Goal: Task Accomplishment & Management: Manage account settings

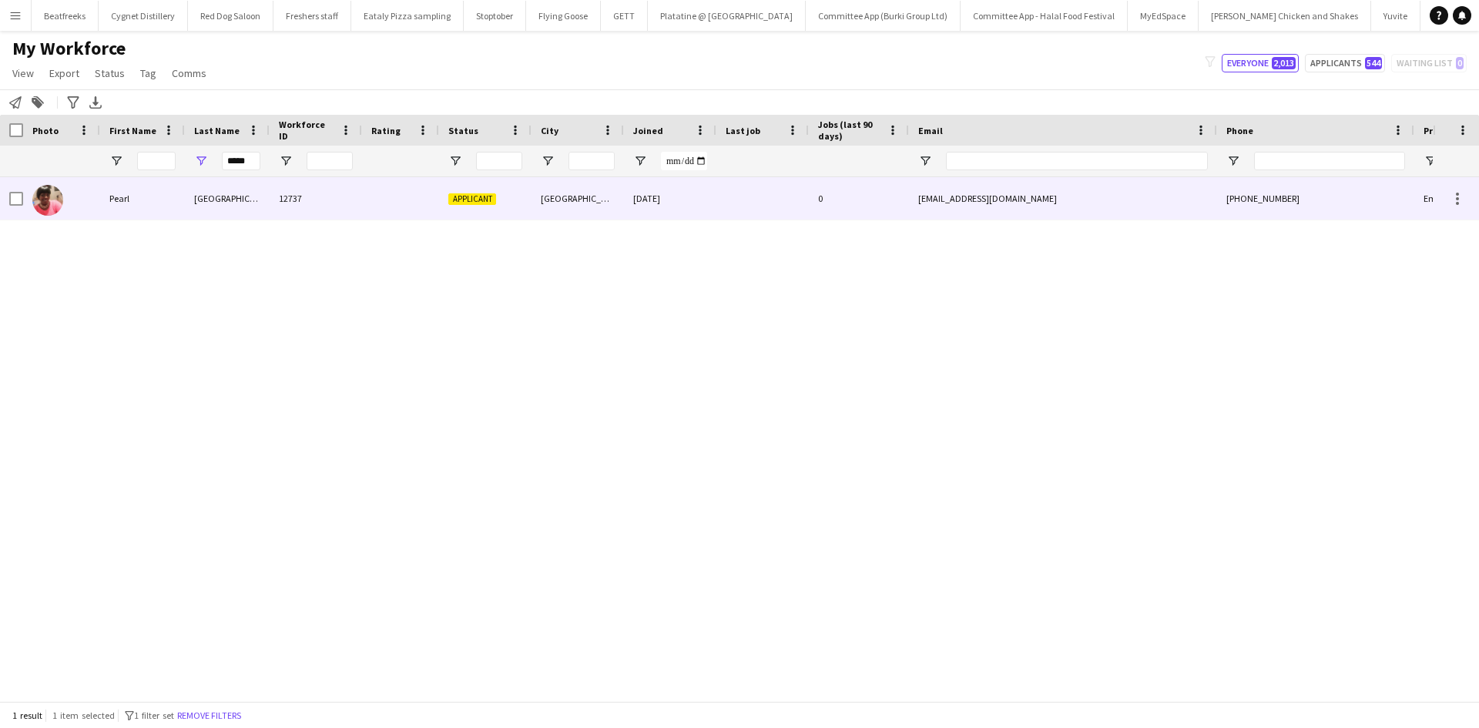
click at [178, 206] on div "Pearl" at bounding box center [142, 198] width 85 height 42
click at [203, 198] on div "Sabah" at bounding box center [227, 198] width 85 height 42
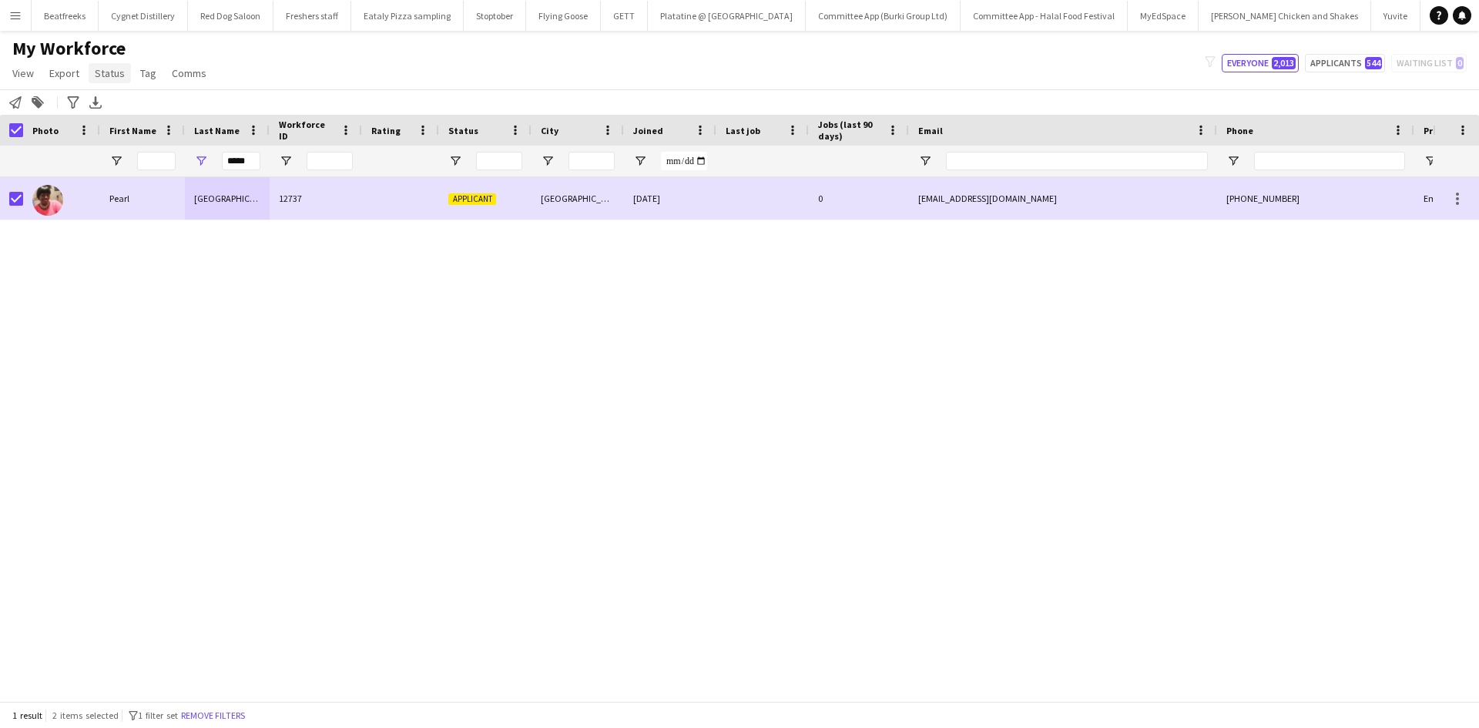
click at [106, 73] on span "Status" at bounding box center [110, 73] width 30 height 14
click at [126, 102] on link "Edit" at bounding box center [143, 106] width 108 height 32
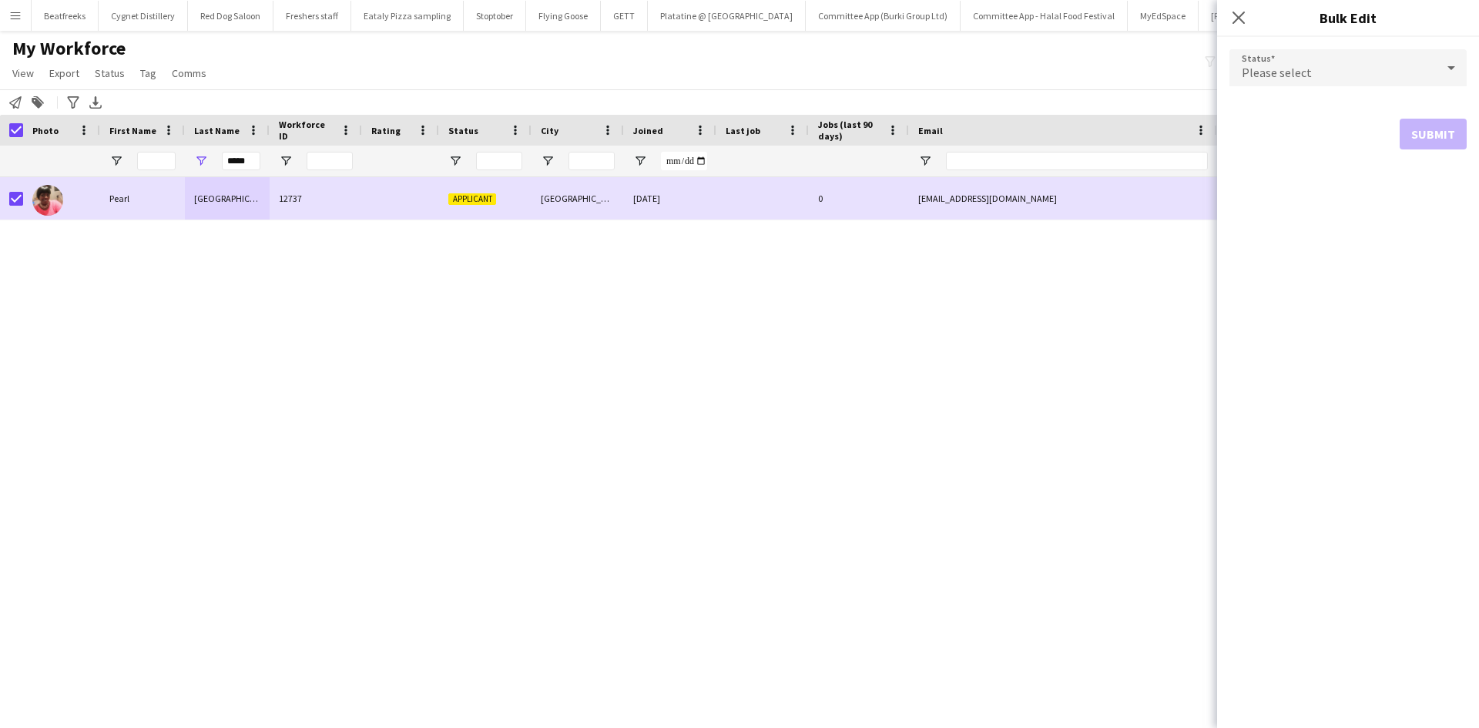
click at [1289, 68] on span "Please select" at bounding box center [1276, 72] width 70 height 15
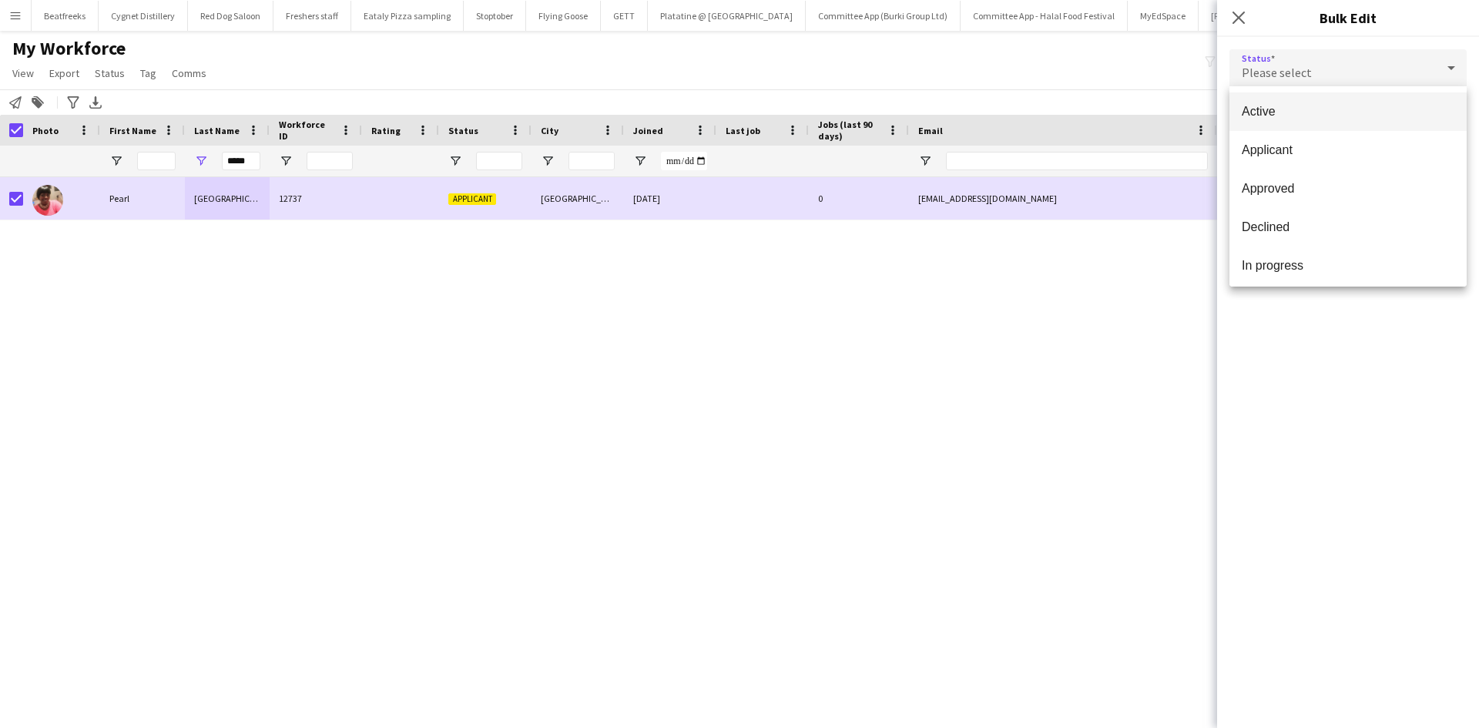
click at [1281, 104] on span "Active" at bounding box center [1347, 111] width 213 height 15
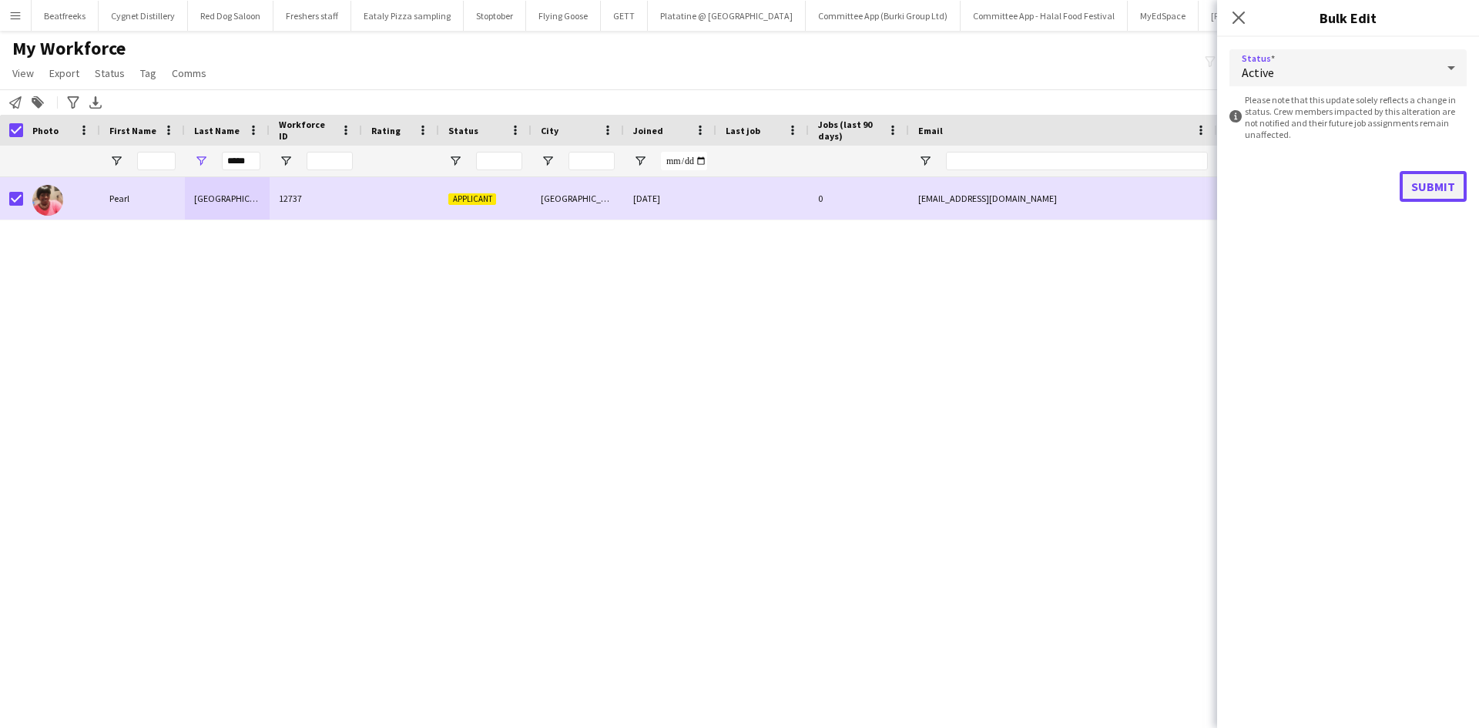
click at [1419, 180] on button "Submit" at bounding box center [1432, 186] width 67 height 31
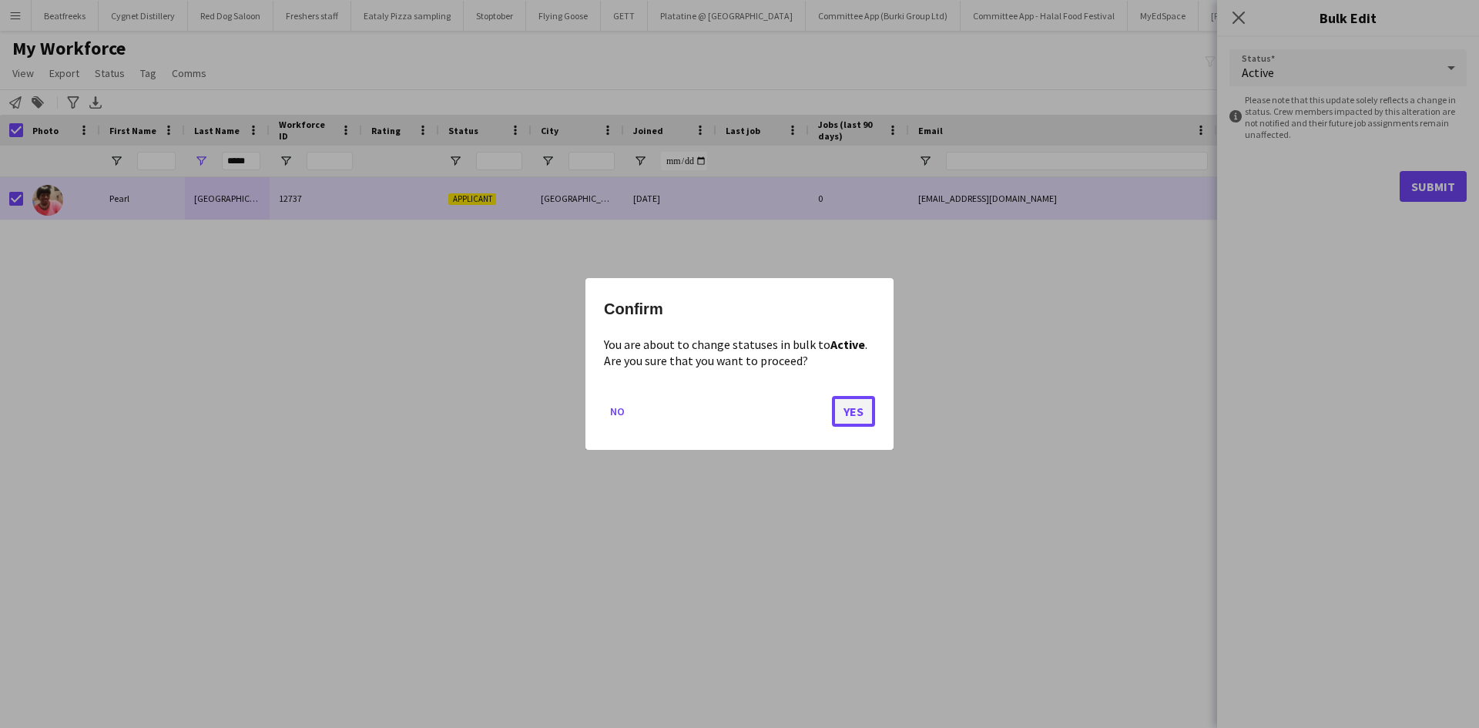
click at [844, 406] on button "Yes" at bounding box center [853, 411] width 43 height 31
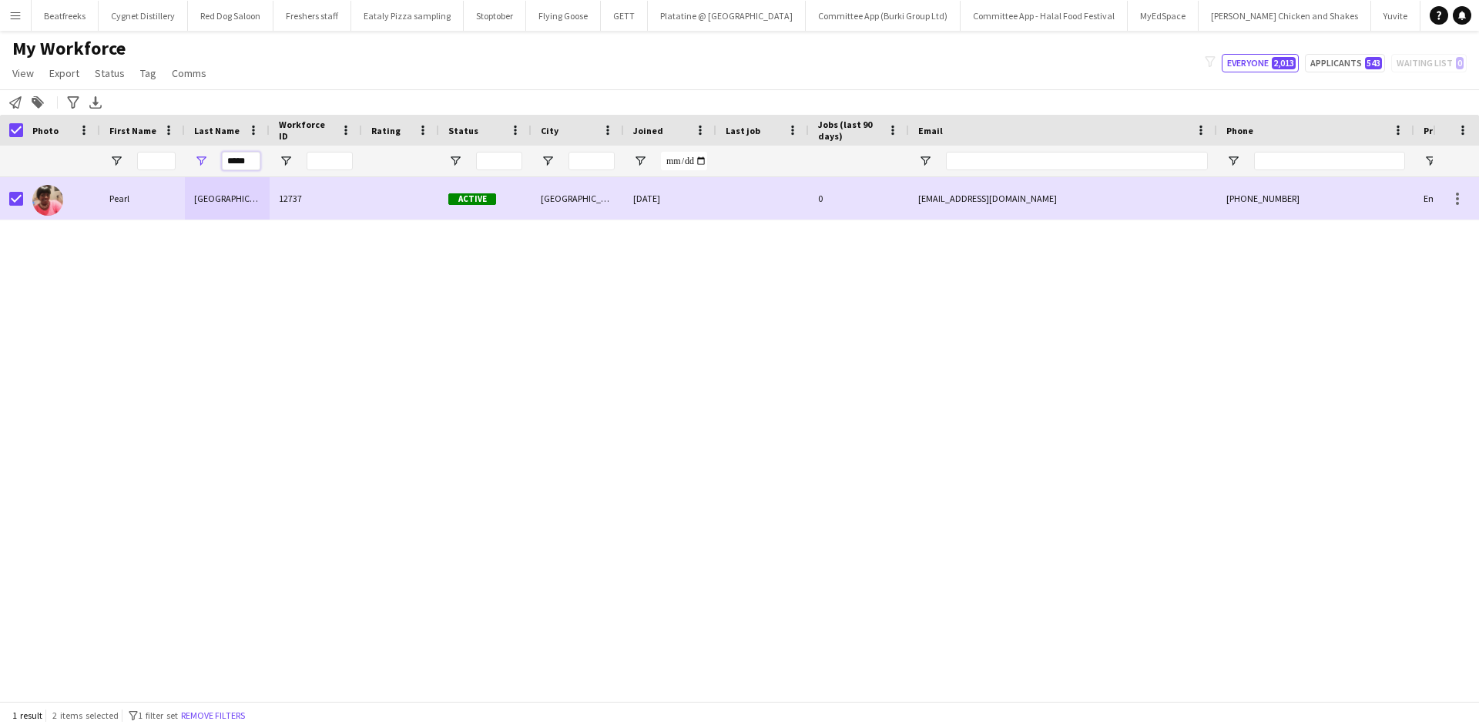
click at [248, 160] on input "*****" at bounding box center [241, 161] width 39 height 18
drag, startPoint x: 254, startPoint y: 162, endPoint x: 196, endPoint y: 162, distance: 57.8
click at [196, 162] on div "*****" at bounding box center [227, 161] width 85 height 31
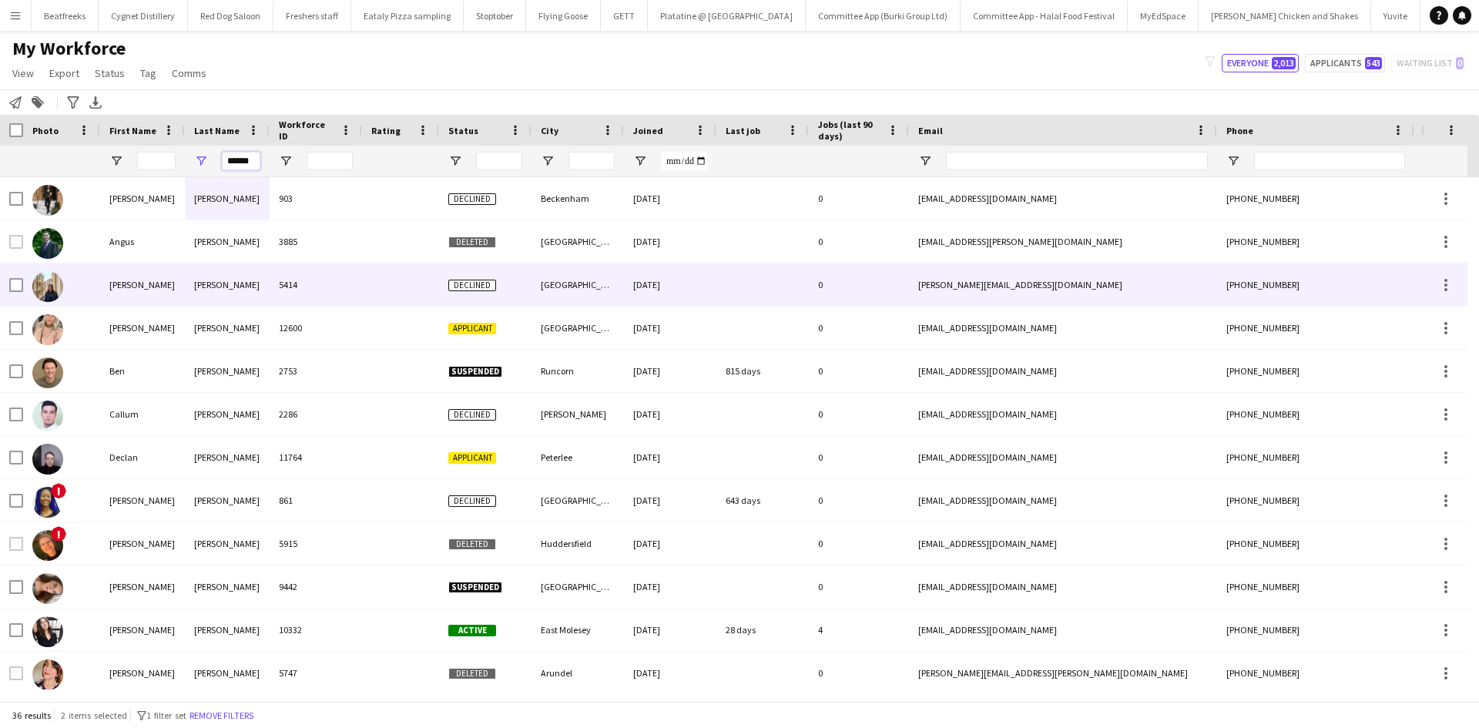
type input "******"
click at [202, 292] on div "Taylor" at bounding box center [227, 284] width 85 height 42
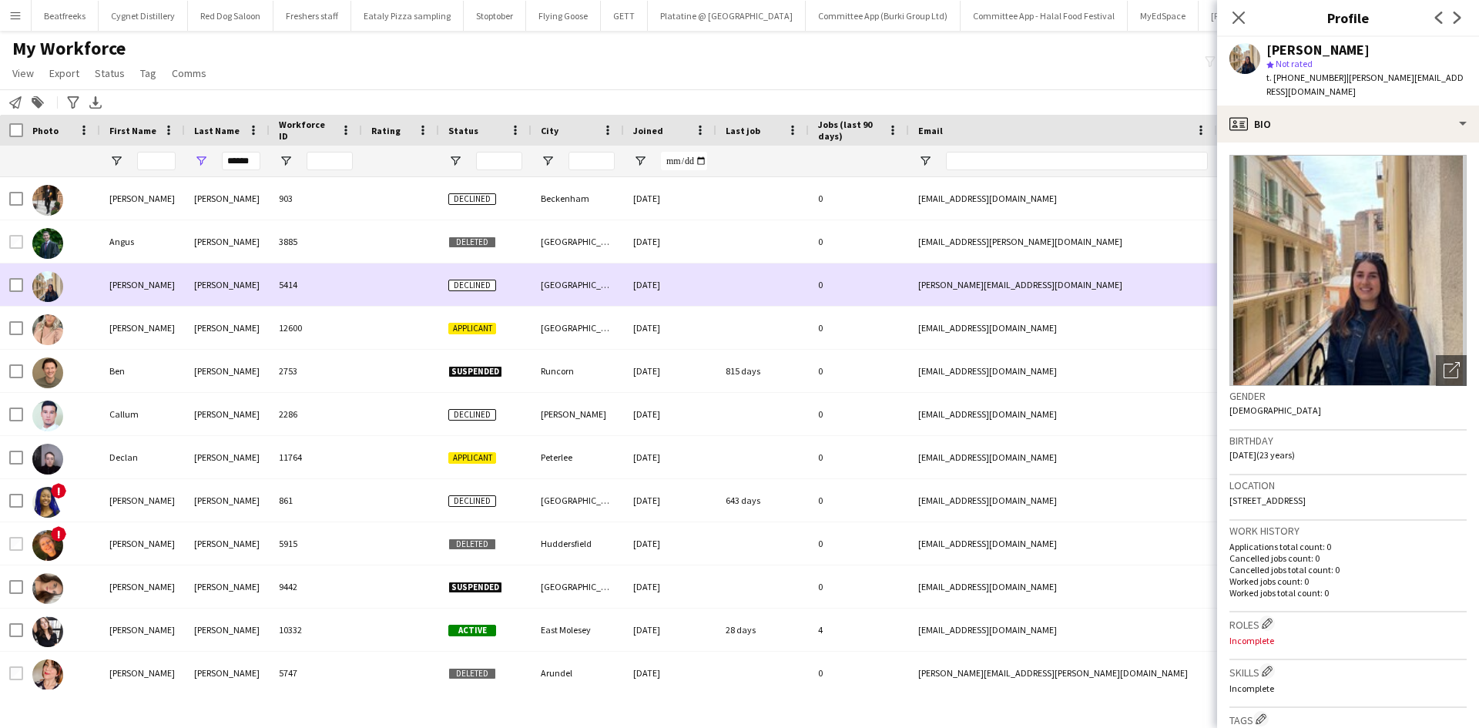
click at [202, 292] on div "Taylor" at bounding box center [227, 284] width 85 height 42
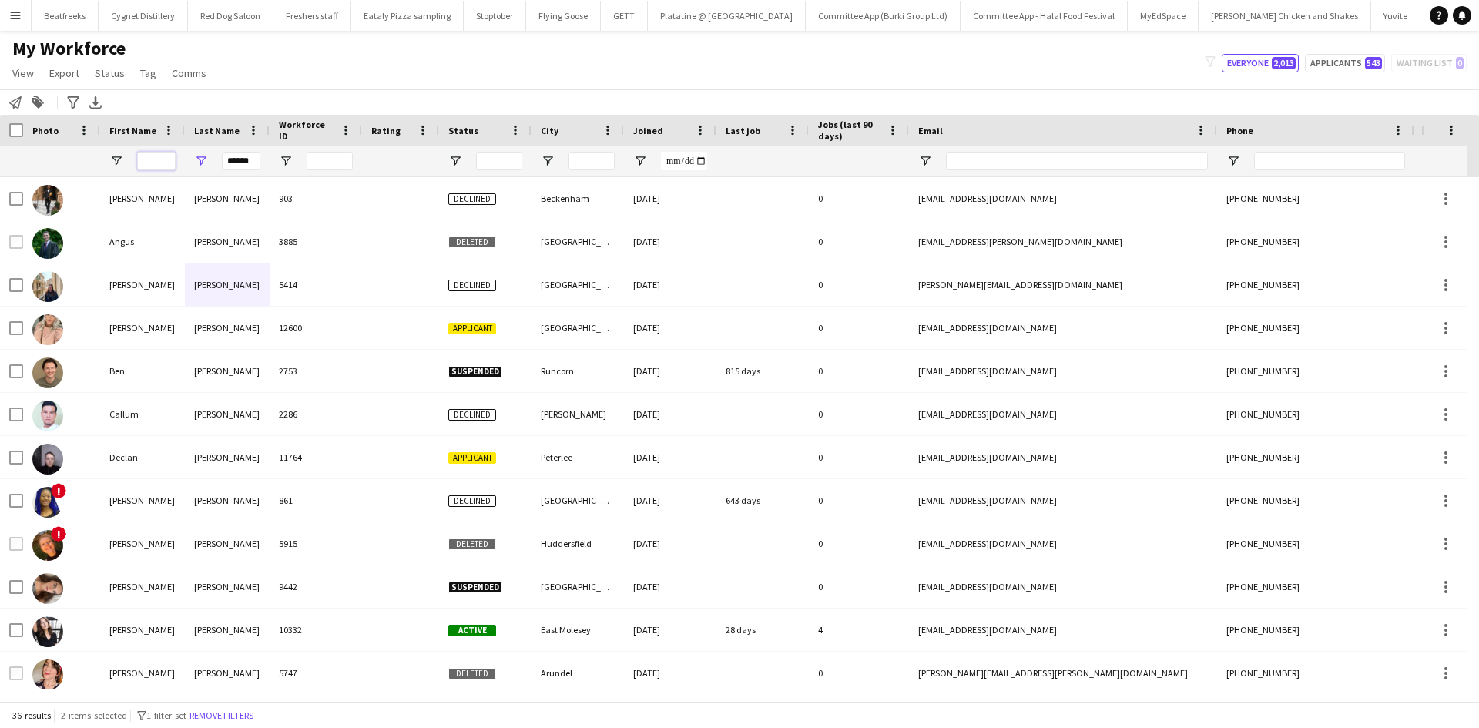
click at [146, 169] on input "First Name Filter Input" at bounding box center [156, 161] width 39 height 18
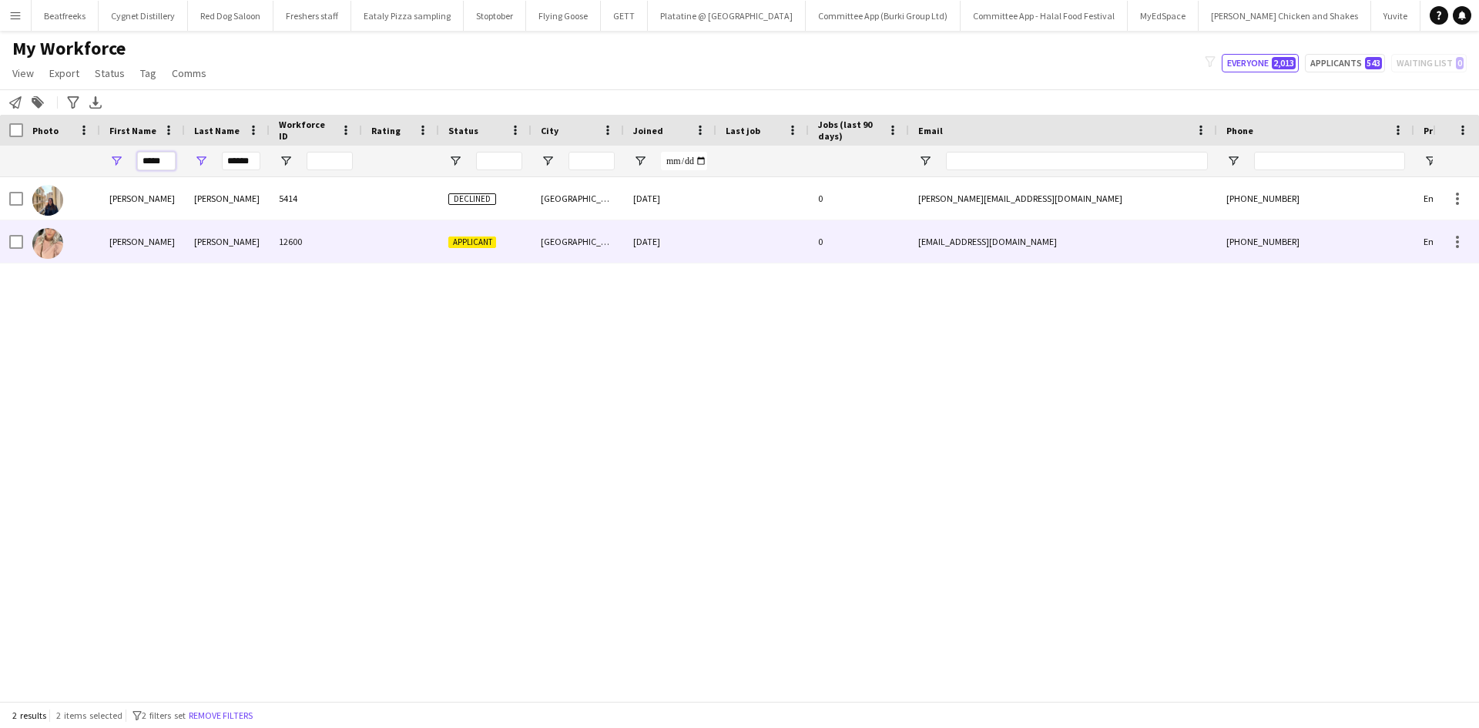
type input "*****"
click at [164, 241] on div "Becky" at bounding box center [142, 241] width 85 height 42
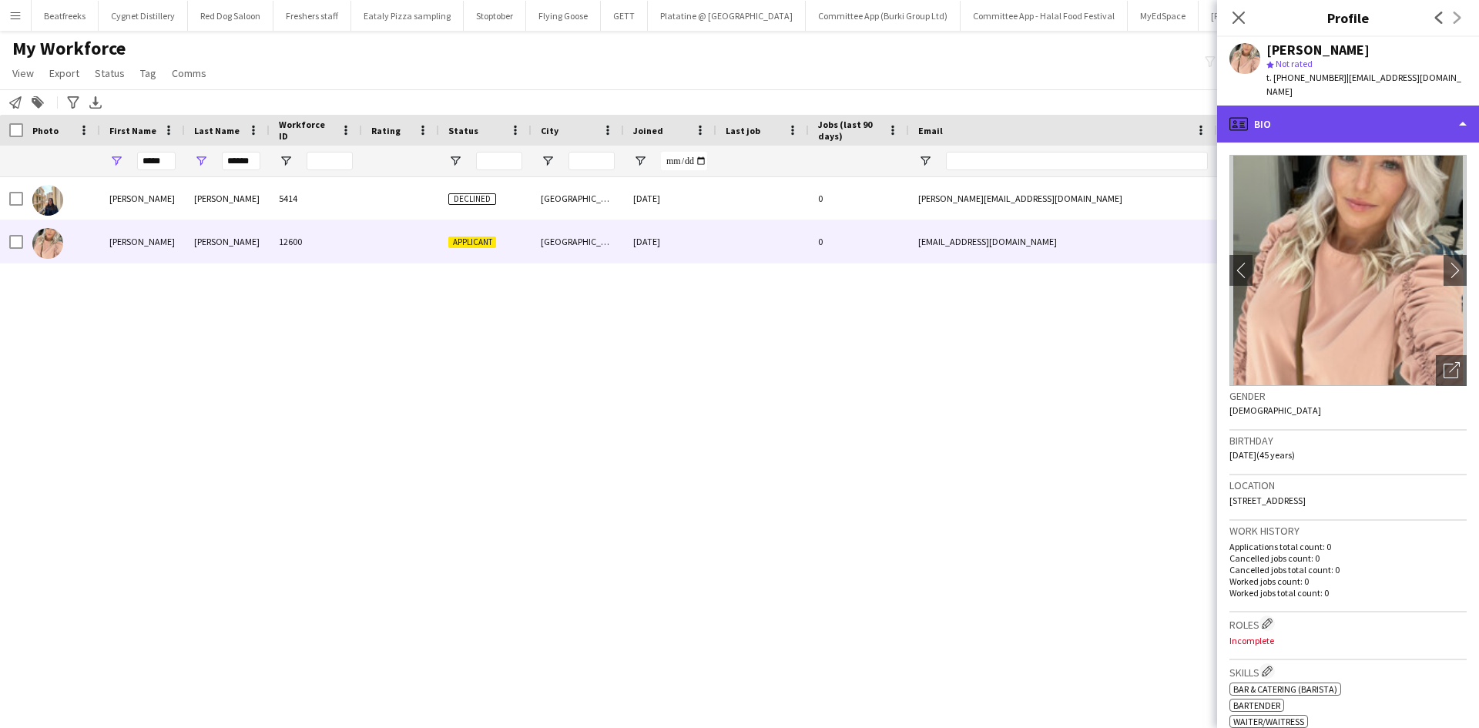
click at [1315, 116] on div "profile Bio" at bounding box center [1348, 124] width 262 height 37
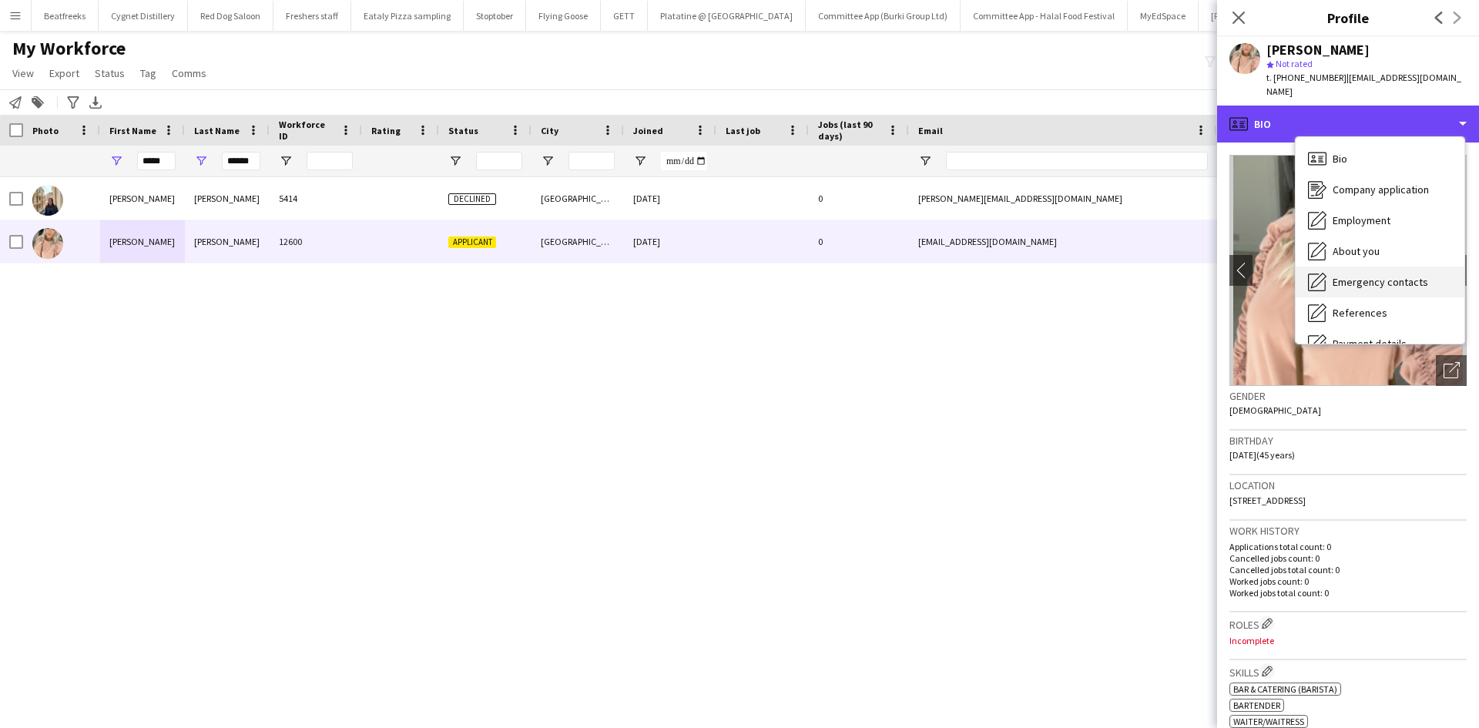
scroll to position [206, 0]
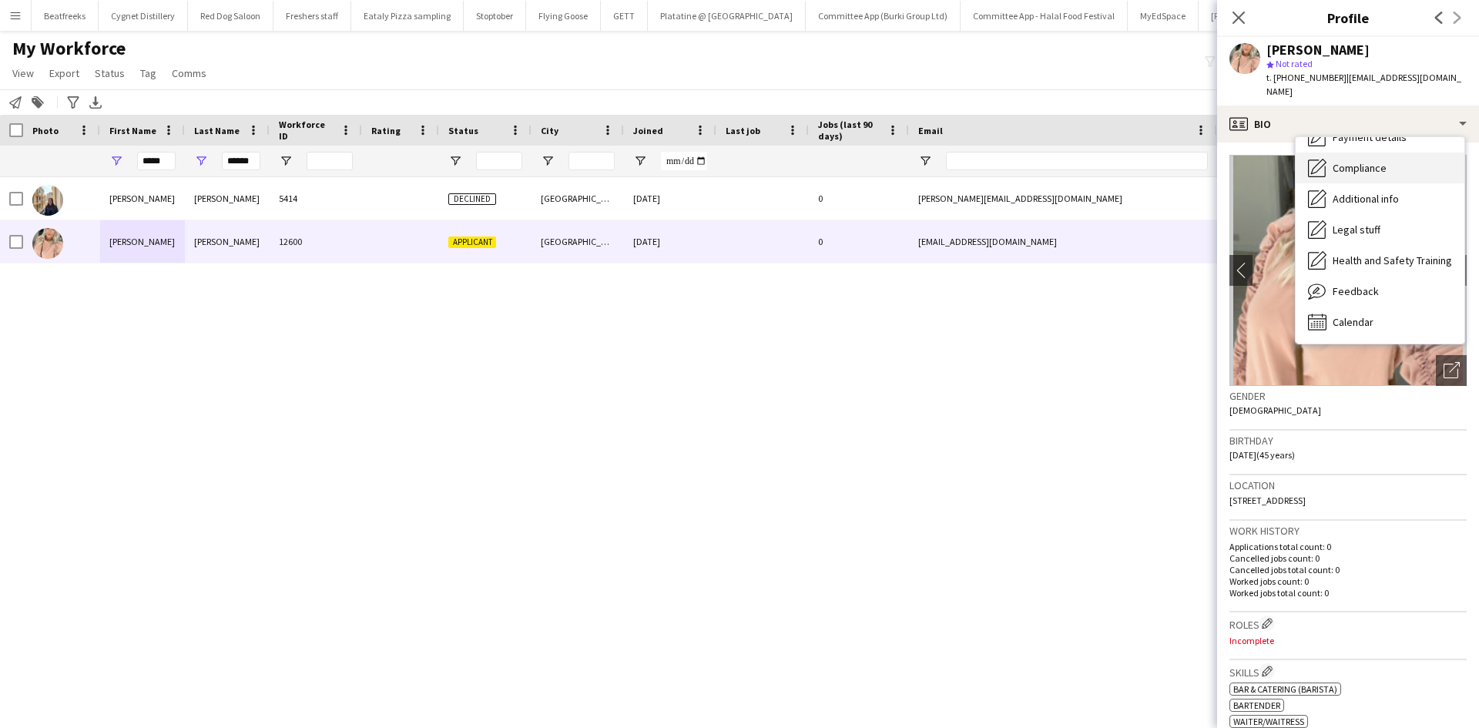
click at [1353, 161] on span "Compliance" at bounding box center [1359, 168] width 54 height 14
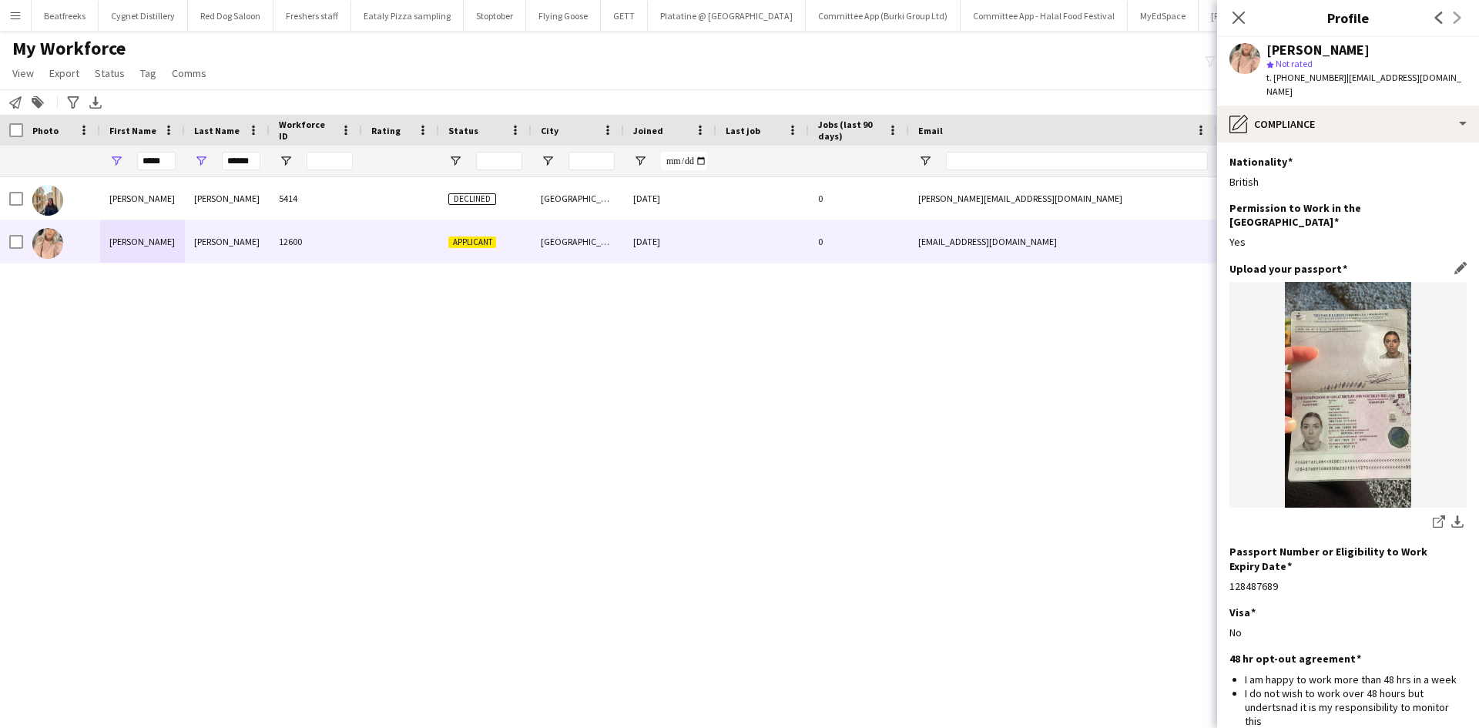
click at [1356, 398] on img at bounding box center [1347, 395] width 237 height 226
click at [1451, 515] on app-icon "download-bottom" at bounding box center [1457, 522] width 12 height 15
click at [1242, 12] on icon at bounding box center [1238, 17] width 15 height 15
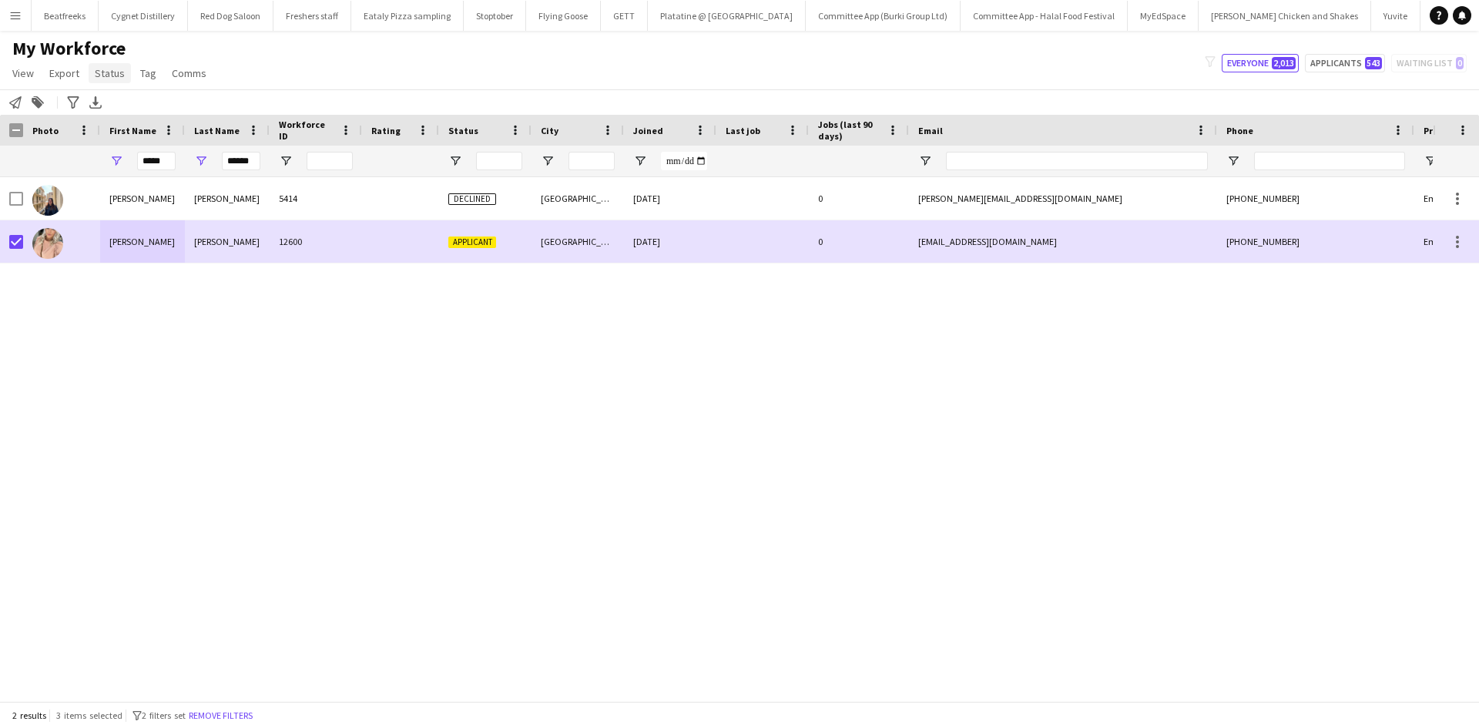
click at [97, 69] on span "Status" at bounding box center [110, 73] width 30 height 14
click at [118, 98] on link "Edit" at bounding box center [143, 106] width 108 height 32
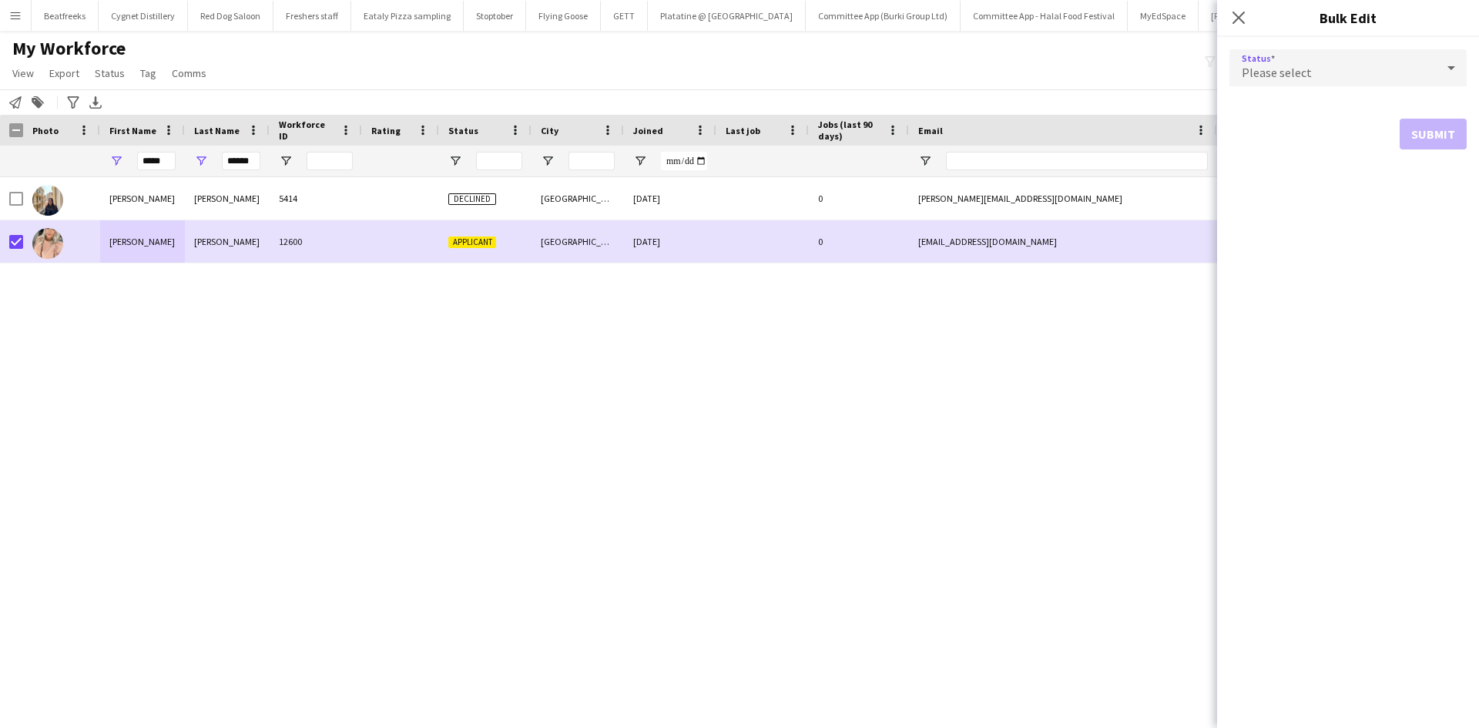
click at [1311, 65] on div "Please select" at bounding box center [1332, 67] width 206 height 37
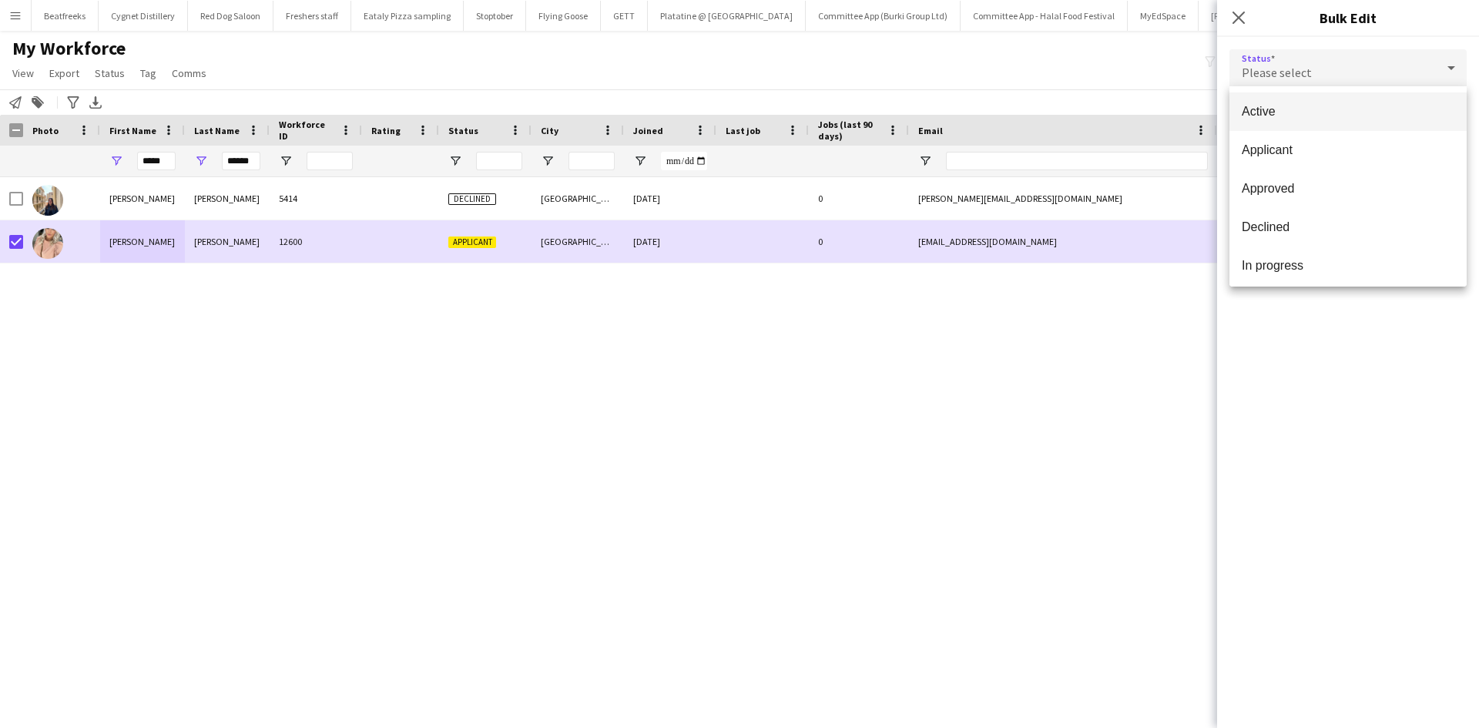
click at [1270, 117] on span "Active" at bounding box center [1347, 111] width 213 height 15
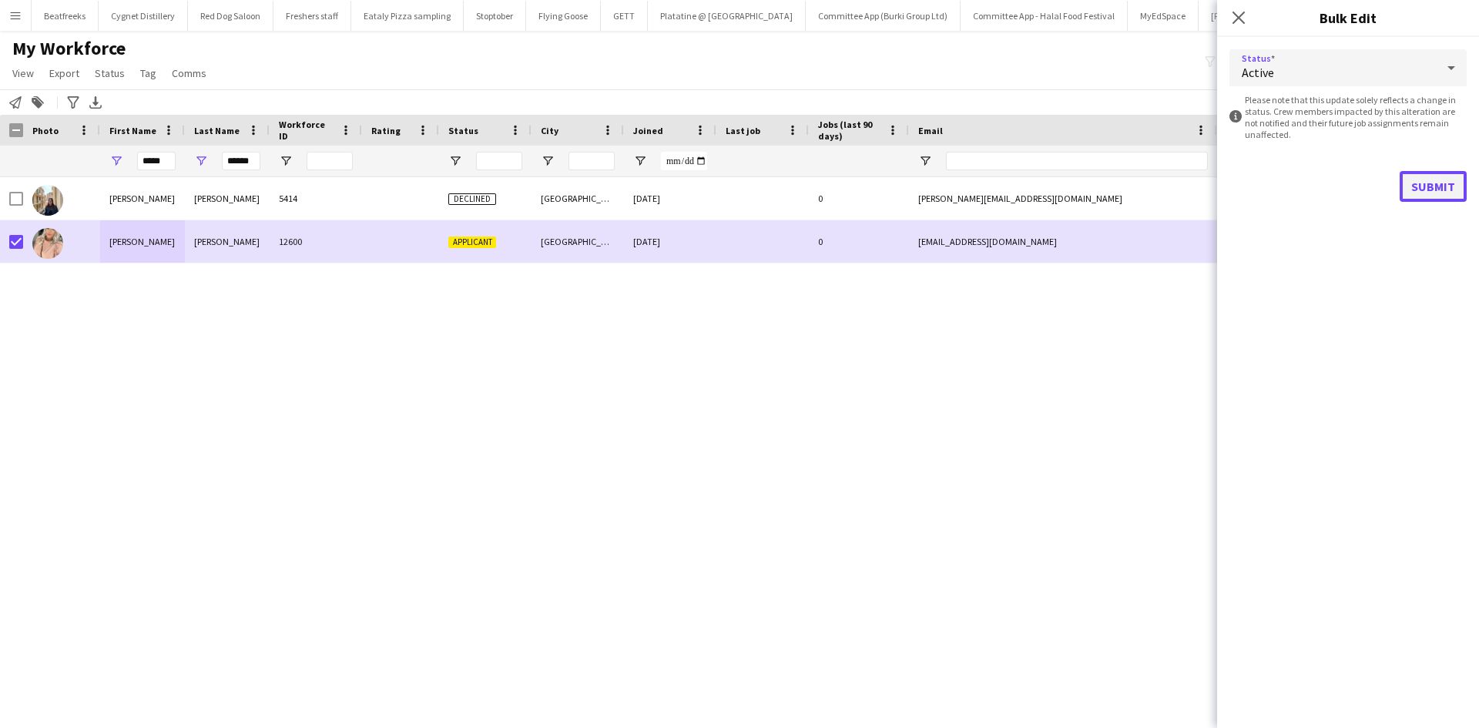
click at [1431, 186] on button "Submit" at bounding box center [1432, 186] width 67 height 31
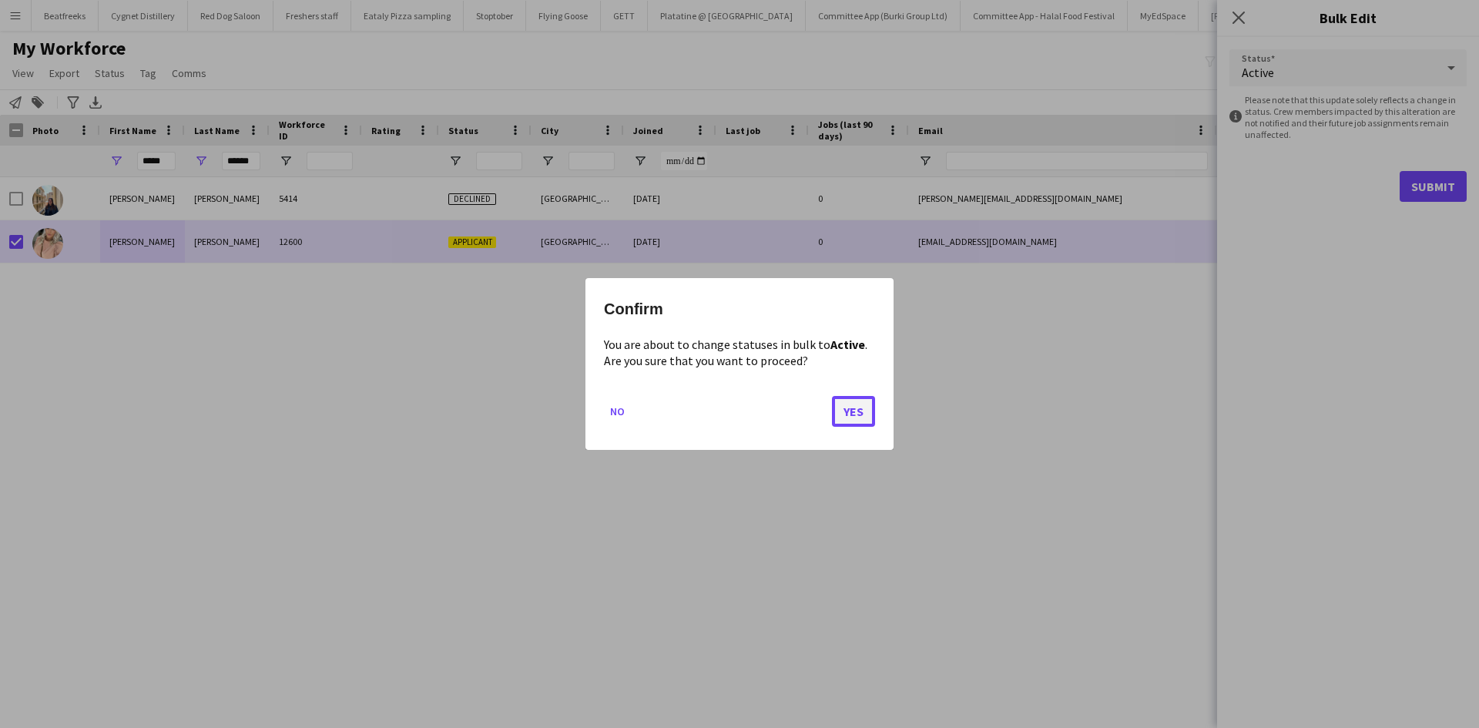
click at [848, 415] on button "Yes" at bounding box center [853, 411] width 43 height 31
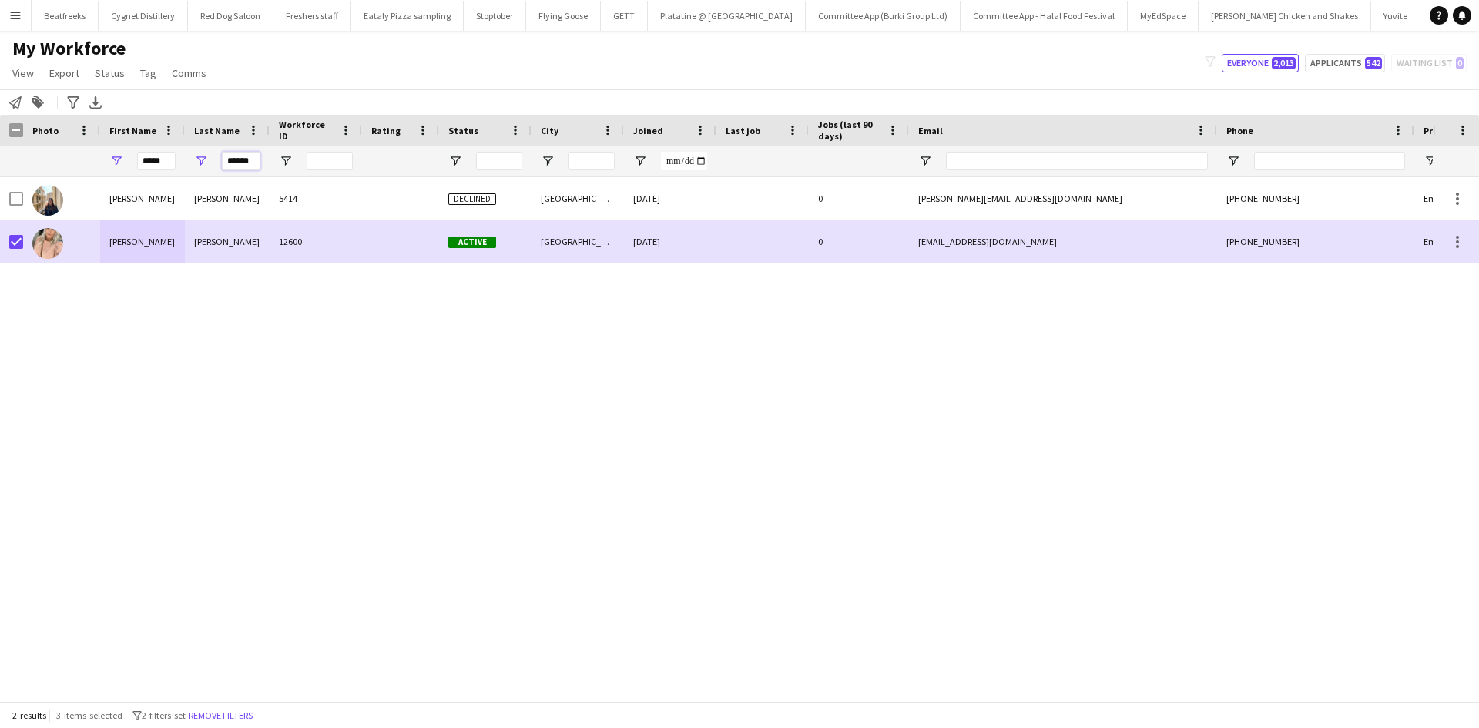
click at [240, 159] on input "******" at bounding box center [241, 161] width 39 height 18
drag, startPoint x: 206, startPoint y: 160, endPoint x: 122, endPoint y: 166, distance: 84.1
click at [122, 166] on div "***** ******" at bounding box center [835, 161] width 1670 height 31
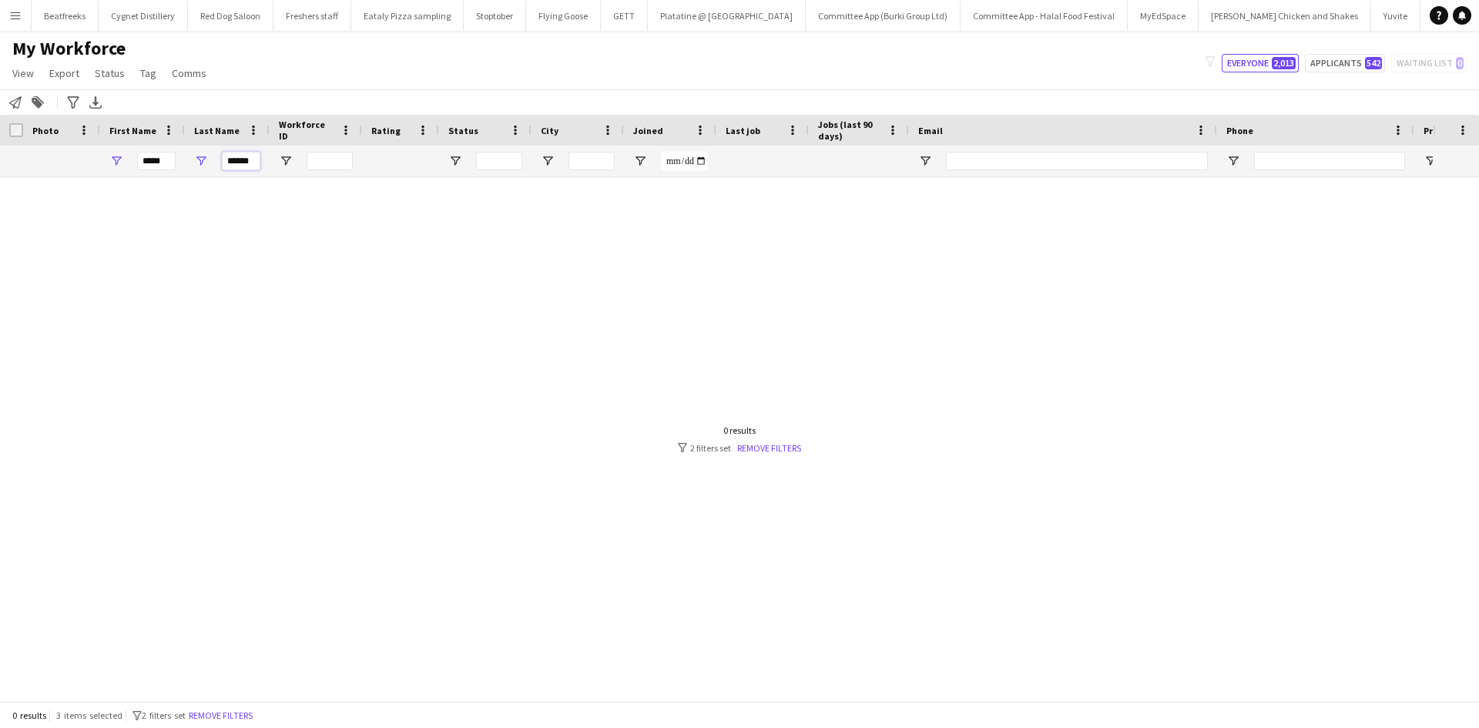
scroll to position [0, 0]
type input "*"
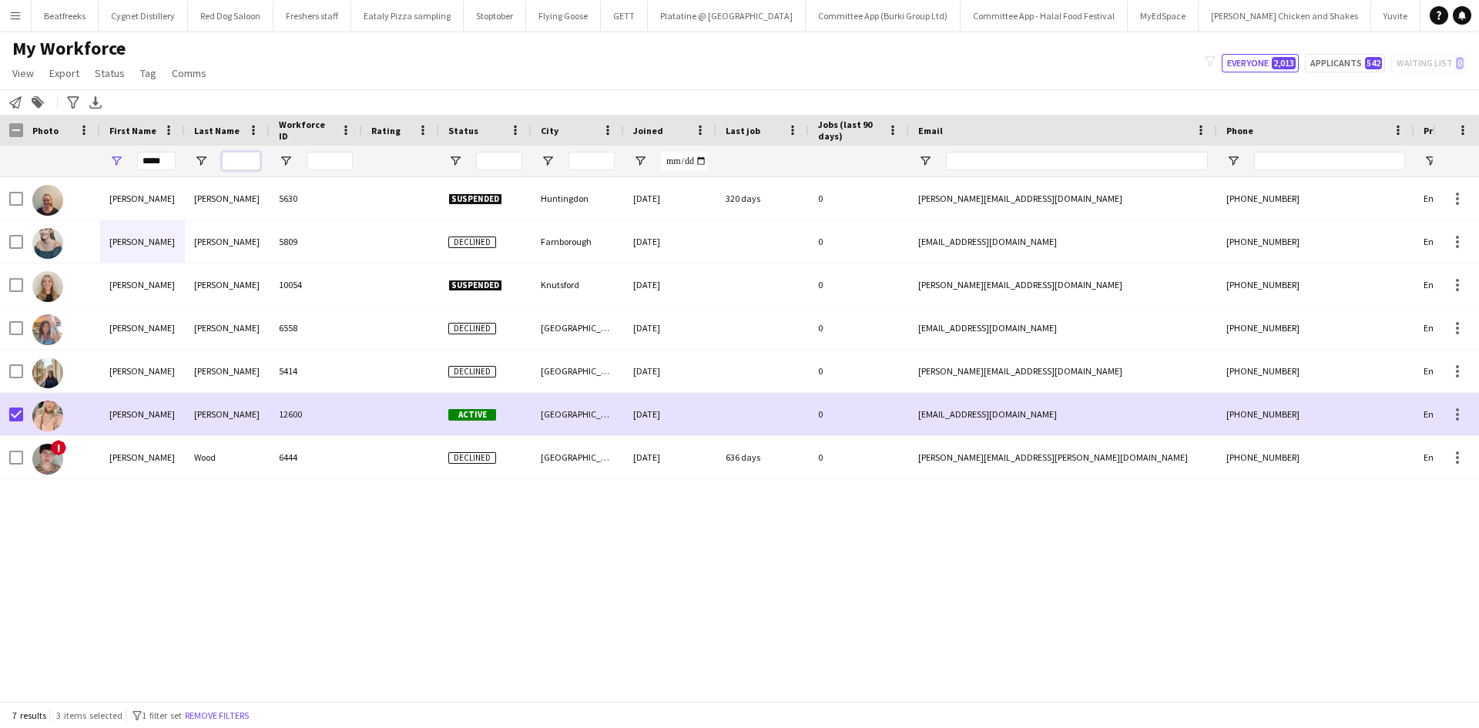
type input "*"
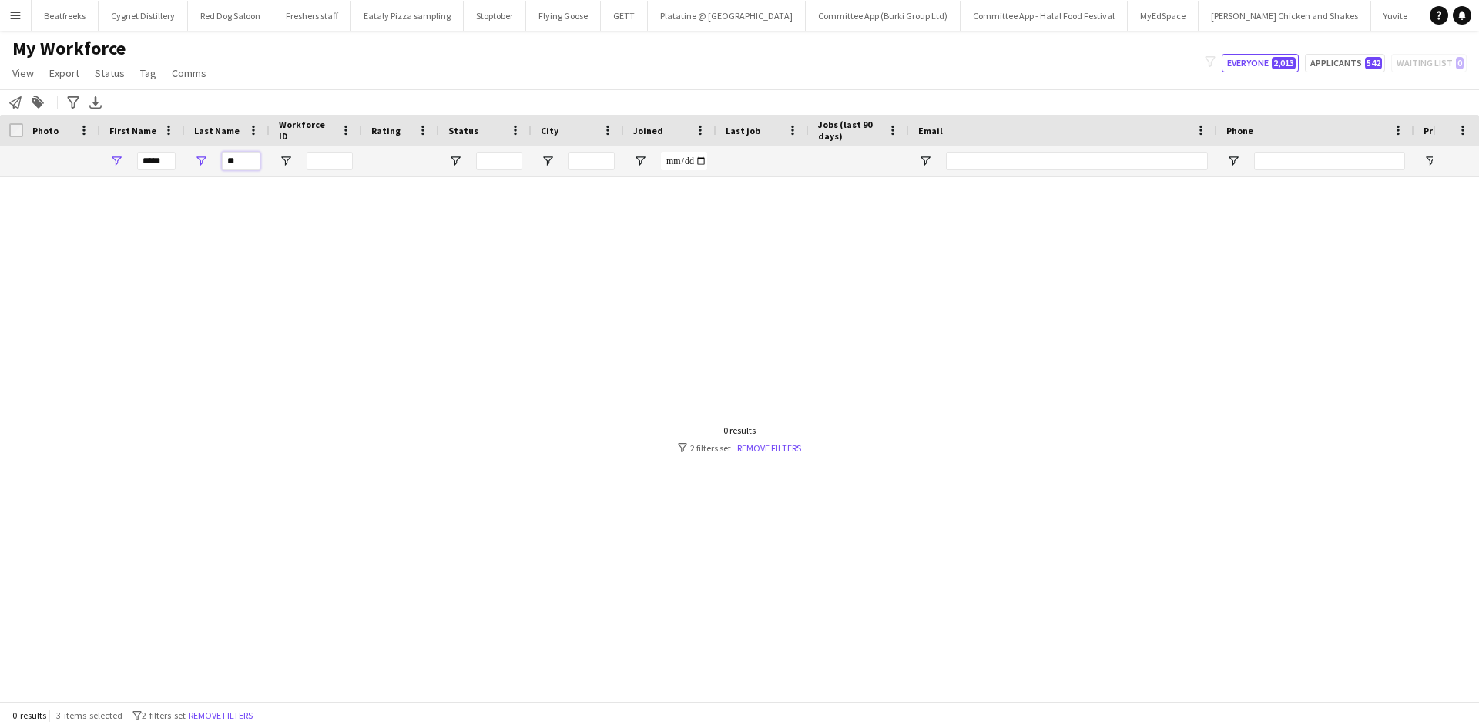
type input "*"
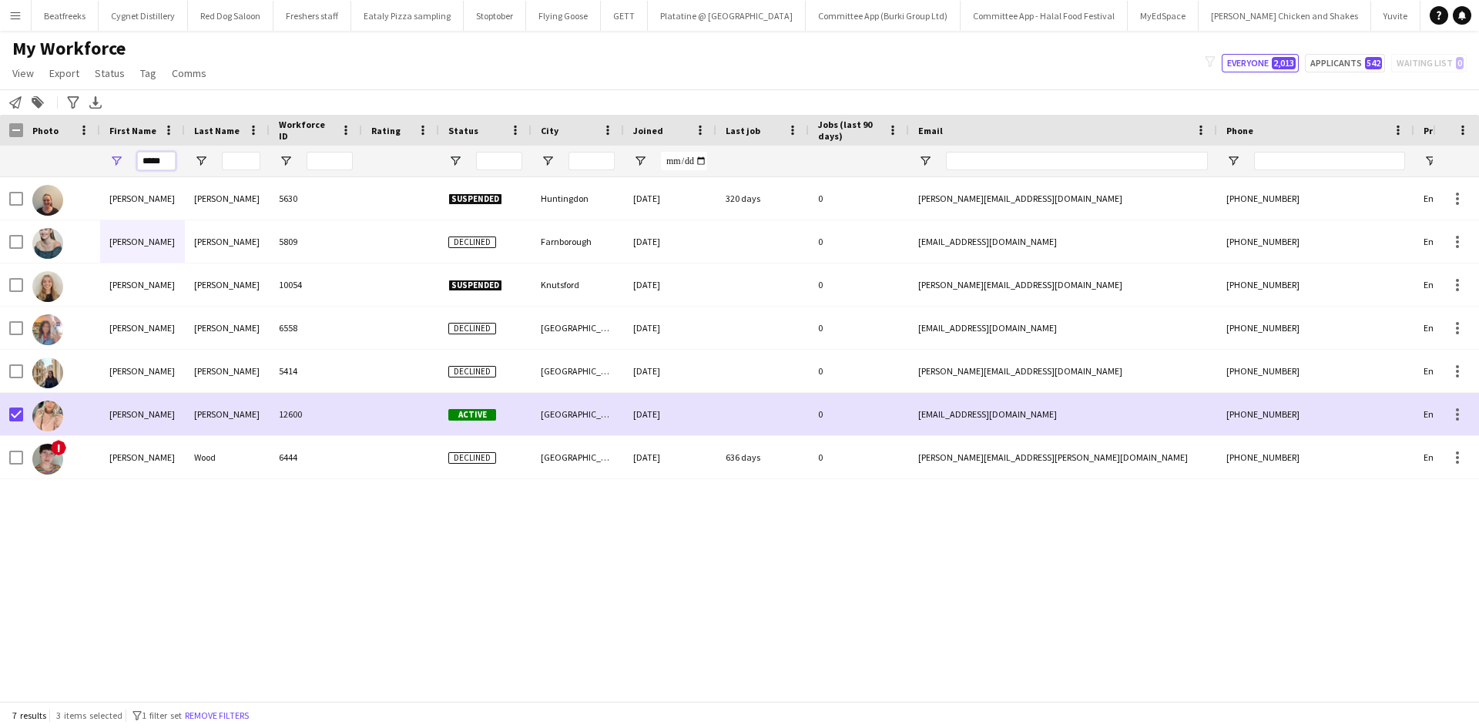
drag, startPoint x: 173, startPoint y: 163, endPoint x: 63, endPoint y: 173, distance: 110.5
click at [63, 173] on div "*****" at bounding box center [835, 161] width 1670 height 31
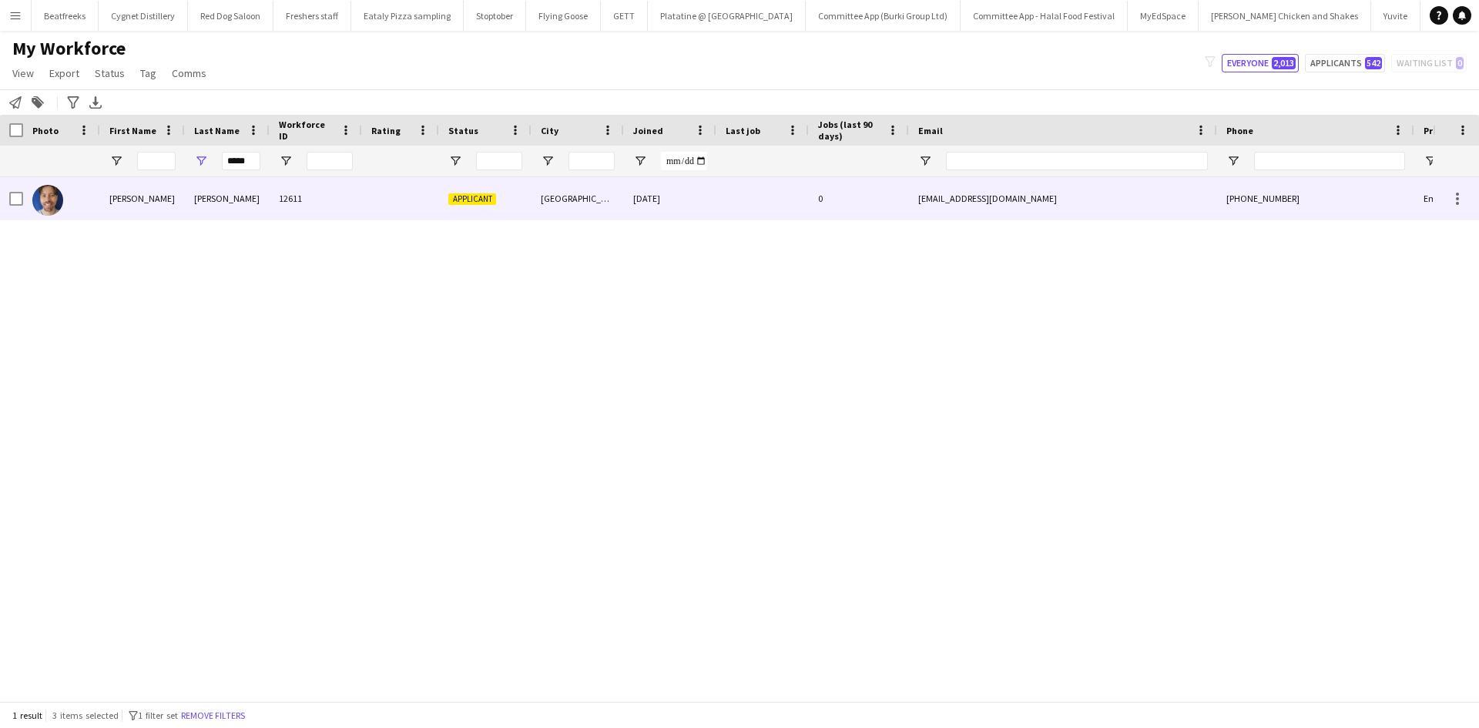
click at [138, 203] on div "Robert" at bounding box center [142, 198] width 85 height 42
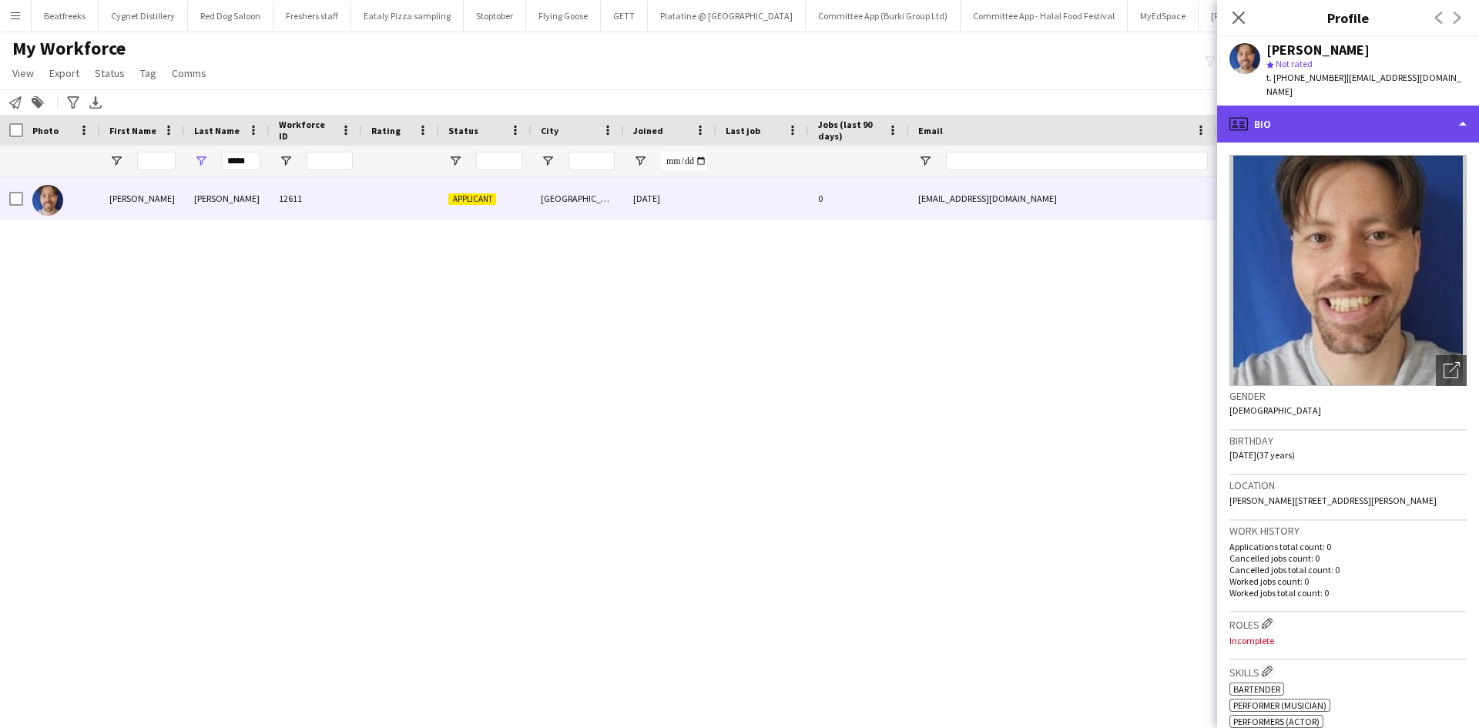
click at [1375, 119] on div "profile Bio" at bounding box center [1348, 124] width 262 height 37
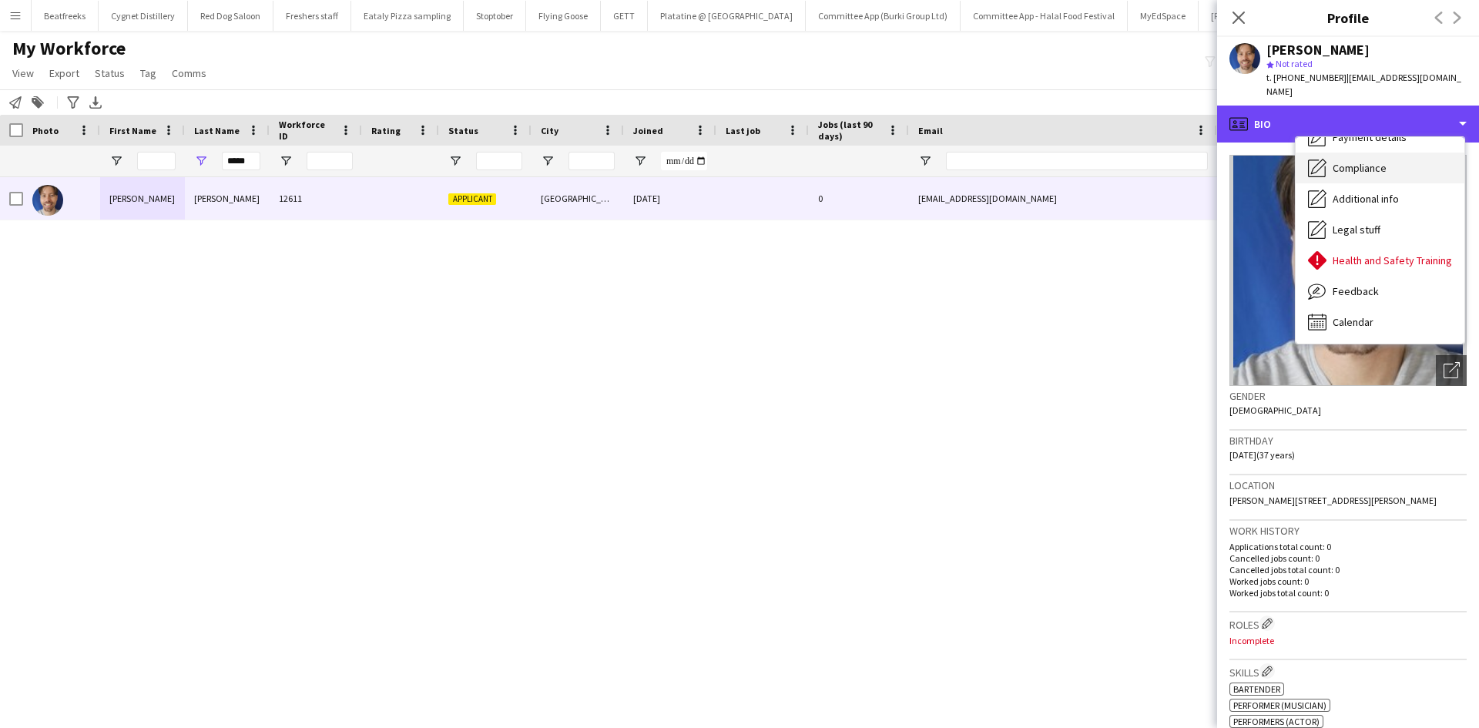
scroll to position [206, 0]
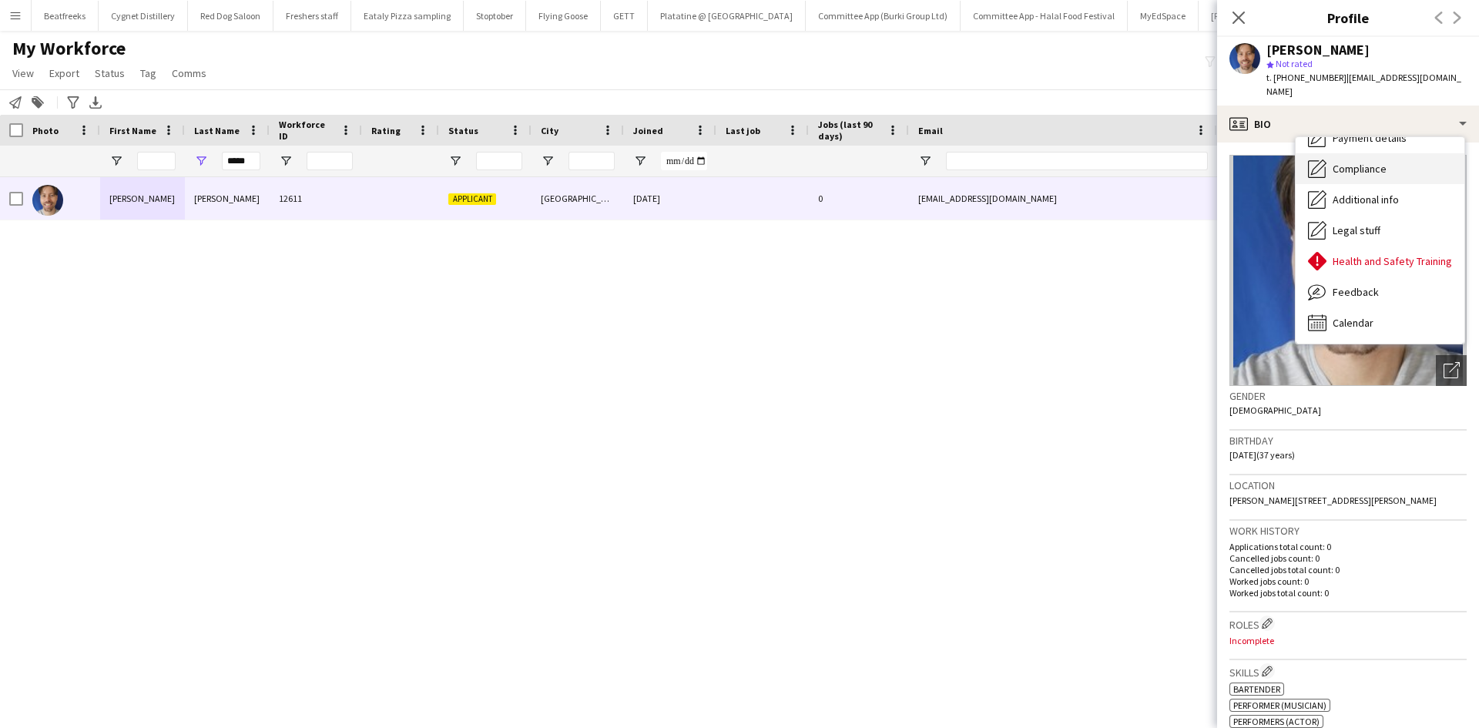
click at [1362, 162] on span "Compliance" at bounding box center [1359, 169] width 54 height 14
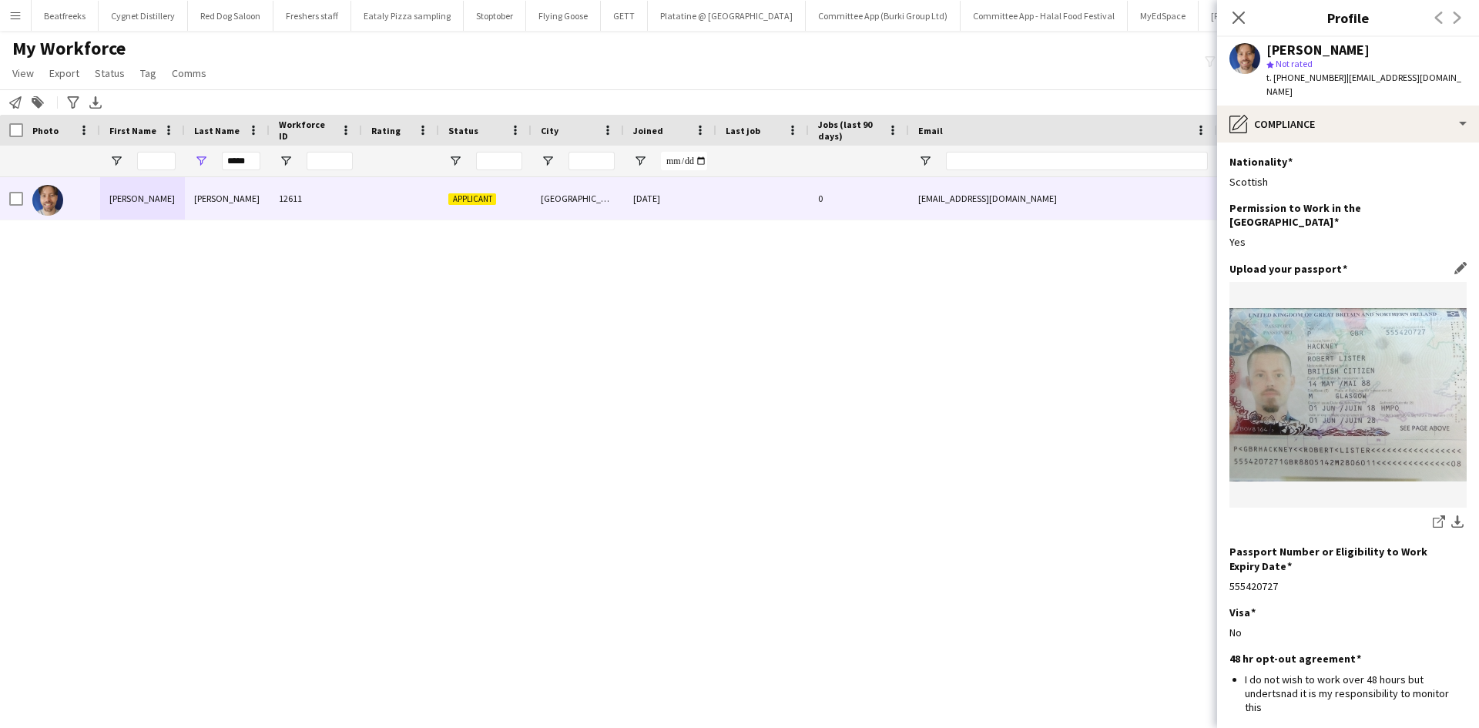
click at [1341, 390] on img at bounding box center [1347, 394] width 237 height 173
click at [1451, 515] on app-icon "download-bottom" at bounding box center [1457, 522] width 12 height 15
click at [1234, 15] on icon "Close pop-in" at bounding box center [1238, 17] width 15 height 15
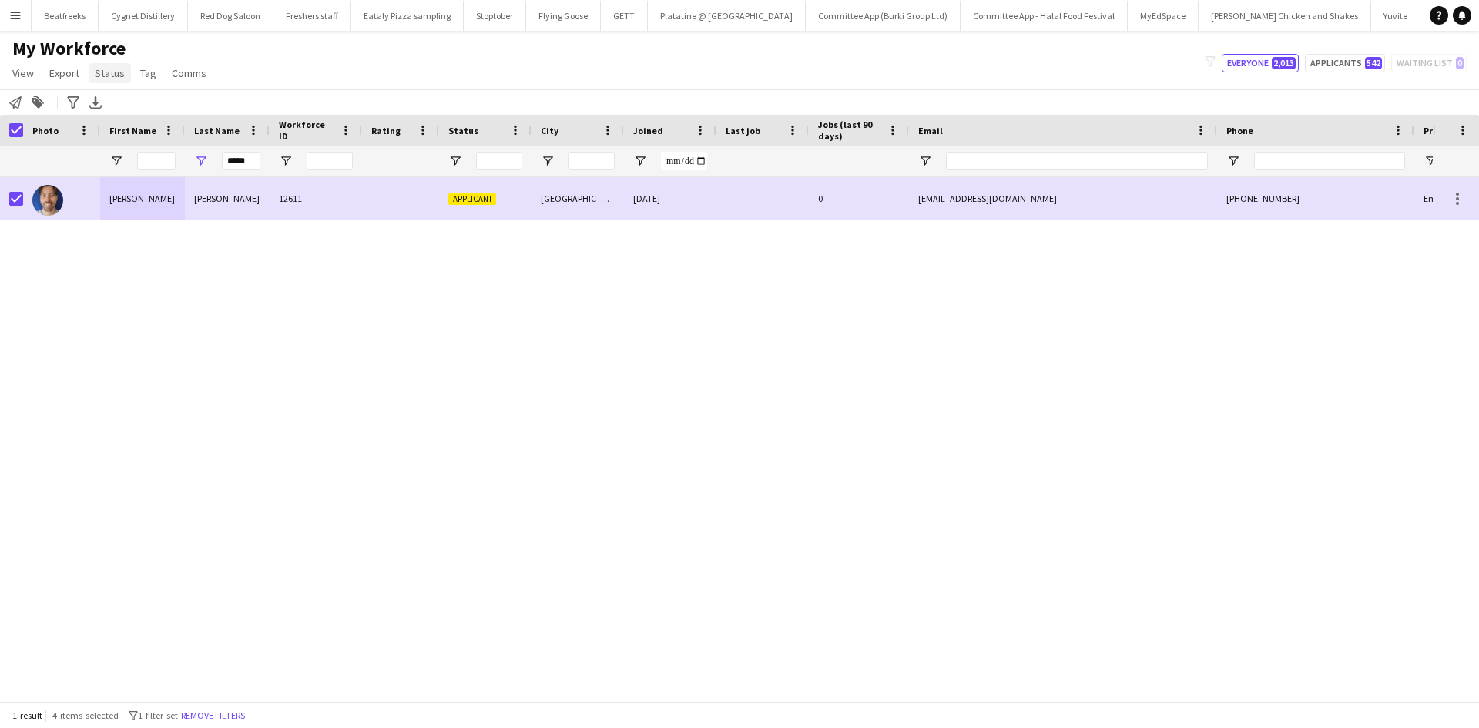
click at [105, 78] on span "Status" at bounding box center [110, 73] width 30 height 14
click at [125, 106] on link "Edit" at bounding box center [143, 106] width 108 height 32
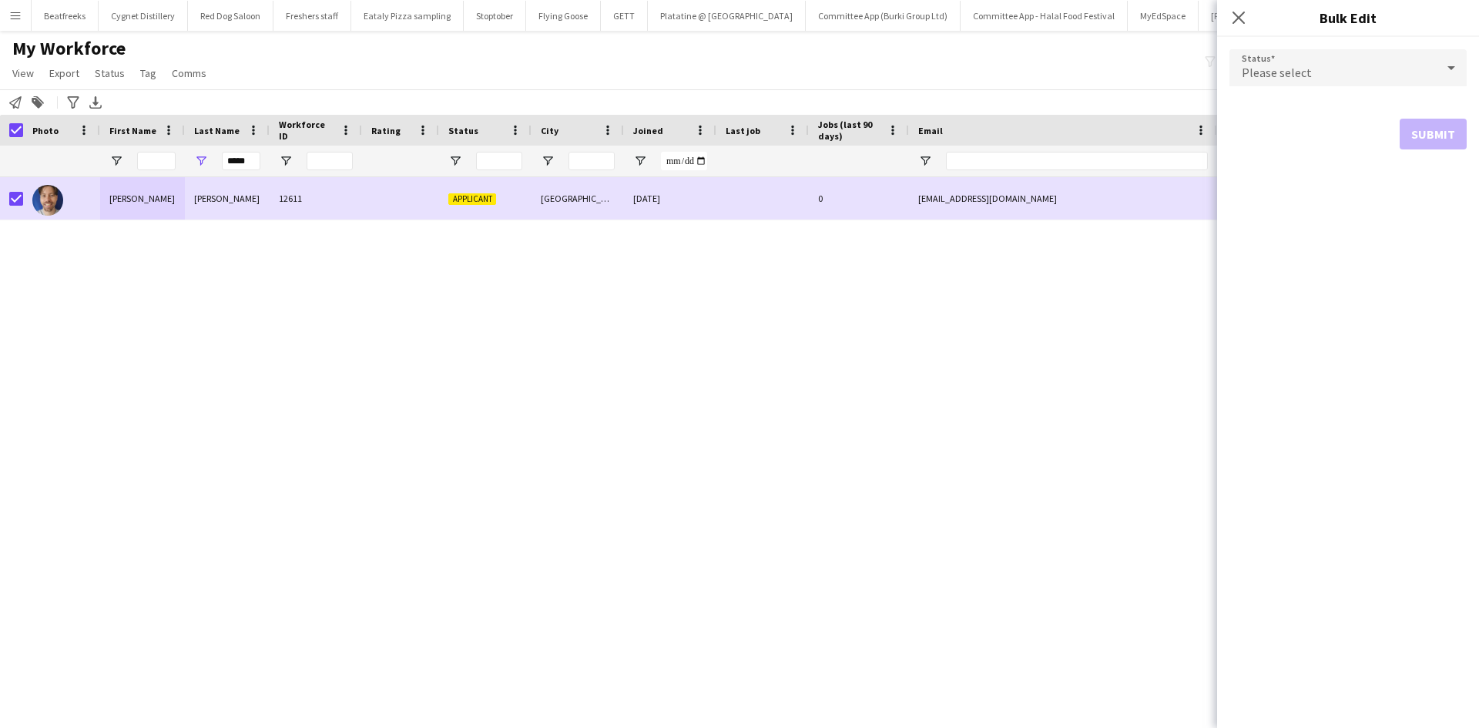
click at [1315, 62] on div "Please select" at bounding box center [1332, 67] width 206 height 37
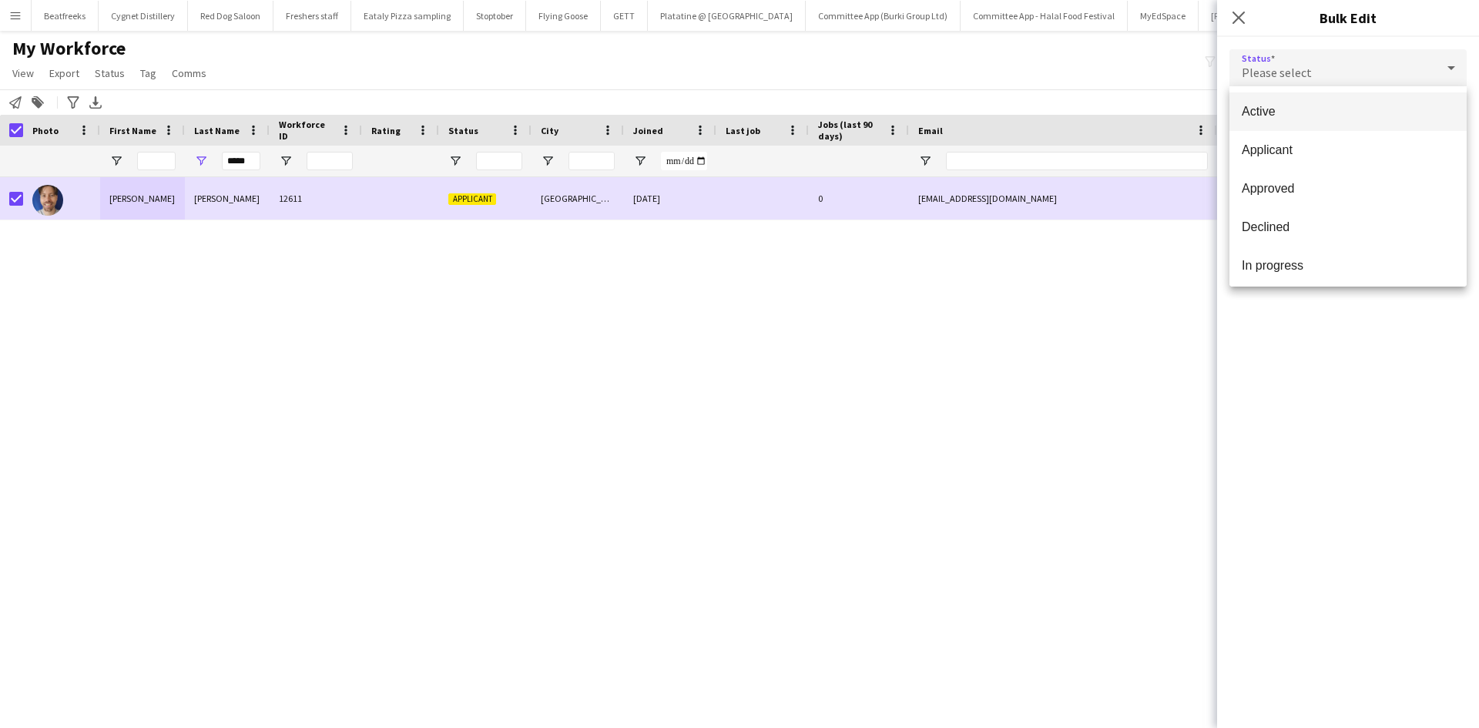
click at [1299, 112] on span "Active" at bounding box center [1347, 111] width 213 height 15
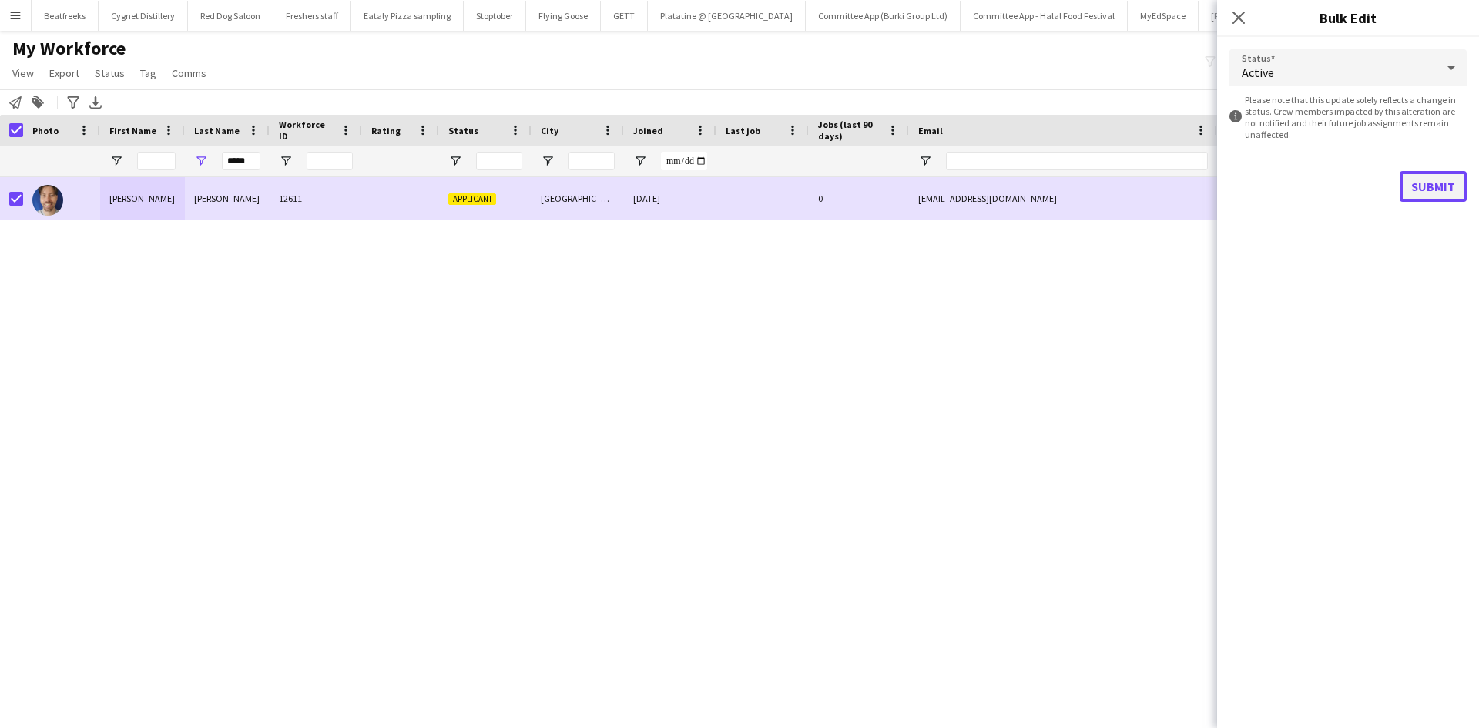
click at [1425, 179] on button "Submit" at bounding box center [1432, 186] width 67 height 31
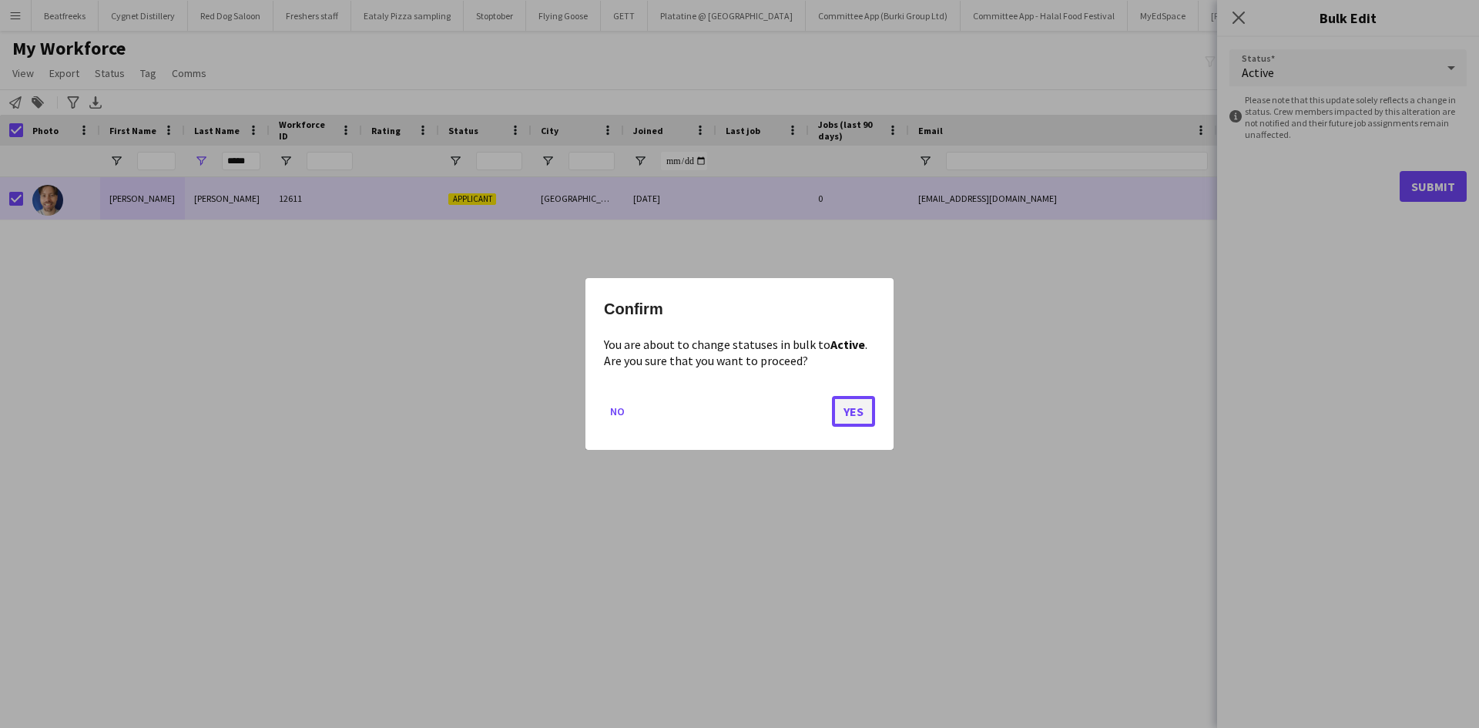
click at [852, 411] on button "Yes" at bounding box center [853, 411] width 43 height 31
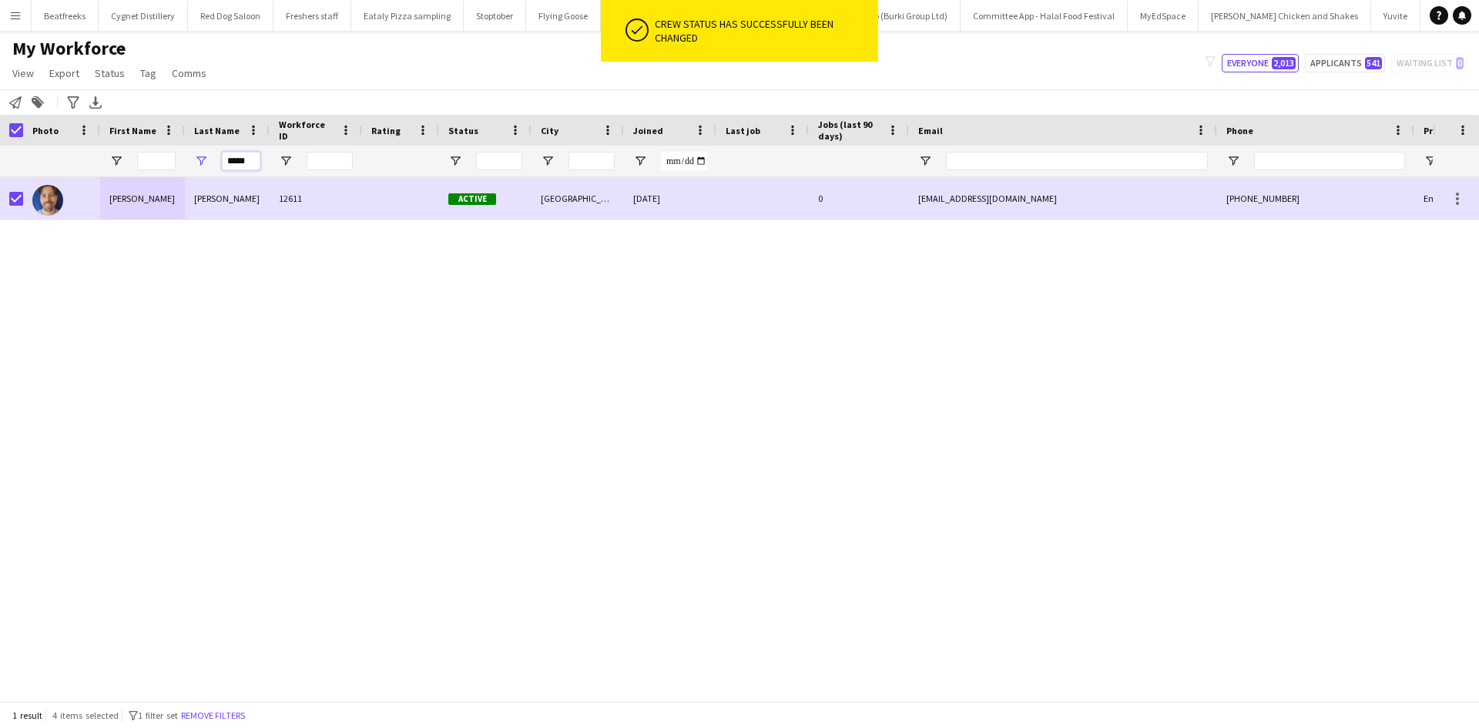
drag, startPoint x: 253, startPoint y: 166, endPoint x: 206, endPoint y: 168, distance: 47.8
click at [206, 168] on div "*****" at bounding box center [227, 161] width 85 height 31
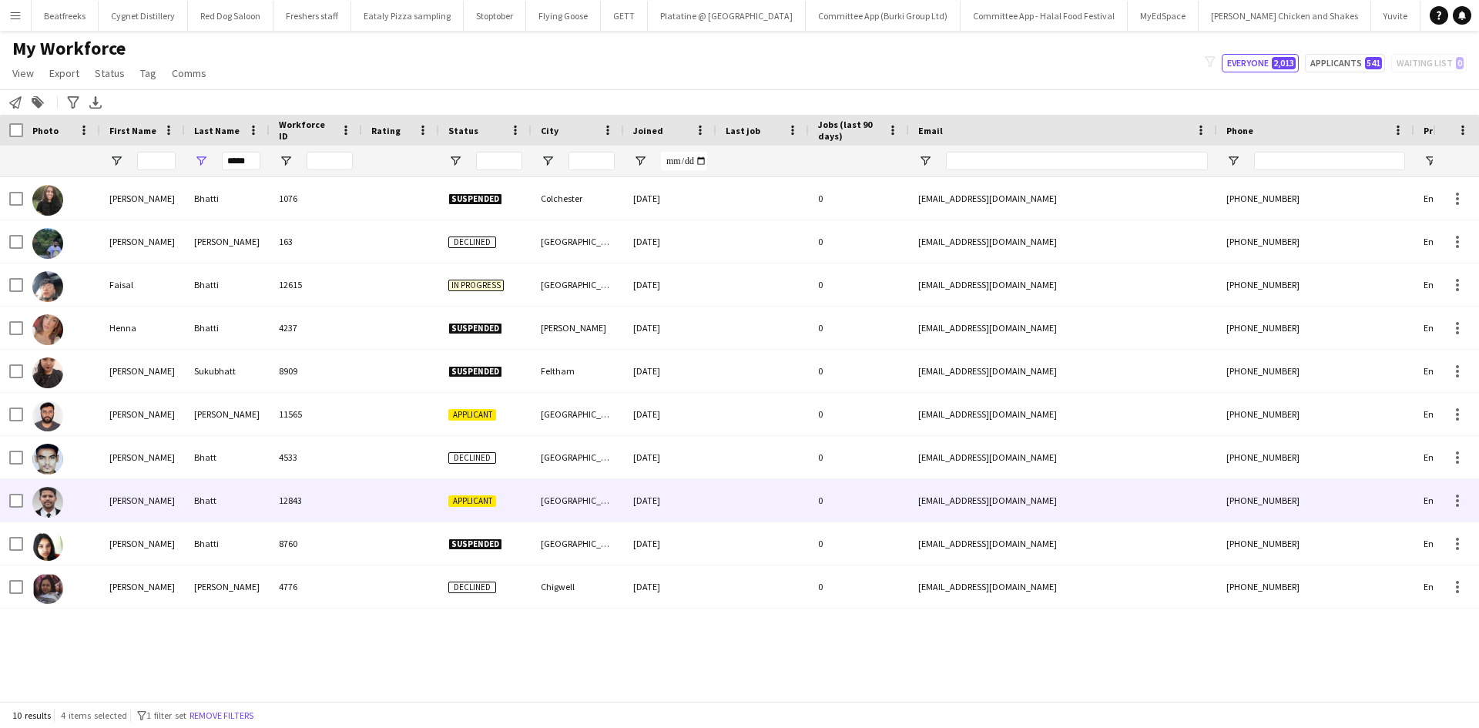
click at [152, 499] on div "Shikhar" at bounding box center [142, 500] width 85 height 42
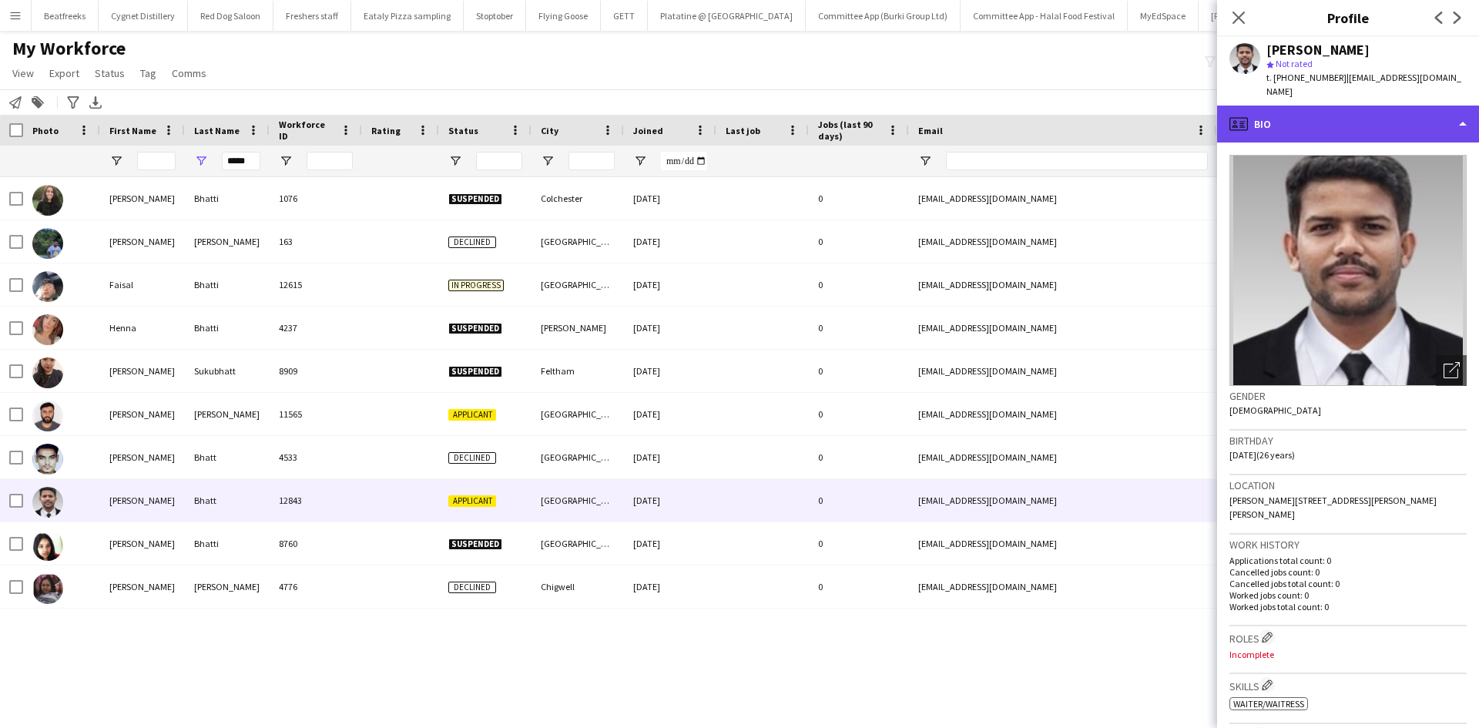
click at [1317, 106] on div "profile Bio" at bounding box center [1348, 124] width 262 height 37
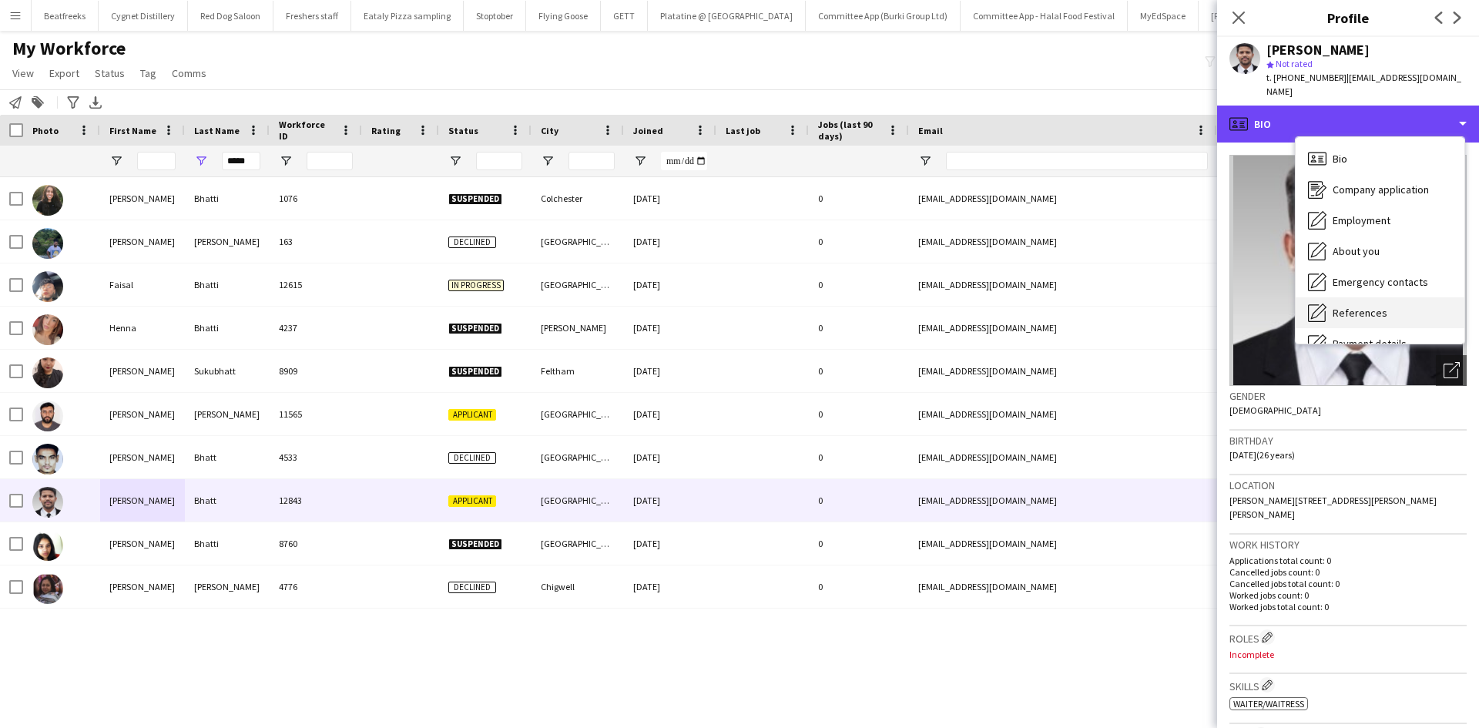
scroll to position [206, 0]
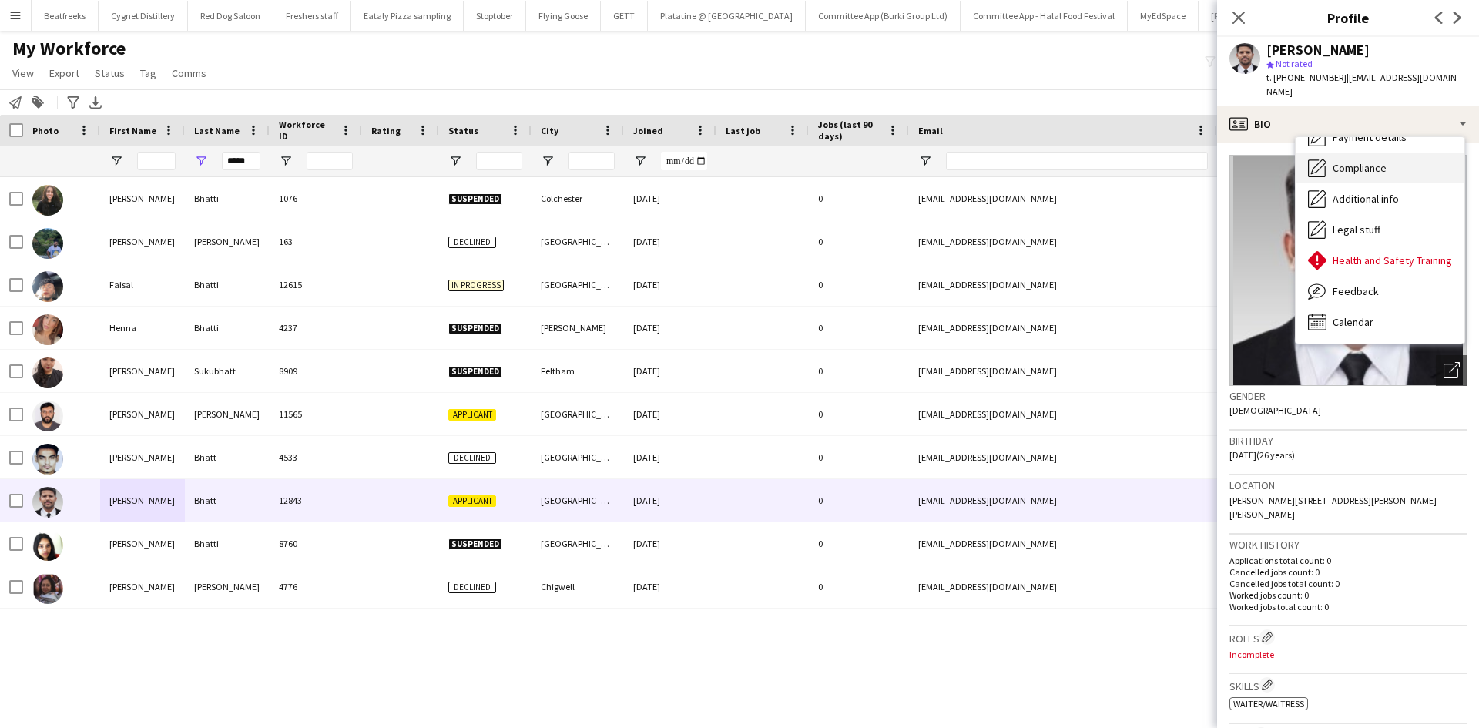
click at [1358, 161] on span "Compliance" at bounding box center [1359, 168] width 54 height 14
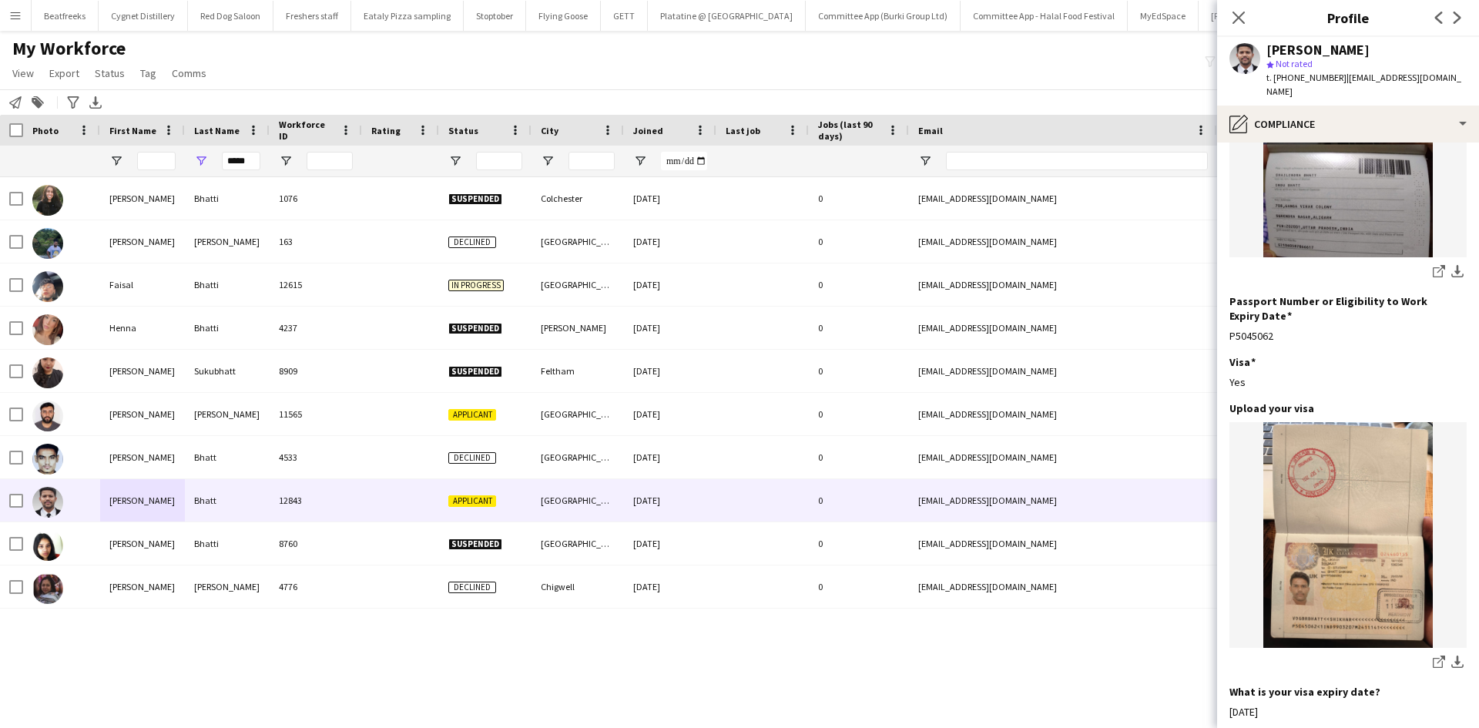
scroll to position [480, 0]
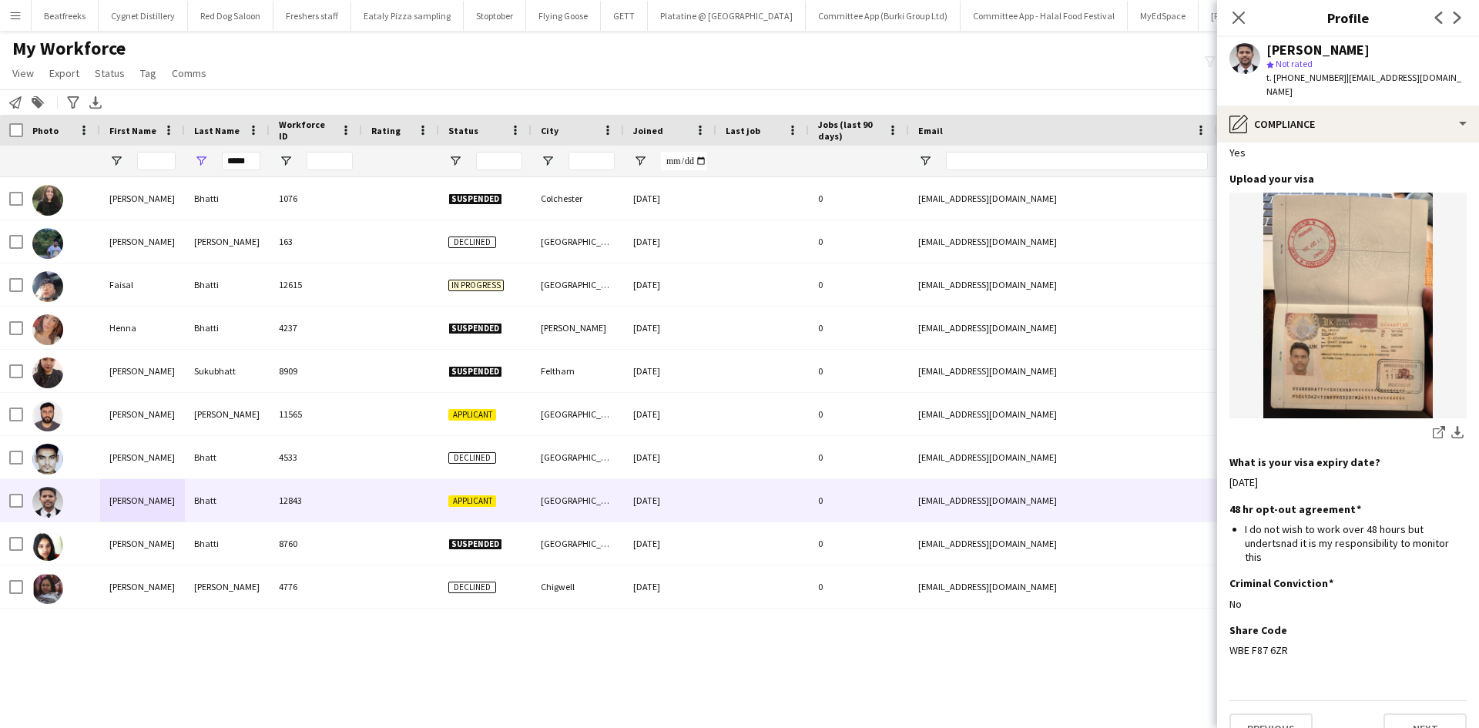
drag, startPoint x: 1292, startPoint y: 623, endPoint x: 1211, endPoint y: 632, distance: 81.4
click at [1211, 632] on body "Menu Boards Boards Boards All jobs Status Workforce Workforce My Workforce Recr…" at bounding box center [739, 364] width 1479 height 728
click at [1342, 643] on div "WBE F87 6ZR" at bounding box center [1347, 650] width 237 height 14
drag, startPoint x: 1296, startPoint y: 623, endPoint x: 1222, endPoint y: 623, distance: 73.9
click at [1222, 623] on app-section-data-types "Nationality Edit this field Indian Permission to Work in the UK Edit this field…" at bounding box center [1348, 434] width 262 height 585
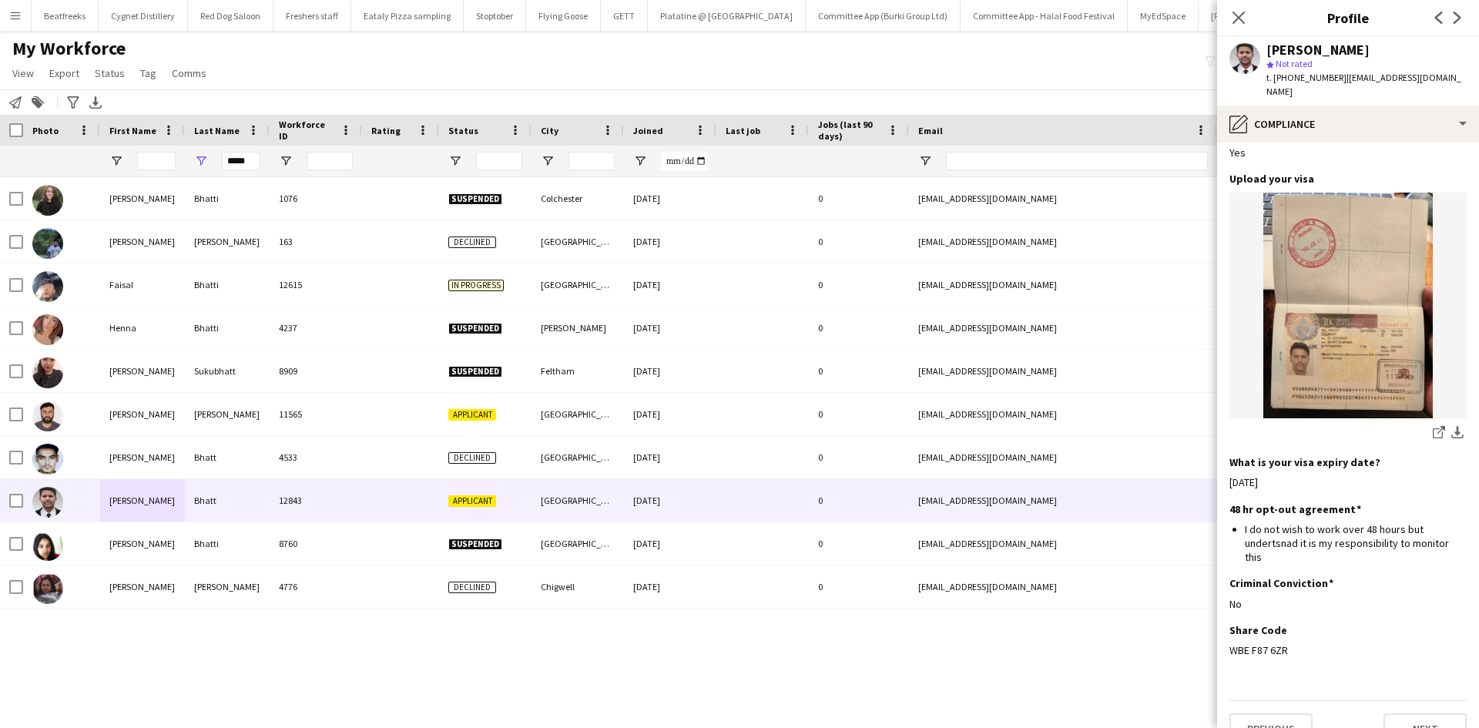
copy div "WBE F87 6ZR"
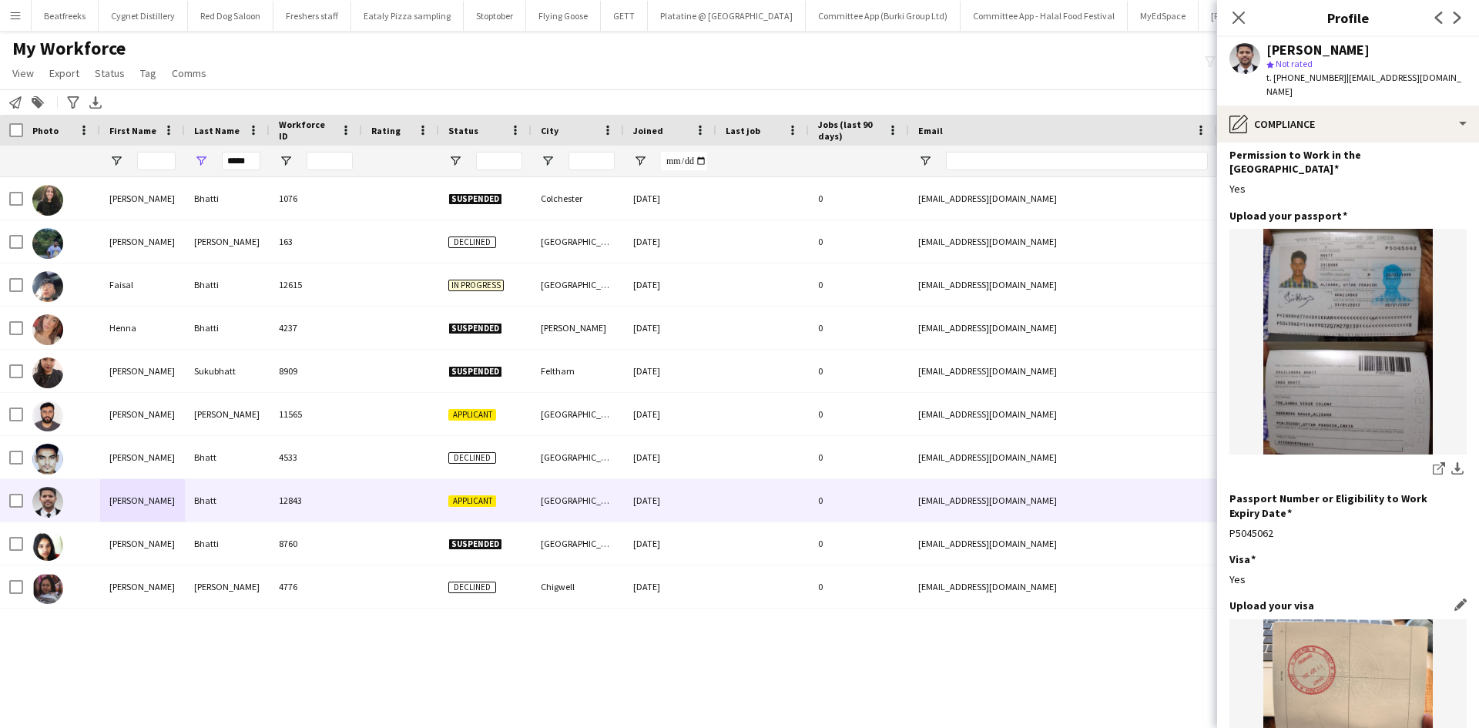
scroll to position [0, 0]
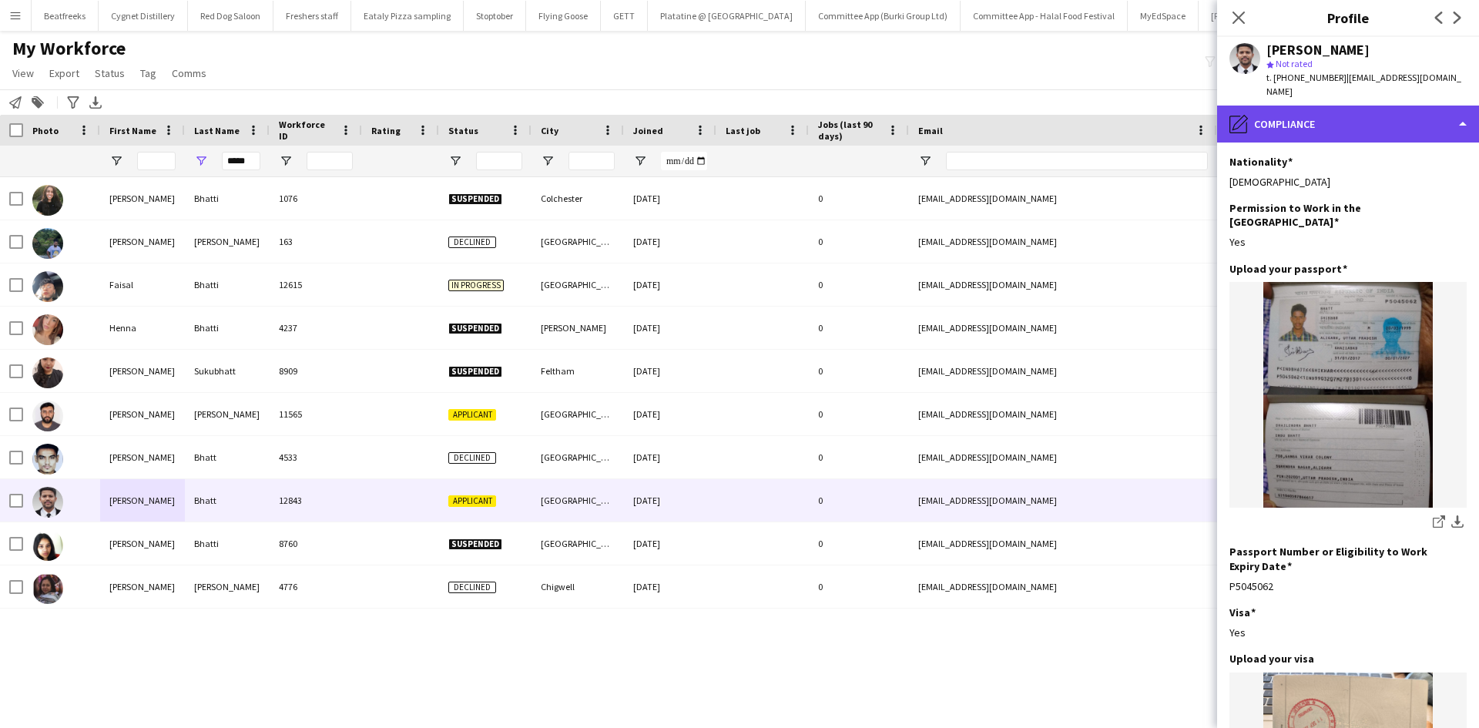
click at [1282, 106] on div "pencil4 Compliance" at bounding box center [1348, 124] width 262 height 37
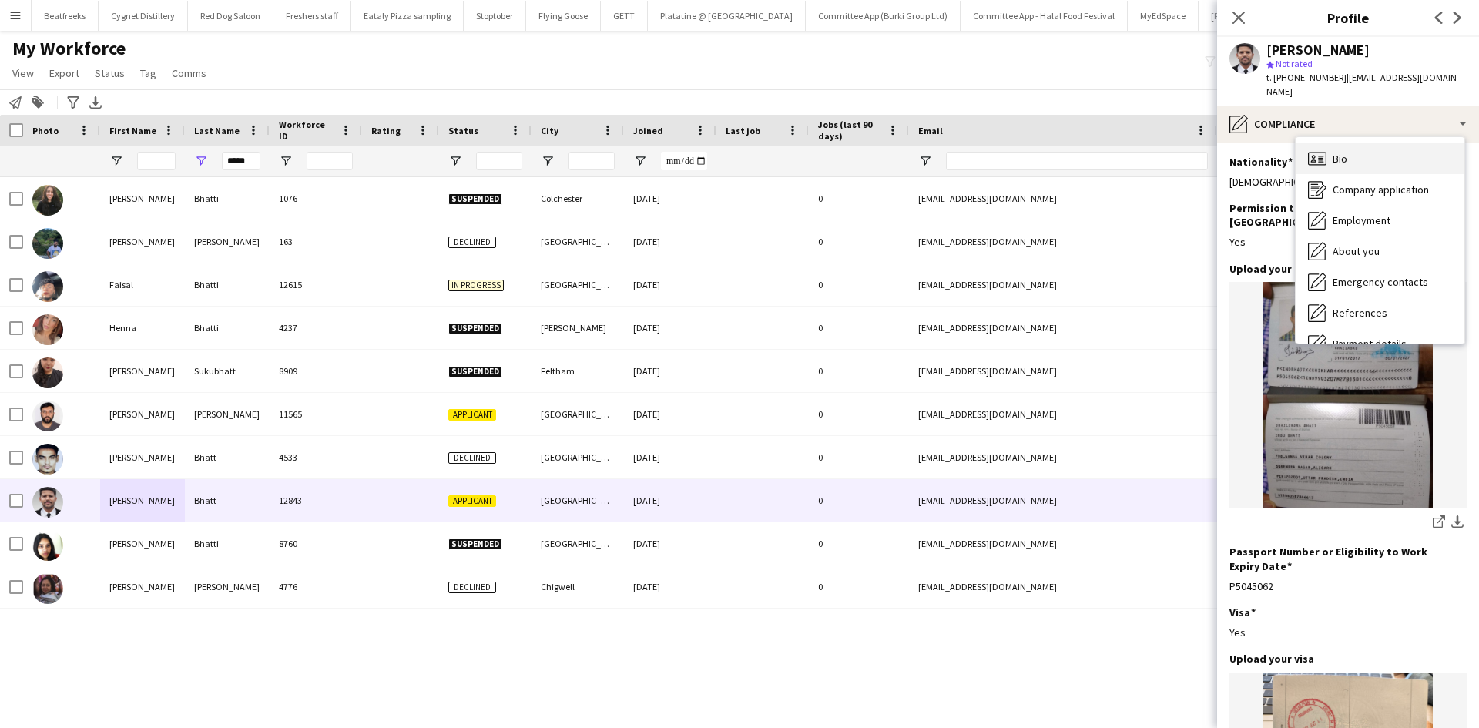
click at [1341, 143] on div "Bio Bio" at bounding box center [1379, 158] width 169 height 31
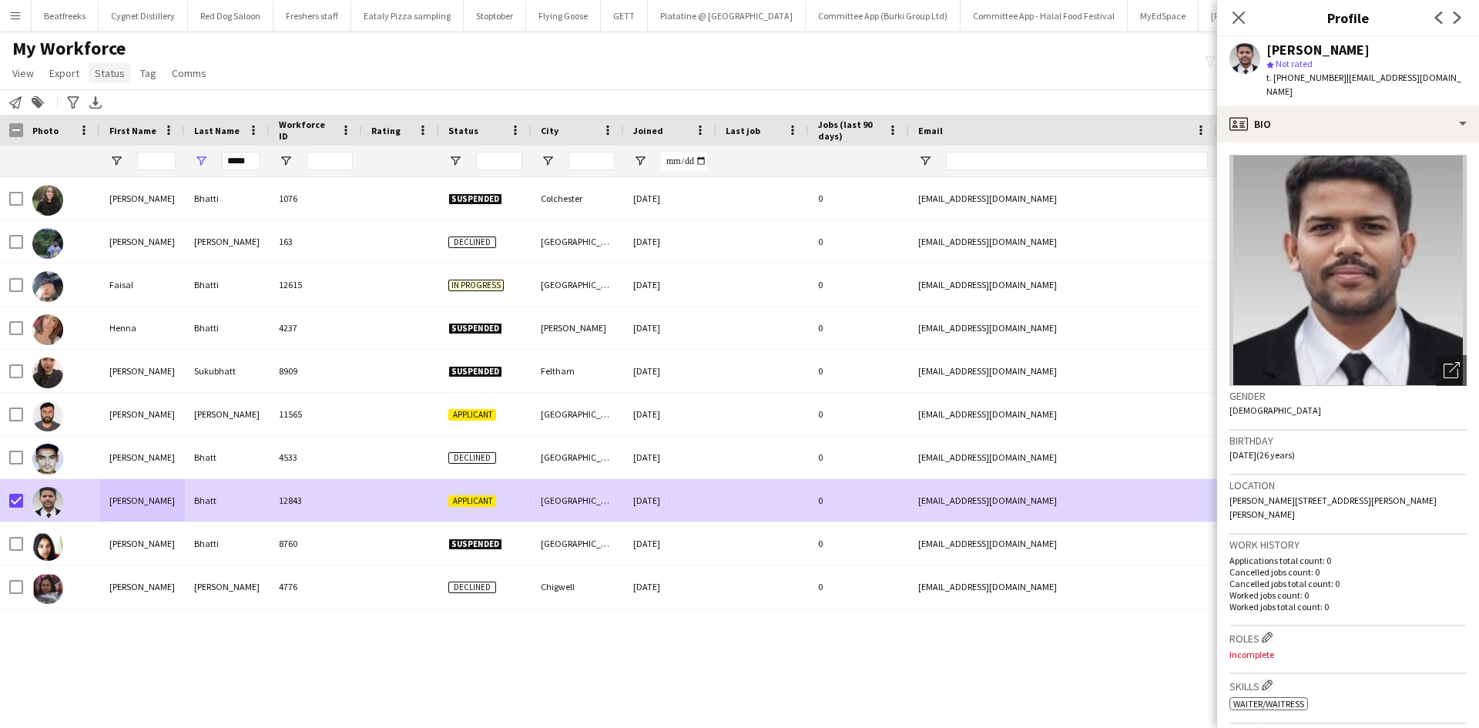
click at [117, 72] on span "Status" at bounding box center [110, 73] width 30 height 14
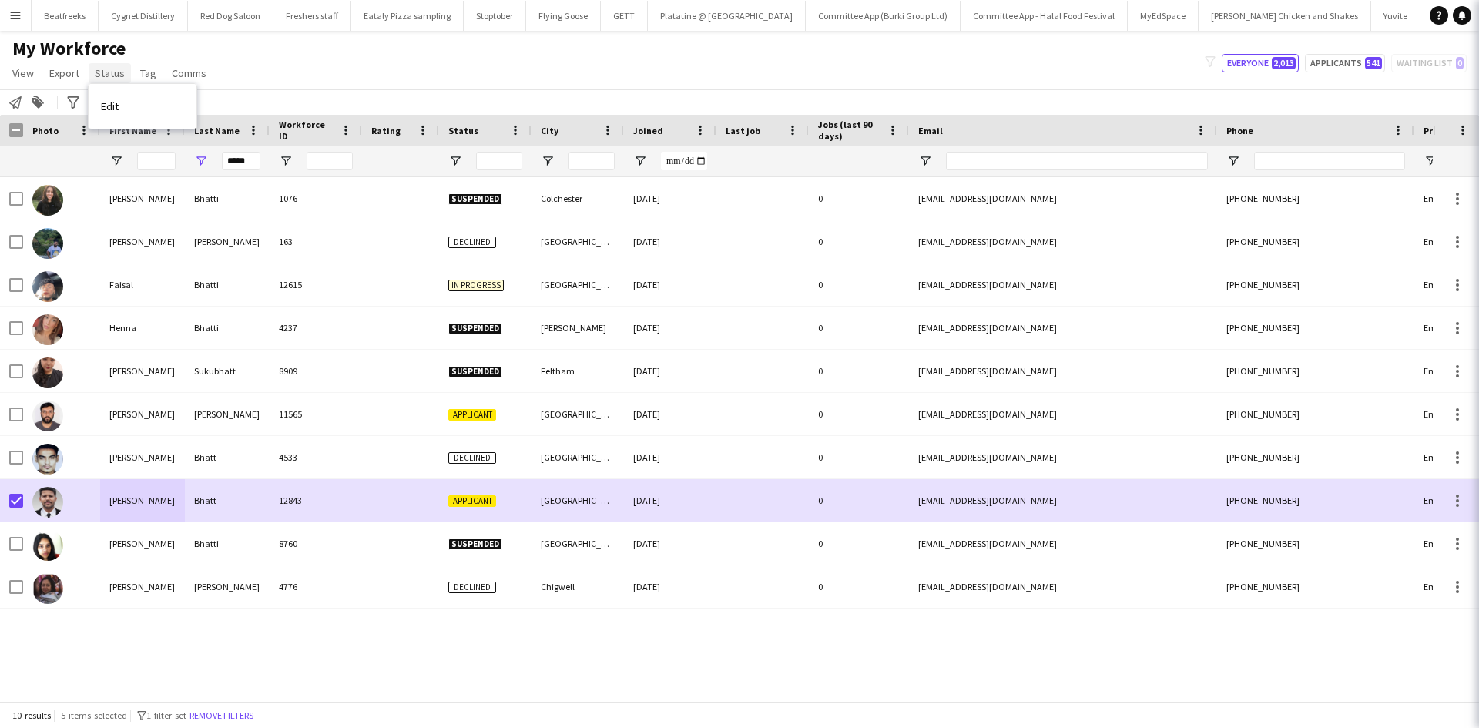
click at [109, 73] on span "Status" at bounding box center [110, 73] width 30 height 14
click at [137, 106] on link "Edit" at bounding box center [143, 106] width 108 height 32
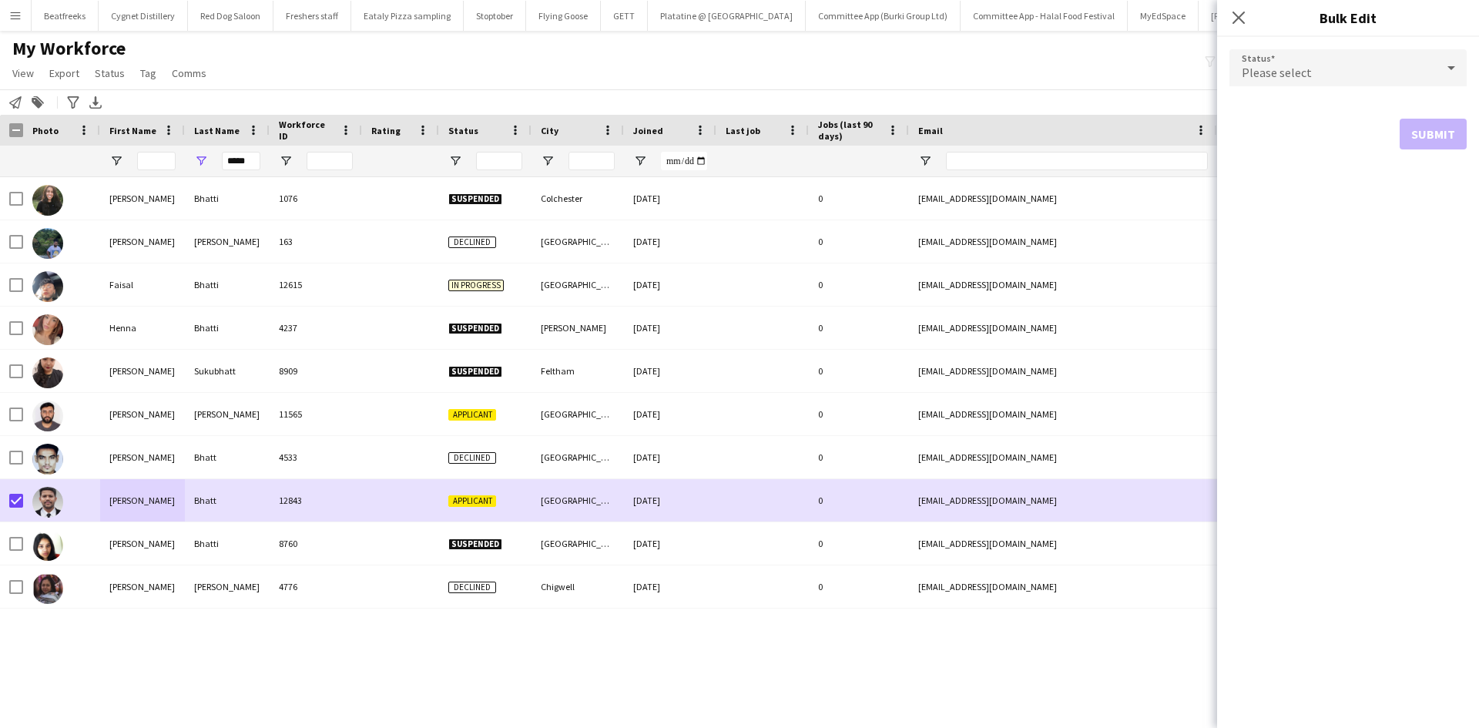
click at [1264, 70] on span "Please select" at bounding box center [1276, 72] width 70 height 15
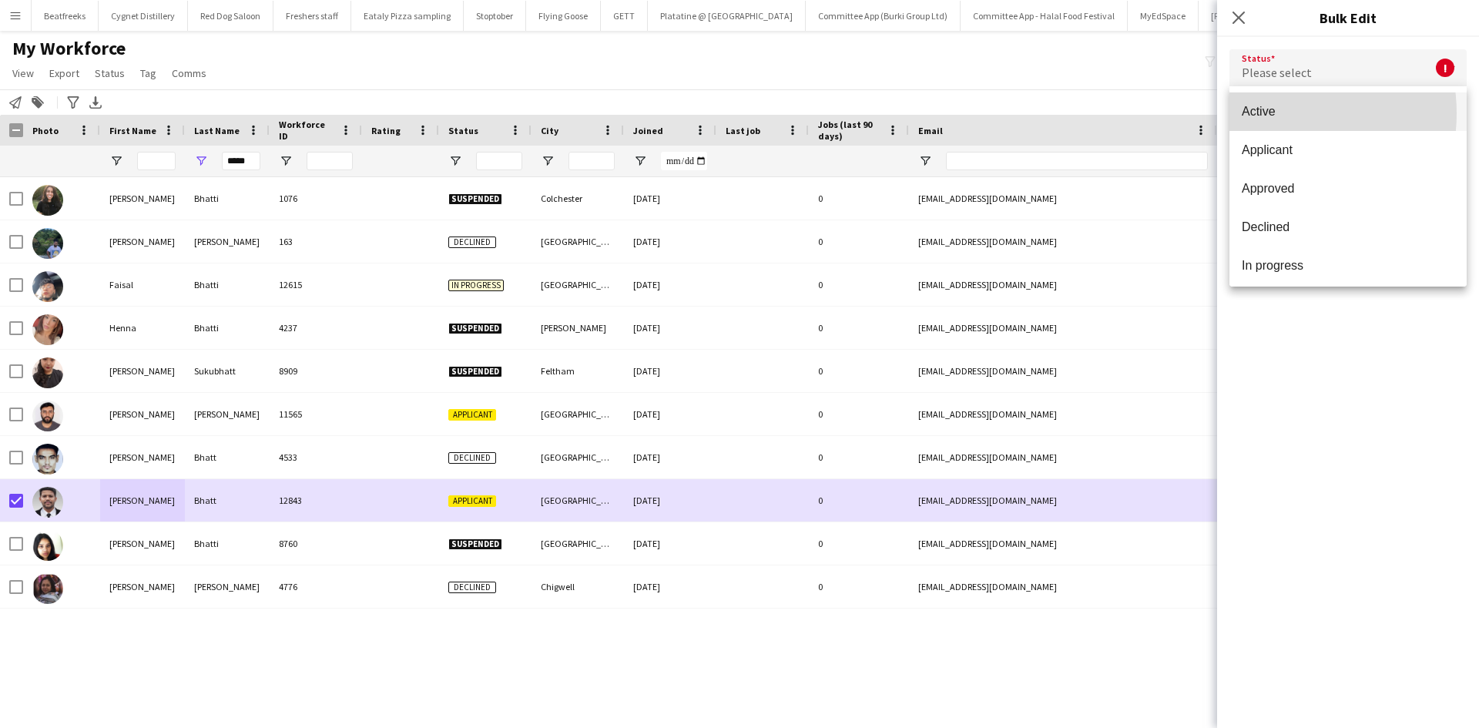
click at [1273, 113] on span "Active" at bounding box center [1347, 111] width 213 height 15
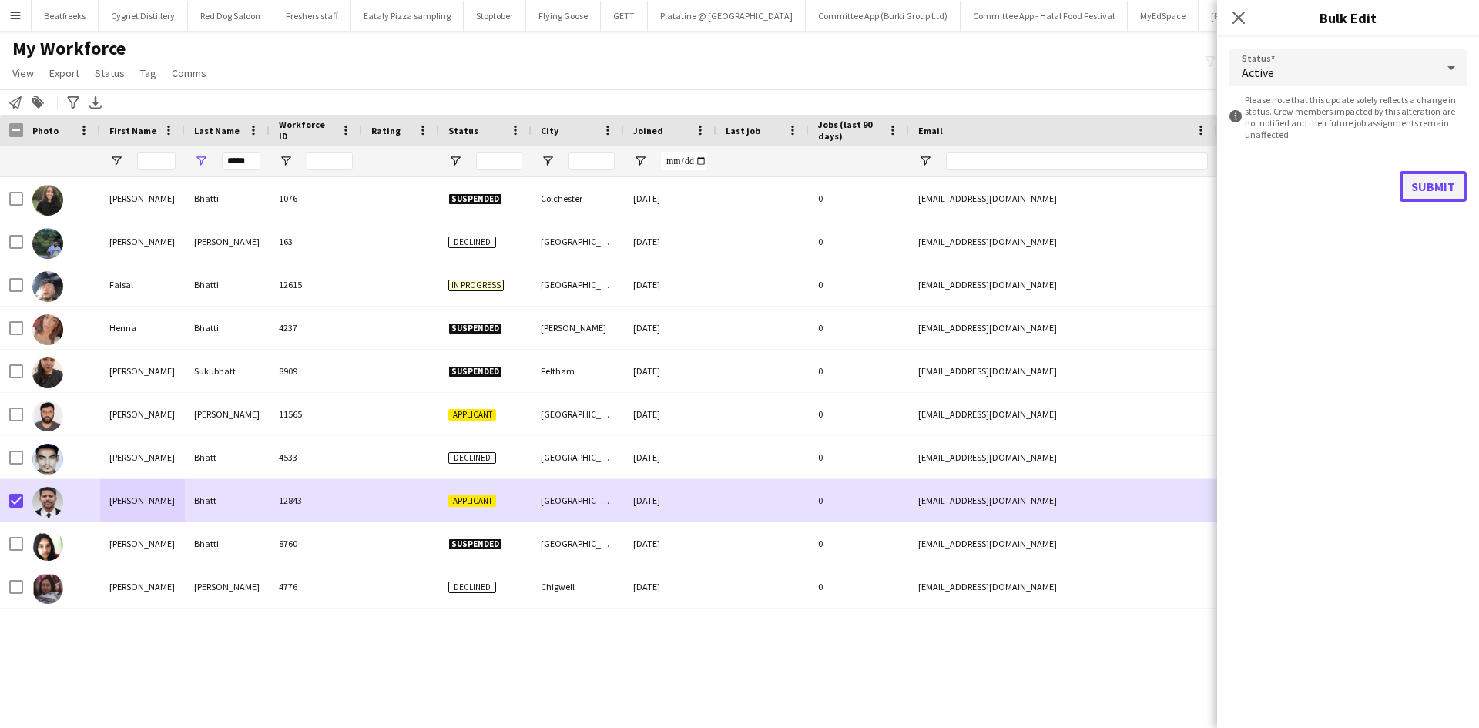
click at [1422, 196] on button "Submit" at bounding box center [1432, 186] width 67 height 31
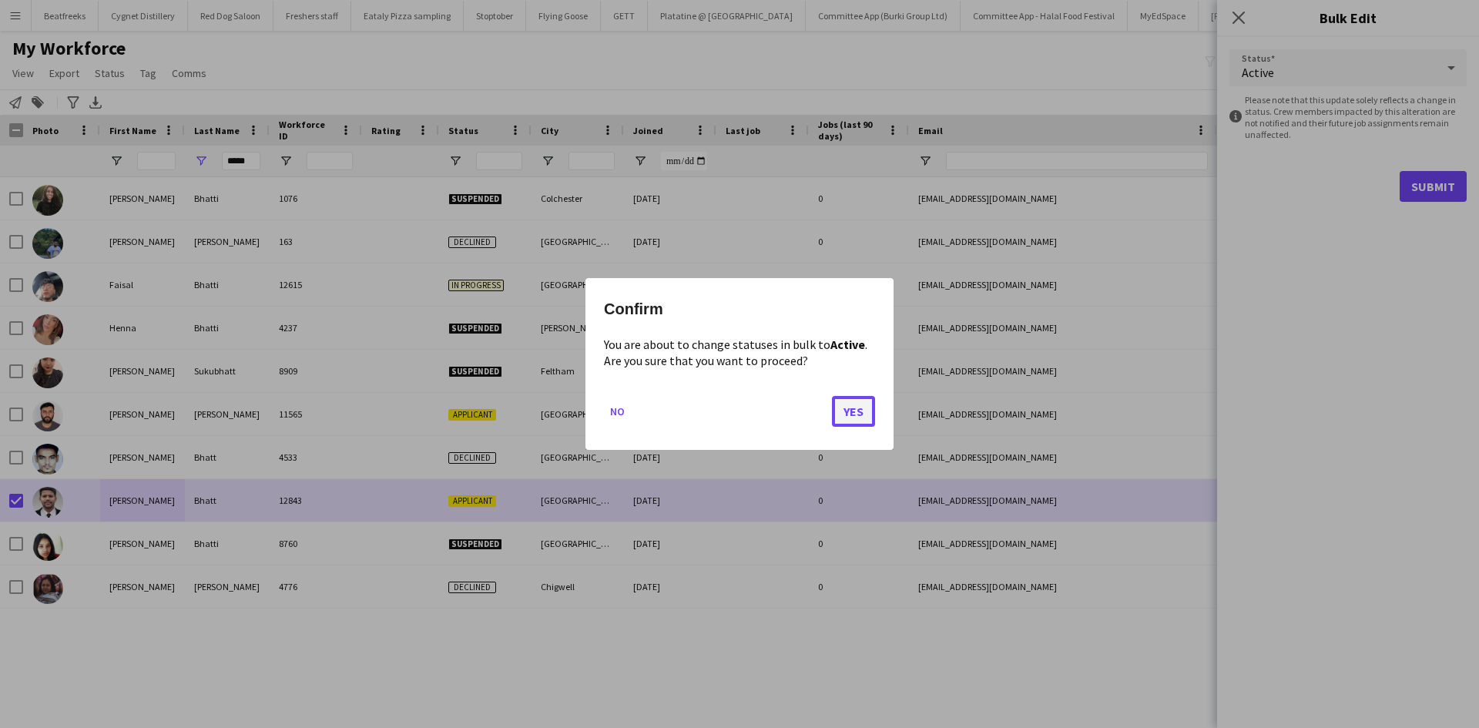
click at [855, 420] on button "Yes" at bounding box center [853, 411] width 43 height 31
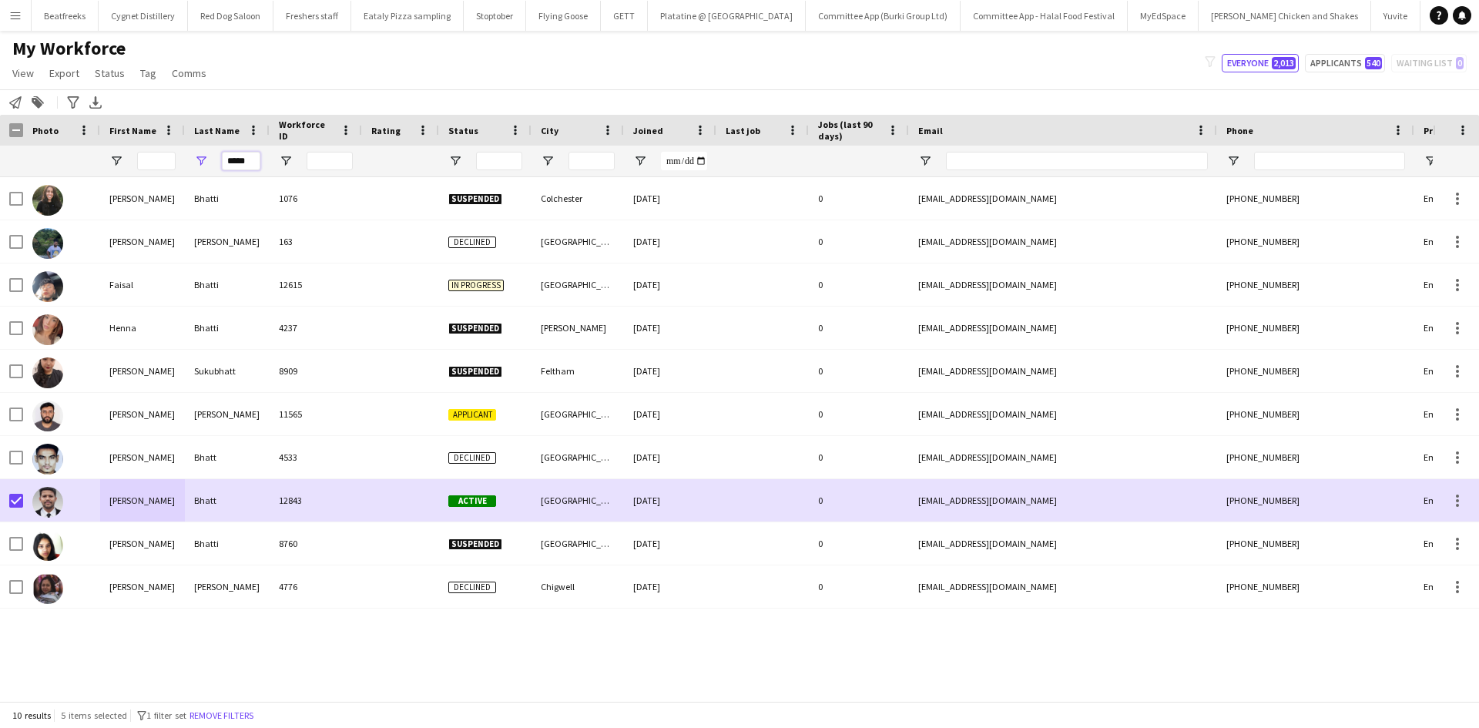
drag, startPoint x: 258, startPoint y: 160, endPoint x: 250, endPoint y: 162, distance: 8.6
click at [258, 160] on input "*****" at bounding box center [241, 161] width 39 height 18
click at [196, 163] on div "*****" at bounding box center [227, 161] width 85 height 31
click at [250, 162] on input "*****" at bounding box center [241, 161] width 39 height 18
drag, startPoint x: 250, startPoint y: 162, endPoint x: 160, endPoint y: 166, distance: 90.2
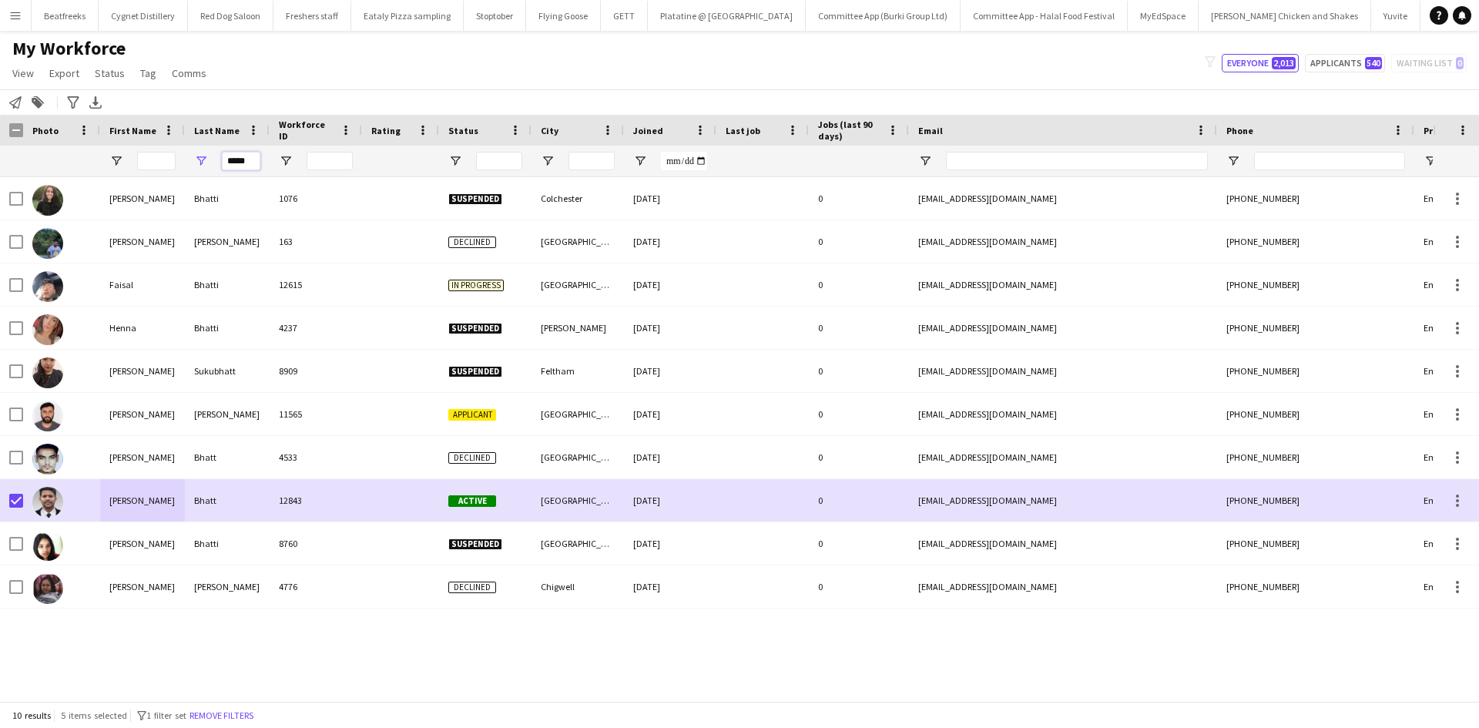
click at [160, 166] on div "*****" at bounding box center [835, 161] width 1670 height 31
type input "*"
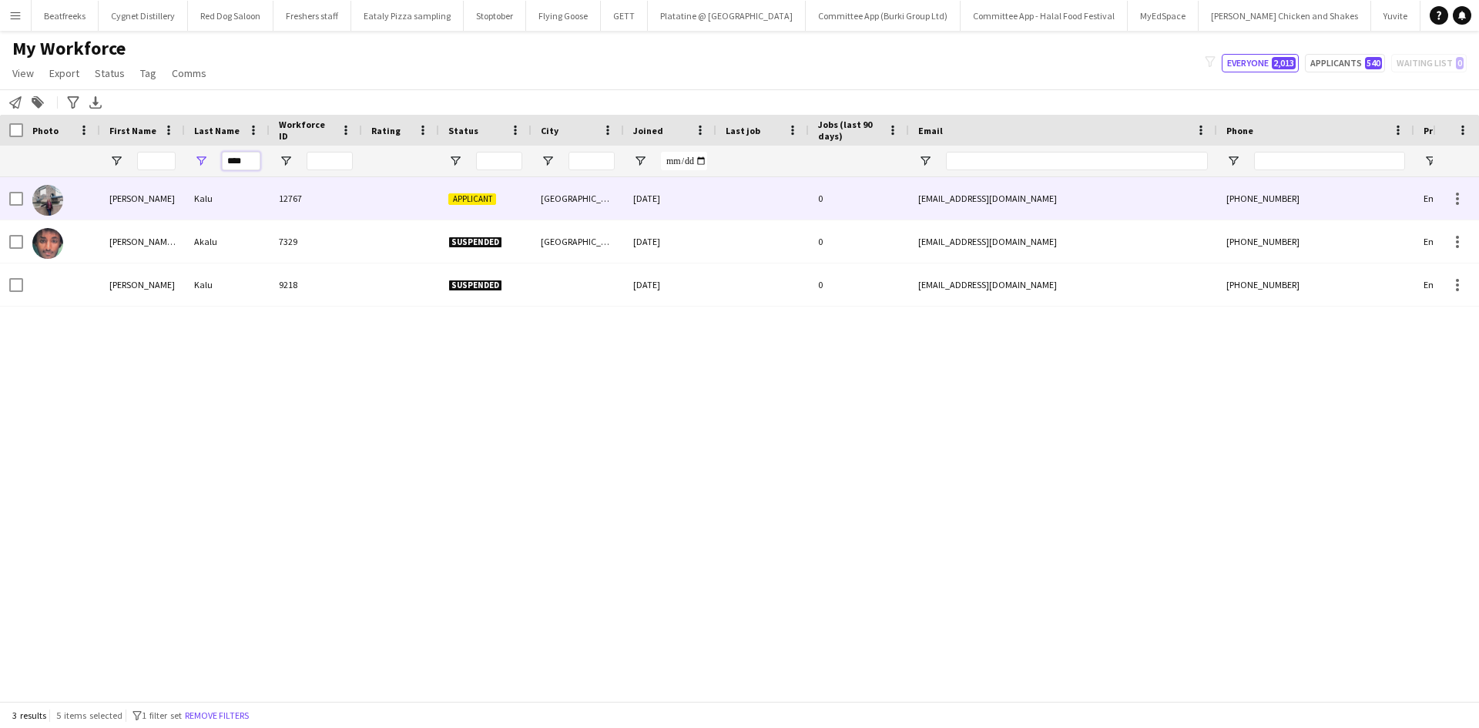
type input "****"
click at [102, 203] on div "Nancy" at bounding box center [142, 198] width 85 height 42
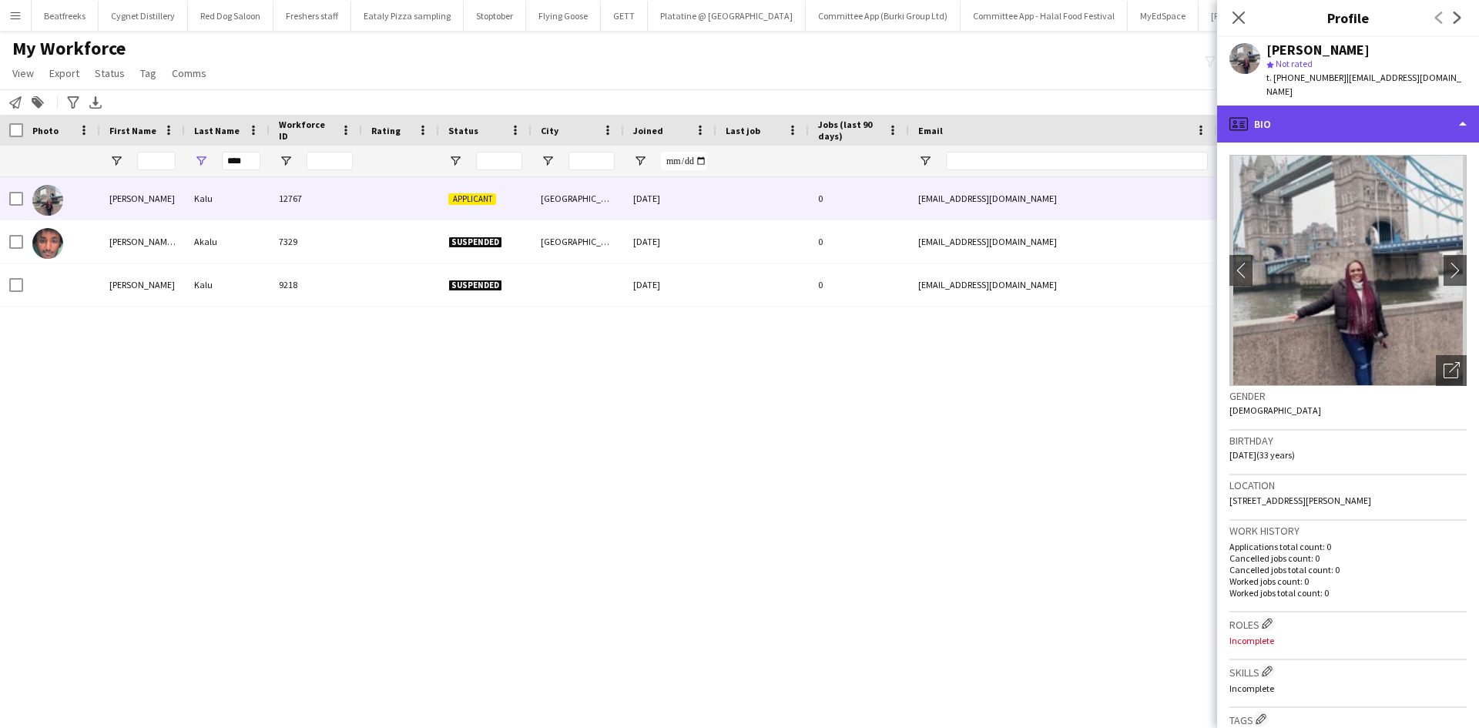
click at [1395, 112] on div "profile Bio" at bounding box center [1348, 124] width 262 height 37
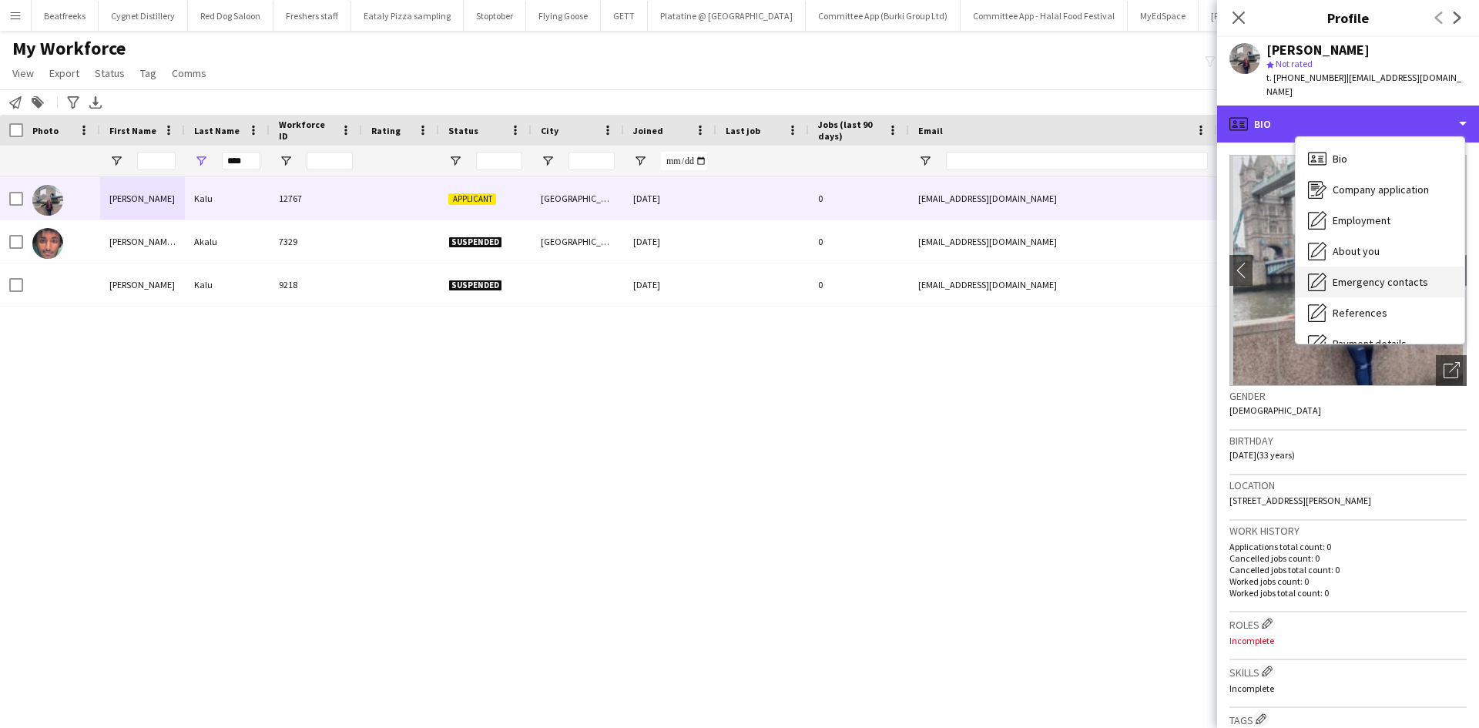
scroll to position [206, 0]
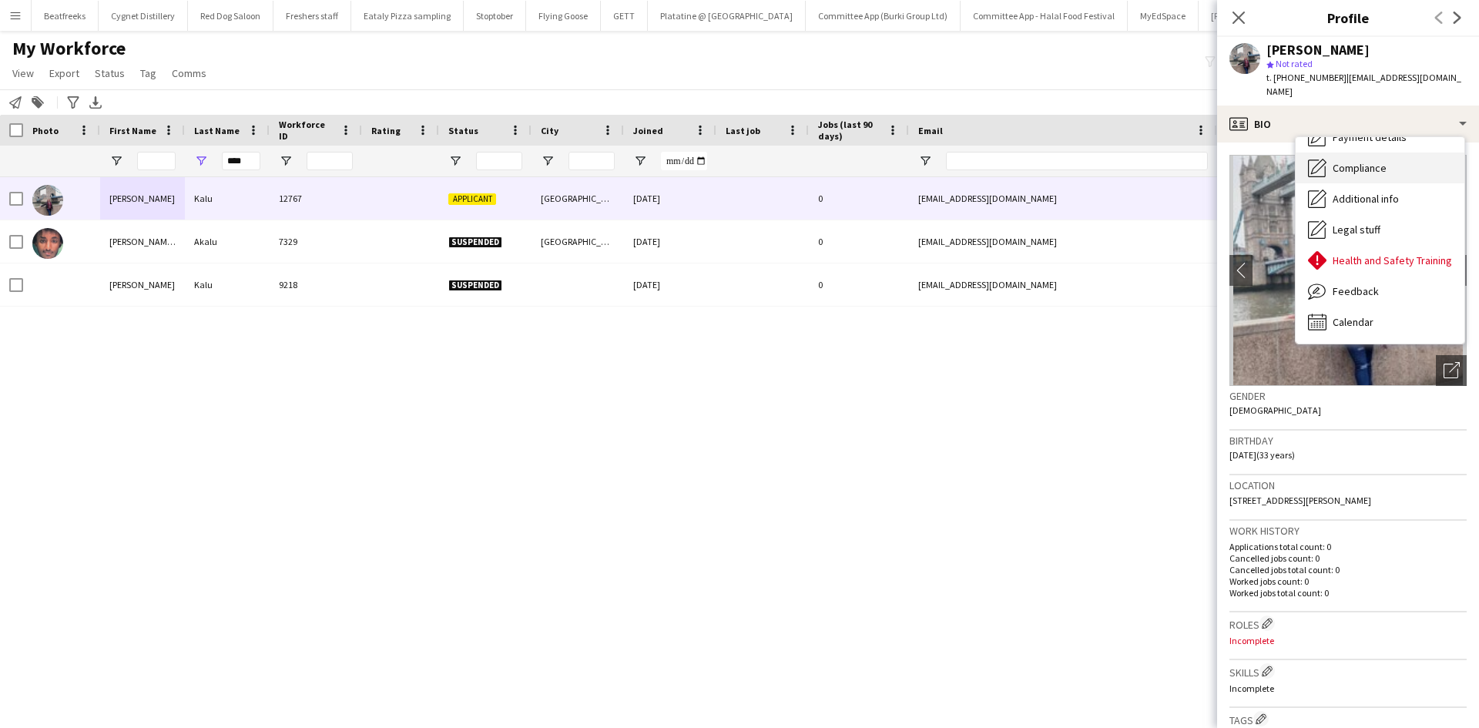
click at [1351, 161] on span "Compliance" at bounding box center [1359, 168] width 54 height 14
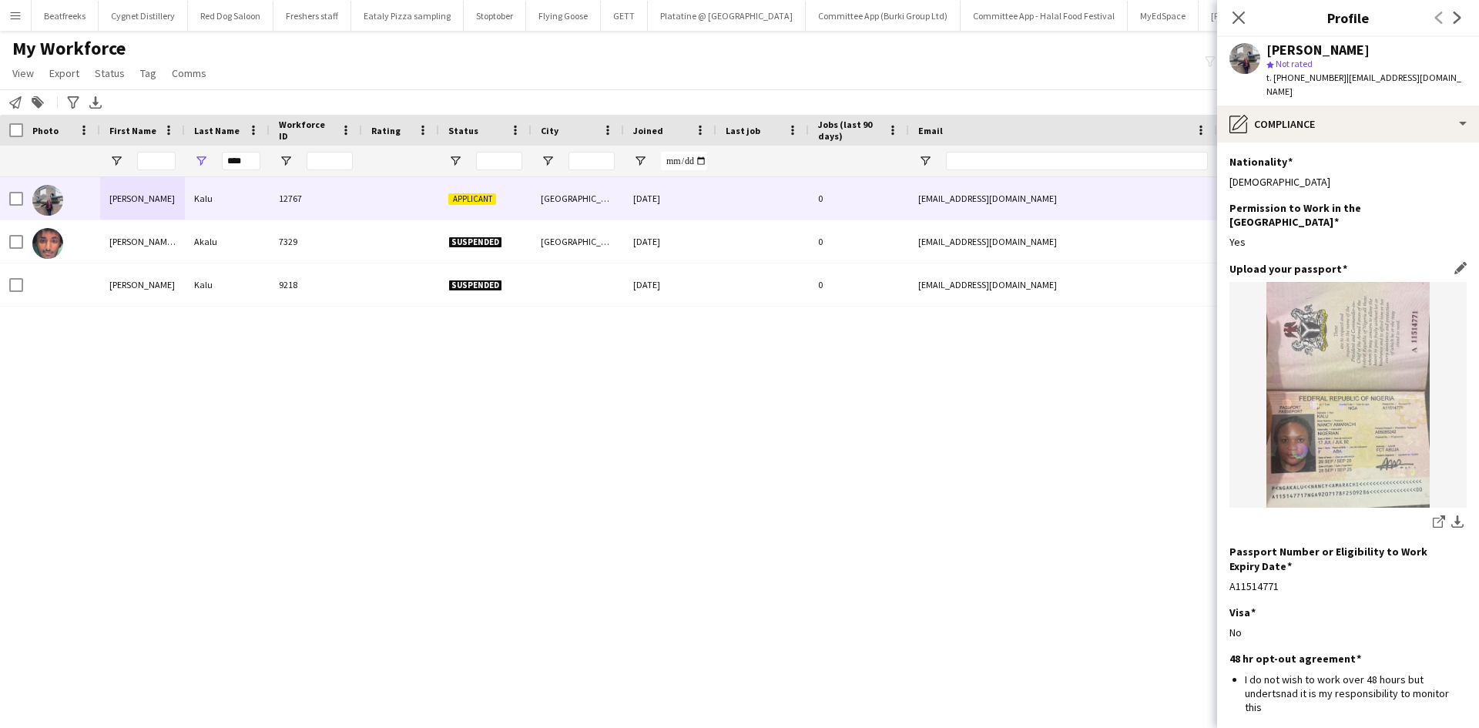
scroll to position [150, 0]
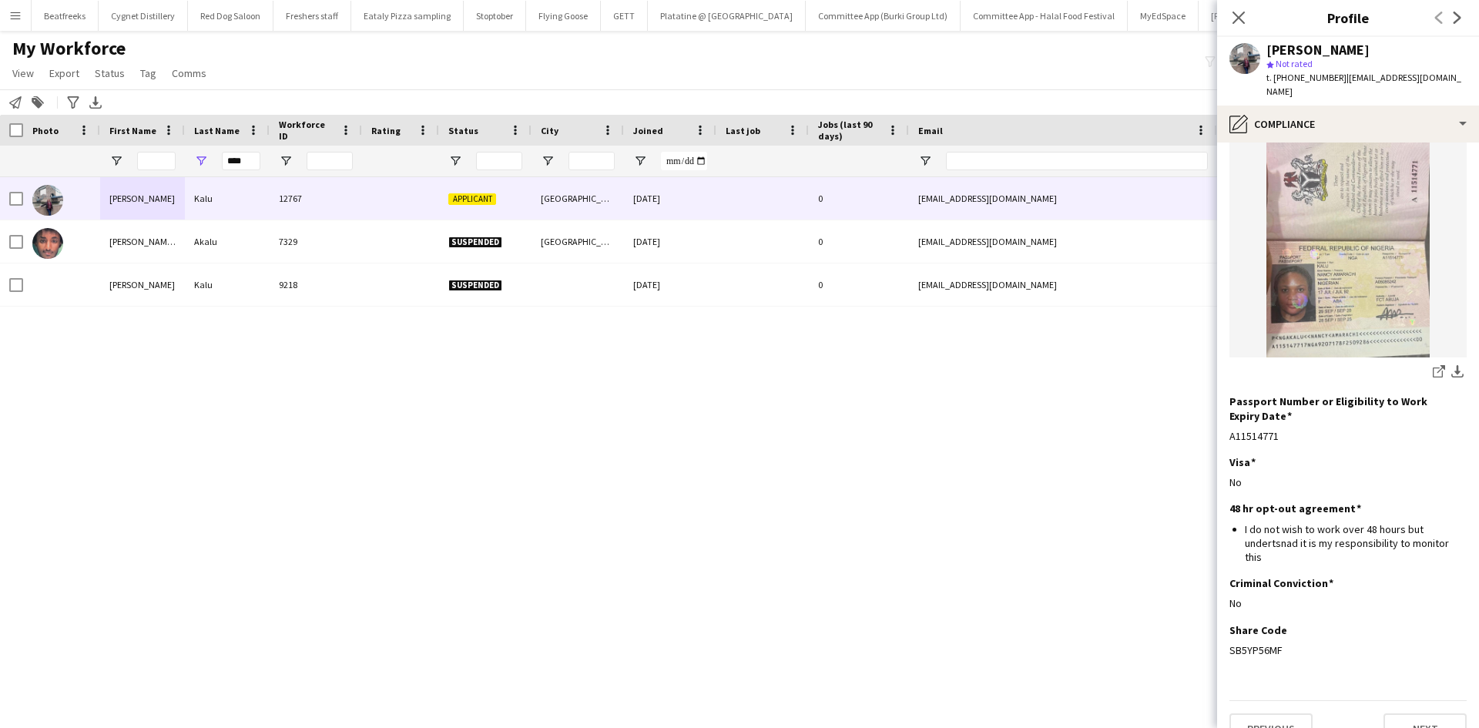
drag, startPoint x: 1283, startPoint y: 623, endPoint x: 1220, endPoint y: 628, distance: 63.4
click at [1220, 628] on app-section-data-types "Nationality Edit this field Nigerian Permission to Work in the UK Edit this fie…" at bounding box center [1348, 434] width 262 height 585
copy div "SB5YP56MF"
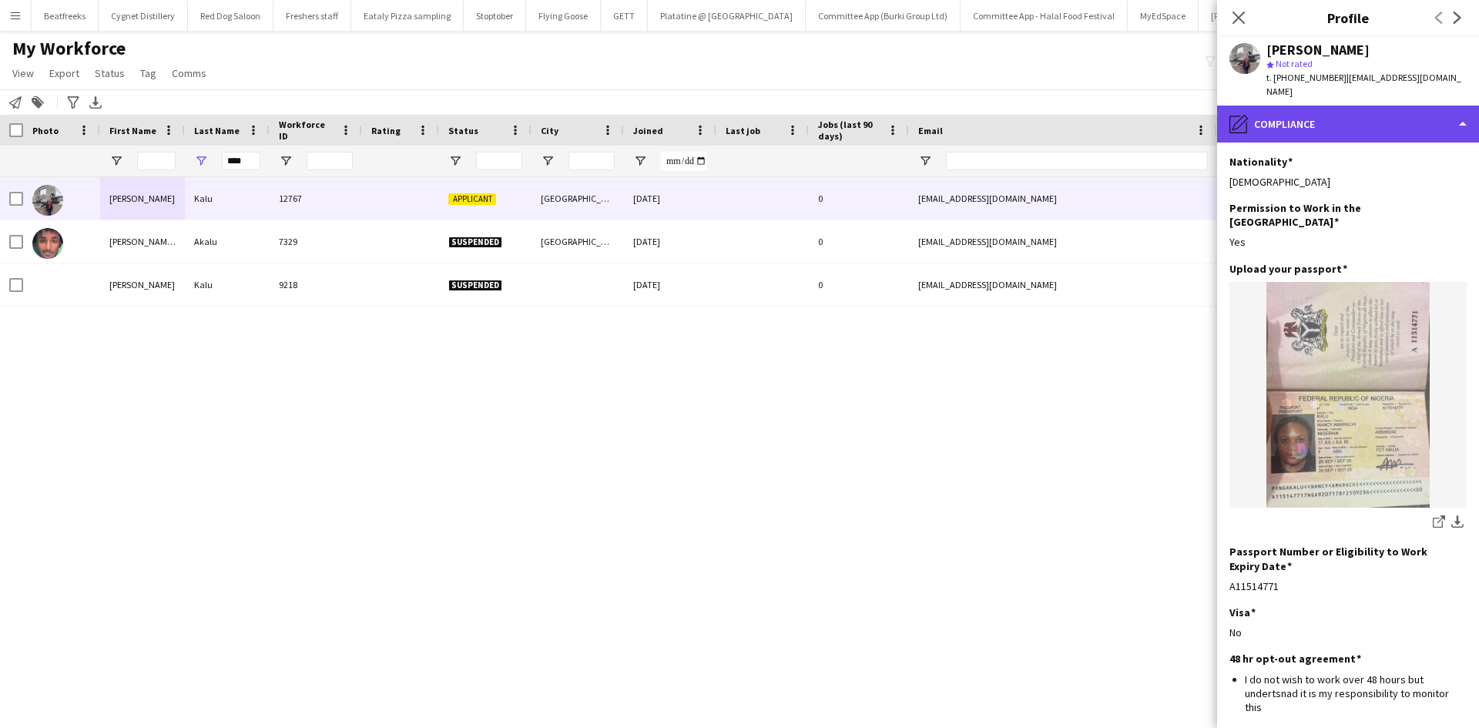
click at [1351, 106] on div "pencil4 Compliance" at bounding box center [1348, 124] width 262 height 37
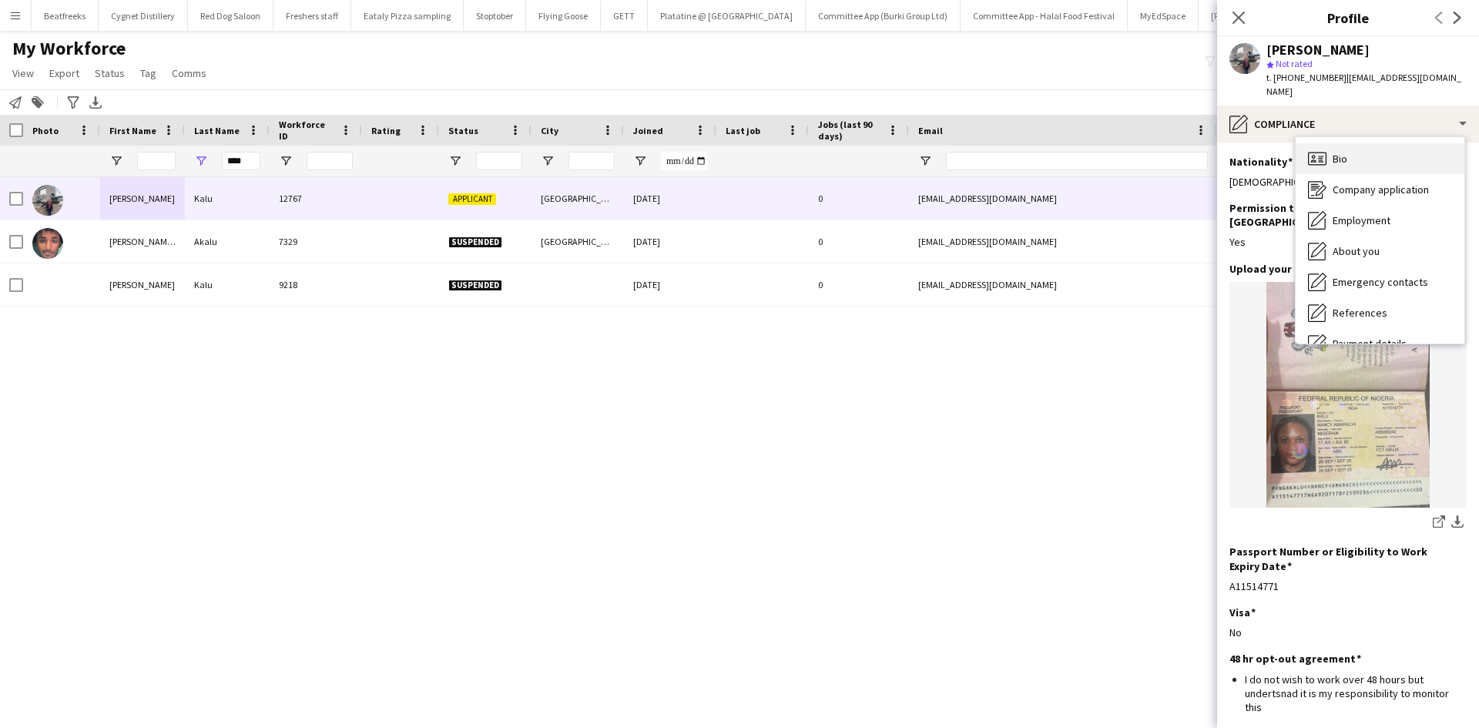
click at [1360, 149] on div "Bio Bio" at bounding box center [1379, 158] width 169 height 31
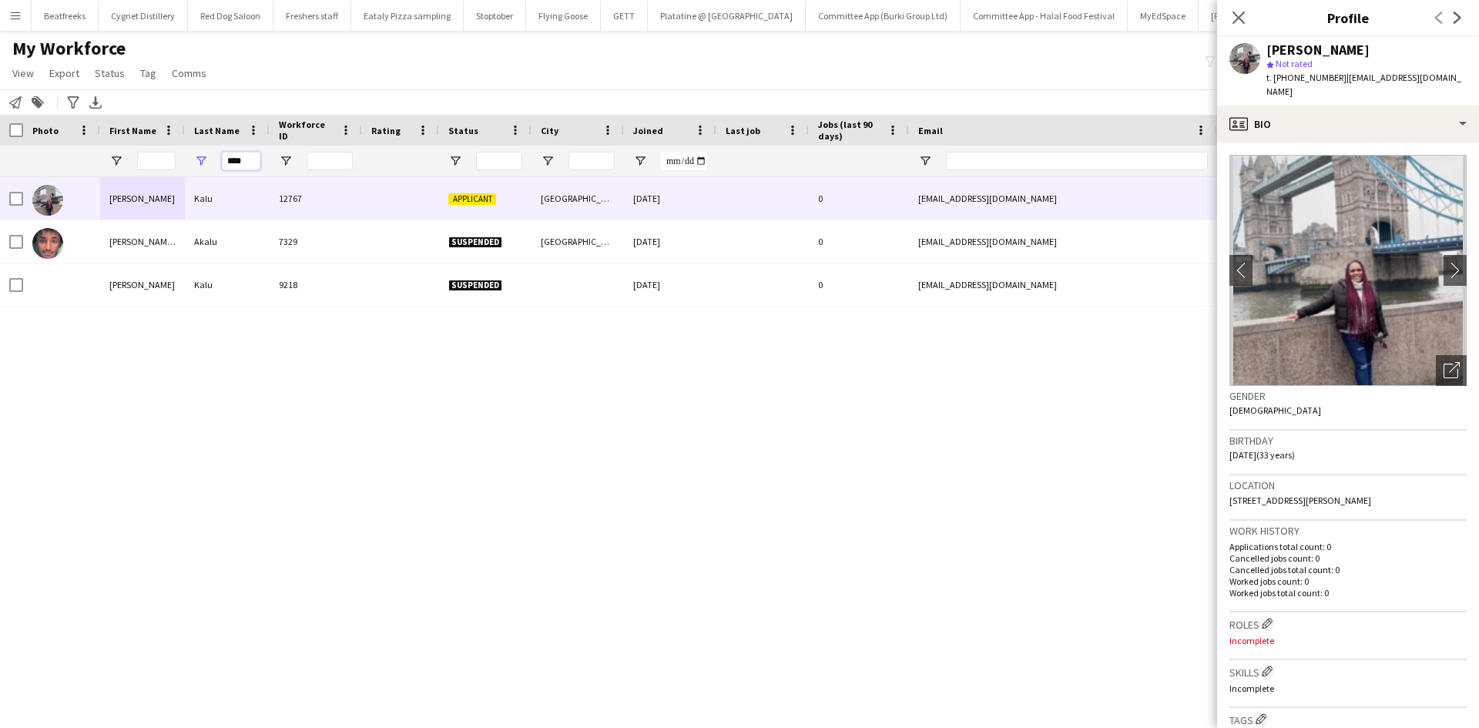
drag, startPoint x: 251, startPoint y: 161, endPoint x: 111, endPoint y: 177, distance: 141.1
click at [111, 177] on div "Workforce Details Photo First Name" at bounding box center [739, 408] width 1479 height 586
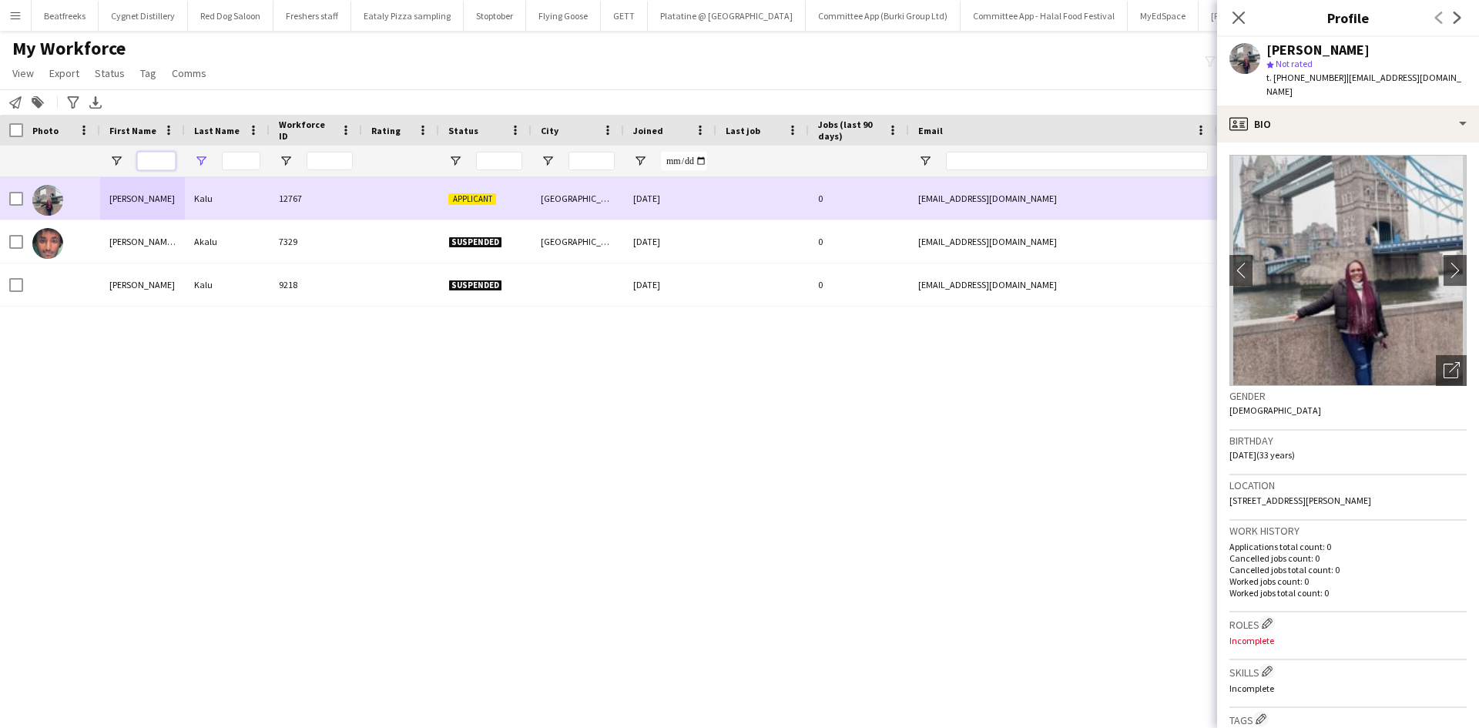
click at [151, 164] on input "First Name Filter Input" at bounding box center [156, 161] width 39 height 18
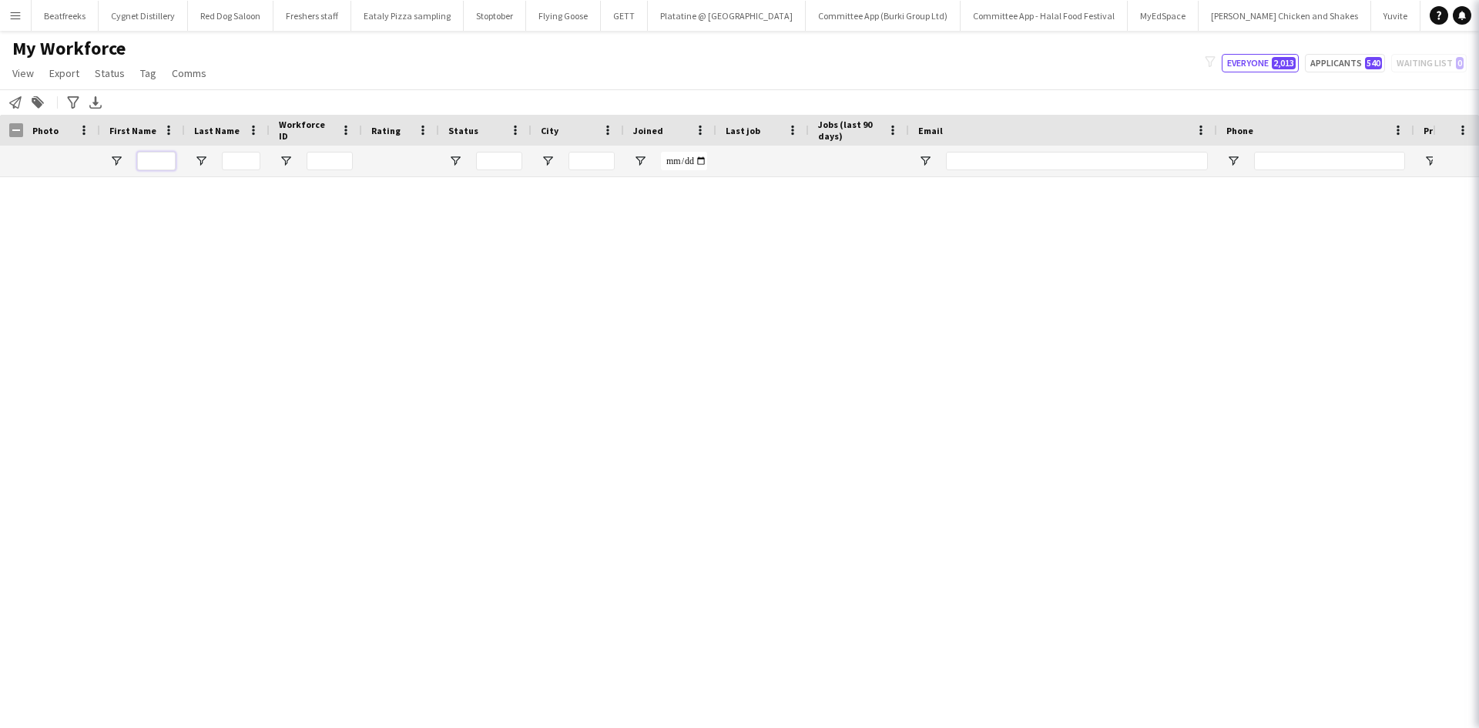
click at [141, 158] on input "First Name Filter Input" at bounding box center [156, 161] width 39 height 18
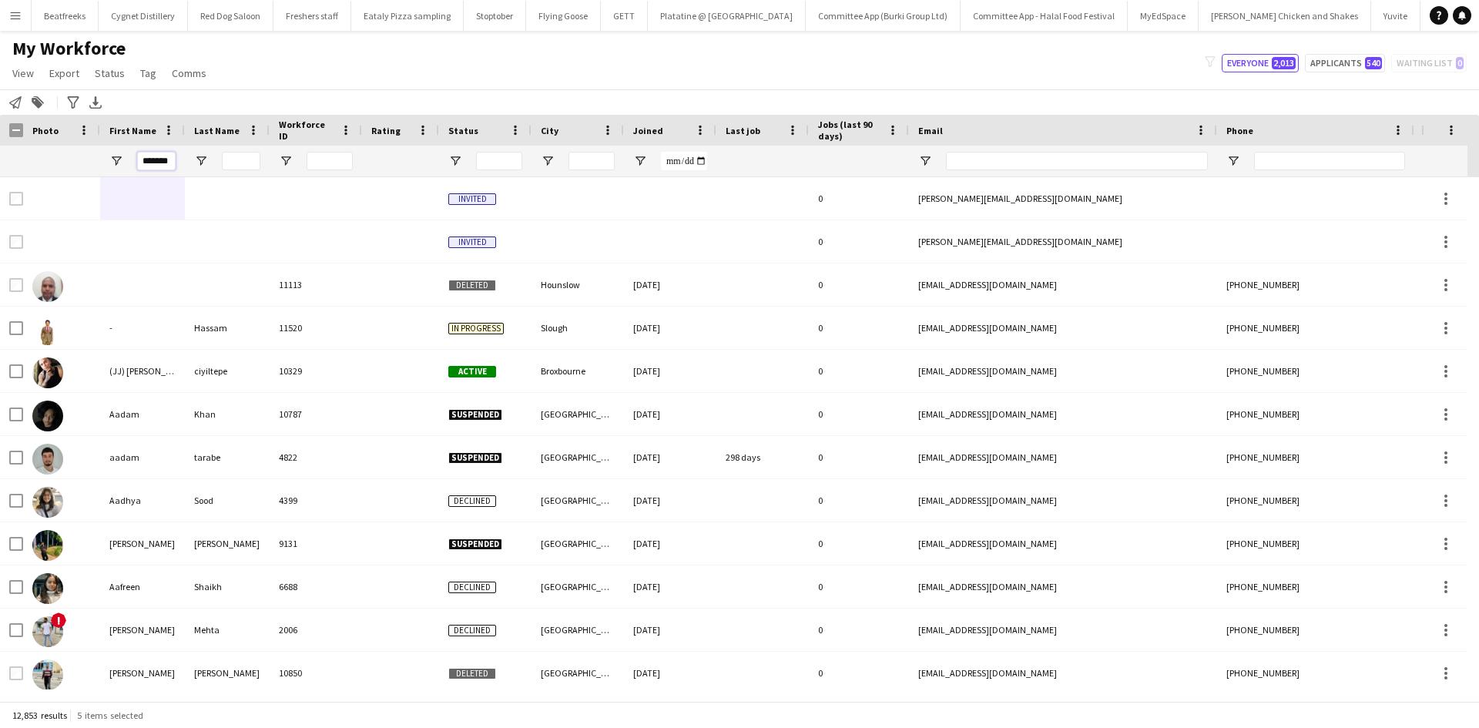
type input "*******"
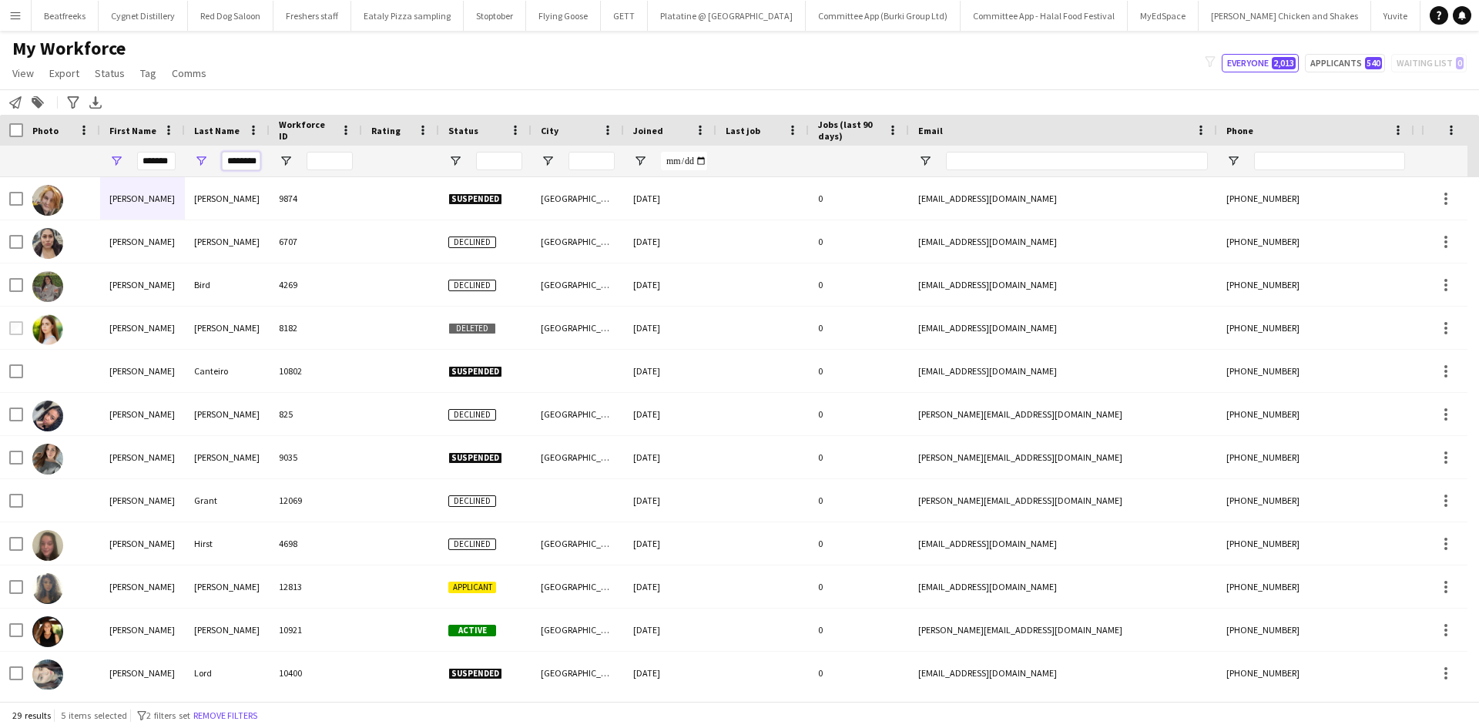
scroll to position [0, 3]
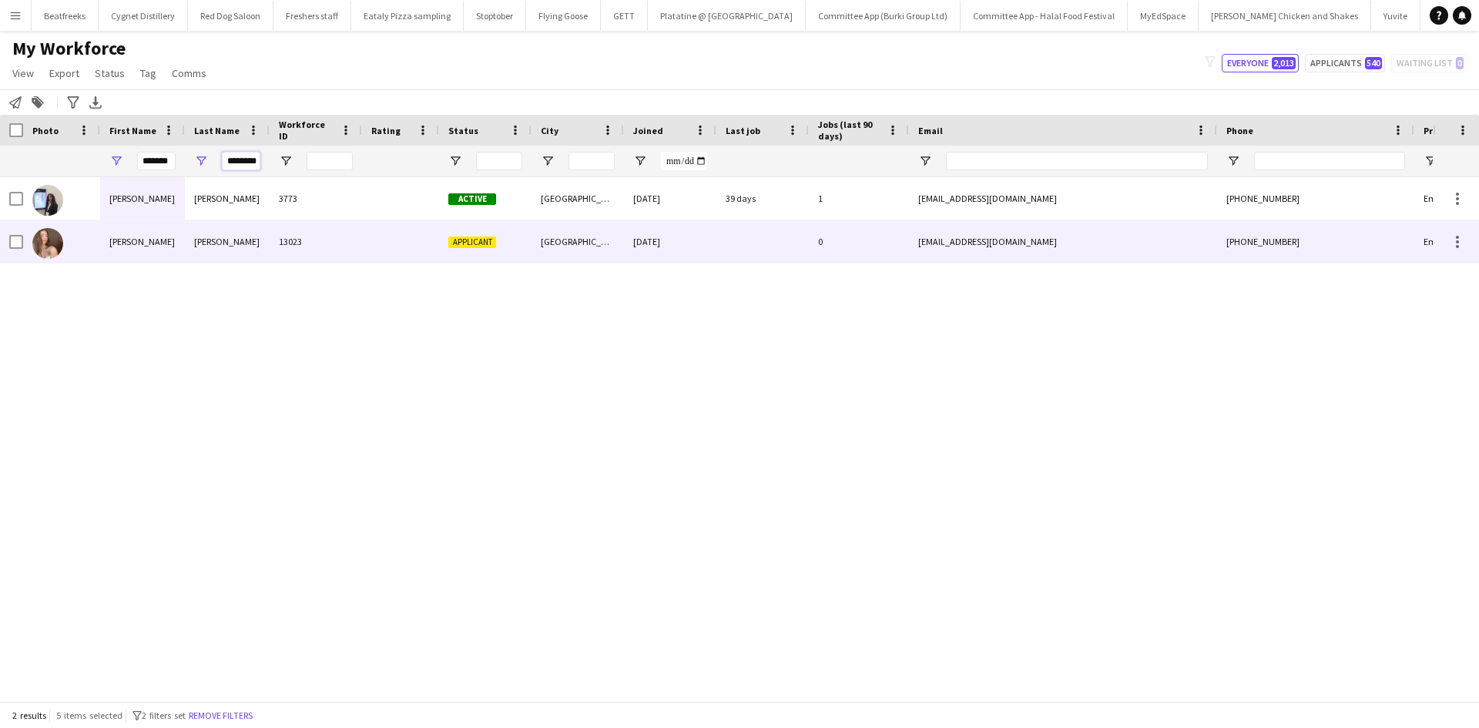
type input "********"
click at [170, 243] on div "Jessica" at bounding box center [142, 241] width 85 height 42
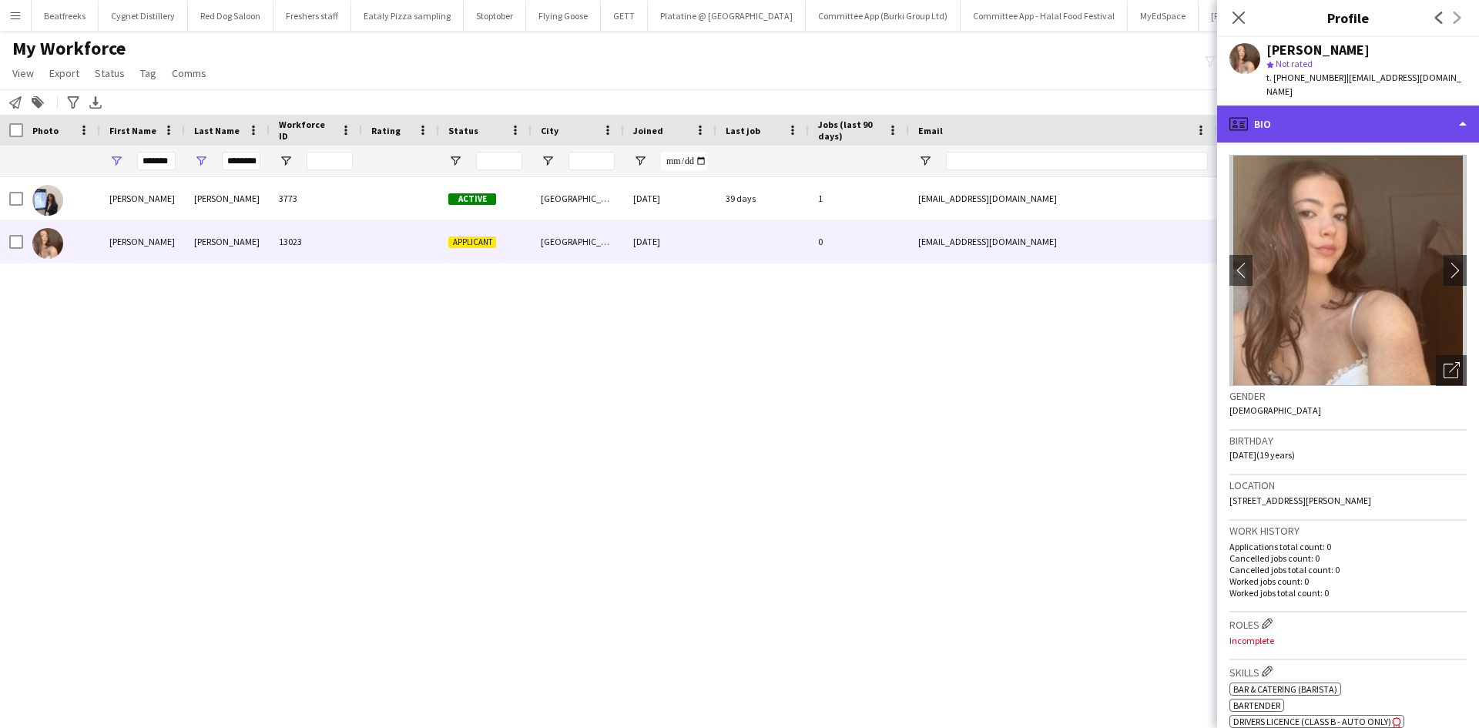
click at [1305, 107] on div "profile Bio" at bounding box center [1348, 124] width 262 height 37
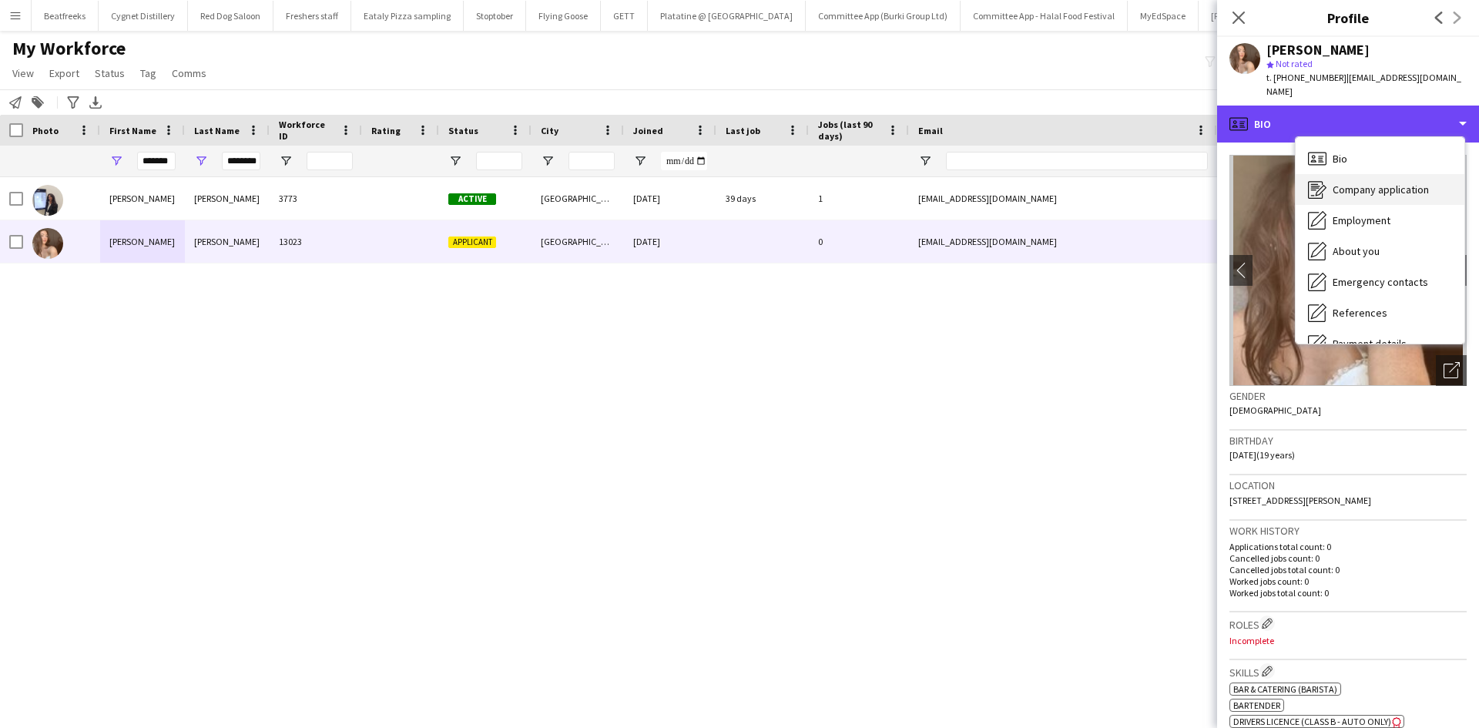
scroll to position [206, 0]
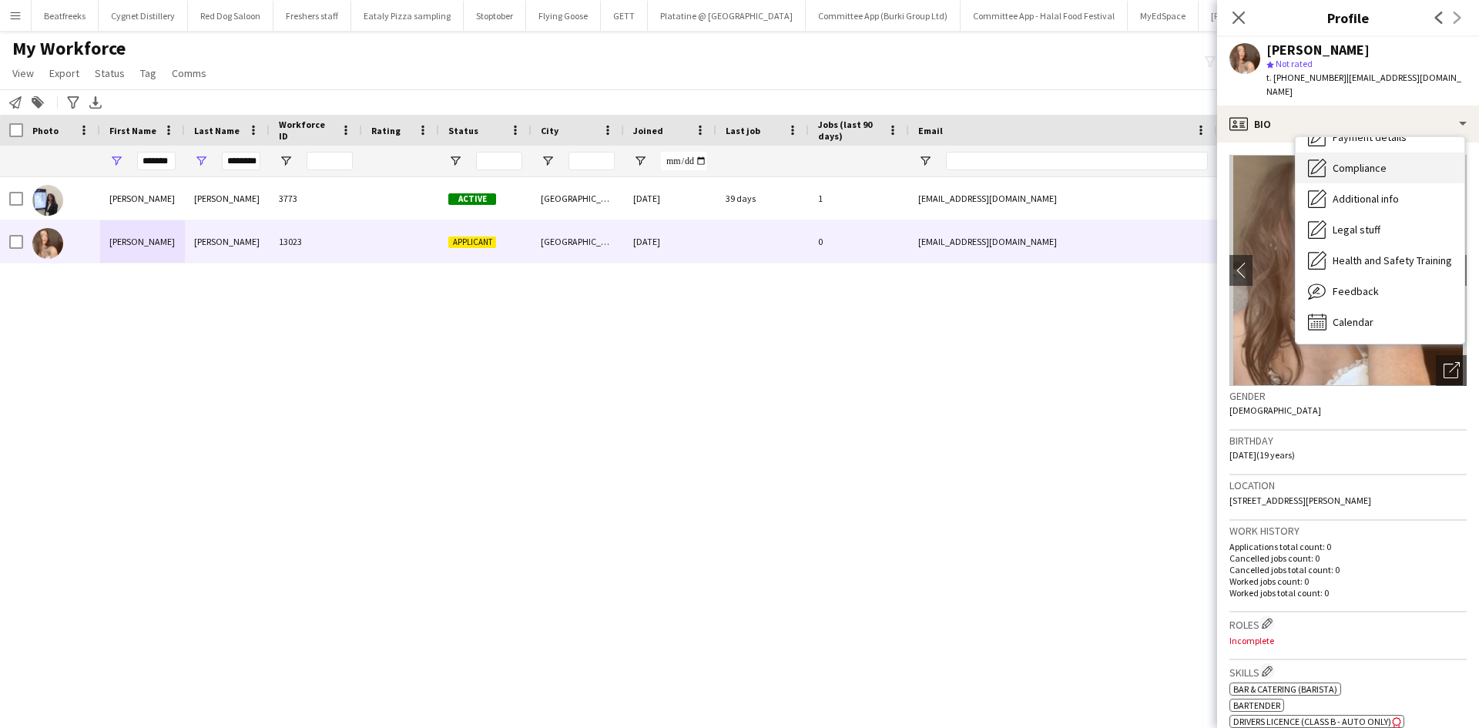
click at [1338, 161] on span "Compliance" at bounding box center [1359, 168] width 54 height 14
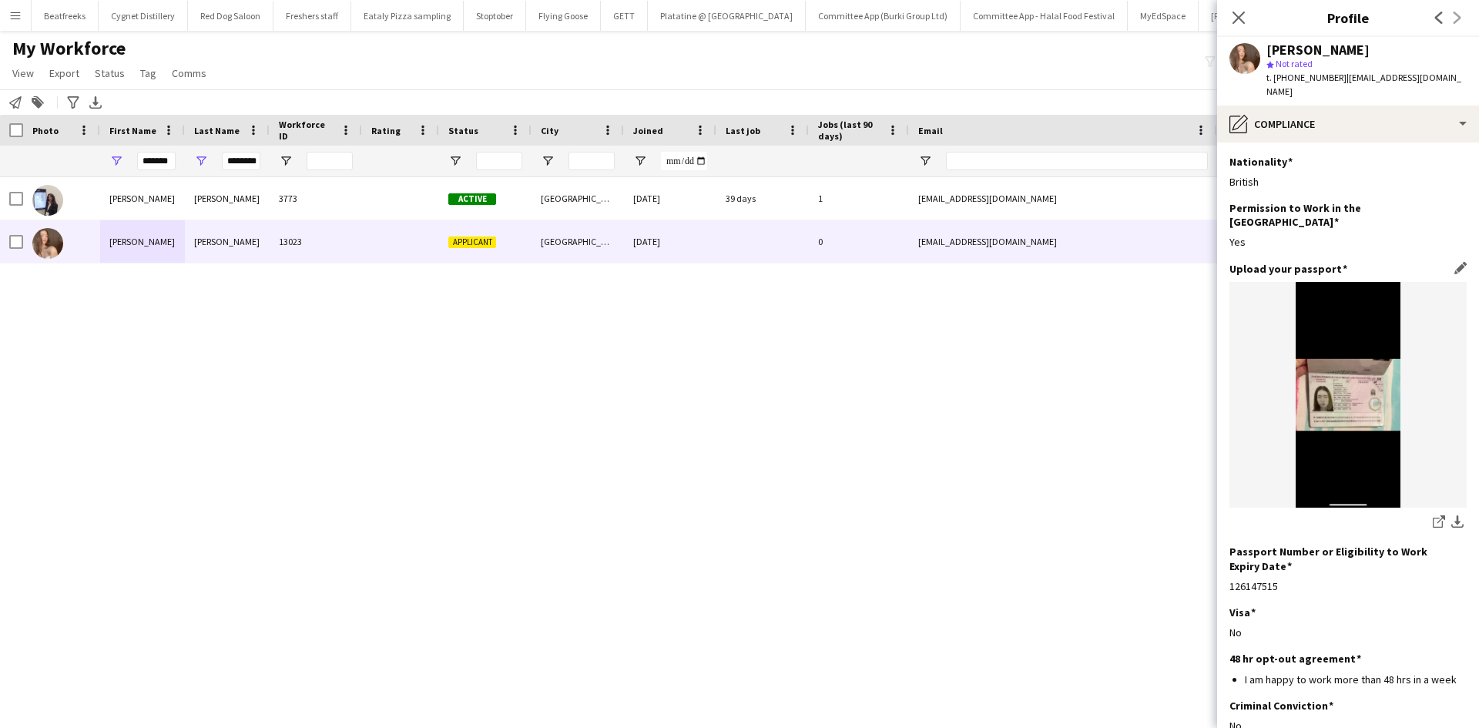
scroll to position [4, 0]
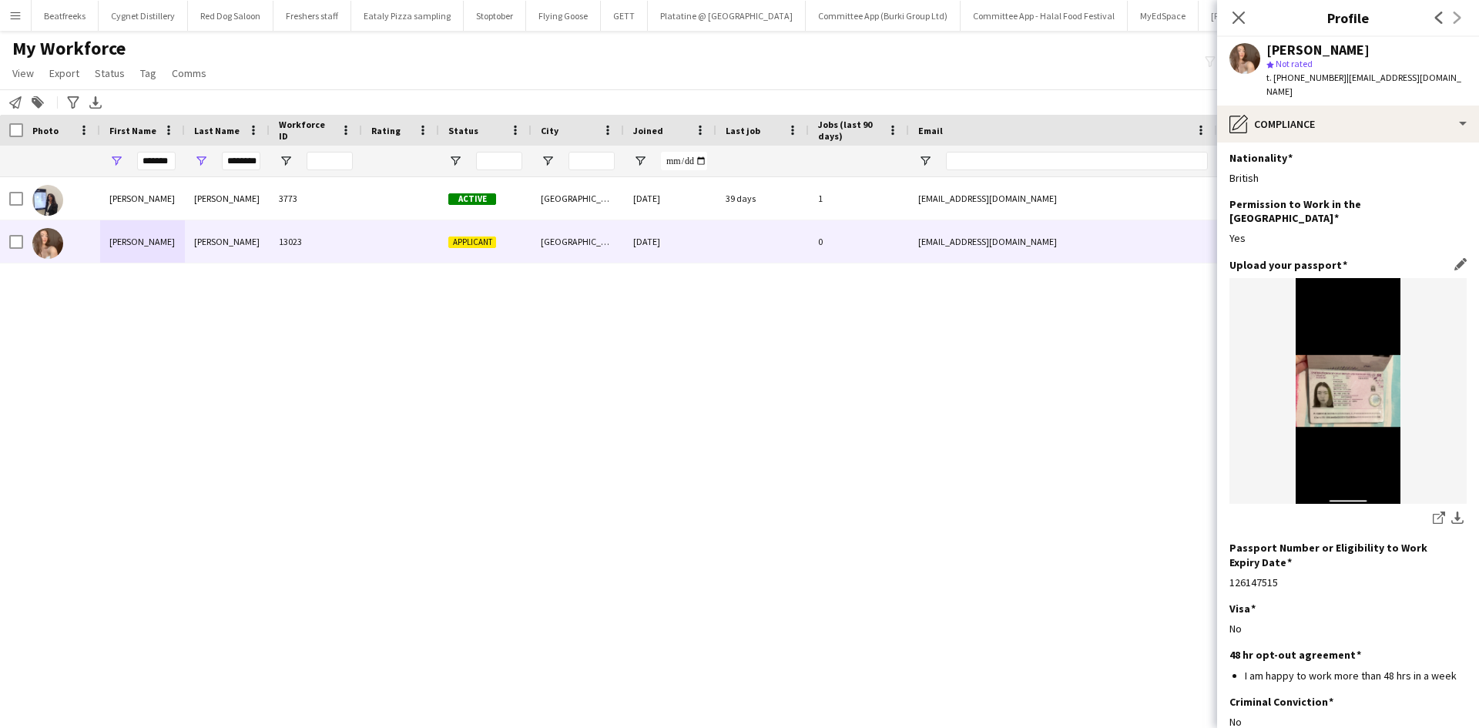
click at [1360, 394] on img at bounding box center [1347, 391] width 237 height 226
click at [1451, 511] on app-icon "download-bottom" at bounding box center [1457, 518] width 12 height 15
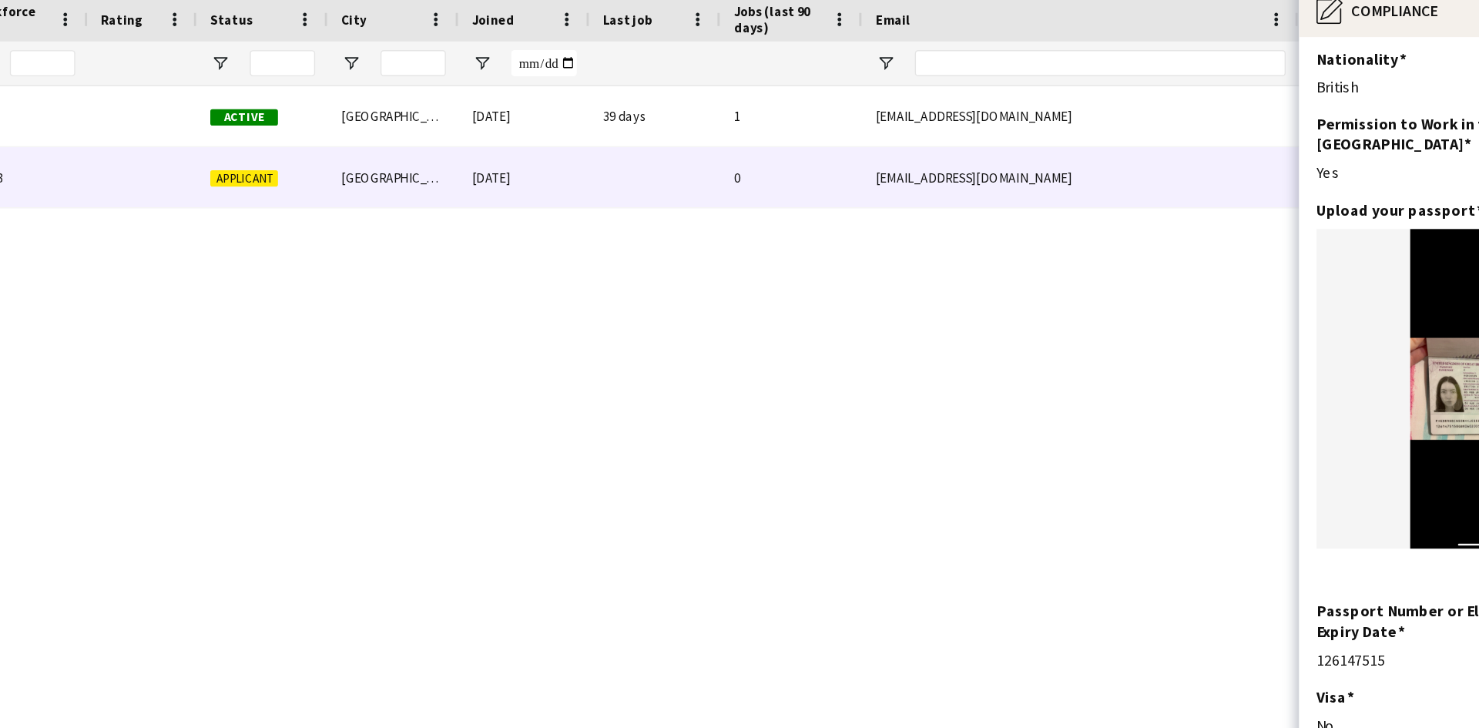
drag, startPoint x: 1329, startPoint y: 380, endPoint x: 1304, endPoint y: 379, distance: 25.4
click at [1304, 379] on img at bounding box center [1347, 391] width 237 height 226
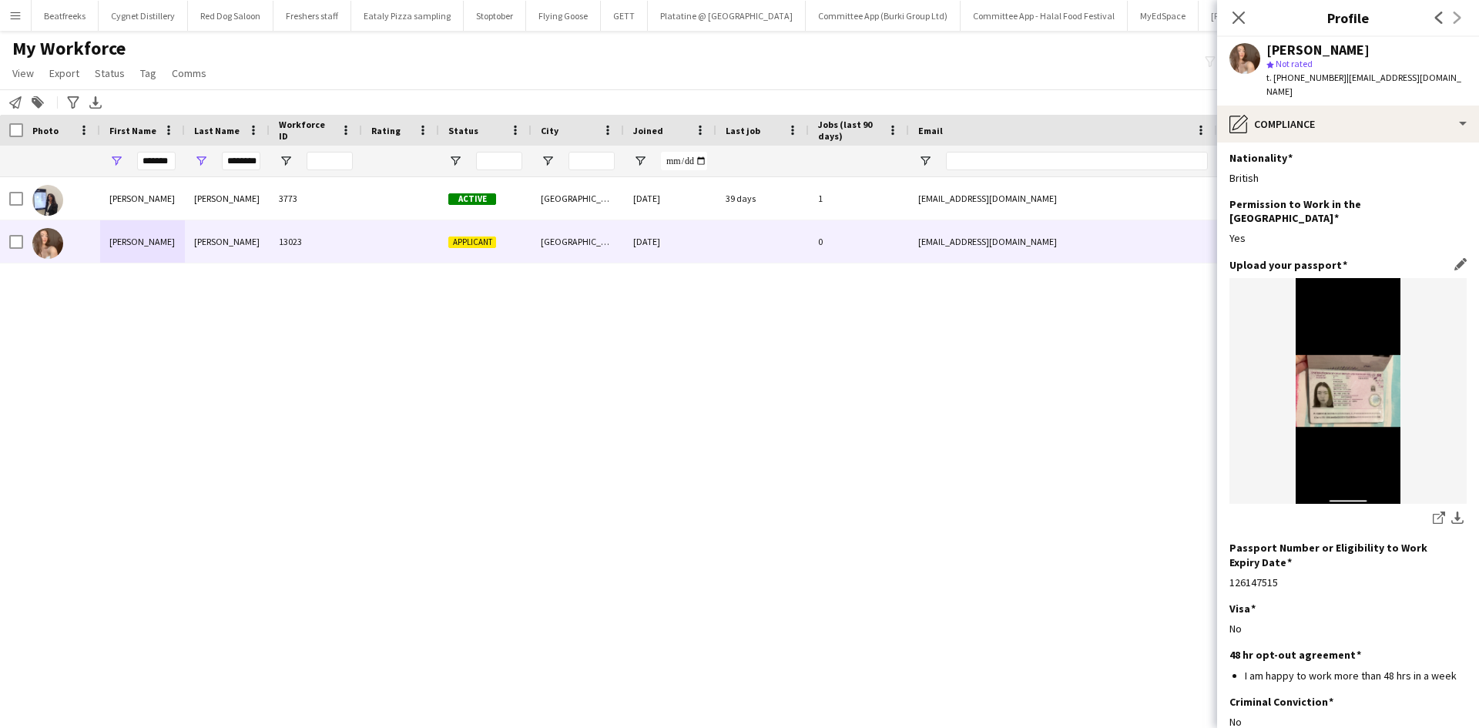
click at [1334, 360] on img at bounding box center [1347, 391] width 237 height 226
click at [1432, 511] on icon "share-external-link-1" at bounding box center [1438, 517] width 12 height 12
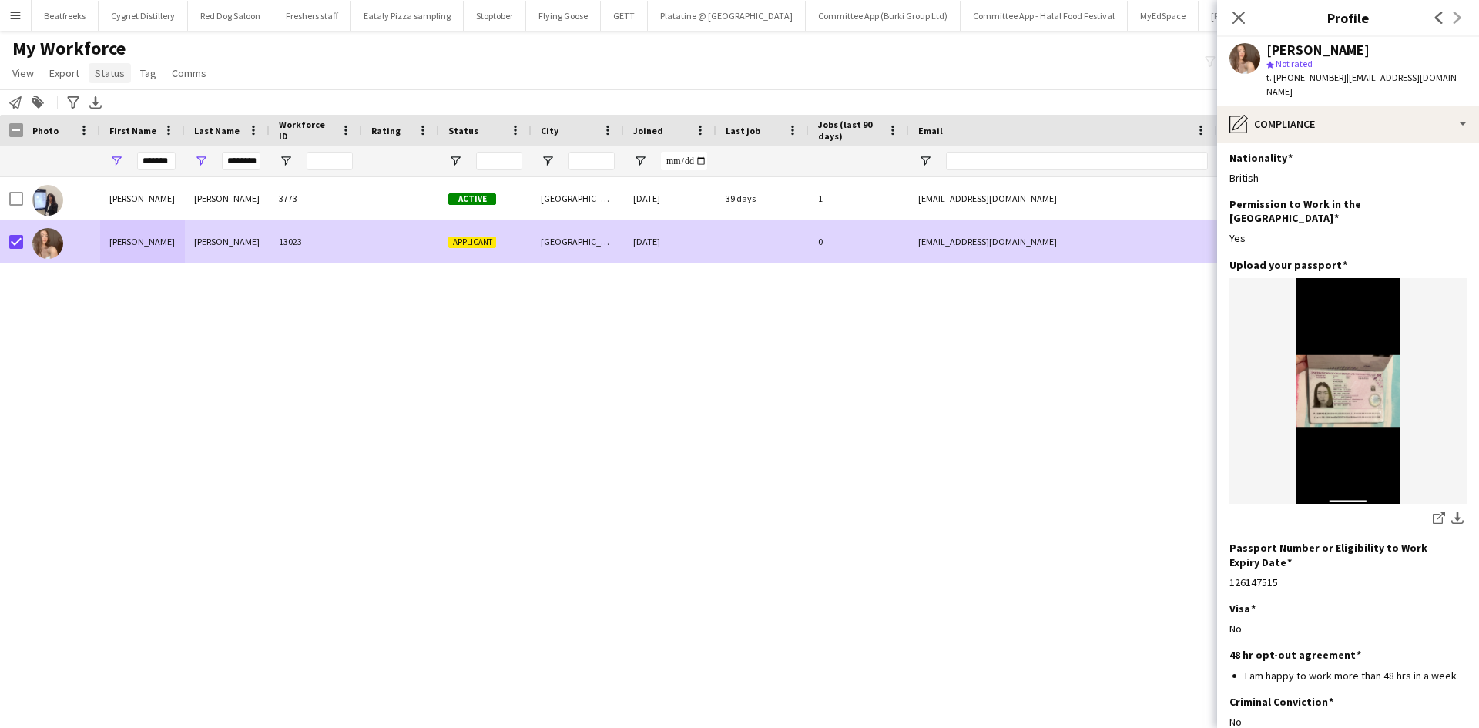
click at [109, 72] on span "Status" at bounding box center [110, 73] width 30 height 14
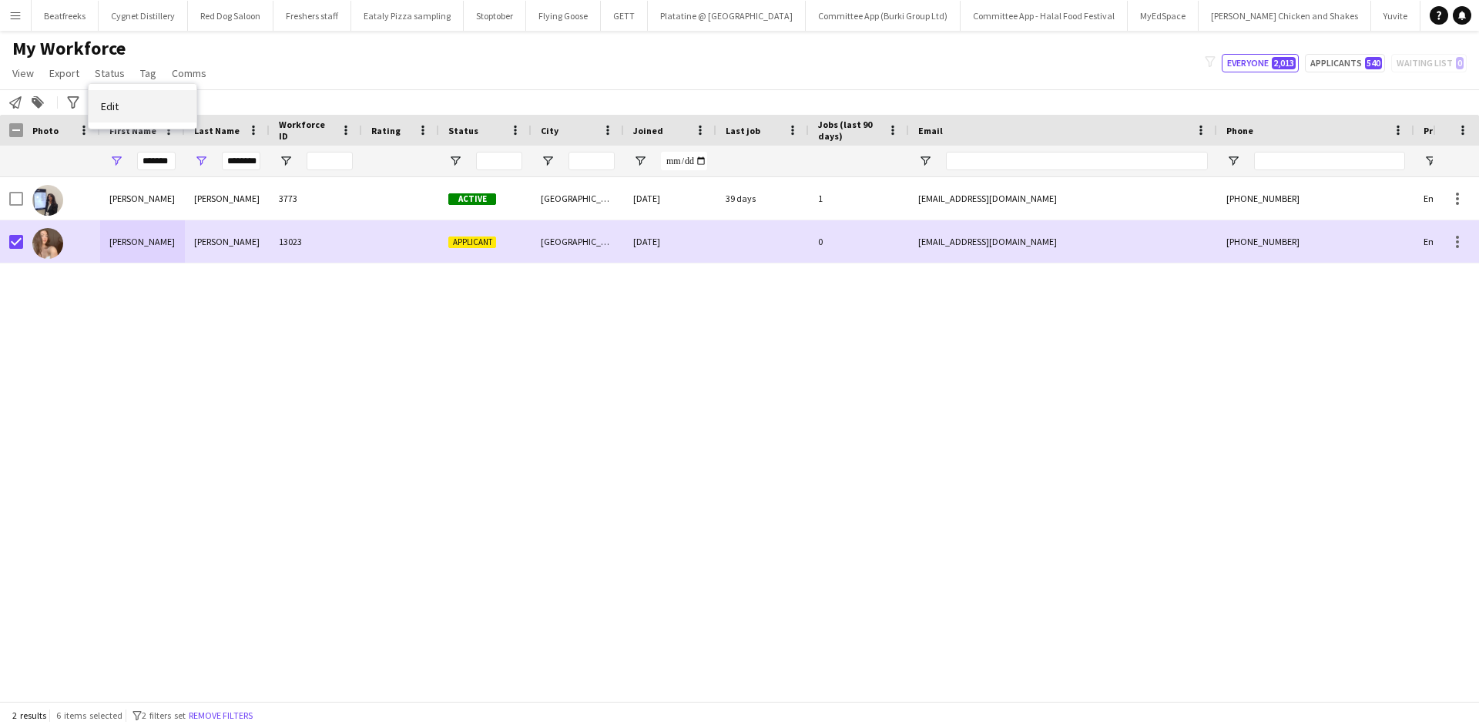
click at [125, 104] on link "Edit" at bounding box center [143, 106] width 108 height 32
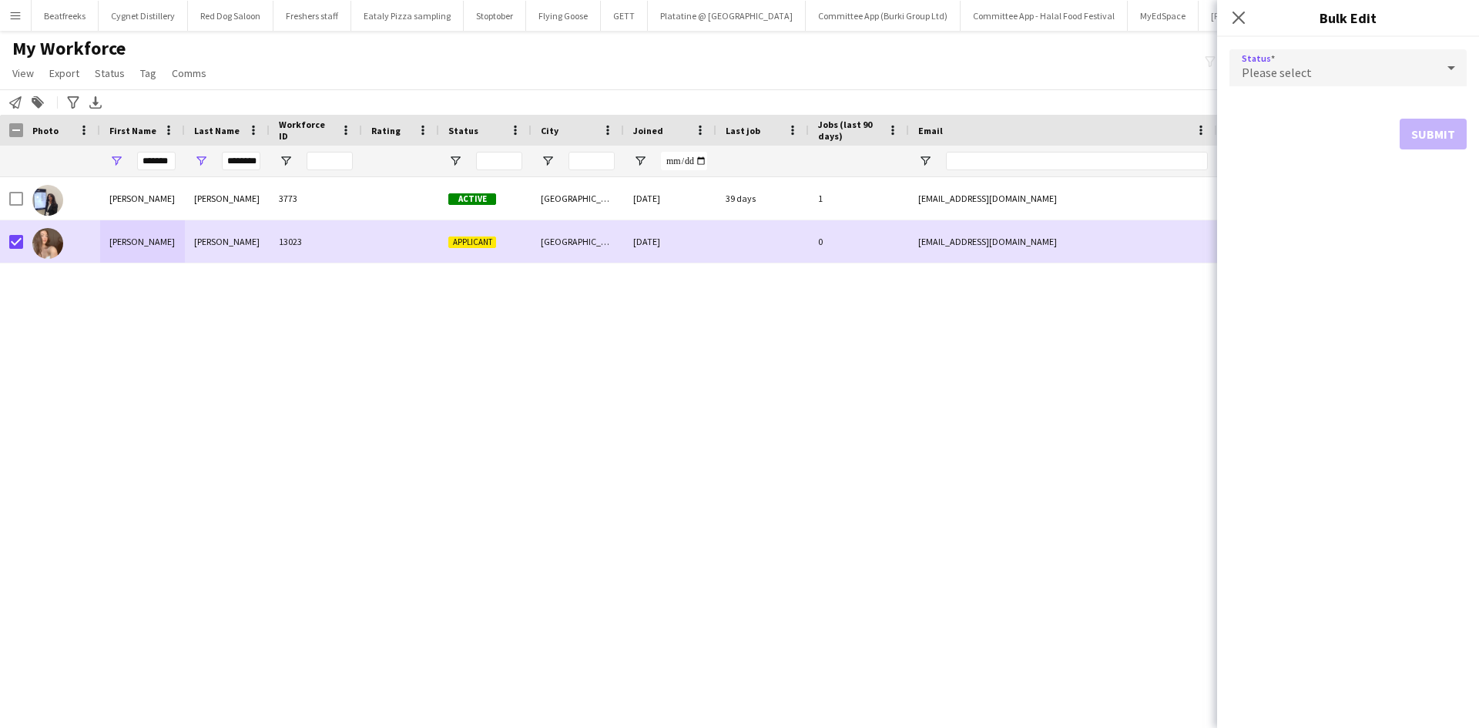
click at [1298, 69] on span "Please select" at bounding box center [1276, 72] width 70 height 15
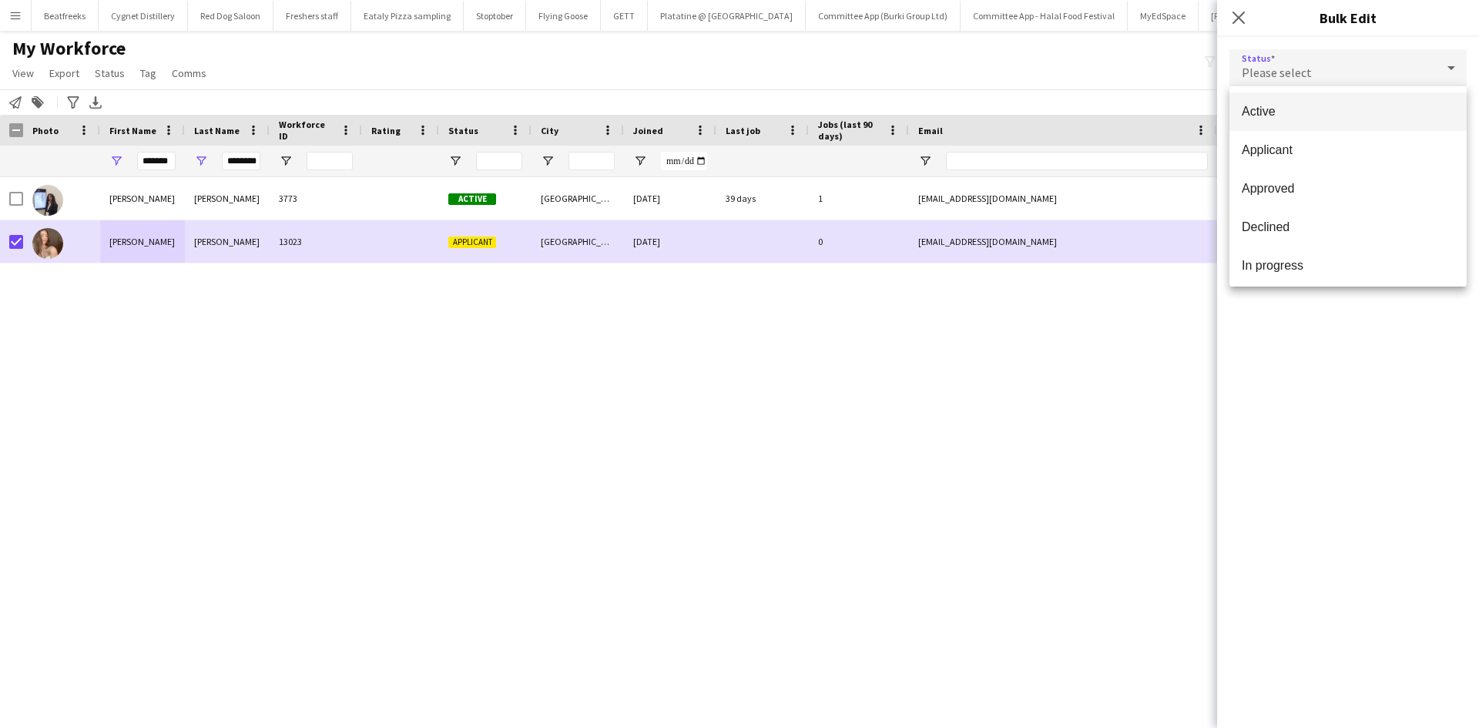
click at [1295, 118] on span "Active" at bounding box center [1347, 111] width 213 height 15
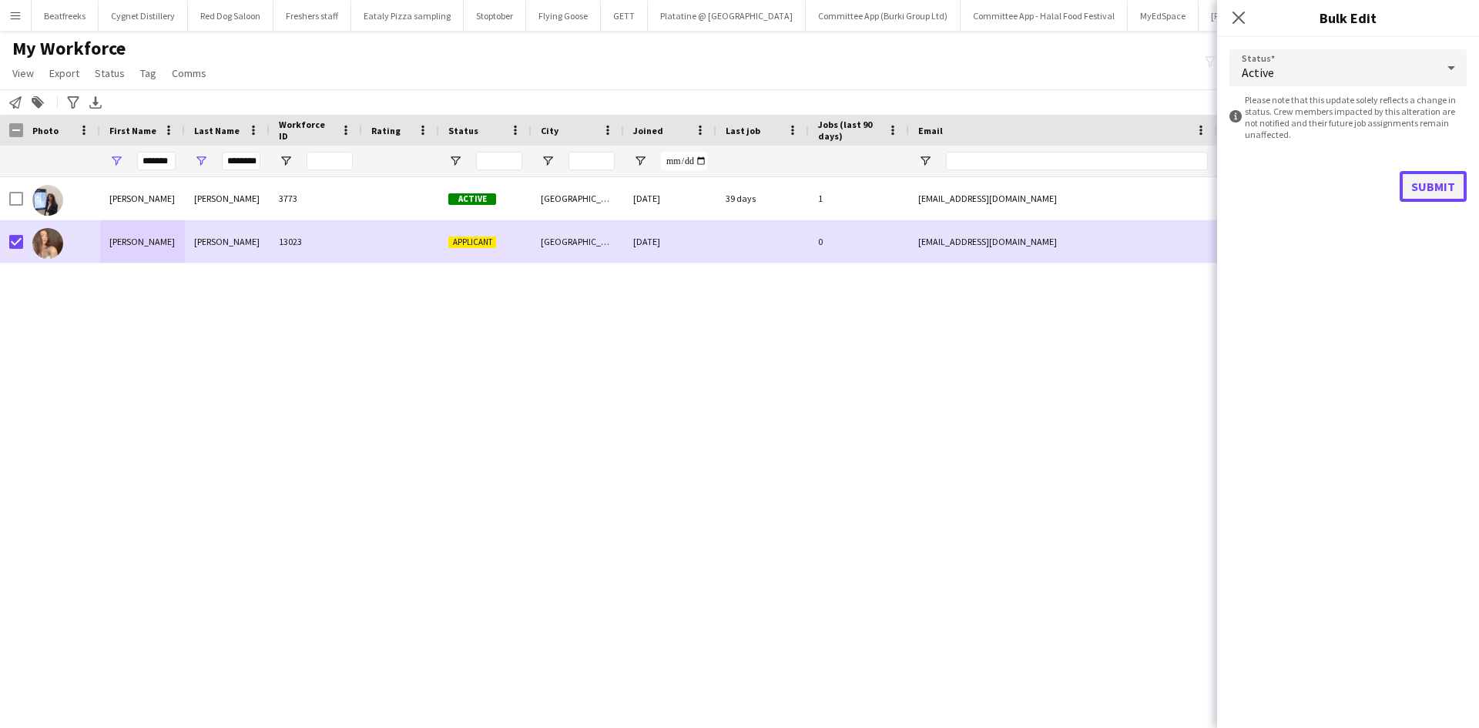
click at [1418, 173] on button "Submit" at bounding box center [1432, 186] width 67 height 31
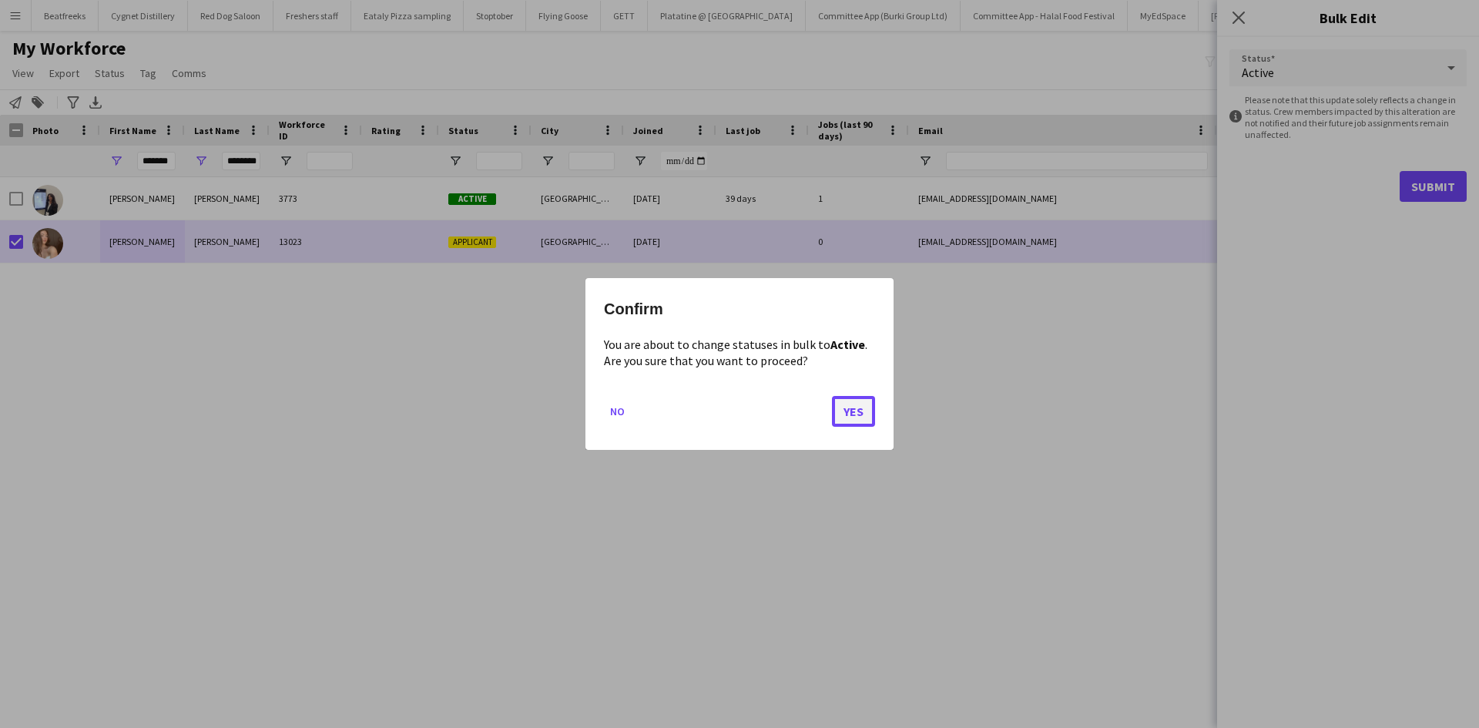
click at [863, 407] on button "Yes" at bounding box center [853, 411] width 43 height 31
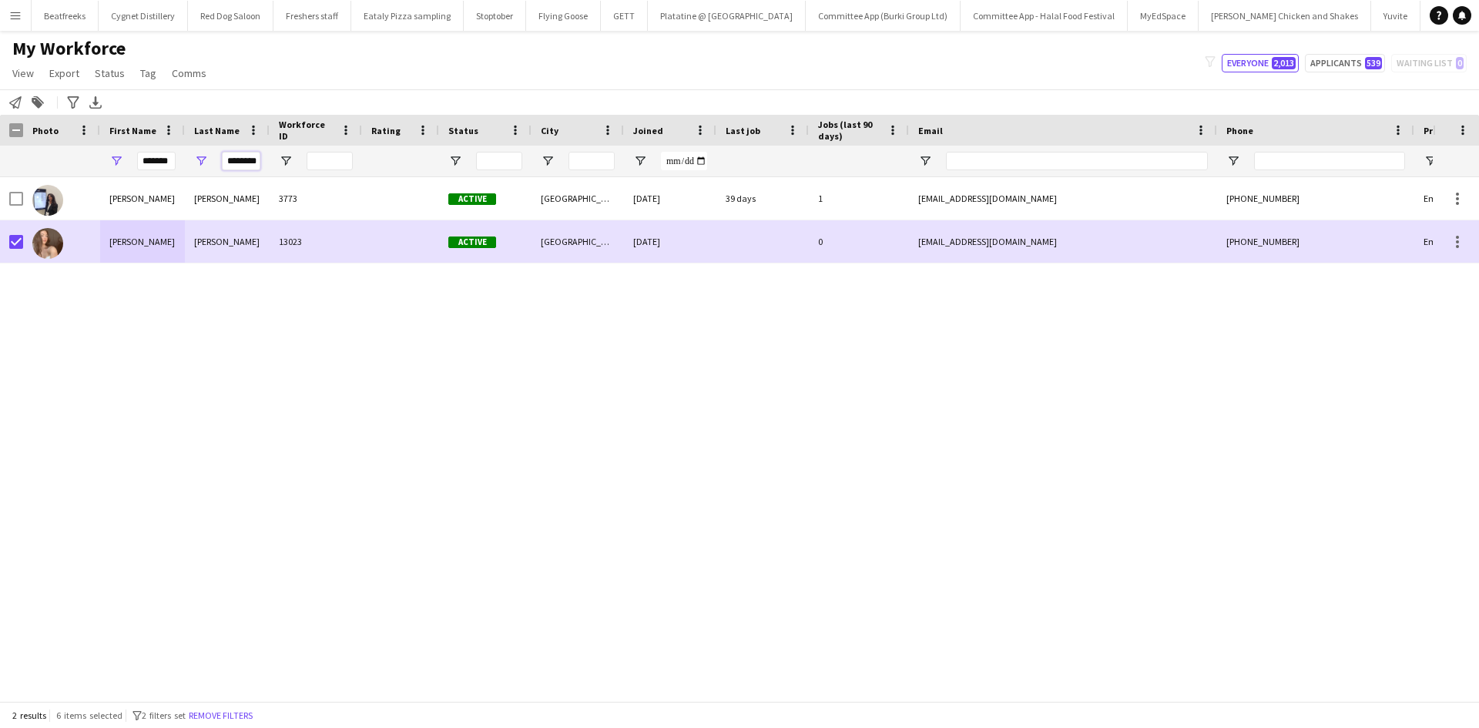
click at [236, 161] on input "********" at bounding box center [241, 161] width 39 height 18
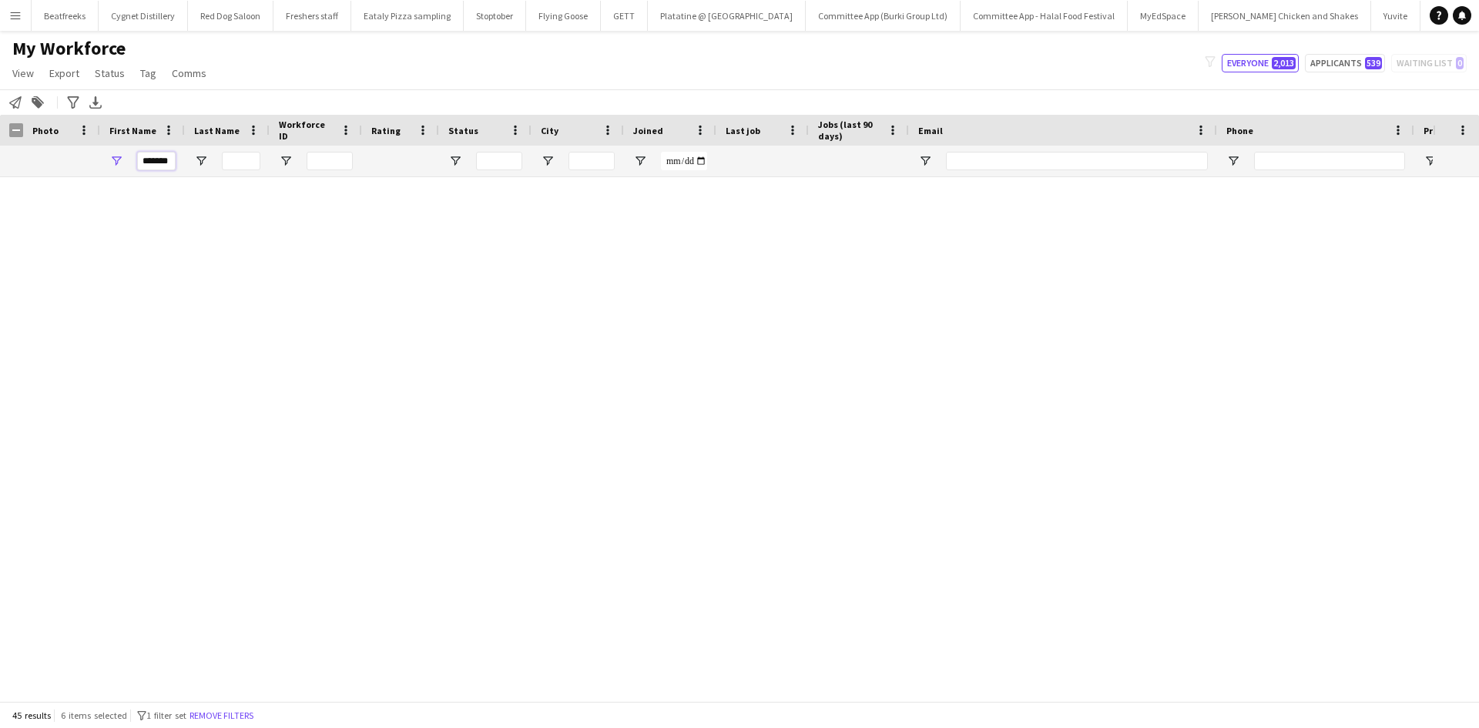
click at [146, 158] on input "*******" at bounding box center [156, 161] width 39 height 18
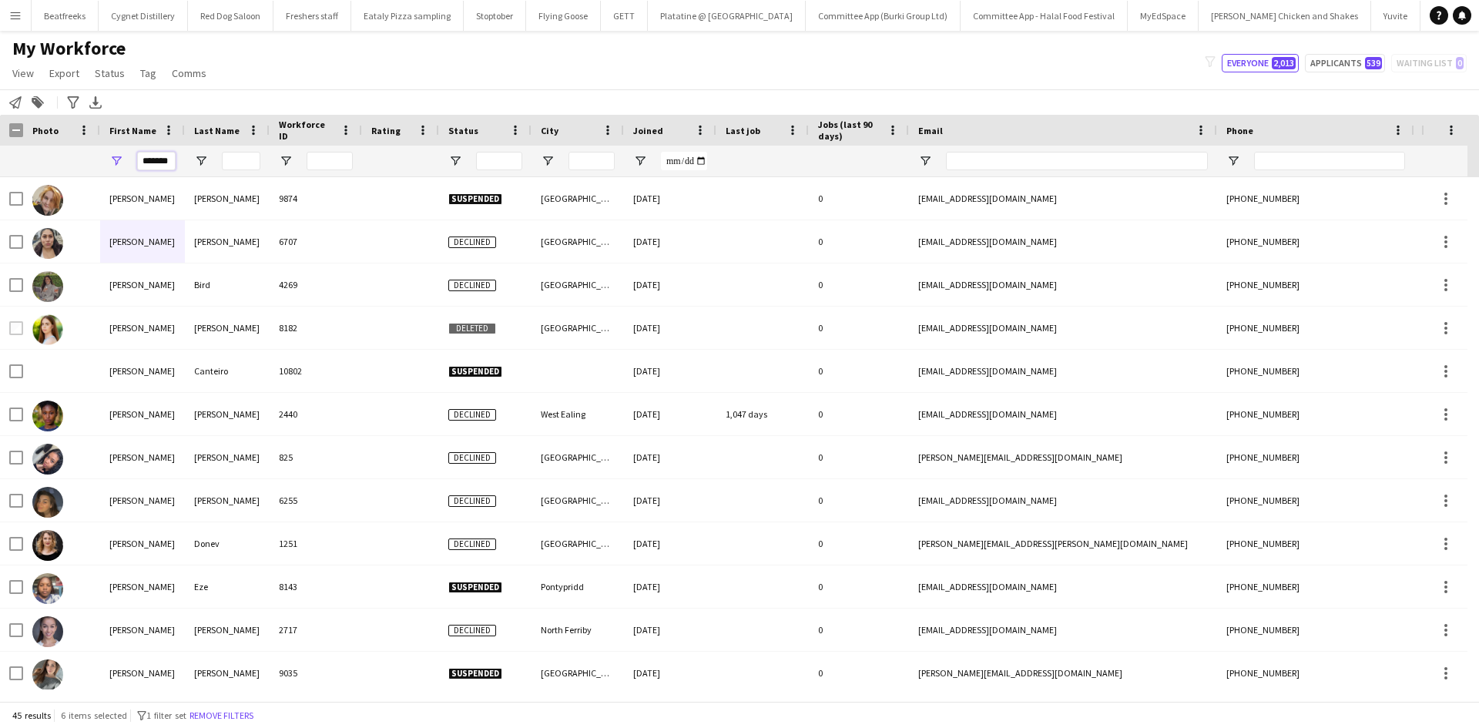
drag, startPoint x: 169, startPoint y: 154, endPoint x: 100, endPoint y: 155, distance: 69.3
click at [100, 155] on div "*******" at bounding box center [142, 161] width 85 height 31
type input "****"
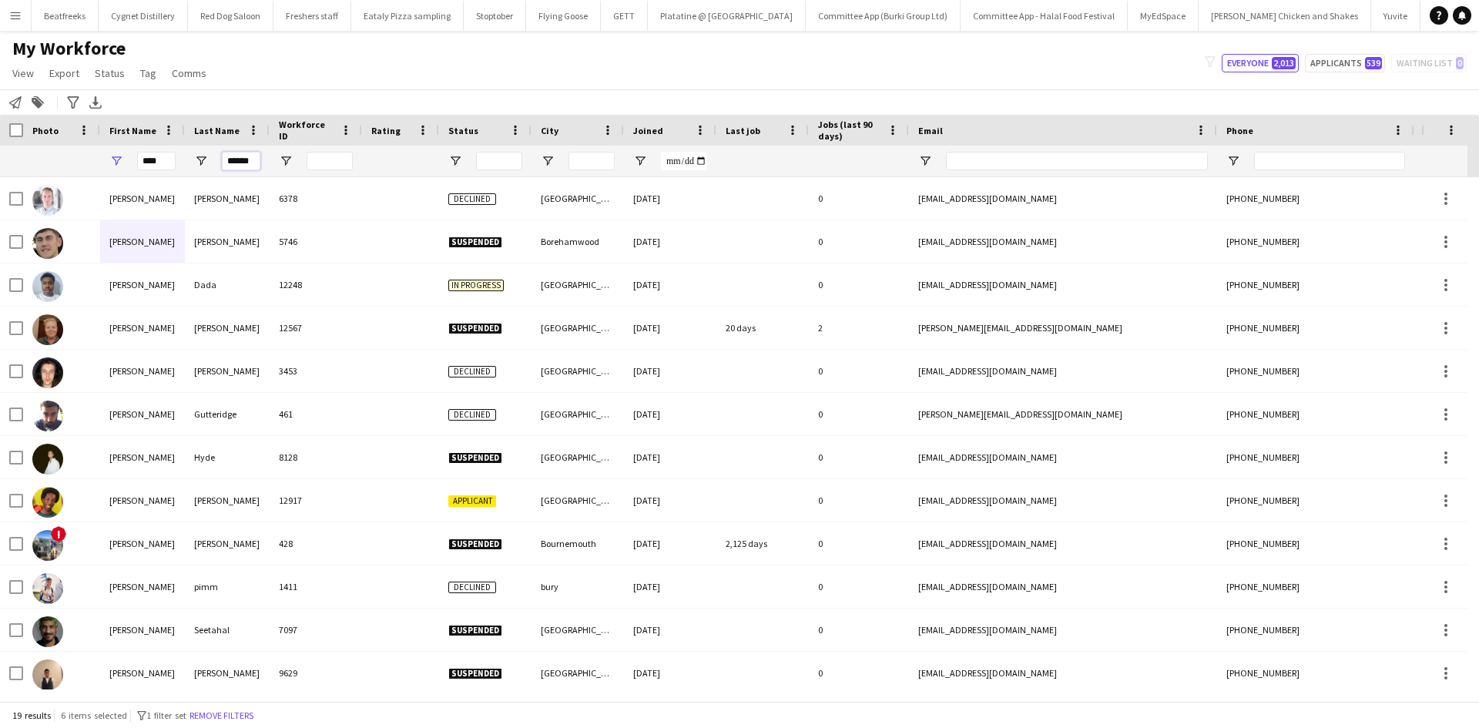
scroll to position [0, 2]
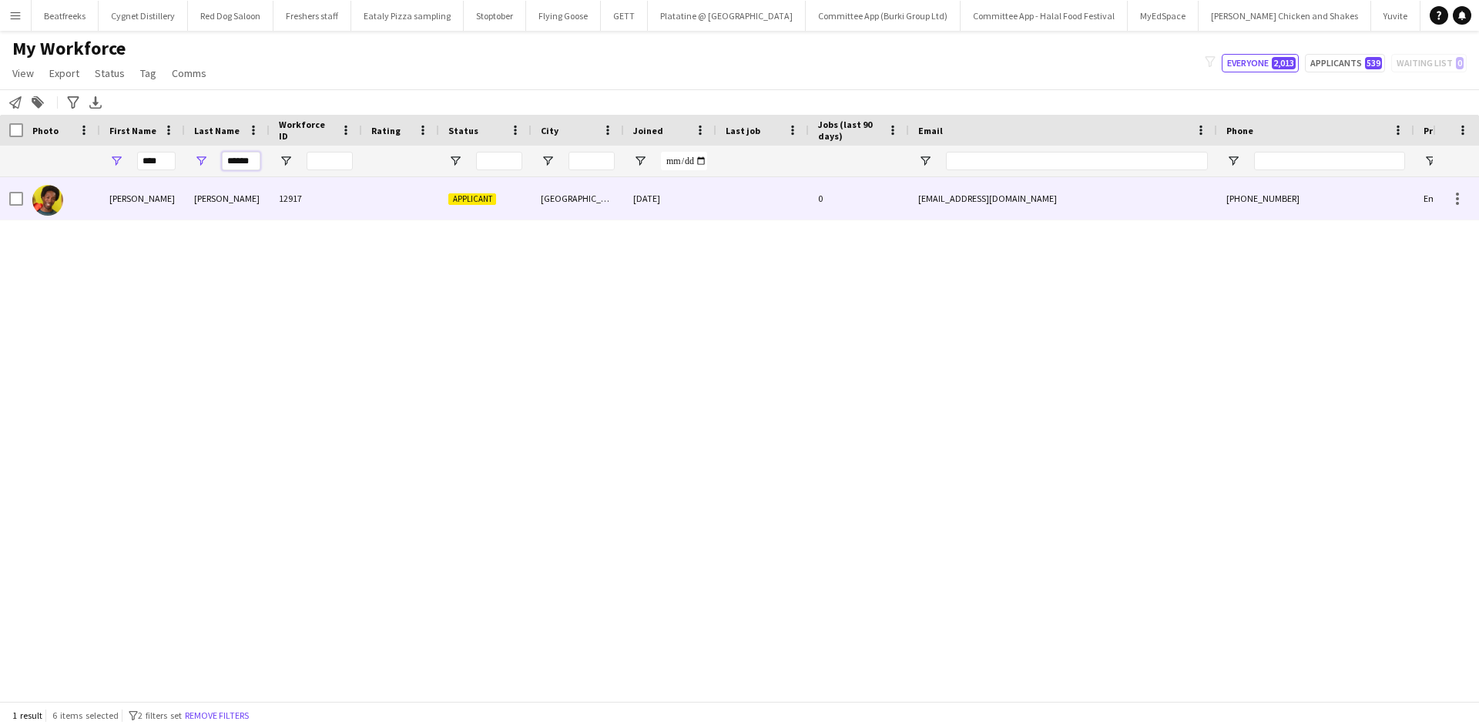
type input "******"
click at [186, 189] on div "Marshall" at bounding box center [227, 198] width 85 height 42
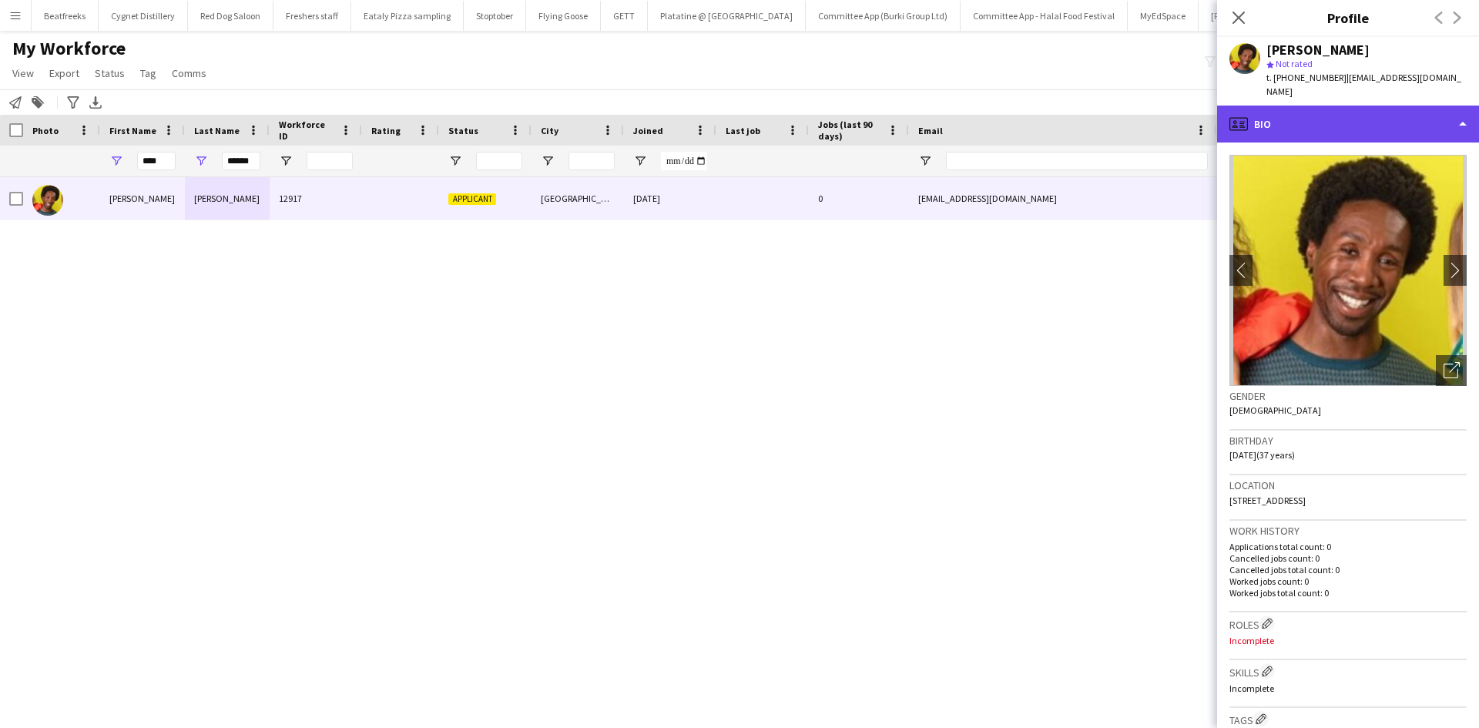
click at [1337, 112] on div "profile Bio" at bounding box center [1348, 124] width 262 height 37
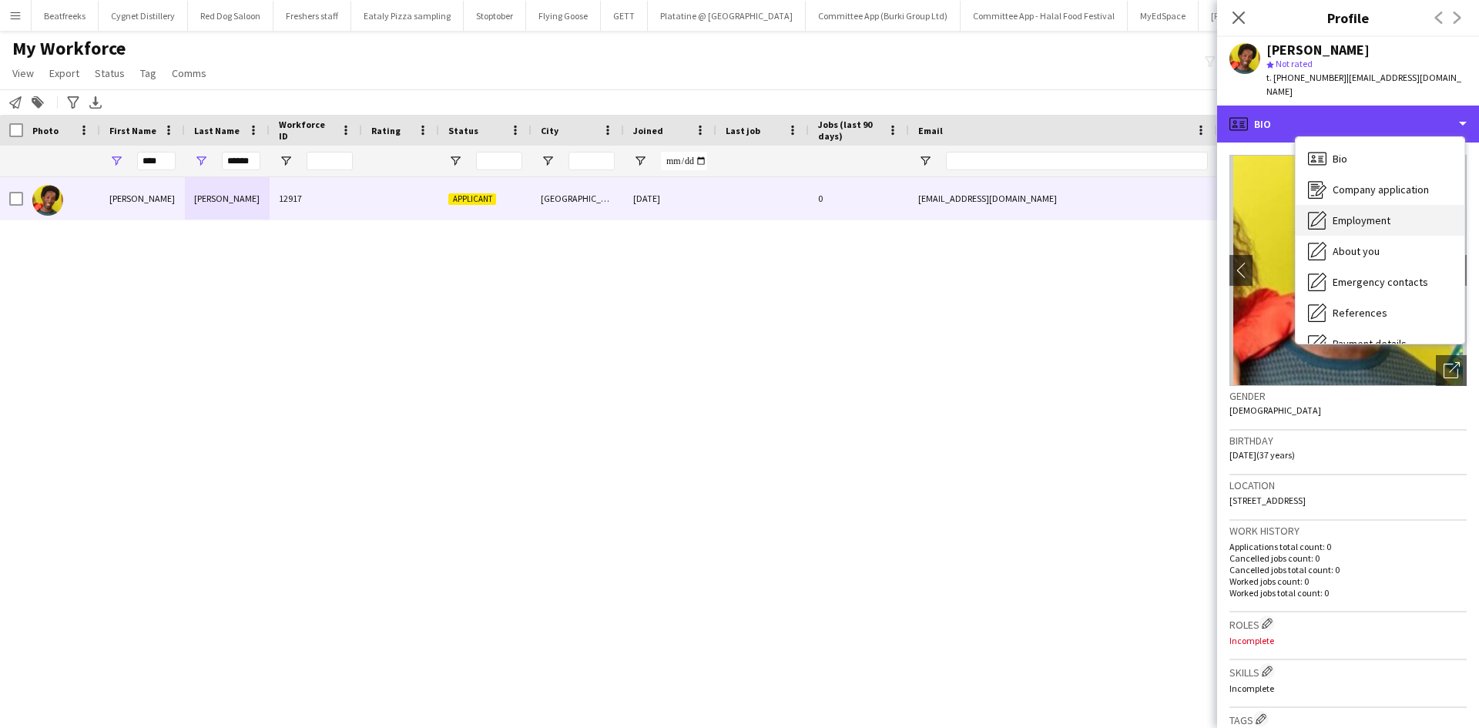
scroll to position [206, 0]
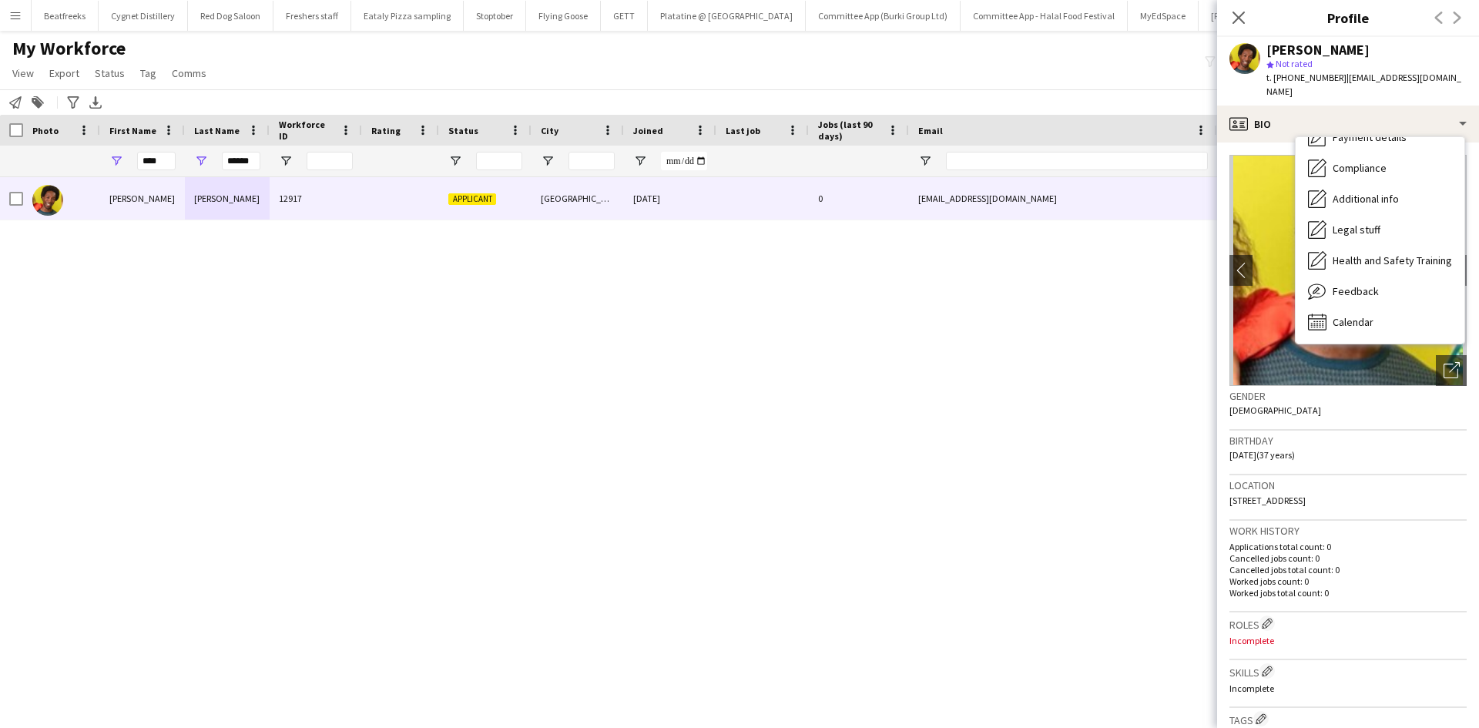
click at [1295, 402] on div "Gender Male" at bounding box center [1347, 408] width 237 height 45
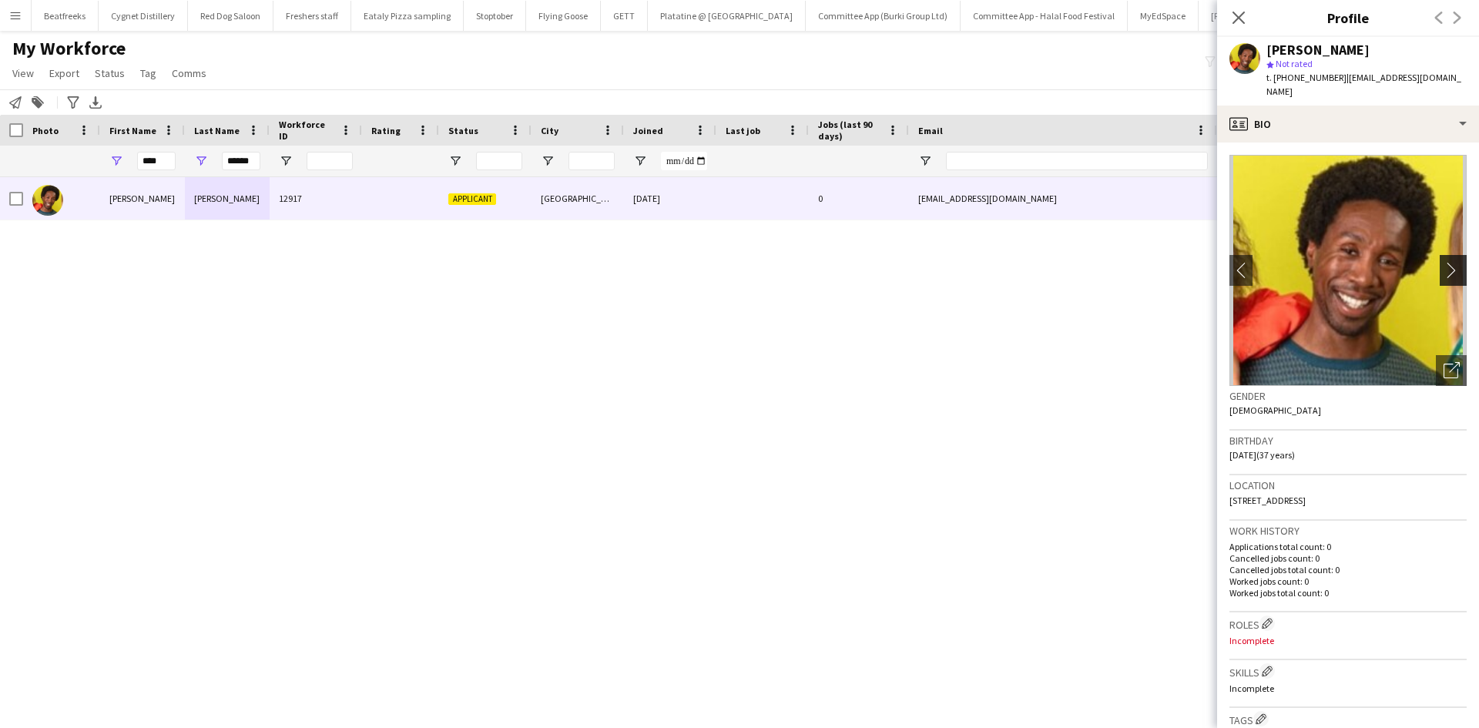
click at [1443, 262] on app-icon "chevron-right" at bounding box center [1455, 270] width 24 height 16
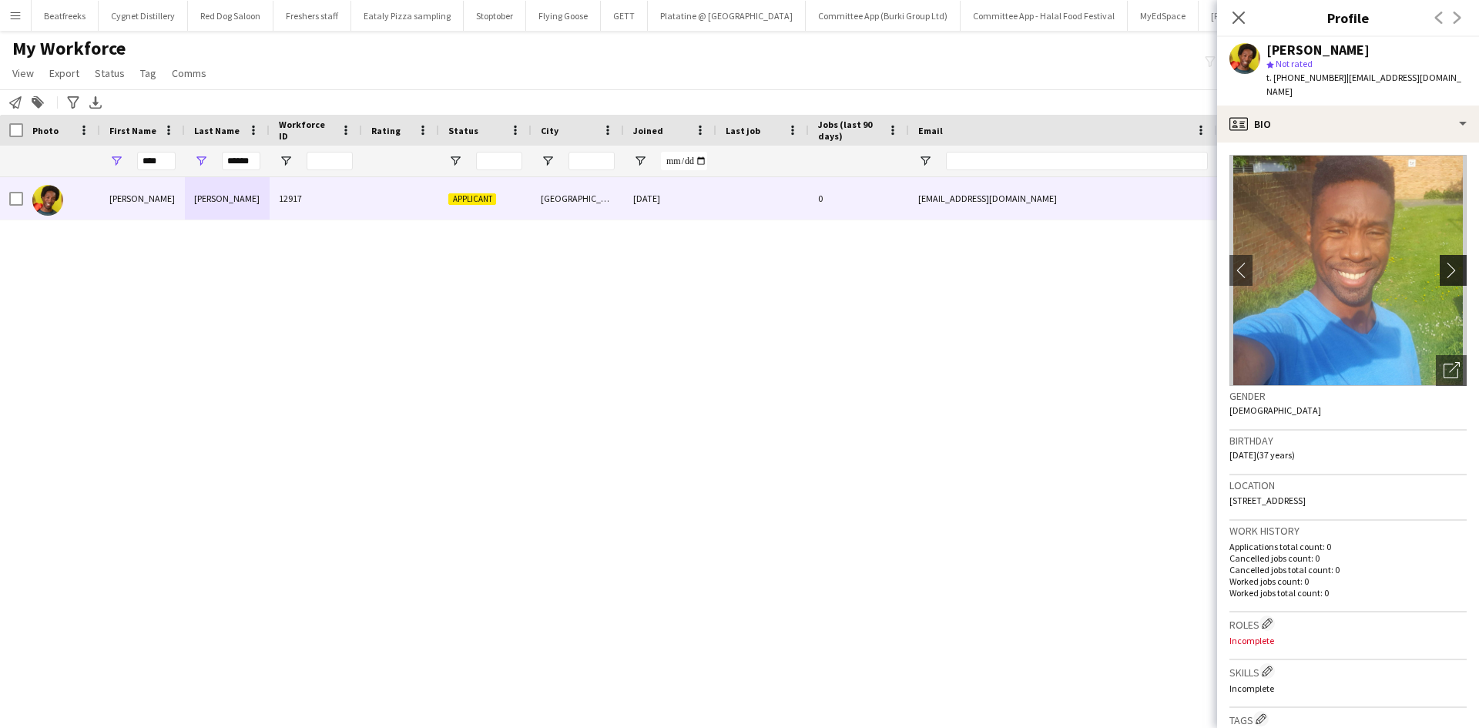
click at [1443, 262] on app-icon "chevron-right" at bounding box center [1455, 270] width 24 height 16
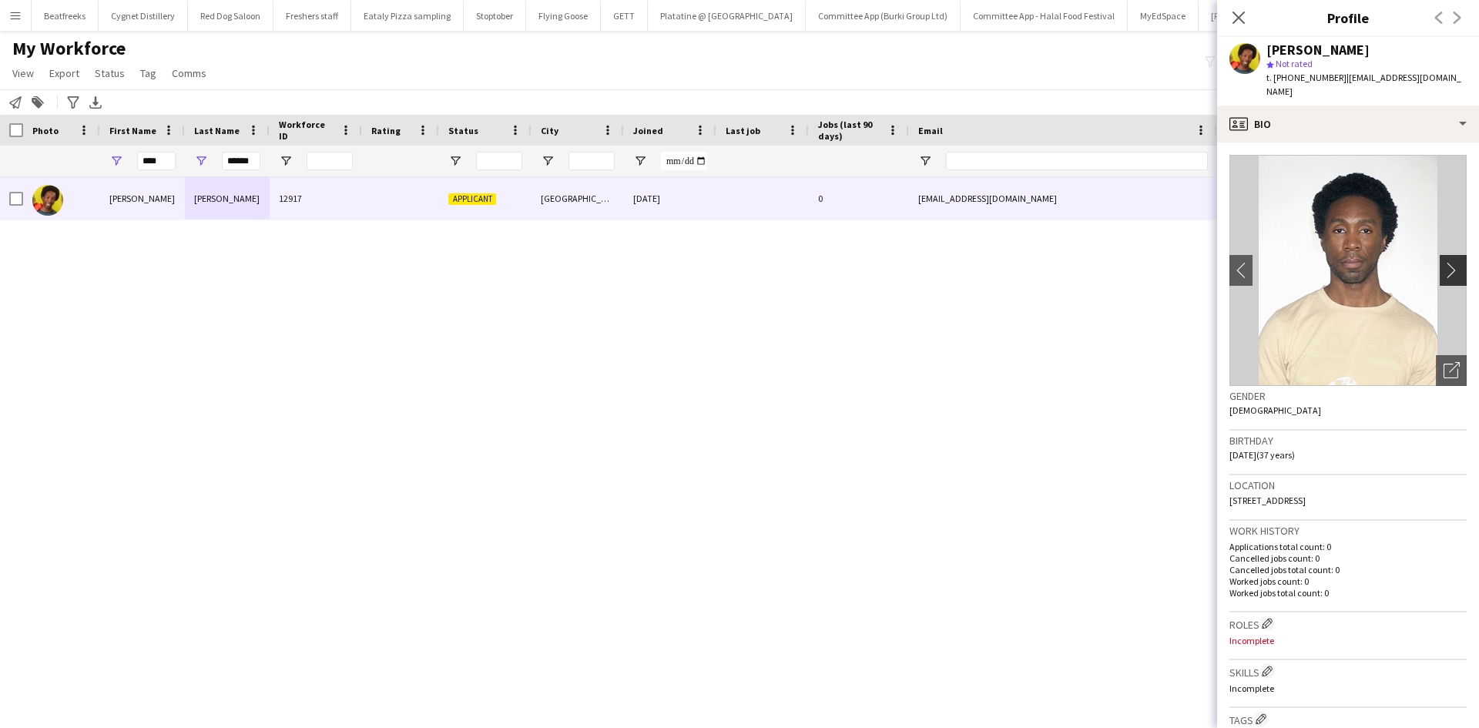
click at [1443, 262] on app-icon "chevron-right" at bounding box center [1455, 270] width 24 height 16
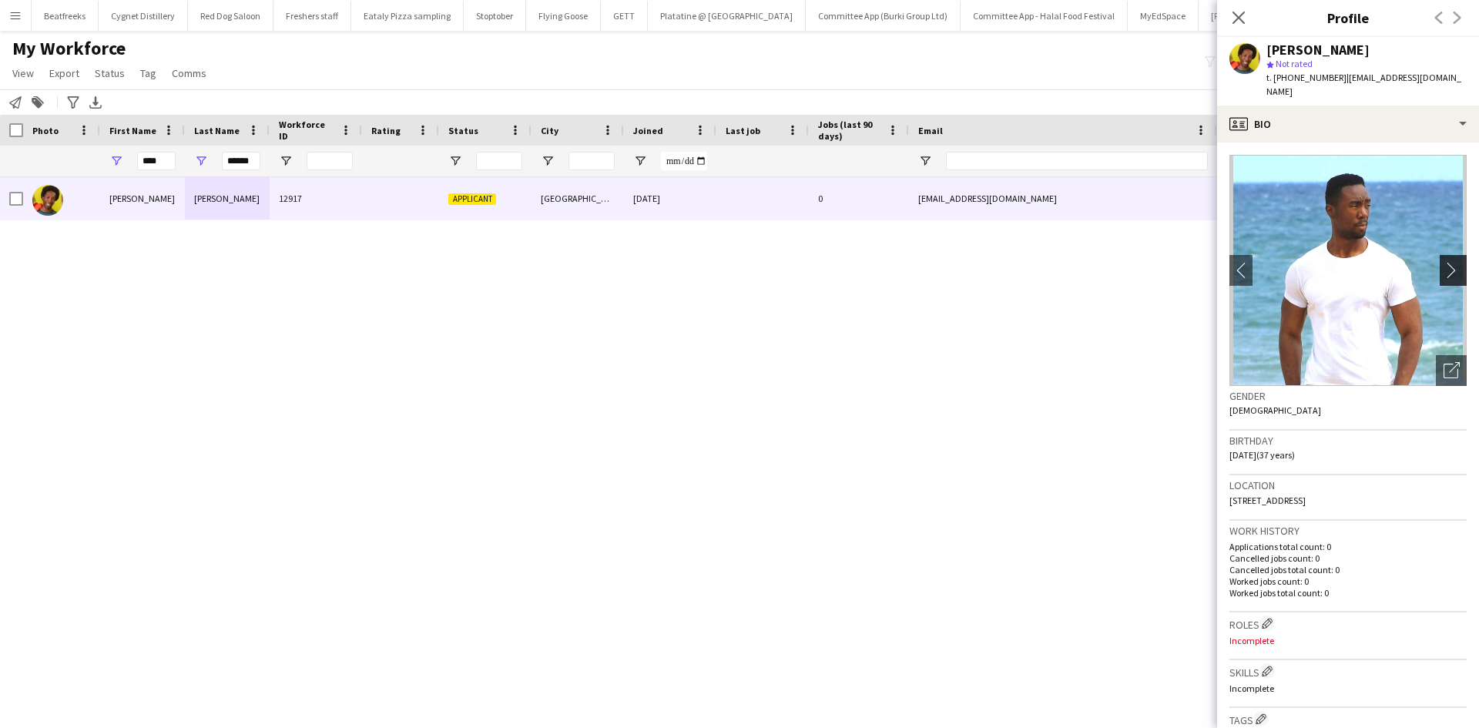
click at [1443, 262] on app-icon "chevron-right" at bounding box center [1455, 270] width 24 height 16
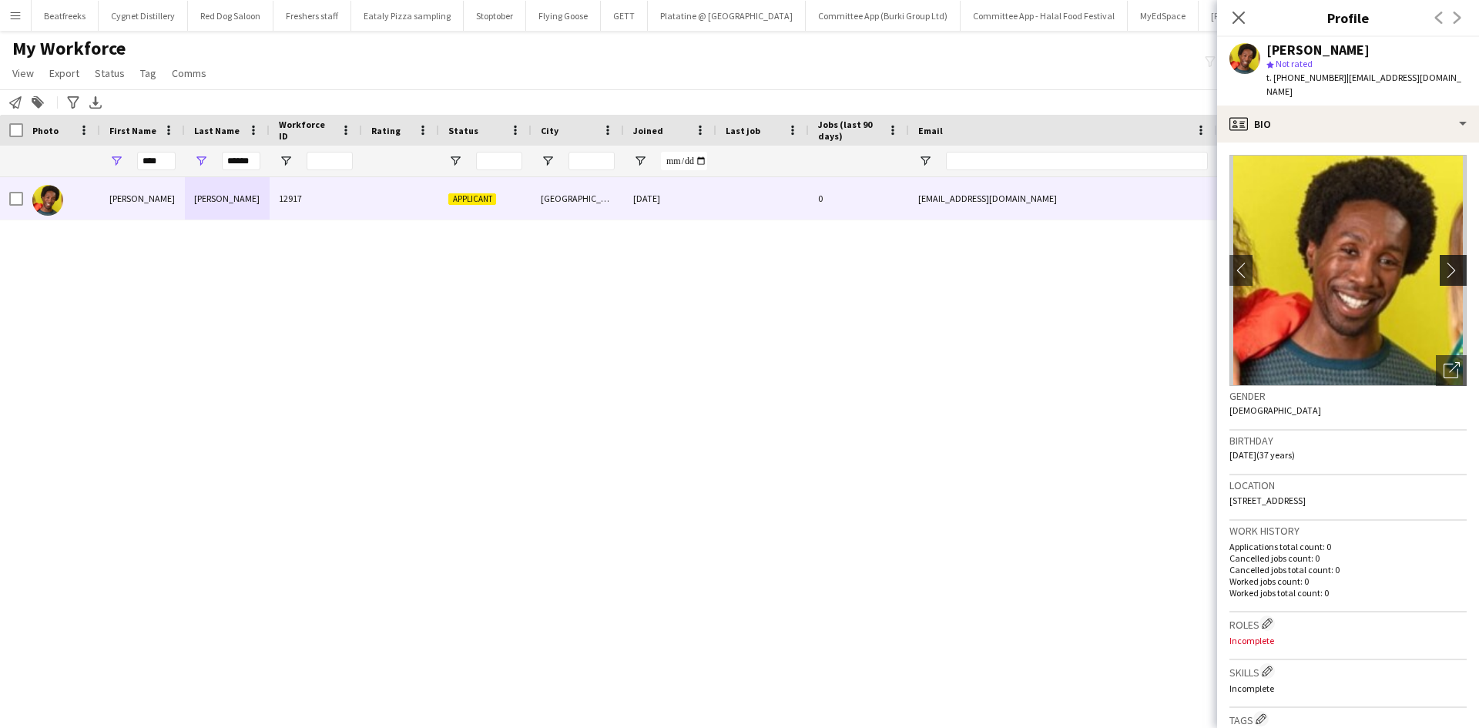
click at [1443, 262] on app-icon "chevron-right" at bounding box center [1455, 270] width 24 height 16
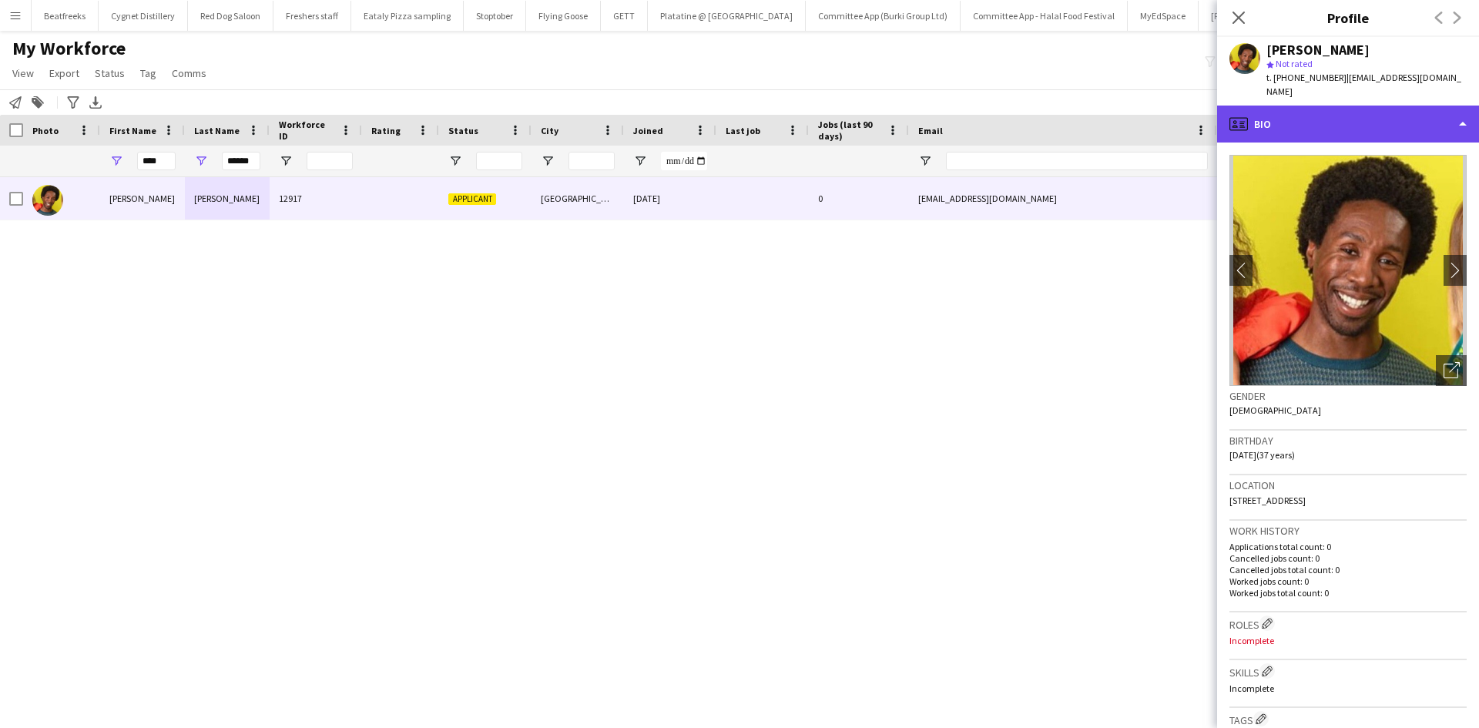
click at [1362, 107] on div "profile Bio" at bounding box center [1348, 124] width 262 height 37
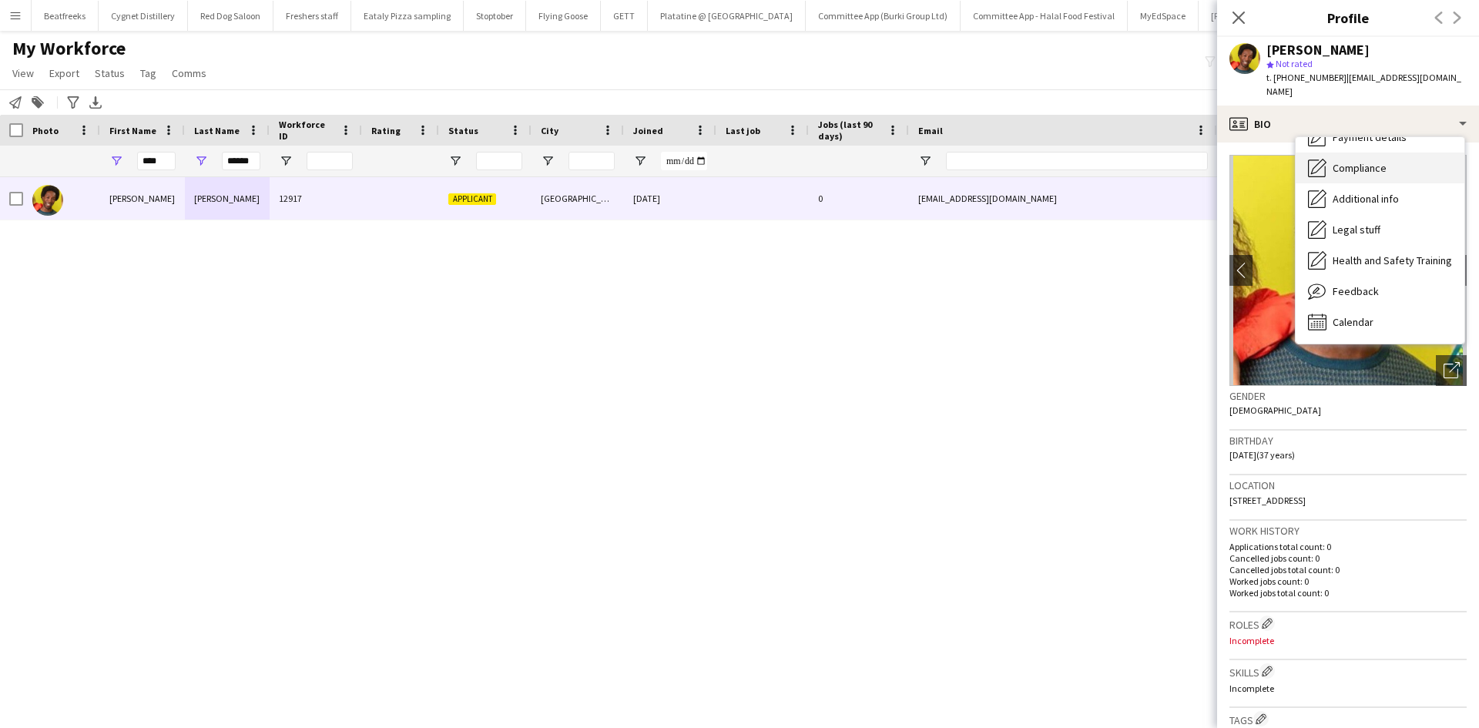
click at [1361, 152] on div "Compliance Compliance" at bounding box center [1379, 167] width 169 height 31
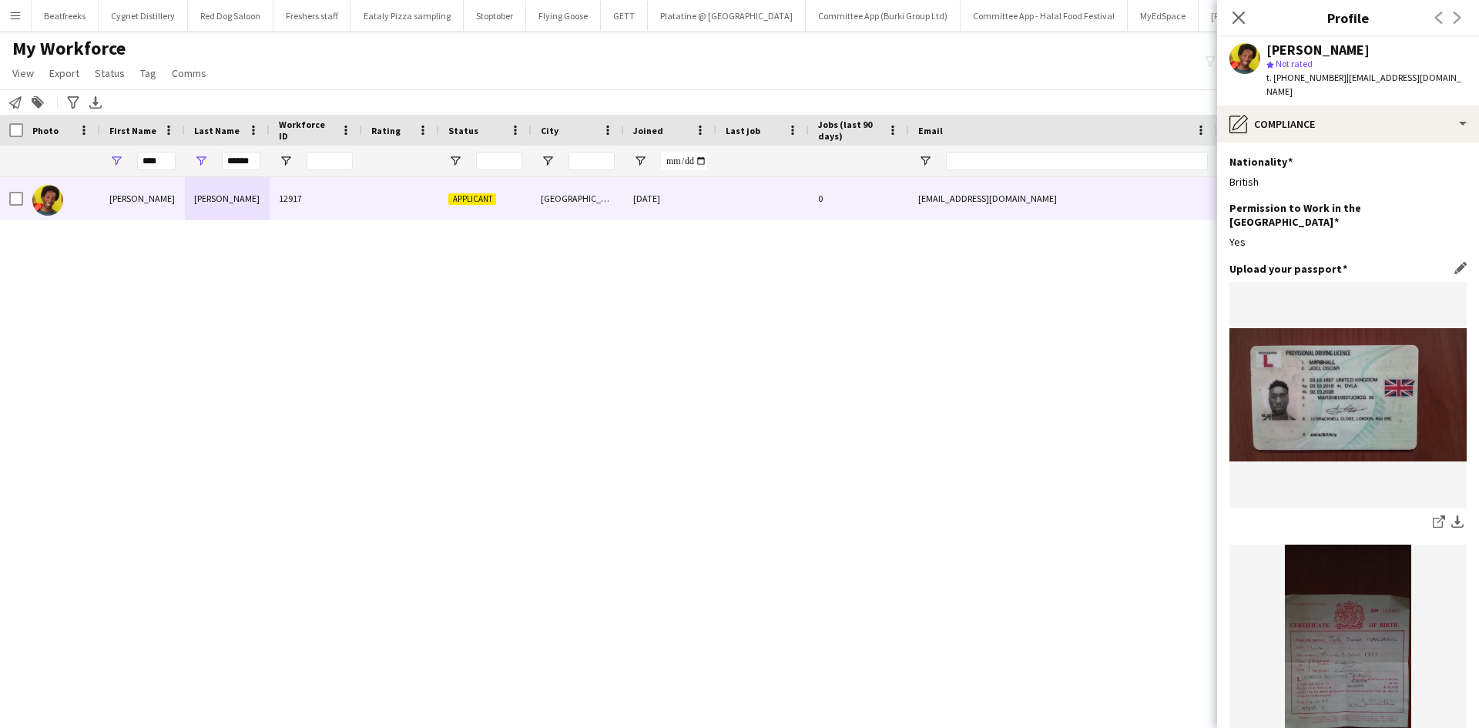
click at [1306, 385] on img at bounding box center [1347, 394] width 237 height 133
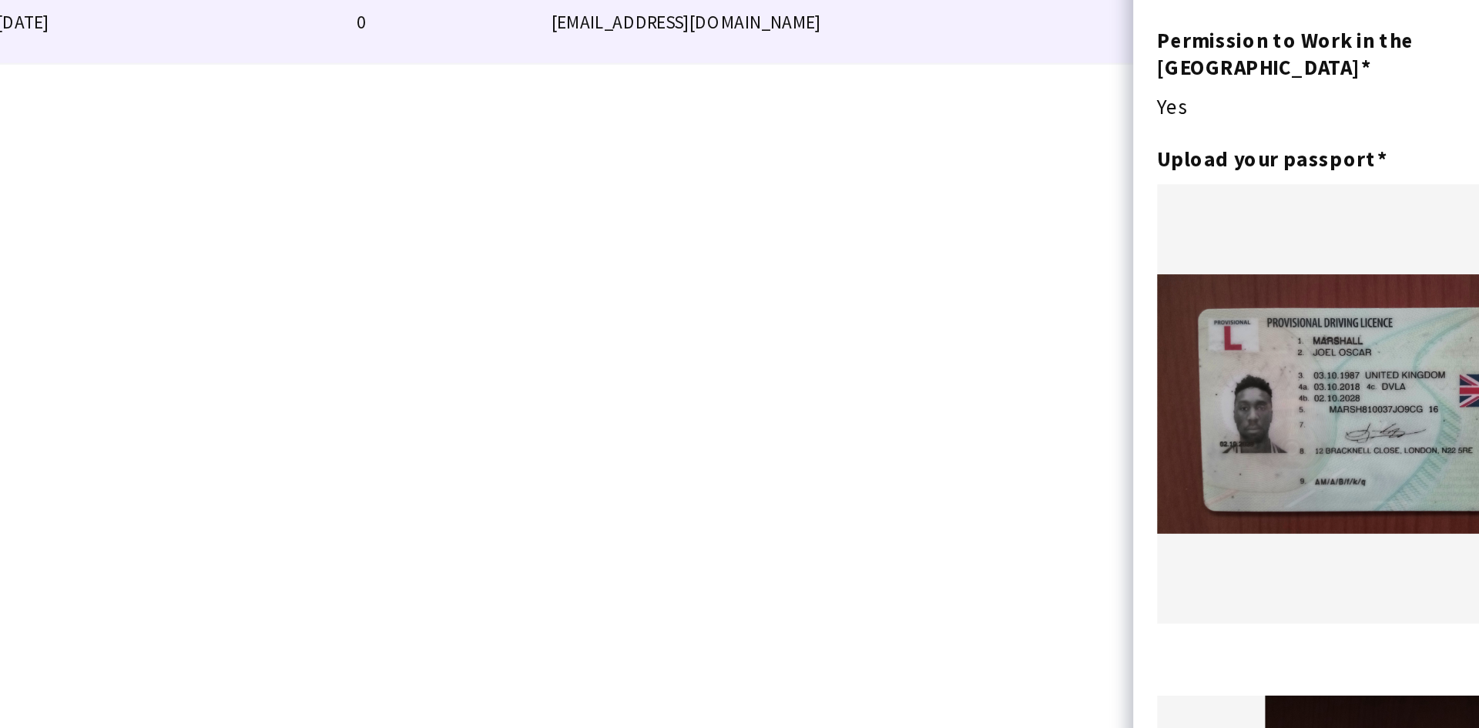
drag, startPoint x: 1306, startPoint y: 385, endPoint x: 1331, endPoint y: 441, distance: 61.7
click at [1331, 441] on figure at bounding box center [1347, 395] width 237 height 226
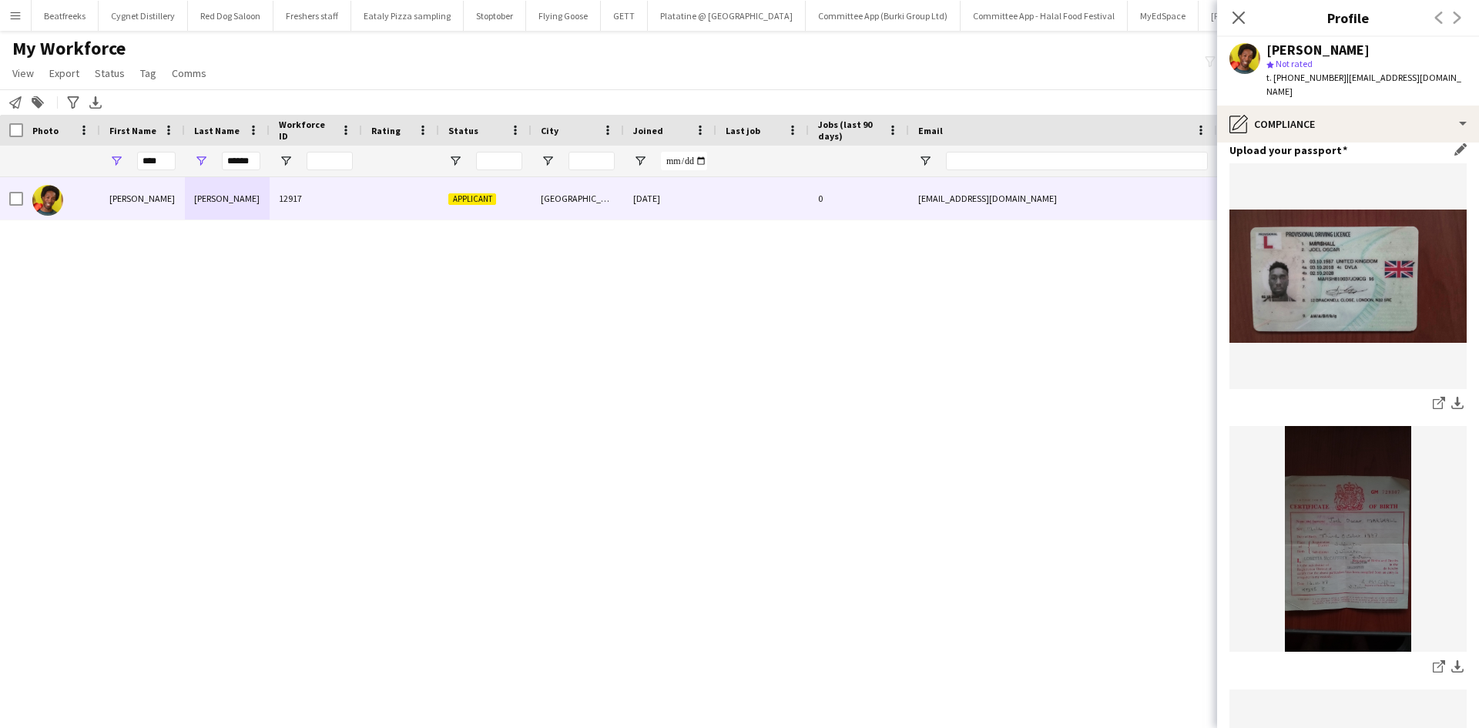
scroll to position [127, 0]
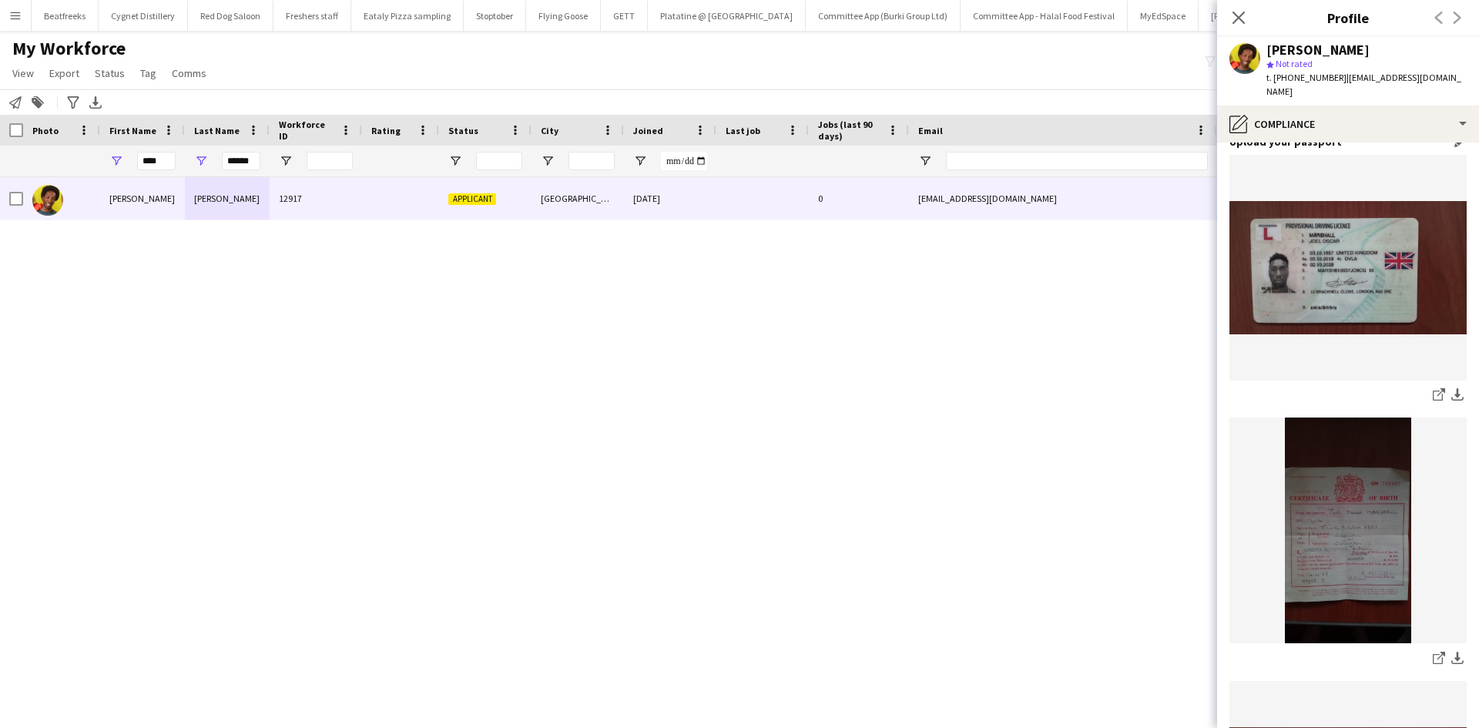
click at [1358, 496] on img at bounding box center [1347, 530] width 237 height 226
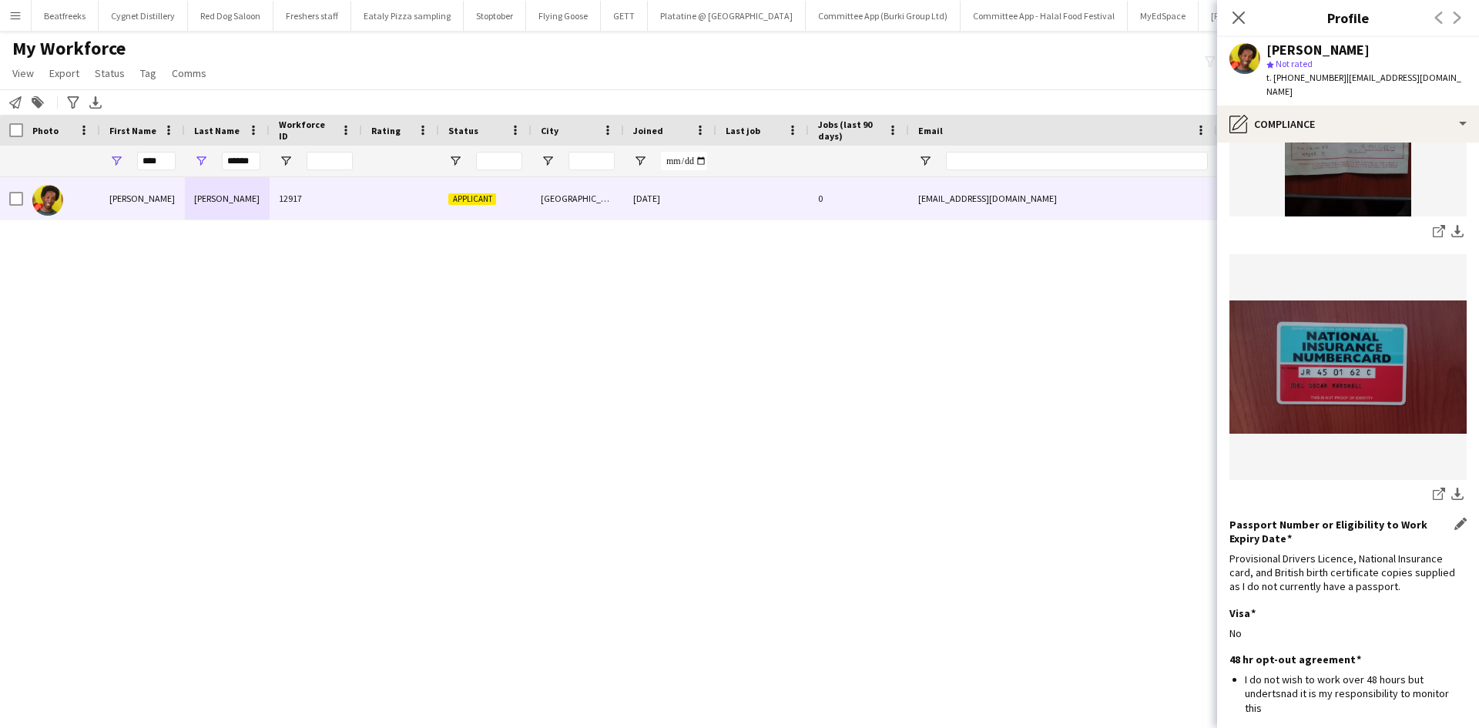
scroll to position [0, 0]
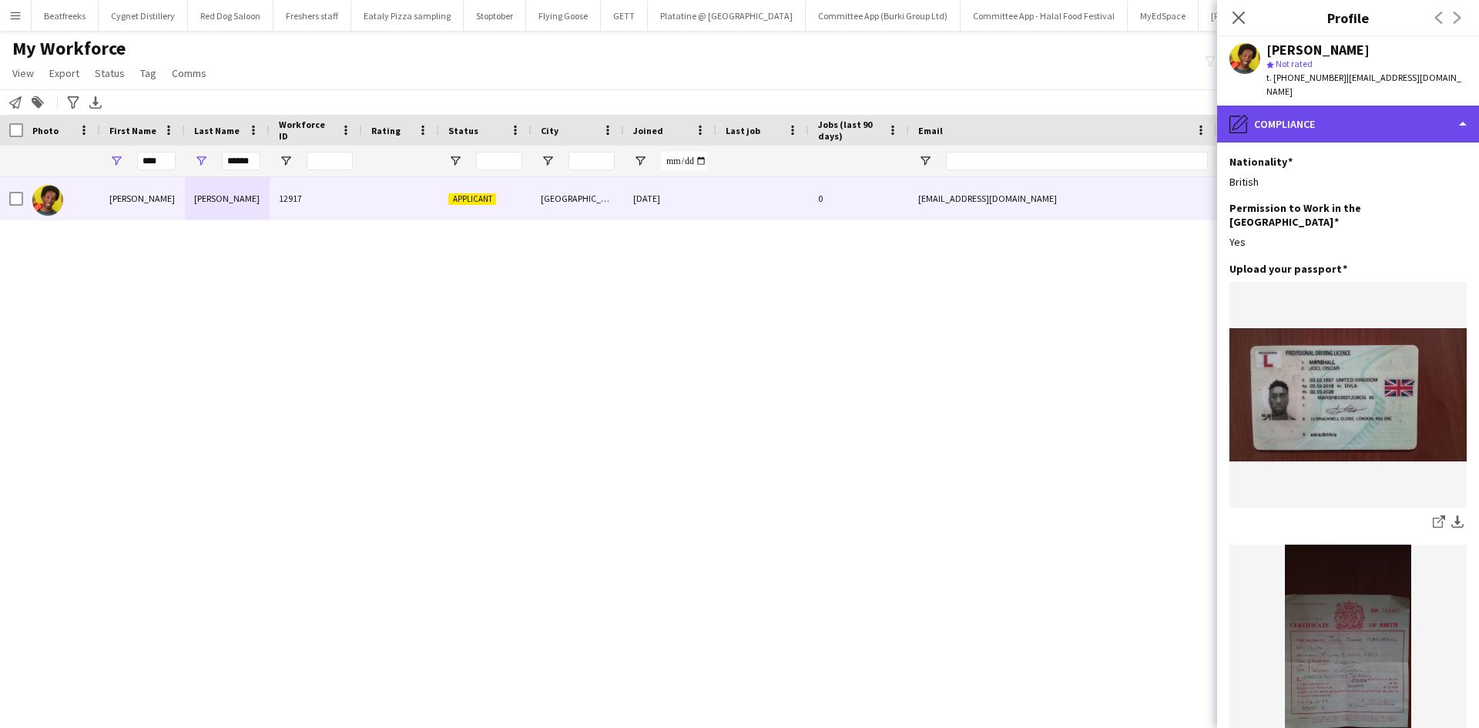
click at [1311, 106] on div "pencil4 Compliance" at bounding box center [1348, 124] width 262 height 37
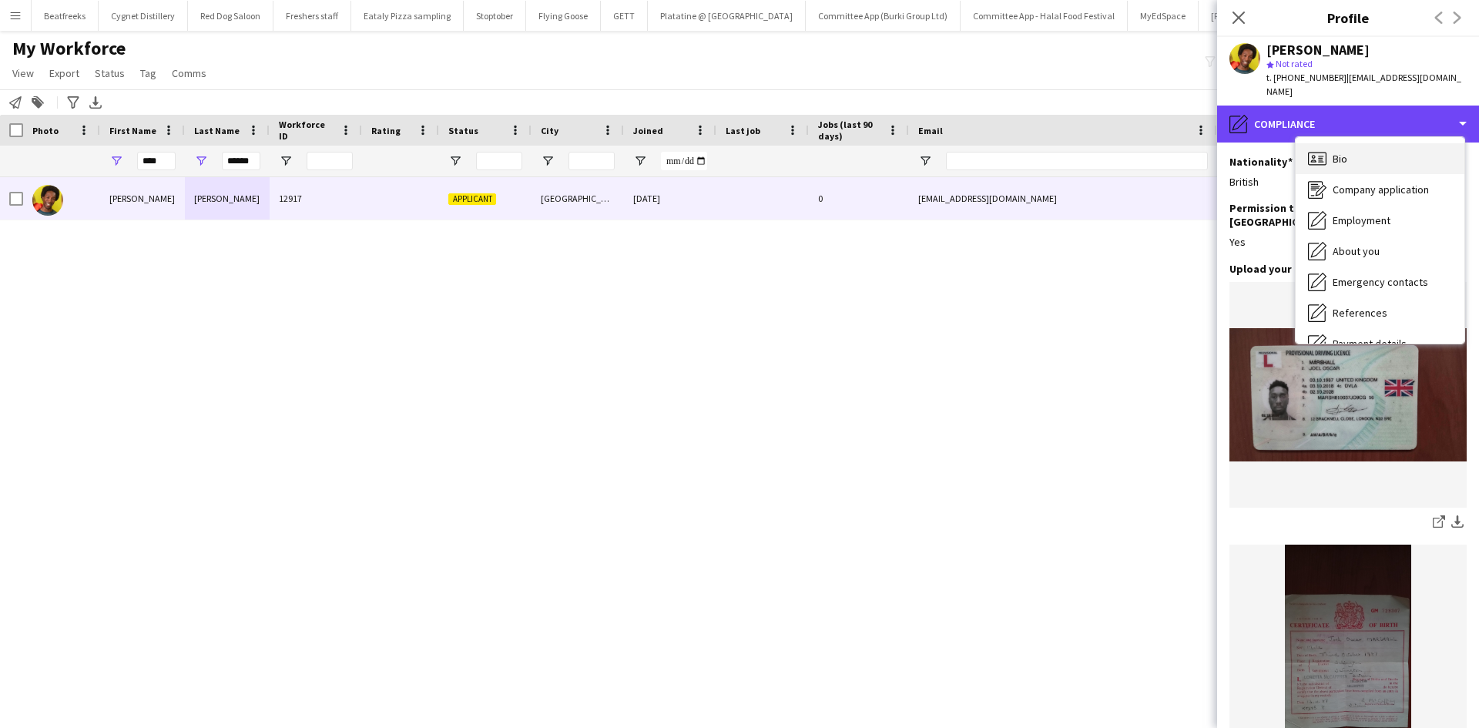
scroll to position [1, 0]
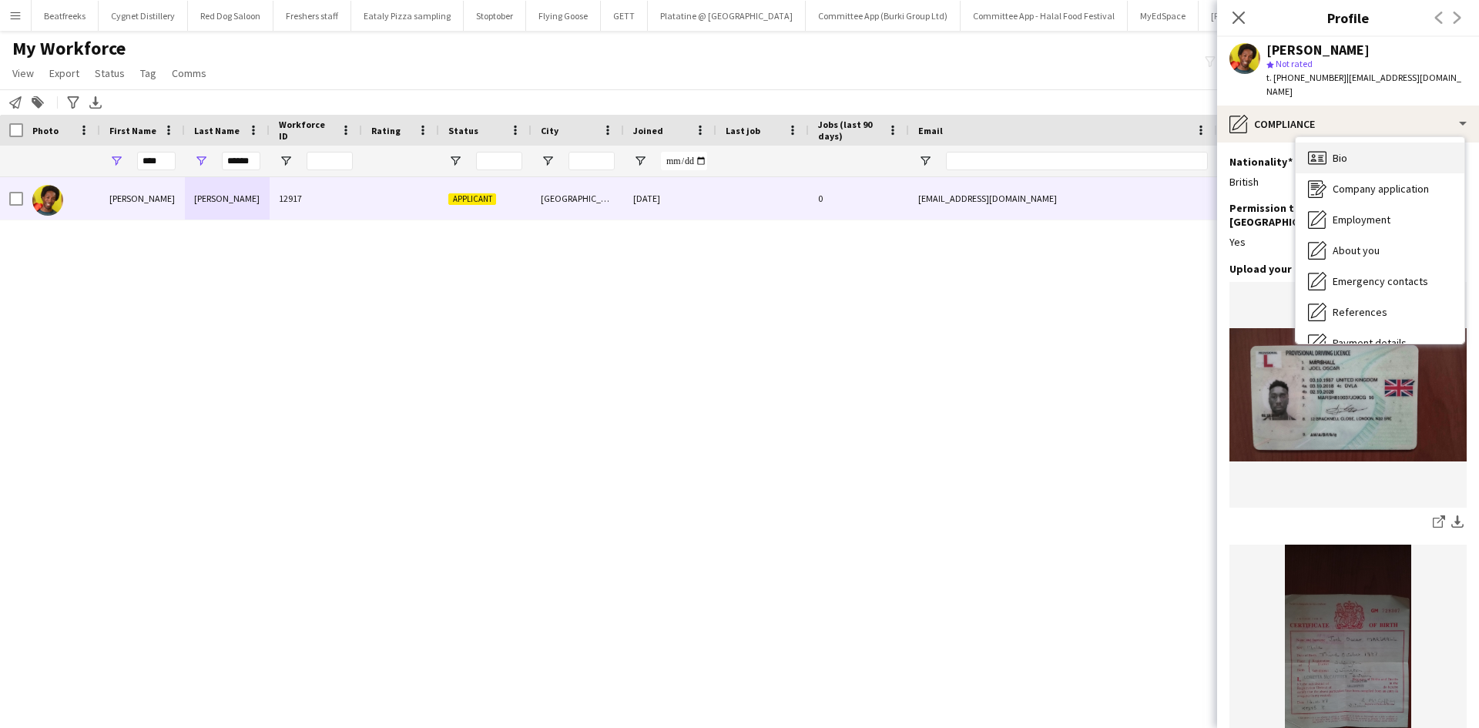
click at [1331, 142] on div "Bio Bio" at bounding box center [1379, 157] width 169 height 31
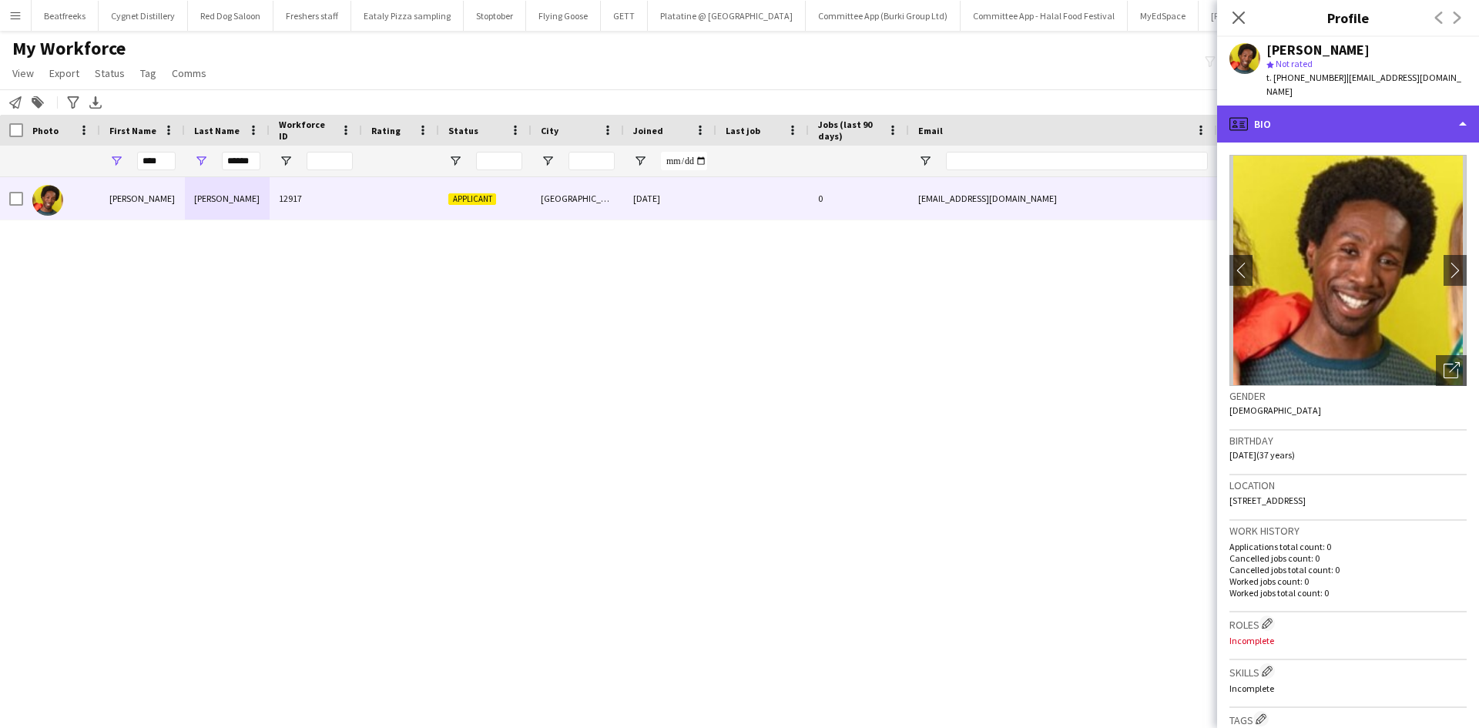
click at [1285, 113] on div "profile Bio" at bounding box center [1348, 124] width 262 height 37
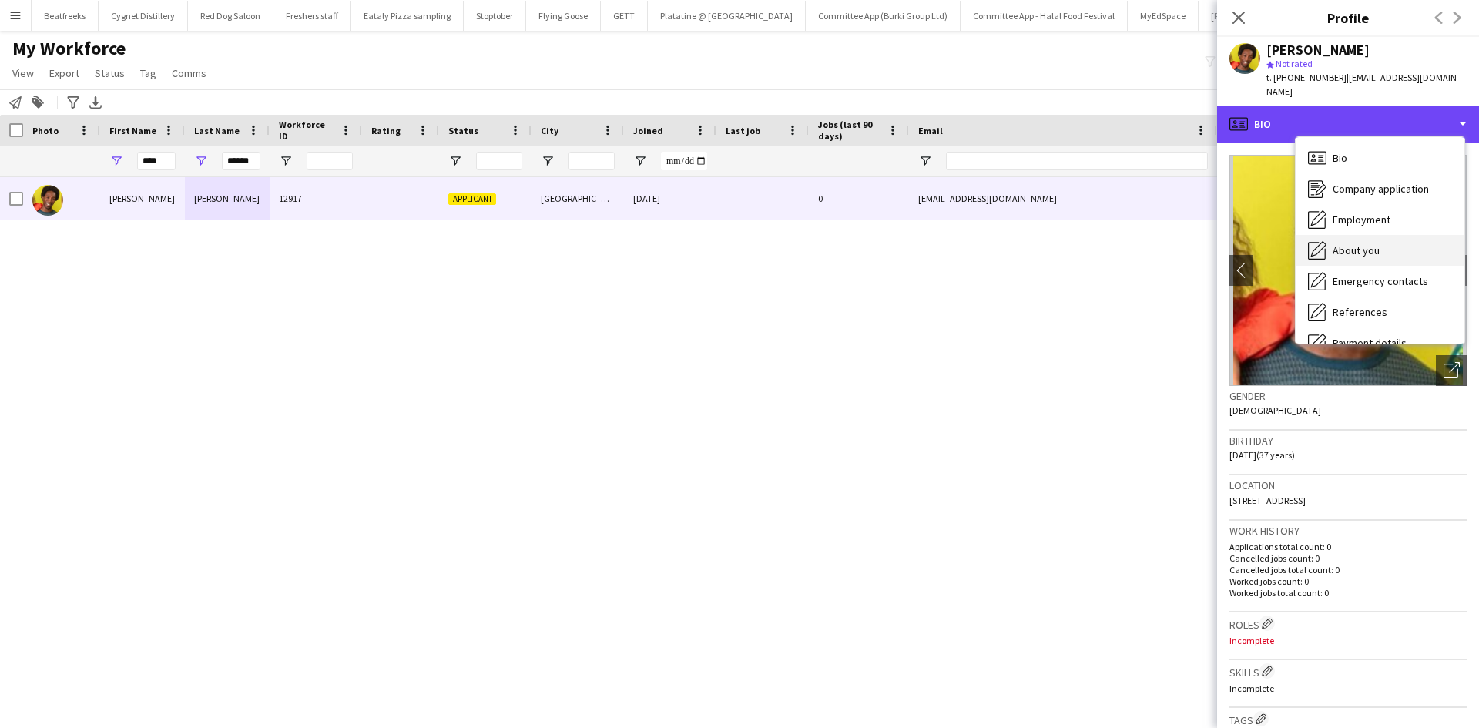
scroll to position [206, 0]
click at [1326, 106] on div "profile Bio" at bounding box center [1348, 124] width 262 height 37
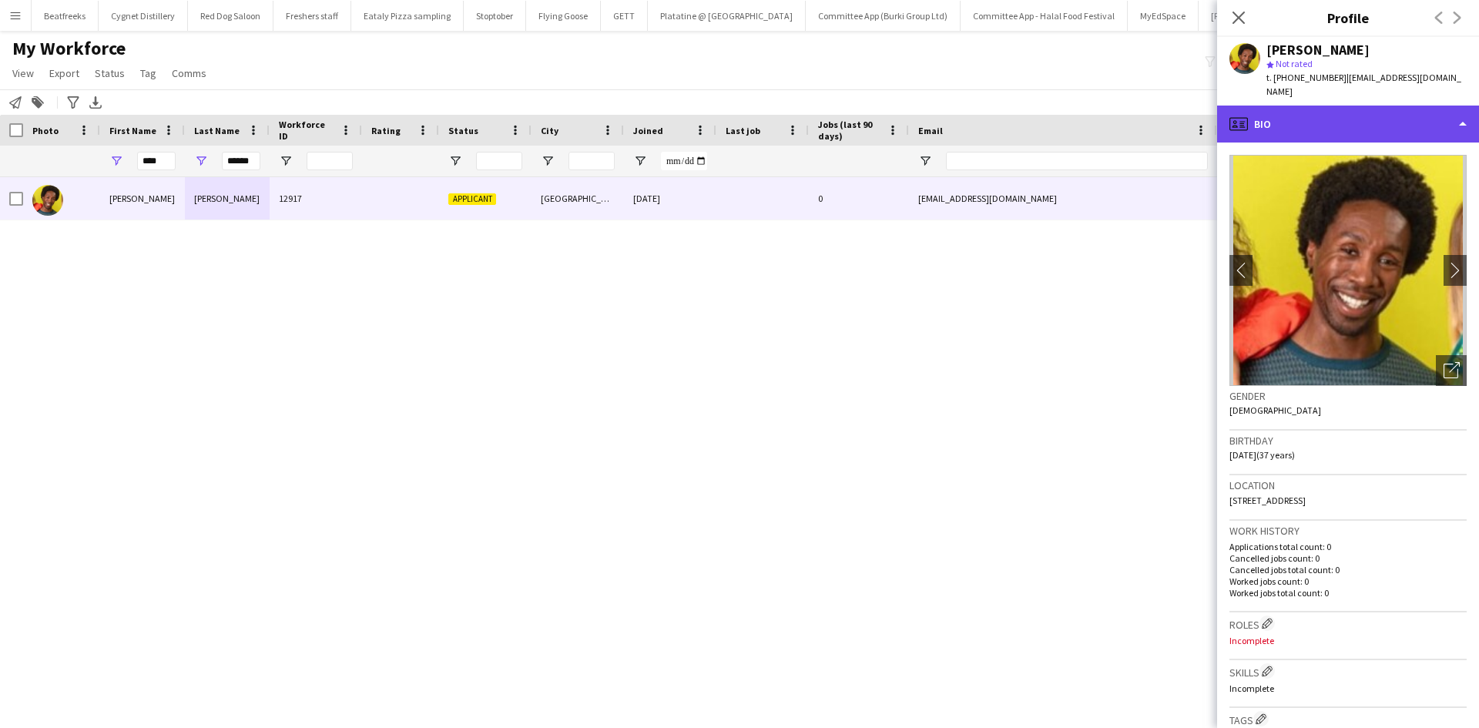
click at [1326, 106] on div "profile Bio" at bounding box center [1348, 124] width 262 height 37
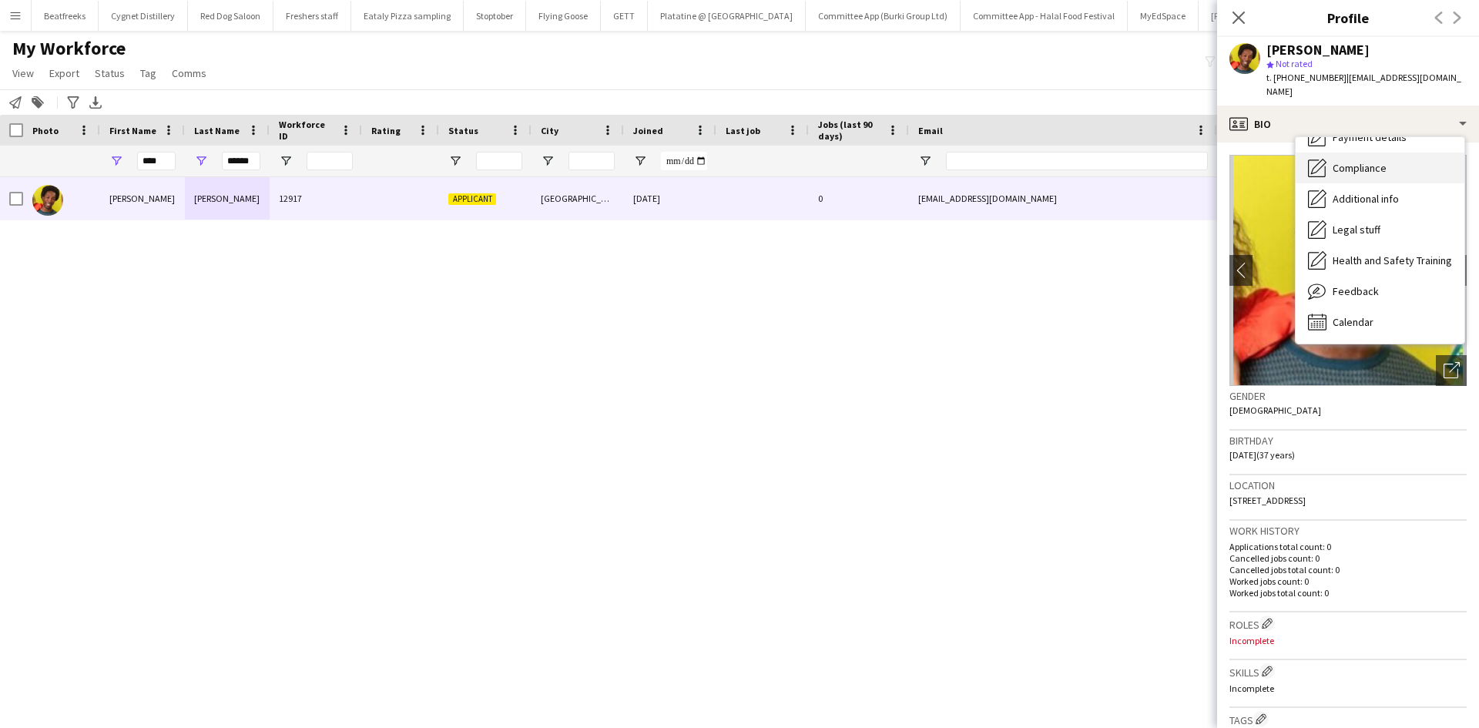
click at [1346, 161] on span "Compliance" at bounding box center [1359, 168] width 54 height 14
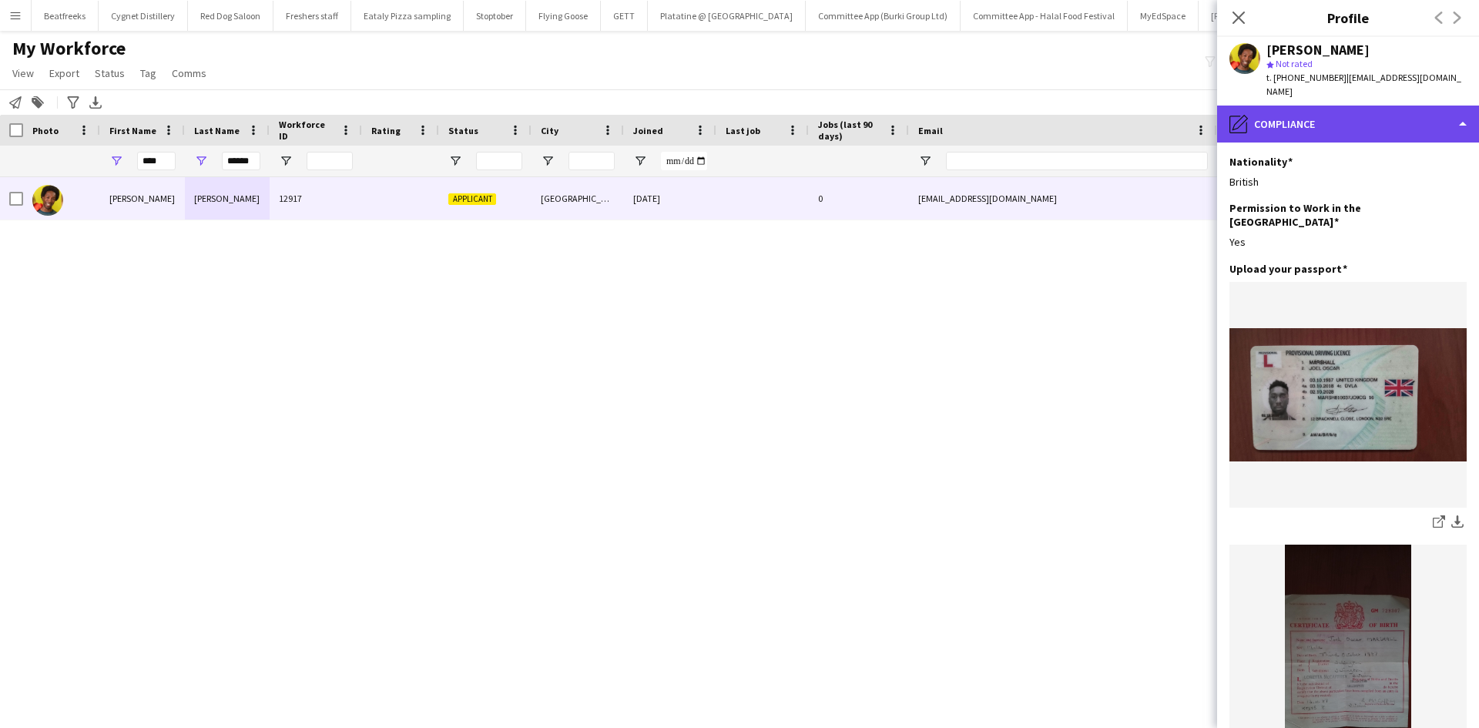
click at [1317, 106] on div "pencil4 Compliance" at bounding box center [1348, 124] width 262 height 37
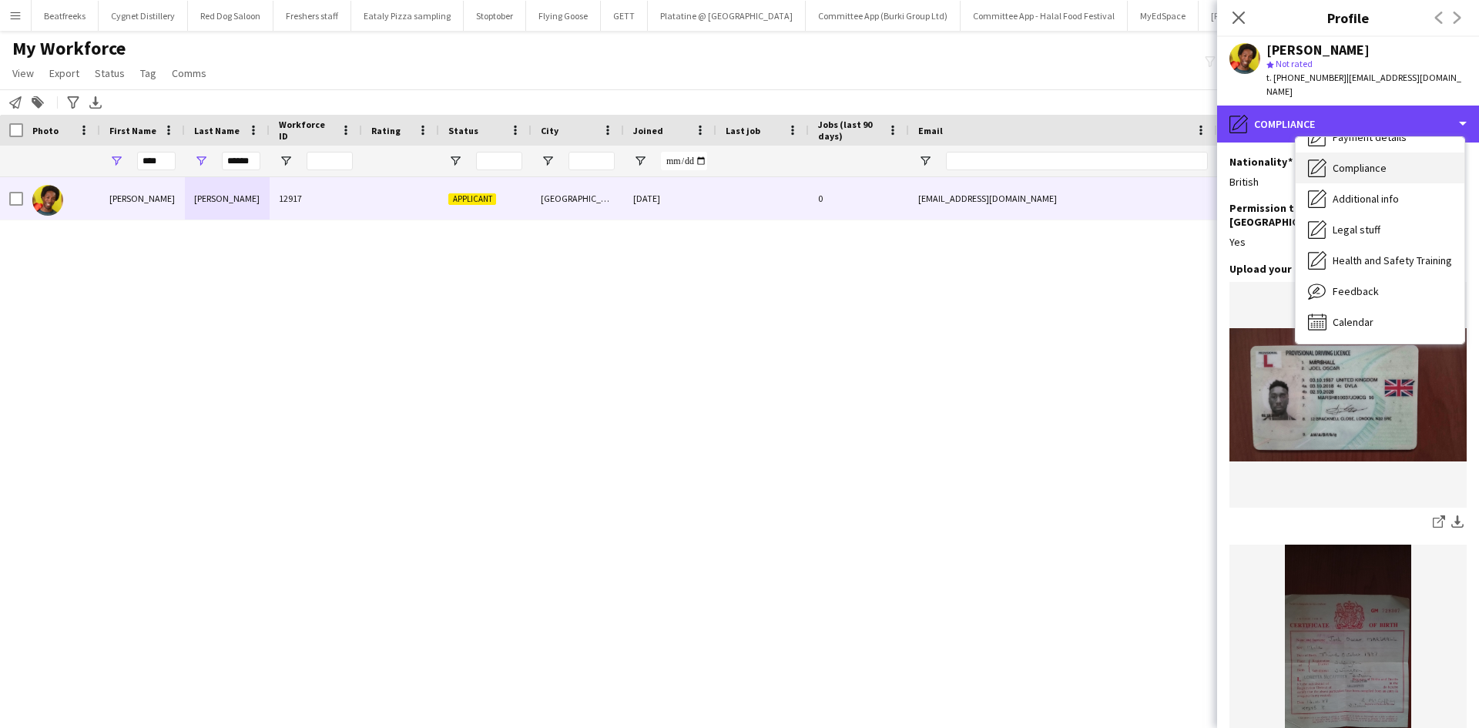
scroll to position [0, 0]
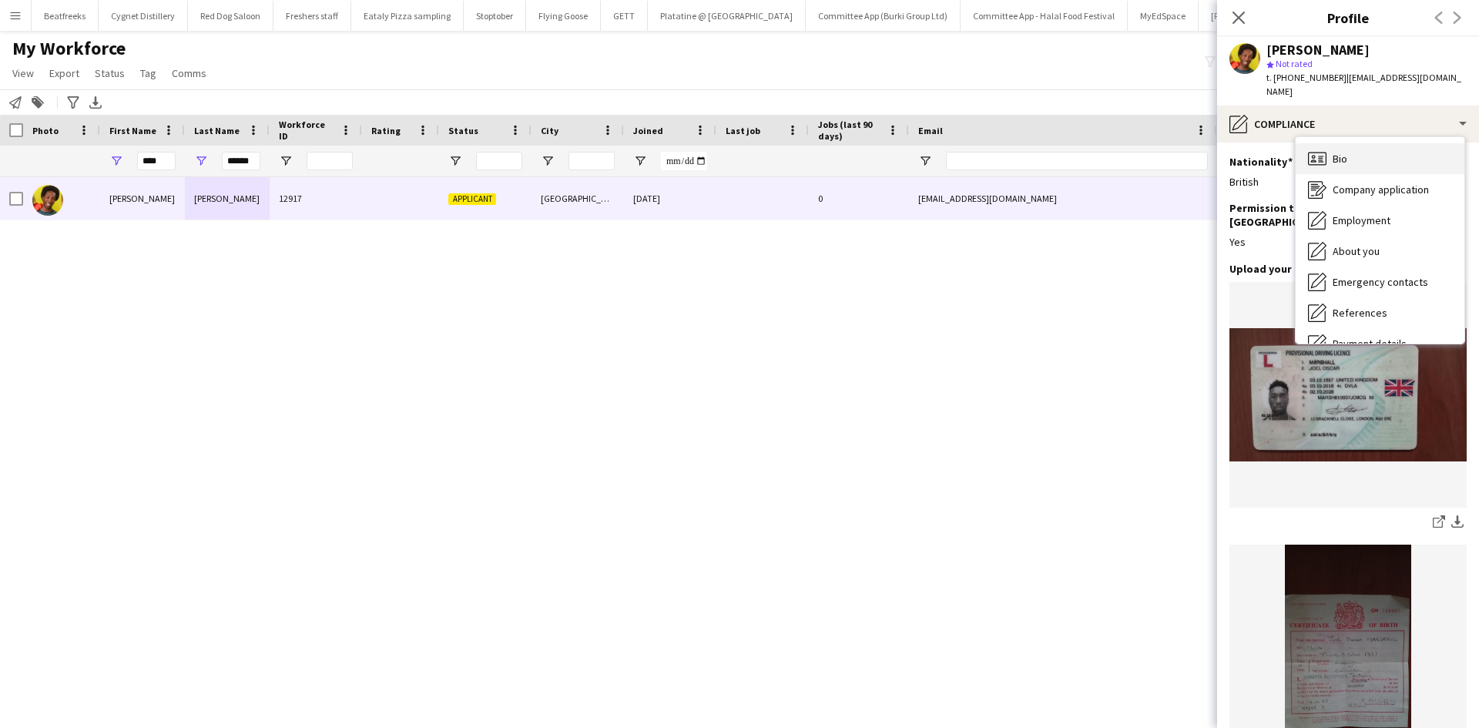
click at [1351, 146] on div "Bio Bio" at bounding box center [1379, 158] width 169 height 31
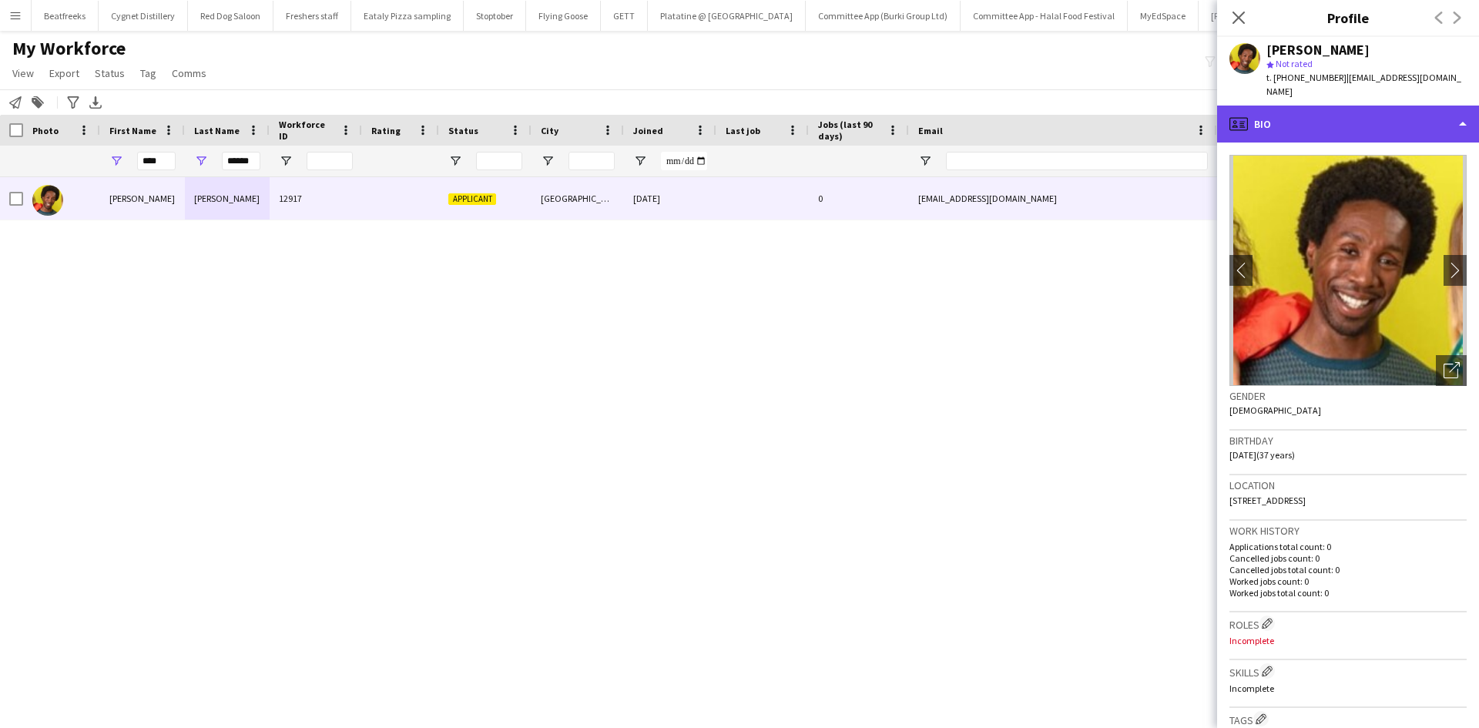
click at [1350, 116] on div "profile Bio" at bounding box center [1348, 124] width 262 height 37
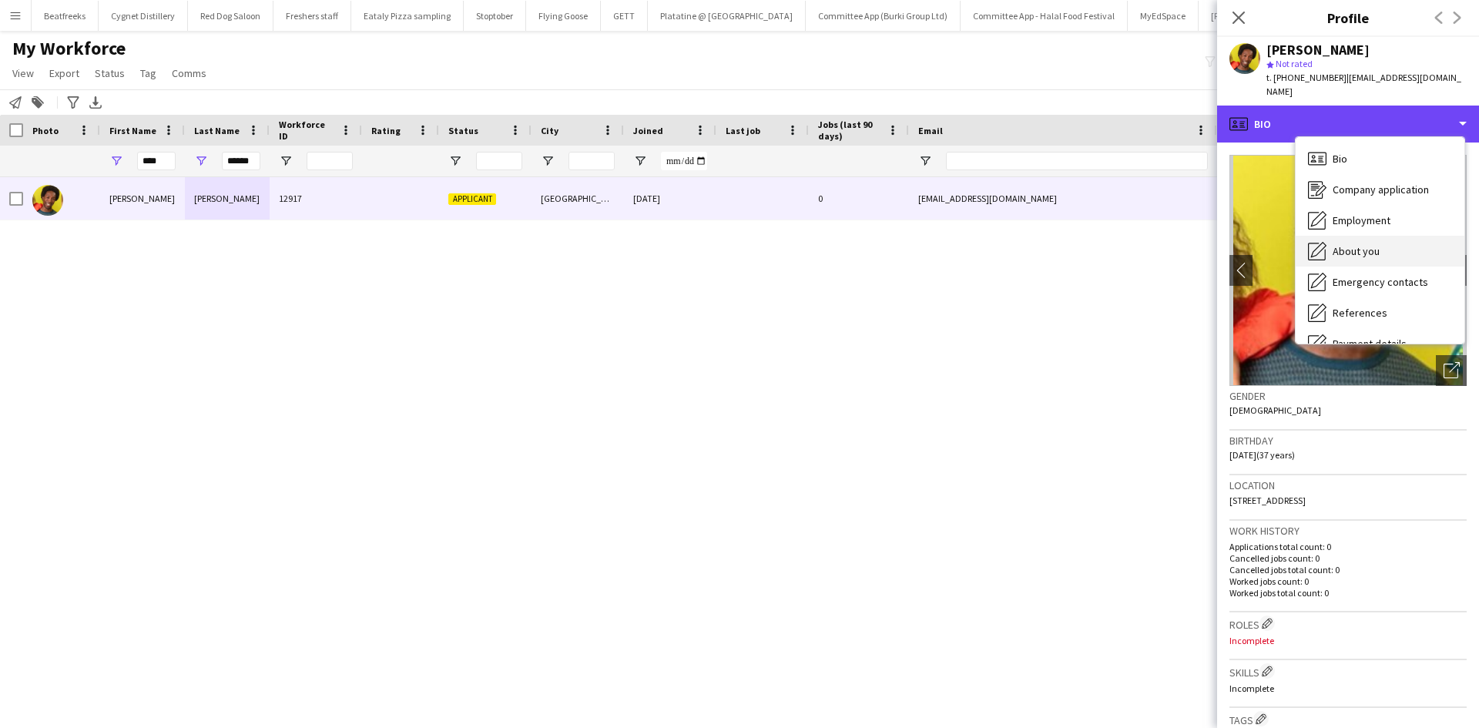
scroll to position [206, 0]
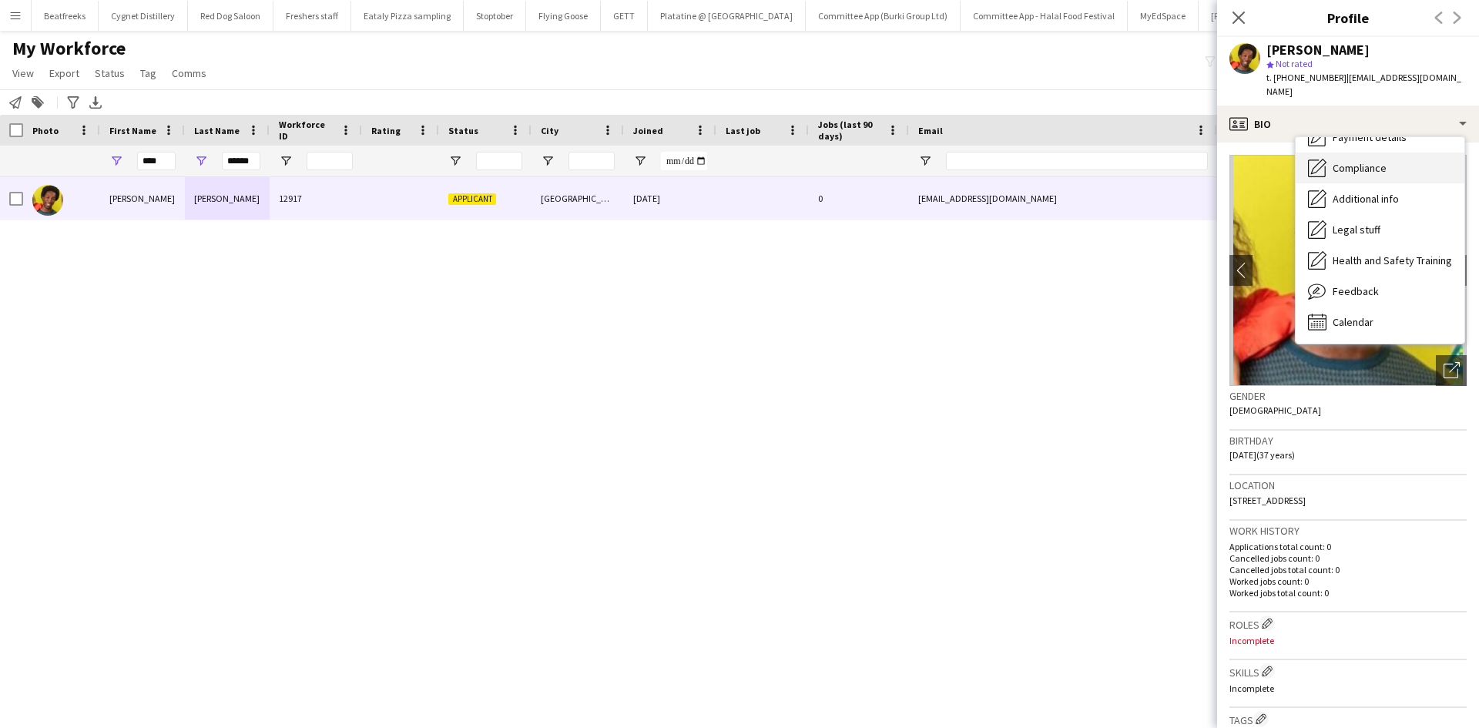
click at [1362, 161] on span "Compliance" at bounding box center [1359, 168] width 54 height 14
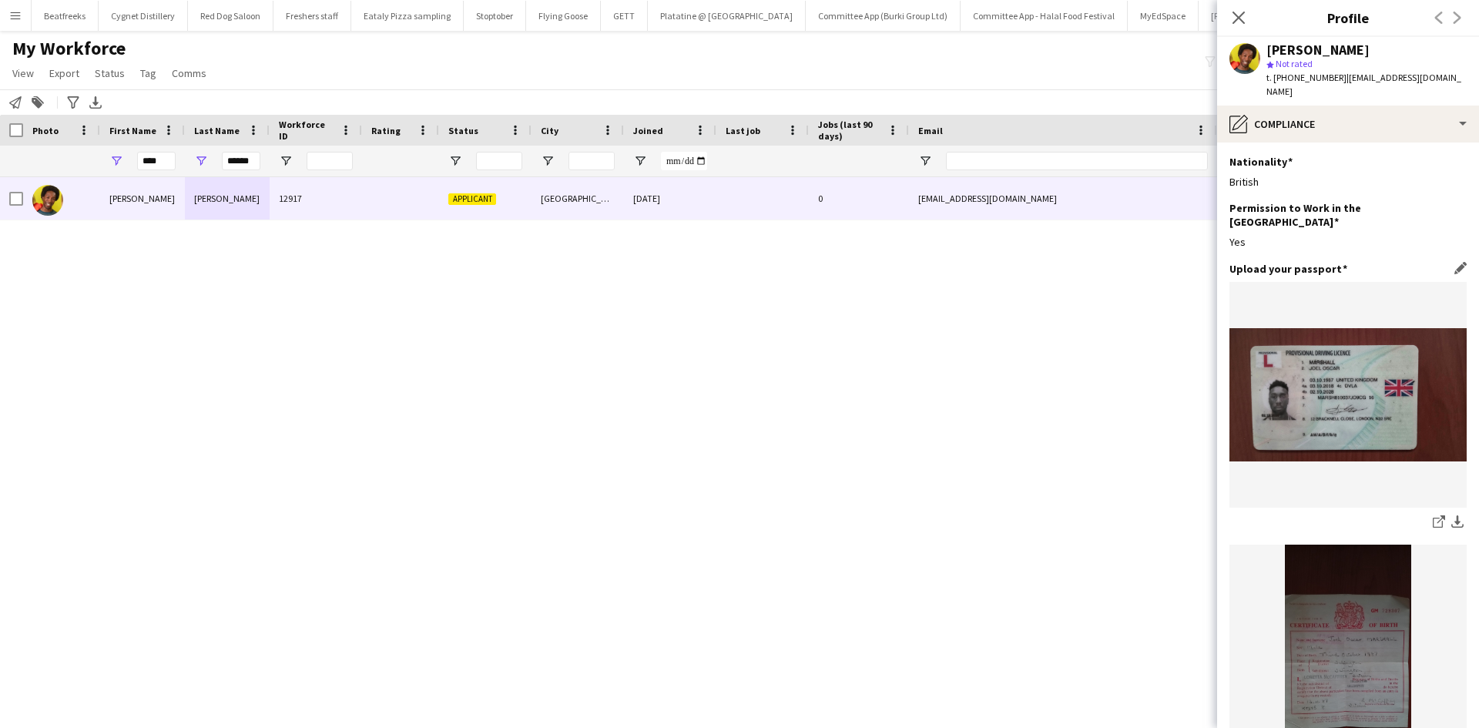
scroll to position [168, 0]
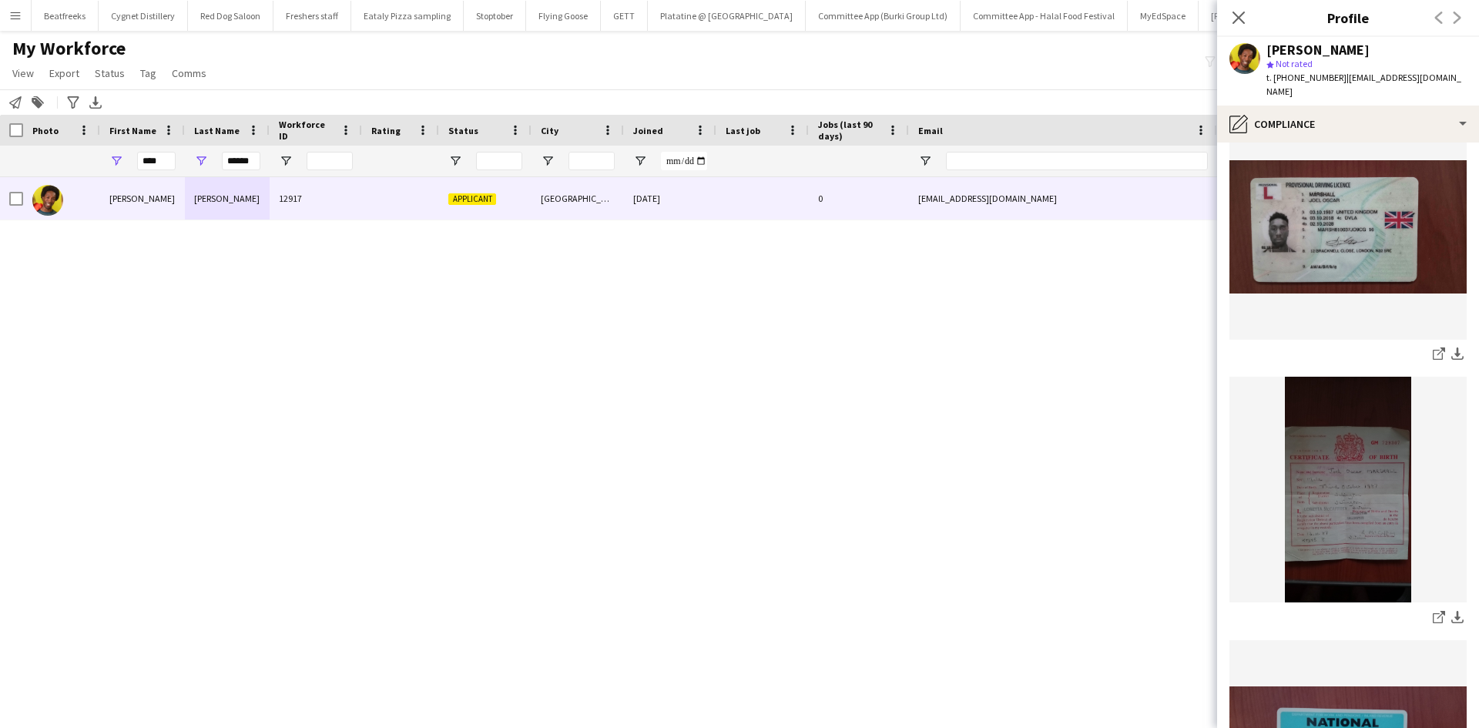
click at [1339, 467] on img at bounding box center [1347, 490] width 237 height 226
click at [1432, 611] on icon "share-external-link-1" at bounding box center [1438, 617] width 12 height 12
drag, startPoint x: 1287, startPoint y: 77, endPoint x: 1333, endPoint y: 80, distance: 46.3
click at [1333, 80] on span "t. +447940537934" at bounding box center [1306, 78] width 80 height 12
copy span "7940537934"
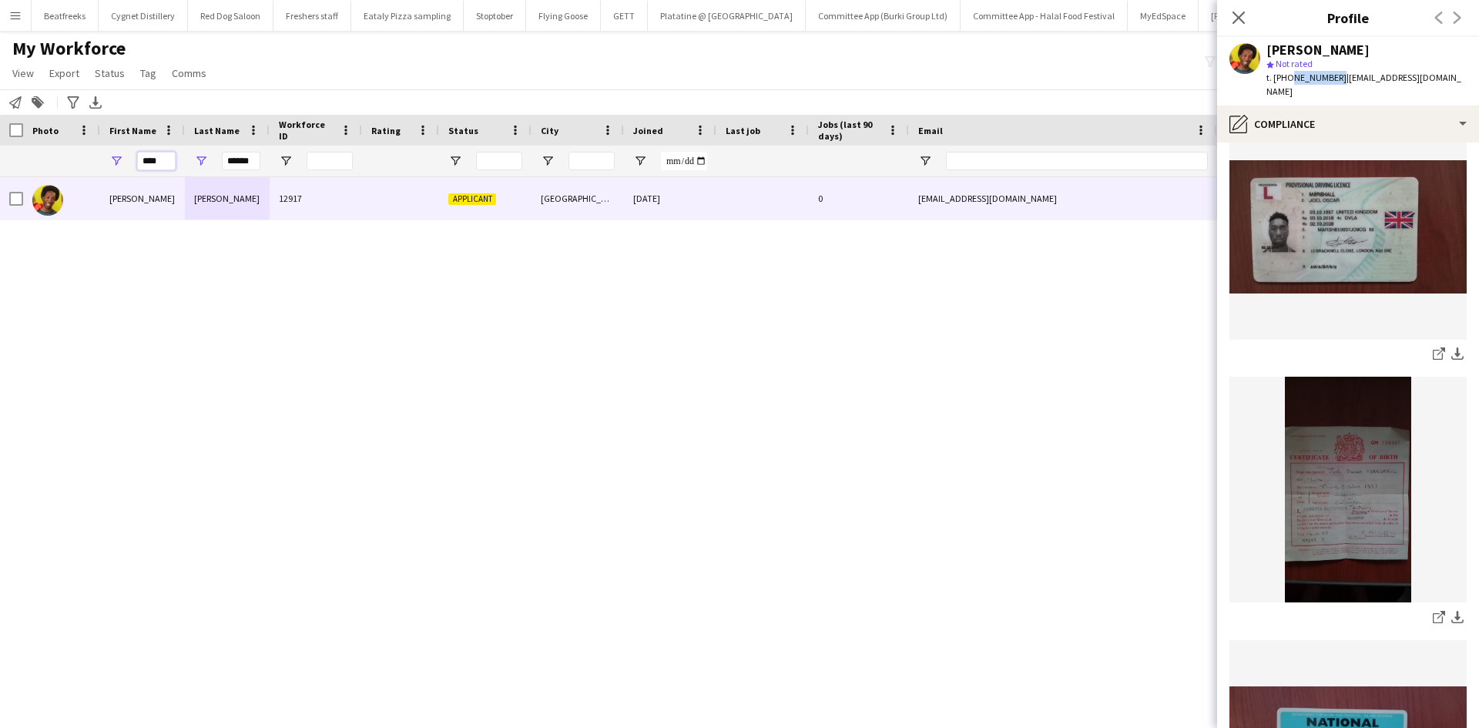
drag, startPoint x: 173, startPoint y: 164, endPoint x: 77, endPoint y: 165, distance: 96.3
click at [77, 165] on div "**** ******" at bounding box center [835, 161] width 1670 height 31
click at [77, 165] on div at bounding box center [61, 161] width 59 height 31
click at [168, 165] on input "****" at bounding box center [156, 161] width 39 height 18
drag, startPoint x: 168, startPoint y: 165, endPoint x: 139, endPoint y: 165, distance: 29.3
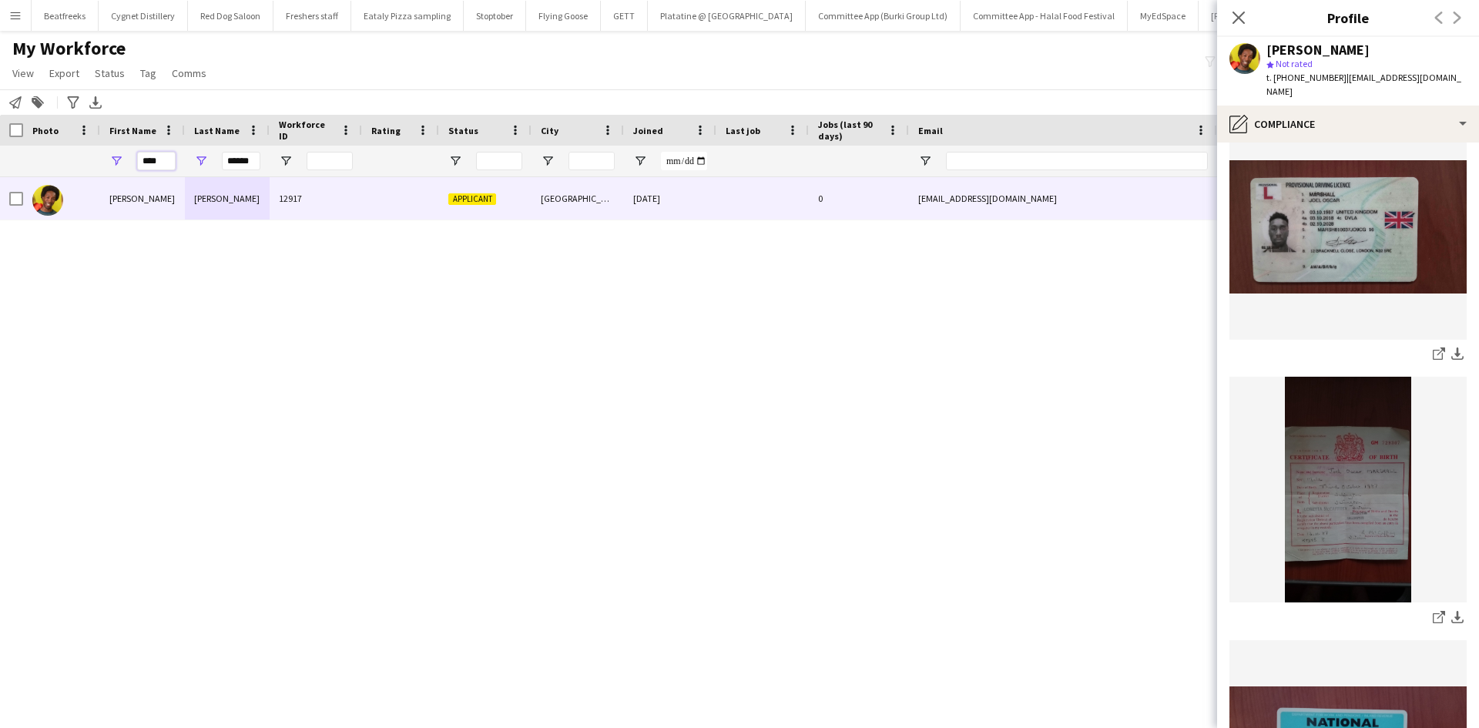
click at [139, 165] on input "****" at bounding box center [156, 161] width 39 height 18
type input "****"
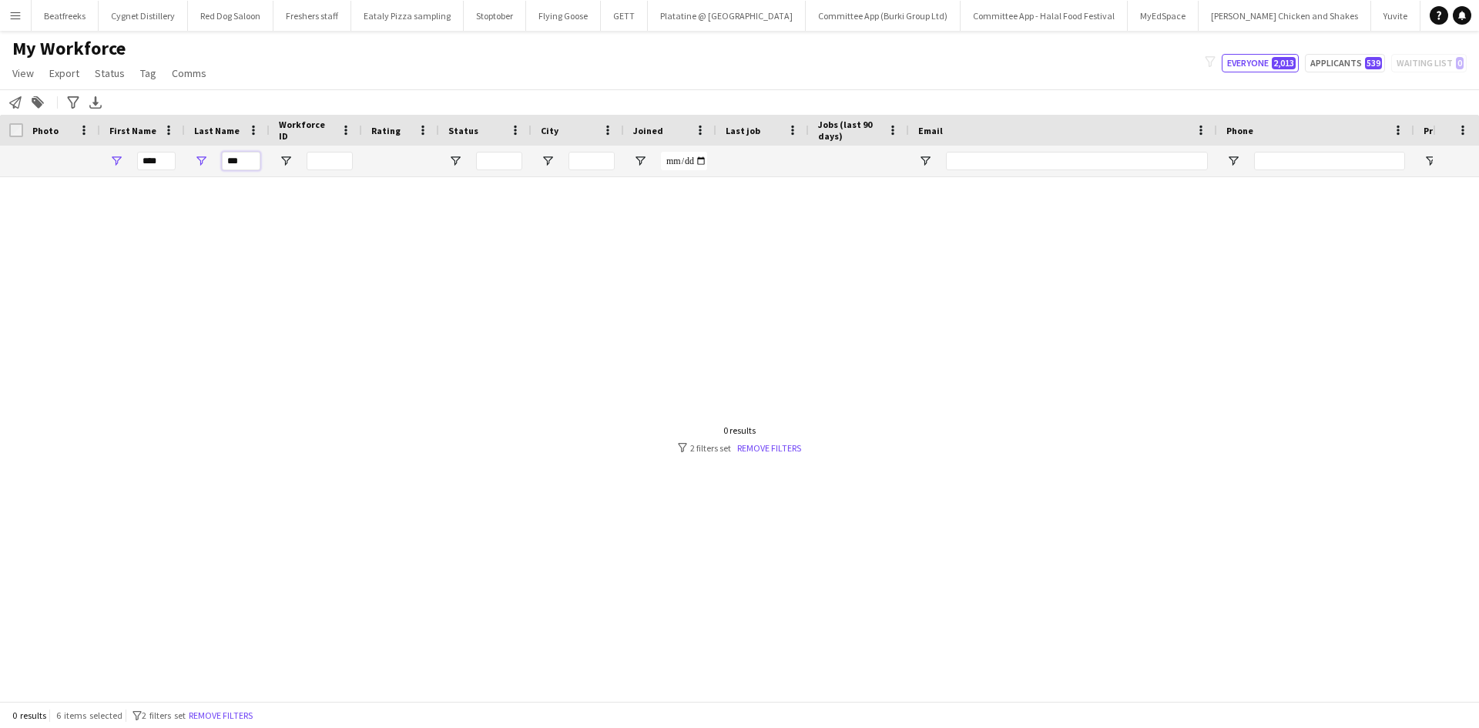
scroll to position [0, 0]
type input "*"
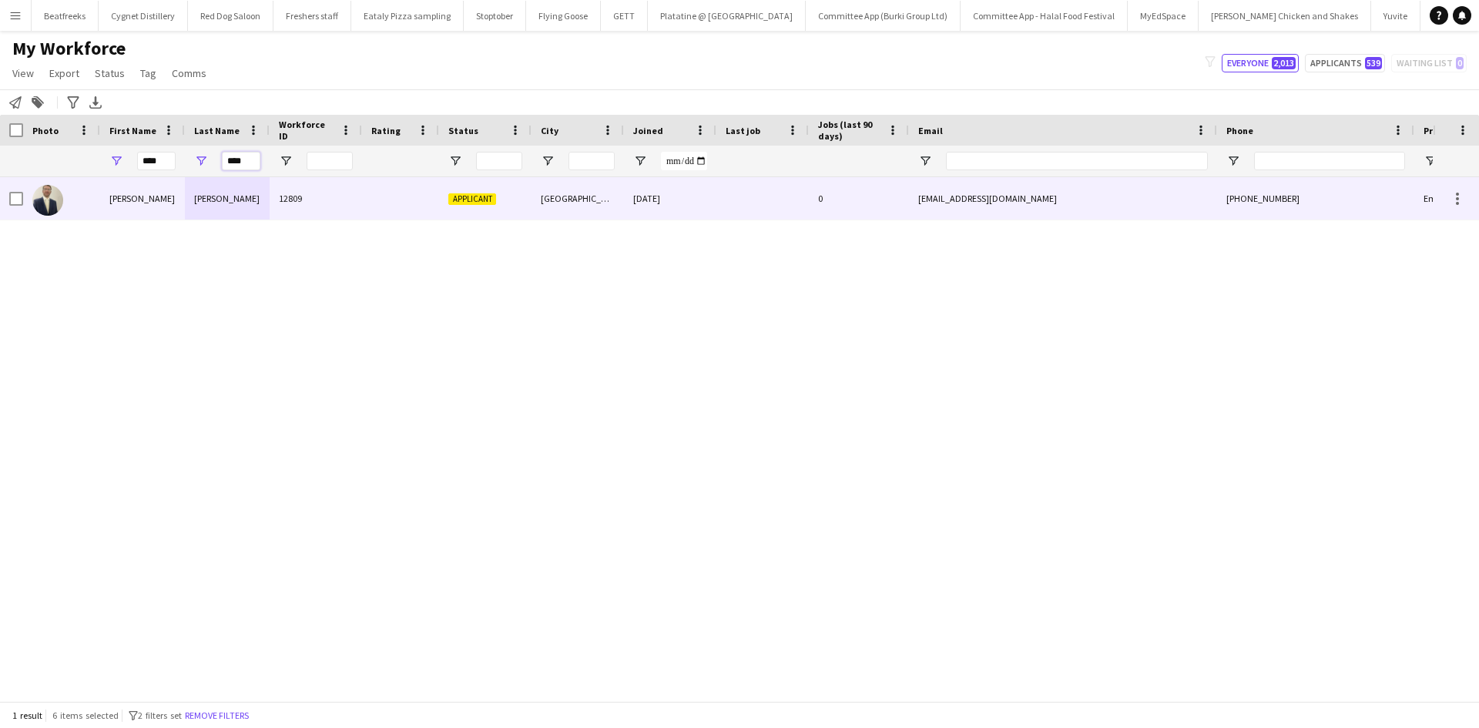
type input "****"
click at [176, 195] on div "Ryan" at bounding box center [142, 198] width 85 height 42
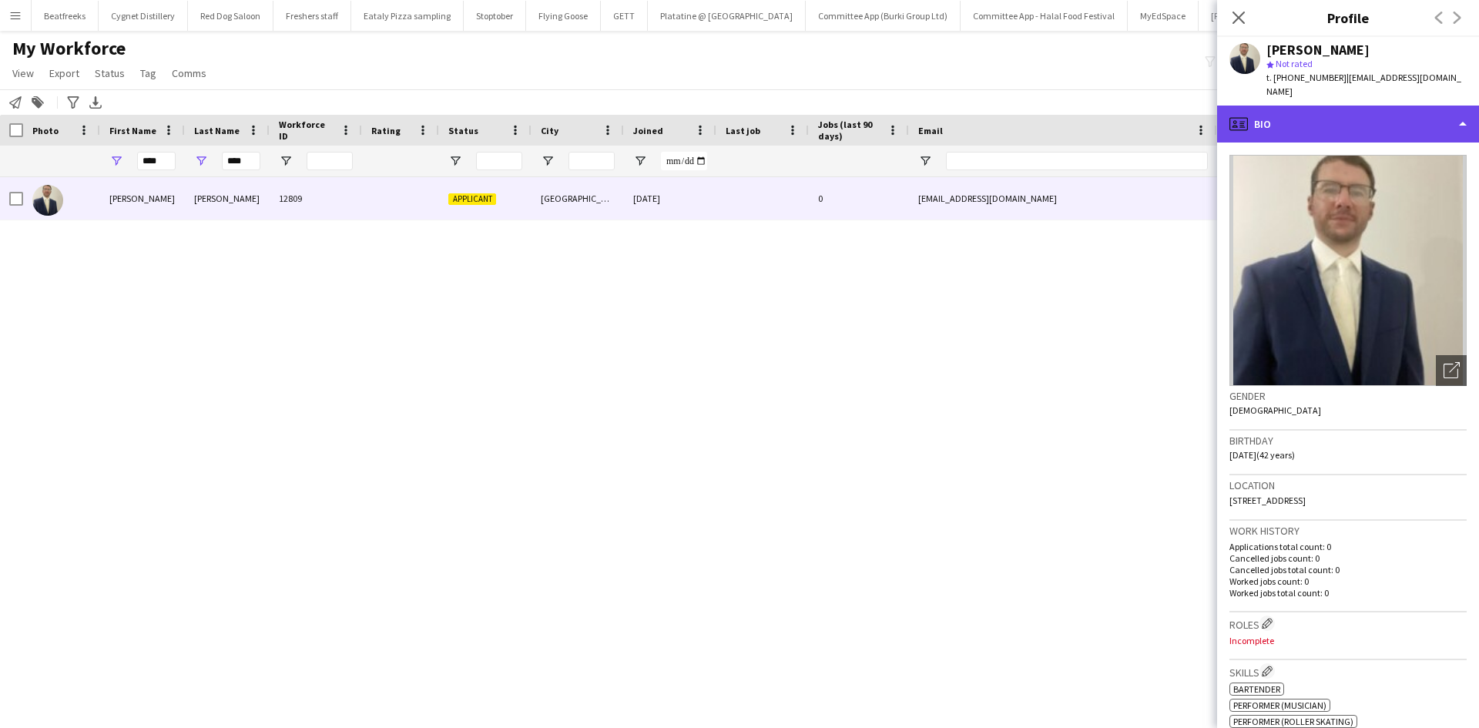
click at [1331, 106] on div "profile Bio" at bounding box center [1348, 124] width 262 height 37
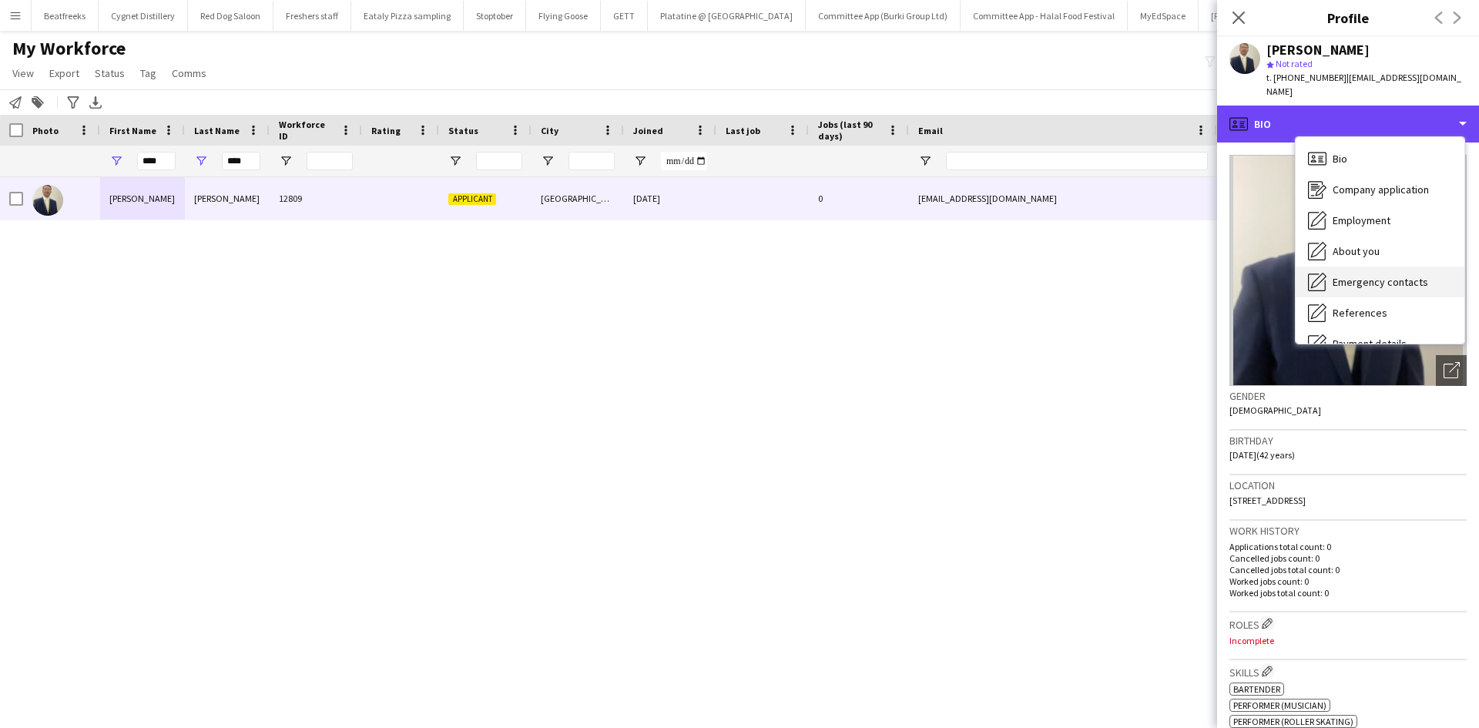
scroll to position [206, 0]
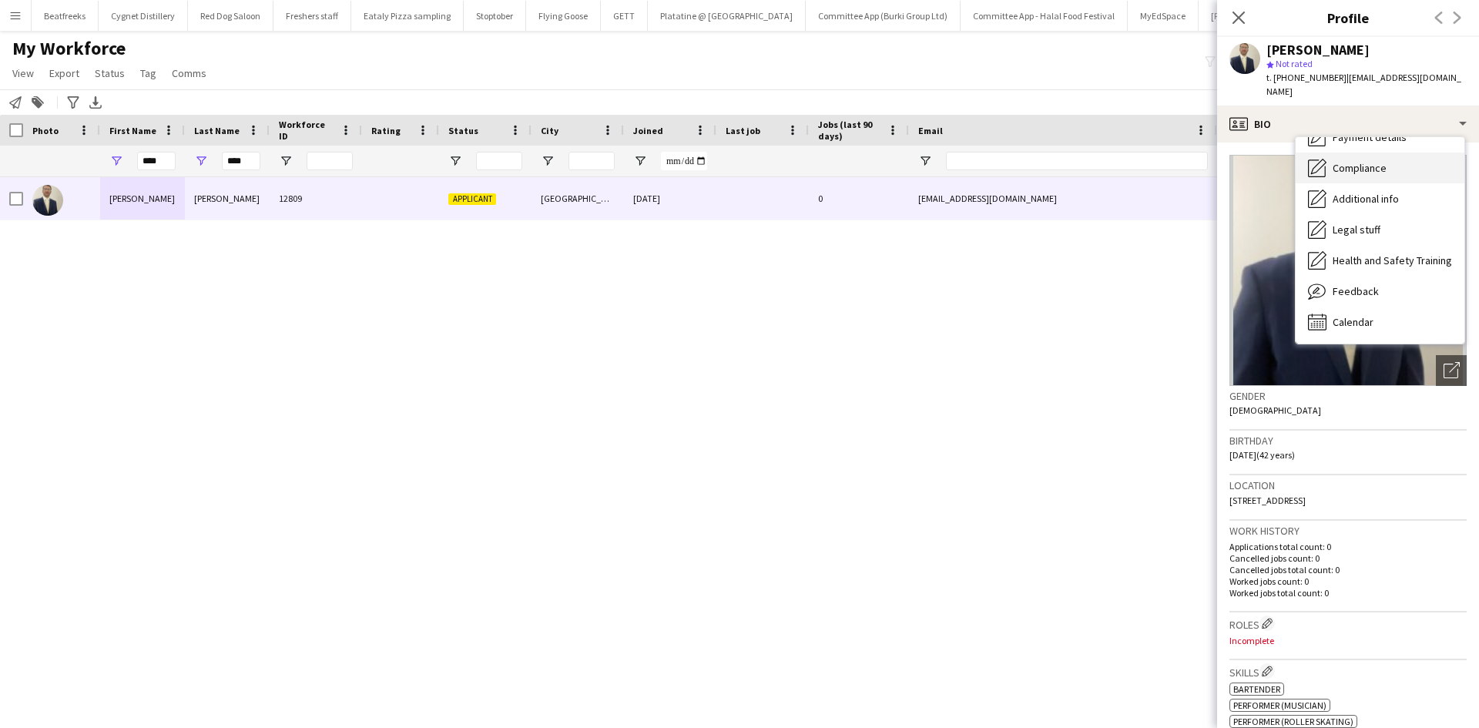
click at [1369, 161] on span "Compliance" at bounding box center [1359, 168] width 54 height 14
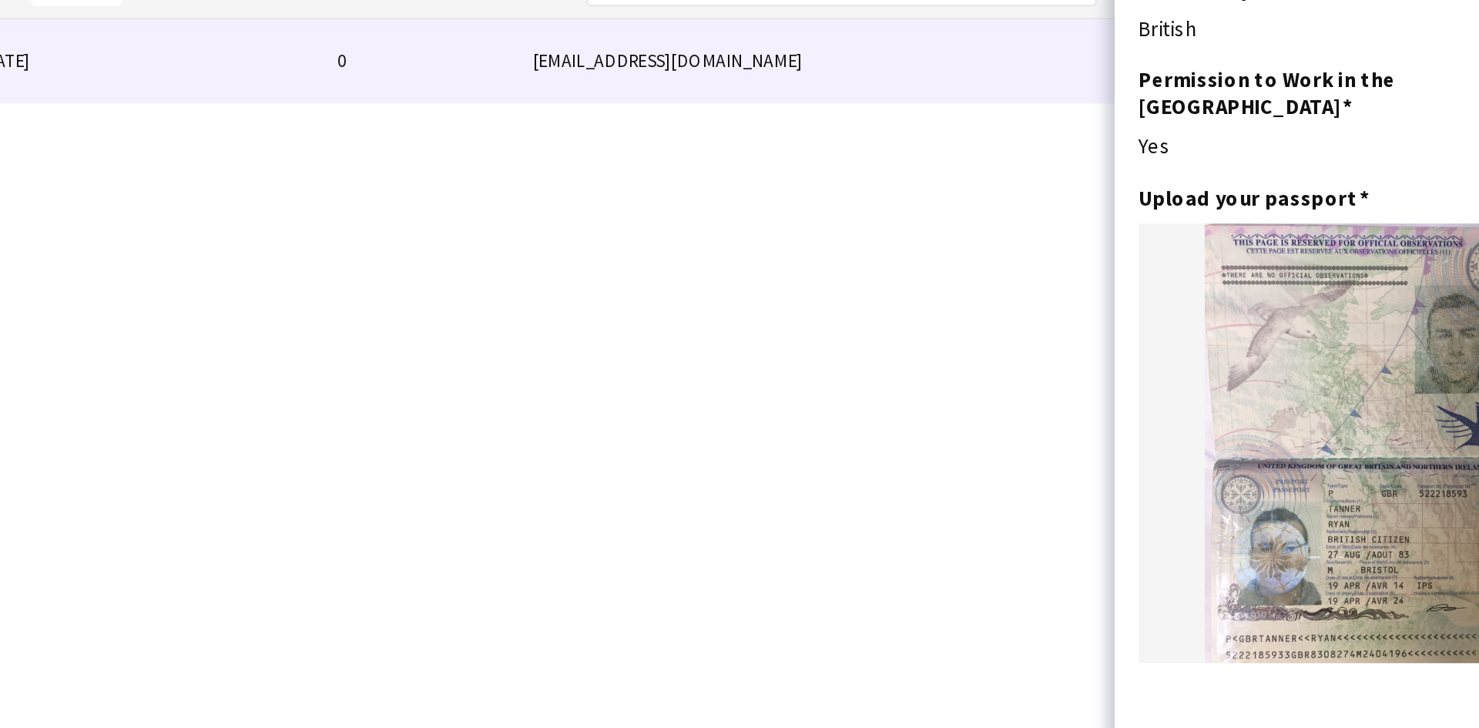
scroll to position [5, 0]
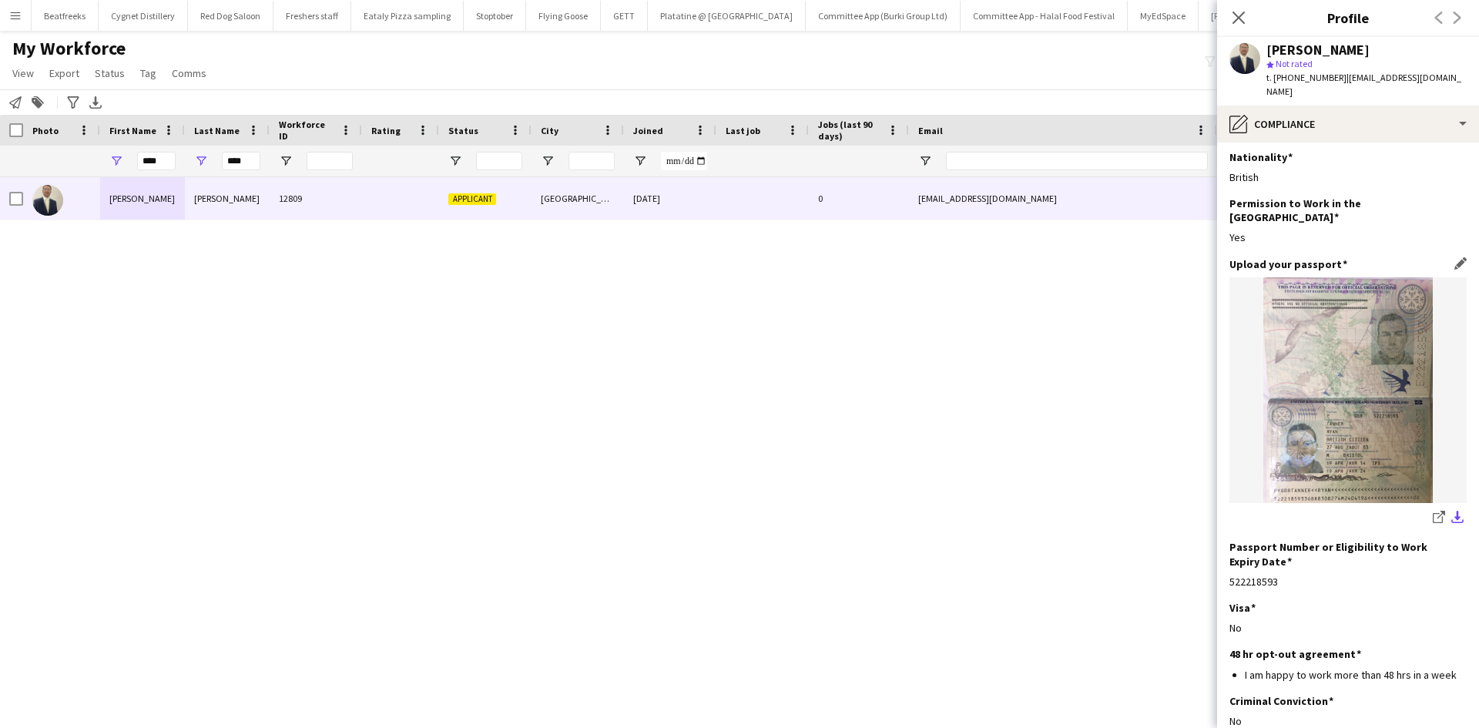
click at [1451, 511] on app-icon "download-bottom" at bounding box center [1457, 518] width 12 height 15
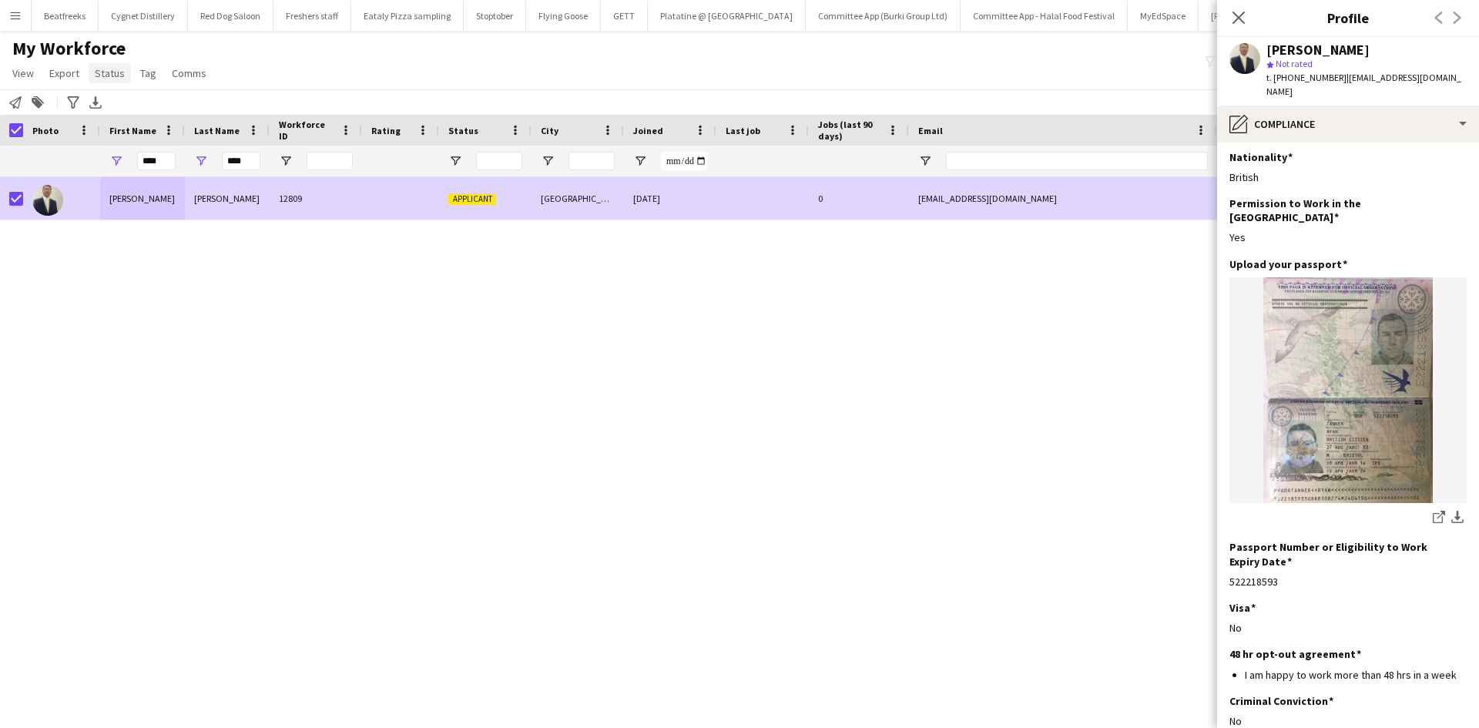
click at [102, 71] on span "Status" at bounding box center [110, 73] width 30 height 14
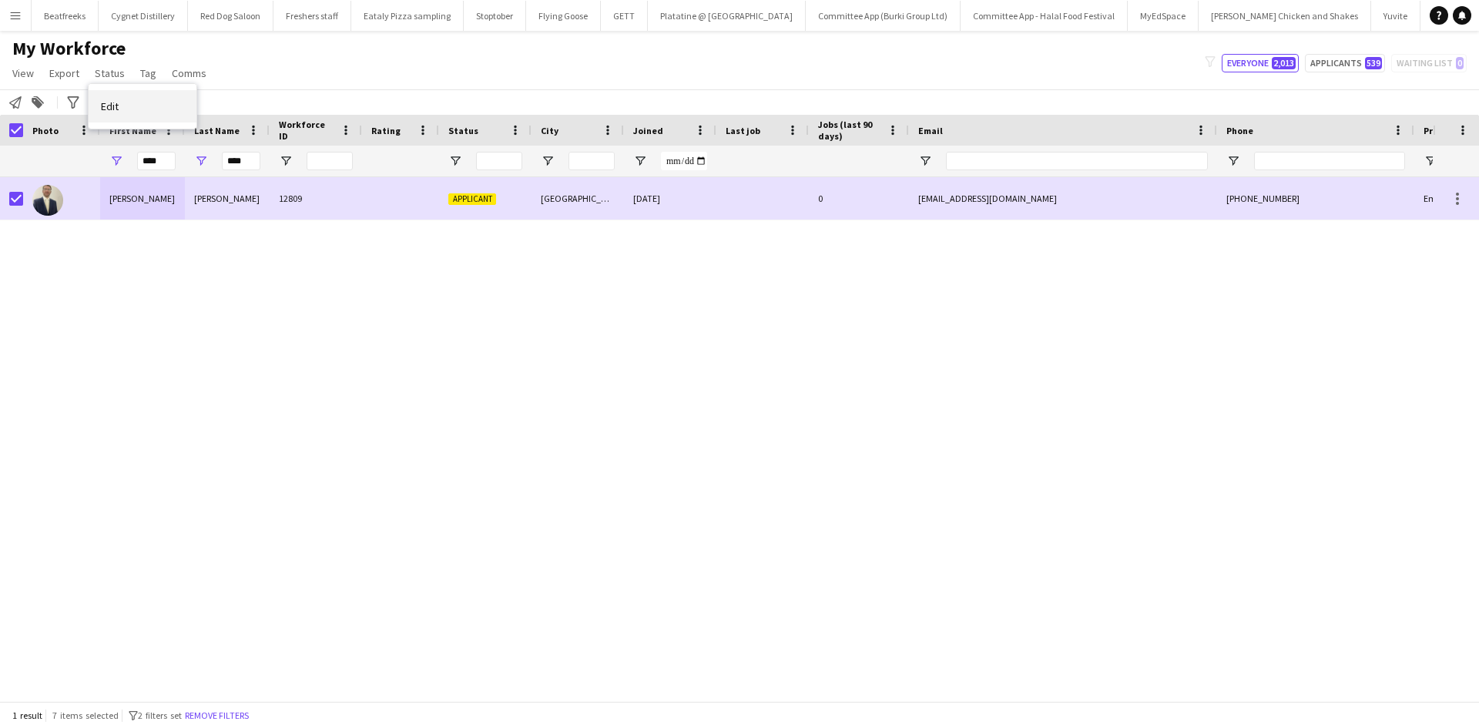
click at [121, 117] on link "Edit" at bounding box center [143, 106] width 108 height 32
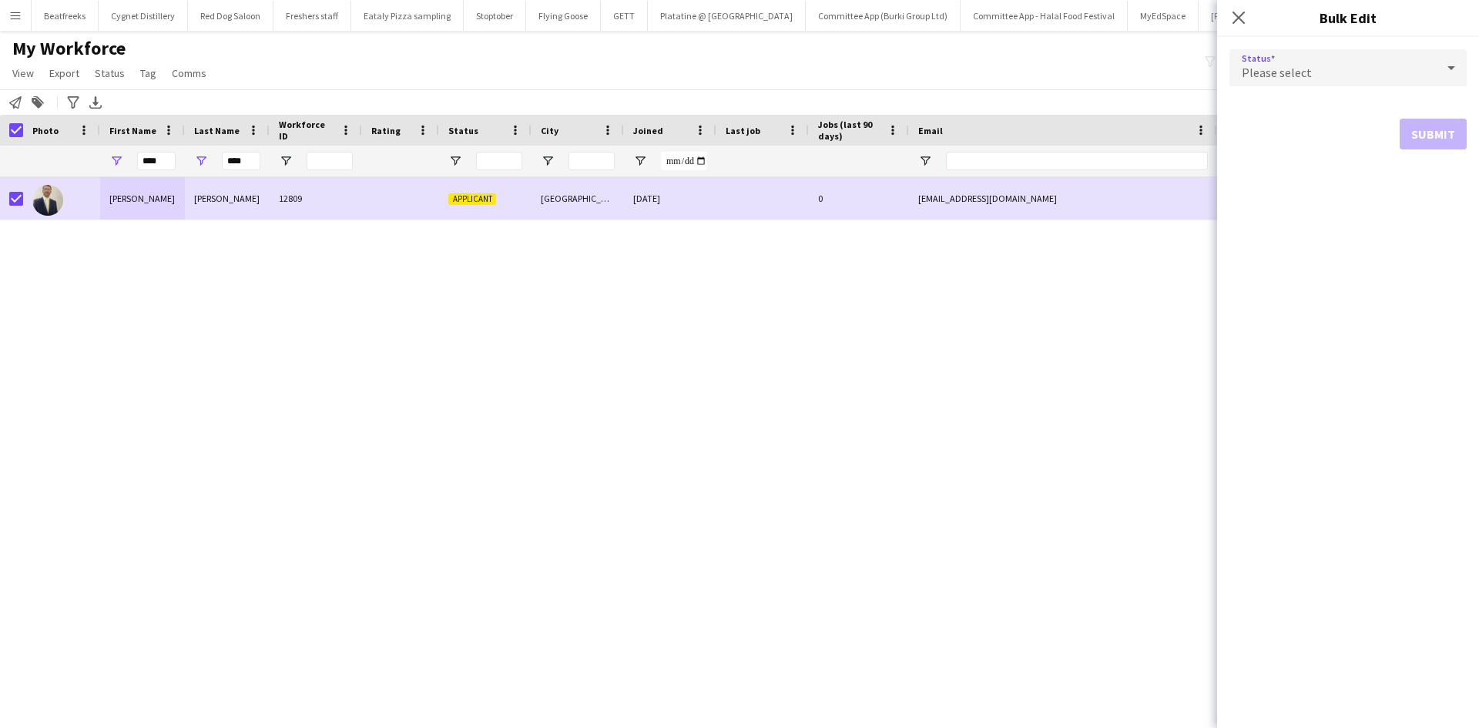
click at [1299, 63] on div "Please select" at bounding box center [1332, 67] width 206 height 37
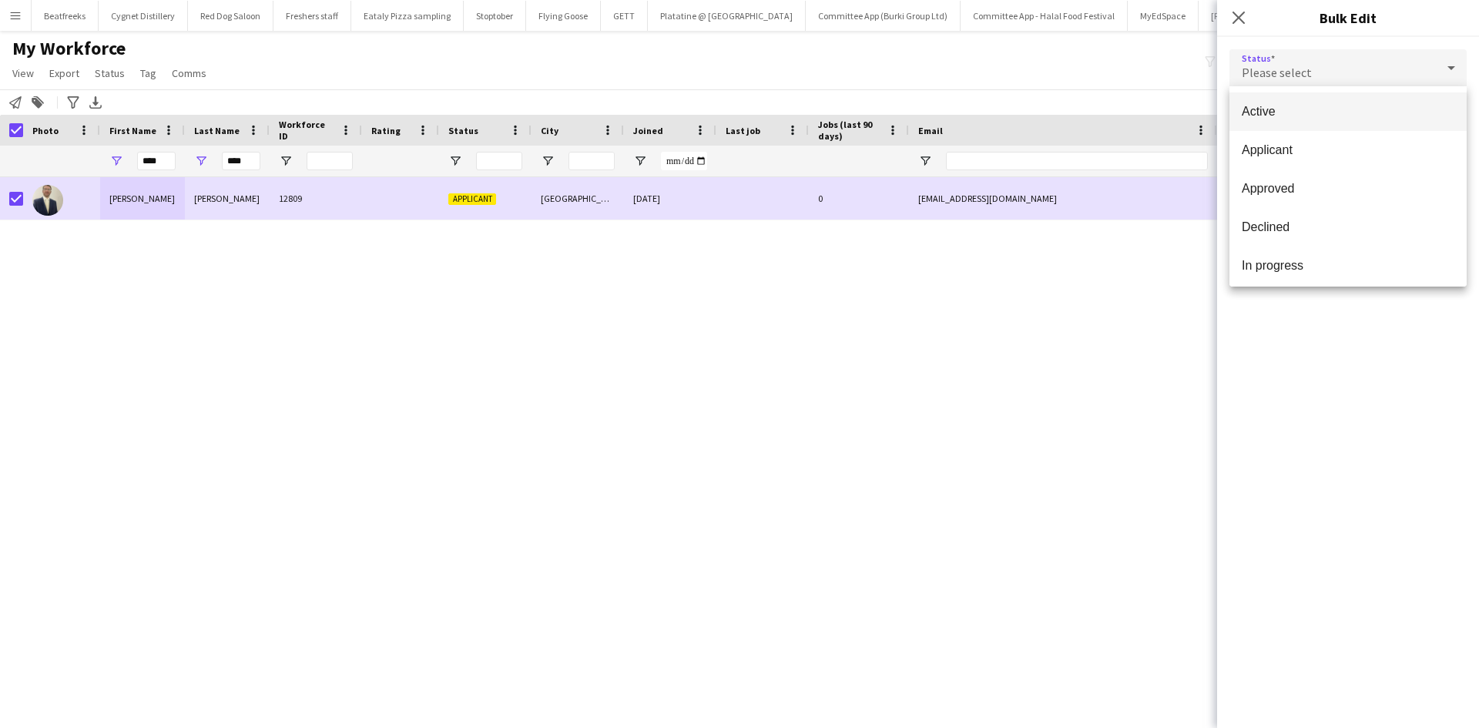
click at [1295, 103] on mat-option "Active" at bounding box center [1347, 111] width 237 height 39
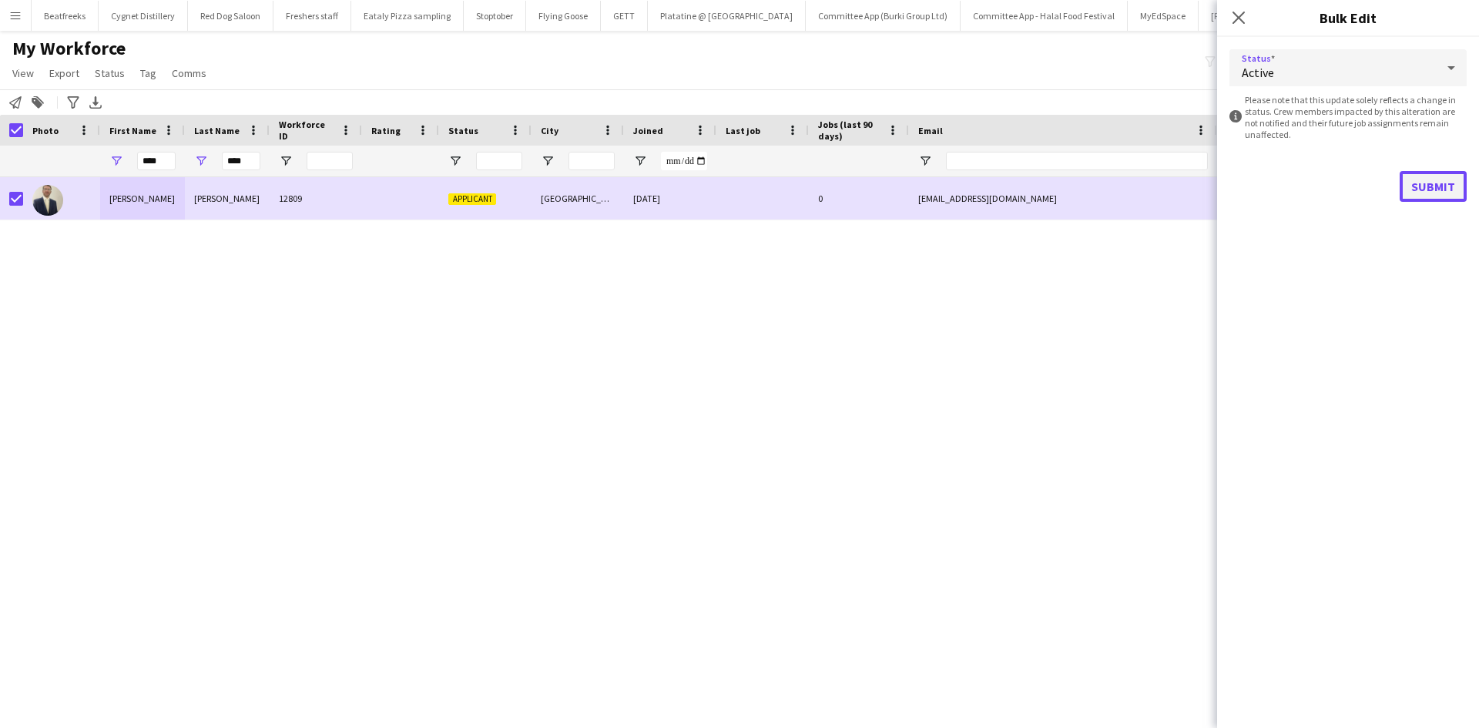
click at [1432, 176] on button "Submit" at bounding box center [1432, 186] width 67 height 31
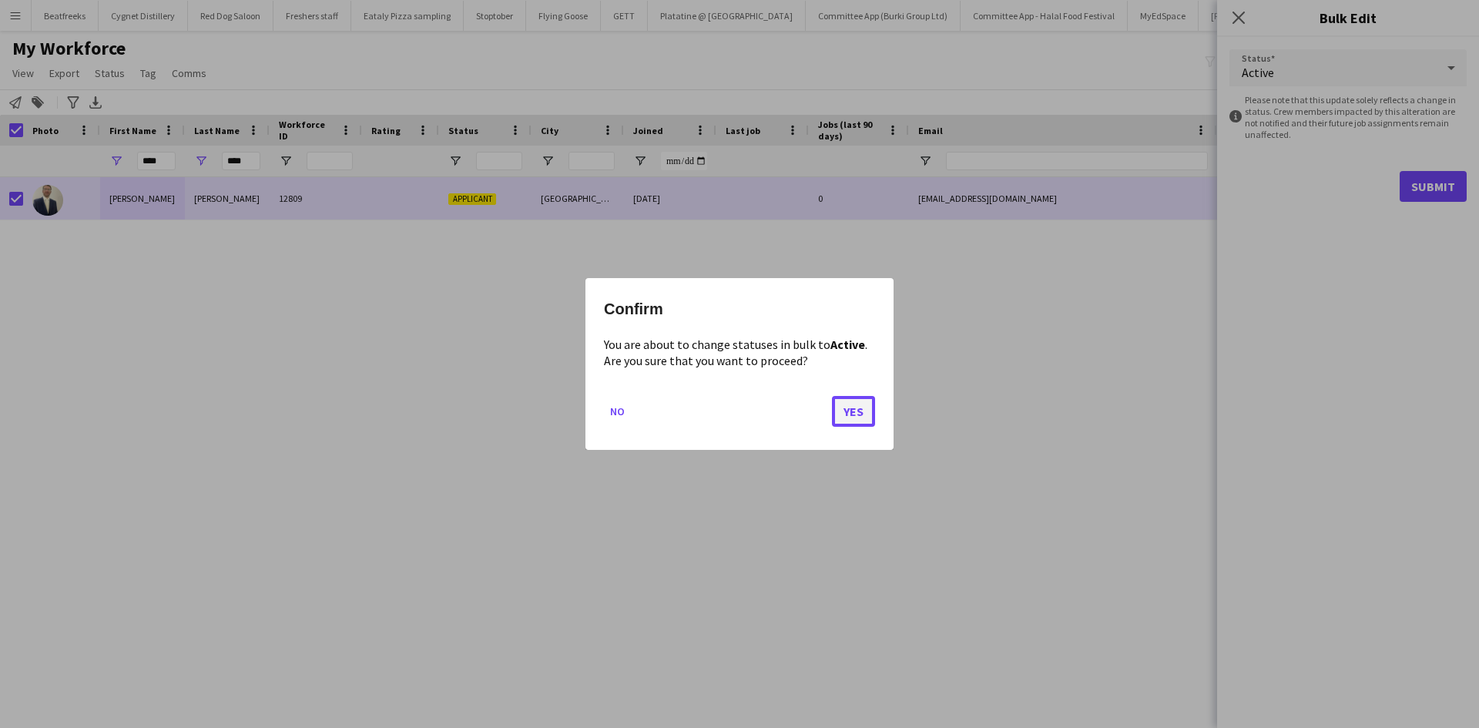
click at [861, 410] on button "Yes" at bounding box center [853, 411] width 43 height 31
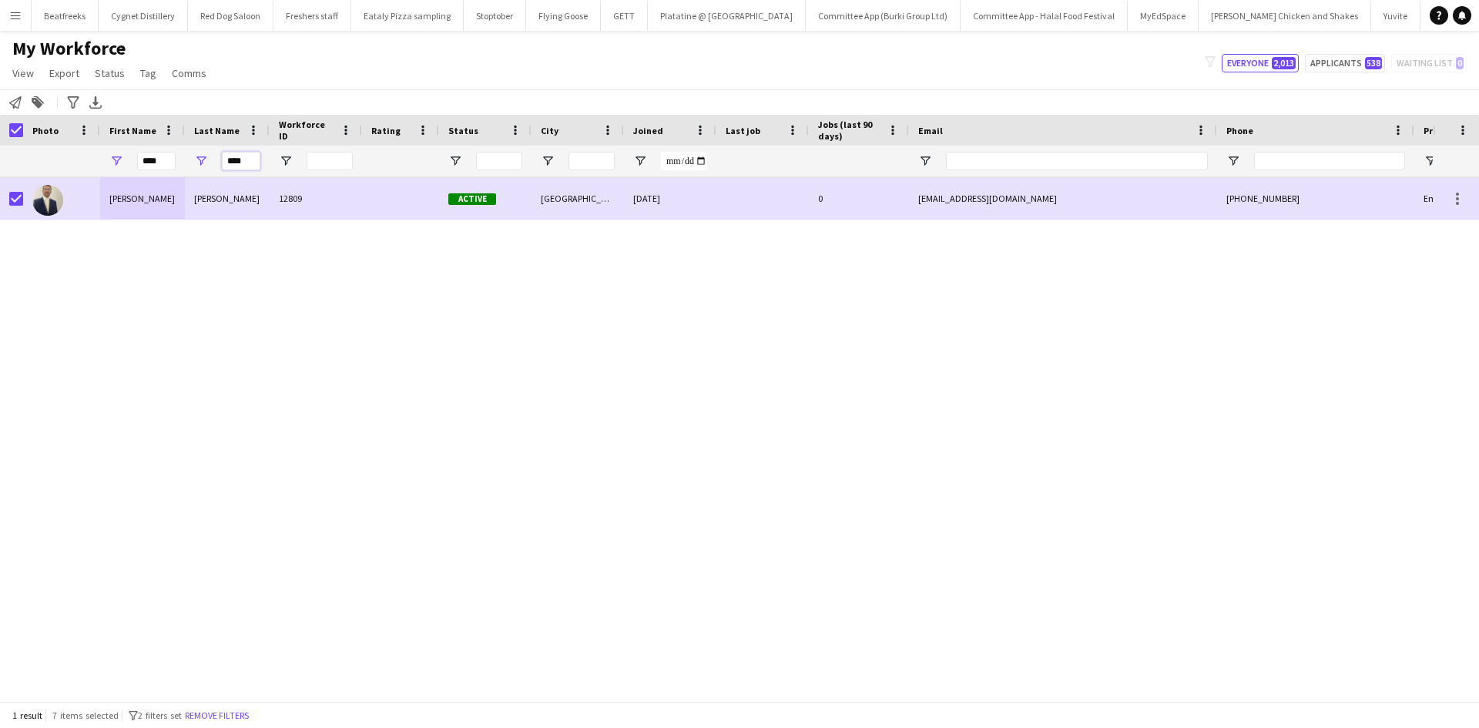
click at [237, 163] on input "****" at bounding box center [241, 161] width 39 height 18
drag, startPoint x: 245, startPoint y: 163, endPoint x: 153, endPoint y: 159, distance: 91.8
click at [153, 159] on div "**** ****" at bounding box center [835, 161] width 1670 height 31
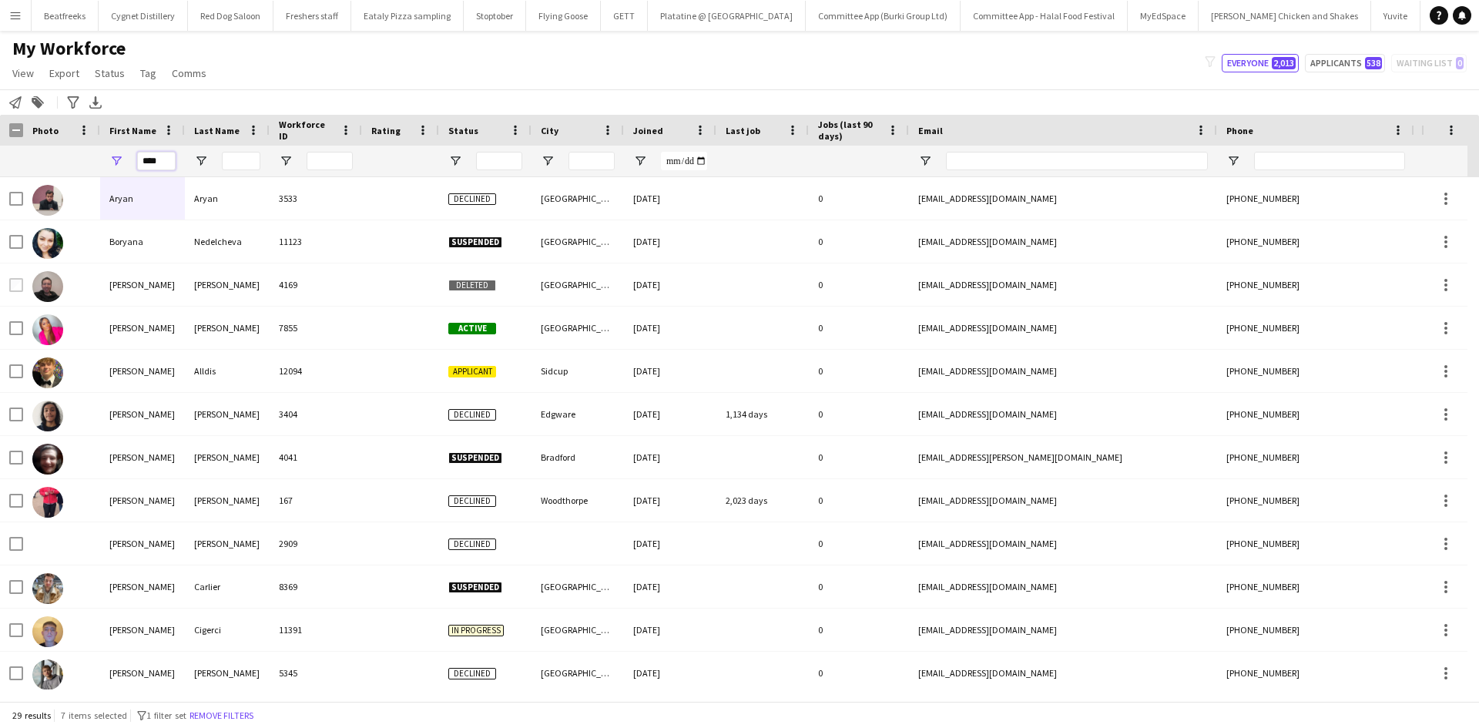
drag, startPoint x: 158, startPoint y: 162, endPoint x: 59, endPoint y: 184, distance: 101.8
click at [59, 184] on div "Workforce Details Photo First Name" at bounding box center [739, 408] width 1479 height 586
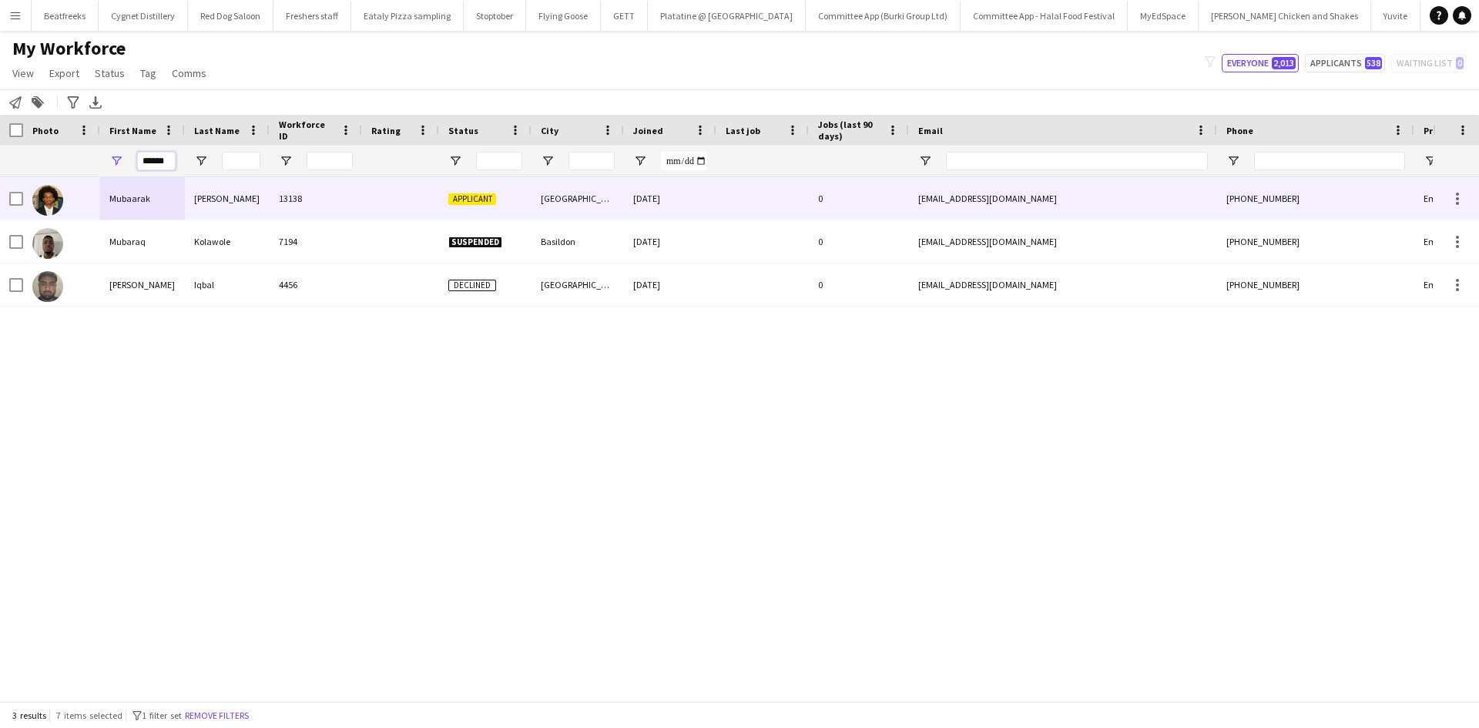
scroll to position [0, 3]
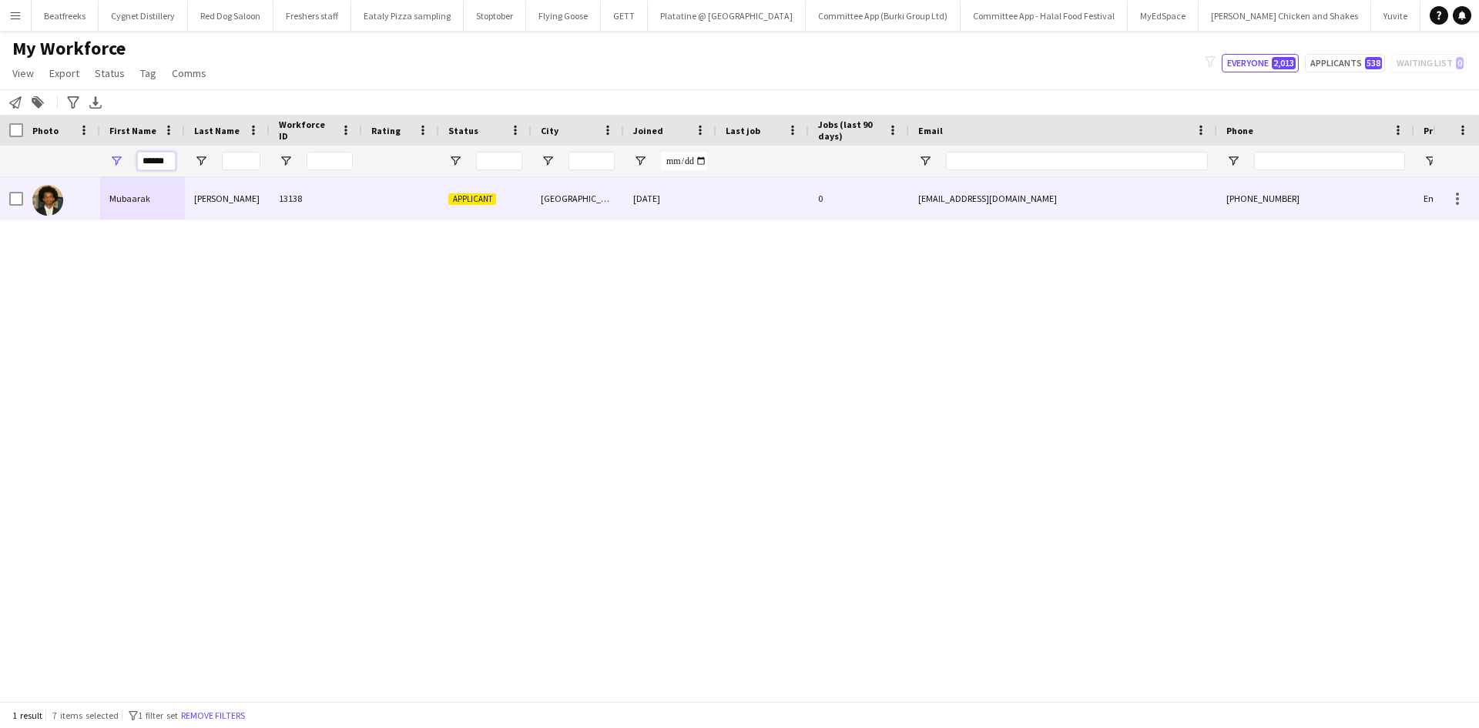
type input "******"
click at [136, 189] on div "Mubaarak" at bounding box center [142, 198] width 85 height 42
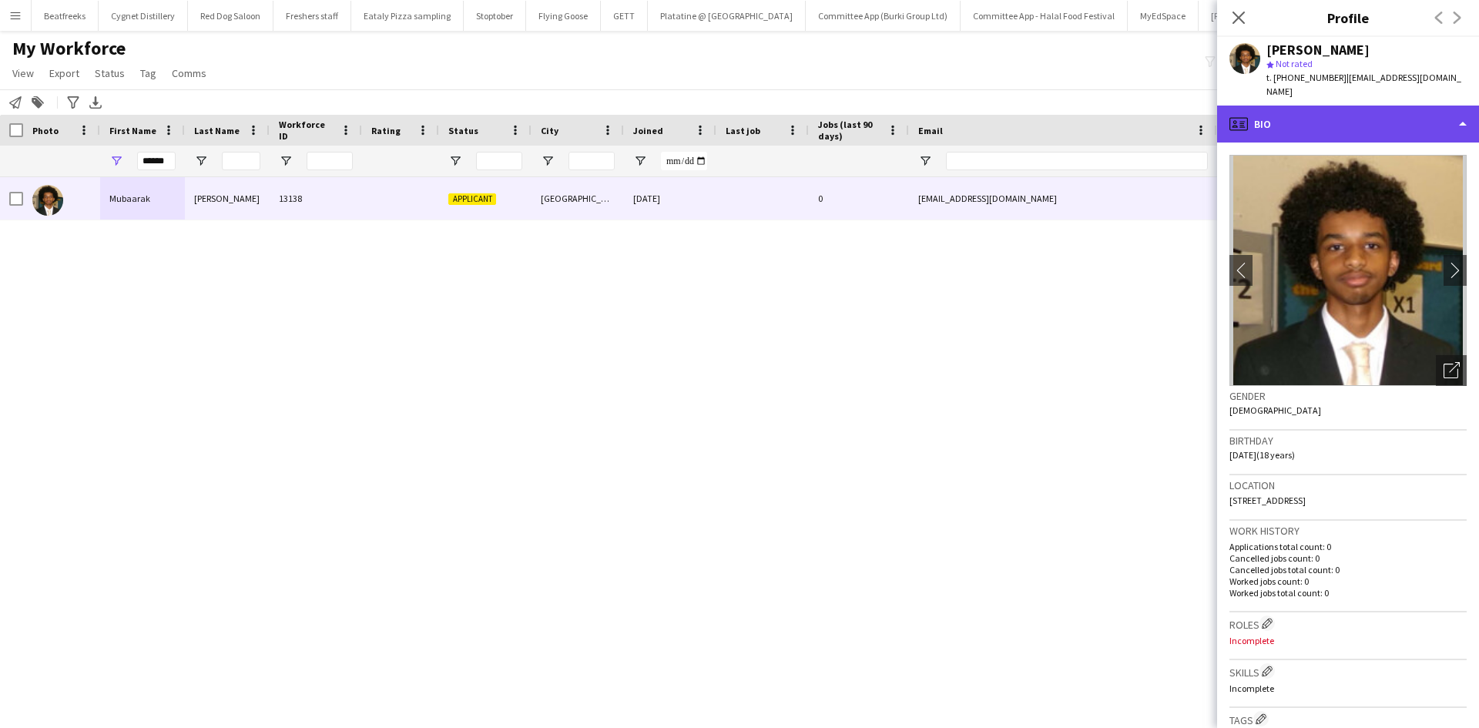
click at [1290, 117] on div "profile Bio" at bounding box center [1348, 124] width 262 height 37
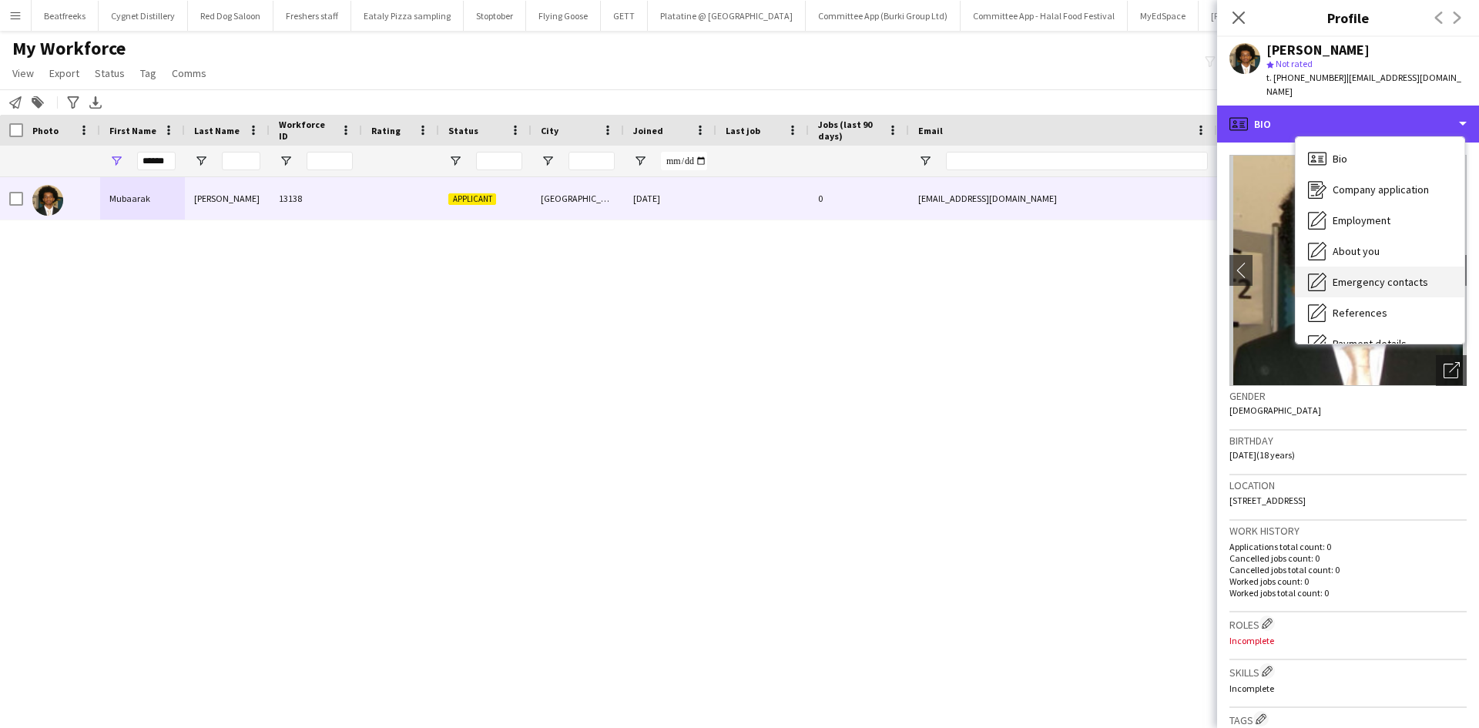
scroll to position [206, 0]
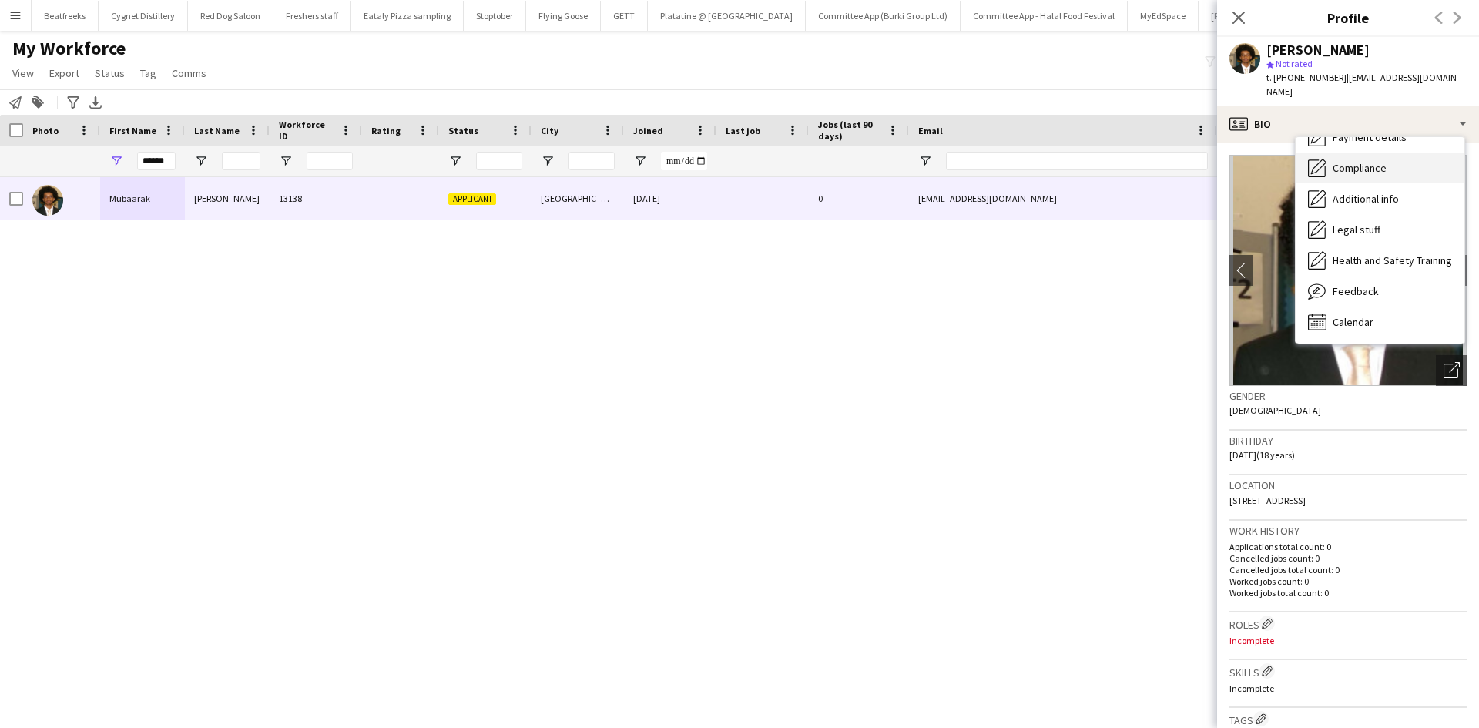
click at [1371, 162] on span "Compliance" at bounding box center [1359, 168] width 54 height 14
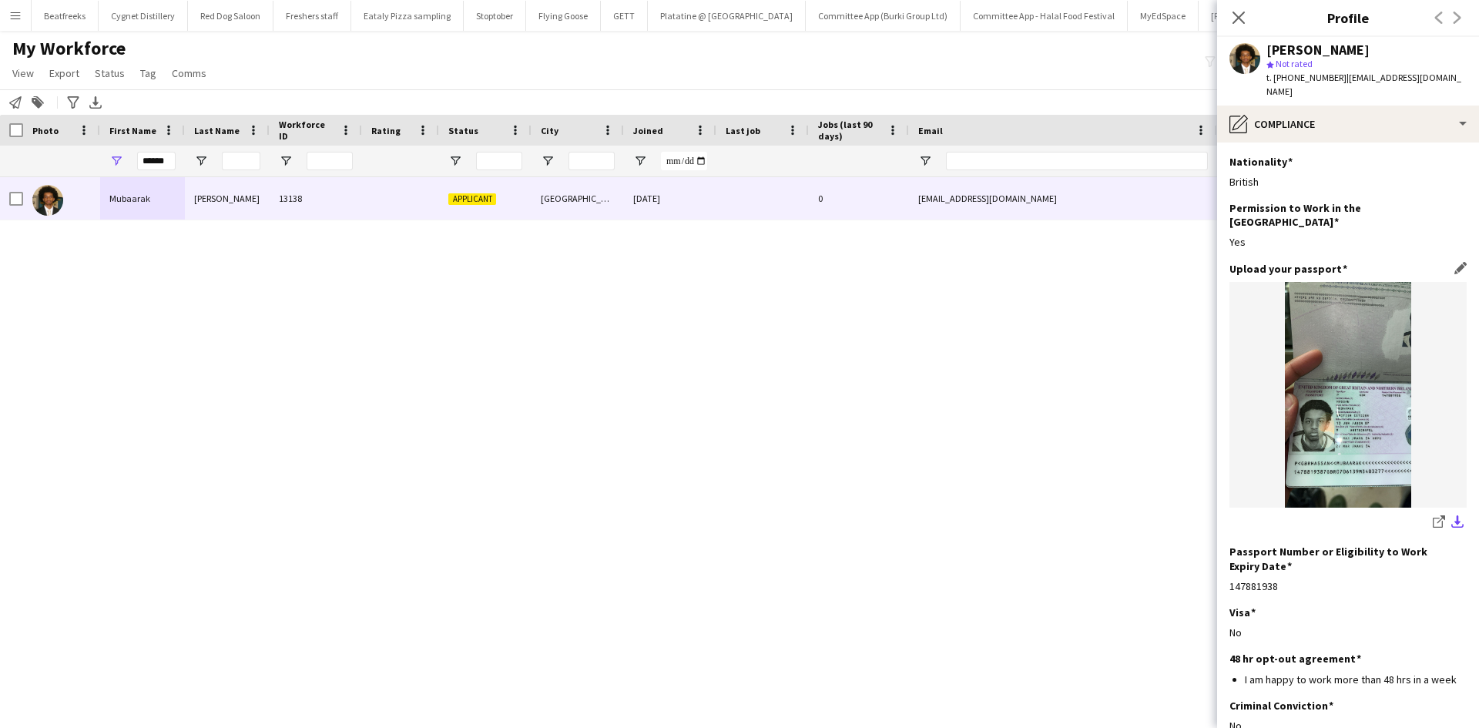
click at [1451, 515] on app-icon "download-bottom" at bounding box center [1457, 522] width 12 height 15
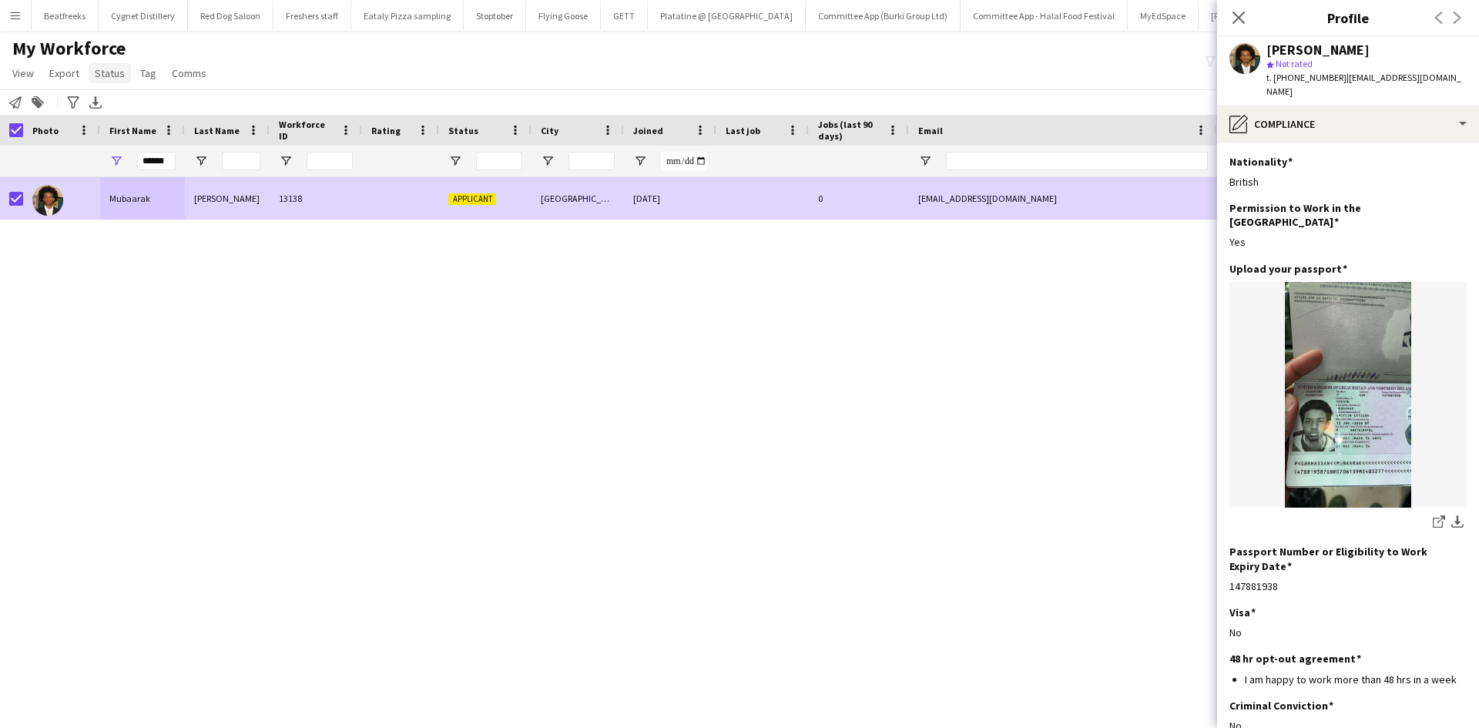
click at [106, 74] on span "Status" at bounding box center [110, 73] width 30 height 14
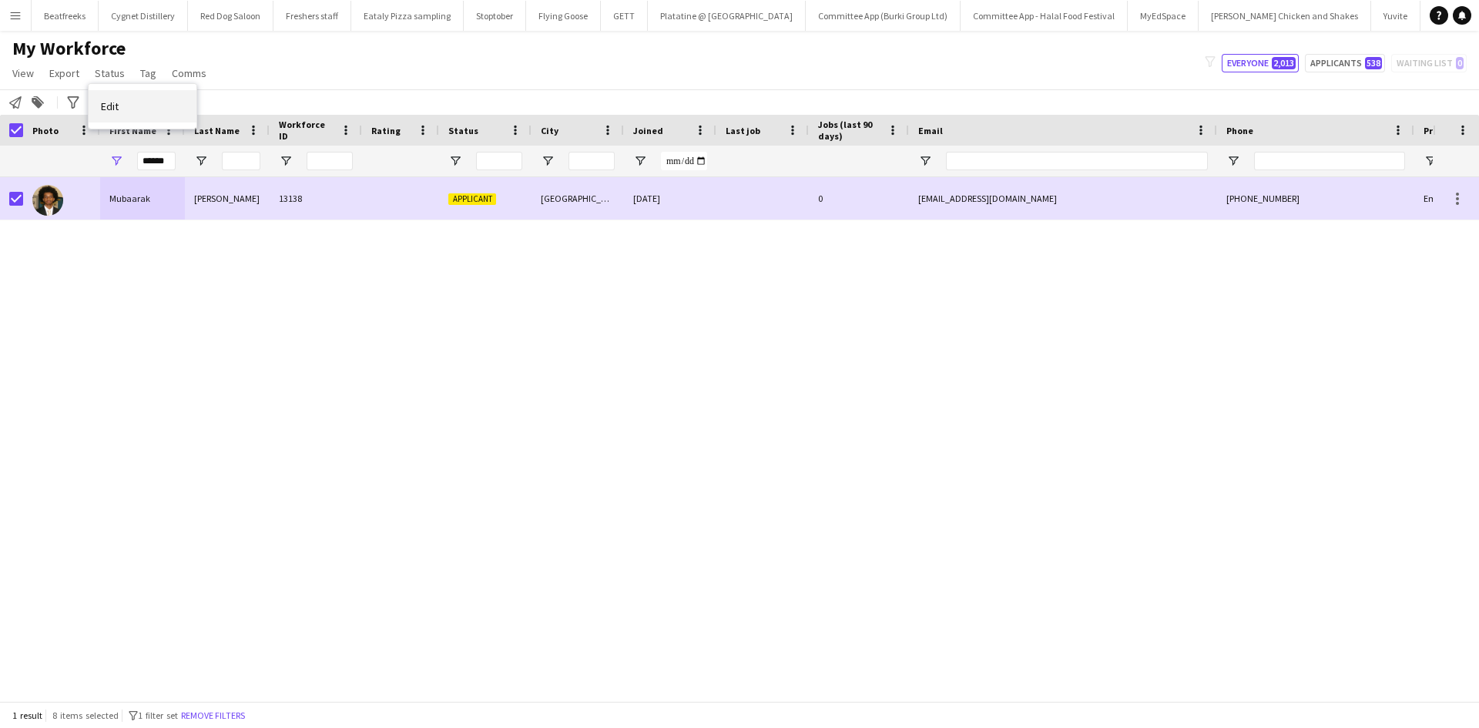
click at [149, 106] on link "Edit" at bounding box center [143, 106] width 108 height 32
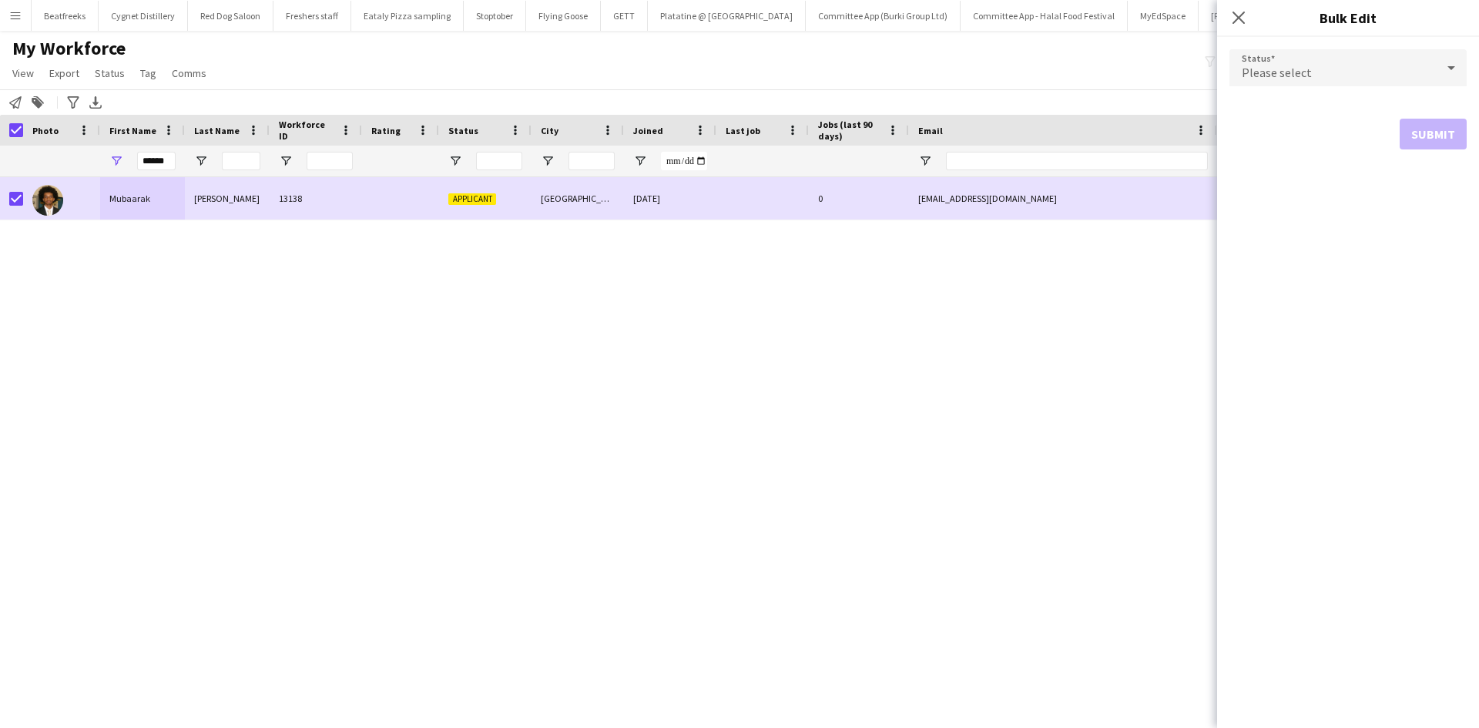
click at [1301, 63] on div "Please select" at bounding box center [1332, 67] width 206 height 37
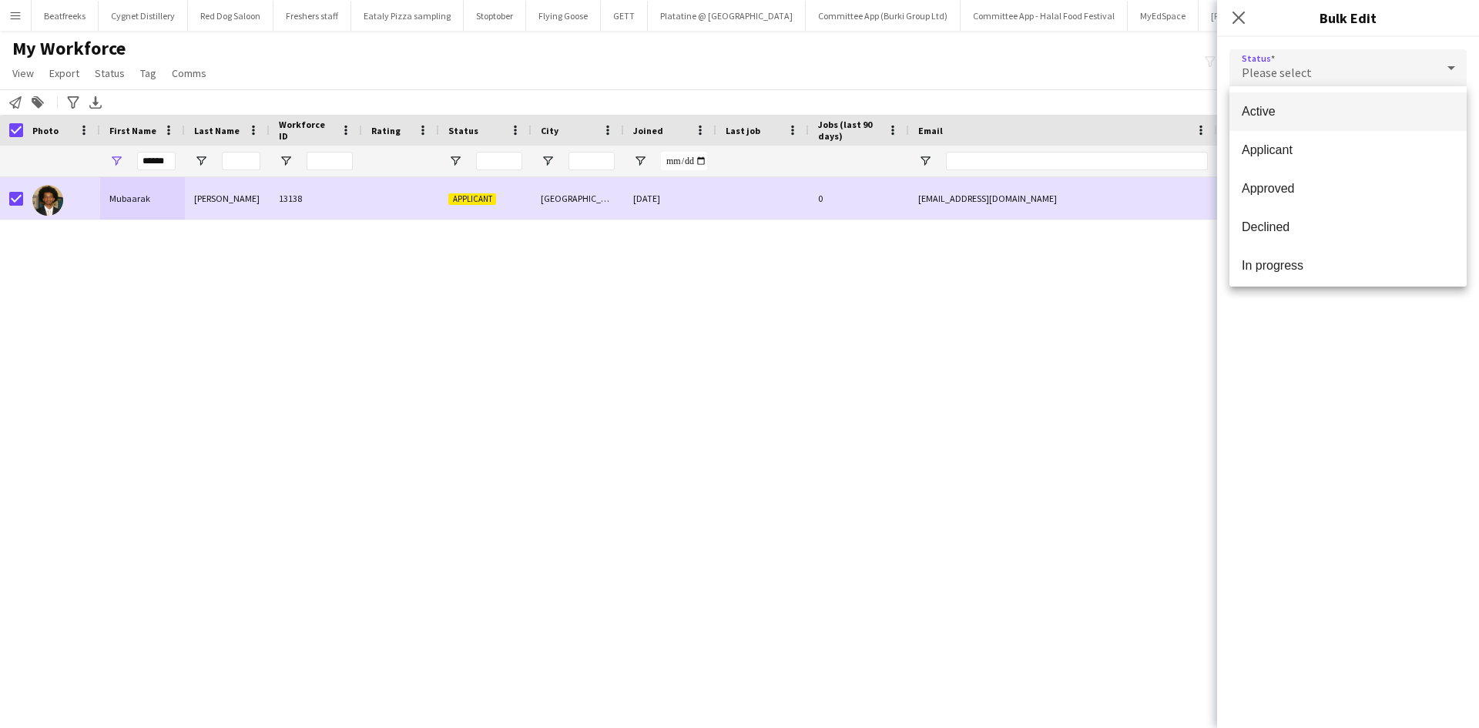
click at [1295, 106] on span "Active" at bounding box center [1347, 111] width 213 height 15
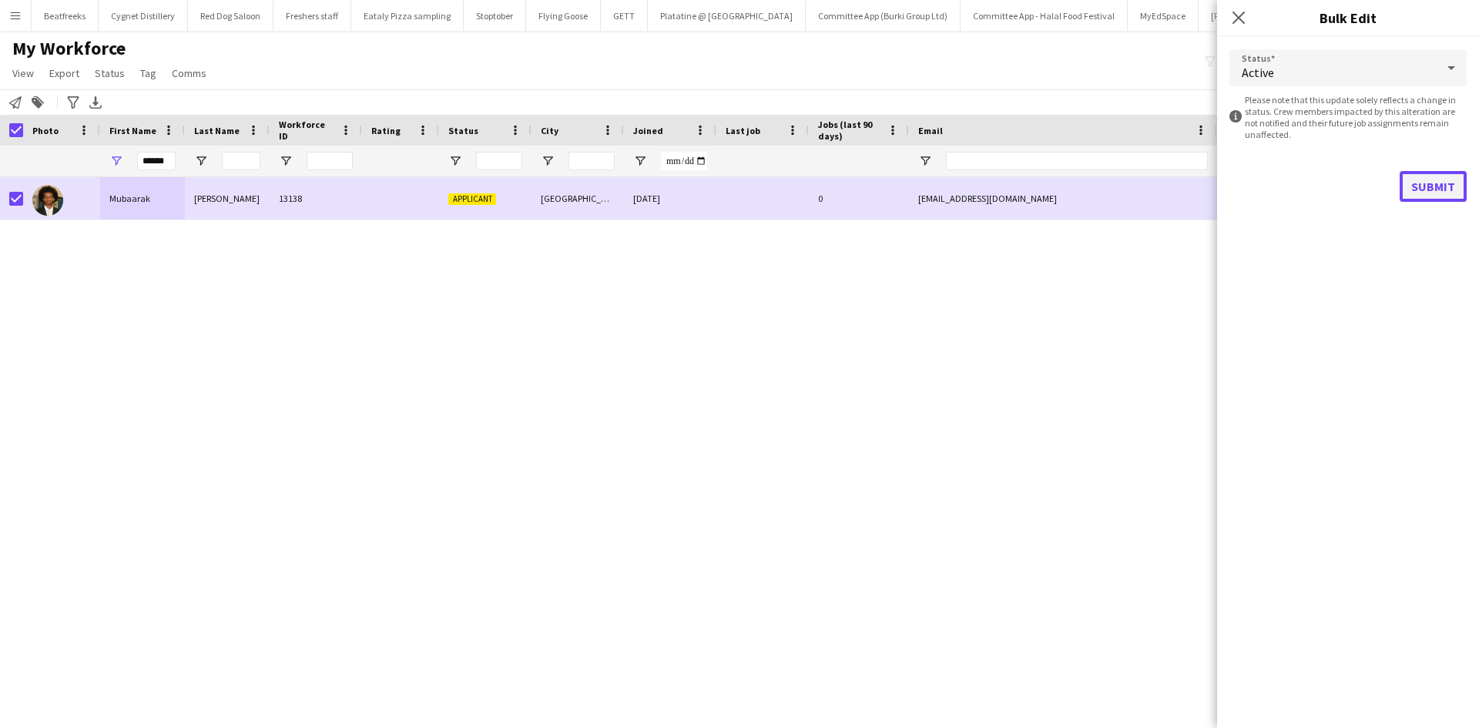
click at [1430, 179] on button "Submit" at bounding box center [1432, 186] width 67 height 31
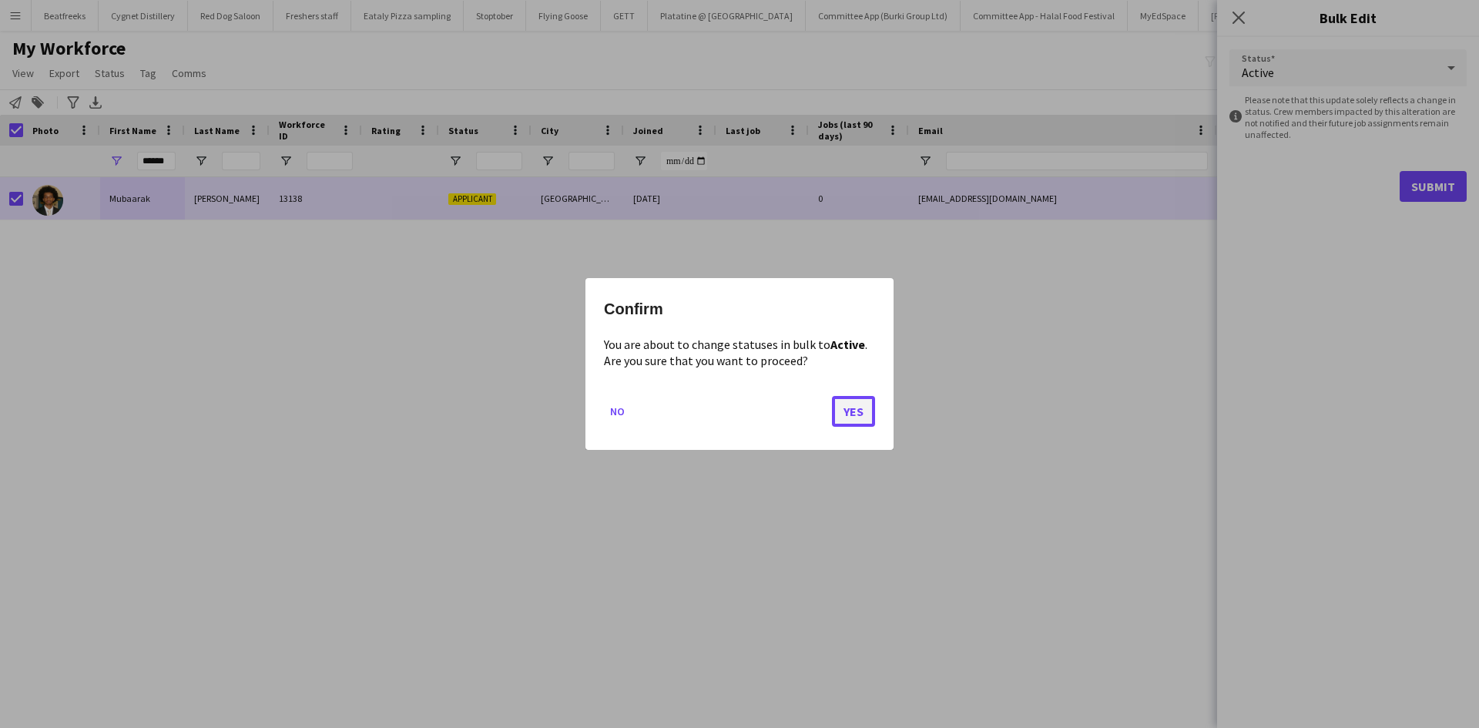
click at [845, 424] on button "Yes" at bounding box center [853, 411] width 43 height 31
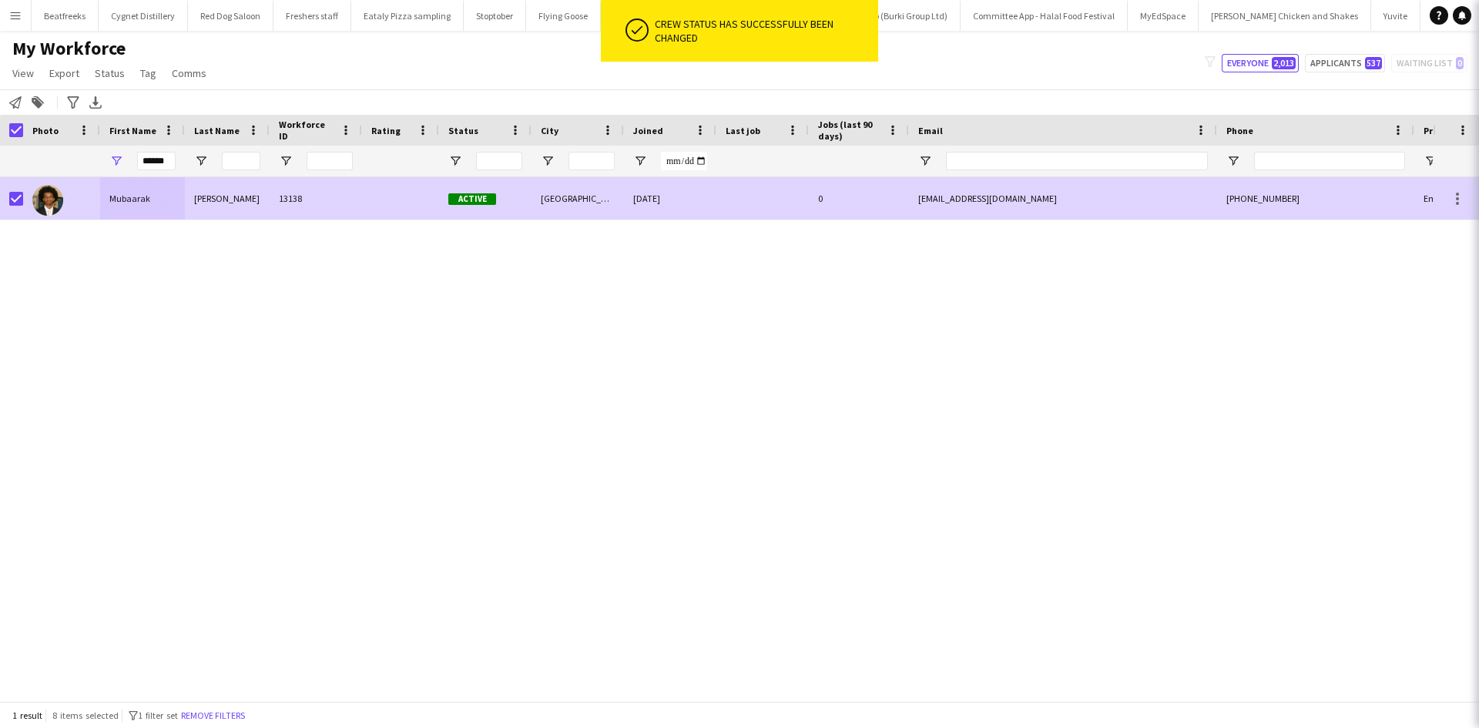
click at [313, 203] on div "13138" at bounding box center [316, 198] width 92 height 42
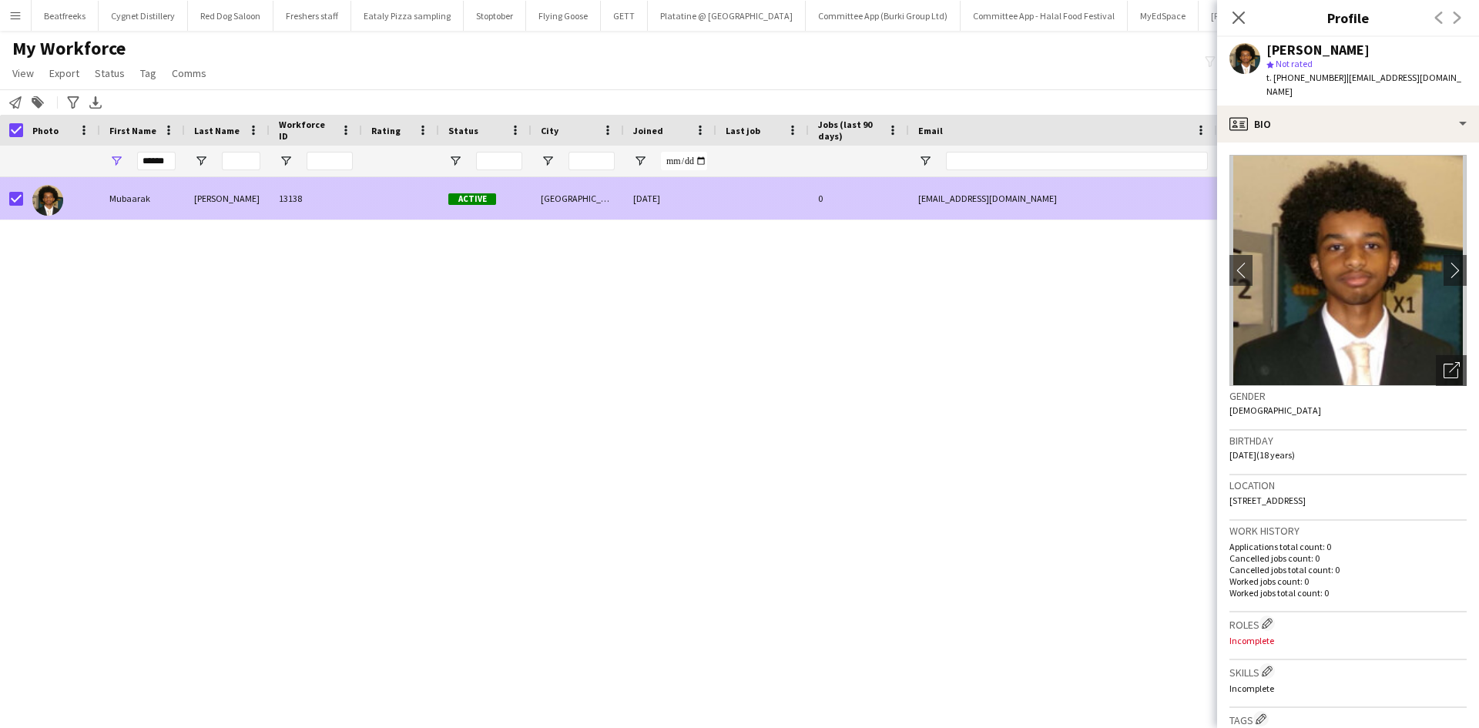
click at [231, 200] on div "Hassan" at bounding box center [227, 198] width 85 height 42
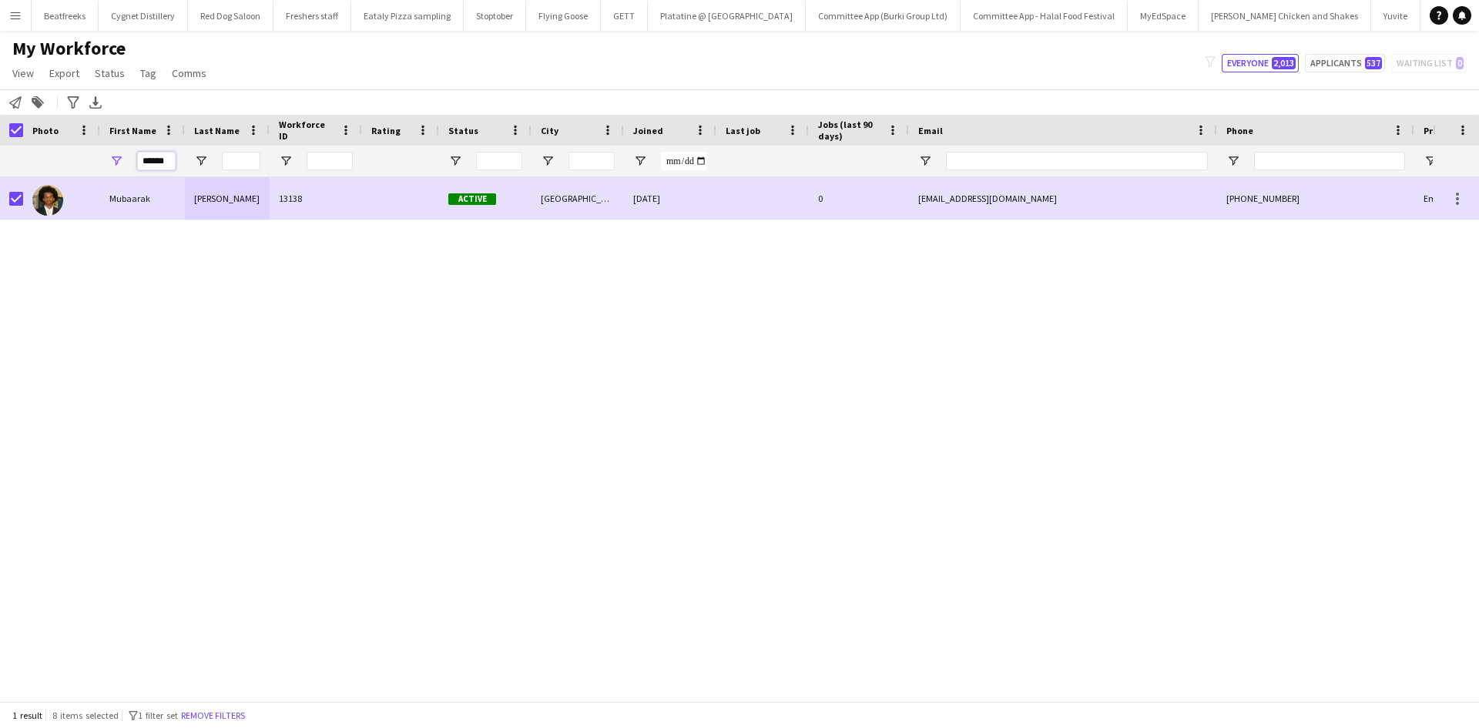
click at [161, 160] on input "******" at bounding box center [156, 161] width 39 height 18
drag, startPoint x: 141, startPoint y: 164, endPoint x: 310, endPoint y: 177, distance: 169.2
click at [310, 177] on div "Workforce Details Photo First Name" at bounding box center [739, 408] width 1479 height 586
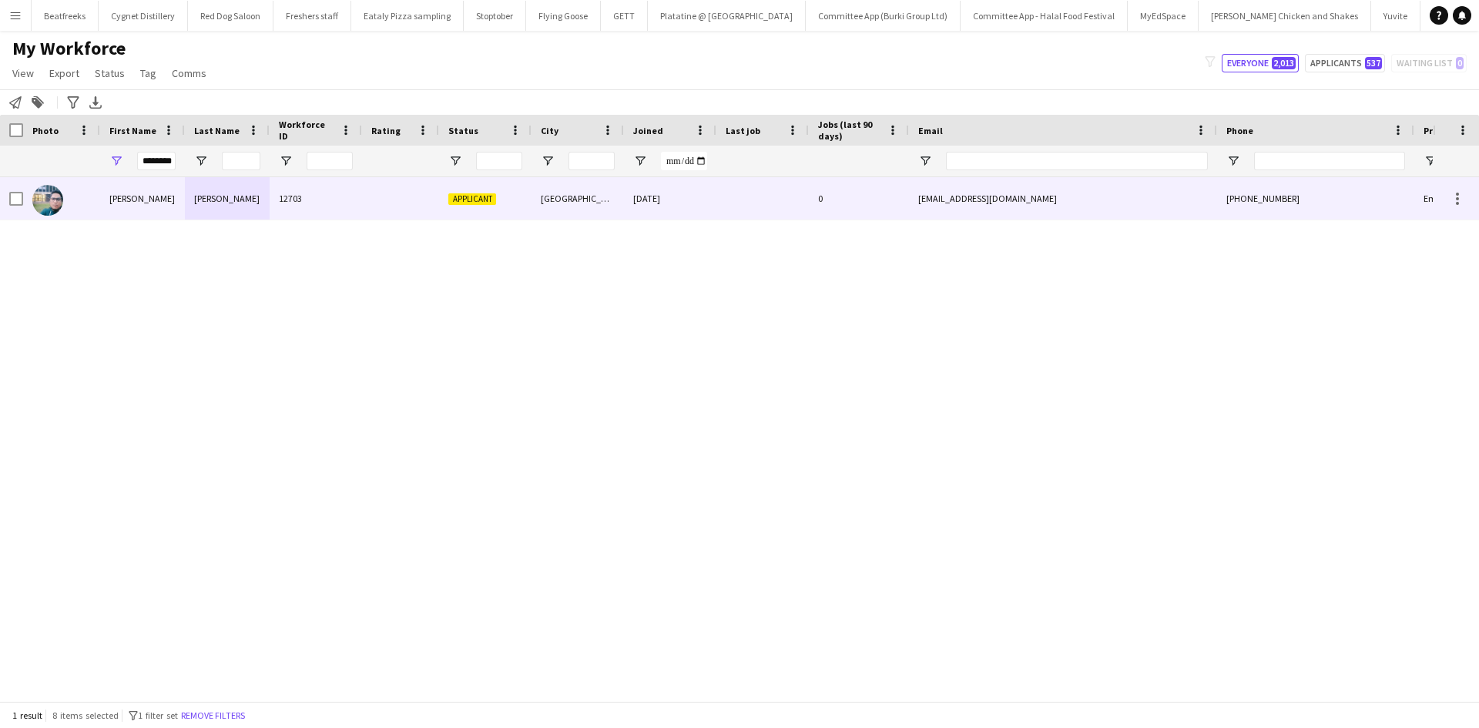
scroll to position [0, 0]
click at [204, 190] on div "Mohammed" at bounding box center [227, 198] width 85 height 42
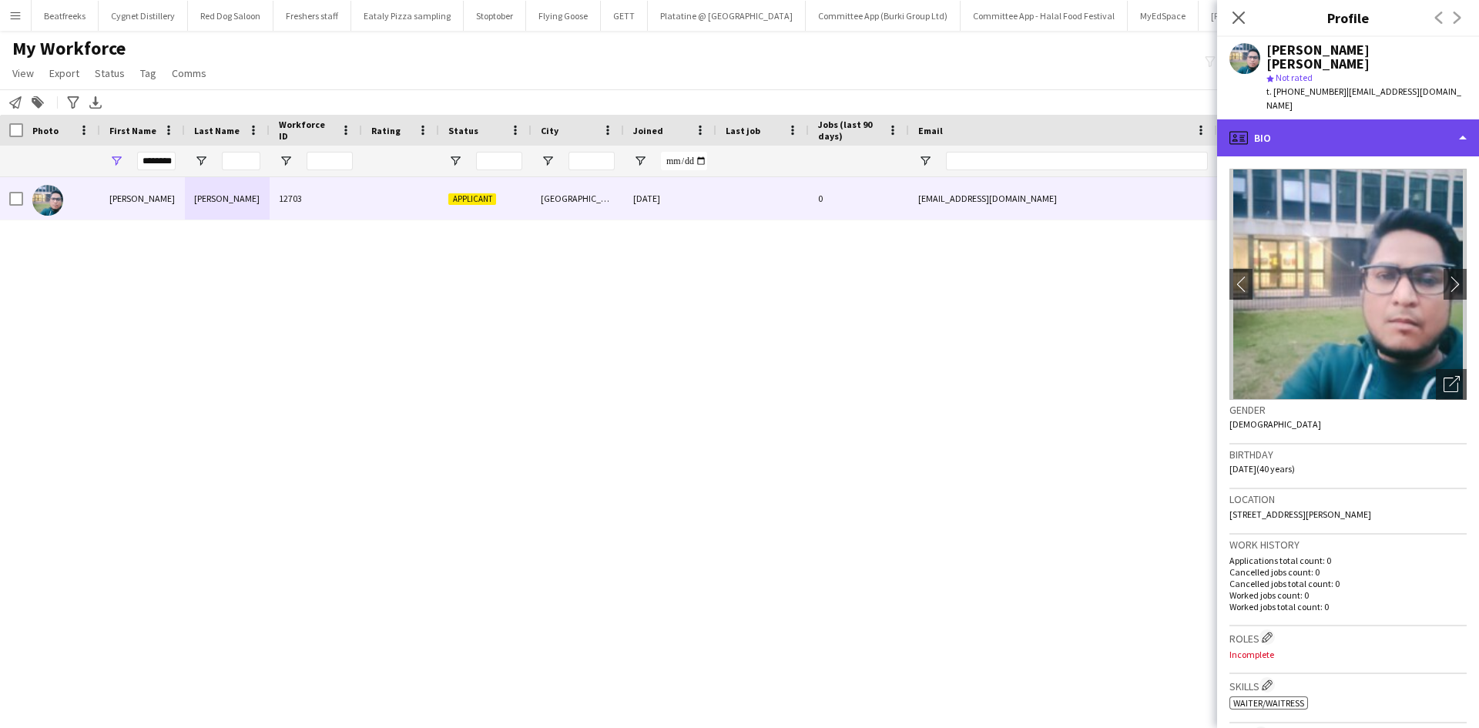
click at [1328, 119] on div "profile Bio" at bounding box center [1348, 137] width 262 height 37
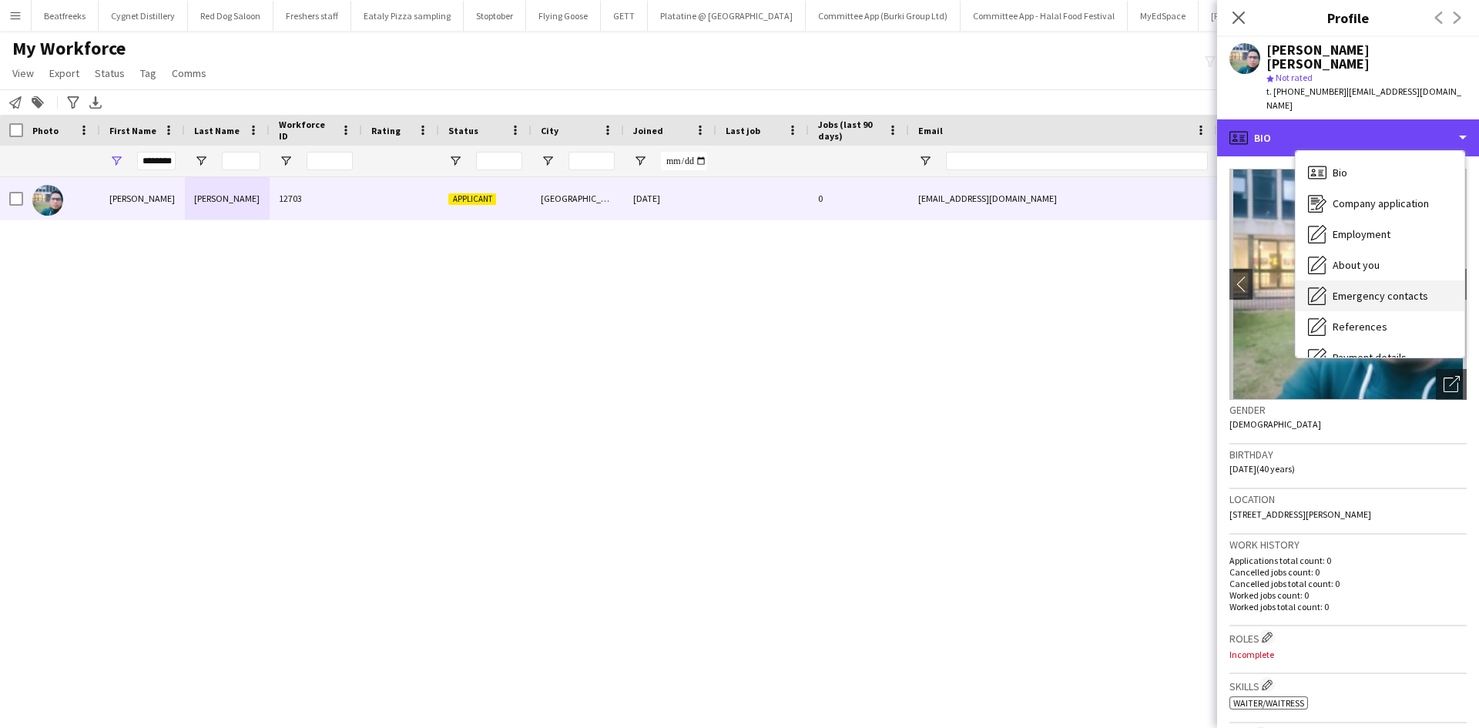
scroll to position [206, 0]
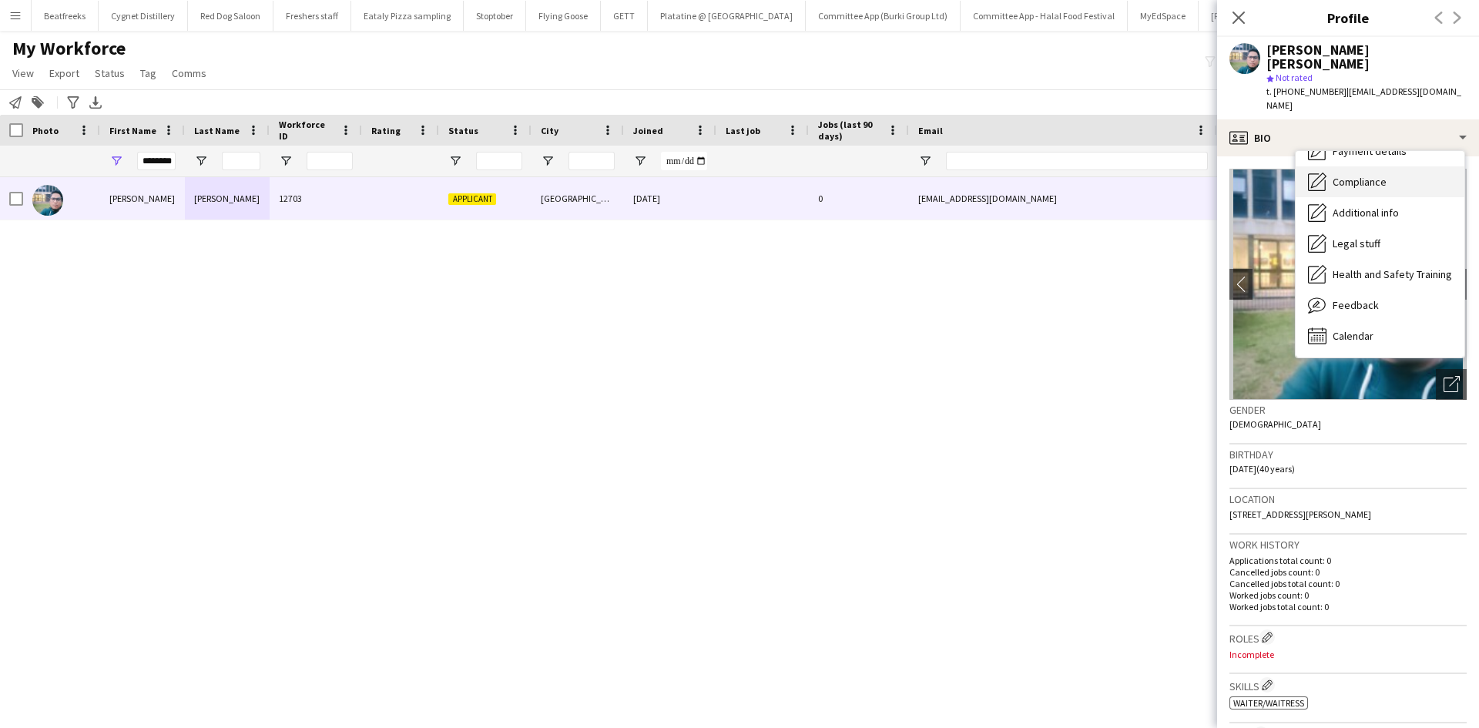
click at [1364, 175] on span "Compliance" at bounding box center [1359, 182] width 54 height 14
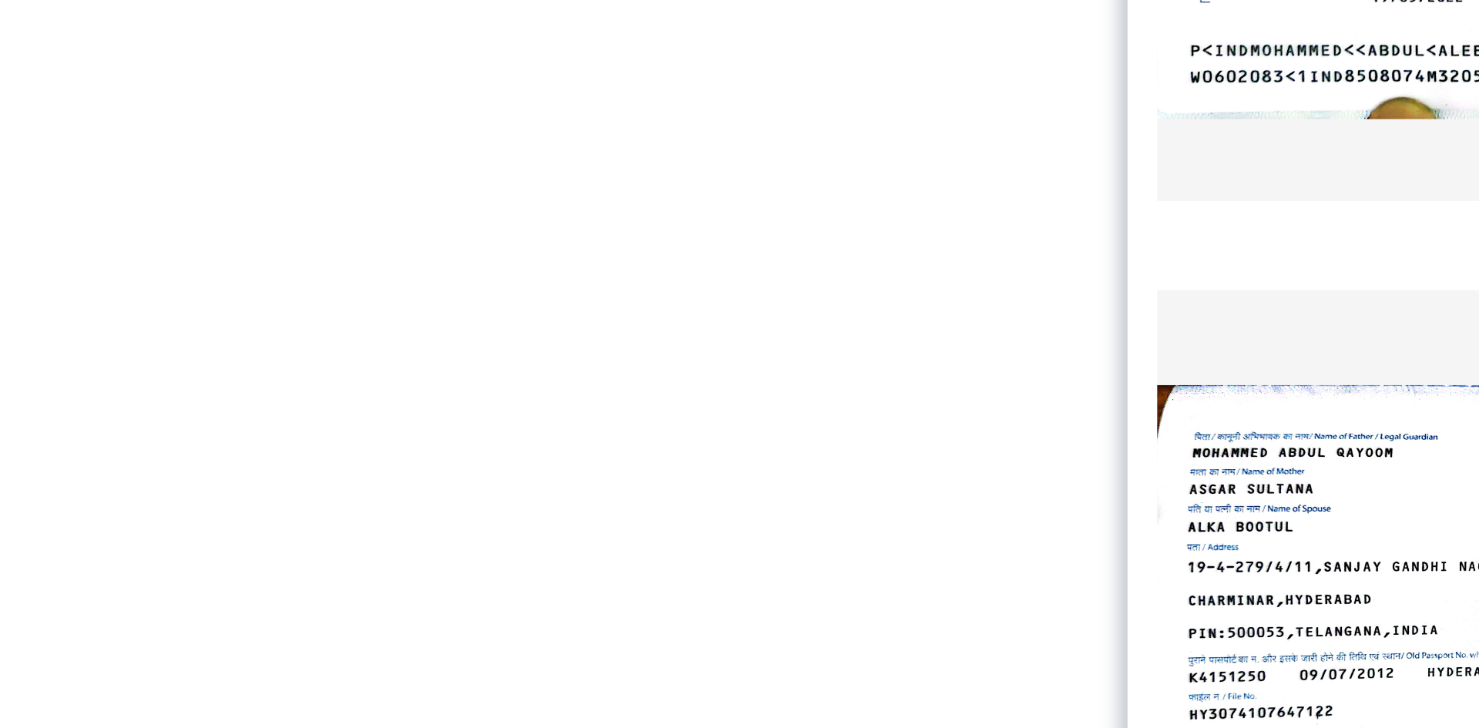
scroll to position [173, 0]
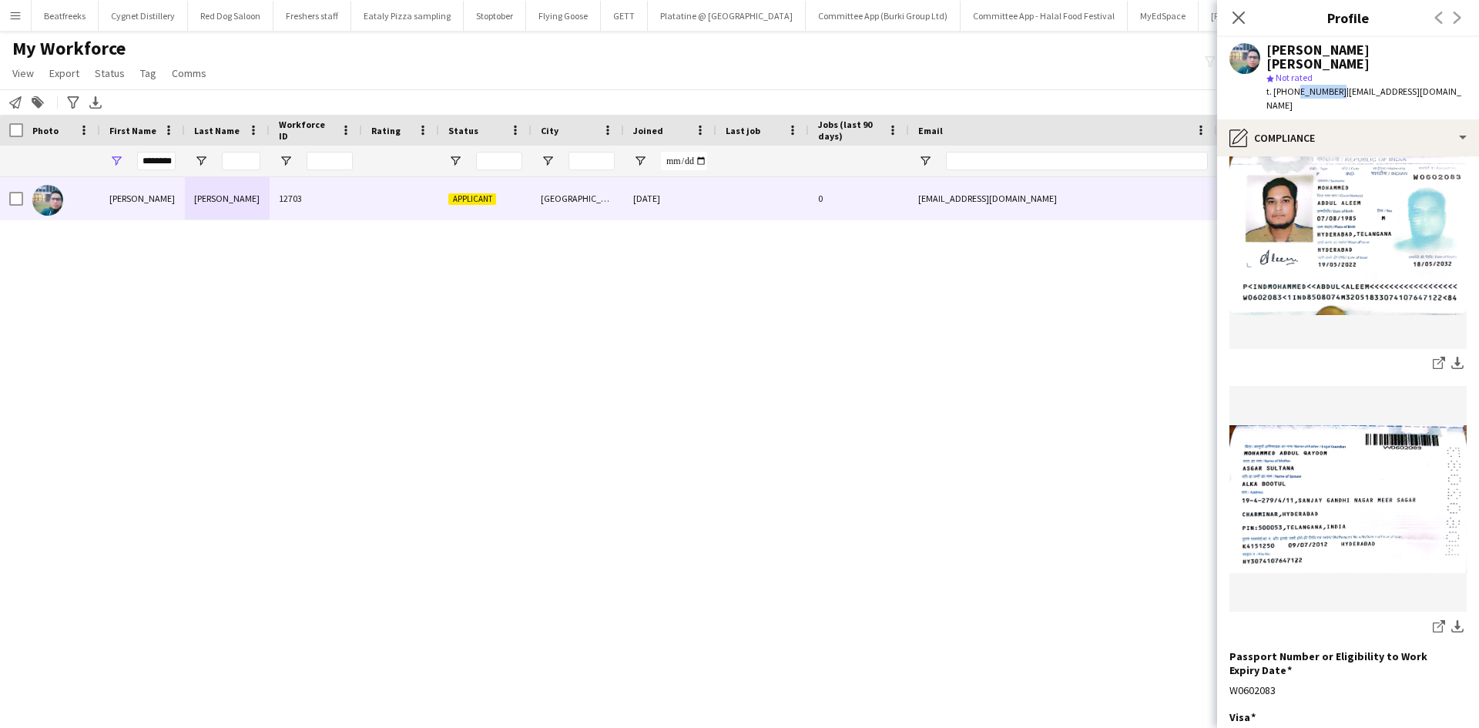
drag, startPoint x: 1290, startPoint y: 80, endPoint x: 1331, endPoint y: 83, distance: 41.7
click at [1331, 85] on span "t. +447405531167" at bounding box center [1306, 91] width 80 height 12
click at [1278, 85] on span "t. +447405531167" at bounding box center [1306, 91] width 80 height 12
drag, startPoint x: 1288, startPoint y: 78, endPoint x: 1331, endPoint y: 81, distance: 44.0
click at [1331, 85] on span "t. +447405531167" at bounding box center [1306, 91] width 80 height 12
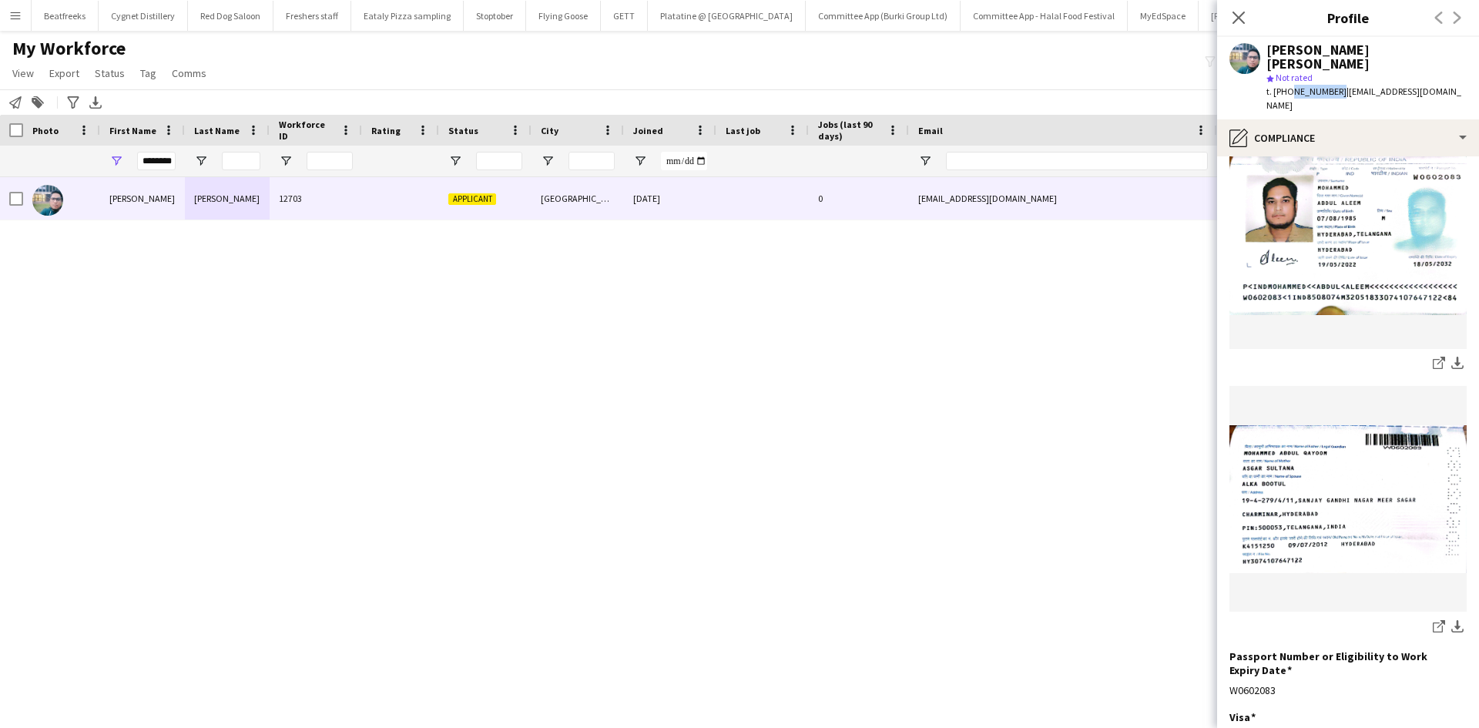
copy span "7405531167"
click at [1293, 85] on span "t. +447405531167" at bounding box center [1306, 91] width 80 height 12
drag, startPoint x: 1290, startPoint y: 78, endPoint x: 1304, endPoint y: 81, distance: 14.2
click at [1304, 85] on span "t. +447405531167" at bounding box center [1306, 91] width 80 height 12
click at [1289, 85] on span "t. +447405531167" at bounding box center [1306, 91] width 80 height 12
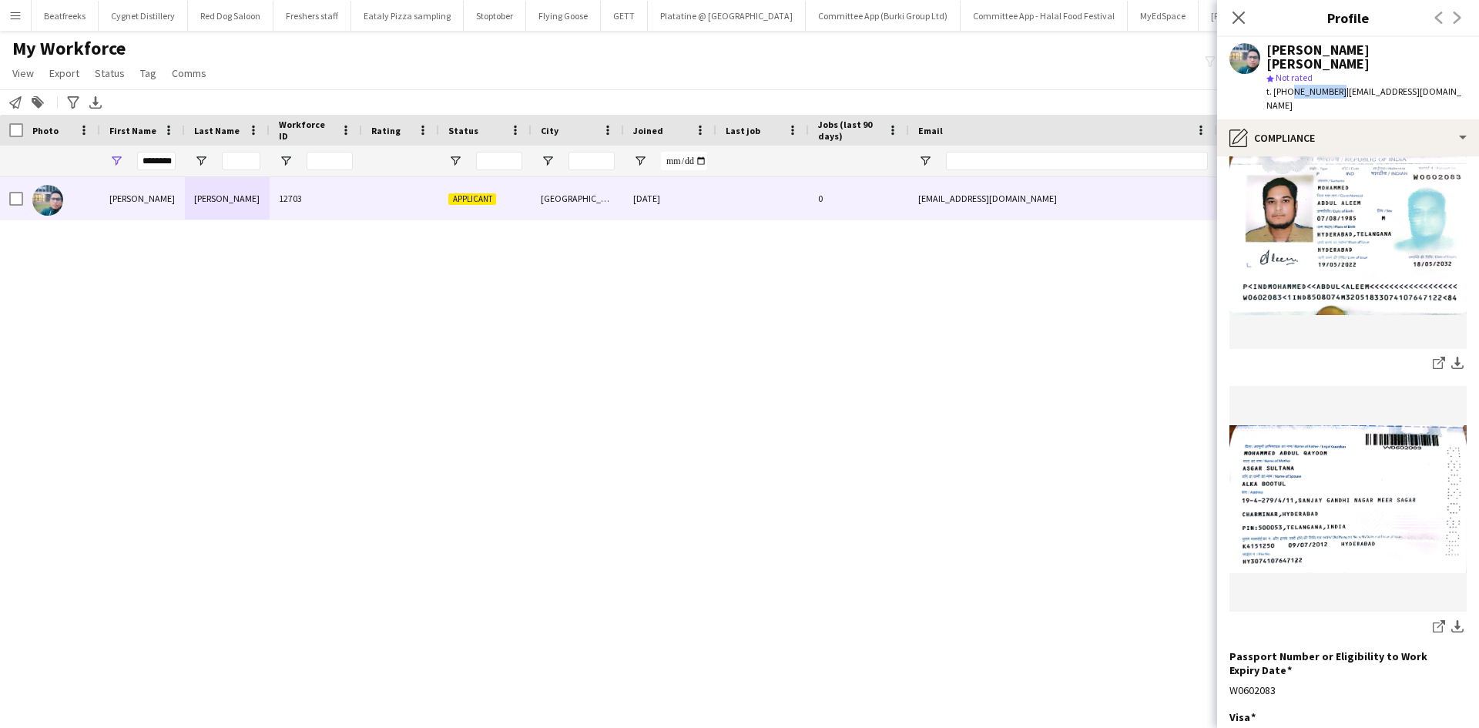
drag, startPoint x: 1332, startPoint y: 80, endPoint x: 1288, endPoint y: 87, distance: 45.2
click at [1288, 87] on div "Abdul Aleem Mohammed star Not rated t. +447405531167 | aleem.can1a@gmail.com" at bounding box center [1348, 78] width 262 height 82
copy span "7405531167"
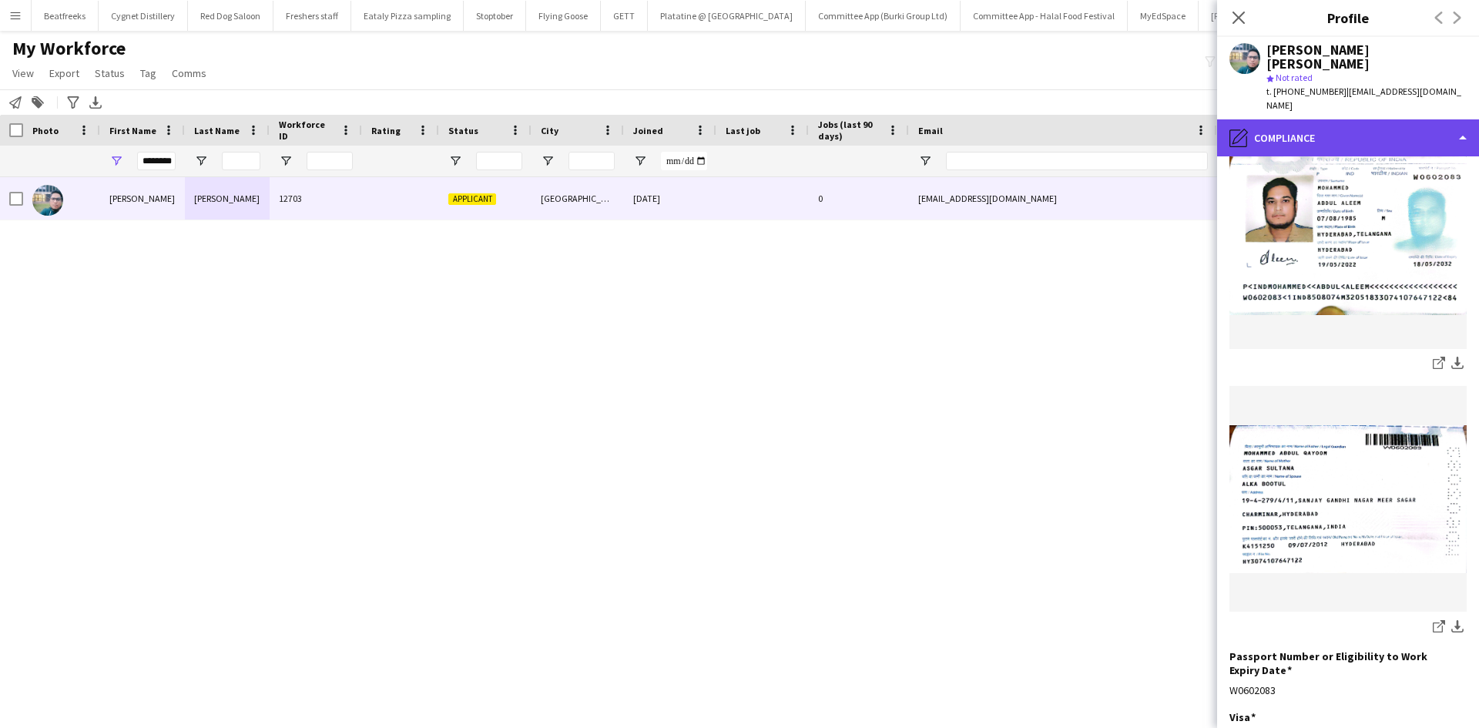
click at [1288, 119] on div "pencil4 Compliance" at bounding box center [1348, 137] width 262 height 37
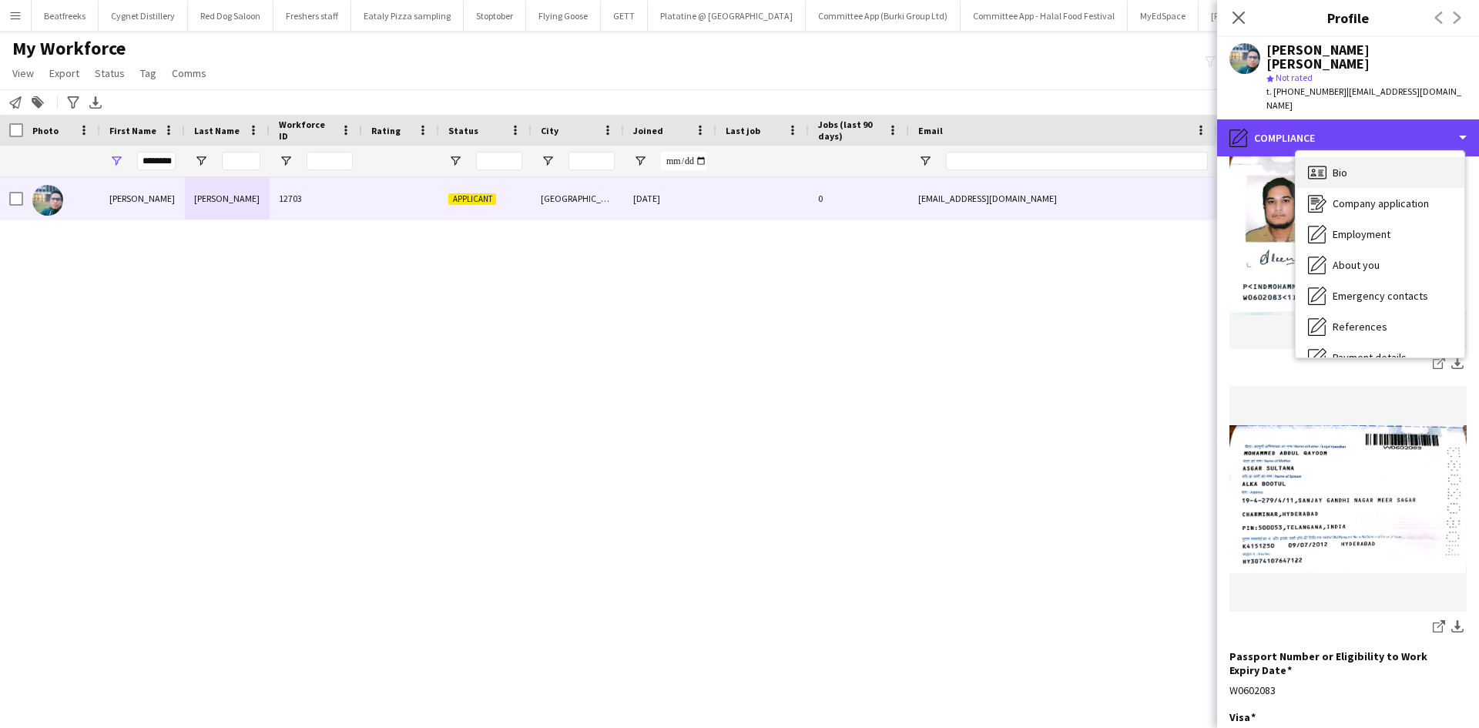
scroll to position [1, 0]
click at [1353, 156] on div "Bio Bio" at bounding box center [1379, 171] width 169 height 31
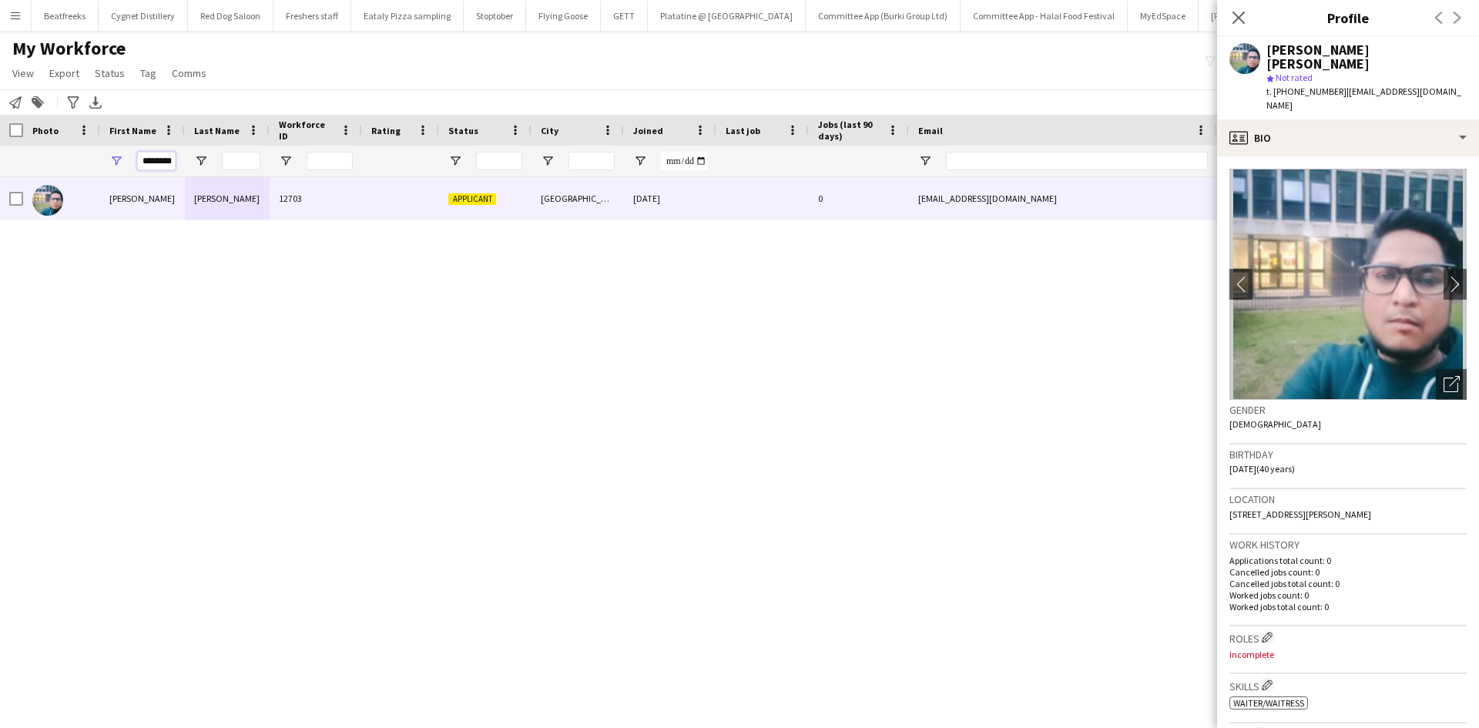
drag, startPoint x: 147, startPoint y: 162, endPoint x: 404, endPoint y: 166, distance: 256.5
click at [404, 166] on div "********" at bounding box center [835, 161] width 1670 height 31
type input "*"
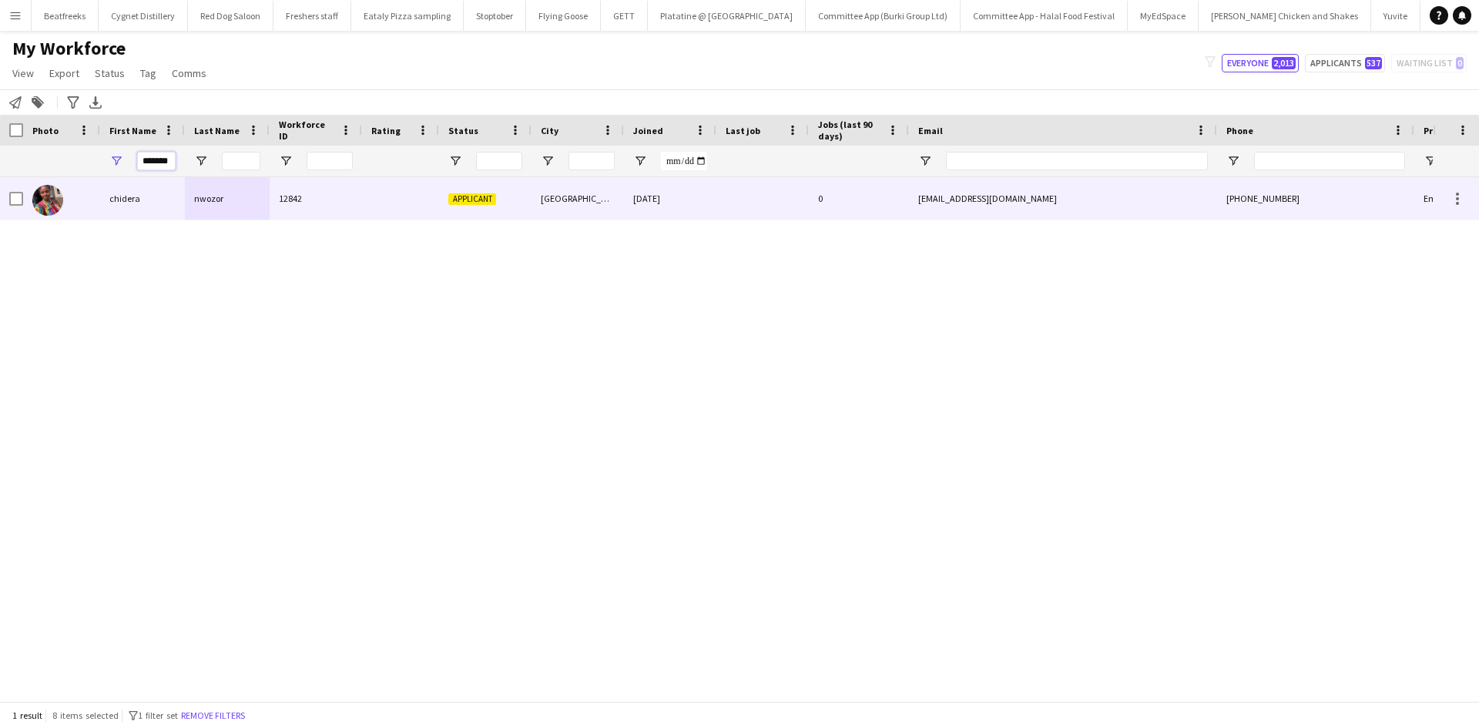
type input "*******"
click at [278, 203] on div "12842" at bounding box center [316, 198] width 92 height 42
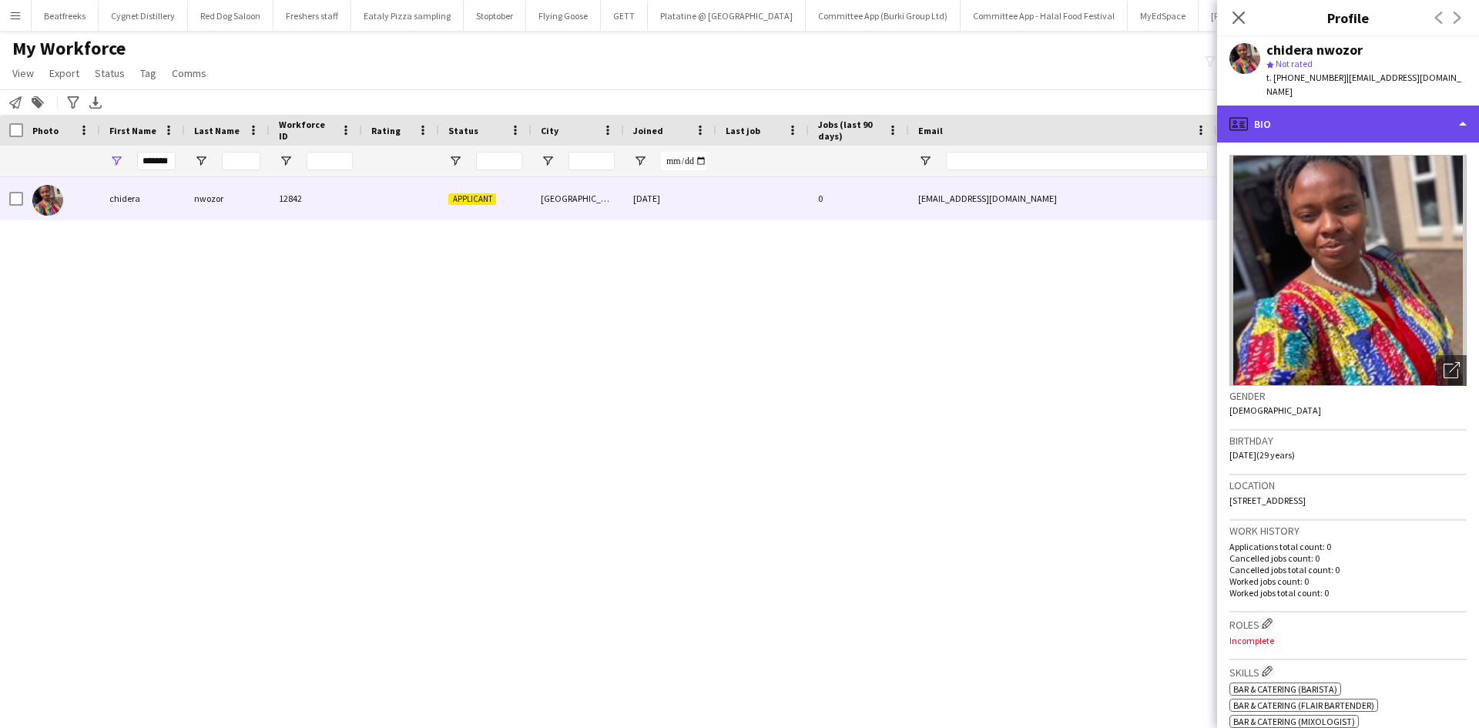
click at [1271, 106] on div "profile Bio" at bounding box center [1348, 124] width 262 height 37
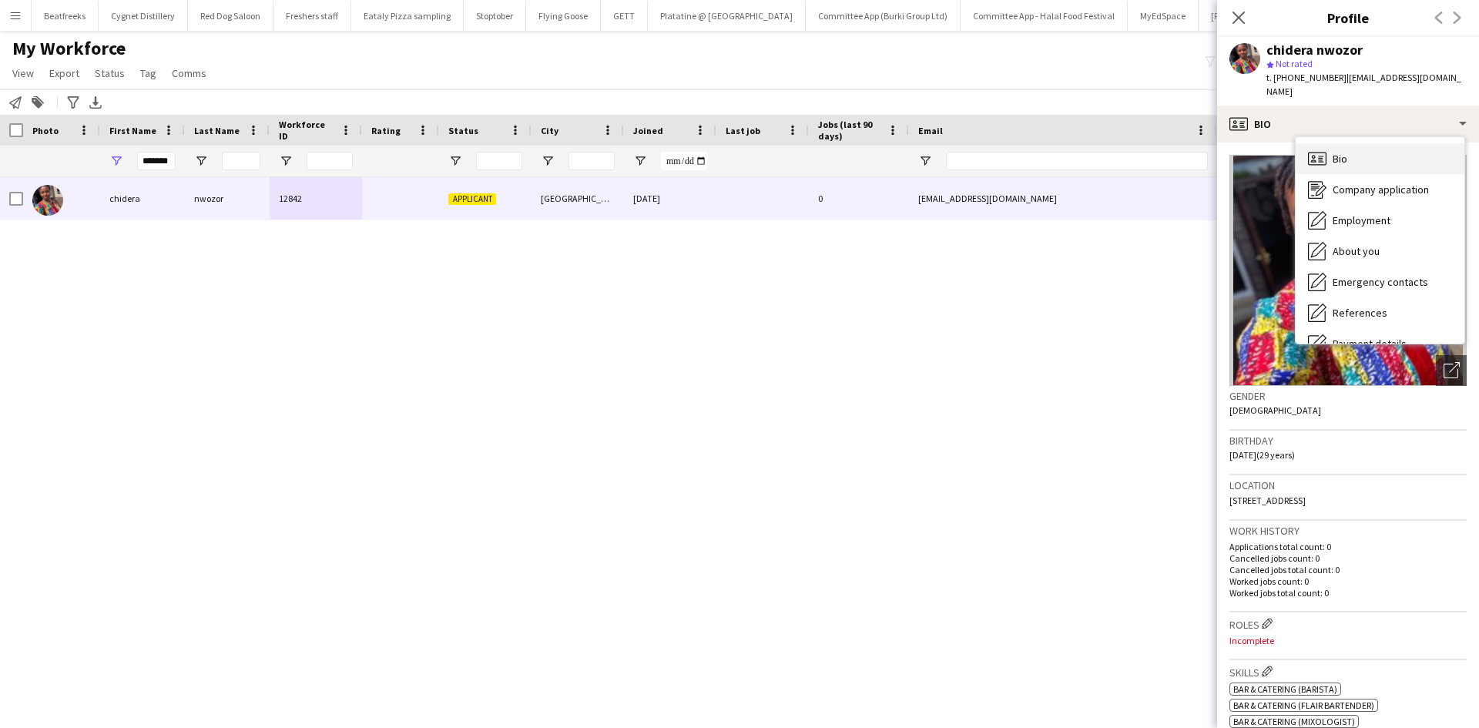
click at [1355, 143] on div "Bio Bio" at bounding box center [1379, 158] width 169 height 31
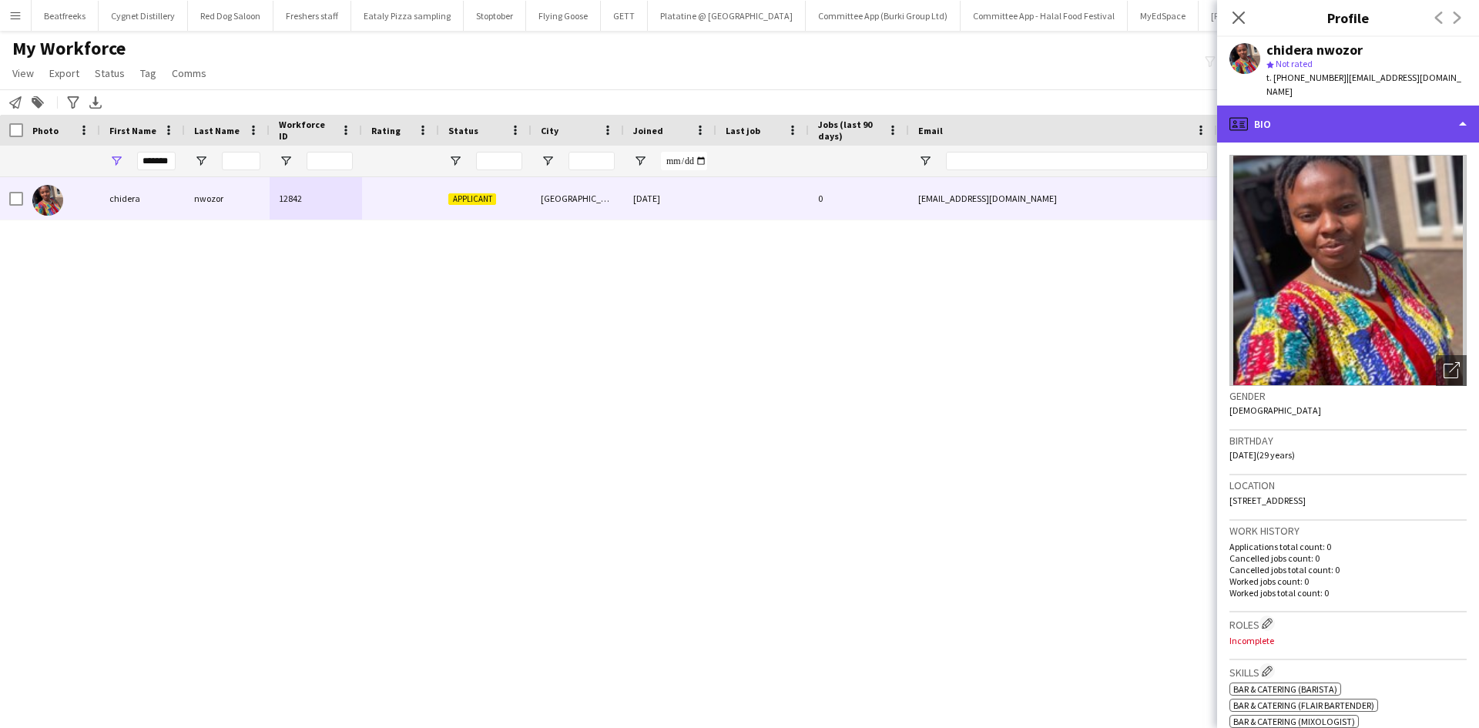
click at [1322, 116] on div "profile Bio" at bounding box center [1348, 124] width 262 height 37
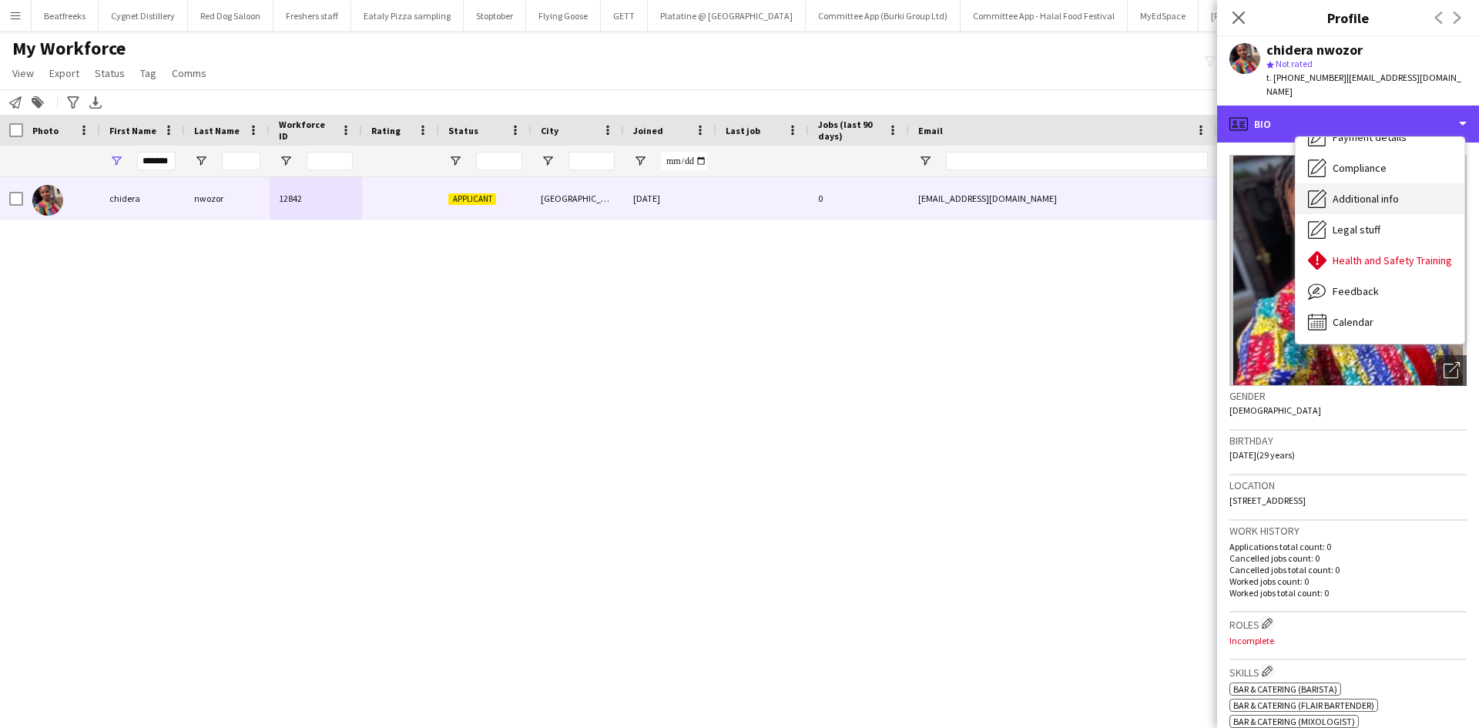
scroll to position [206, 0]
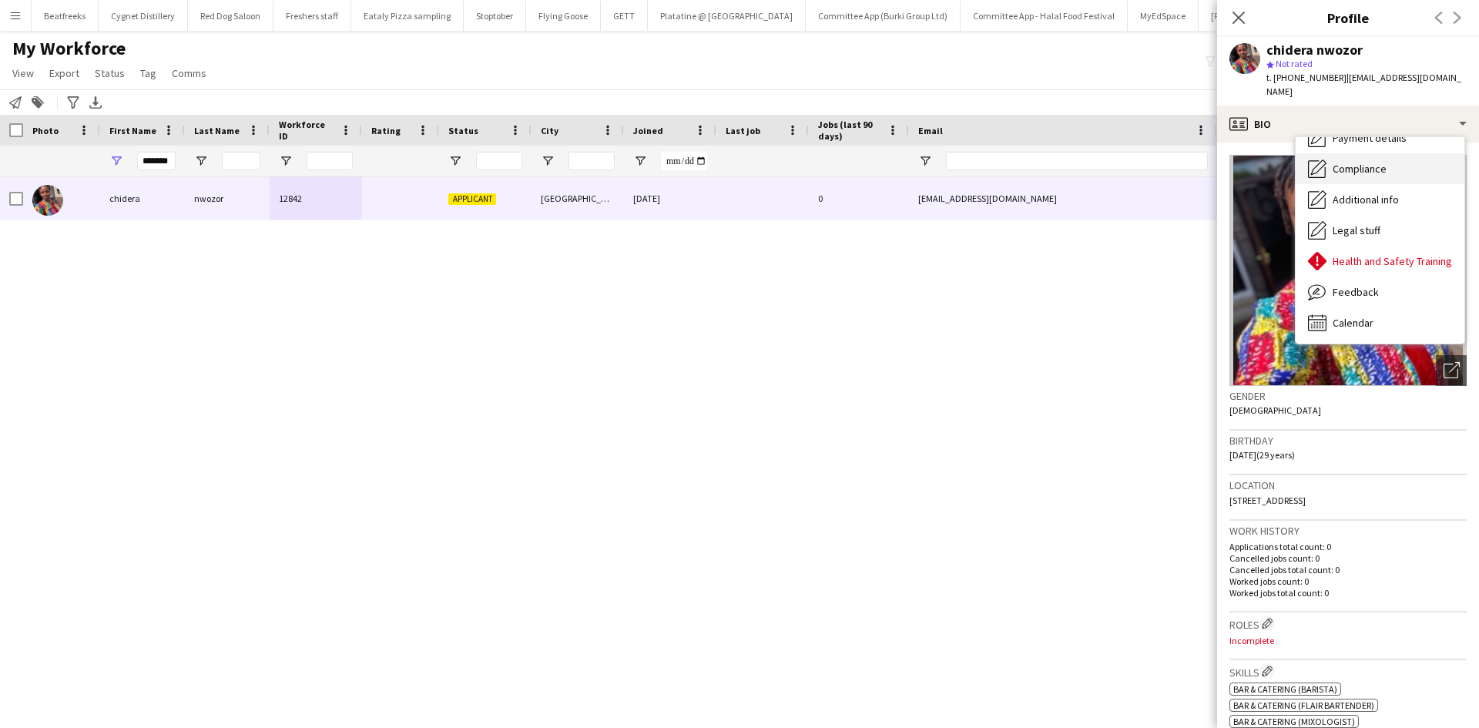
click at [1362, 162] on span "Compliance" at bounding box center [1359, 169] width 54 height 14
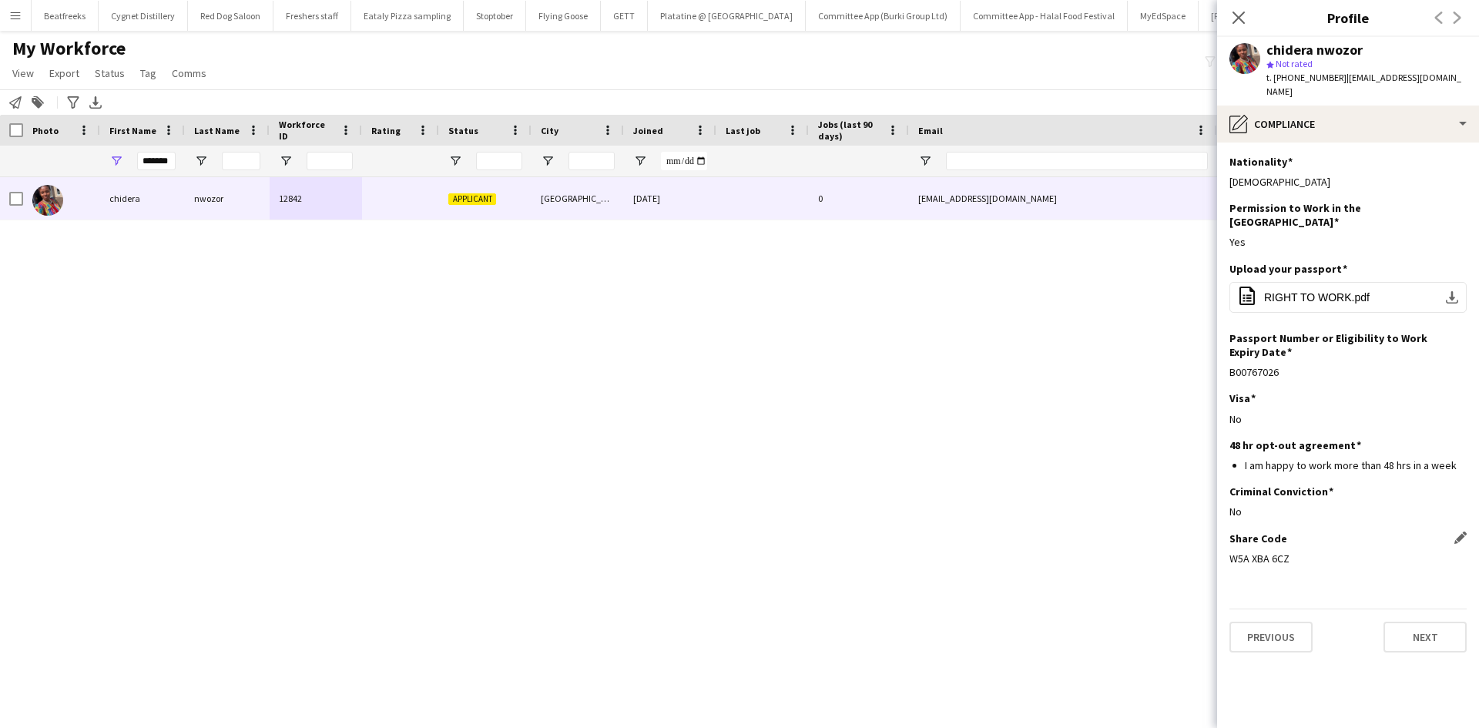
drag, startPoint x: 1288, startPoint y: 530, endPoint x: 1231, endPoint y: 536, distance: 57.3
click at [1231, 551] on div "W5A XBA 6CZ" at bounding box center [1347, 558] width 237 height 14
copy div "W5A XBA 6CZ"
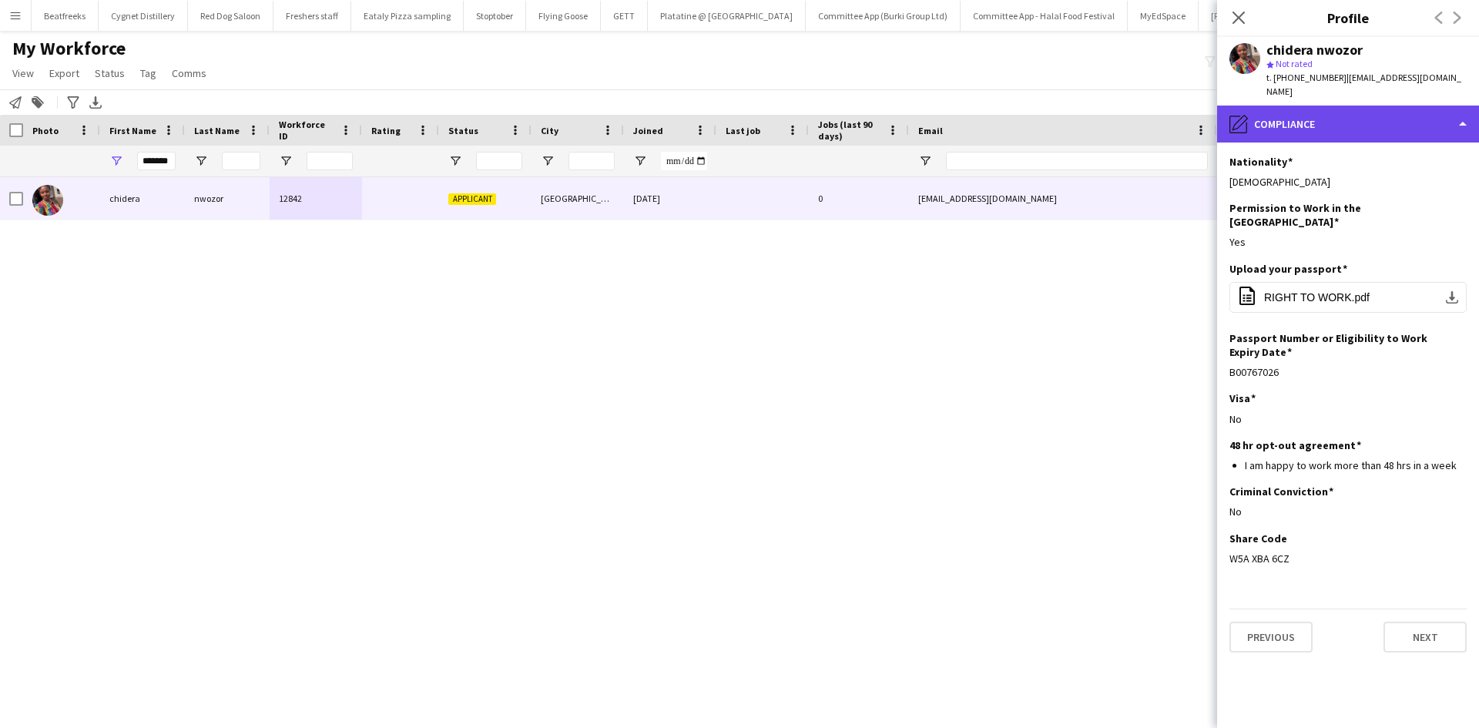
click at [1416, 106] on div "pencil4 Compliance" at bounding box center [1348, 124] width 262 height 37
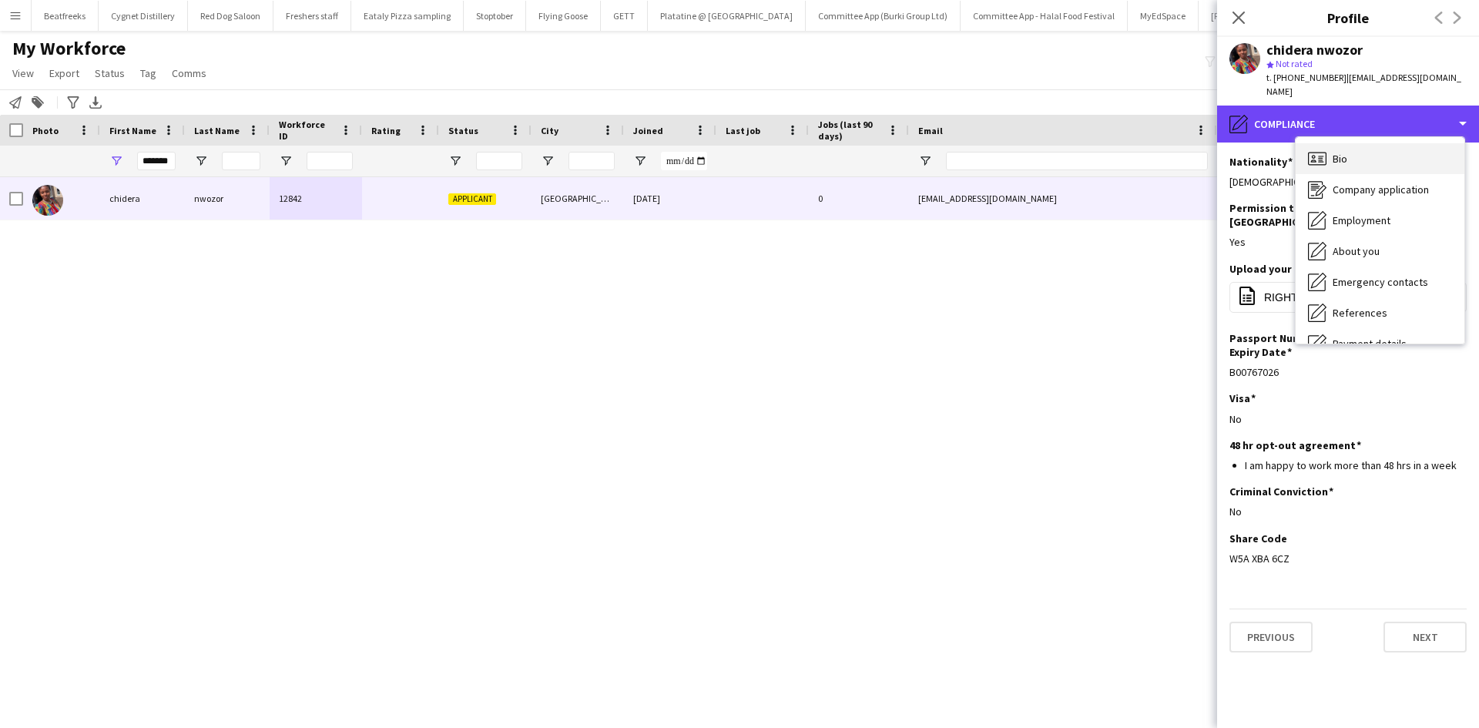
scroll to position [1, 0]
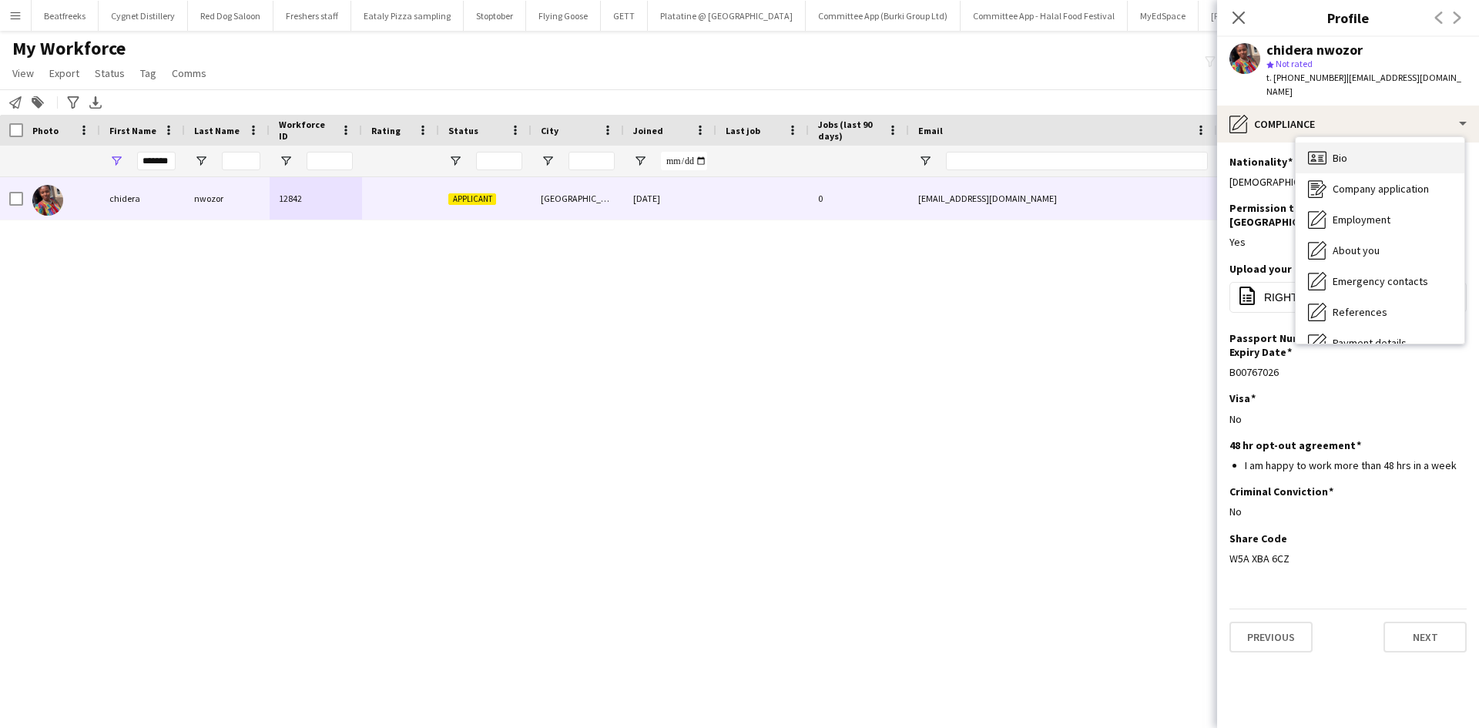
click at [1356, 148] on div "Bio Bio" at bounding box center [1379, 157] width 169 height 31
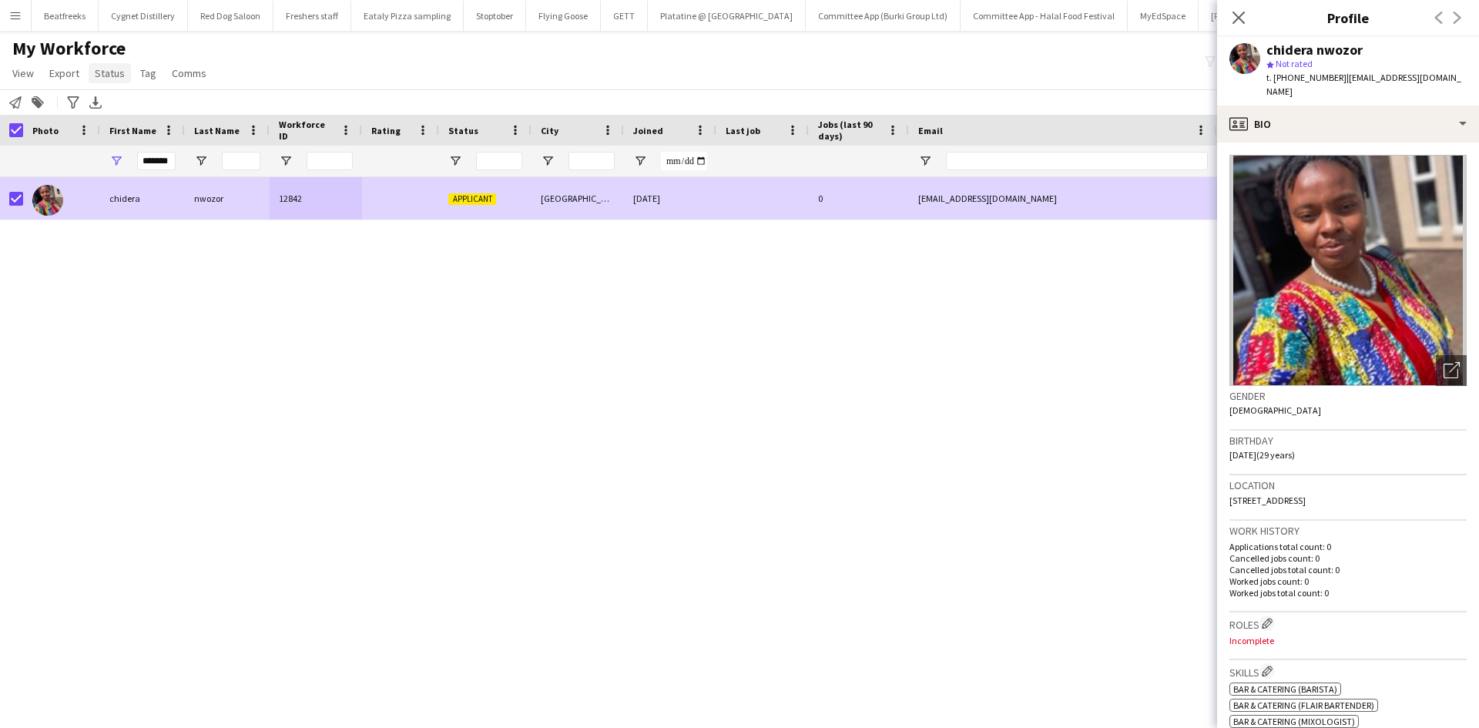
click at [109, 68] on span "Status" at bounding box center [110, 73] width 30 height 14
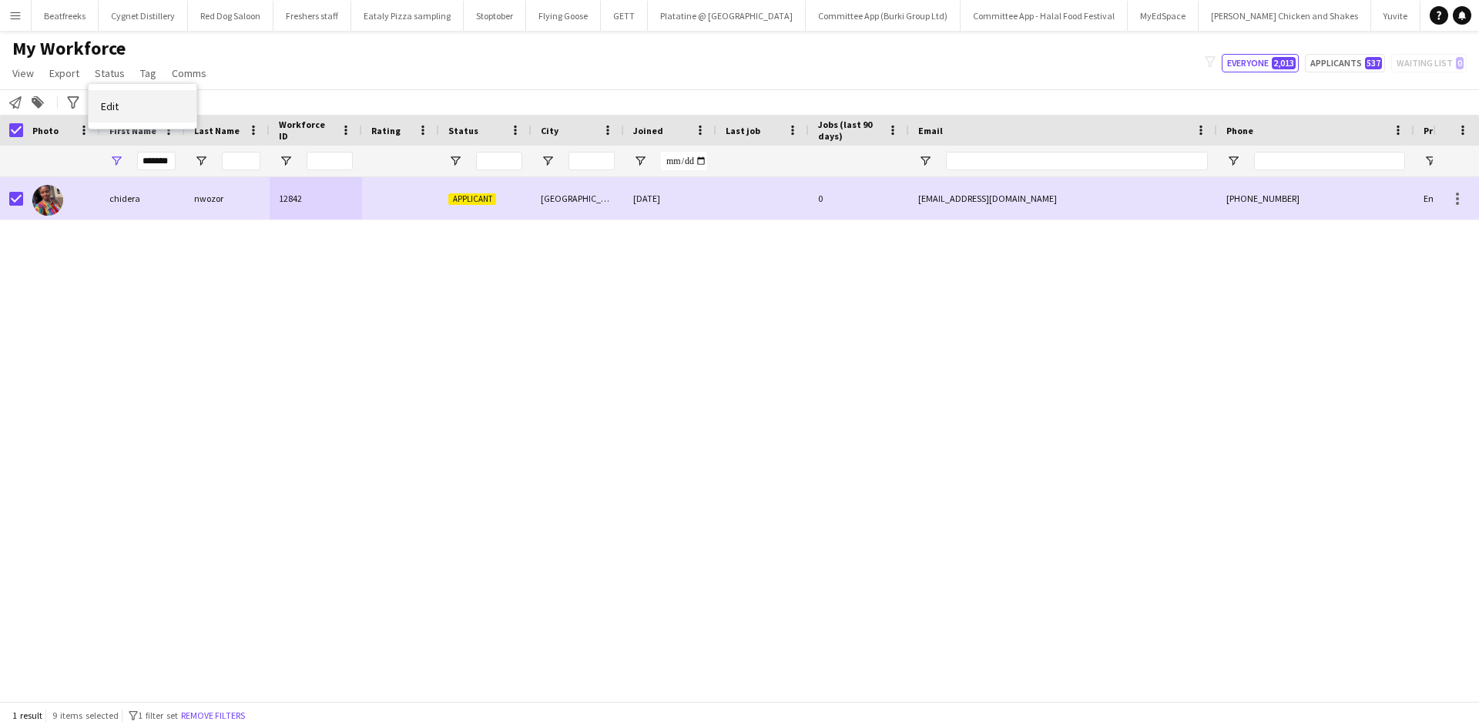
click at [116, 111] on span "Edit" at bounding box center [110, 106] width 18 height 14
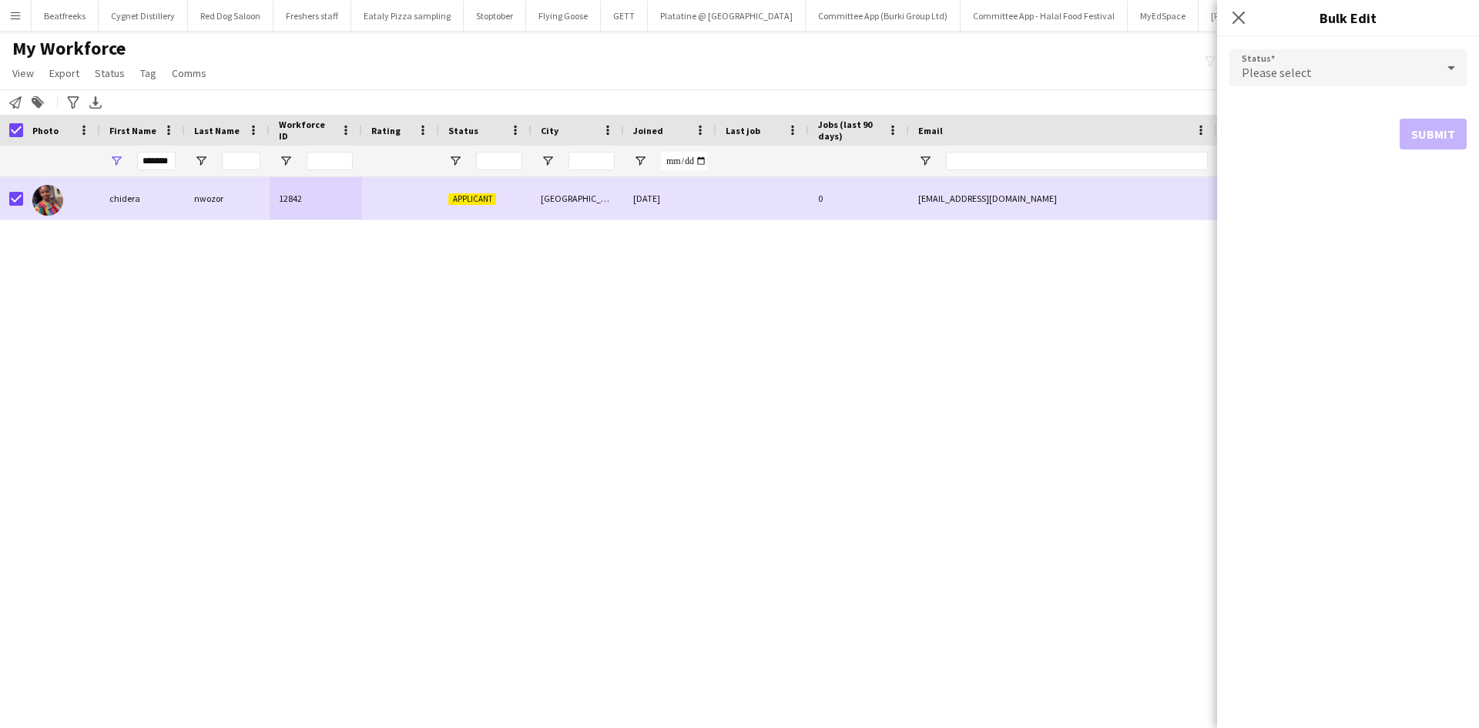
click at [1238, 69] on div "Please select" at bounding box center [1332, 67] width 206 height 37
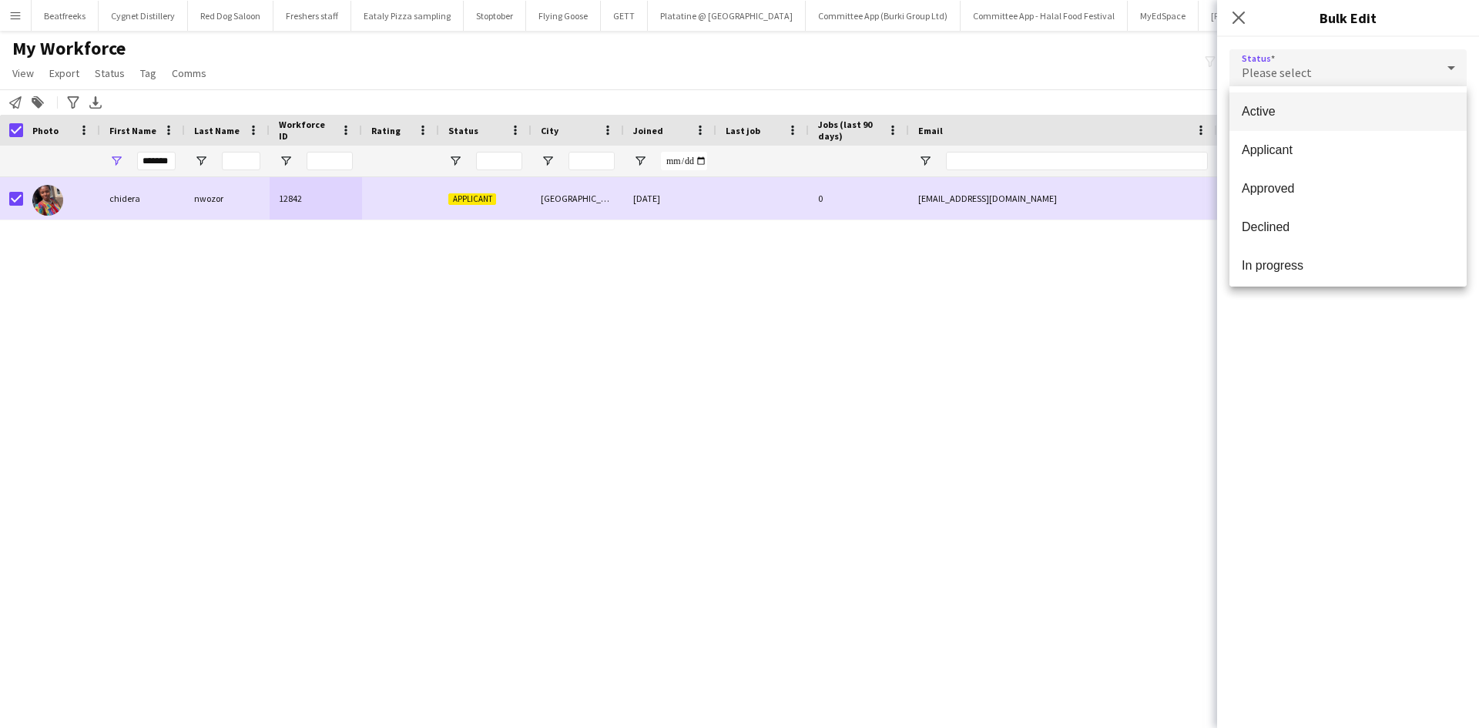
click at [1291, 114] on span "Active" at bounding box center [1347, 111] width 213 height 15
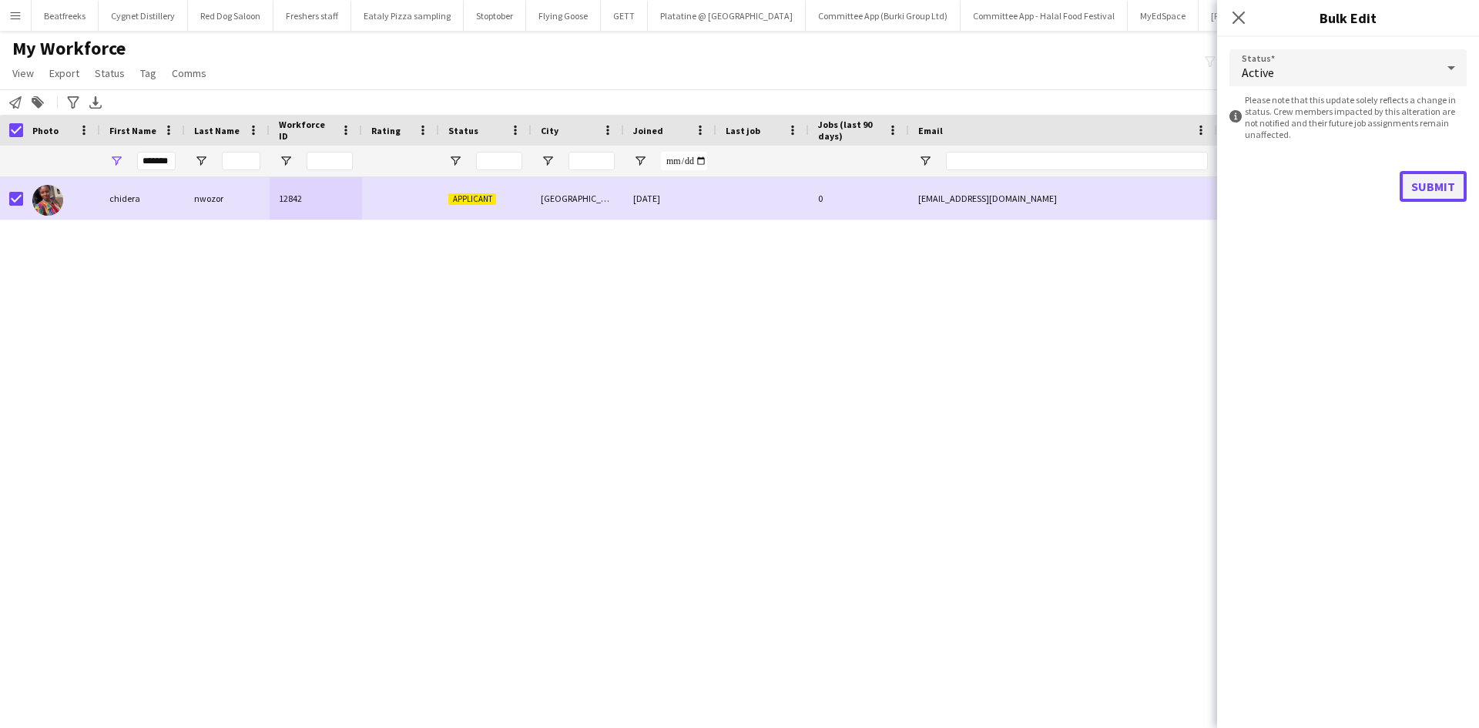
click at [1419, 183] on button "Submit" at bounding box center [1432, 186] width 67 height 31
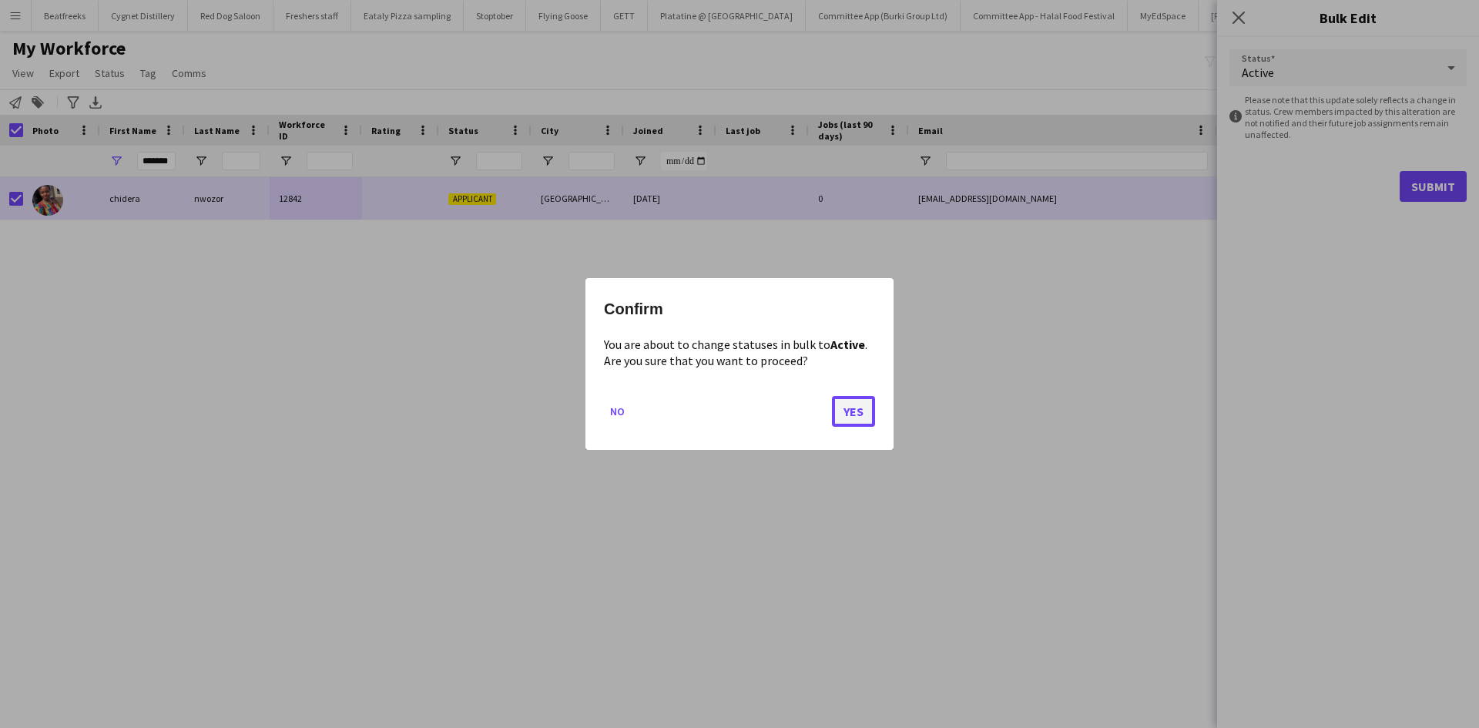
click at [853, 417] on button "Yes" at bounding box center [853, 411] width 43 height 31
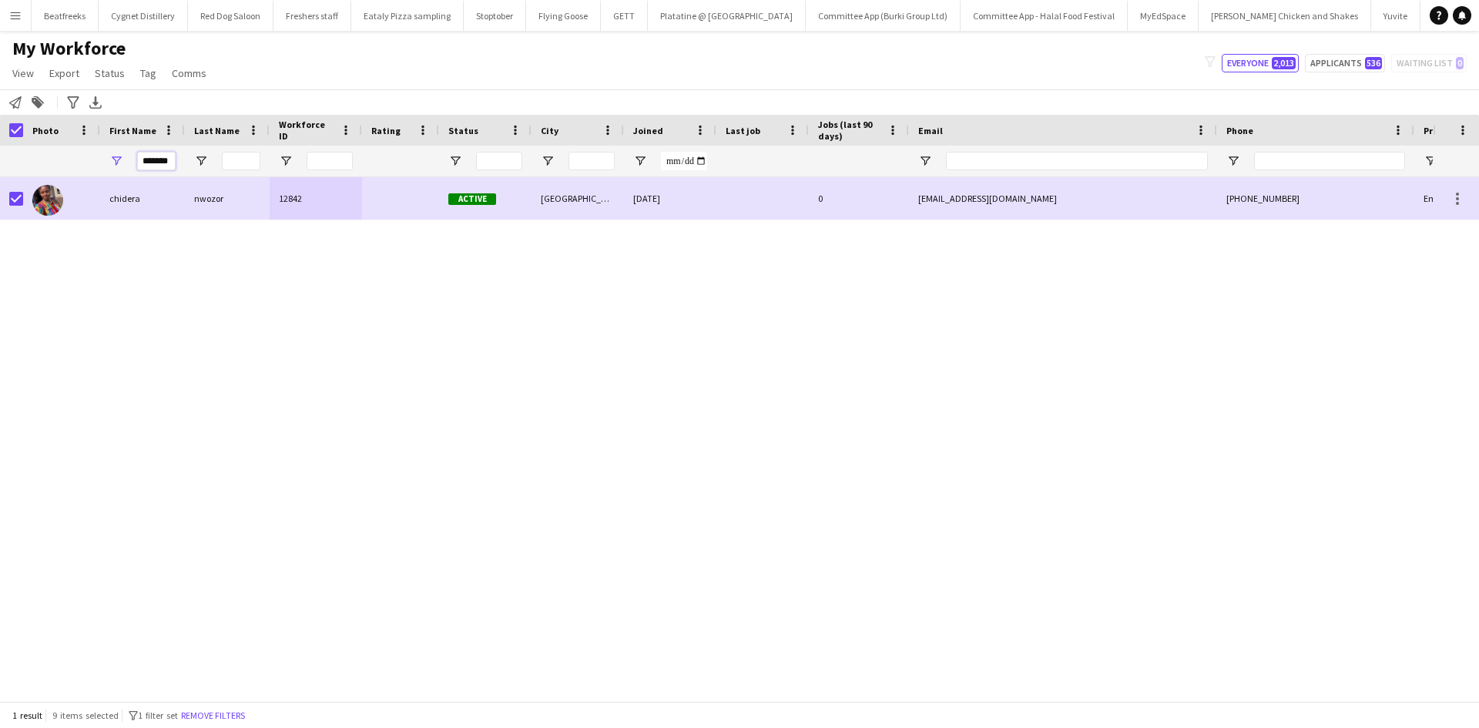
drag, startPoint x: 175, startPoint y: 159, endPoint x: 99, endPoint y: 167, distance: 75.9
click at [99, 167] on div "*******" at bounding box center [835, 161] width 1670 height 31
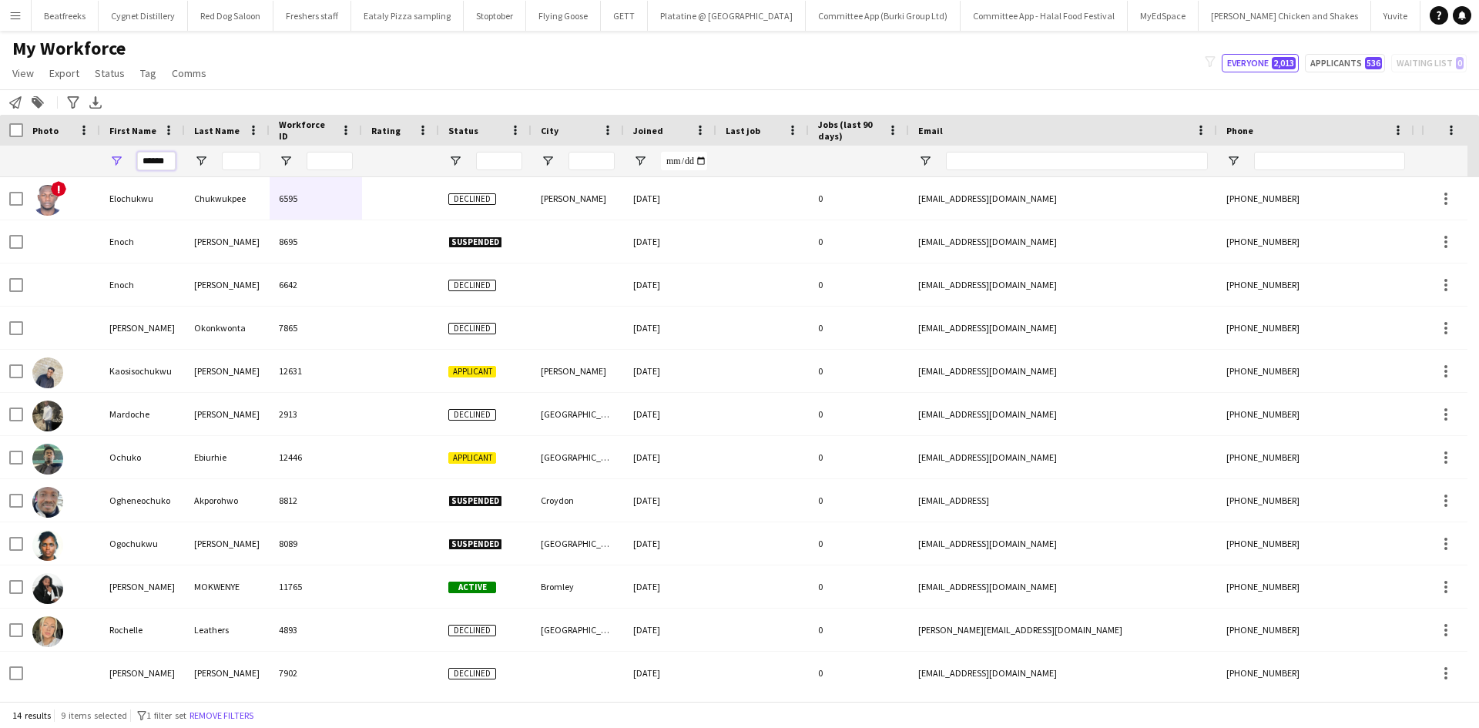
scroll to position [0, 4]
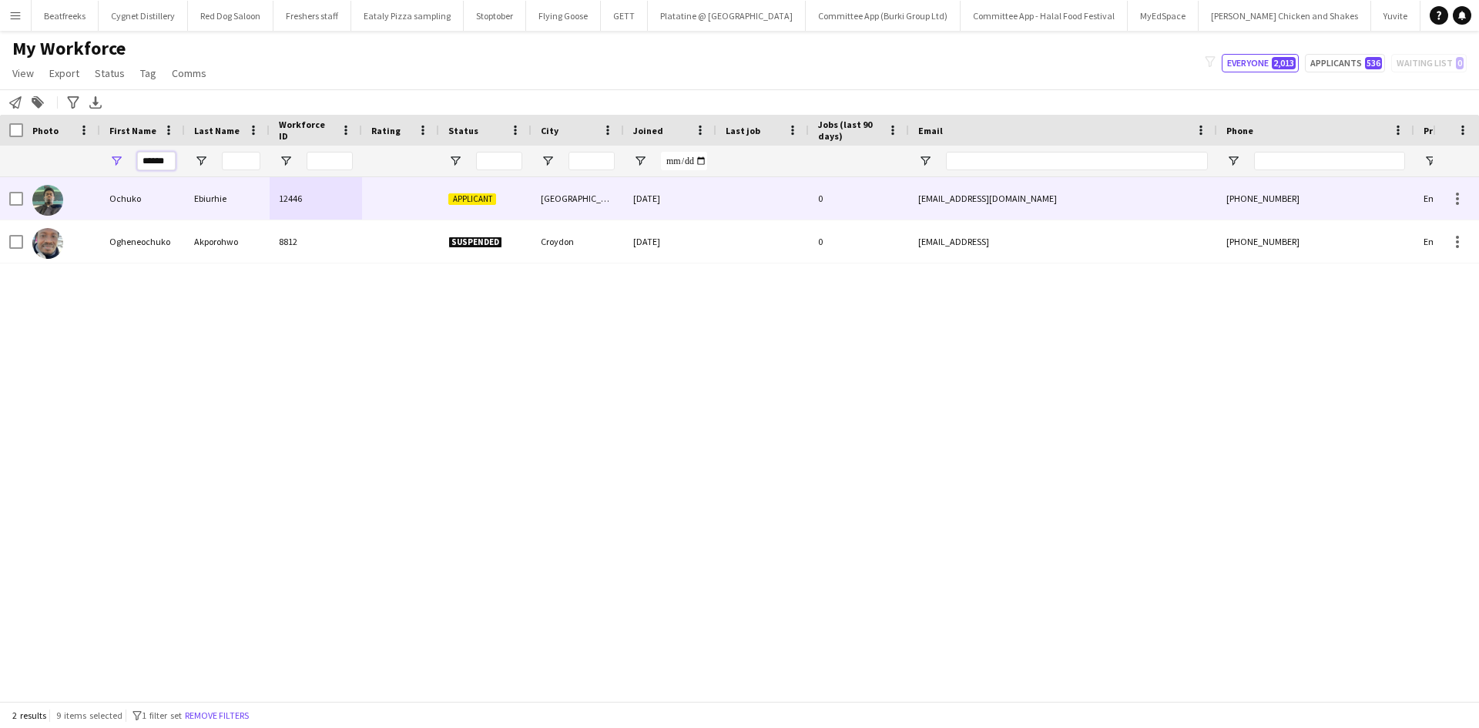
type input "******"
click at [170, 198] on div "Ochuko" at bounding box center [142, 198] width 85 height 42
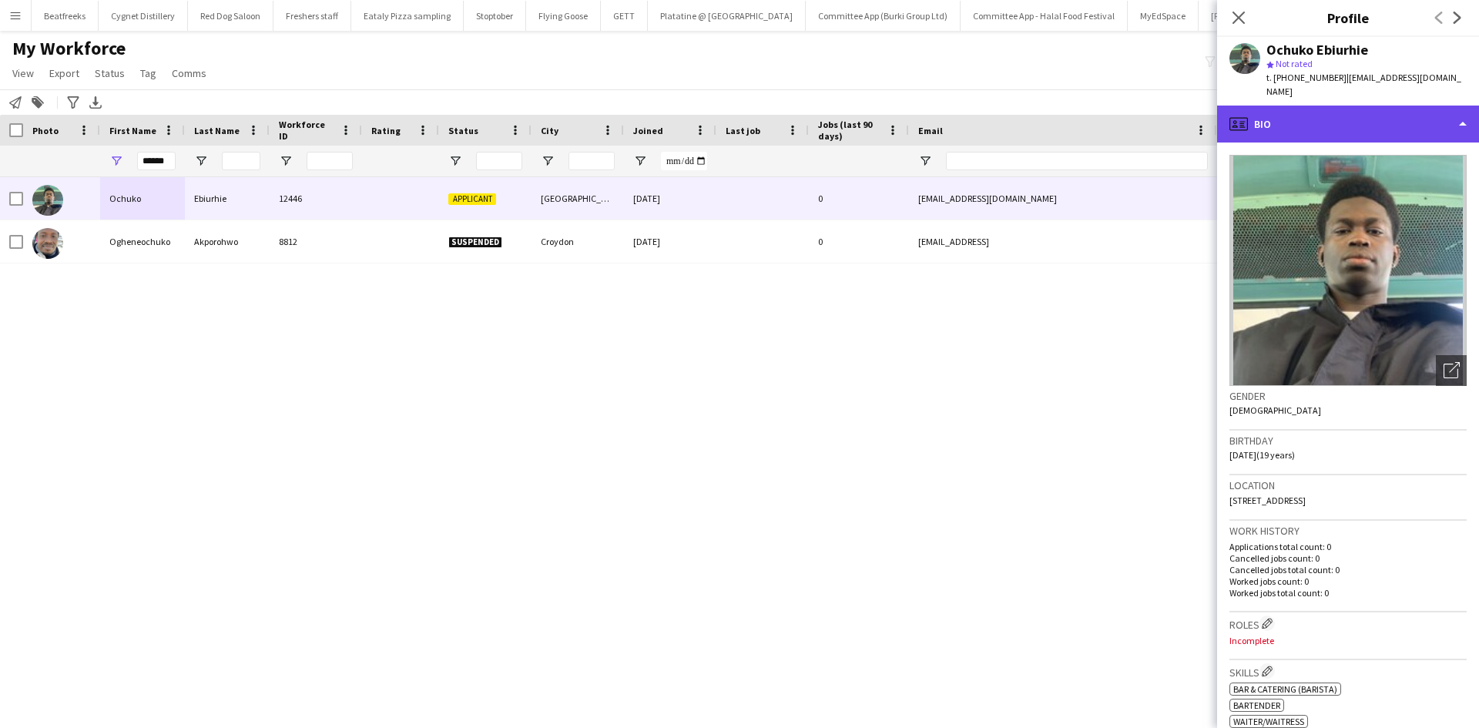
click at [1341, 114] on div "profile Bio" at bounding box center [1348, 124] width 262 height 37
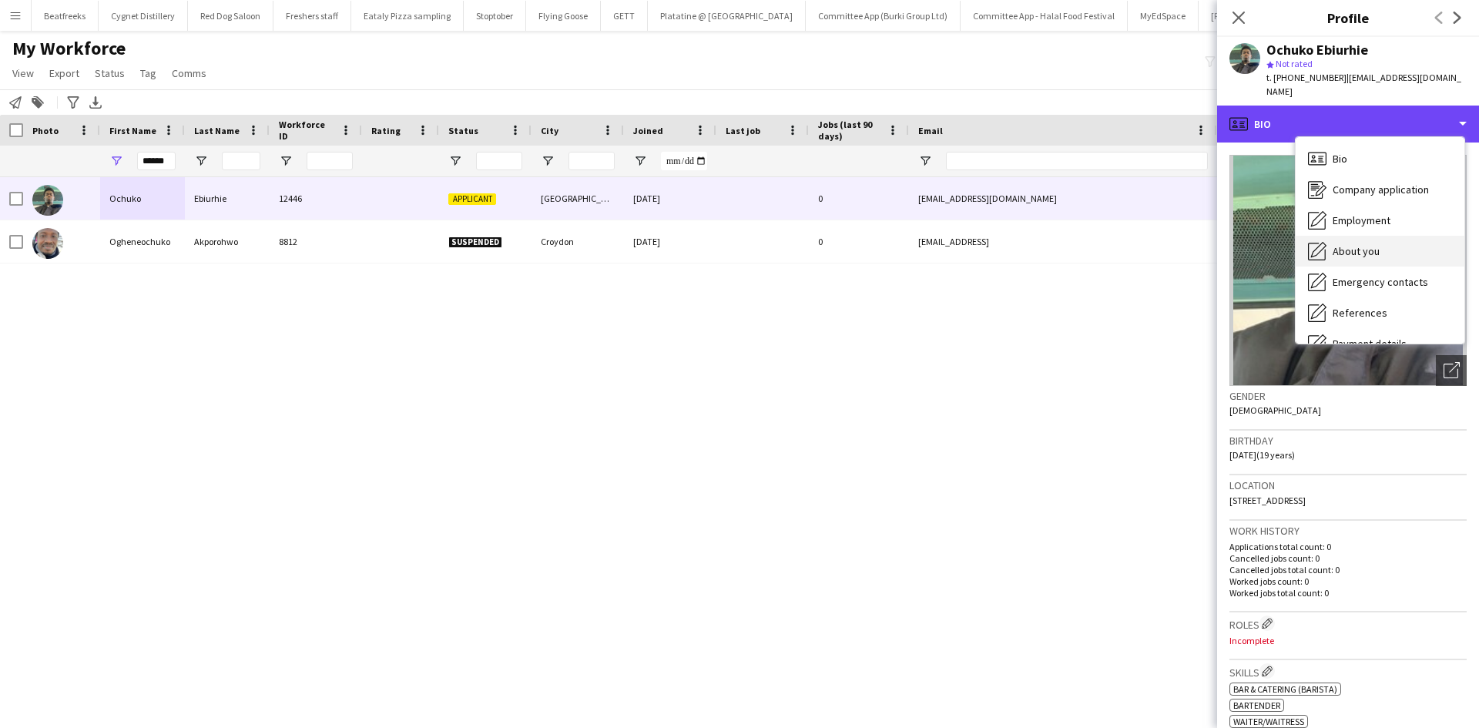
scroll to position [206, 0]
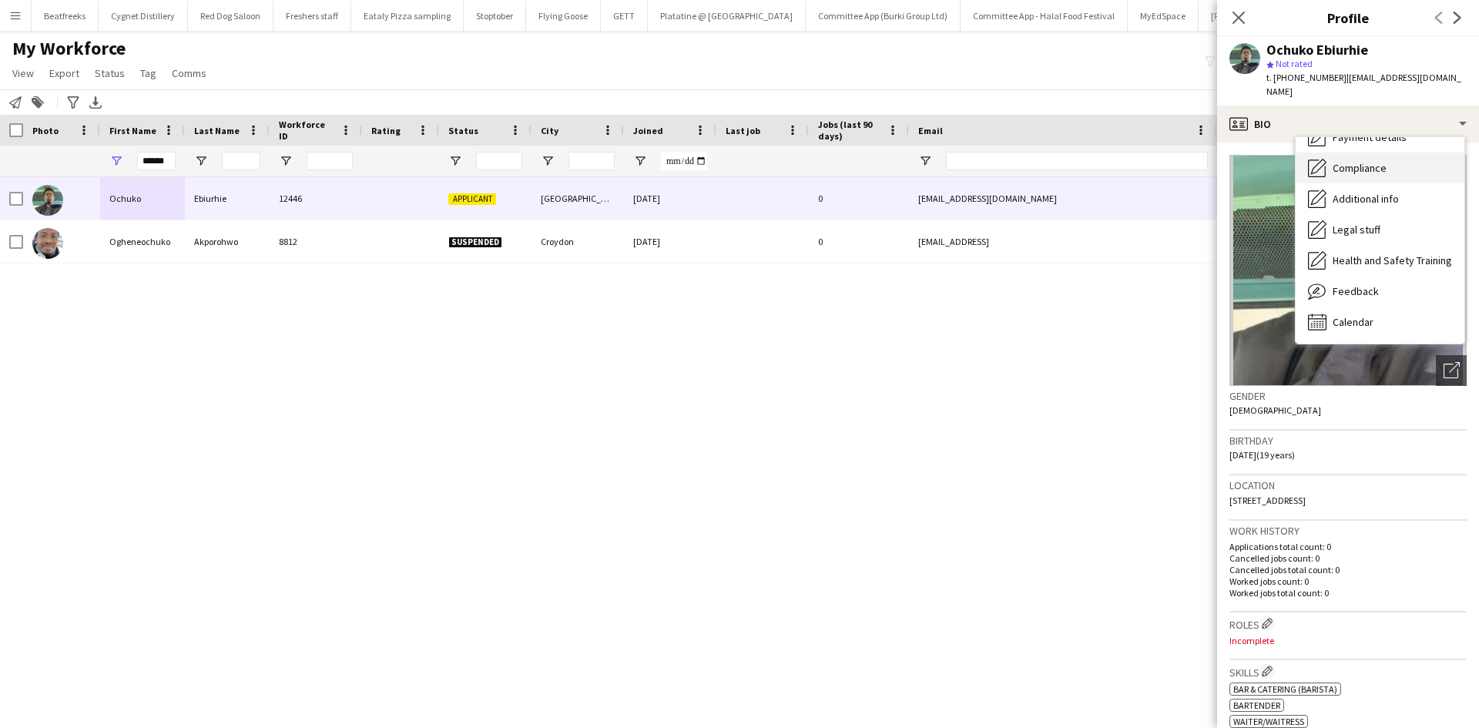
click at [1372, 161] on span "Compliance" at bounding box center [1359, 168] width 54 height 14
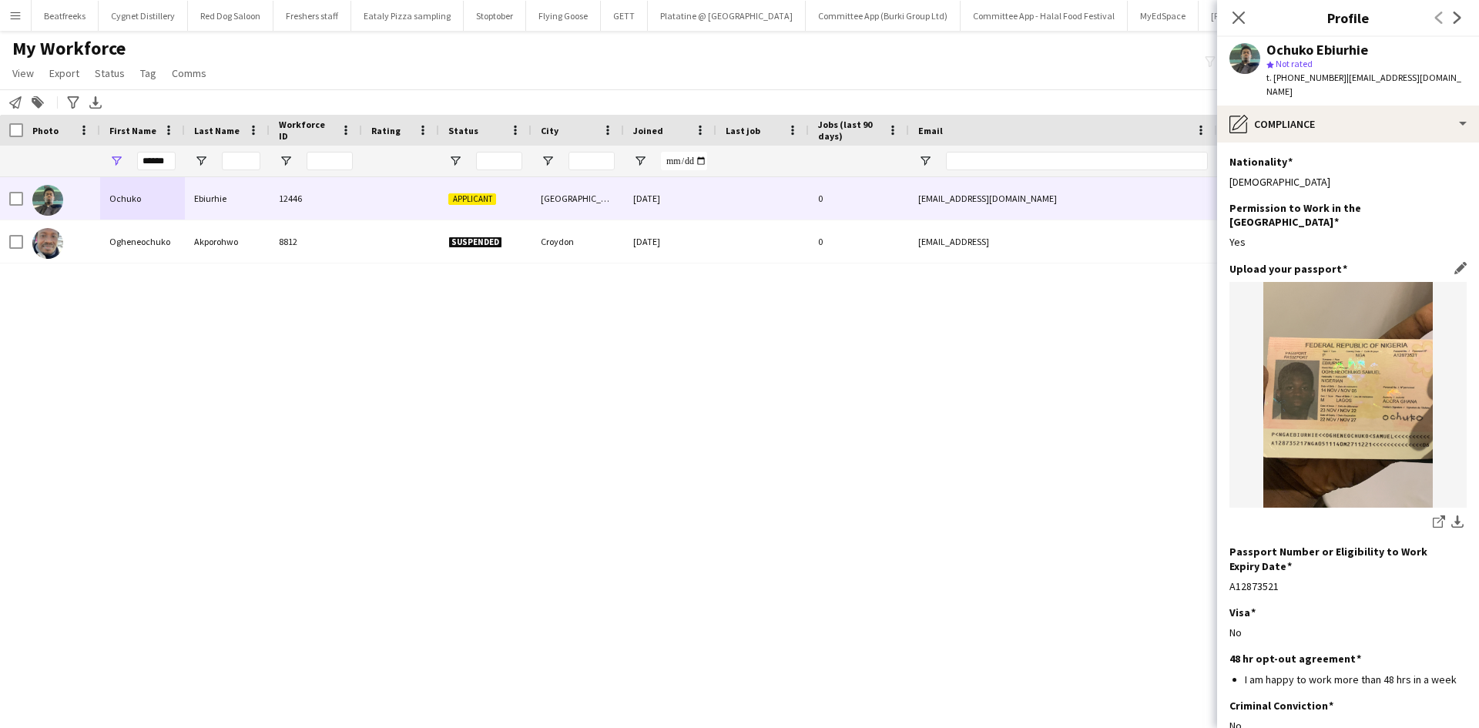
scroll to position [122, 0]
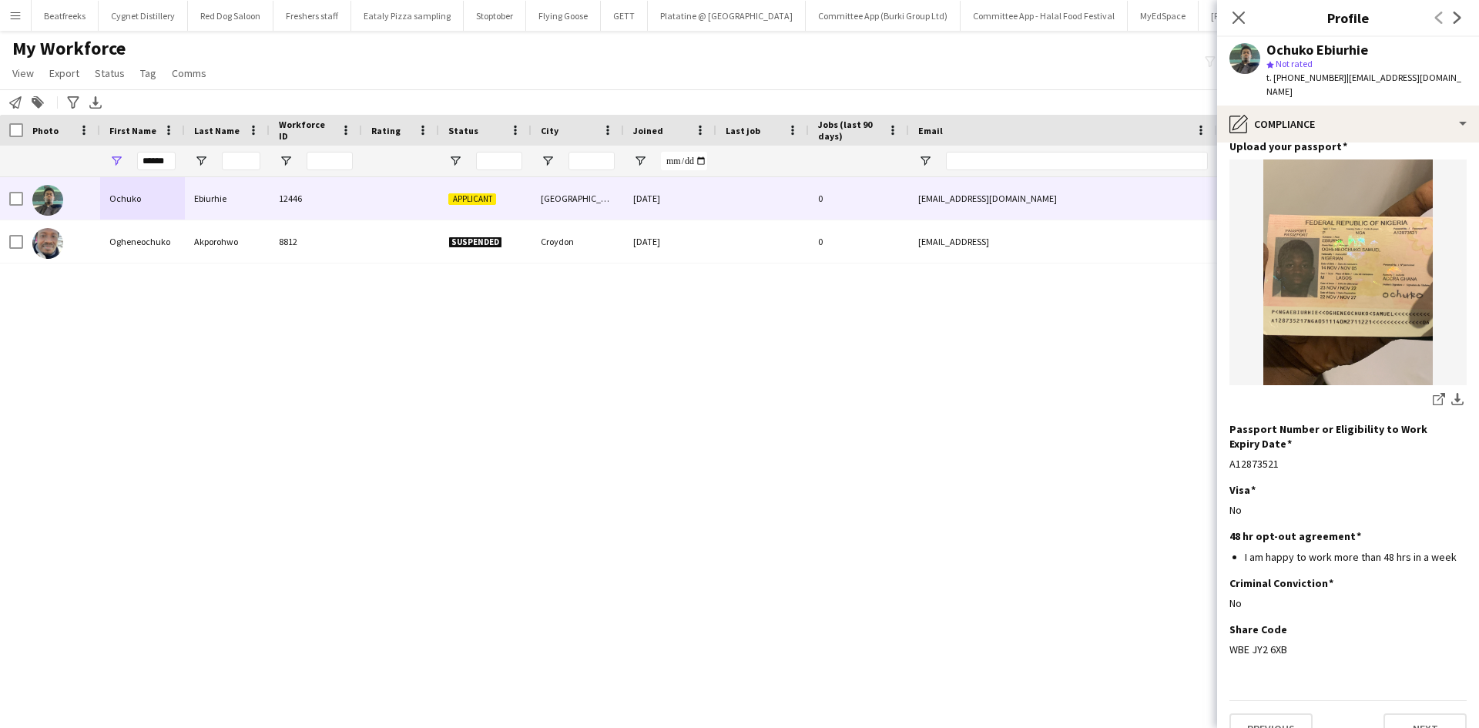
drag, startPoint x: 1288, startPoint y: 619, endPoint x: 1225, endPoint y: 618, distance: 63.2
click at [1225, 618] on app-section-data-types "Nationality Edit this field Nigerian Permission to Work in the UK Edit this fie…" at bounding box center [1348, 434] width 262 height 585
copy div "WBE JY2 6XB"
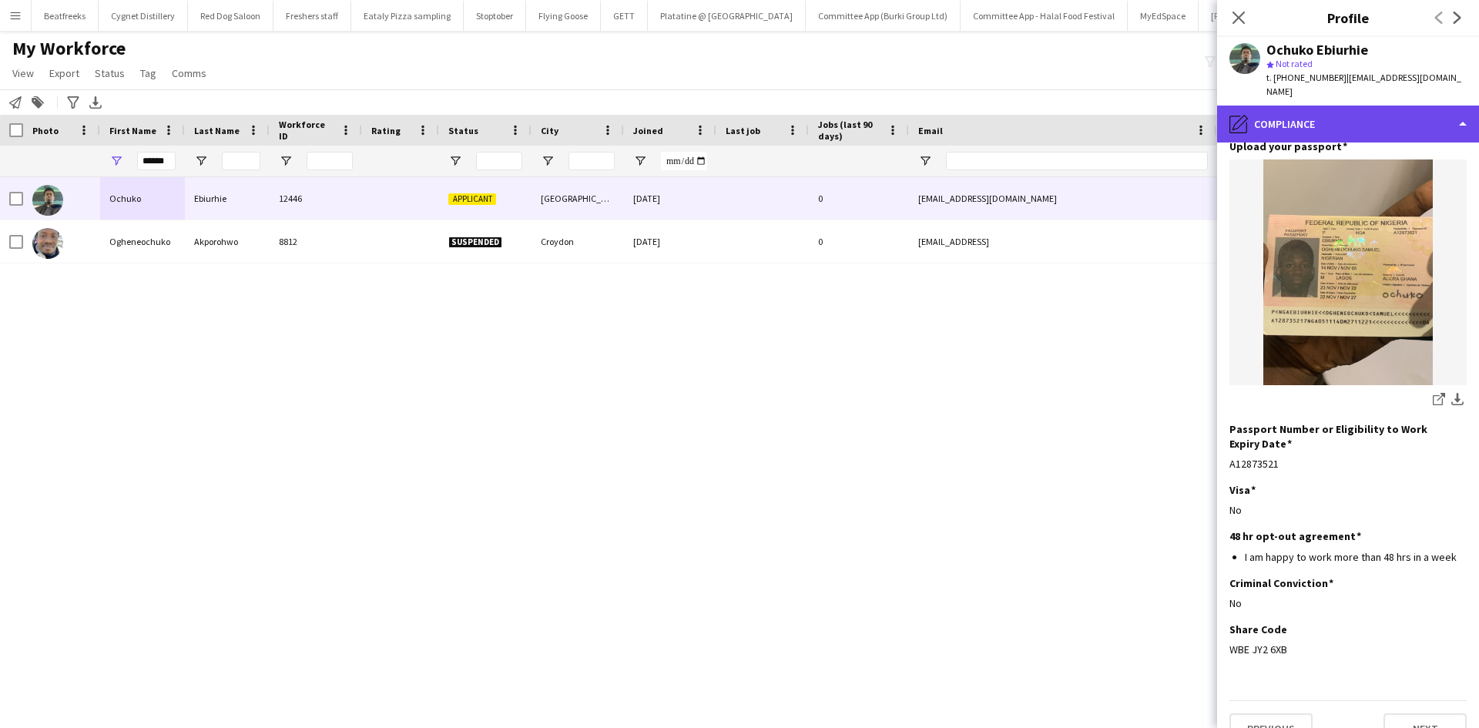
click at [1377, 111] on div "pencil4 Compliance" at bounding box center [1348, 124] width 262 height 37
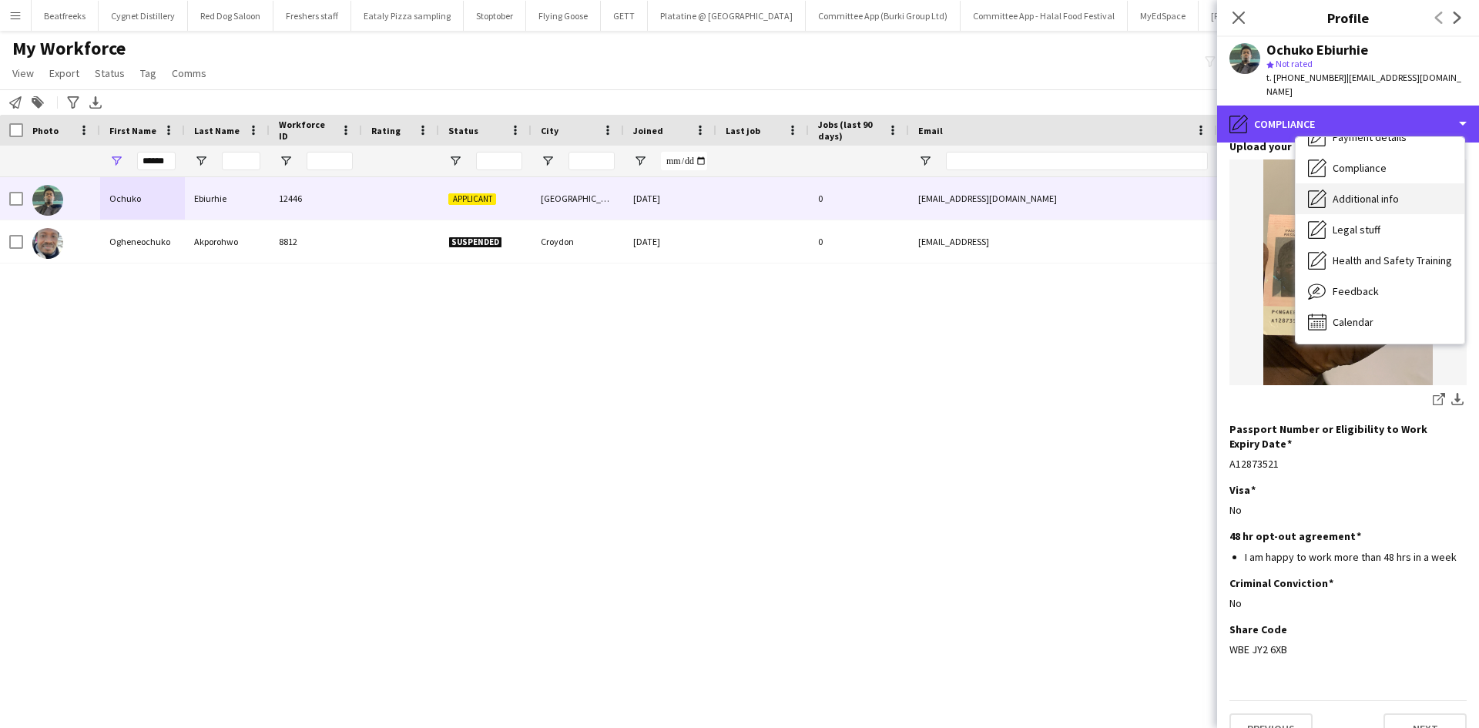
scroll to position [0, 0]
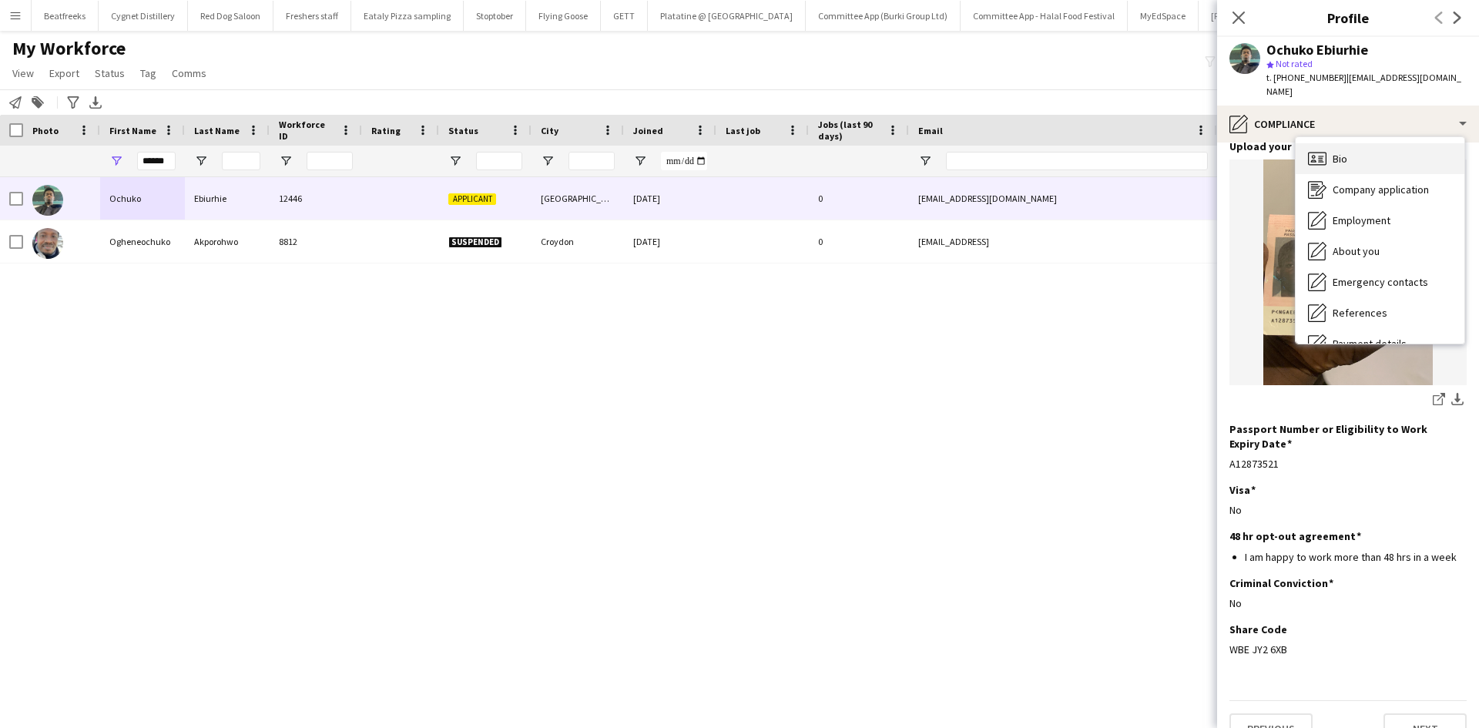
click at [1344, 152] on span "Bio" at bounding box center [1339, 159] width 15 height 14
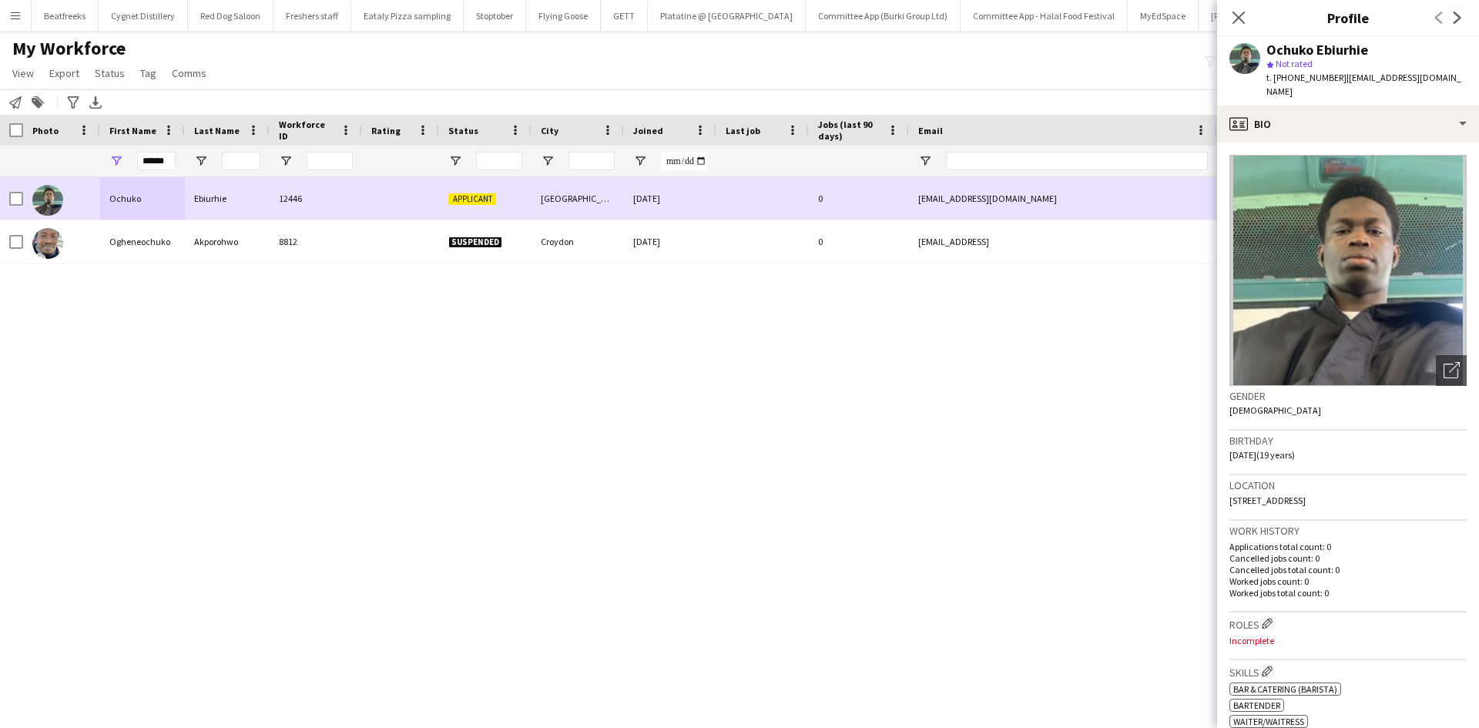
drag, startPoint x: 8, startPoint y: 197, endPoint x: 21, endPoint y: 186, distance: 16.9
click at [8, 197] on div at bounding box center [11, 198] width 23 height 42
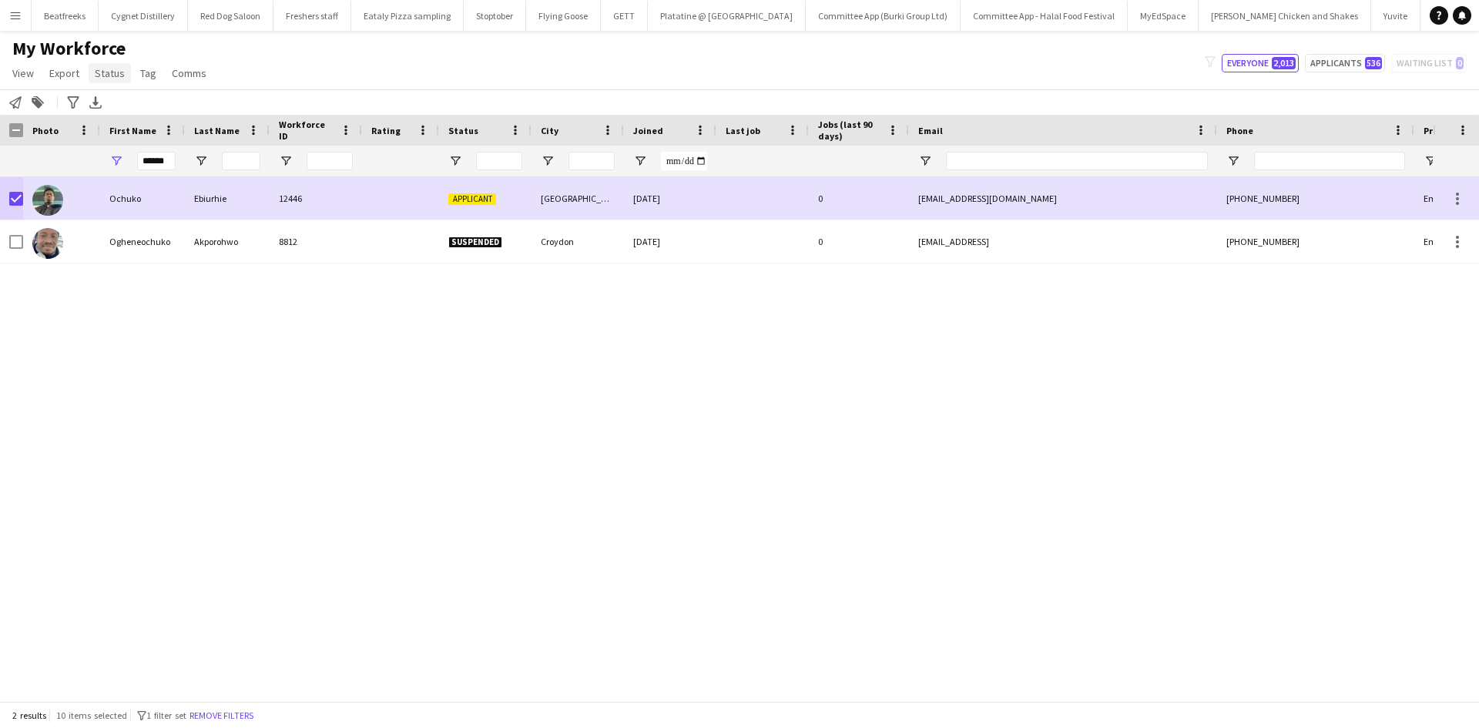
click at [97, 72] on span "Status" at bounding box center [110, 73] width 30 height 14
click at [162, 105] on link "Edit" at bounding box center [143, 106] width 108 height 32
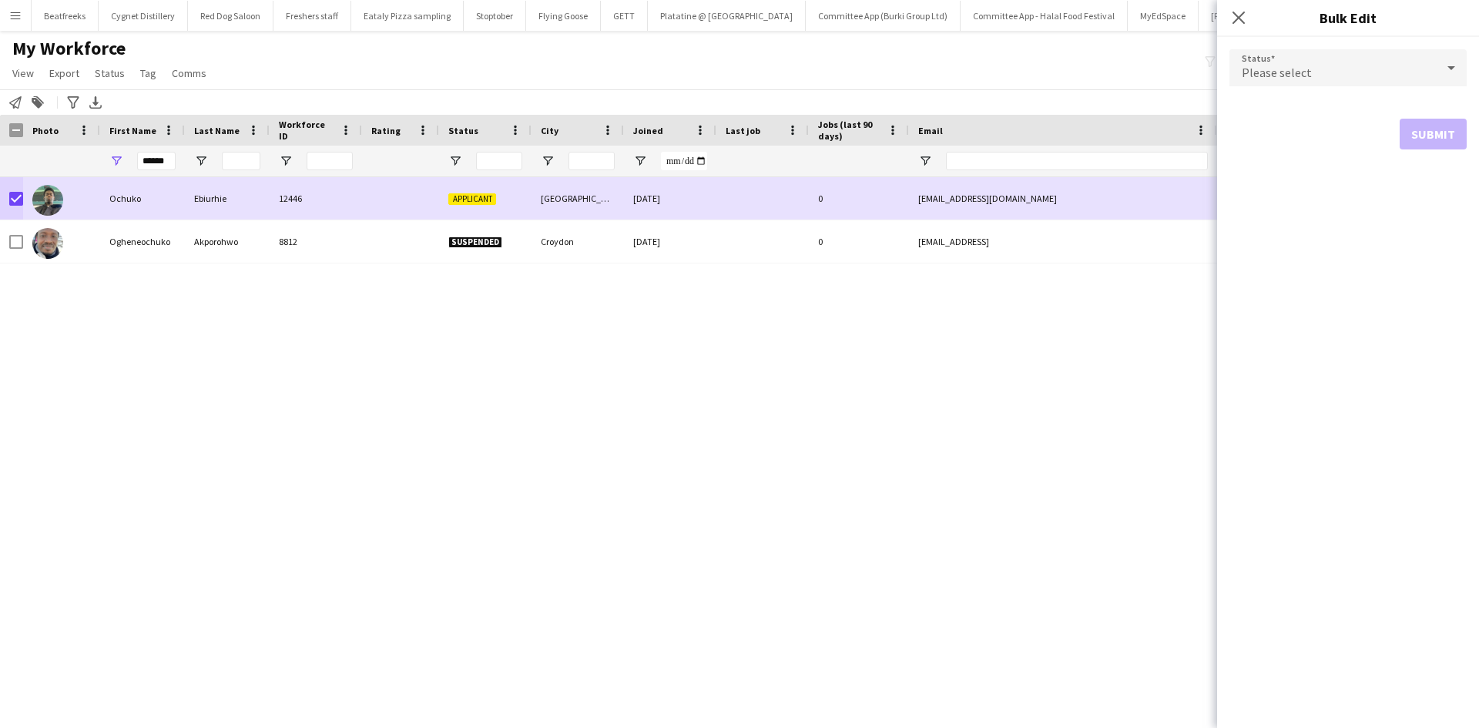
click at [1283, 72] on span "Please select" at bounding box center [1276, 72] width 70 height 15
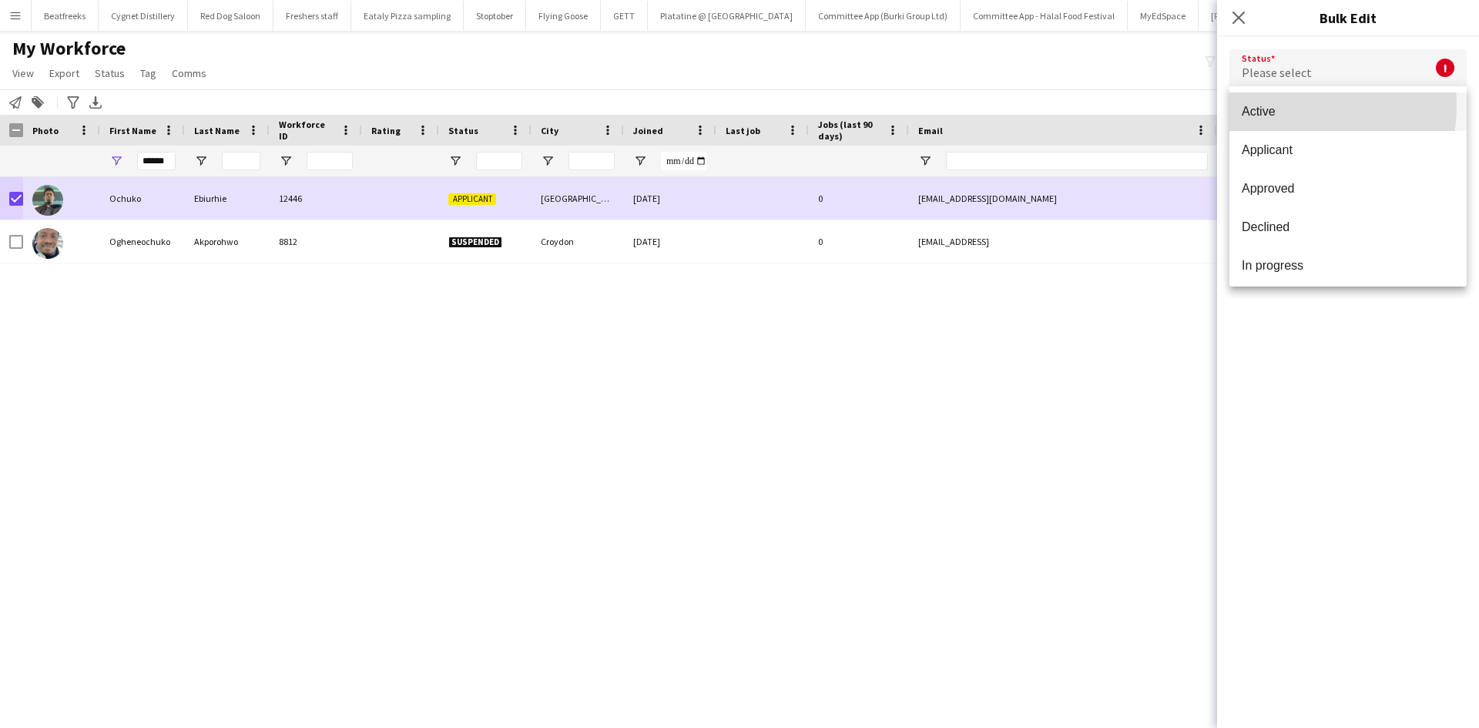
click at [1278, 106] on span "Active" at bounding box center [1347, 111] width 213 height 15
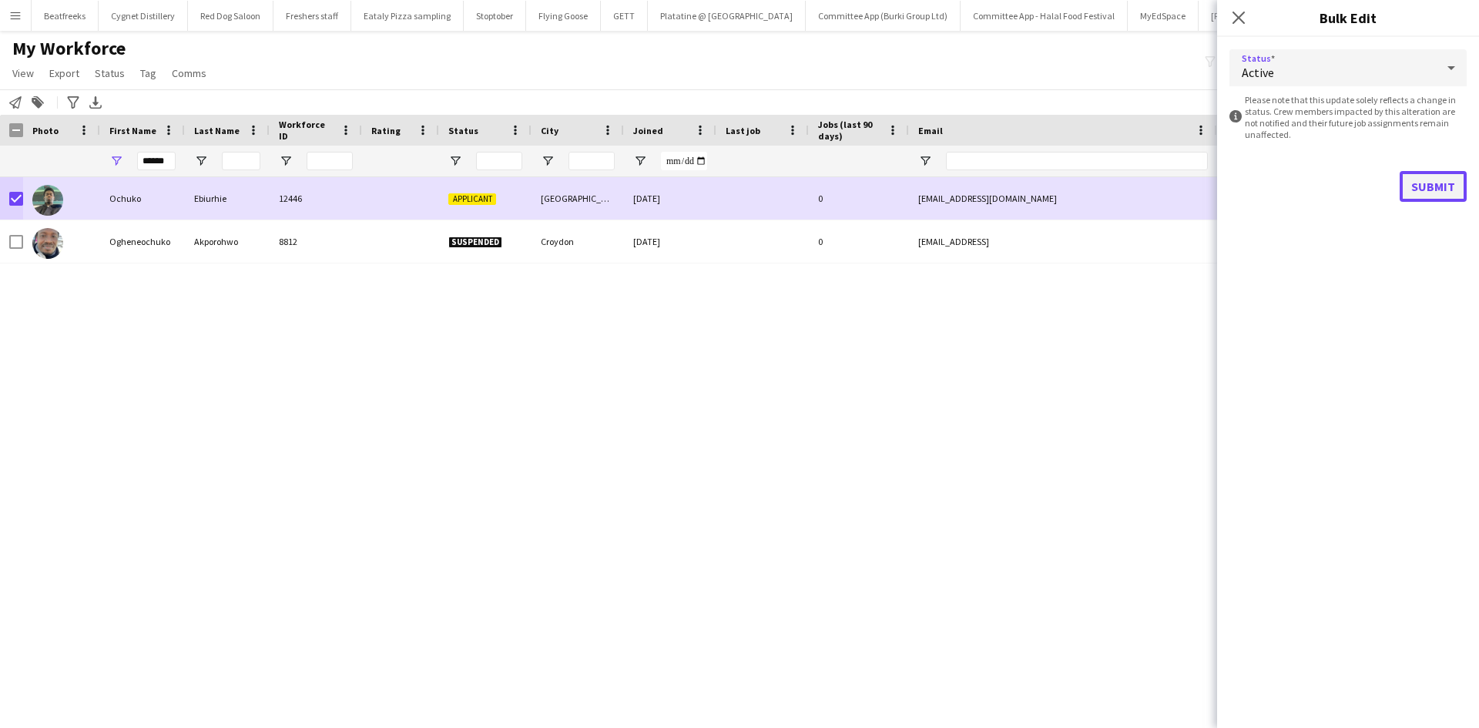
click at [1444, 196] on button "Submit" at bounding box center [1432, 186] width 67 height 31
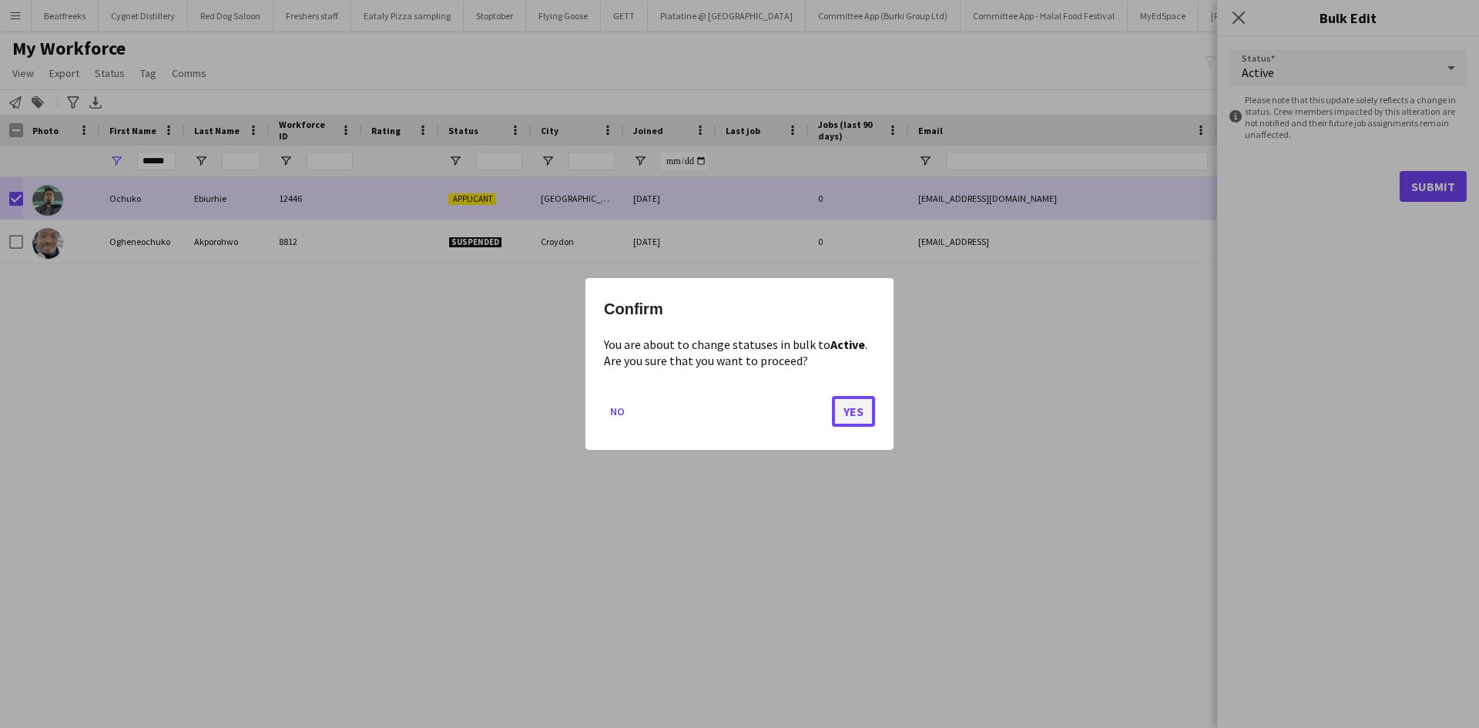
click at [866, 403] on button "Yes" at bounding box center [853, 411] width 43 height 31
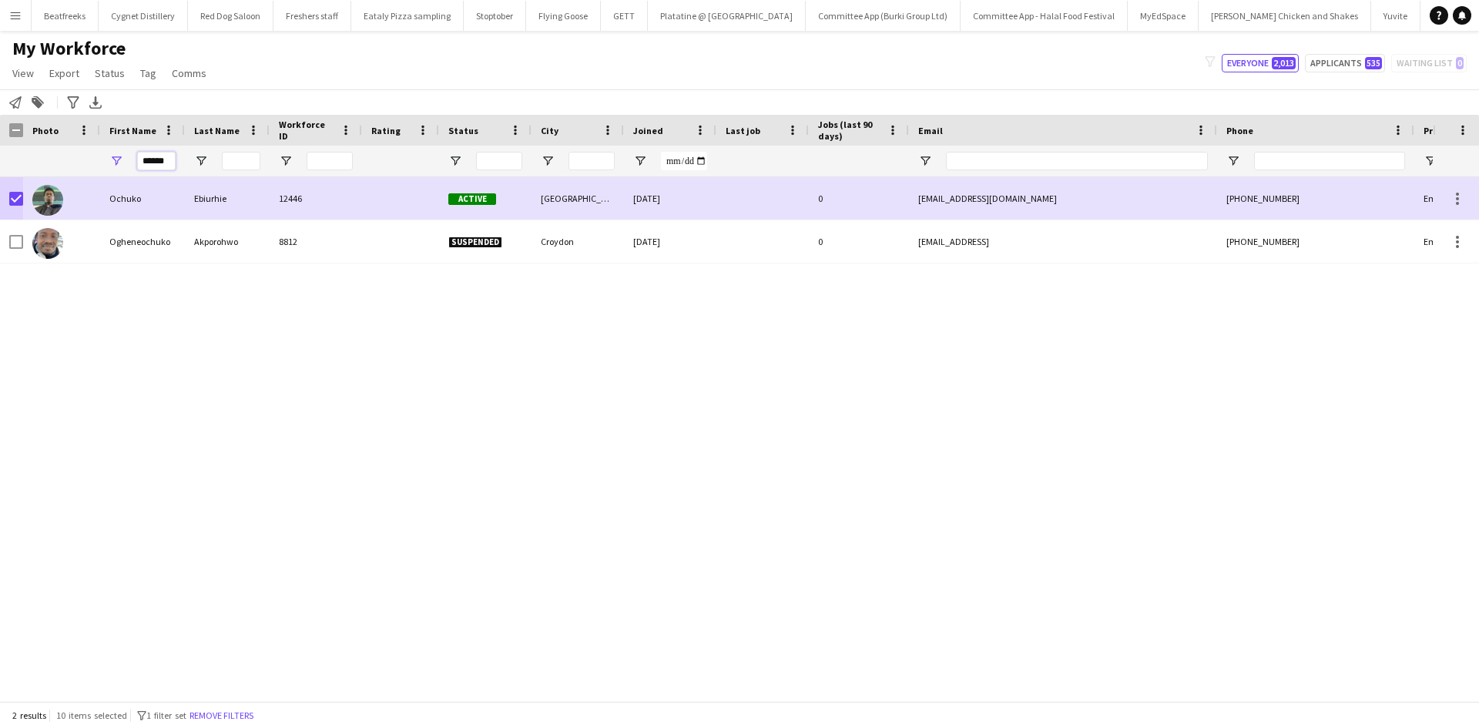
click at [157, 162] on input "******" at bounding box center [156, 161] width 39 height 18
drag, startPoint x: 142, startPoint y: 162, endPoint x: 412, endPoint y: 149, distance: 270.6
click at [412, 149] on div "******" at bounding box center [835, 161] width 1670 height 31
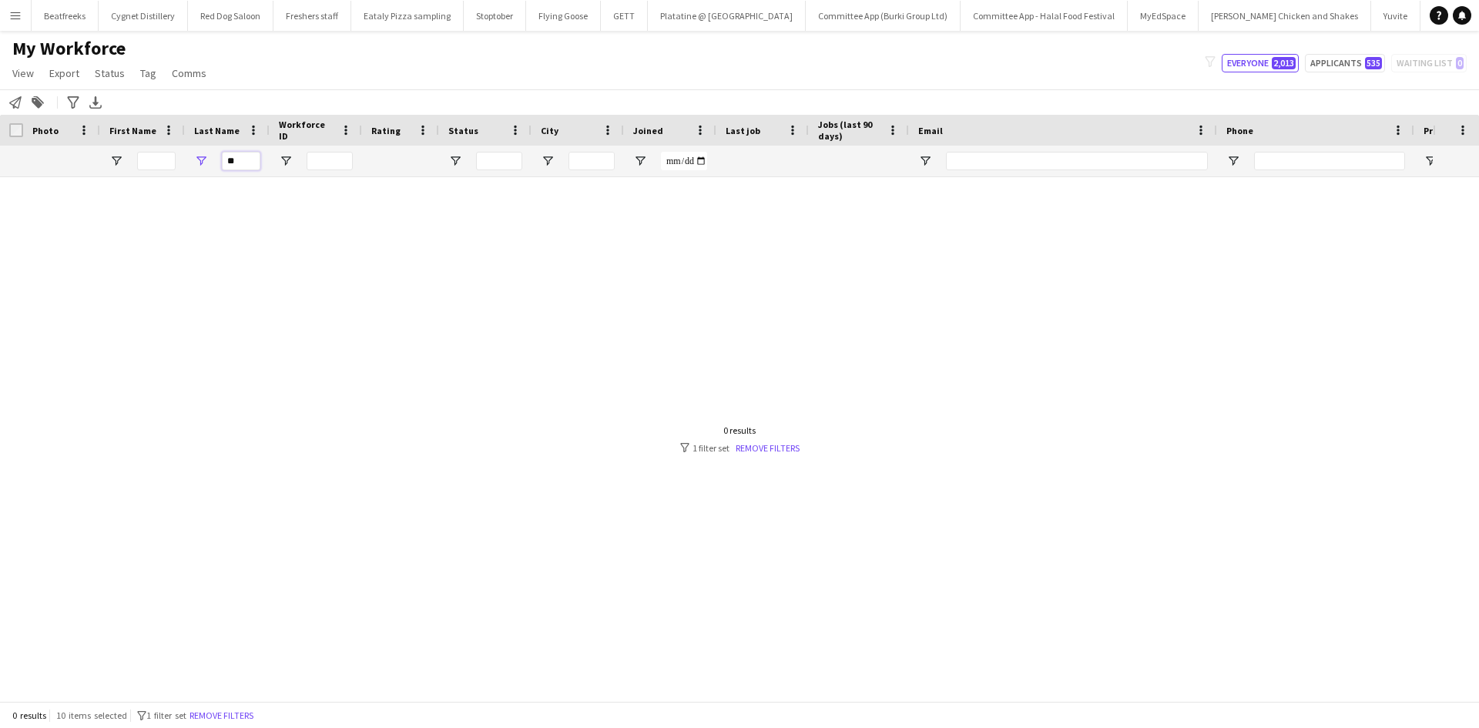
type input "*"
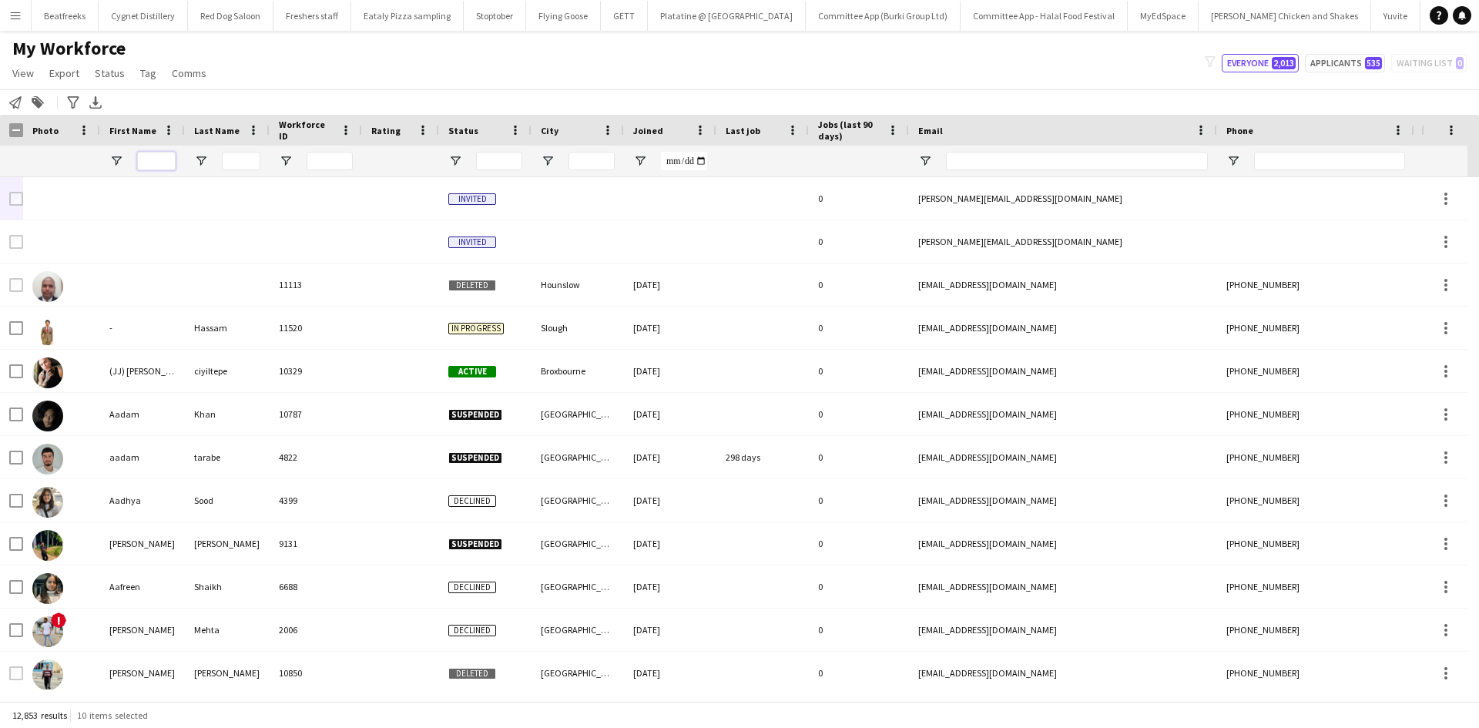
click at [152, 164] on input "First Name Filter Input" at bounding box center [156, 161] width 39 height 18
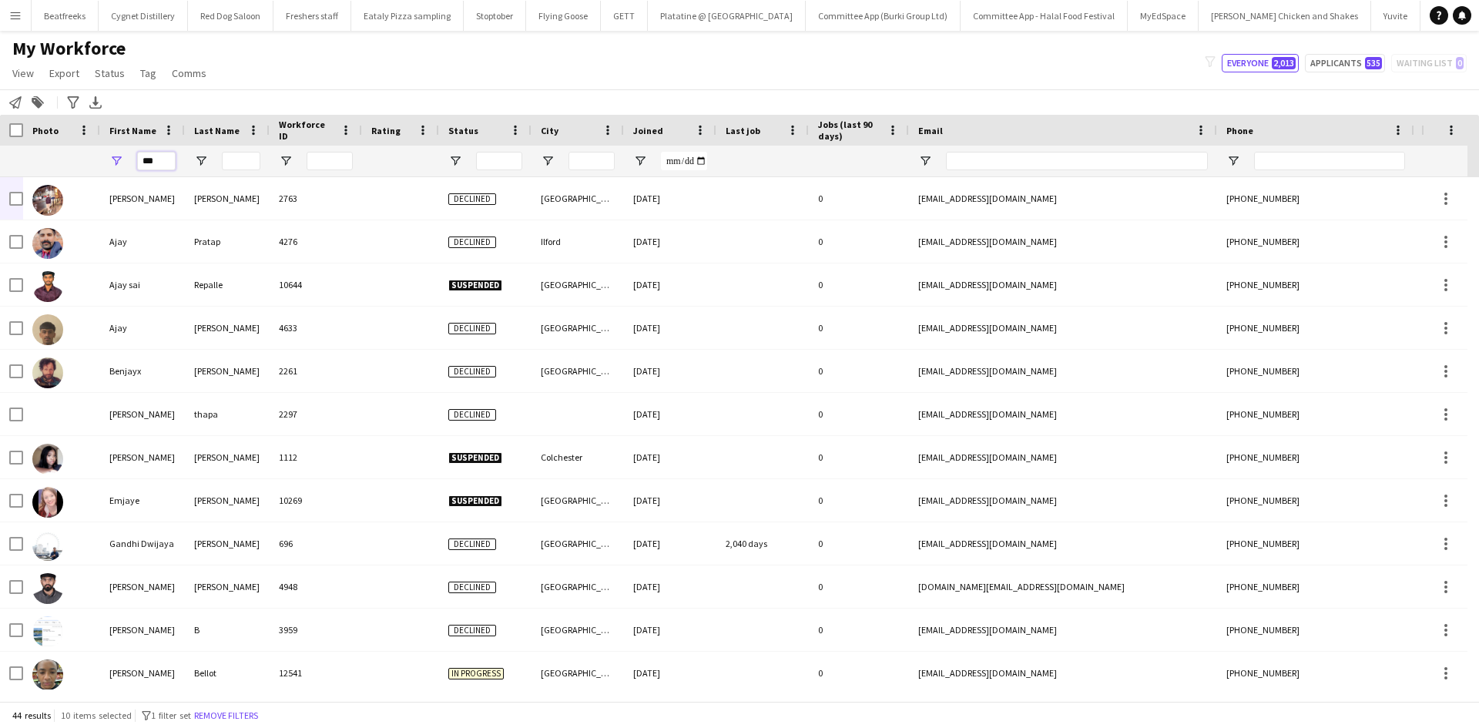
type input "***"
click at [236, 162] on input "Last Name Filter Input" at bounding box center [241, 161] width 39 height 18
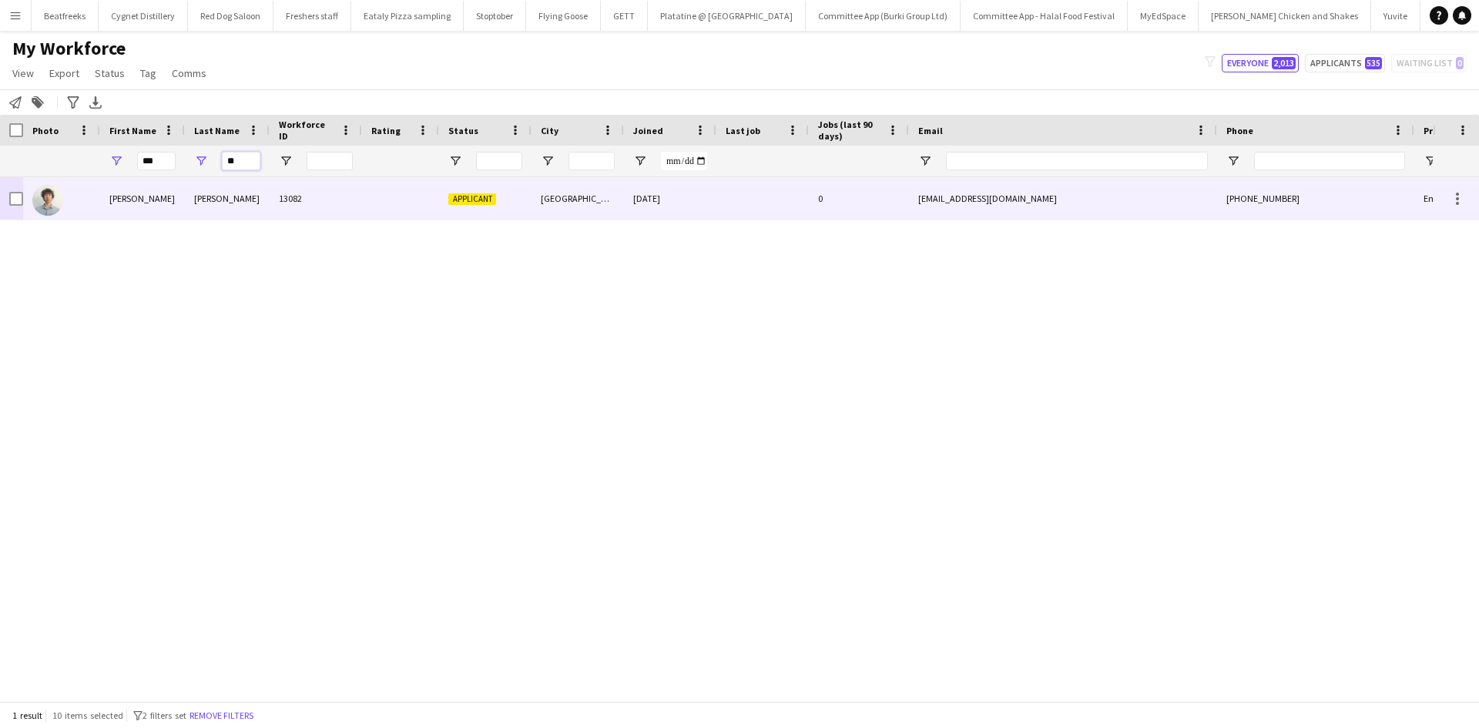
type input "**"
click at [219, 201] on div "Crosthwaite" at bounding box center [227, 198] width 85 height 42
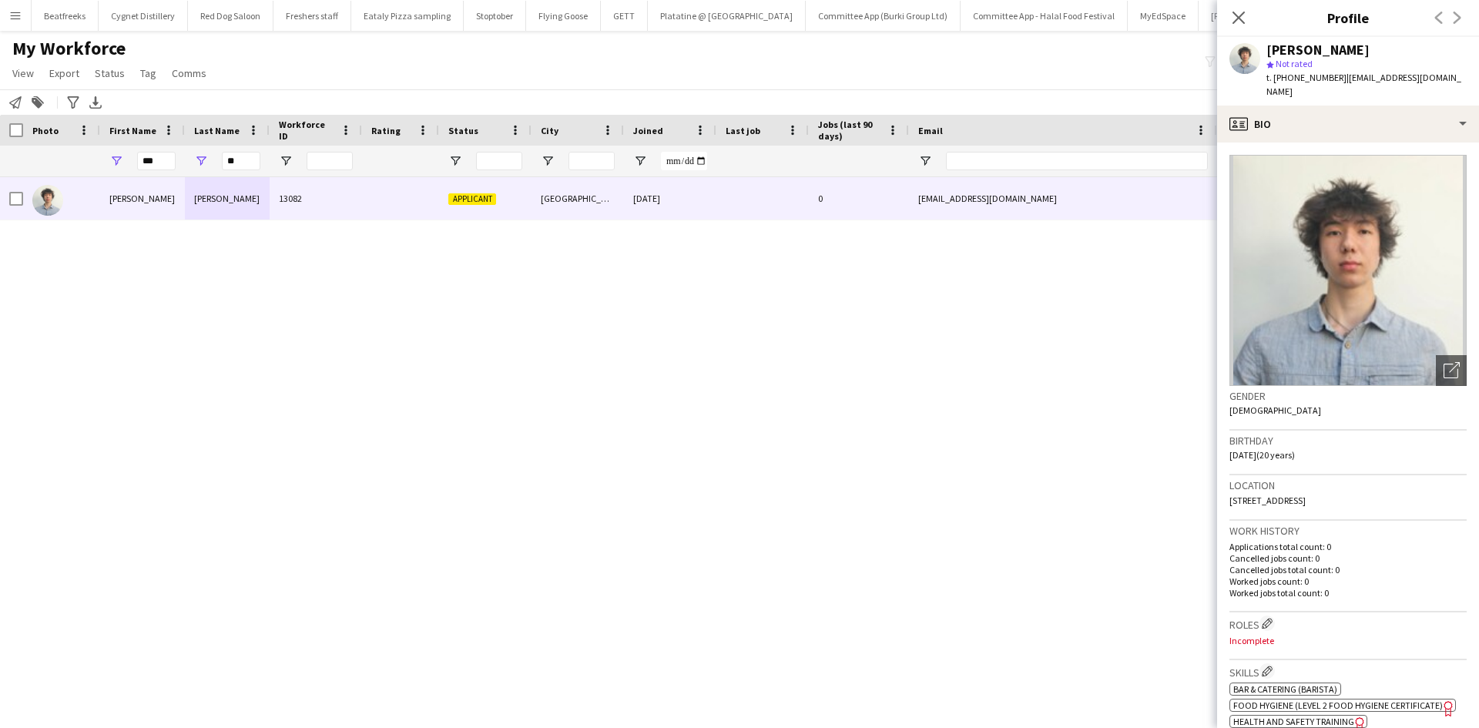
drag, startPoint x: 1369, startPoint y: 51, endPoint x: 1267, endPoint y: 55, distance: 102.5
click at [1267, 55] on div "Jay Crosthwaite" at bounding box center [1366, 50] width 200 height 14
copy div "Jay Crosthwaite"
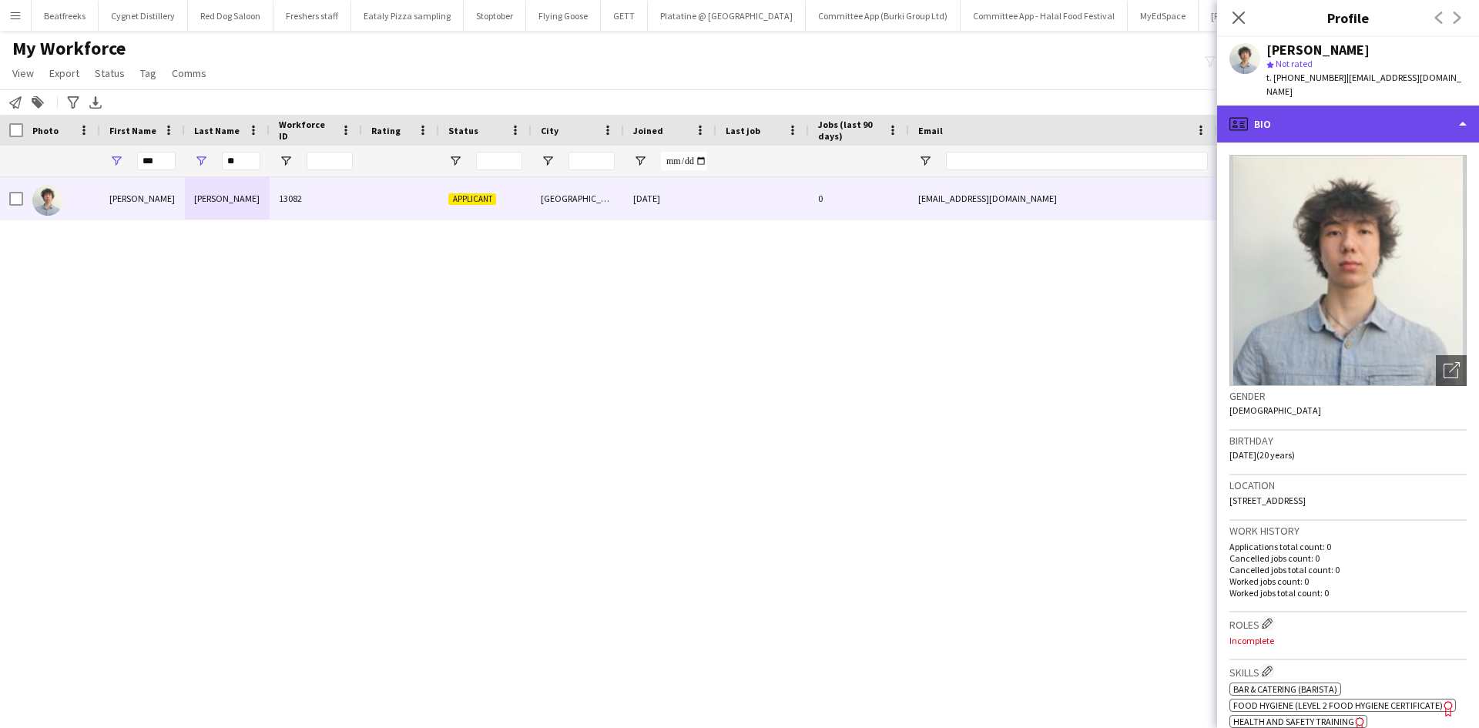
click at [1362, 116] on div "profile Bio" at bounding box center [1348, 124] width 262 height 37
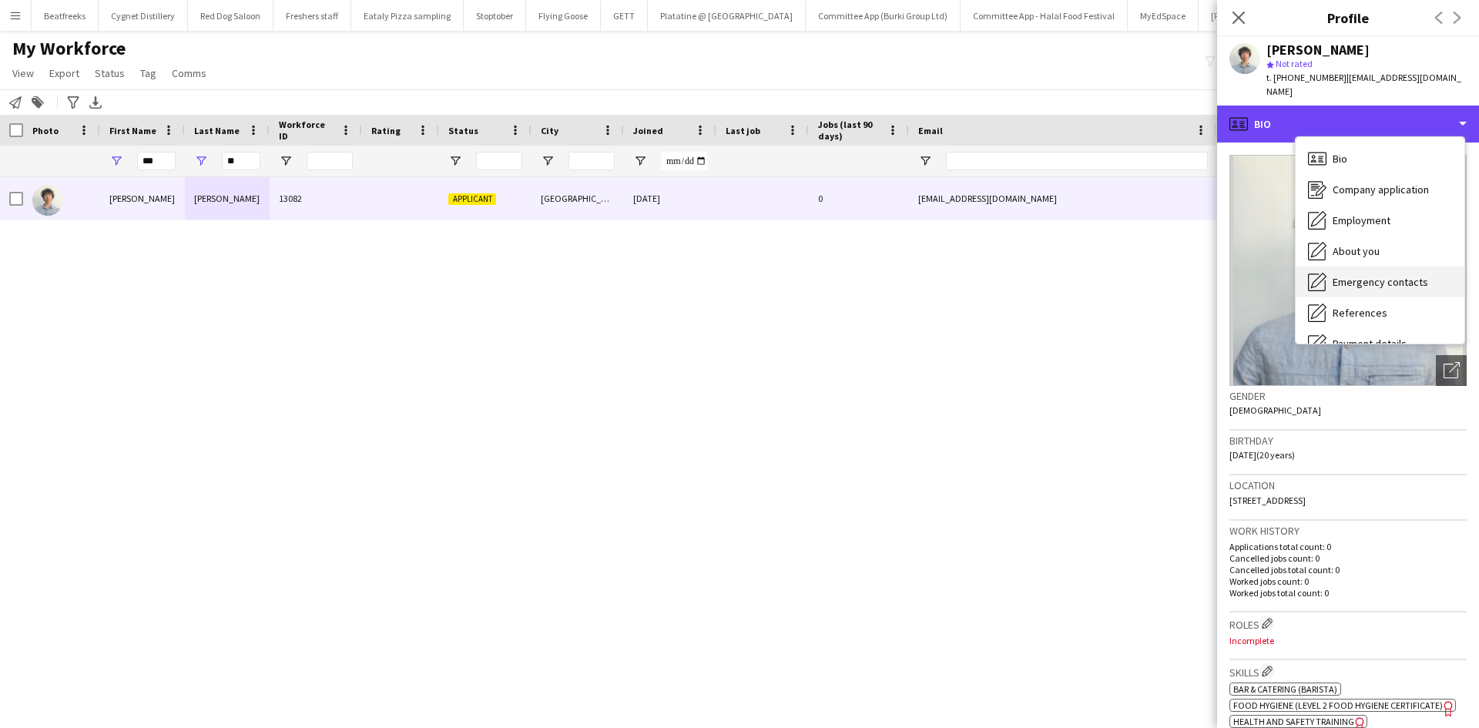
scroll to position [206, 0]
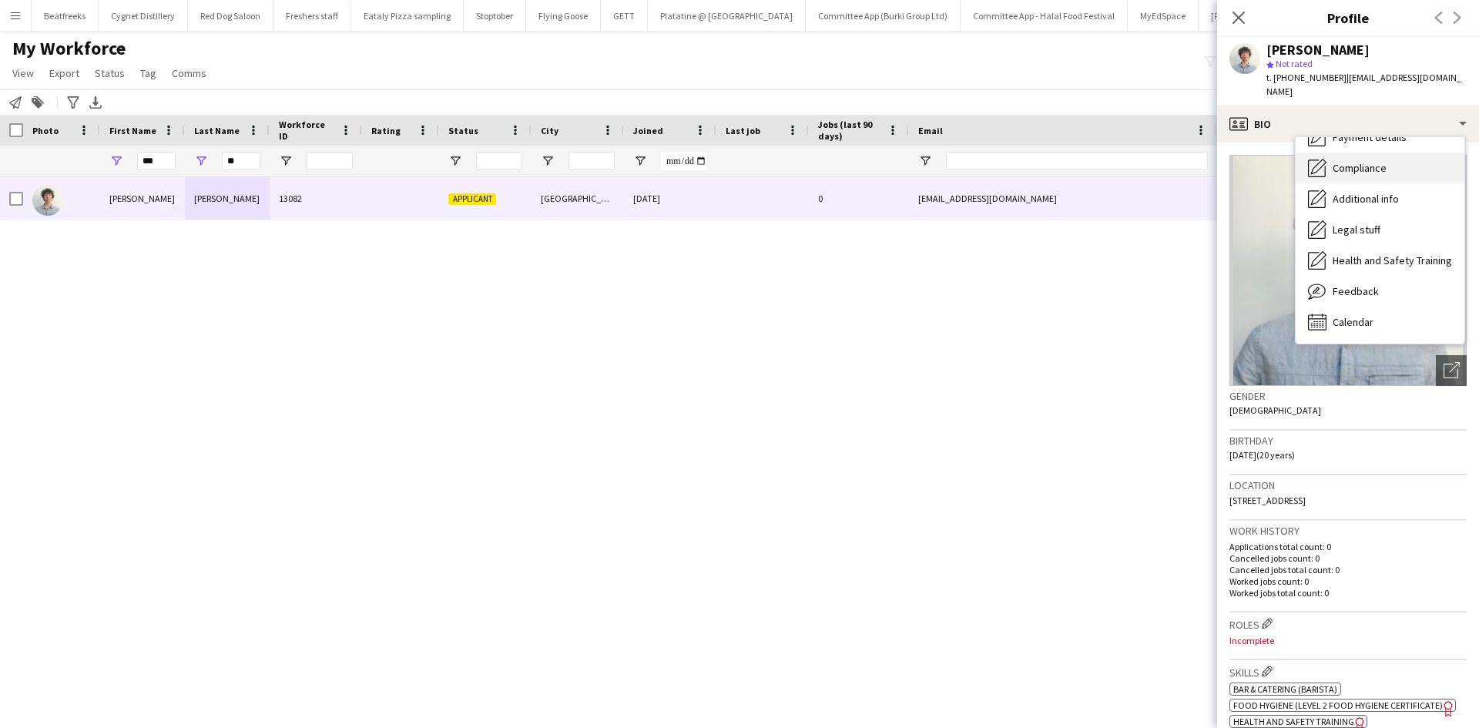
click at [1355, 161] on span "Compliance" at bounding box center [1359, 168] width 54 height 14
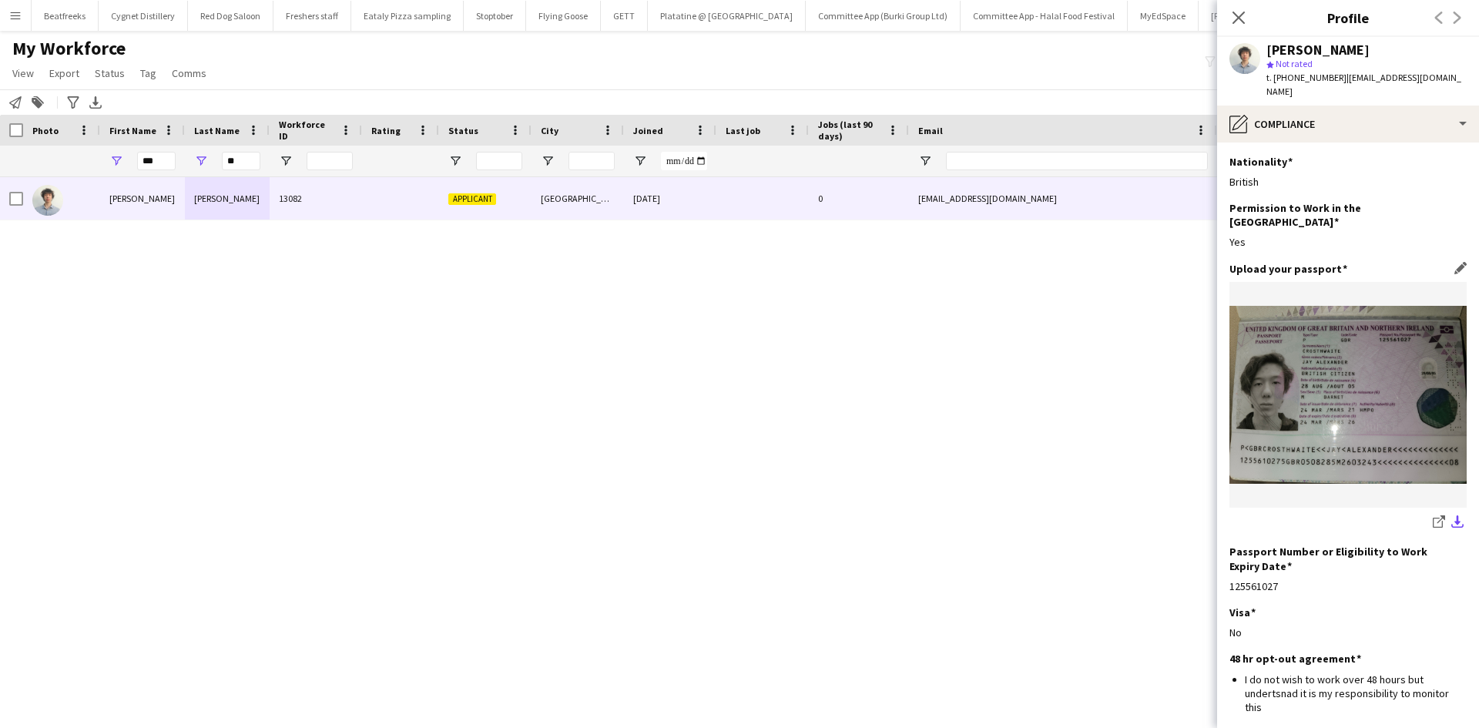
click at [1448, 514] on button "download-bottom" at bounding box center [1457, 523] width 18 height 18
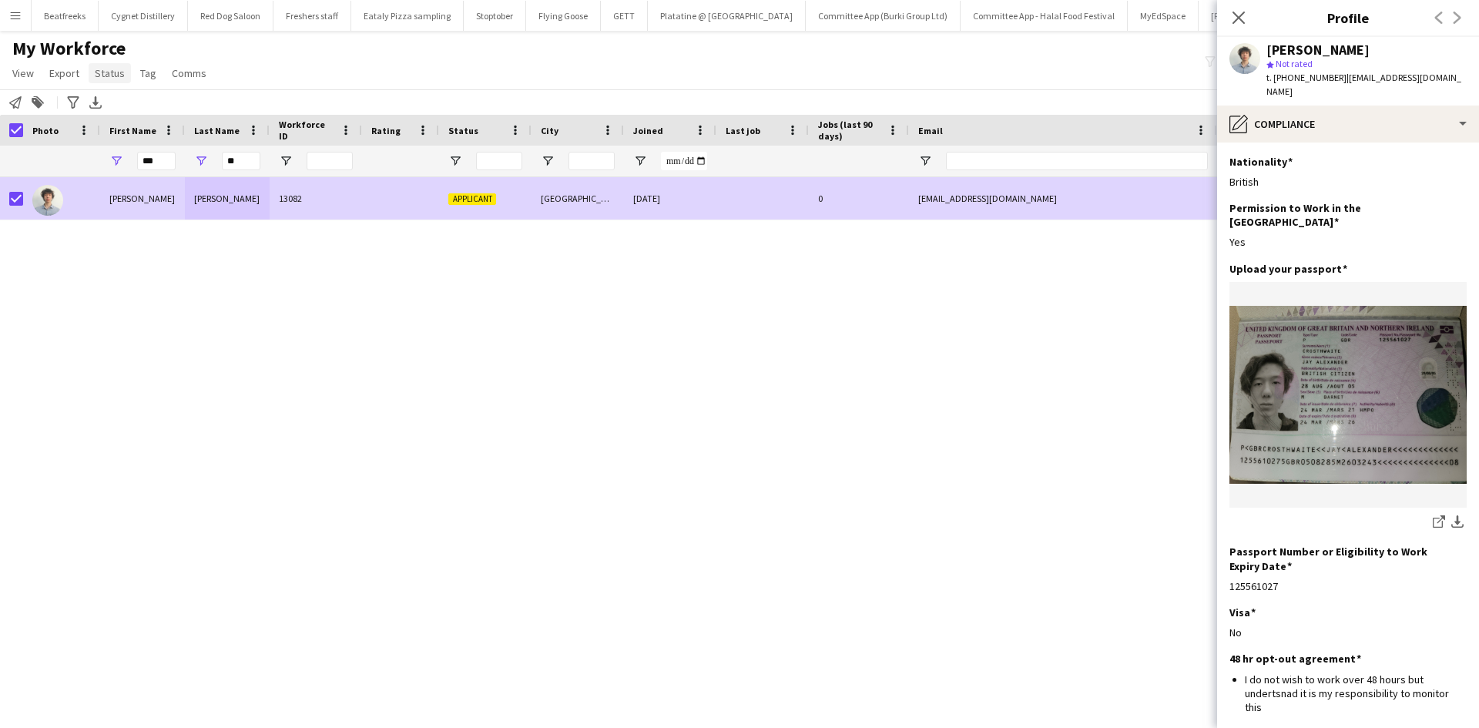
click at [106, 69] on span "Status" at bounding box center [110, 73] width 30 height 14
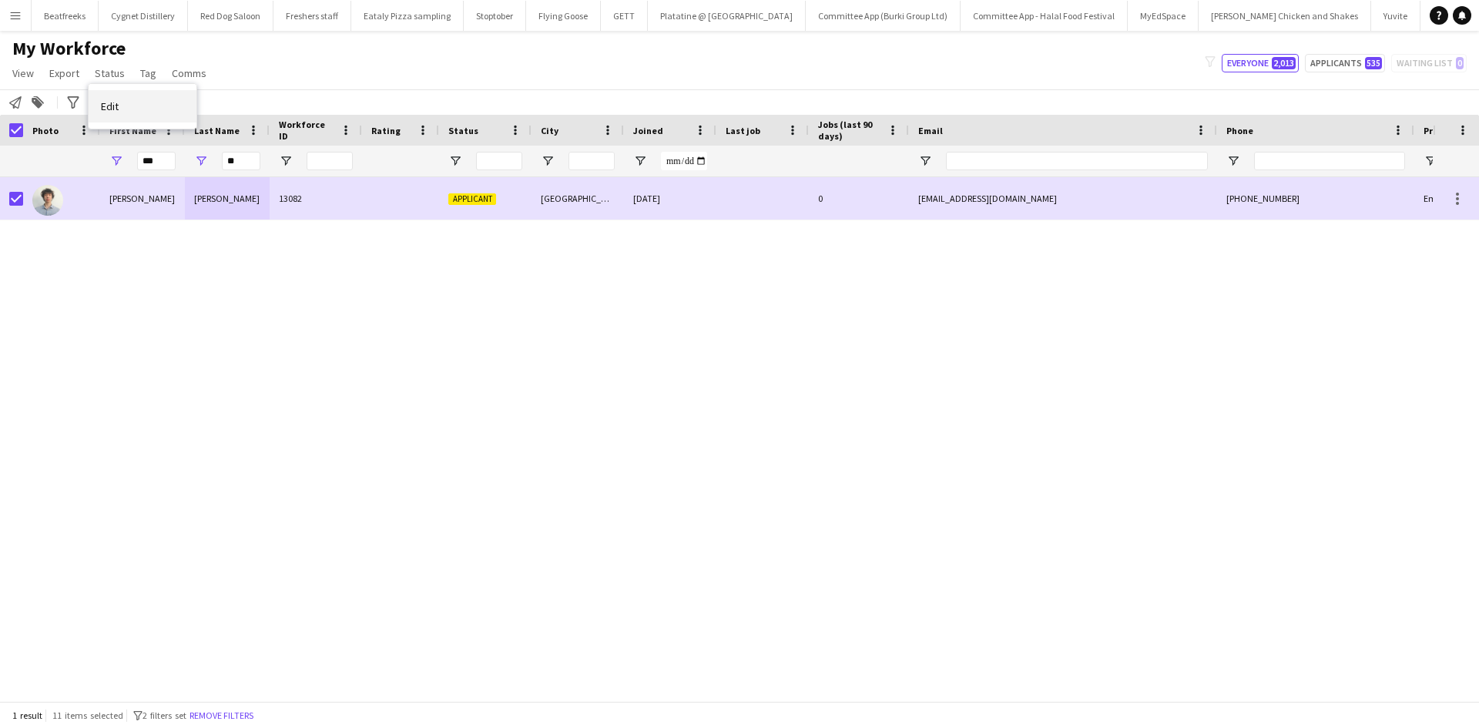
click at [162, 101] on link "Edit" at bounding box center [143, 106] width 108 height 32
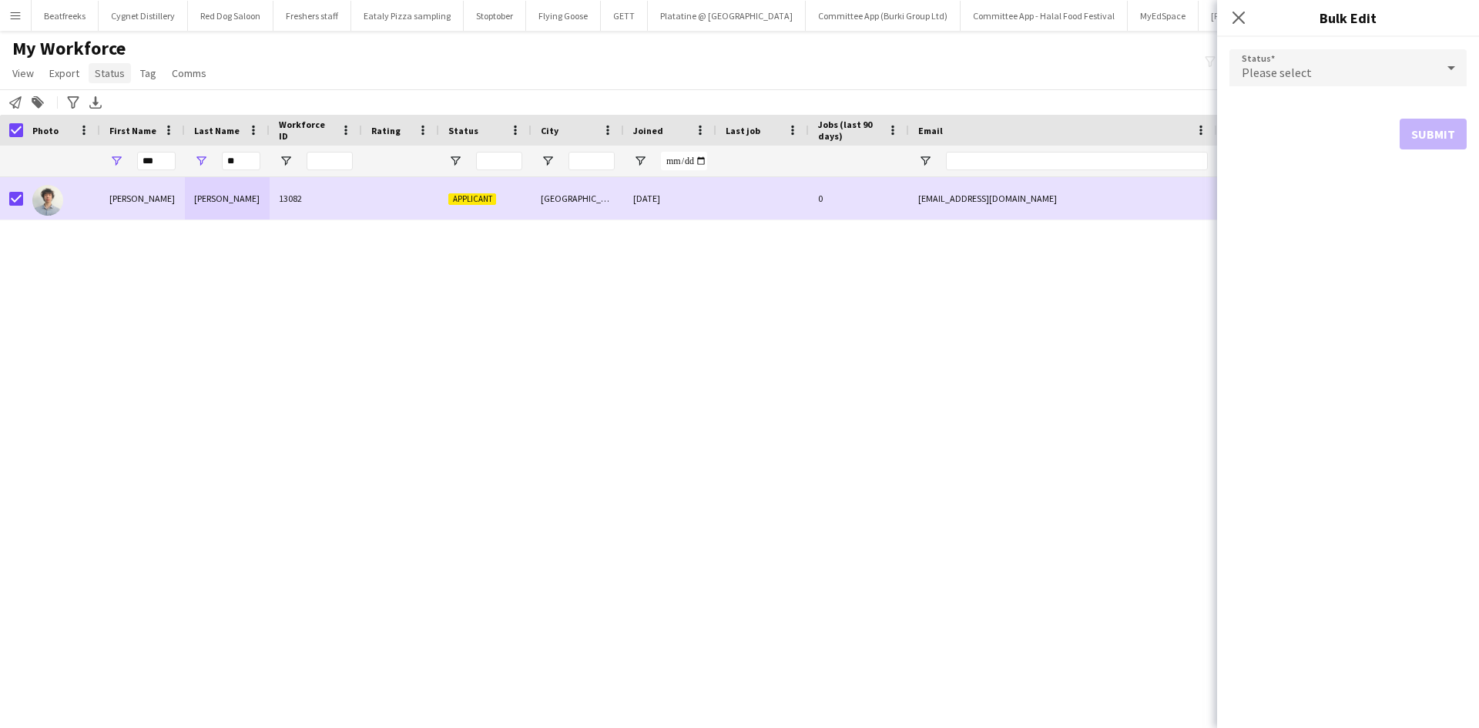
click at [109, 74] on span "Status" at bounding box center [110, 73] width 30 height 14
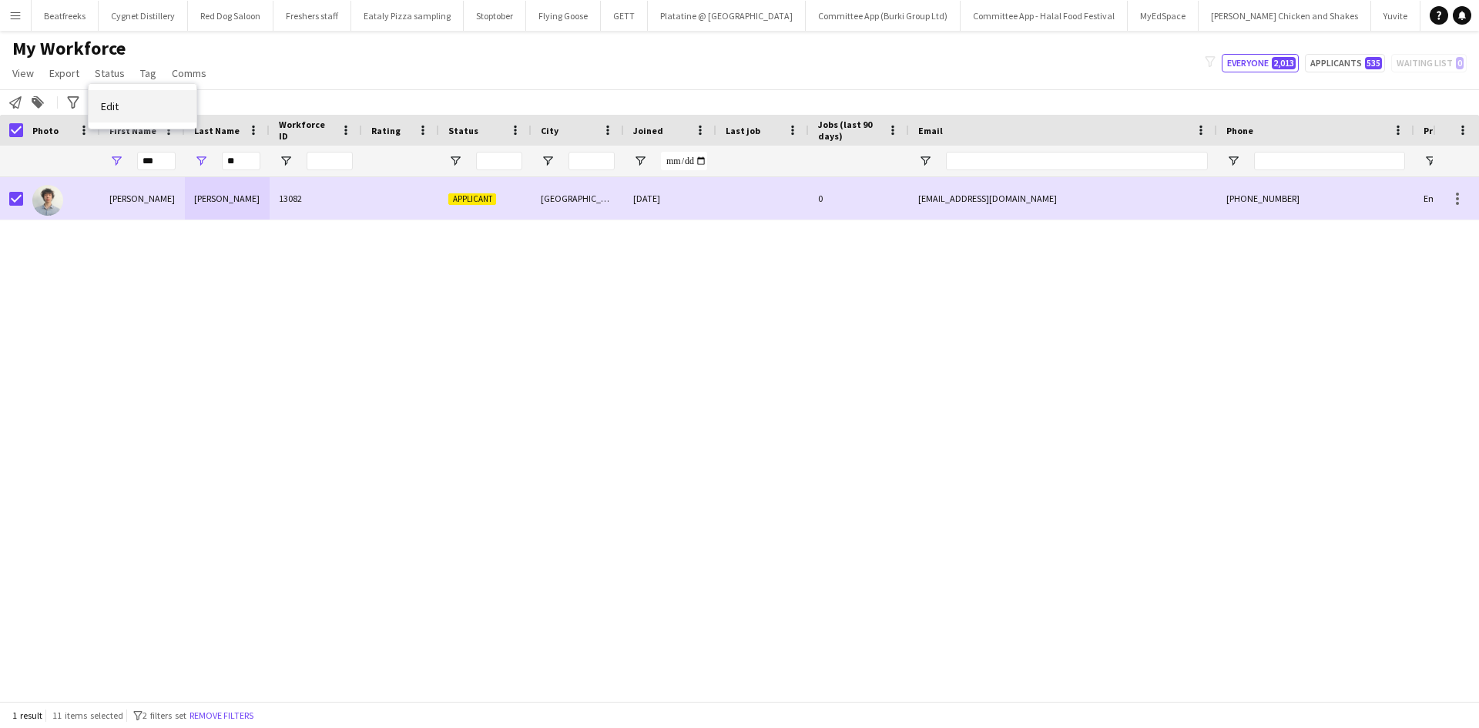
click at [144, 109] on link "Edit" at bounding box center [143, 106] width 108 height 32
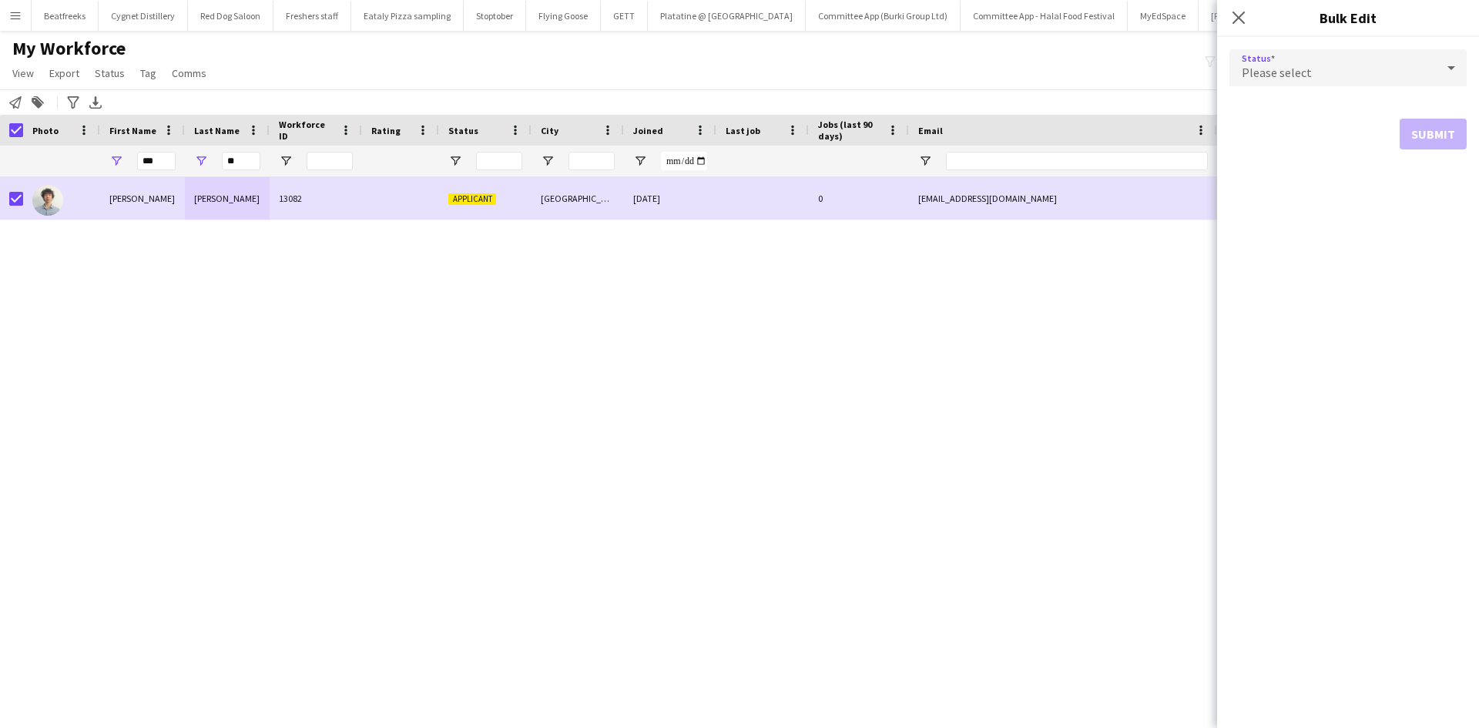
click at [1254, 67] on span "Please select" at bounding box center [1276, 72] width 70 height 15
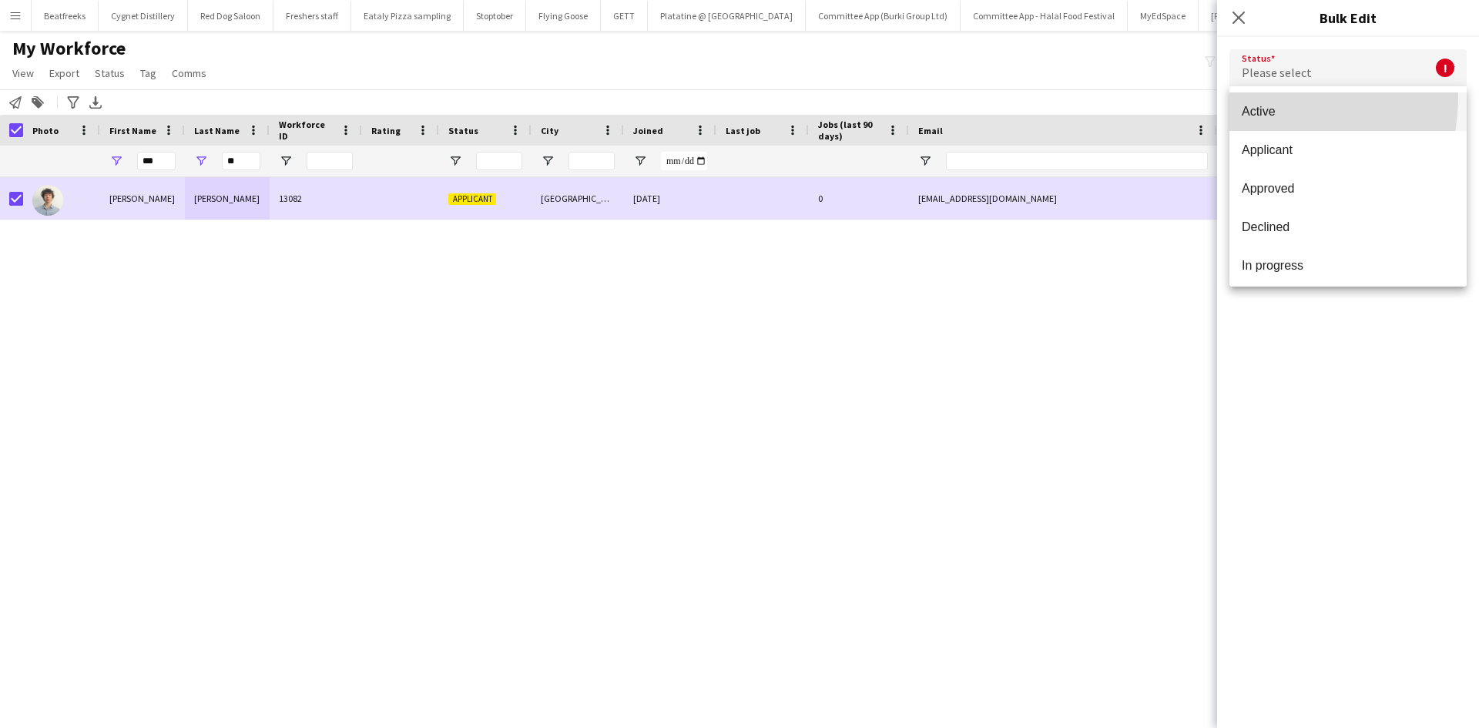
click at [1251, 96] on mat-option "Active" at bounding box center [1347, 111] width 237 height 39
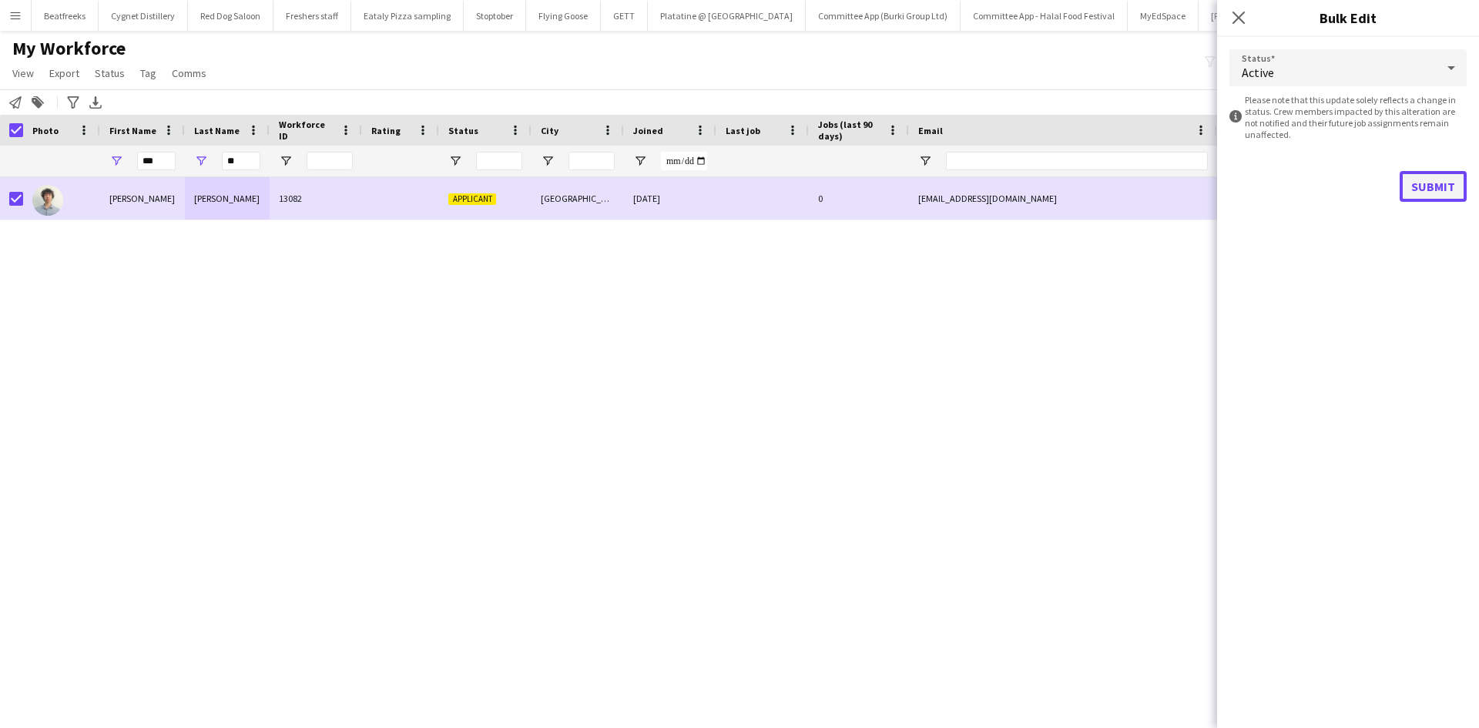
click at [1425, 173] on button "Submit" at bounding box center [1432, 186] width 67 height 31
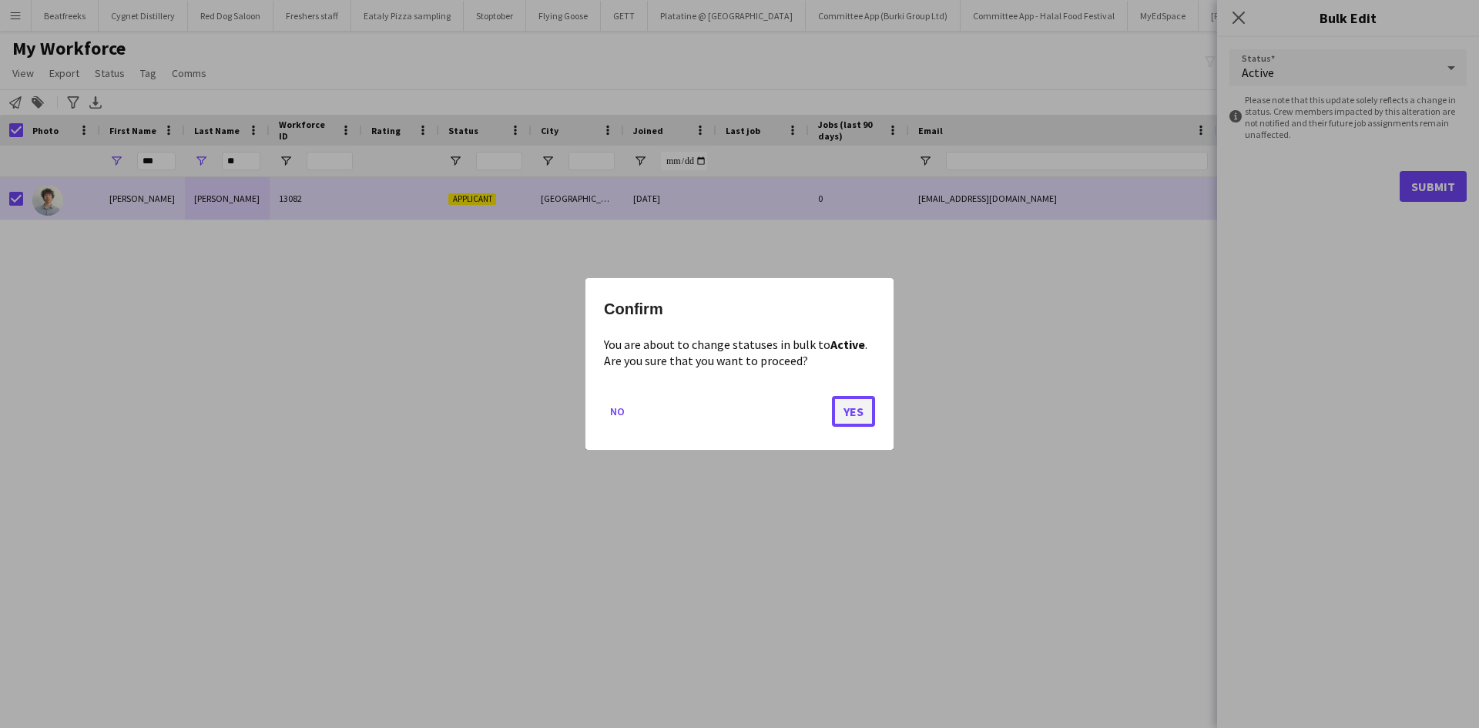
click at [852, 416] on button "Yes" at bounding box center [853, 411] width 43 height 31
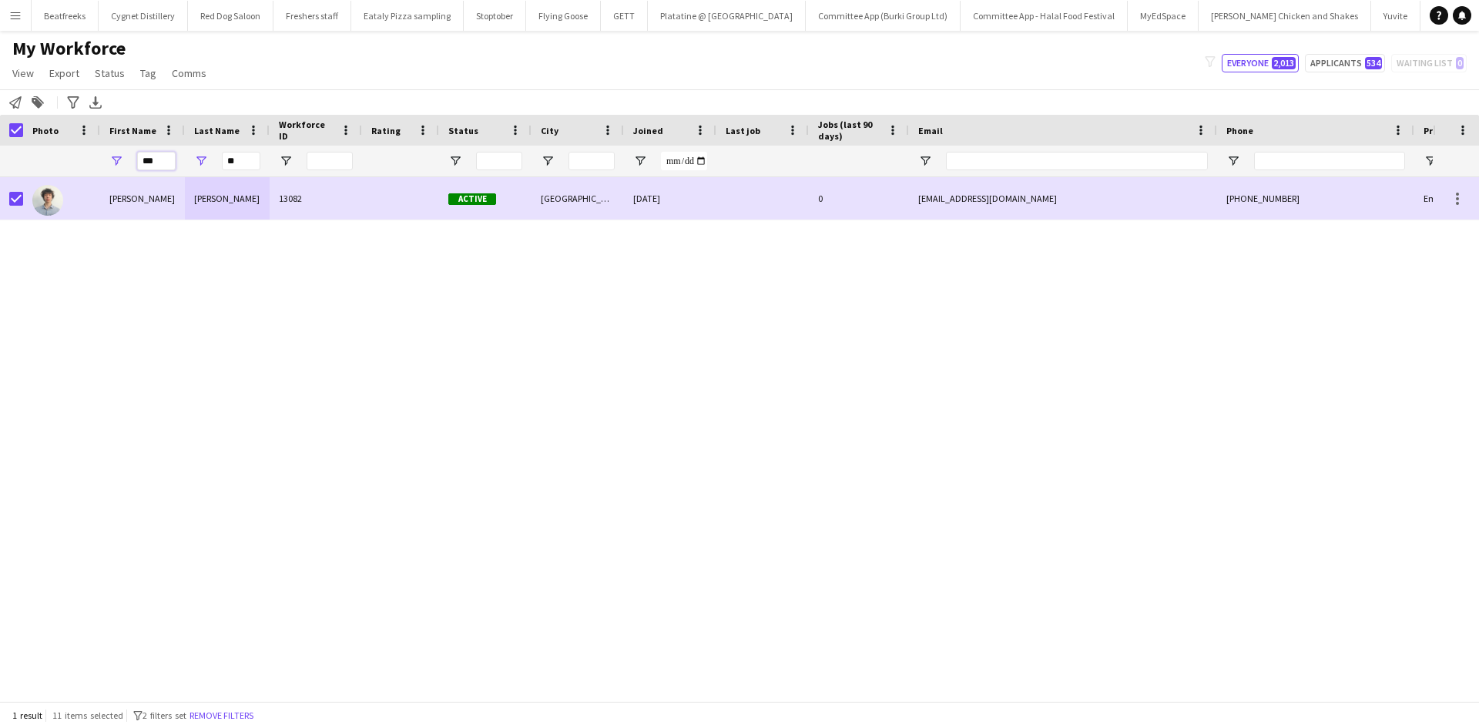
drag, startPoint x: 166, startPoint y: 159, endPoint x: -33, endPoint y: 156, distance: 198.7
click at [0, 156] on html "Menu Boards Boards Boards All jobs Status Workforce Workforce My Workforce Recr…" at bounding box center [739, 364] width 1479 height 728
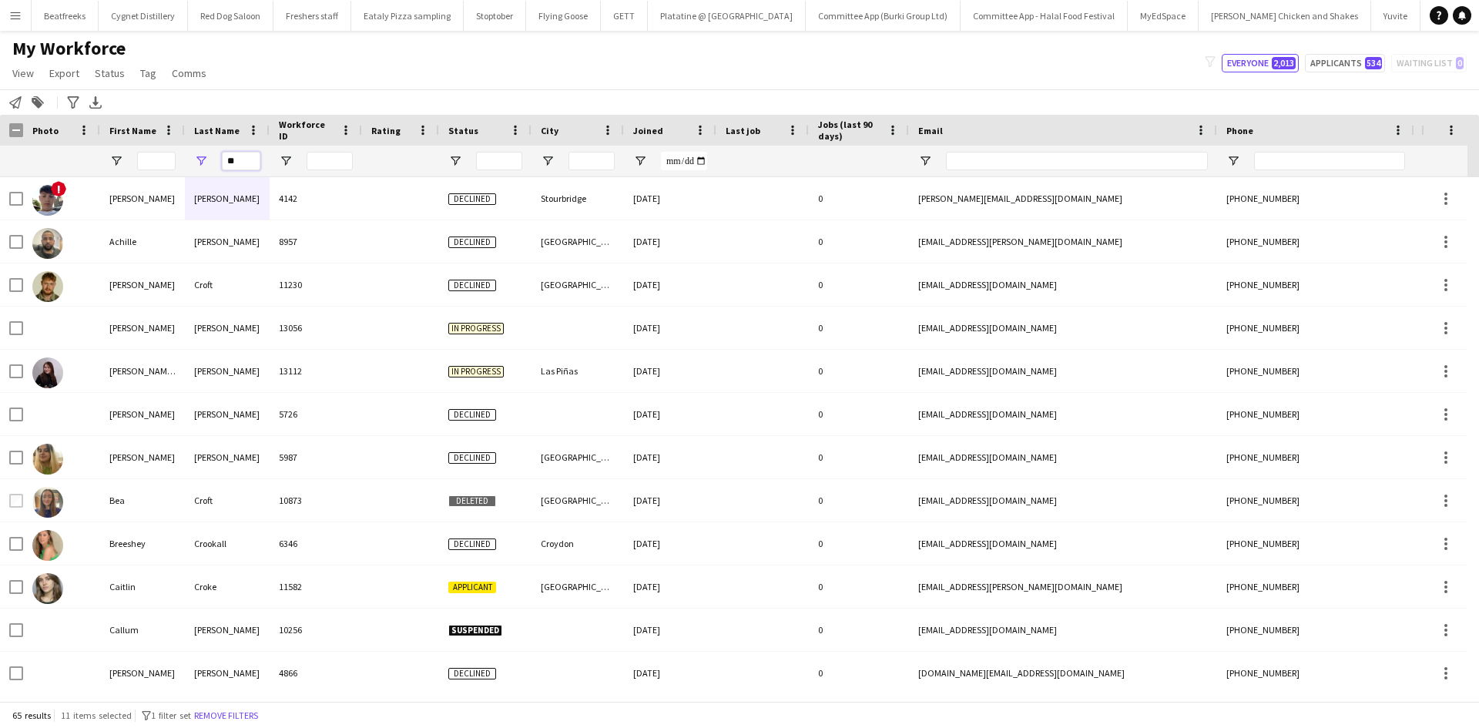
type input "*"
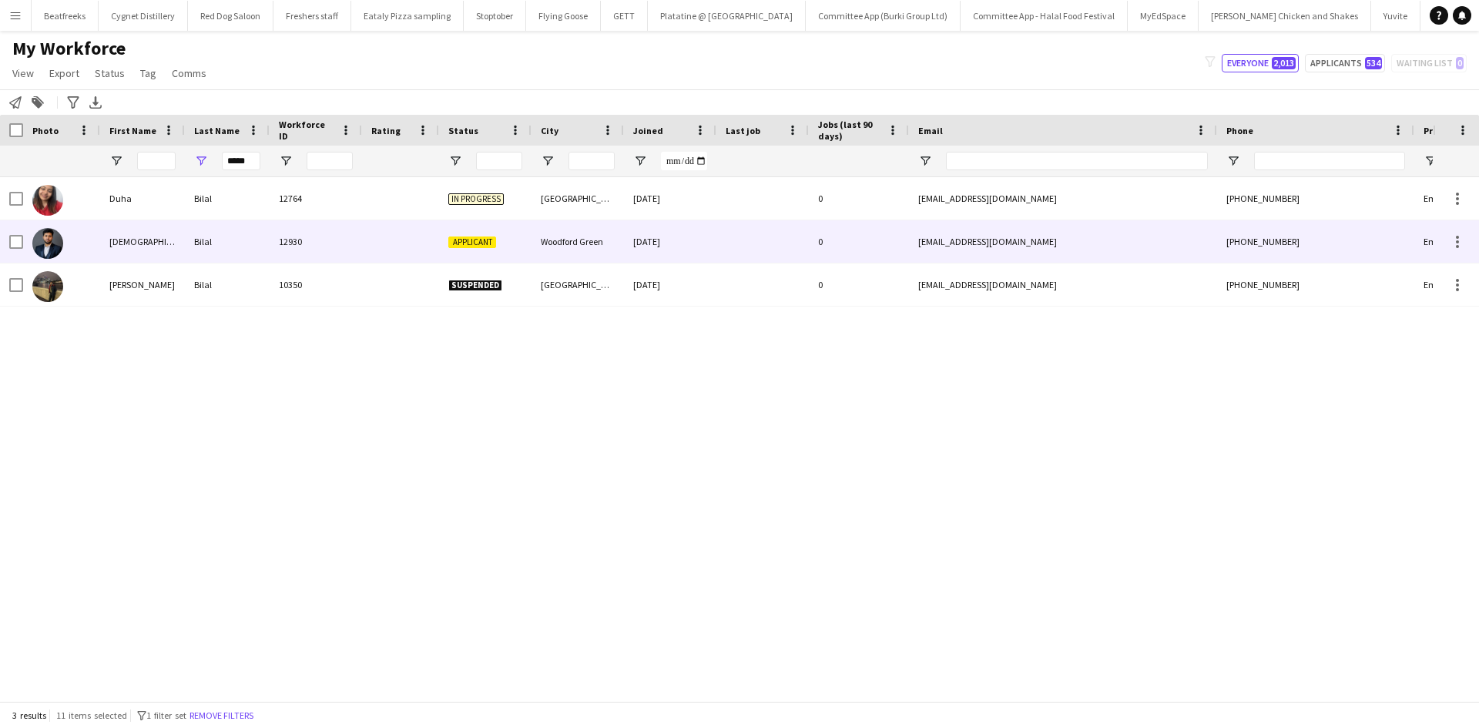
click at [149, 241] on div "Muhammad" at bounding box center [142, 241] width 85 height 42
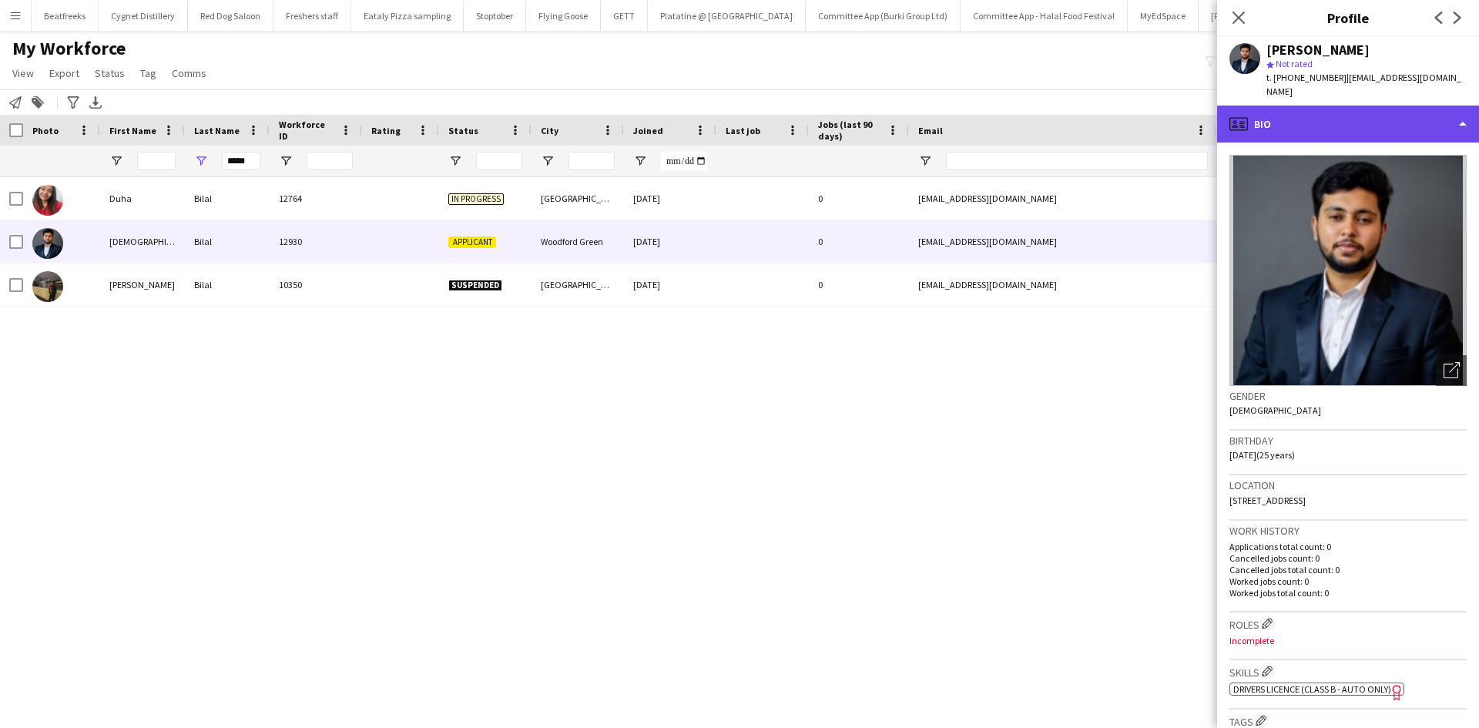
click at [1266, 106] on div "profile Bio" at bounding box center [1348, 124] width 262 height 37
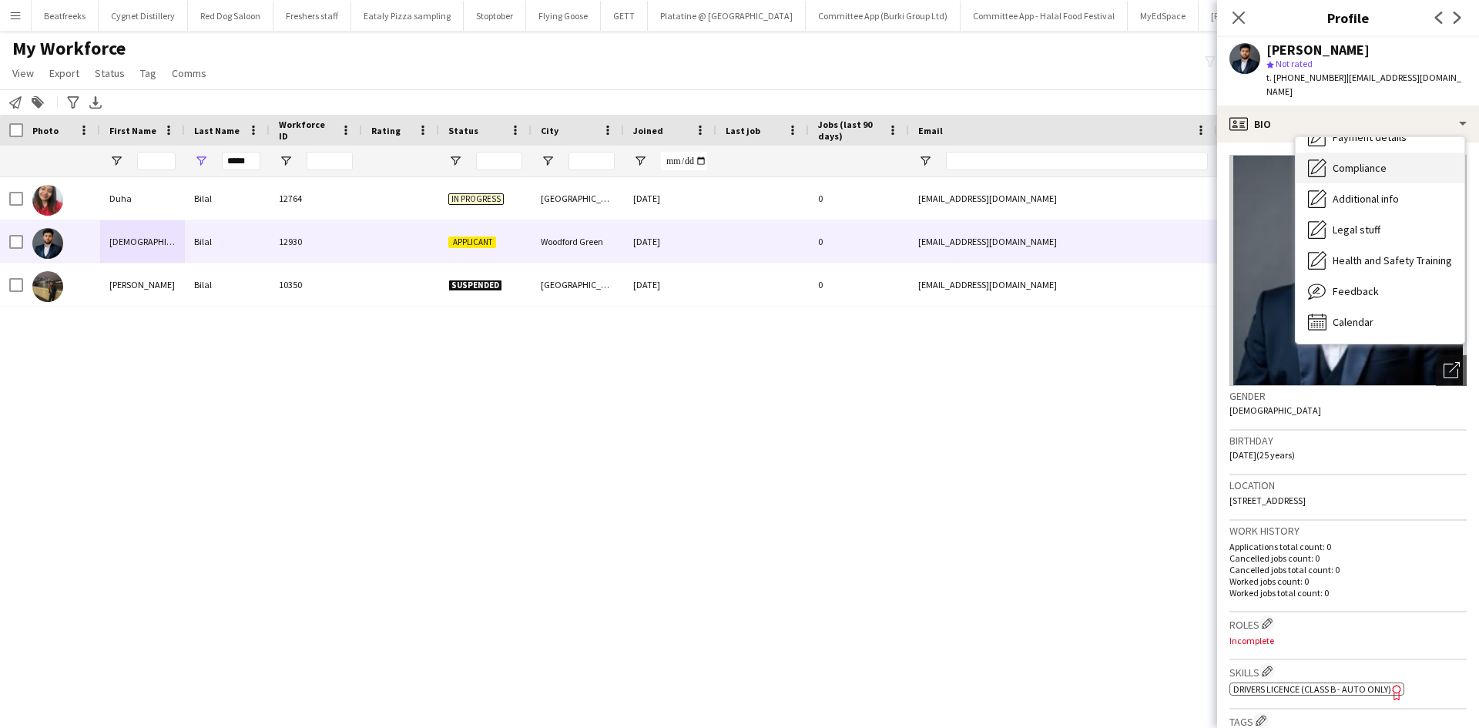
click at [1361, 161] on span "Compliance" at bounding box center [1359, 168] width 54 height 14
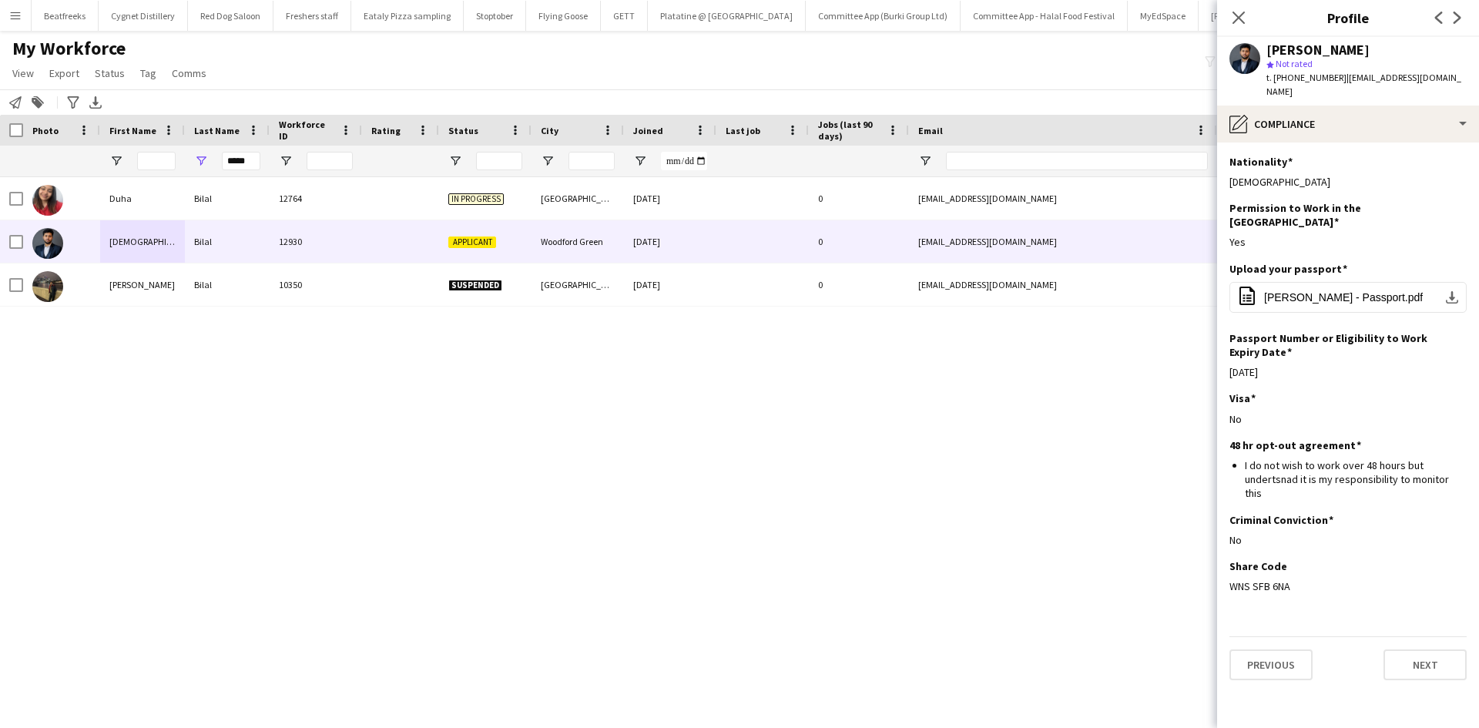
drag, startPoint x: 1292, startPoint y: 542, endPoint x: 1215, endPoint y: 544, distance: 77.0
click at [1215, 544] on body "Menu Boards Boards Boards All jobs Status Workforce Workforce My Workforce Recr…" at bounding box center [739, 364] width 1479 height 728
click at [1297, 579] on div "WNS SFB 6NA" at bounding box center [1347, 586] width 237 height 14
drag, startPoint x: 1294, startPoint y: 544, endPoint x: 1232, endPoint y: 544, distance: 61.6
click at [1232, 579] on div "WNS SFB 6NA" at bounding box center [1347, 586] width 237 height 14
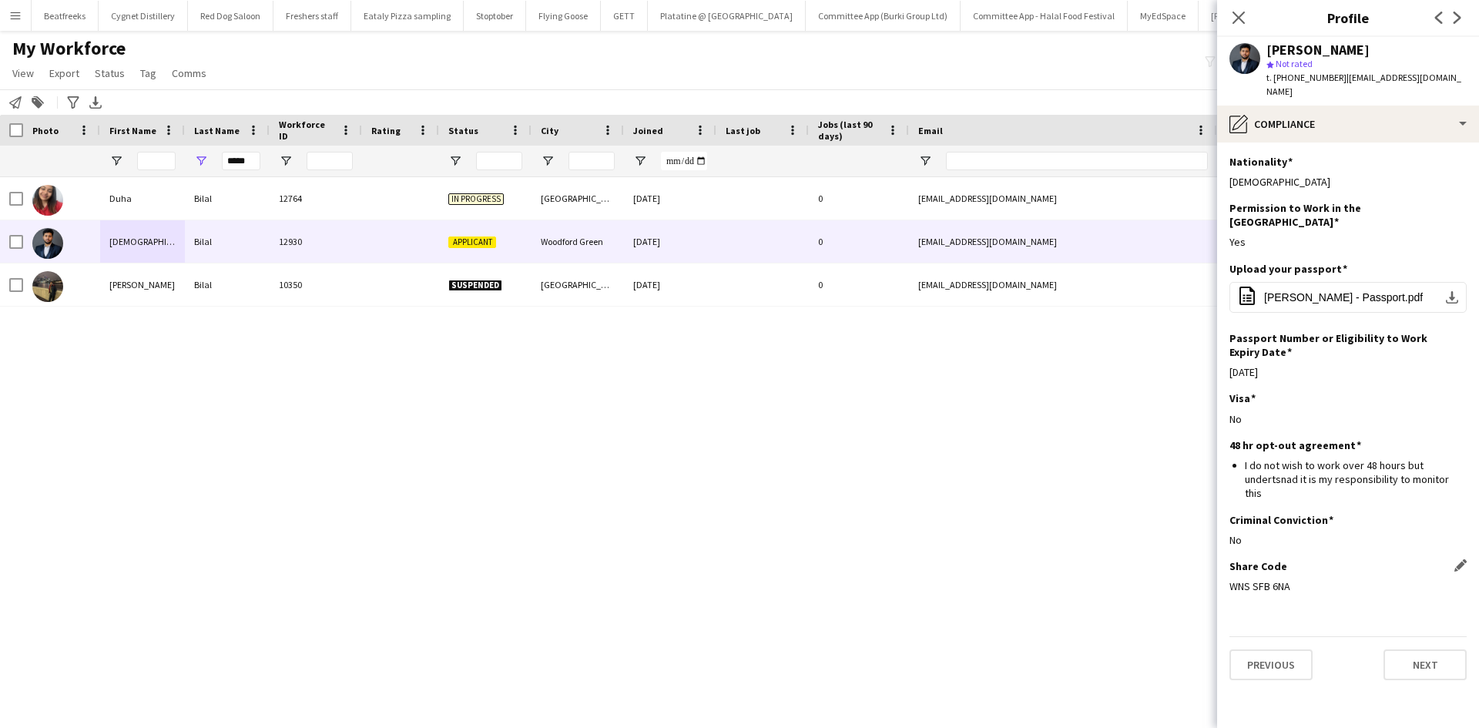
copy div "WNS SFB 6NA"
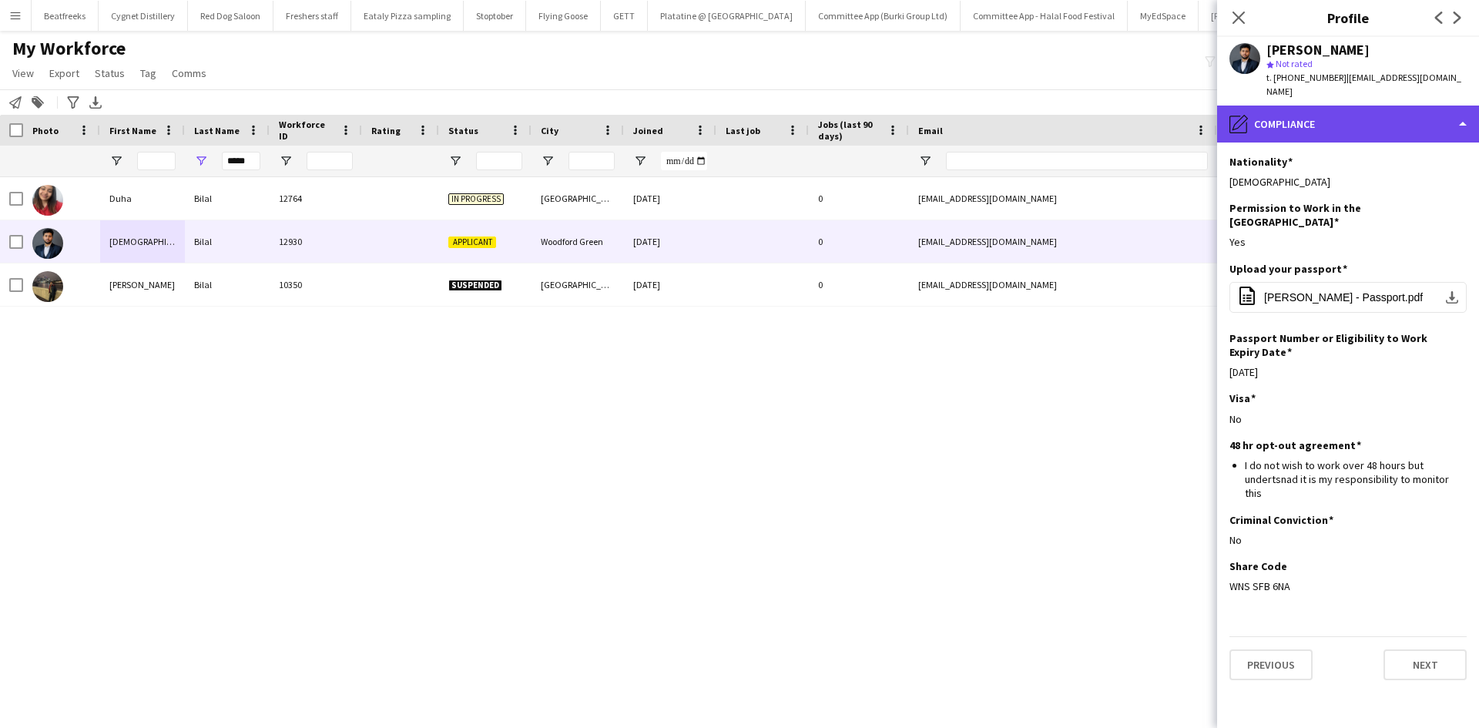
click at [1318, 111] on div "pencil4 Compliance" at bounding box center [1348, 124] width 262 height 37
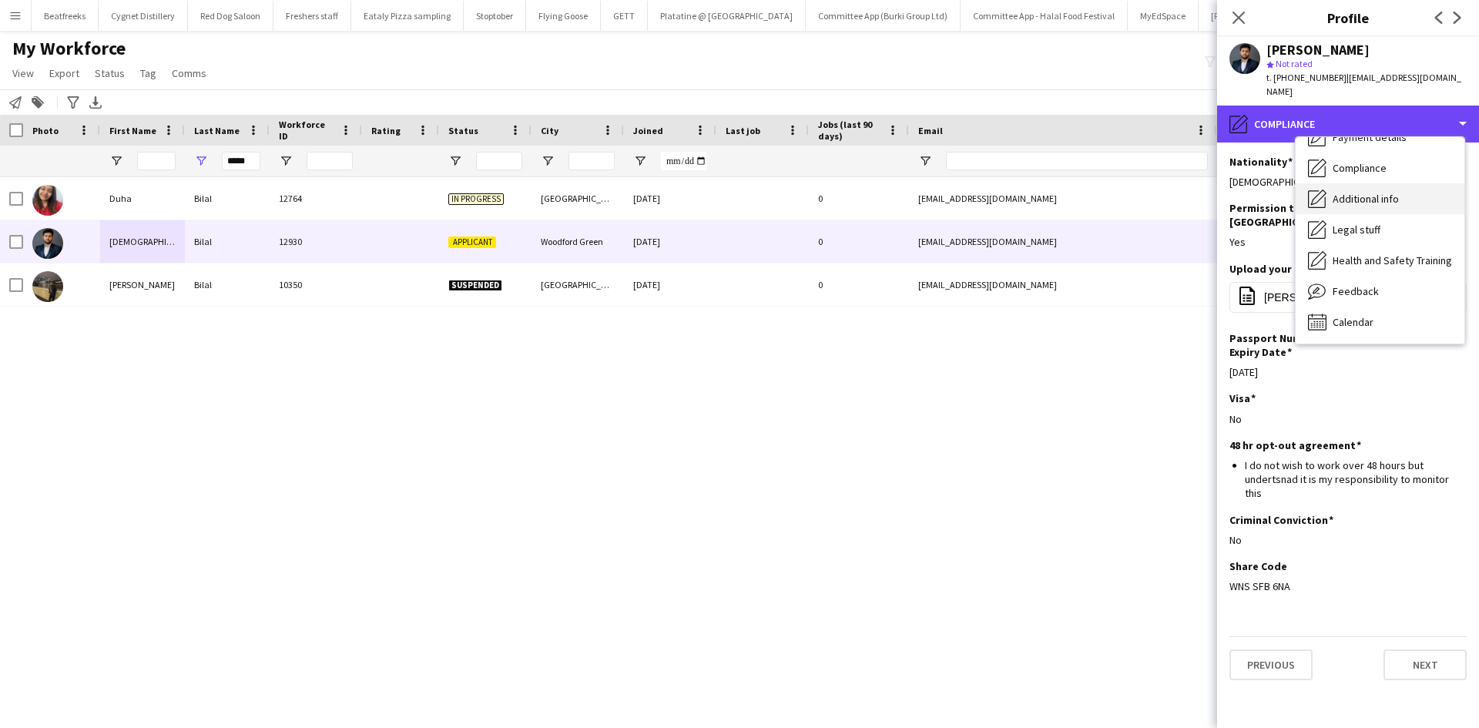
scroll to position [0, 0]
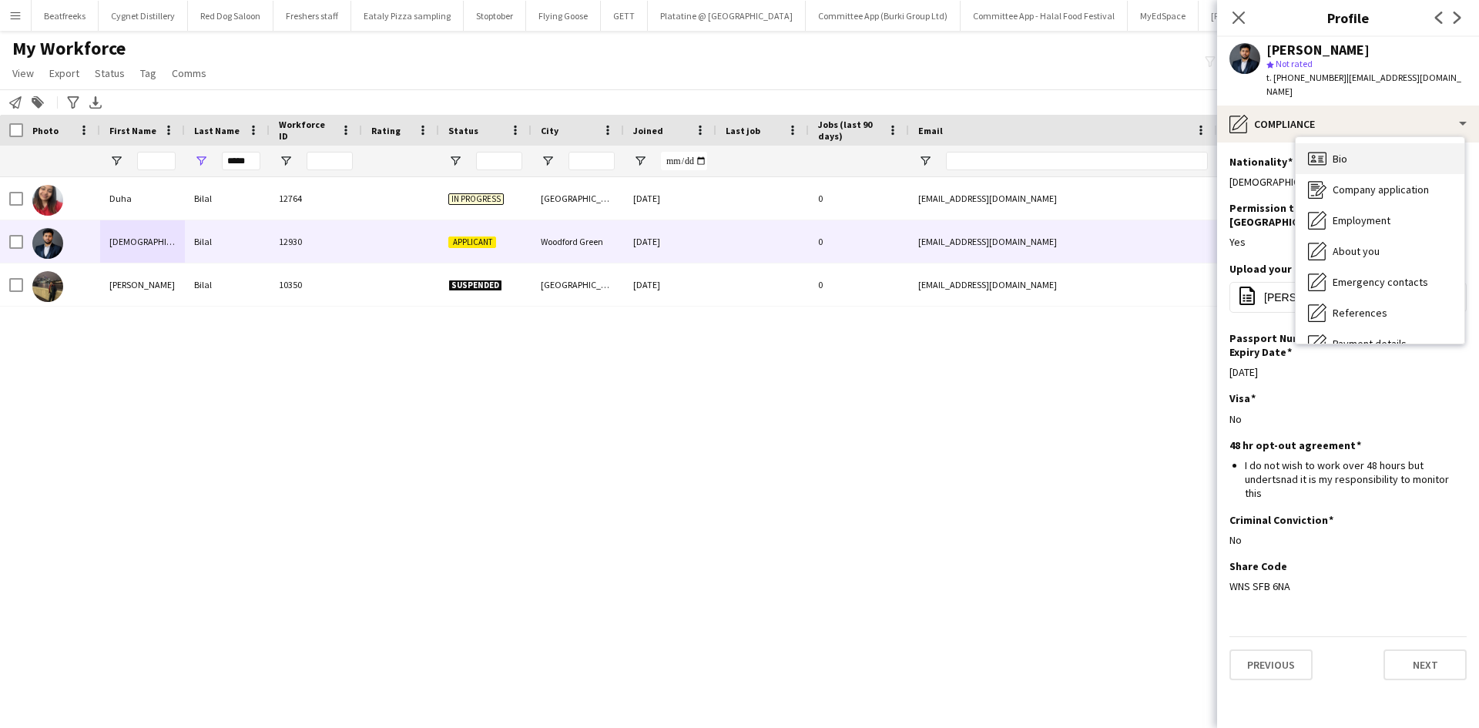
click at [1347, 143] on div "Bio Bio" at bounding box center [1379, 158] width 169 height 31
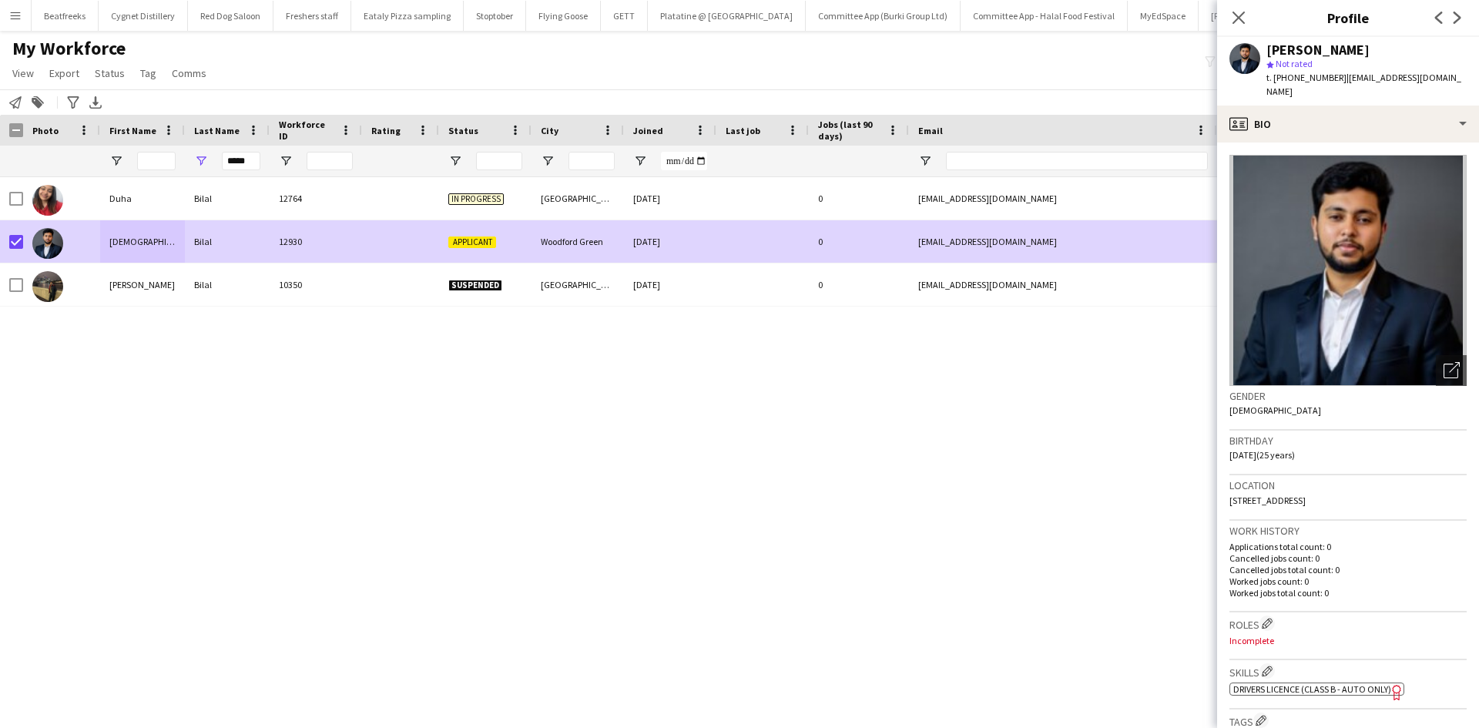
click at [109, 69] on span "Status" at bounding box center [110, 73] width 30 height 14
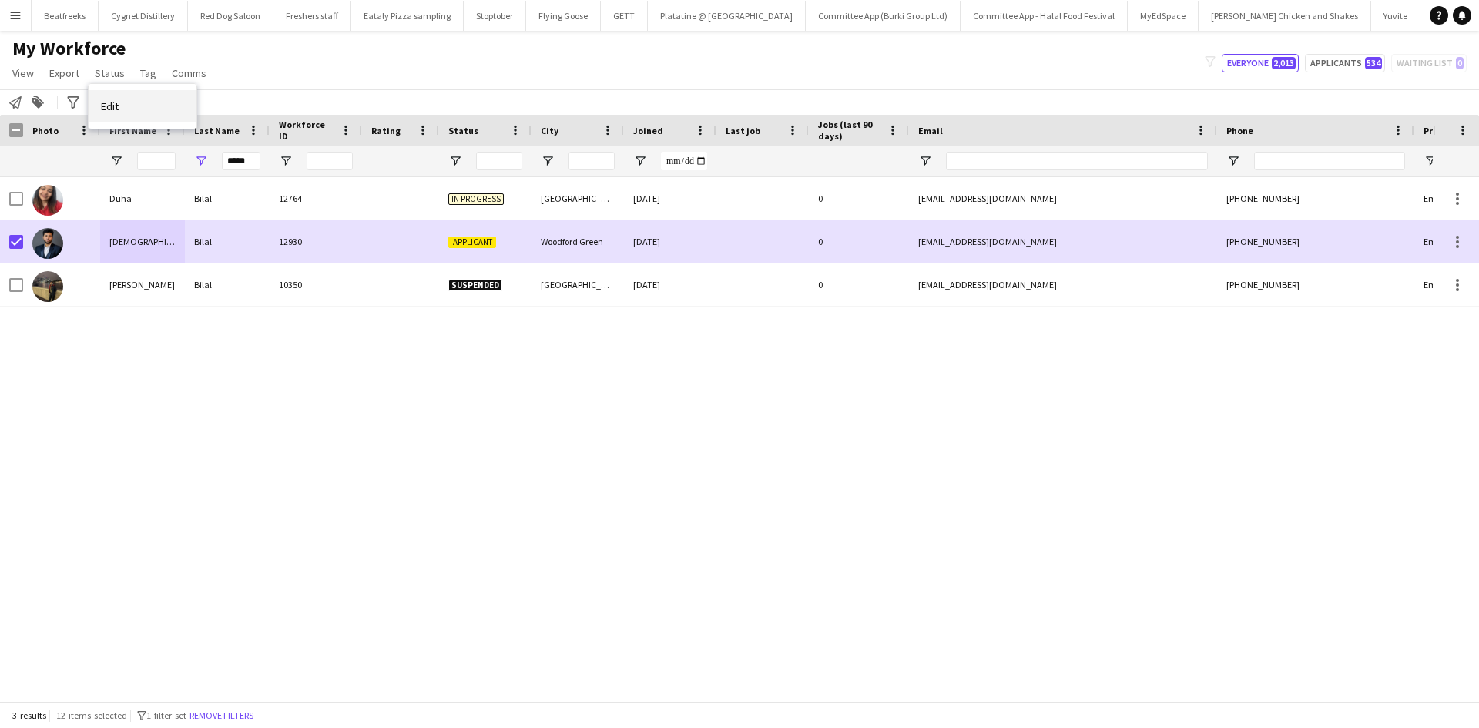
click at [133, 109] on link "Edit" at bounding box center [143, 106] width 108 height 32
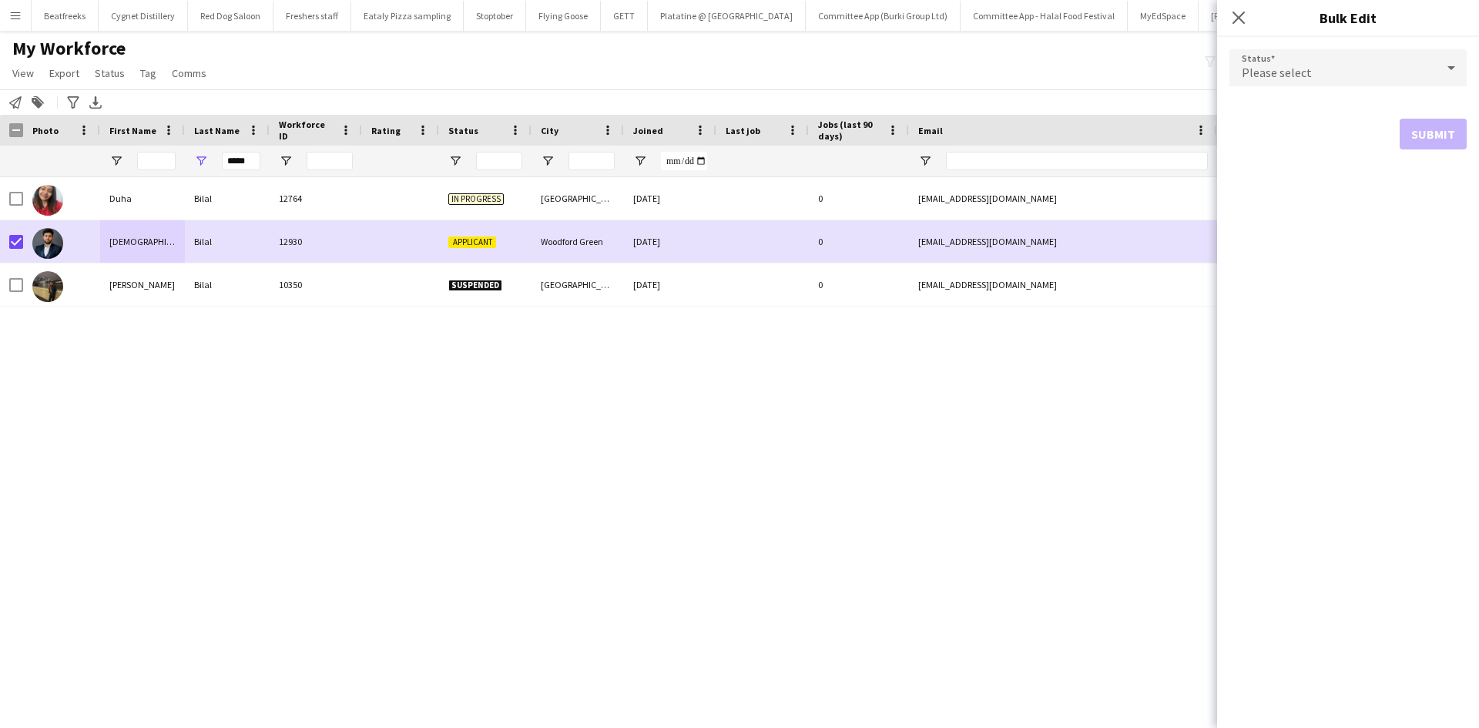
click at [1259, 66] on span "Please select" at bounding box center [1276, 72] width 70 height 15
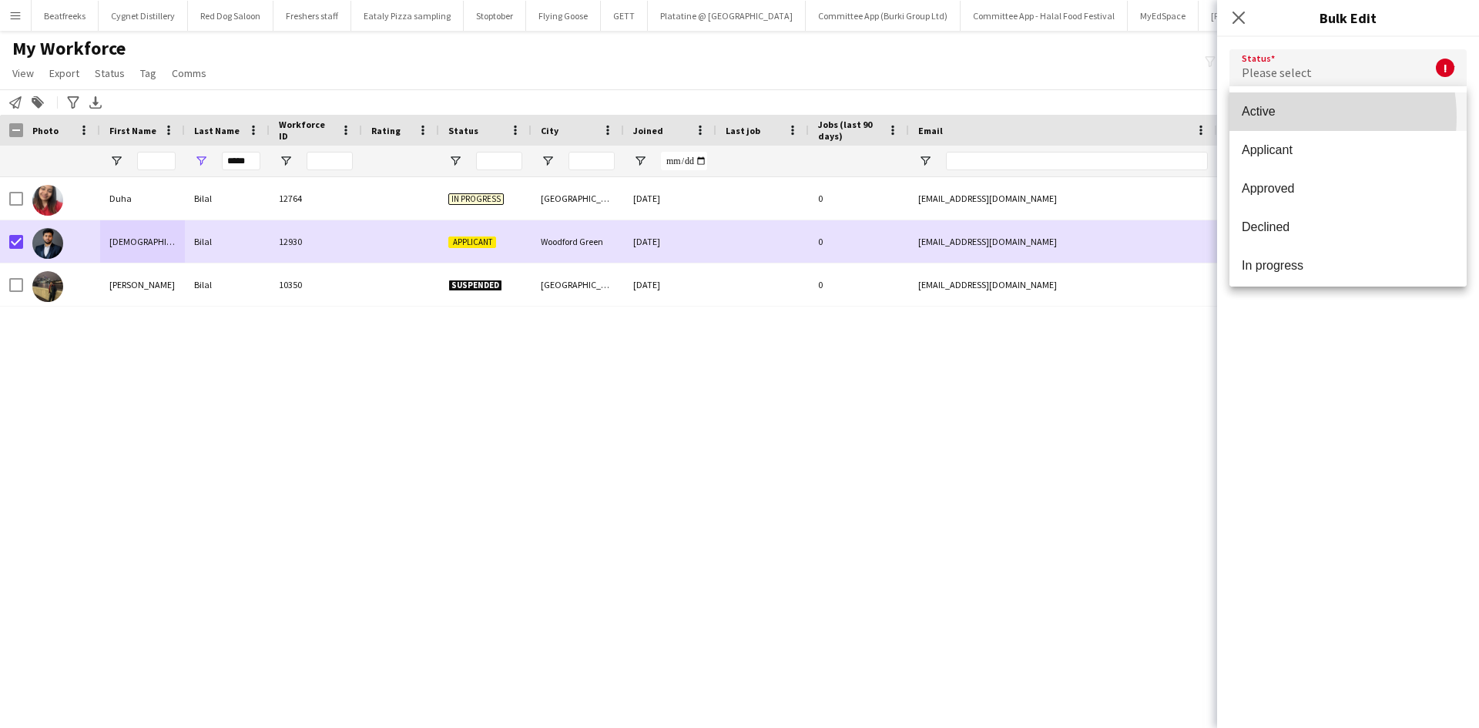
click at [1284, 117] on span "Active" at bounding box center [1347, 111] width 213 height 15
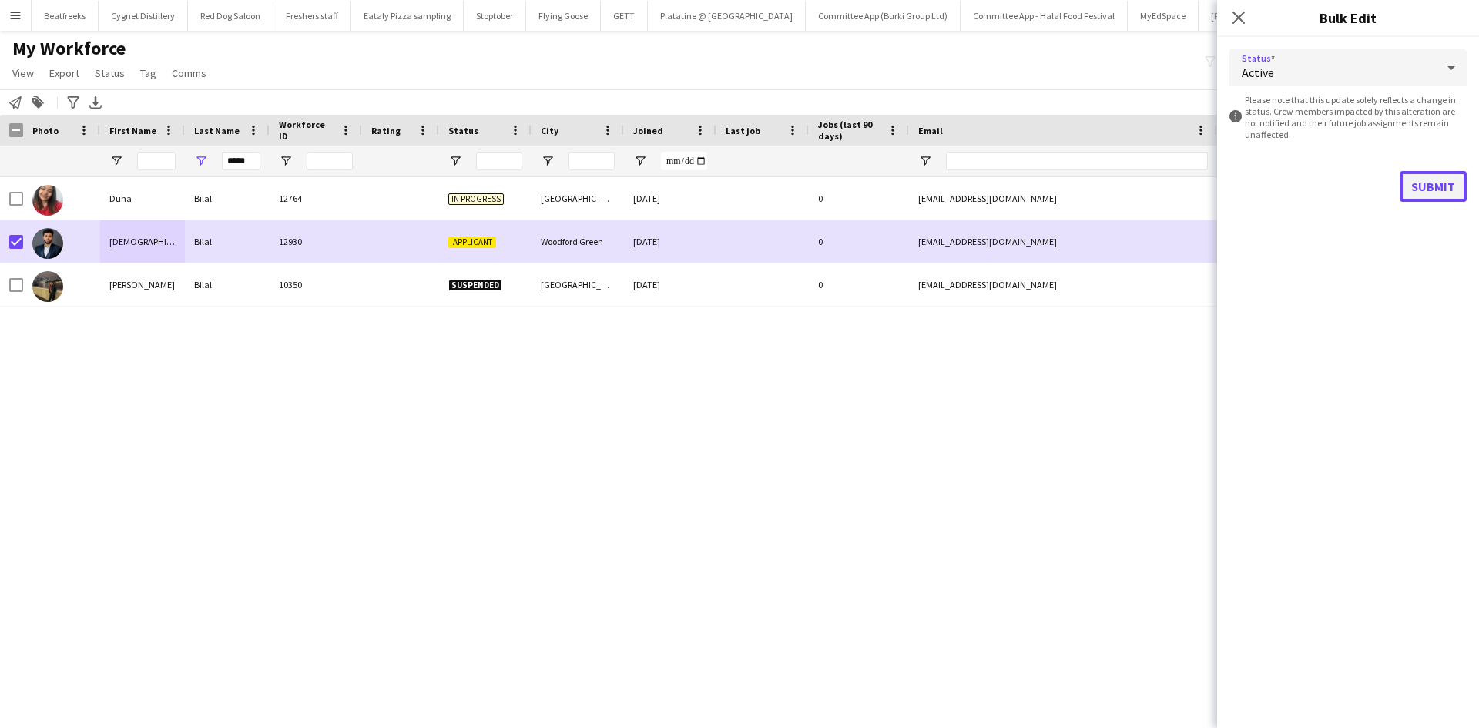
click at [1418, 181] on button "Submit" at bounding box center [1432, 186] width 67 height 31
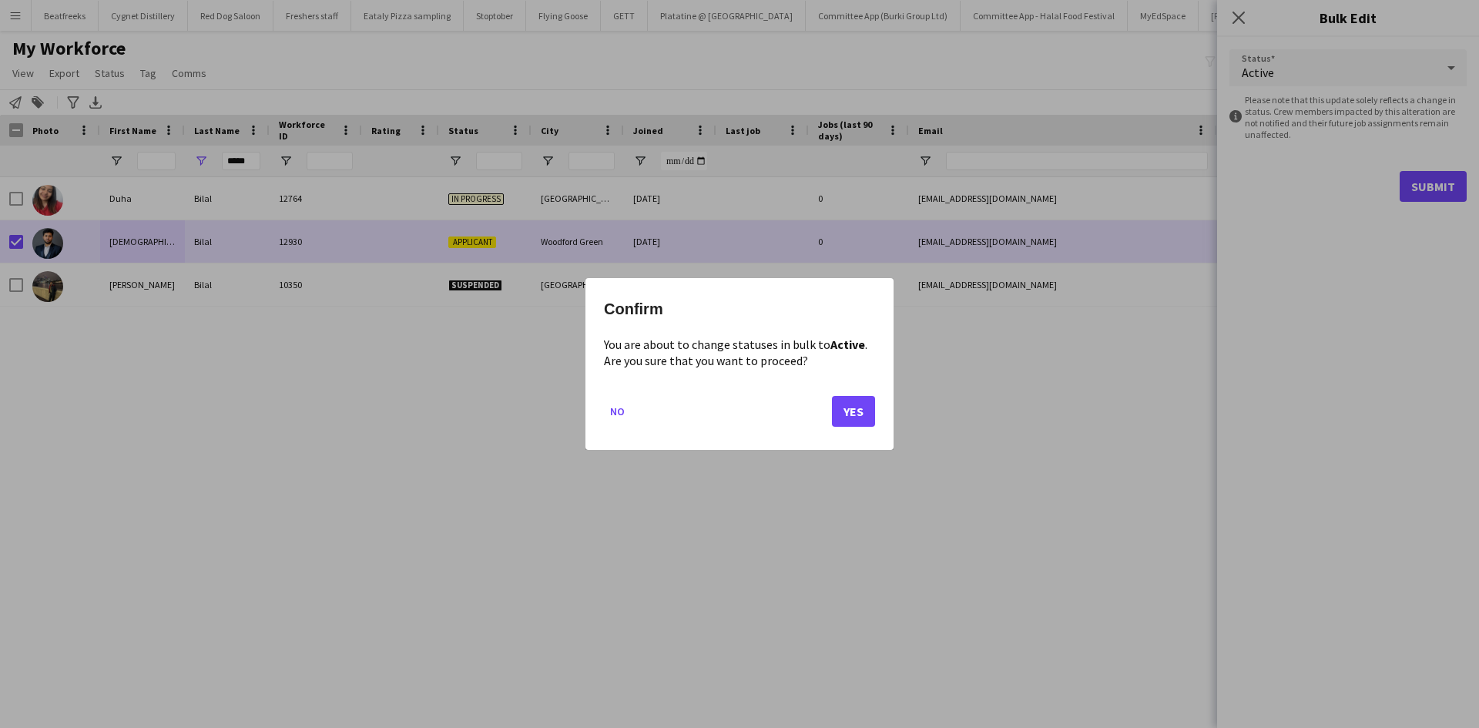
click at [829, 427] on mat-dialog-actions "No Yes" at bounding box center [739, 416] width 271 height 65
click at [842, 413] on button "Yes" at bounding box center [853, 411] width 43 height 31
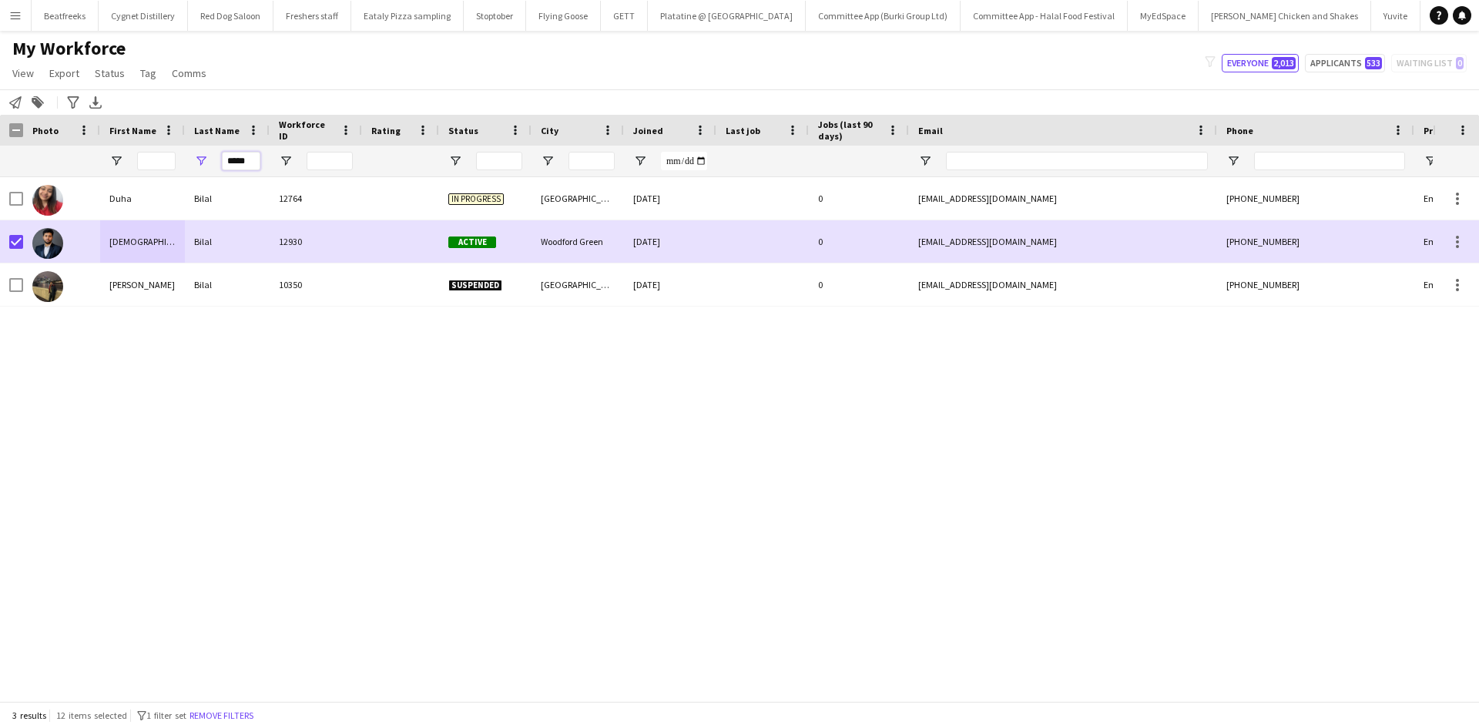
click at [254, 156] on input "*****" at bounding box center [241, 161] width 39 height 18
drag, startPoint x: 254, startPoint y: 156, endPoint x: 151, endPoint y: 176, distance: 105.1
click at [151, 176] on div "*****" at bounding box center [835, 161] width 1670 height 31
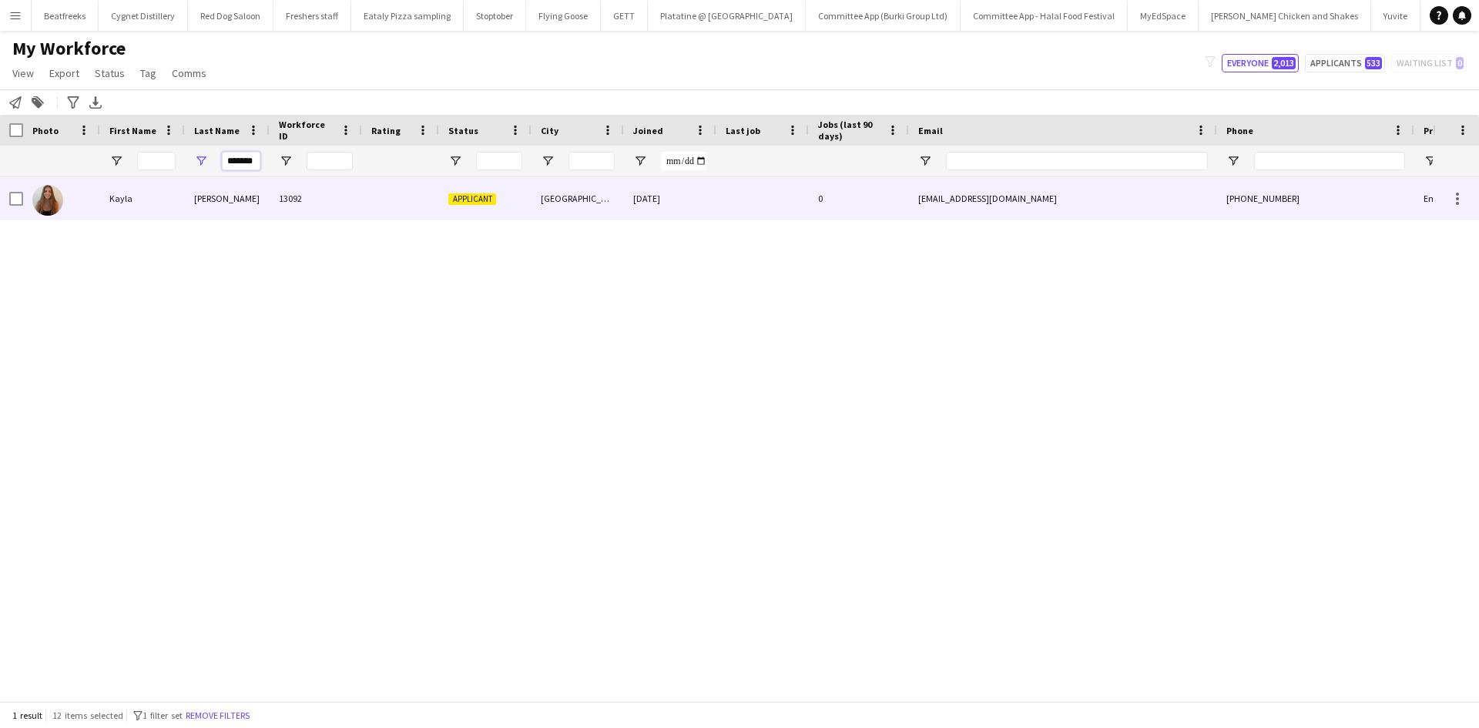
type input "*******"
click at [150, 199] on div "Kayla" at bounding box center [142, 198] width 85 height 42
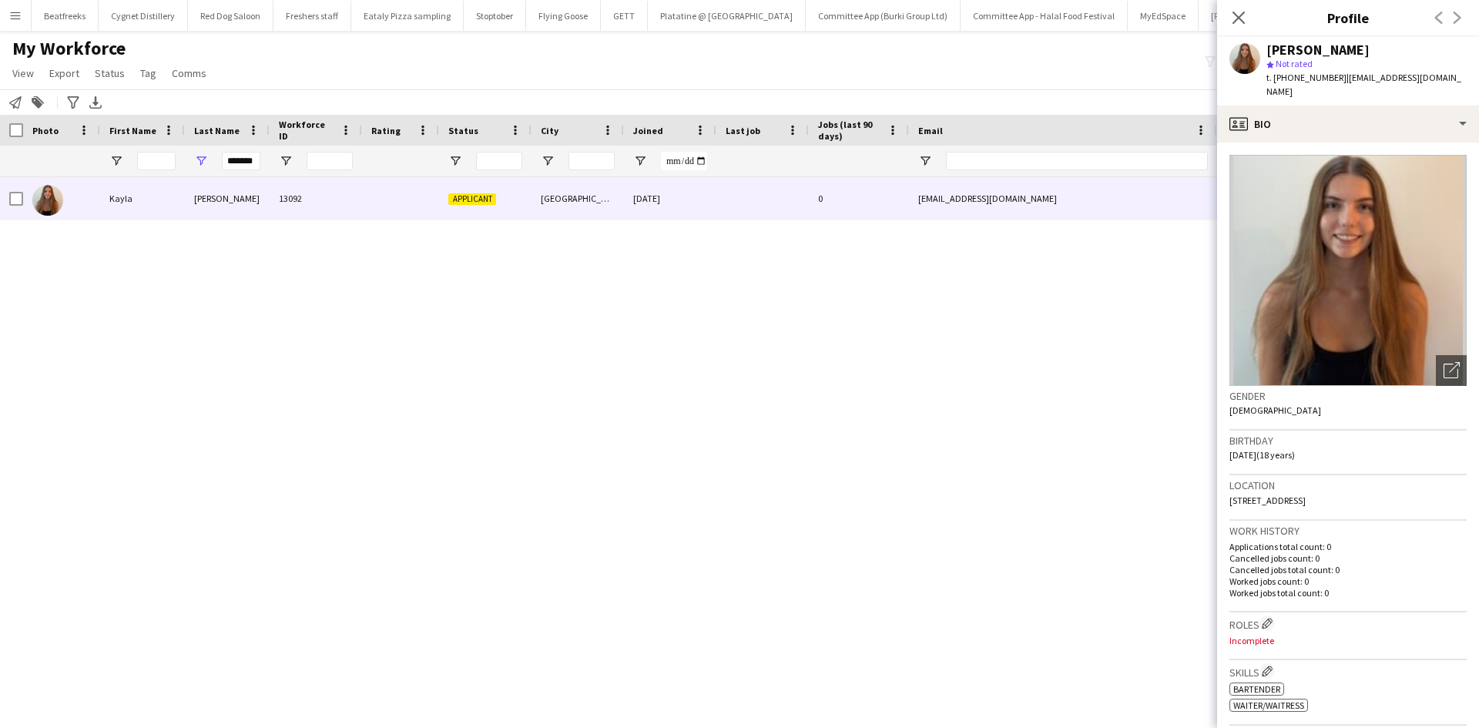
click at [1356, 80] on span "| kaylafiggins@gmail.com" at bounding box center [1363, 84] width 195 height 25
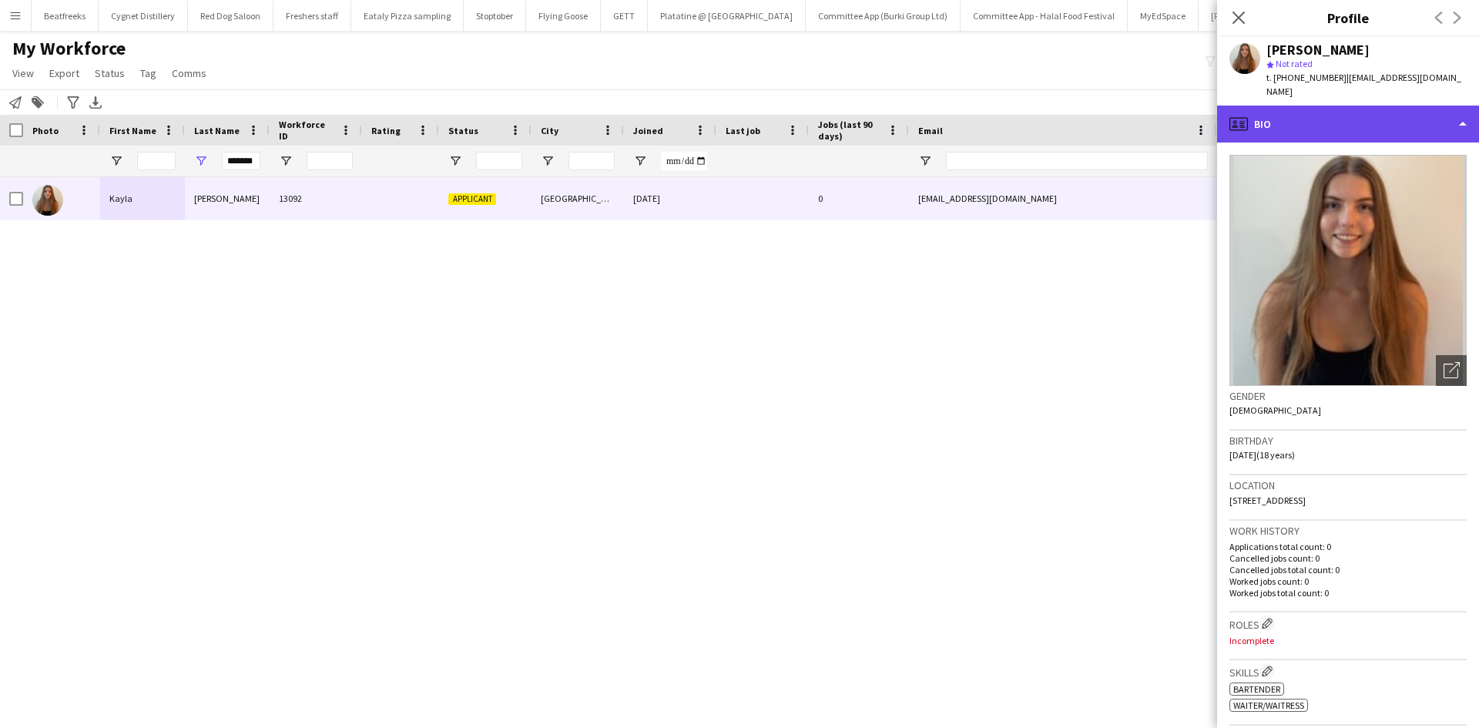
click at [1348, 106] on div "profile Bio" at bounding box center [1348, 124] width 262 height 37
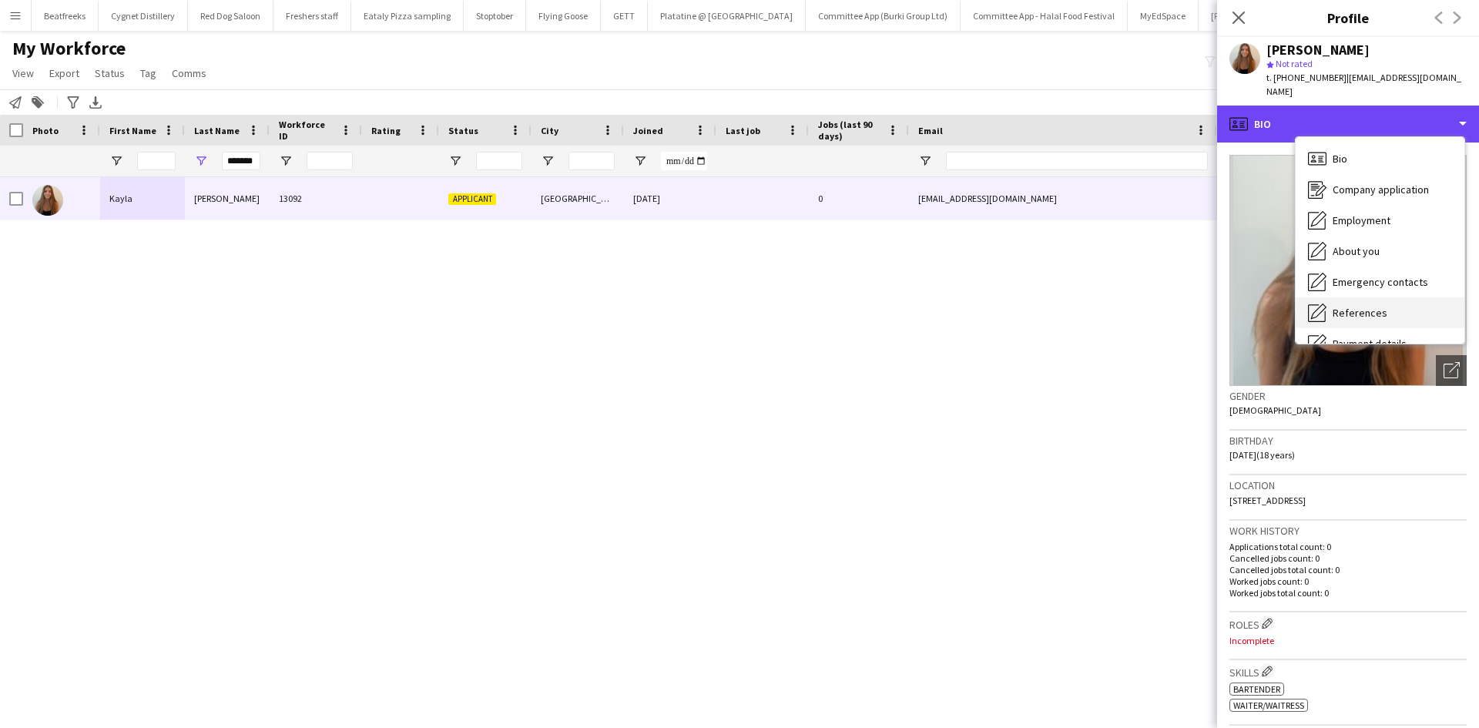
scroll to position [206, 0]
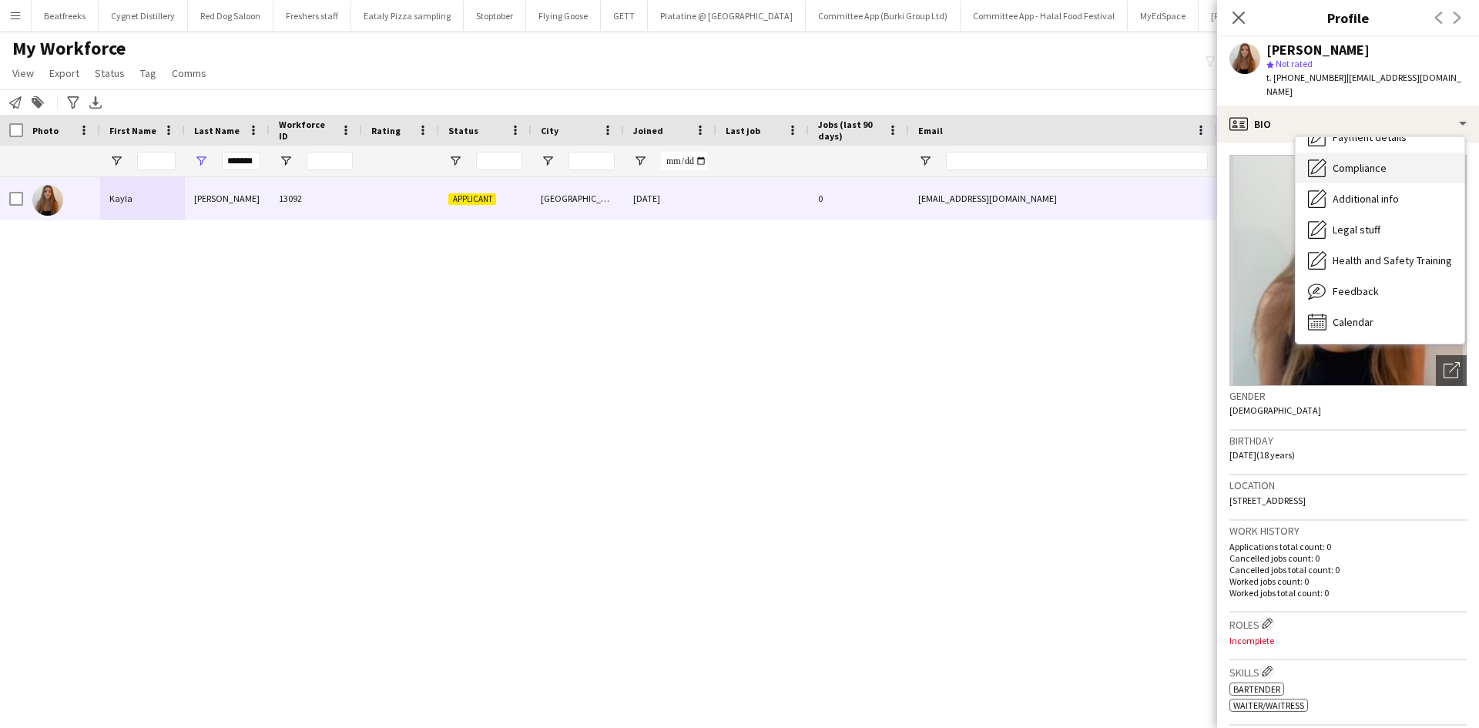
click at [1347, 152] on div "Compliance Compliance" at bounding box center [1379, 167] width 169 height 31
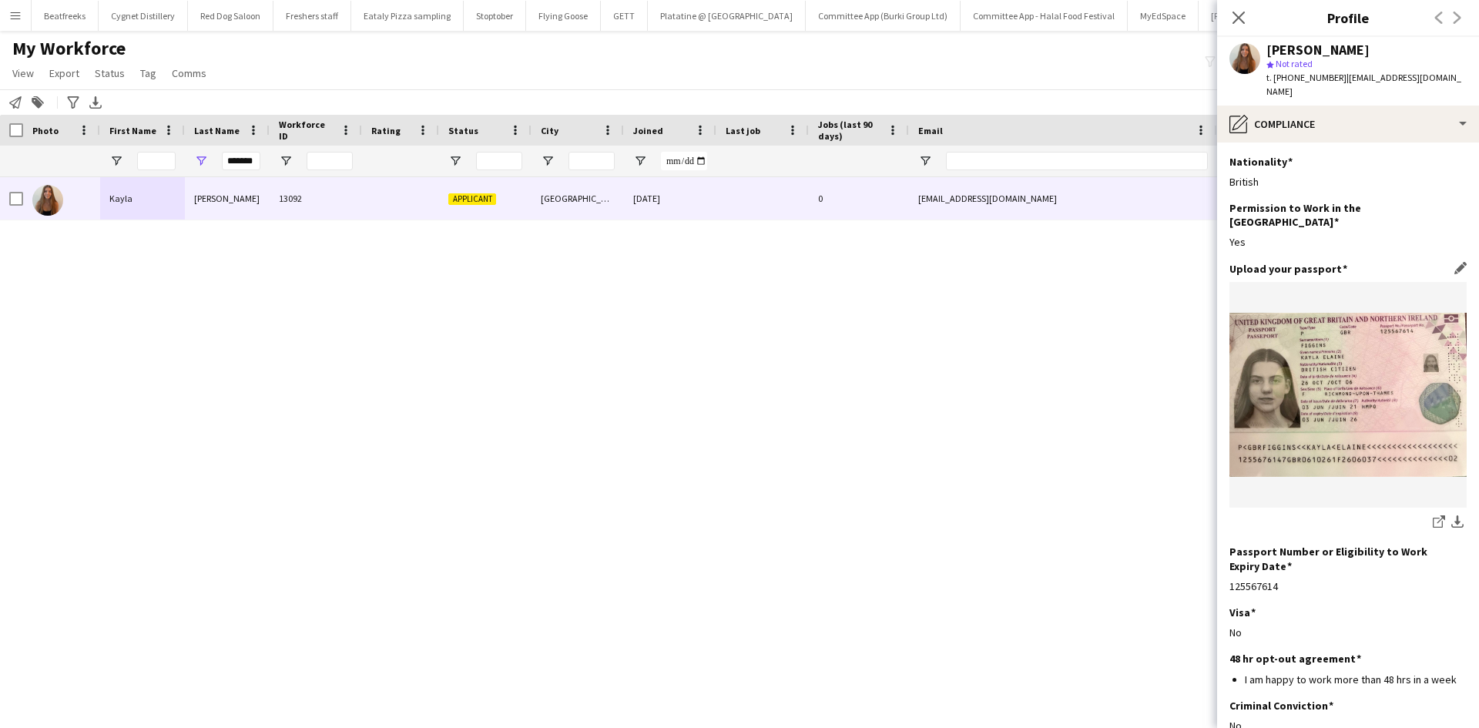
scroll to position [5, 0]
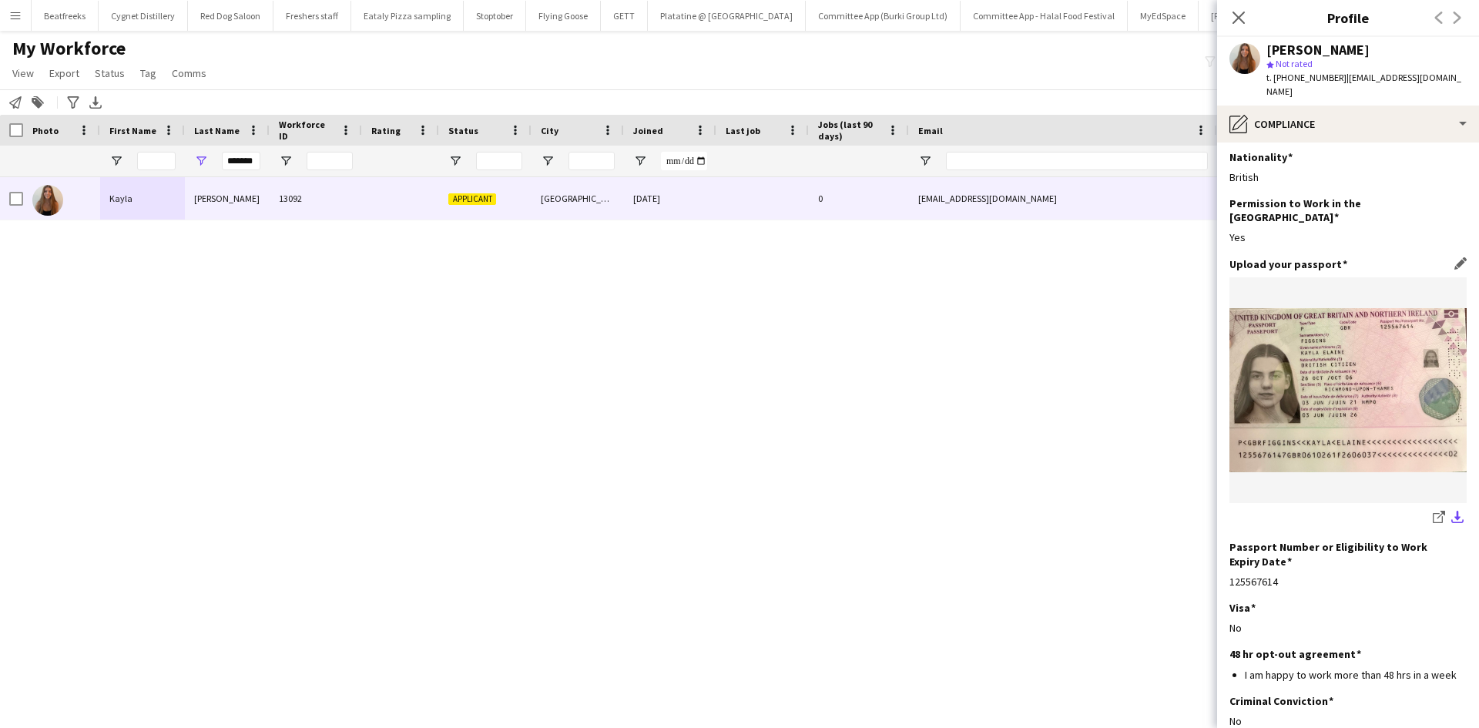
click at [1451, 511] on app-icon "download-bottom" at bounding box center [1457, 518] width 12 height 15
drag, startPoint x: 1240, startPoint y: 14, endPoint x: 162, endPoint y: 186, distance: 1091.1
click at [1240, 14] on icon "Close pop-in" at bounding box center [1238, 18] width 12 height 12
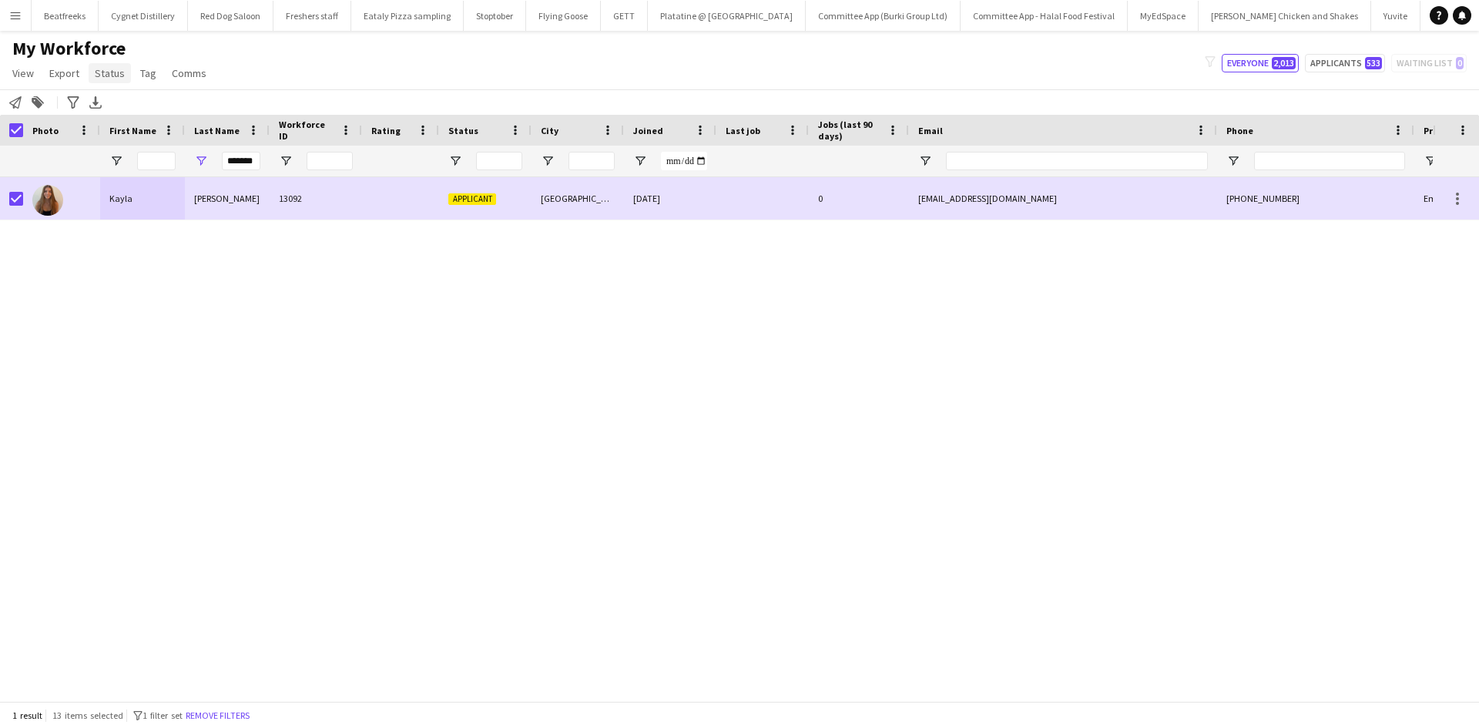
click at [116, 72] on span "Status" at bounding box center [110, 73] width 30 height 14
click at [180, 101] on link "Edit" at bounding box center [143, 106] width 108 height 32
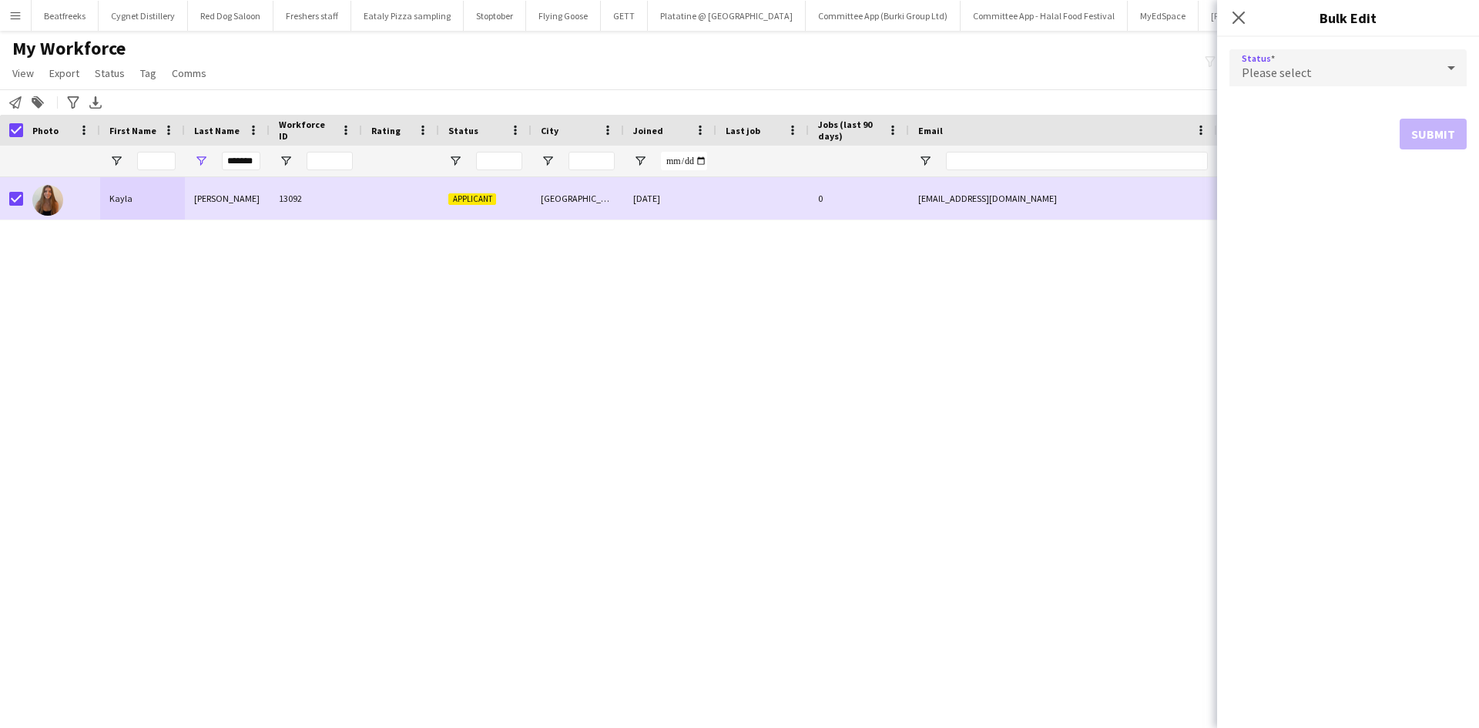
click at [1289, 73] on span "Please select" at bounding box center [1276, 72] width 70 height 15
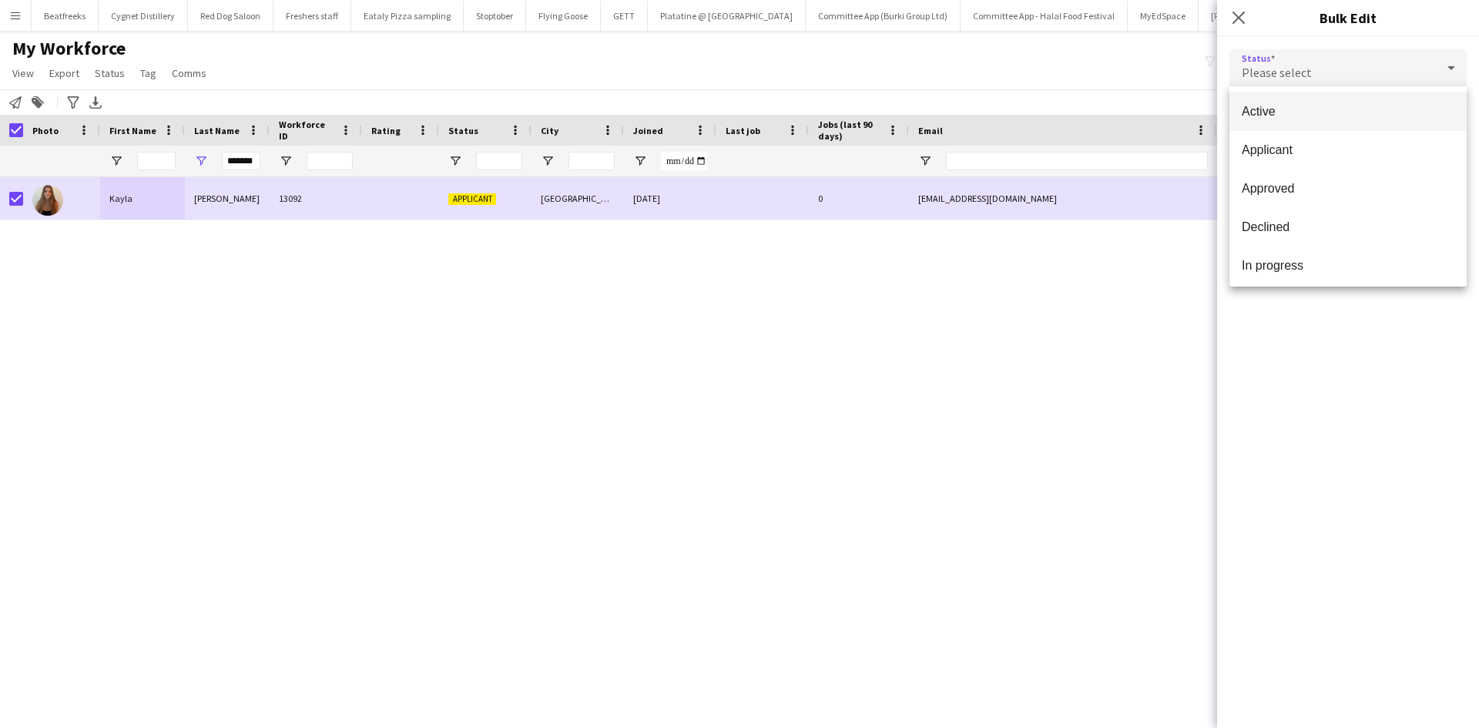
click at [1271, 103] on mat-option "Active" at bounding box center [1347, 111] width 237 height 39
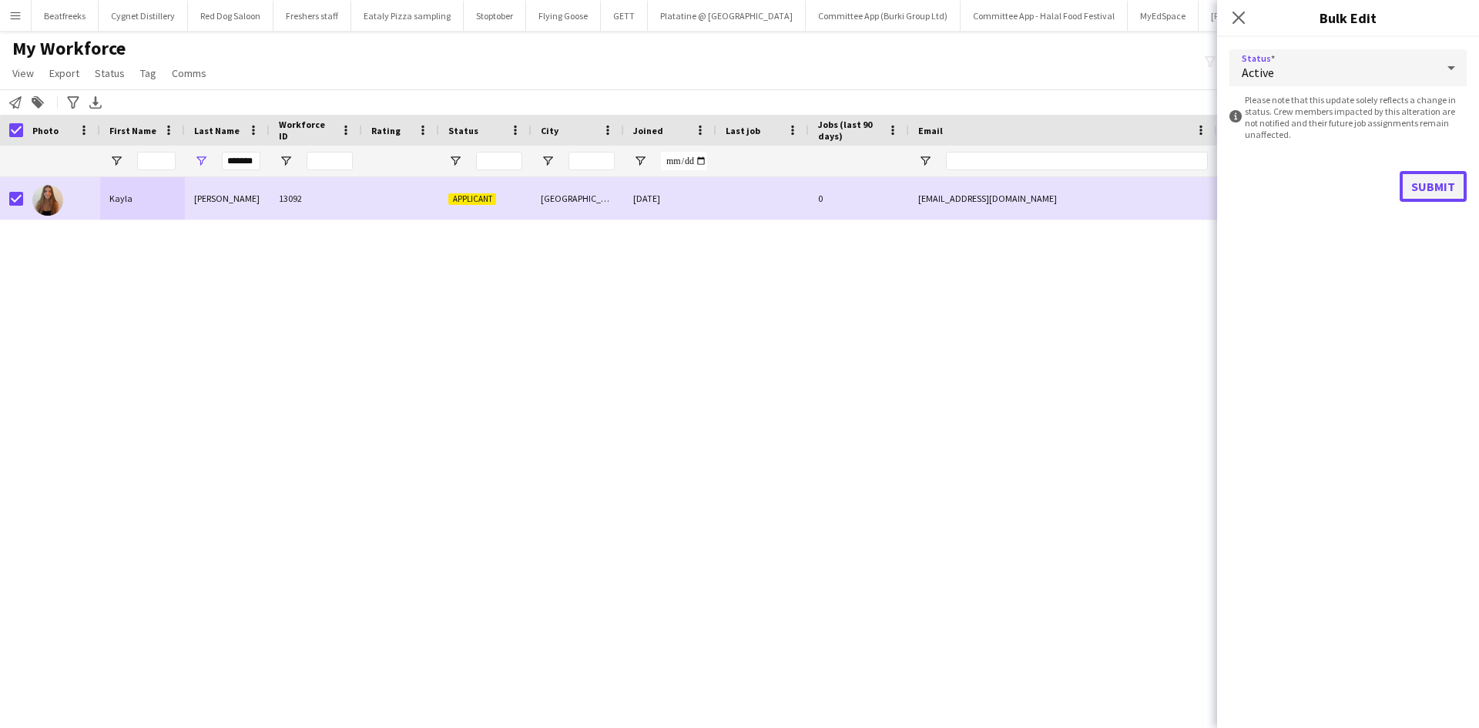
click at [1428, 180] on button "Submit" at bounding box center [1432, 186] width 67 height 31
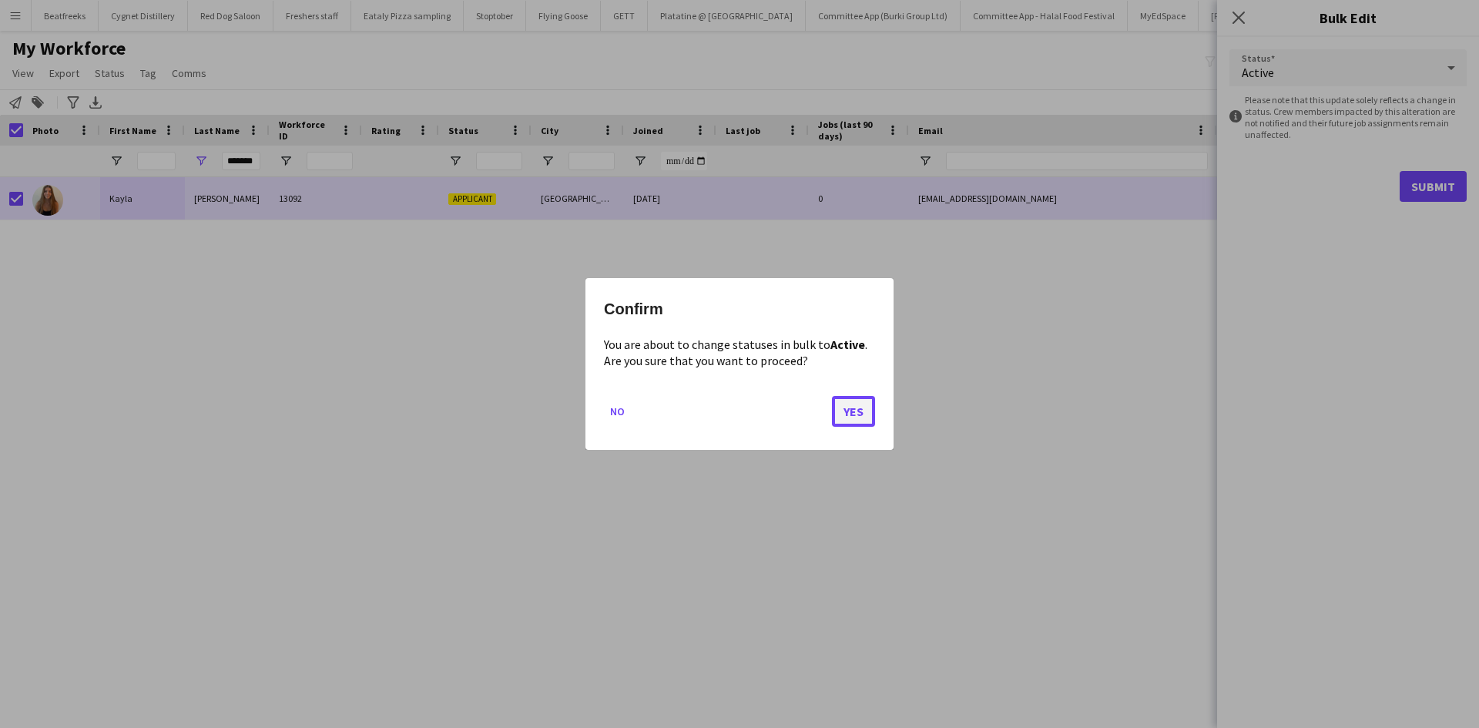
click at [847, 400] on button "Yes" at bounding box center [853, 411] width 43 height 31
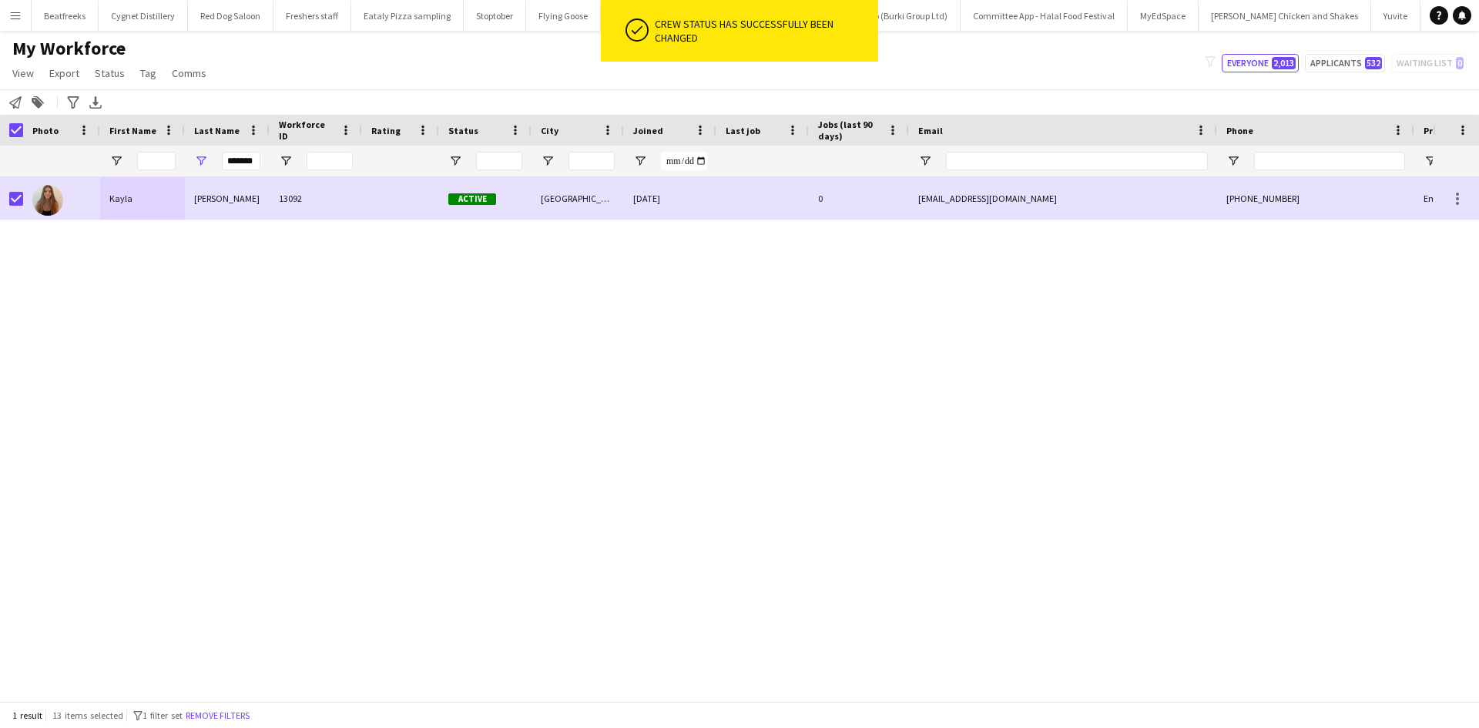
click at [551, 377] on div "Kayla Figgins 13092 Active Richmond 27-08-2025 0 kaylafiggins@gmail.com +447487…" at bounding box center [716, 433] width 1432 height 512
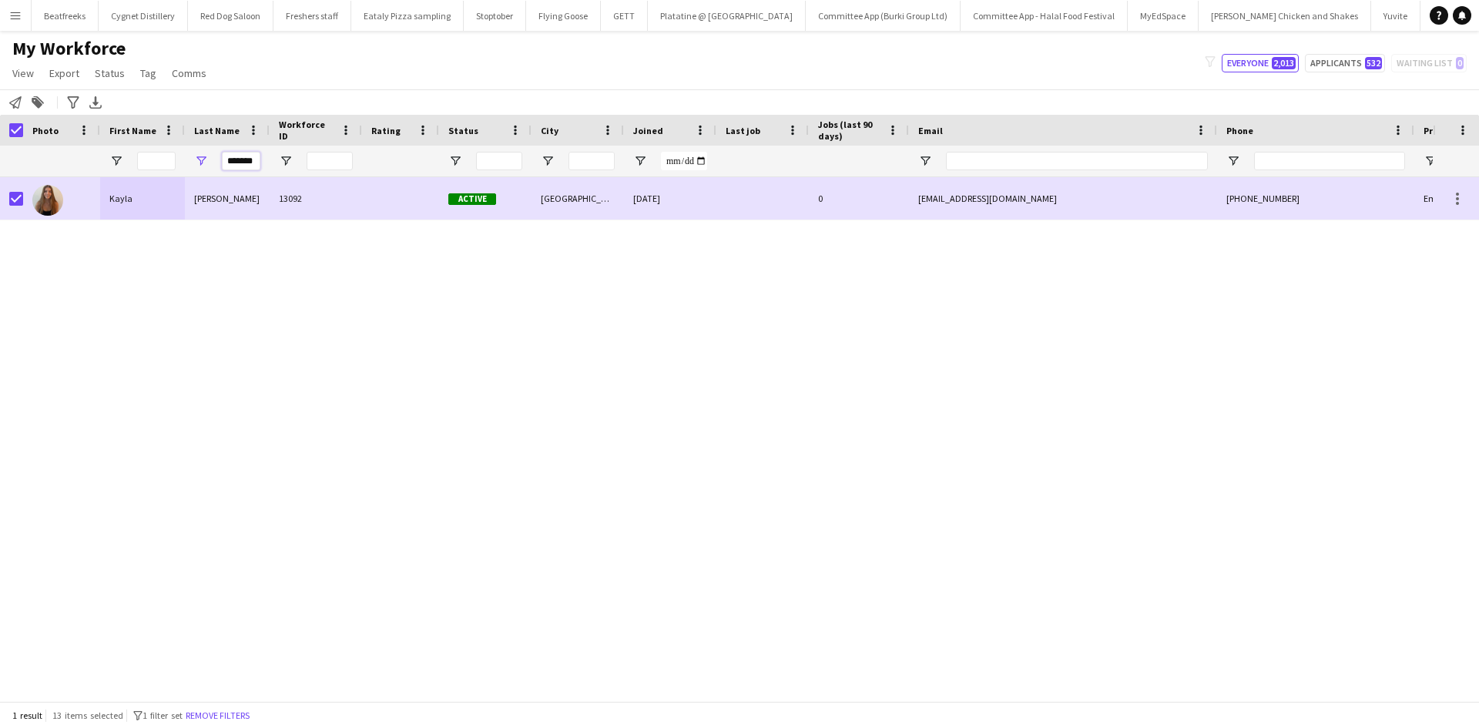
scroll to position [0, 1]
drag, startPoint x: 226, startPoint y: 159, endPoint x: 339, endPoint y: 160, distance: 112.4
click at [339, 160] on div "*******" at bounding box center [835, 161] width 1670 height 31
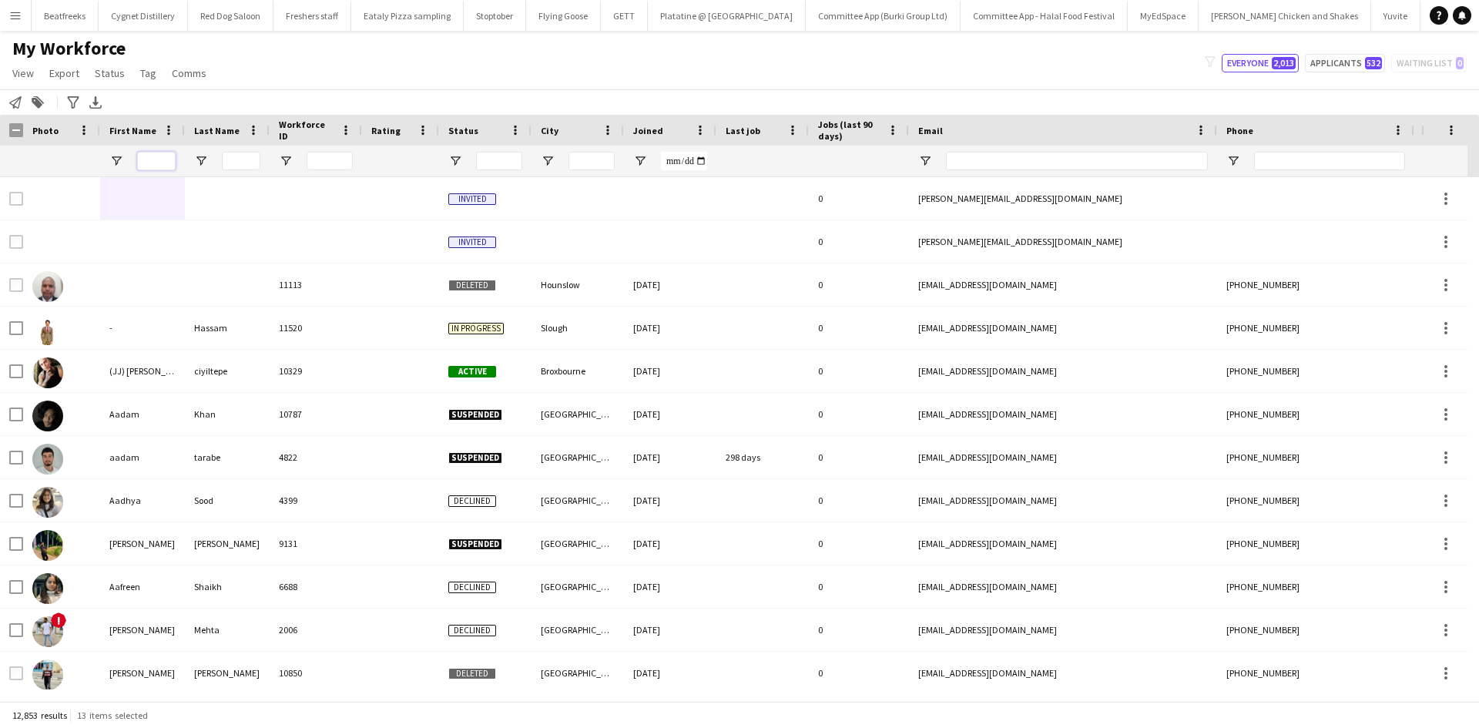
click at [145, 156] on input "First Name Filter Input" at bounding box center [156, 161] width 39 height 18
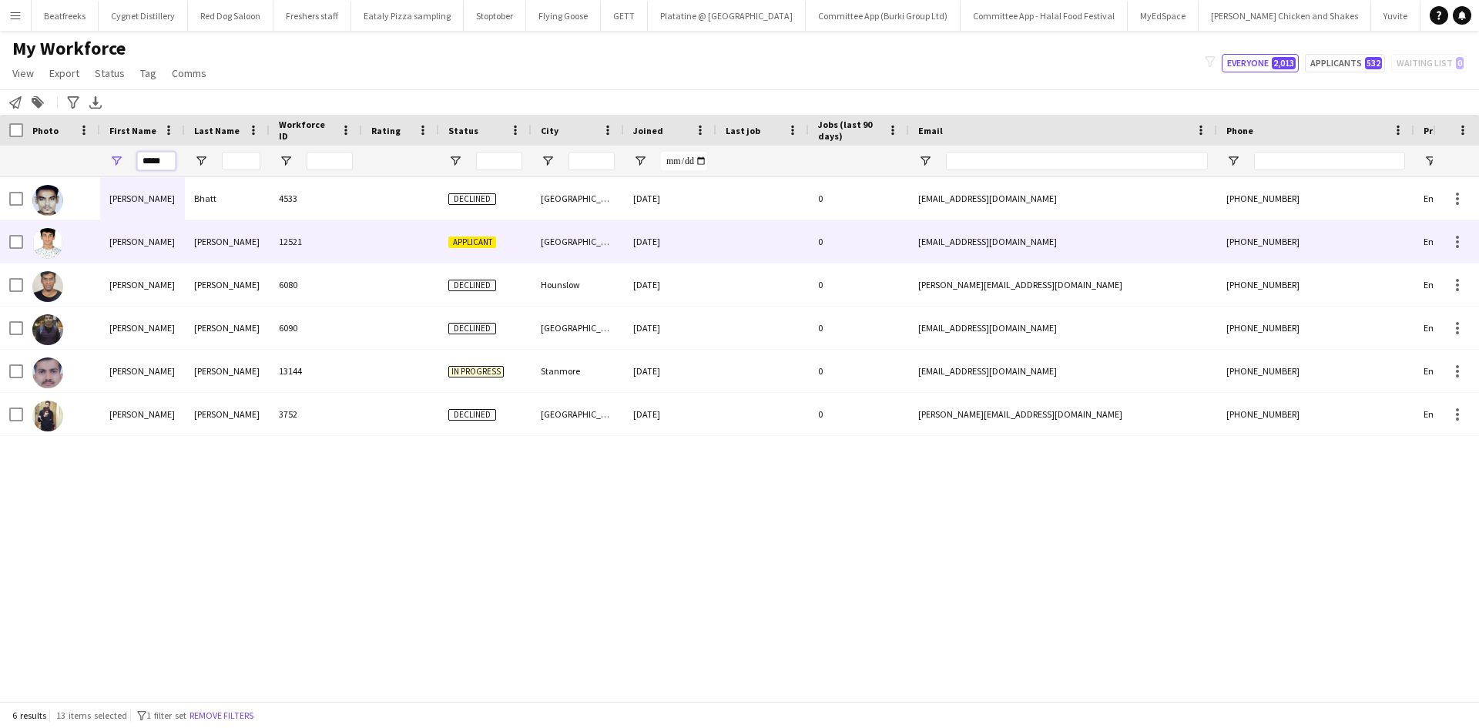
type input "*****"
click at [283, 239] on div "12521" at bounding box center [316, 241] width 92 height 42
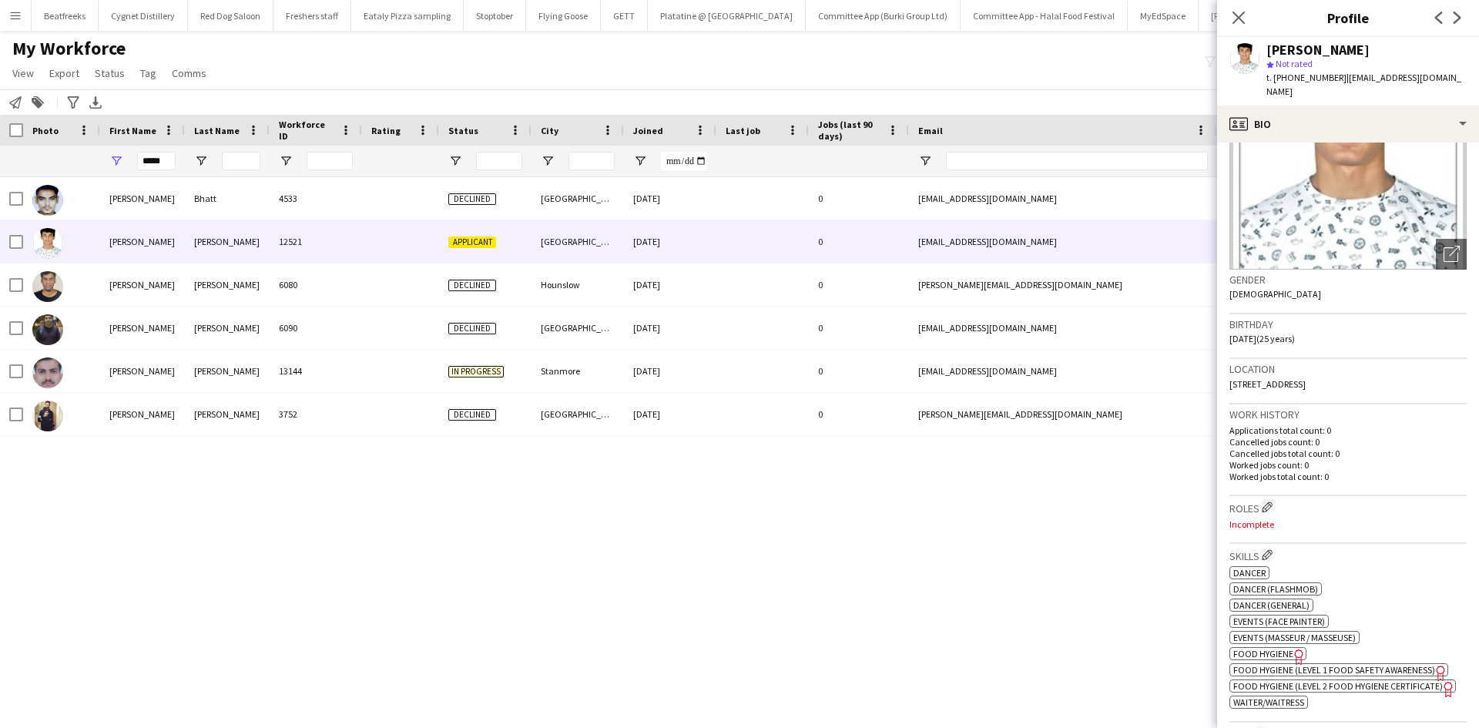
scroll to position [42, 0]
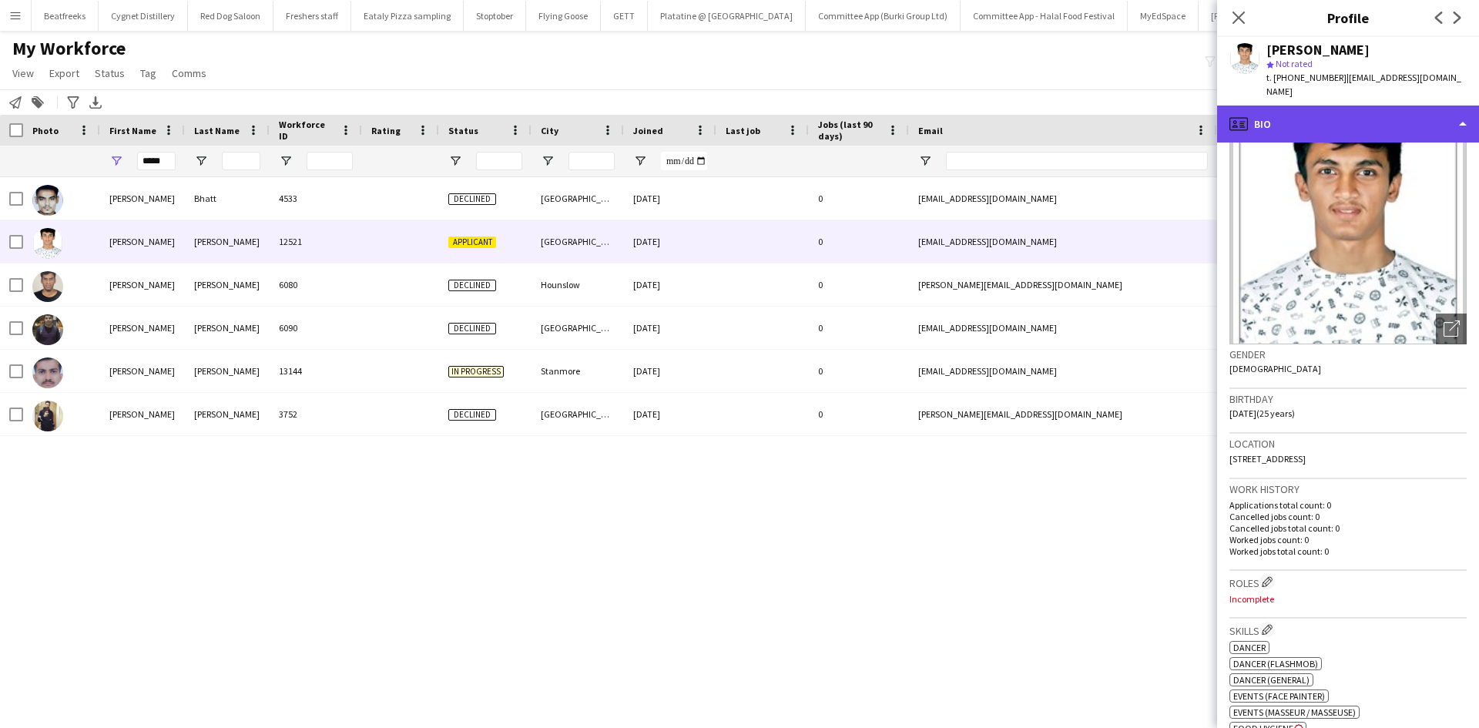
click at [1261, 107] on div "profile Bio" at bounding box center [1348, 124] width 262 height 37
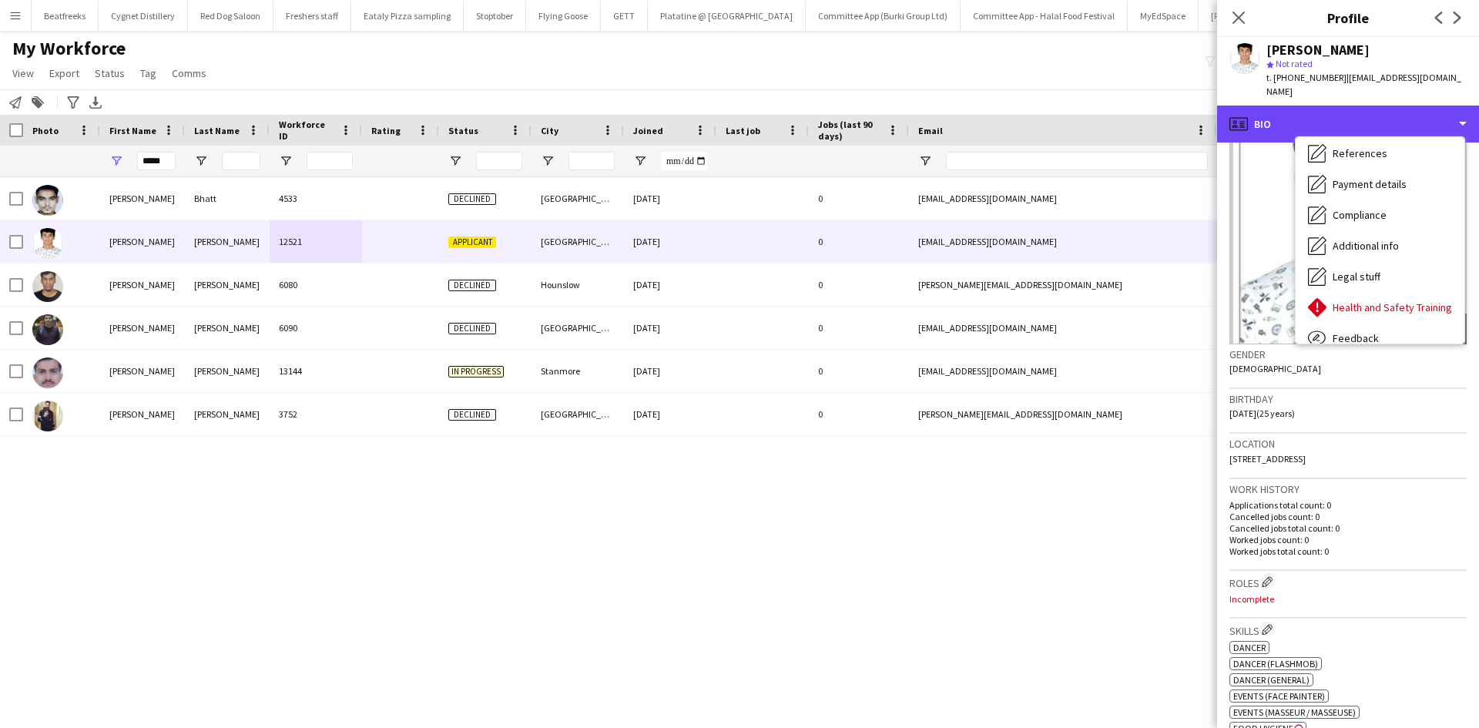
scroll to position [161, 0]
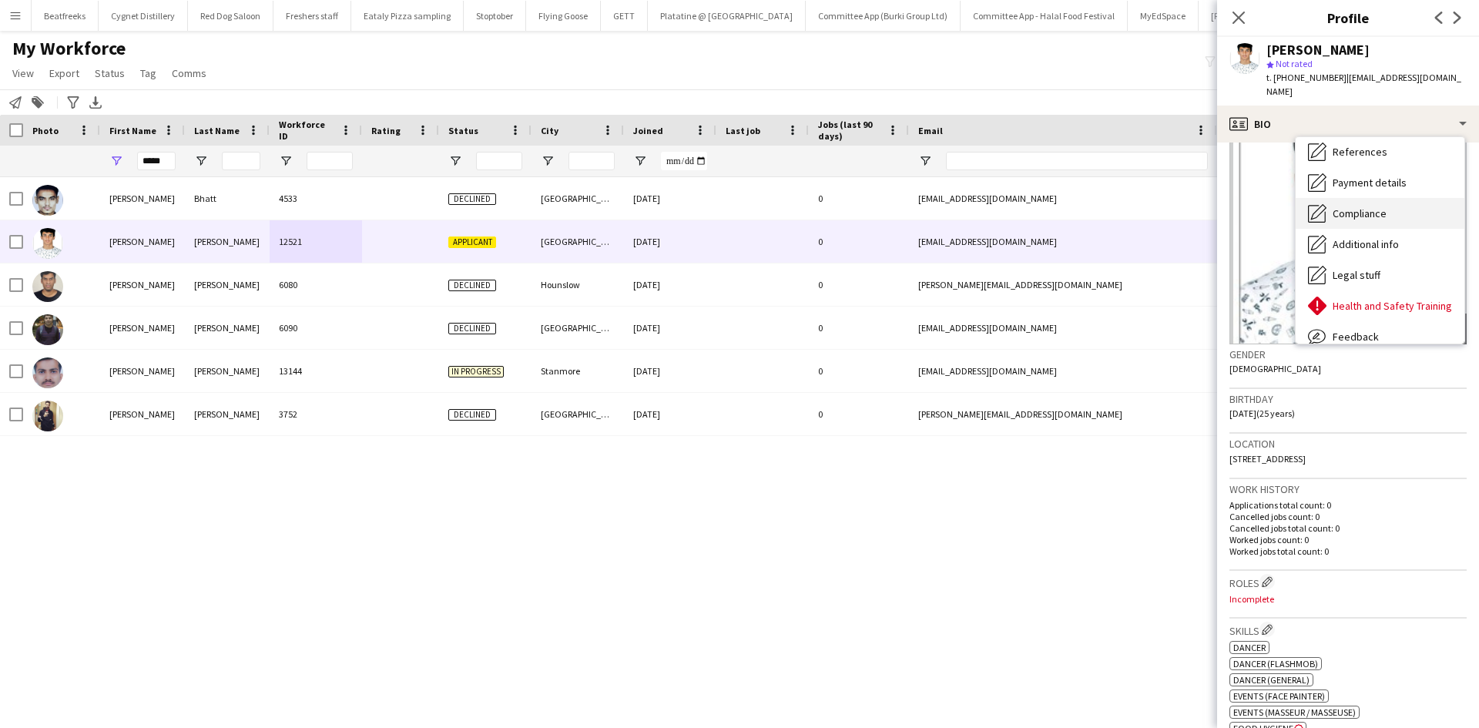
click at [1365, 206] on span "Compliance" at bounding box center [1359, 213] width 54 height 14
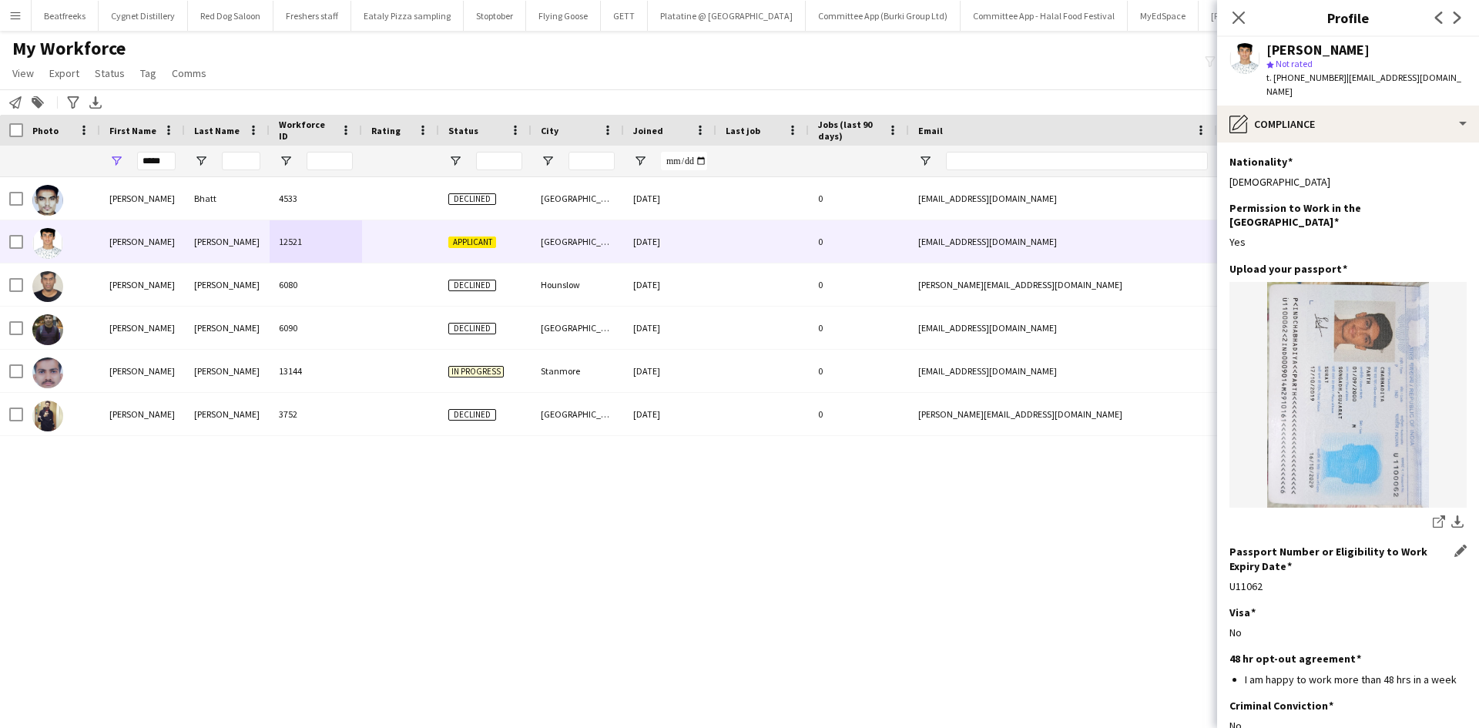
scroll to position [122, 0]
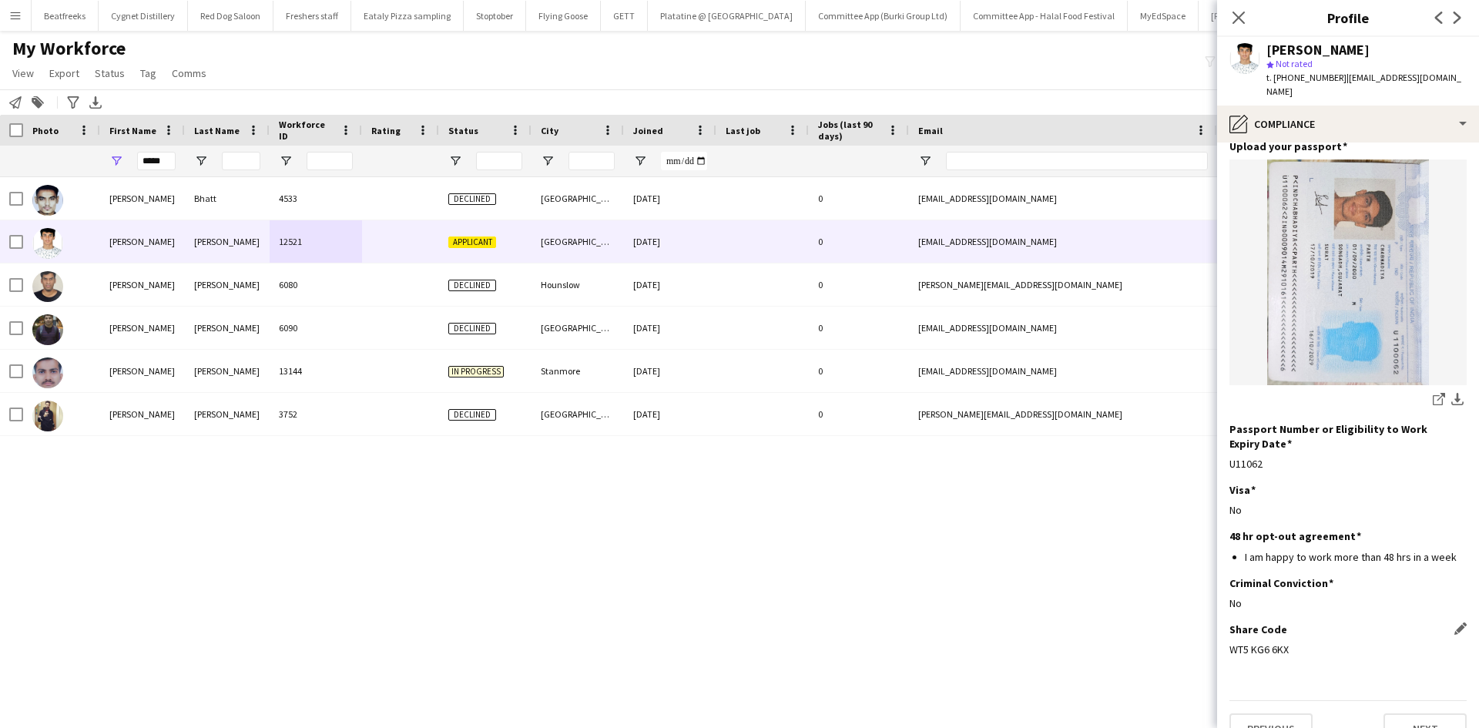
drag, startPoint x: 1369, startPoint y: 518, endPoint x: 1295, endPoint y: 618, distance: 124.5
click at [1295, 618] on app-section-data-types "Nationality Edit this field Indian Permission to Work in the UK Edit this field…" at bounding box center [1348, 434] width 262 height 585
click at [1288, 642] on div "WT5 KG6 6KX" at bounding box center [1347, 649] width 237 height 14
drag, startPoint x: 1295, startPoint y: 622, endPoint x: 1229, endPoint y: 628, distance: 66.4
click at [1229, 642] on div "WT5 KG6 6KX" at bounding box center [1347, 649] width 237 height 14
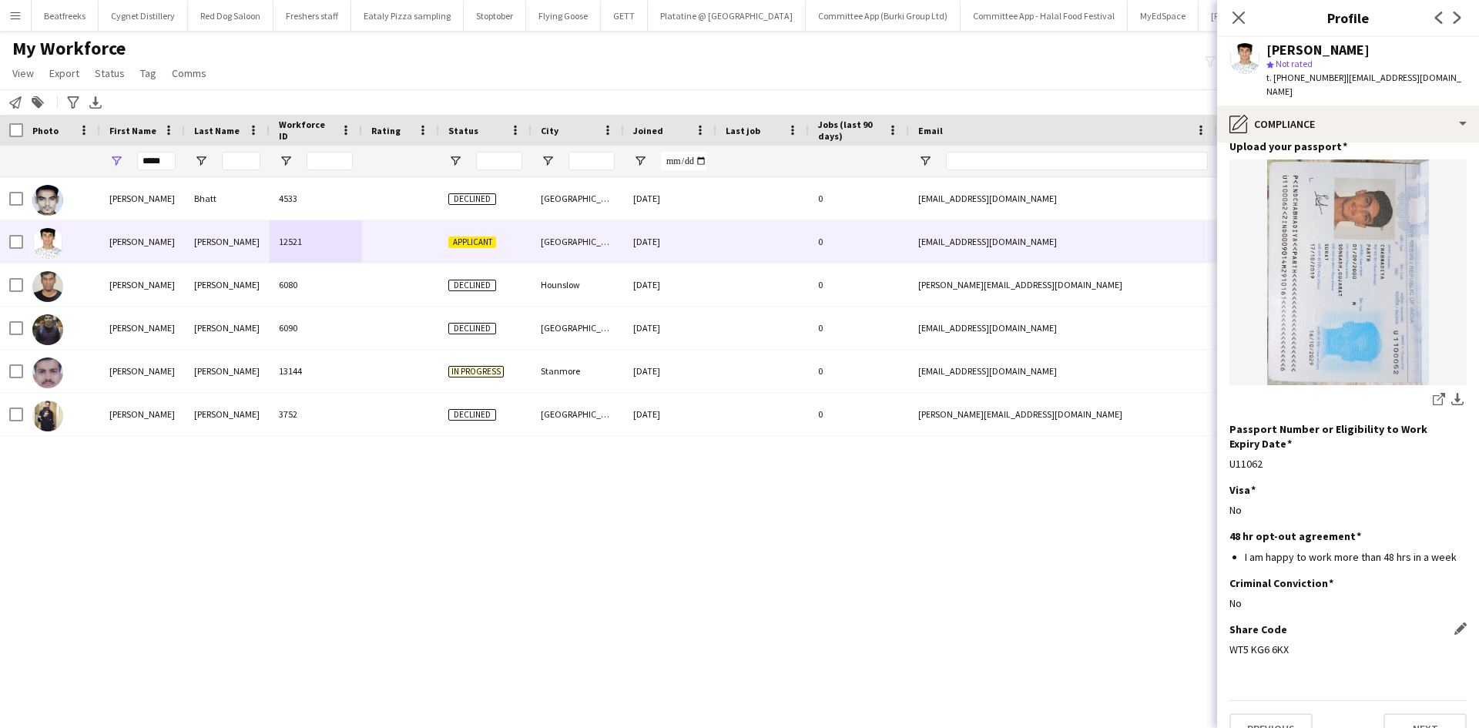
copy div "WT5 KG6 6KX"
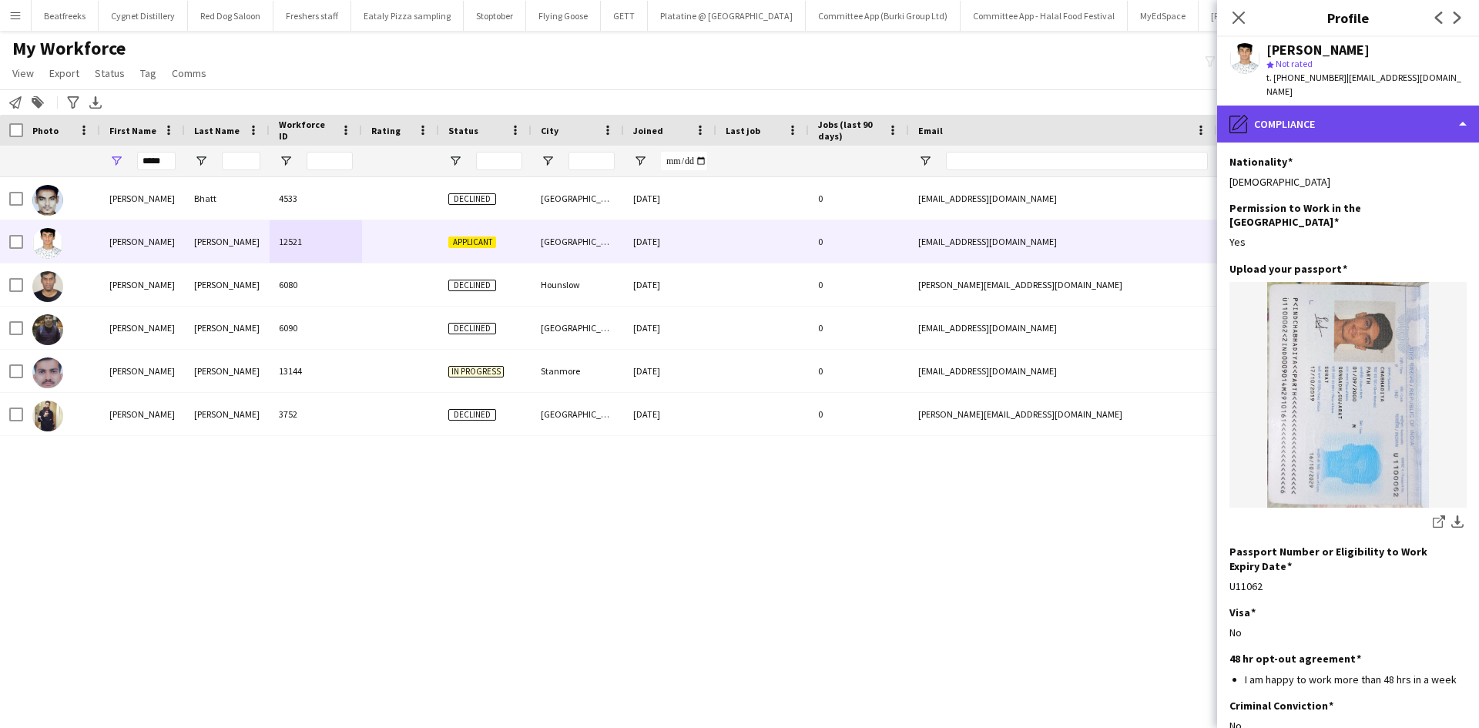
click at [1318, 111] on div "pencil4 Compliance" at bounding box center [1348, 124] width 262 height 37
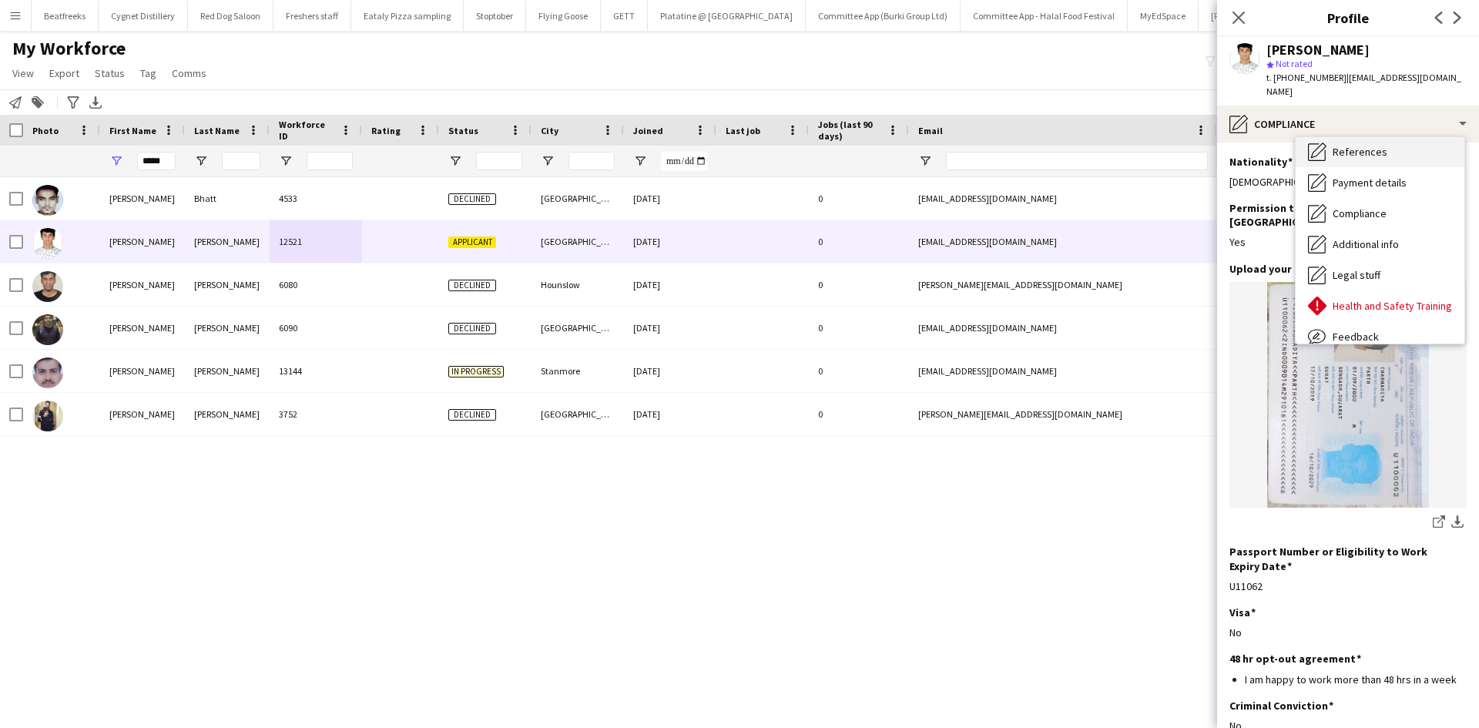
click at [1363, 145] on span "References" at bounding box center [1359, 152] width 55 height 14
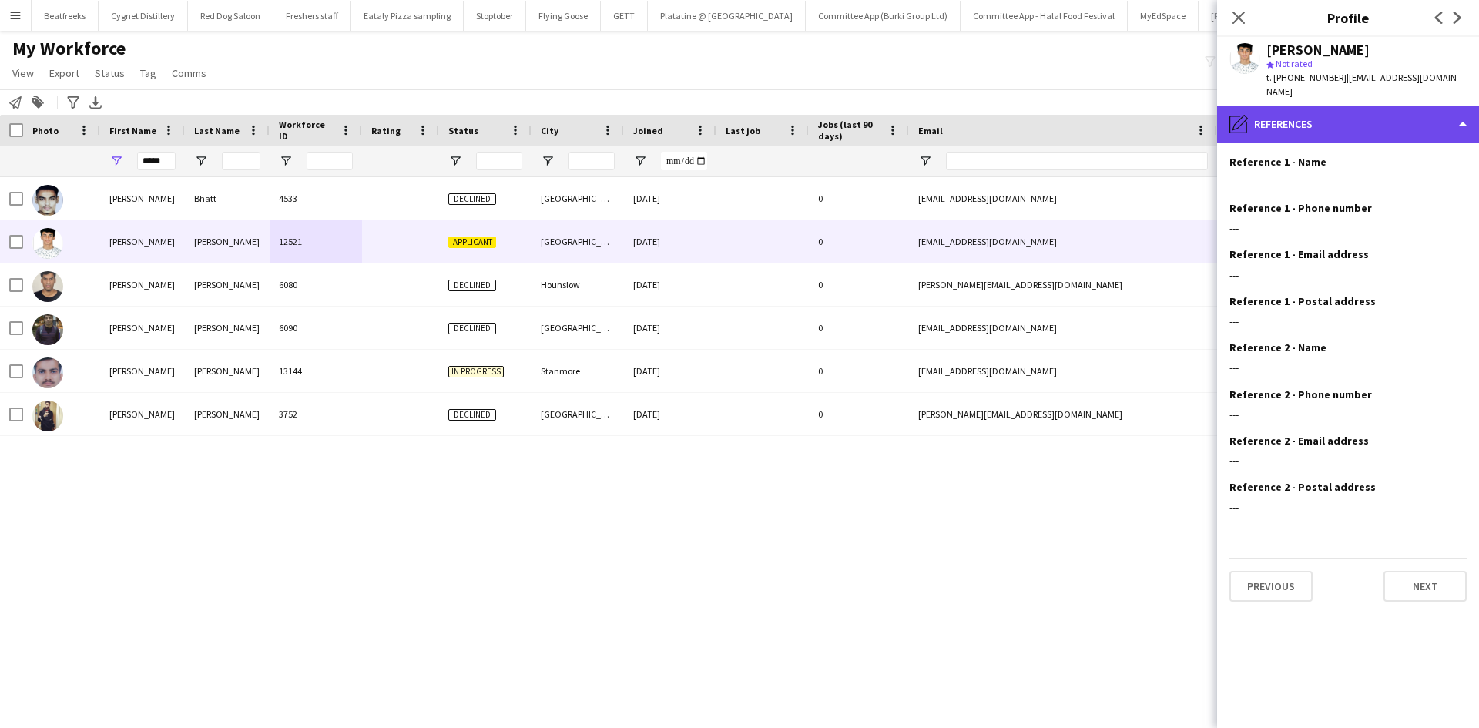
click at [1335, 106] on div "pencil4 References" at bounding box center [1348, 124] width 262 height 37
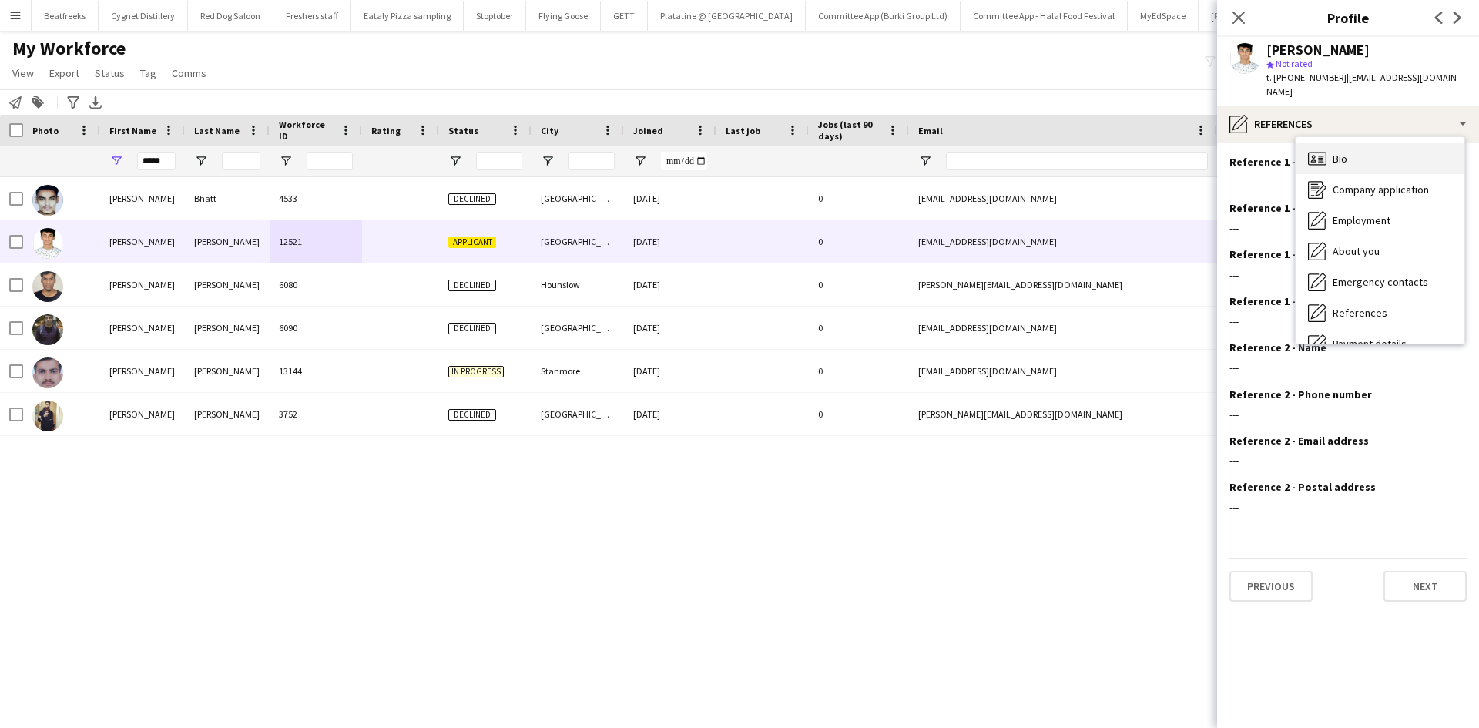
click at [1342, 152] on span "Bio" at bounding box center [1339, 159] width 15 height 14
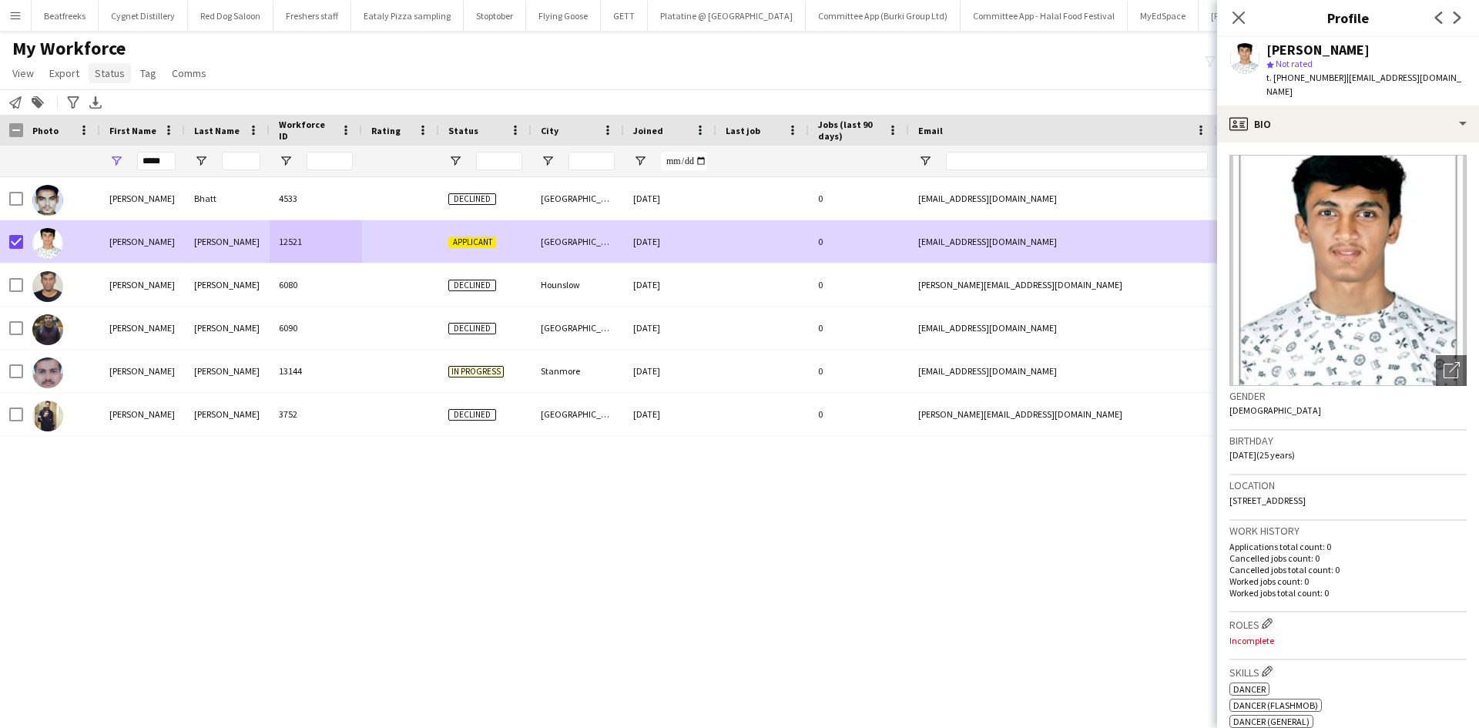
click at [106, 72] on span "Status" at bounding box center [110, 73] width 30 height 14
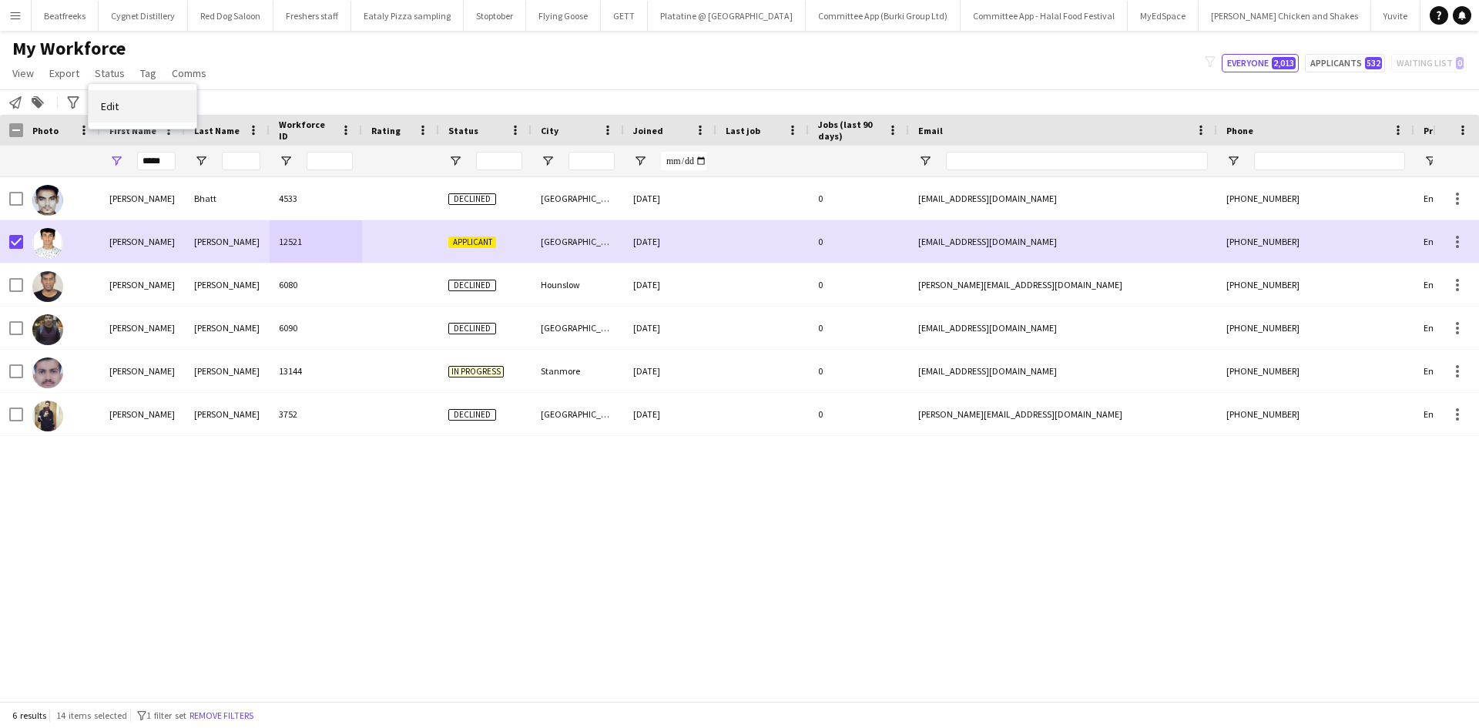
click at [140, 99] on link "Edit" at bounding box center [143, 106] width 108 height 32
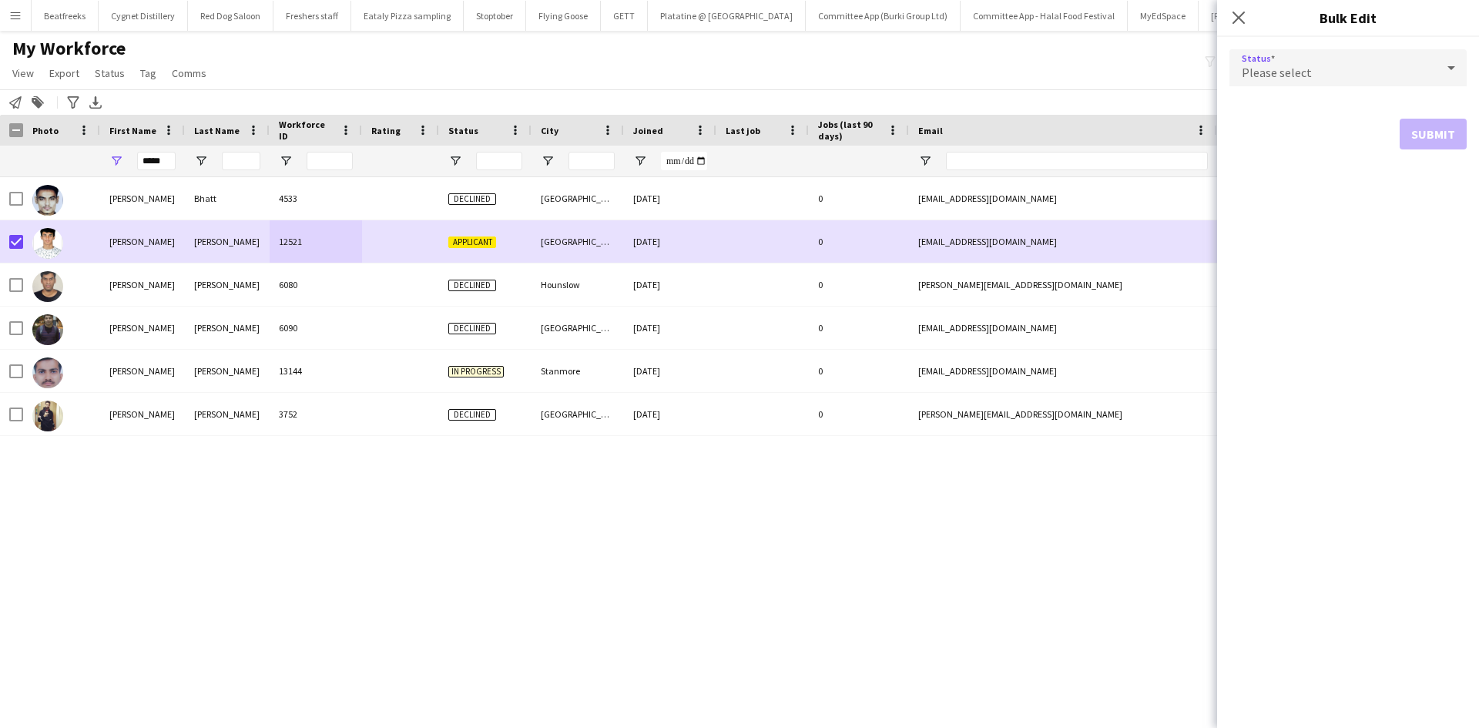
click at [1321, 68] on div "Please select" at bounding box center [1332, 67] width 206 height 37
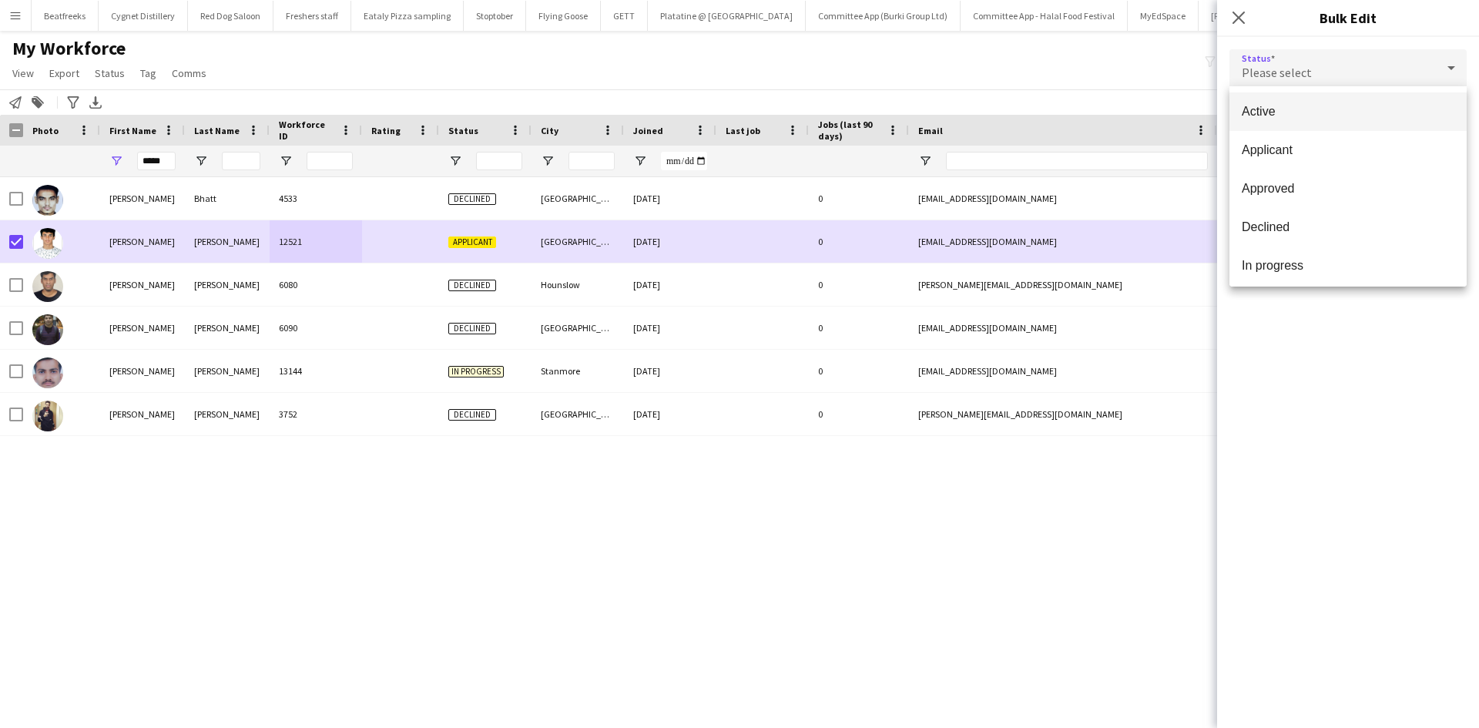
click at [1321, 109] on span "Active" at bounding box center [1347, 111] width 213 height 15
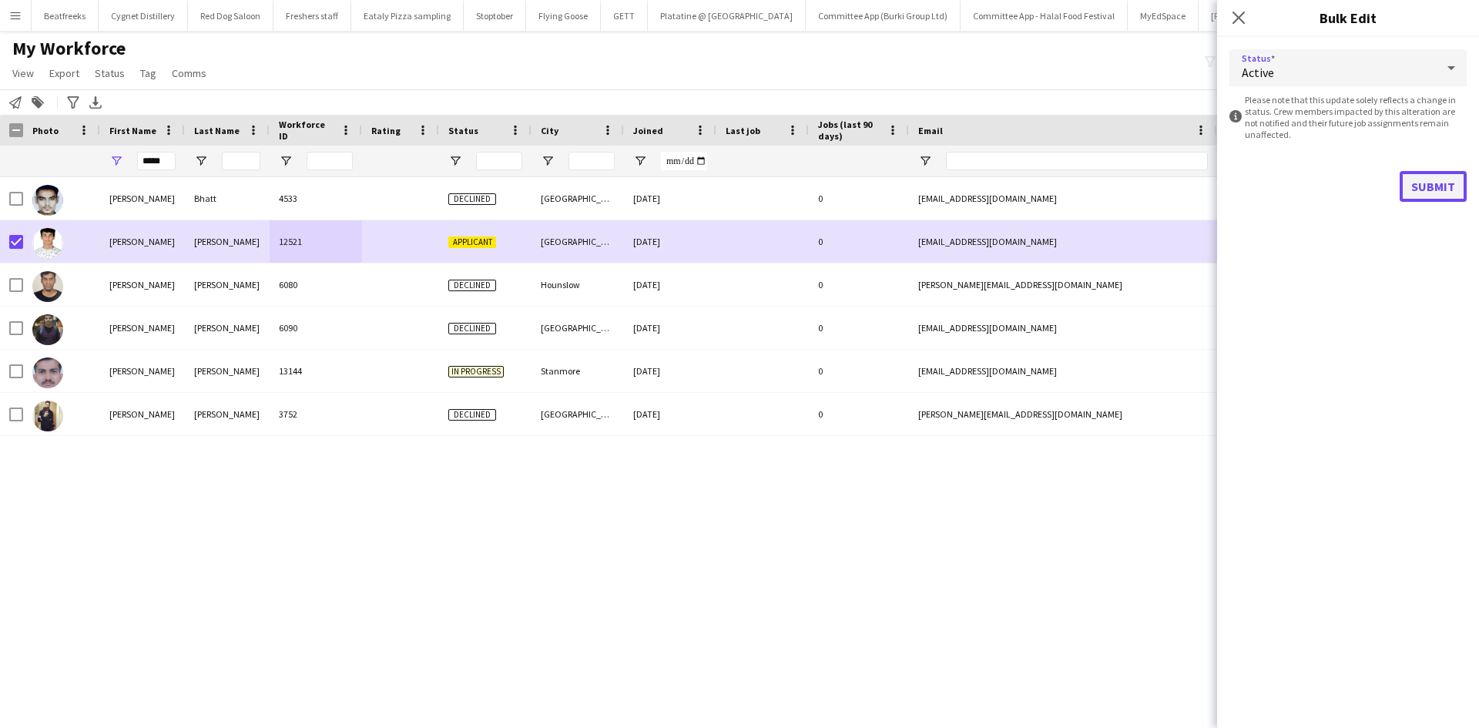
click at [1432, 187] on button "Submit" at bounding box center [1432, 186] width 67 height 31
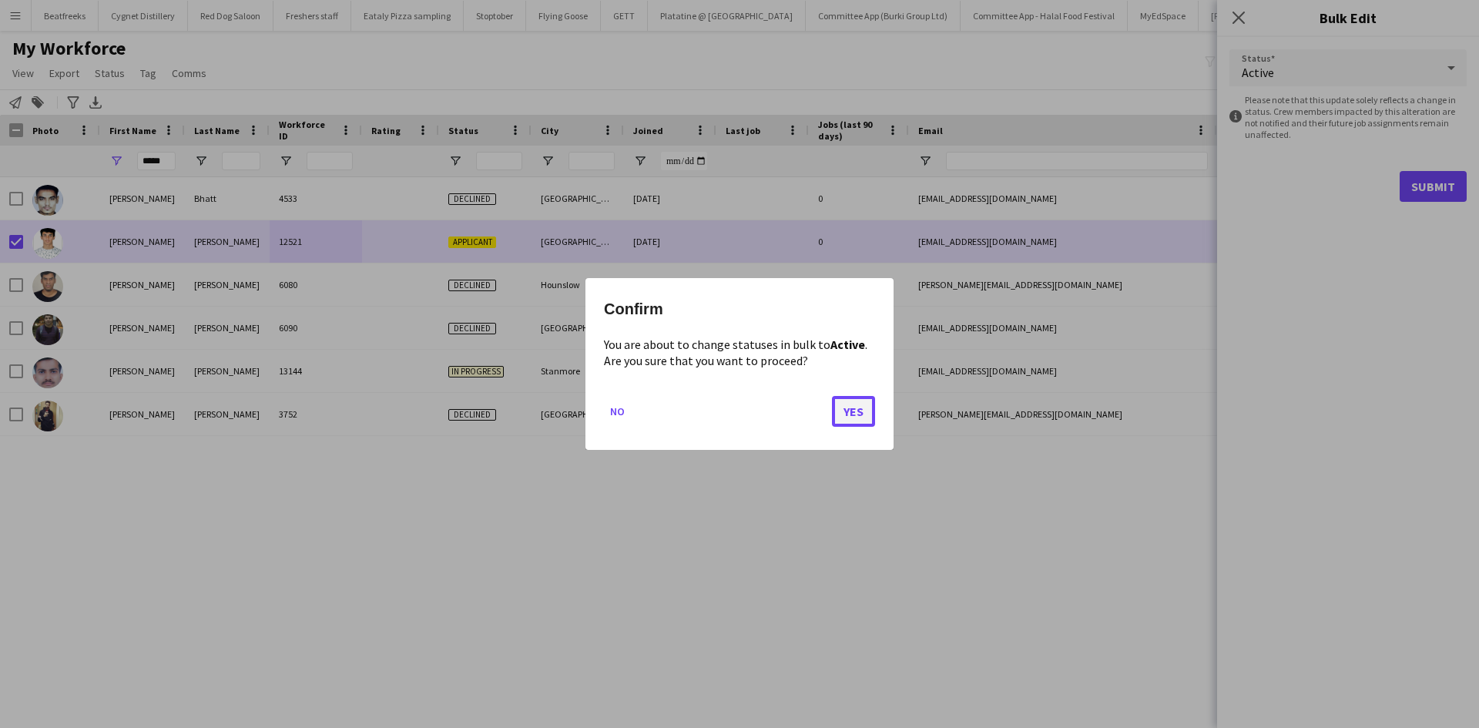
click at [858, 407] on button "Yes" at bounding box center [853, 411] width 43 height 31
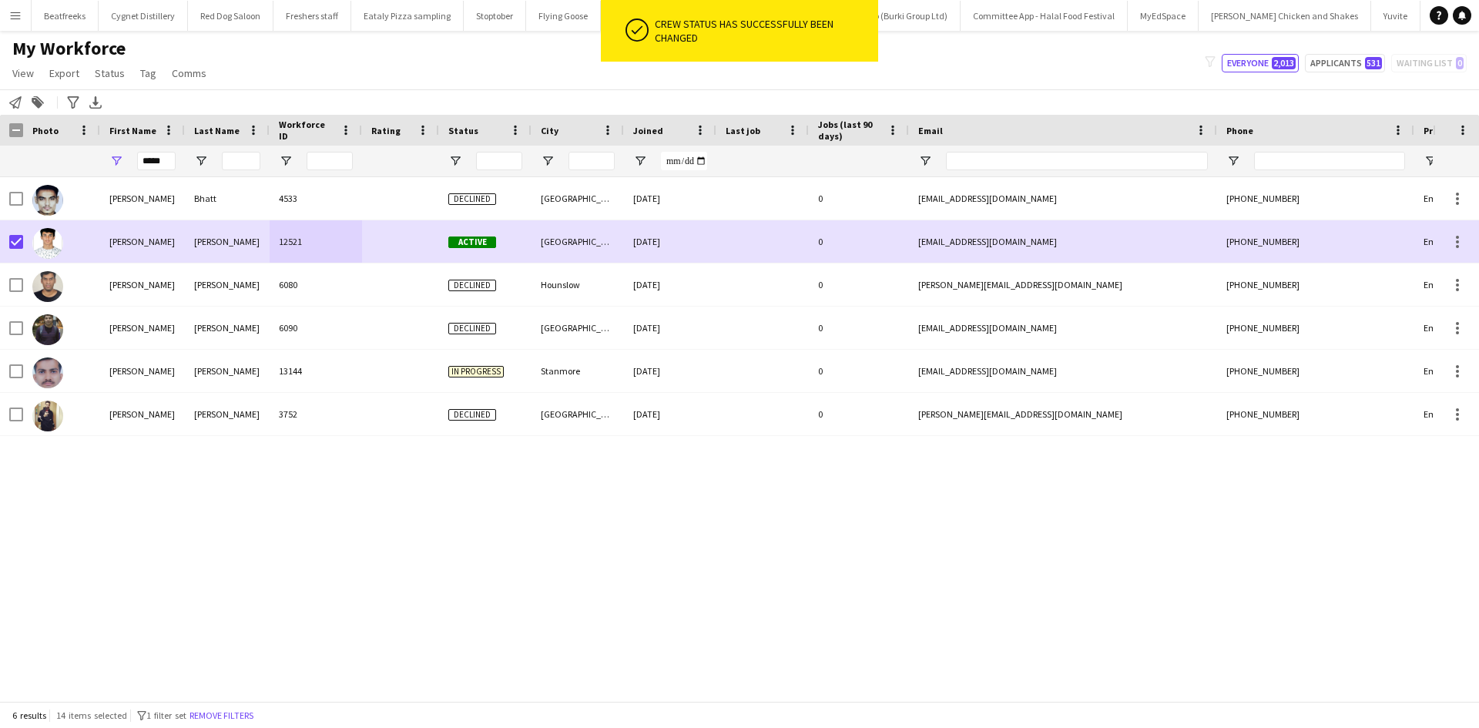
click at [758, 511] on div "Parth Bhatt 4533 Declined London 09-11-2022 0 bhatts5412@gmail.com +44744314242…" at bounding box center [716, 433] width 1432 height 512
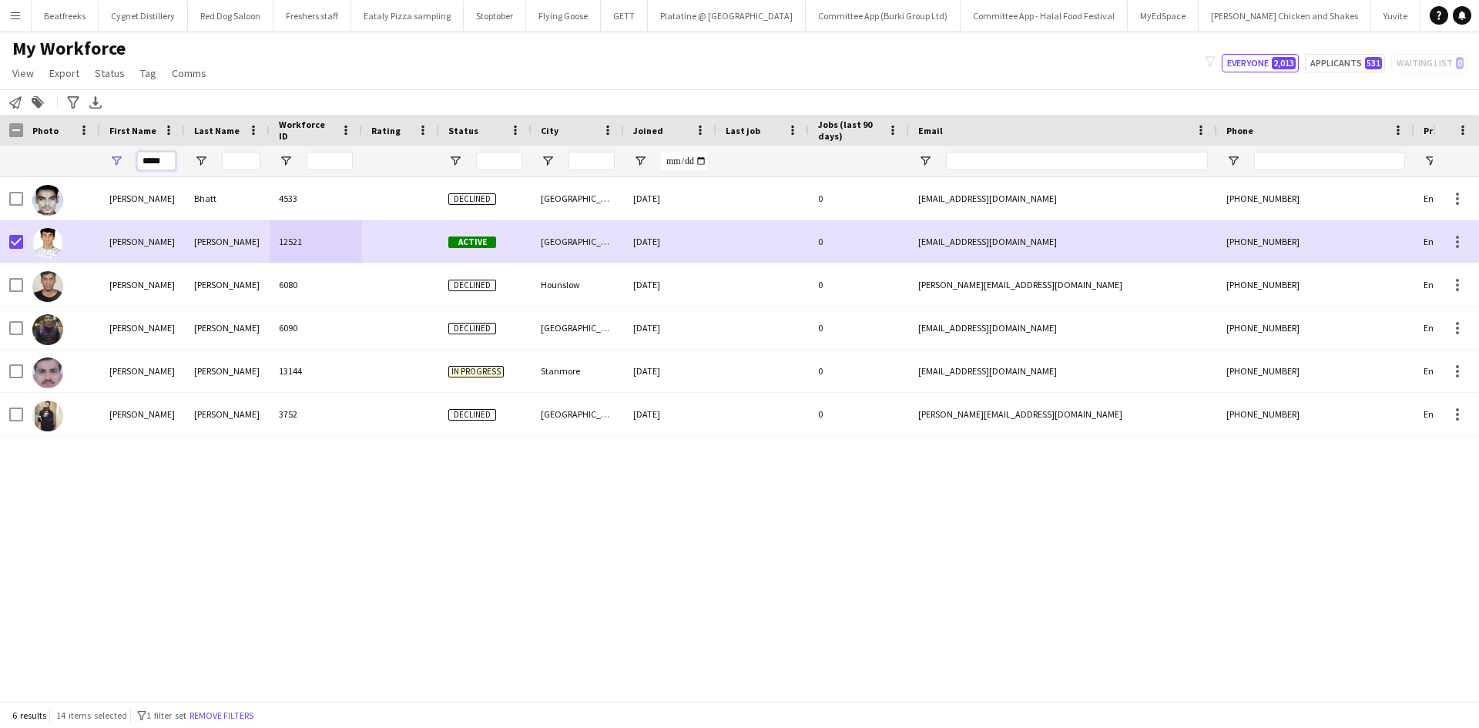
click at [157, 163] on input "*****" at bounding box center [156, 161] width 39 height 18
drag, startPoint x: 169, startPoint y: 162, endPoint x: 67, endPoint y: 159, distance: 101.7
click at [67, 159] on div "*****" at bounding box center [835, 161] width 1670 height 31
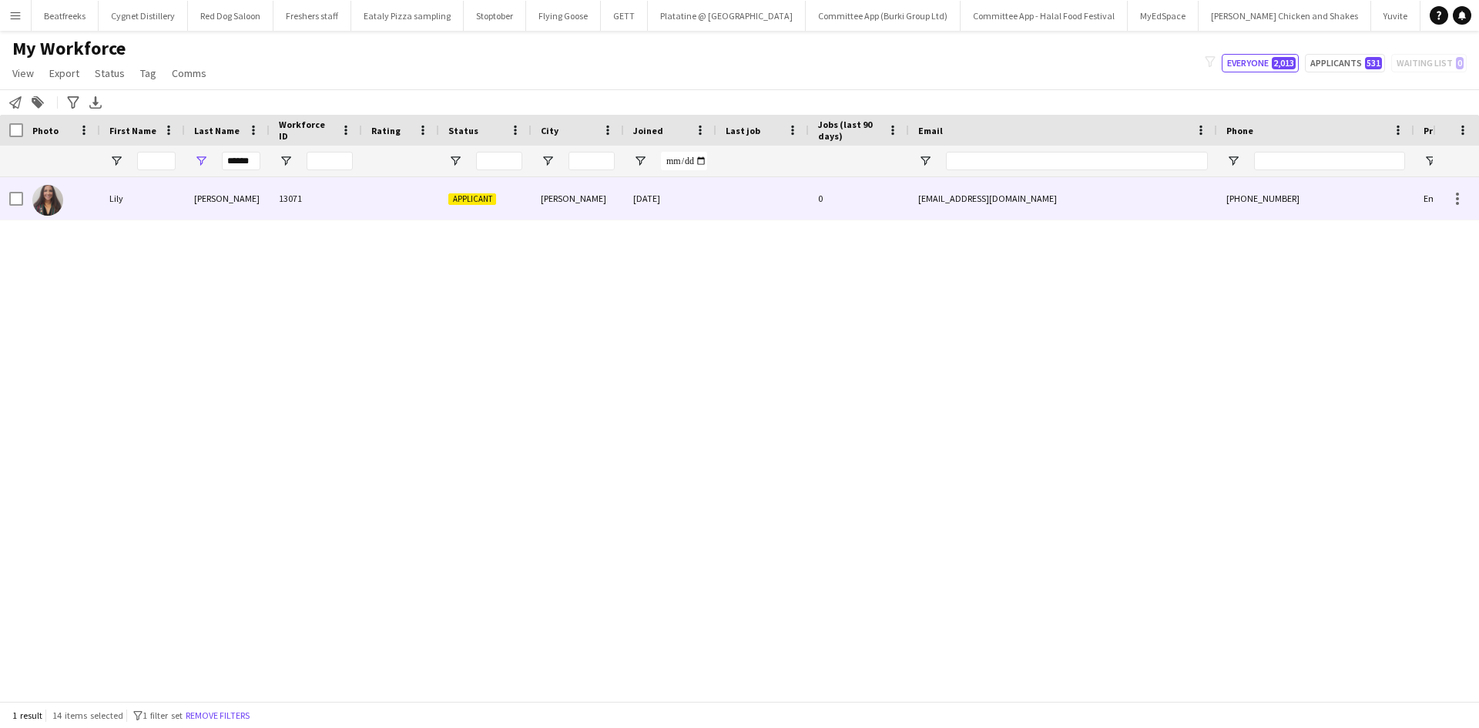
click at [182, 202] on div "Lily" at bounding box center [142, 198] width 85 height 42
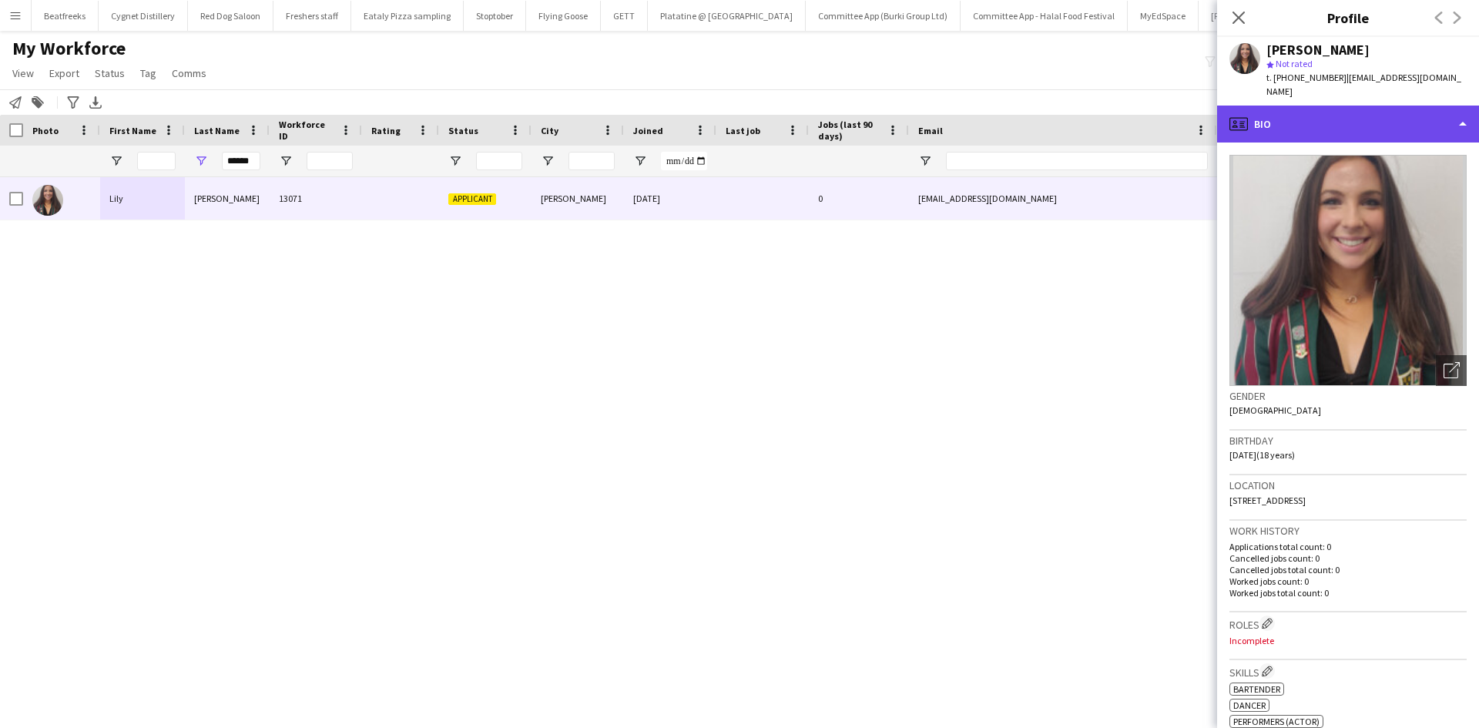
click at [1339, 115] on div "profile Bio" at bounding box center [1348, 124] width 262 height 37
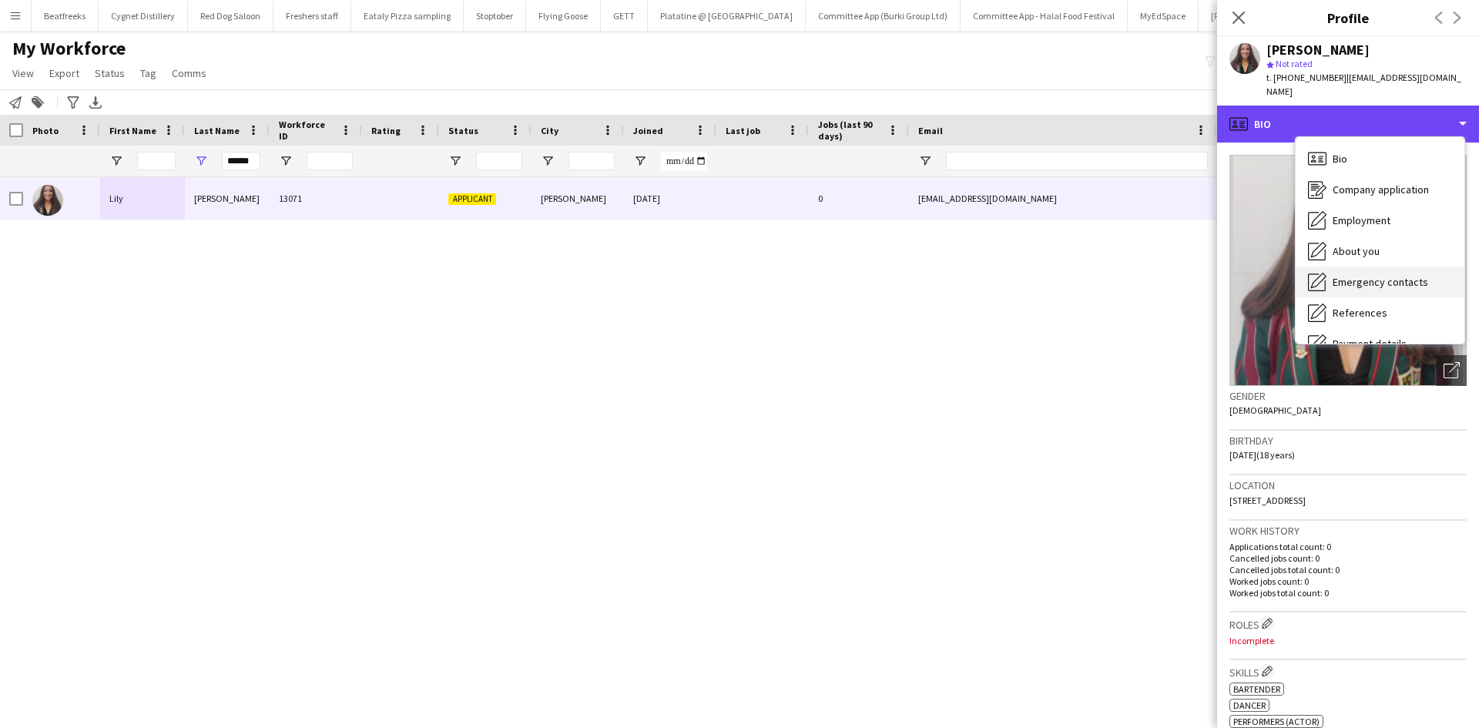
scroll to position [206, 0]
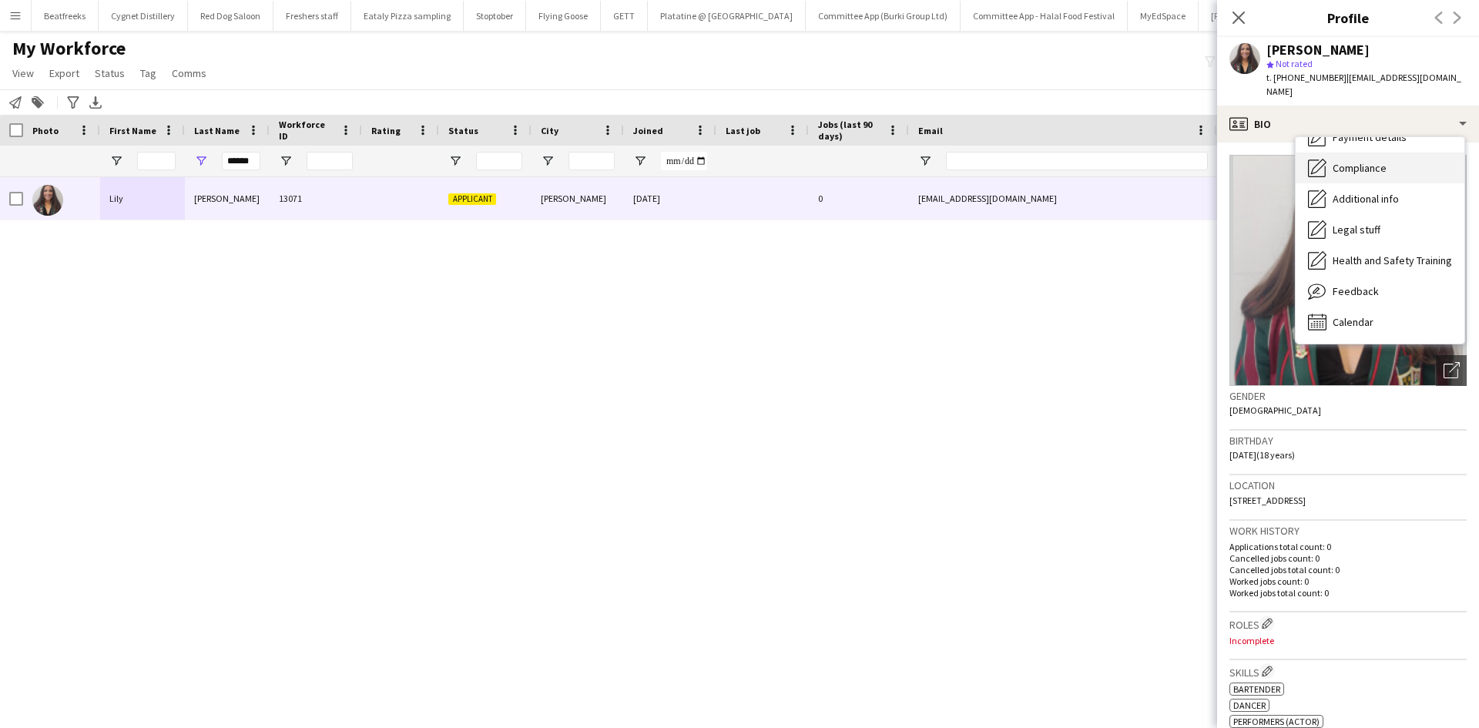
click at [1354, 161] on span "Compliance" at bounding box center [1359, 168] width 54 height 14
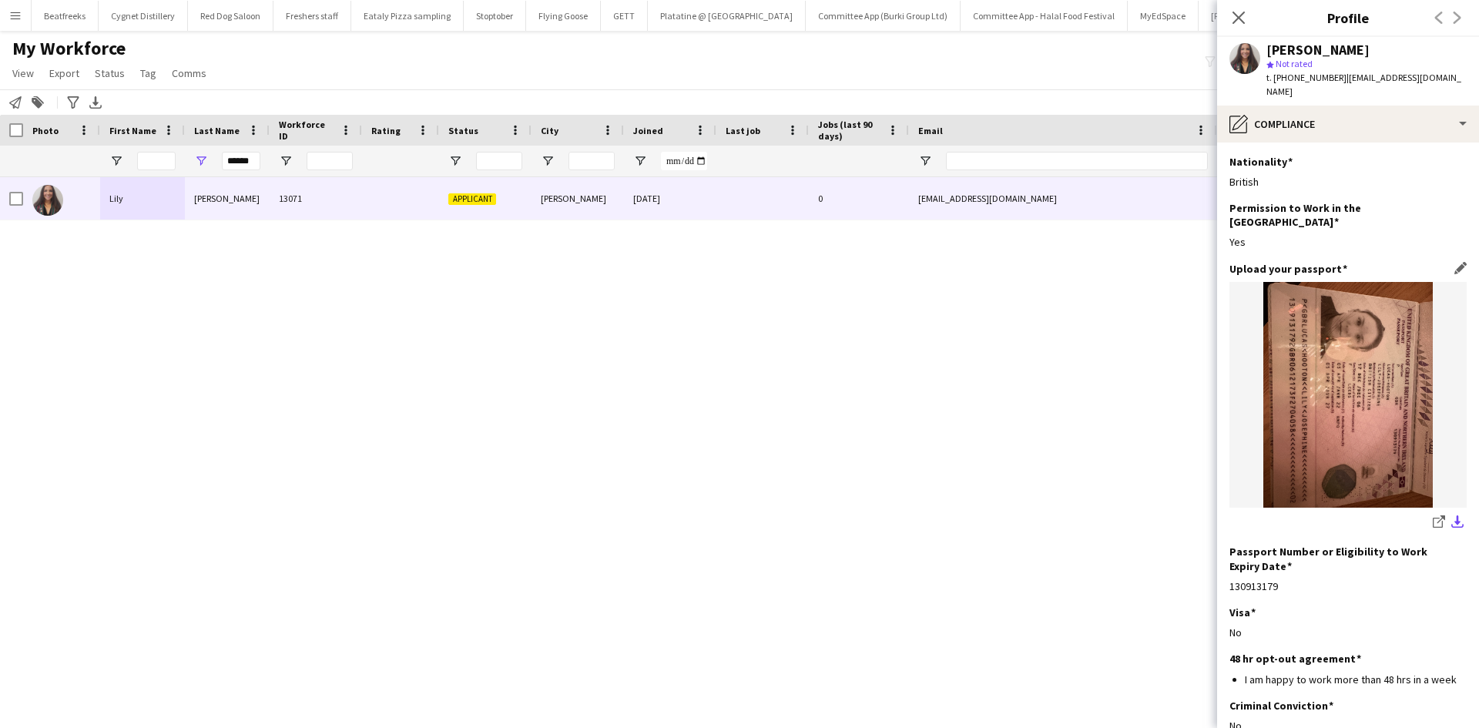
click at [1451, 515] on app-icon "download-bottom" at bounding box center [1457, 522] width 12 height 15
click at [1333, 605] on div "Visa Edit this field No" at bounding box center [1347, 628] width 237 height 46
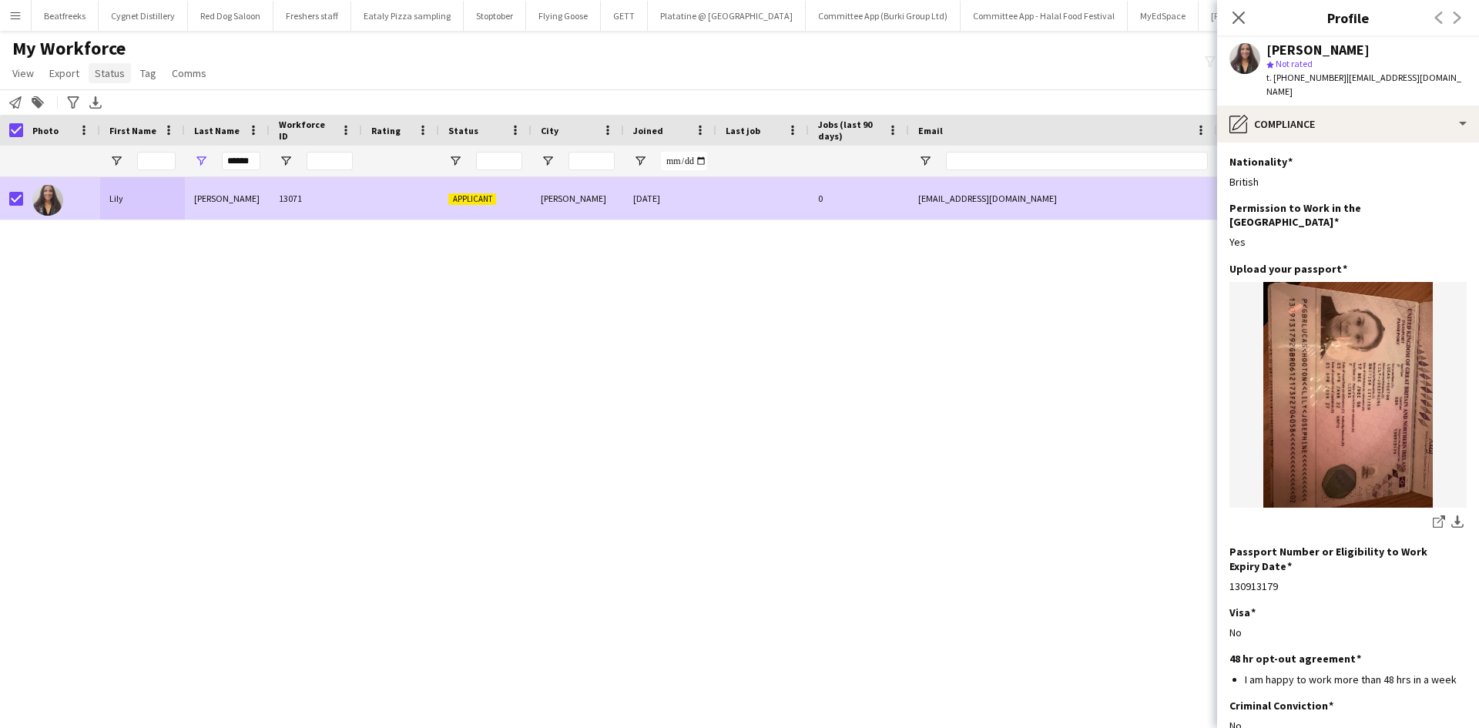
click at [106, 73] on span "Status" at bounding box center [110, 73] width 30 height 14
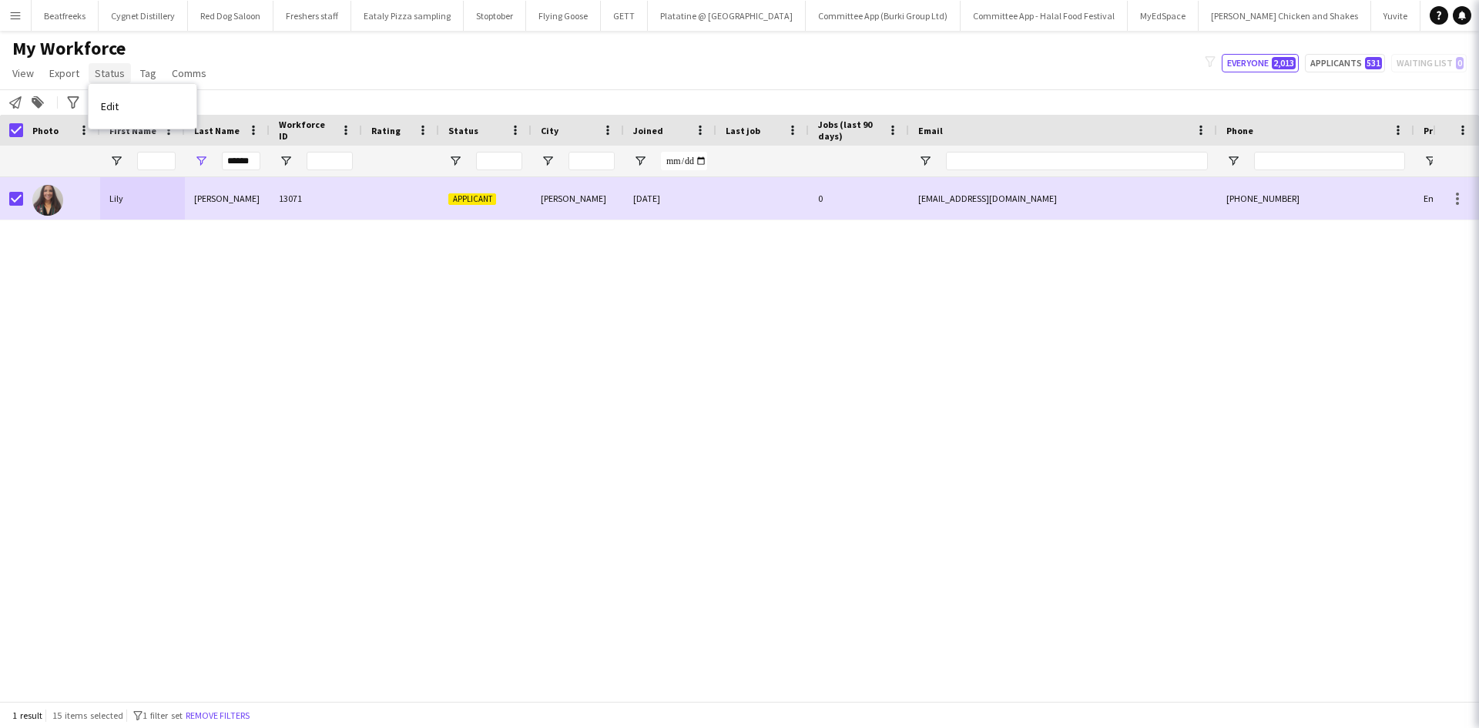
click at [106, 73] on span "Status" at bounding box center [110, 73] width 30 height 14
click at [141, 112] on link "Edit" at bounding box center [143, 106] width 108 height 32
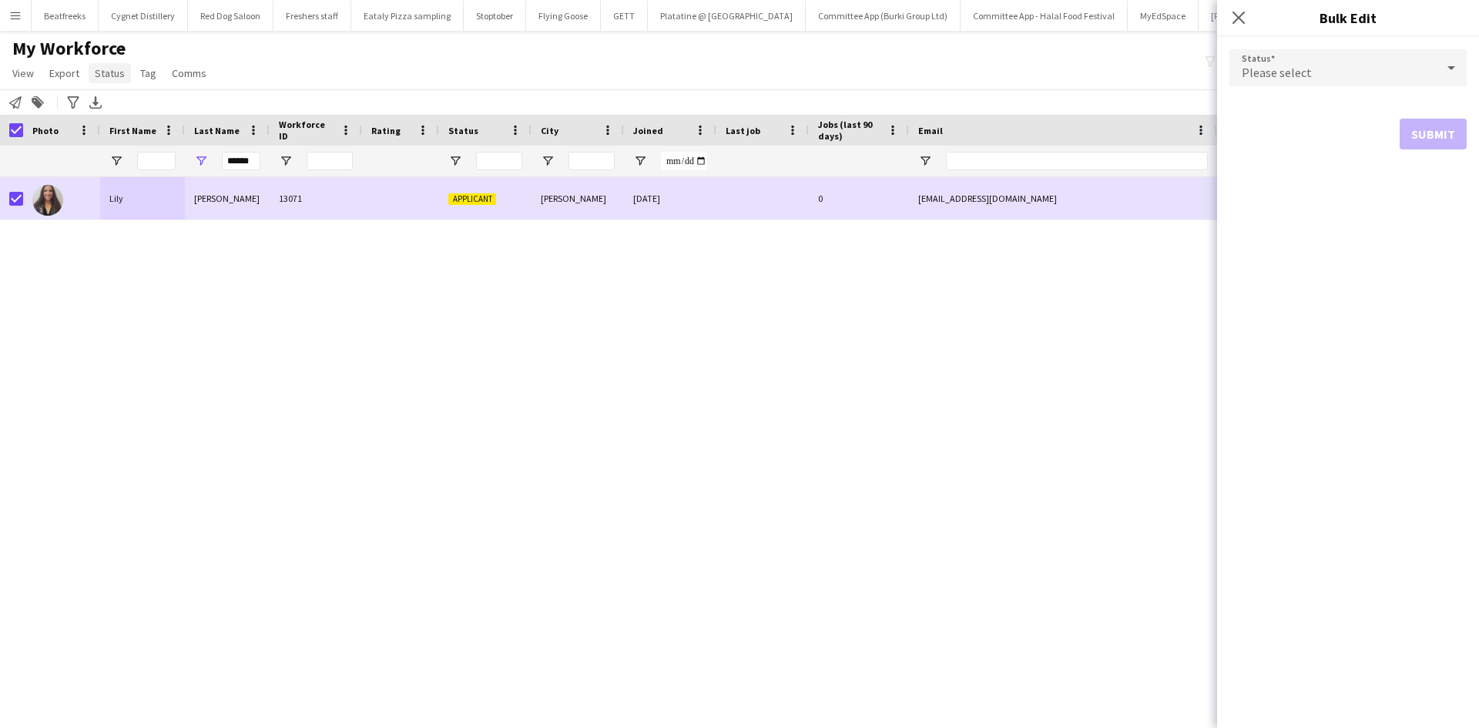
click at [104, 72] on span "Status" at bounding box center [110, 73] width 30 height 14
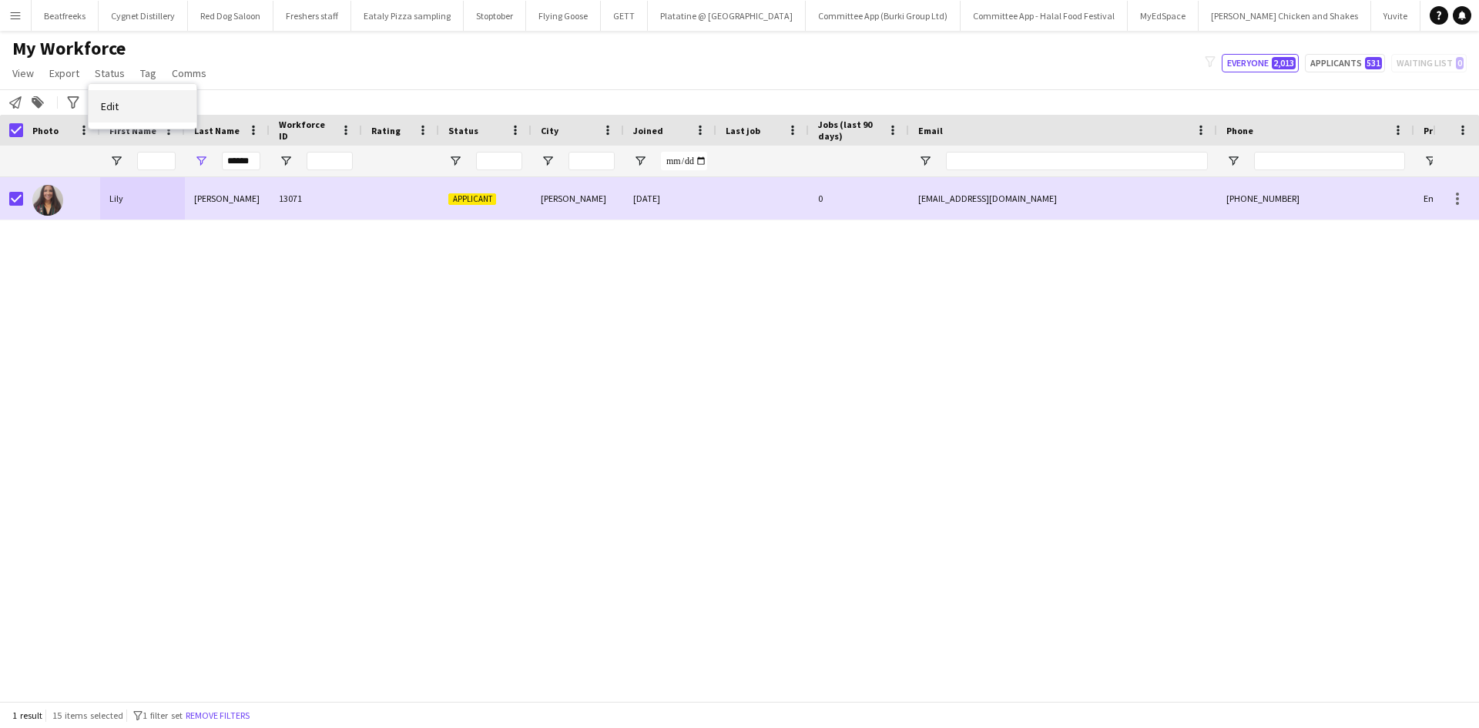
click at [119, 104] on link "Edit" at bounding box center [143, 106] width 108 height 32
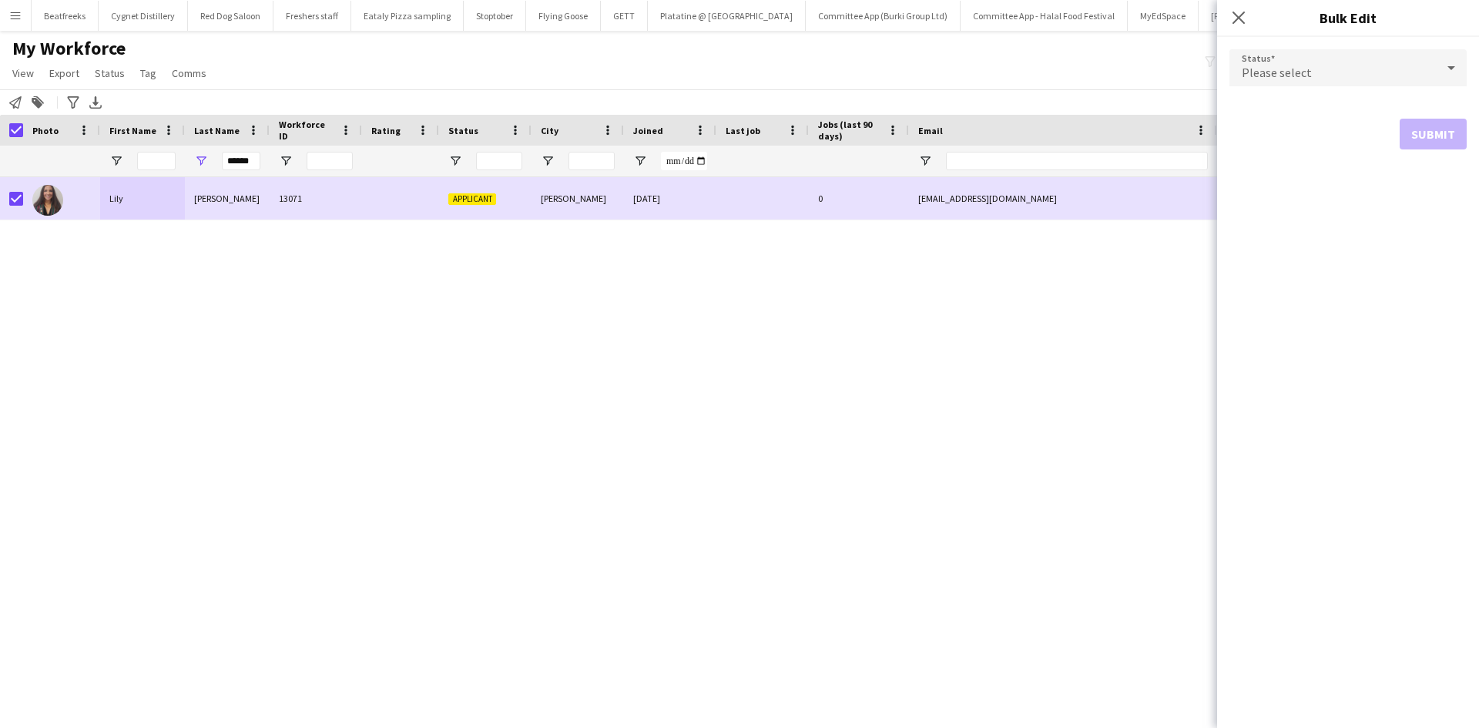
click at [1267, 79] on span "Please select" at bounding box center [1276, 72] width 70 height 15
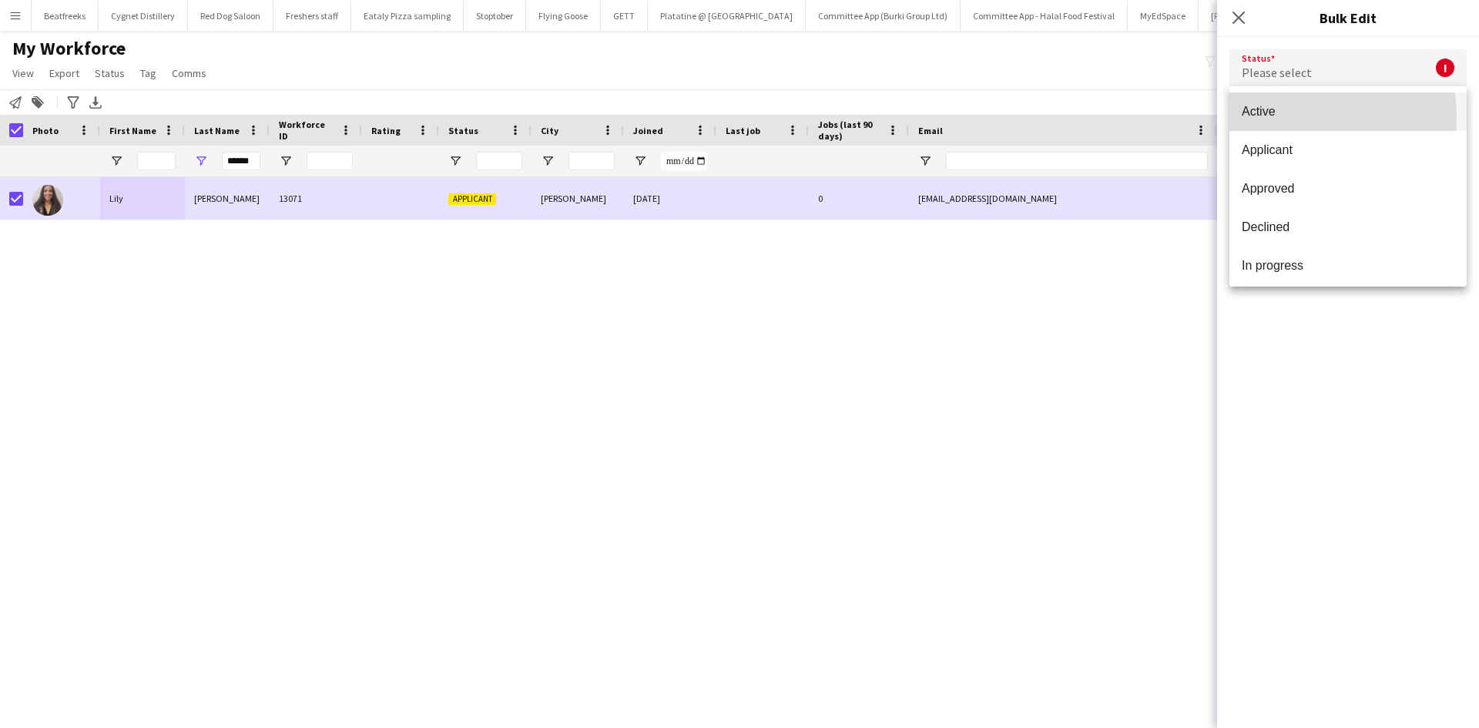
click at [1285, 116] on span "Active" at bounding box center [1347, 111] width 213 height 15
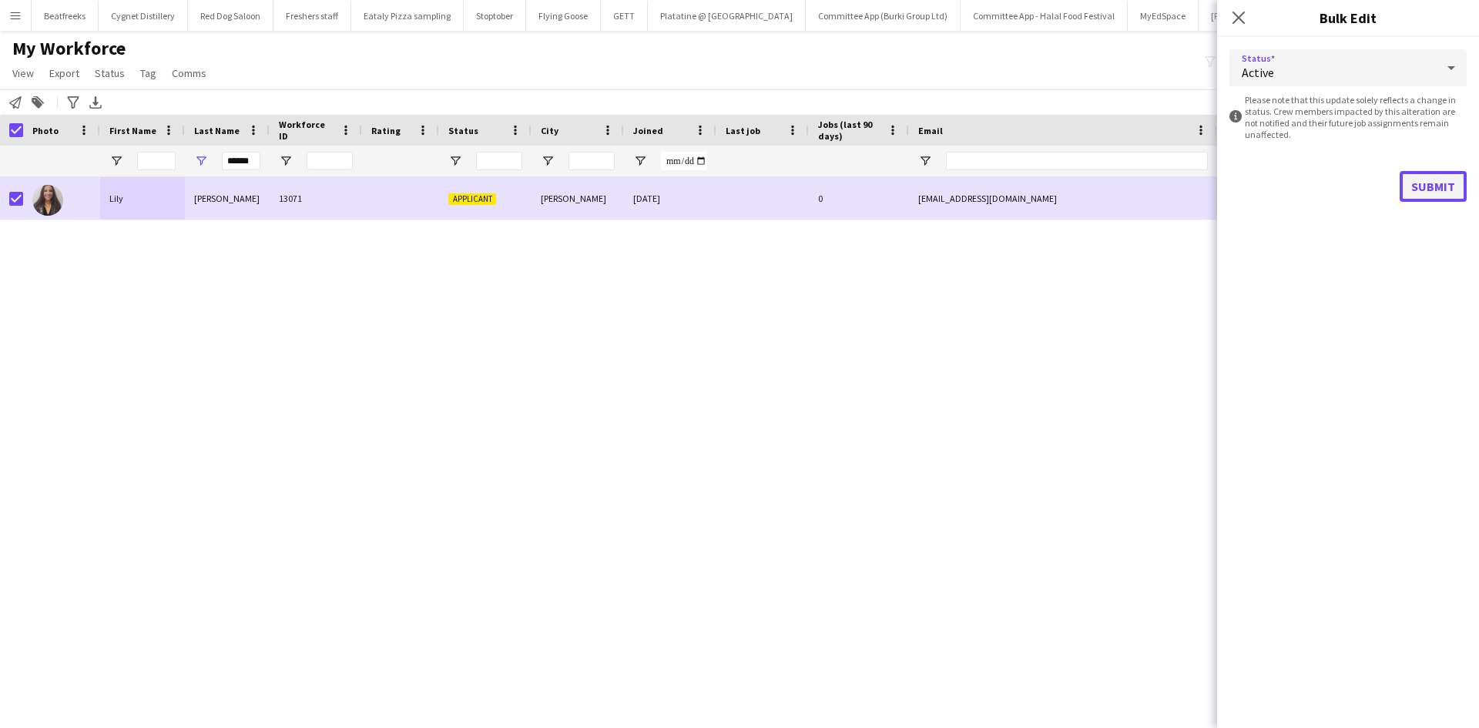
click at [1430, 190] on button "Submit" at bounding box center [1432, 186] width 67 height 31
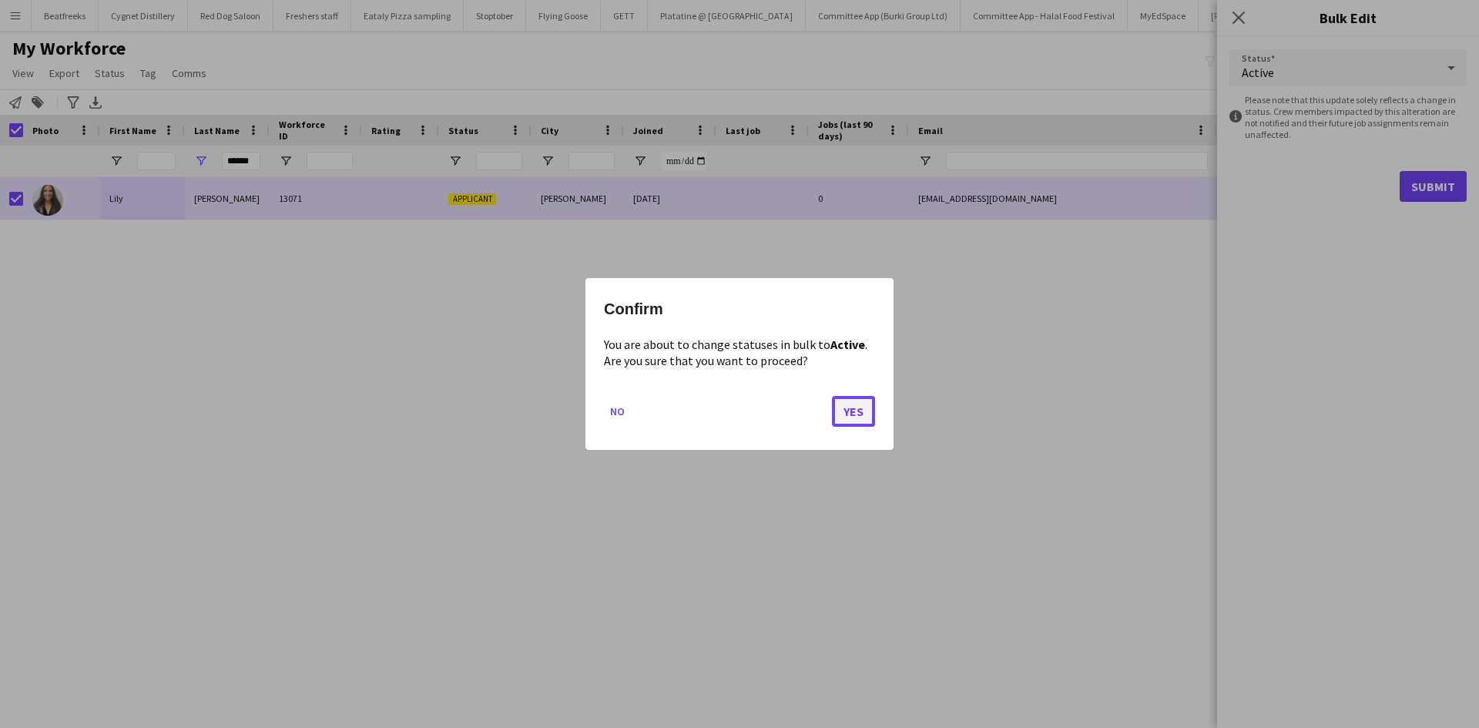
click at [867, 404] on button "Yes" at bounding box center [853, 411] width 43 height 31
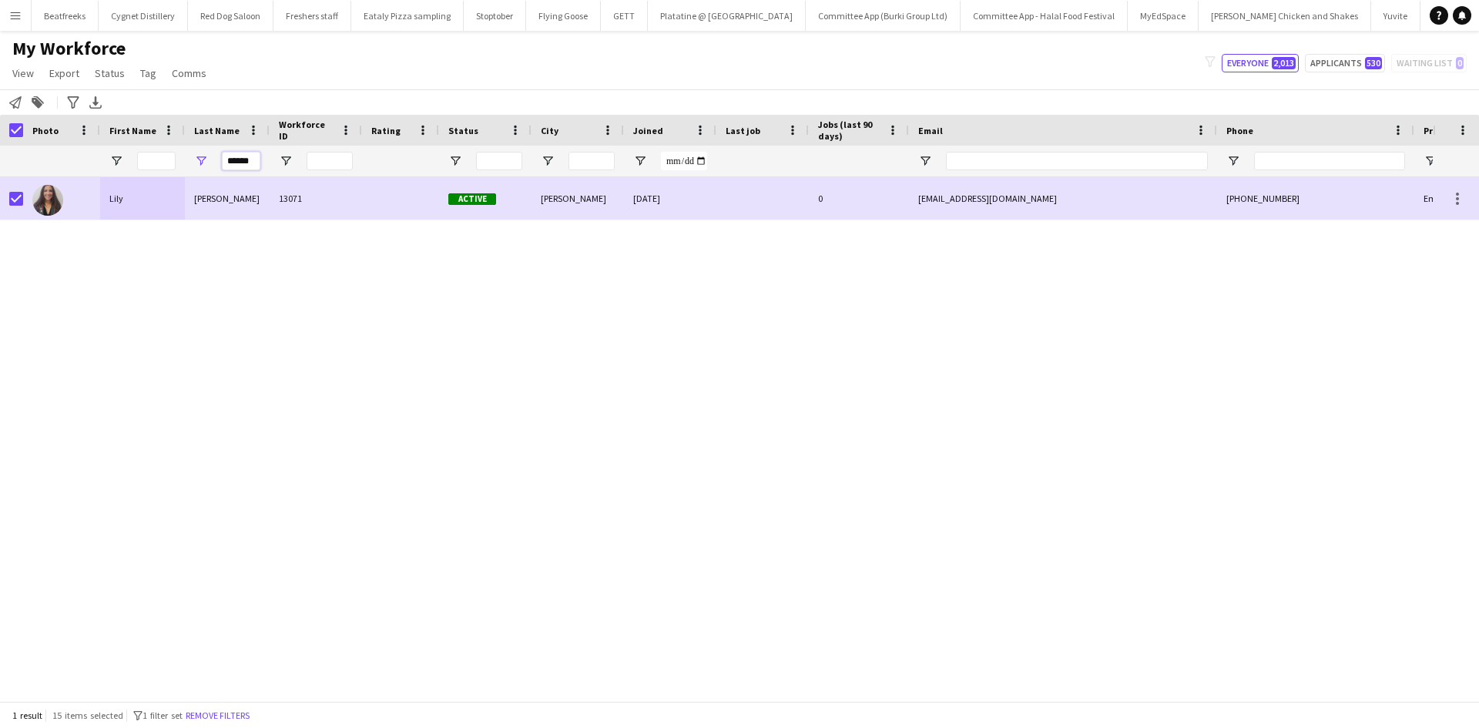
click at [236, 168] on input "******" at bounding box center [241, 161] width 39 height 18
drag, startPoint x: 231, startPoint y: 162, endPoint x: 417, endPoint y: 163, distance: 185.6
click at [417, 163] on div "******" at bounding box center [835, 161] width 1670 height 31
type input "*"
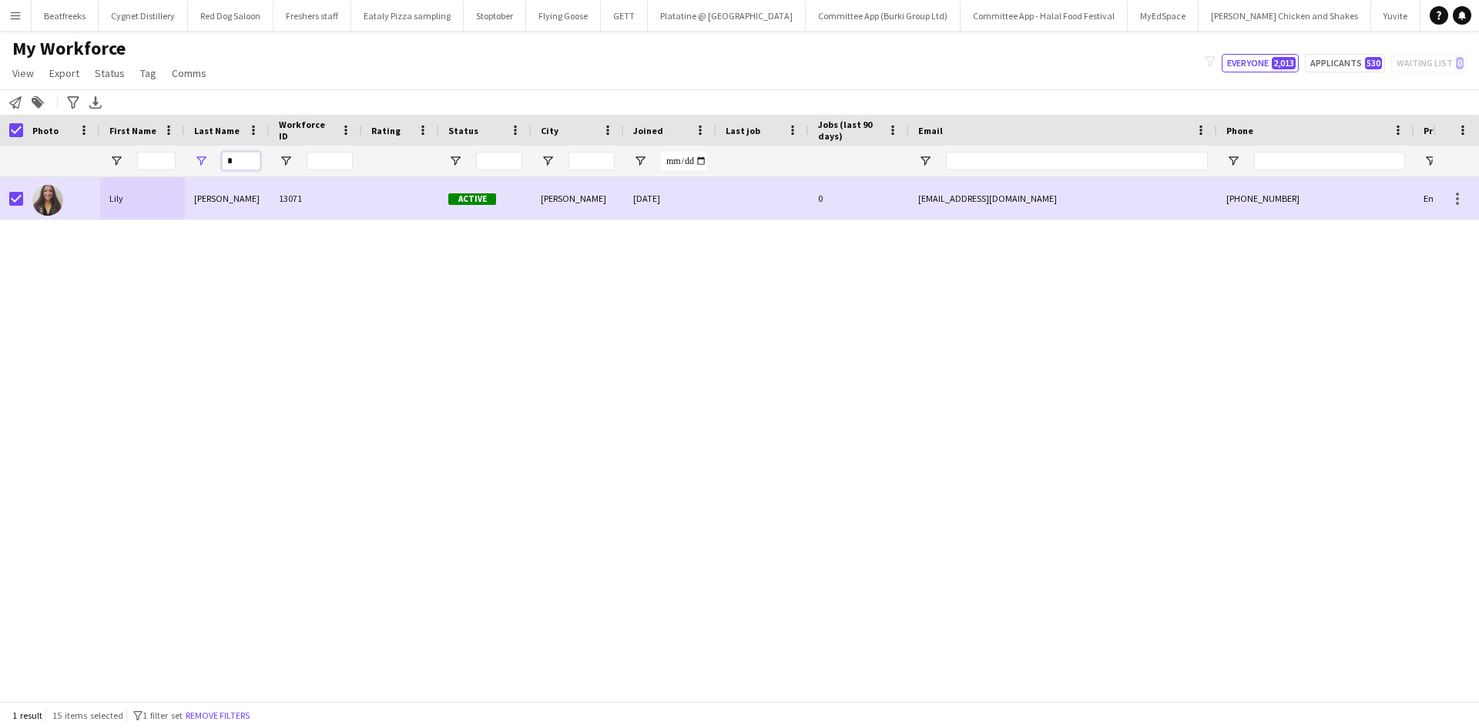
scroll to position [0, 0]
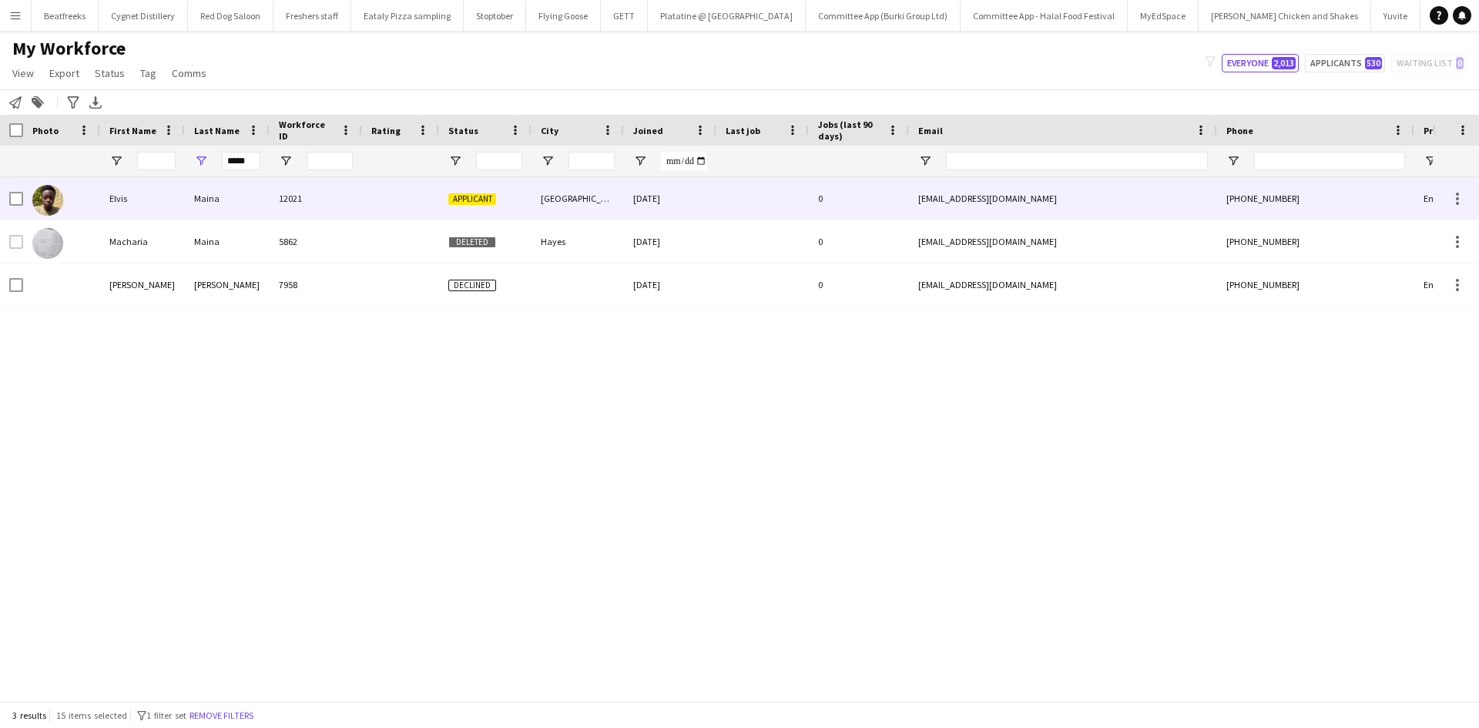
click at [303, 188] on div "12021" at bounding box center [316, 198] width 92 height 42
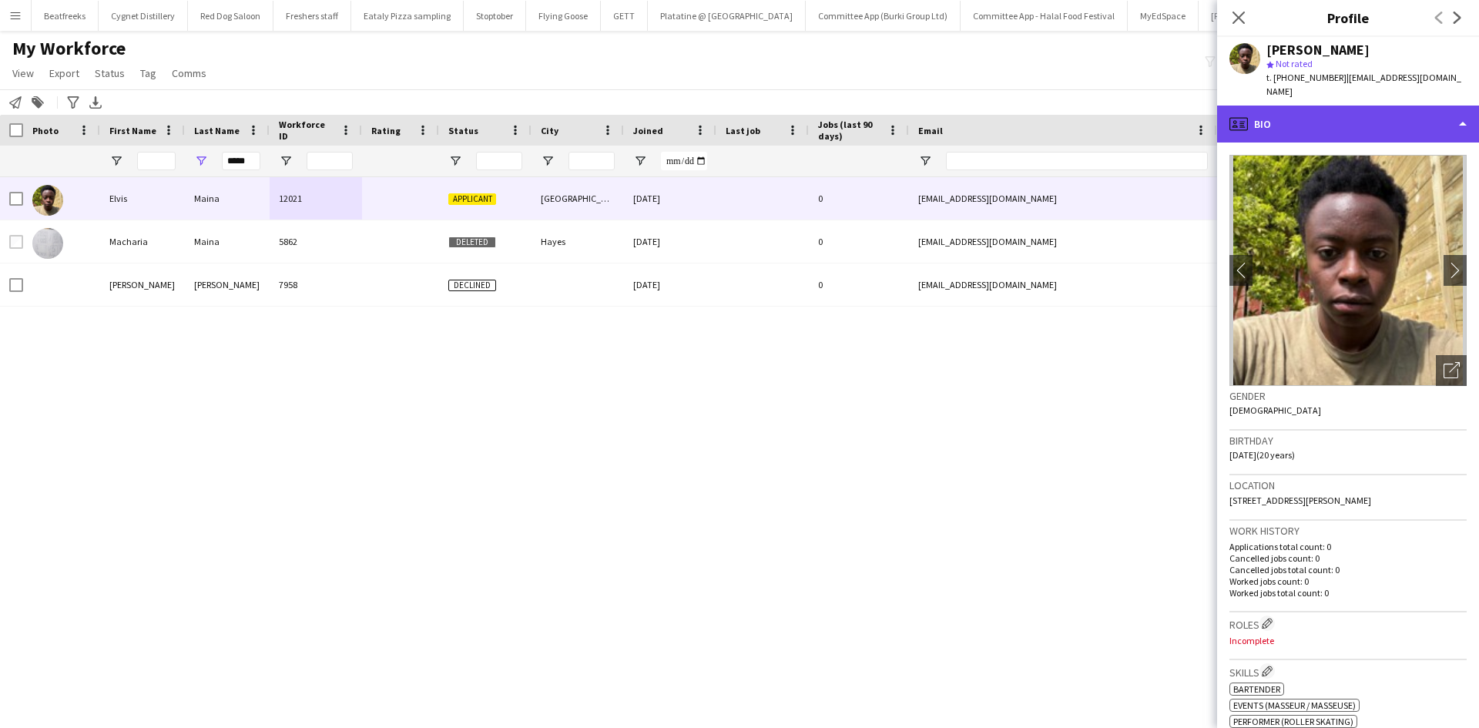
click at [1408, 112] on div "profile Bio" at bounding box center [1348, 124] width 262 height 37
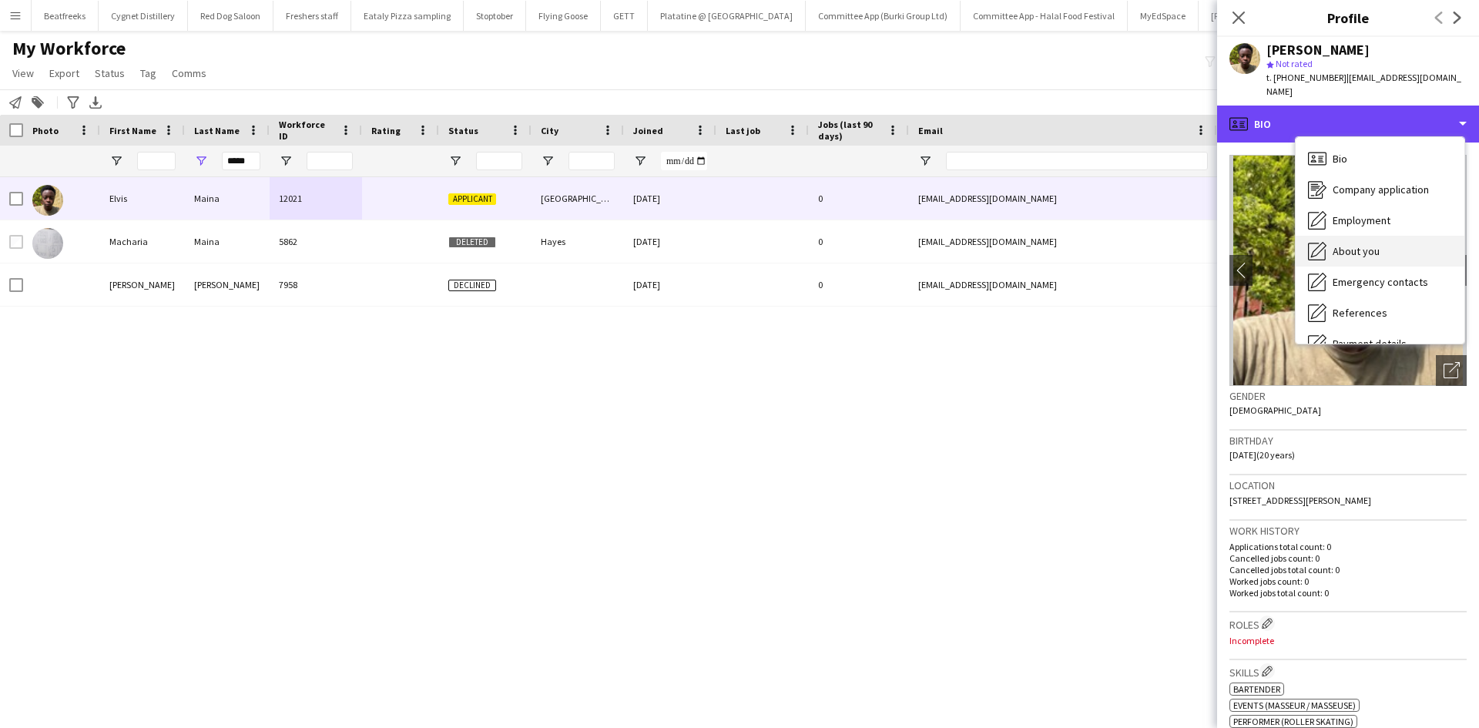
scroll to position [206, 0]
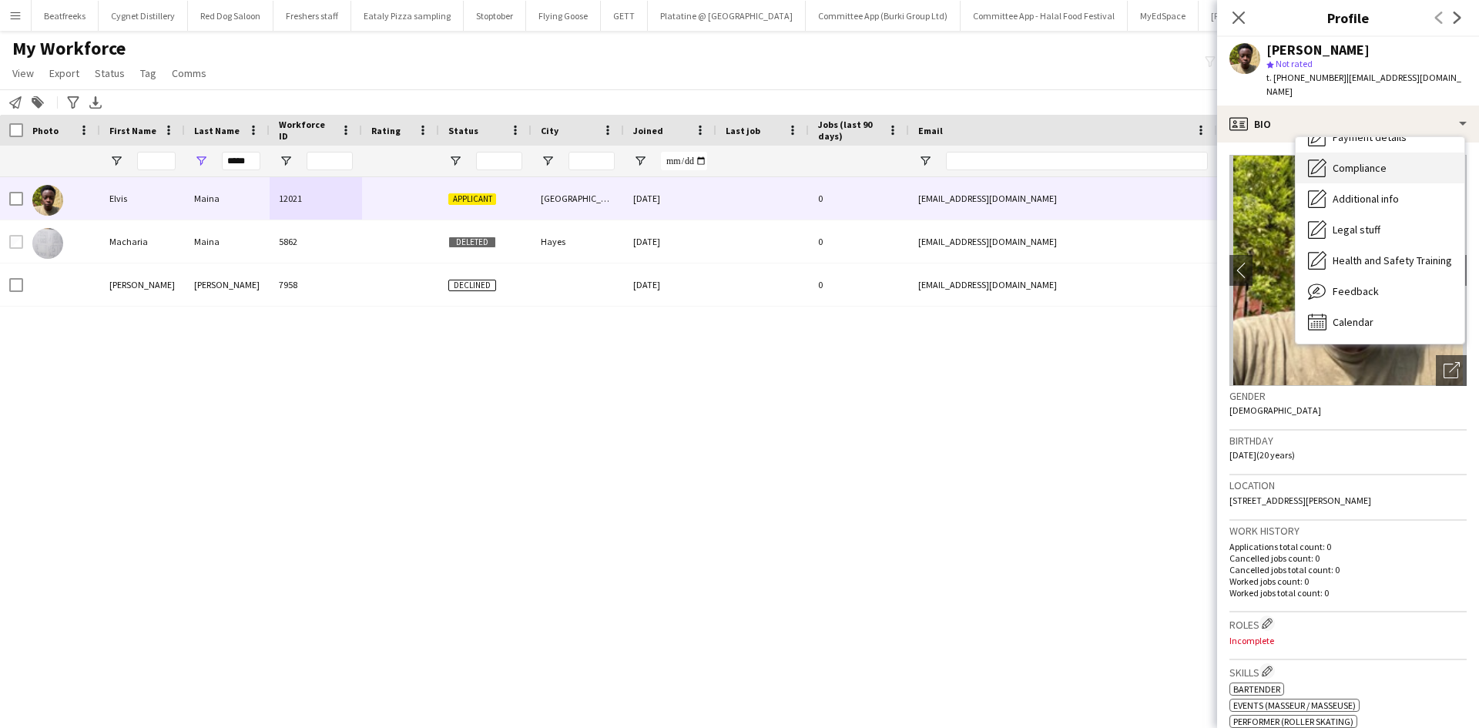
click at [1375, 161] on span "Compliance" at bounding box center [1359, 168] width 54 height 14
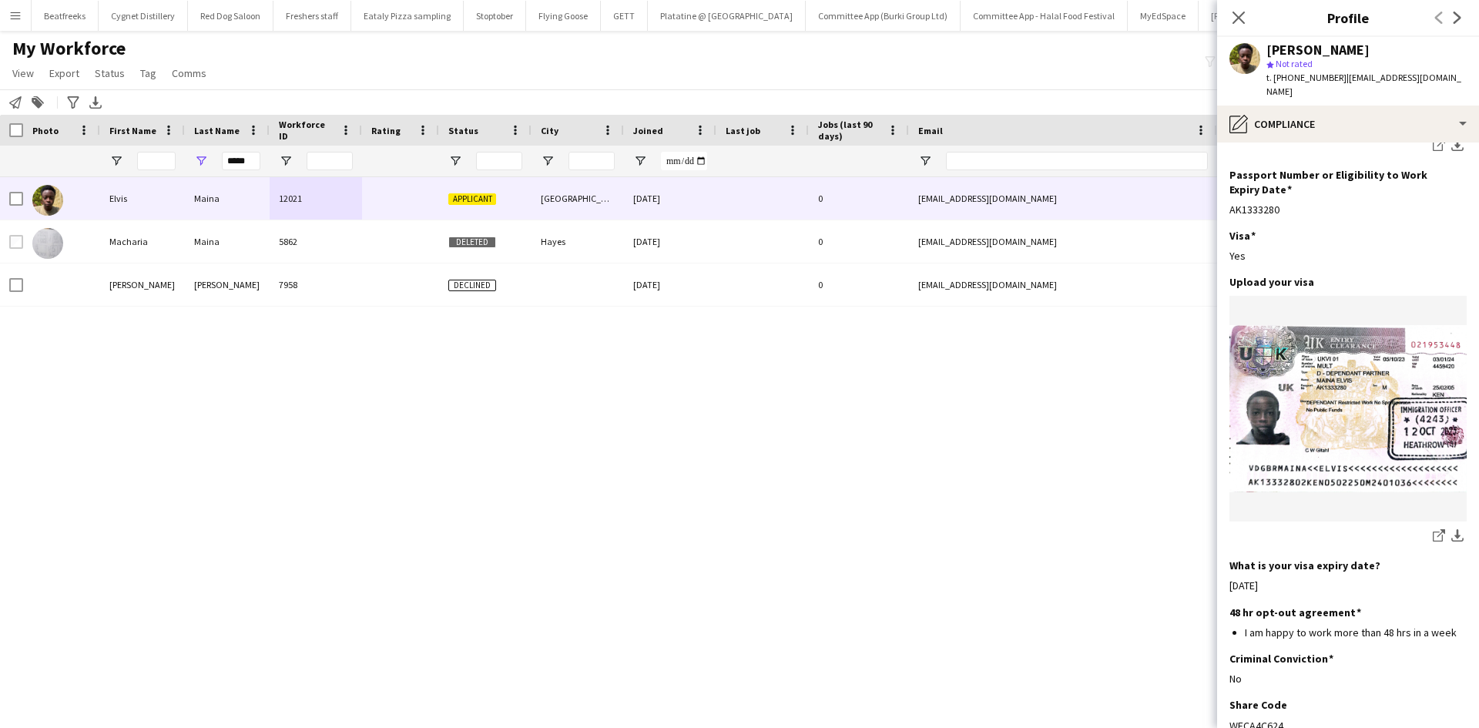
scroll to position [452, 0]
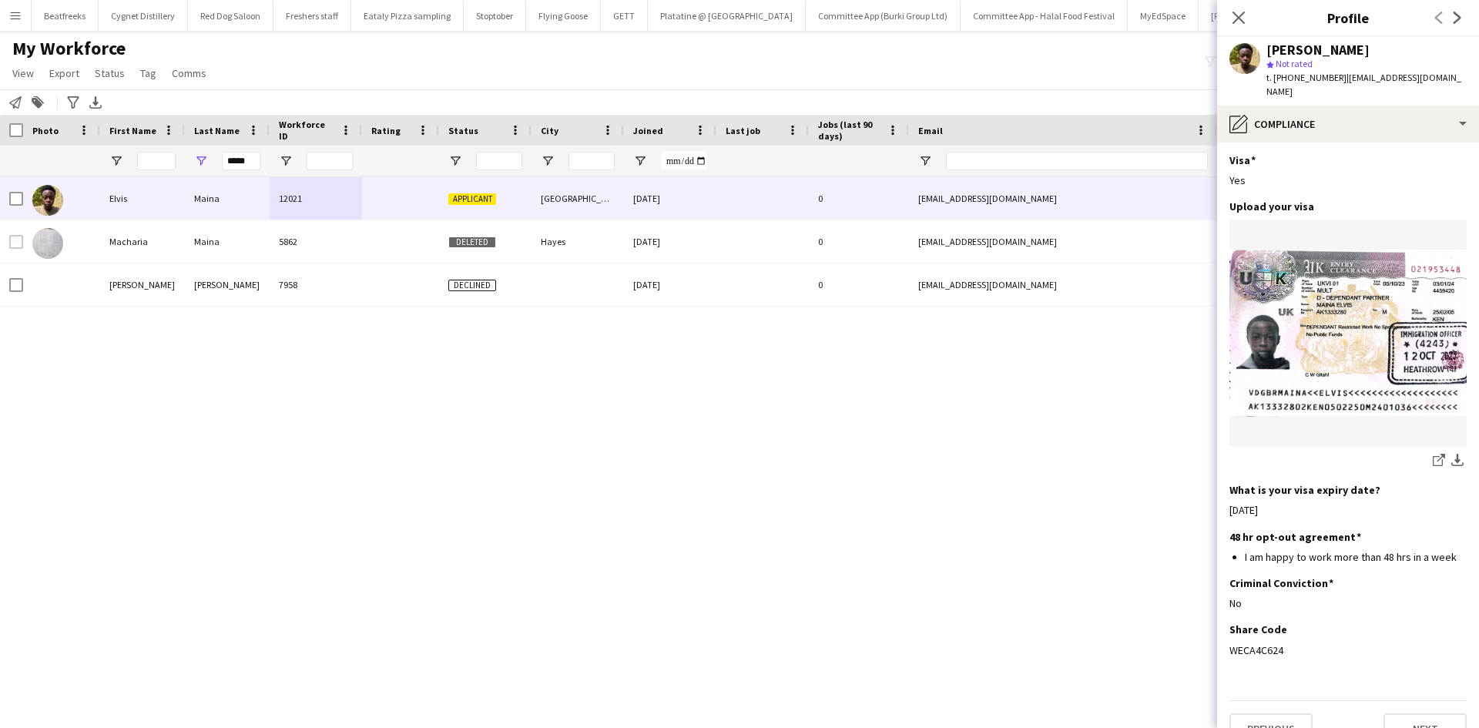
drag, startPoint x: 1295, startPoint y: 616, endPoint x: 1226, endPoint y: 619, distance: 69.4
click at [1226, 619] on app-section-data-types "Nationality Edit this field Kenyan Permission to Work in the UK Edit this field…" at bounding box center [1348, 434] width 262 height 585
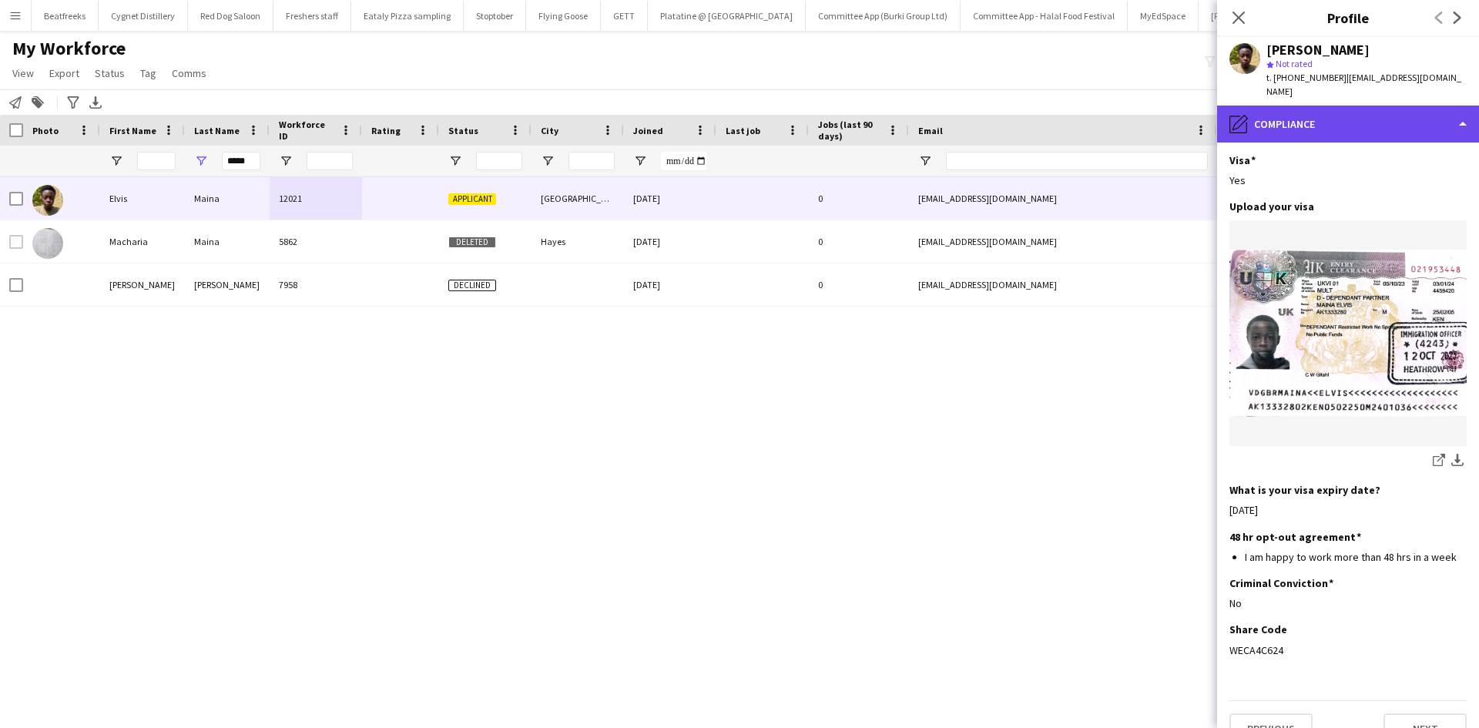
click at [1361, 116] on div "pencil4 Compliance" at bounding box center [1348, 124] width 262 height 37
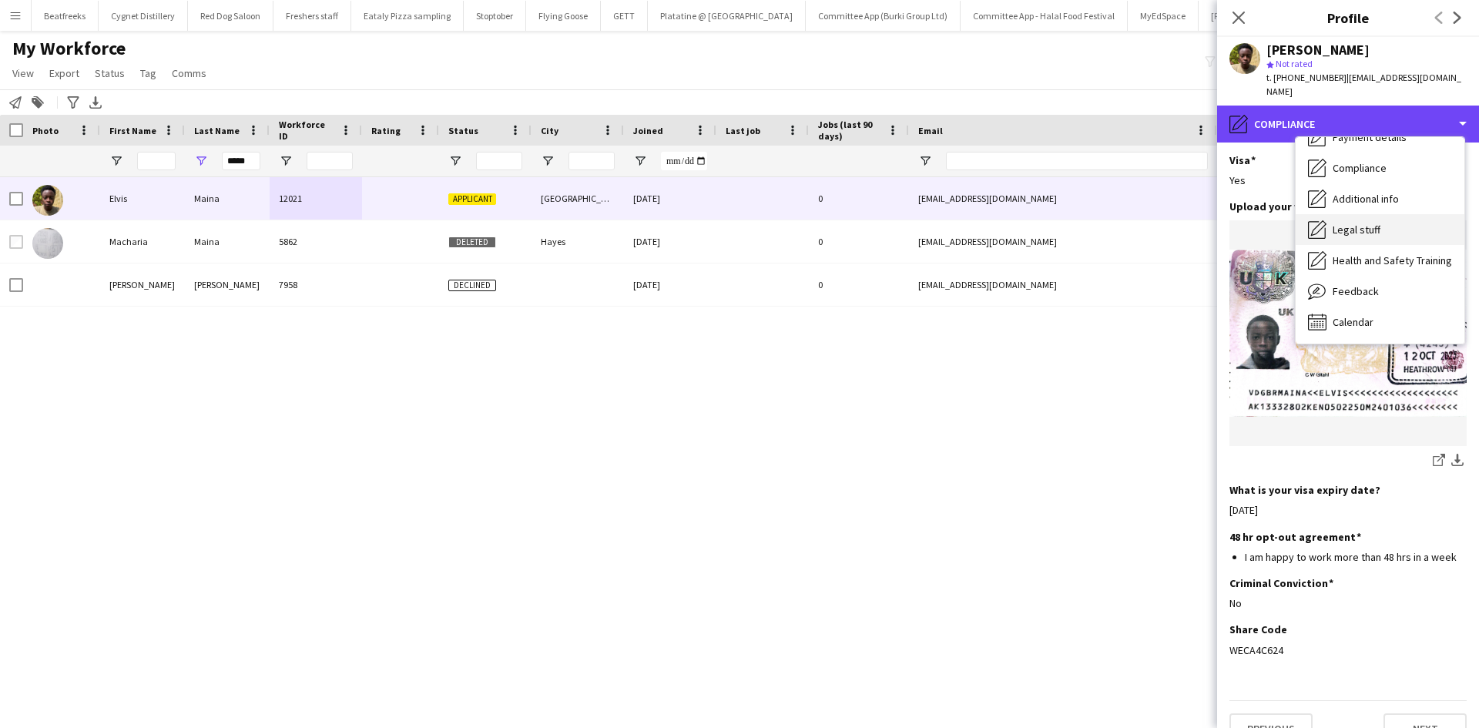
scroll to position [0, 0]
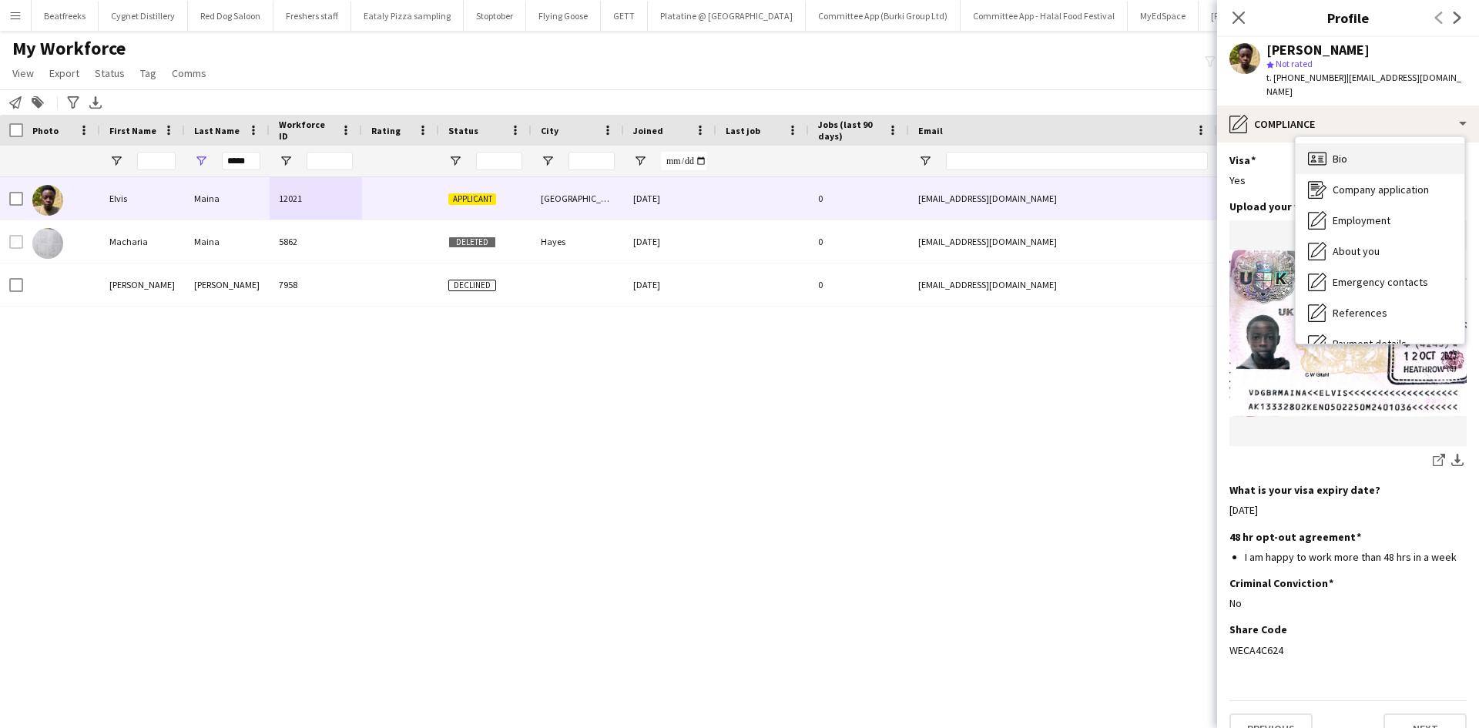
click at [1365, 143] on div "Bio Bio" at bounding box center [1379, 158] width 169 height 31
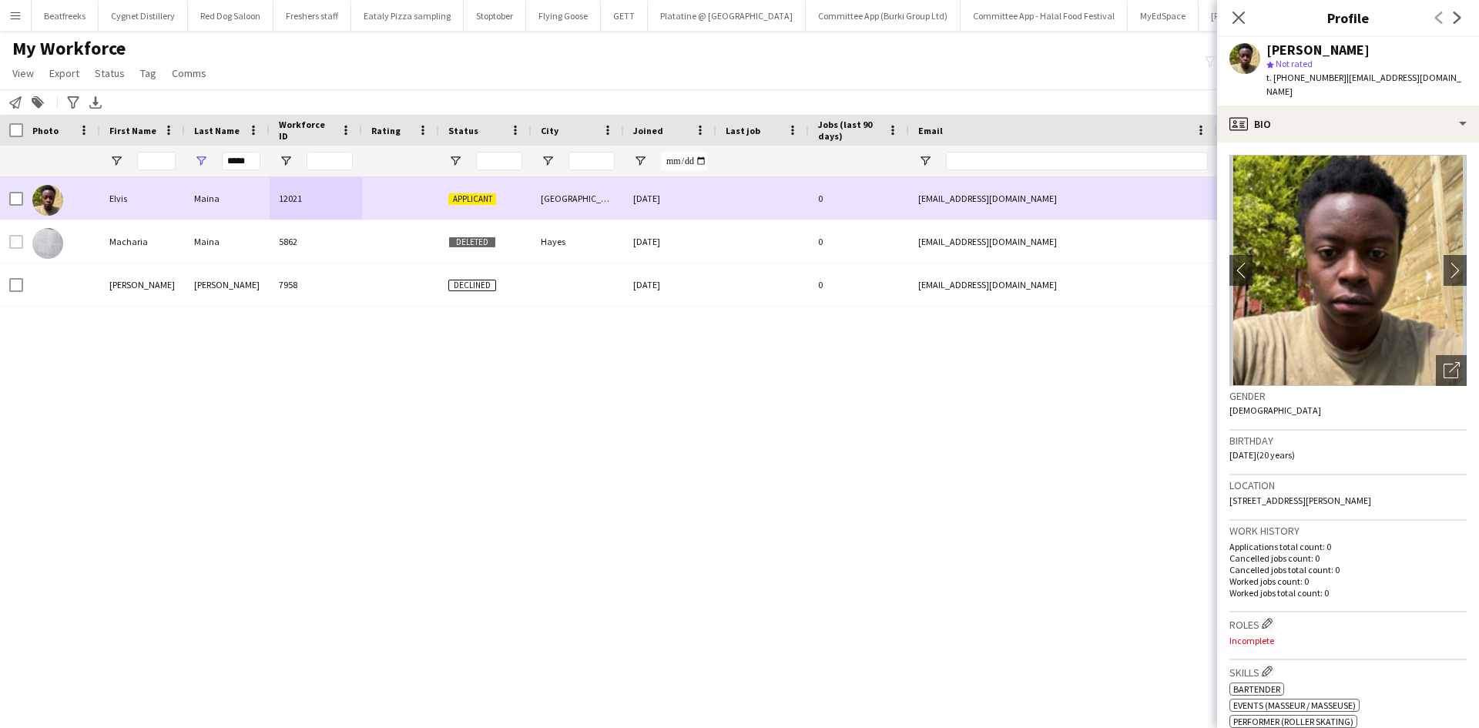
click at [15, 190] on div at bounding box center [16, 198] width 14 height 43
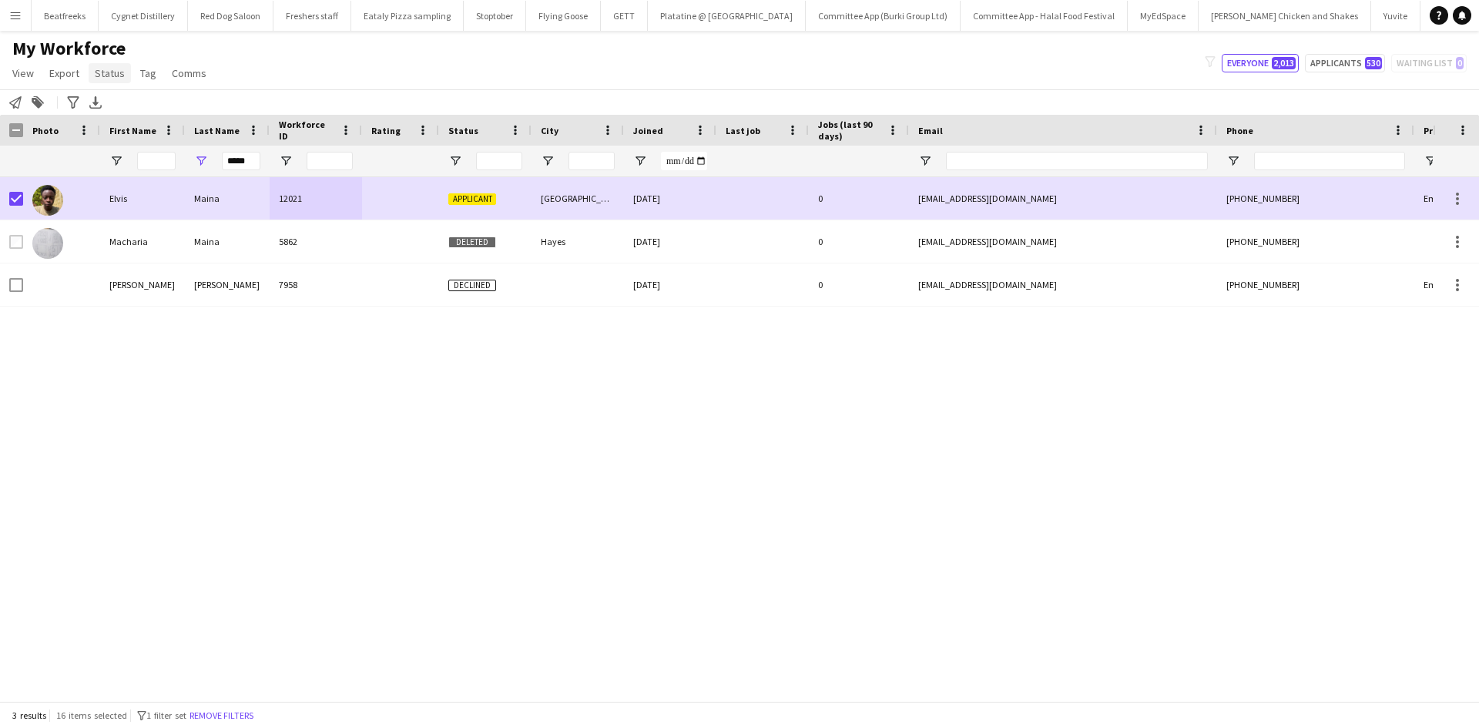
click at [106, 72] on span "Status" at bounding box center [110, 73] width 30 height 14
click at [163, 112] on link "Edit" at bounding box center [143, 106] width 108 height 32
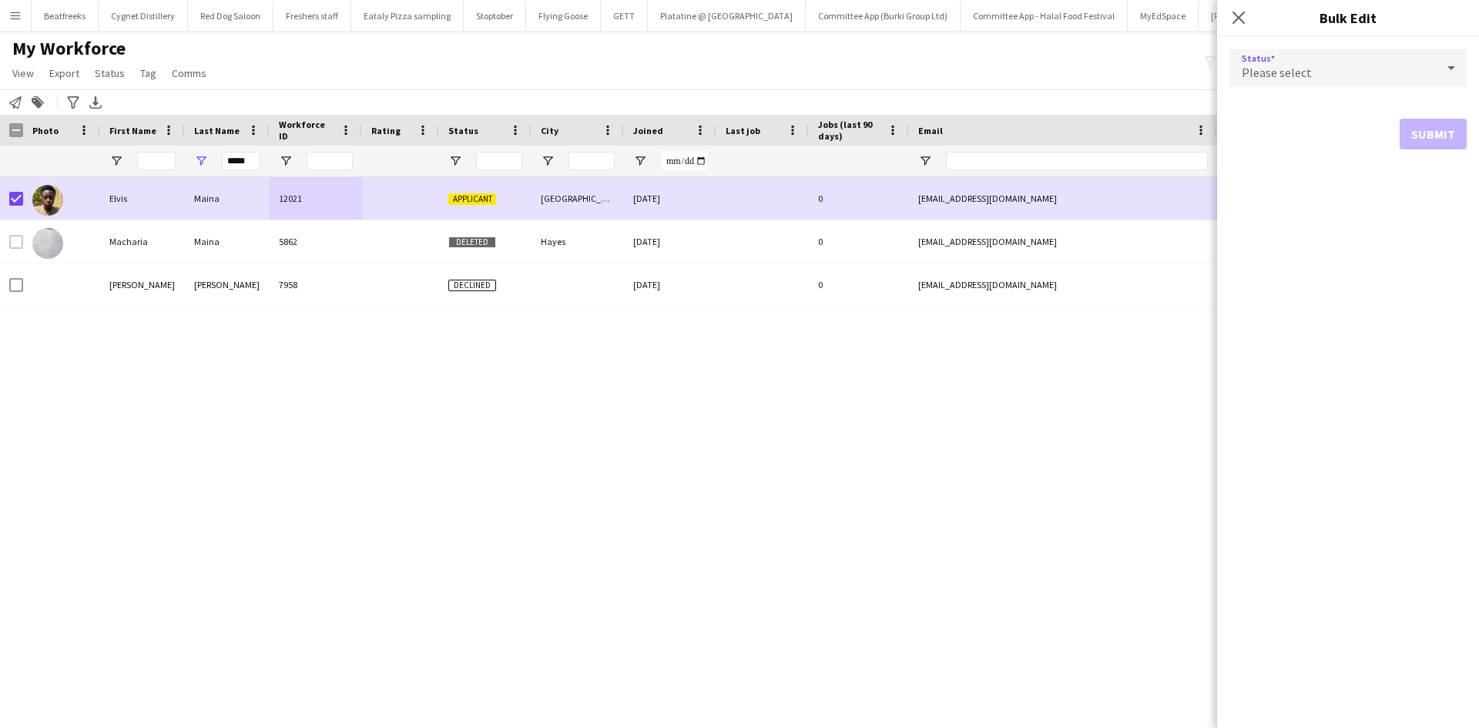
click at [1368, 66] on div "Please select" at bounding box center [1332, 67] width 206 height 37
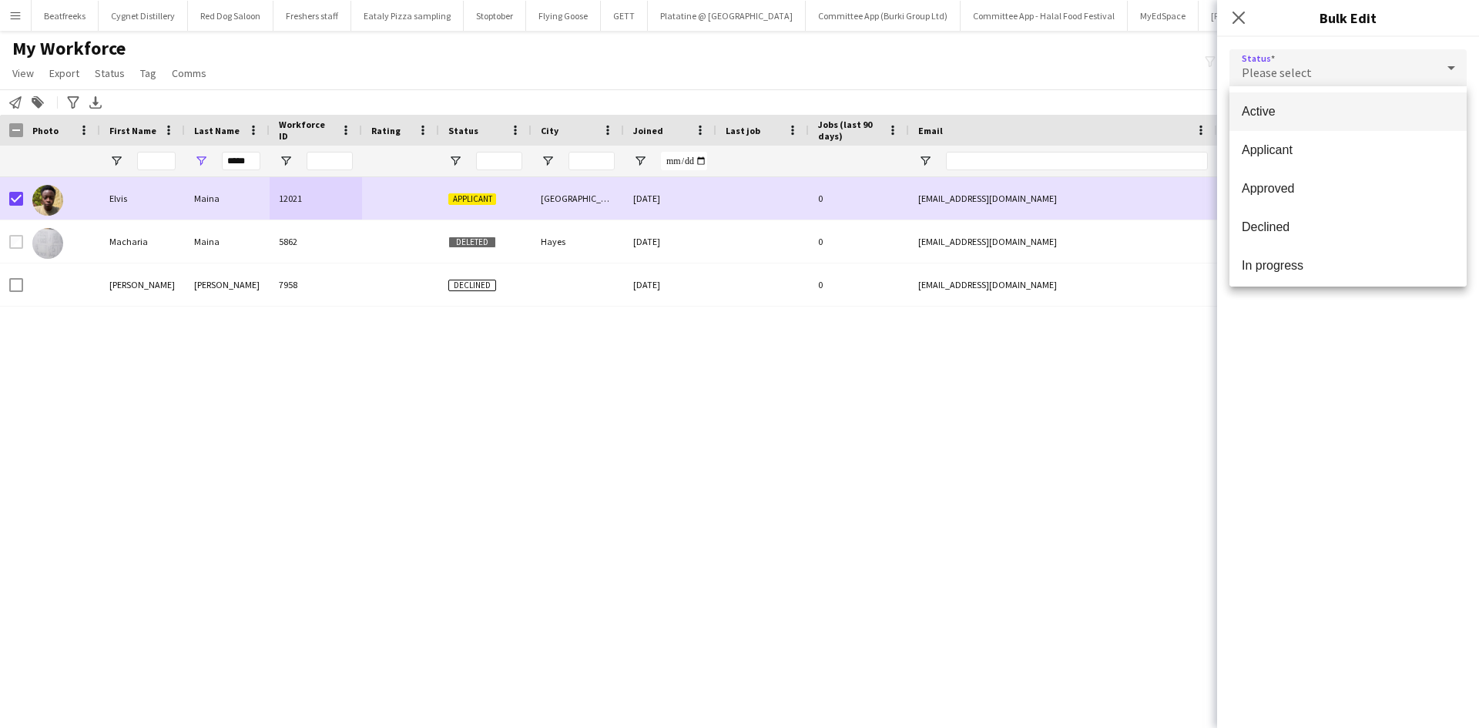
click at [1313, 109] on span "Active" at bounding box center [1347, 111] width 213 height 15
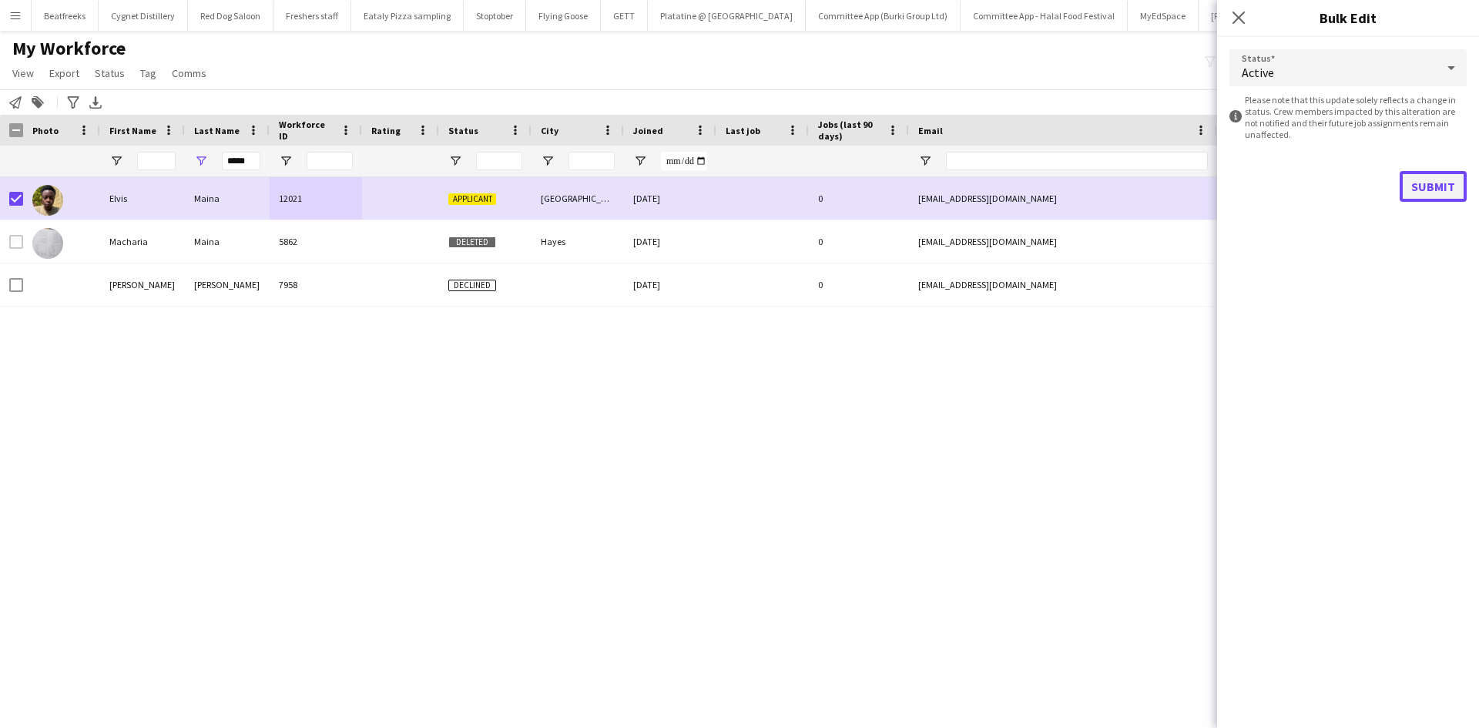
click at [1440, 171] on button "Submit" at bounding box center [1432, 186] width 67 height 31
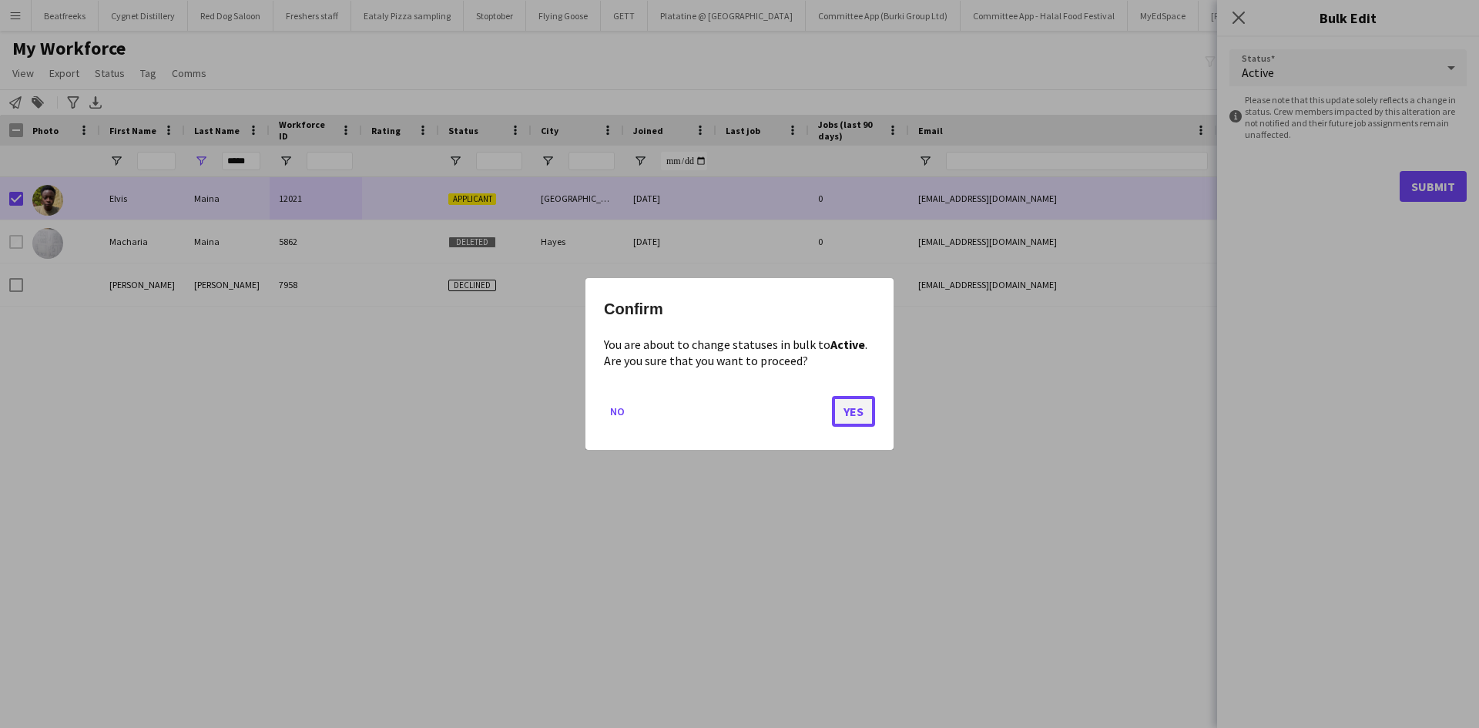
click at [856, 400] on button "Yes" at bounding box center [853, 411] width 43 height 31
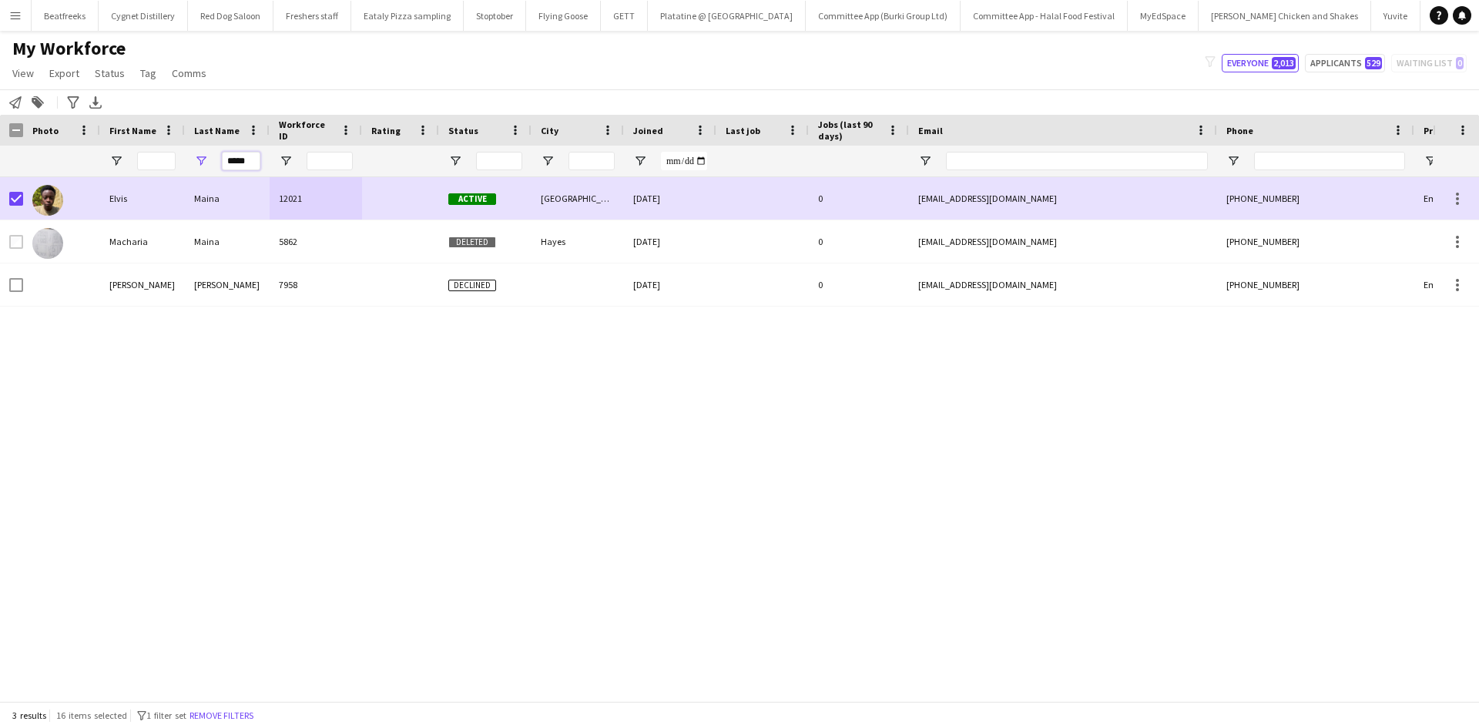
drag, startPoint x: 252, startPoint y: 159, endPoint x: 158, endPoint y: 159, distance: 94.0
click at [158, 159] on div "*****" at bounding box center [835, 161] width 1670 height 31
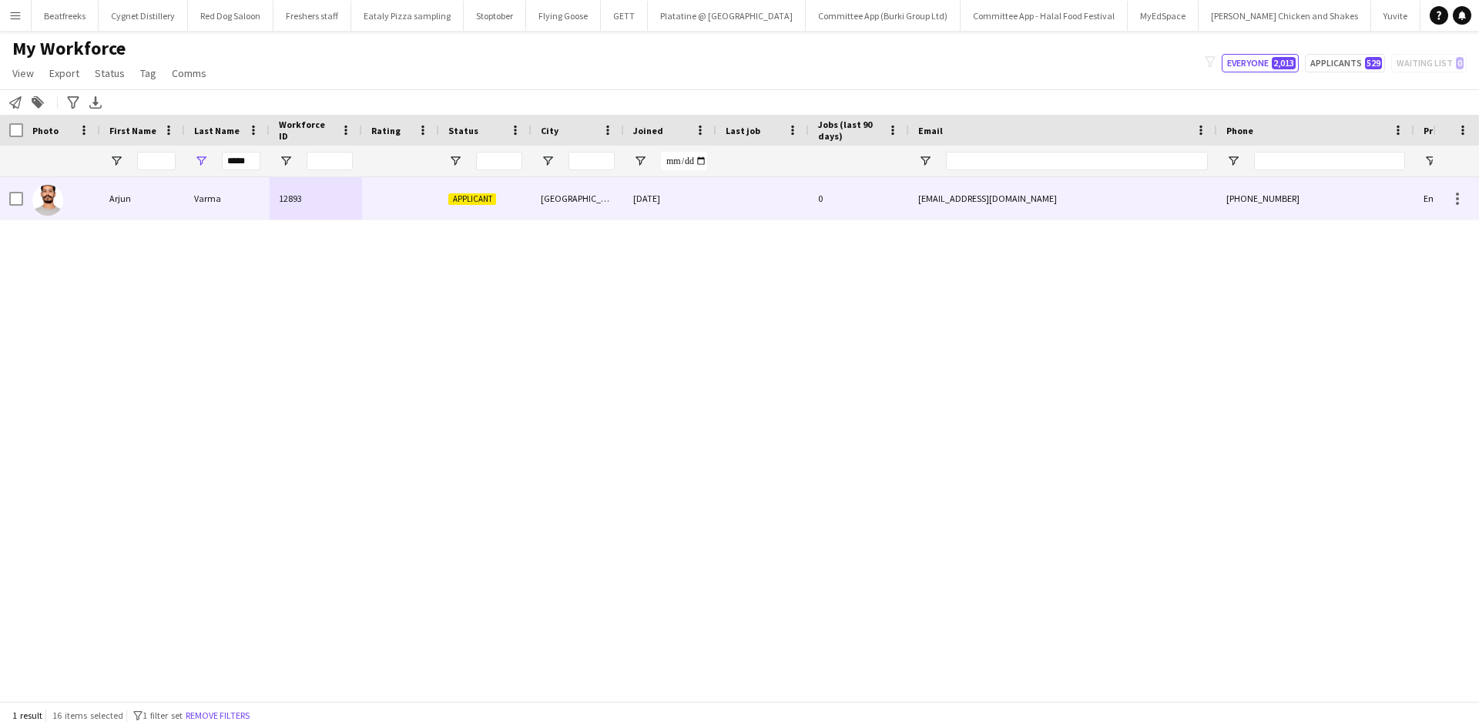
click at [253, 196] on div "Varma" at bounding box center [227, 198] width 85 height 42
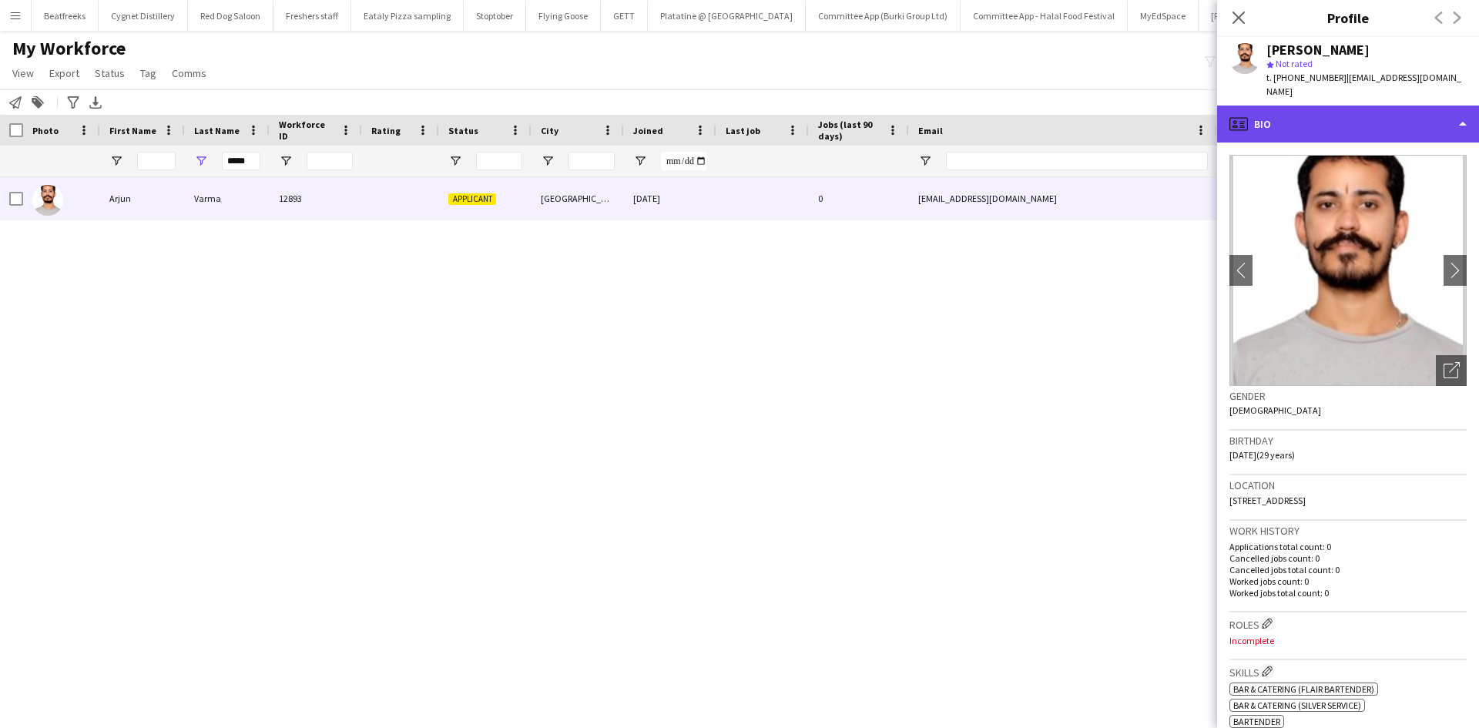
click at [1304, 106] on div "profile Bio" at bounding box center [1348, 124] width 262 height 37
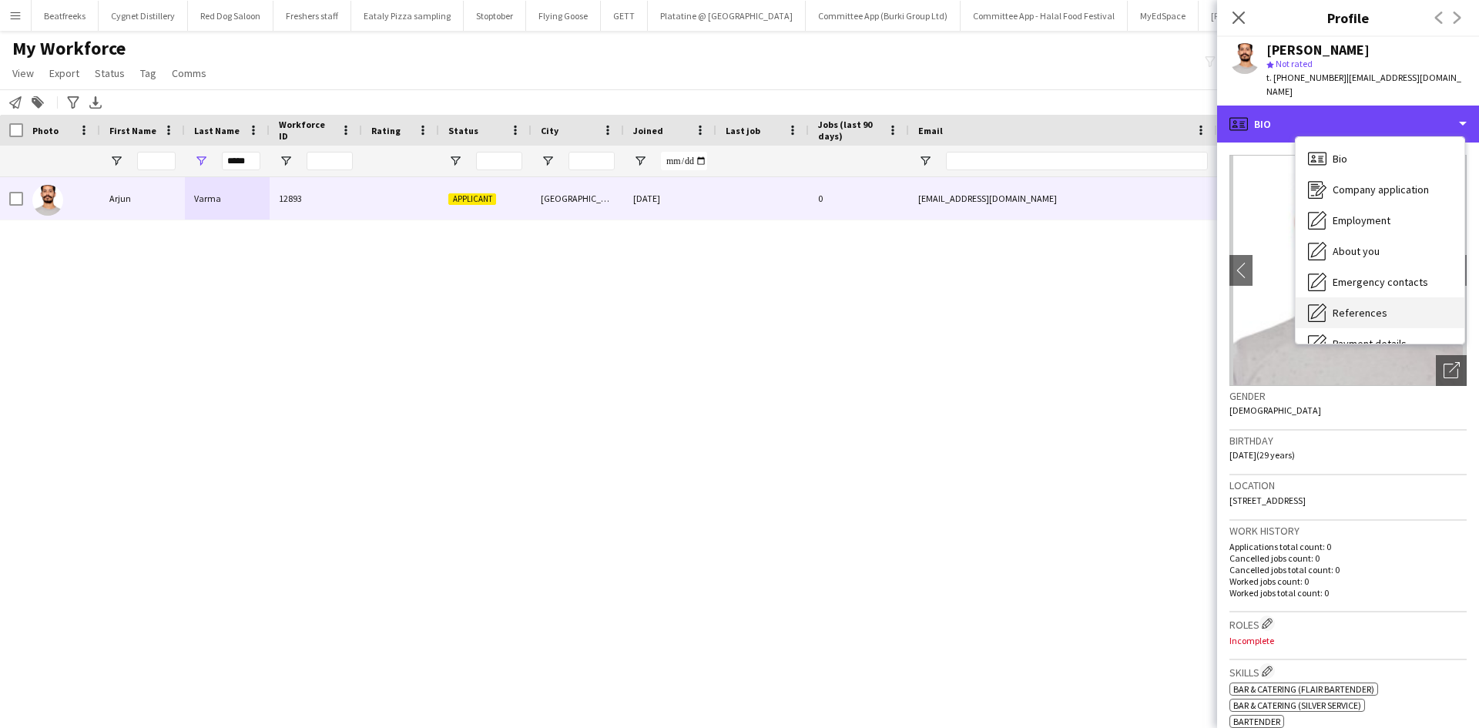
scroll to position [206, 0]
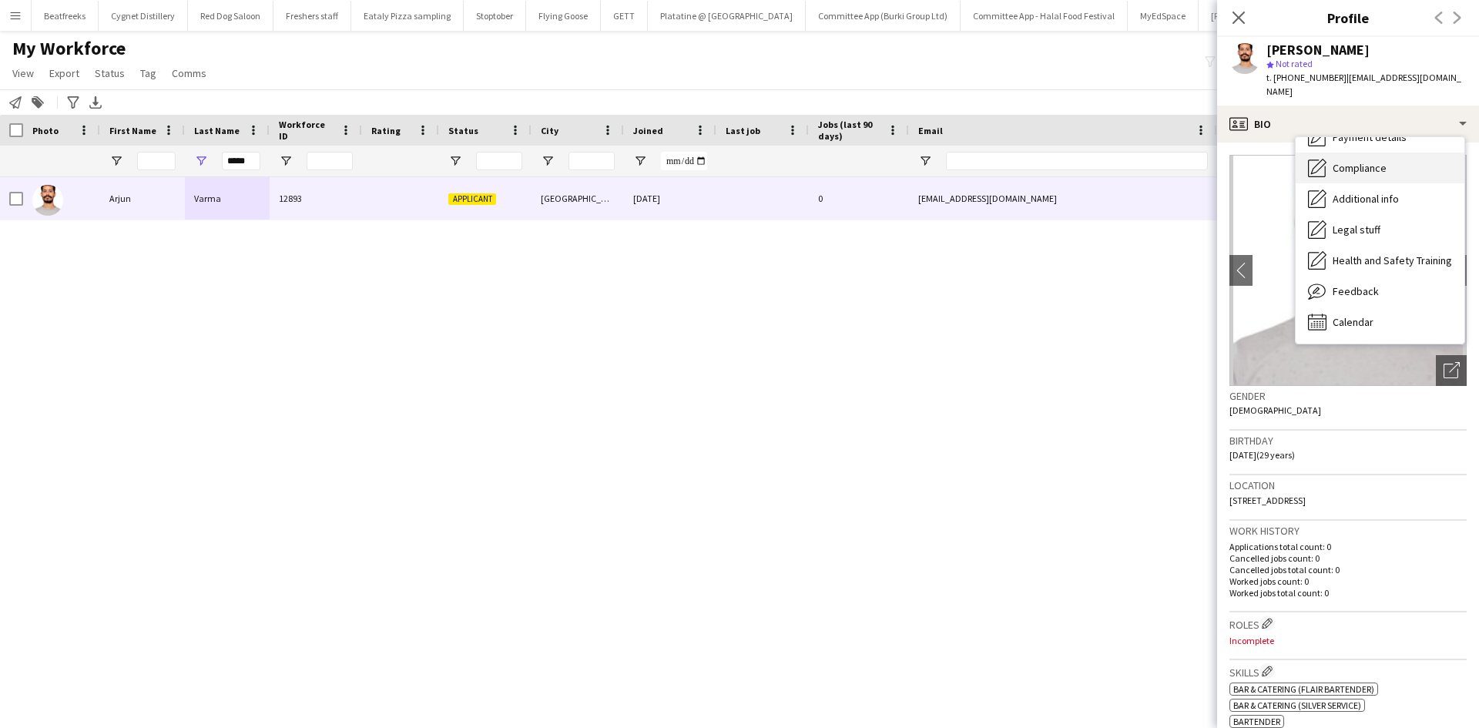
click at [1351, 161] on span "Compliance" at bounding box center [1359, 168] width 54 height 14
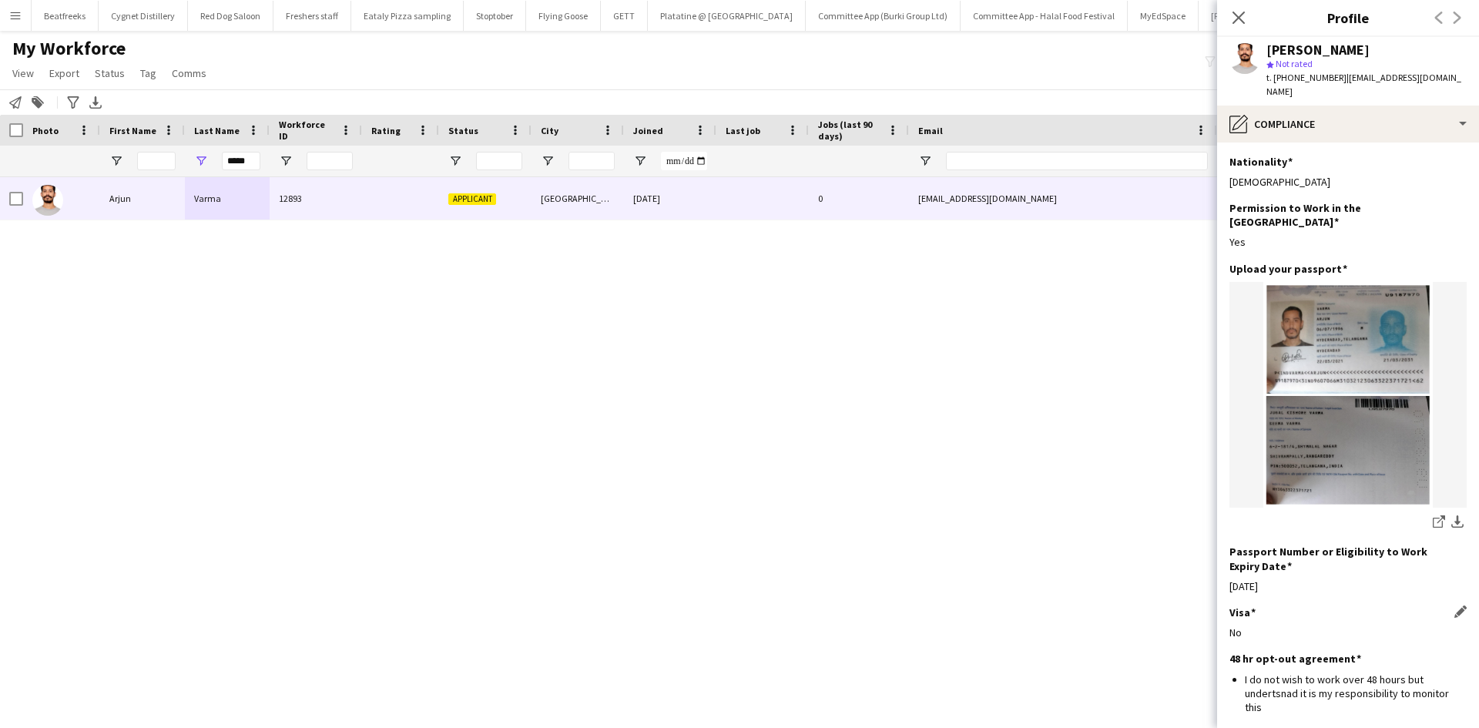
scroll to position [150, 0]
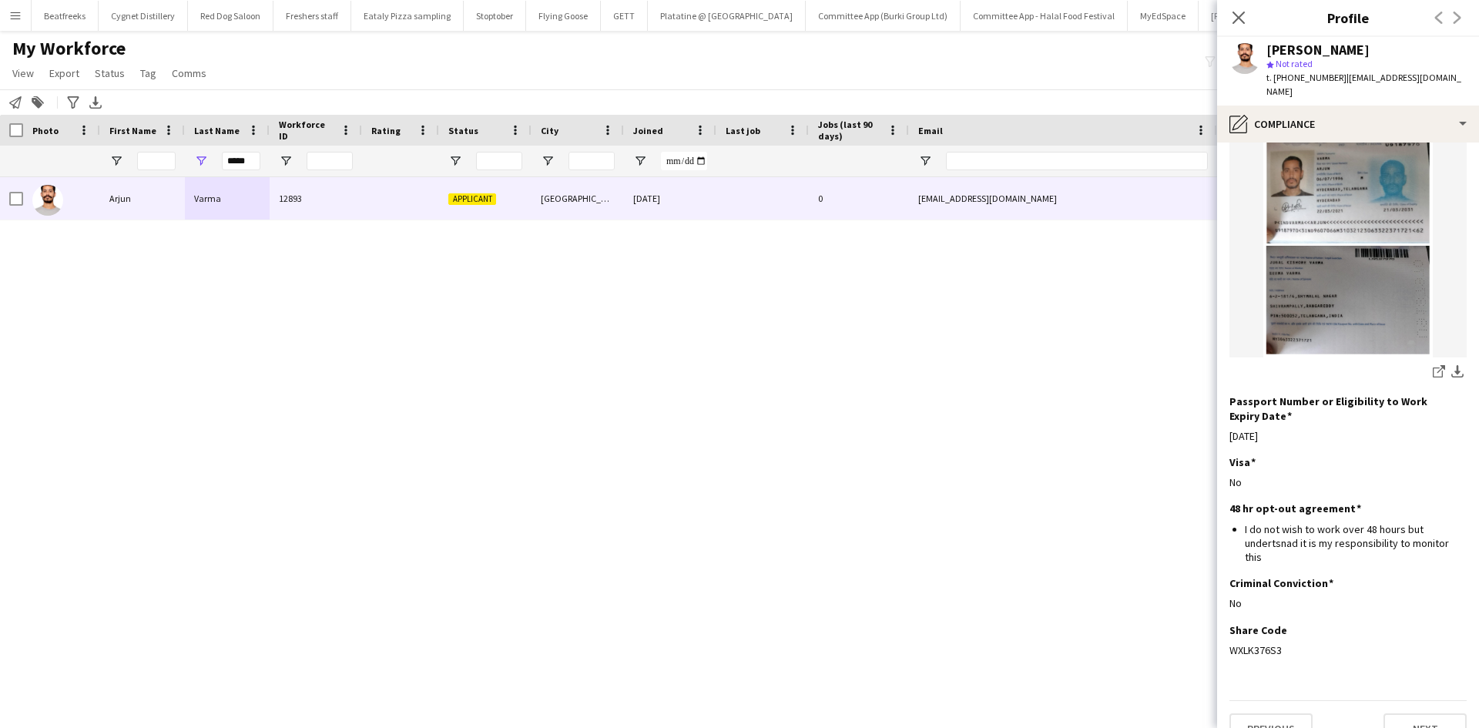
drag, startPoint x: 1285, startPoint y: 620, endPoint x: 1222, endPoint y: 627, distance: 62.8
click at [1222, 627] on app-section-data-types "Nationality Edit this field Indian Permission to Work in the UK Edit this field…" at bounding box center [1348, 434] width 262 height 585
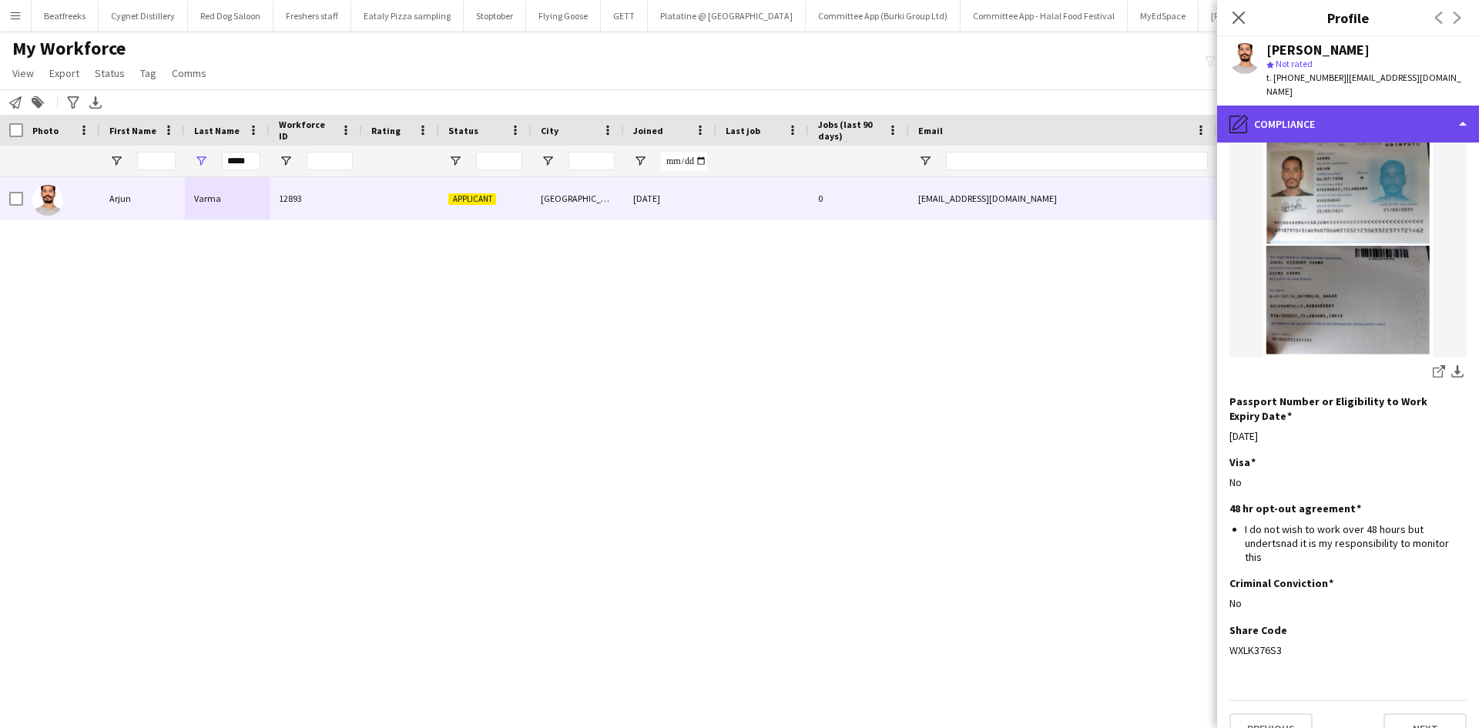
click at [1342, 109] on div "pencil4 Compliance" at bounding box center [1348, 124] width 262 height 37
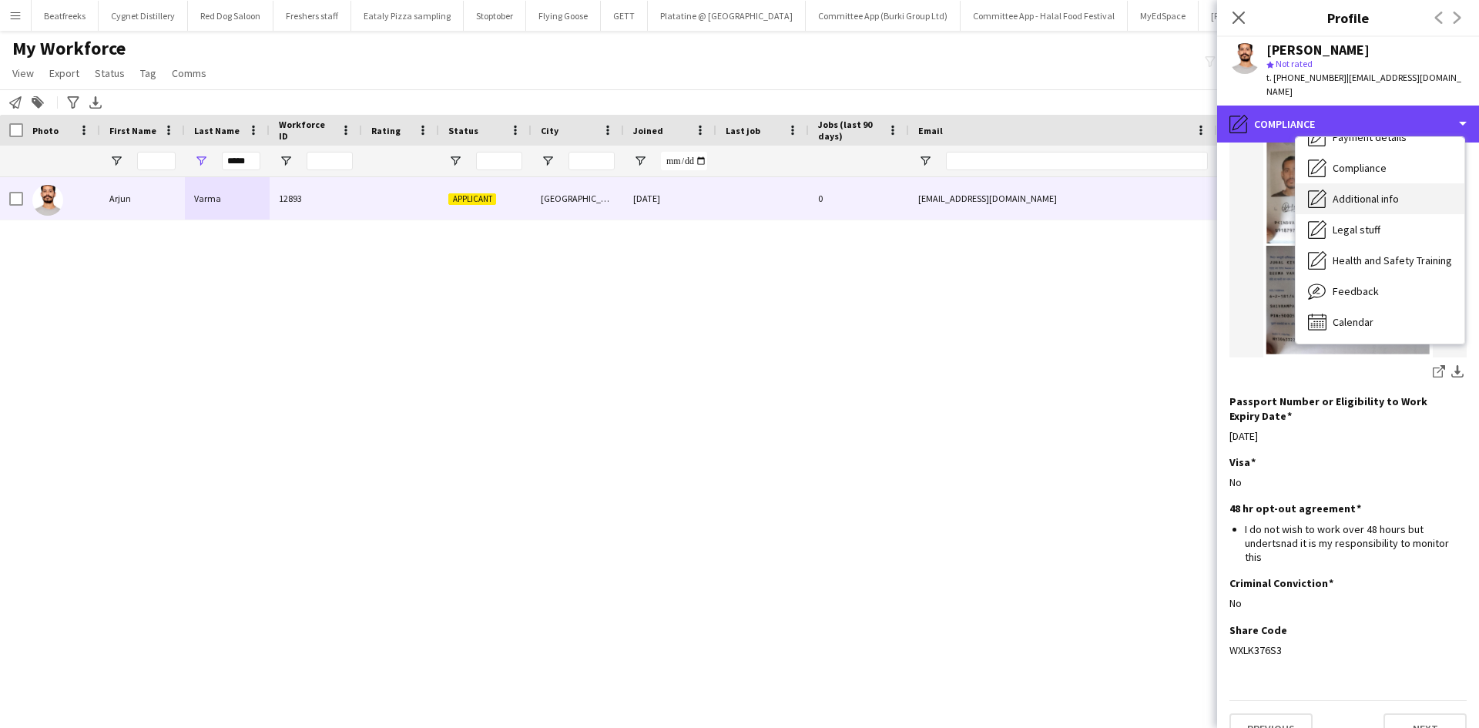
scroll to position [0, 0]
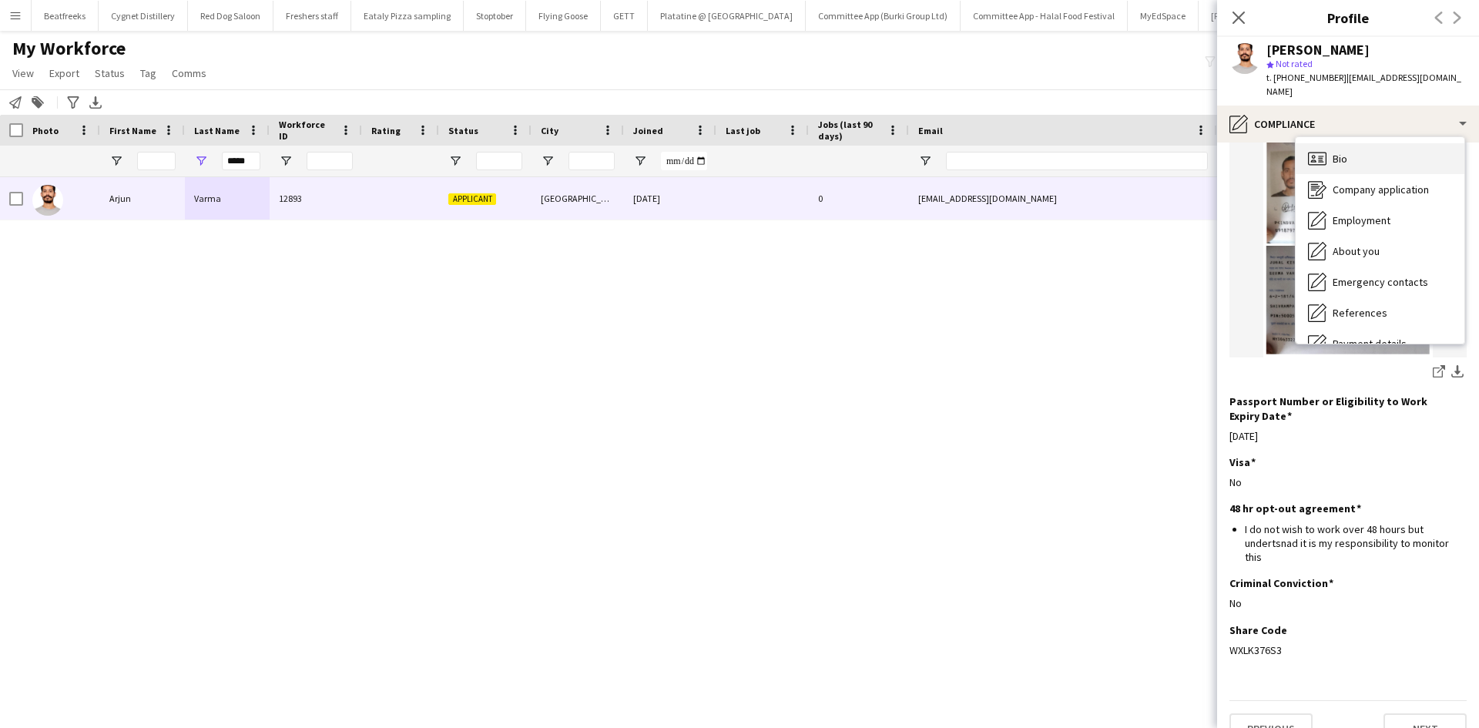
click at [1349, 150] on div "Bio Bio" at bounding box center [1379, 158] width 169 height 31
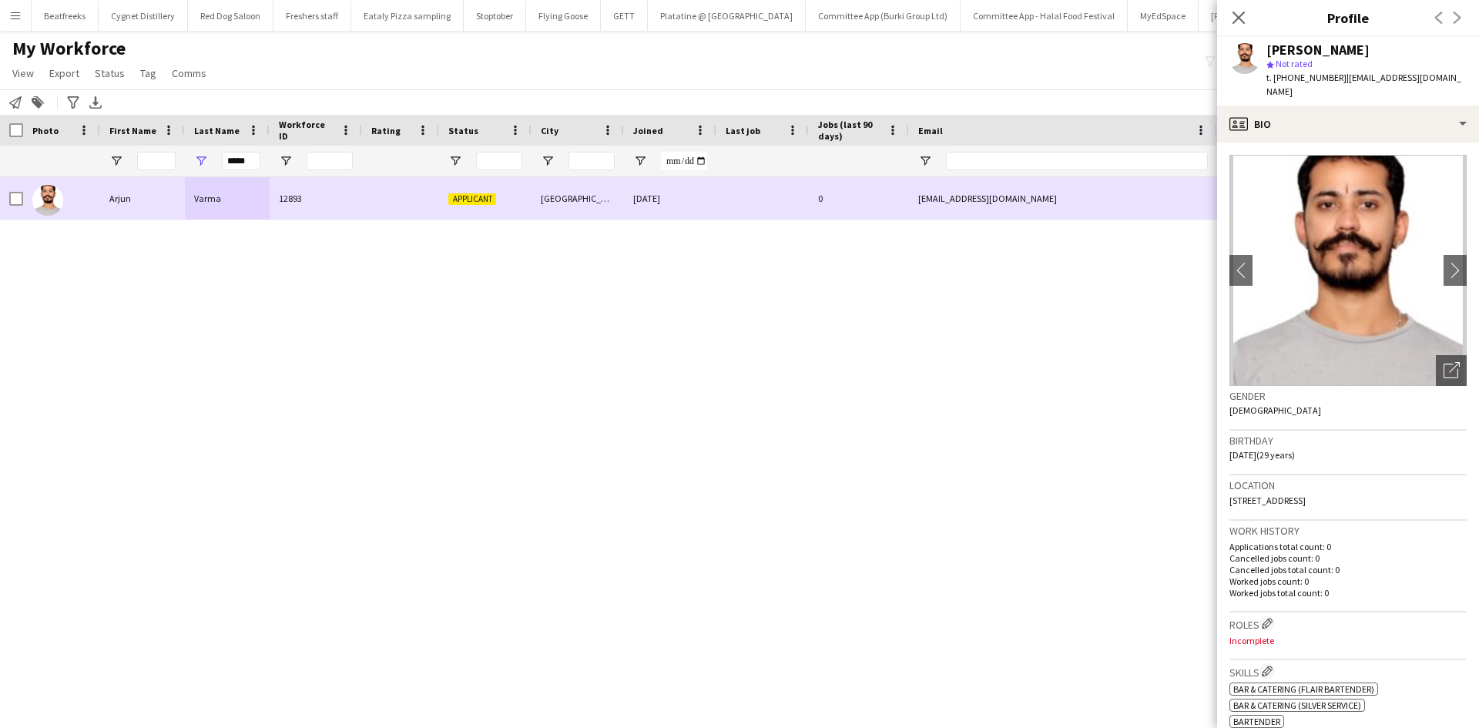
click at [24, 194] on div at bounding box center [61, 198] width 77 height 42
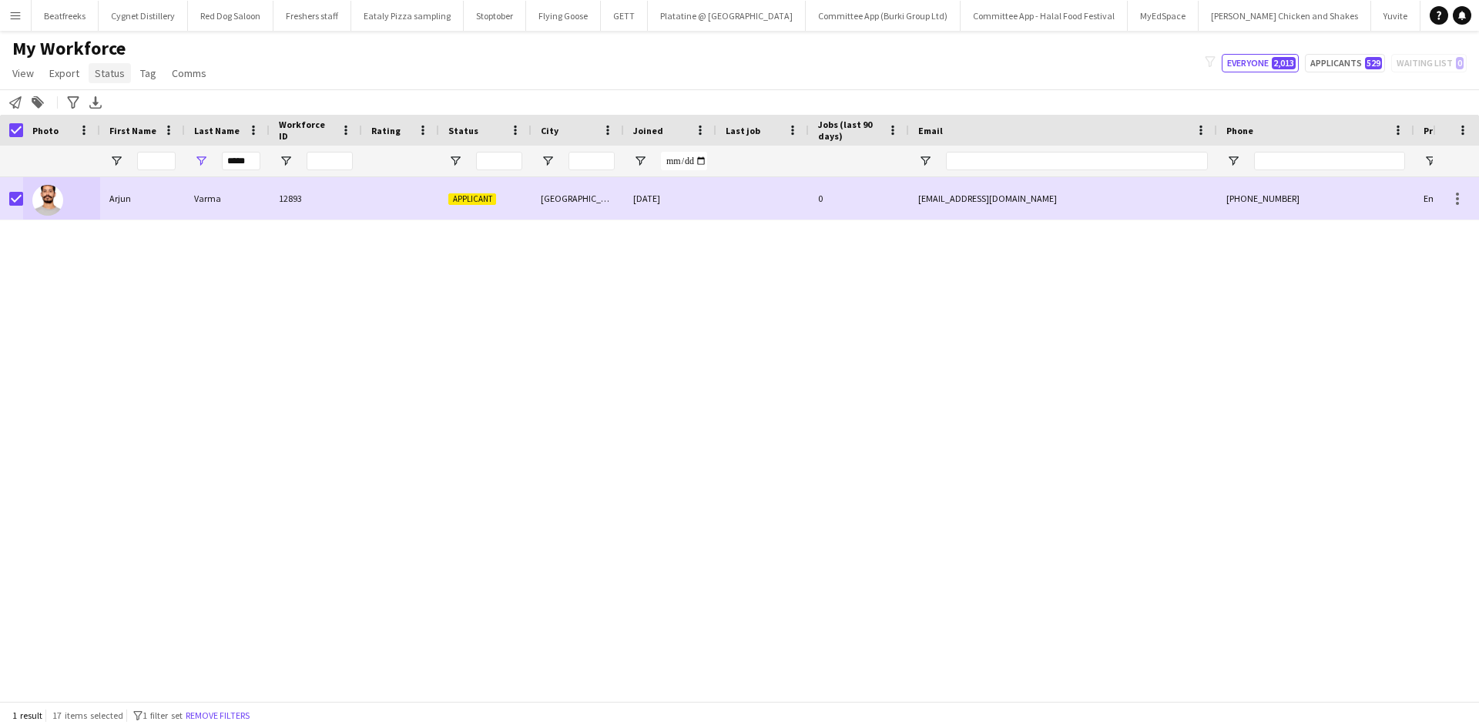
click at [112, 74] on span "Status" at bounding box center [110, 73] width 30 height 14
click at [179, 113] on link "Edit" at bounding box center [143, 106] width 108 height 32
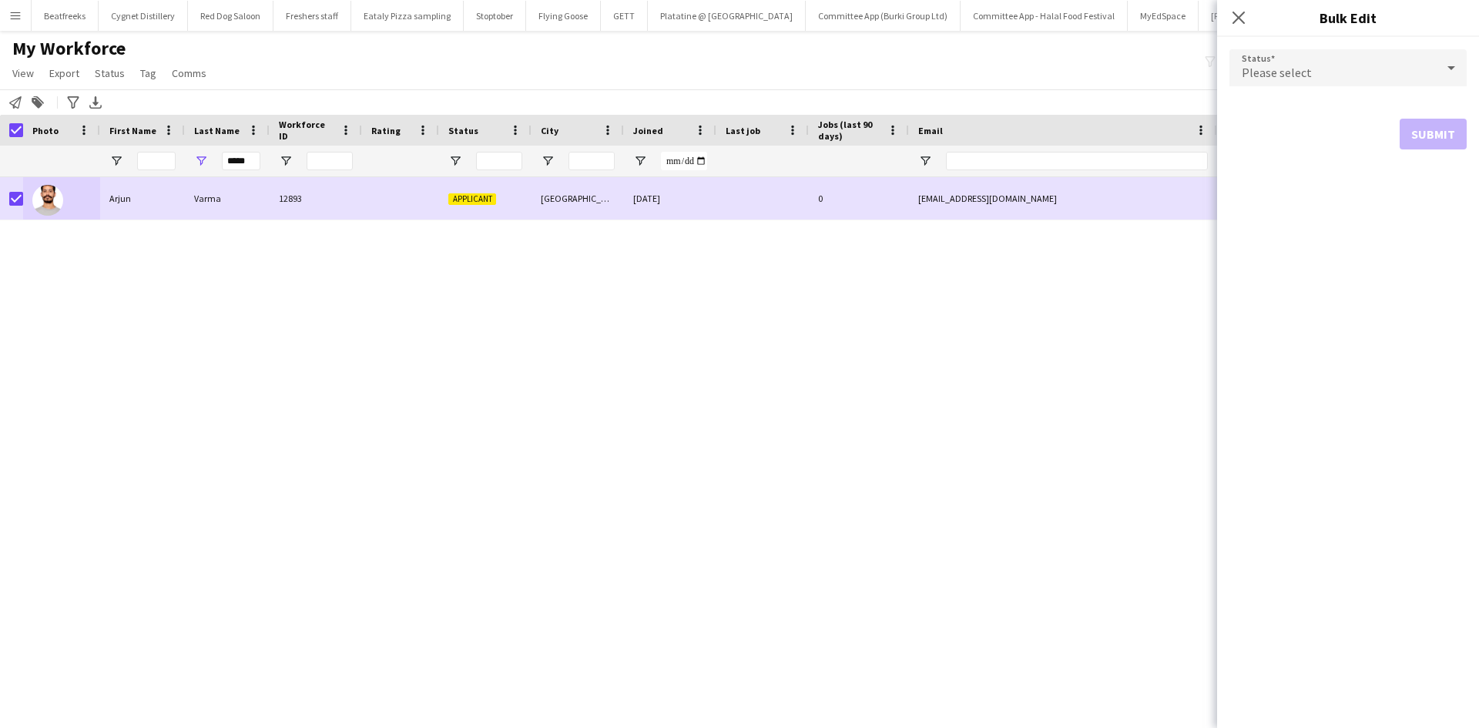
click at [1290, 85] on div "Please select" at bounding box center [1332, 67] width 206 height 37
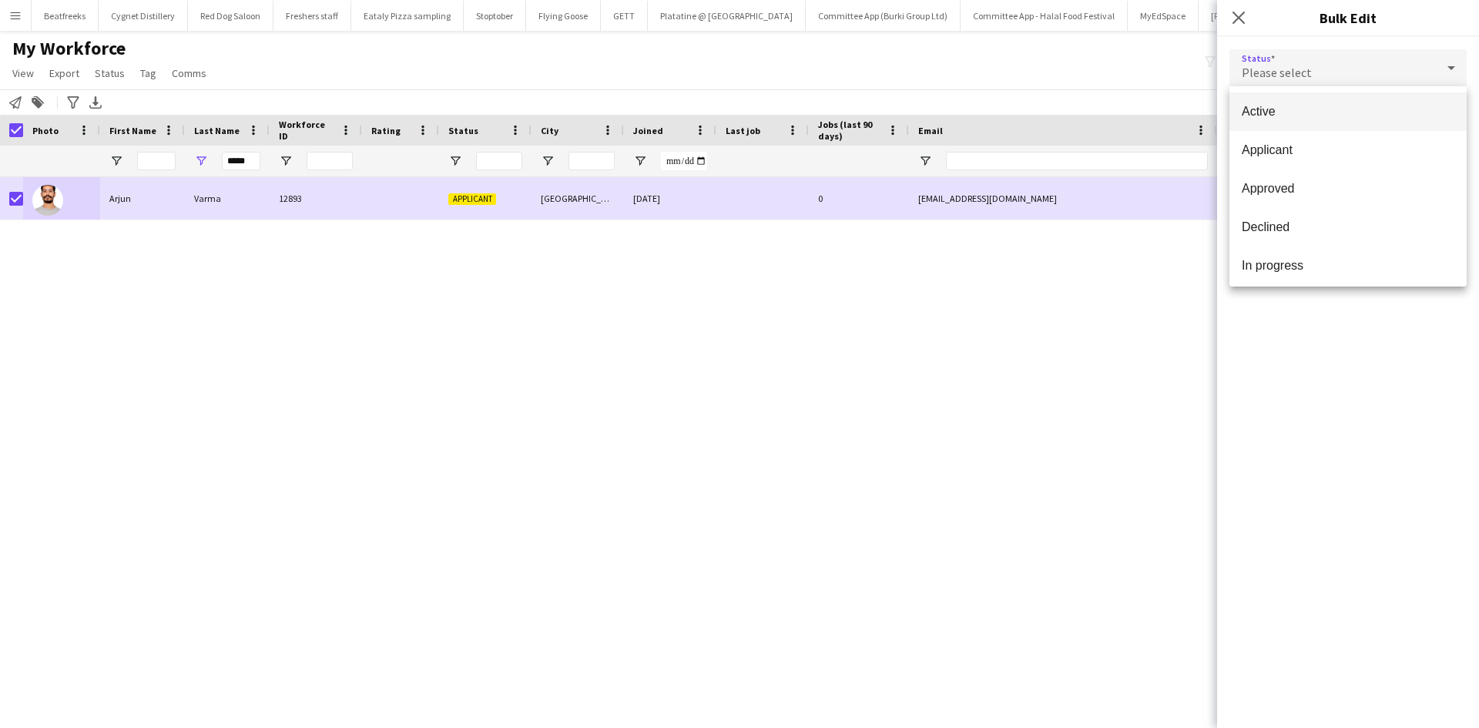
click at [1271, 106] on span "Active" at bounding box center [1347, 111] width 213 height 15
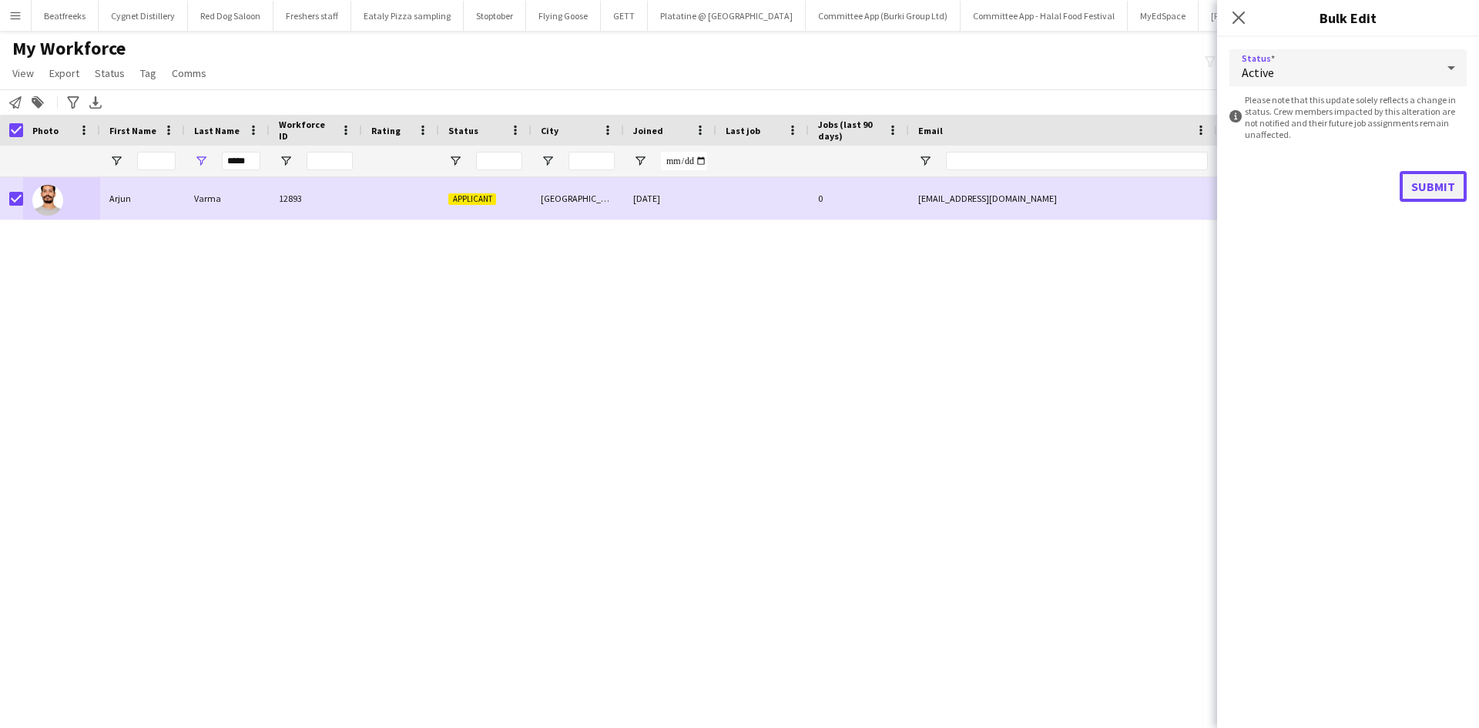
click at [1447, 193] on button "Submit" at bounding box center [1432, 186] width 67 height 31
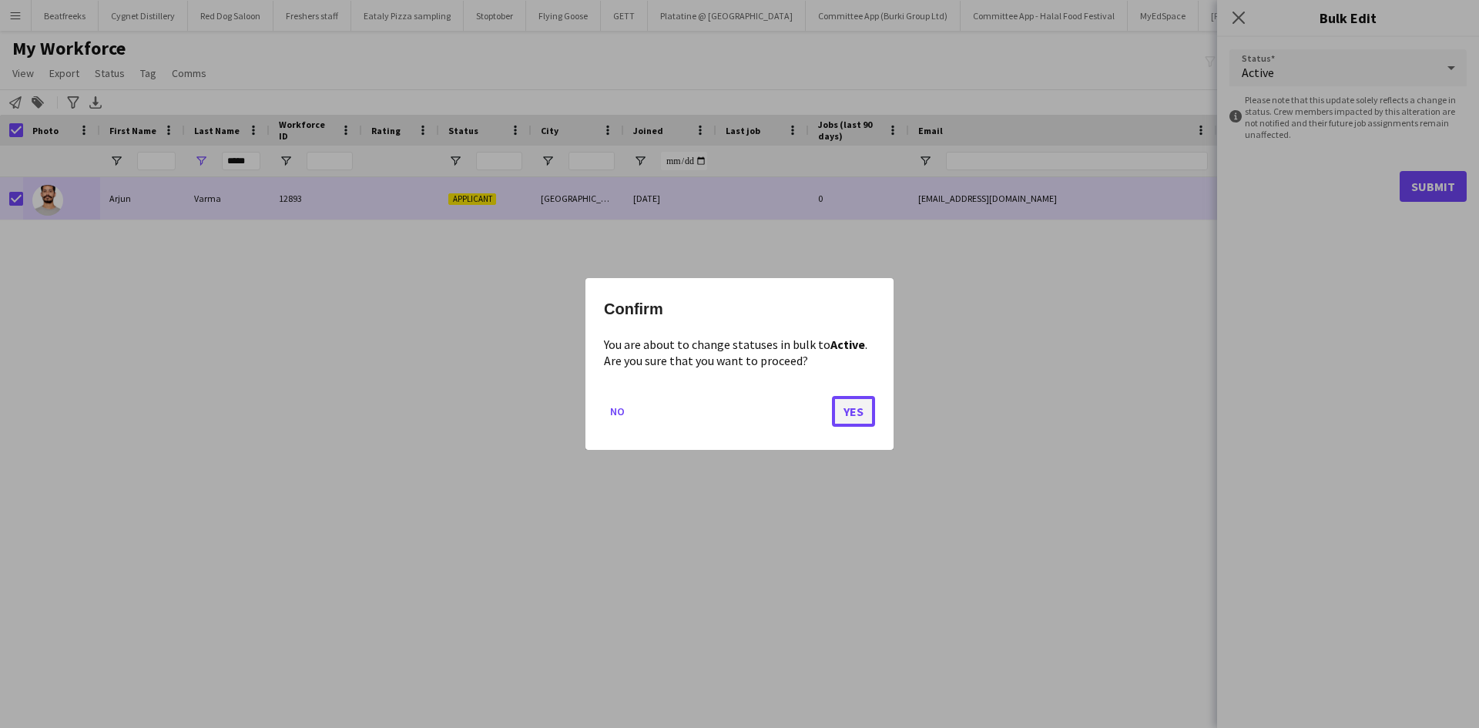
click at [852, 412] on button "Yes" at bounding box center [853, 411] width 43 height 31
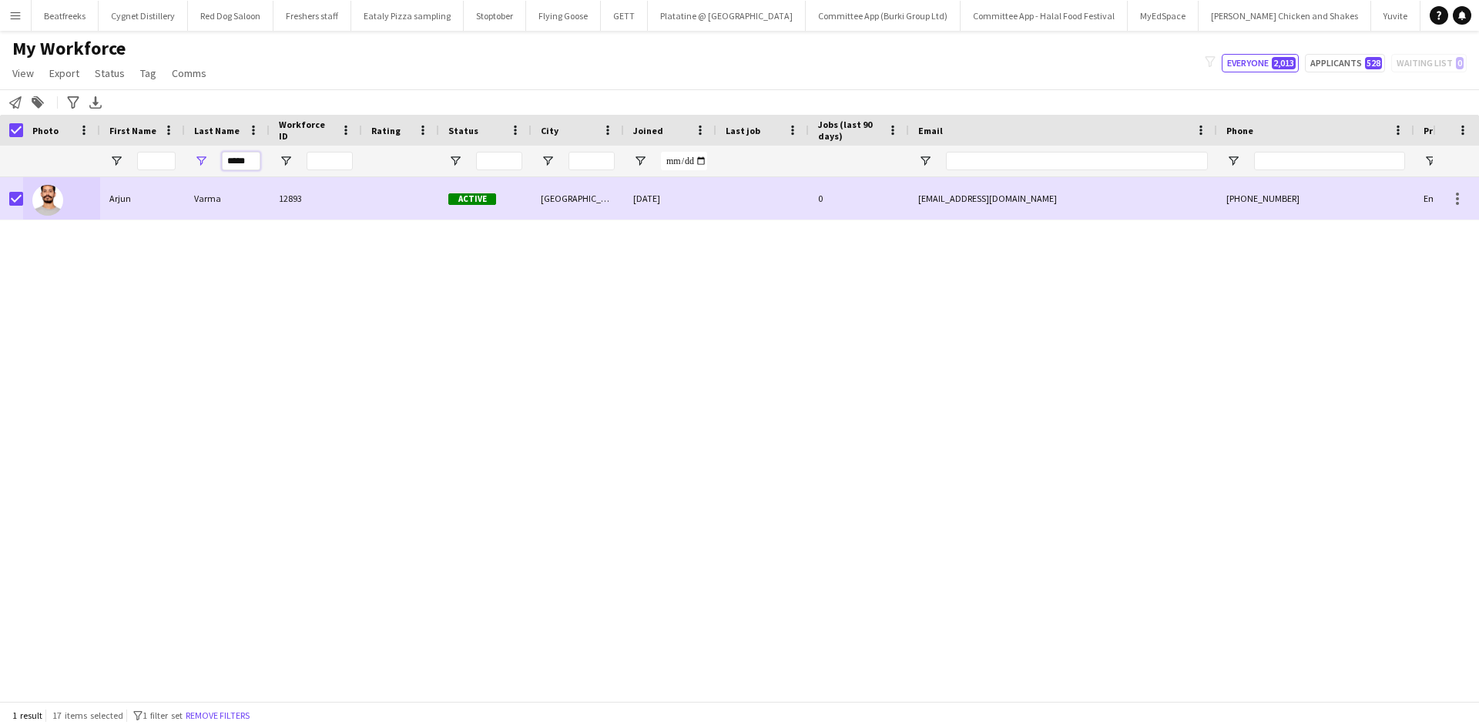
click at [260, 158] on input "*****" at bounding box center [241, 161] width 39 height 18
drag, startPoint x: 260, startPoint y: 158, endPoint x: 156, endPoint y: 169, distance: 103.8
click at [156, 169] on div "*****" at bounding box center [835, 161] width 1670 height 31
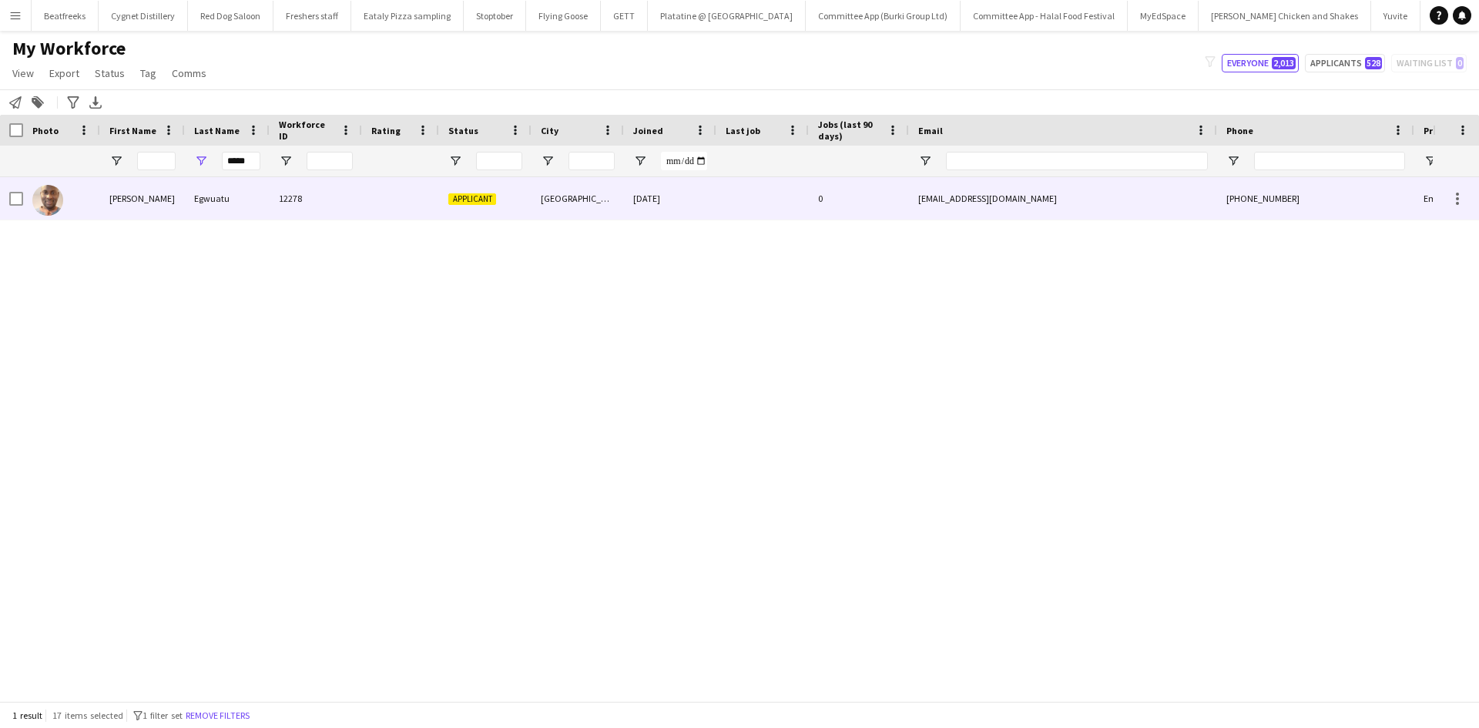
click at [180, 191] on div "John" at bounding box center [142, 198] width 85 height 42
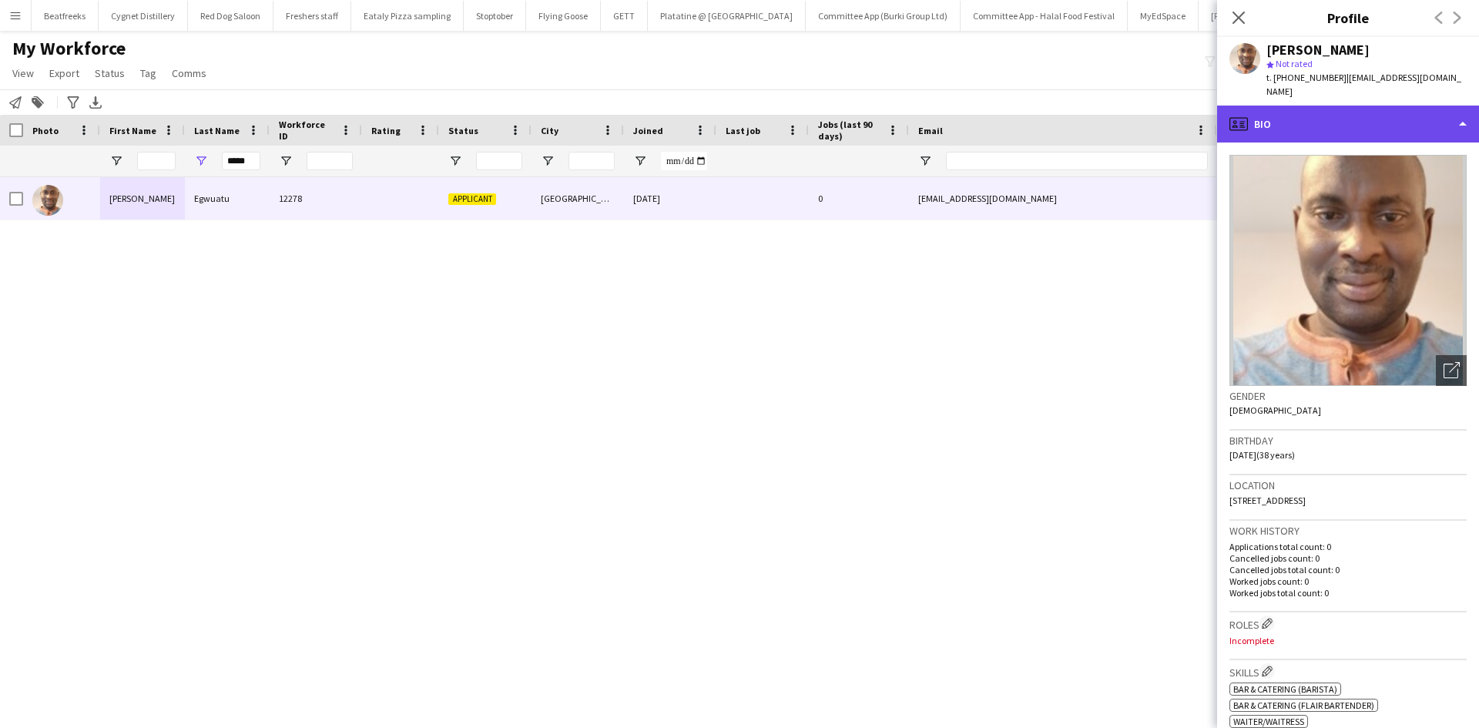
click at [1278, 106] on div "profile Bio" at bounding box center [1348, 124] width 262 height 37
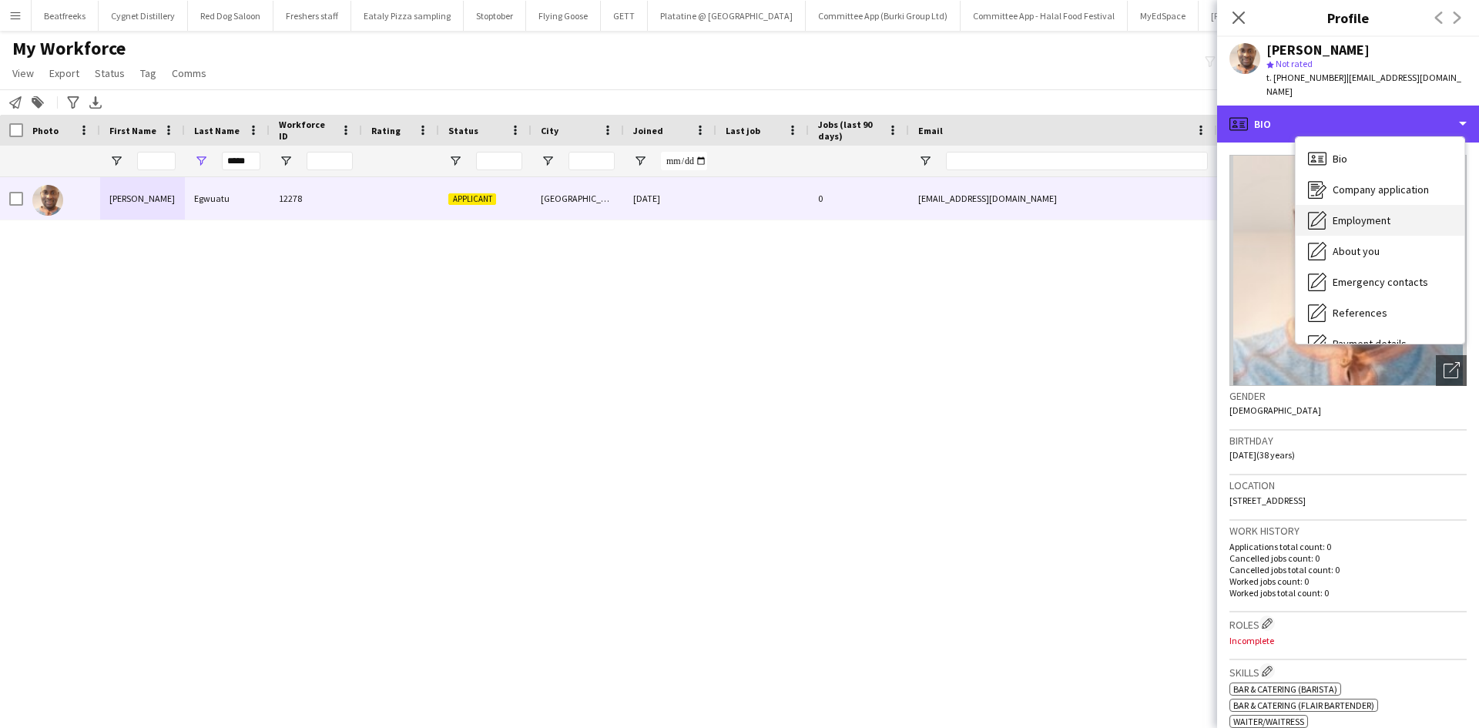
scroll to position [206, 0]
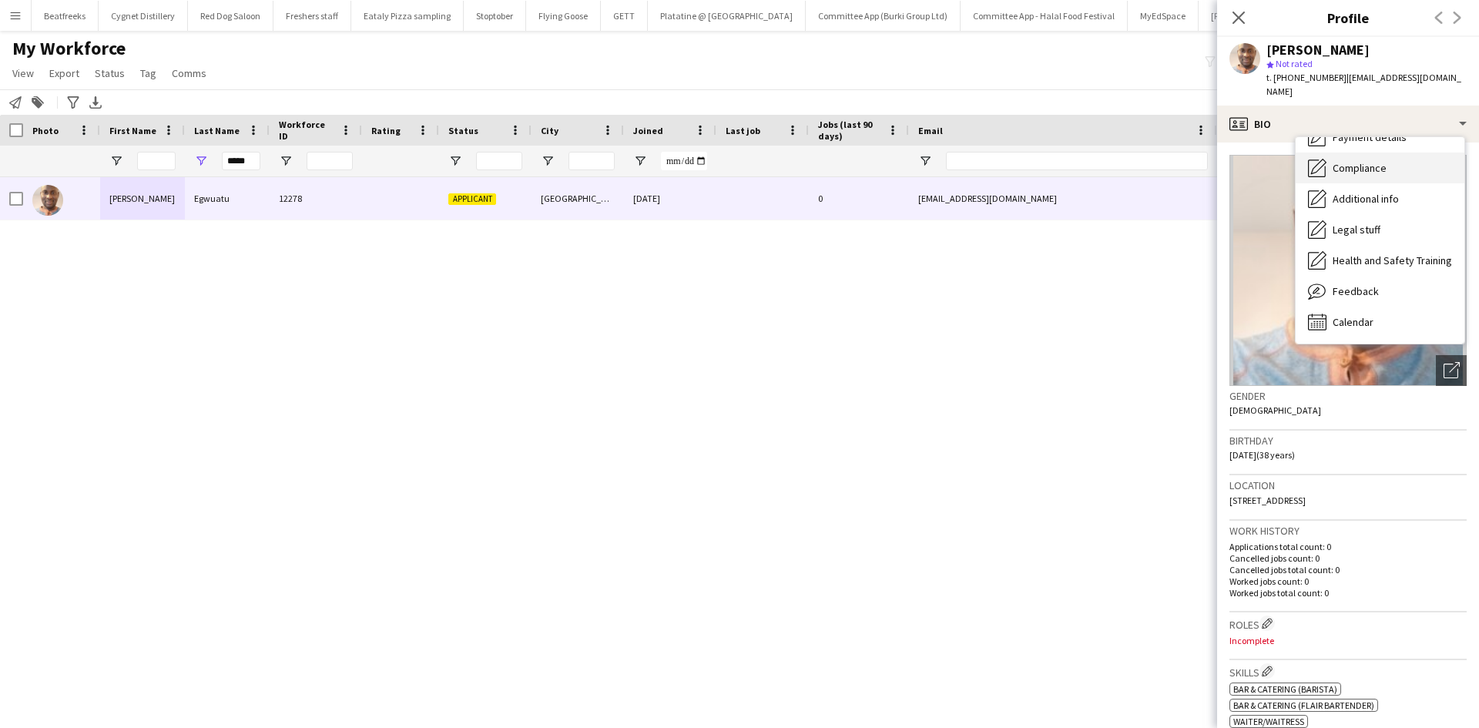
click at [1365, 152] on div "Compliance Compliance" at bounding box center [1379, 167] width 169 height 31
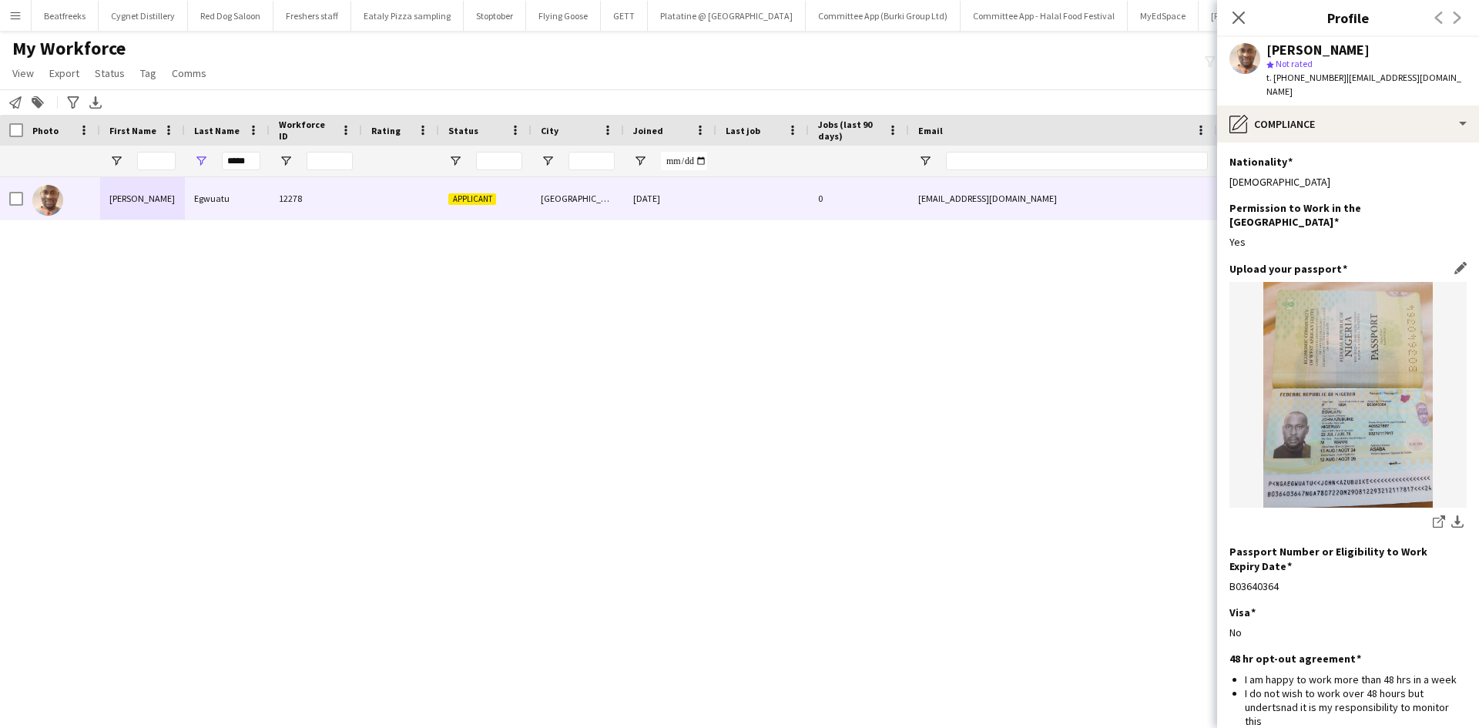
scroll to position [164, 0]
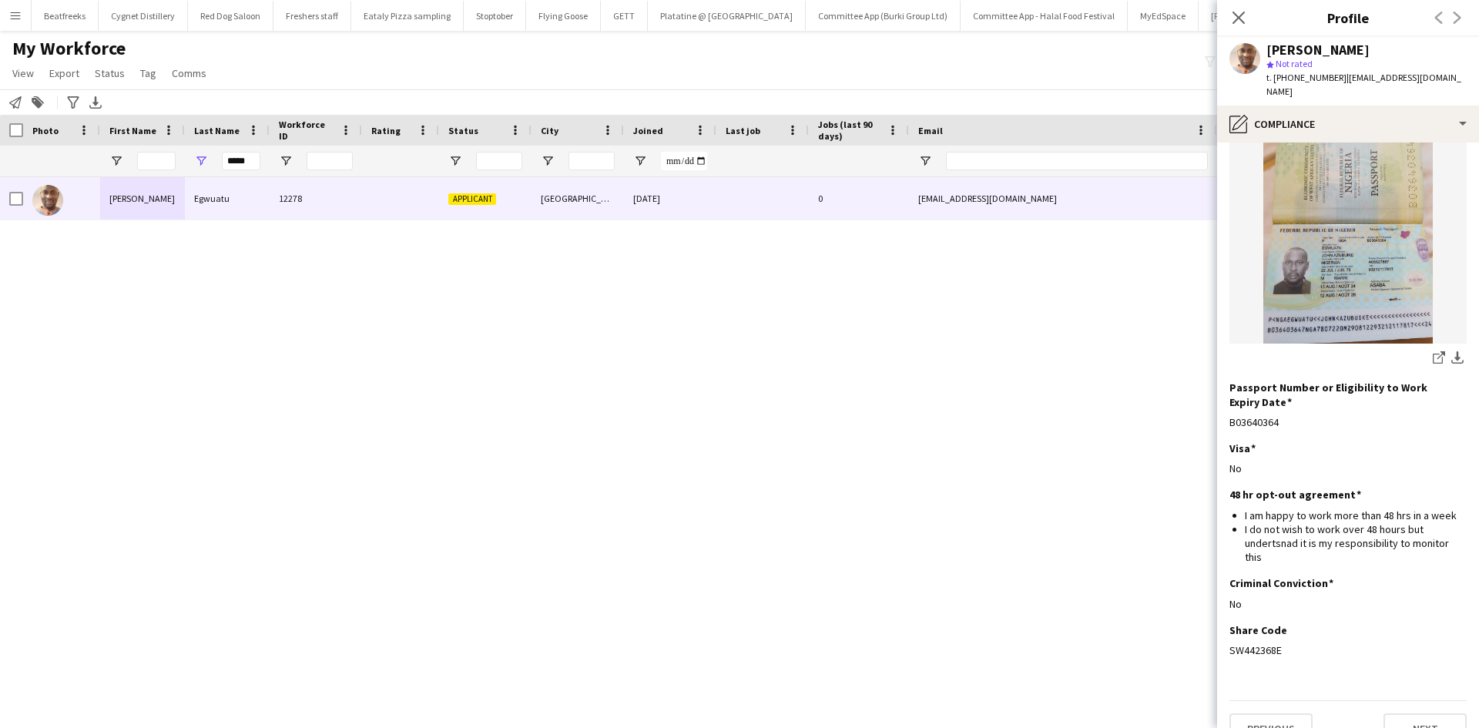
drag, startPoint x: 1286, startPoint y: 624, endPoint x: 1227, endPoint y: 621, distance: 59.4
click at [1227, 621] on app-section-data-types "Nationality Edit this field Nigerian Permission to Work in the UK Edit this fie…" at bounding box center [1348, 434] width 262 height 585
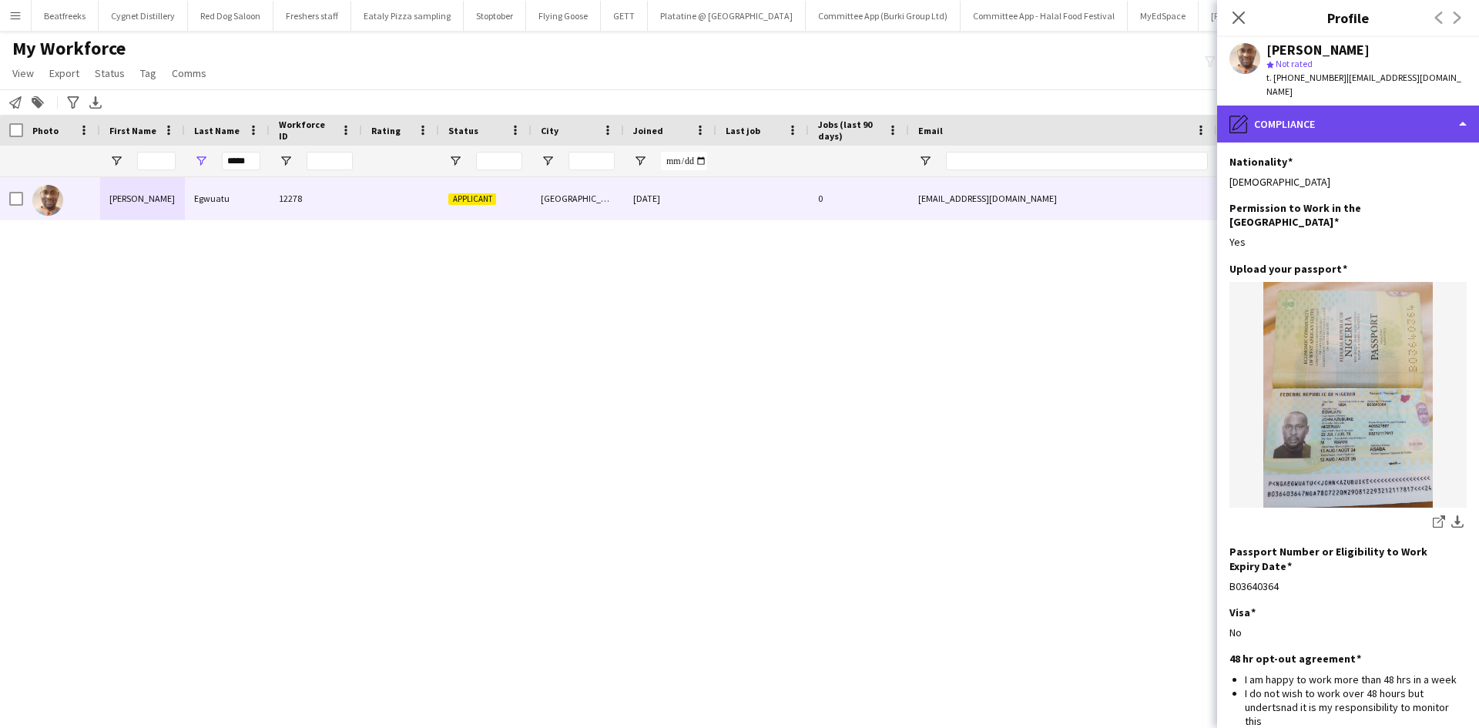
click at [1355, 106] on div "pencil4 Compliance" at bounding box center [1348, 124] width 262 height 37
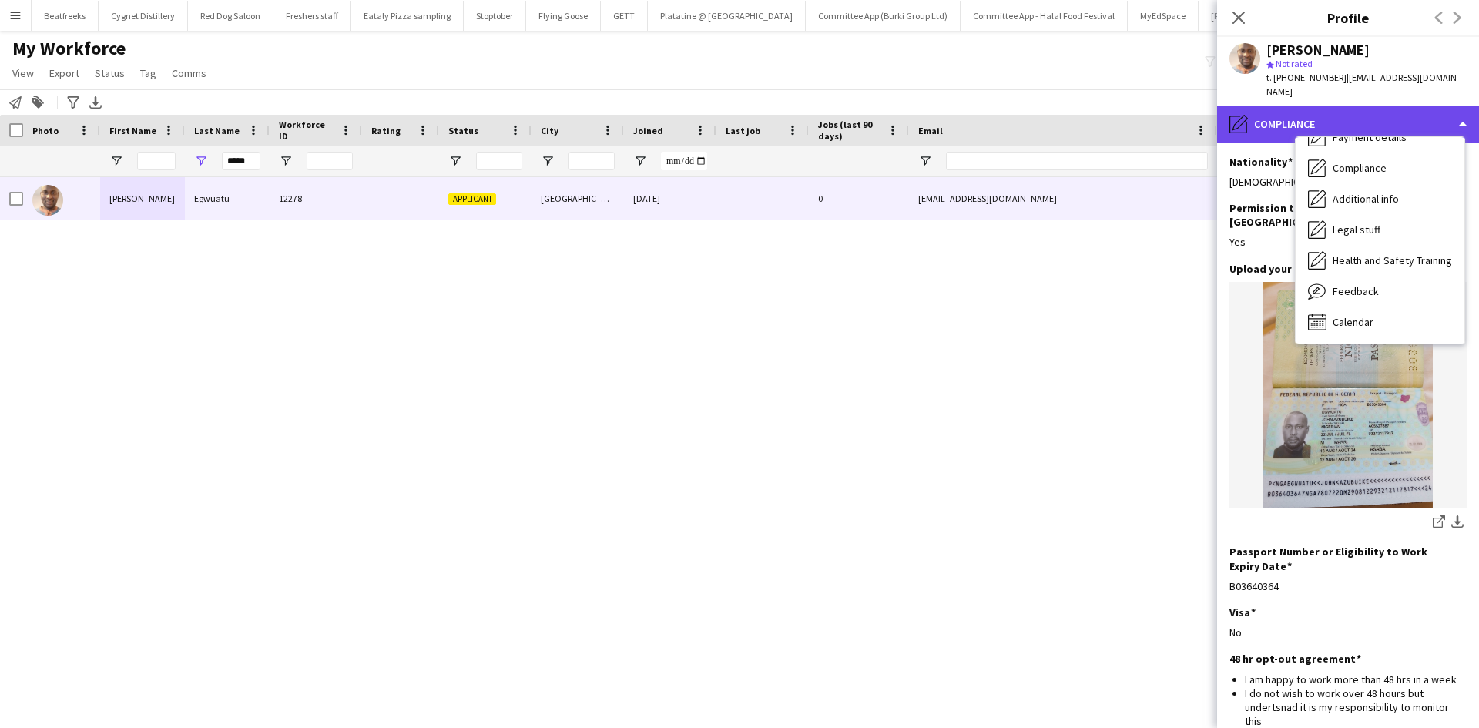
click at [1344, 115] on div "pencil4 Compliance" at bounding box center [1348, 124] width 262 height 37
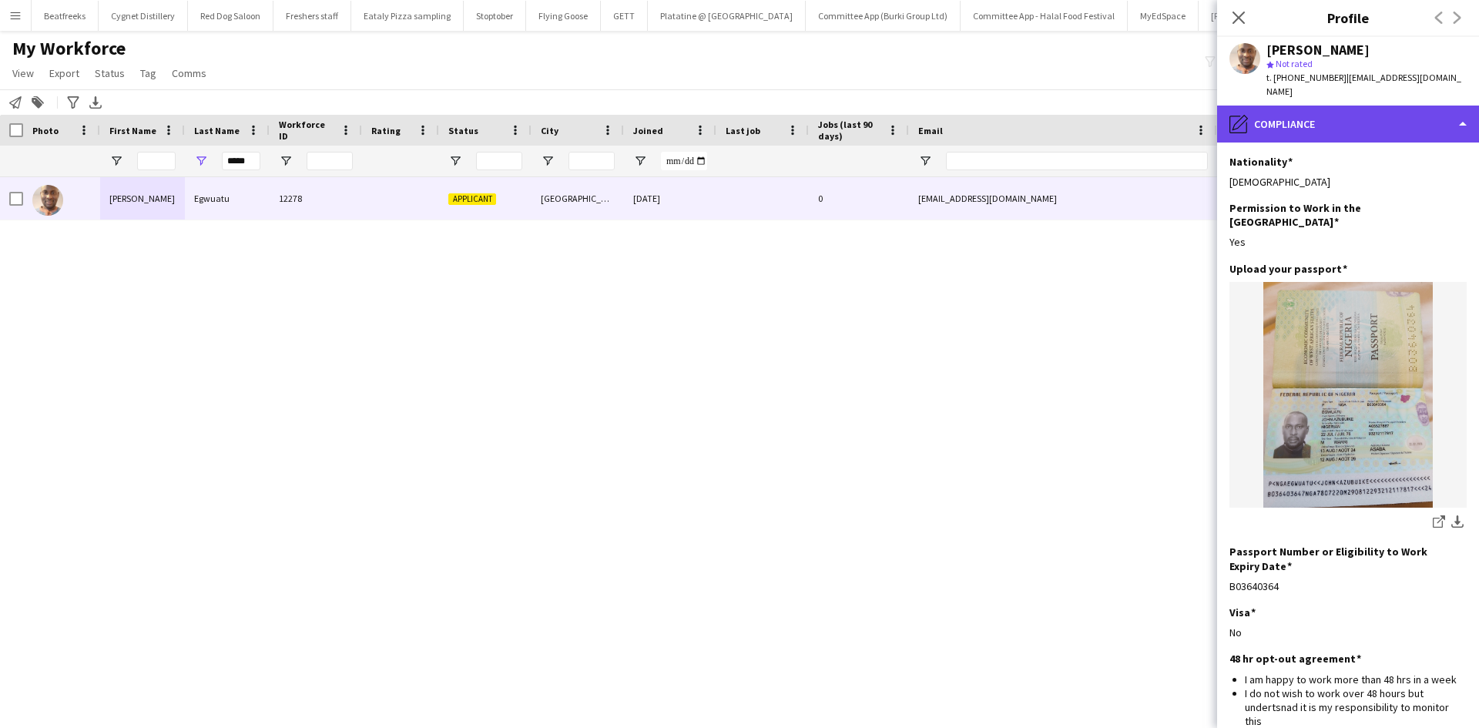
click at [1342, 112] on div "pencil4 Compliance" at bounding box center [1348, 124] width 262 height 37
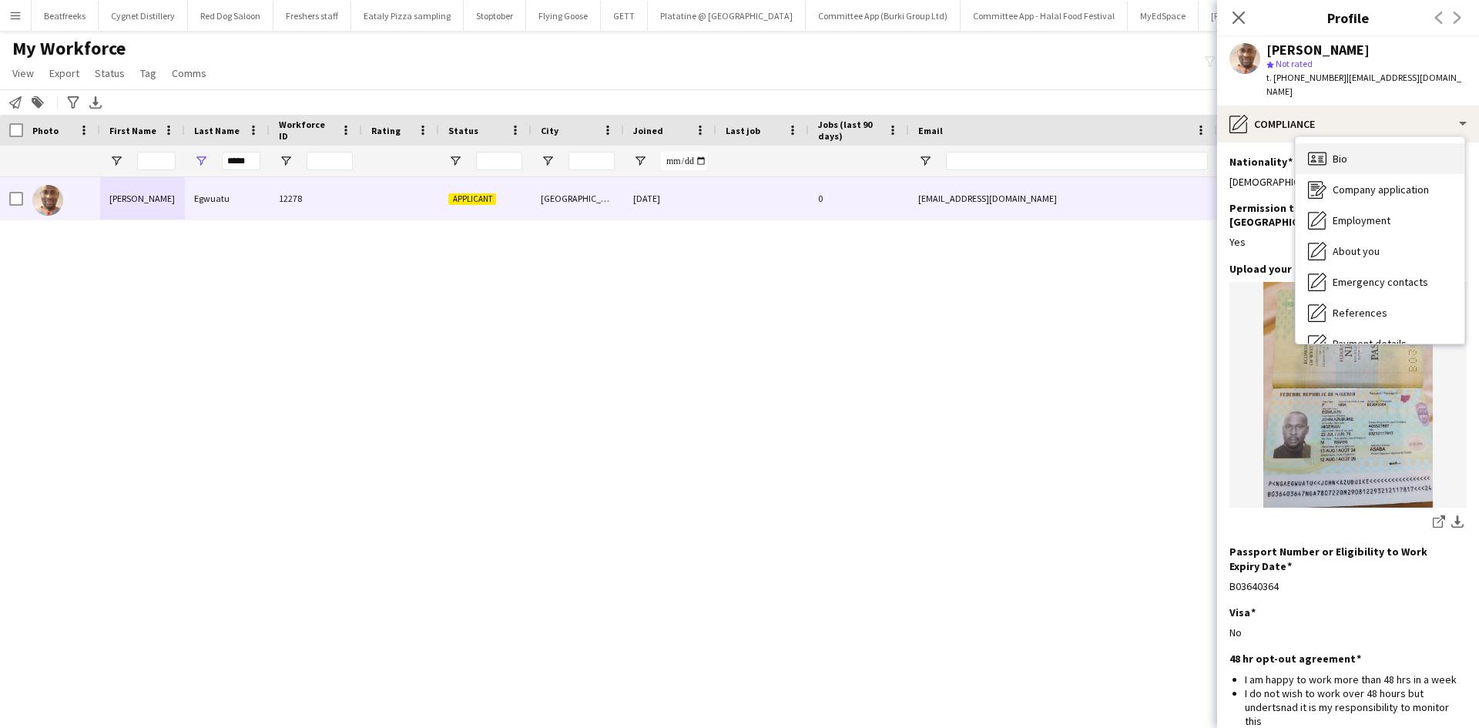
click at [1352, 143] on div "Bio Bio" at bounding box center [1379, 158] width 169 height 31
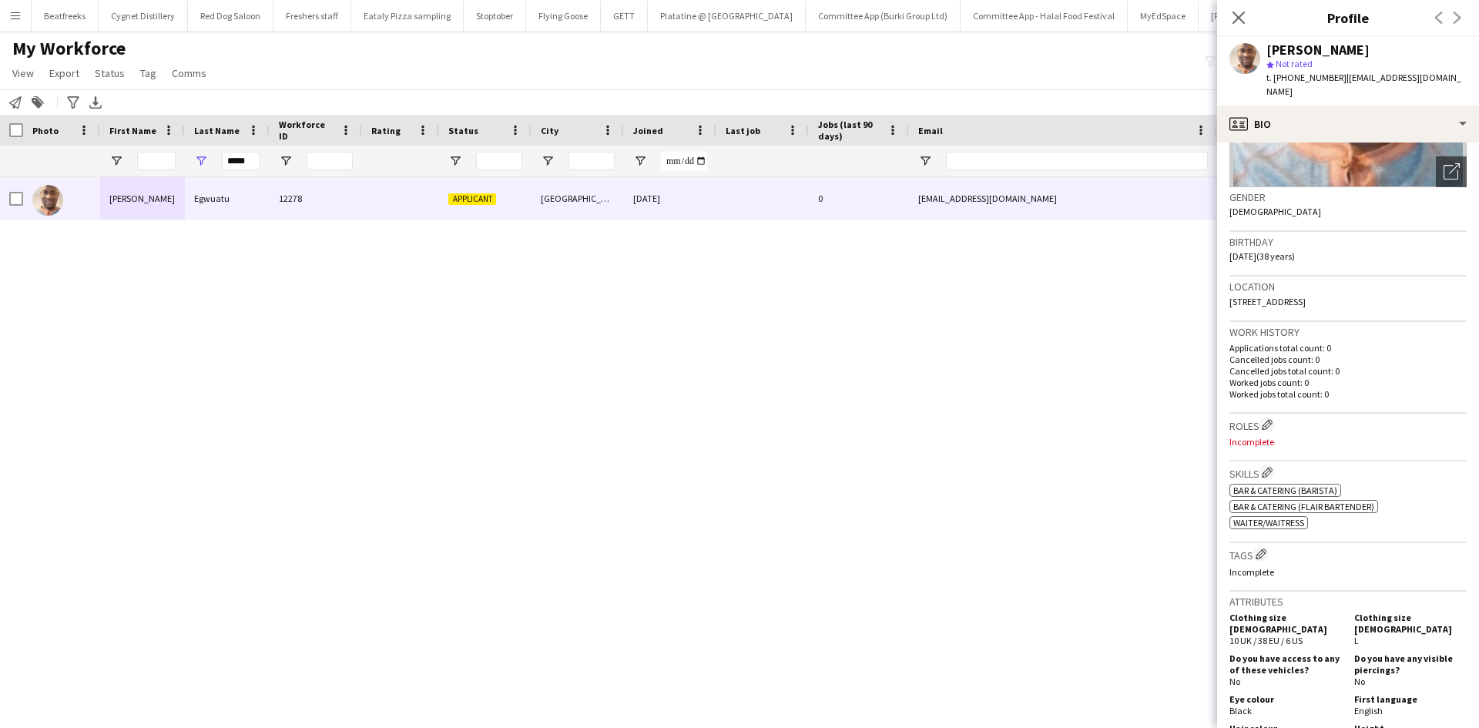
scroll to position [198, 0]
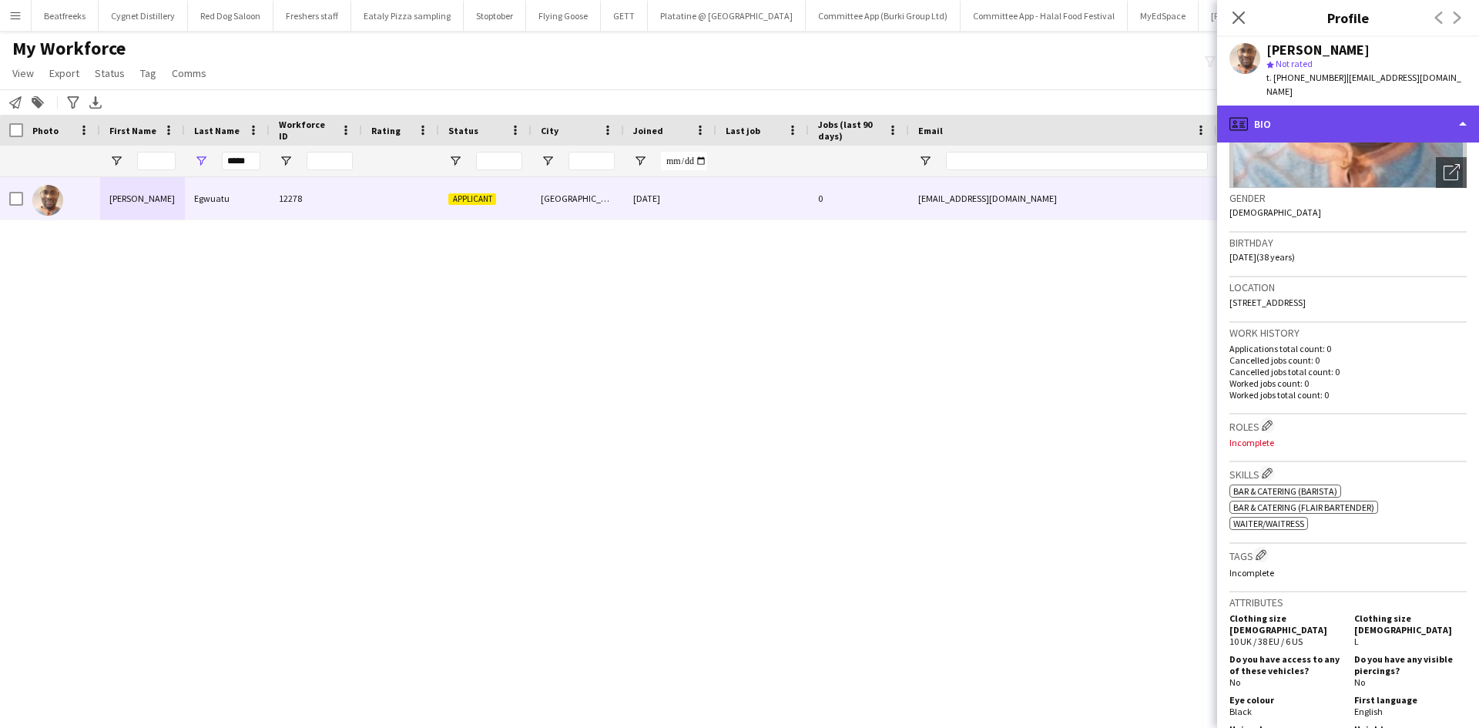
click at [1329, 106] on div "profile Bio" at bounding box center [1348, 124] width 262 height 37
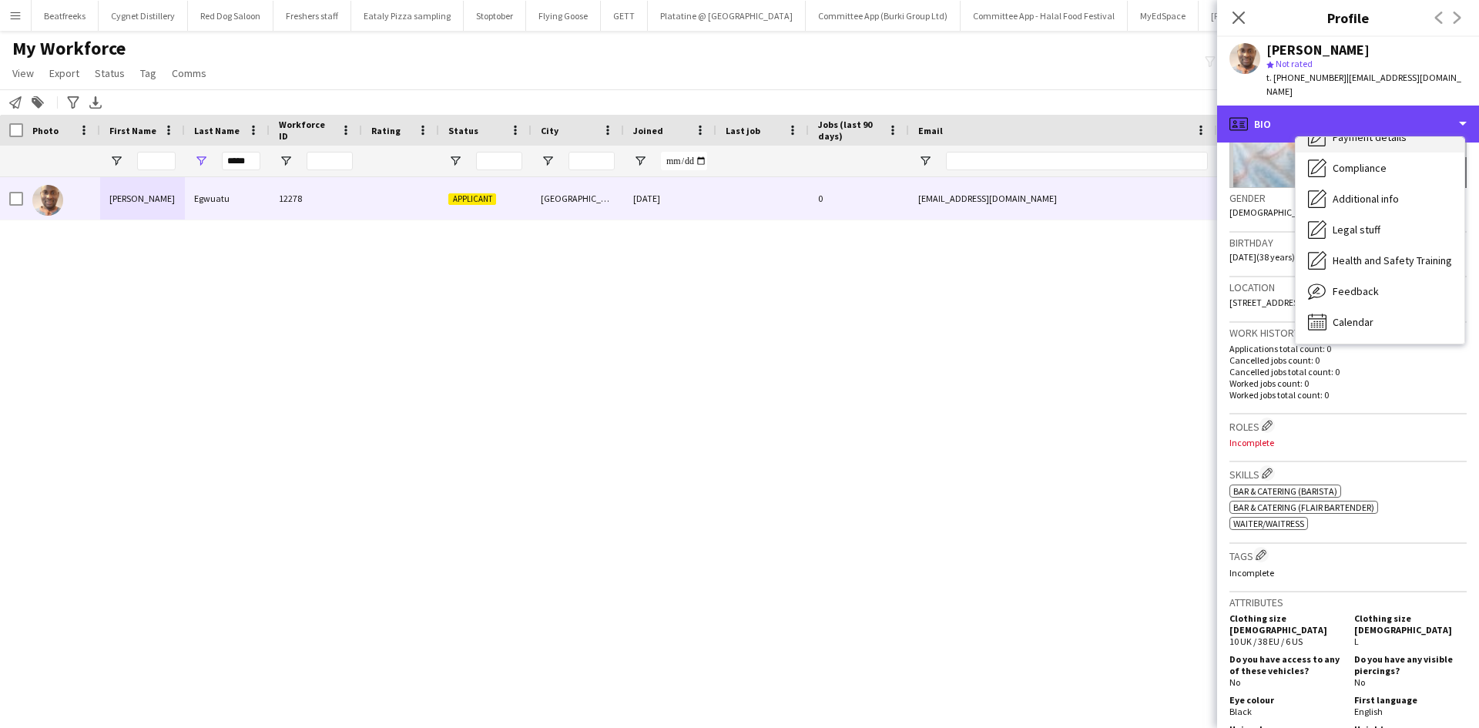
scroll to position [206, 0]
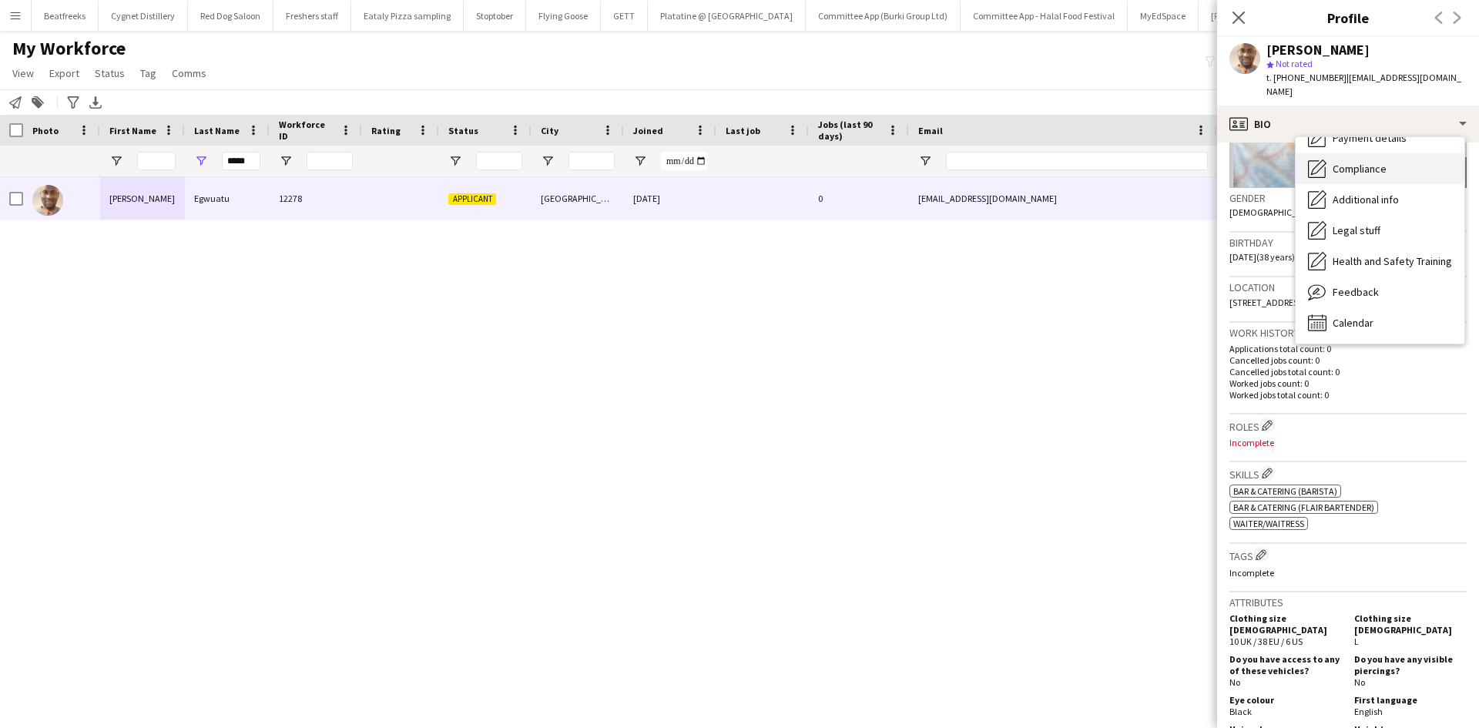
click at [1353, 162] on span "Compliance" at bounding box center [1359, 169] width 54 height 14
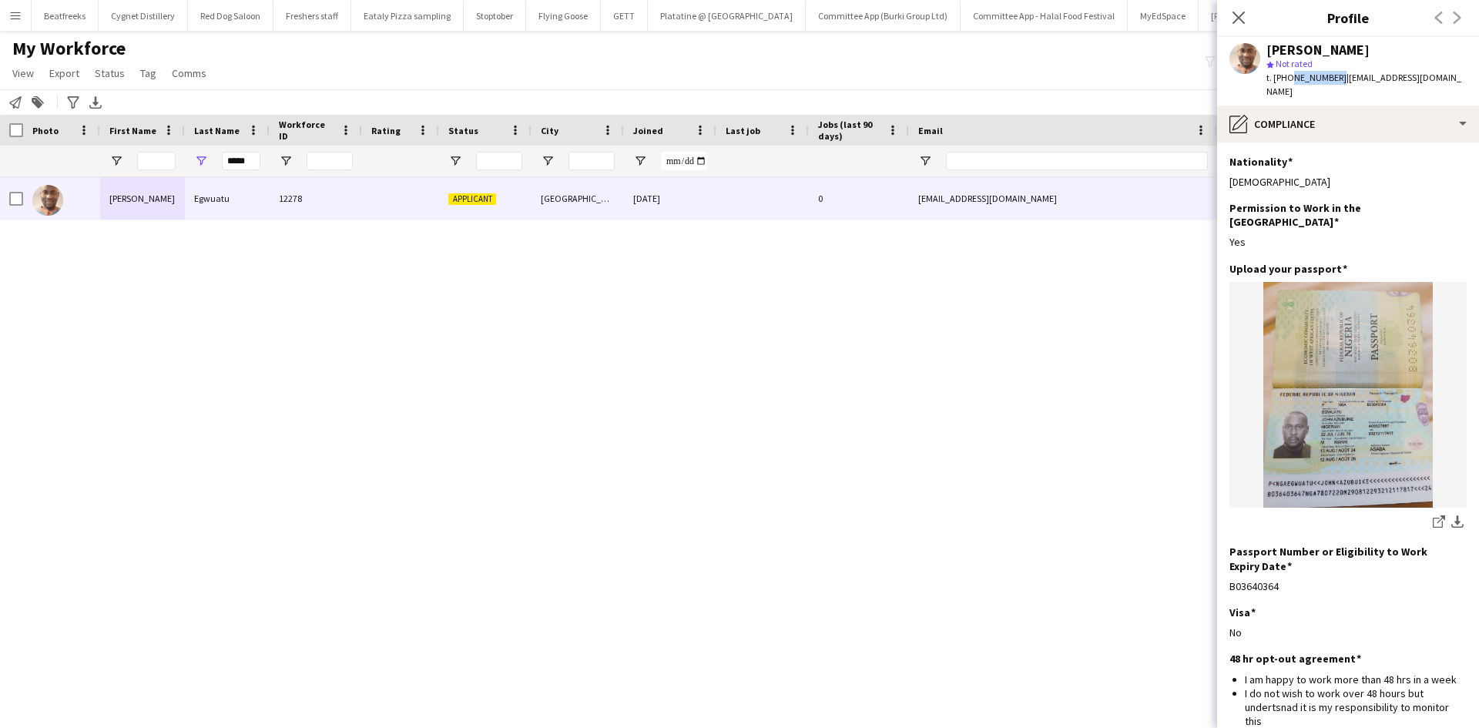
drag, startPoint x: 1286, startPoint y: 78, endPoint x: 1332, endPoint y: 78, distance: 46.2
click at [1332, 78] on span "t. +447936558144" at bounding box center [1306, 78] width 80 height 12
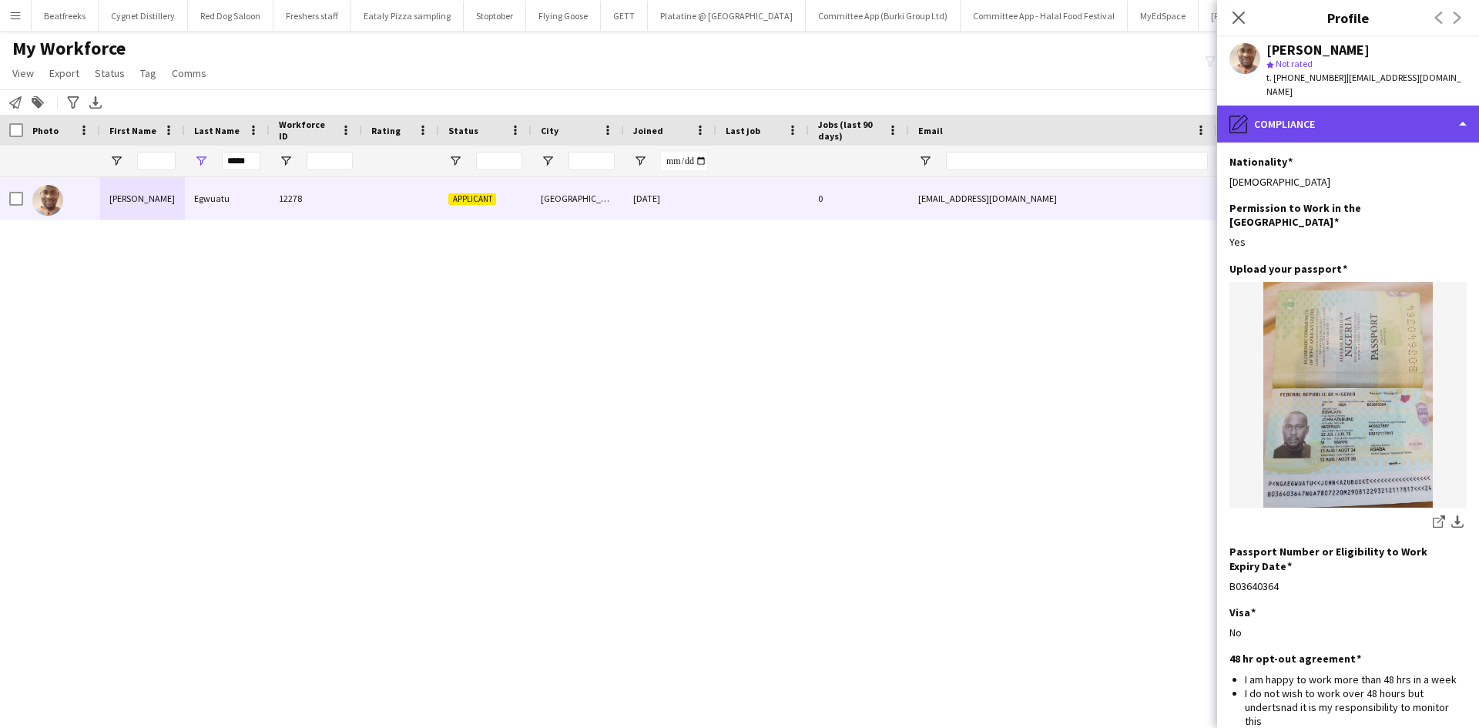
click at [1274, 117] on div "pencil4 Compliance" at bounding box center [1348, 124] width 262 height 37
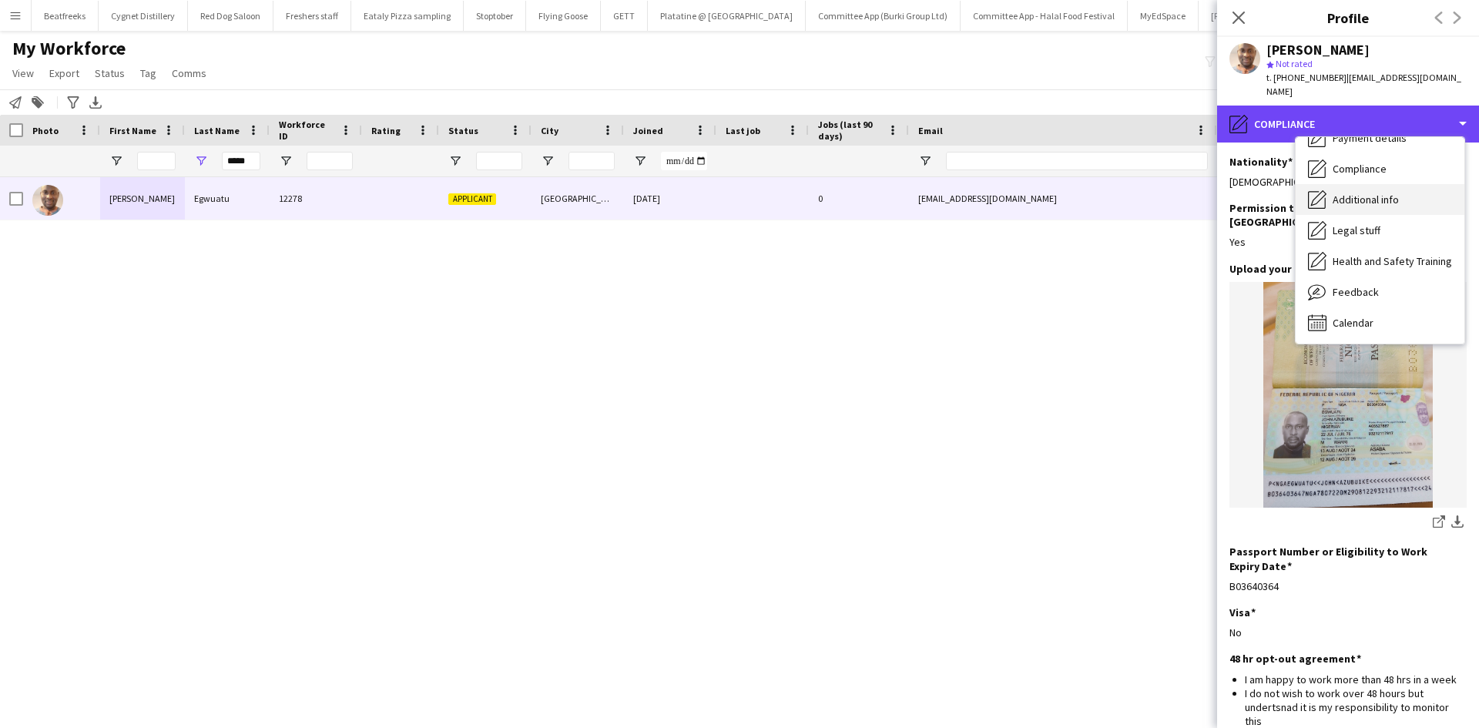
scroll to position [0, 0]
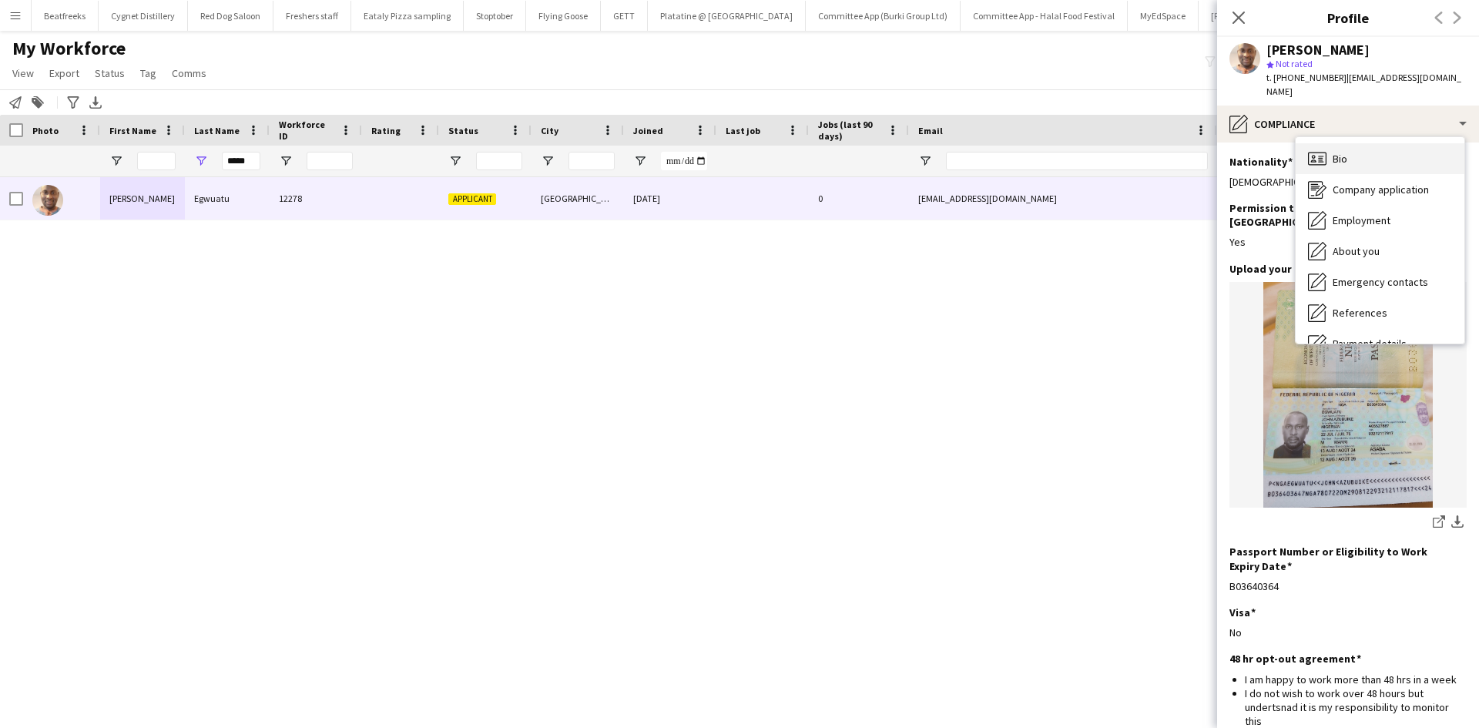
click at [1368, 143] on div "Bio Bio" at bounding box center [1379, 158] width 169 height 31
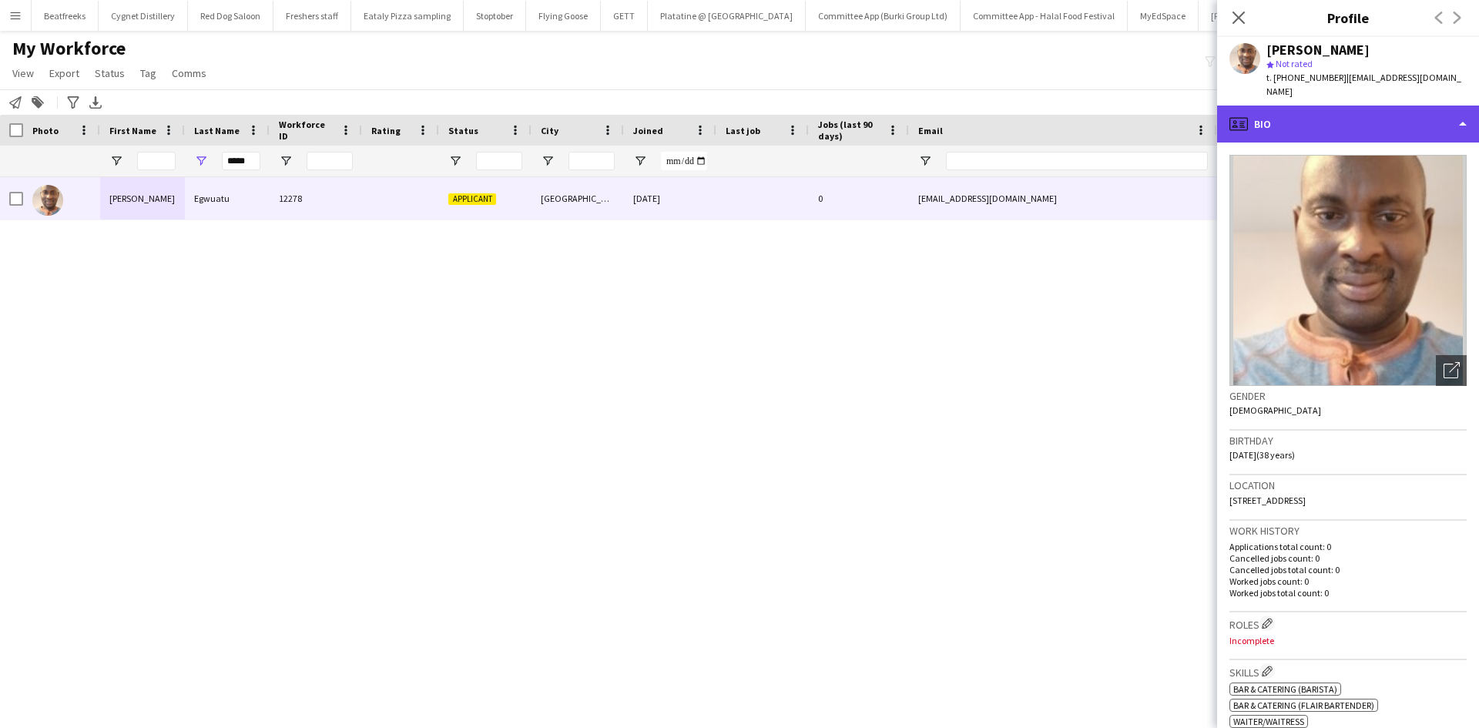
click at [1268, 106] on div "profile Bio" at bounding box center [1348, 124] width 262 height 37
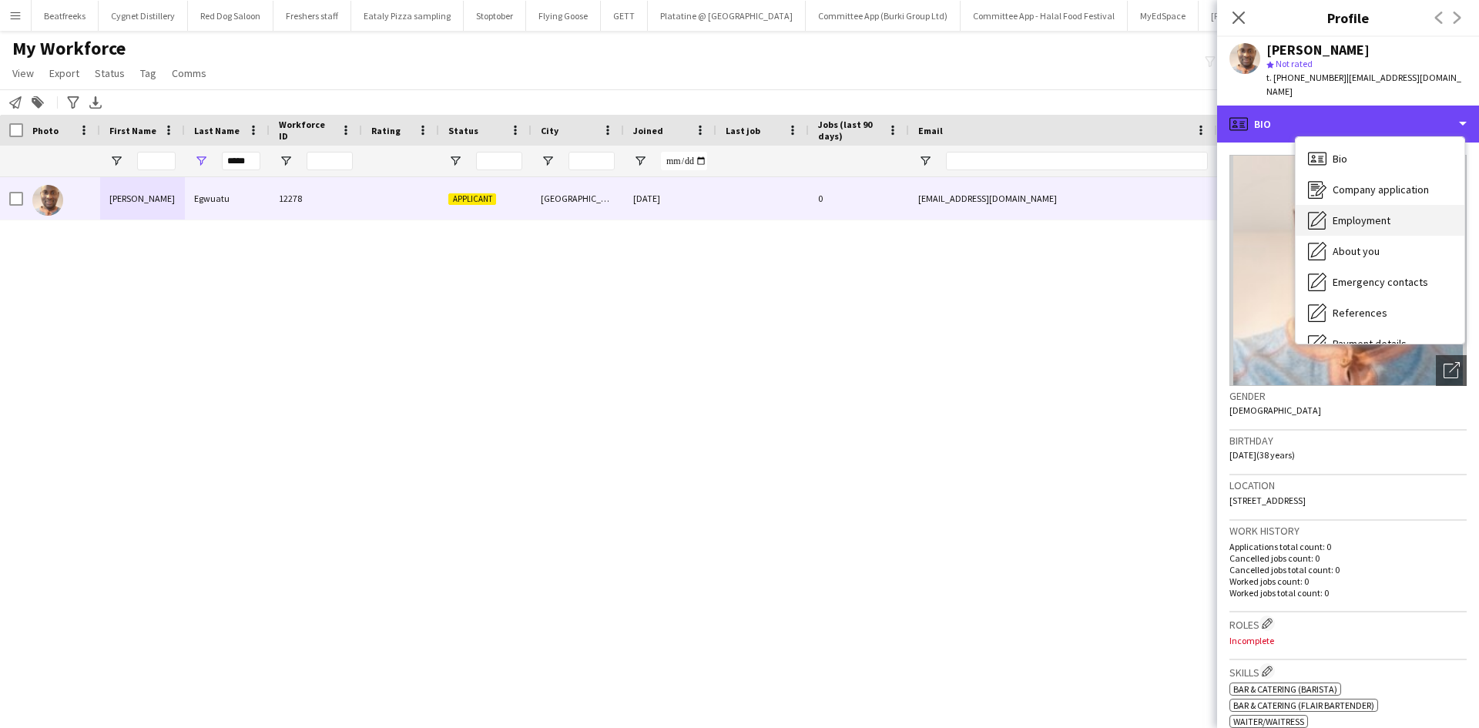
scroll to position [206, 0]
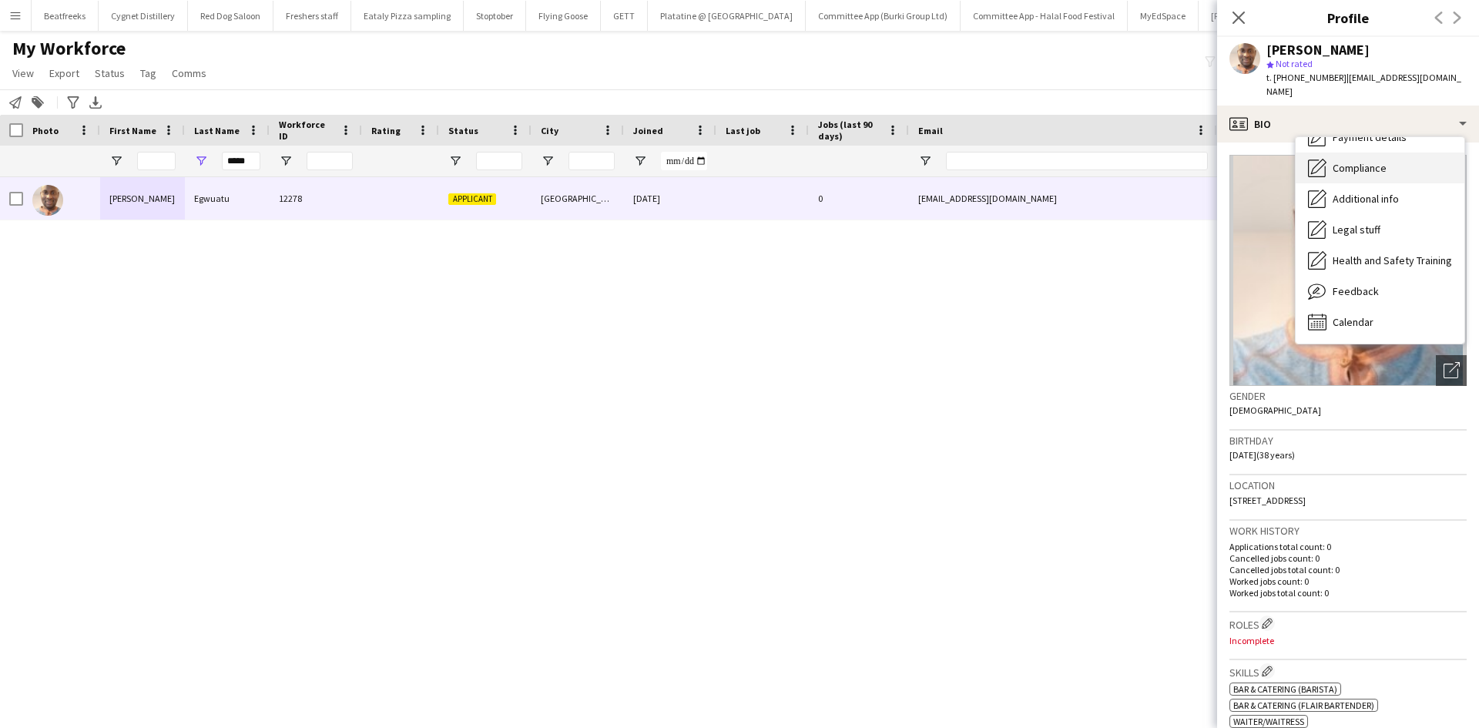
click at [1355, 161] on span "Compliance" at bounding box center [1359, 168] width 54 height 14
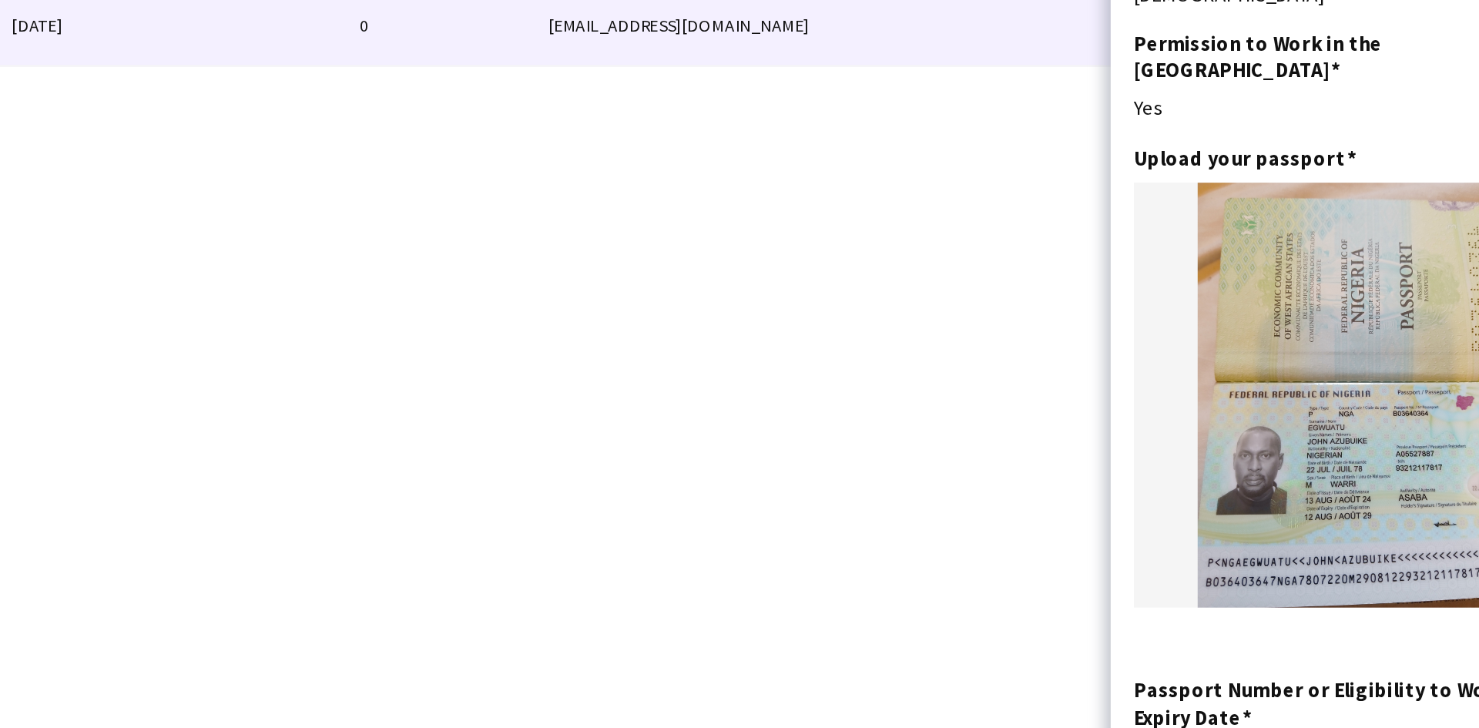
scroll to position [164, 0]
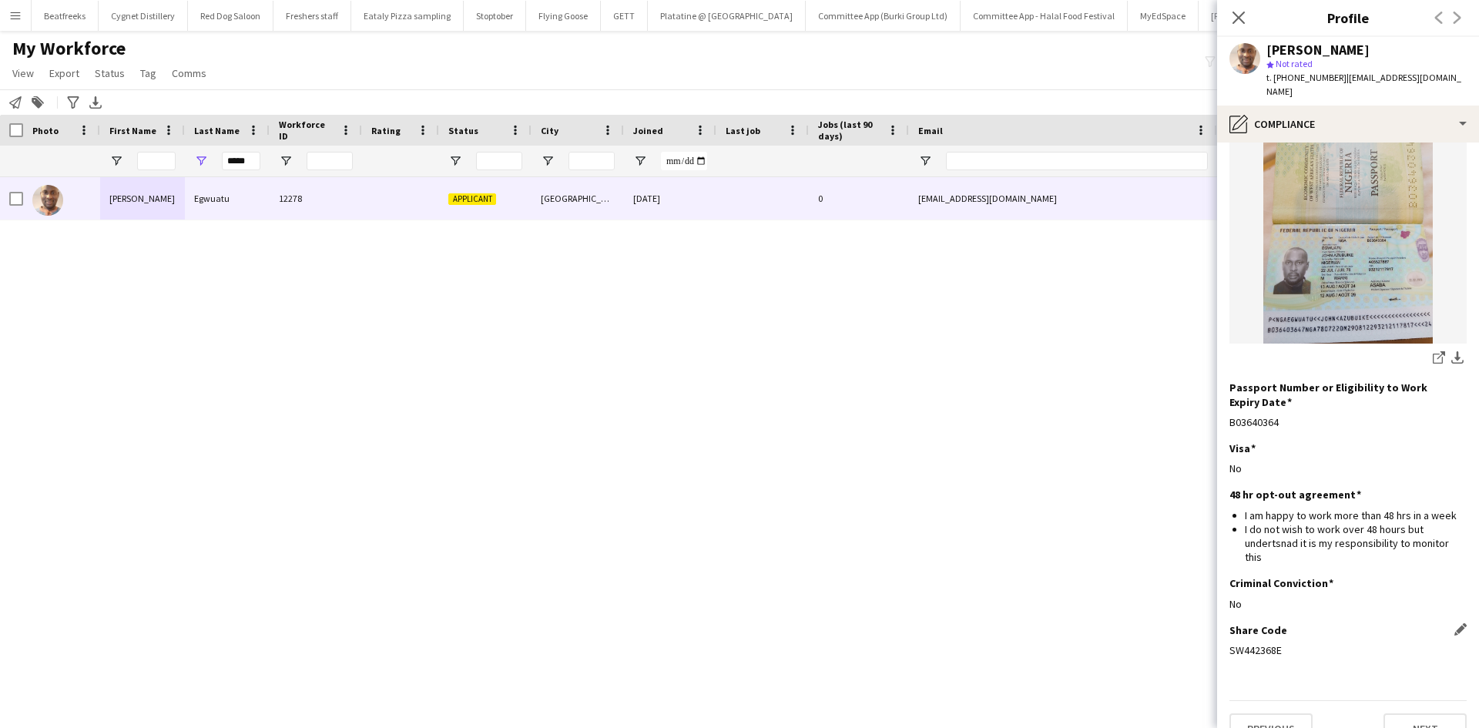
drag, startPoint x: 1282, startPoint y: 622, endPoint x: 1231, endPoint y: 633, distance: 52.0
click at [1231, 633] on div "Share Code Edit this field SW442368E" at bounding box center [1347, 646] width 237 height 46
click at [1235, 17] on icon "Close pop-in" at bounding box center [1238, 17] width 15 height 15
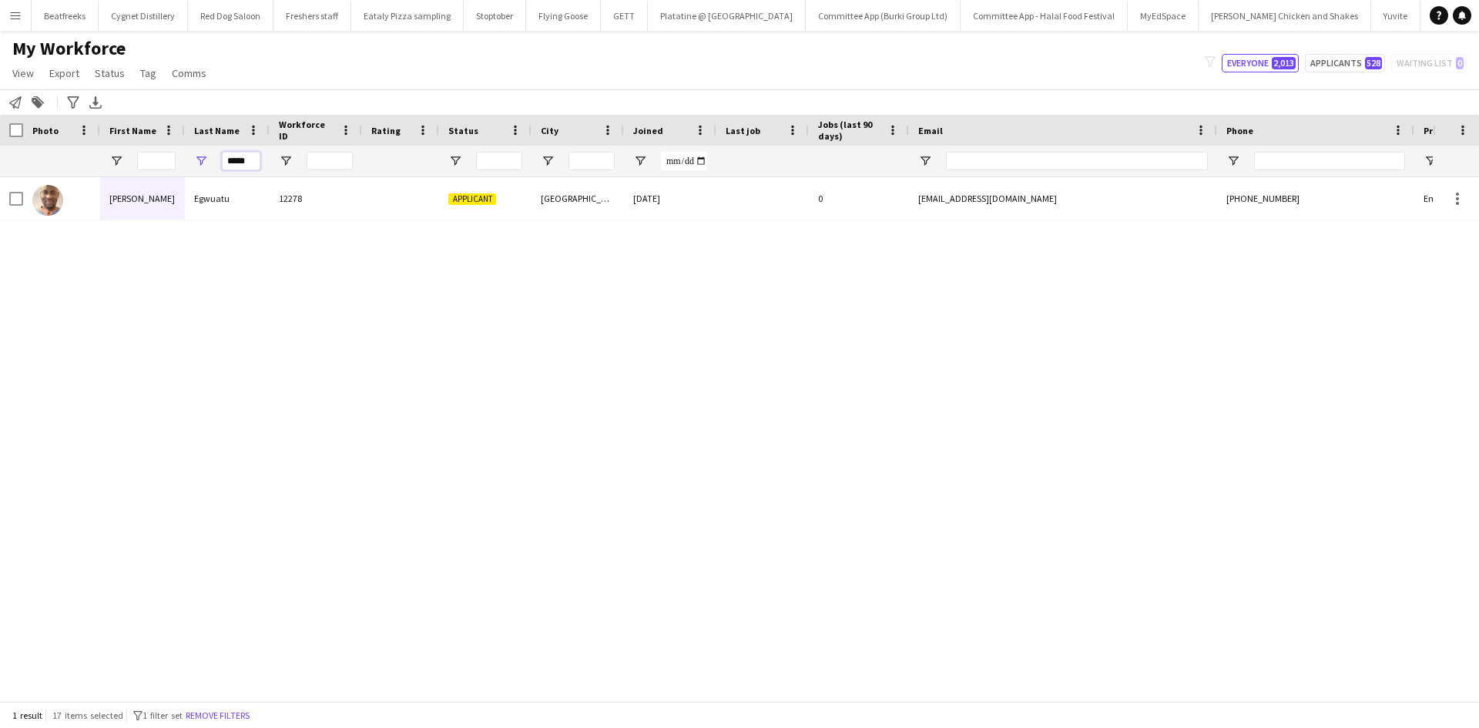
drag, startPoint x: 260, startPoint y: 164, endPoint x: 174, endPoint y: 176, distance: 86.3
click at [174, 176] on div "*****" at bounding box center [835, 161] width 1670 height 31
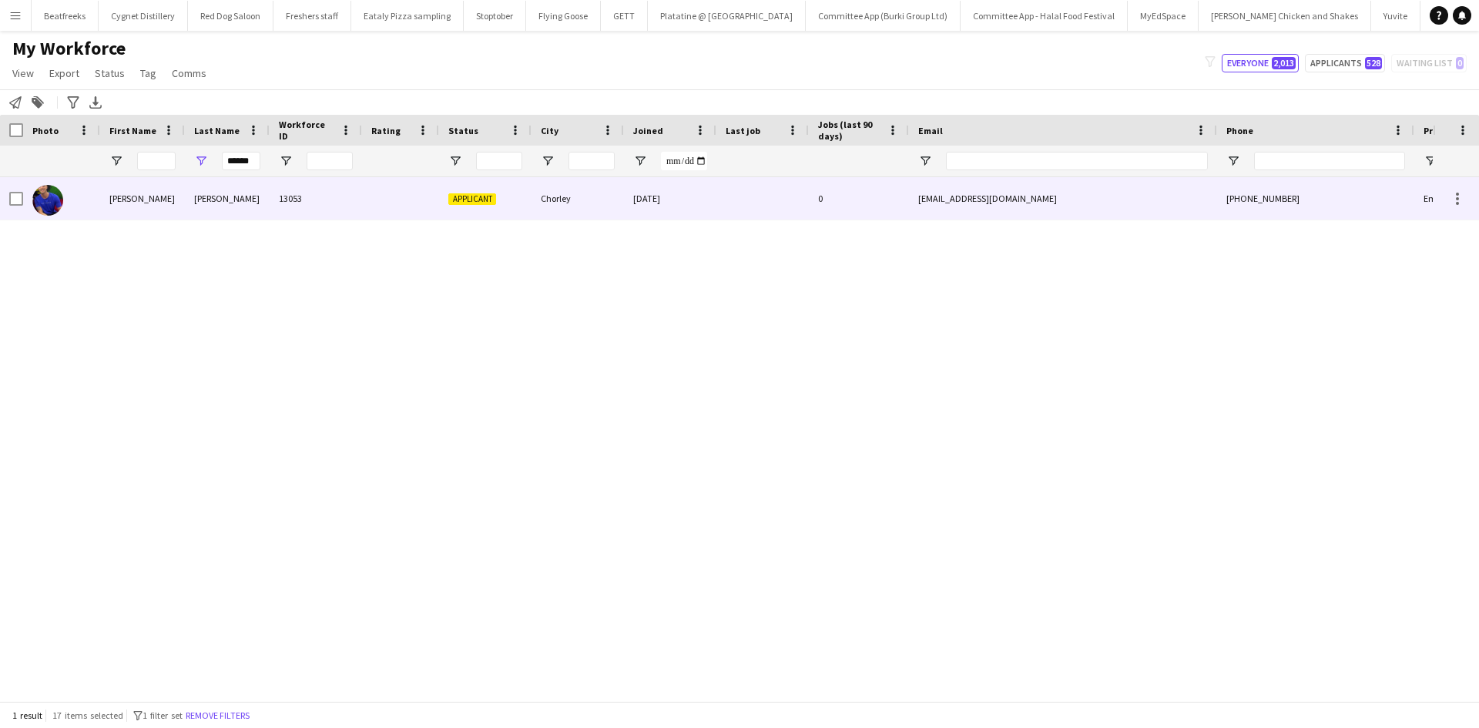
click at [184, 194] on div "Luke" at bounding box center [142, 198] width 85 height 42
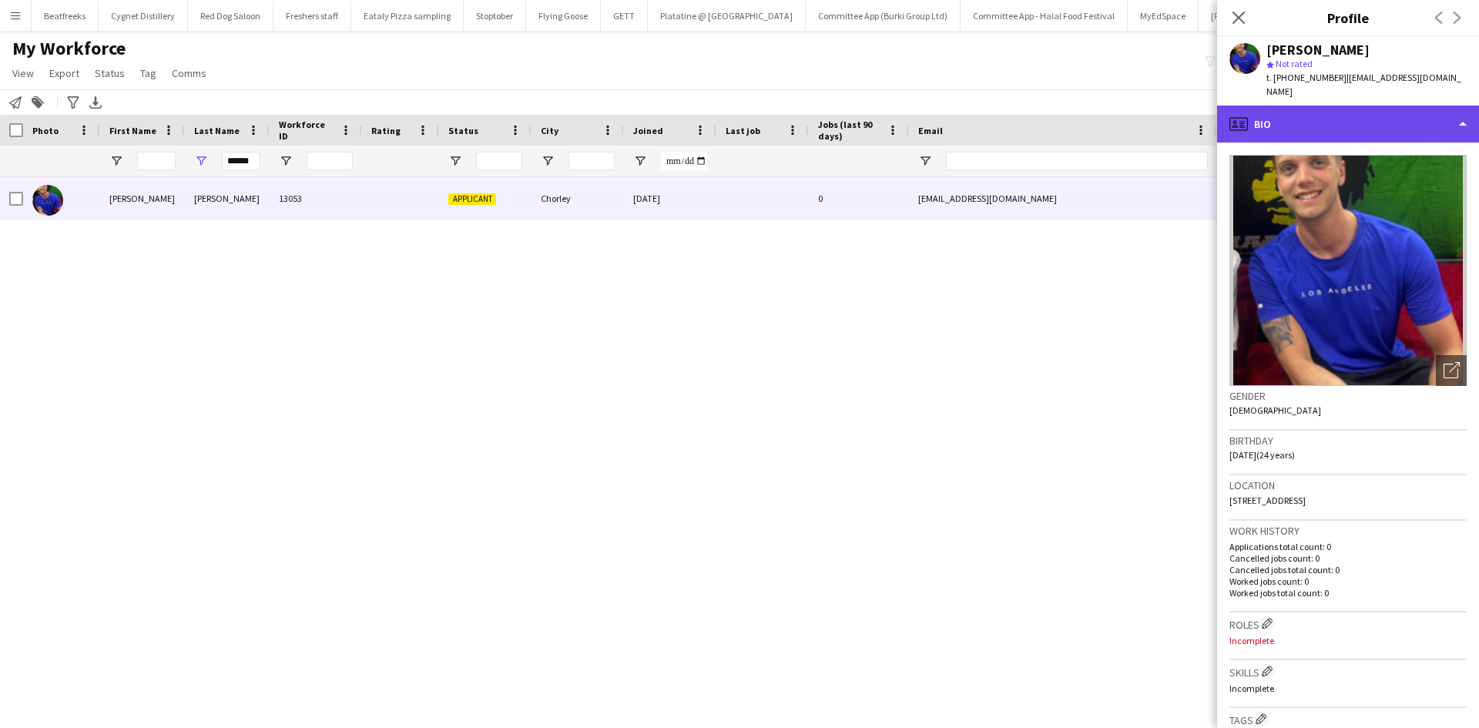
click at [1332, 106] on div "profile Bio" at bounding box center [1348, 124] width 262 height 37
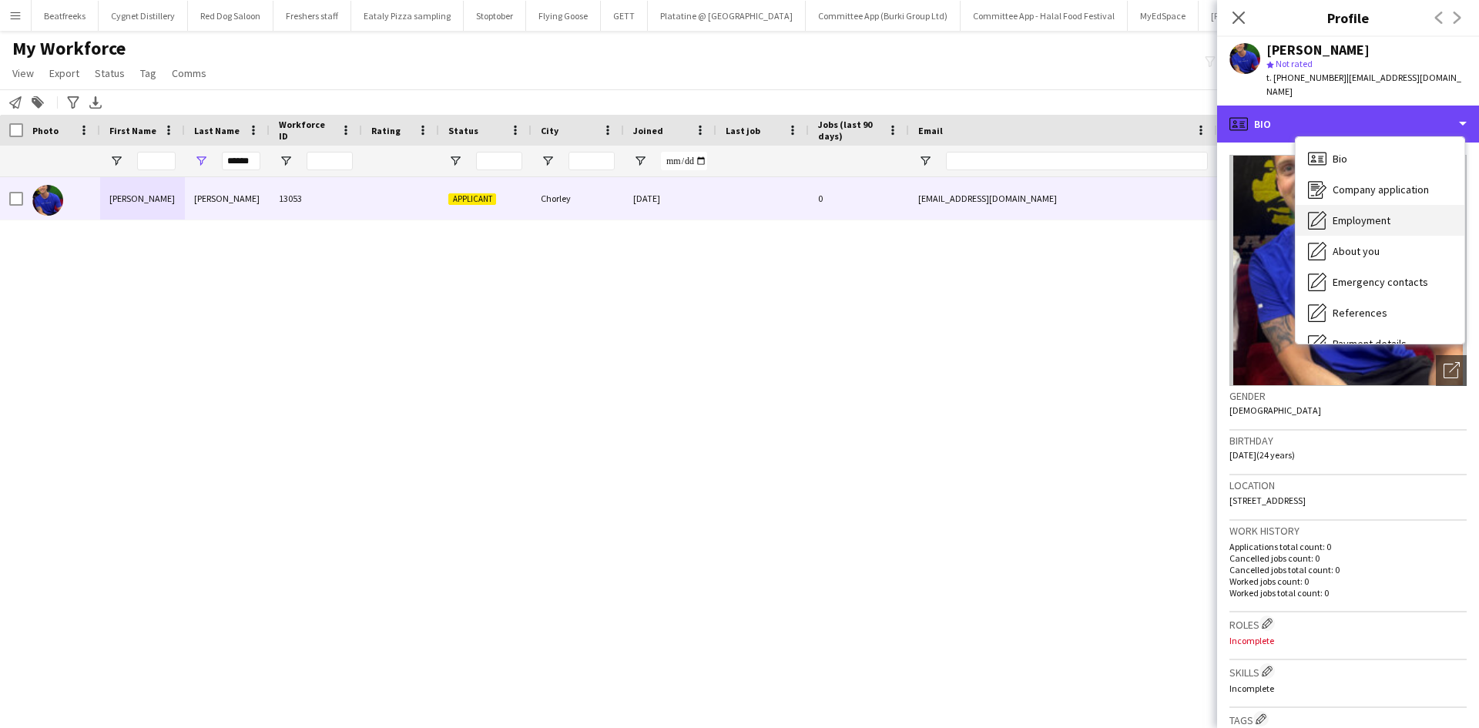
scroll to position [206, 0]
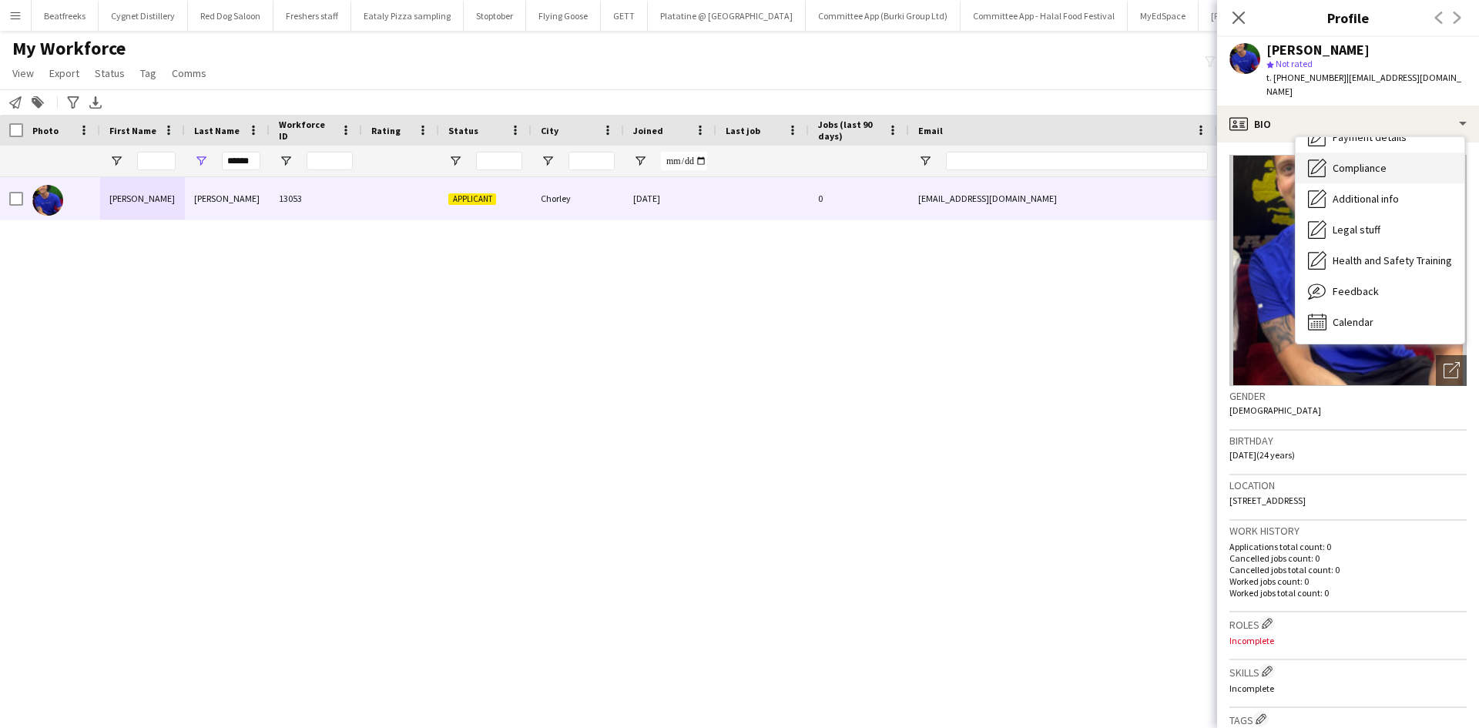
click at [1355, 161] on span "Compliance" at bounding box center [1359, 168] width 54 height 14
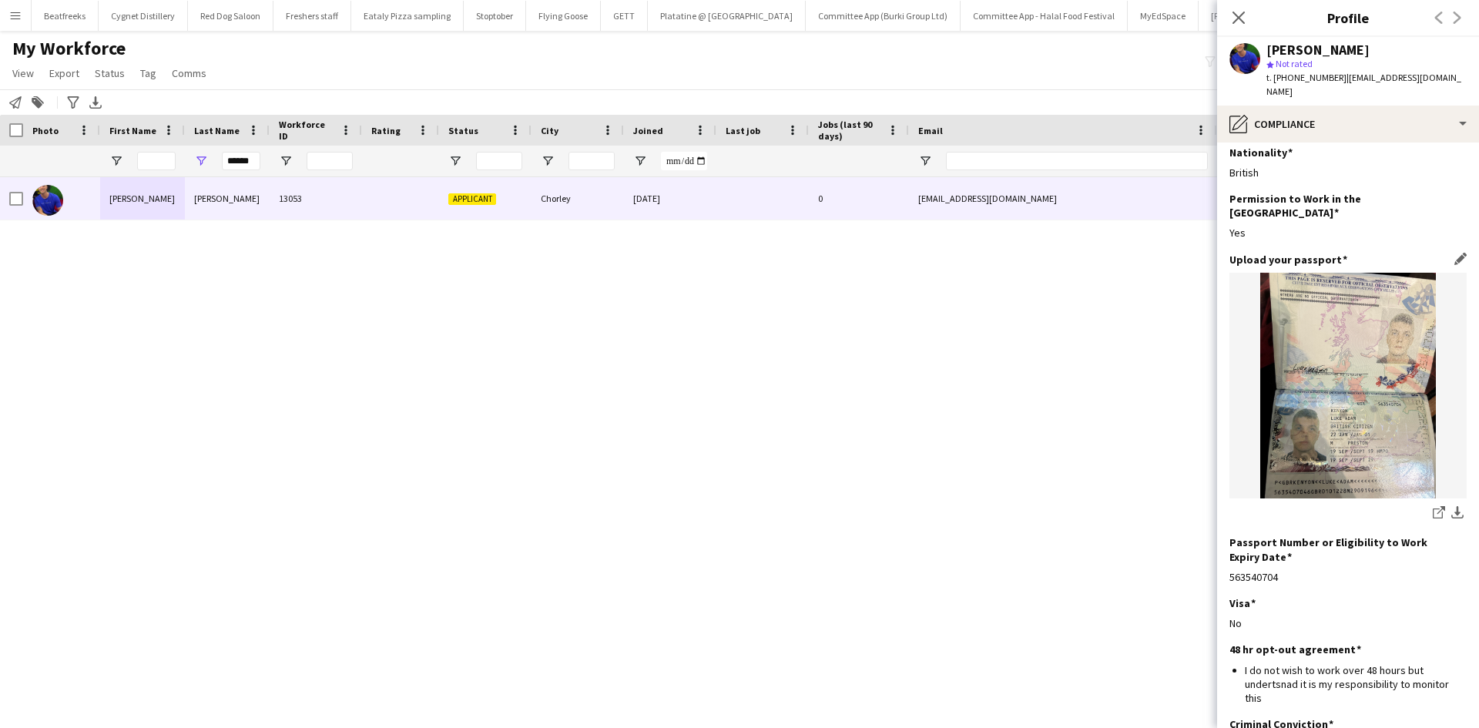
scroll to position [1, 0]
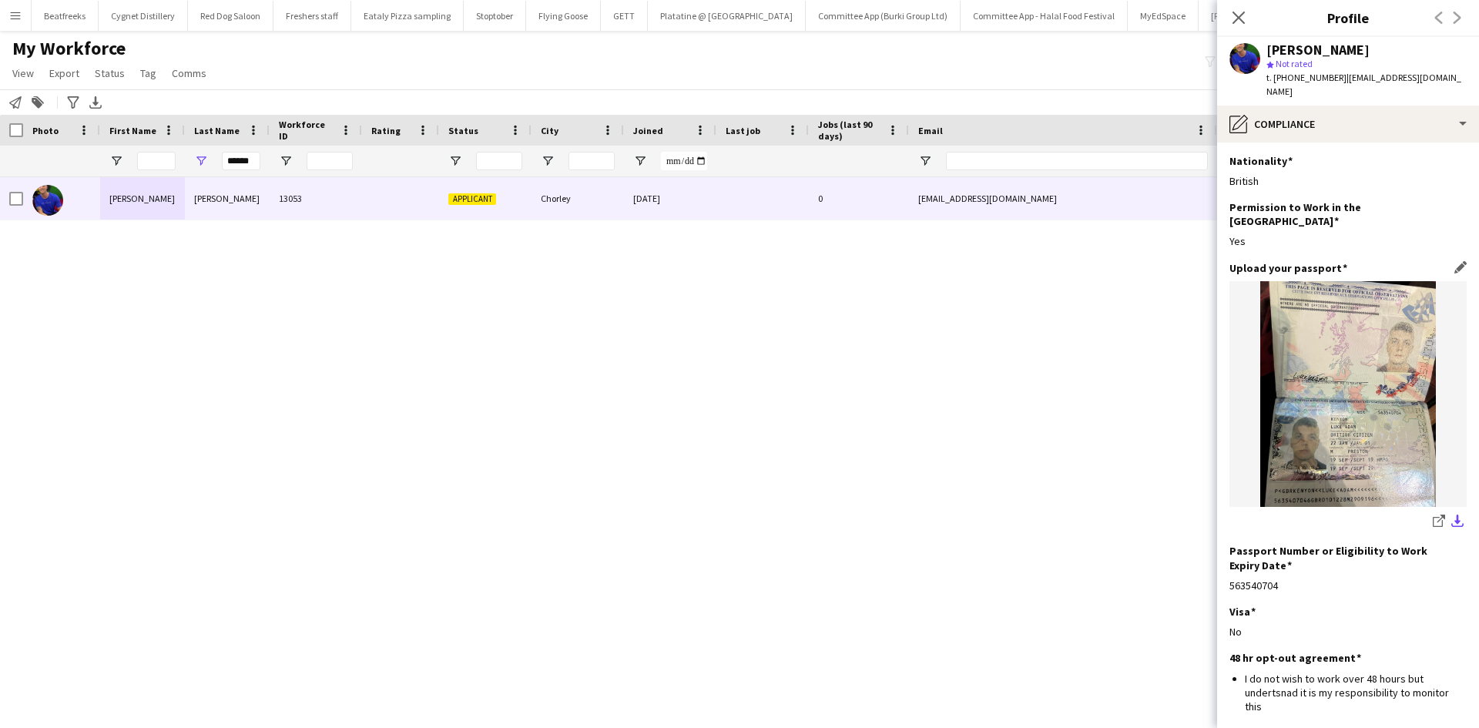
click at [1451, 514] on app-icon "download-bottom" at bounding box center [1457, 521] width 12 height 15
drag, startPoint x: 1228, startPoint y: 22, endPoint x: 1238, endPoint y: 18, distance: 10.5
click at [1228, 22] on div "Close pop-in" at bounding box center [1238, 17] width 43 height 35
click at [1240, 18] on icon "Close pop-in" at bounding box center [1238, 17] width 15 height 15
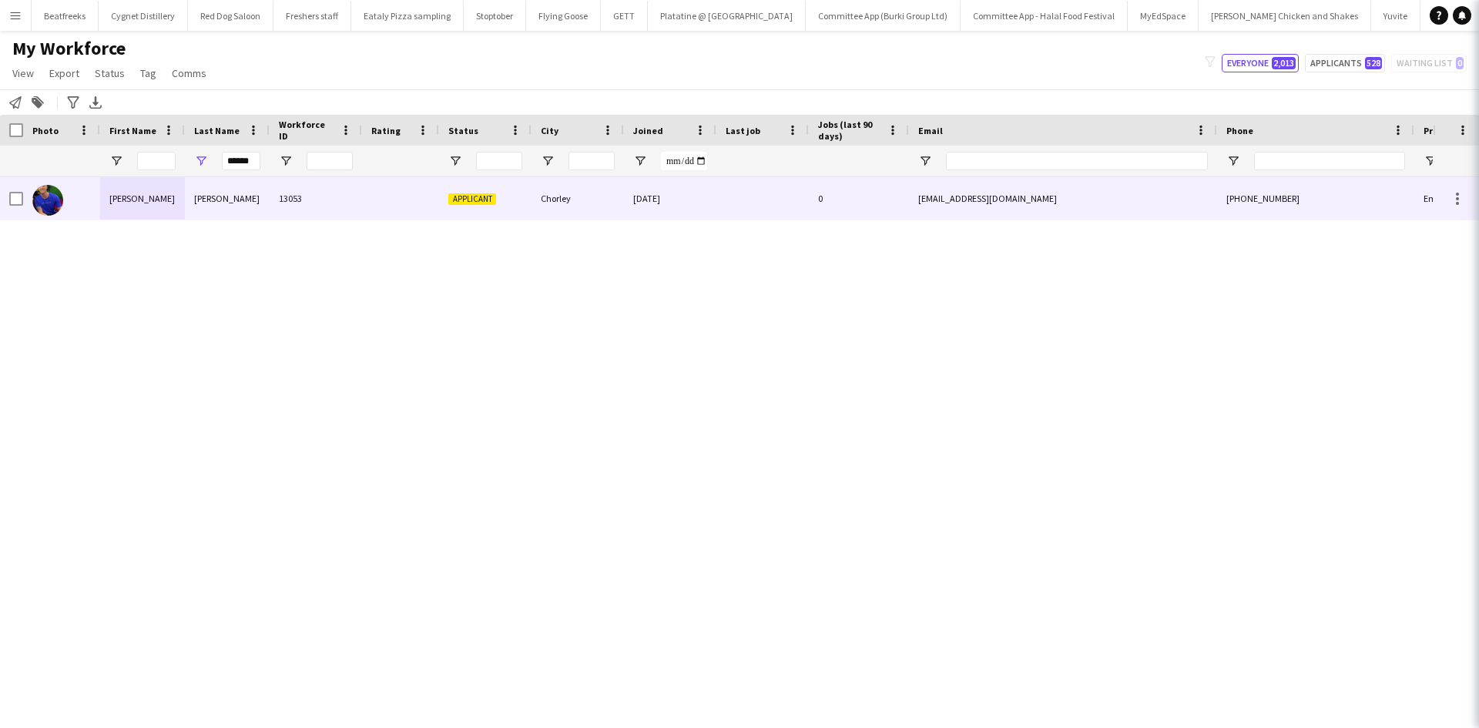
click at [1478, 18] on icon at bounding box center [1499, 17] width 15 height 15
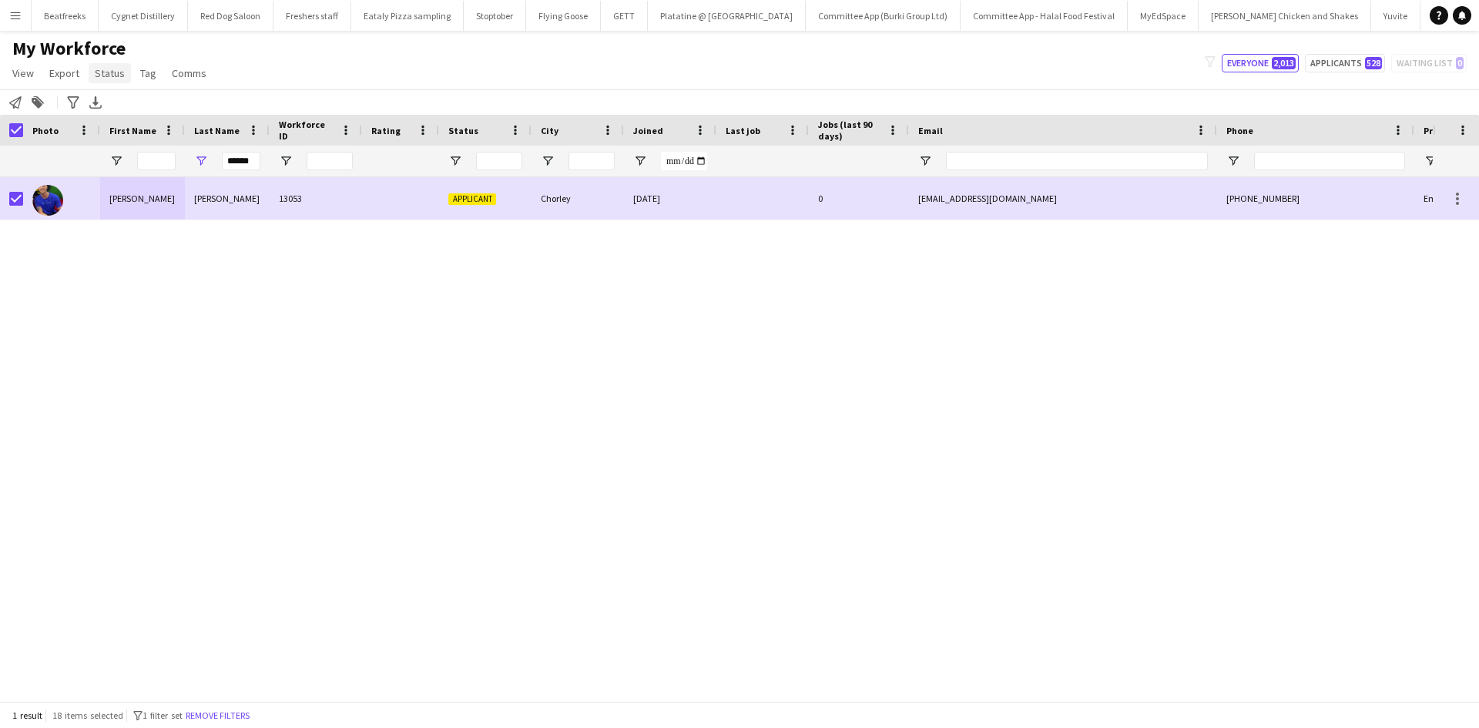
click at [102, 75] on span "Status" at bounding box center [110, 73] width 30 height 14
click at [146, 106] on link "Edit" at bounding box center [143, 106] width 108 height 32
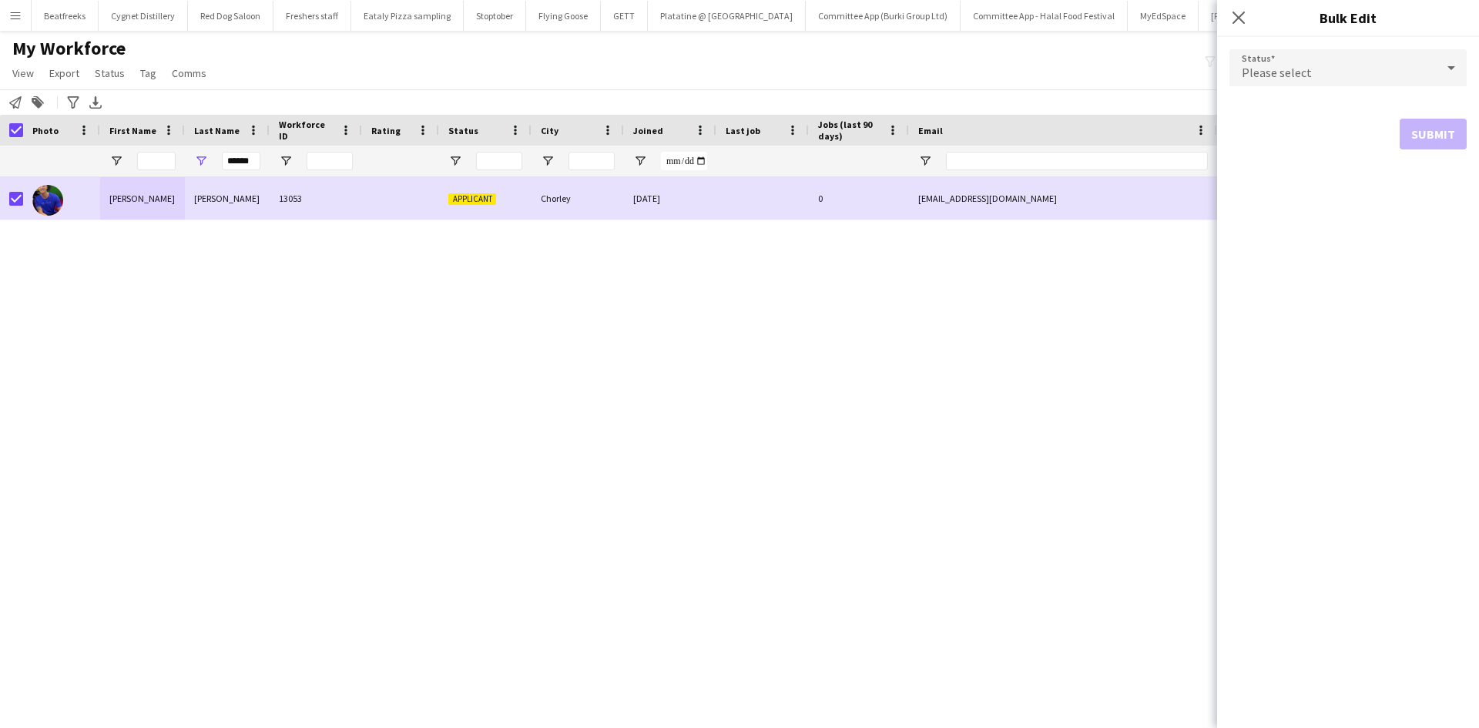
click at [681, 230] on div "Luke Kenyon 13053 Applicant Chorley 22-08-2025 0 lakenyon2001@gmail.com +447860…" at bounding box center [716, 433] width 1432 height 512
click at [1352, 66] on div "Please select" at bounding box center [1332, 67] width 206 height 37
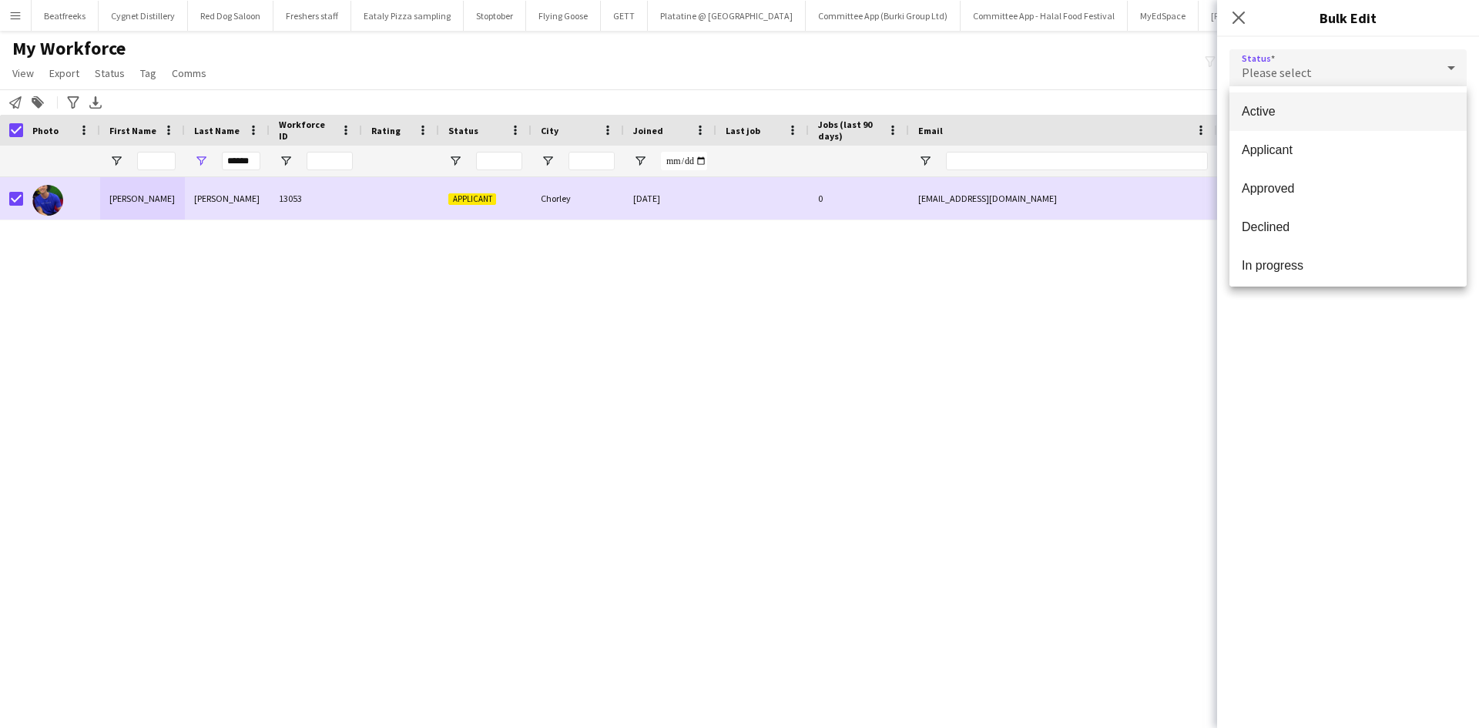
click at [1268, 110] on span "Active" at bounding box center [1347, 111] width 213 height 15
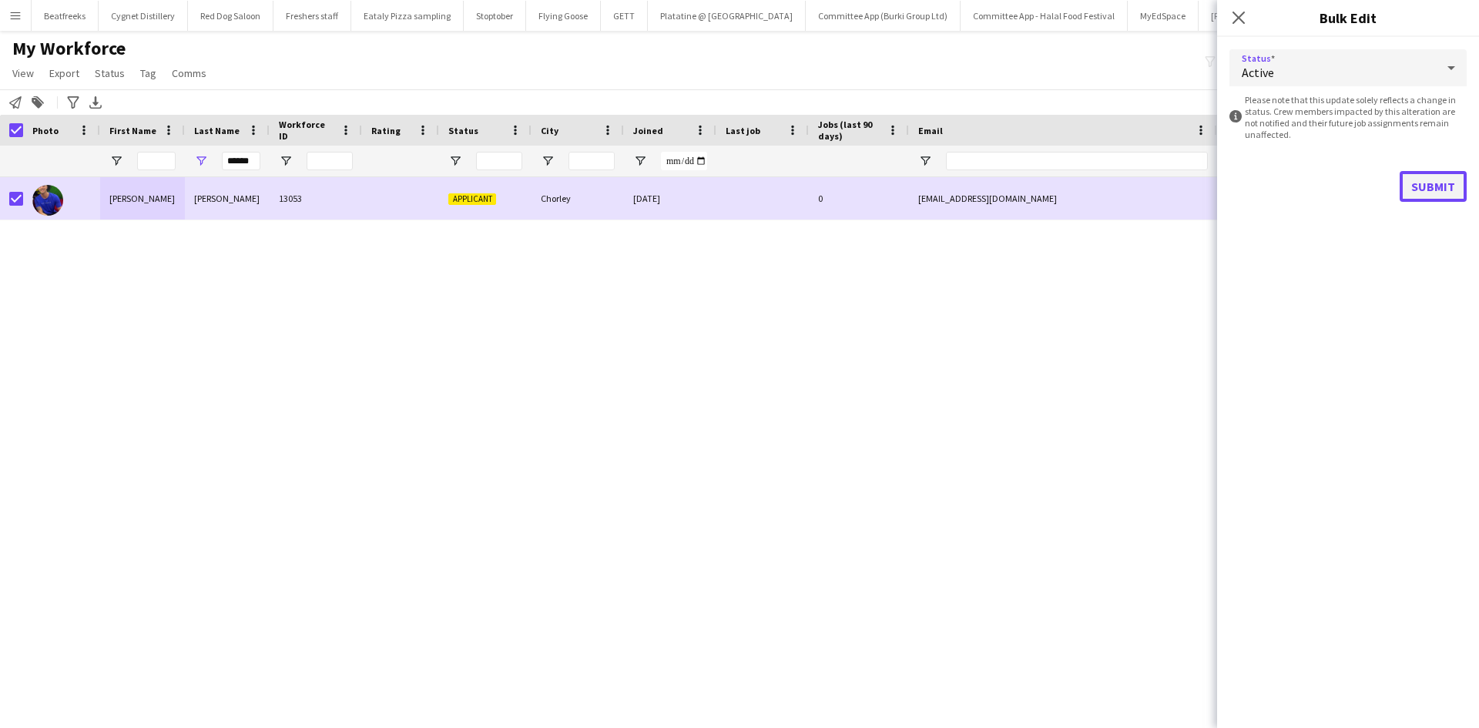
click at [1444, 182] on button "Submit" at bounding box center [1432, 186] width 67 height 31
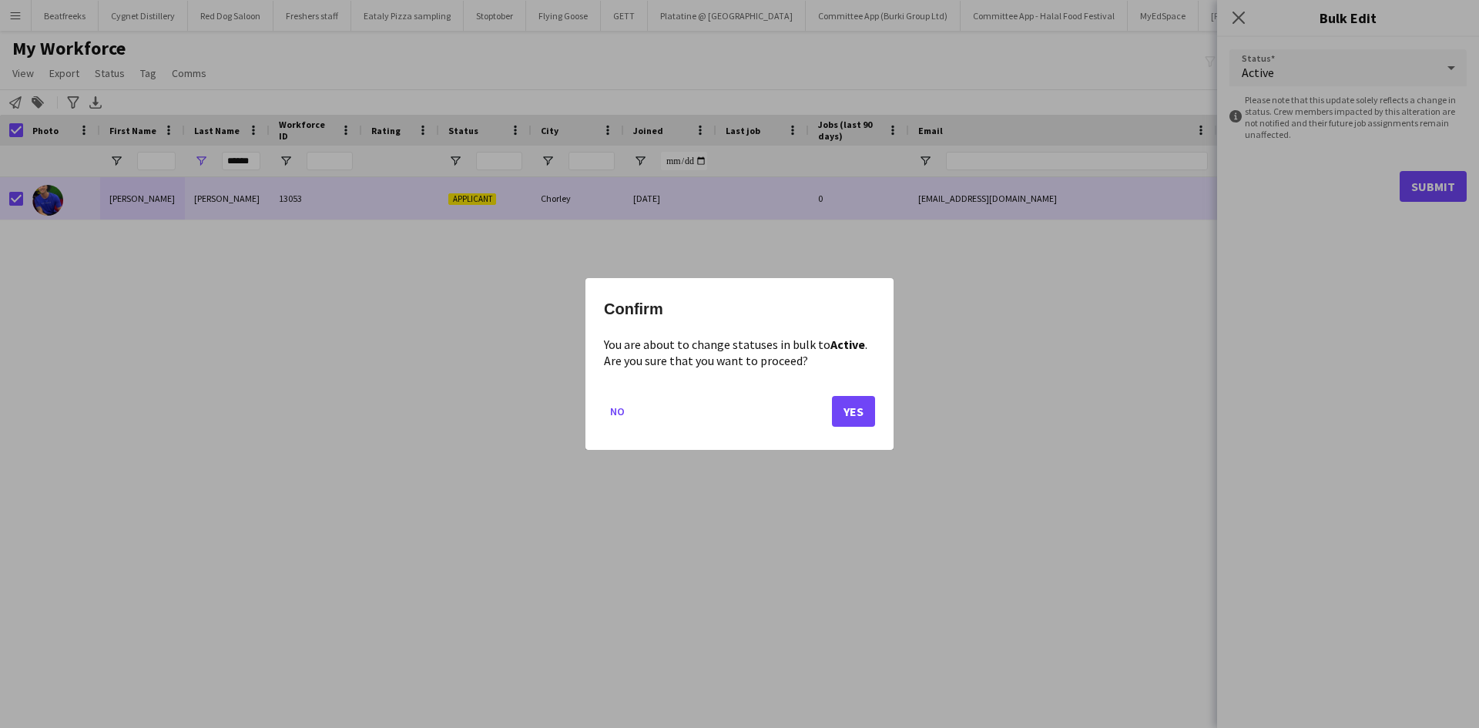
click at [876, 410] on div "Confirm You are about to change statuses in bulk to Active . Are you sure that …" at bounding box center [739, 364] width 308 height 172
click at [853, 410] on button "Yes" at bounding box center [853, 411] width 43 height 31
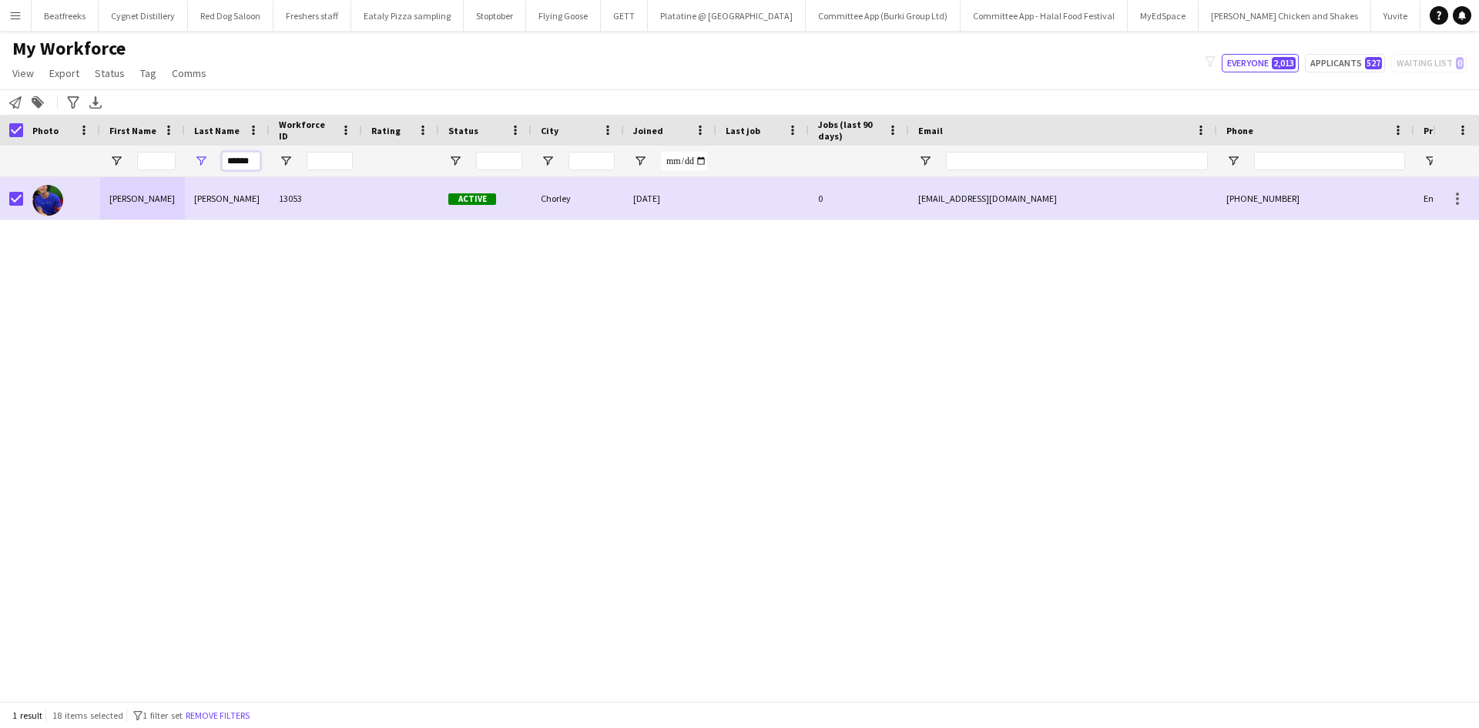
click at [254, 163] on input "******" at bounding box center [241, 161] width 39 height 18
drag, startPoint x: 251, startPoint y: 161, endPoint x: 211, endPoint y: 167, distance: 40.5
click at [211, 167] on div "******" at bounding box center [227, 161] width 85 height 31
type input "*"
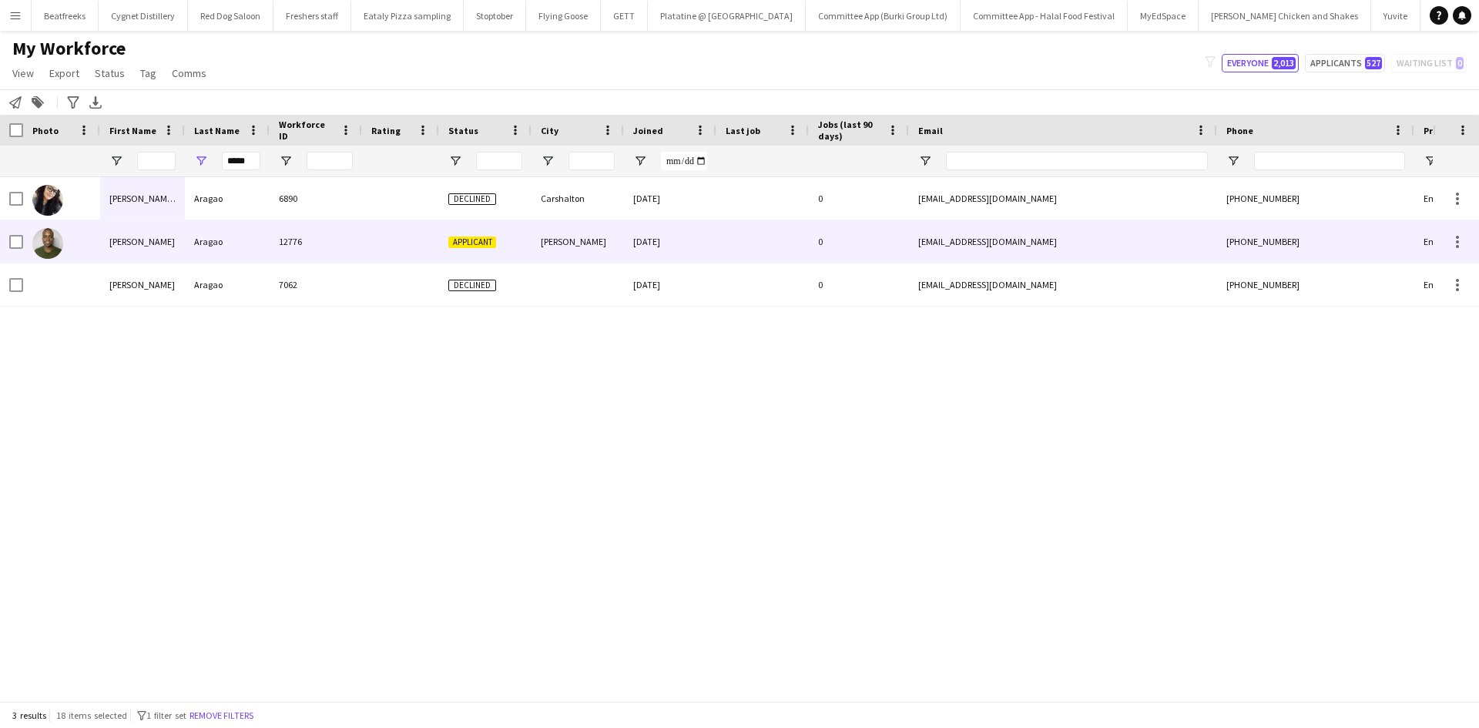
click at [206, 237] on div "Aragao" at bounding box center [227, 241] width 85 height 42
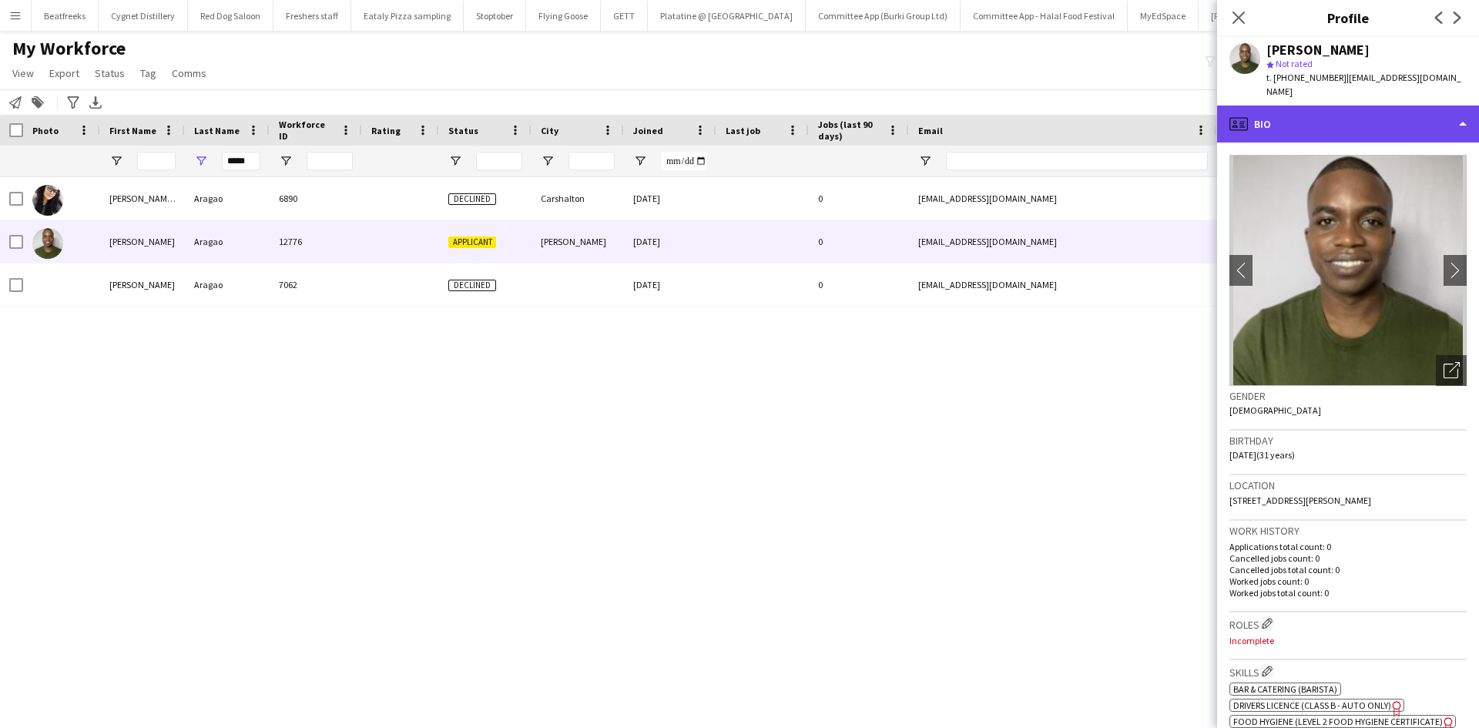
click at [1250, 106] on div "profile Bio" at bounding box center [1348, 124] width 262 height 37
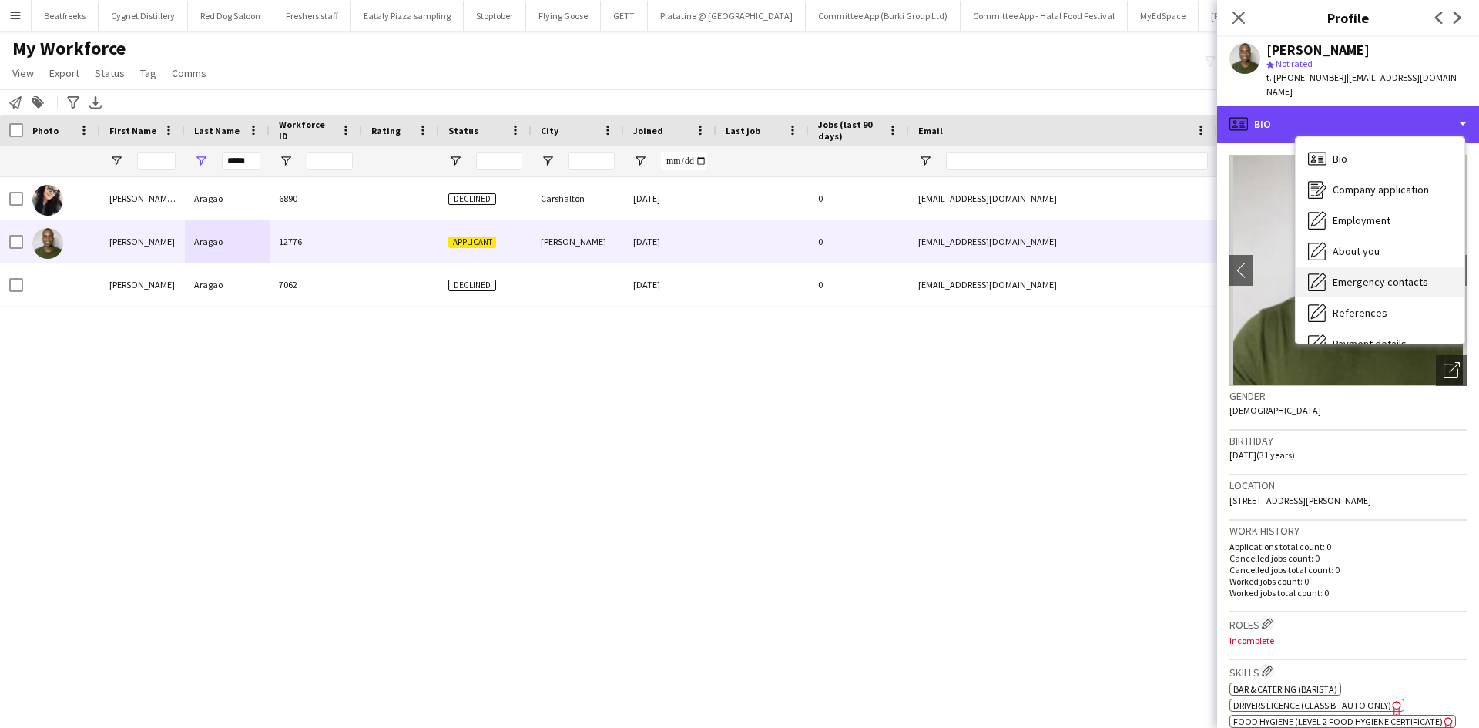
scroll to position [206, 0]
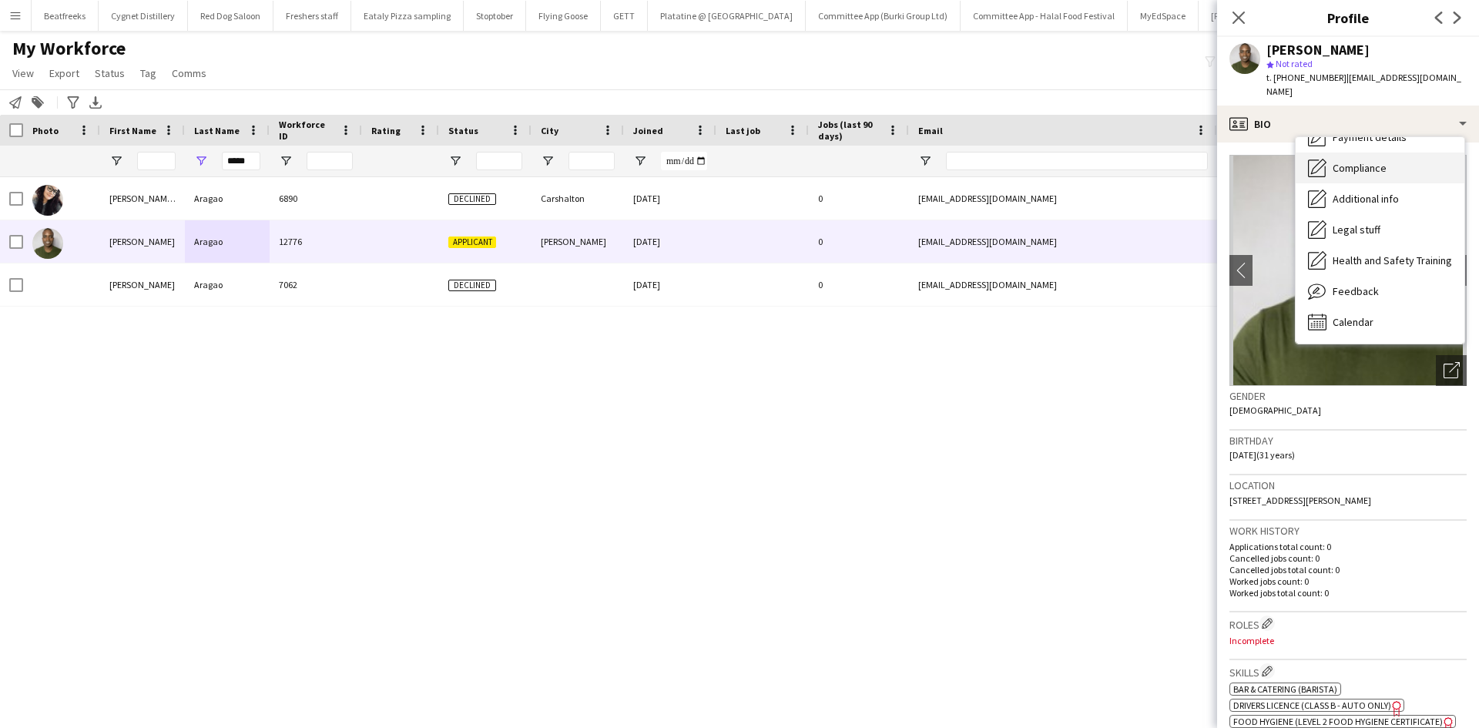
click at [1356, 161] on span "Compliance" at bounding box center [1359, 168] width 54 height 14
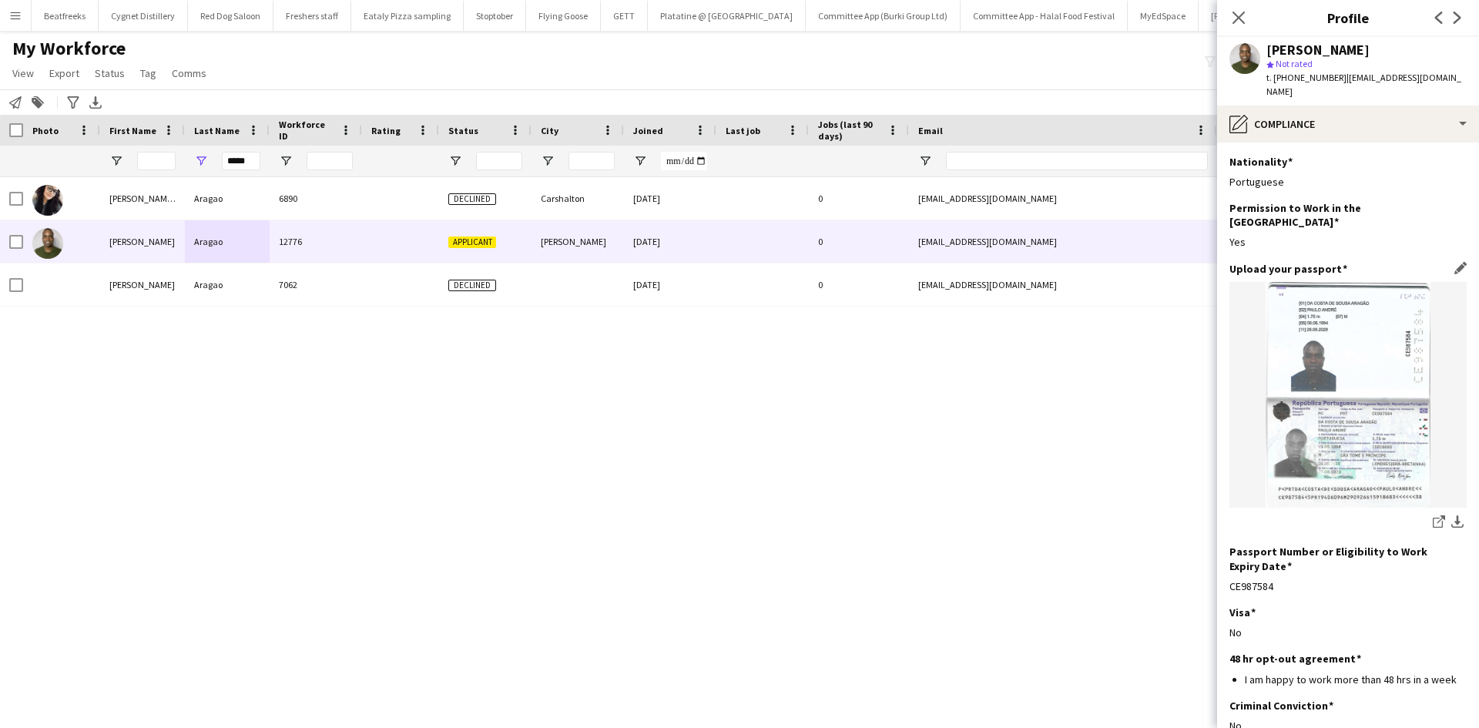
scroll to position [122, 0]
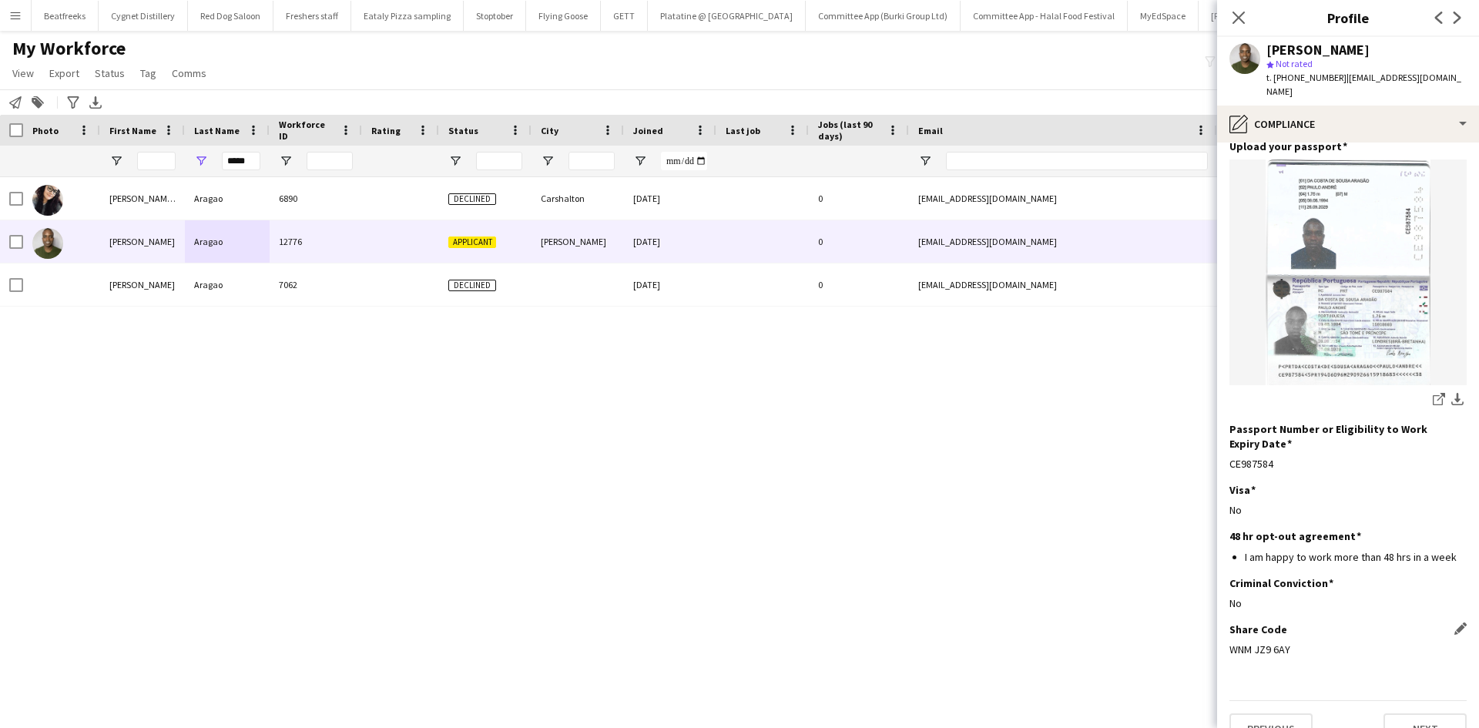
drag, startPoint x: 1299, startPoint y: 624, endPoint x: 1229, endPoint y: 628, distance: 70.2
click at [1229, 642] on div "WNM JZ9 6AY" at bounding box center [1347, 649] width 237 height 14
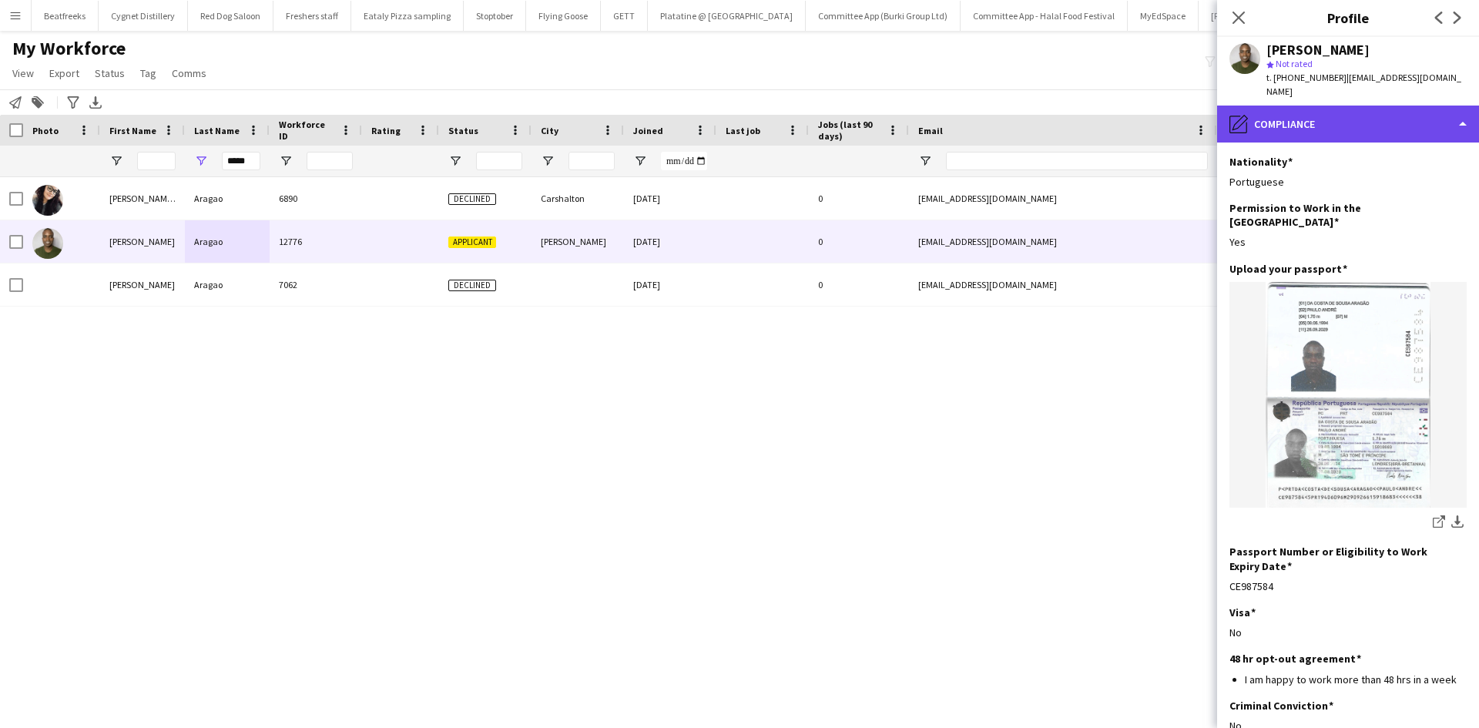
click at [1295, 112] on div "pencil4 Compliance" at bounding box center [1348, 124] width 262 height 37
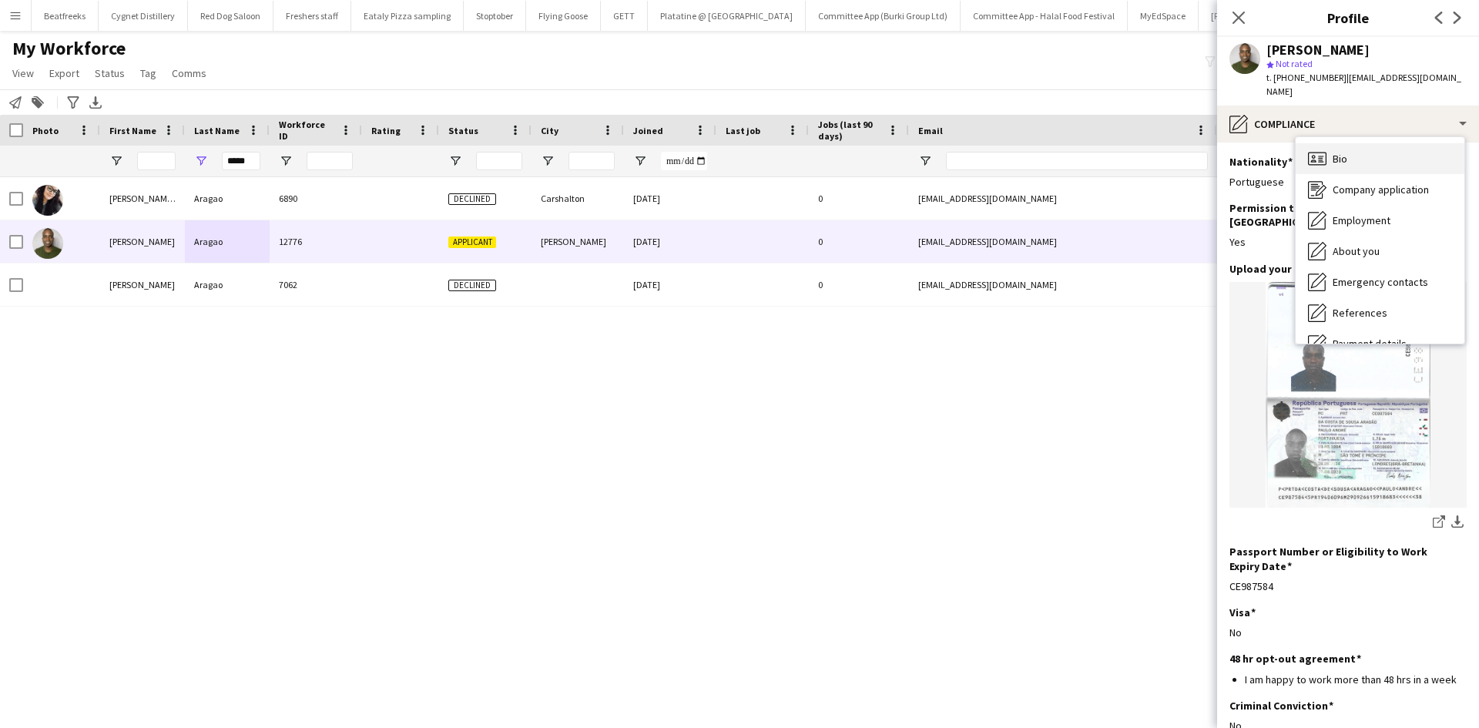
click at [1352, 143] on div "Bio Bio" at bounding box center [1379, 158] width 169 height 31
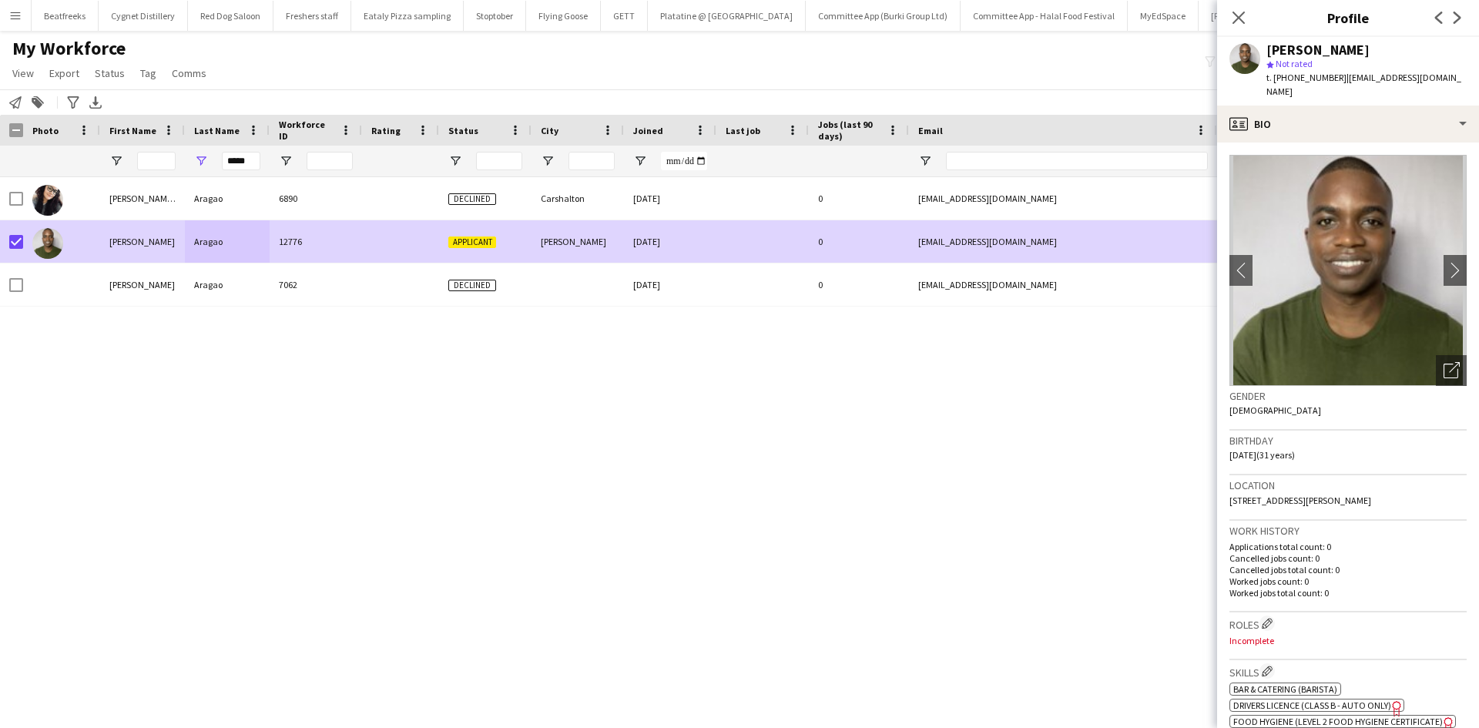
click at [100, 76] on span "Status" at bounding box center [110, 73] width 30 height 14
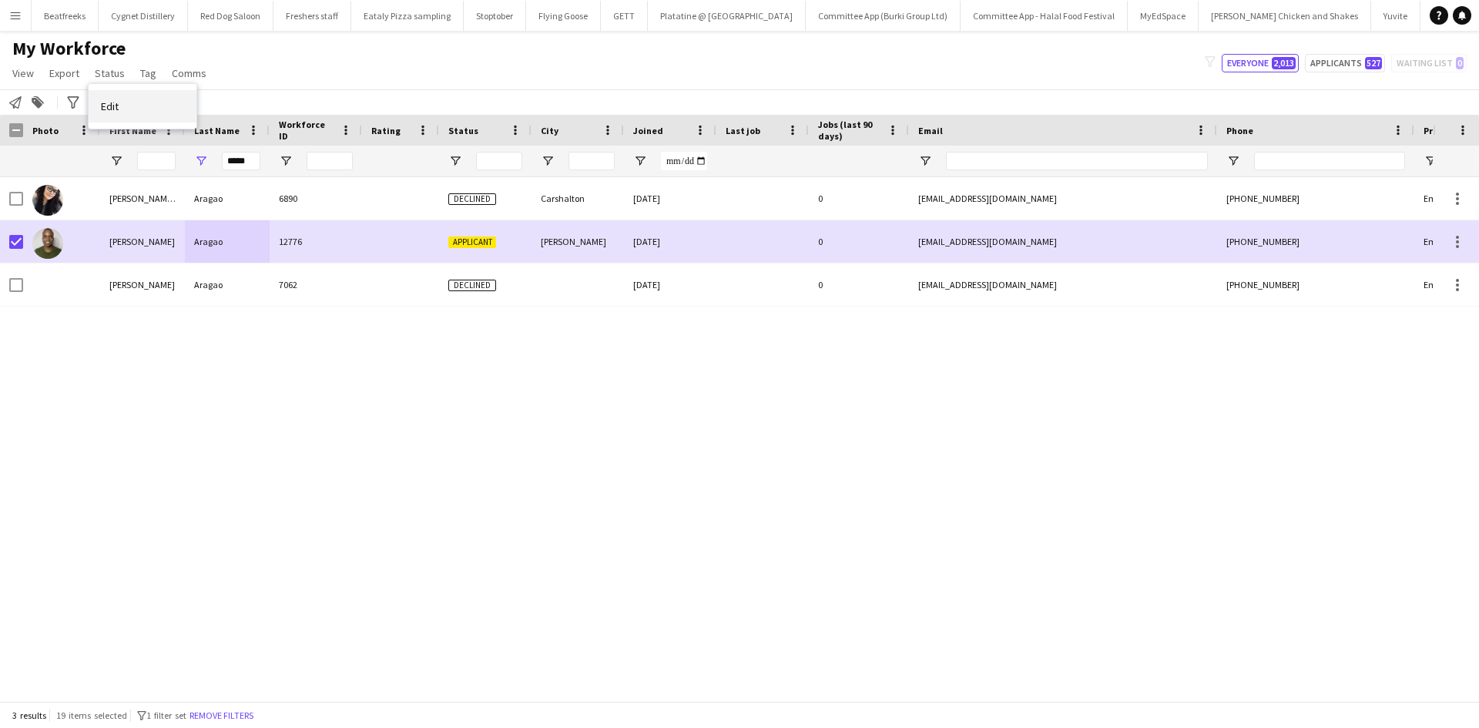
click at [131, 108] on link "Edit" at bounding box center [143, 106] width 108 height 32
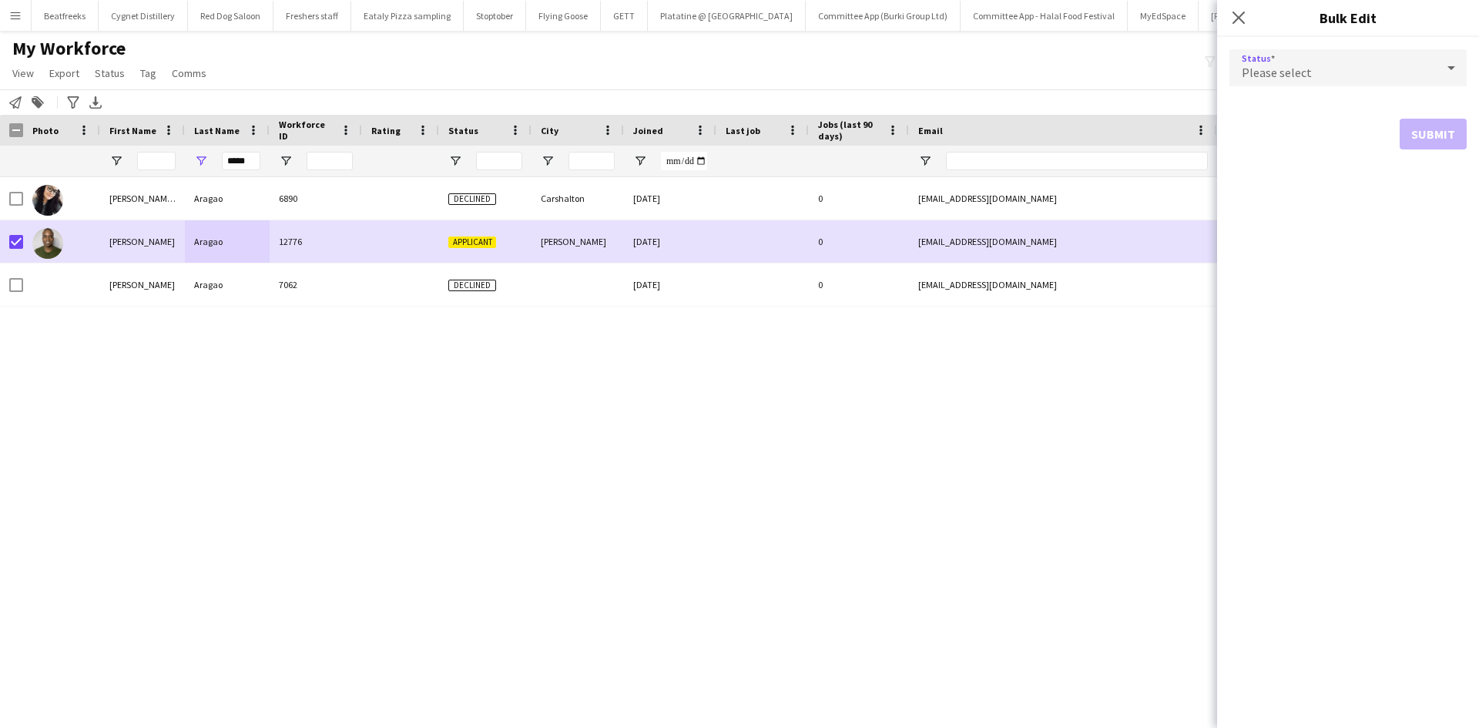
click at [1331, 73] on div "Please select" at bounding box center [1332, 67] width 206 height 37
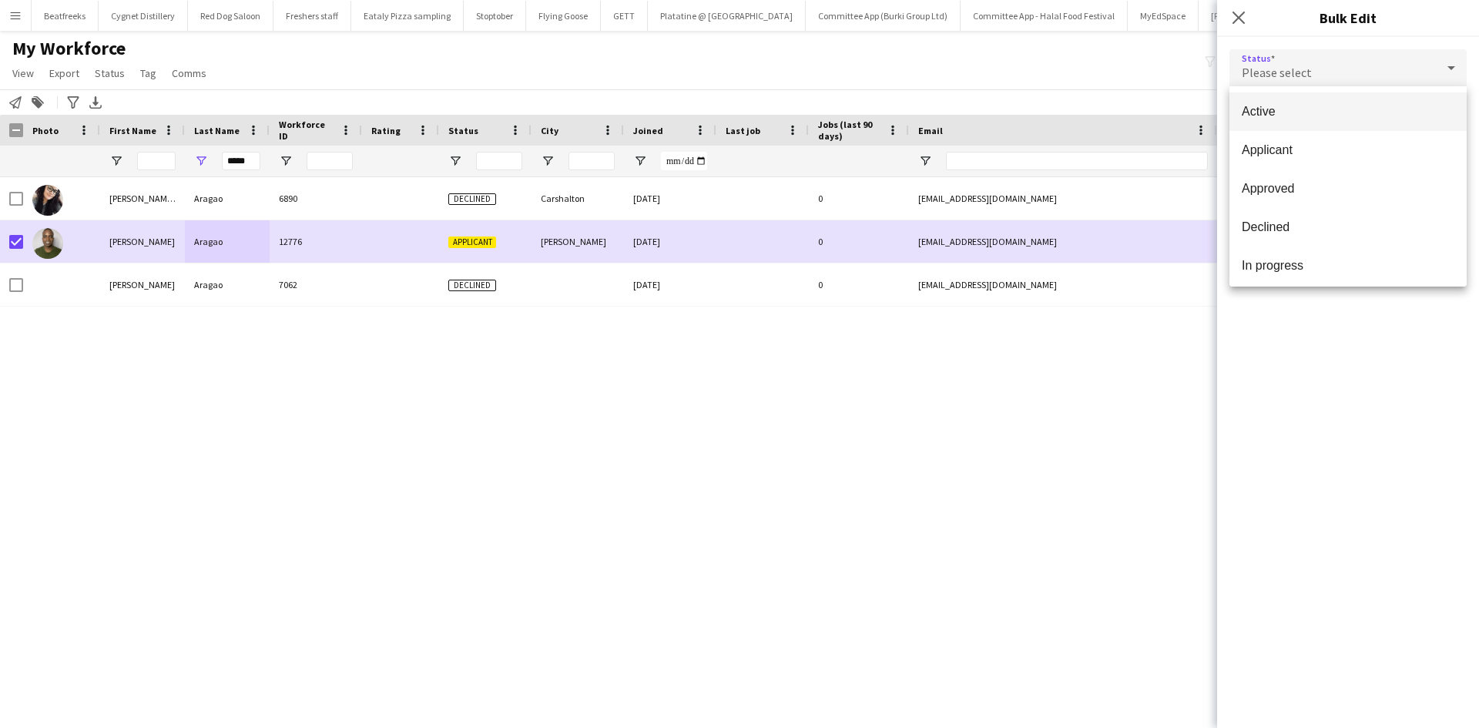
click at [1311, 108] on span "Active" at bounding box center [1347, 111] width 213 height 15
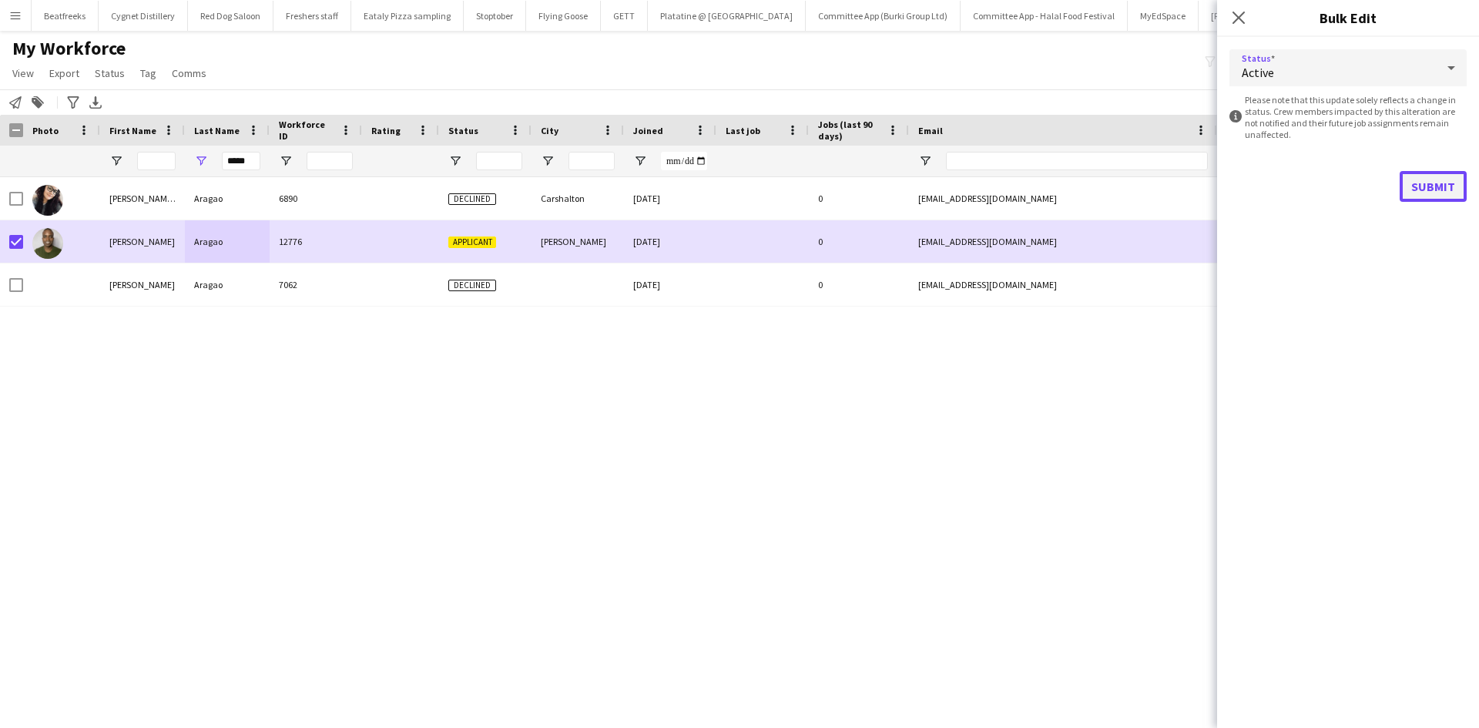
click at [1423, 179] on button "Submit" at bounding box center [1432, 186] width 67 height 31
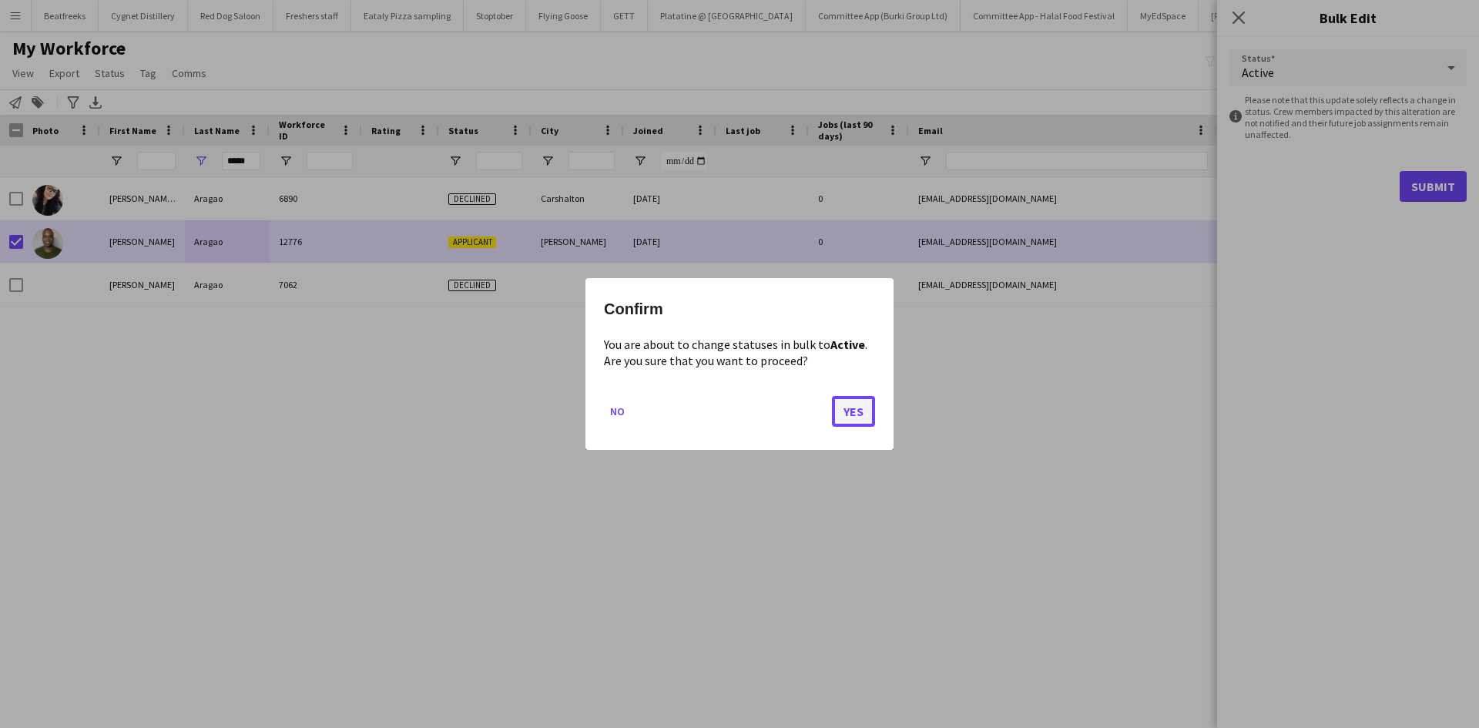
click at [862, 411] on button "Yes" at bounding box center [853, 411] width 43 height 31
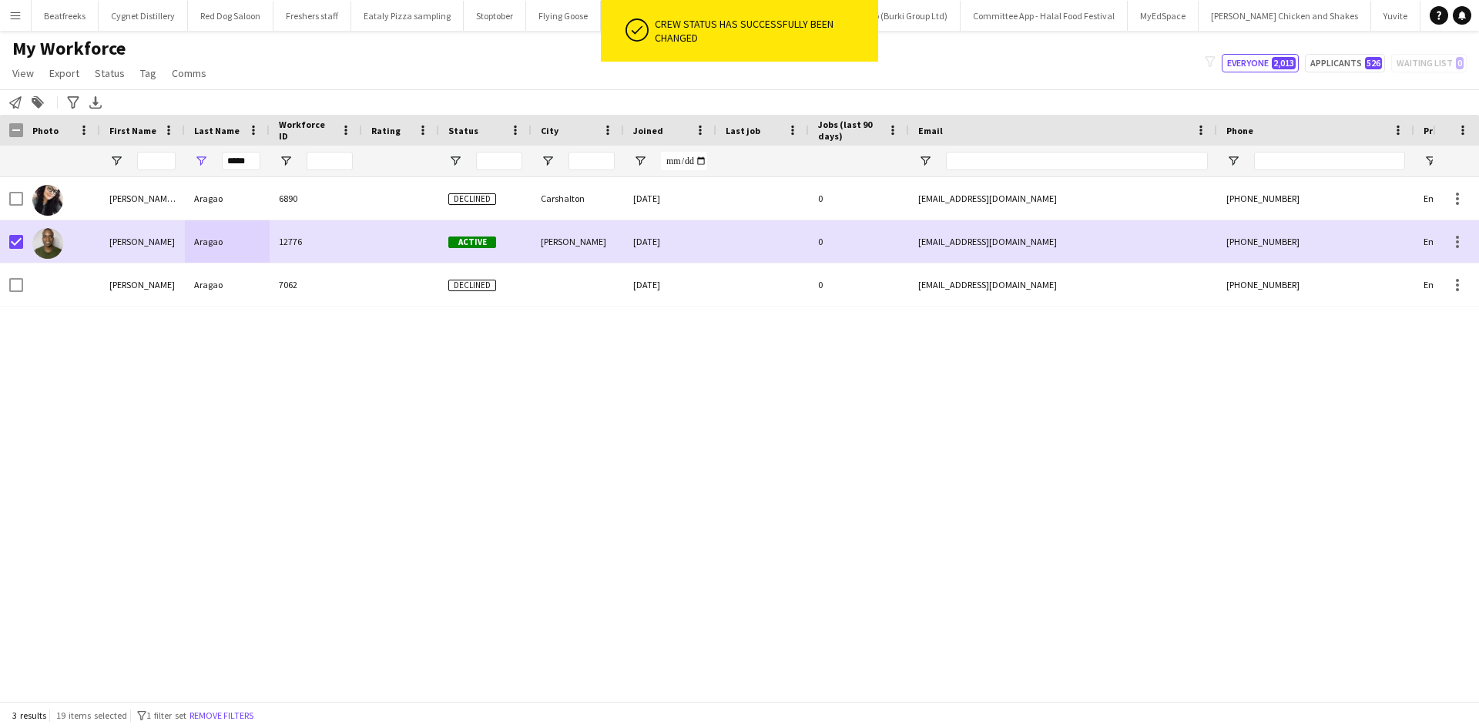
click at [760, 423] on div "Anne Beatriz Aragao 6890 Declined Carshalton 27-12-2023 0 duarteabda@gmail.com …" at bounding box center [716, 433] width 1432 height 512
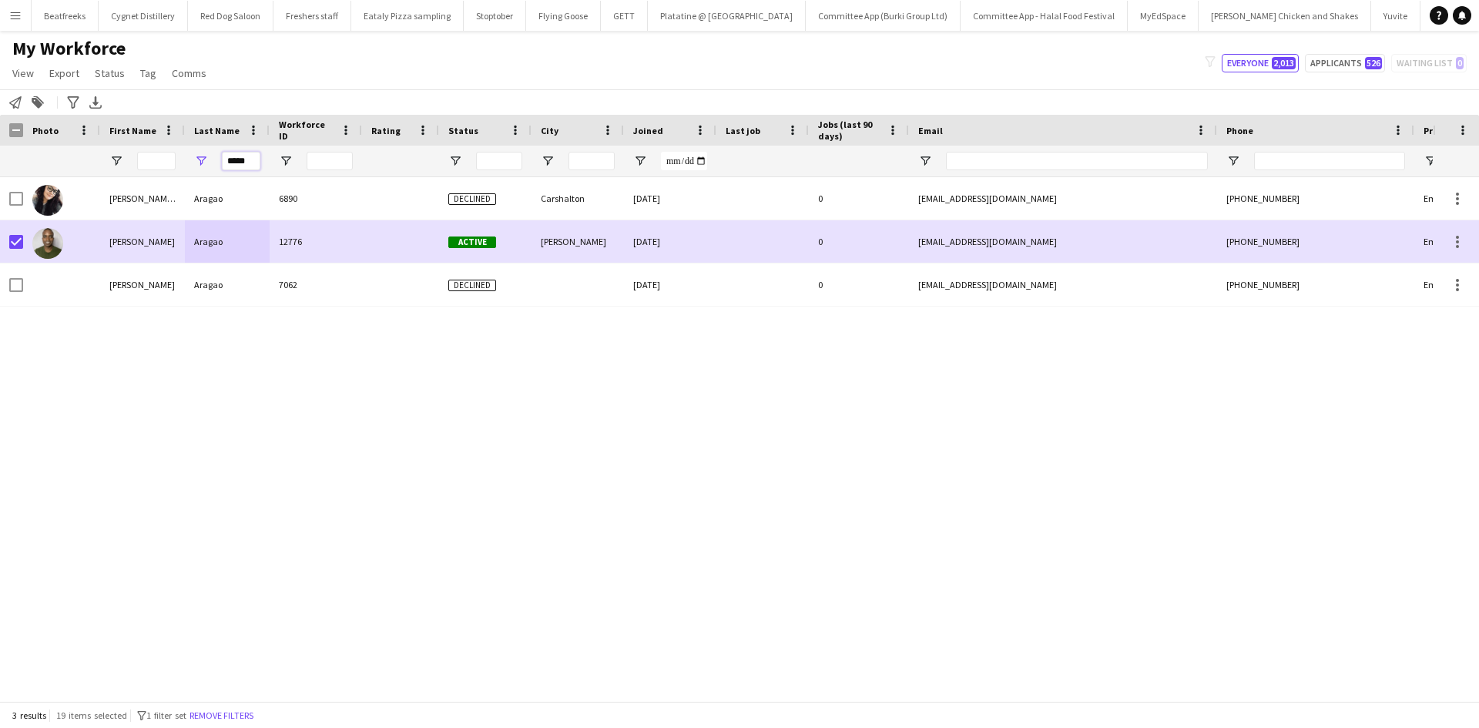
drag, startPoint x: 255, startPoint y: 156, endPoint x: 152, endPoint y: 158, distance: 102.4
click at [152, 158] on div "*****" at bounding box center [835, 161] width 1670 height 31
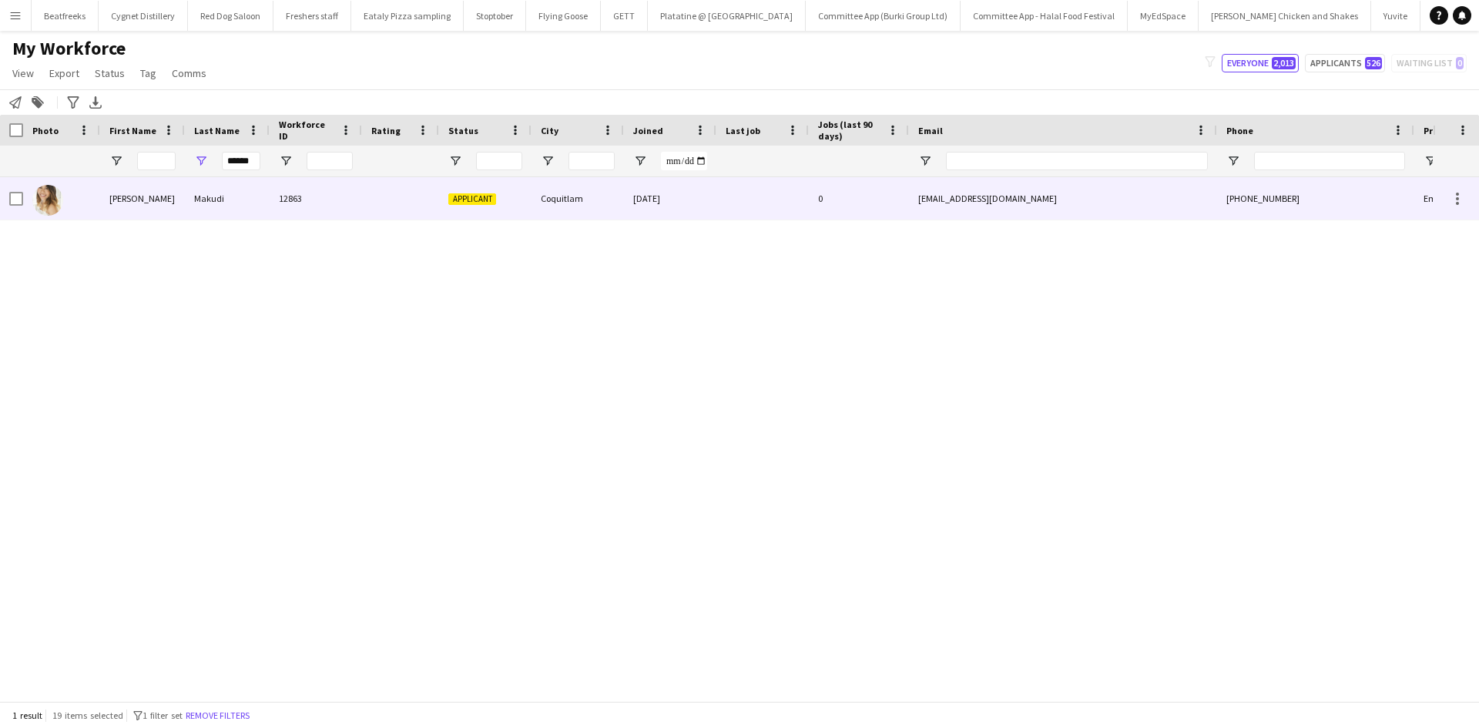
click at [180, 197] on div "Emily" at bounding box center [142, 198] width 85 height 42
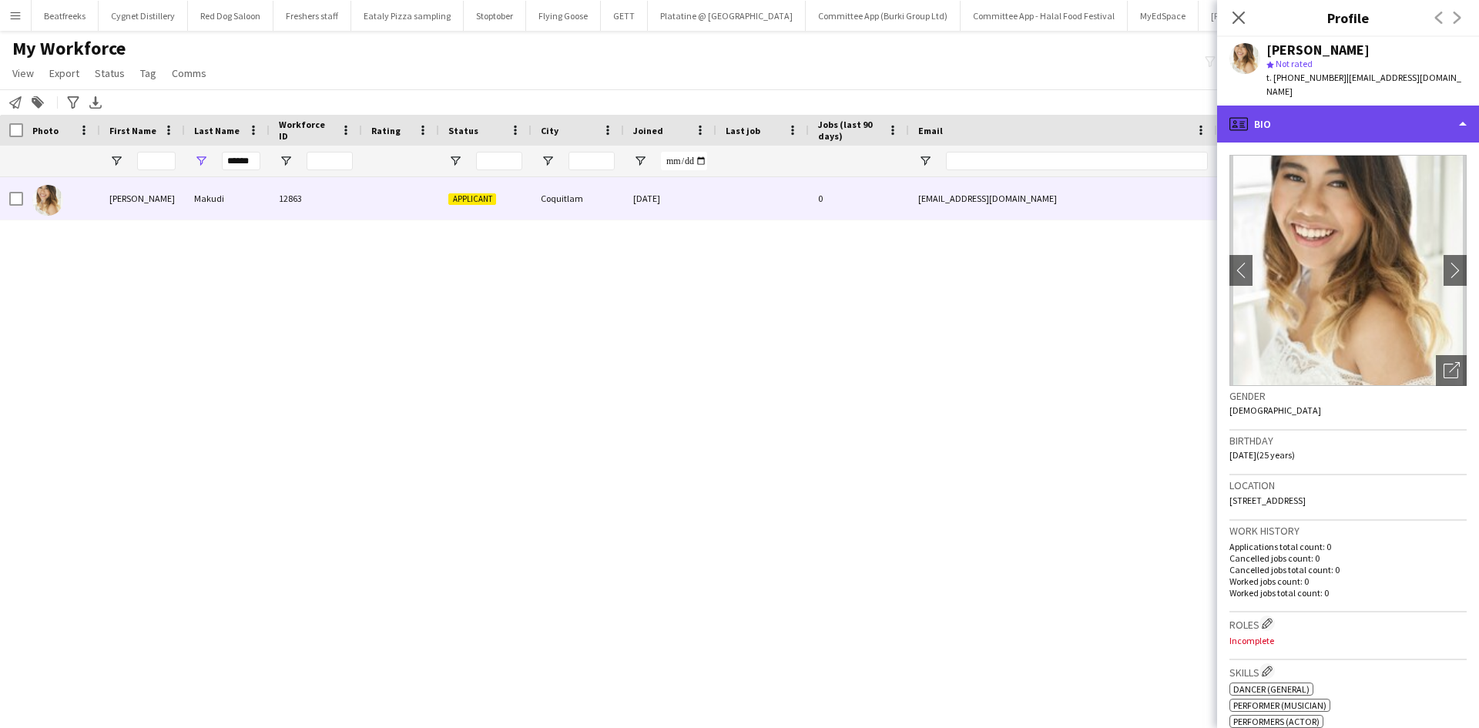
click at [1416, 121] on div "profile Bio" at bounding box center [1348, 124] width 262 height 37
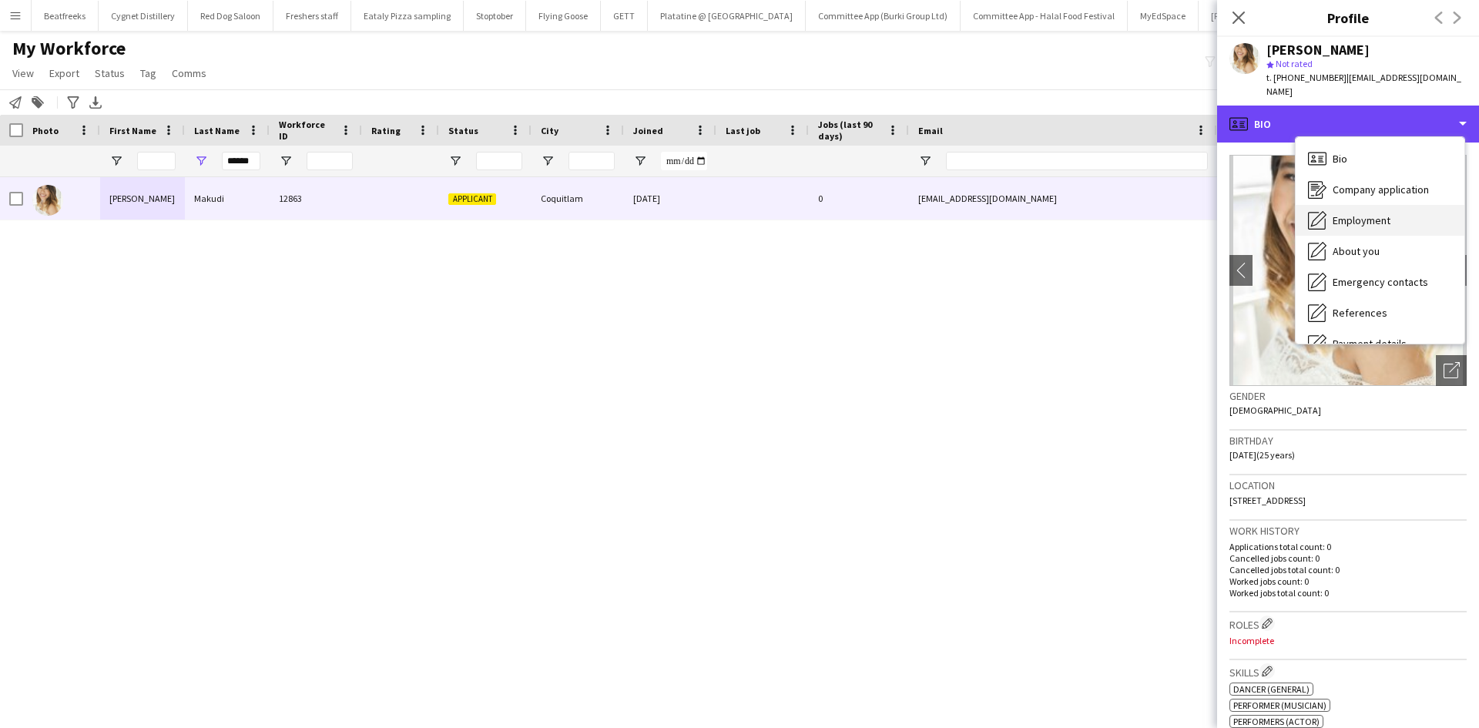
scroll to position [206, 0]
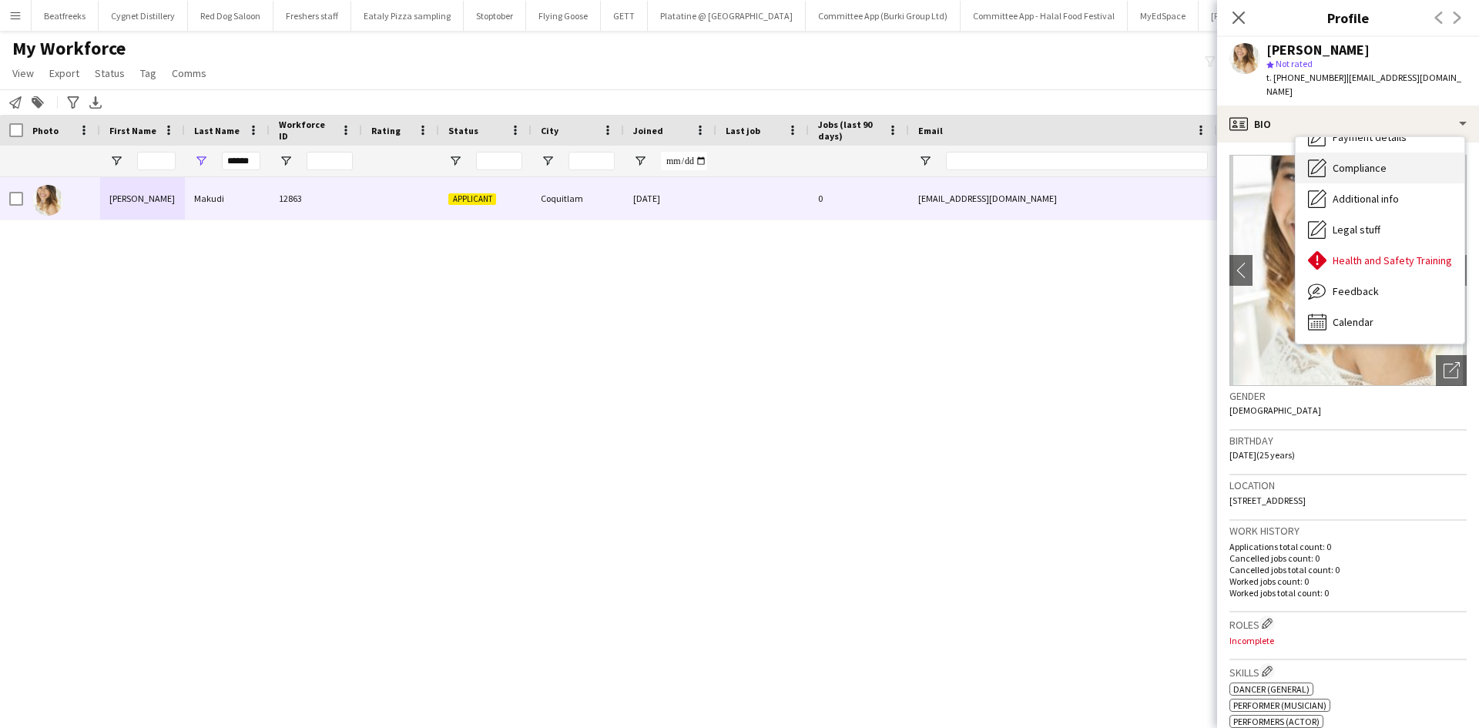
click at [1359, 161] on span "Compliance" at bounding box center [1359, 168] width 54 height 14
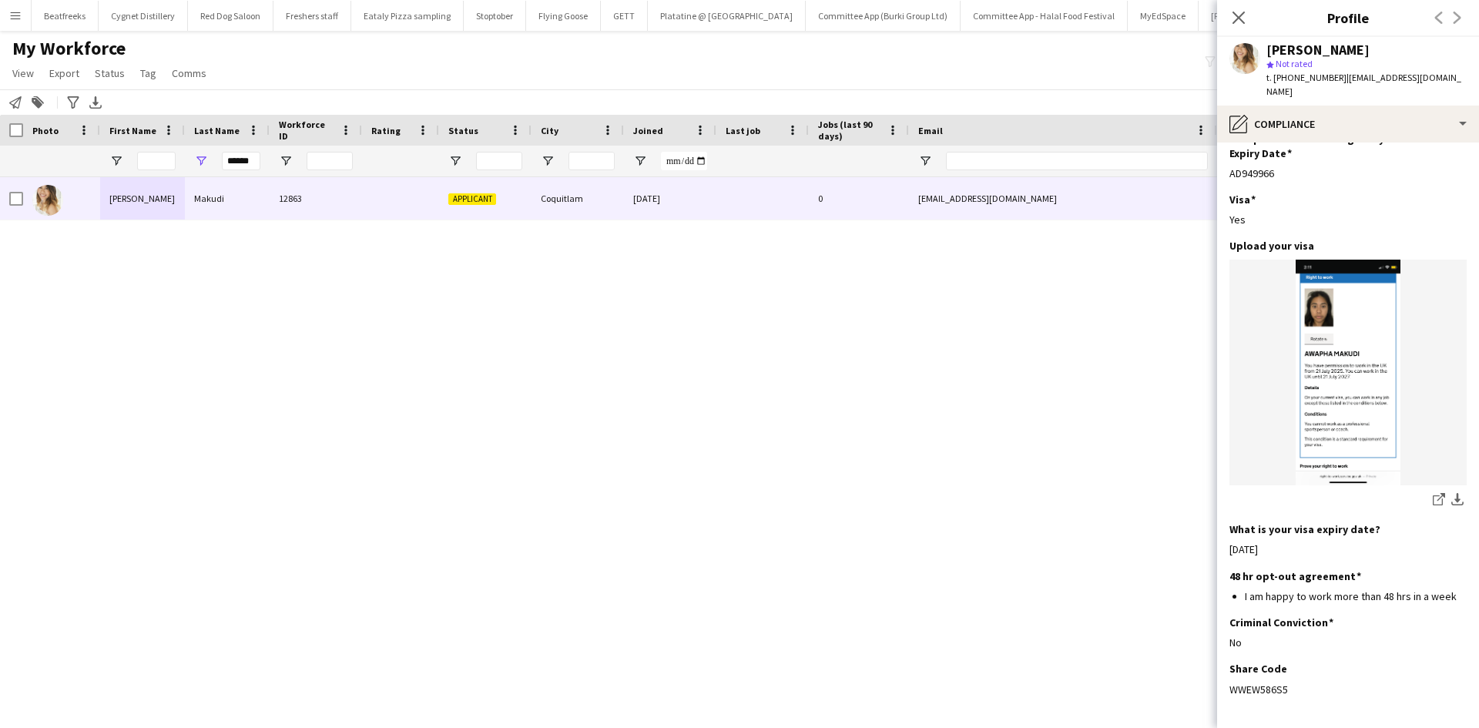
scroll to position [452, 0]
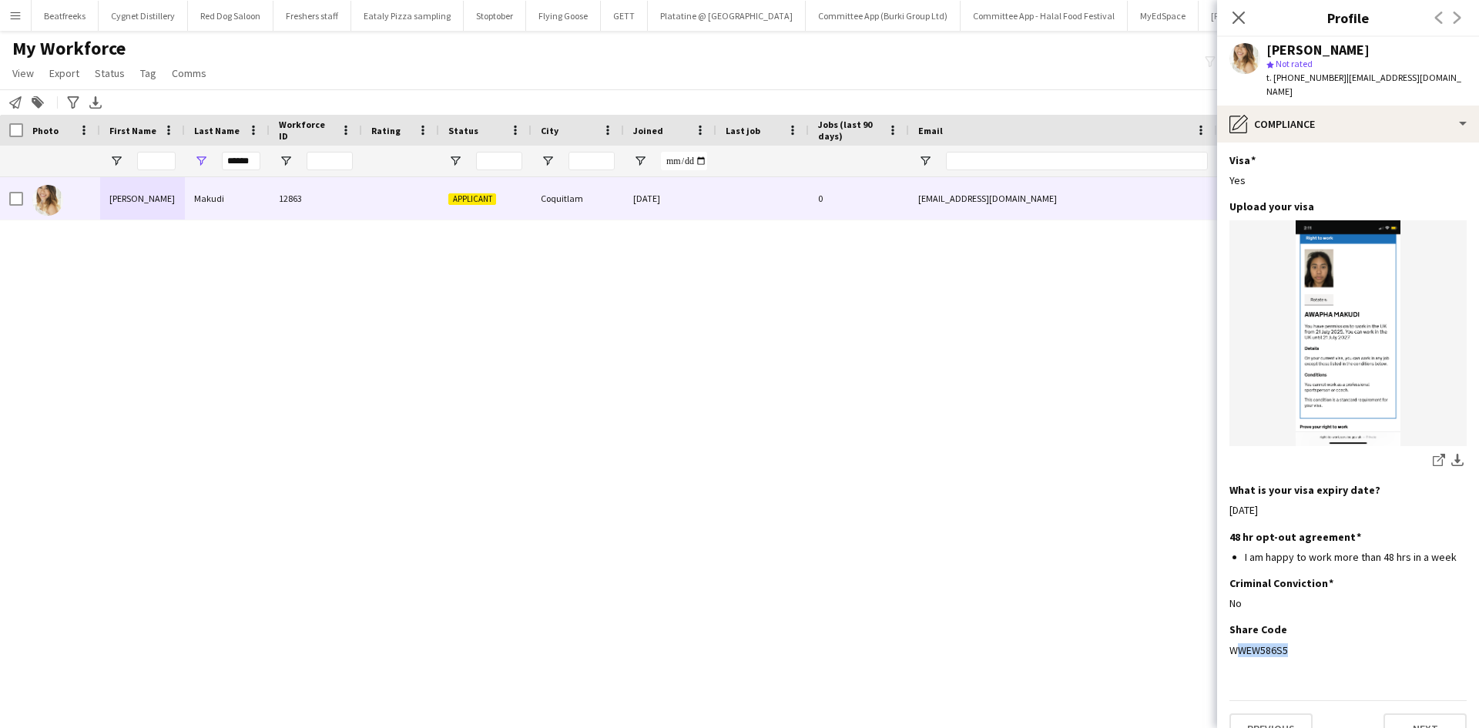
drag, startPoint x: 1282, startPoint y: 621, endPoint x: 1226, endPoint y: 623, distance: 56.3
click at [1226, 623] on app-section-data-types "Nationality Edit this field Canadian Permission to Work in the UK Edit this fie…" at bounding box center [1348, 434] width 262 height 585
drag, startPoint x: 1295, startPoint y: 615, endPoint x: 1219, endPoint y: 628, distance: 77.2
click at [1219, 628] on app-section-data-types "Nationality Edit this field Canadian Permission to Work in the UK Edit this fie…" at bounding box center [1348, 434] width 262 height 585
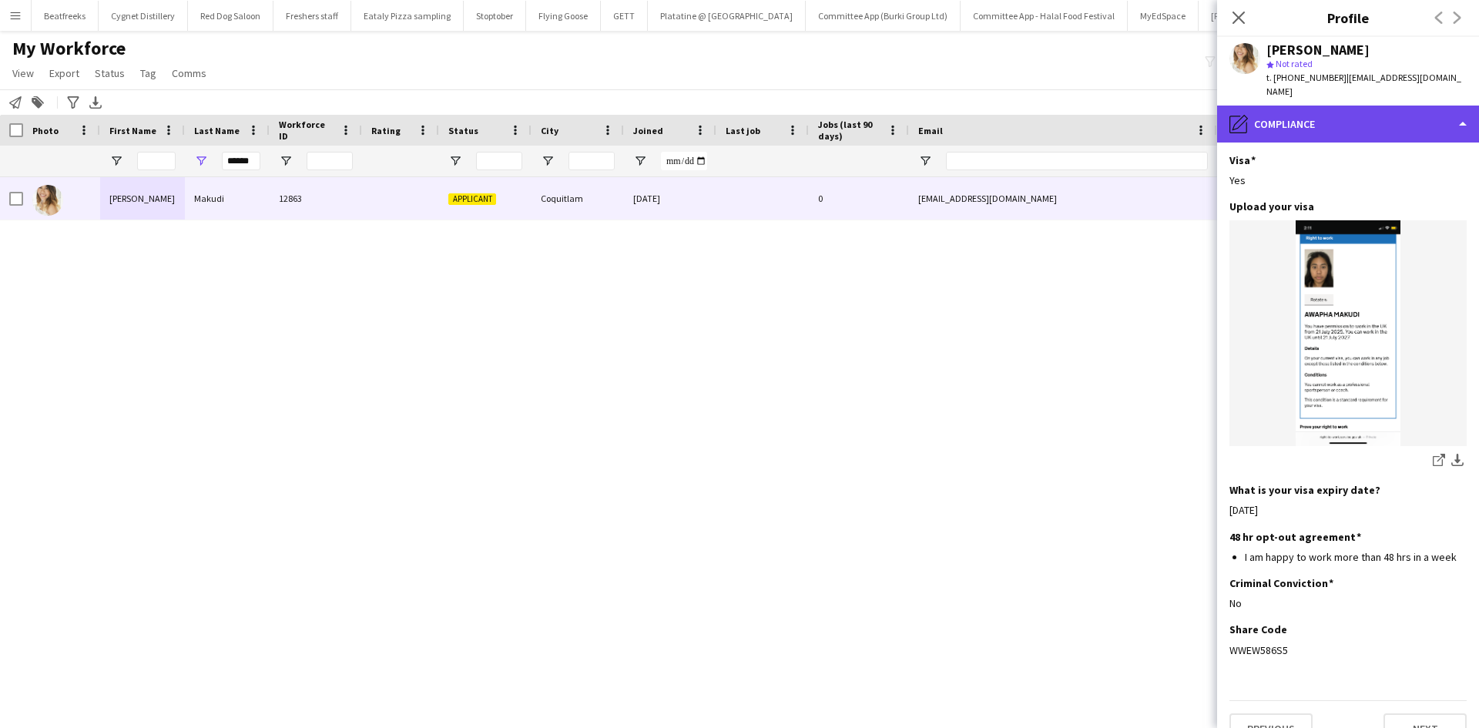
click at [1387, 112] on div "pencil4 Compliance" at bounding box center [1348, 124] width 262 height 37
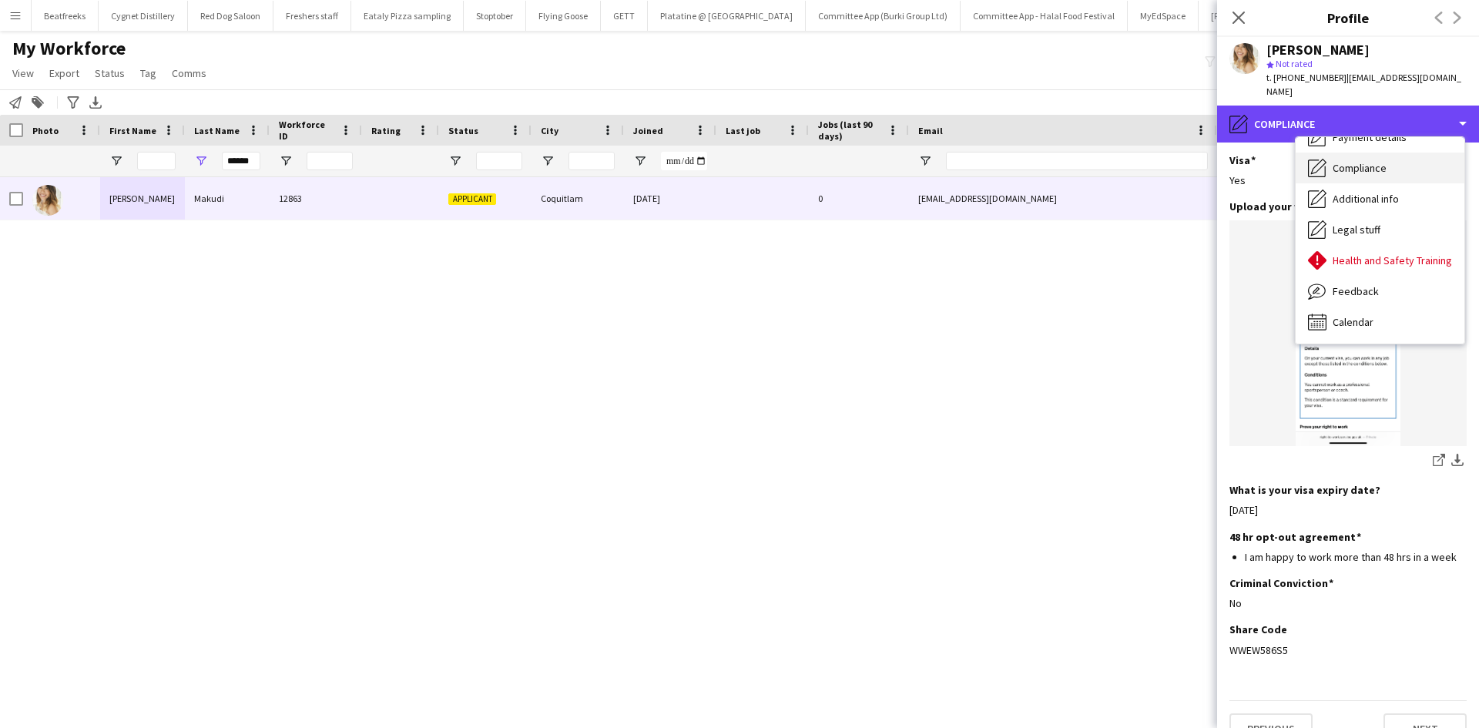
scroll to position [0, 0]
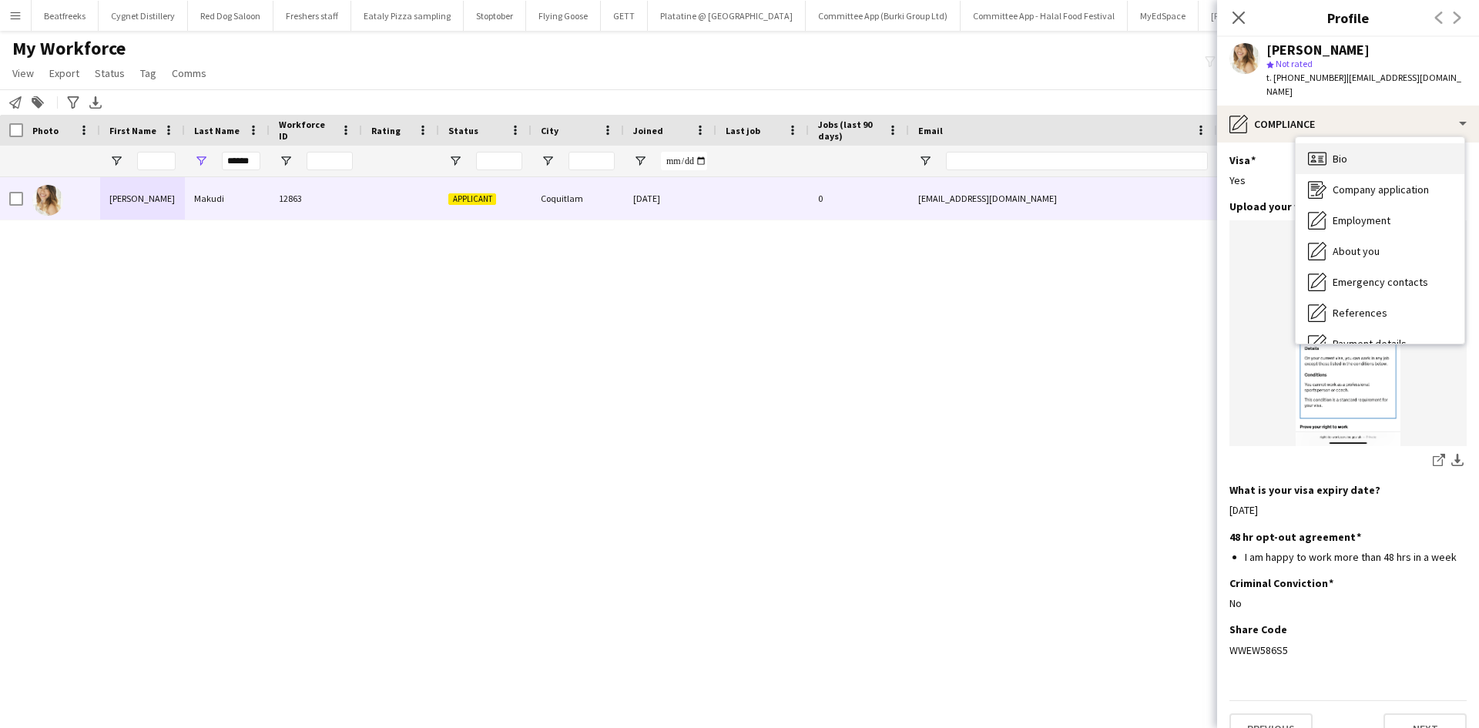
click at [1367, 149] on div "Bio Bio" at bounding box center [1379, 158] width 169 height 31
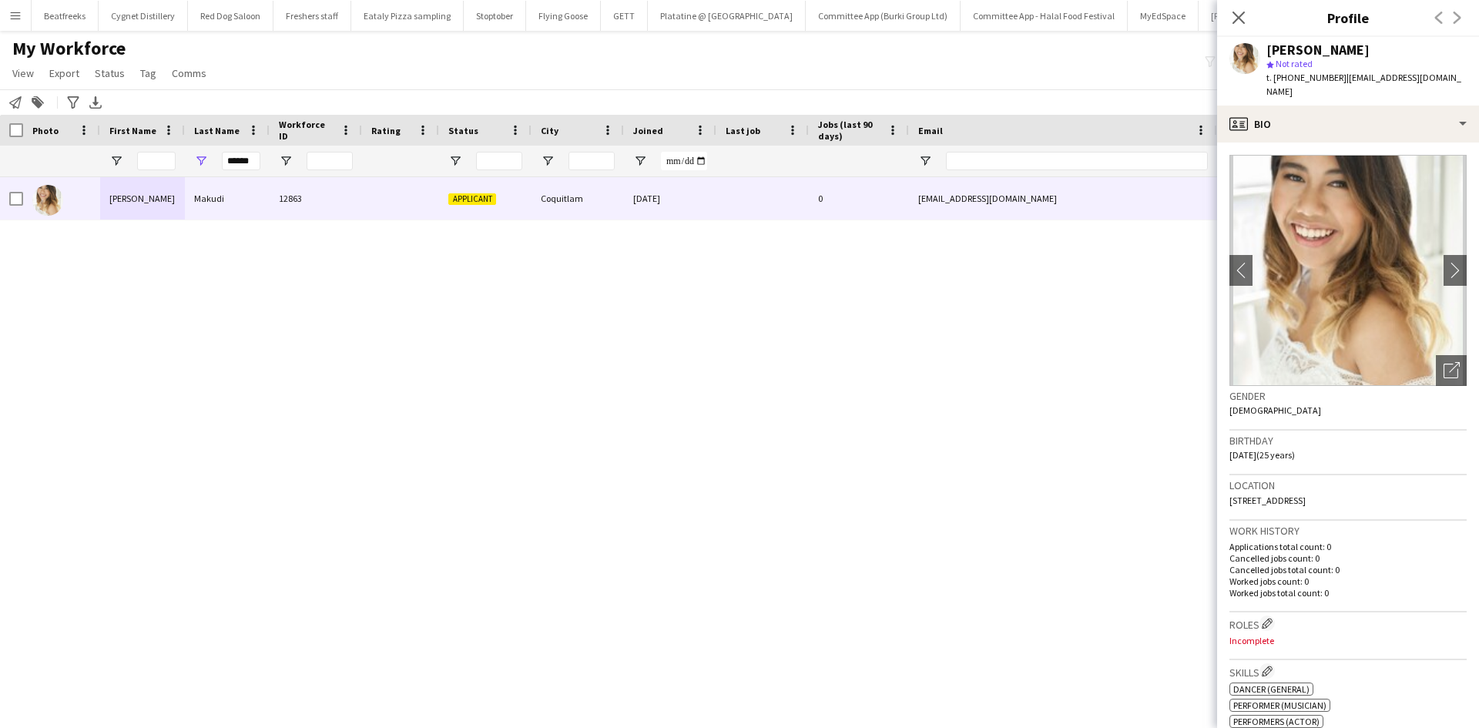
click at [18, 17] on app-icon "Menu" at bounding box center [15, 15] width 12 height 12
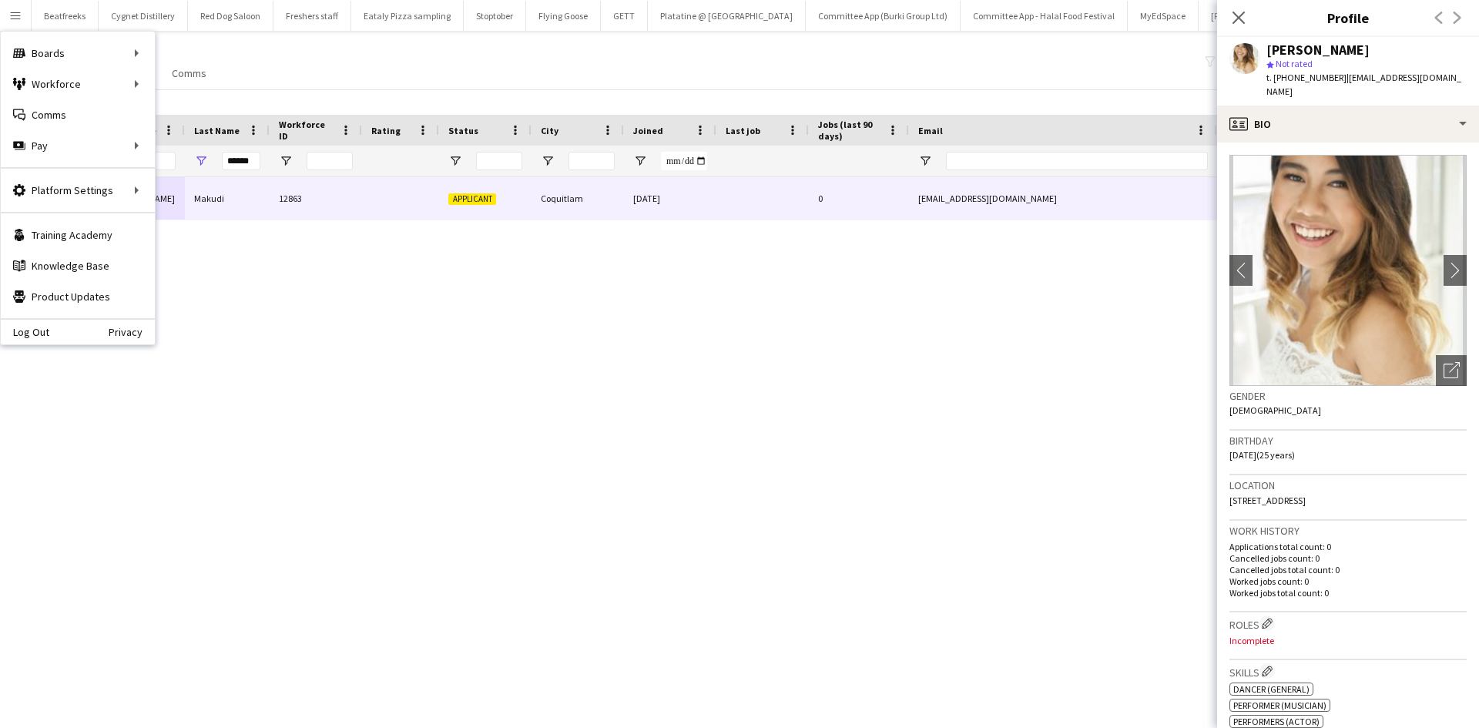
click at [366, 40] on div "My Workforce View Views Default view New view Update view Delete view Edit name…" at bounding box center [739, 63] width 1479 height 52
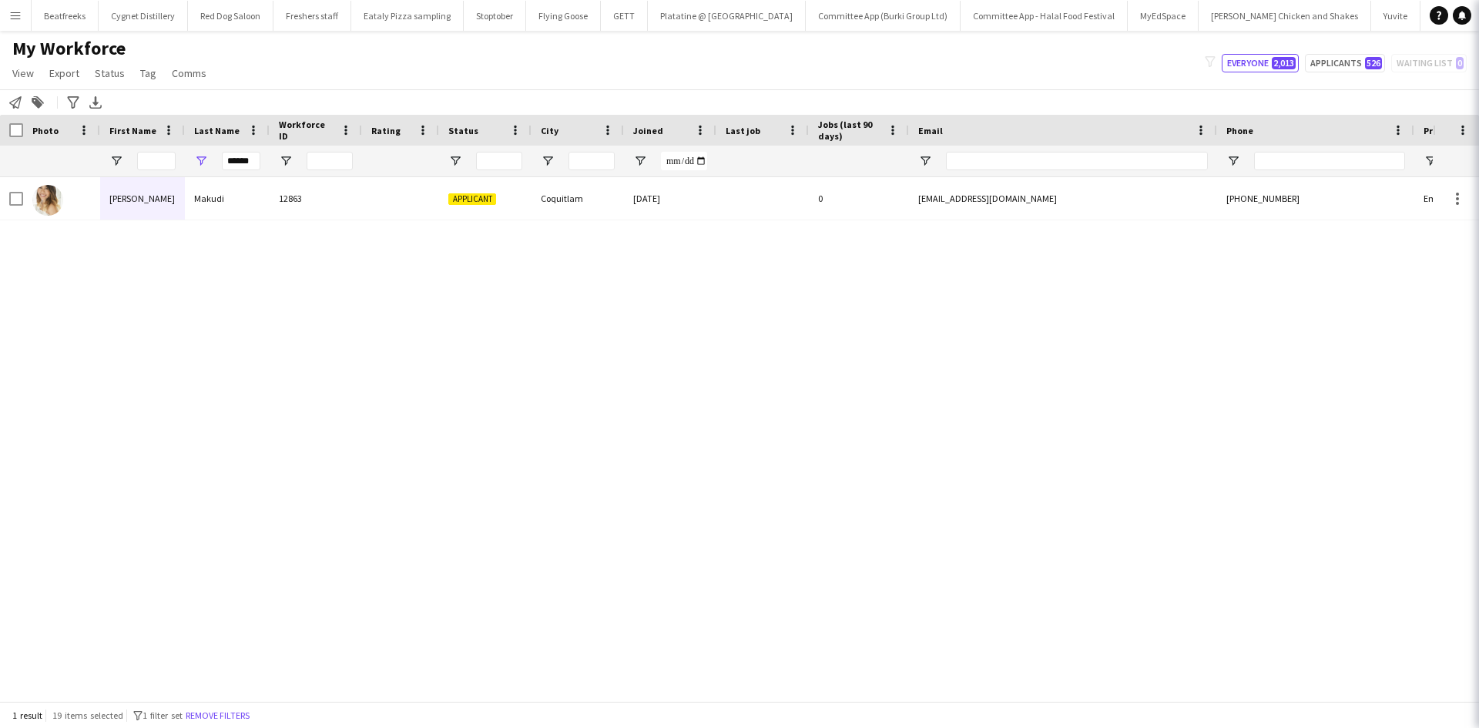
click at [246, 313] on div "Emily Makudi 12863 Applicant Coquitlam 09-08-2025 0 ndamakudi@gmail.com +177899…" at bounding box center [716, 433] width 1432 height 512
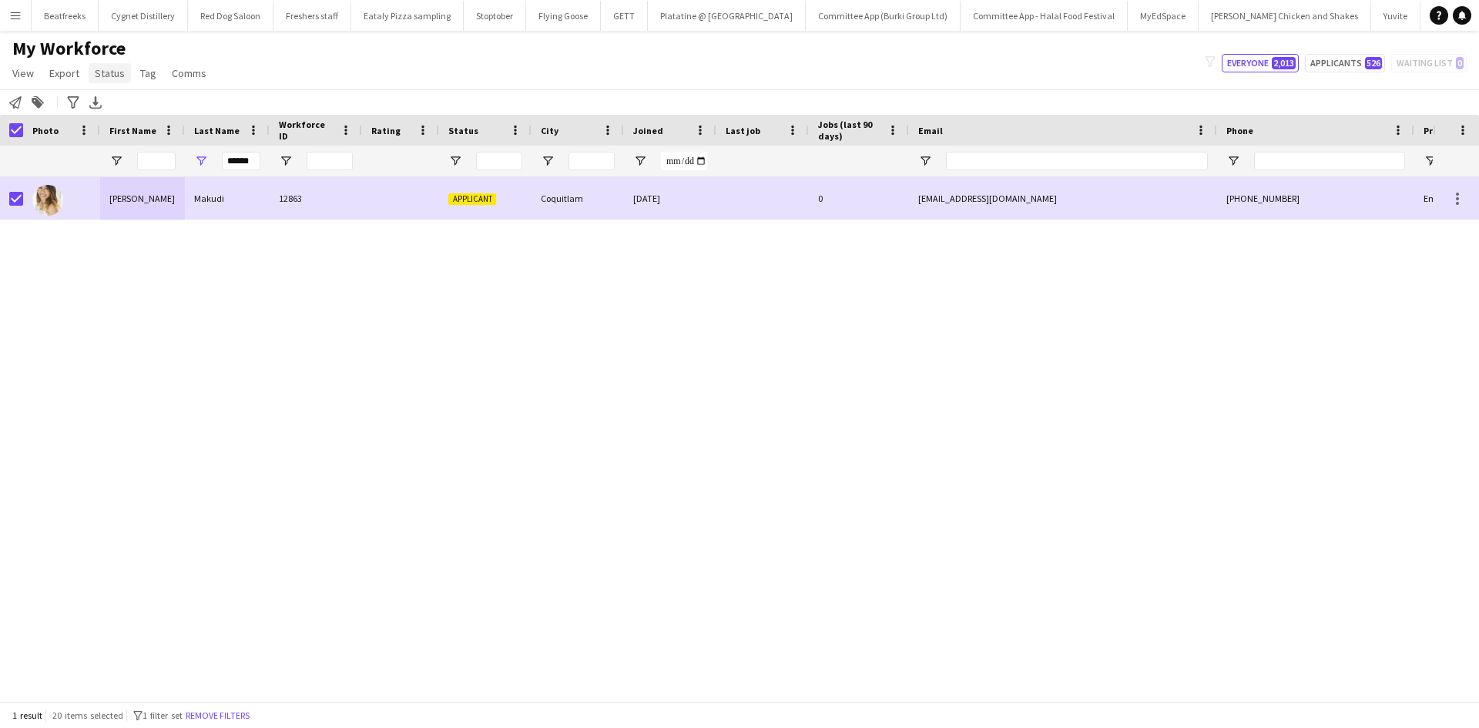
click at [116, 67] on span "Status" at bounding box center [110, 73] width 30 height 14
click at [332, 298] on div "Emily Makudi 12863 Applicant Coquitlam 09-08-2025 0 ndamakudi@gmail.com +177899…" at bounding box center [716, 433] width 1432 height 512
click at [251, 166] on input "******" at bounding box center [241, 161] width 39 height 18
click at [255, 163] on input "******" at bounding box center [241, 161] width 39 height 18
click at [259, 163] on input "******" at bounding box center [241, 161] width 39 height 18
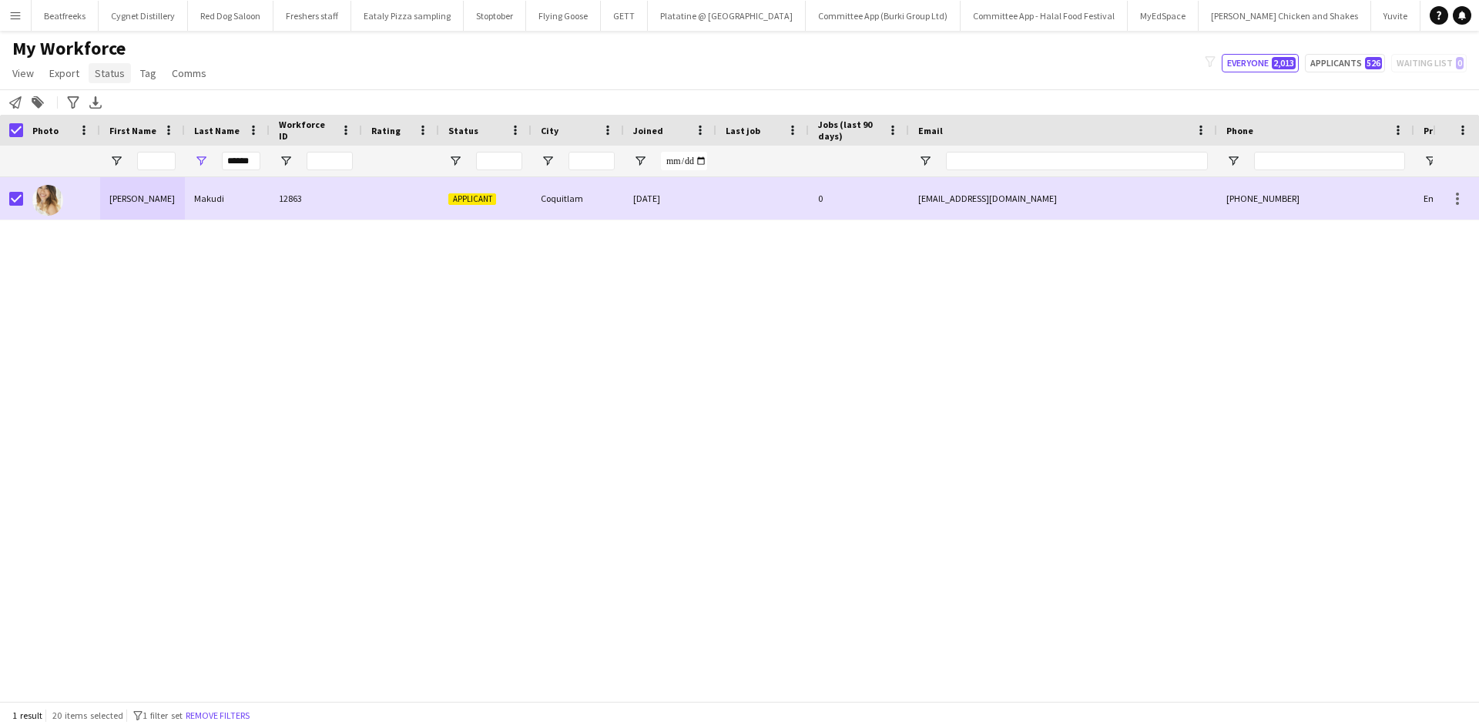
click at [101, 66] on span "Status" at bounding box center [110, 73] width 30 height 14
click at [103, 74] on span "Status" at bounding box center [110, 73] width 30 height 14
click at [115, 95] on link "Edit" at bounding box center [143, 106] width 108 height 32
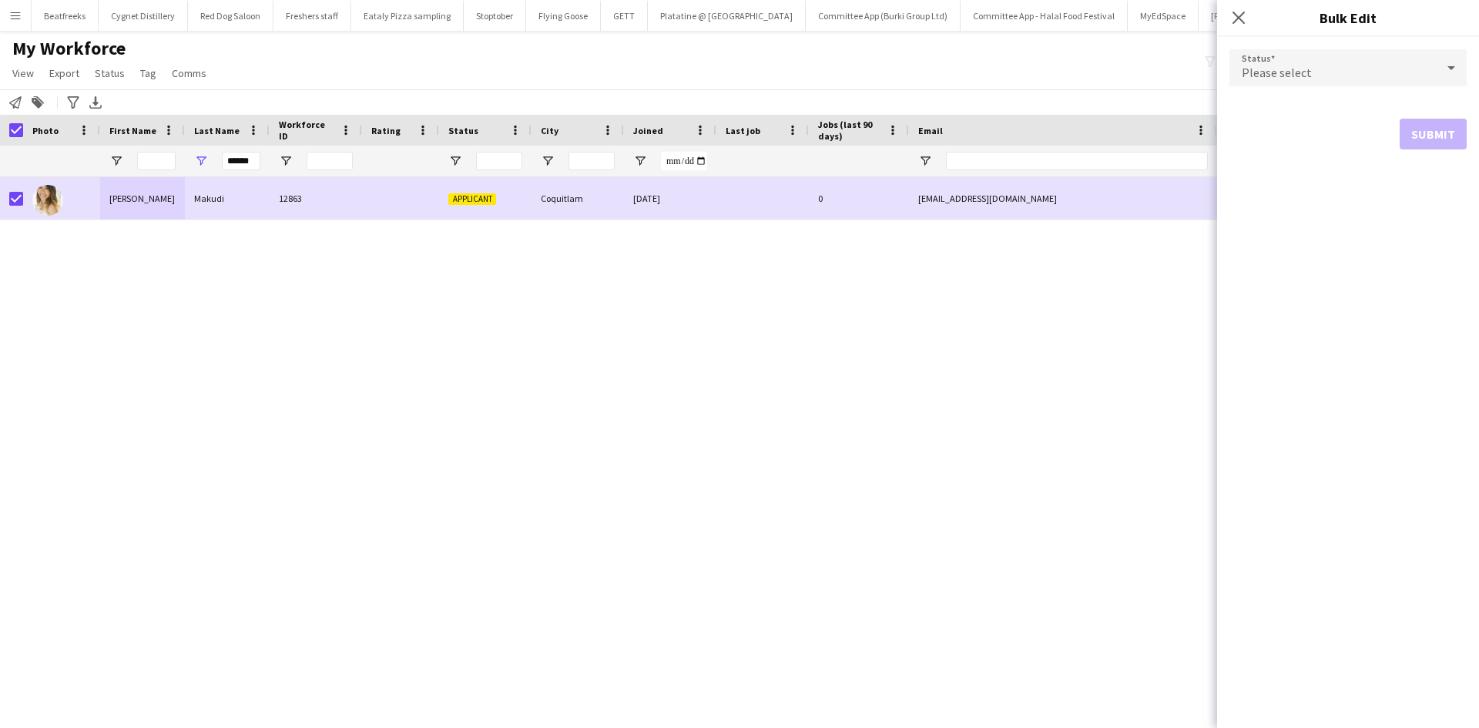
click at [1295, 72] on span "Please select" at bounding box center [1276, 72] width 70 height 15
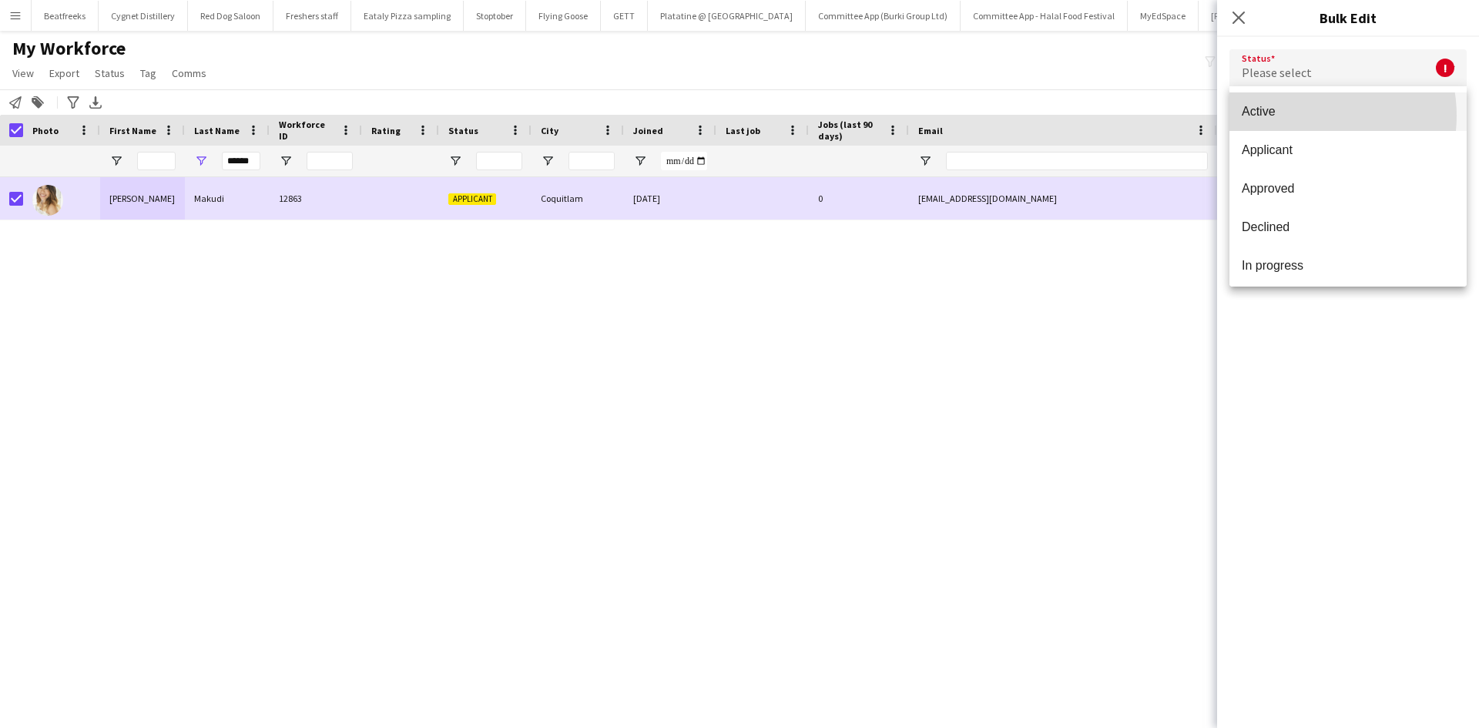
click at [1302, 116] on span "Active" at bounding box center [1347, 111] width 213 height 15
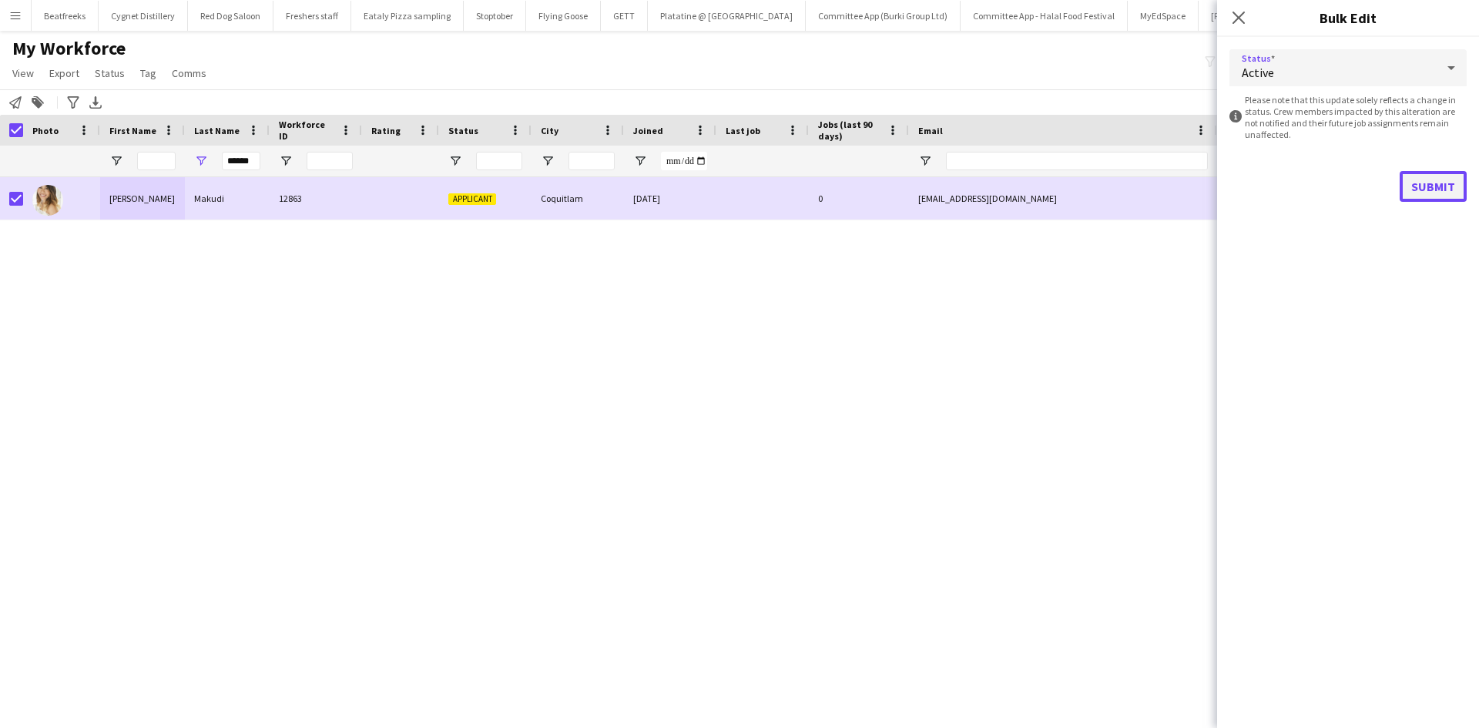
click at [1428, 188] on button "Submit" at bounding box center [1432, 186] width 67 height 31
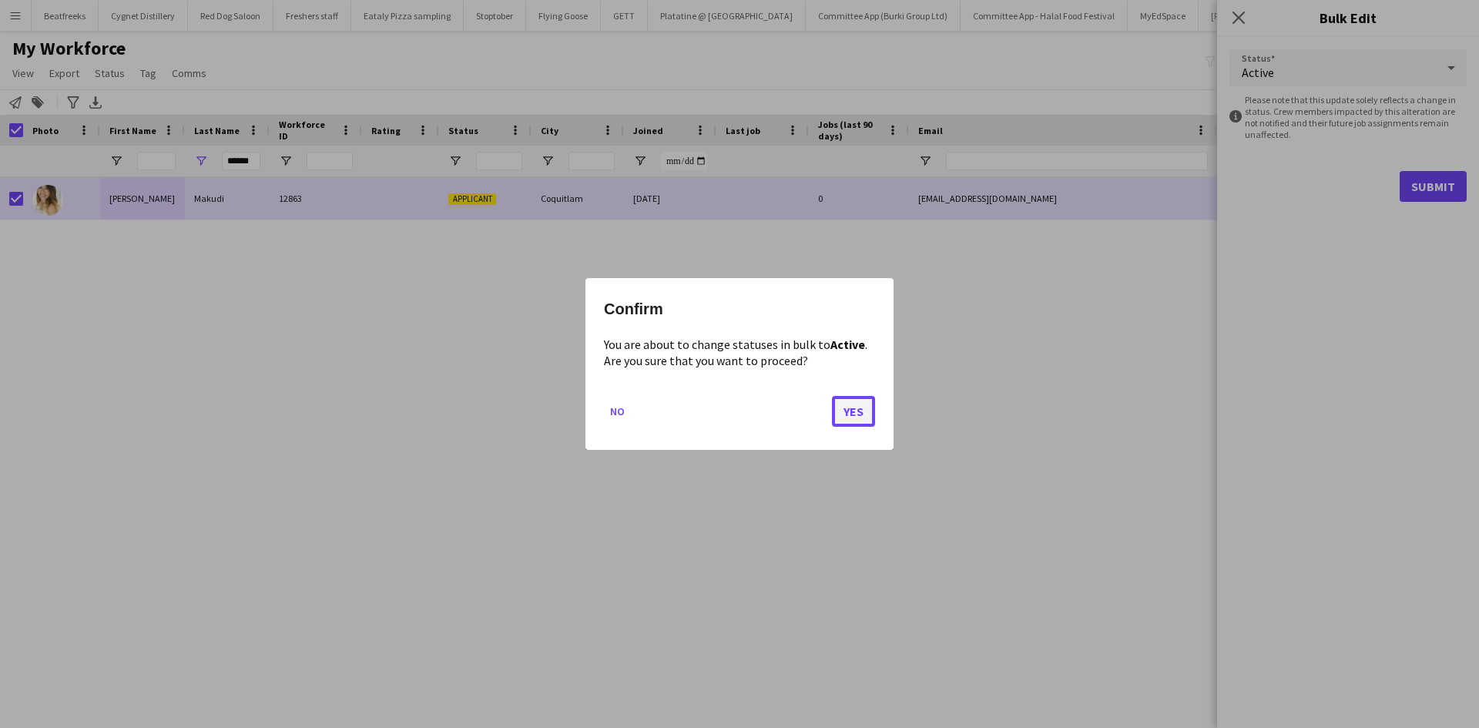
click at [846, 410] on button "Yes" at bounding box center [853, 411] width 43 height 31
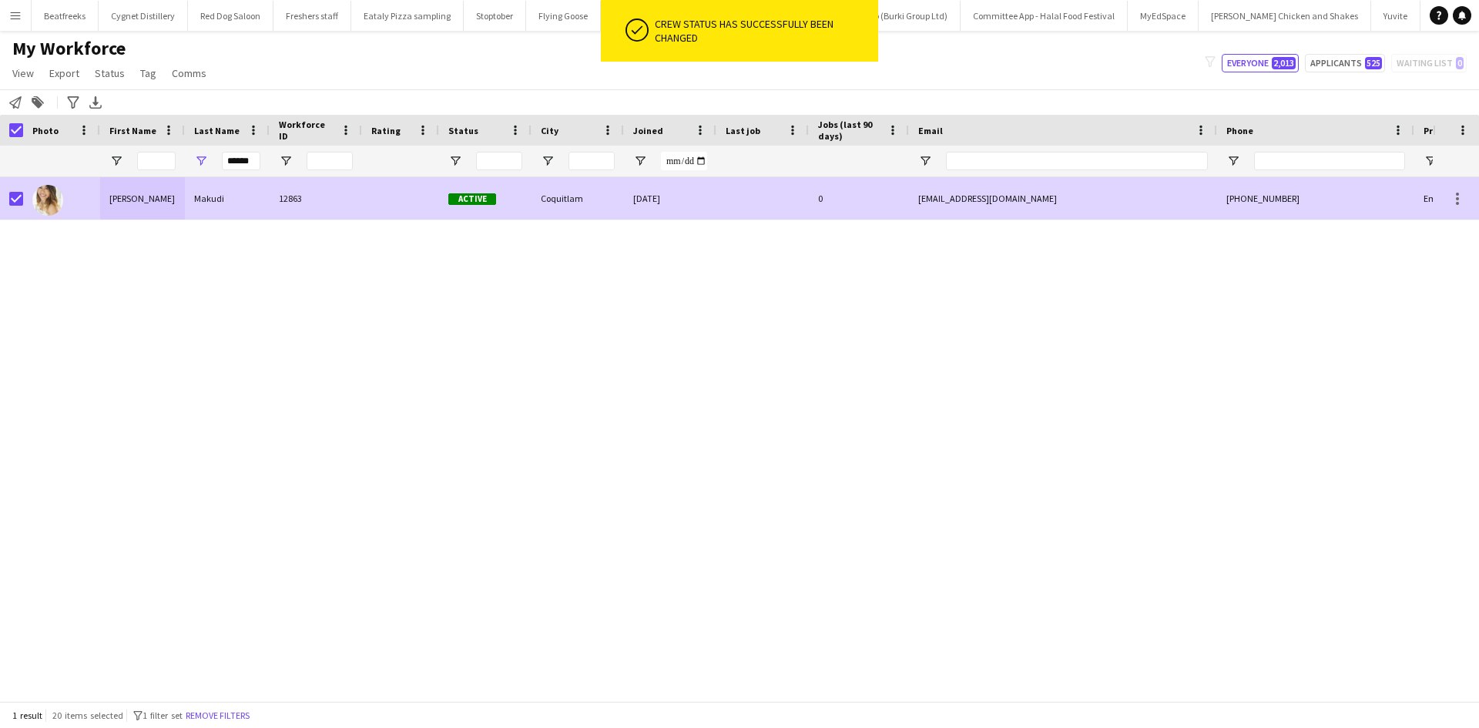
click at [343, 208] on div "12863" at bounding box center [316, 198] width 92 height 42
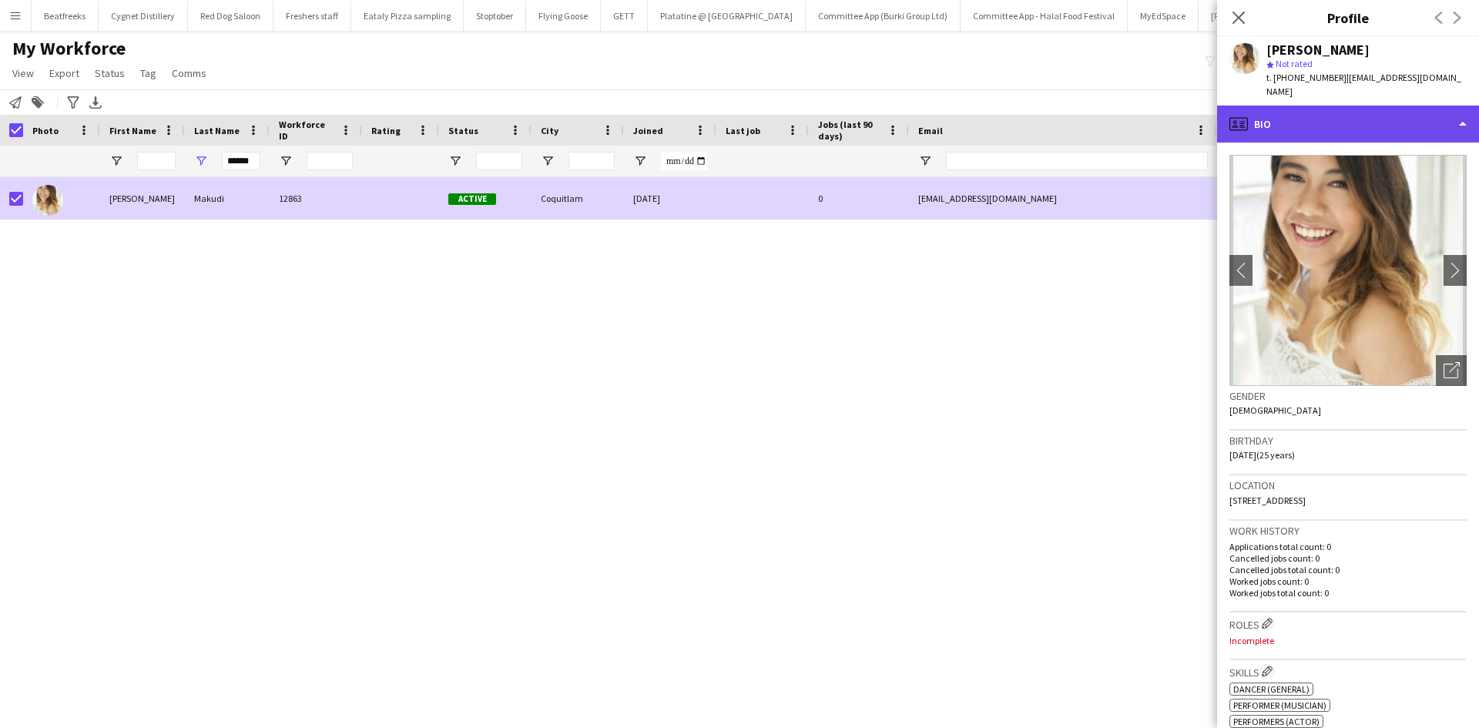
click at [1304, 109] on div "profile Bio" at bounding box center [1348, 124] width 262 height 37
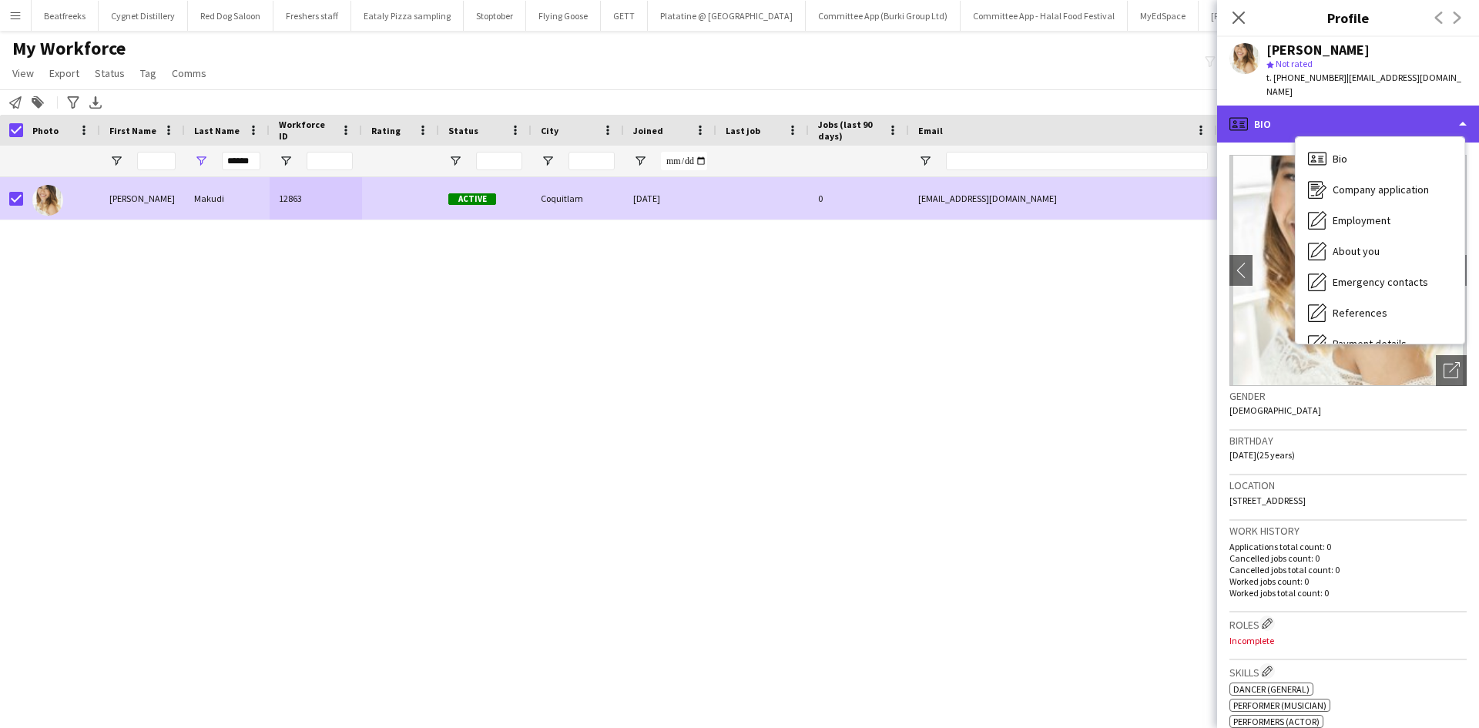
click at [1304, 109] on div "profile Bio" at bounding box center [1348, 124] width 262 height 37
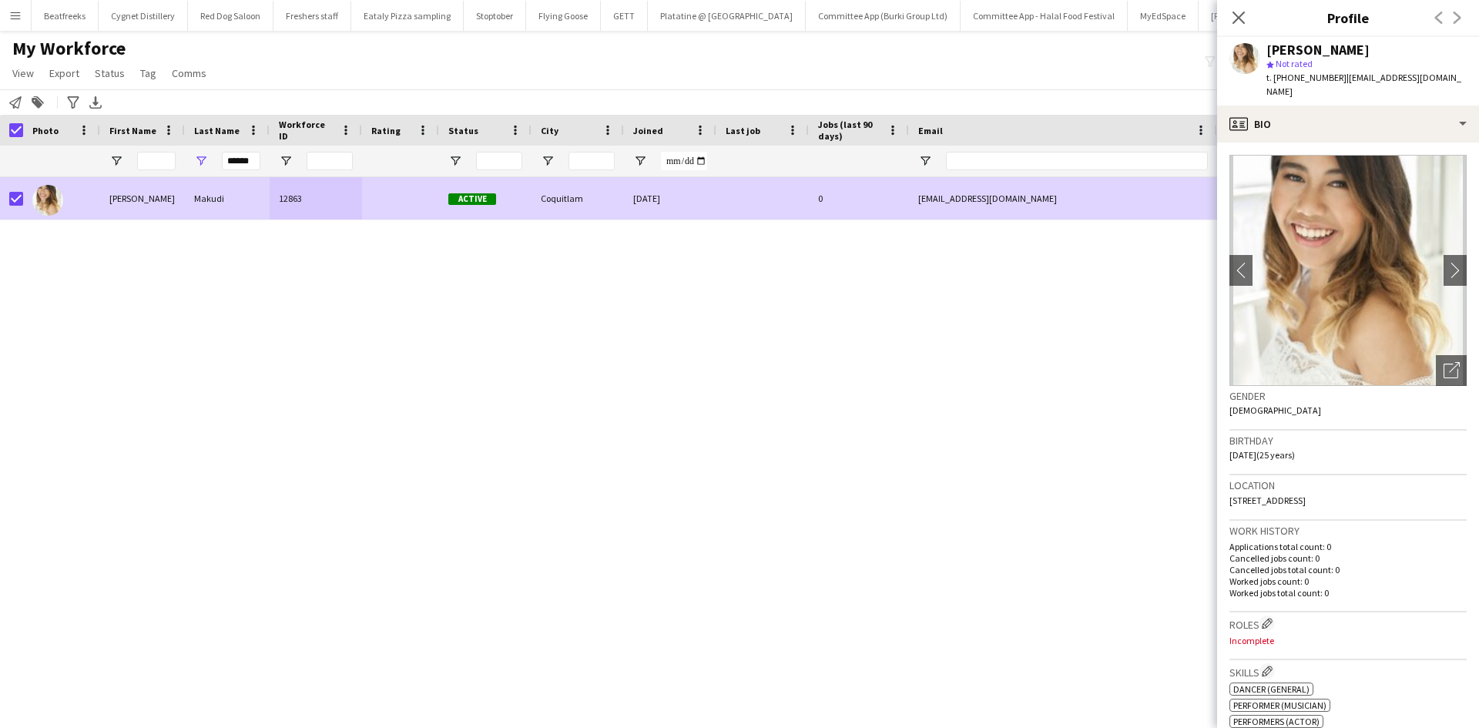
click at [611, 520] on div "Emily Makudi 12863 Active Coquitlam 09-08-2025 0 ndamakudi@gmail.com +177899224…" at bounding box center [716, 433] width 1432 height 512
drag, startPoint x: 236, startPoint y: 162, endPoint x: 333, endPoint y: 174, distance: 97.8
click at [333, 174] on div "******" at bounding box center [835, 161] width 1670 height 31
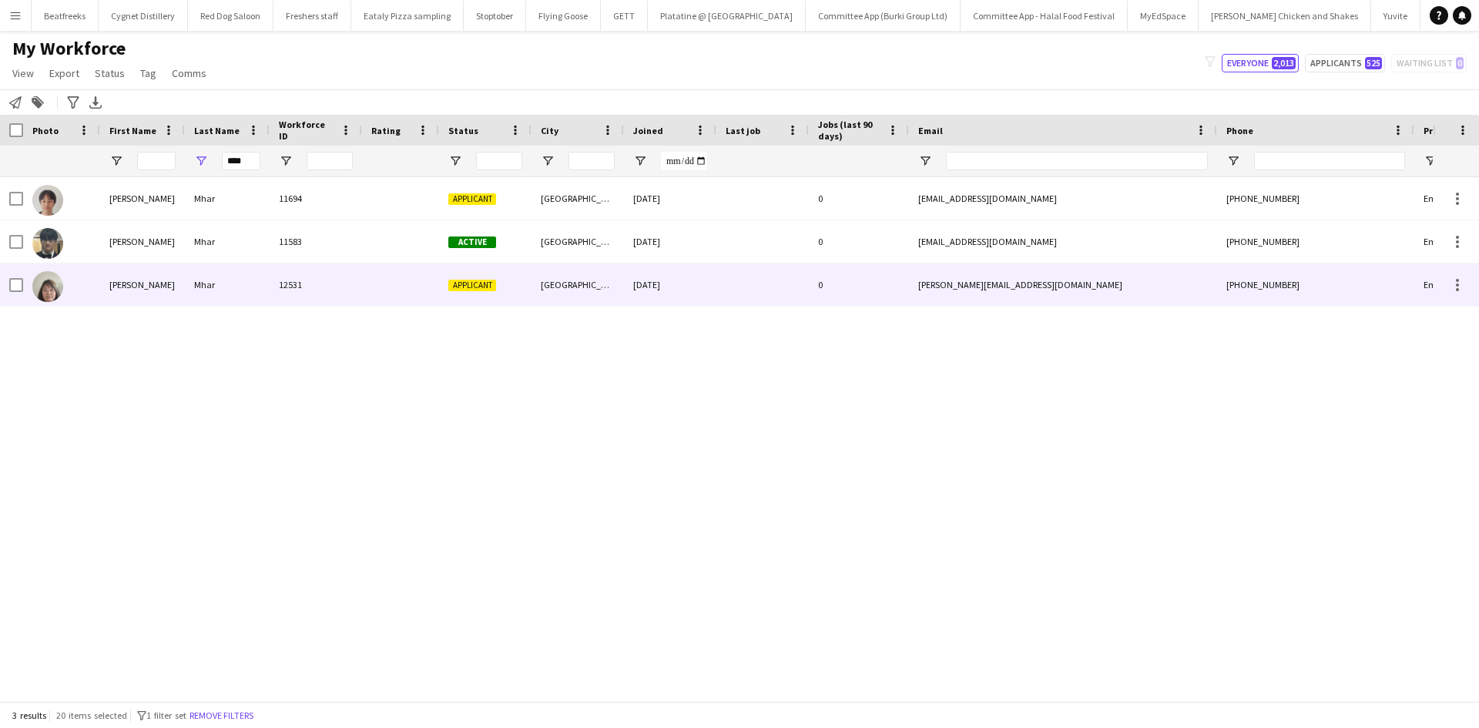
click at [186, 292] on div "Mhar" at bounding box center [227, 284] width 85 height 42
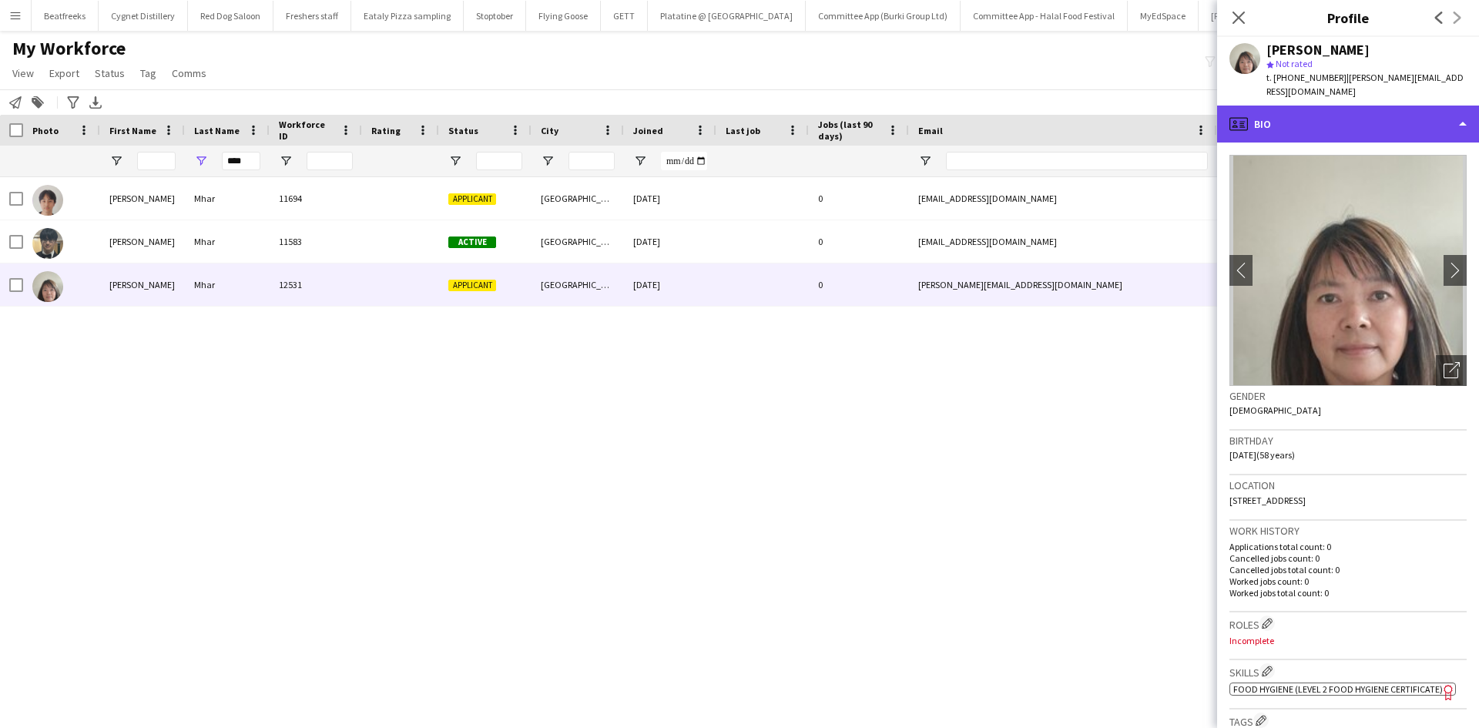
click at [1357, 112] on div "profile Bio" at bounding box center [1348, 124] width 262 height 37
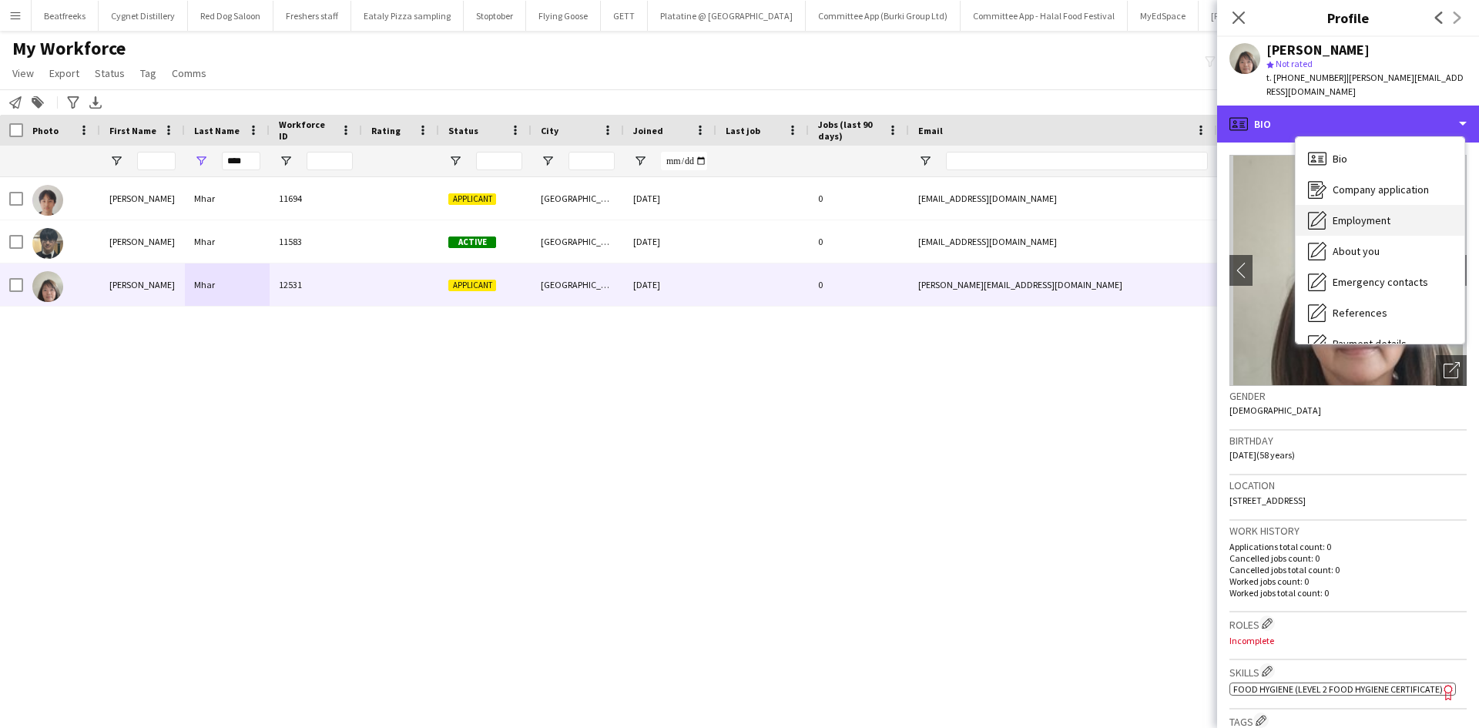
scroll to position [206, 0]
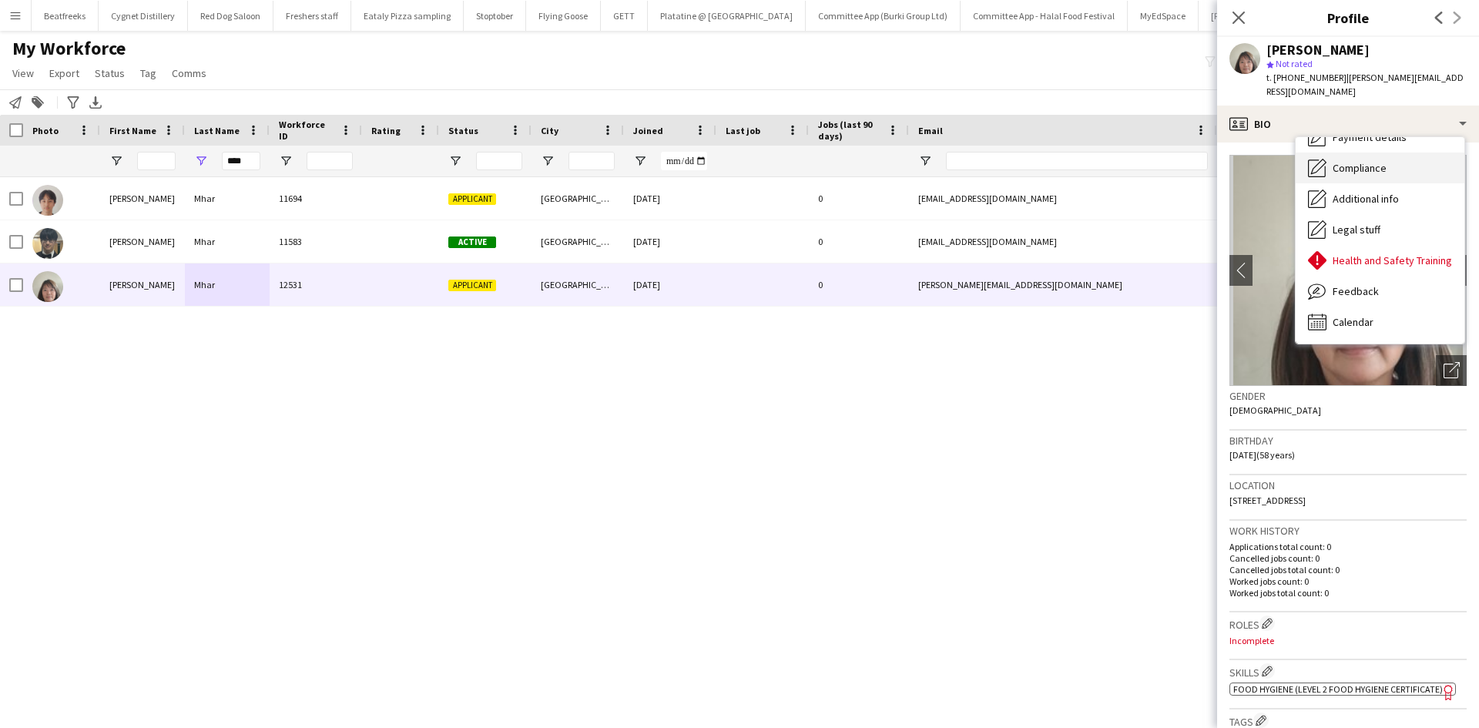
click at [1353, 161] on span "Compliance" at bounding box center [1359, 168] width 54 height 14
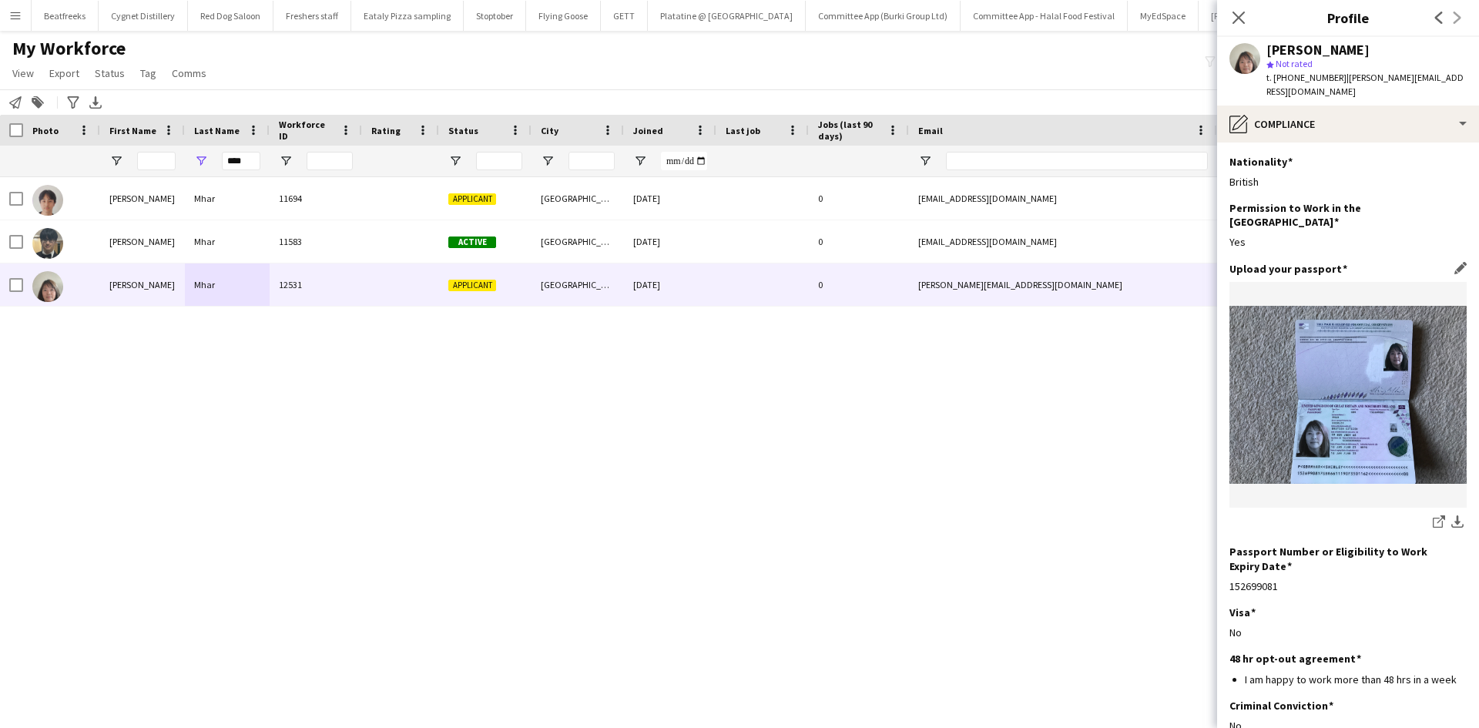
scroll to position [14, 0]
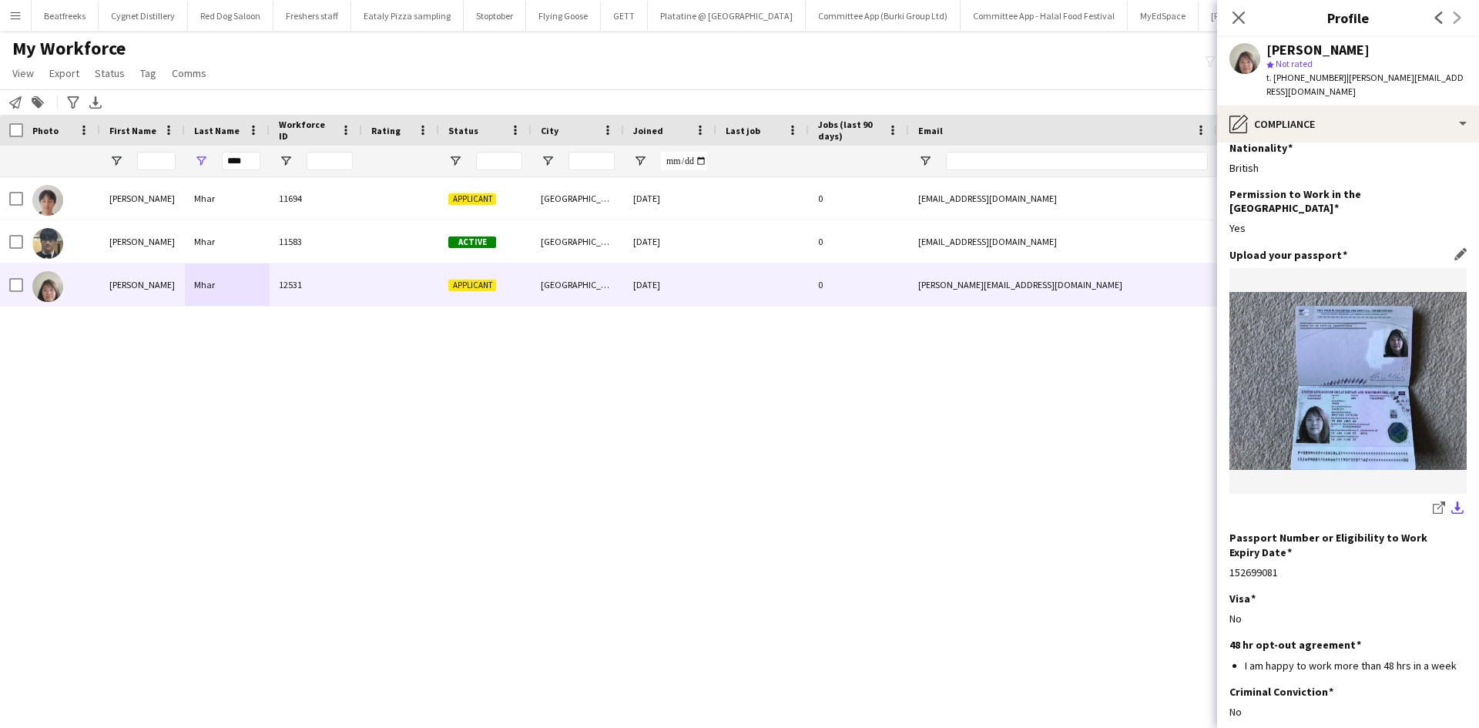
click at [1451, 501] on app-icon "download-bottom" at bounding box center [1457, 508] width 12 height 15
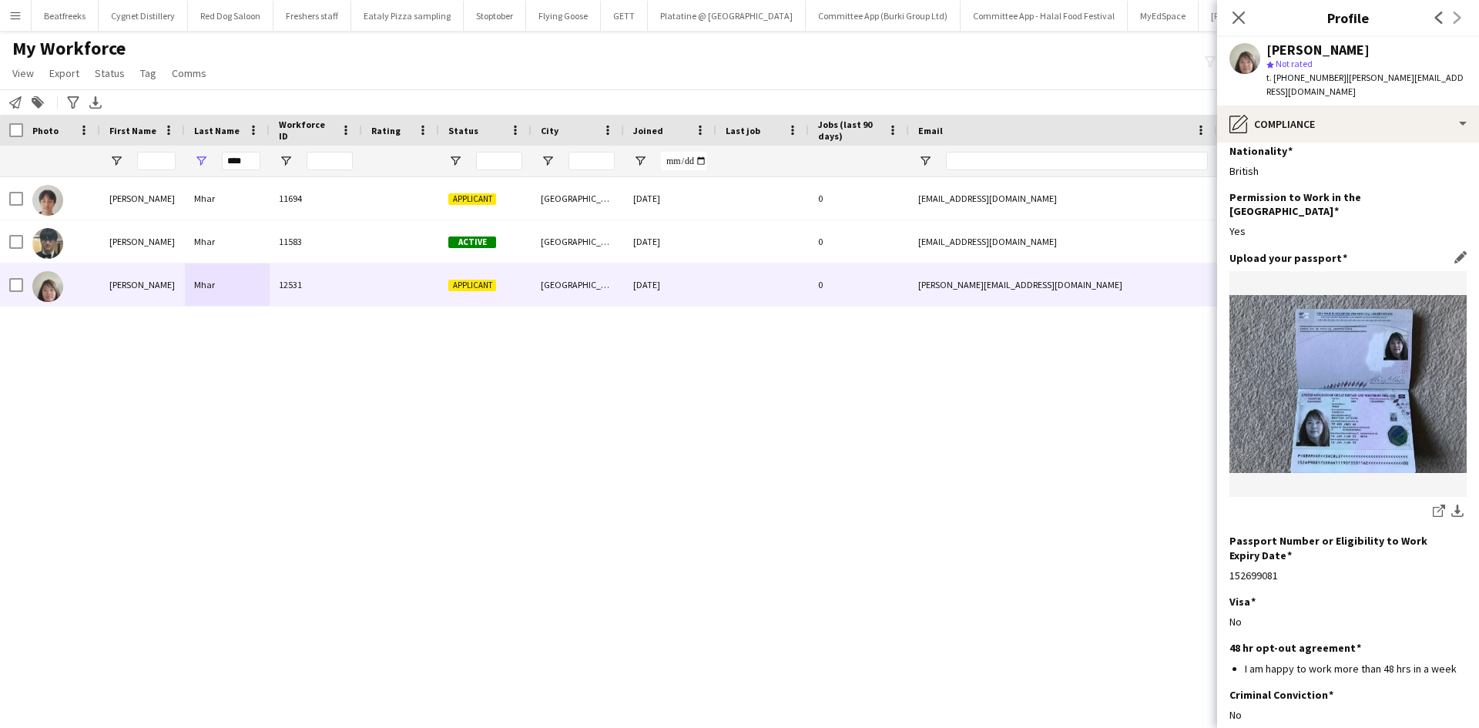
scroll to position [13, 0]
click at [1242, 13] on icon at bounding box center [1238, 18] width 12 height 12
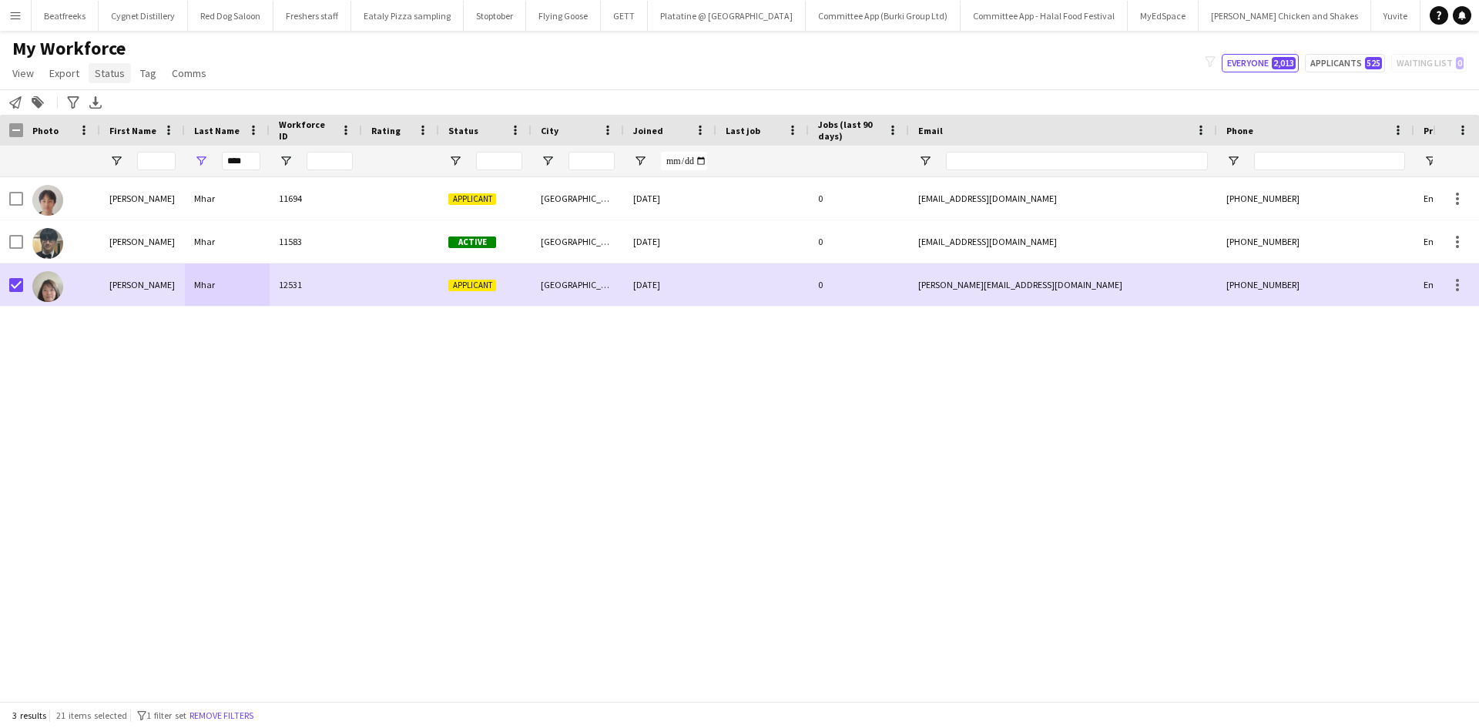
click at [106, 69] on span "Status" at bounding box center [110, 73] width 30 height 14
click at [153, 105] on link "Edit" at bounding box center [143, 106] width 108 height 32
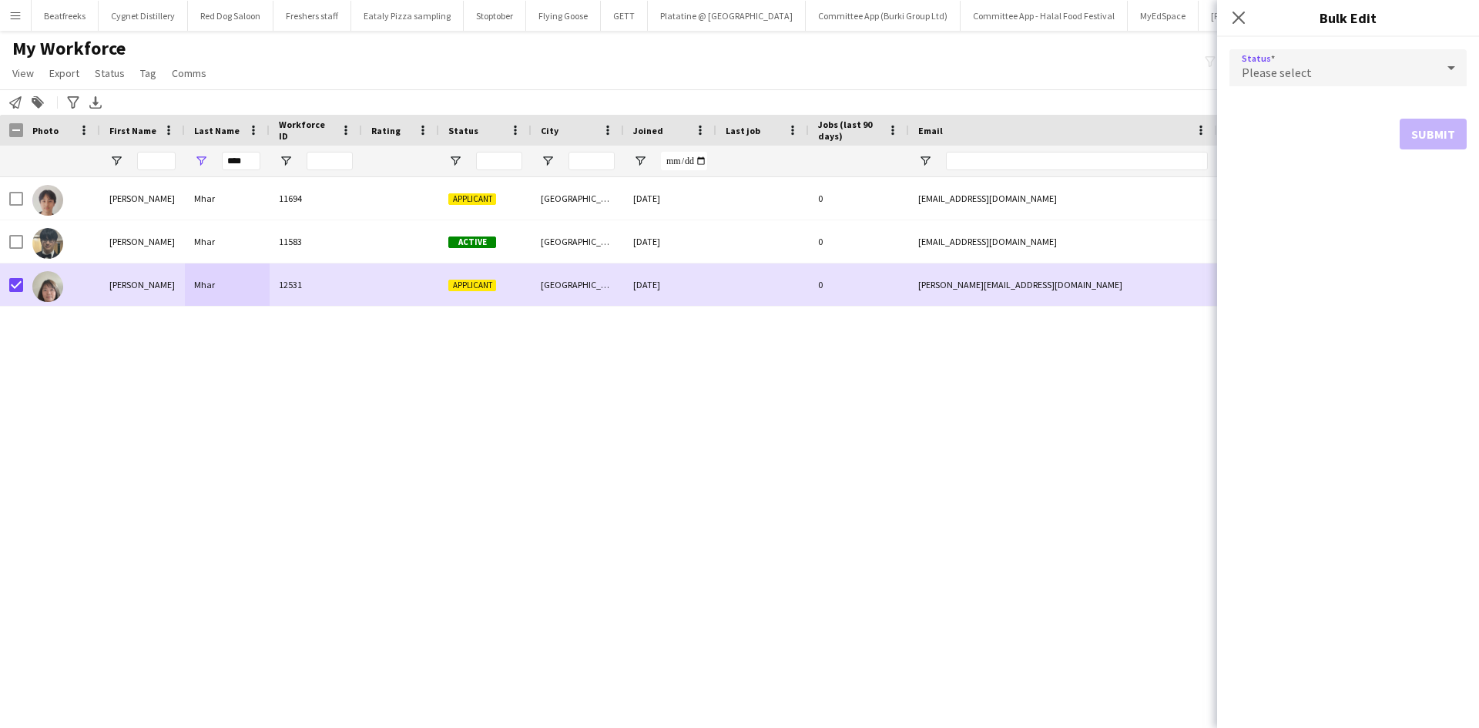
click at [1268, 82] on div "Please select" at bounding box center [1332, 67] width 206 height 37
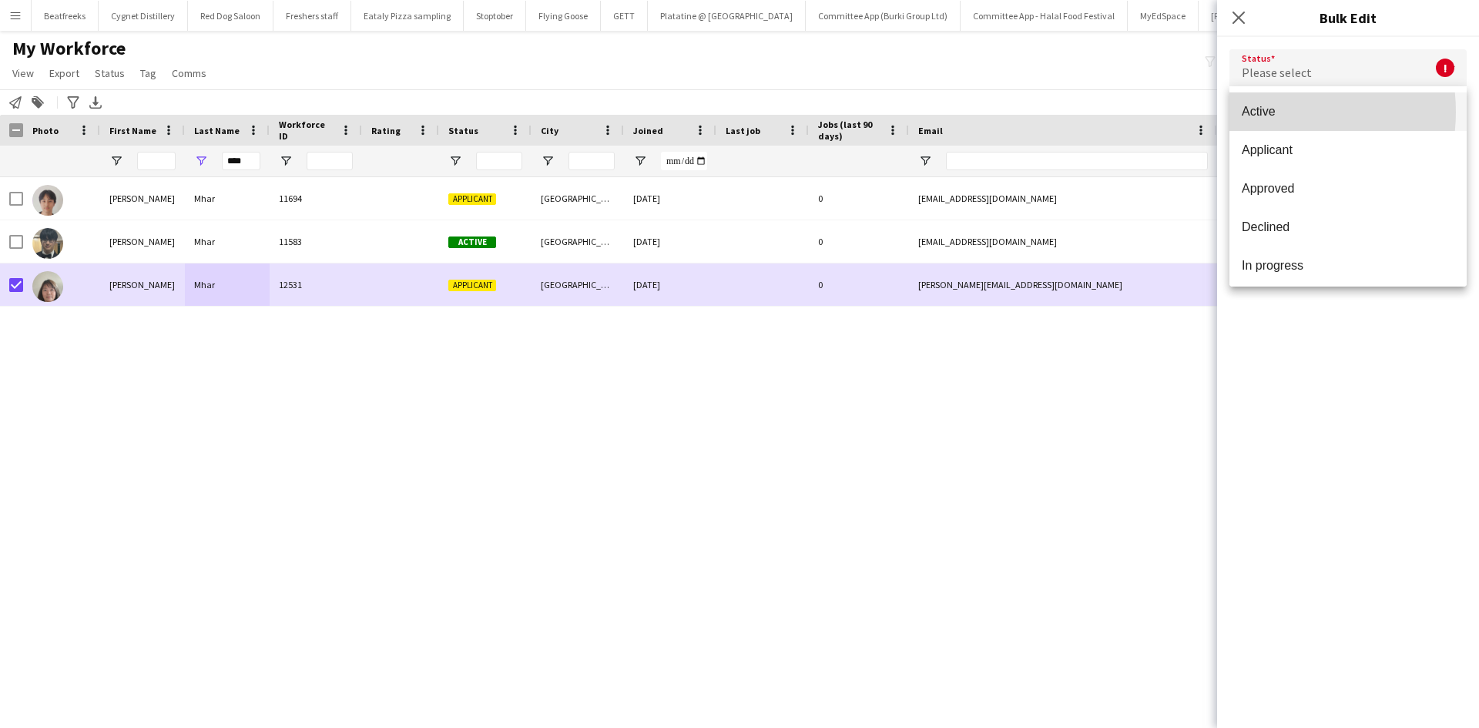
click at [1269, 112] on span "Active" at bounding box center [1347, 111] width 213 height 15
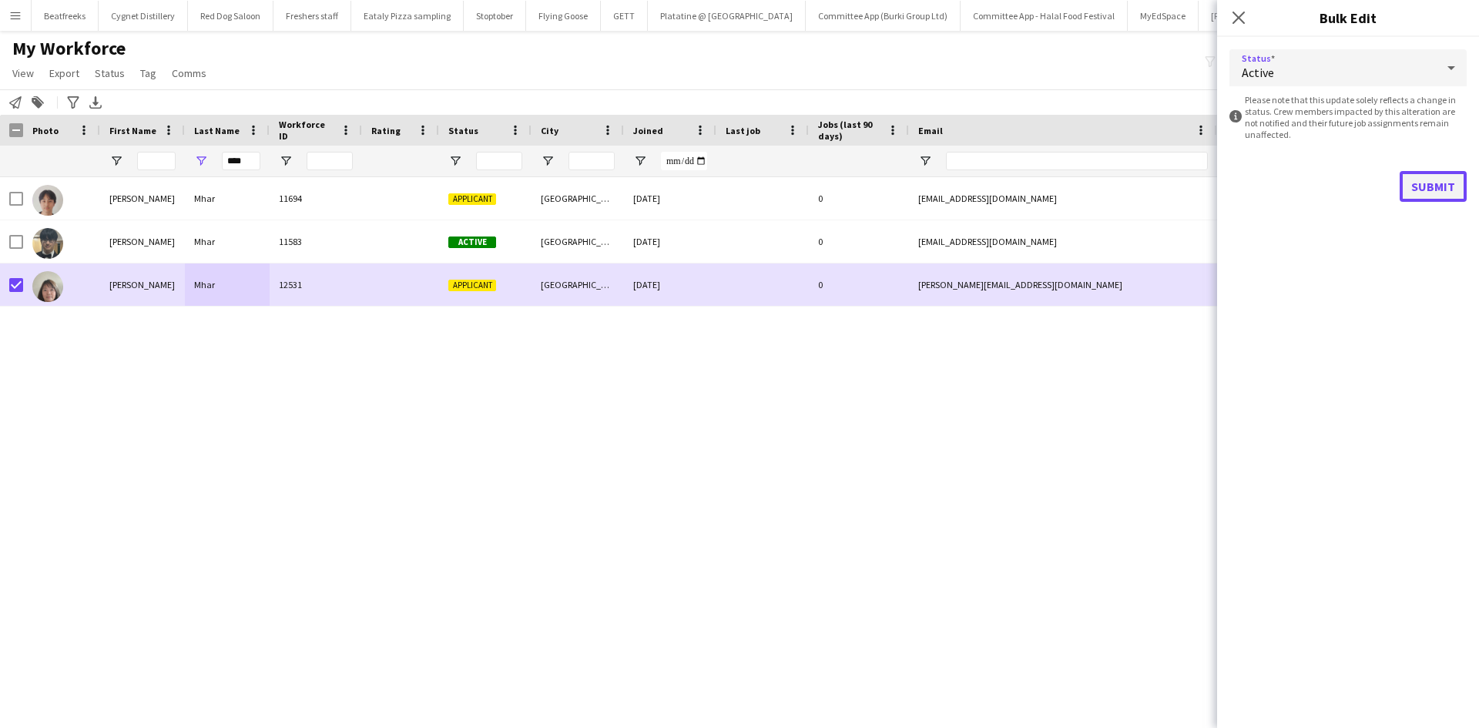
click at [1440, 189] on button "Submit" at bounding box center [1432, 186] width 67 height 31
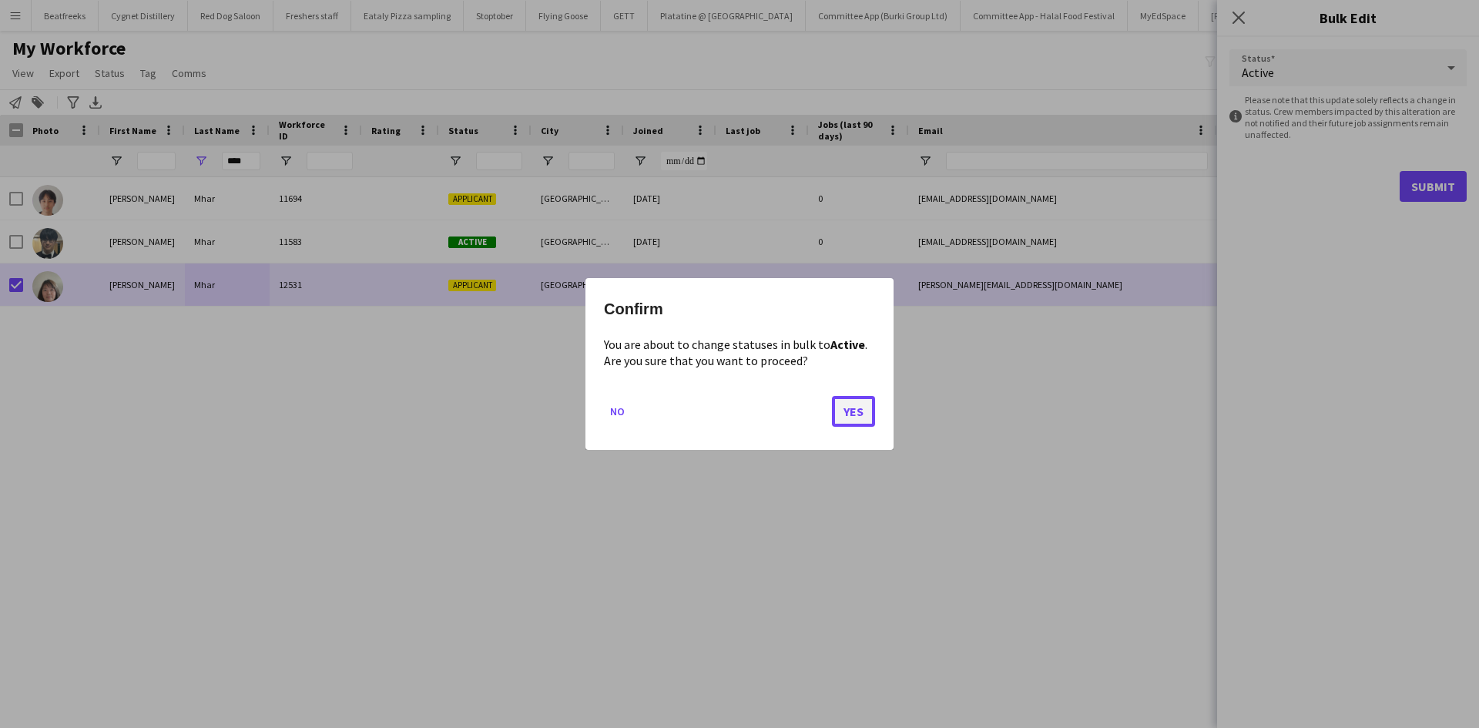
click at [856, 409] on button "Yes" at bounding box center [853, 411] width 43 height 31
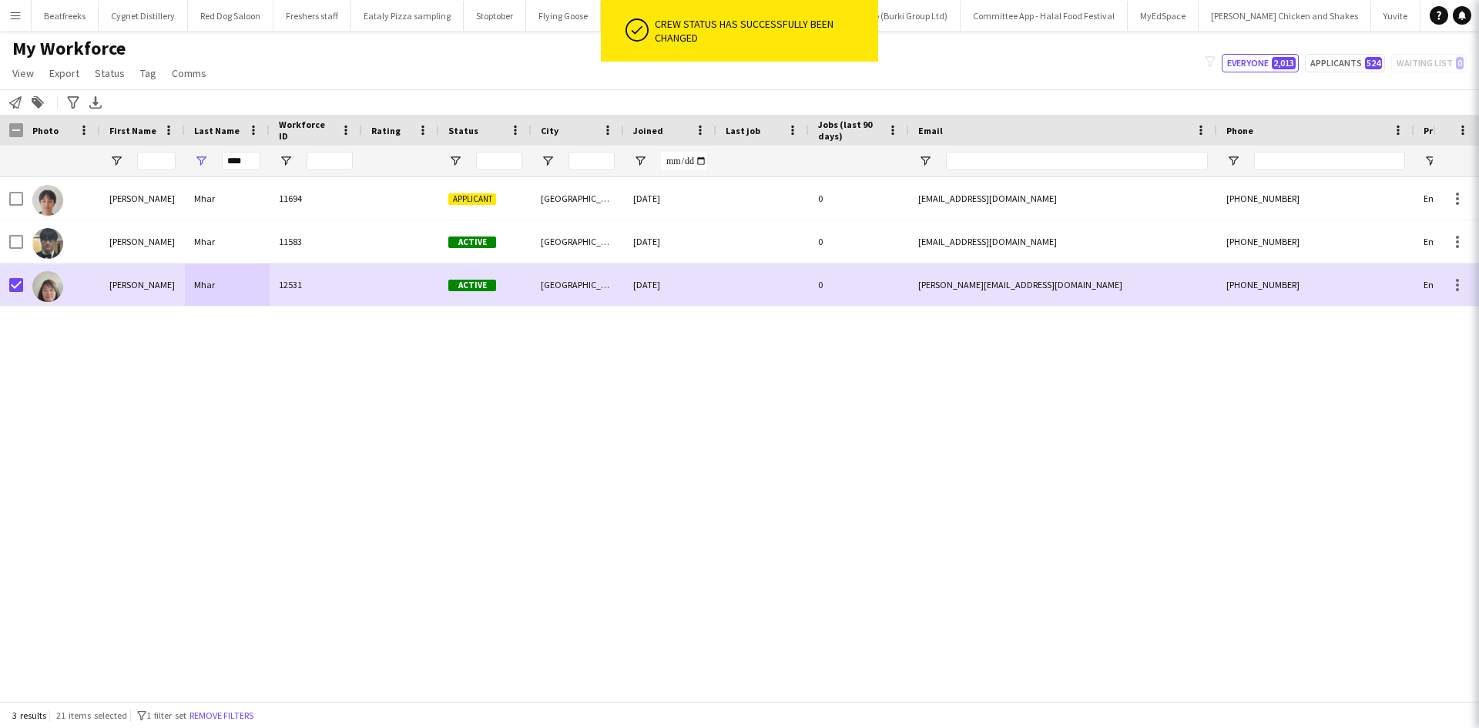
click at [578, 458] on div "Isaac Mhar 11694 Applicant Manchester 03-06-2025 0 isaacmhar@gmail.com +4477087…" at bounding box center [716, 433] width 1432 height 512
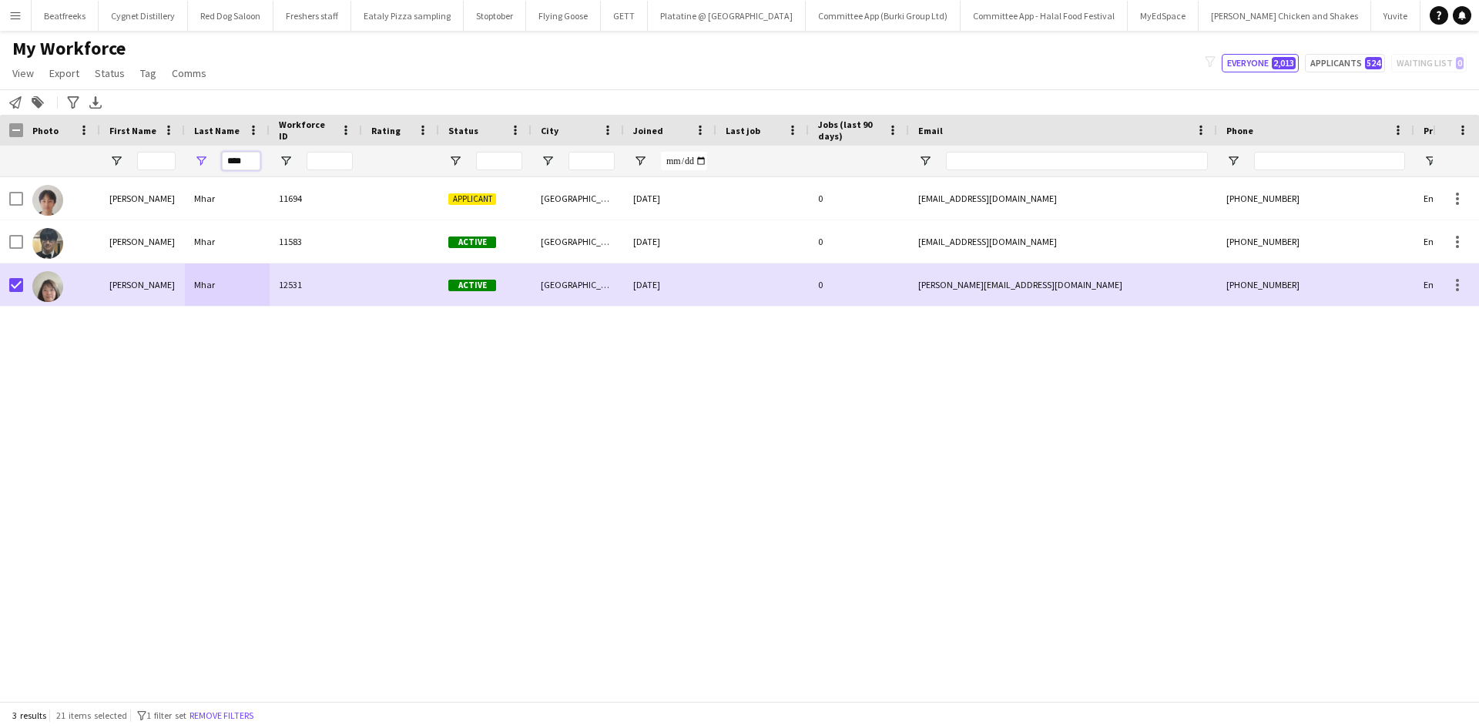
drag, startPoint x: 248, startPoint y: 162, endPoint x: 197, endPoint y: 163, distance: 50.8
click at [197, 163] on div "****" at bounding box center [227, 161] width 85 height 31
click at [197, 163] on span "Open Filter Menu" at bounding box center [201, 161] width 14 height 14
type input "***"
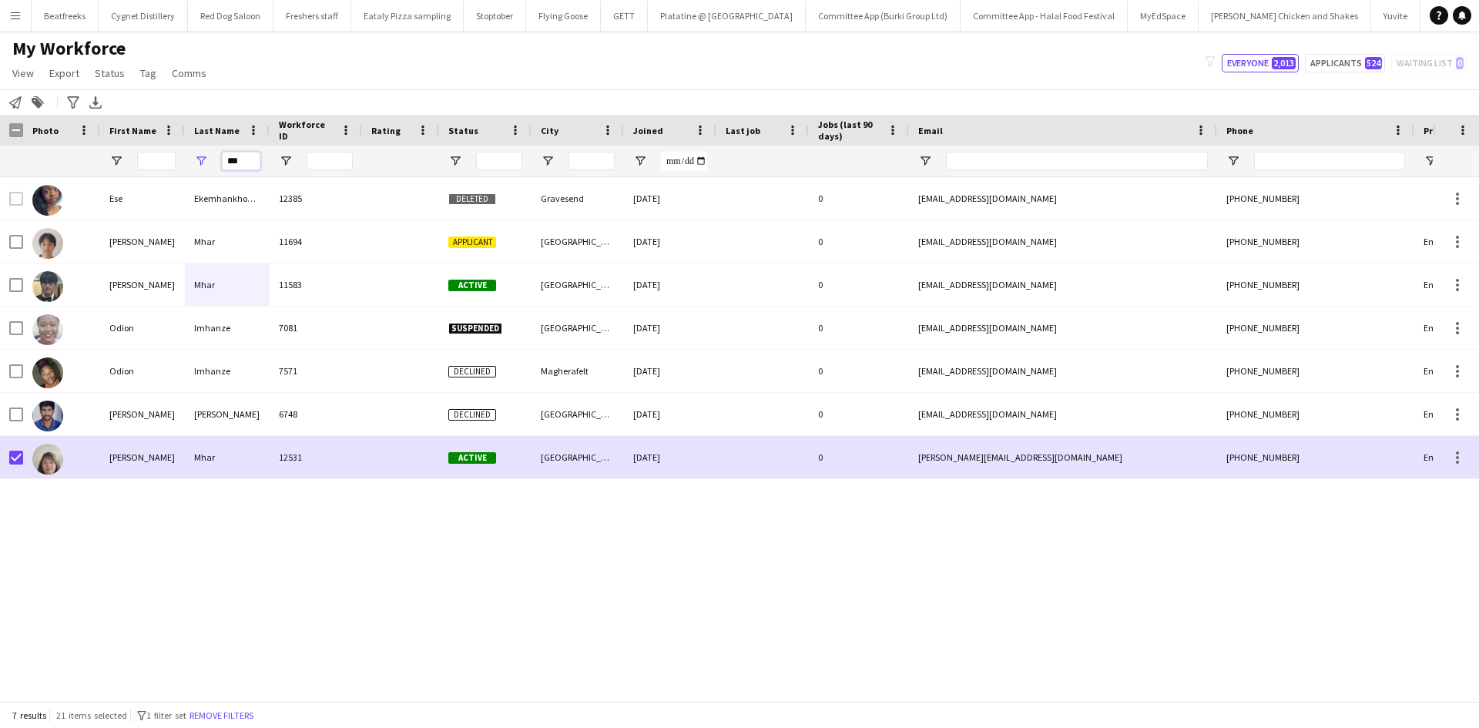
drag, startPoint x: 250, startPoint y: 159, endPoint x: 198, endPoint y: 159, distance: 51.6
click at [198, 159] on div "***" at bounding box center [227, 161] width 85 height 31
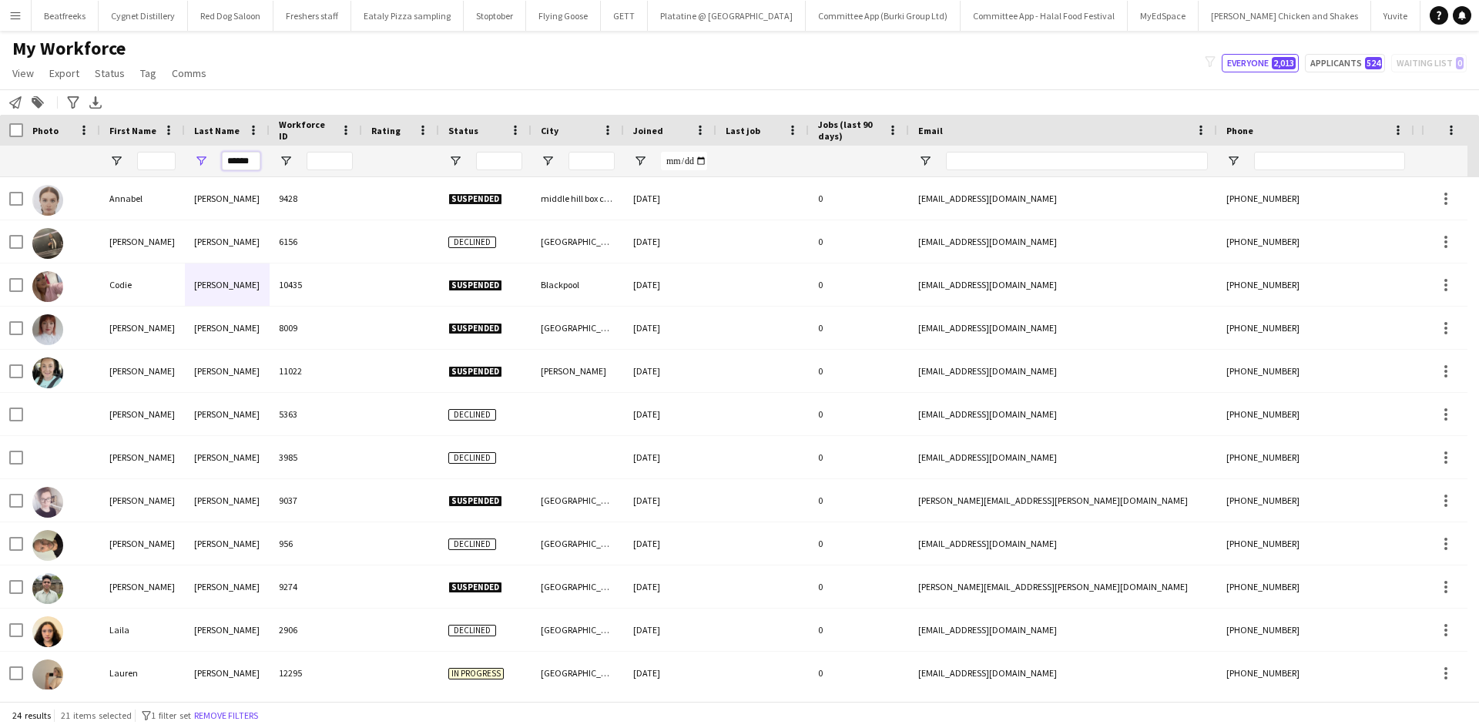
type input "******"
click at [159, 167] on input "First Name Filter Input" at bounding box center [156, 161] width 39 height 18
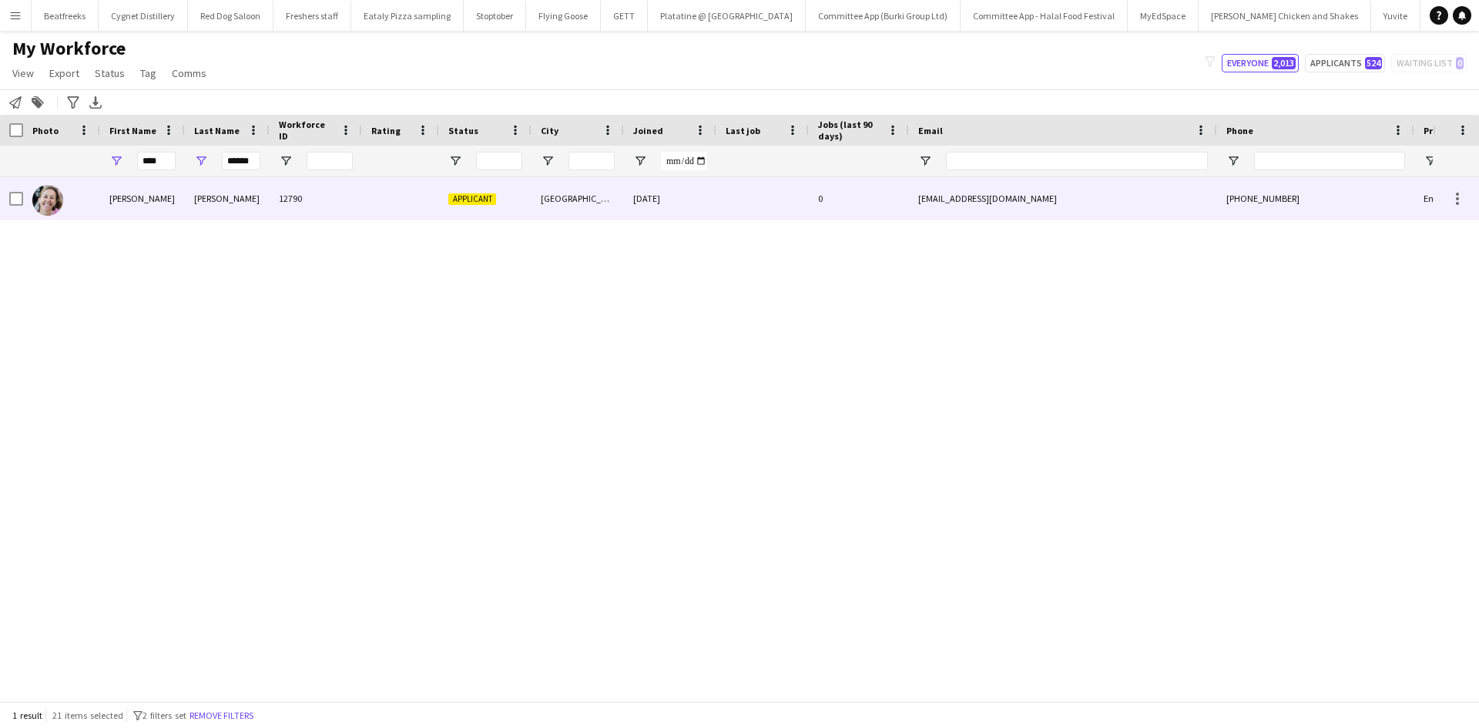
click at [132, 201] on div "Lucy" at bounding box center [142, 198] width 85 height 42
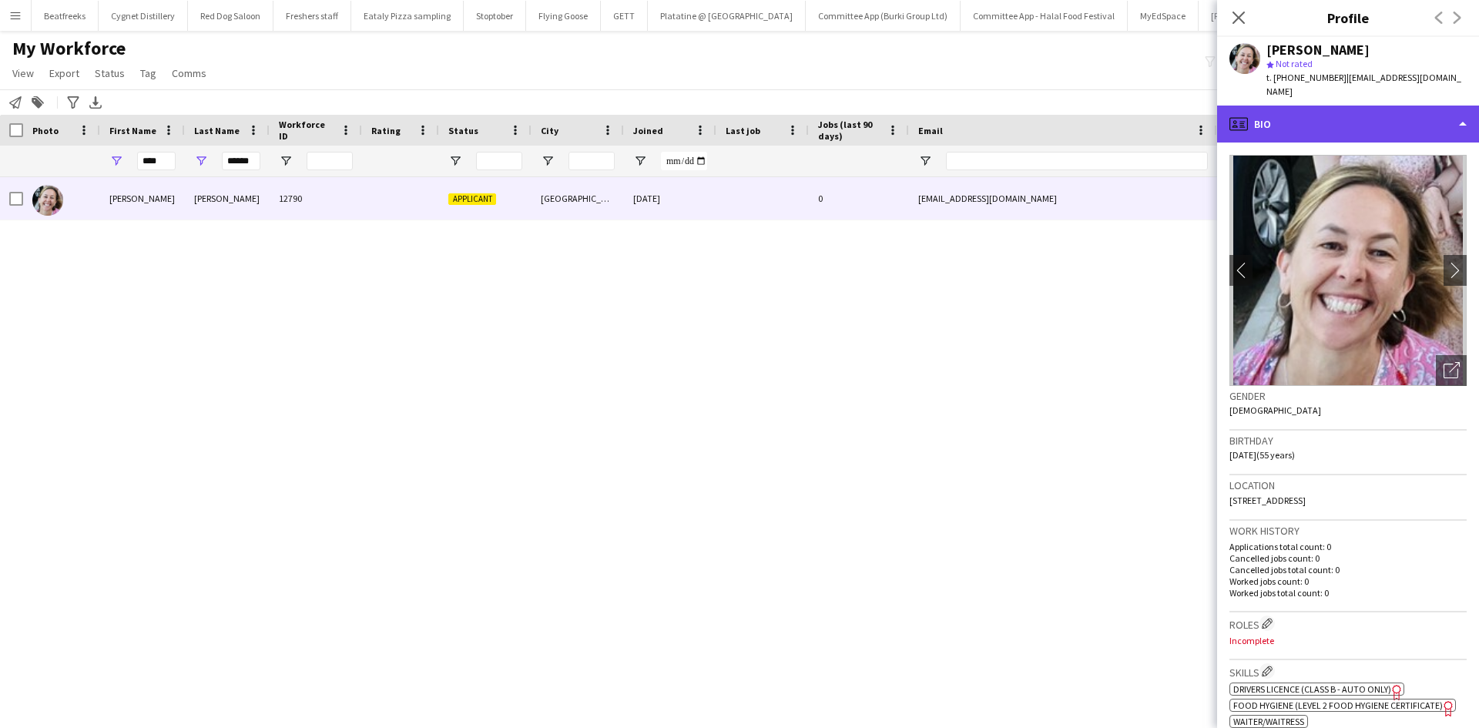
click at [1280, 106] on div "profile Bio" at bounding box center [1348, 124] width 262 height 37
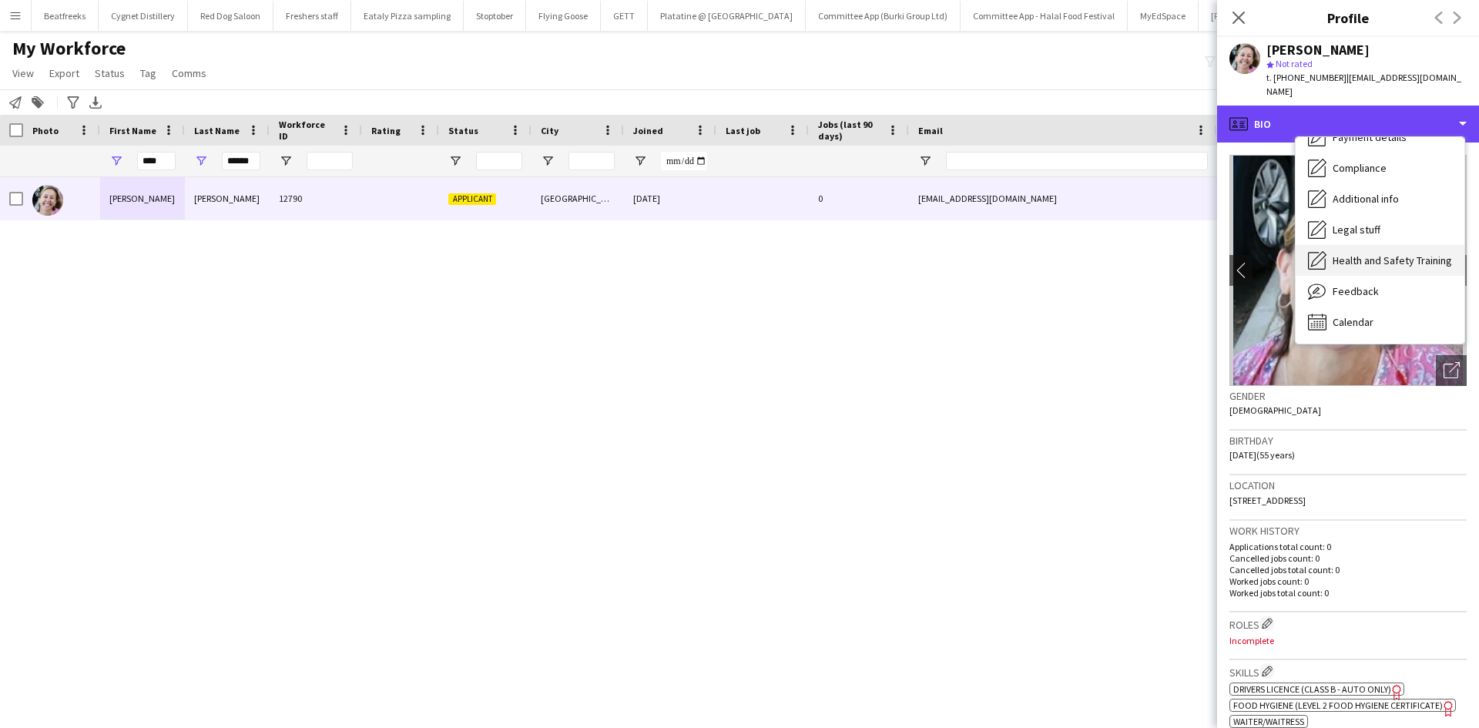
scroll to position [206, 0]
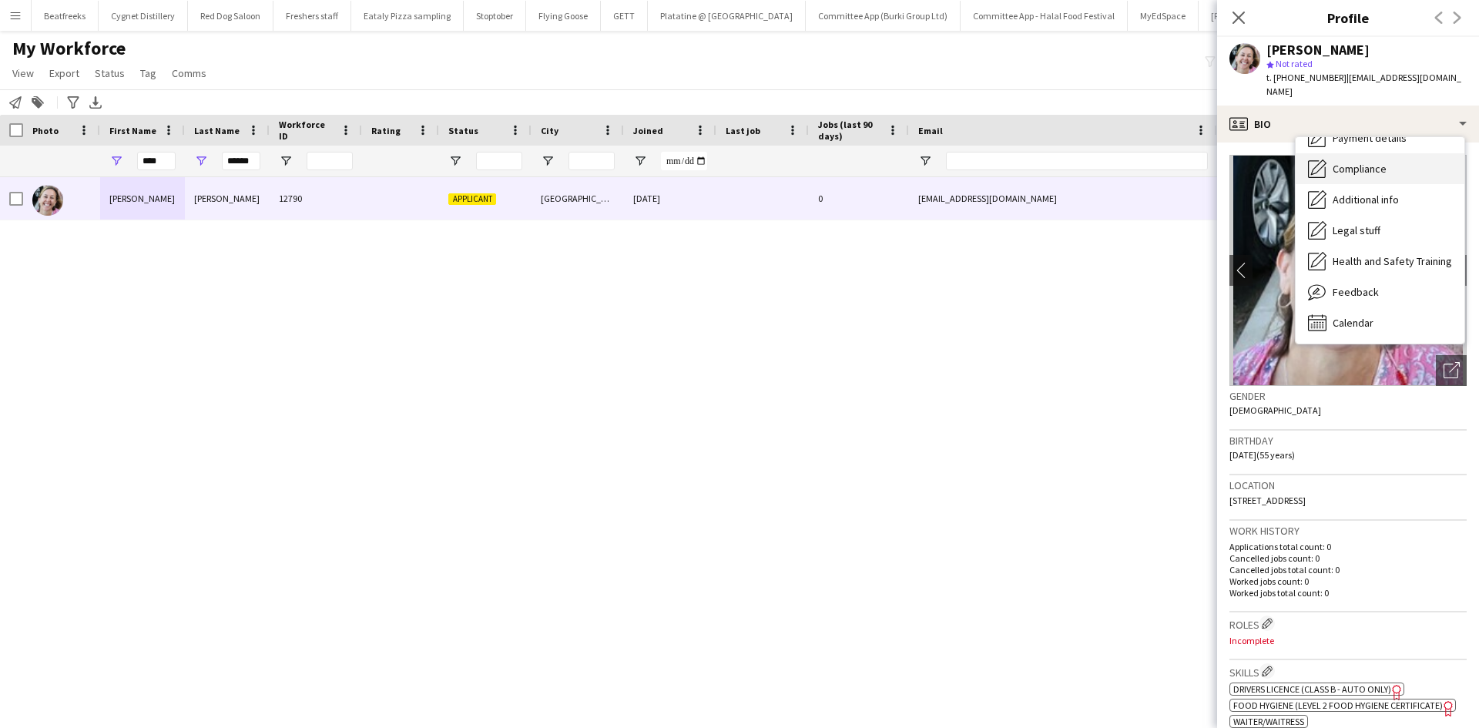
click at [1342, 162] on span "Compliance" at bounding box center [1359, 169] width 54 height 14
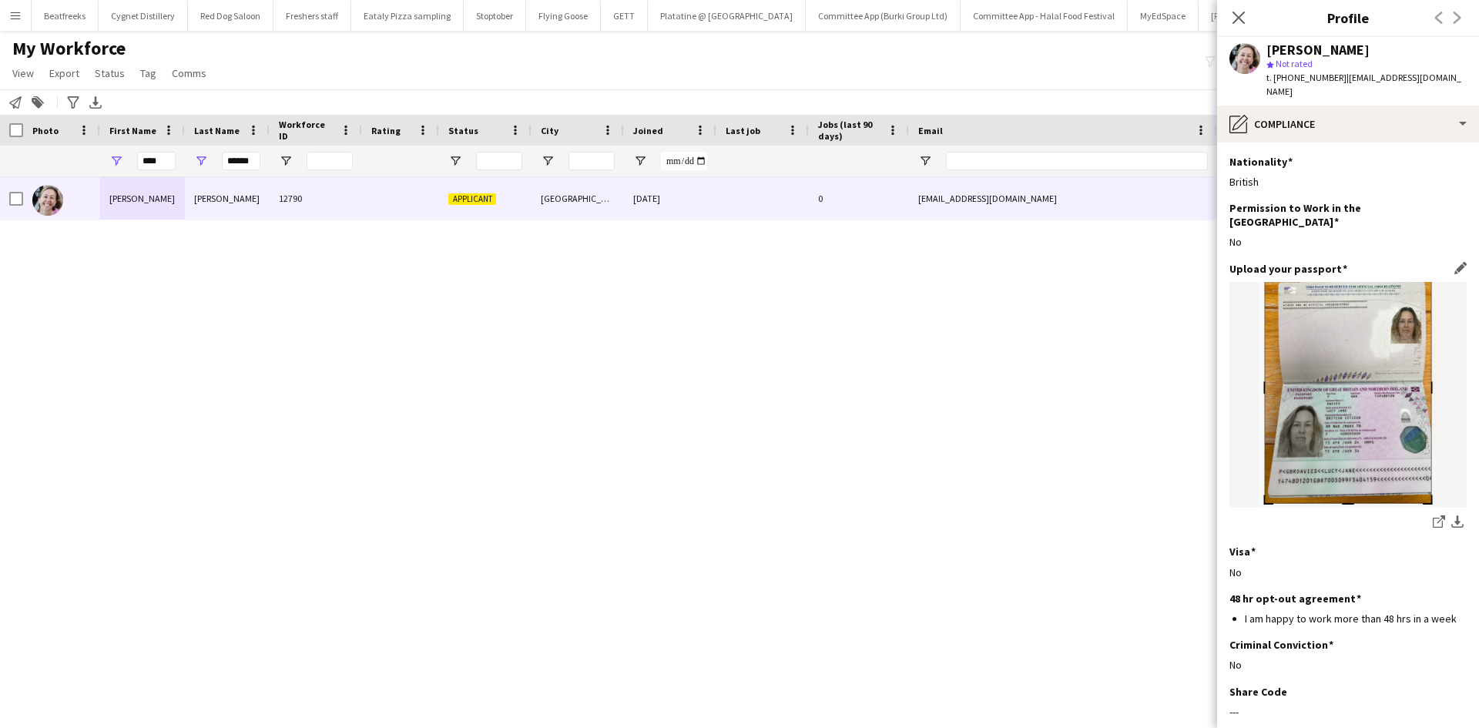
click at [1338, 422] on img at bounding box center [1347, 395] width 237 height 226
click at [1451, 515] on app-icon "download-bottom" at bounding box center [1457, 522] width 12 height 15
click at [1230, 12] on app-icon "Close pop-in" at bounding box center [1239, 18] width 22 height 22
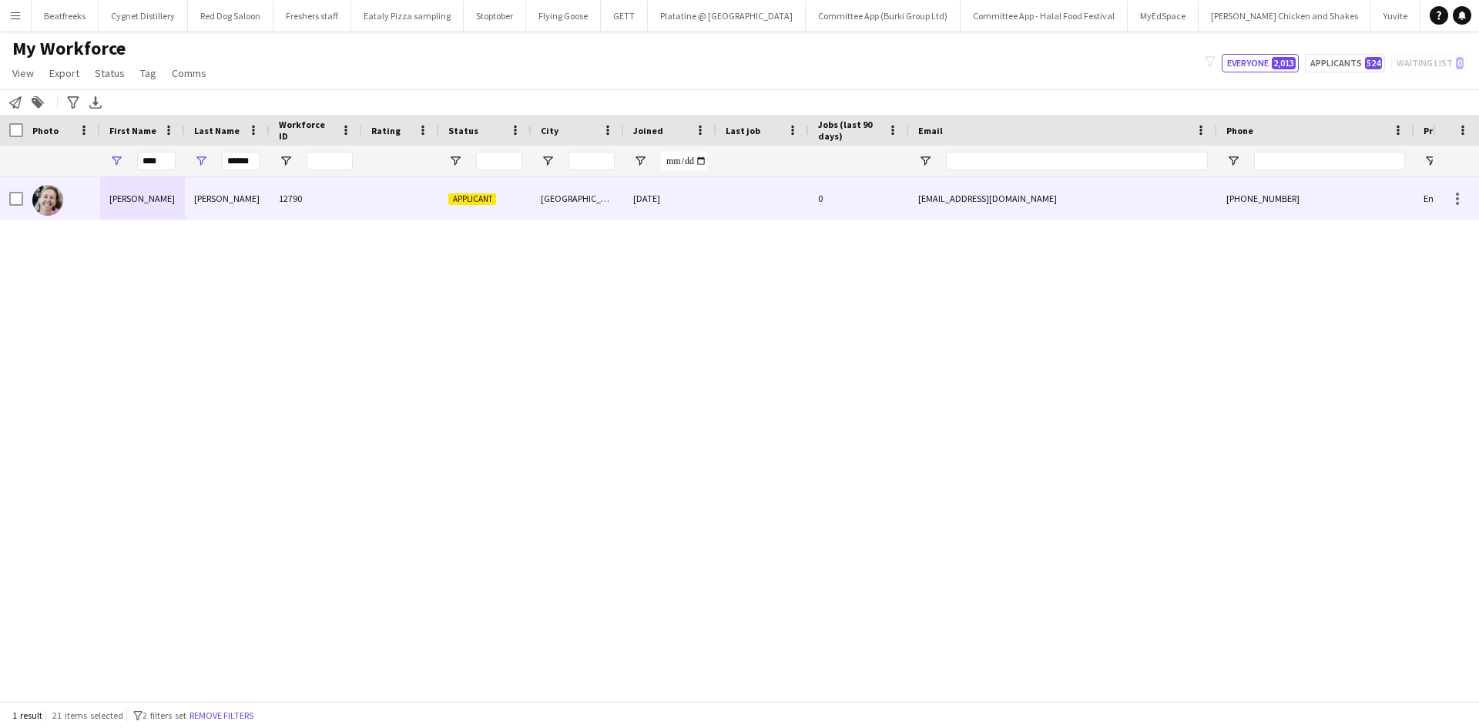
click at [15, 209] on div at bounding box center [16, 198] width 14 height 43
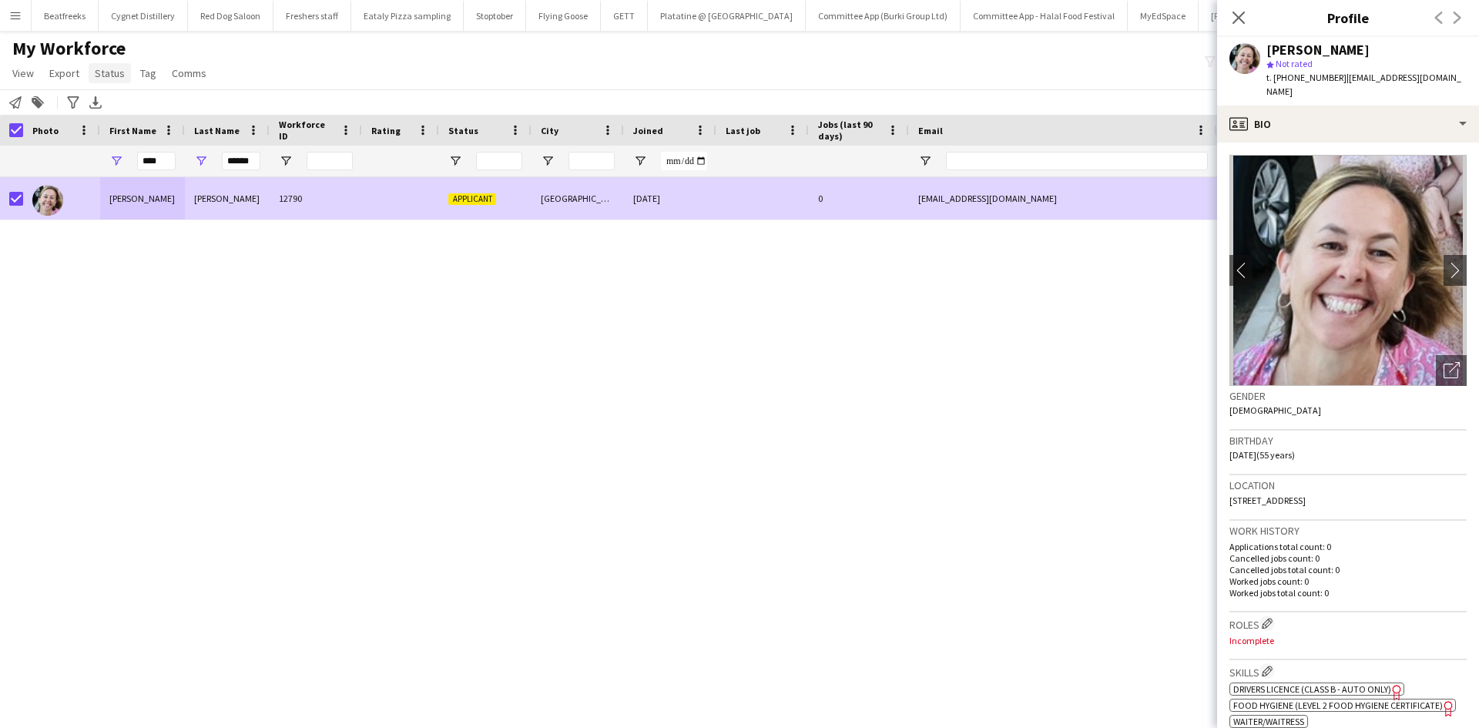
click at [112, 69] on span "Status" at bounding box center [110, 73] width 30 height 14
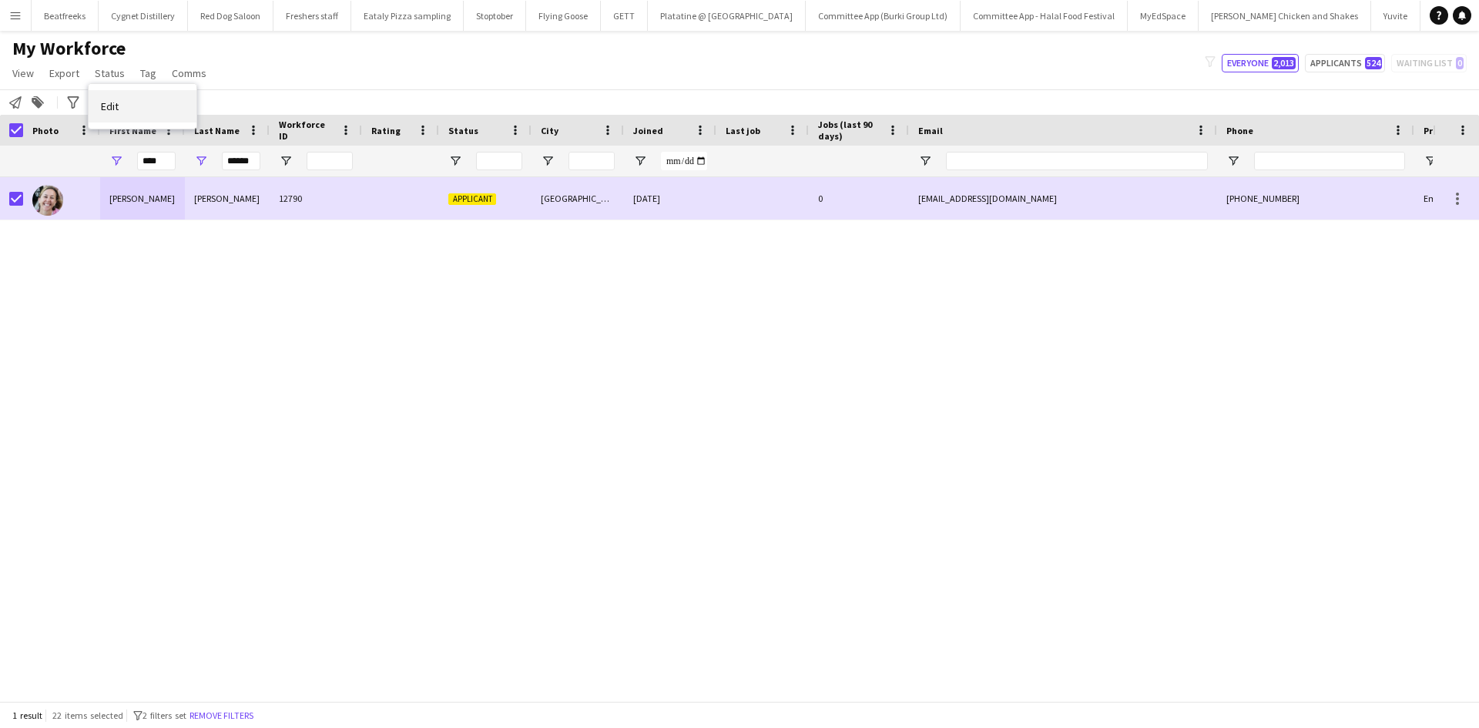
click at [159, 104] on link "Edit" at bounding box center [143, 106] width 108 height 32
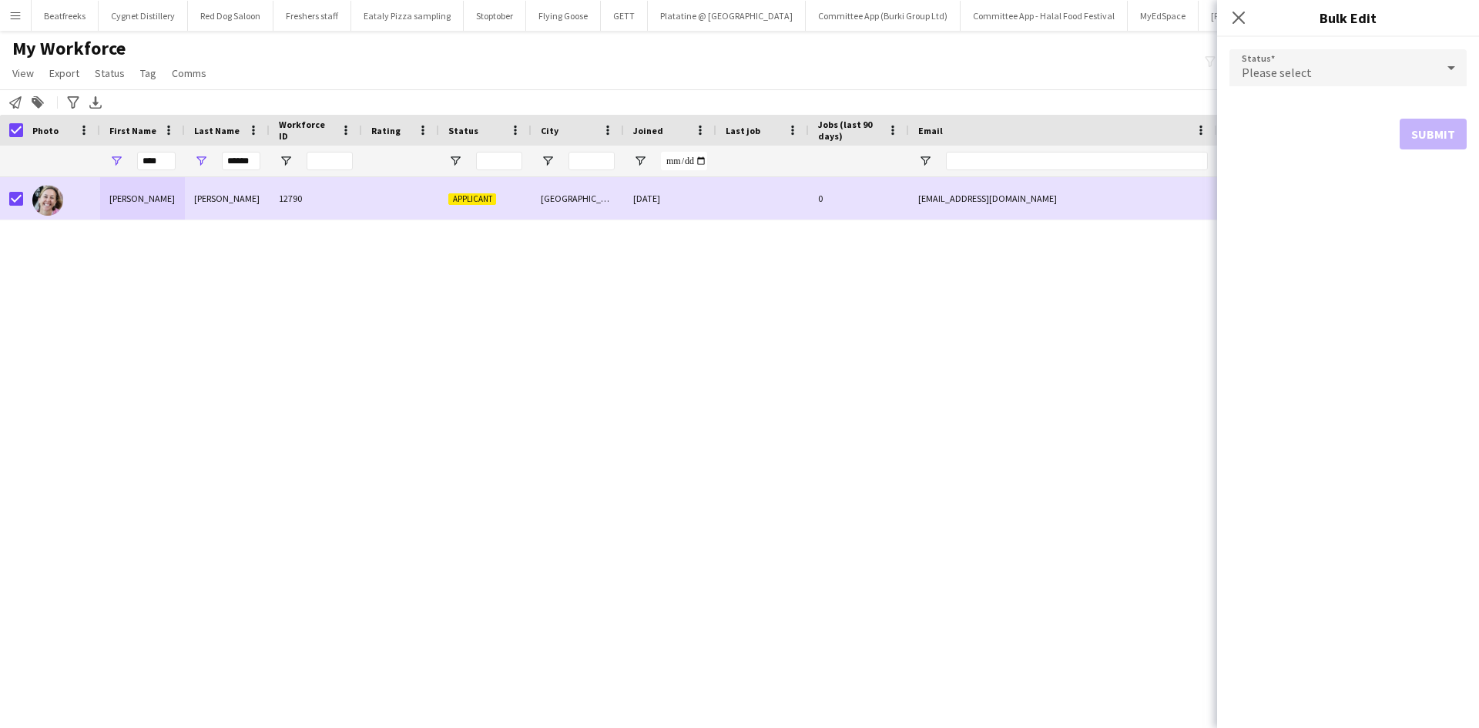
click at [1254, 73] on span "Please select" at bounding box center [1276, 72] width 70 height 15
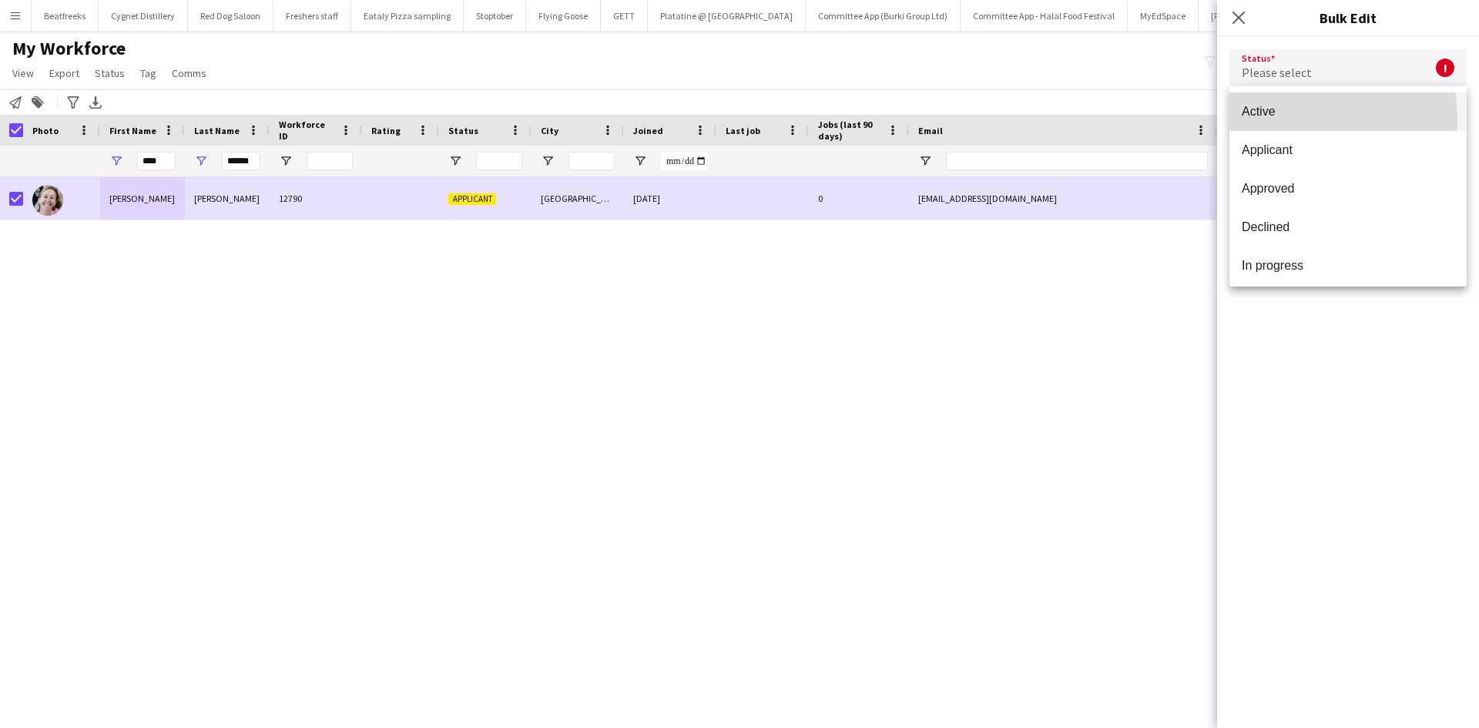
click at [1280, 119] on mat-option "Active" at bounding box center [1347, 111] width 237 height 39
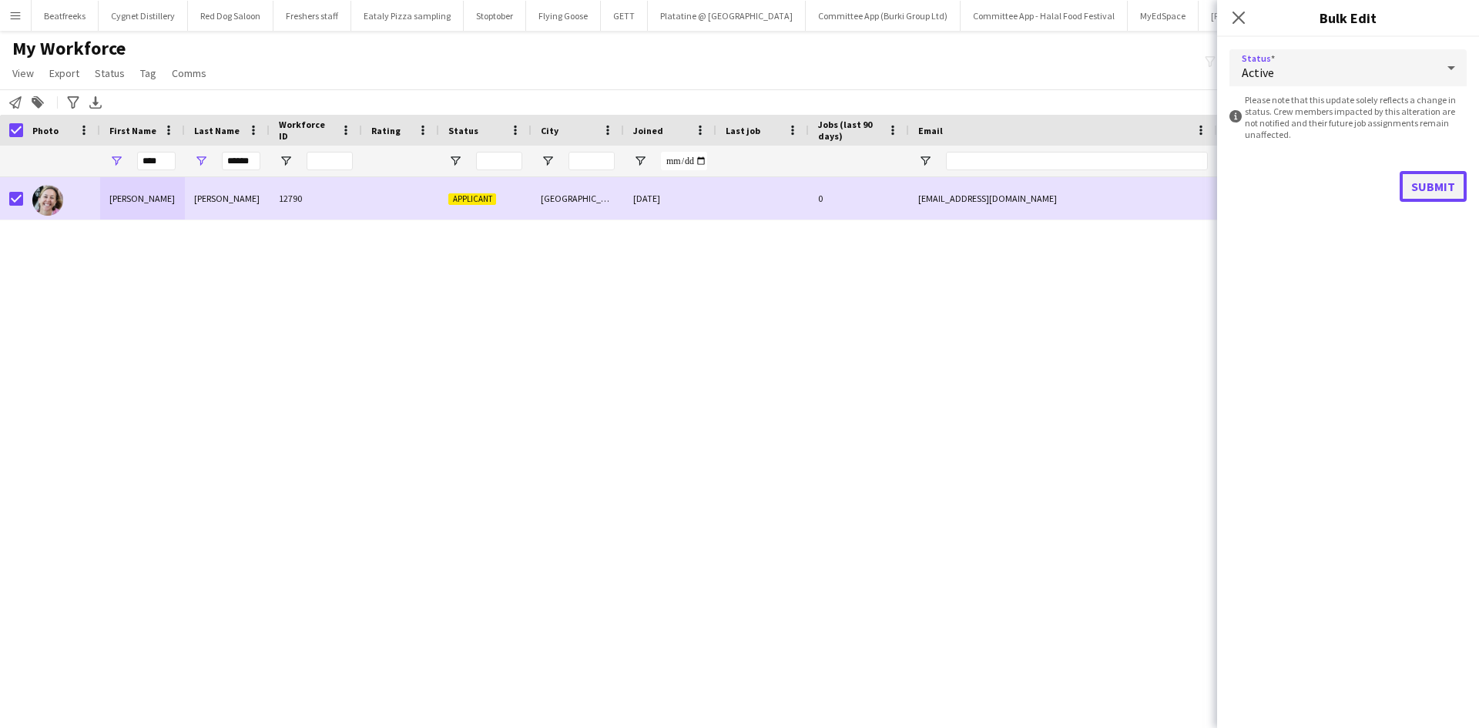
click at [1409, 181] on button "Submit" at bounding box center [1432, 186] width 67 height 31
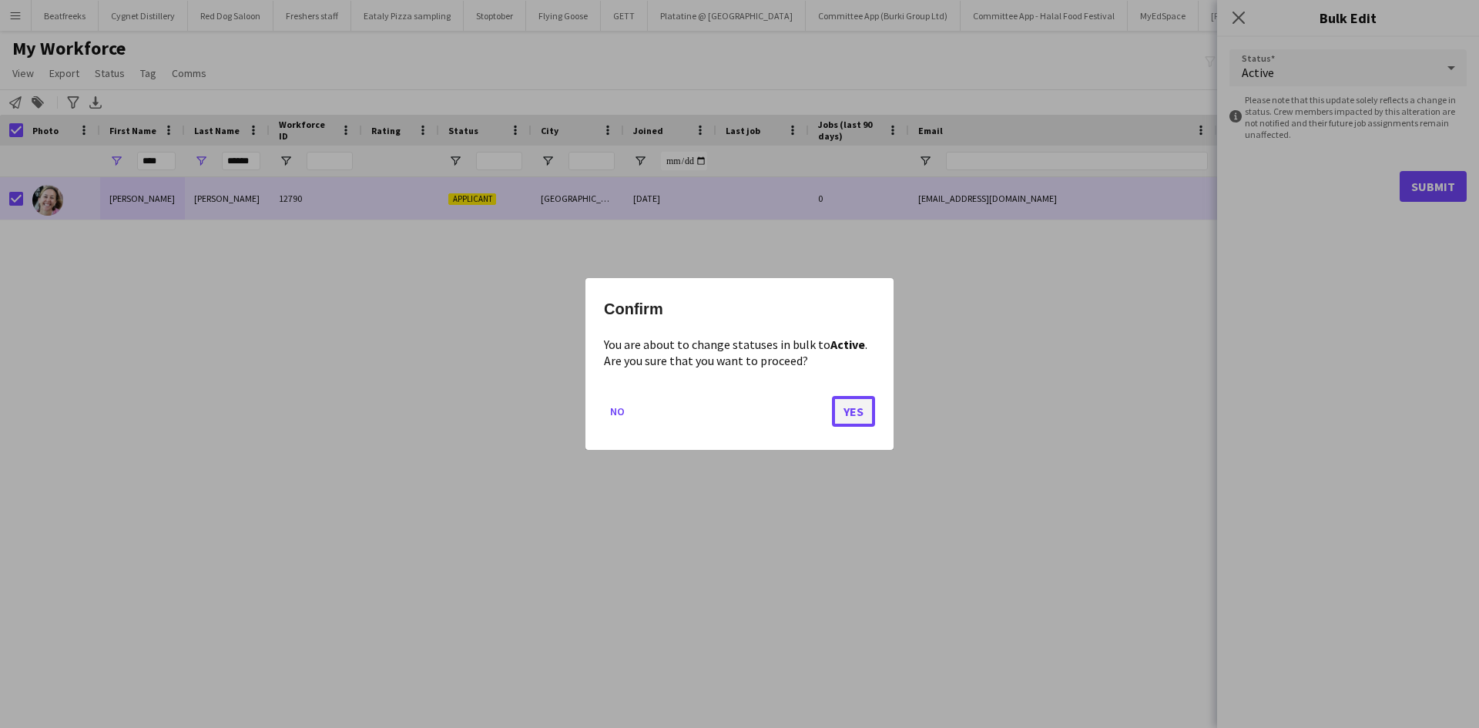
click at [842, 412] on button "Yes" at bounding box center [853, 411] width 43 height 31
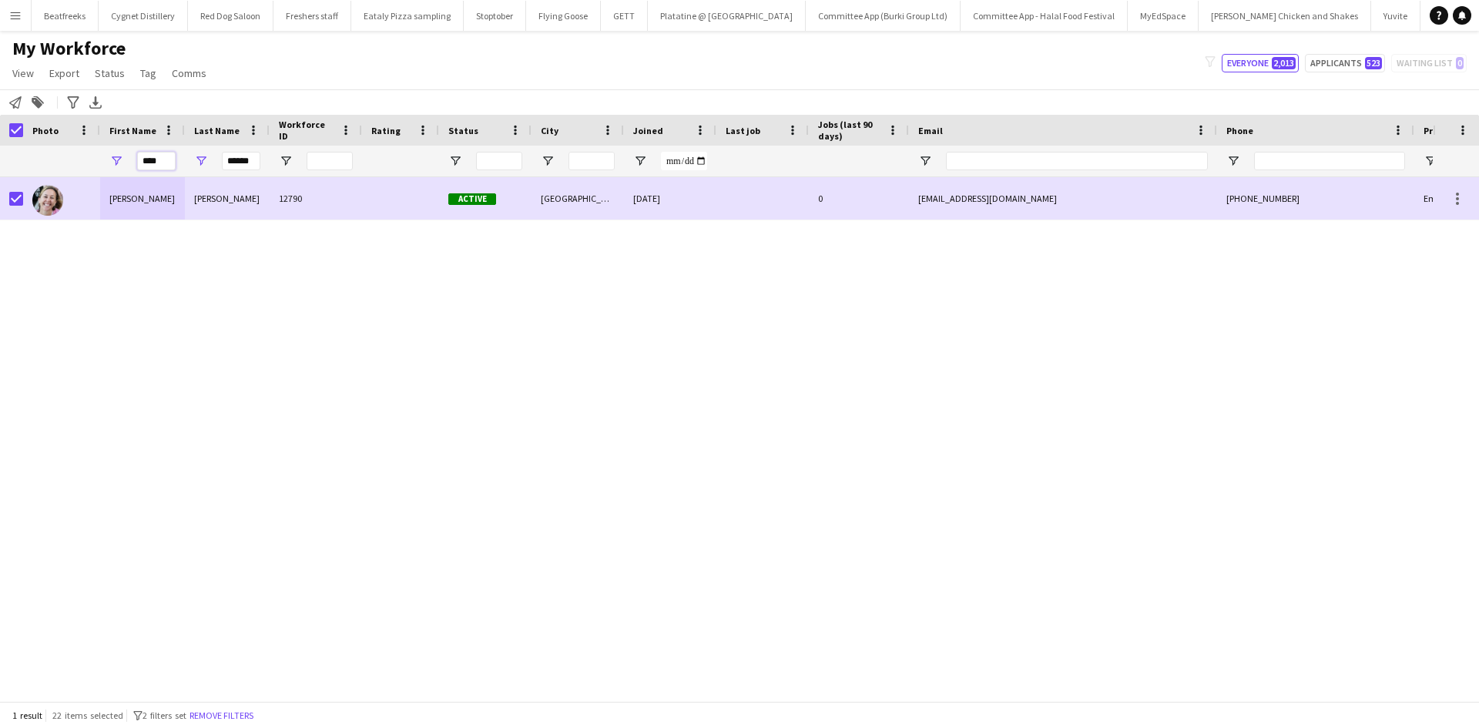
drag, startPoint x: 162, startPoint y: 162, endPoint x: 68, endPoint y: 175, distance: 95.5
click at [68, 175] on div "**** ******" at bounding box center [835, 161] width 1670 height 31
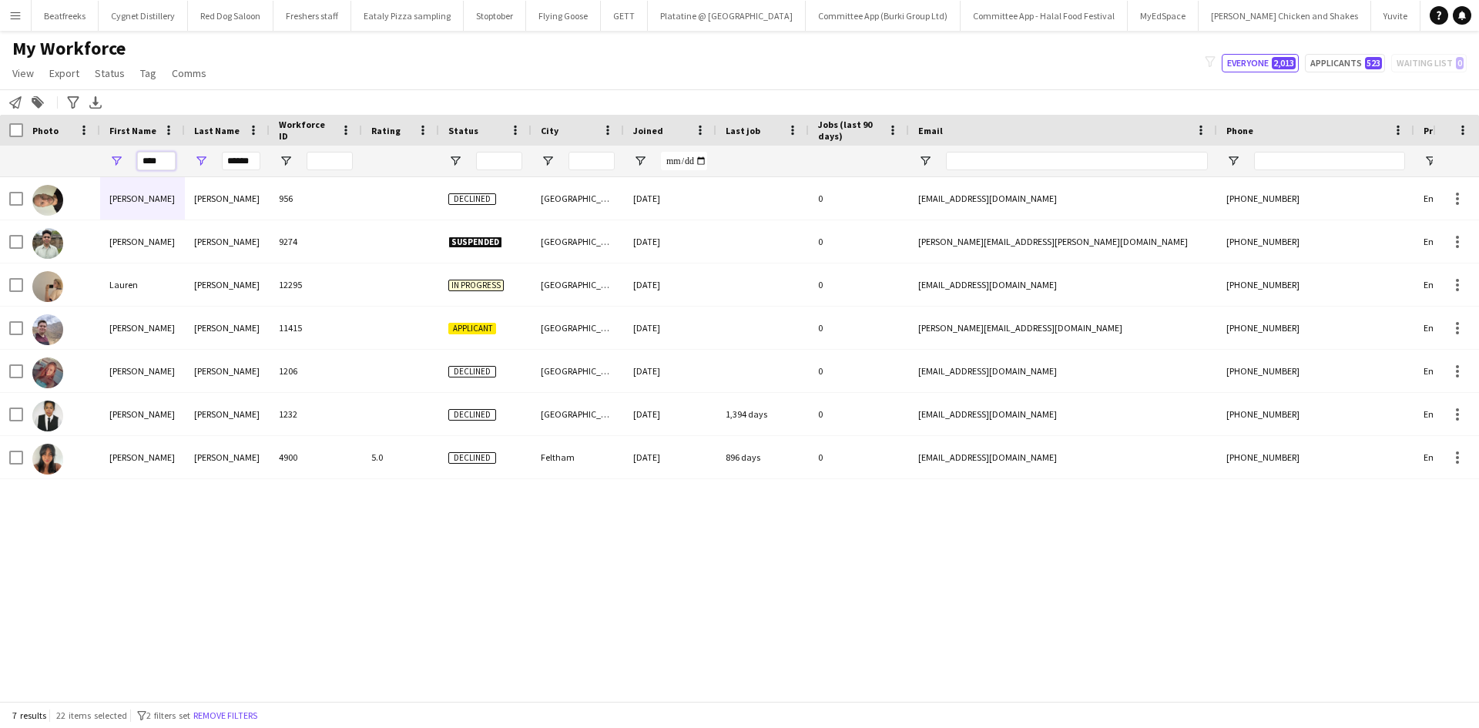
type input "****"
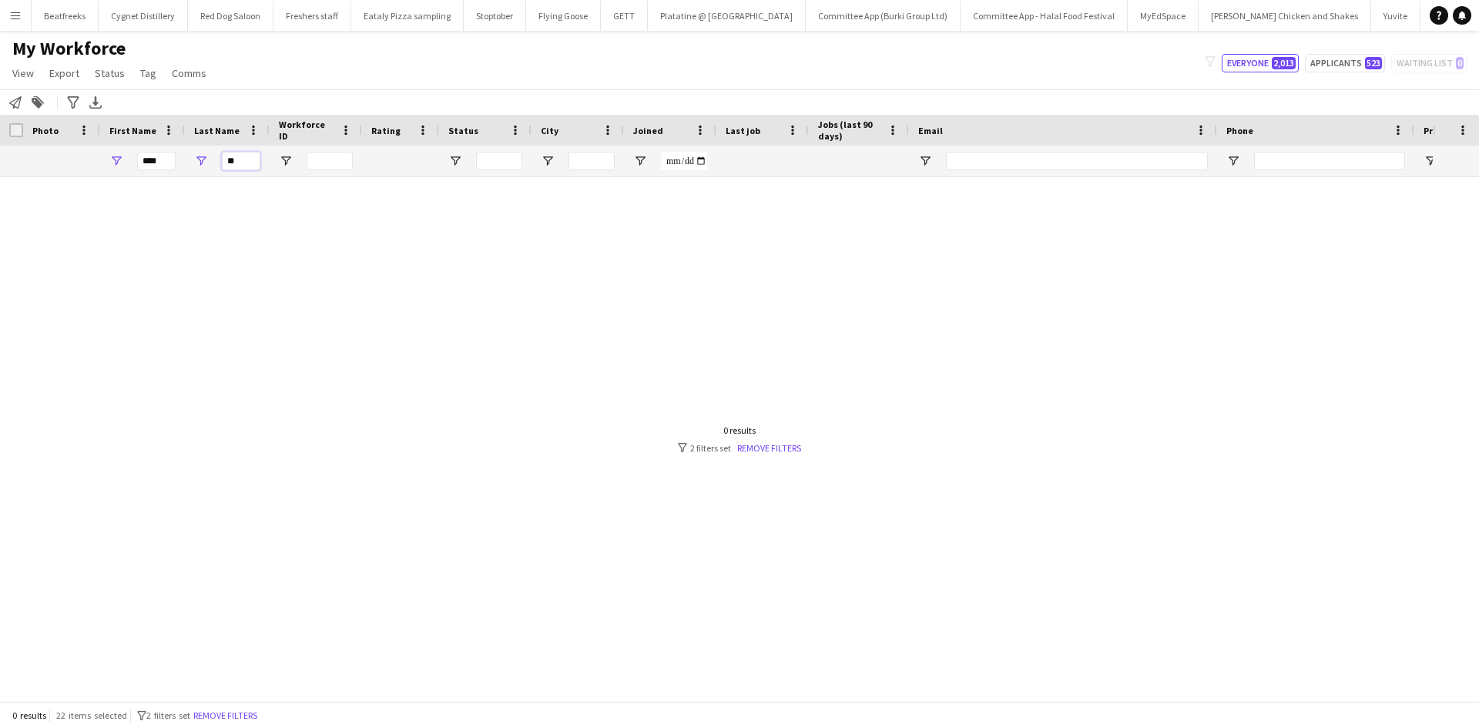
type input "*"
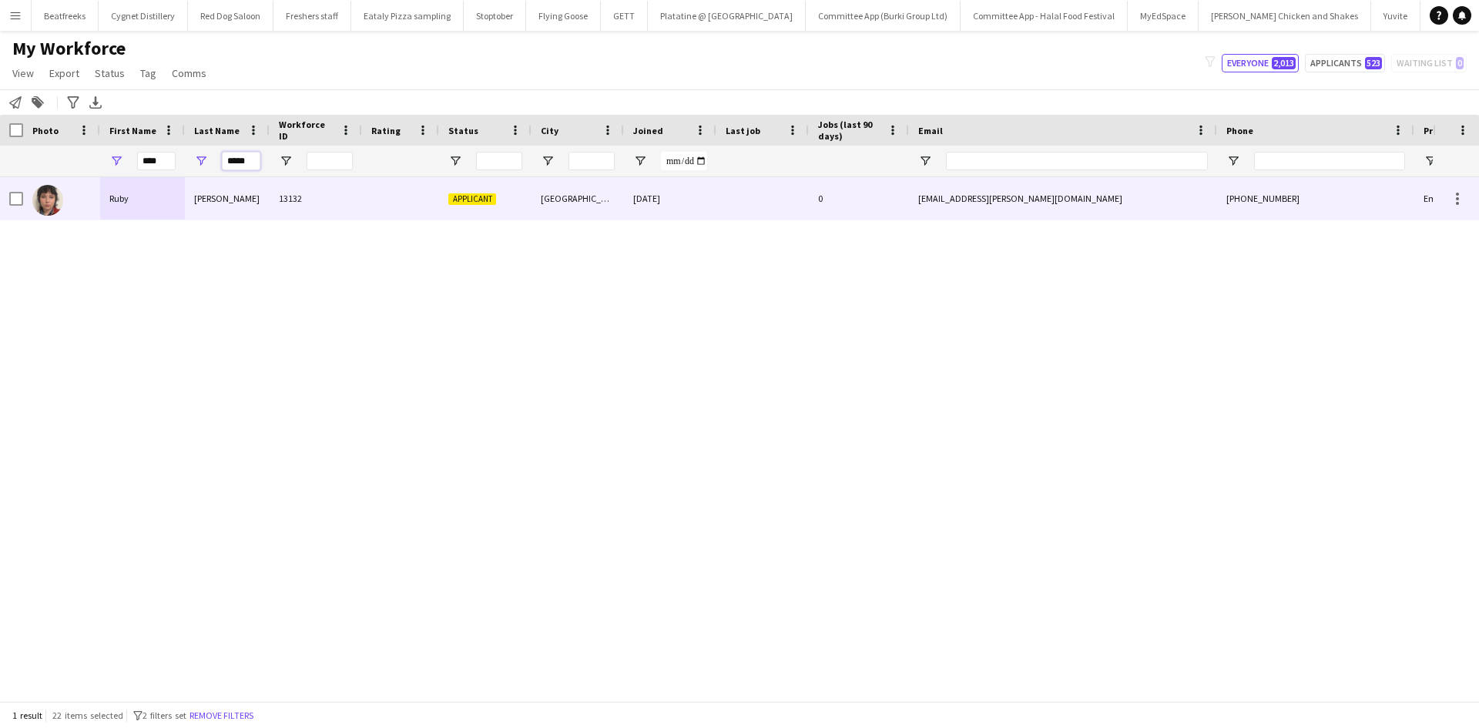
type input "*****"
click at [142, 179] on div "Ruby" at bounding box center [142, 198] width 85 height 42
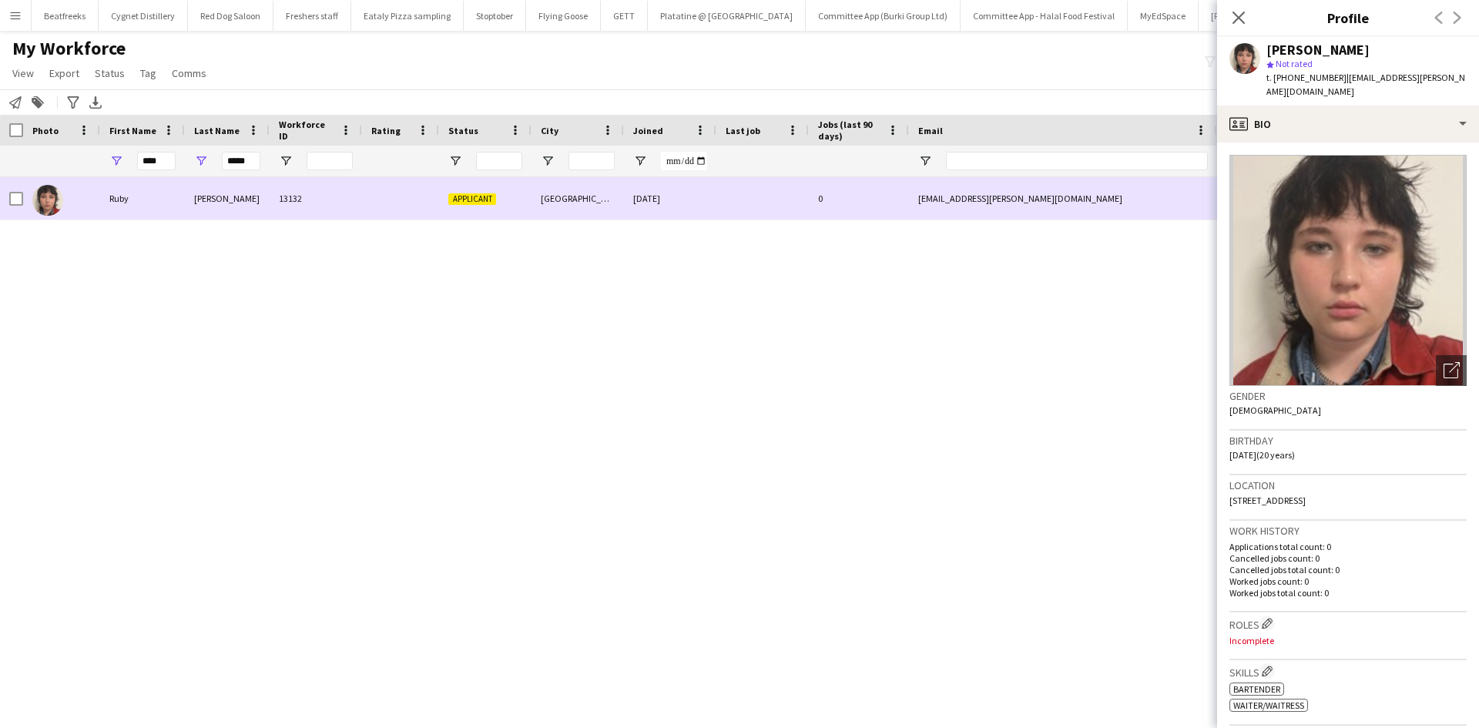
click at [152, 200] on div "Ruby" at bounding box center [142, 198] width 85 height 42
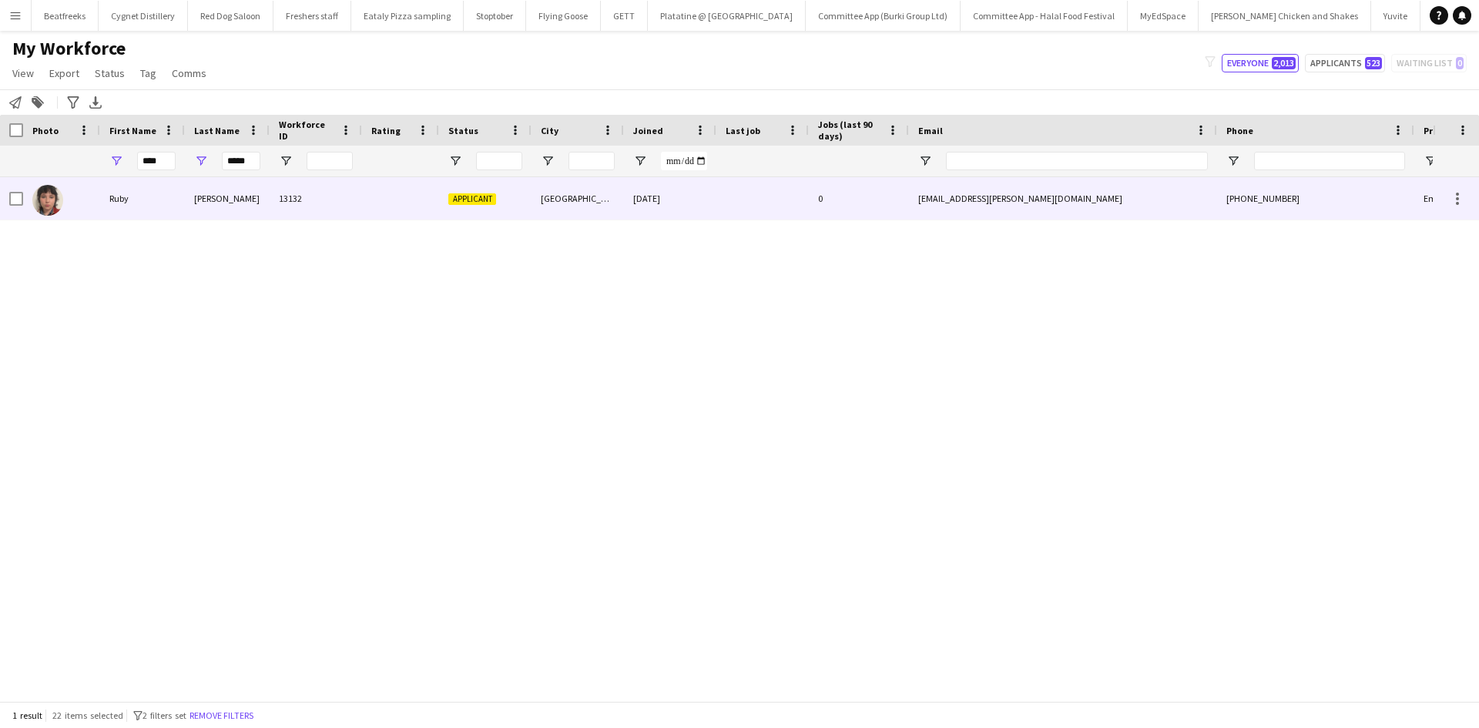
click at [640, 206] on div "29-08-2025" at bounding box center [670, 198] width 92 height 42
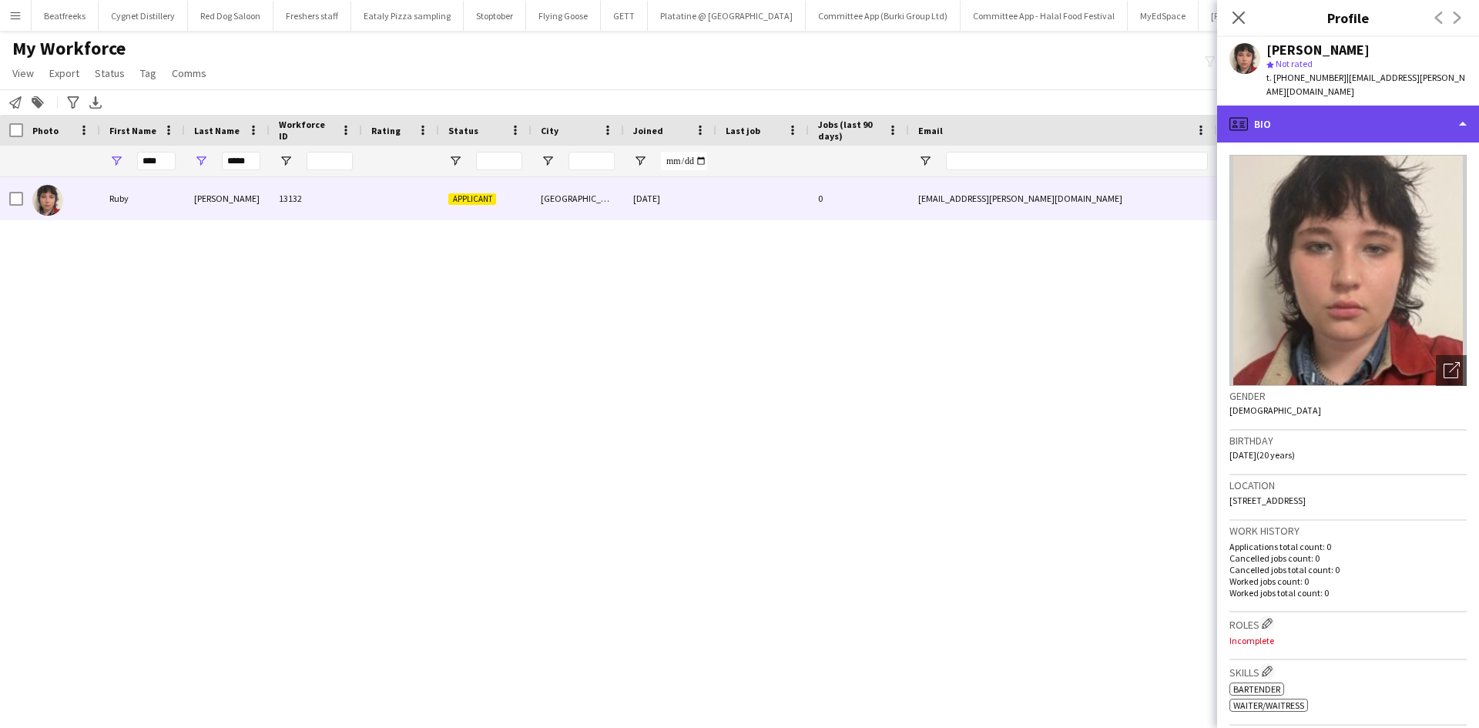
click at [1402, 106] on div "profile Bio" at bounding box center [1348, 124] width 262 height 37
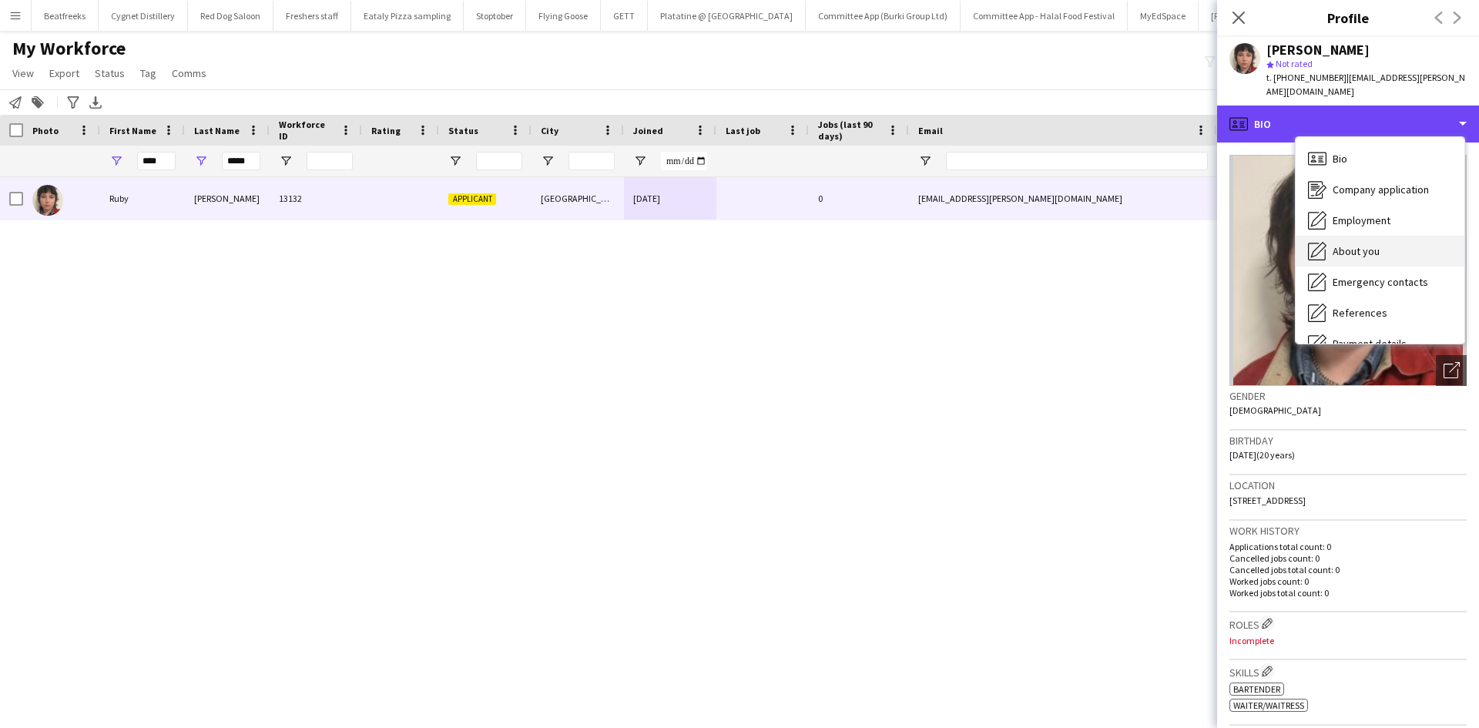
scroll to position [206, 0]
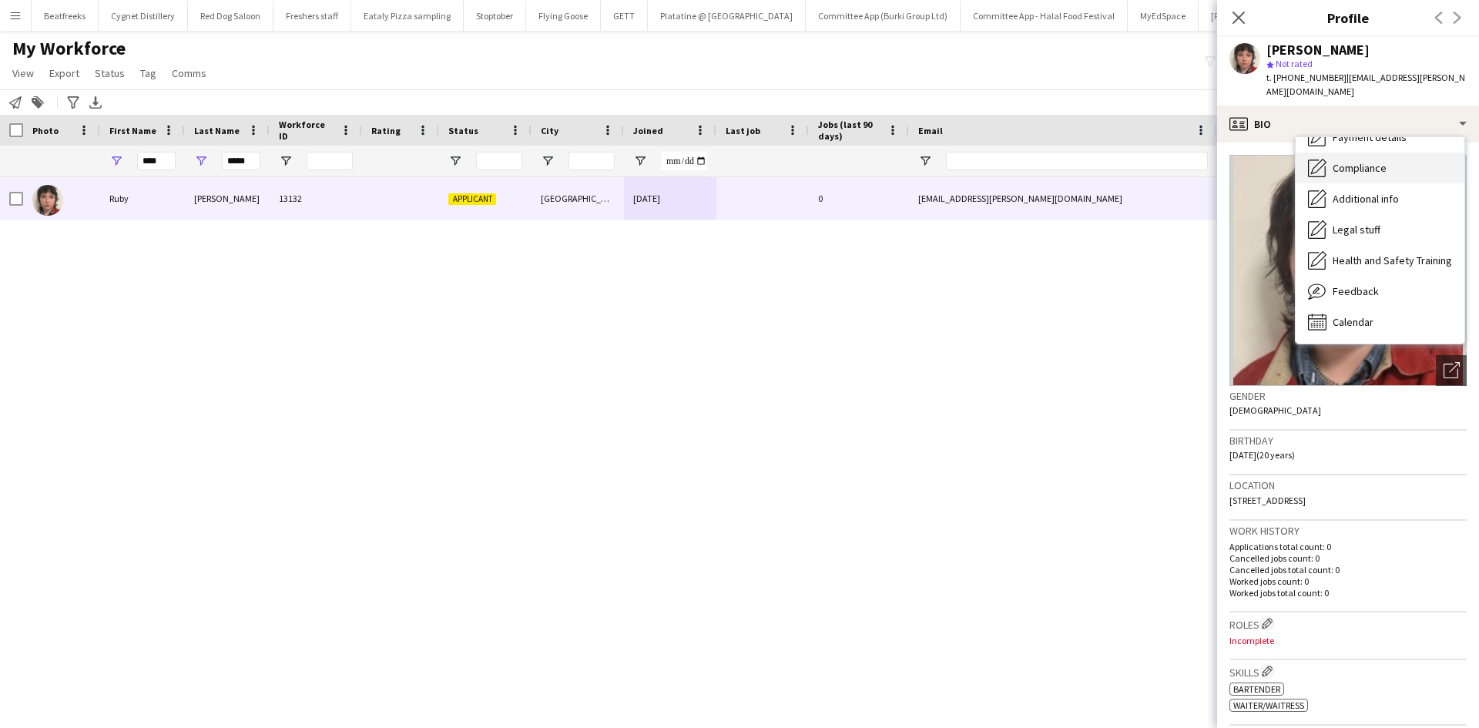
click at [1348, 161] on span "Compliance" at bounding box center [1359, 168] width 54 height 14
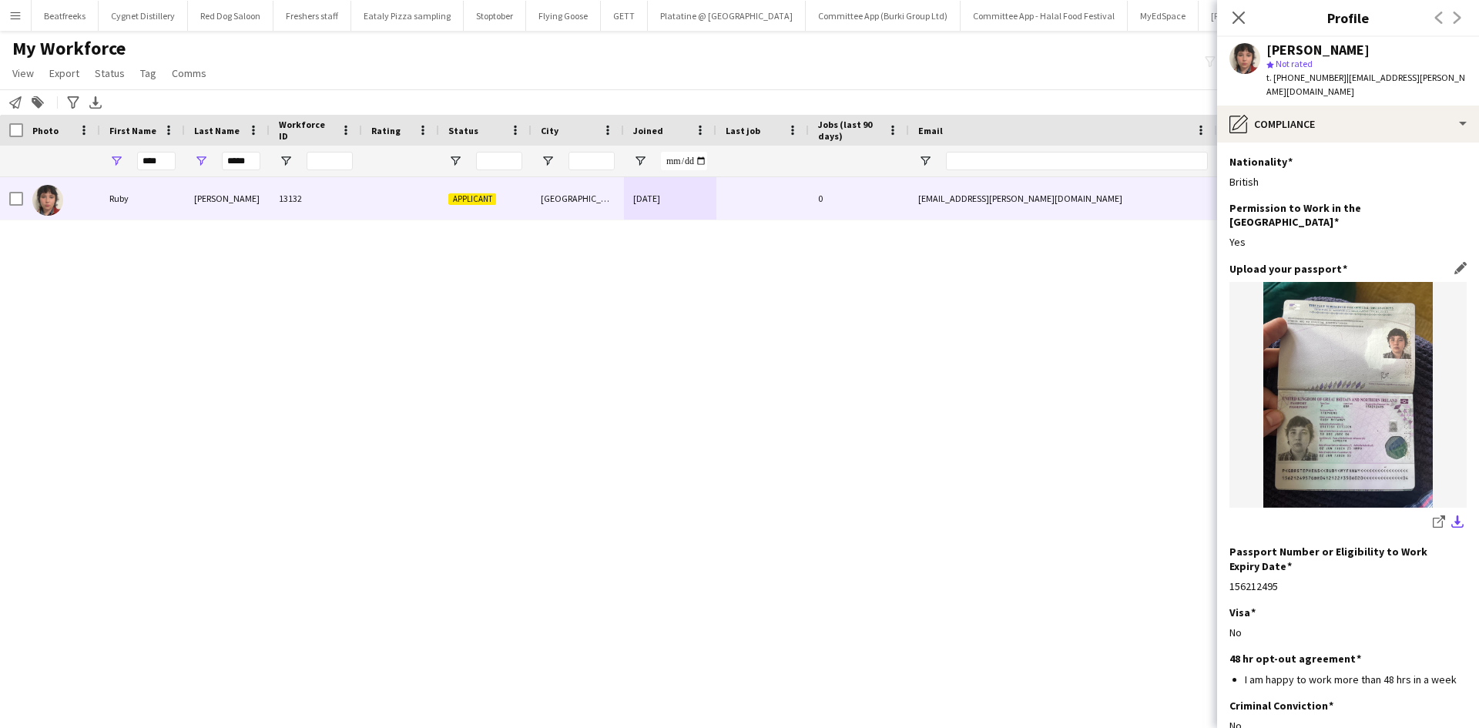
click at [1451, 515] on app-icon "download-bottom" at bounding box center [1457, 522] width 12 height 15
click at [1233, 19] on icon "Close pop-in" at bounding box center [1238, 17] width 15 height 15
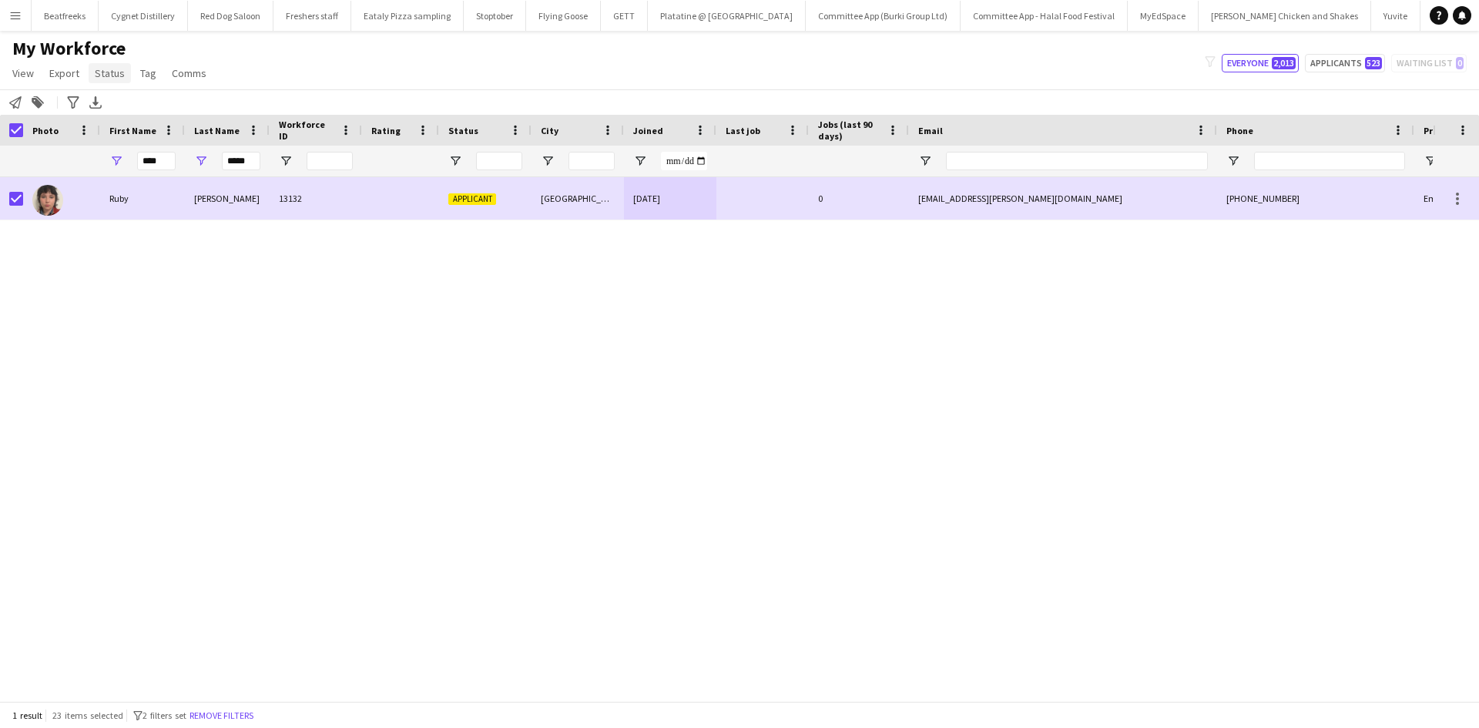
click at [101, 67] on span "Status" at bounding box center [110, 73] width 30 height 14
click at [167, 109] on link "Edit" at bounding box center [143, 106] width 108 height 32
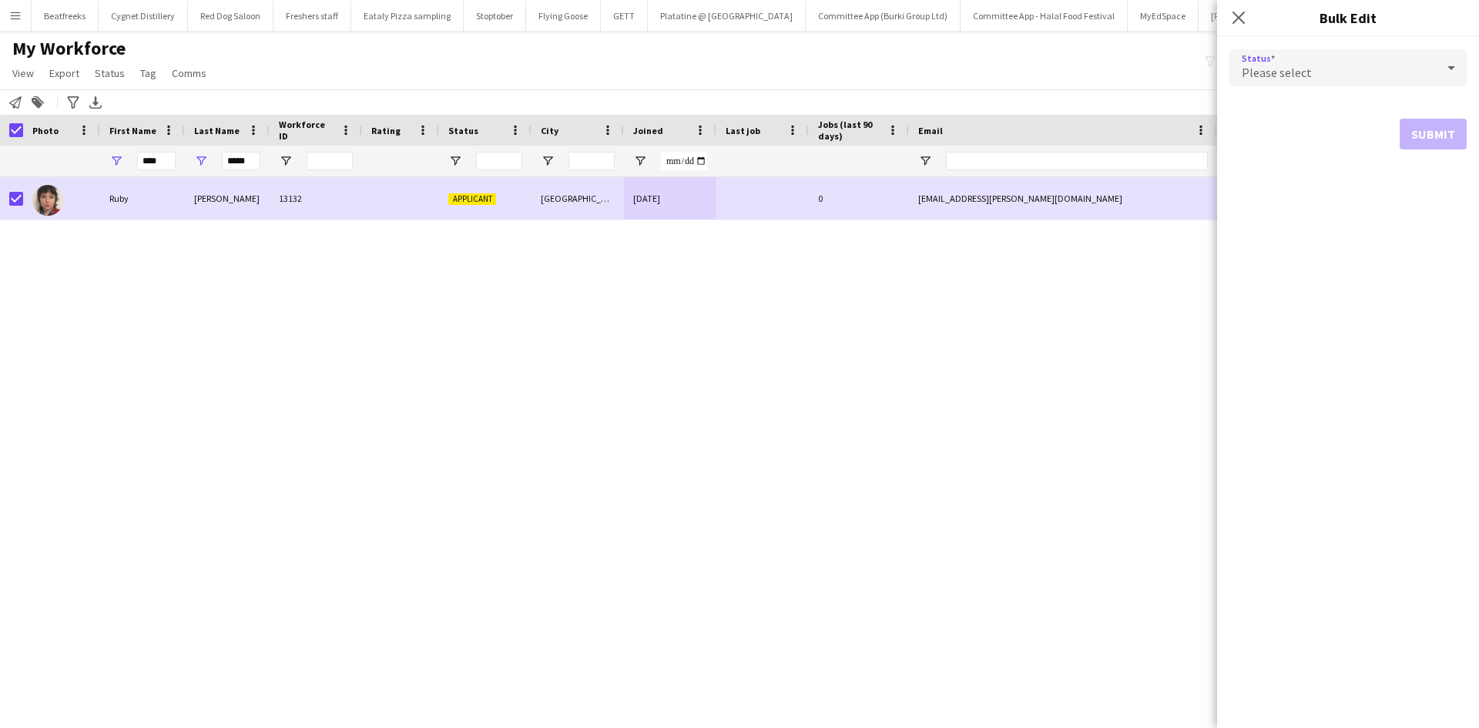
click at [1298, 65] on span "Please select" at bounding box center [1276, 72] width 70 height 15
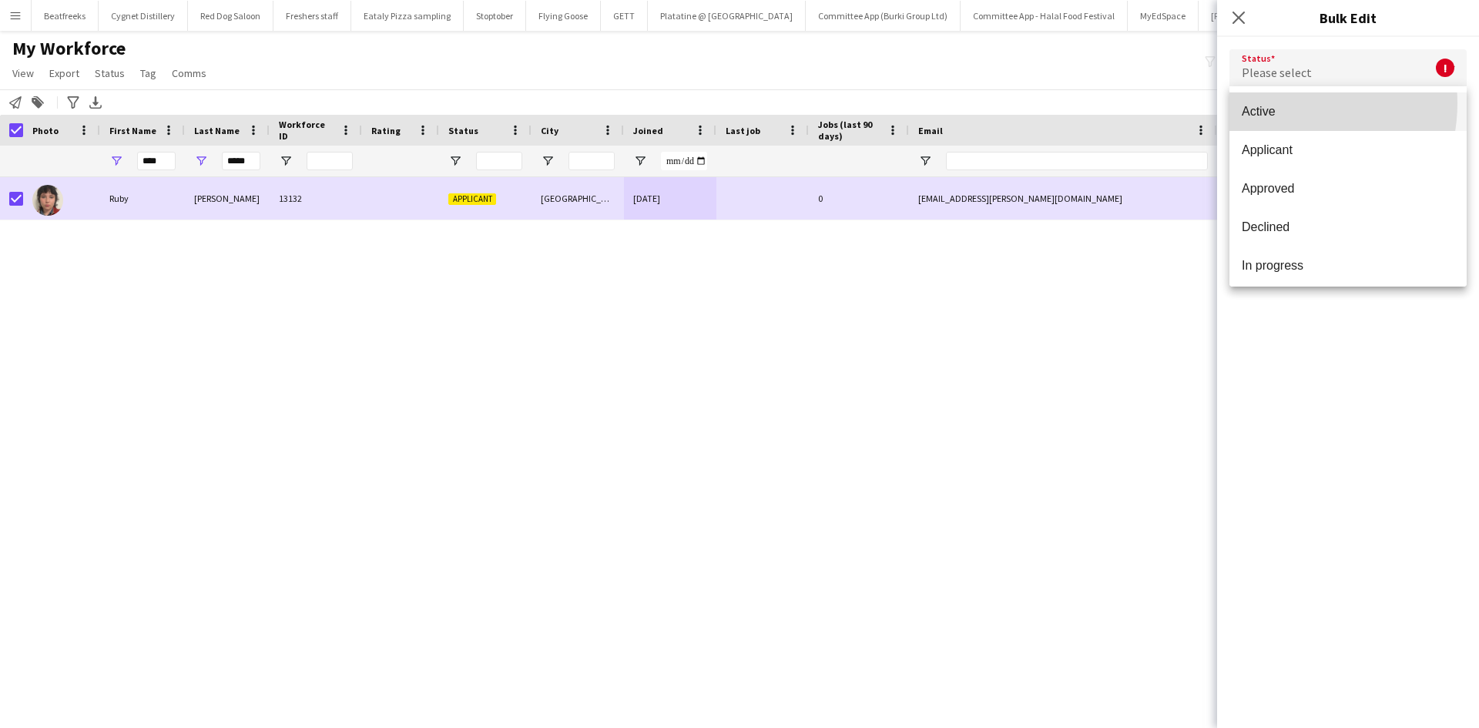
click at [1284, 103] on mat-option "Active" at bounding box center [1347, 111] width 237 height 39
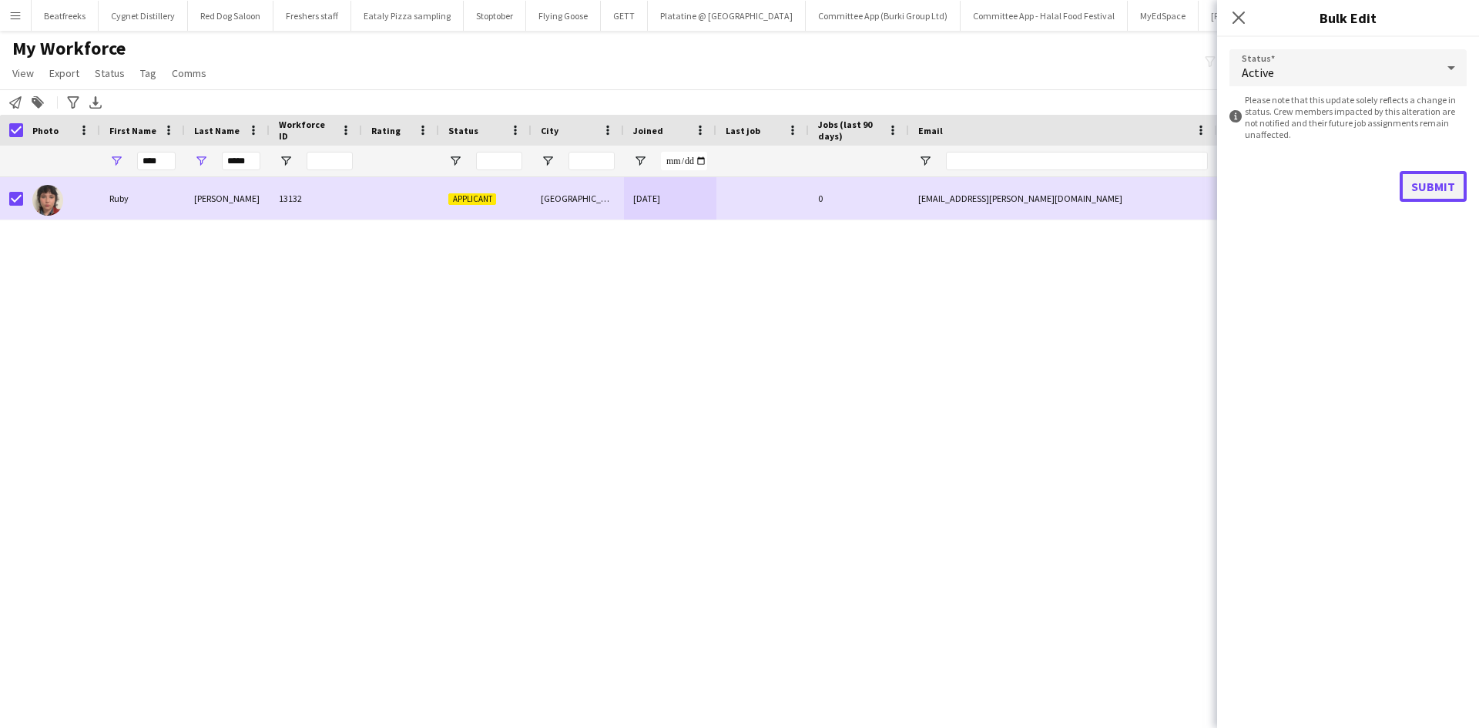
click at [1428, 179] on button "Submit" at bounding box center [1432, 186] width 67 height 31
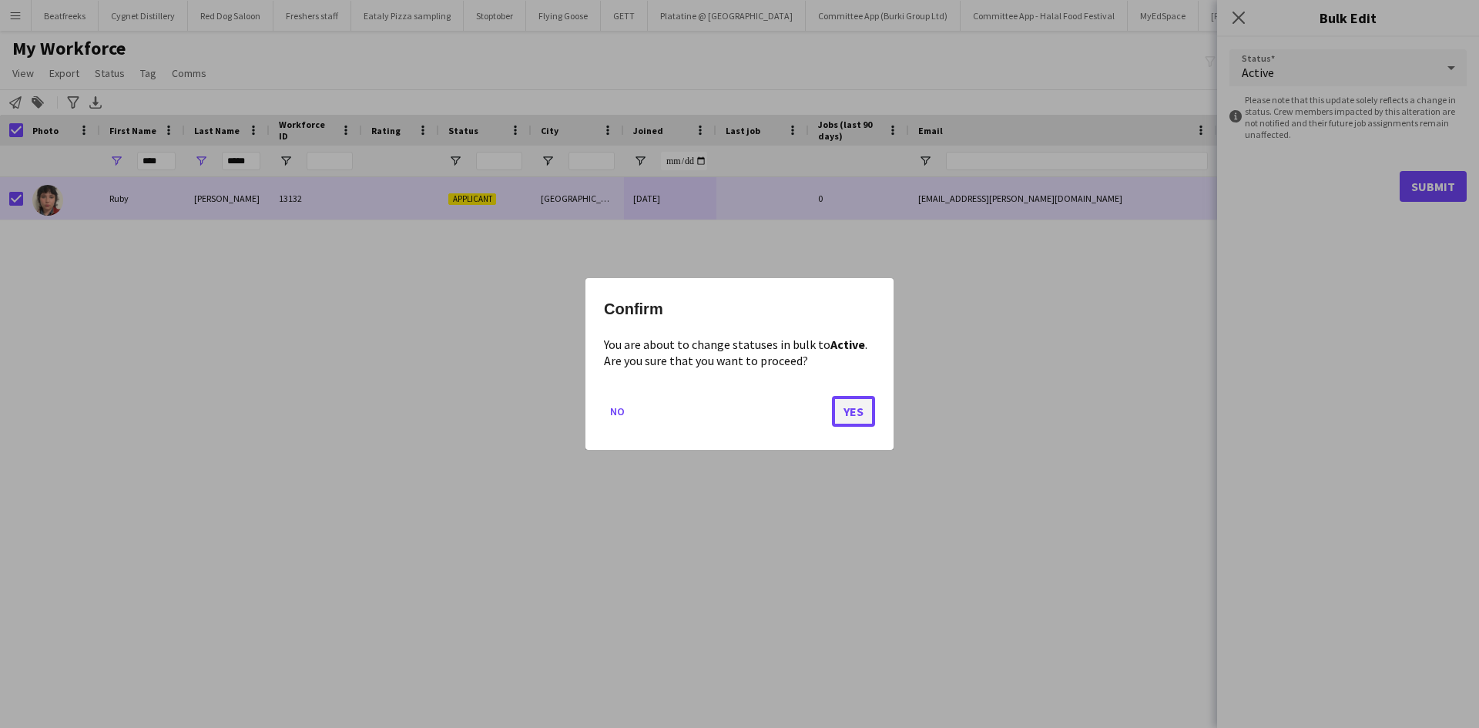
click at [846, 401] on button "Yes" at bounding box center [853, 411] width 43 height 31
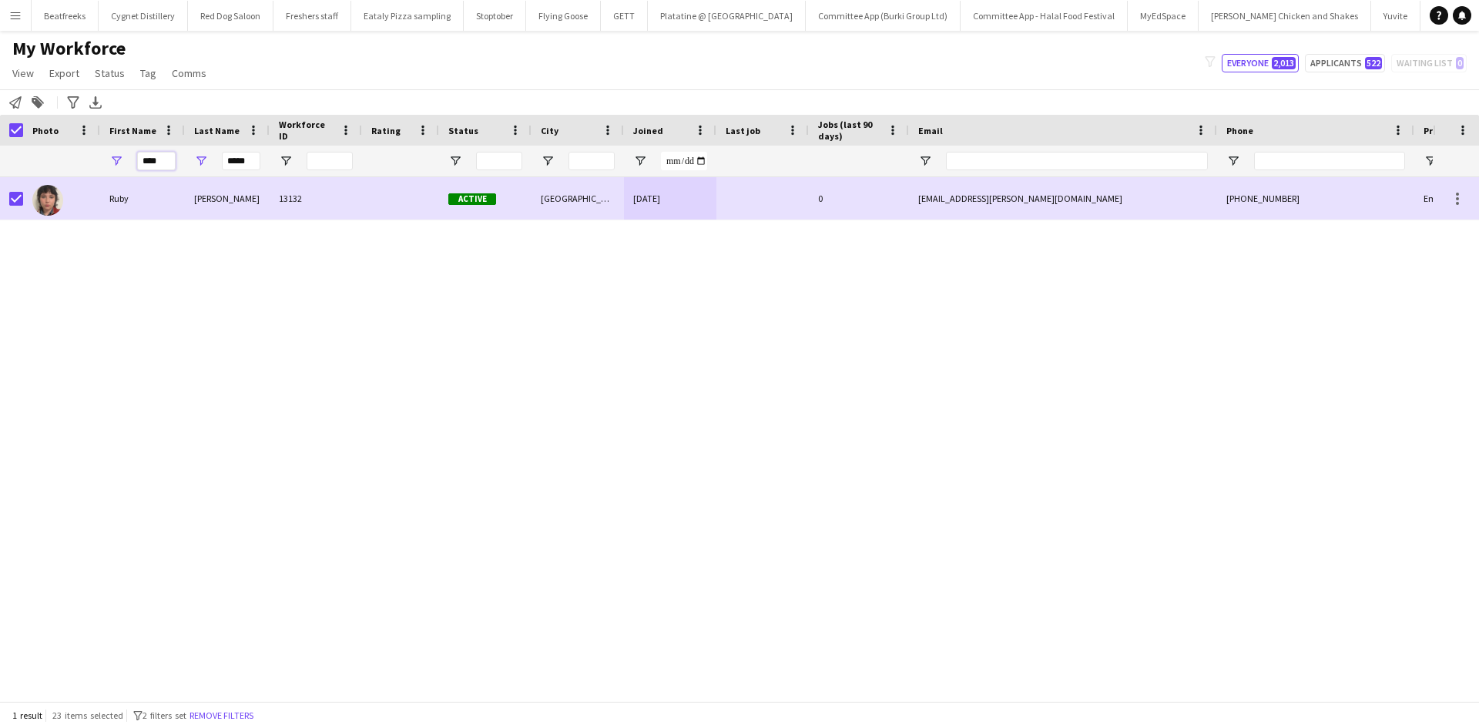
drag, startPoint x: 166, startPoint y: 161, endPoint x: 79, endPoint y: 161, distance: 86.3
click at [79, 161] on div "**** *****" at bounding box center [835, 161] width 1670 height 31
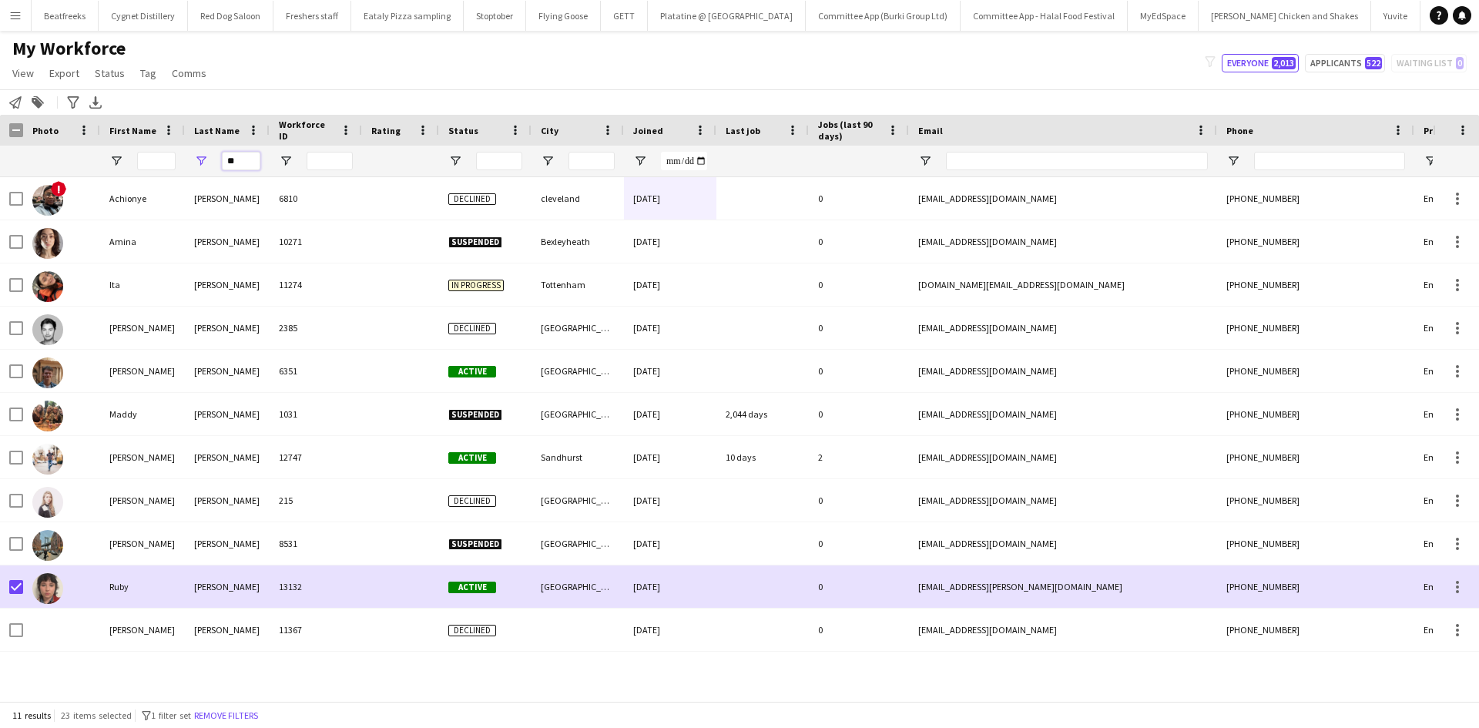
type input "*"
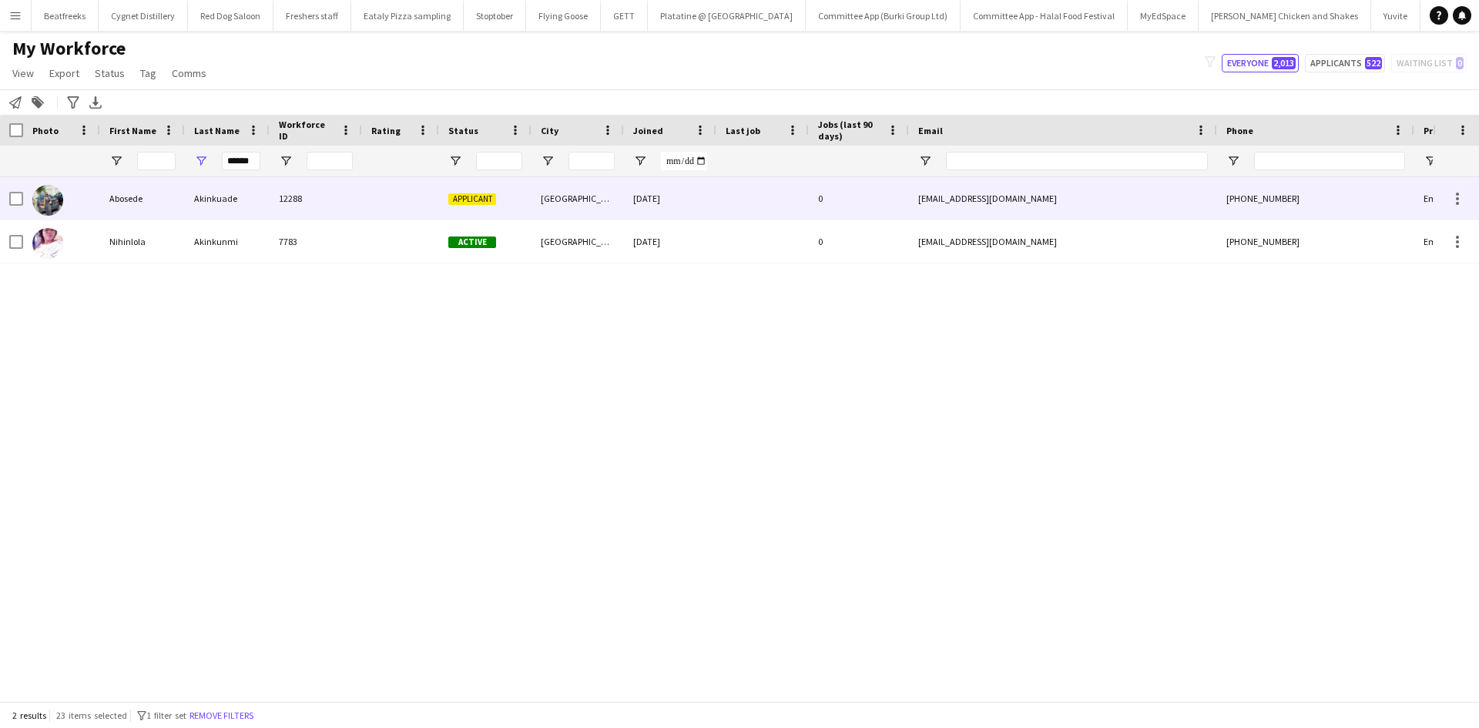
click at [193, 192] on div "Akinkuade" at bounding box center [227, 198] width 85 height 42
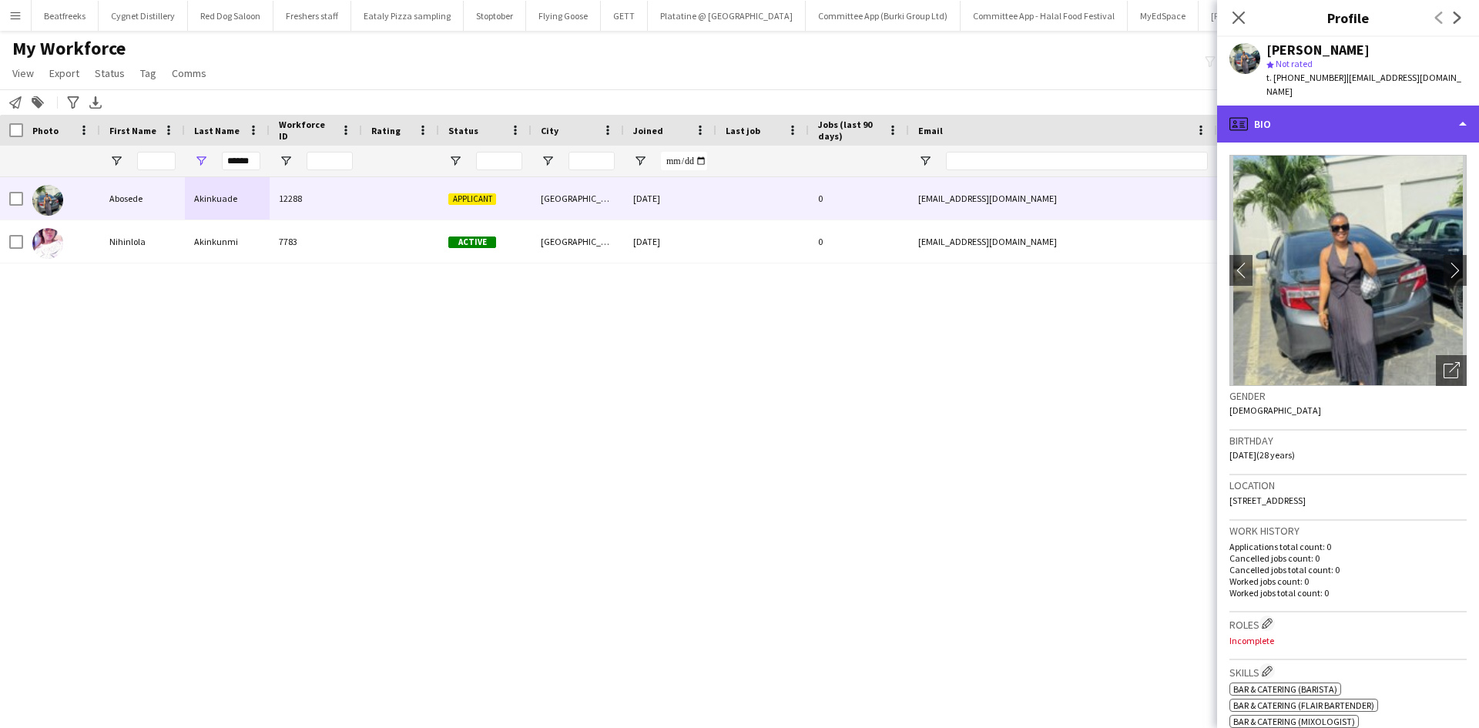
click at [1325, 114] on div "profile Bio" at bounding box center [1348, 124] width 262 height 37
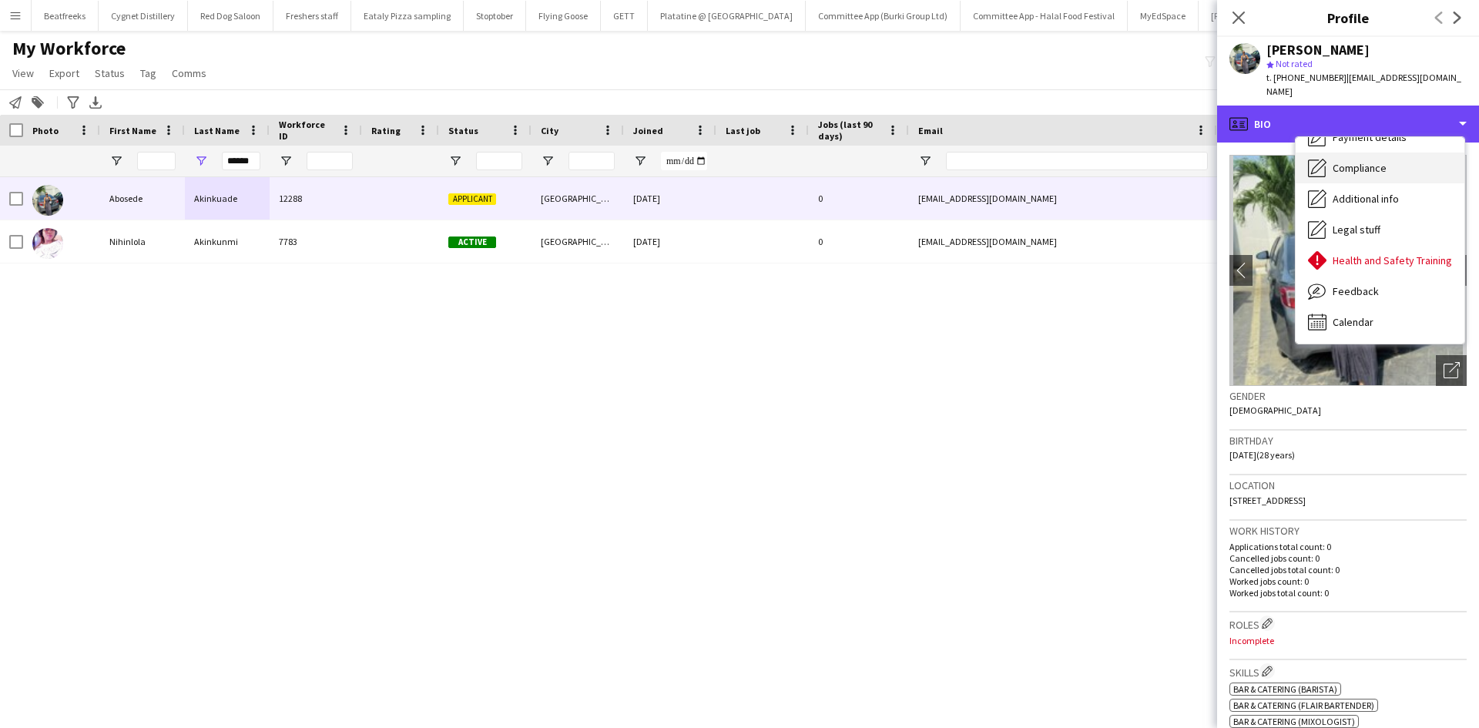
scroll to position [206, 0]
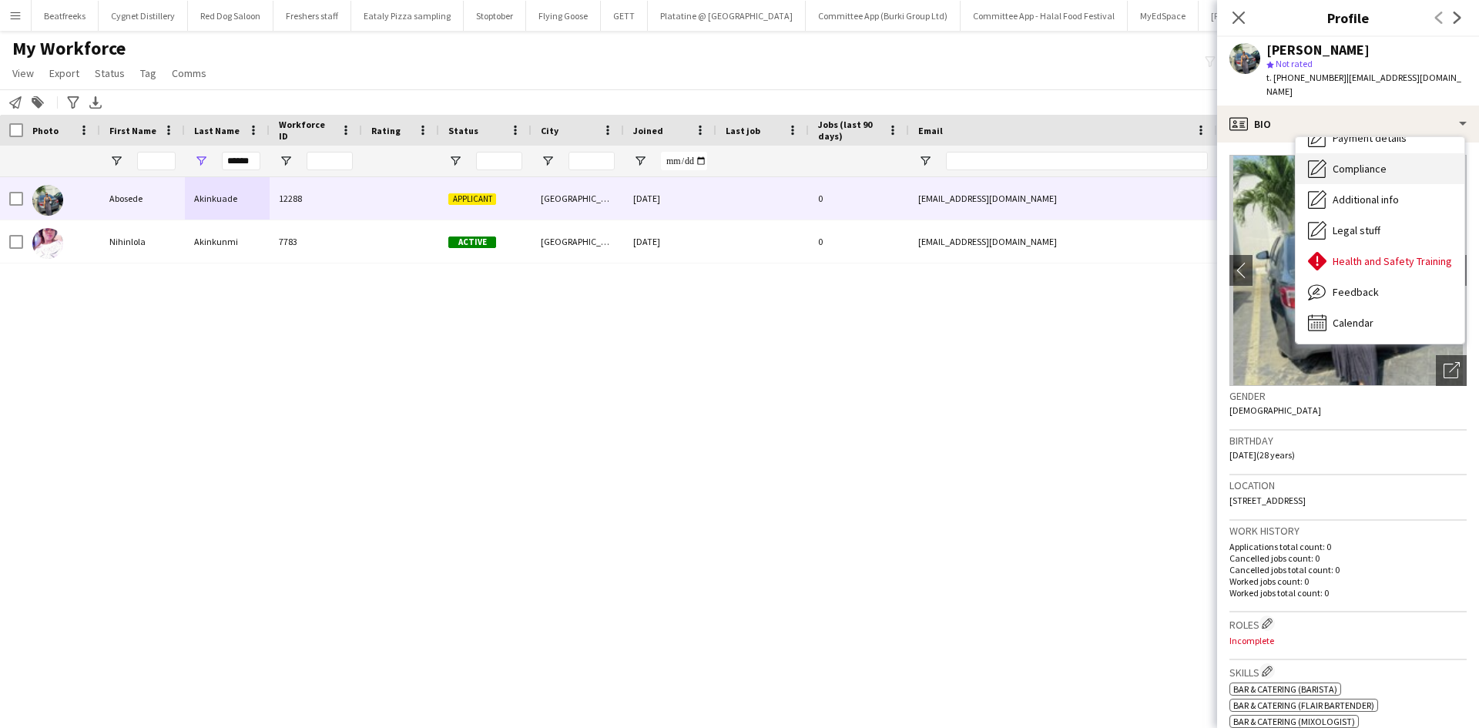
click at [1354, 169] on span "Compliance" at bounding box center [1359, 169] width 54 height 14
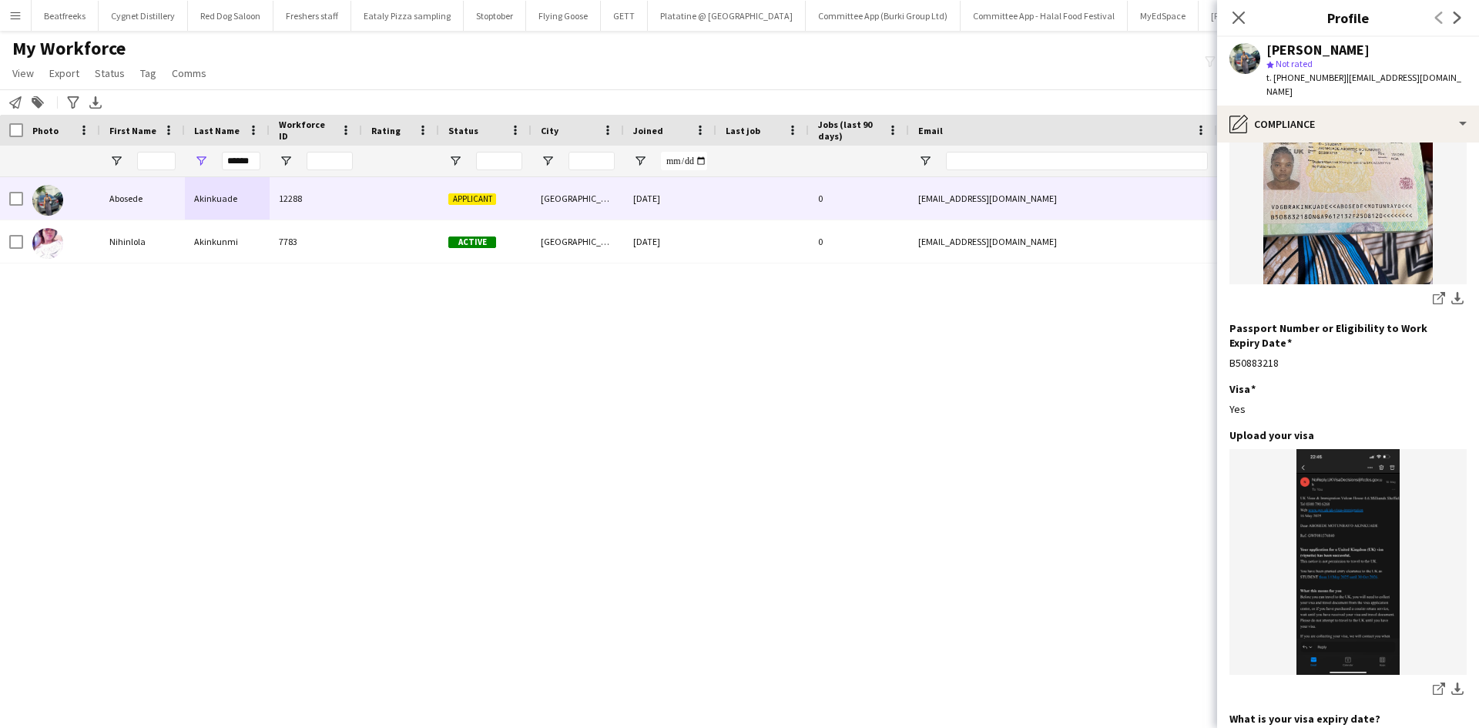
scroll to position [494, 0]
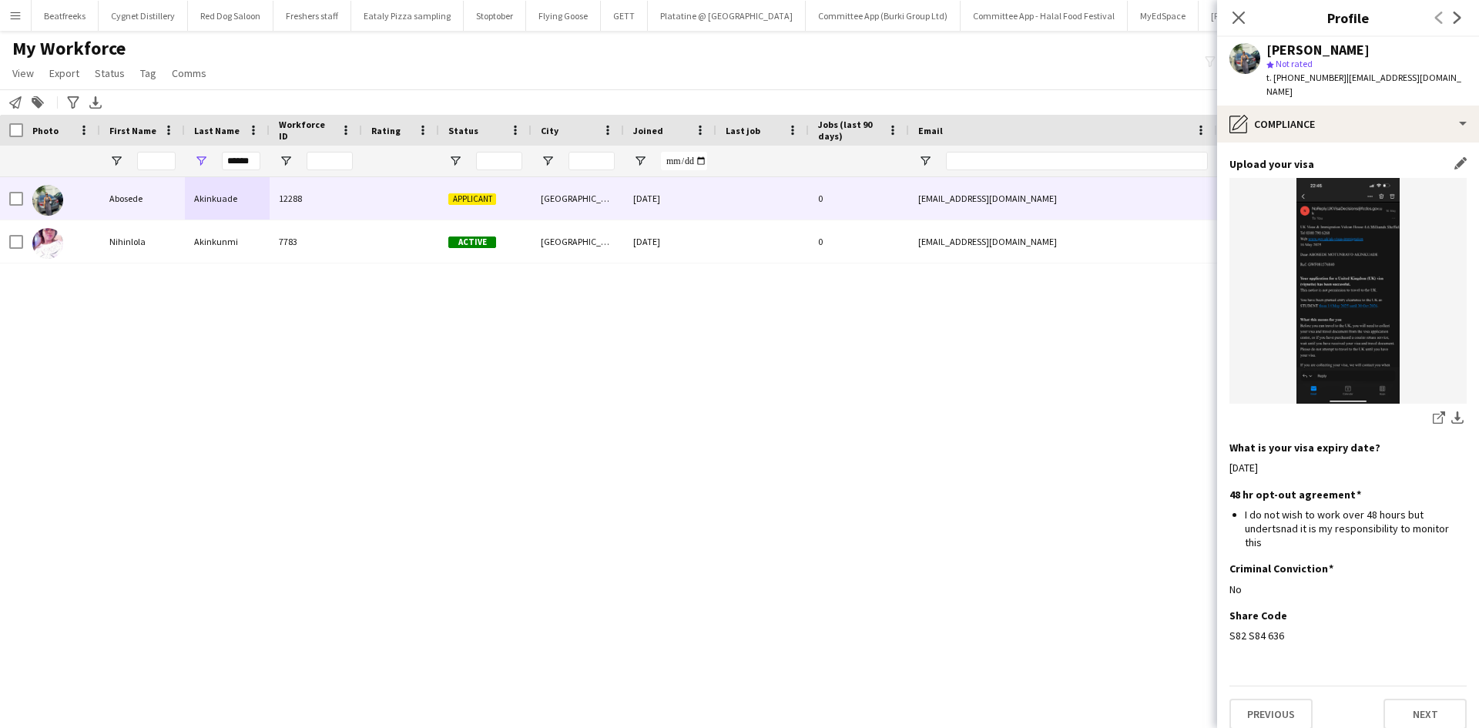
click at [1350, 293] on img at bounding box center [1347, 291] width 237 height 226
drag, startPoint x: 1285, startPoint y: 622, endPoint x: 1229, endPoint y: 615, distance: 56.6
click at [1229, 628] on div "S82 S84 636" at bounding box center [1347, 635] width 237 height 14
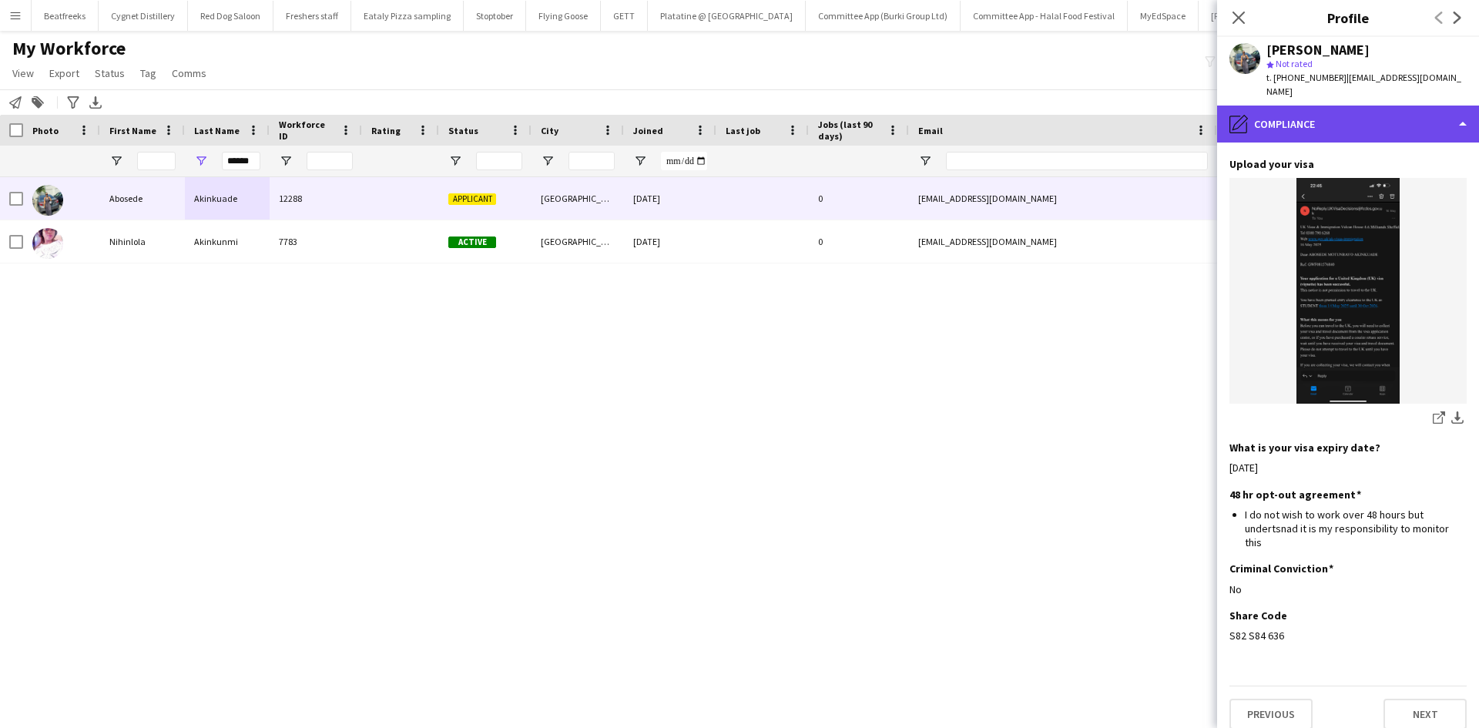
click at [1383, 116] on div "pencil4 Compliance" at bounding box center [1348, 124] width 262 height 37
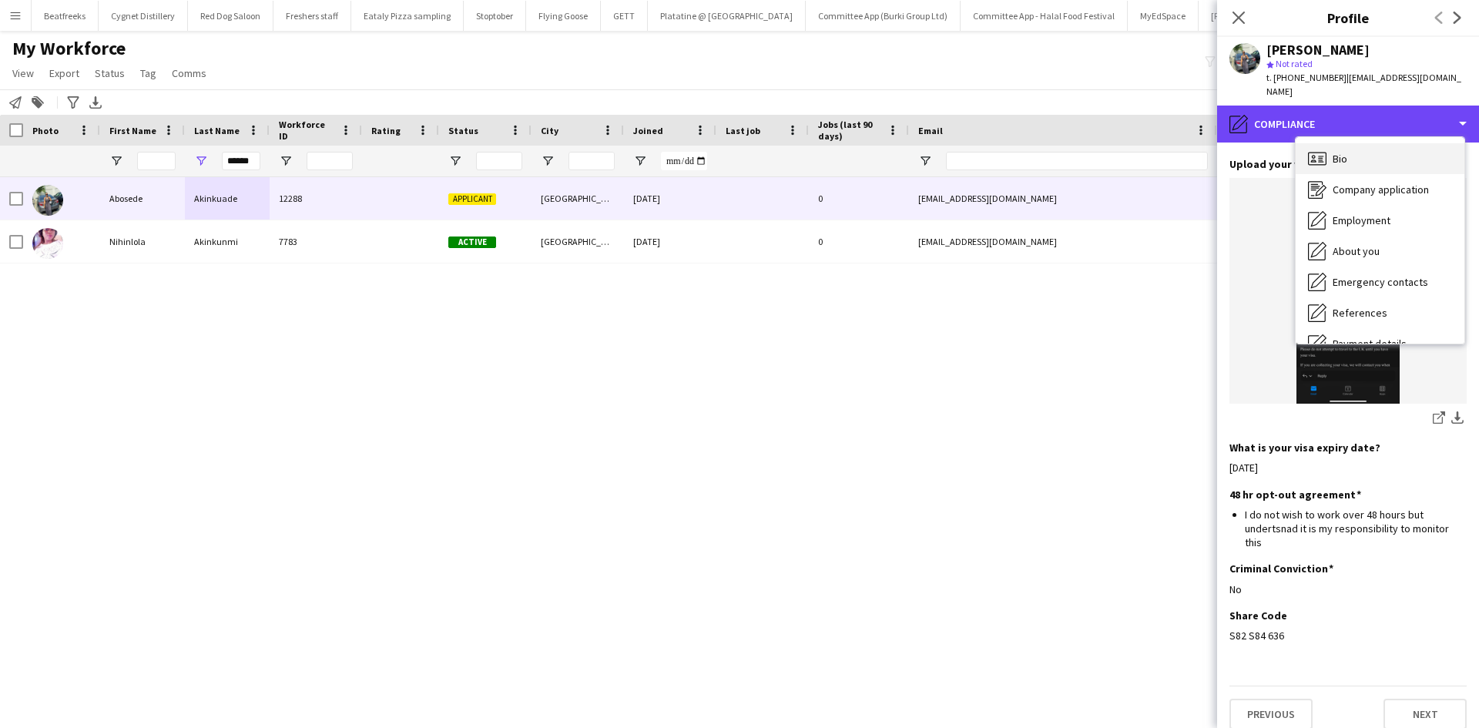
scroll to position [1, 0]
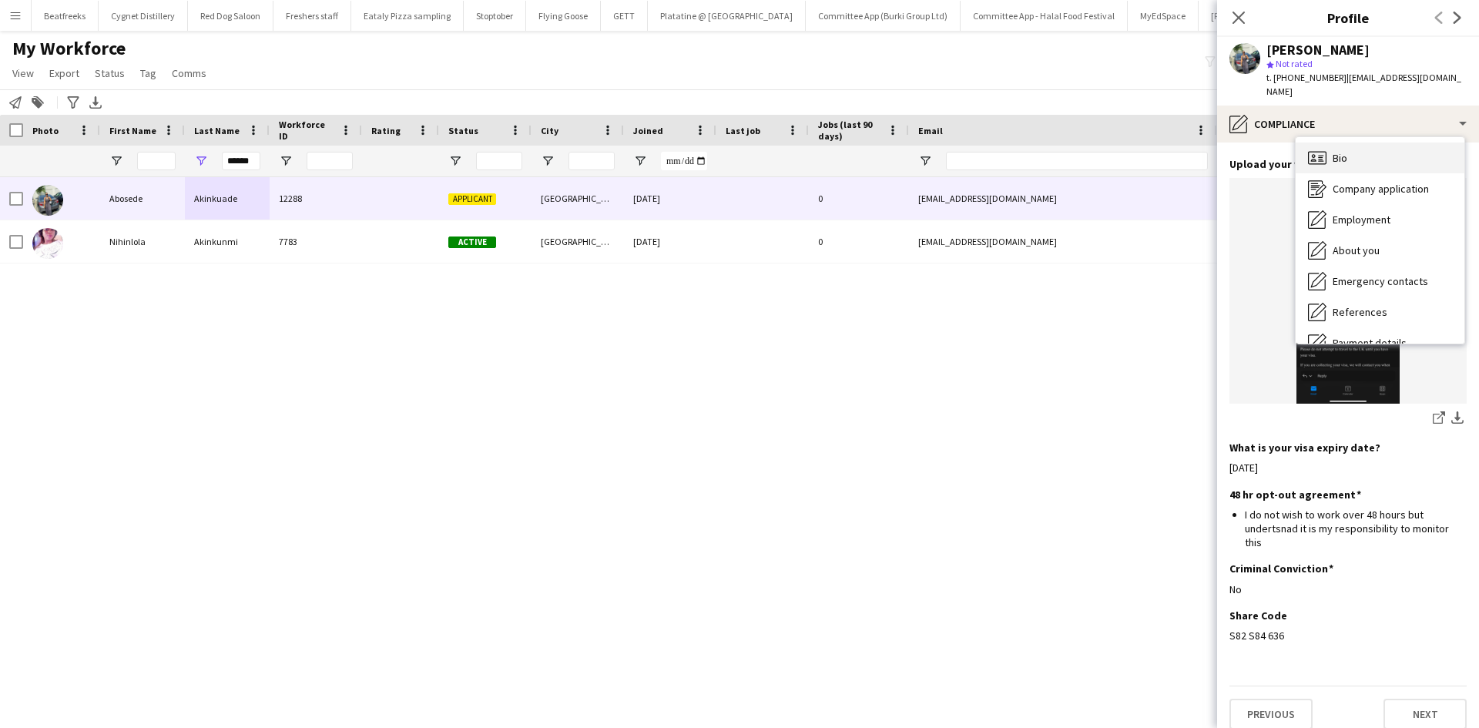
click at [1376, 158] on div "Bio Bio" at bounding box center [1379, 157] width 169 height 31
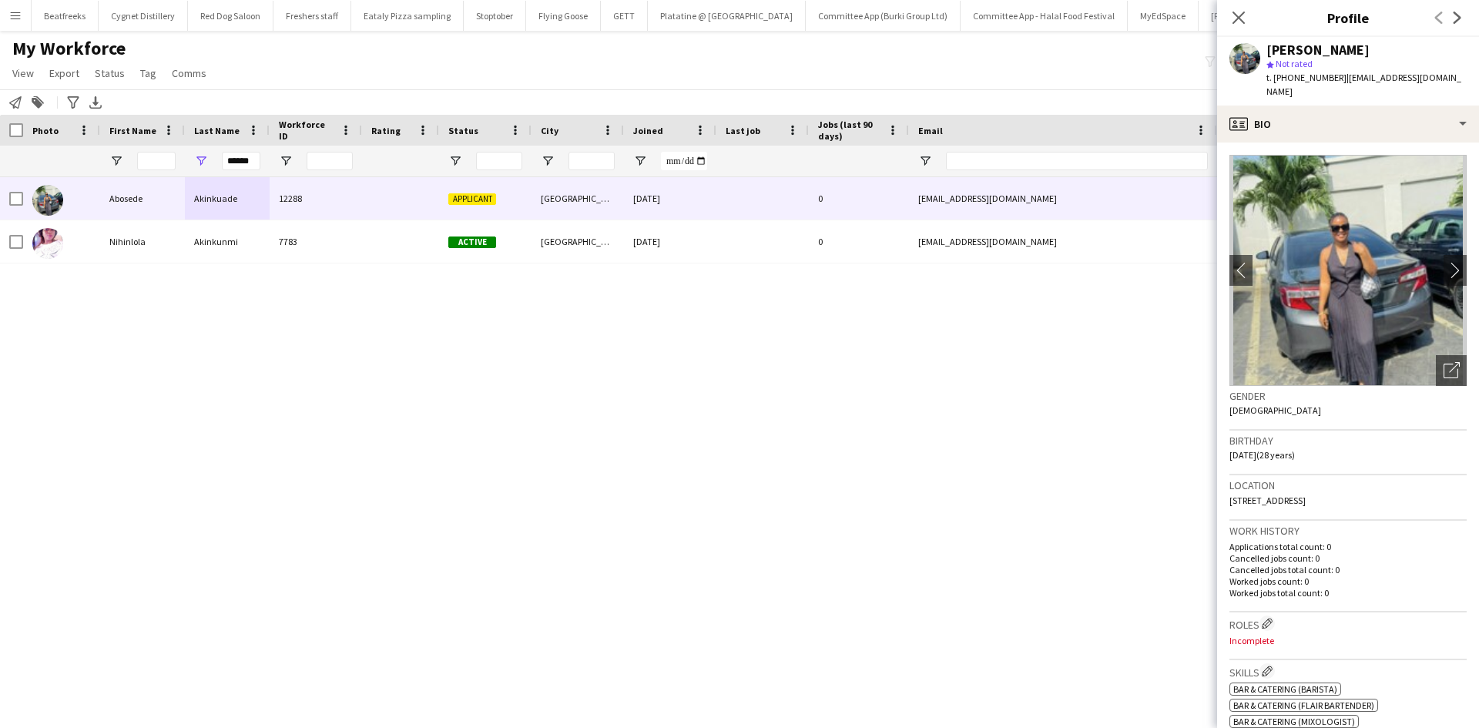
click at [264, 160] on div "******" at bounding box center [227, 161] width 85 height 31
drag, startPoint x: 256, startPoint y: 161, endPoint x: 186, endPoint y: 183, distance: 73.3
click at [186, 183] on div "Workforce Details Photo First Name" at bounding box center [739, 408] width 1479 height 586
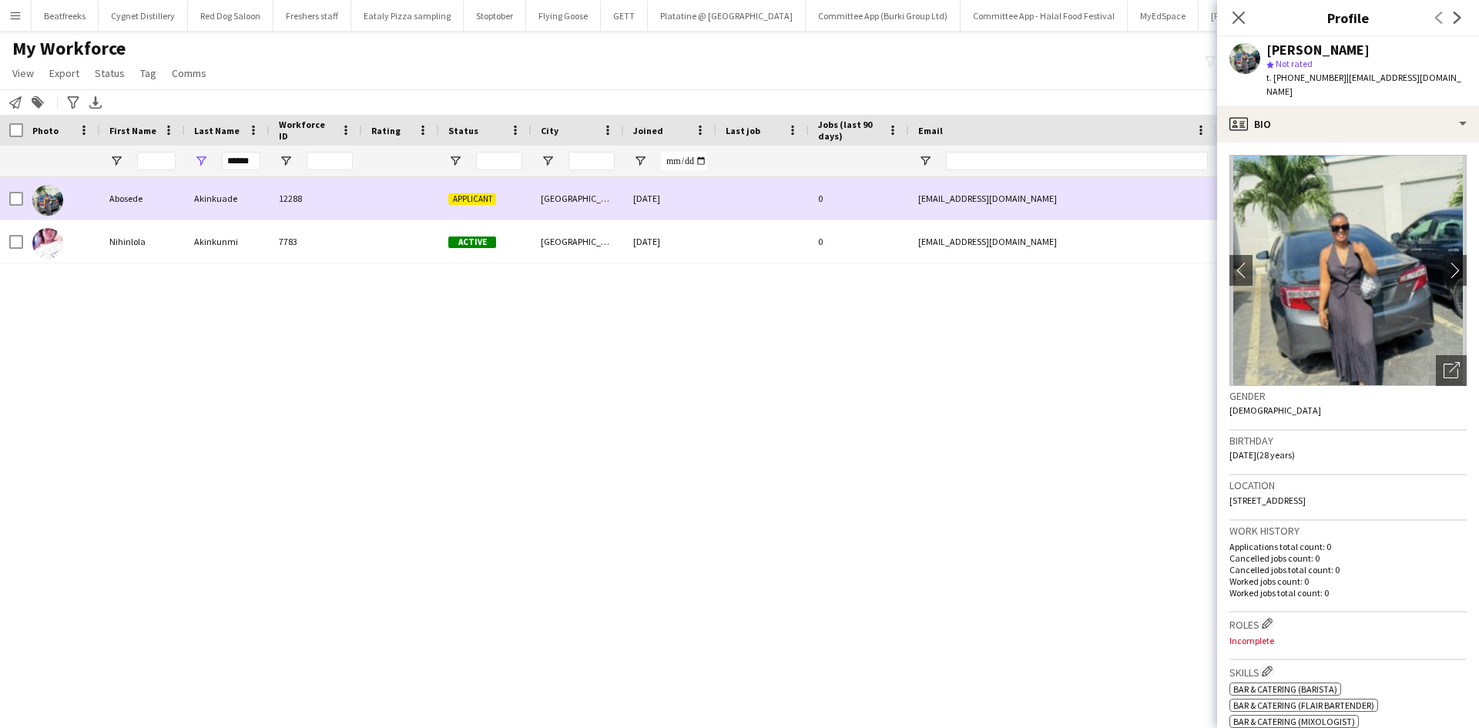
click at [186, 183] on div "Akinkuade" at bounding box center [227, 198] width 85 height 42
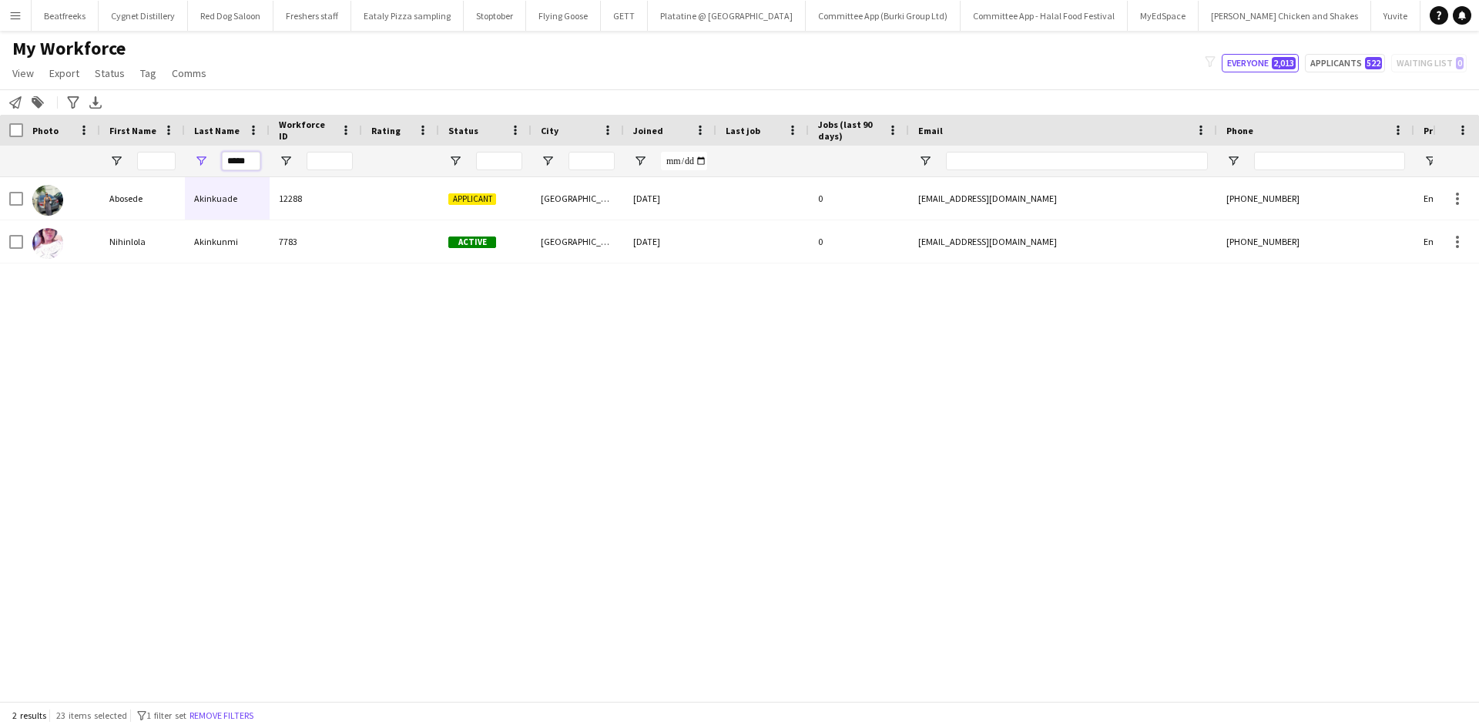
type input "*****"
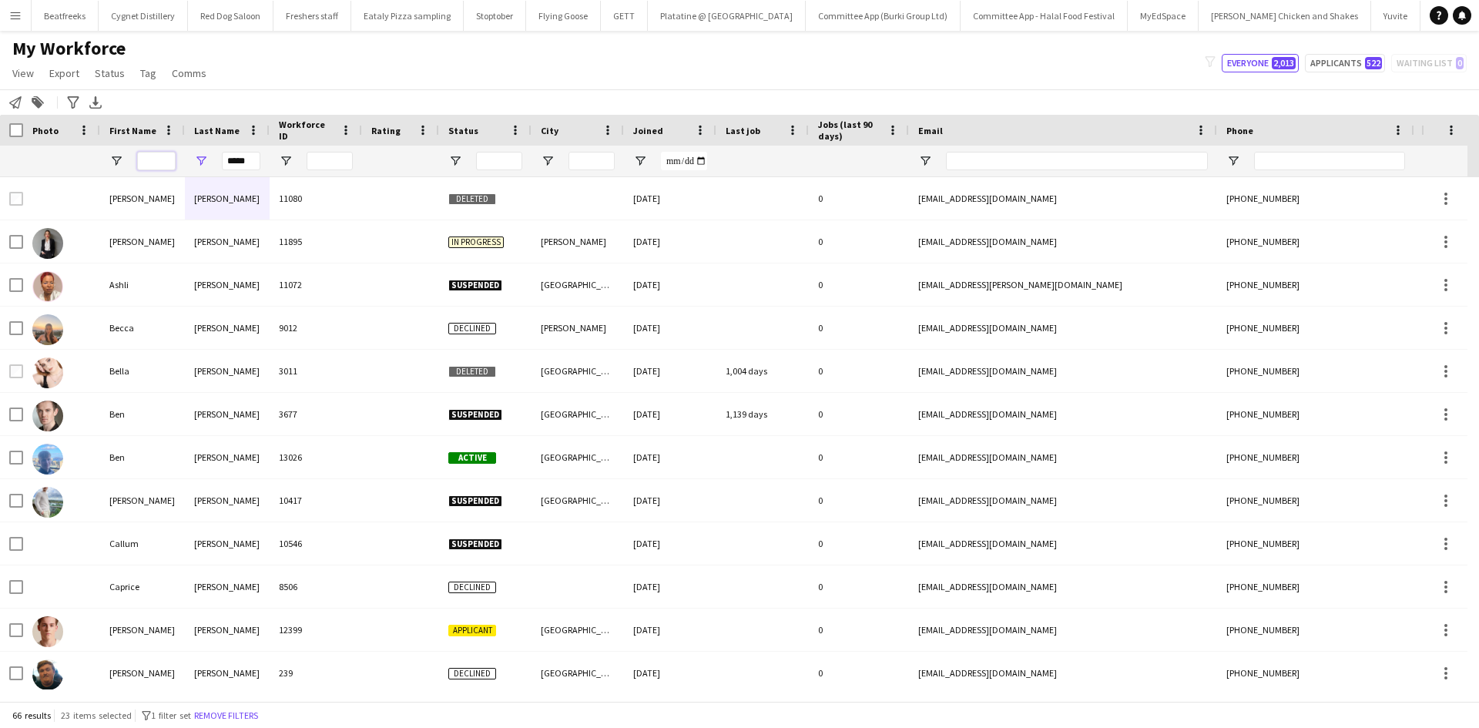
click at [136, 166] on div at bounding box center [142, 161] width 85 height 31
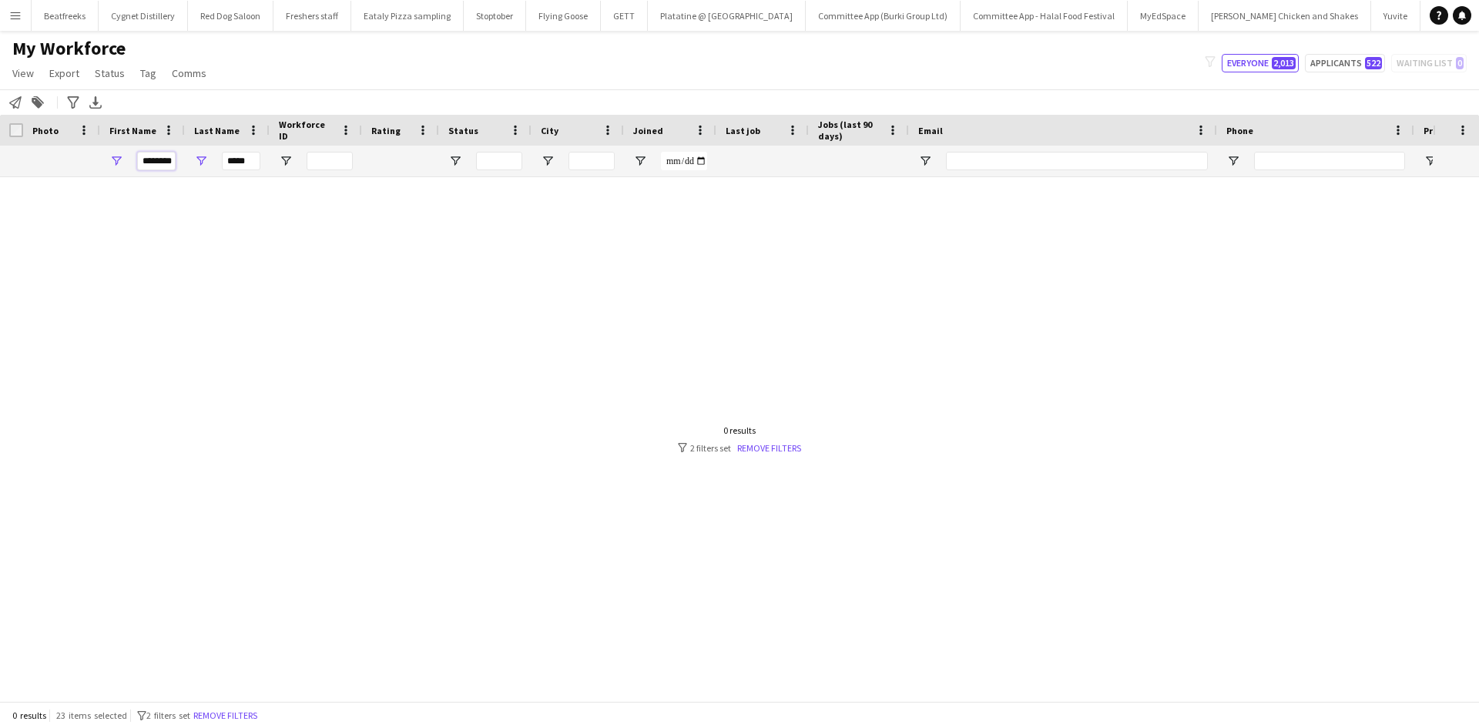
scroll to position [0, 0]
type input "*******"
drag, startPoint x: 250, startPoint y: 160, endPoint x: 180, endPoint y: 164, distance: 69.4
click at [180, 164] on div "******* *****" at bounding box center [835, 161] width 1670 height 31
type input "***"
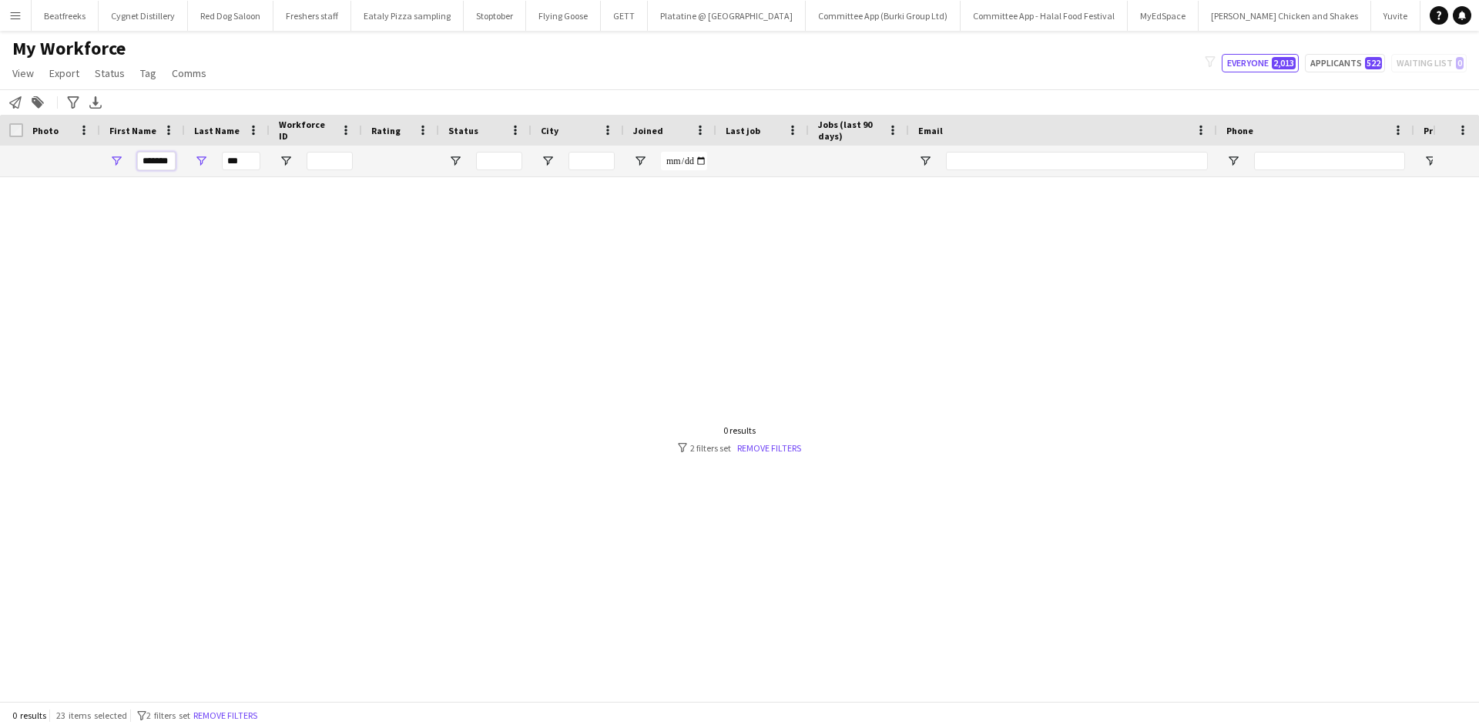
drag, startPoint x: 170, startPoint y: 162, endPoint x: 96, endPoint y: 169, distance: 74.2
click at [96, 169] on div "******* ***" at bounding box center [835, 161] width 1670 height 31
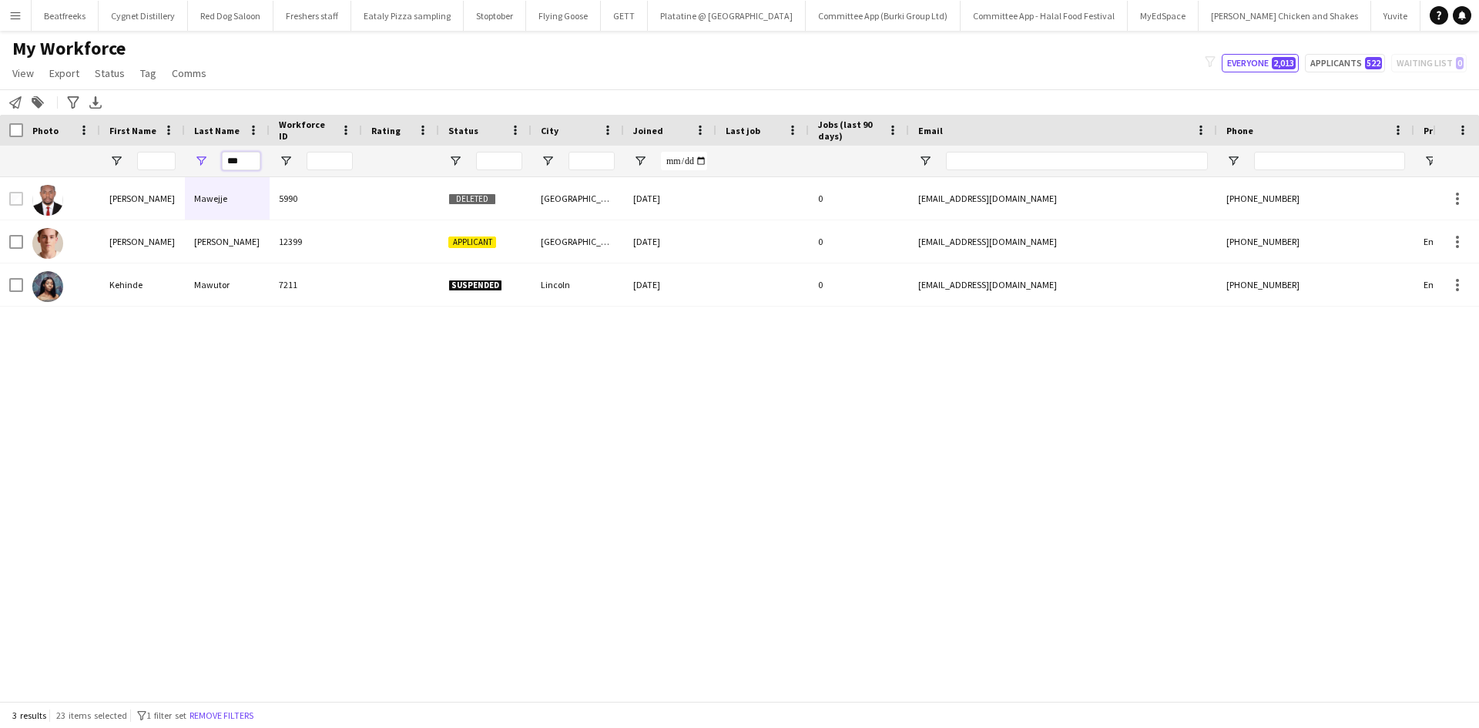
click at [246, 164] on input "***" at bounding box center [241, 161] width 39 height 18
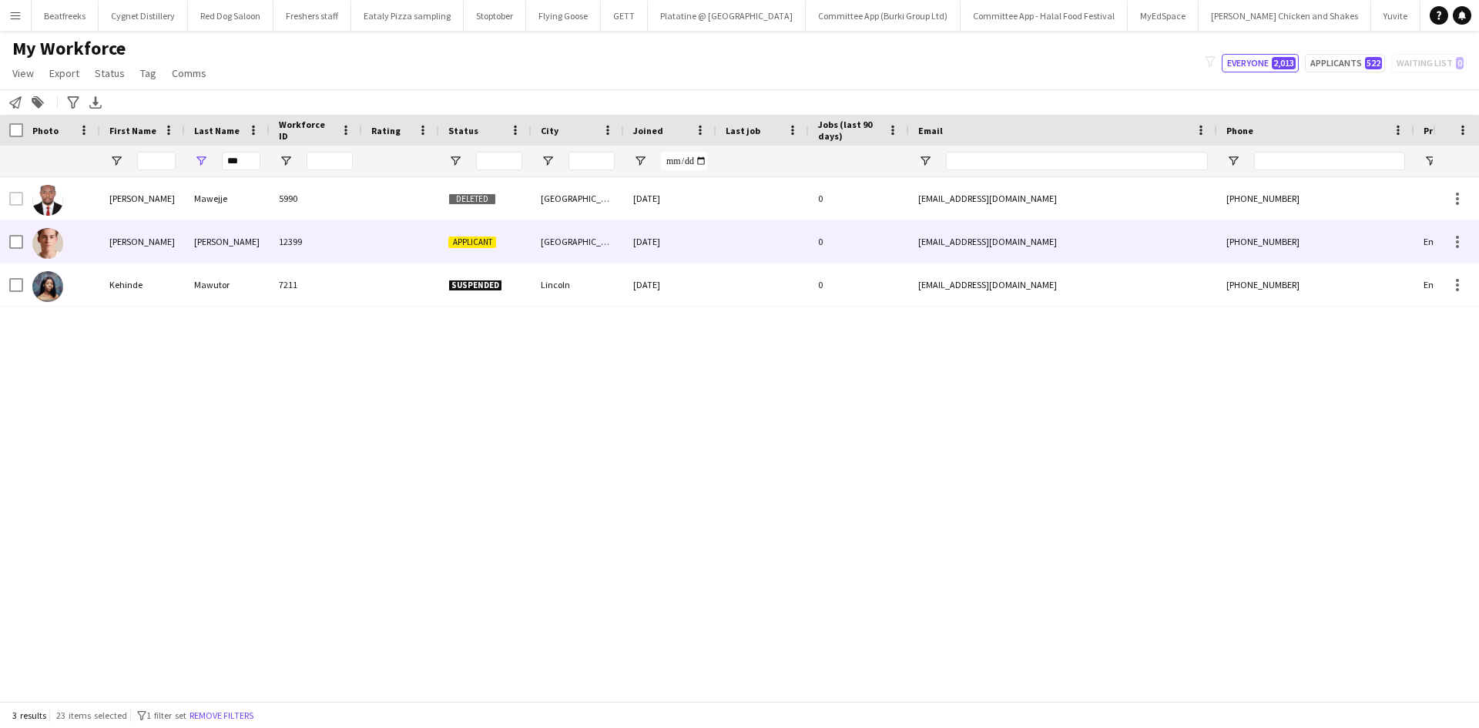
click at [240, 239] on div "Mawson-Smith" at bounding box center [227, 241] width 85 height 42
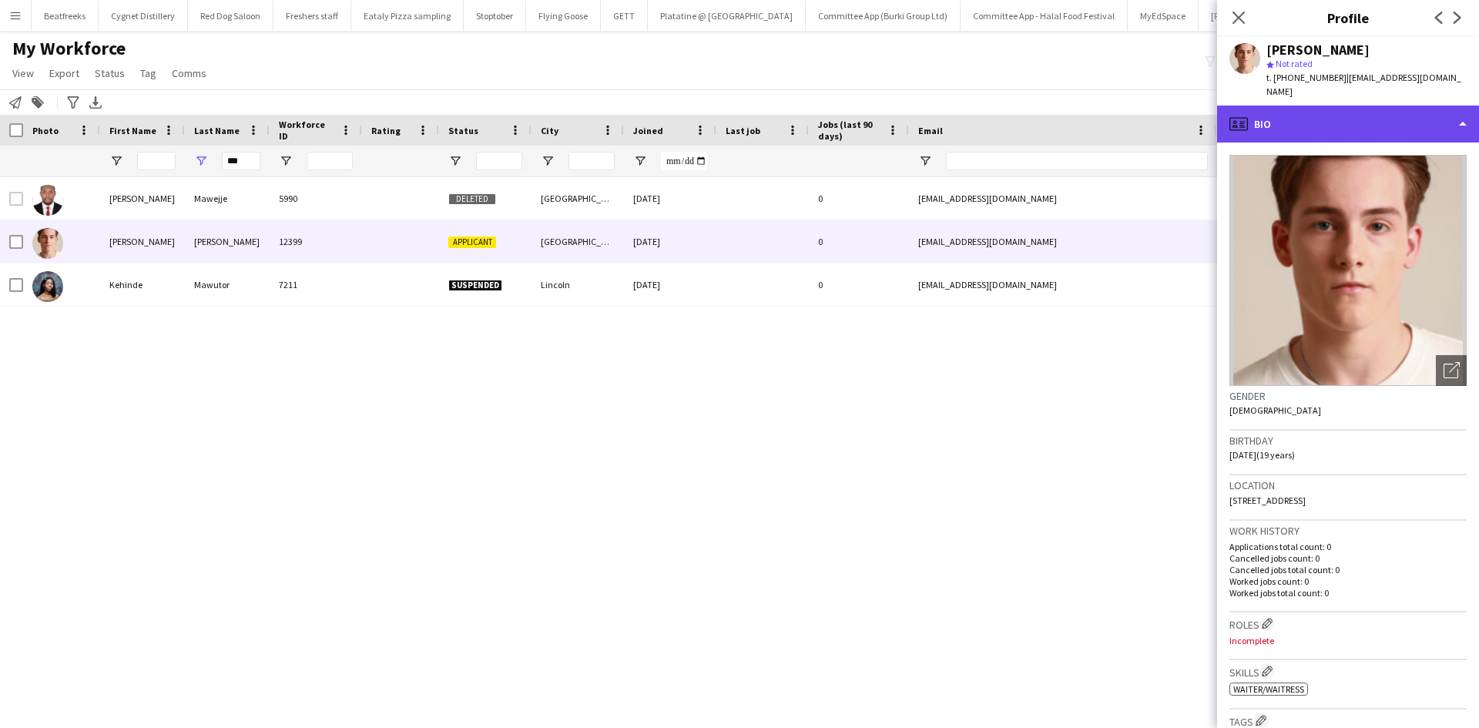
click at [1285, 132] on div "profile Bio" at bounding box center [1348, 124] width 262 height 37
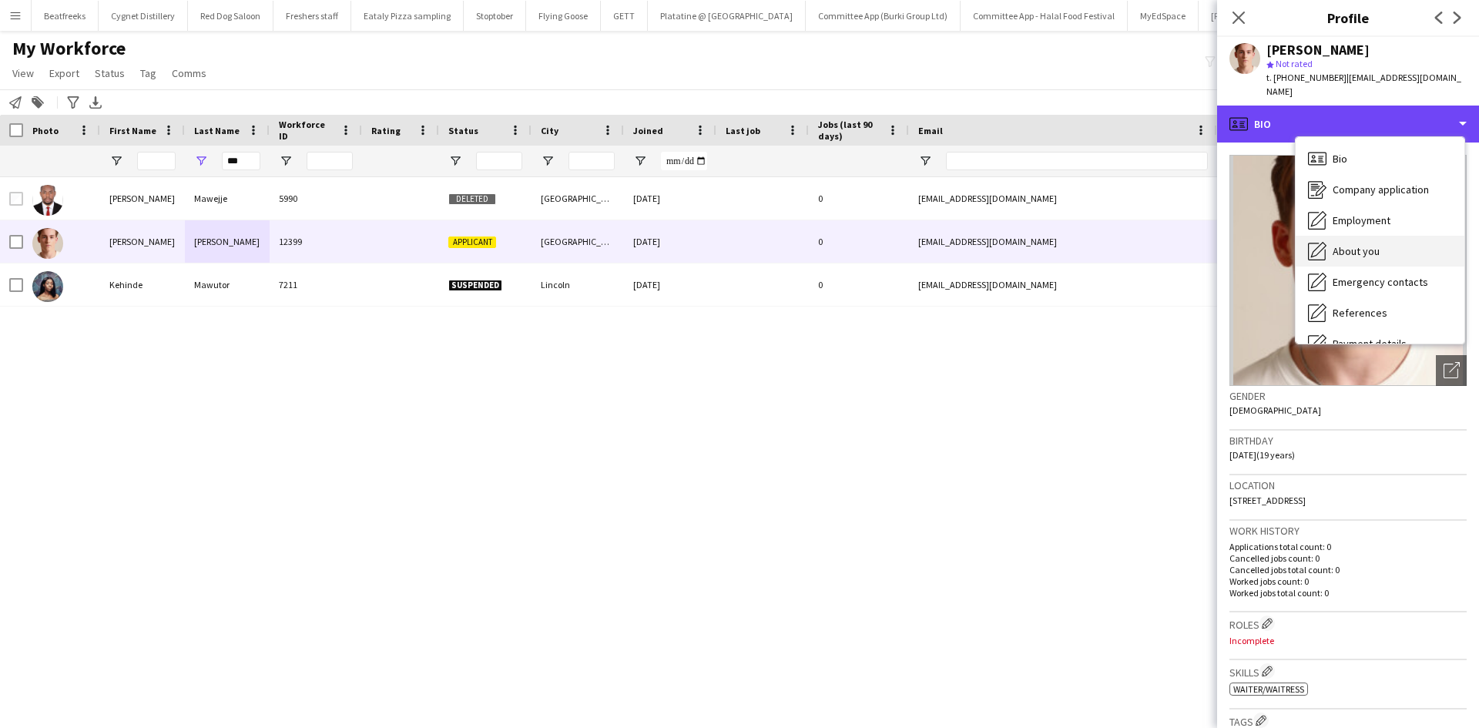
scroll to position [206, 0]
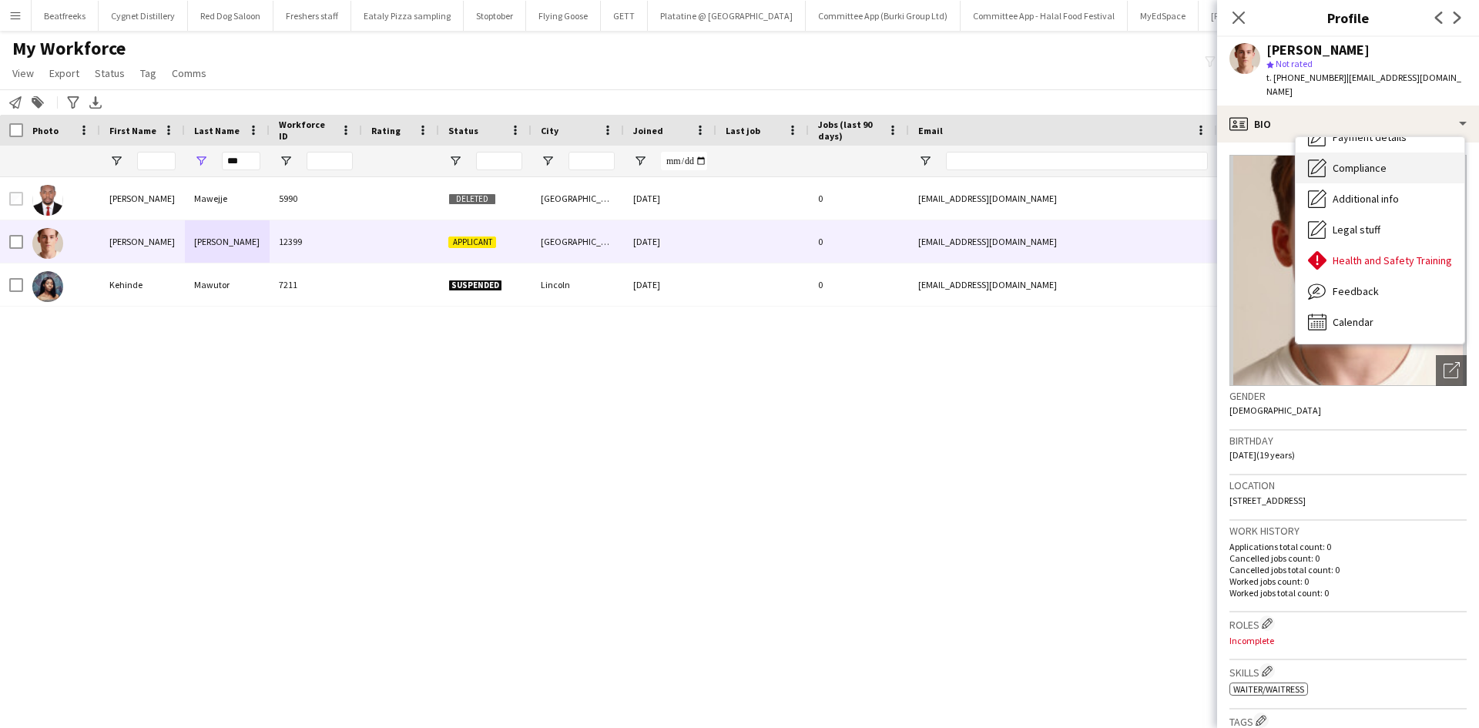
click at [1348, 161] on span "Compliance" at bounding box center [1359, 168] width 54 height 14
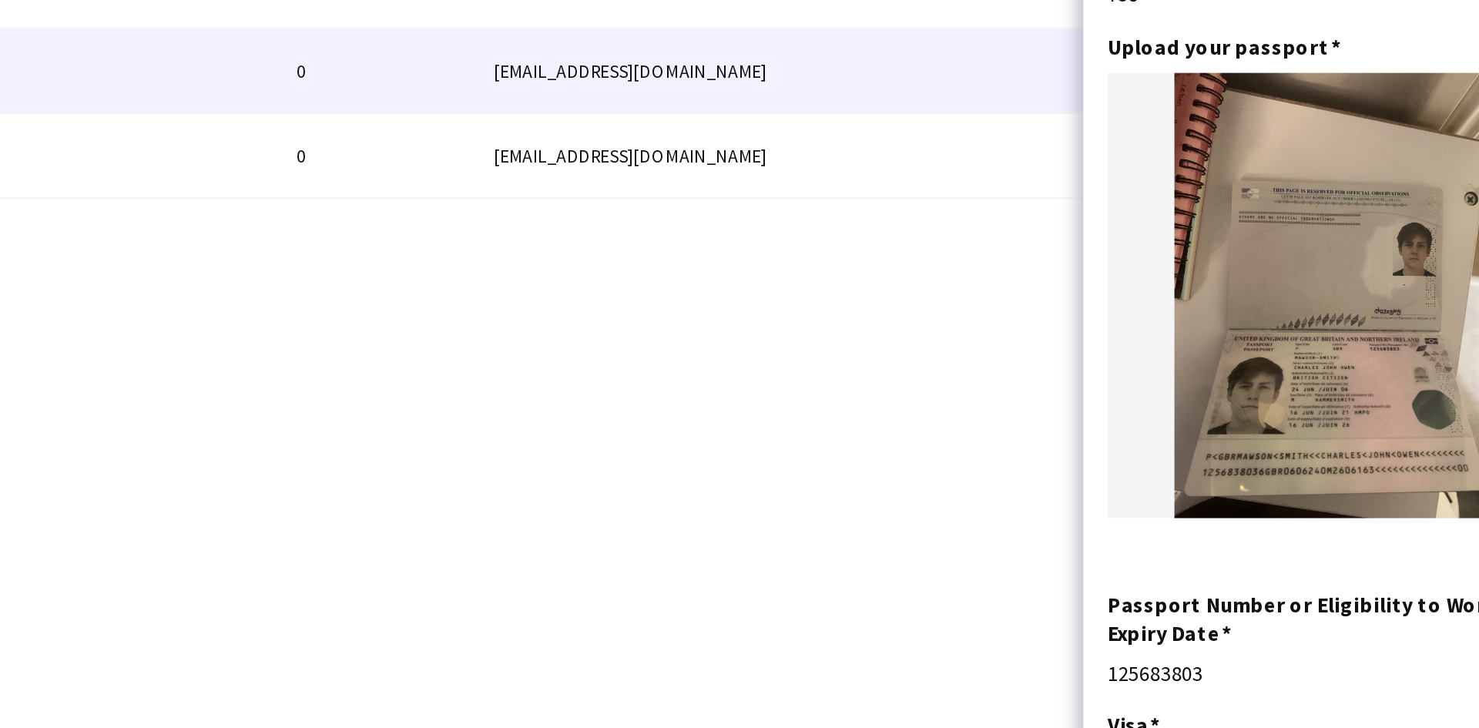
scroll to position [40, 0]
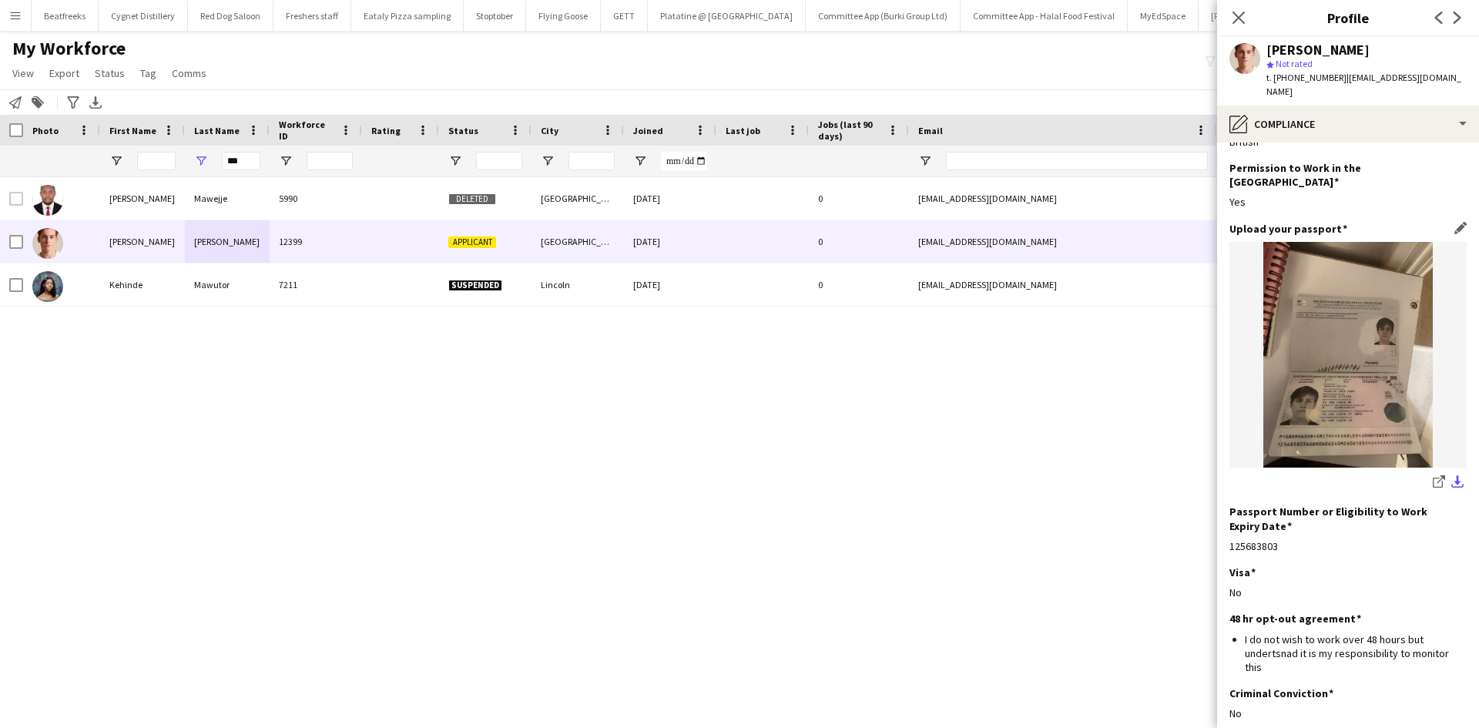
click at [1451, 475] on app-icon "download-bottom" at bounding box center [1457, 482] width 12 height 15
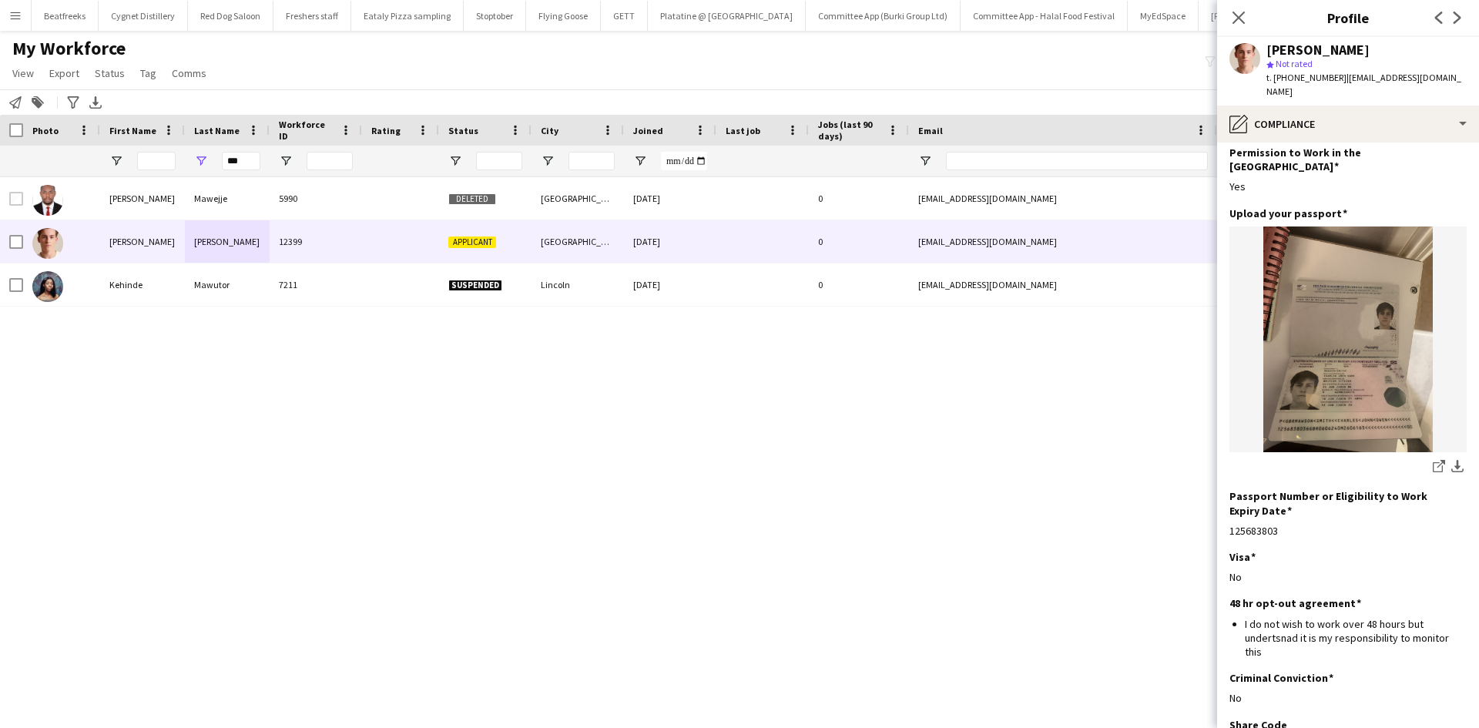
drag, startPoint x: 1241, startPoint y: 15, endPoint x: 173, endPoint y: 182, distance: 1081.0
click at [1241, 15] on icon at bounding box center [1238, 18] width 12 height 12
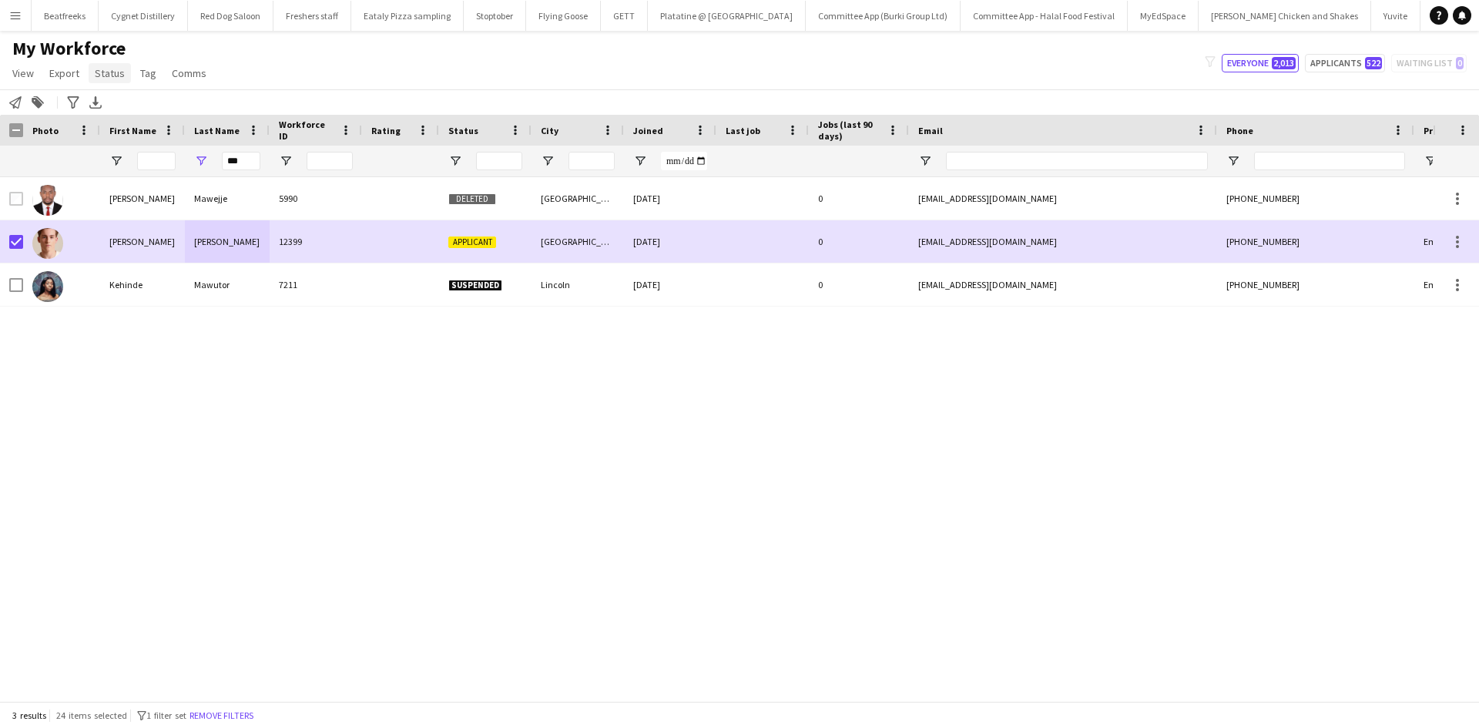
click at [102, 70] on span "Status" at bounding box center [110, 73] width 30 height 14
click at [178, 102] on link "Edit" at bounding box center [143, 106] width 108 height 32
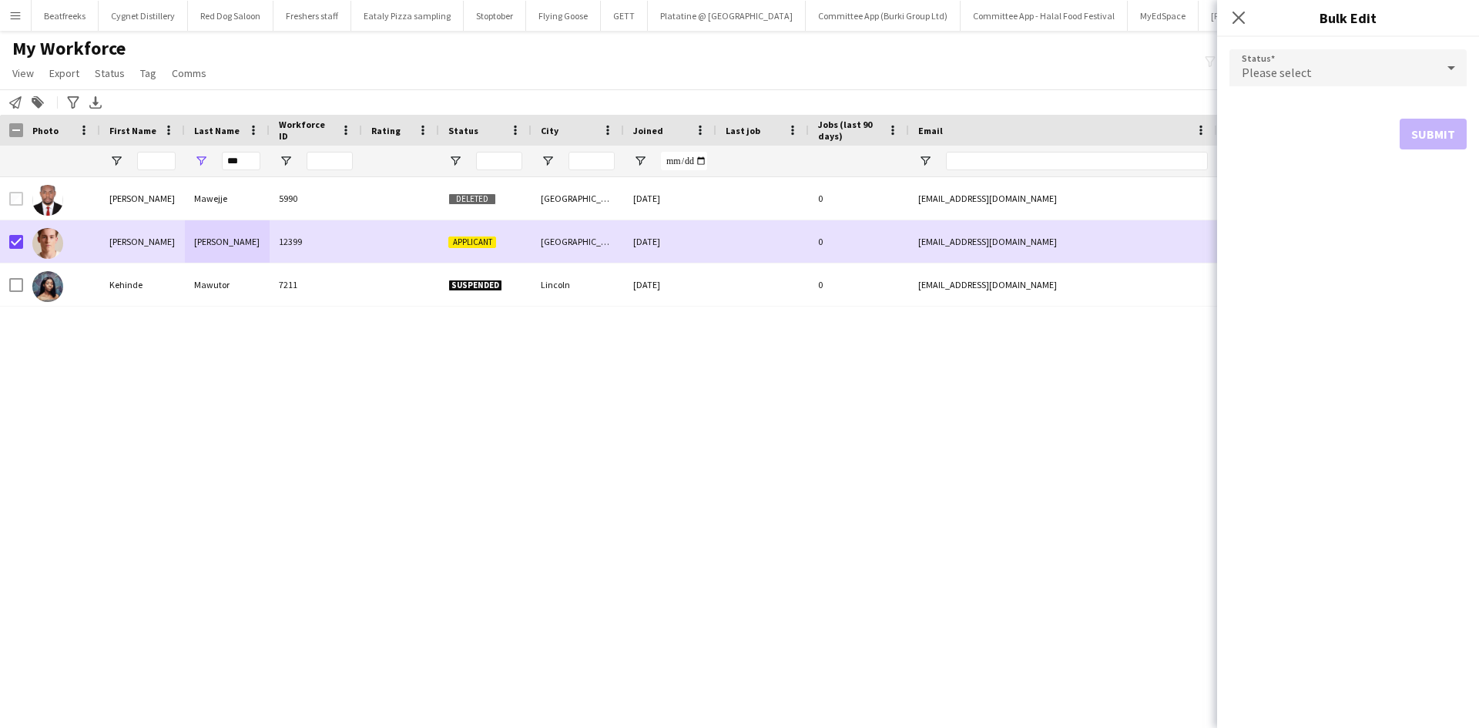
click at [1279, 69] on span "Please select" at bounding box center [1276, 72] width 70 height 15
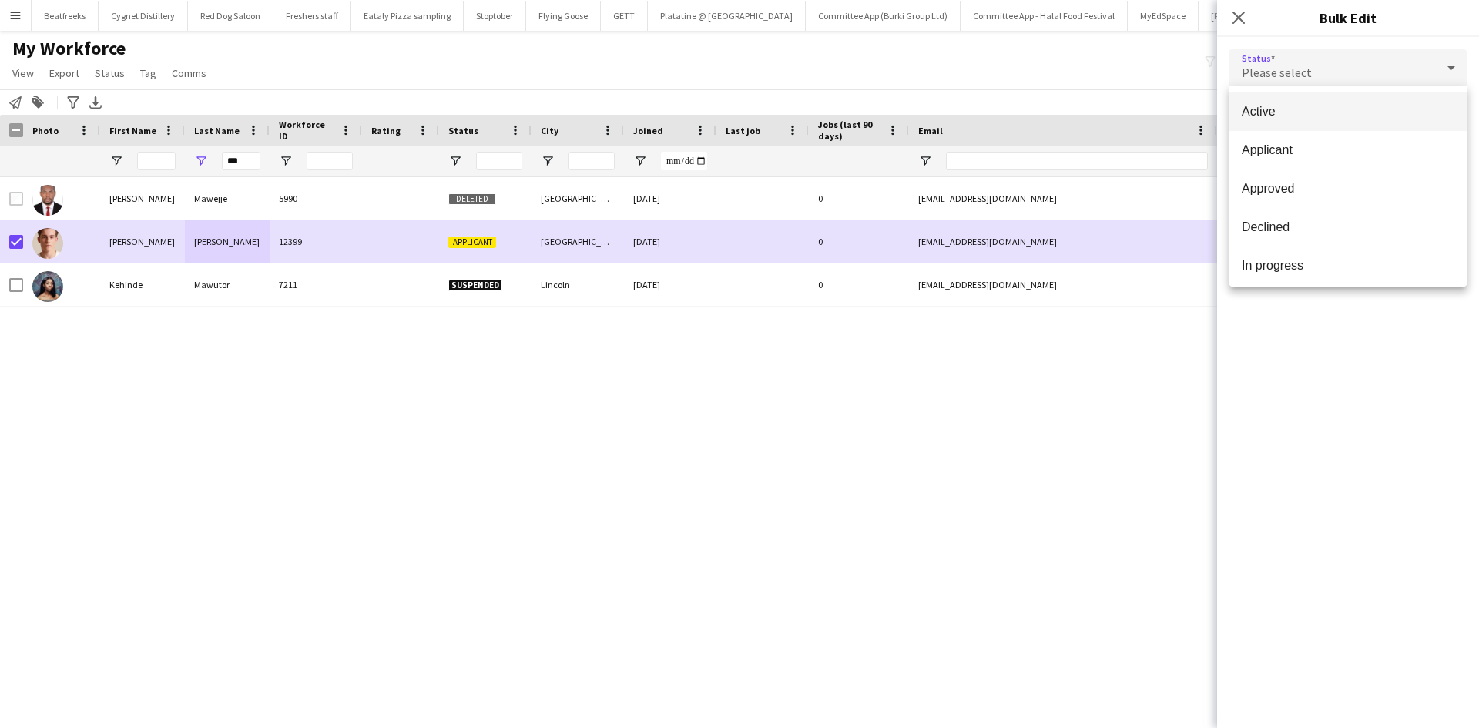
click at [1284, 102] on mat-option "Active" at bounding box center [1347, 111] width 237 height 39
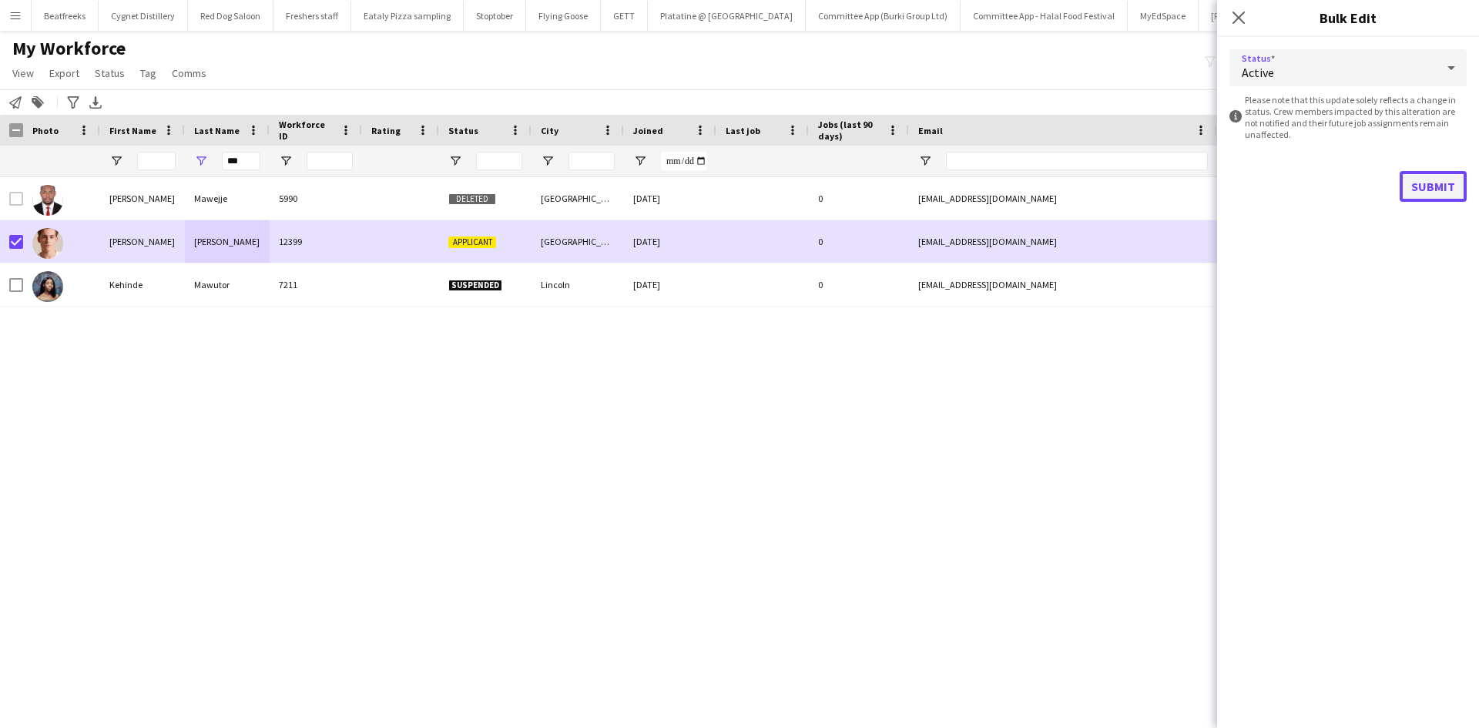
click at [1427, 180] on button "Submit" at bounding box center [1432, 186] width 67 height 31
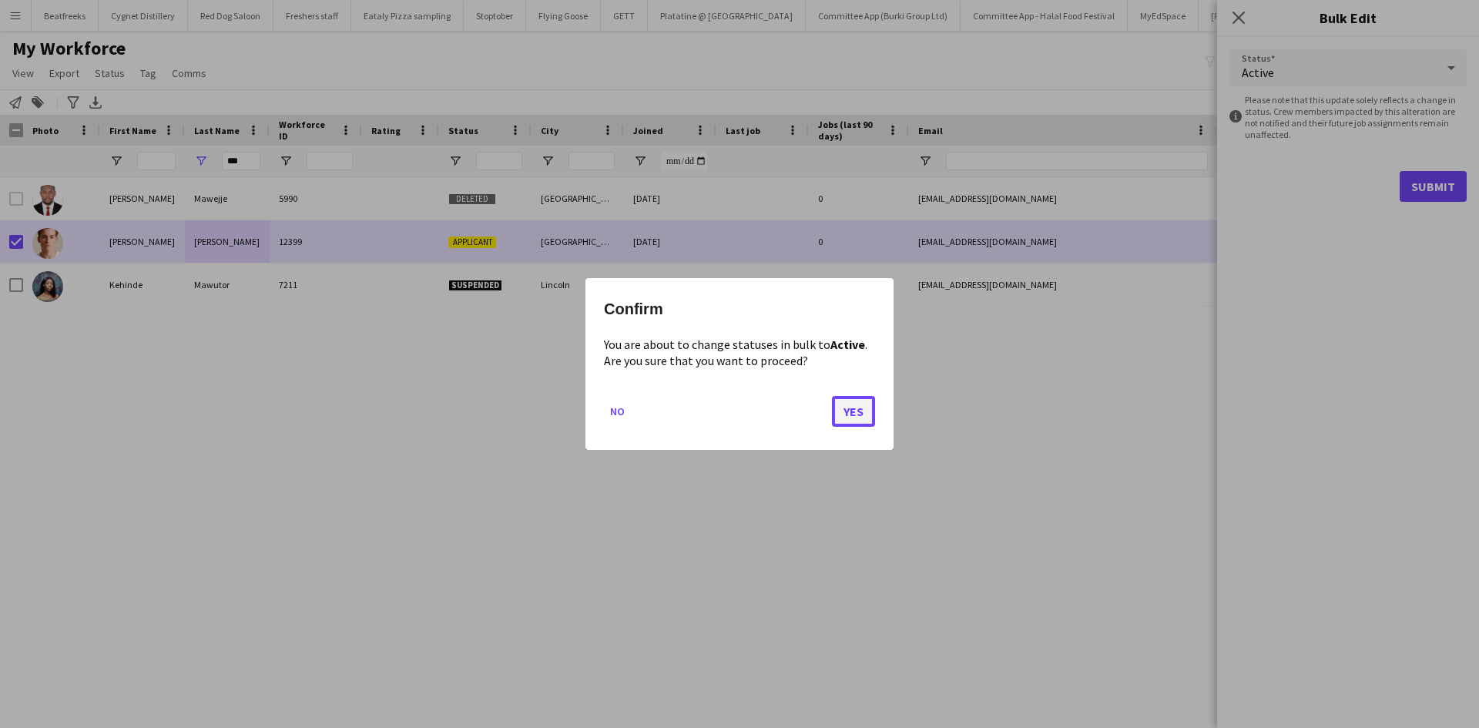
click at [849, 412] on button "Yes" at bounding box center [853, 411] width 43 height 31
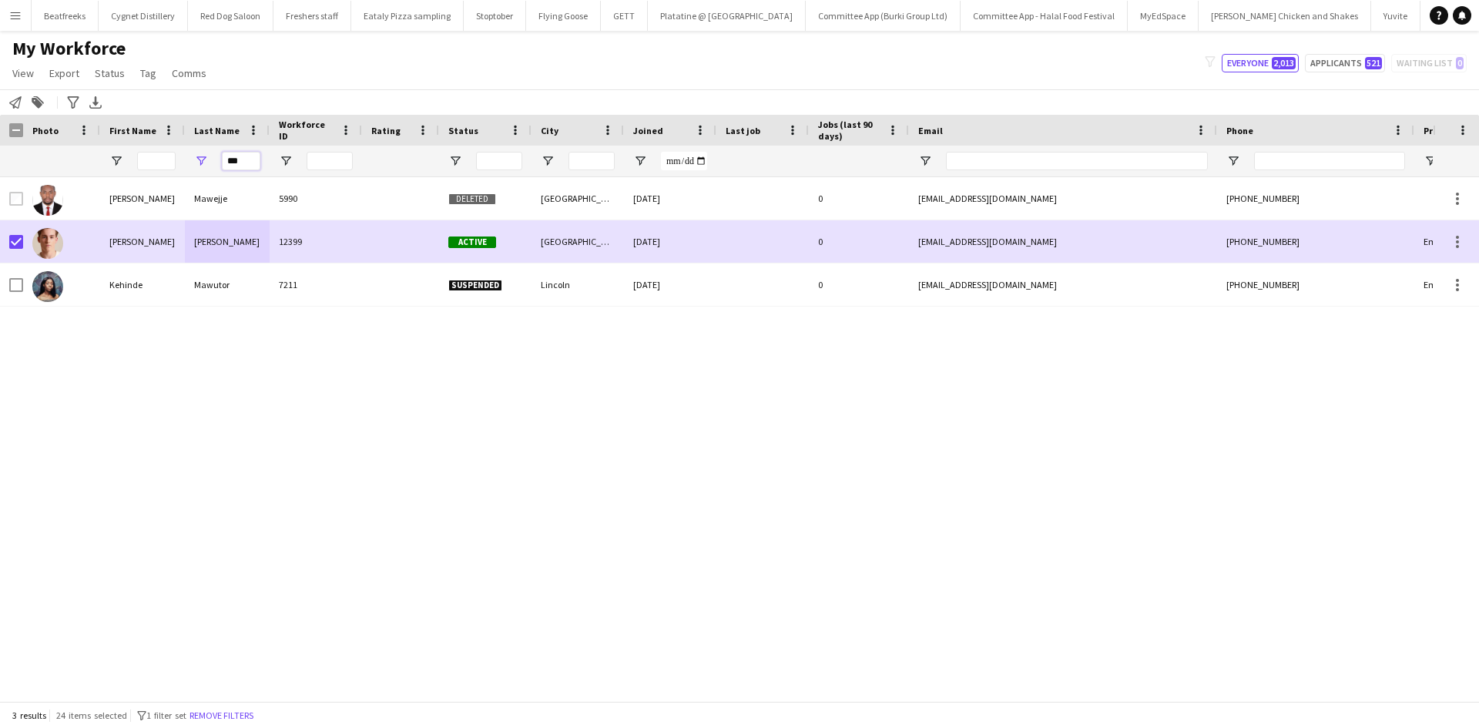
drag, startPoint x: 246, startPoint y: 157, endPoint x: 188, endPoint y: 156, distance: 58.5
click at [188, 156] on div "***" at bounding box center [227, 161] width 85 height 31
type input "*"
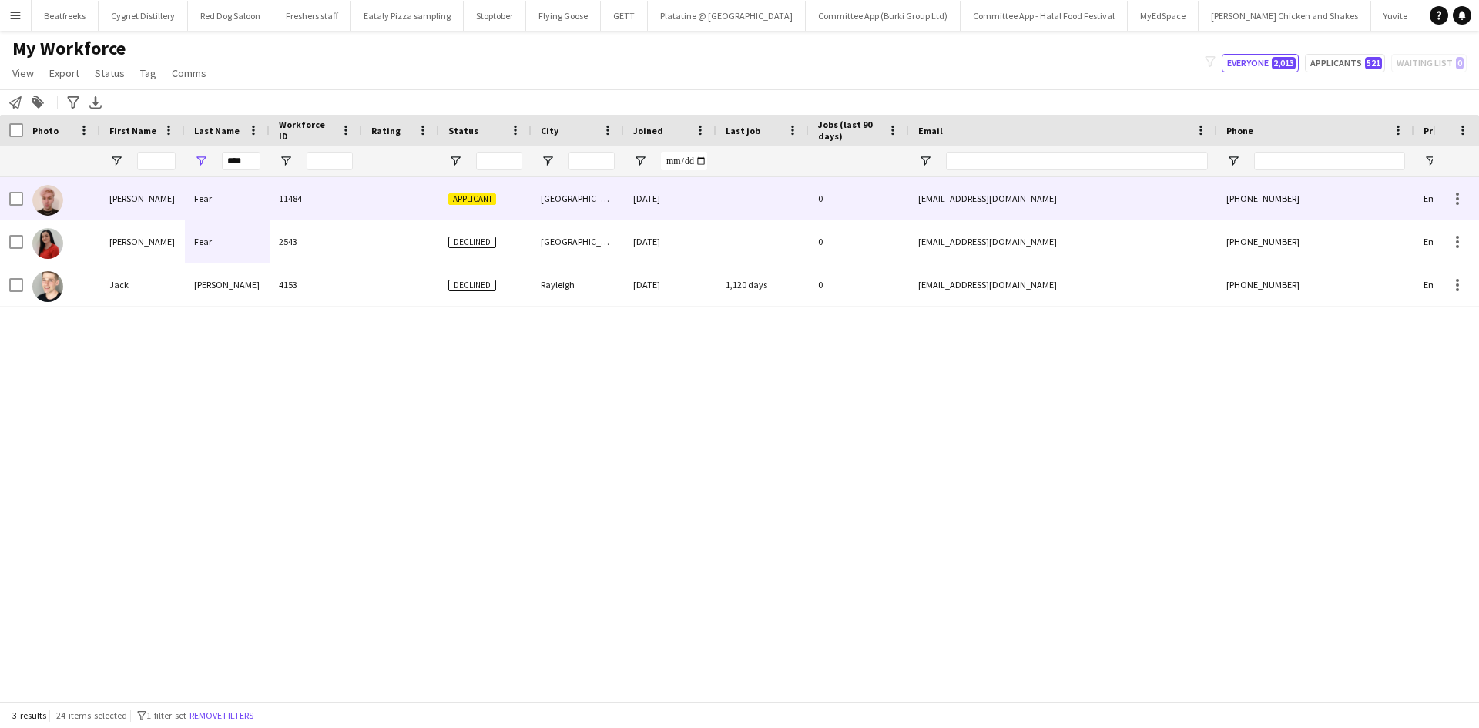
click at [209, 189] on div "Fear" at bounding box center [227, 198] width 85 height 42
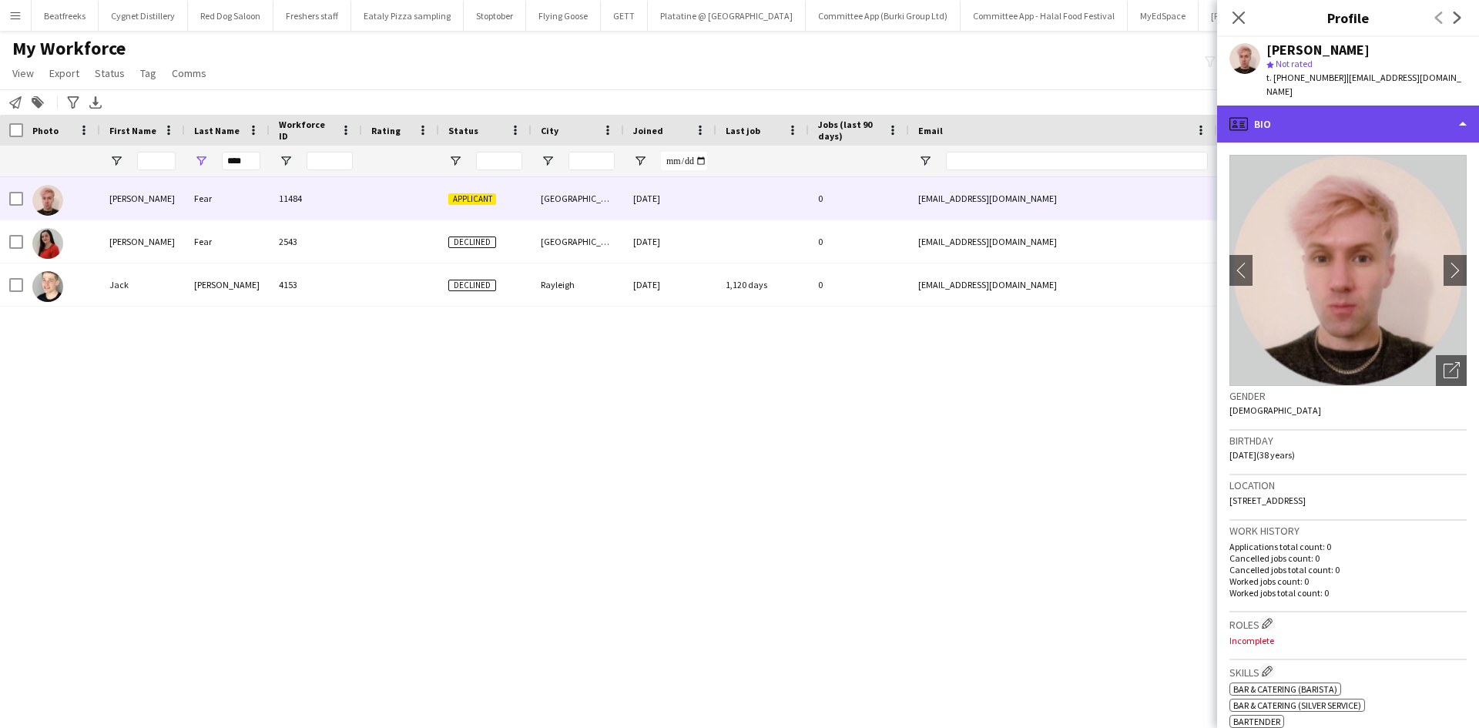
click at [1340, 110] on div "profile Bio" at bounding box center [1348, 124] width 262 height 37
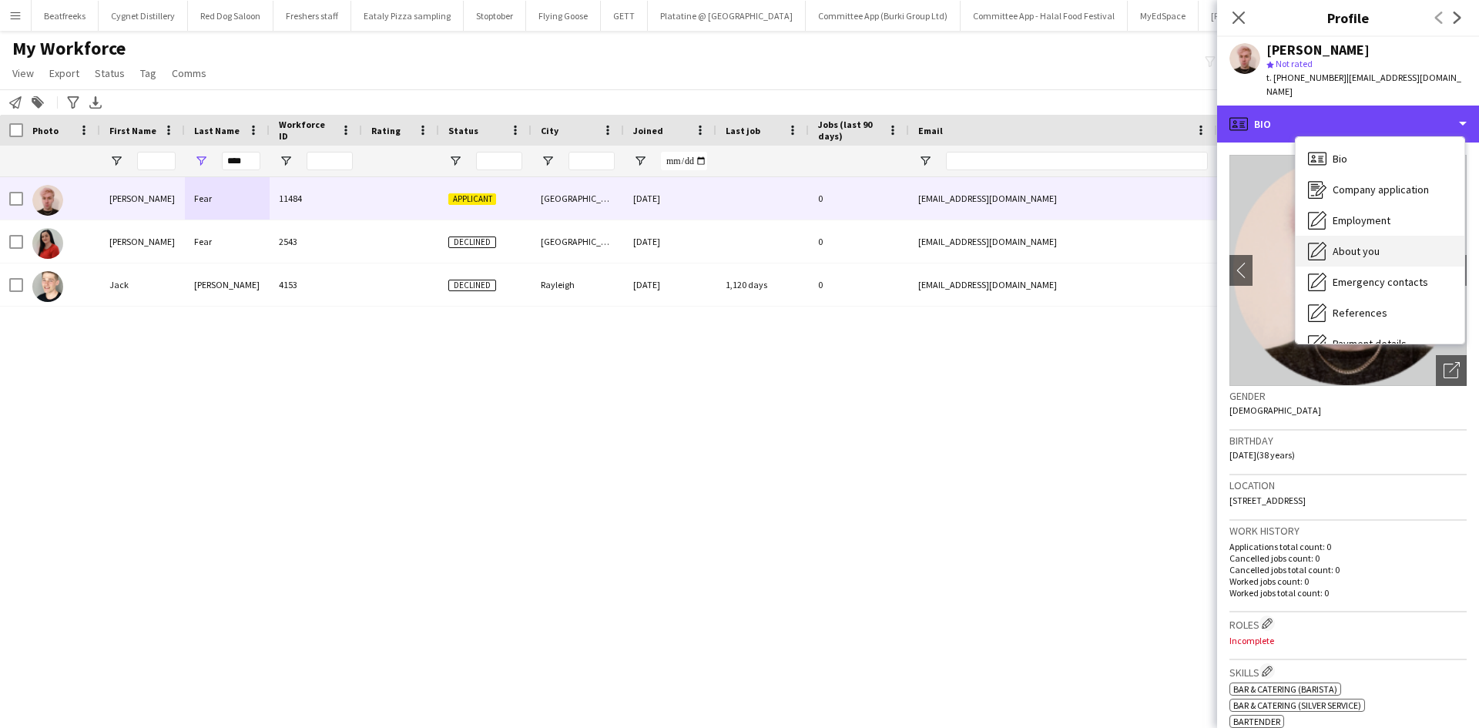
scroll to position [206, 0]
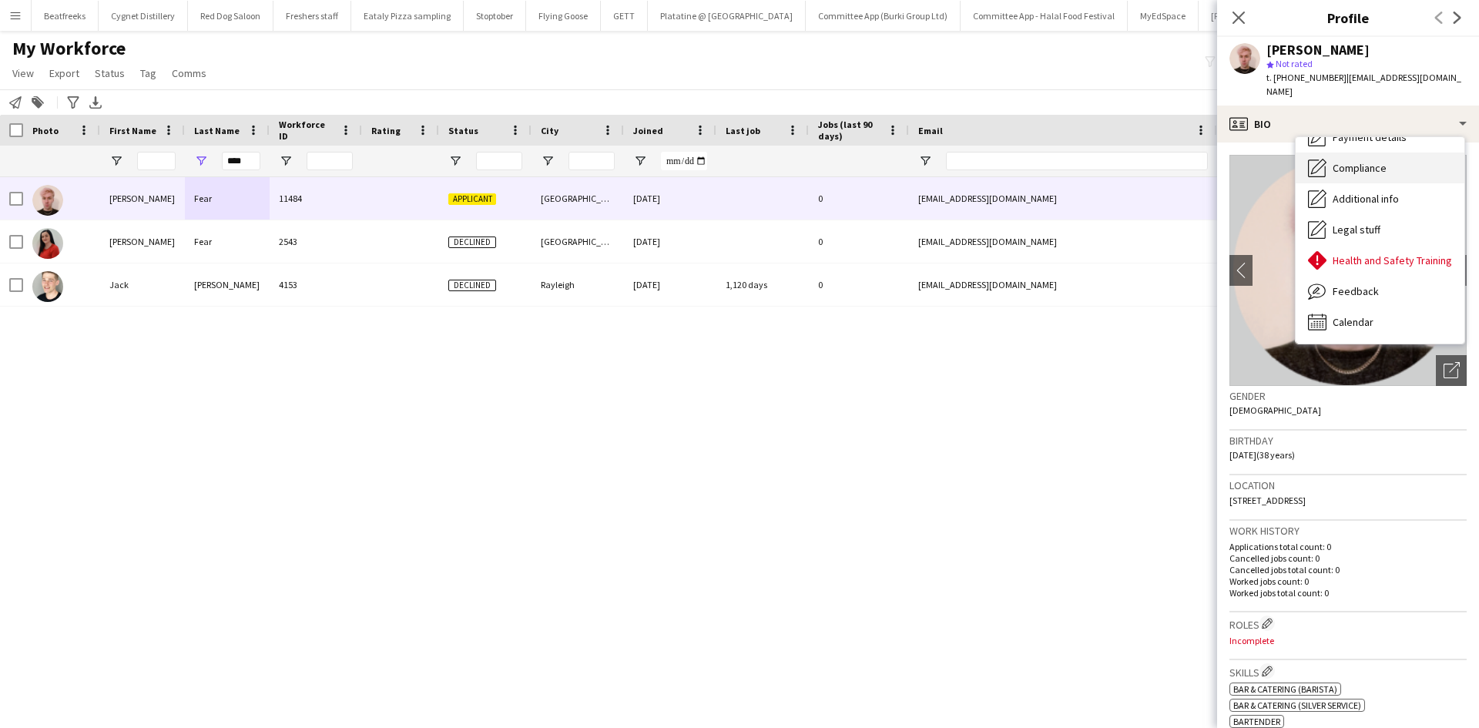
click at [1376, 161] on span "Compliance" at bounding box center [1359, 168] width 54 height 14
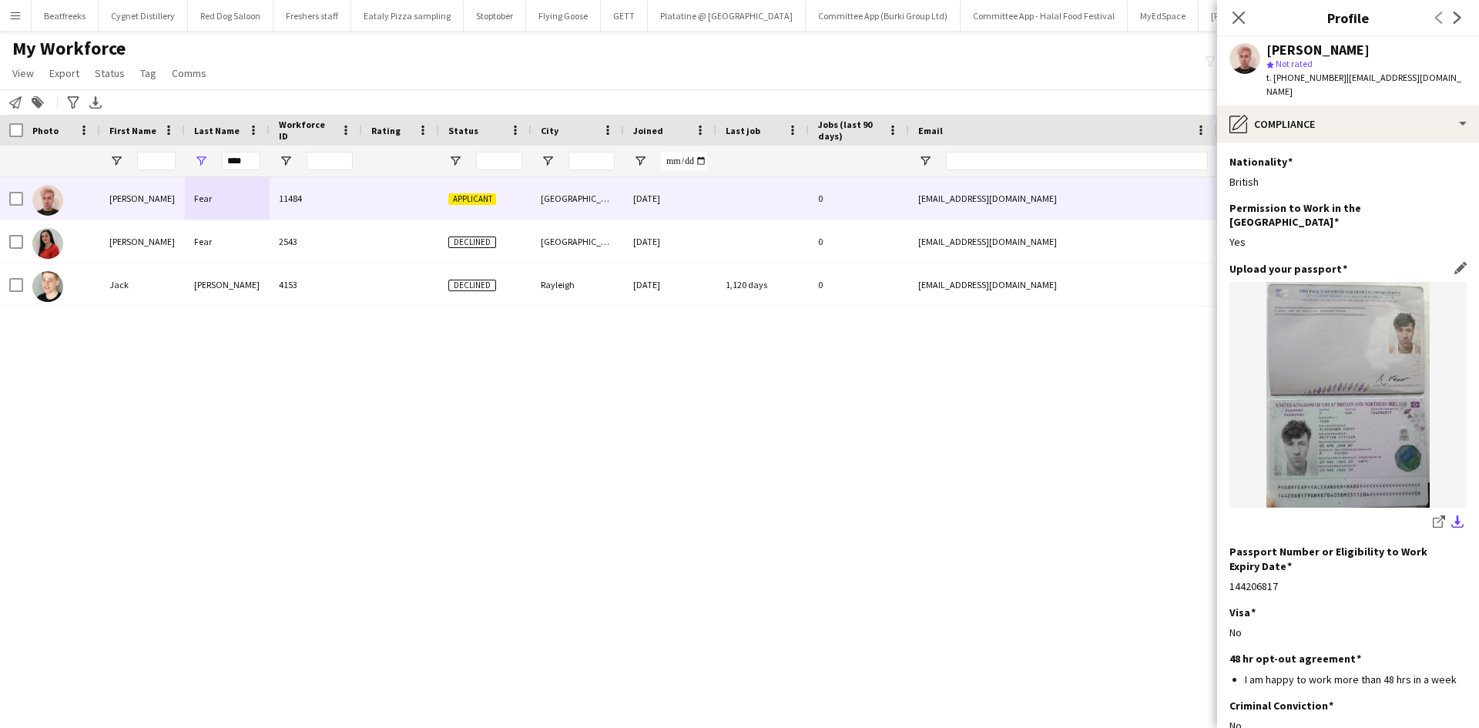
click at [1451, 515] on app-icon "download-bottom" at bounding box center [1457, 522] width 12 height 15
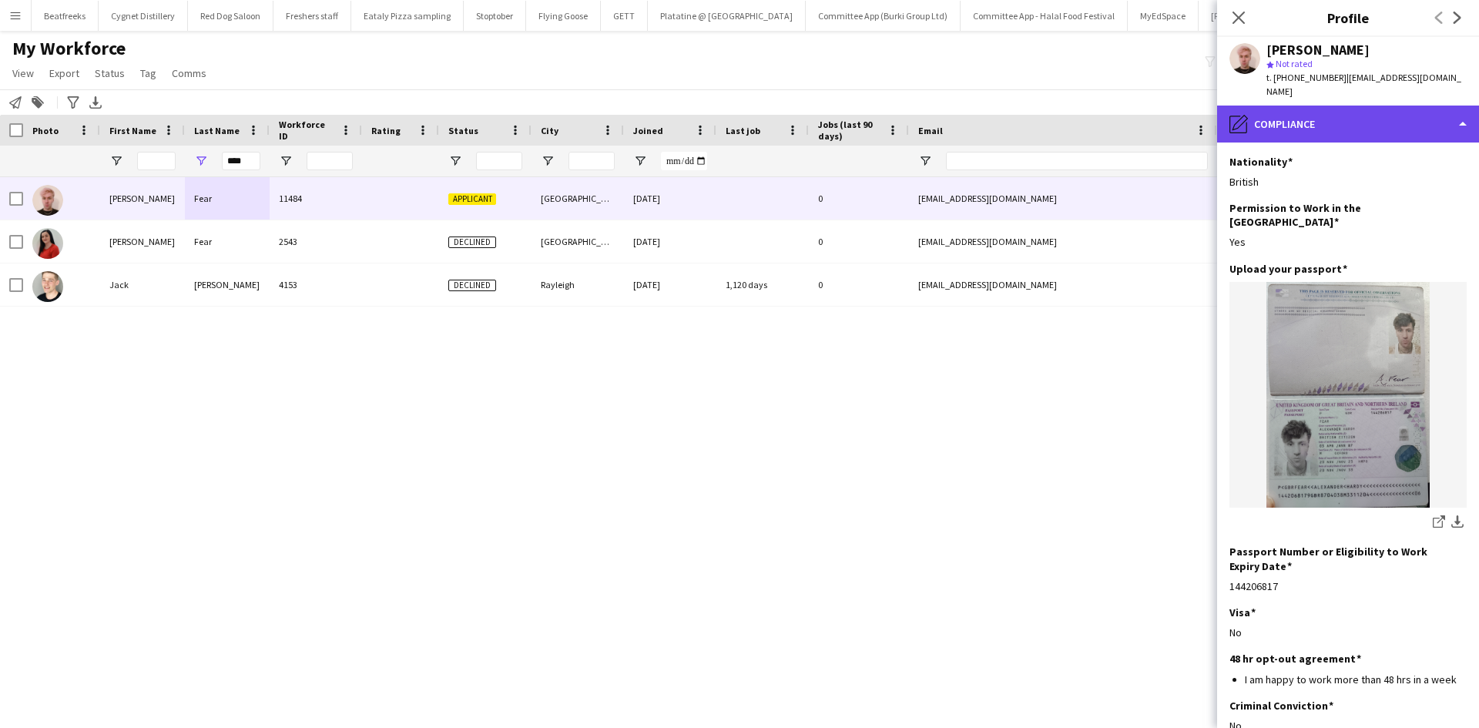
click at [1286, 106] on div "pencil4 Compliance" at bounding box center [1348, 124] width 262 height 37
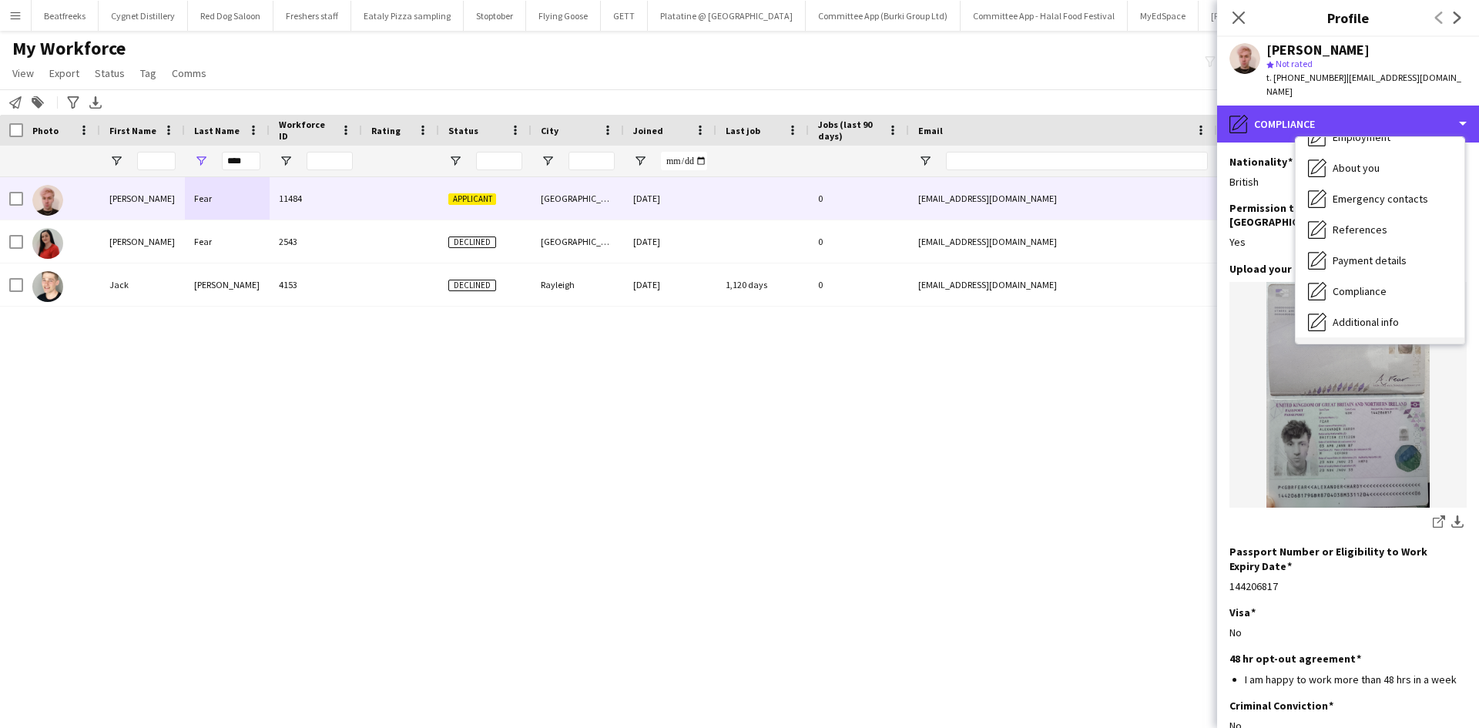
scroll to position [0, 0]
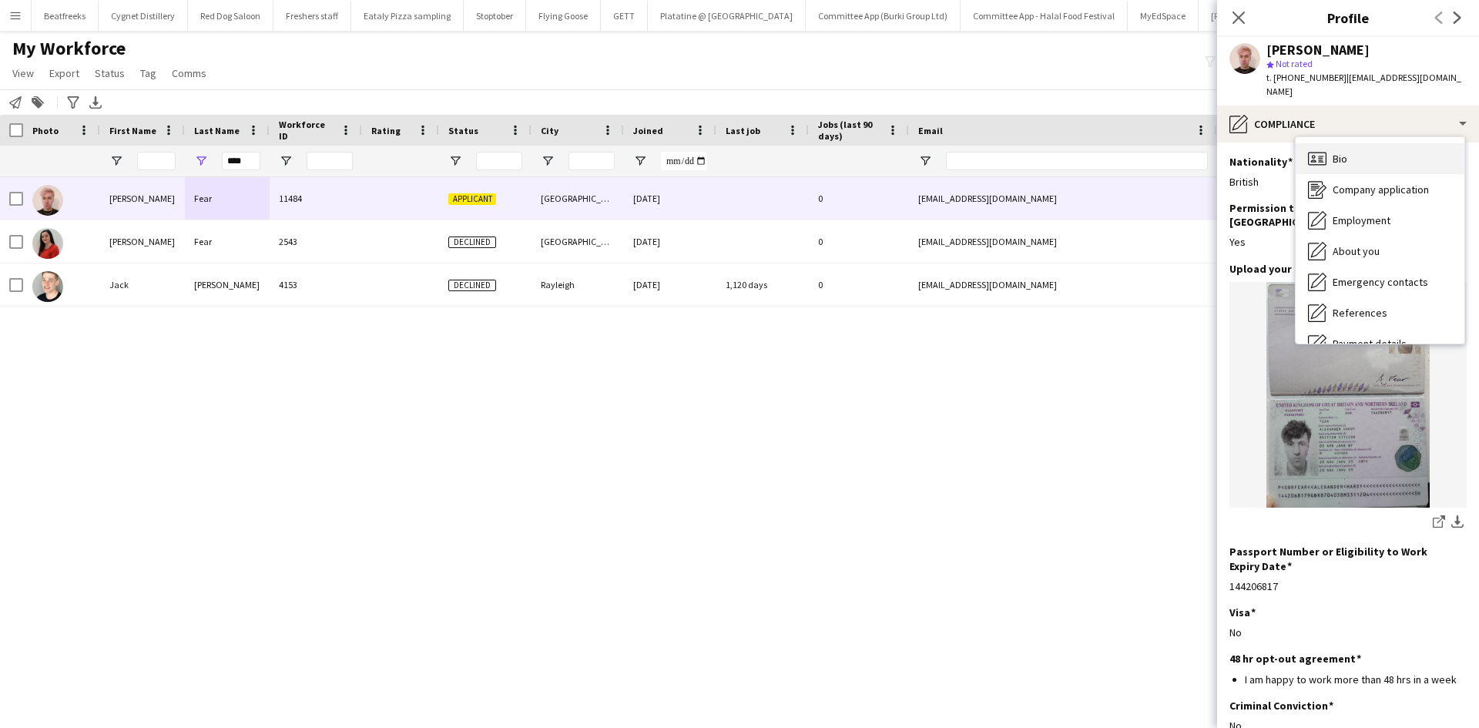
click at [1352, 145] on div "Bio Bio" at bounding box center [1379, 158] width 169 height 31
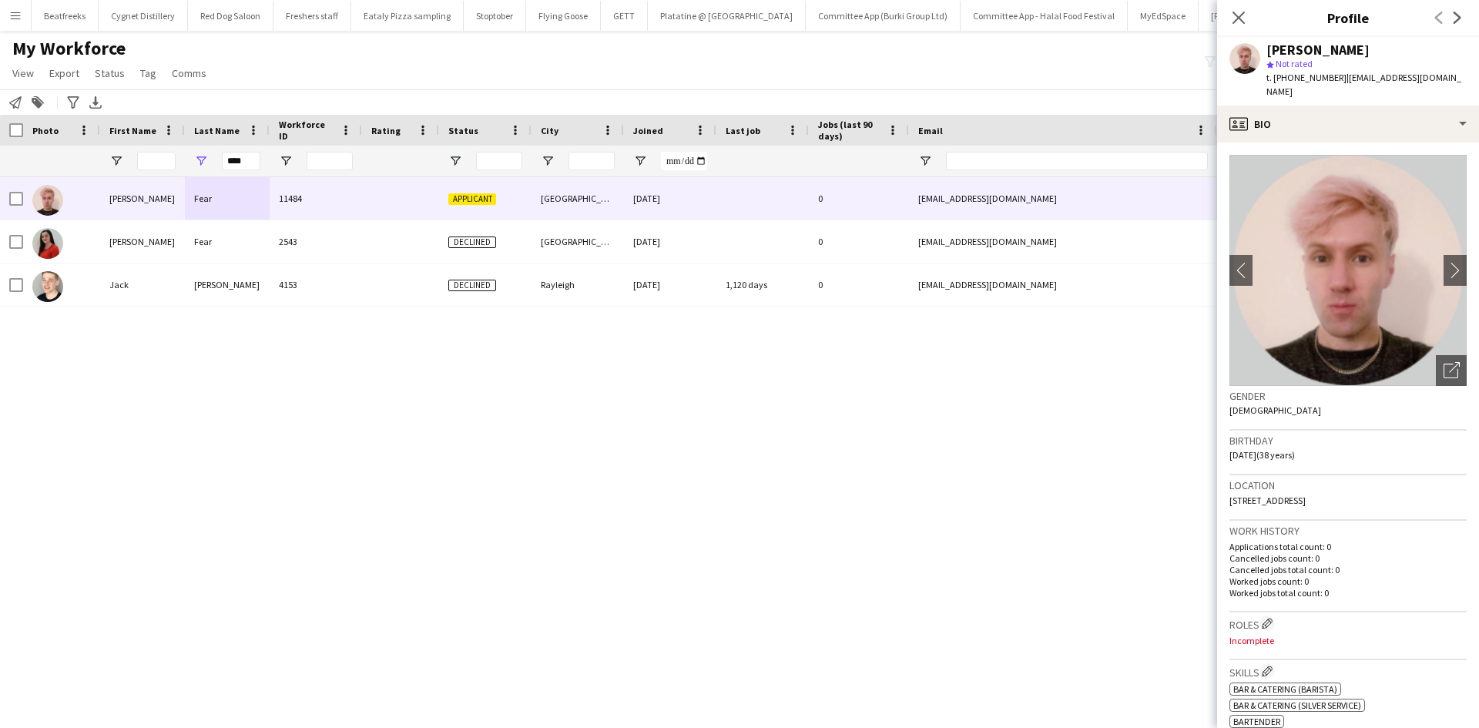
click at [1242, 24] on icon "Close pop-in" at bounding box center [1238, 18] width 12 height 12
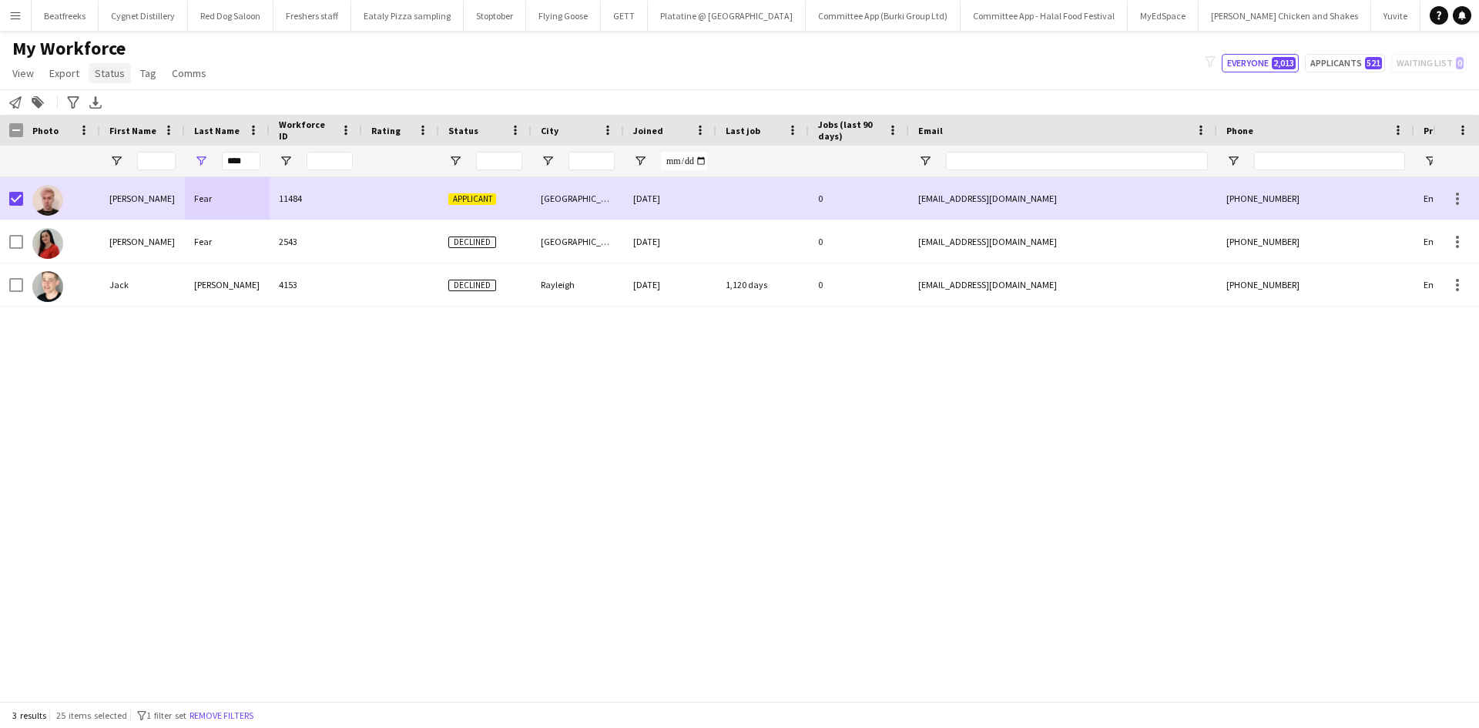
click at [107, 79] on span "Status" at bounding box center [110, 73] width 30 height 14
click at [147, 119] on link "Edit" at bounding box center [143, 106] width 108 height 32
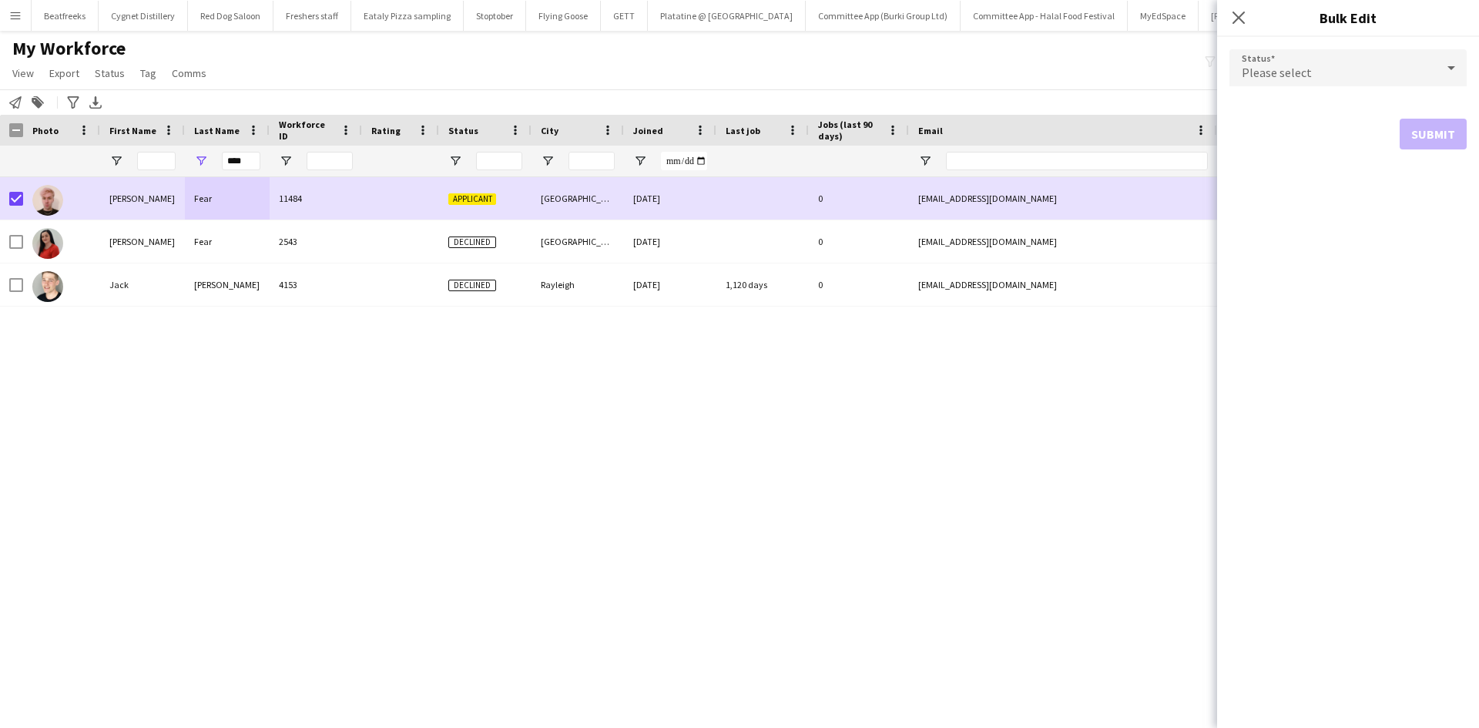
click at [1304, 69] on span "Please select" at bounding box center [1276, 72] width 70 height 15
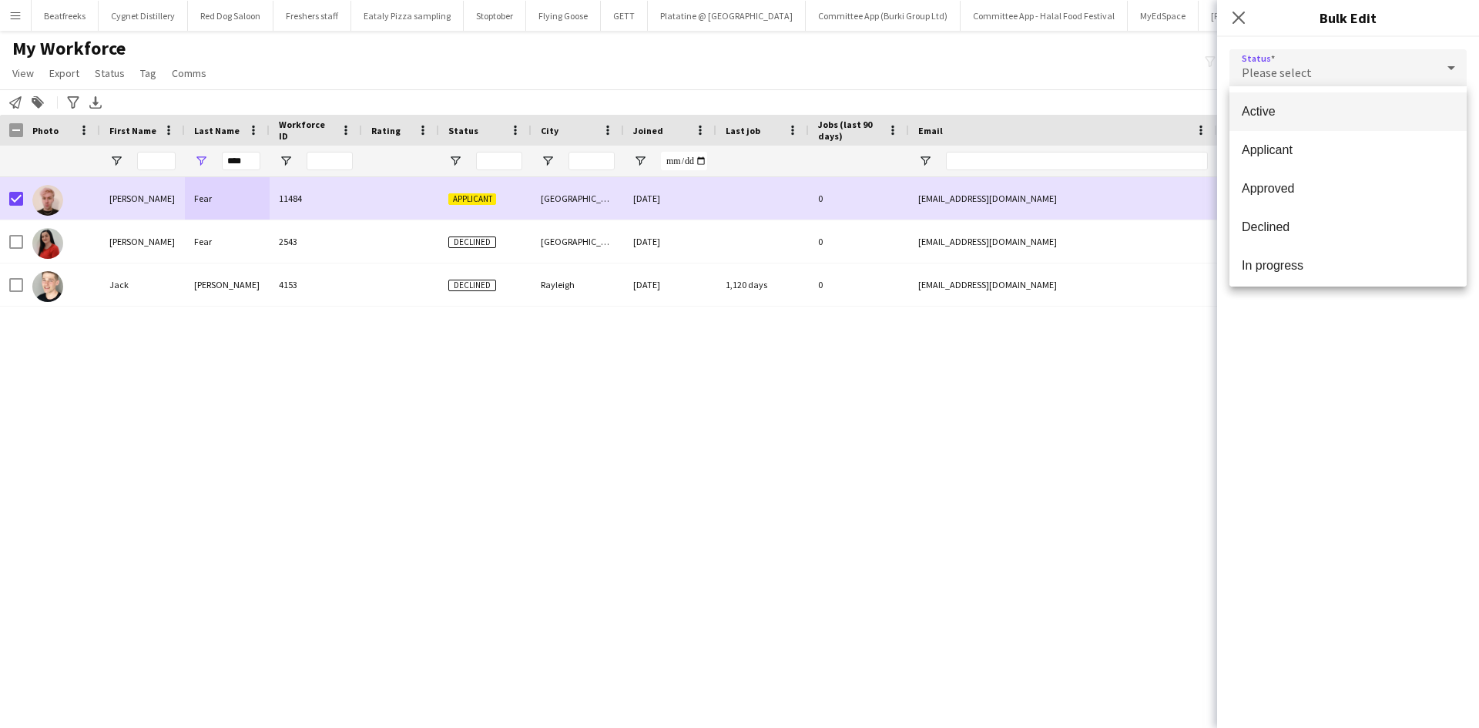
click at [1291, 112] on span "Active" at bounding box center [1347, 111] width 213 height 15
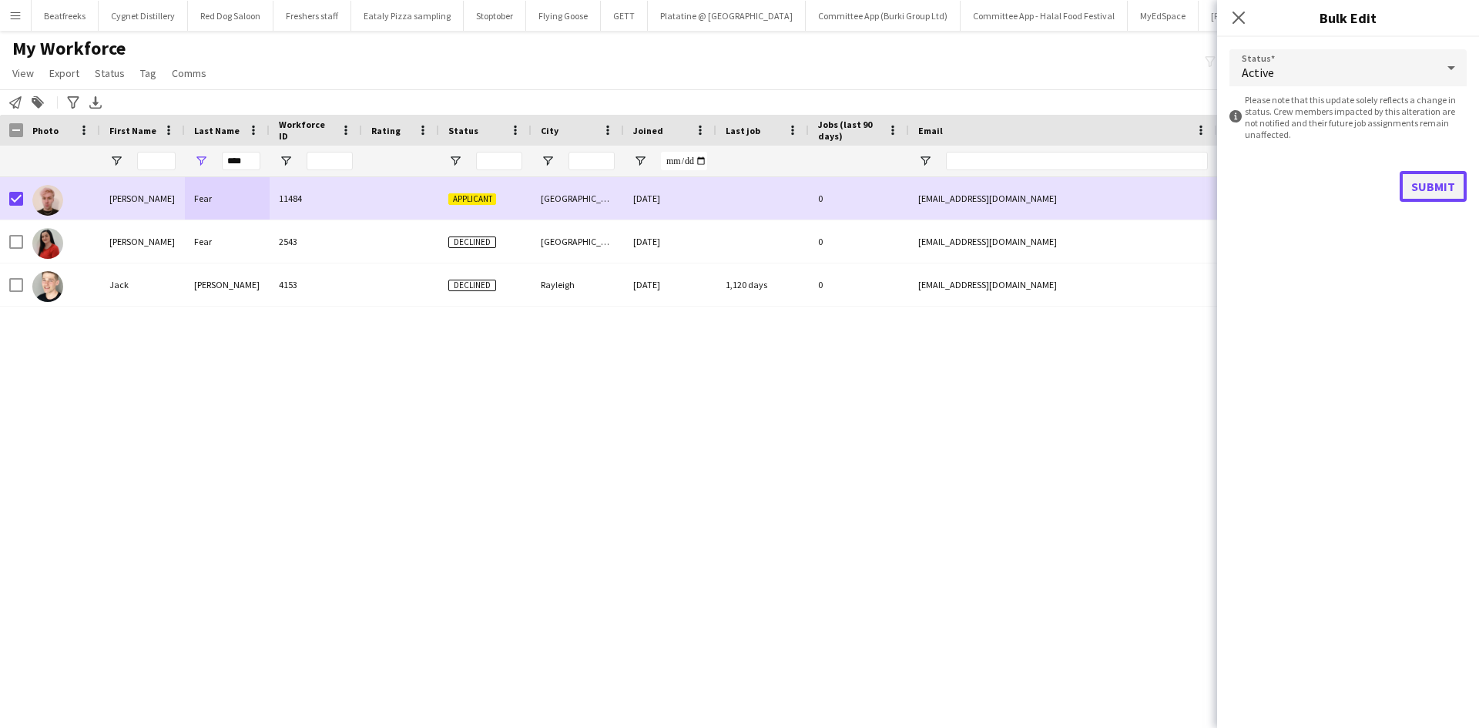
click at [1441, 184] on button "Submit" at bounding box center [1432, 186] width 67 height 31
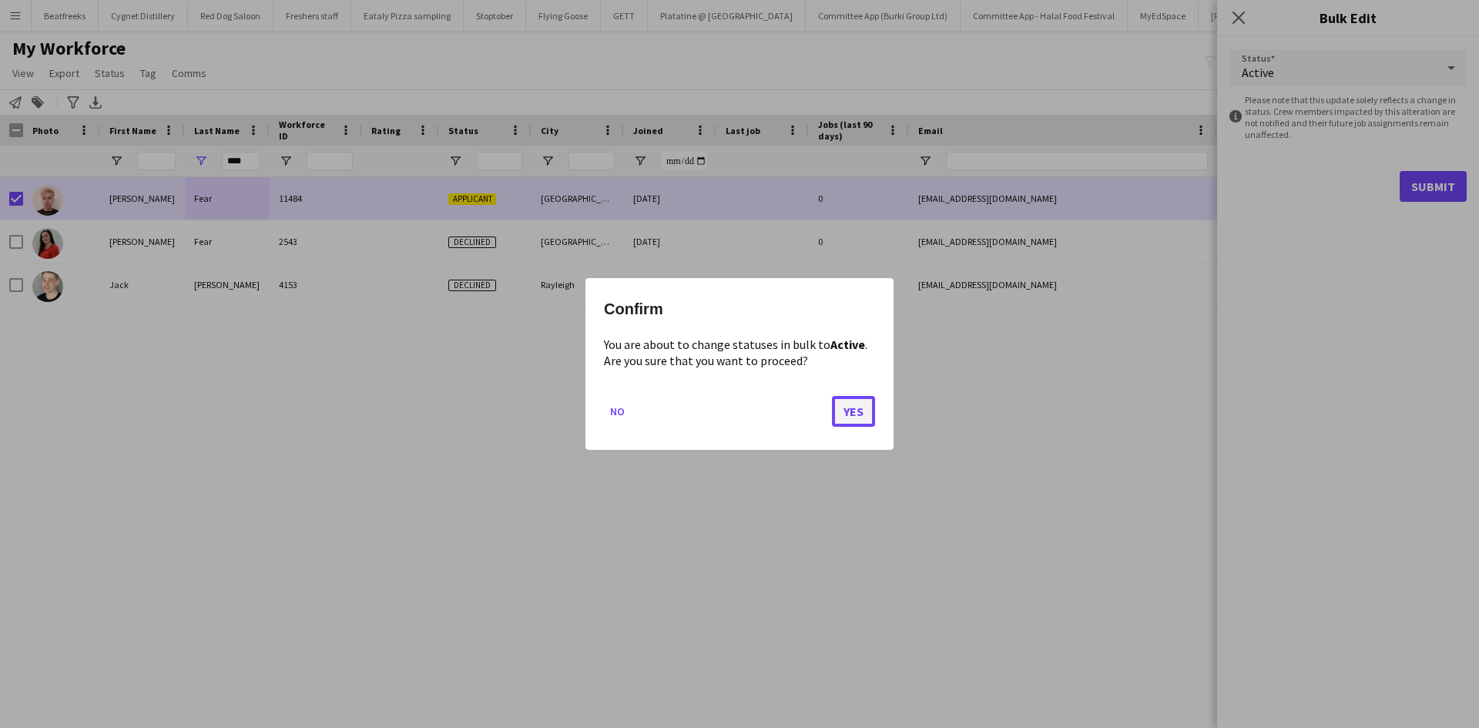
click at [849, 414] on button "Yes" at bounding box center [853, 411] width 43 height 31
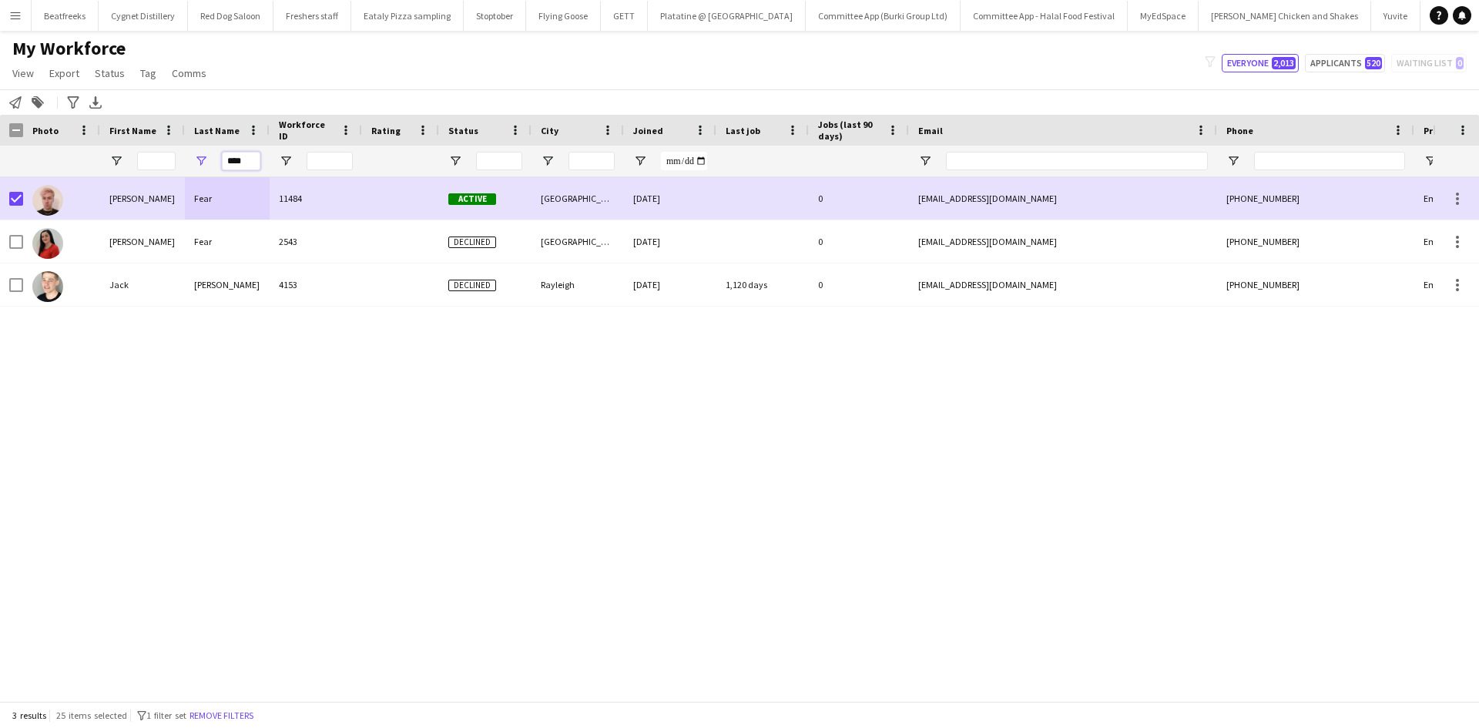
drag, startPoint x: 252, startPoint y: 162, endPoint x: 199, endPoint y: 171, distance: 53.2
click at [199, 171] on div "****" at bounding box center [227, 161] width 85 height 31
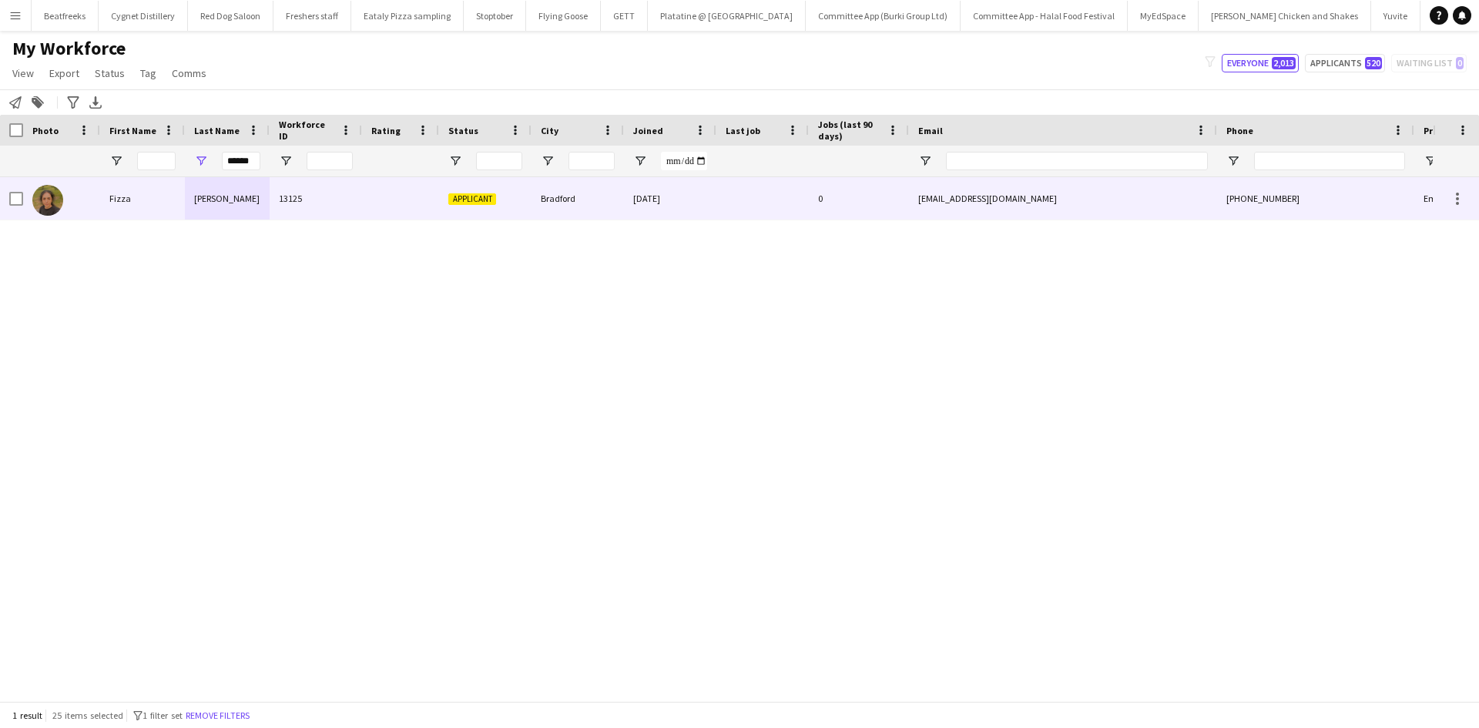
click at [165, 198] on div "Fizza" at bounding box center [142, 198] width 85 height 42
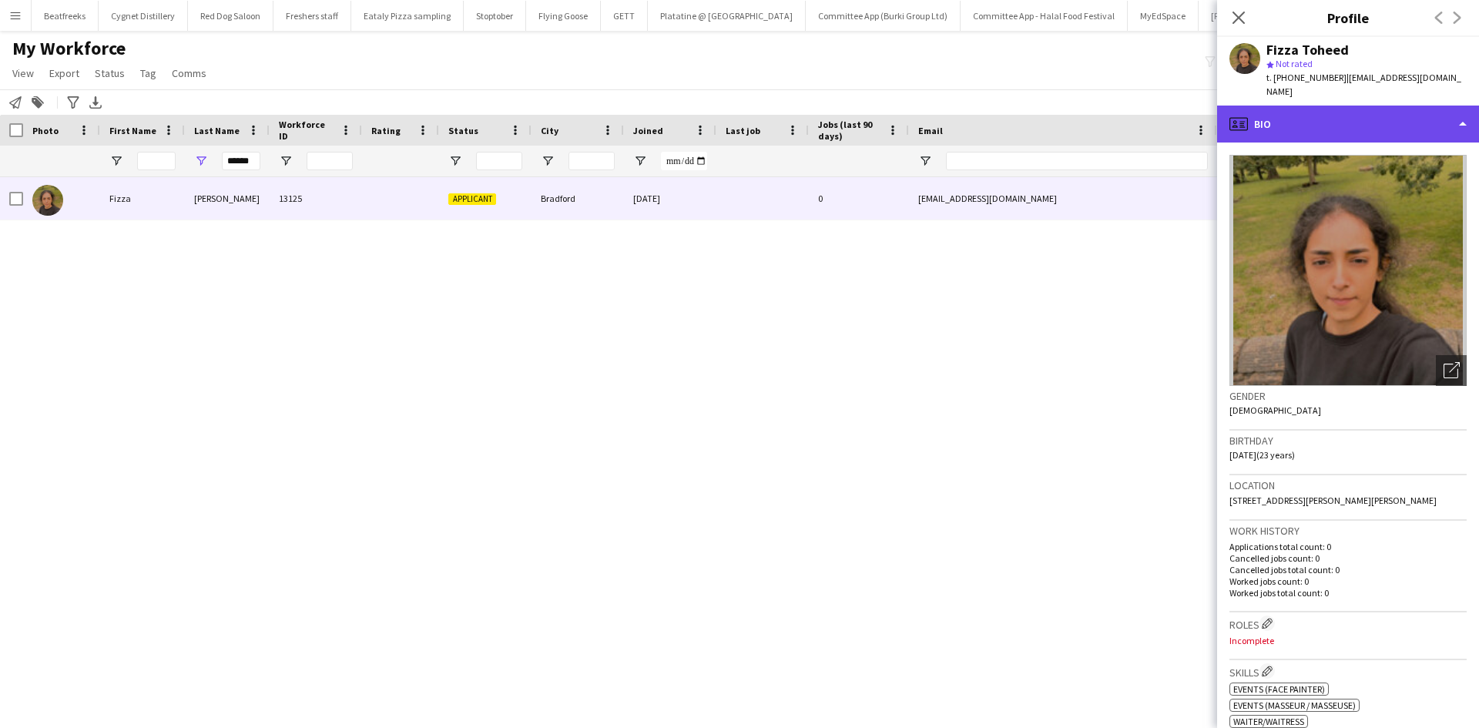
click at [1337, 106] on div "profile Bio" at bounding box center [1348, 124] width 262 height 37
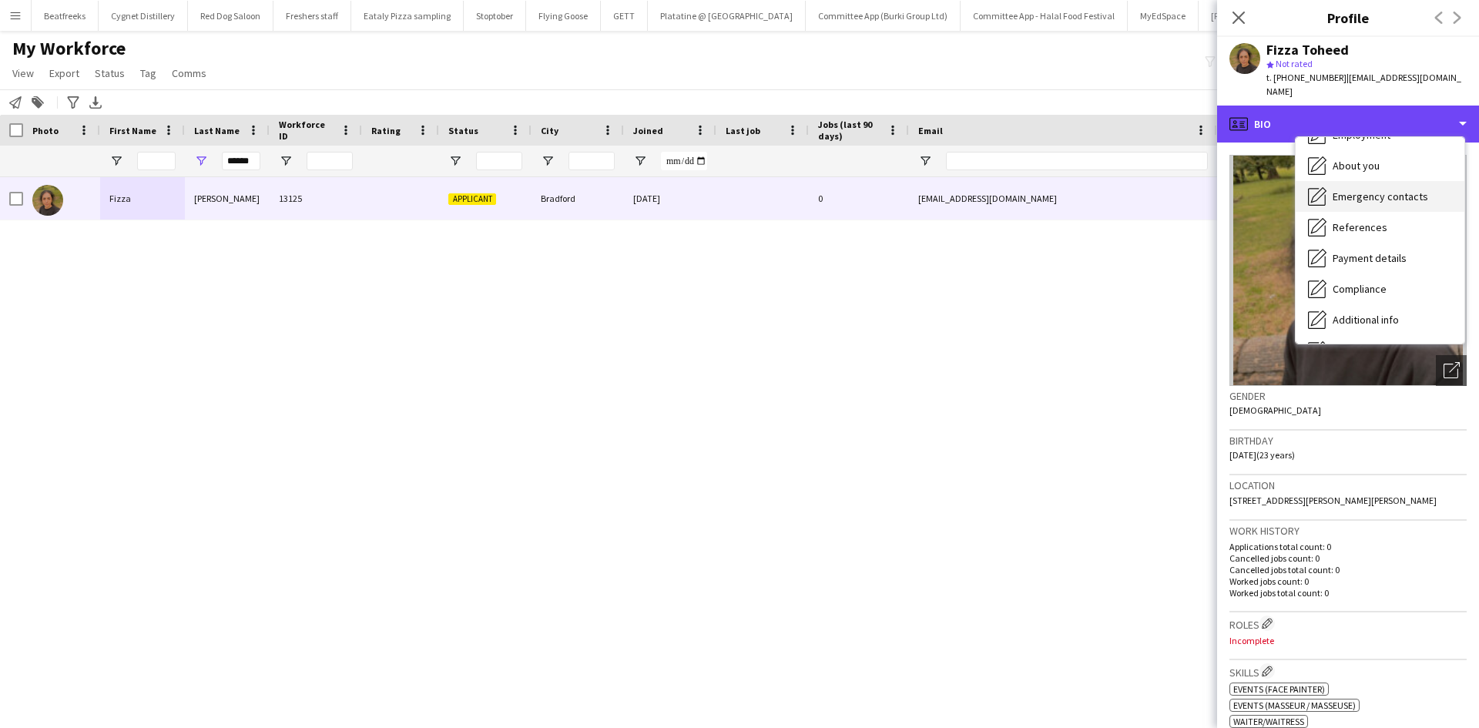
scroll to position [87, 0]
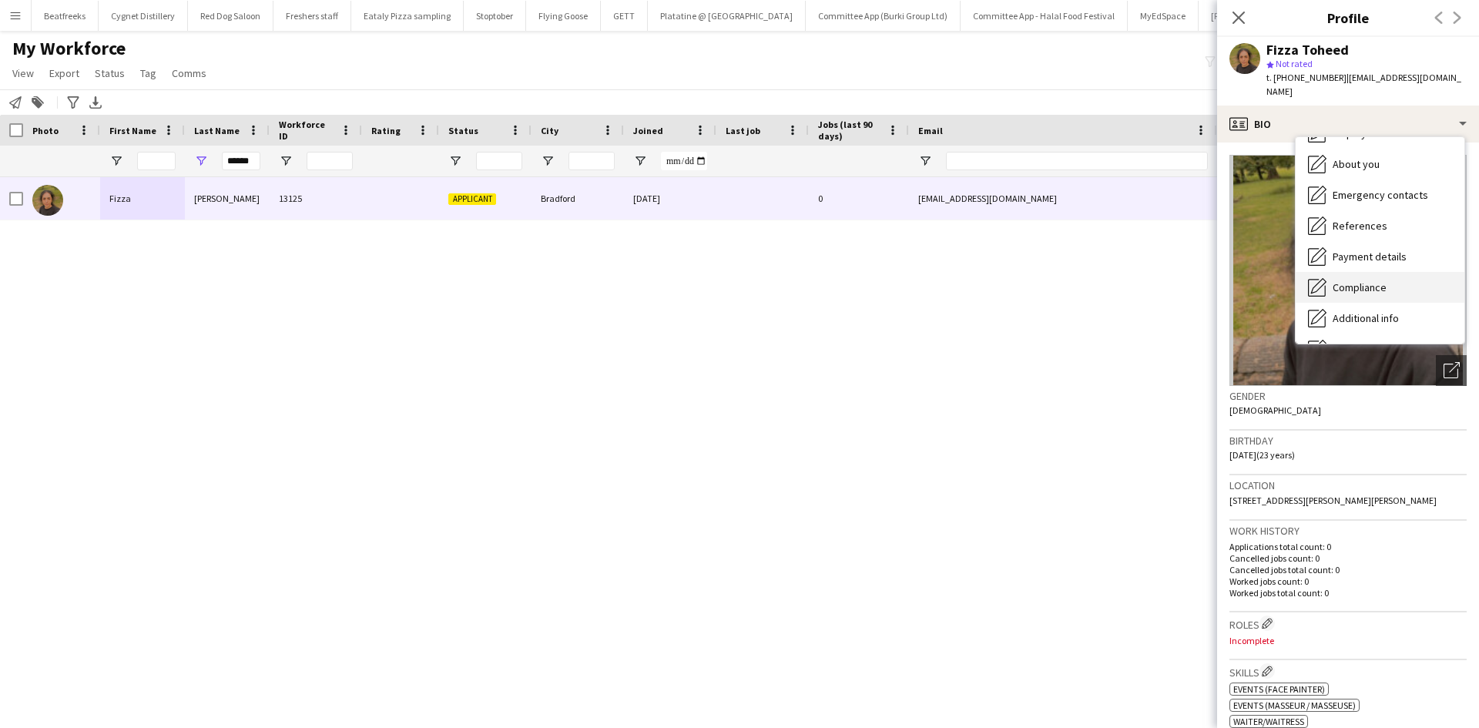
click at [1382, 280] on span "Compliance" at bounding box center [1359, 287] width 54 height 14
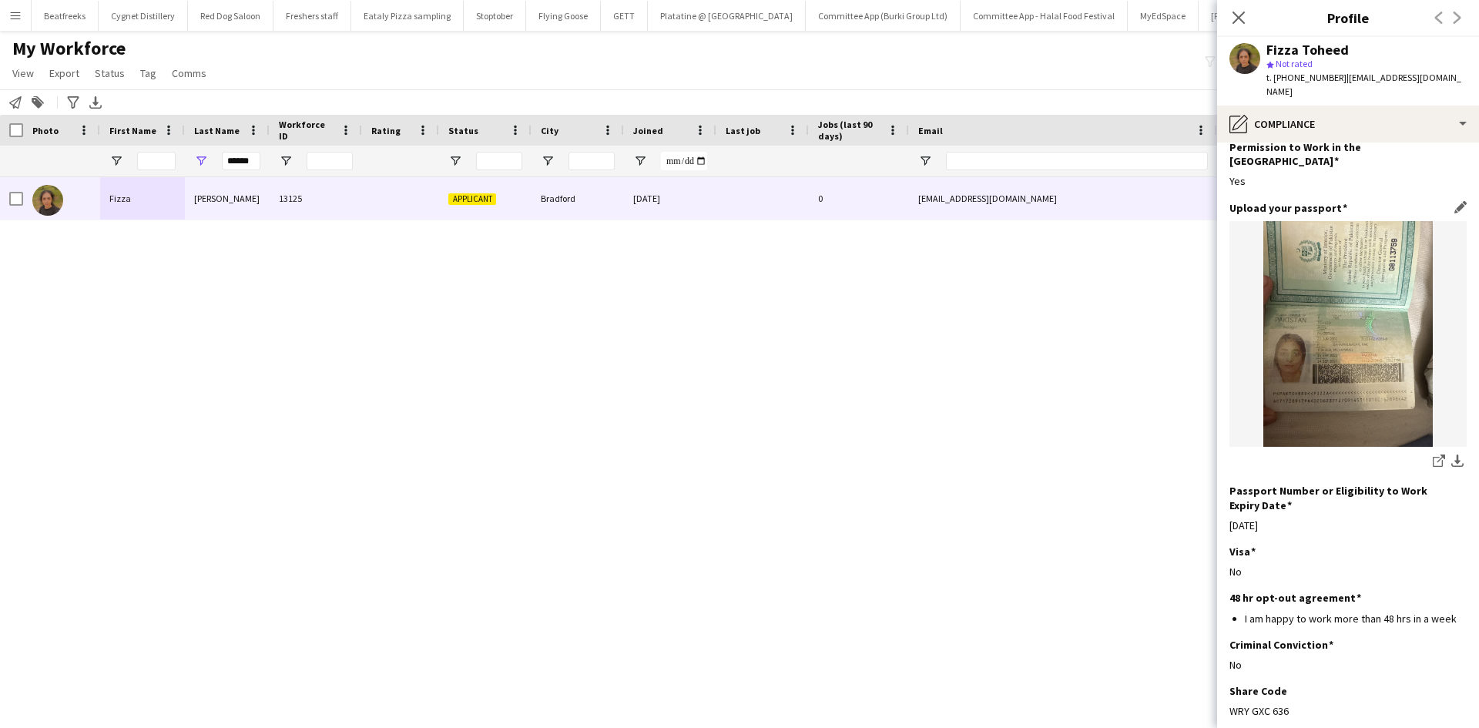
scroll to position [122, 0]
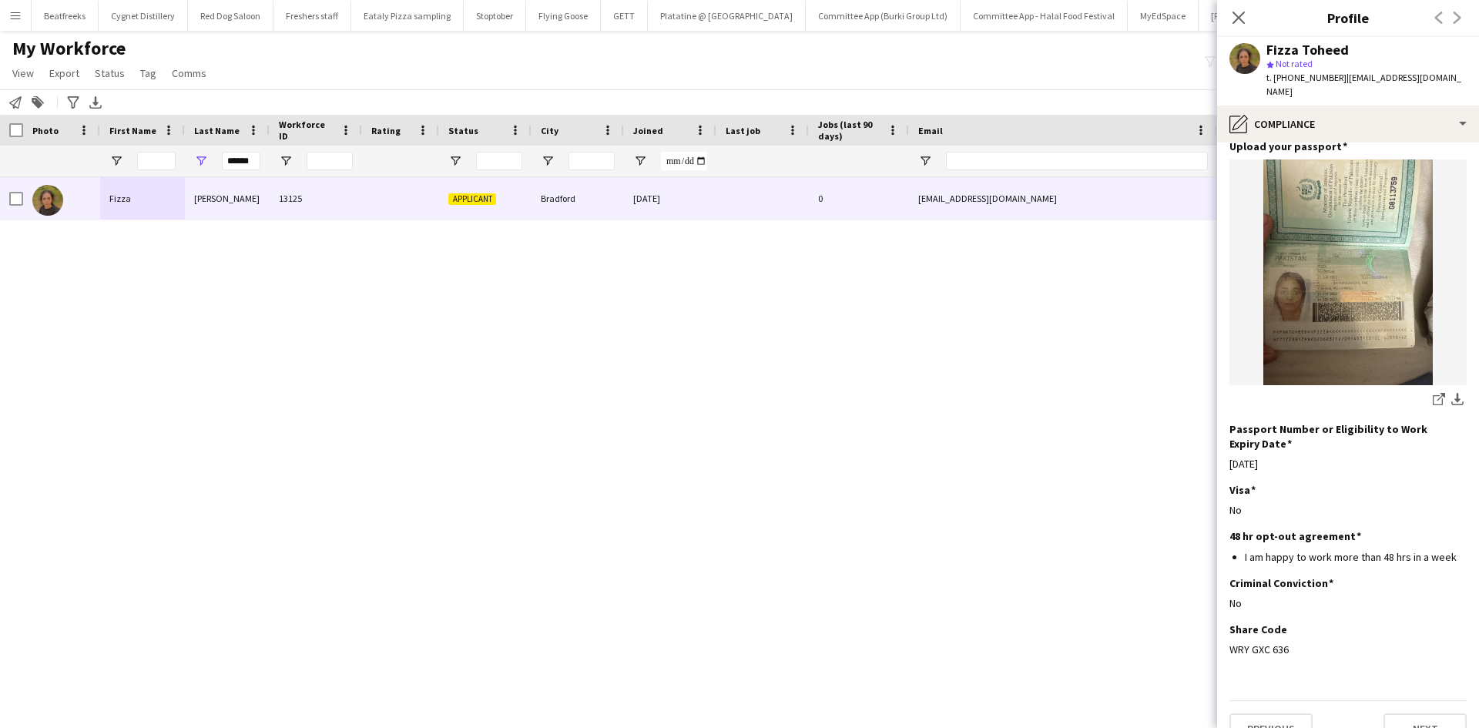
drag, startPoint x: 1299, startPoint y: 622, endPoint x: 1224, endPoint y: 621, distance: 74.7
click at [1224, 621] on app-section-data-types "Nationality Edit this field Pakistani Permission to Work in the UK Edit this fi…" at bounding box center [1348, 434] width 262 height 585
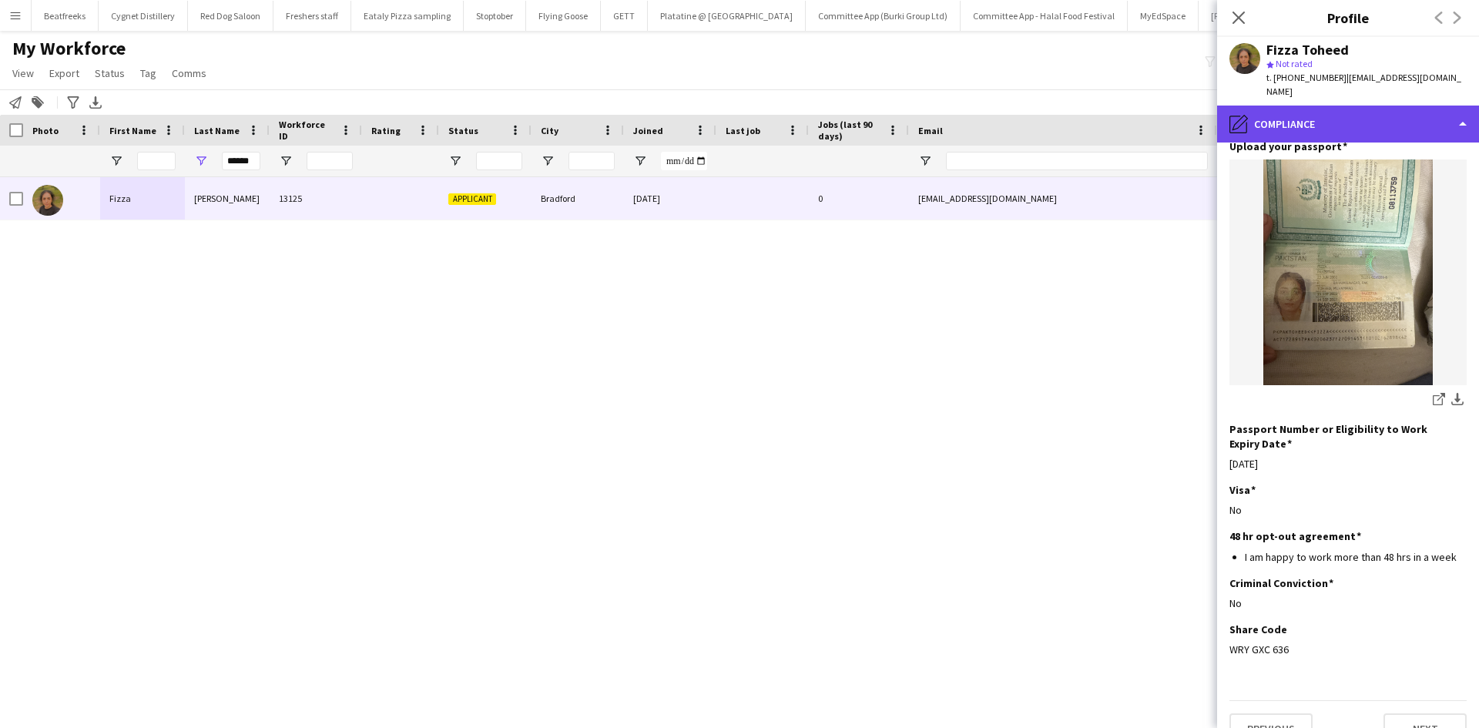
click at [1307, 106] on div "pencil4 Compliance" at bounding box center [1348, 124] width 262 height 37
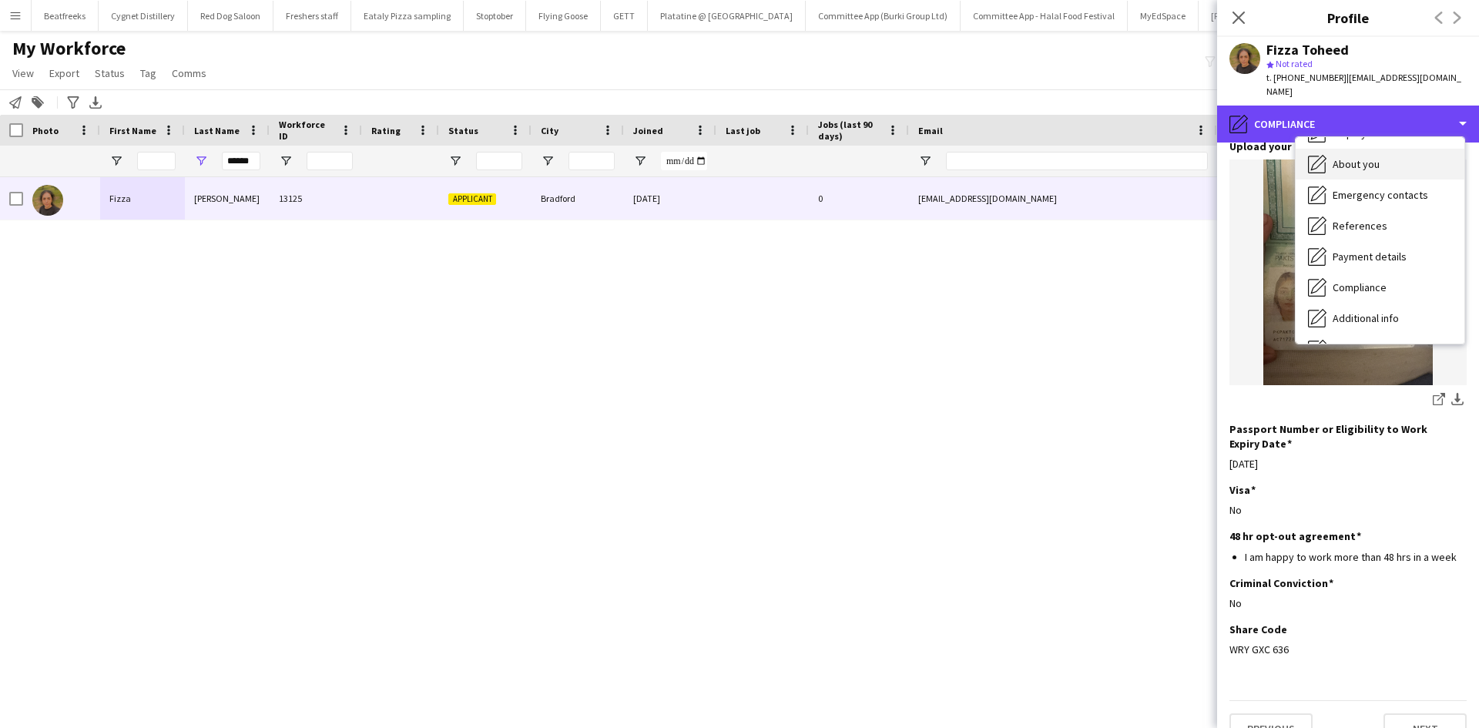
scroll to position [0, 0]
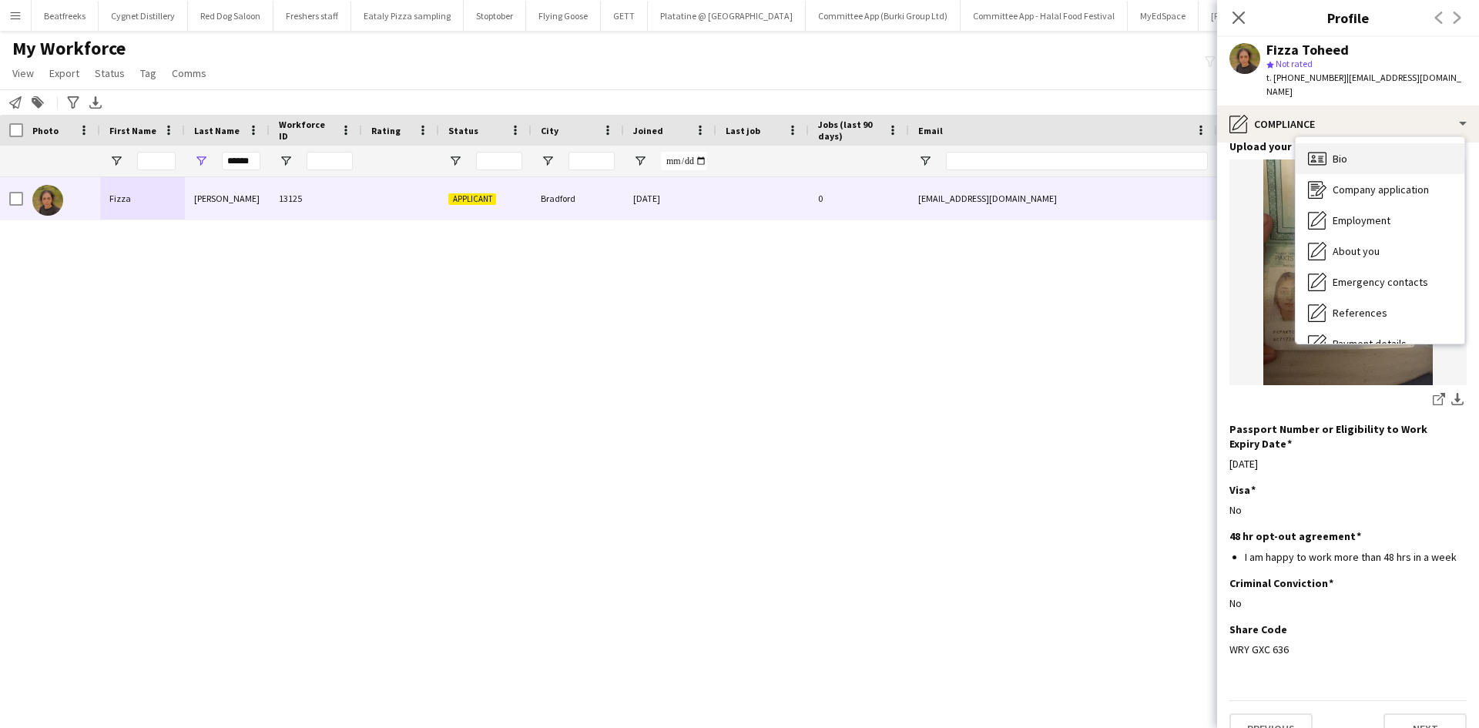
click at [1355, 146] on div "Bio Bio" at bounding box center [1379, 158] width 169 height 31
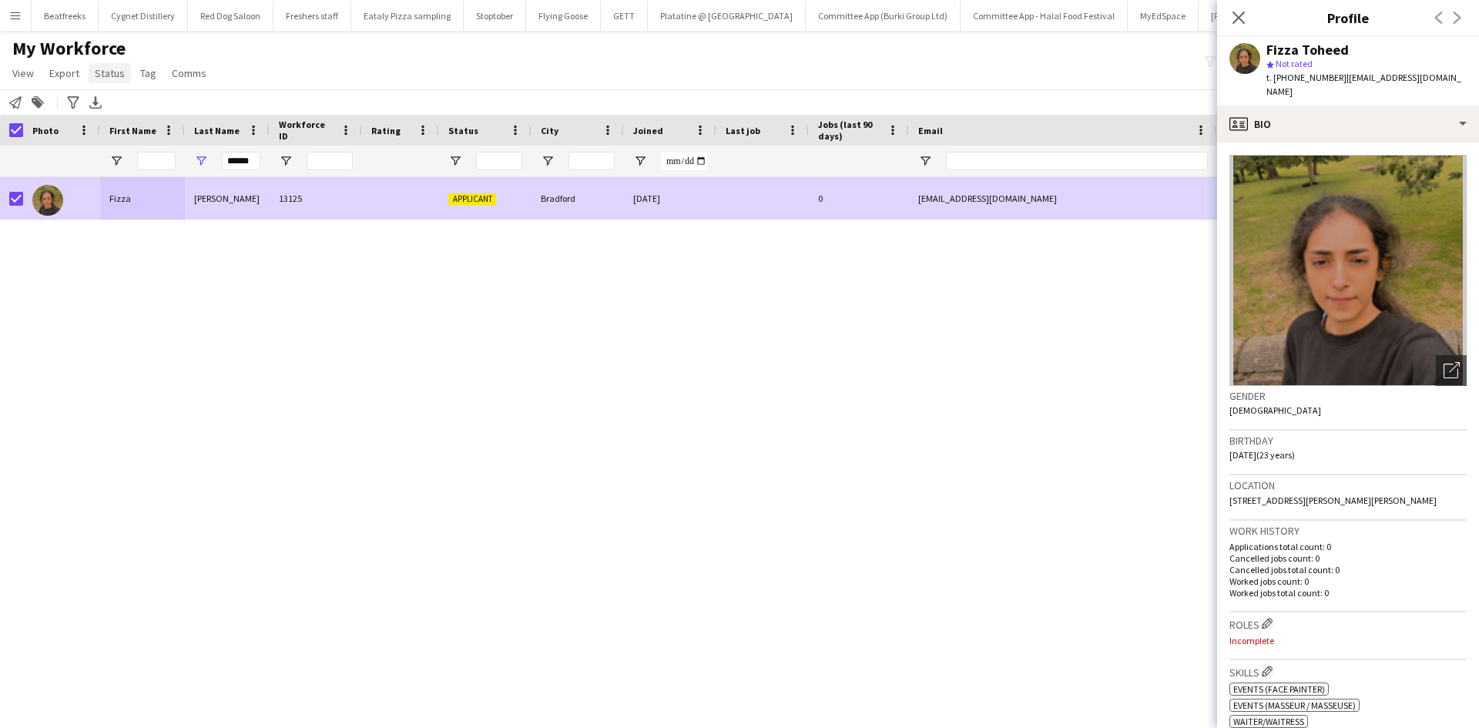
click at [118, 74] on span "Status" at bounding box center [110, 73] width 30 height 14
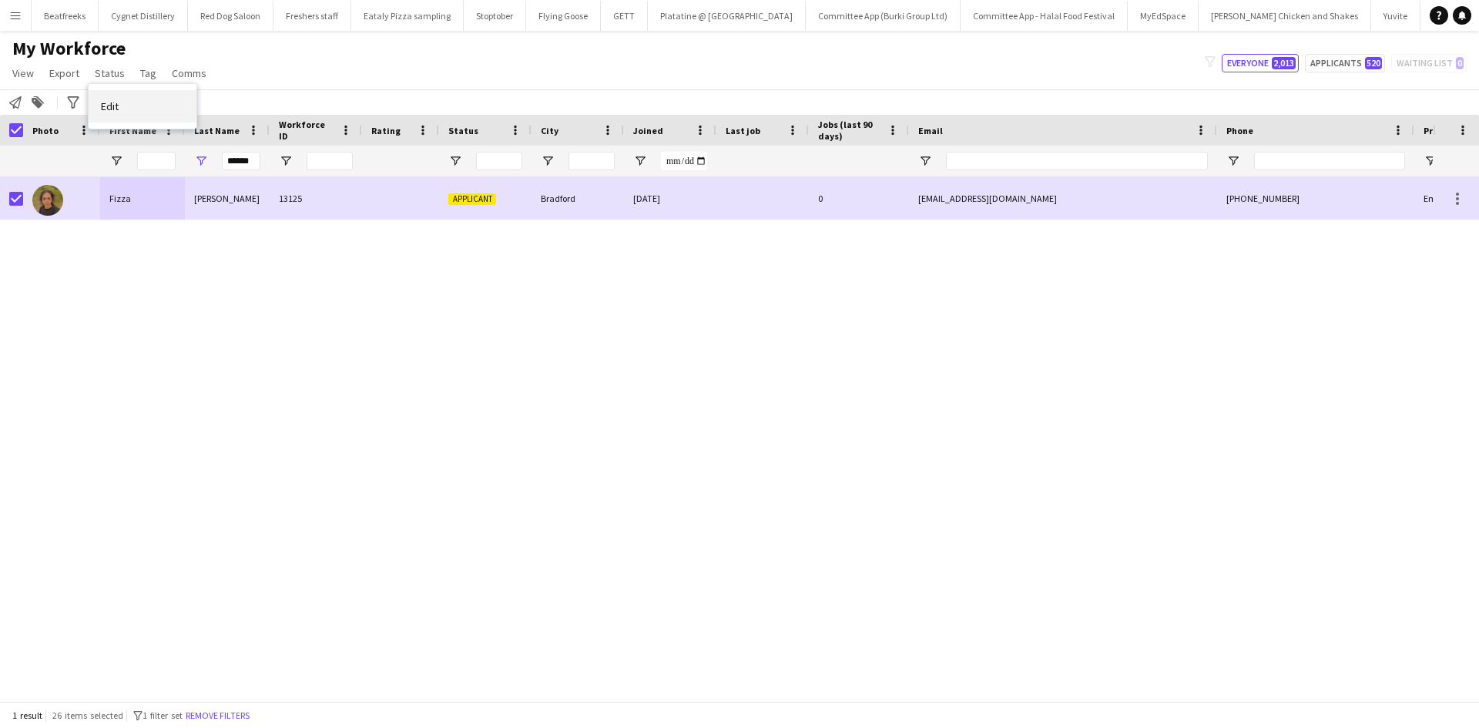
click at [136, 112] on link "Edit" at bounding box center [143, 106] width 108 height 32
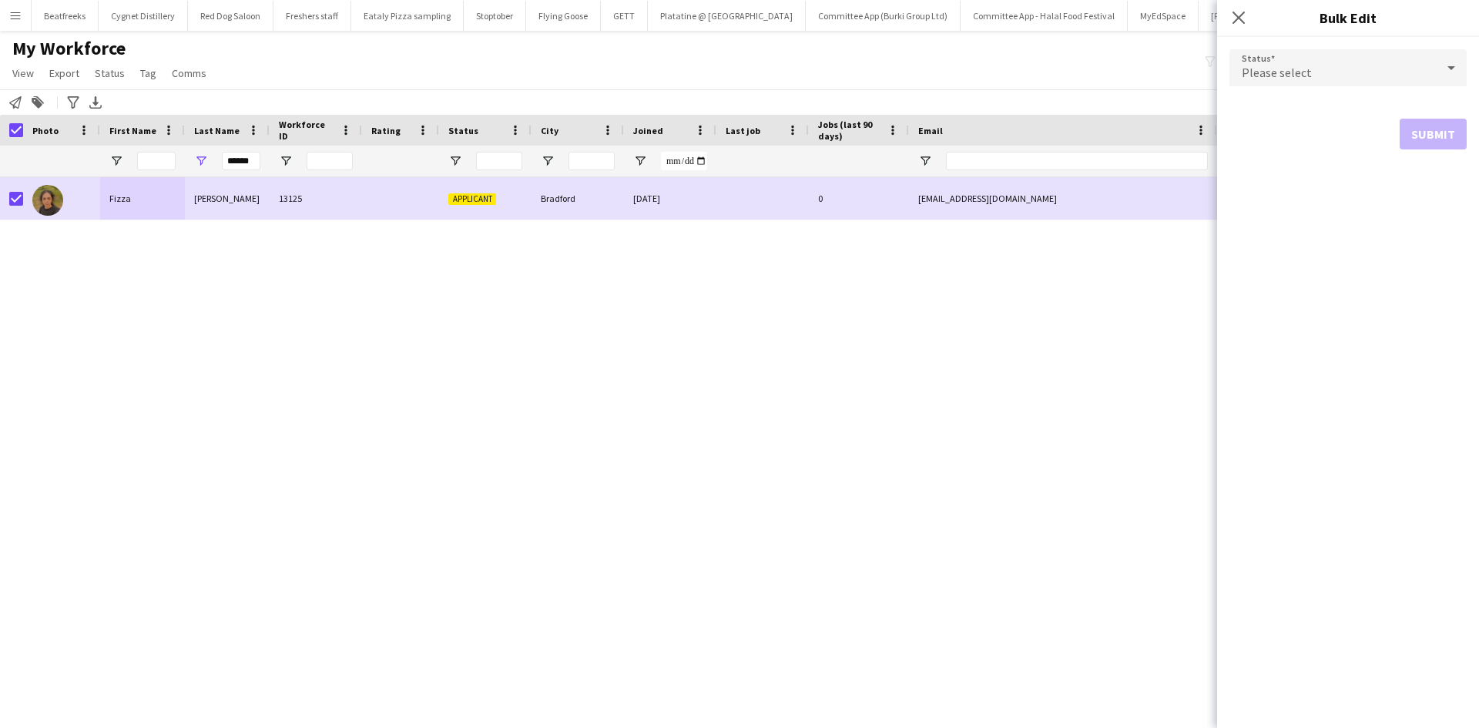
click at [1350, 62] on div "Please select" at bounding box center [1332, 67] width 206 height 37
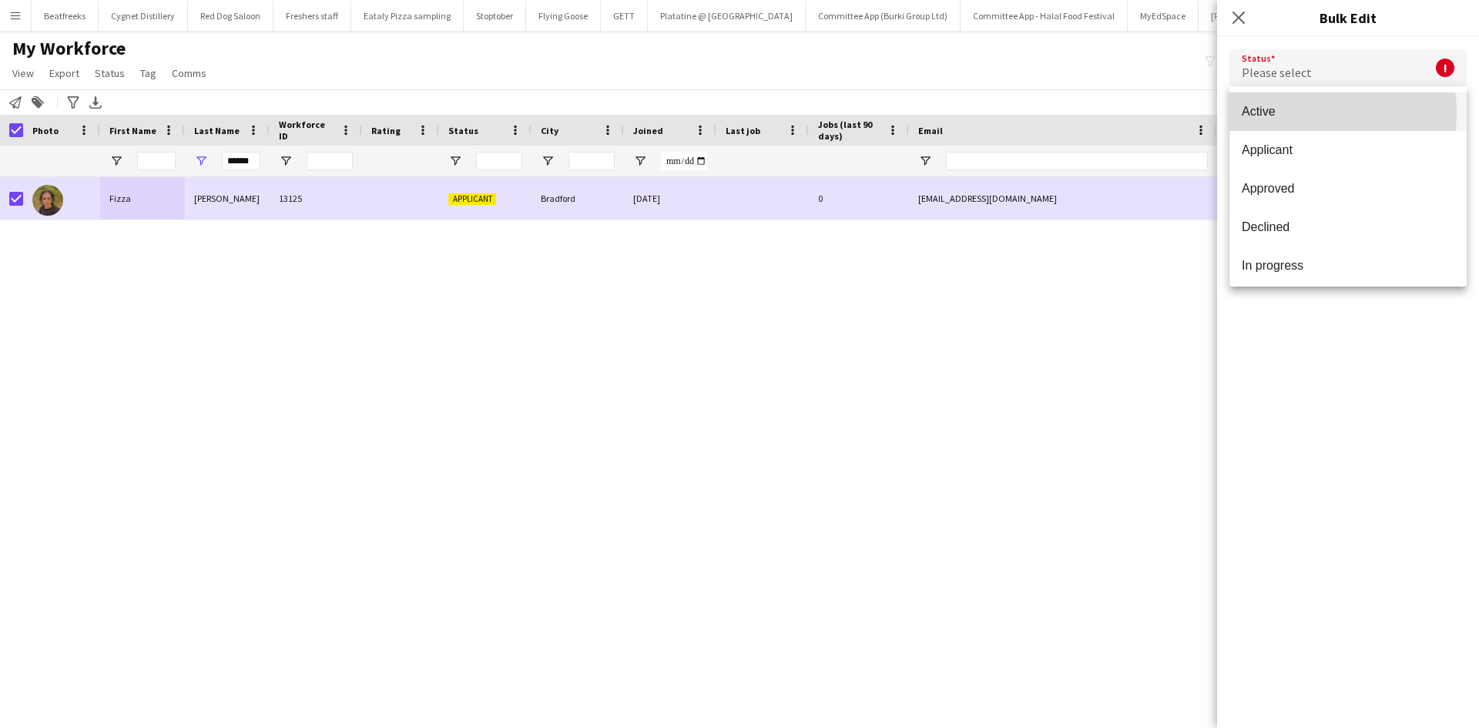
click at [1308, 112] on span "Active" at bounding box center [1347, 111] width 213 height 15
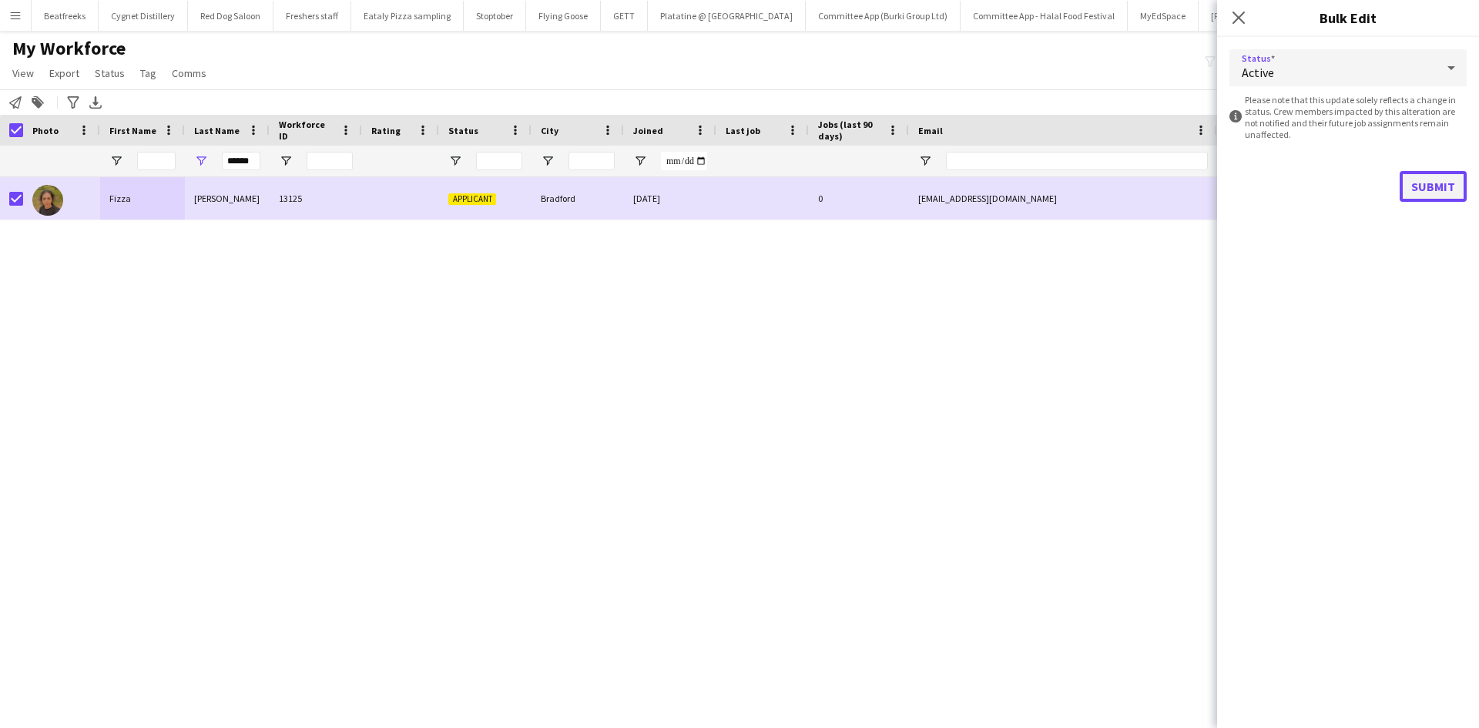
click at [1431, 186] on button "Submit" at bounding box center [1432, 186] width 67 height 31
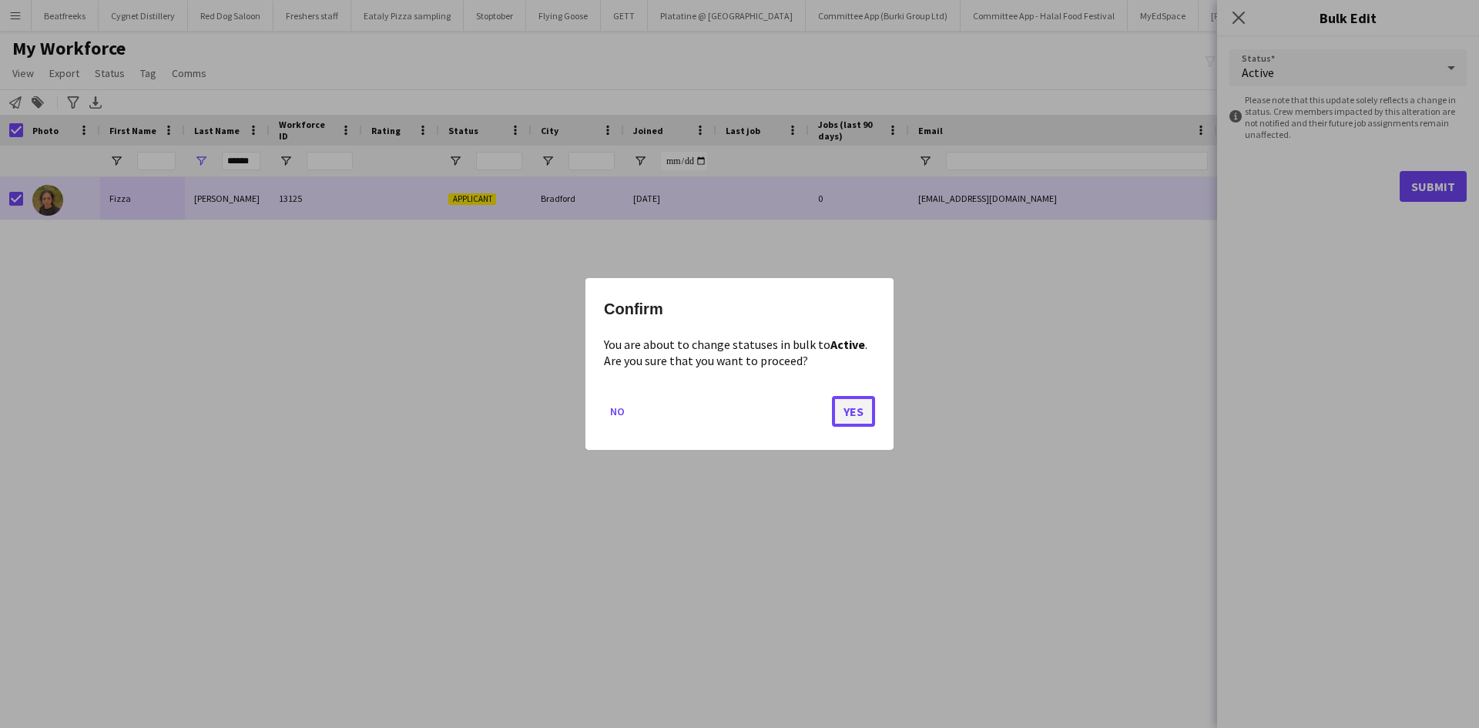
click at [846, 407] on button "Yes" at bounding box center [853, 411] width 43 height 31
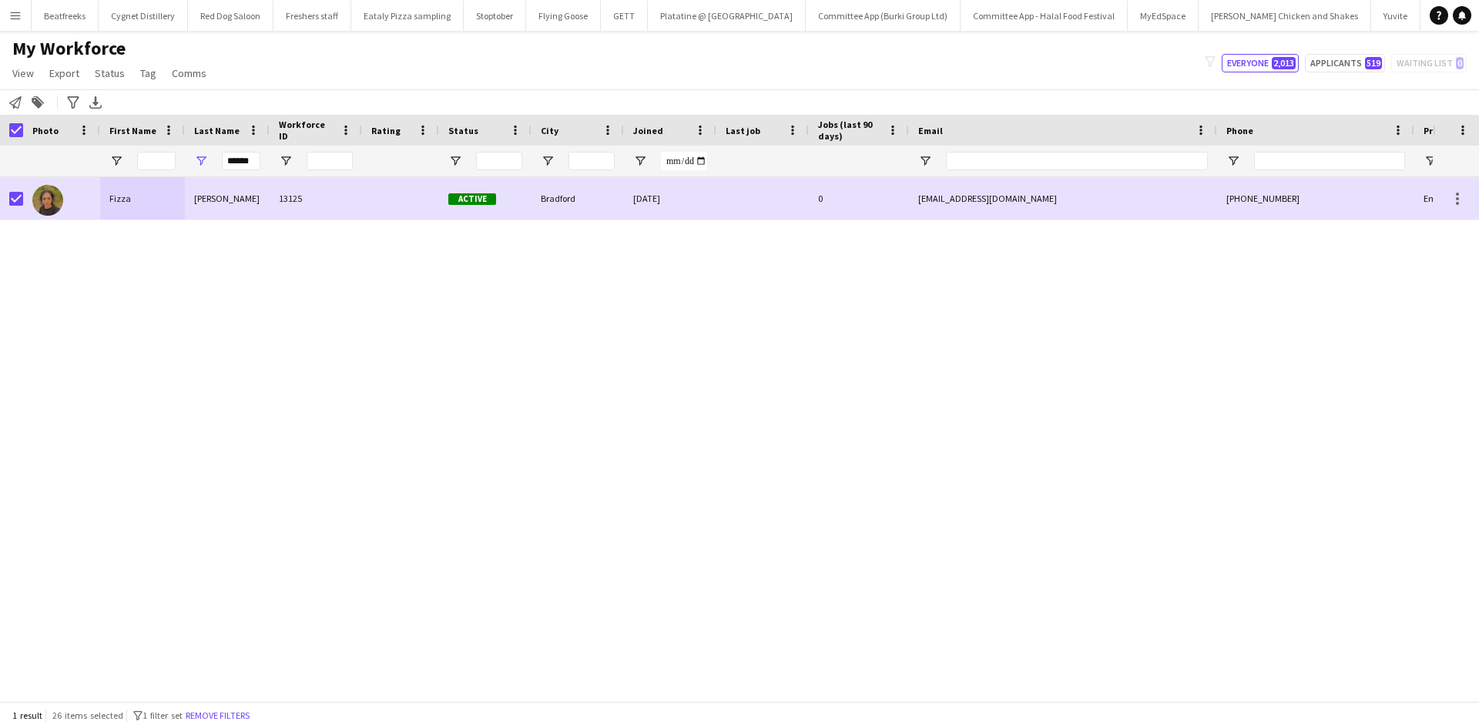
click at [260, 156] on div "******" at bounding box center [227, 161] width 85 height 31
drag, startPoint x: 258, startPoint y: 161, endPoint x: 205, endPoint y: 163, distance: 53.2
click at [205, 163] on div "******" at bounding box center [227, 161] width 85 height 31
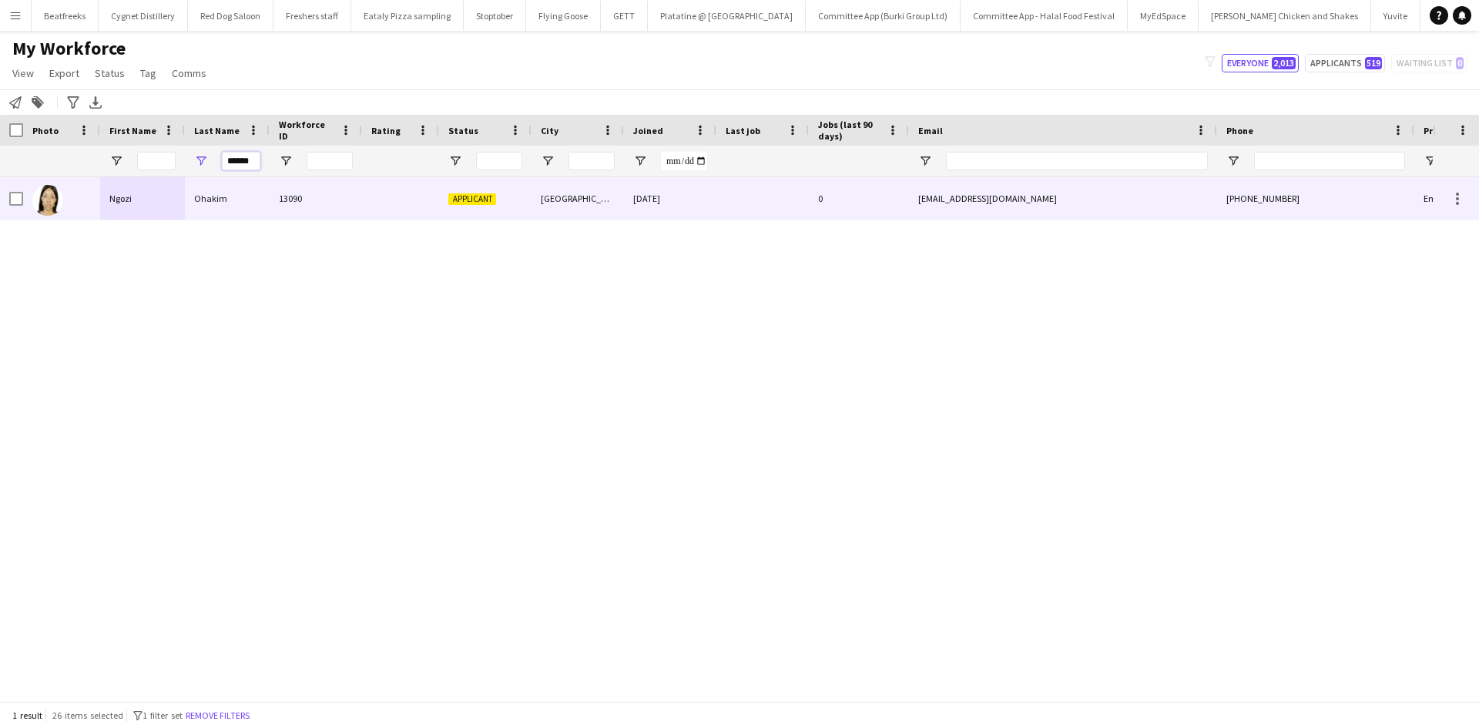
type input "******"
click at [222, 199] on div "Ohakim" at bounding box center [227, 198] width 85 height 42
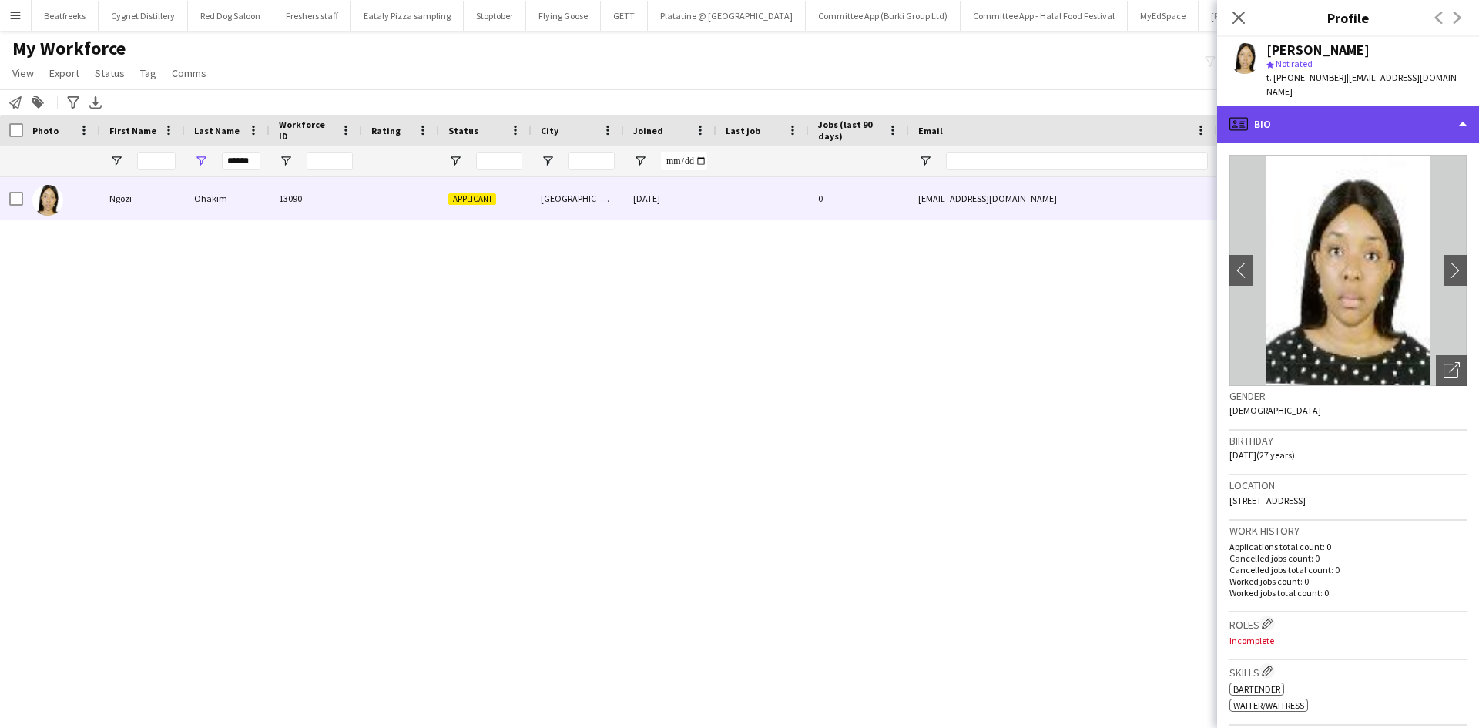
click at [1337, 106] on div "profile Bio" at bounding box center [1348, 124] width 262 height 37
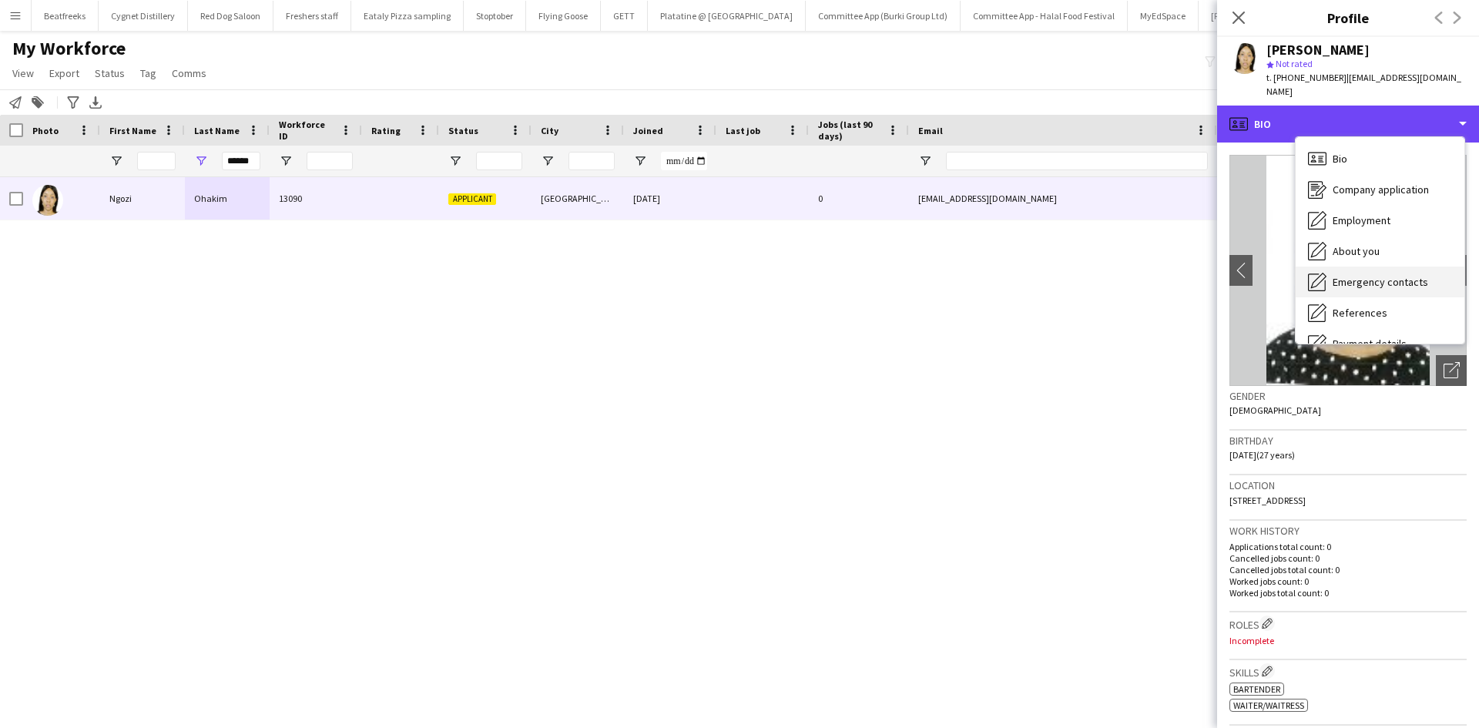
scroll to position [206, 0]
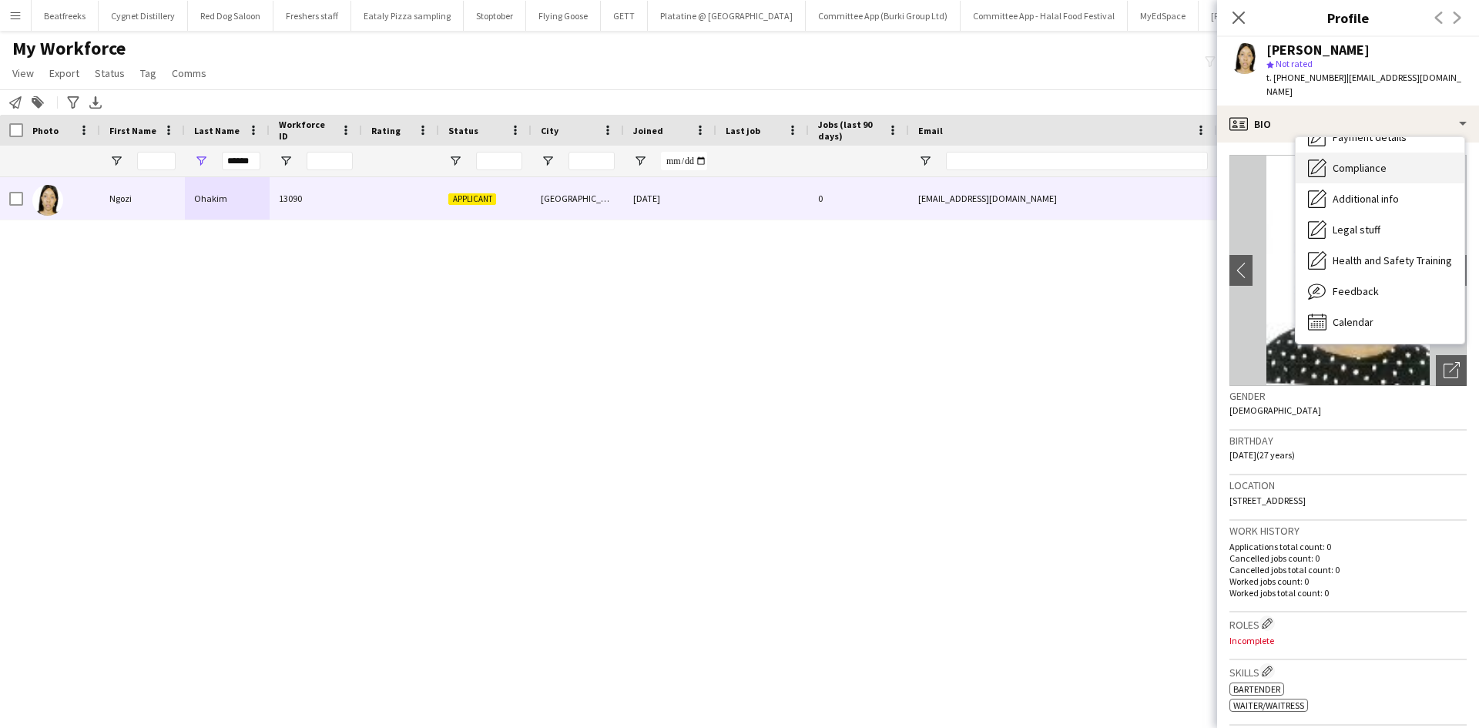
click at [1349, 161] on span "Compliance" at bounding box center [1359, 168] width 54 height 14
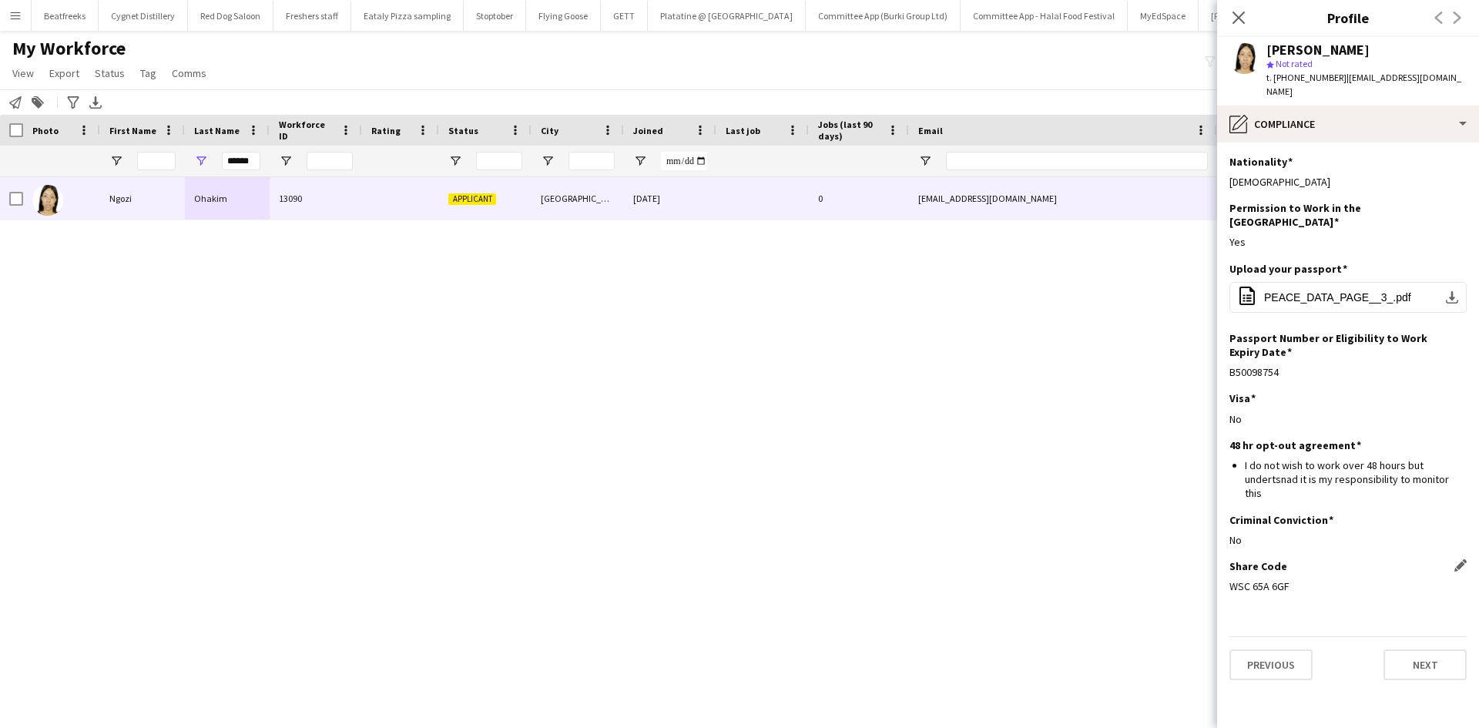
drag, startPoint x: 1289, startPoint y: 544, endPoint x: 1230, endPoint y: 545, distance: 59.3
click at [1230, 579] on div "WSC 65A 6GF" at bounding box center [1347, 586] width 237 height 14
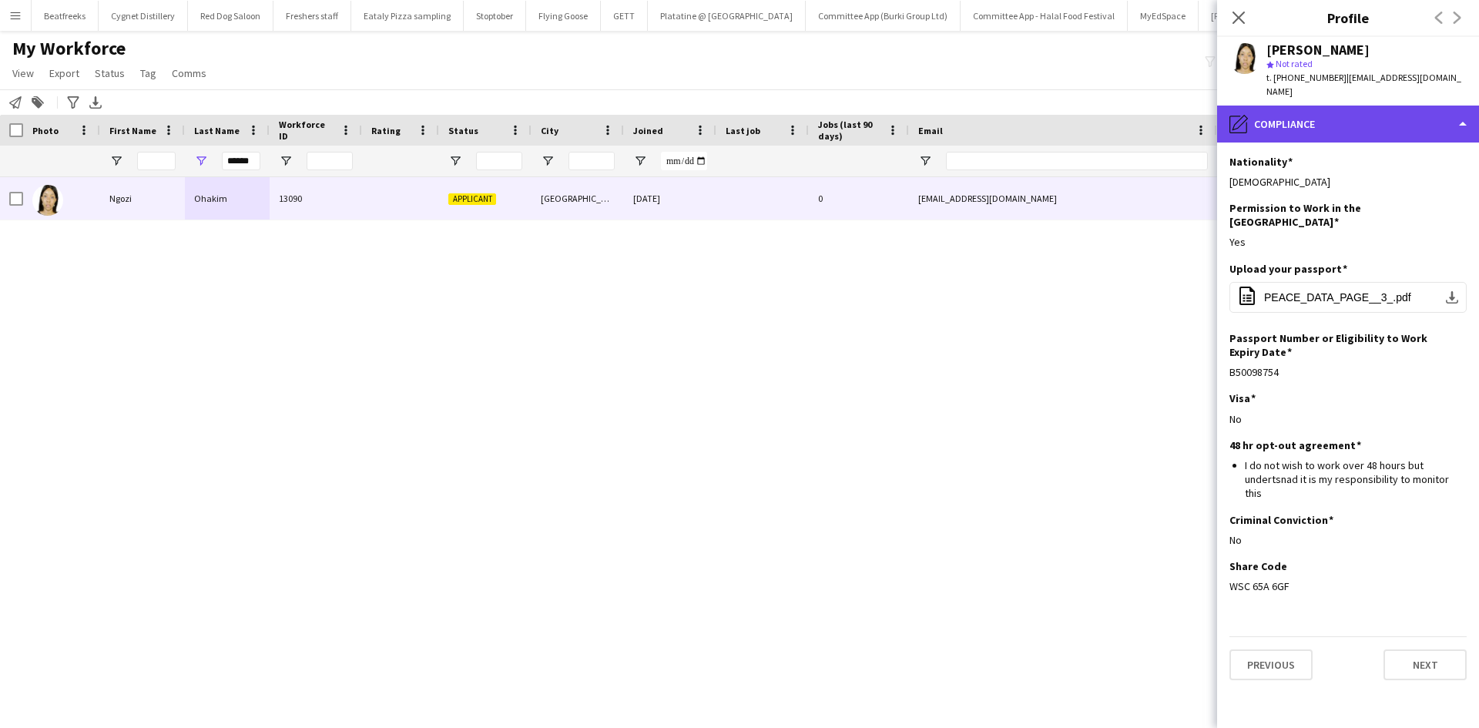
click at [1288, 114] on div "pencil4 Compliance" at bounding box center [1348, 124] width 262 height 37
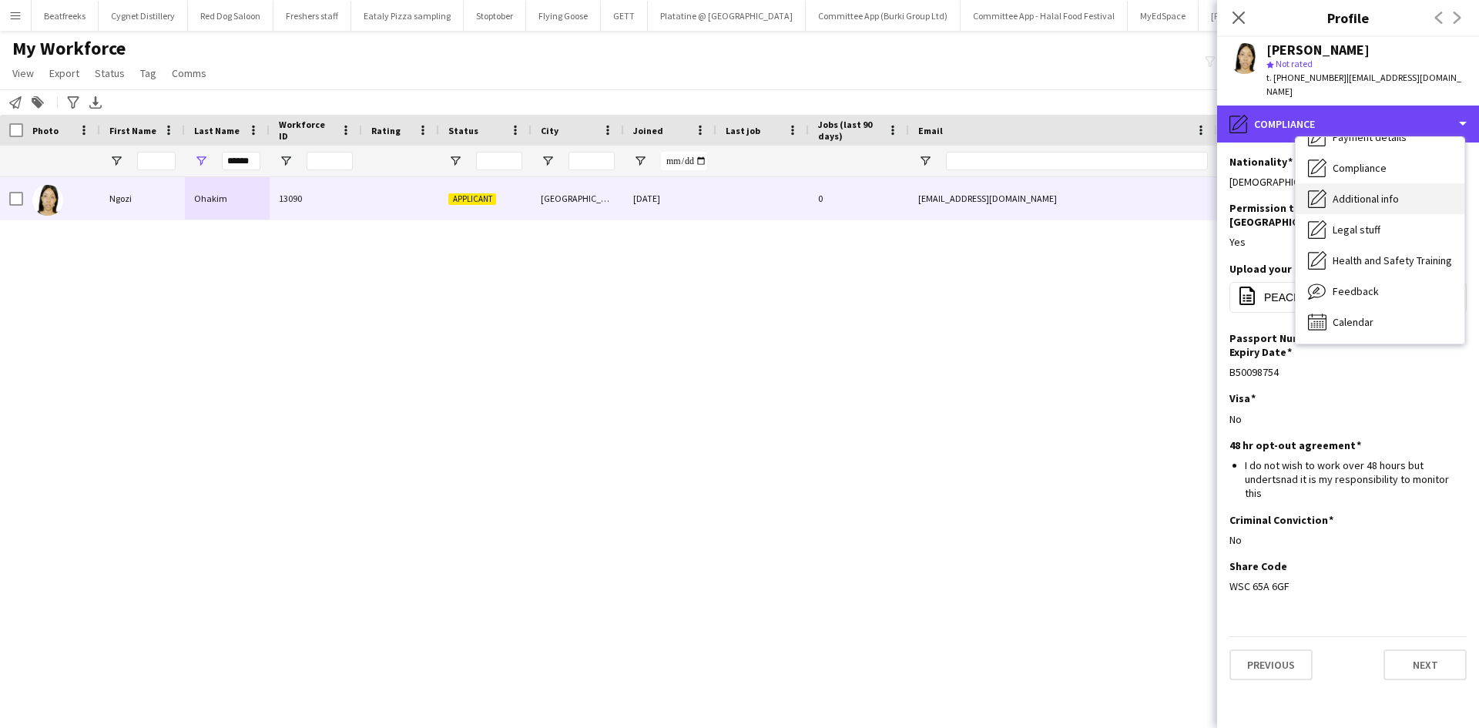
scroll to position [0, 0]
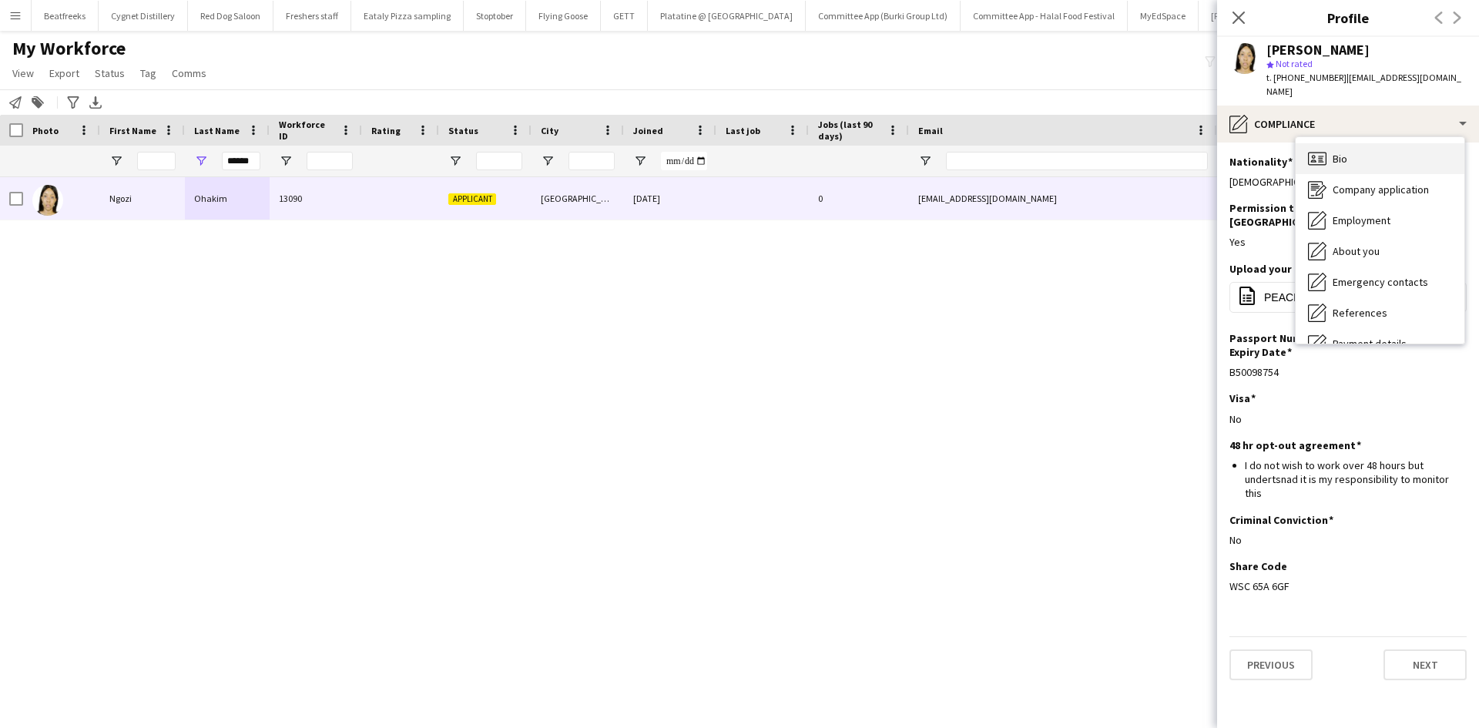
click at [1342, 152] on span "Bio" at bounding box center [1339, 159] width 15 height 14
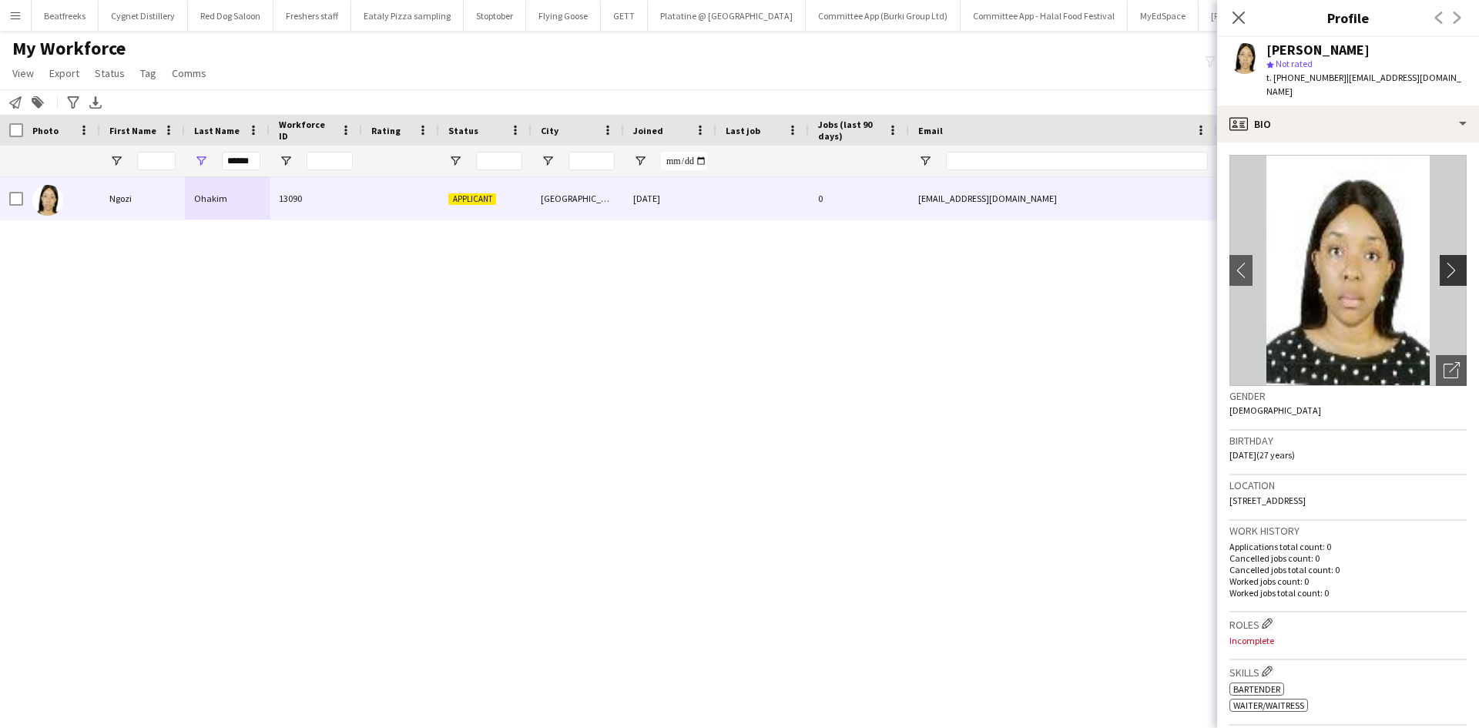
click at [1443, 262] on app-icon "chevron-right" at bounding box center [1455, 270] width 24 height 16
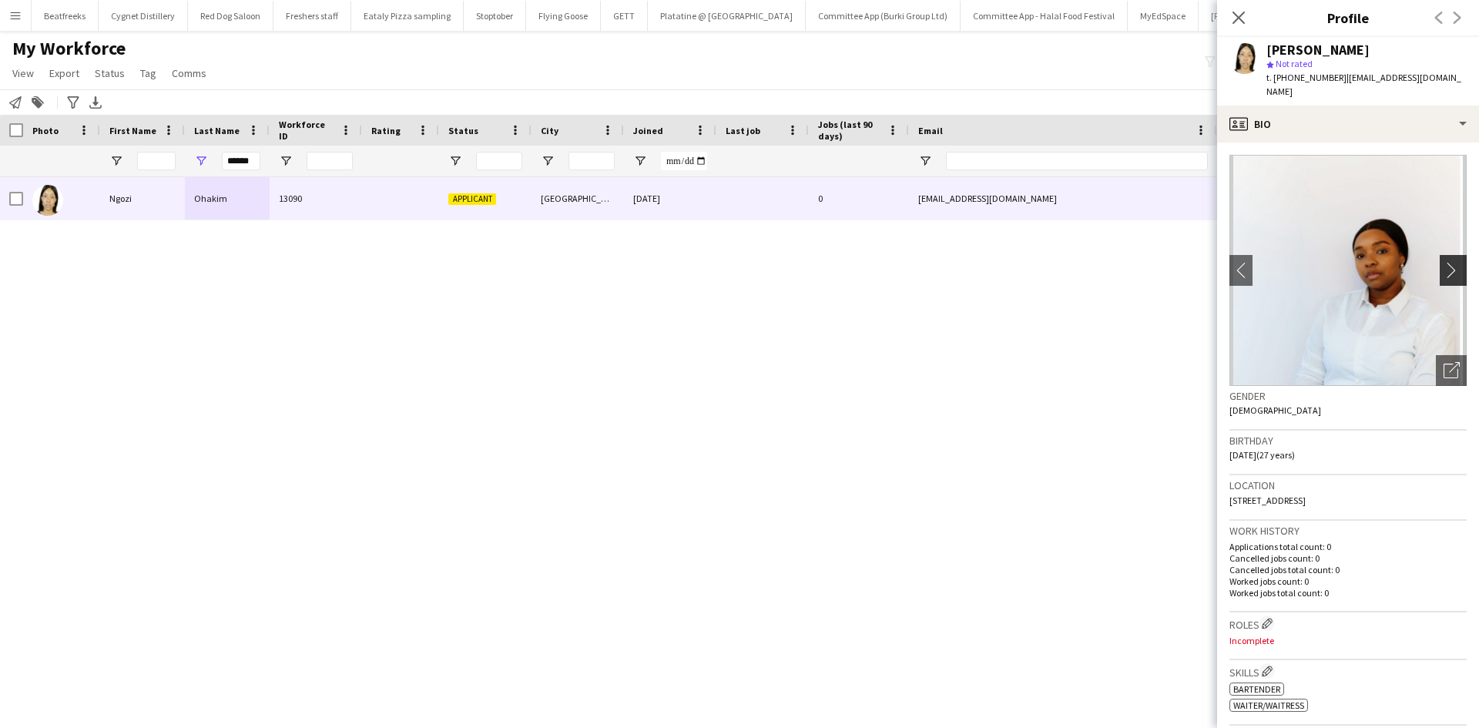
click at [1443, 262] on app-icon "chevron-right" at bounding box center [1455, 270] width 24 height 16
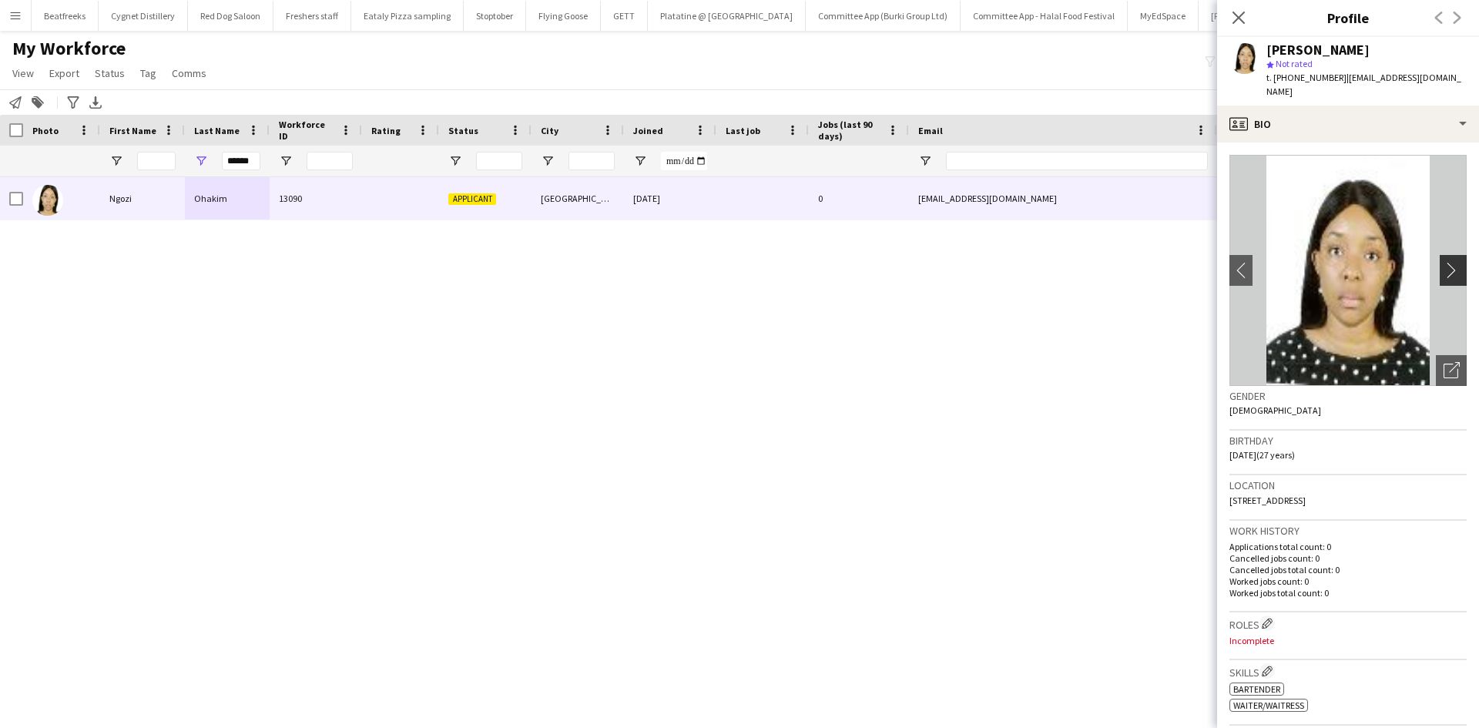
click at [1443, 262] on app-icon "chevron-right" at bounding box center [1455, 270] width 24 height 16
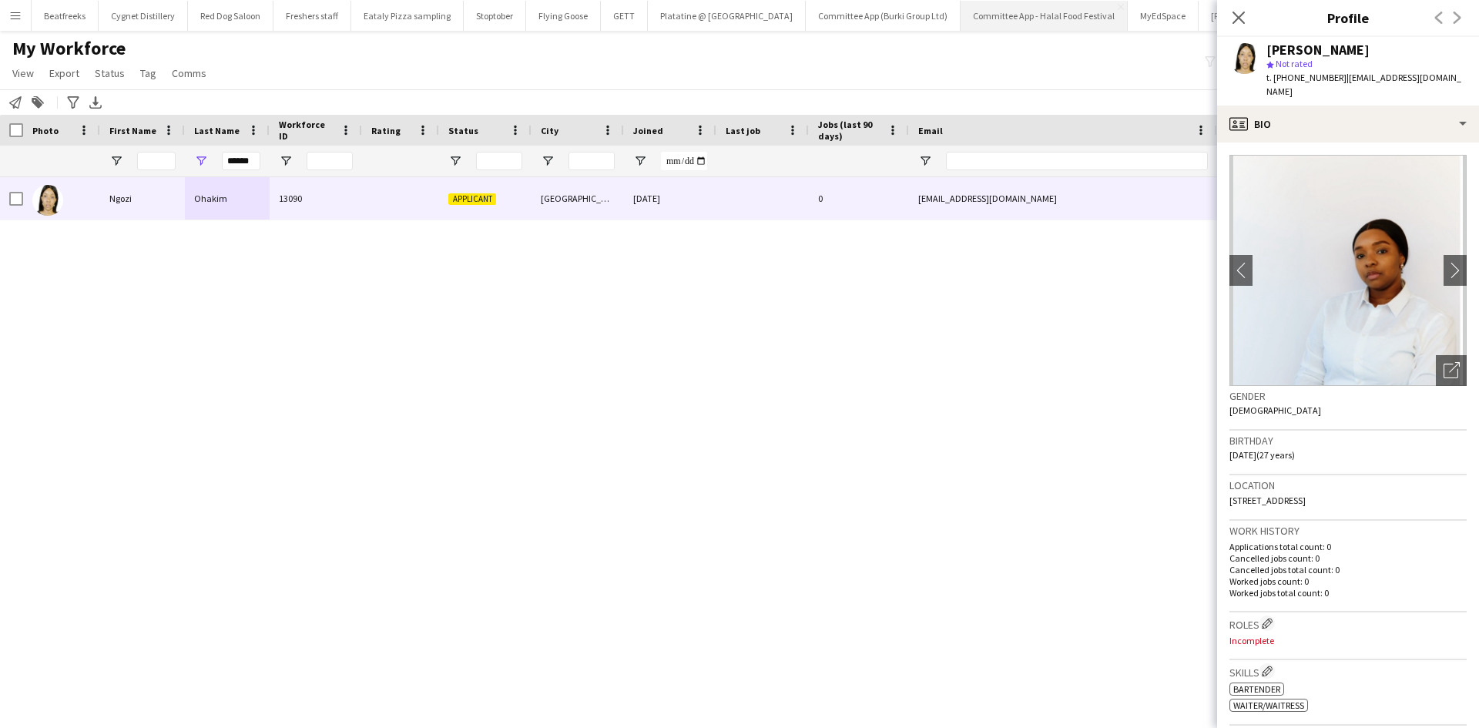
click at [960, 2] on button "Committee App - Halal Food Festival Close" at bounding box center [1043, 16] width 167 height 30
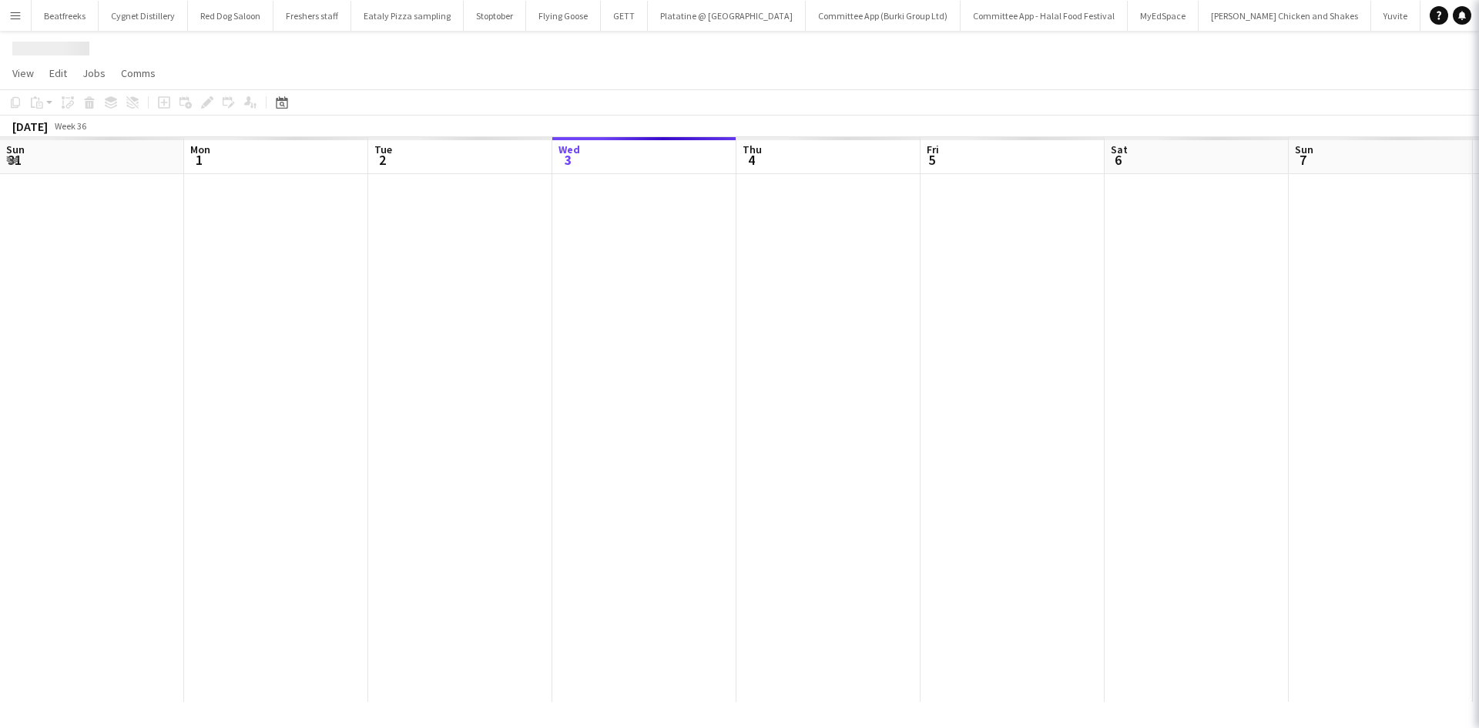
scroll to position [0, 368]
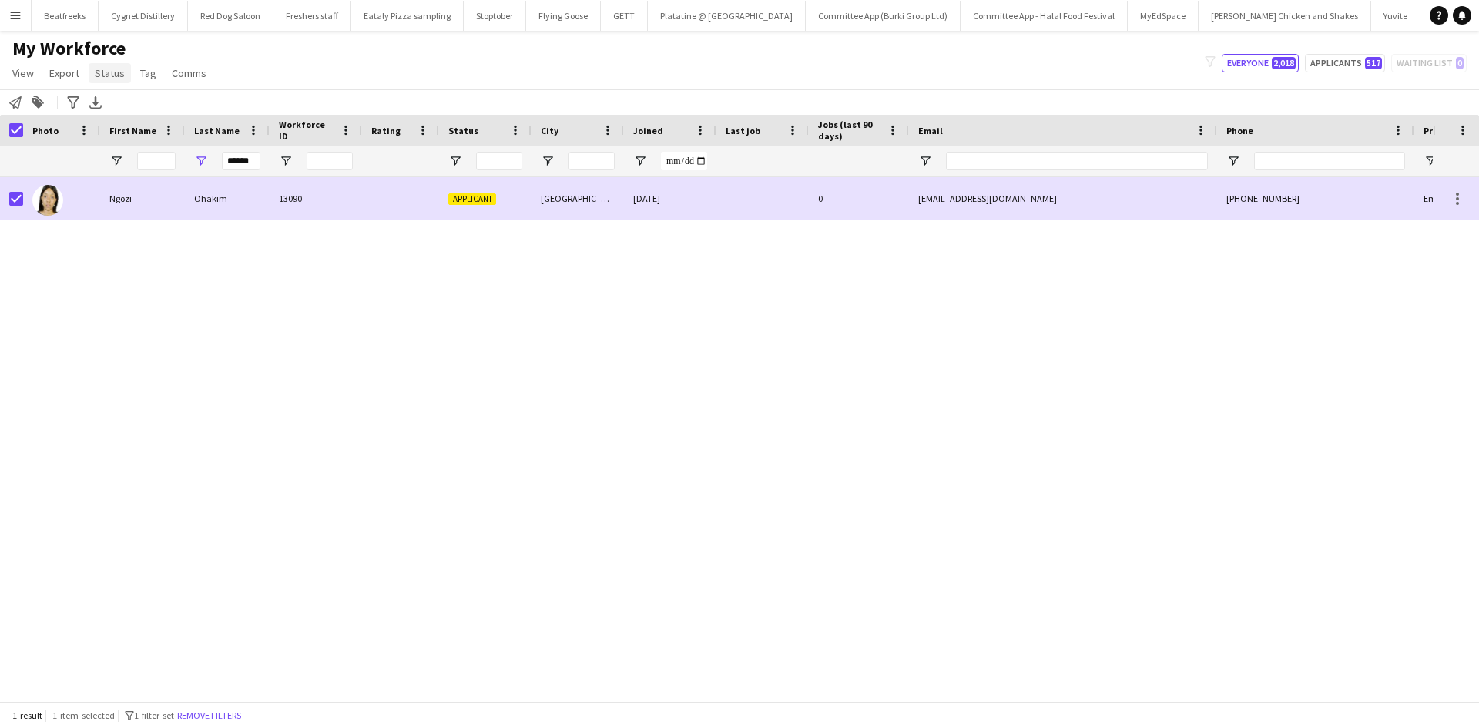
click at [99, 70] on span "Status" at bounding box center [110, 73] width 30 height 14
click at [148, 102] on link "Edit" at bounding box center [143, 106] width 108 height 32
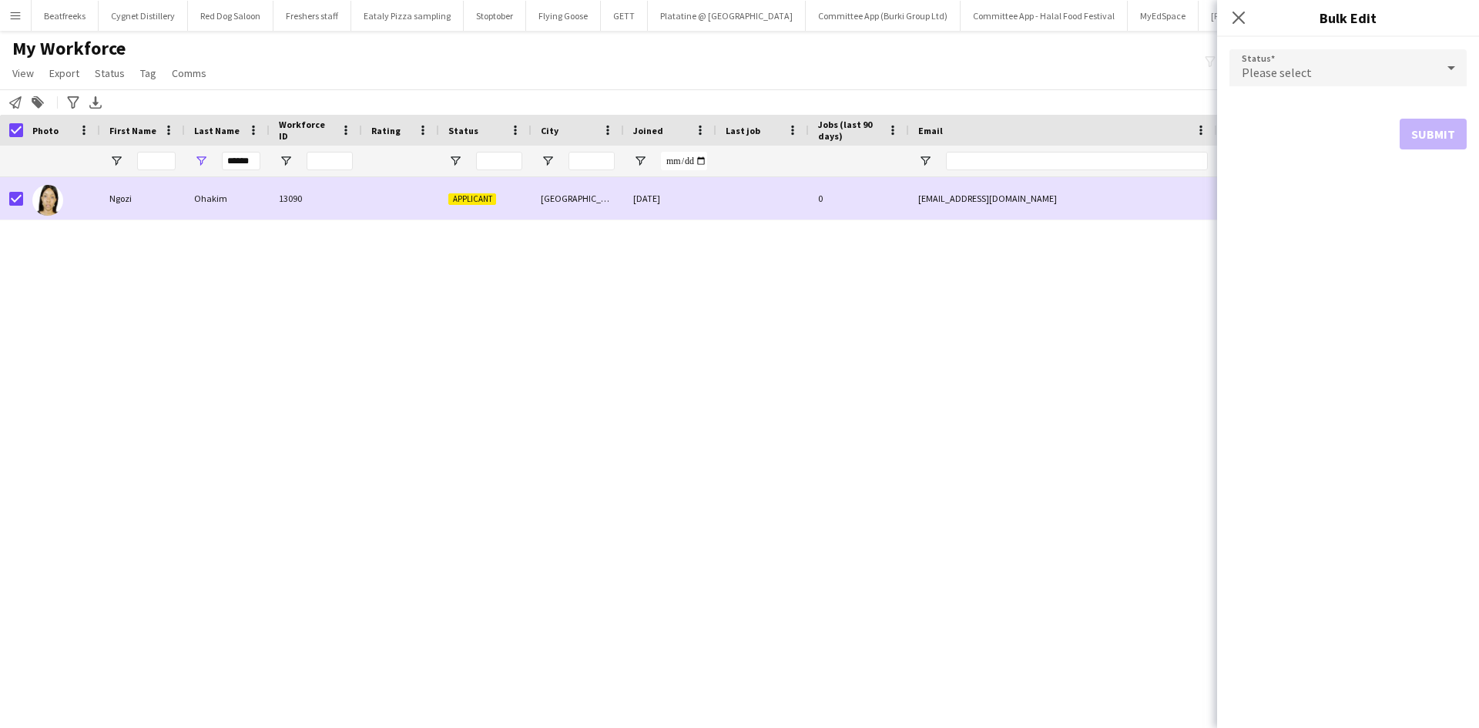
click at [1345, 72] on div "Please select" at bounding box center [1332, 67] width 206 height 37
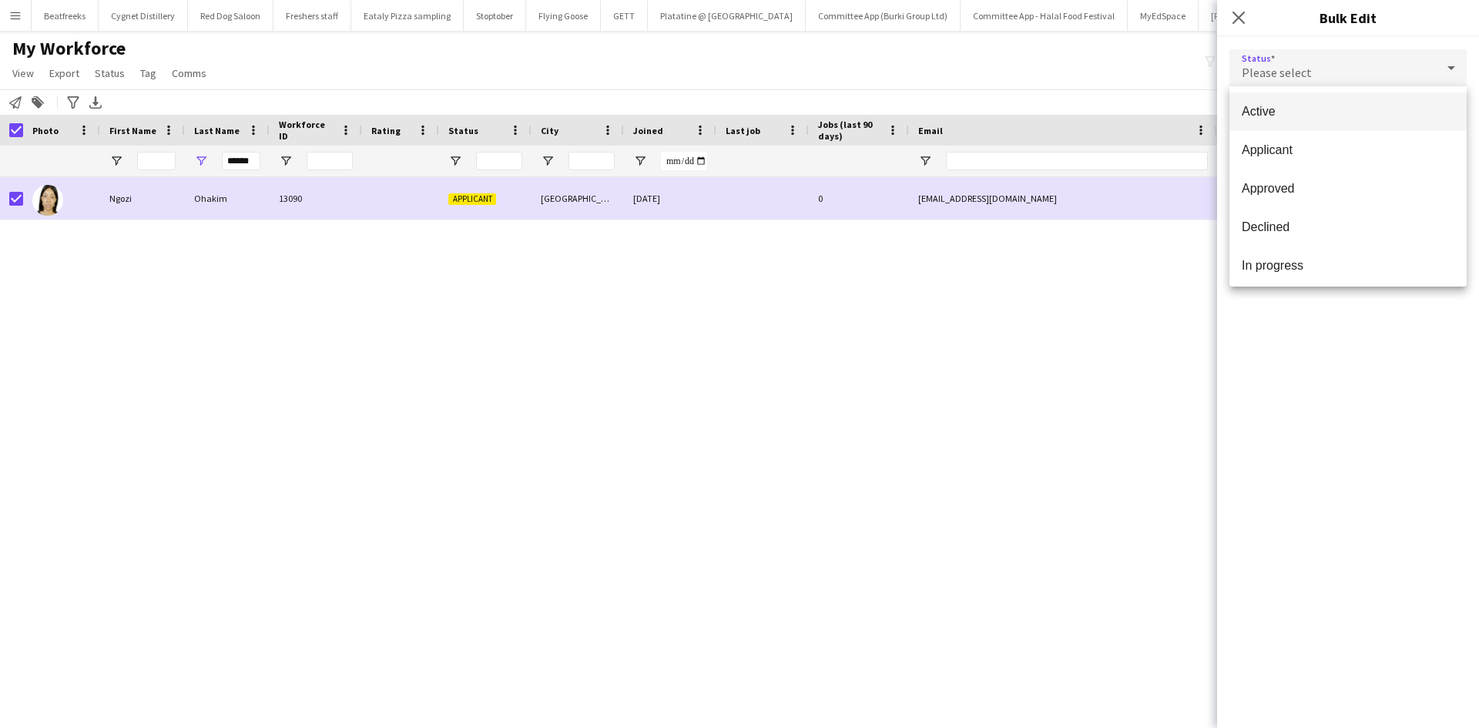
click at [1312, 107] on span "Active" at bounding box center [1347, 111] width 213 height 15
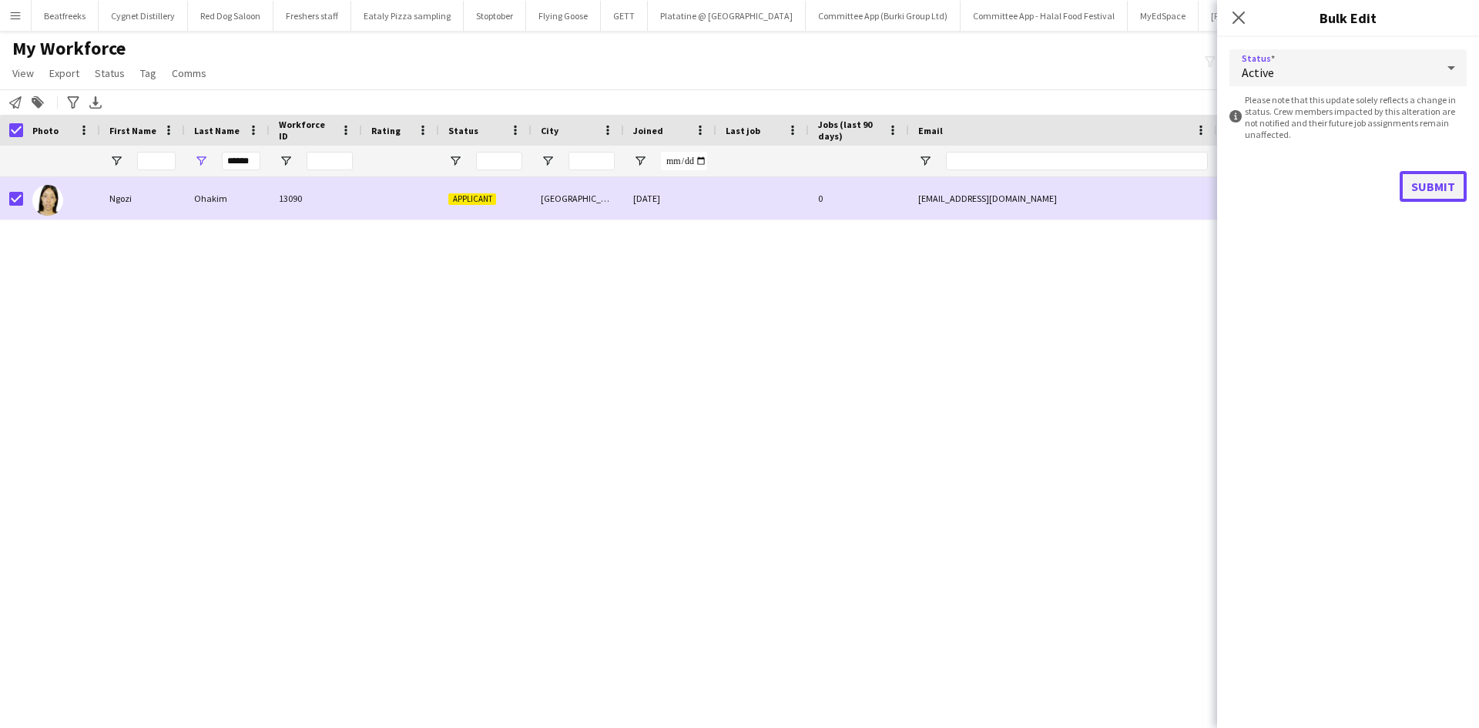
click at [1422, 179] on button "Submit" at bounding box center [1432, 186] width 67 height 31
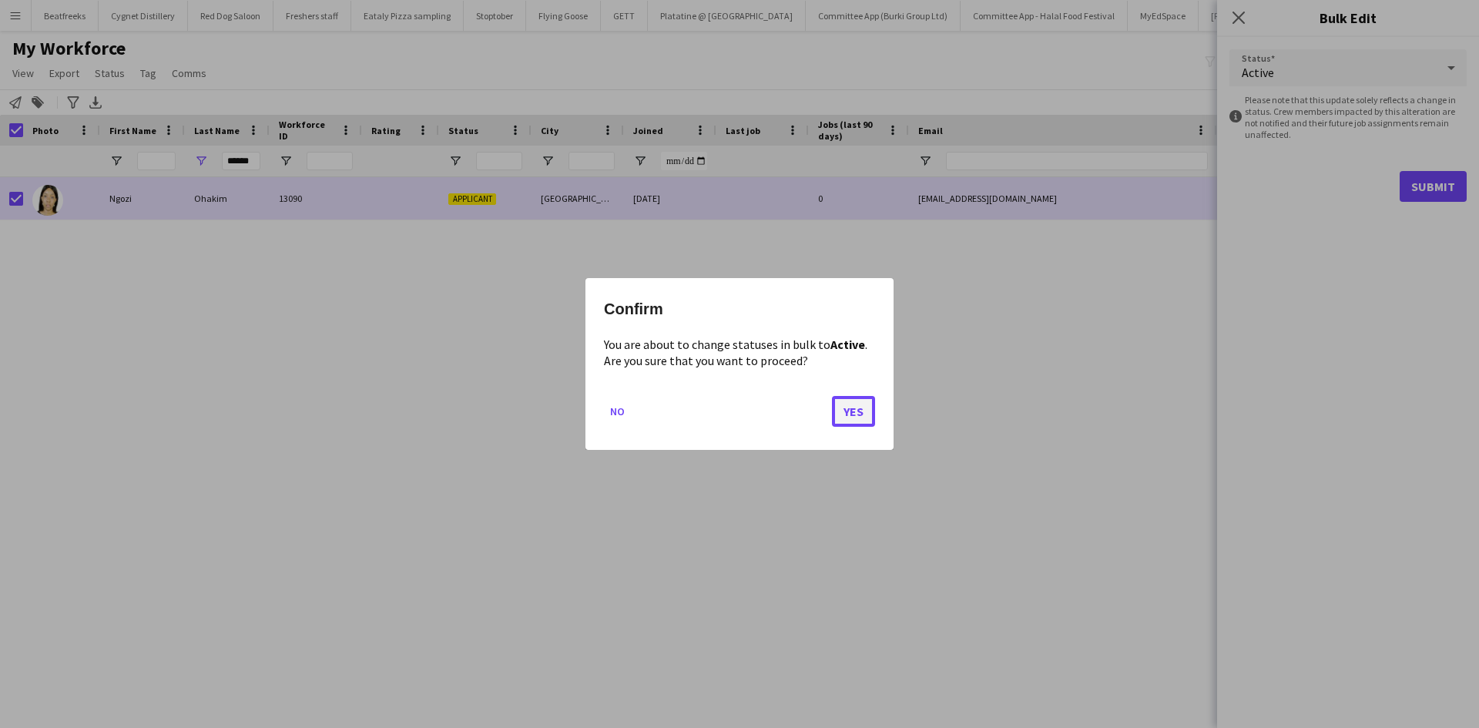
click at [862, 412] on button "Yes" at bounding box center [853, 411] width 43 height 31
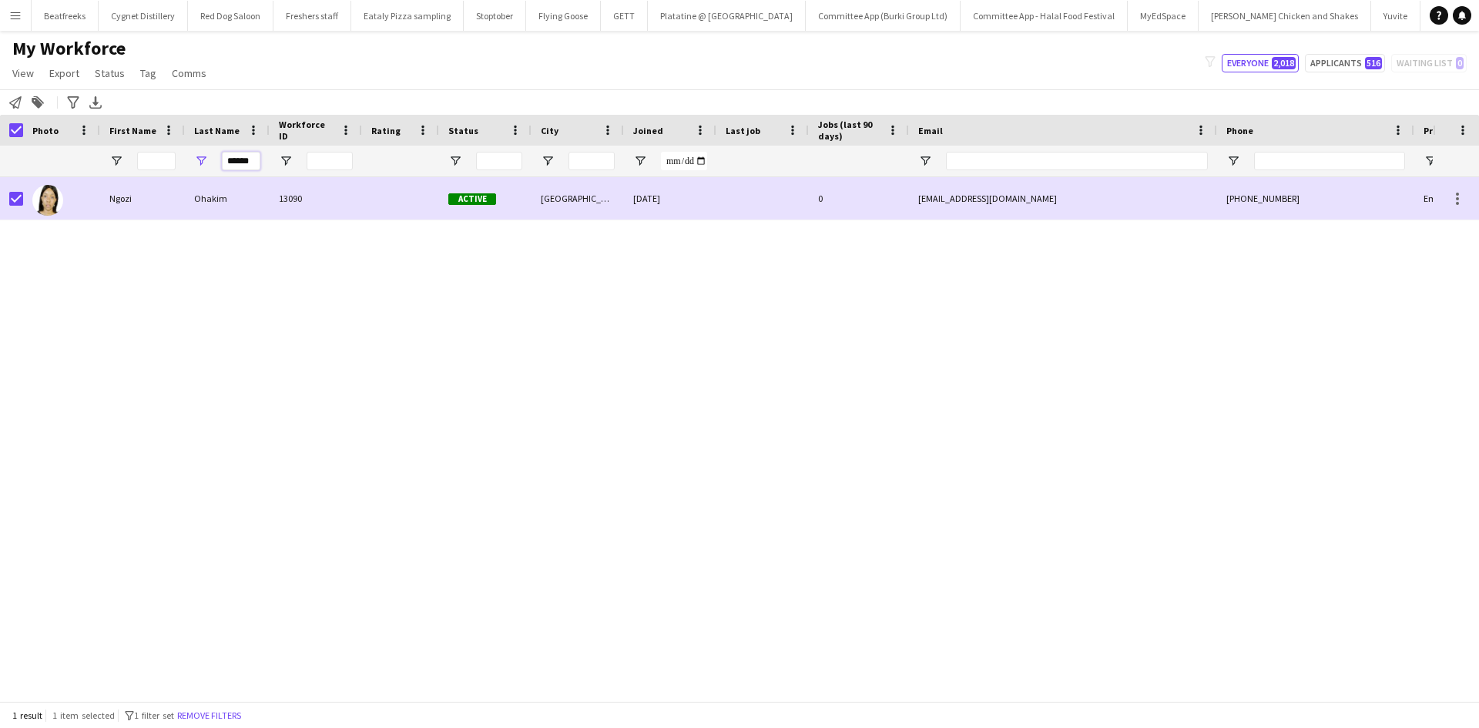
drag, startPoint x: 258, startPoint y: 165, endPoint x: 243, endPoint y: 157, distance: 16.5
click at [243, 157] on input "******" at bounding box center [241, 161] width 39 height 18
type input "*"
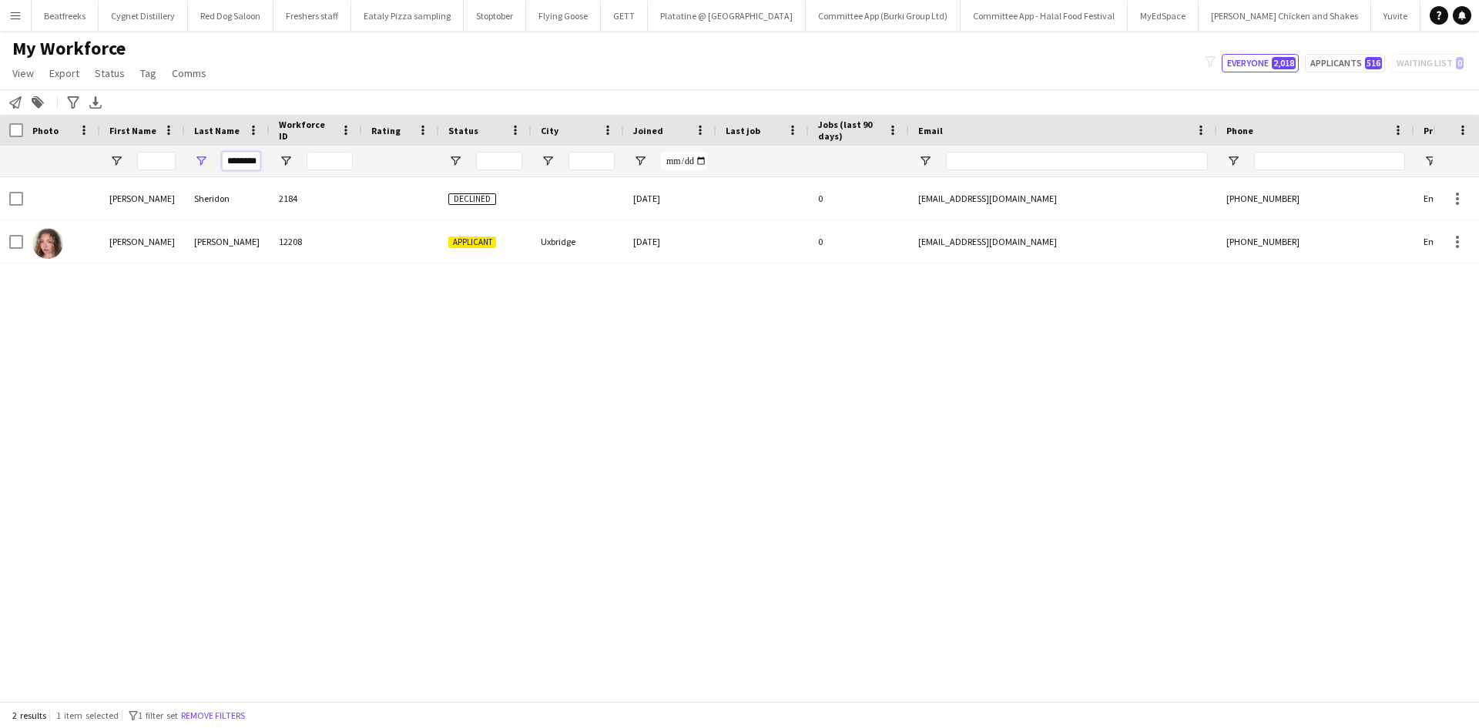
scroll to position [0, 9]
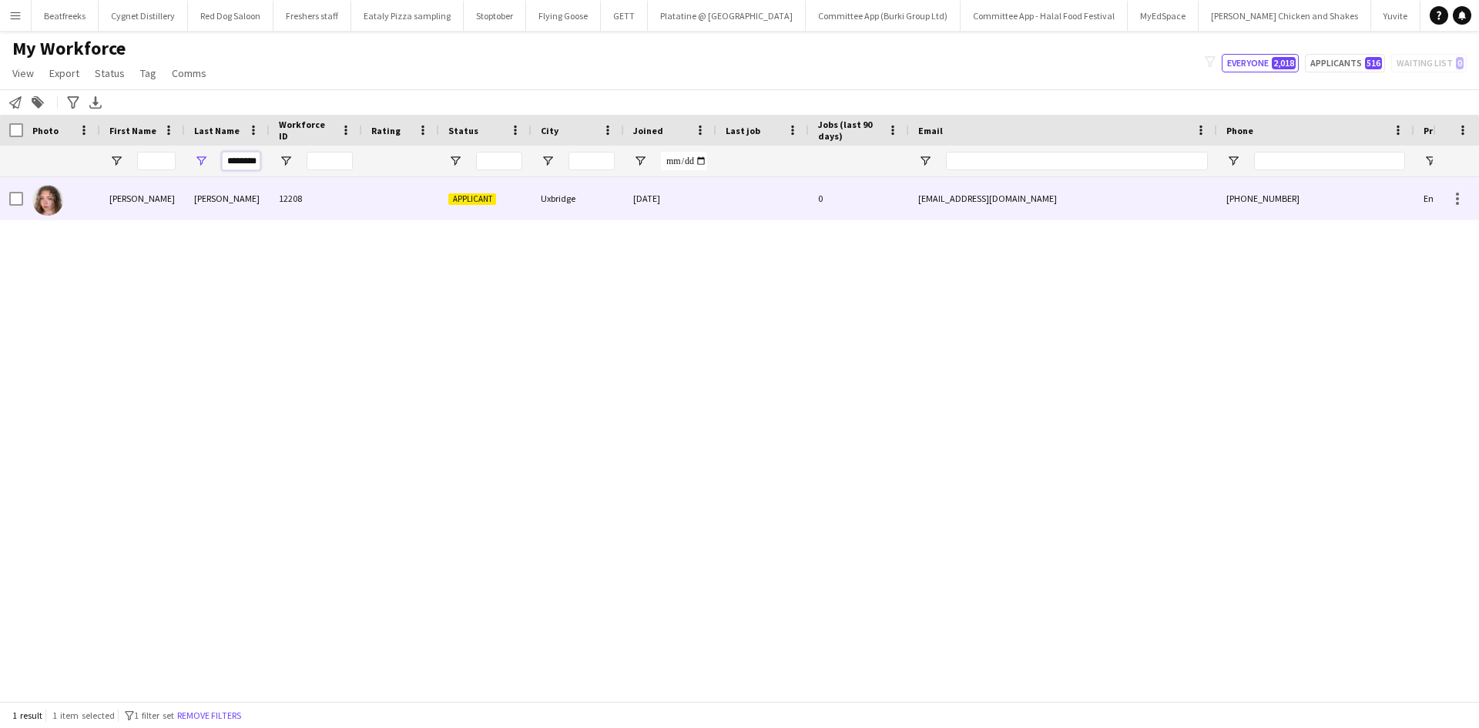
type input "********"
click at [226, 206] on div "Sheridan" at bounding box center [227, 198] width 85 height 42
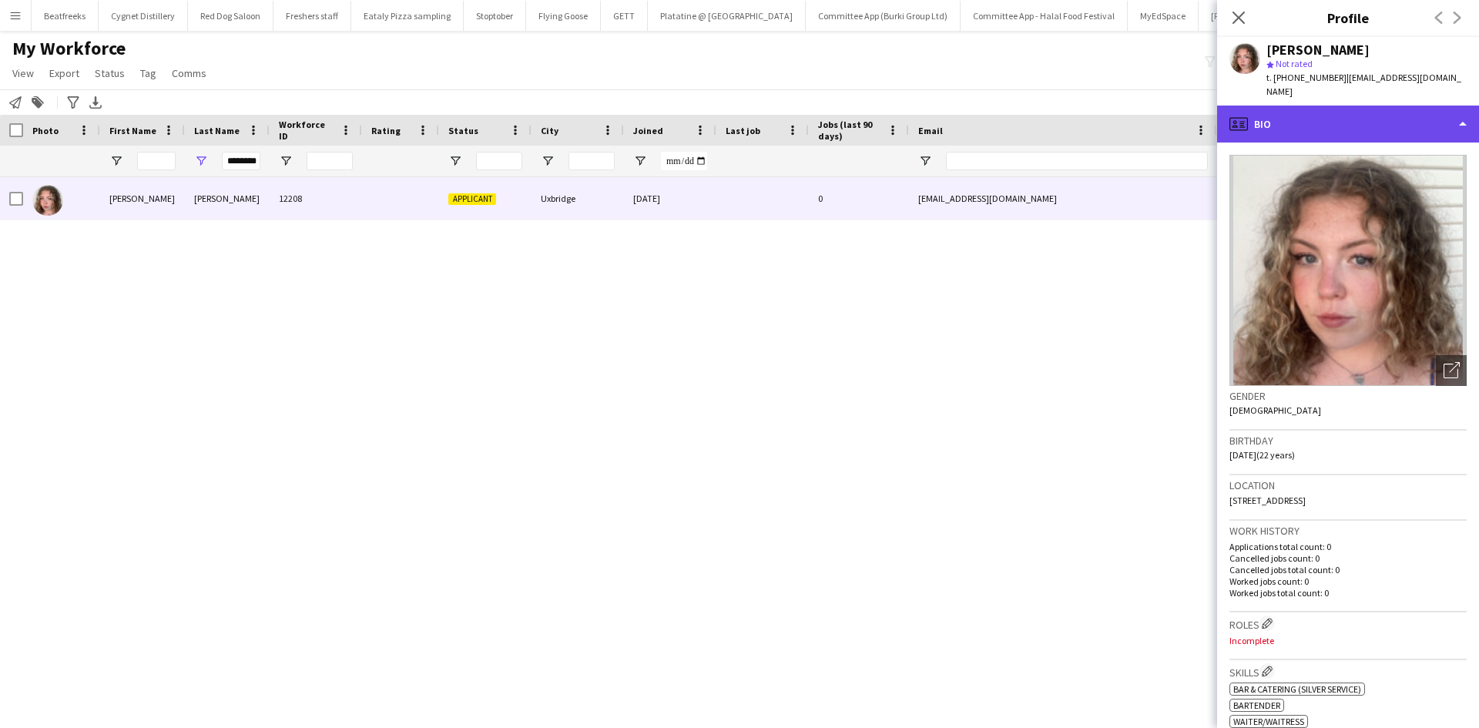
click at [1268, 106] on div "profile Bio" at bounding box center [1348, 124] width 262 height 37
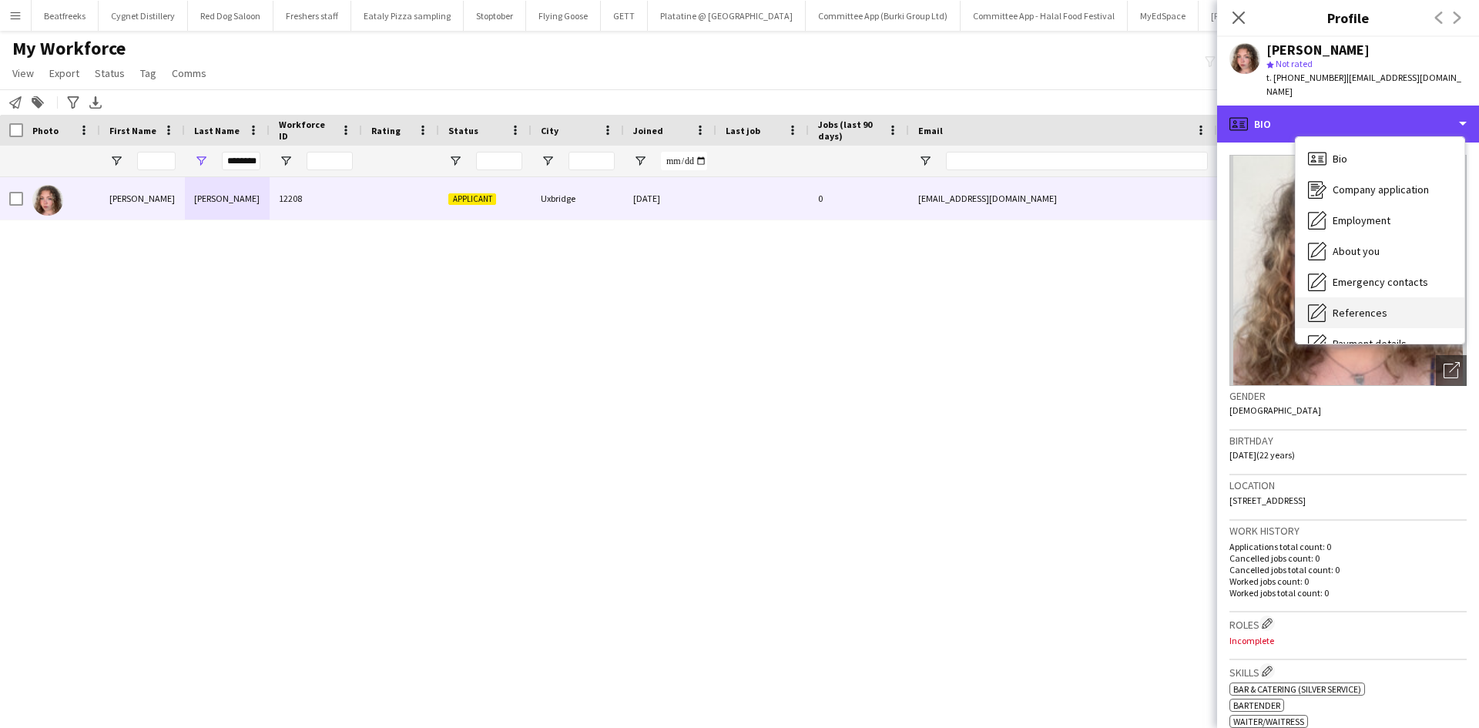
scroll to position [206, 0]
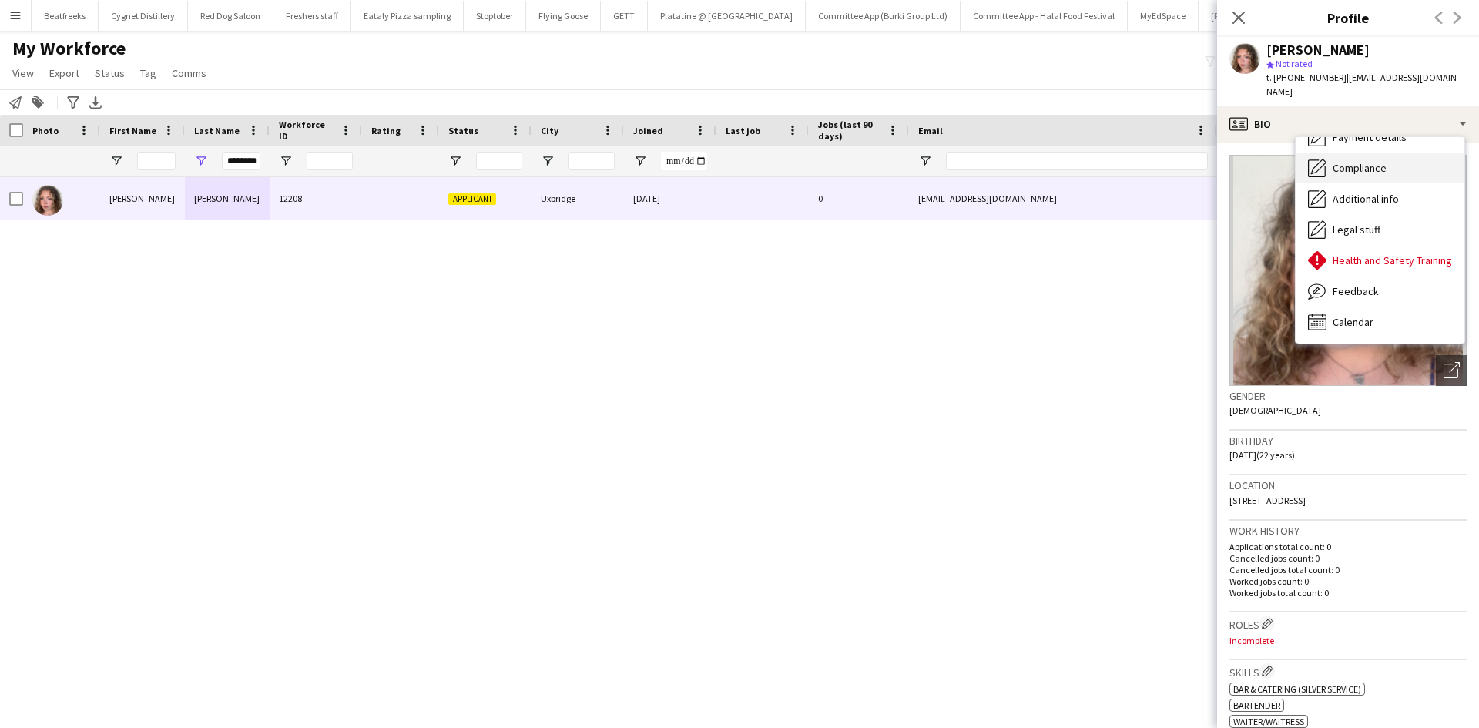
click at [1367, 152] on div "Compliance Compliance" at bounding box center [1379, 167] width 169 height 31
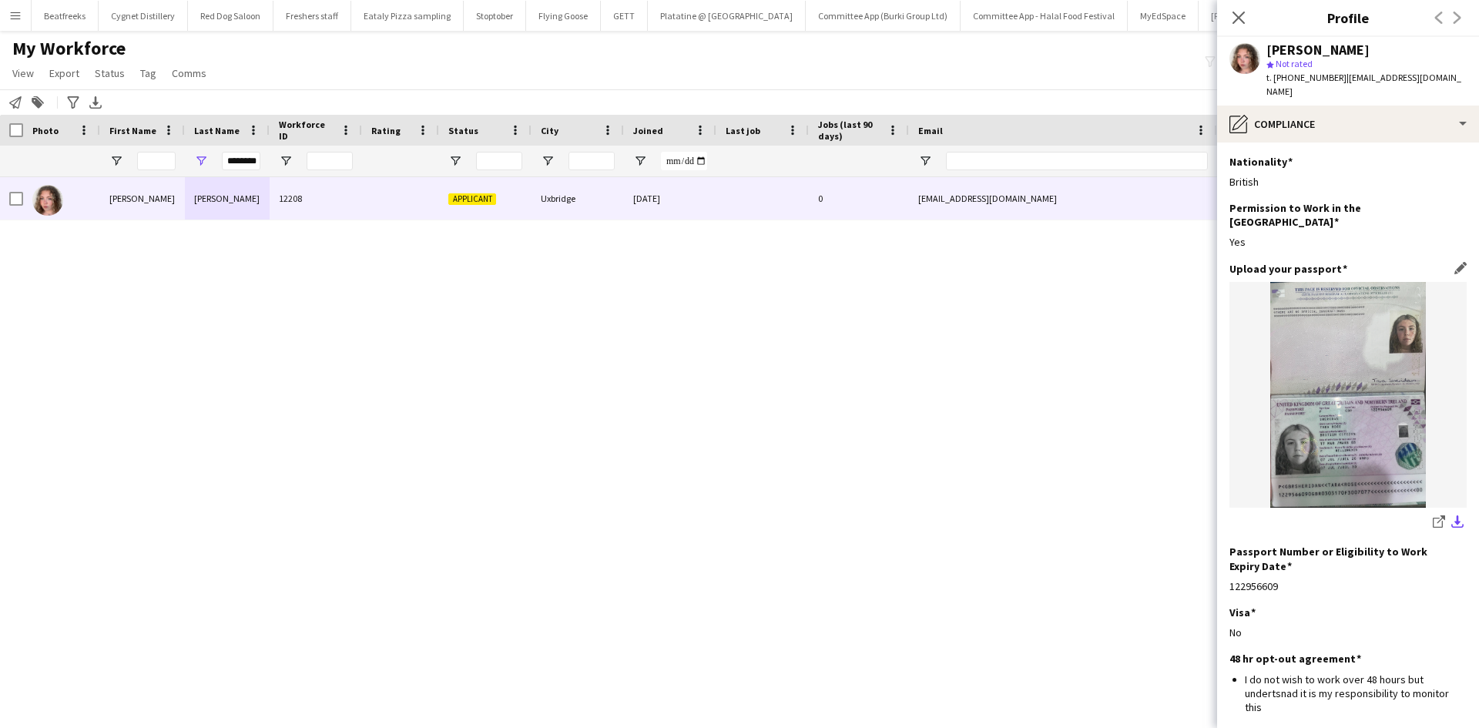
click at [1451, 515] on app-icon "download-bottom" at bounding box center [1457, 522] width 12 height 15
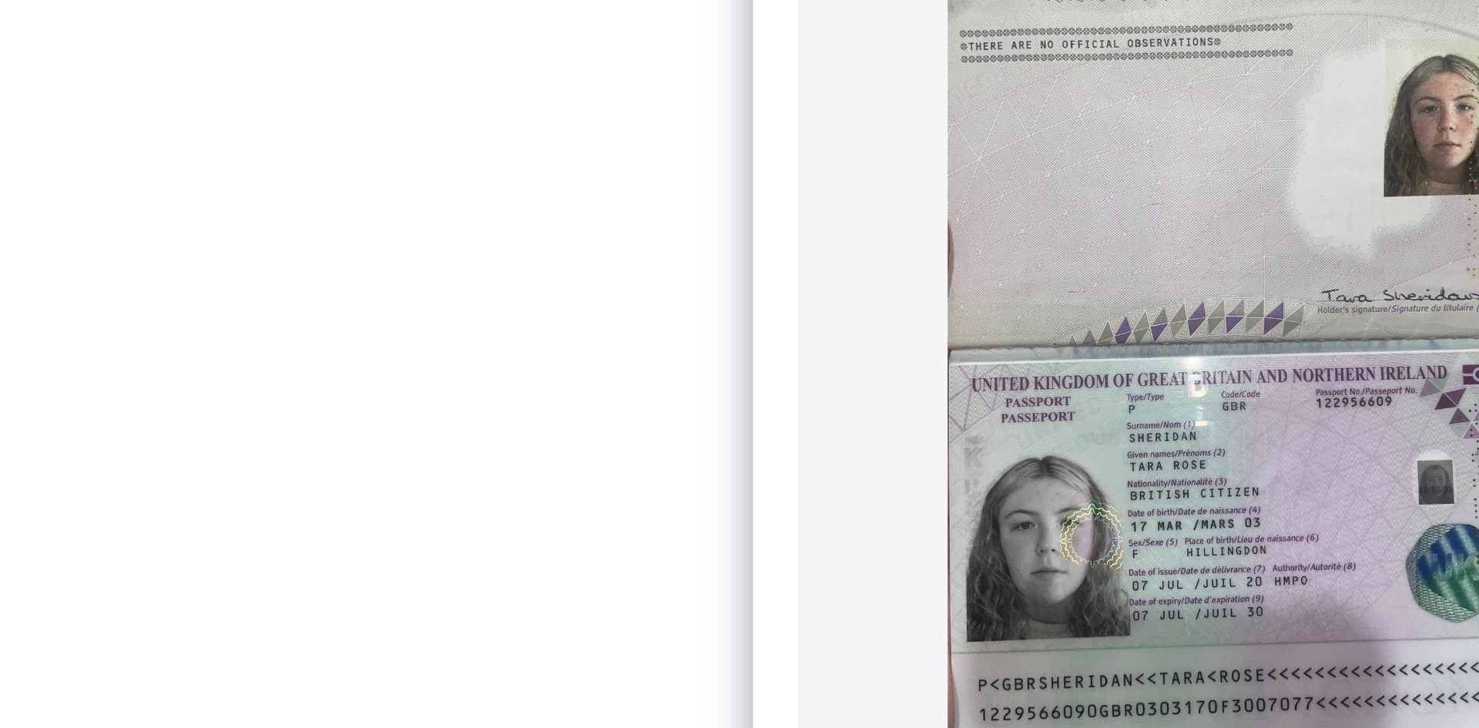
click at [1294, 386] on img at bounding box center [1347, 395] width 237 height 226
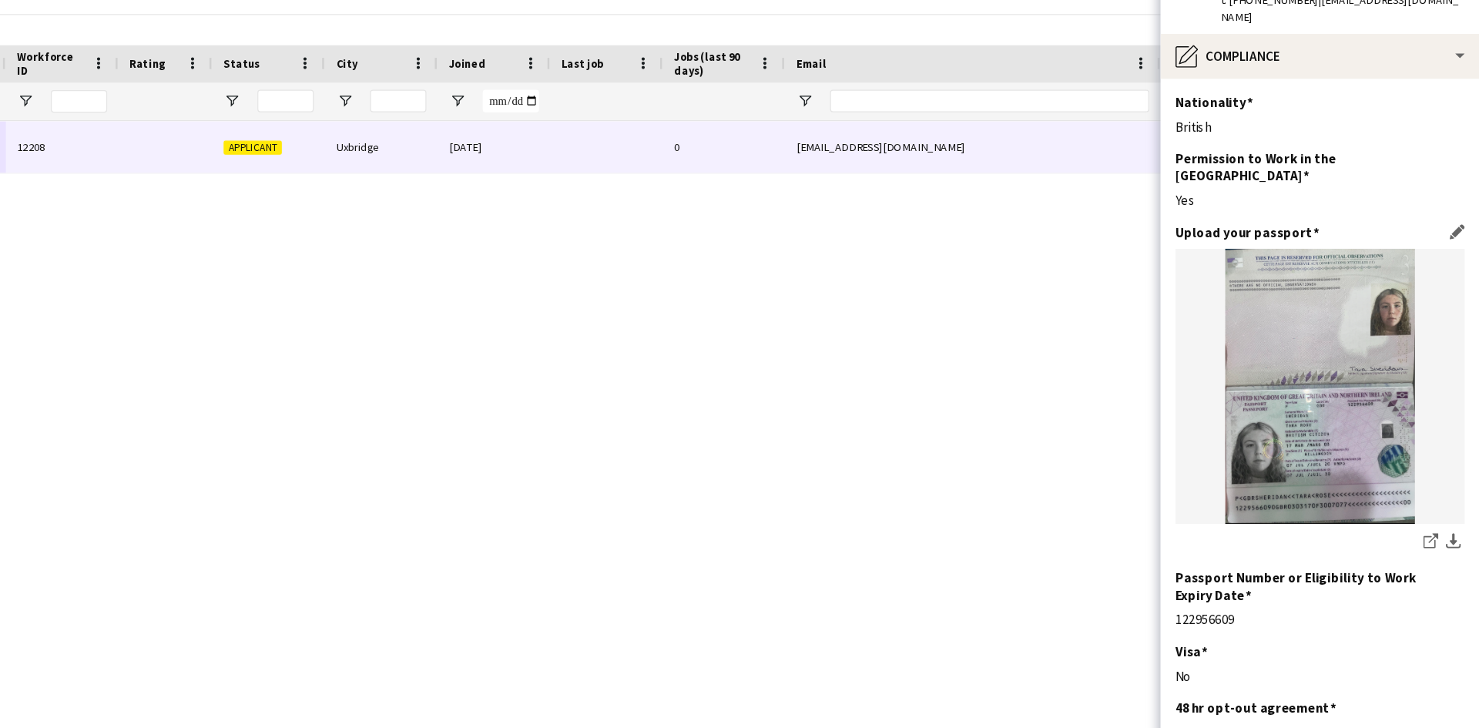
scroll to position [0, 0]
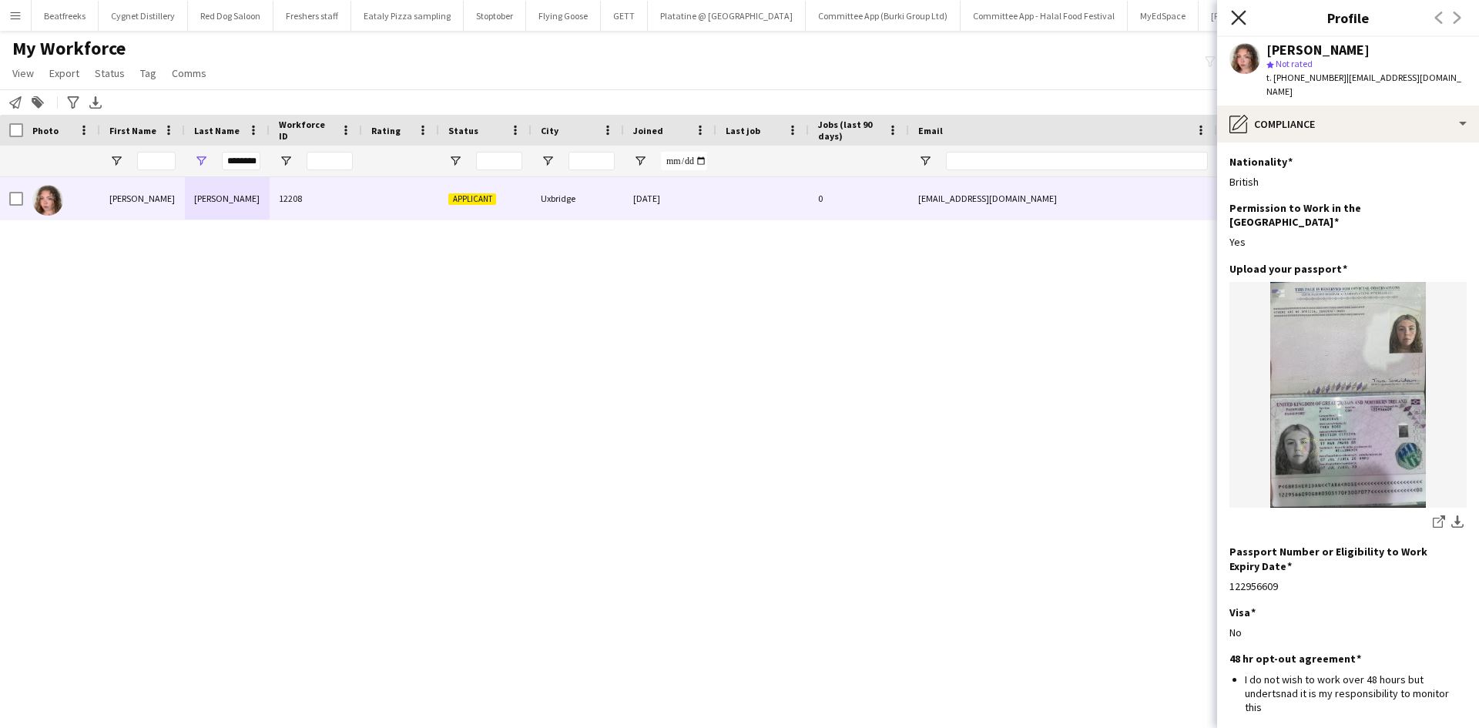
click at [1235, 18] on icon "Close pop-in" at bounding box center [1238, 17] width 15 height 15
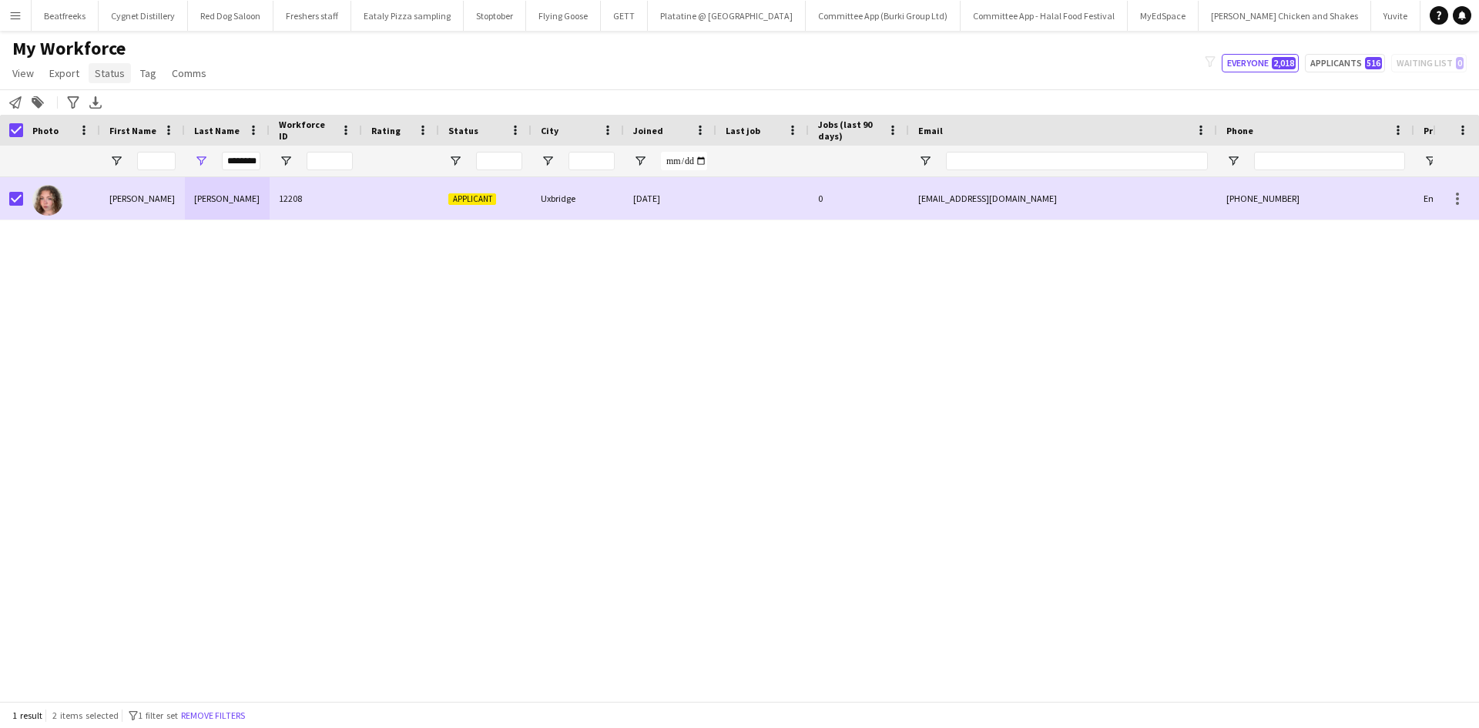
click at [103, 69] on span "Status" at bounding box center [110, 73] width 30 height 14
click at [155, 109] on link "Edit" at bounding box center [143, 106] width 108 height 32
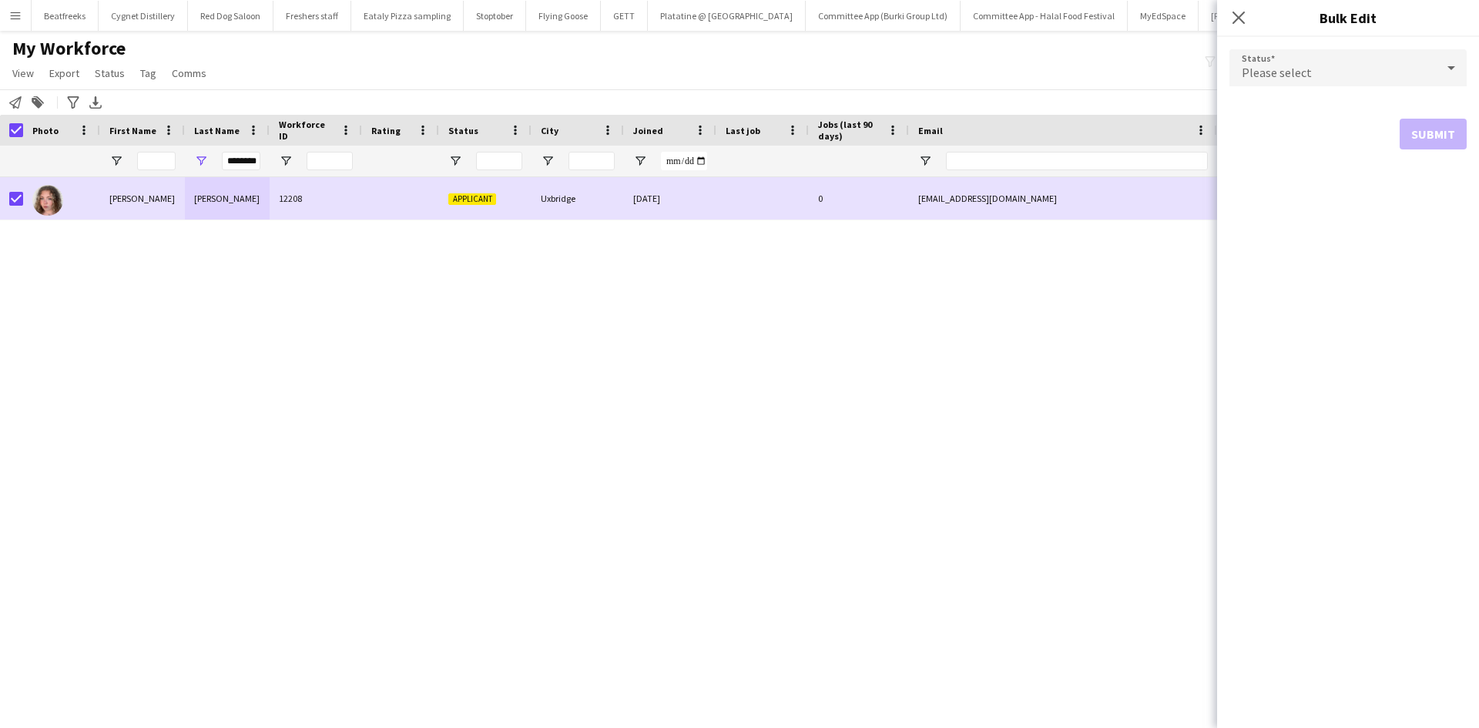
click at [1271, 57] on div "Please select" at bounding box center [1332, 67] width 206 height 37
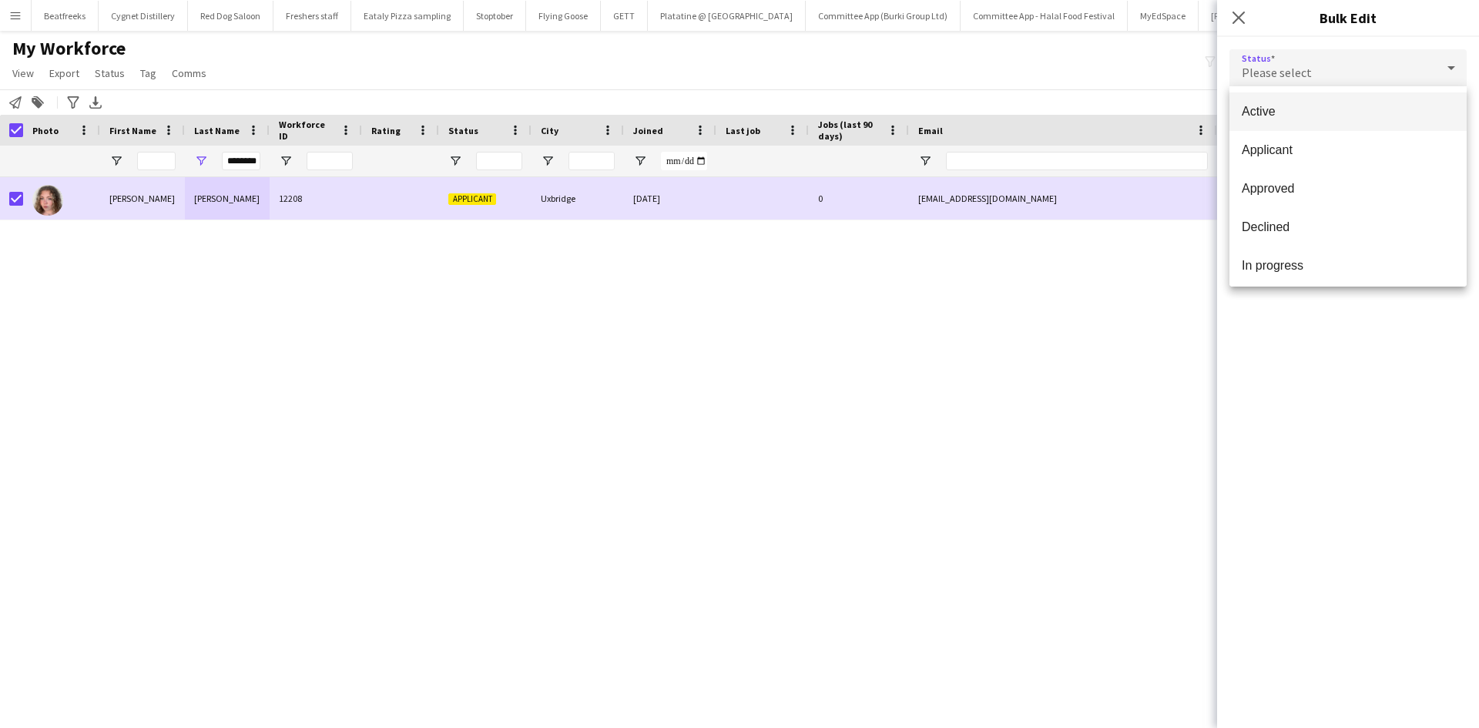
click at [1290, 122] on mat-option "Active" at bounding box center [1347, 111] width 237 height 39
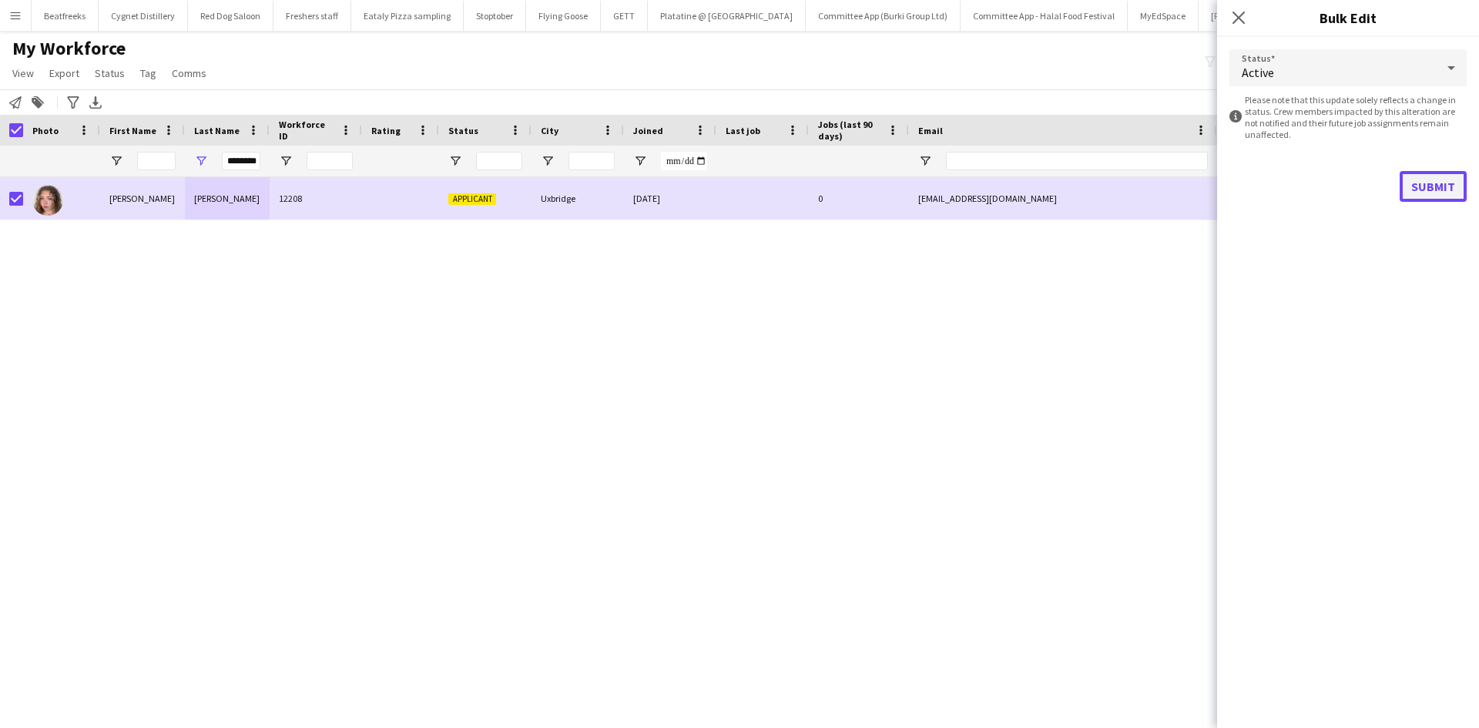
click at [1435, 194] on button "Submit" at bounding box center [1432, 186] width 67 height 31
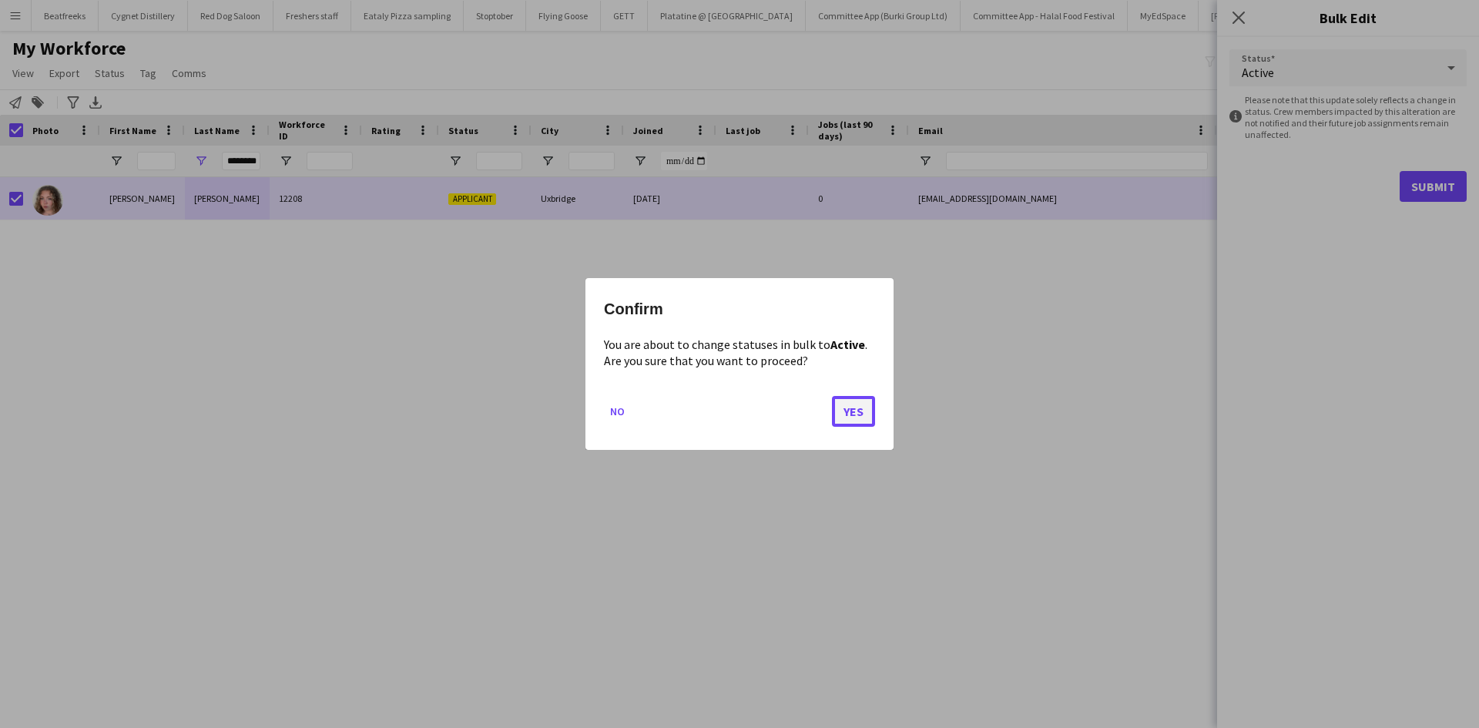
click at [854, 402] on button "Yes" at bounding box center [853, 411] width 43 height 31
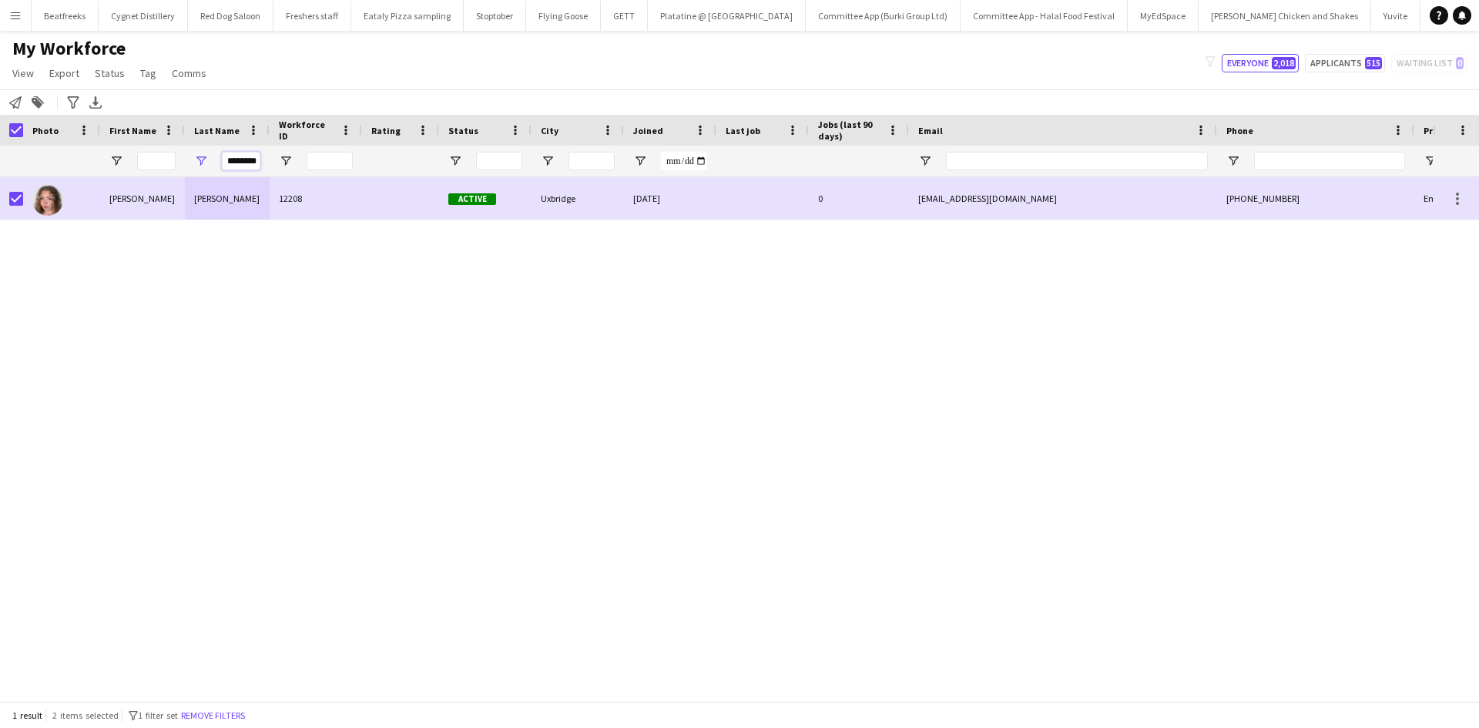
click at [229, 163] on input "********" at bounding box center [241, 161] width 39 height 18
drag, startPoint x: 229, startPoint y: 163, endPoint x: 399, endPoint y: 165, distance: 170.2
click at [399, 165] on div "********" at bounding box center [835, 161] width 1670 height 31
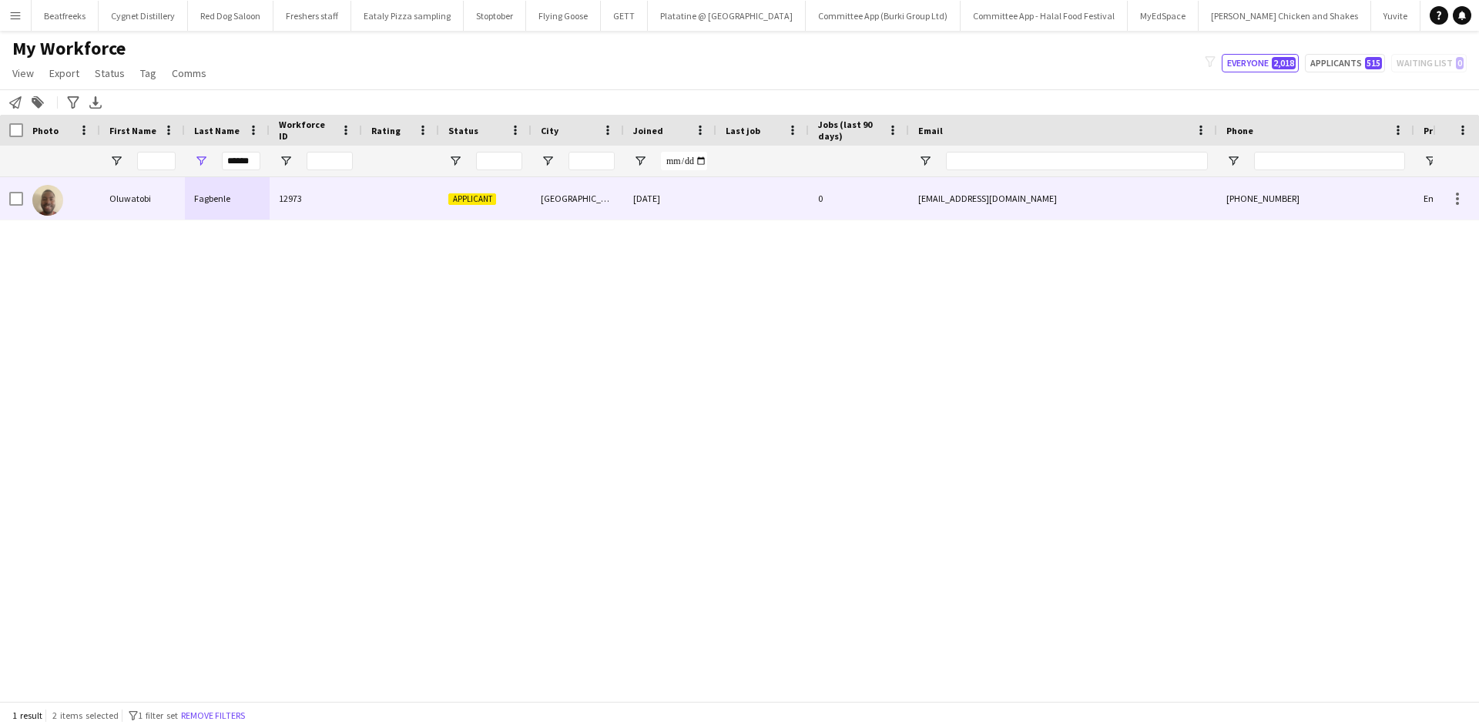
click at [228, 200] on div "Fagbenle" at bounding box center [227, 198] width 85 height 42
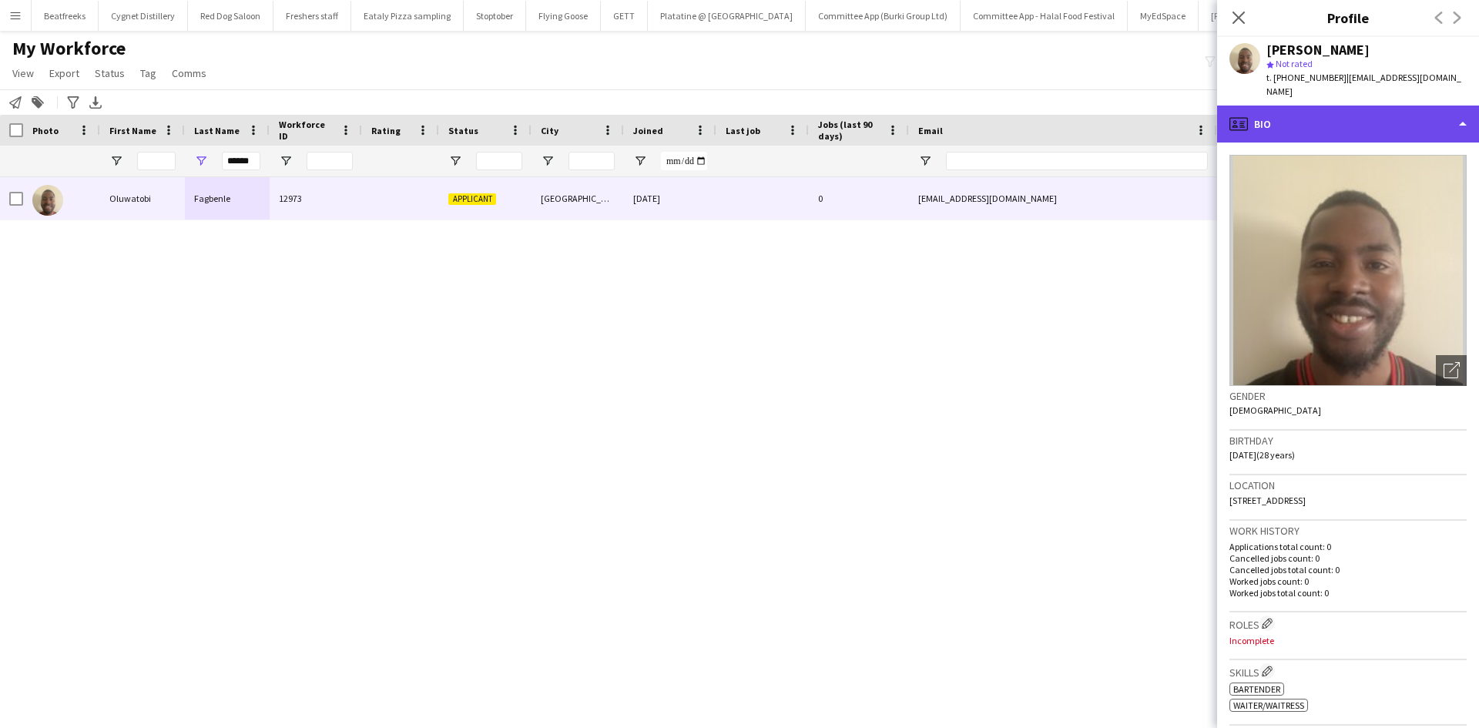
click at [1316, 113] on div "profile Bio" at bounding box center [1348, 124] width 262 height 37
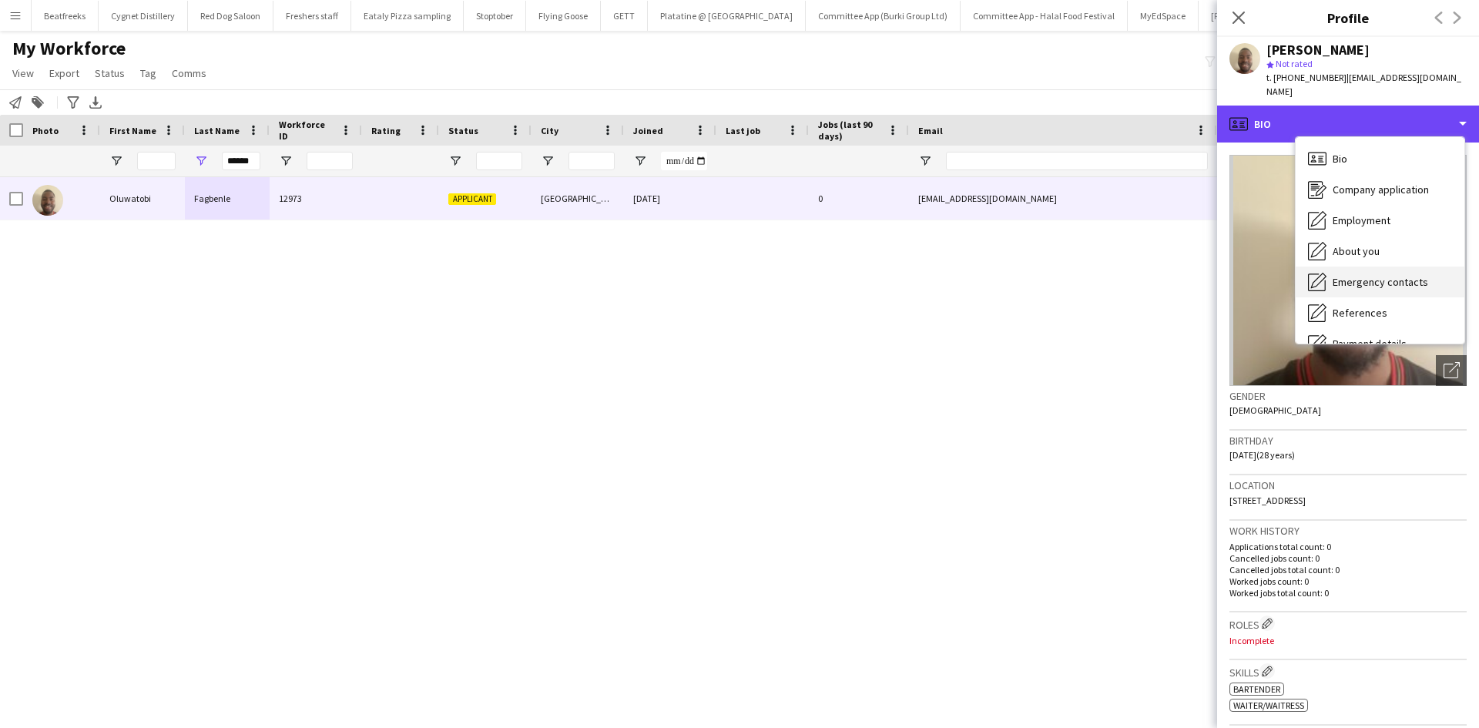
scroll to position [206, 0]
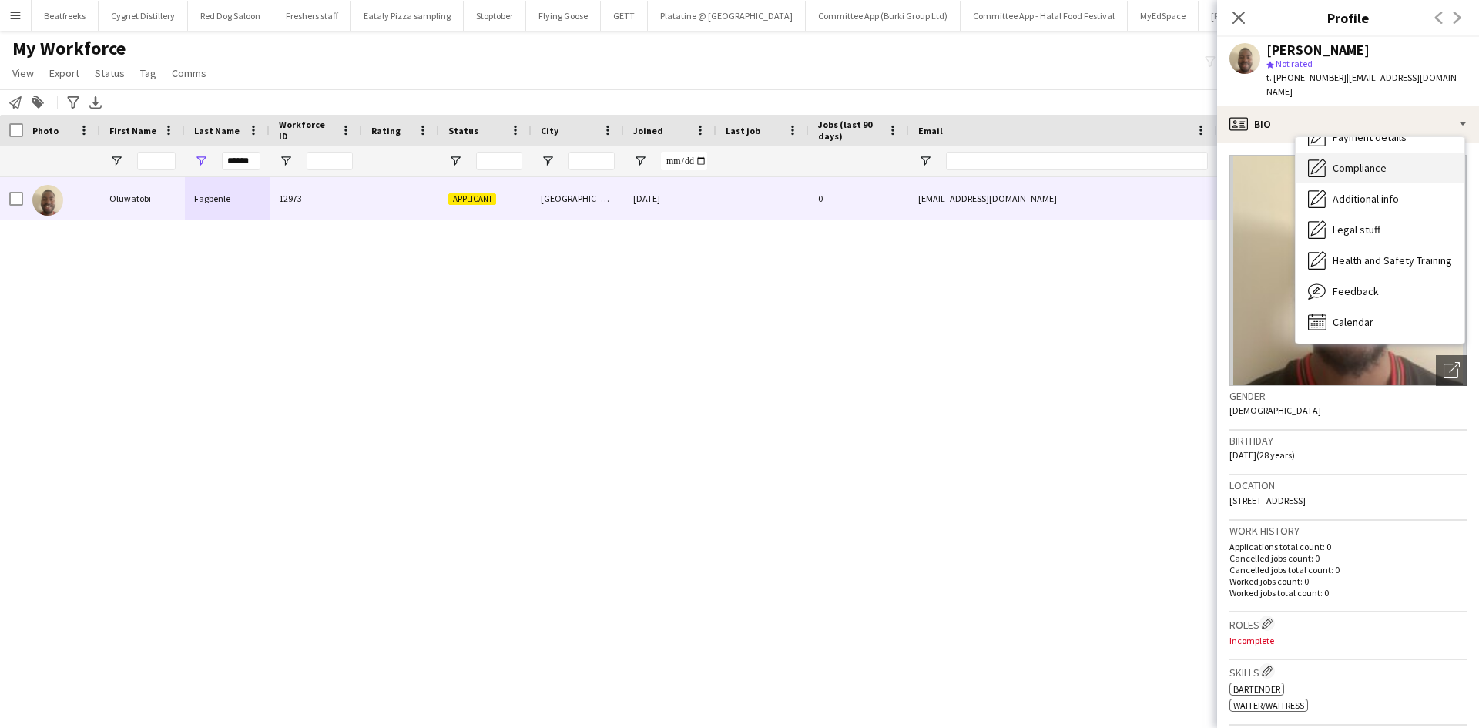
click at [1341, 169] on span "Compliance" at bounding box center [1359, 168] width 54 height 14
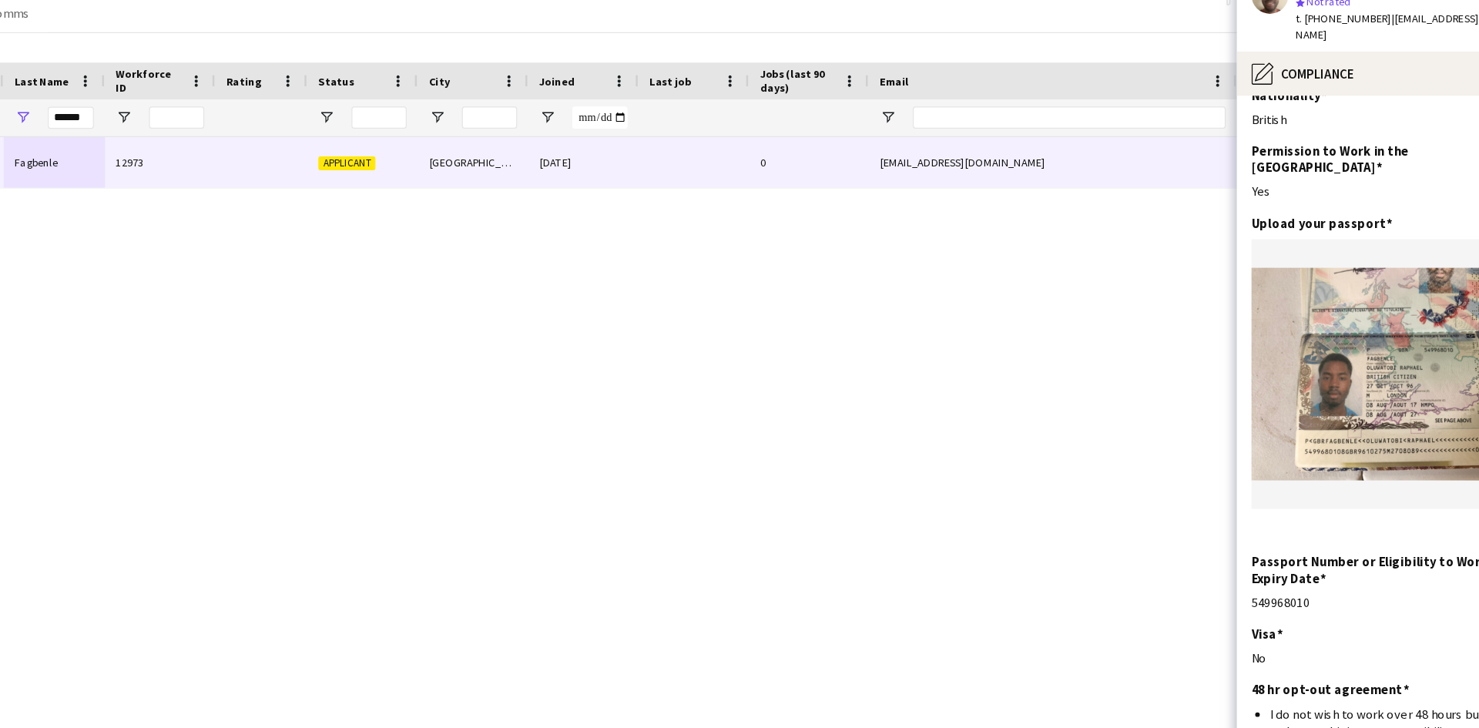
scroll to position [0, 0]
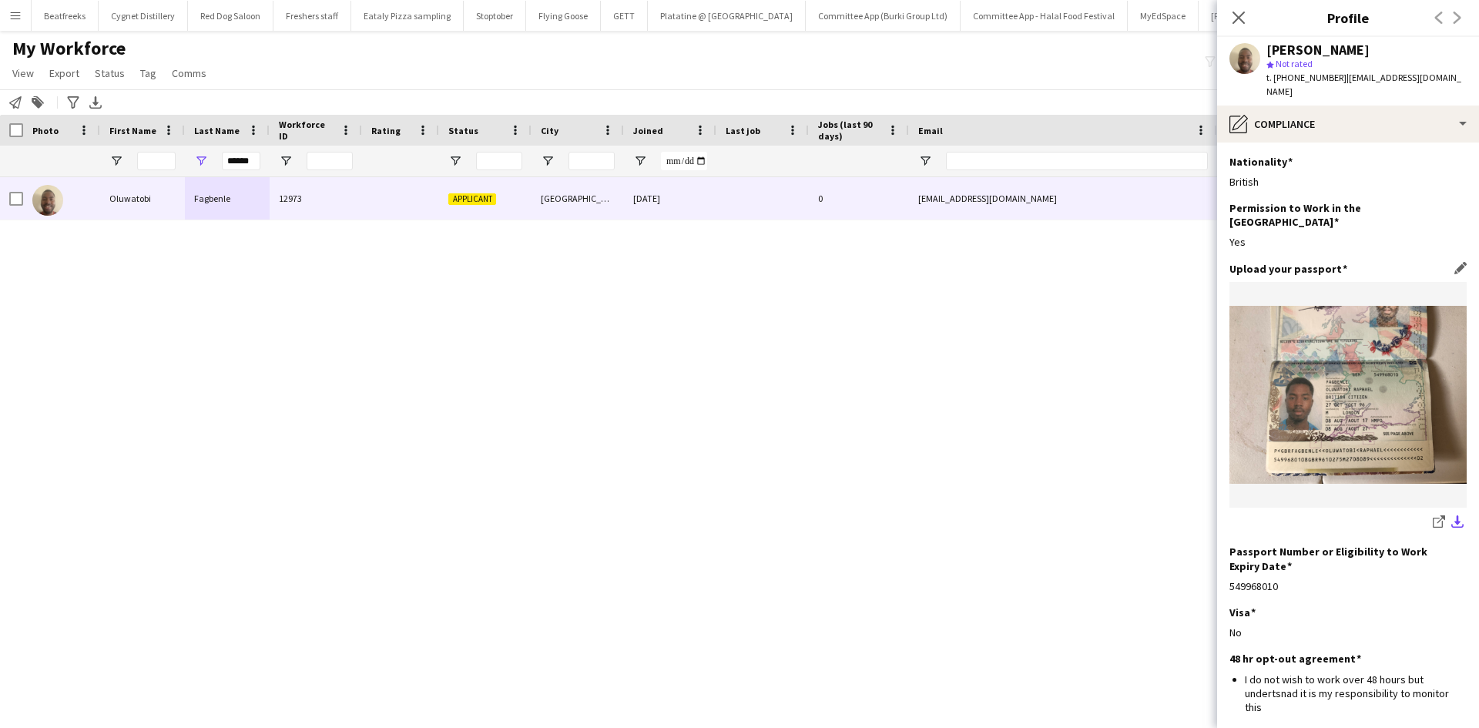
click at [1451, 515] on app-icon "download-bottom" at bounding box center [1457, 522] width 12 height 15
drag, startPoint x: 1386, startPoint y: 49, endPoint x: 1264, endPoint y: 45, distance: 122.5
click at [1264, 45] on div "Oluwatobi Fagbenle star Not rated t. +4407496013404 | rtnewedition2017@hotmail.…" at bounding box center [1348, 71] width 262 height 69
drag, startPoint x: 1237, startPoint y: 19, endPoint x: 8, endPoint y: 213, distance: 1243.4
click at [1237, 19] on icon at bounding box center [1238, 18] width 12 height 12
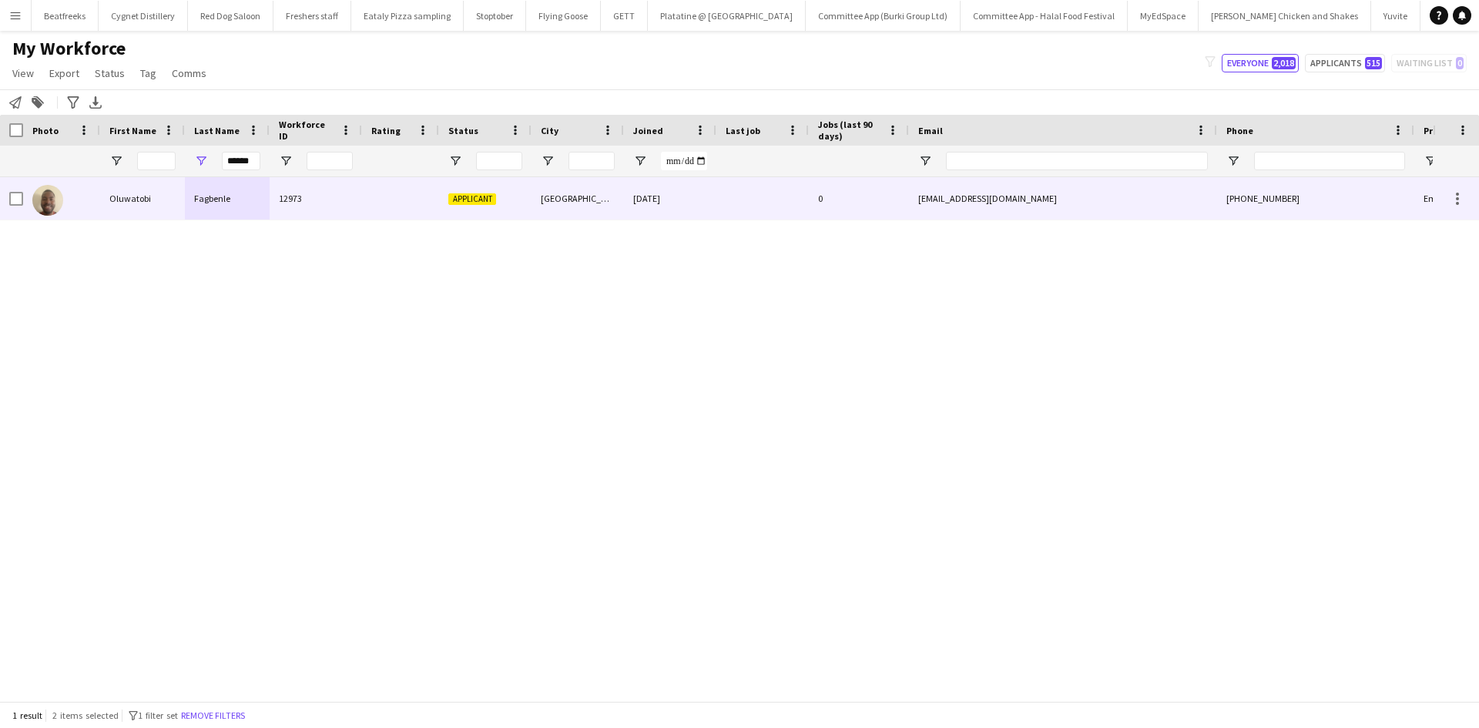
click at [24, 200] on div at bounding box center [61, 198] width 77 height 42
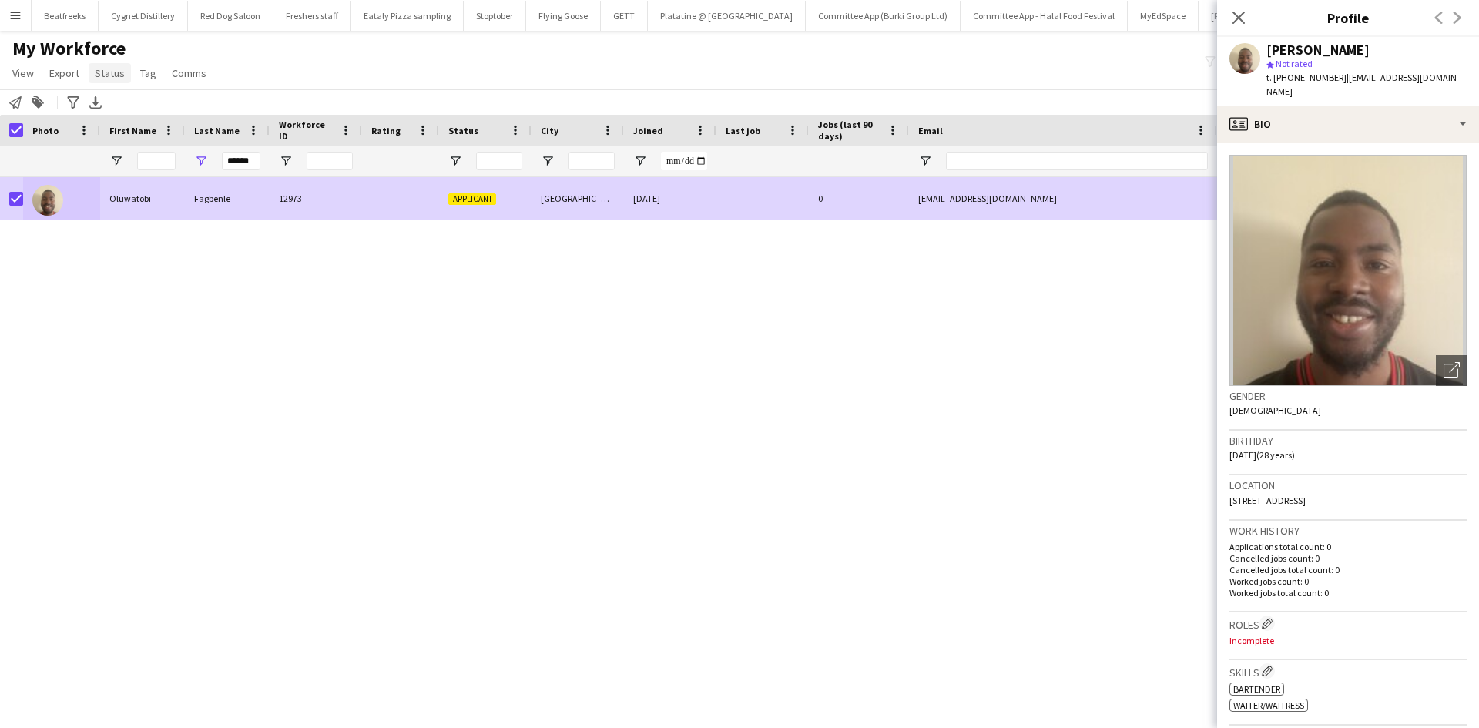
click at [118, 72] on span "Status" at bounding box center [110, 73] width 30 height 14
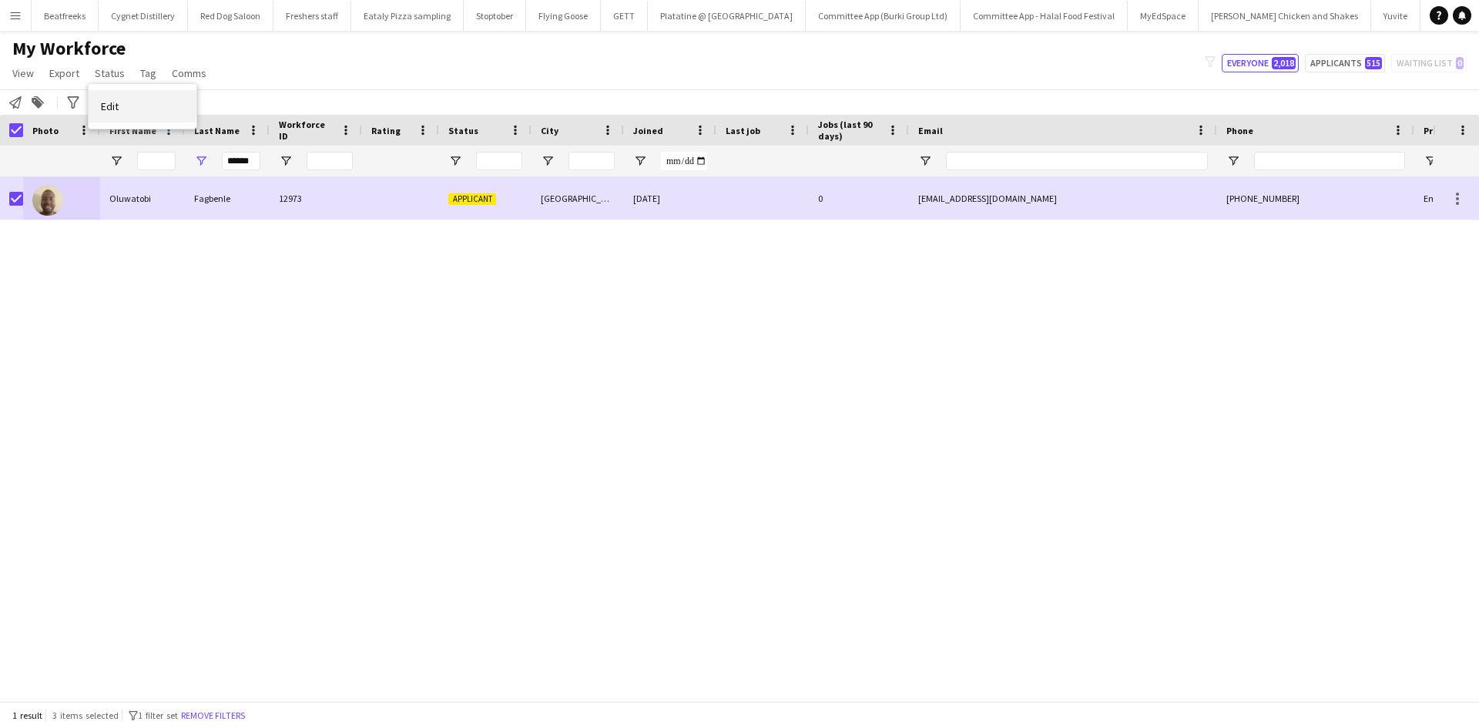
click at [162, 99] on link "Edit" at bounding box center [143, 106] width 108 height 32
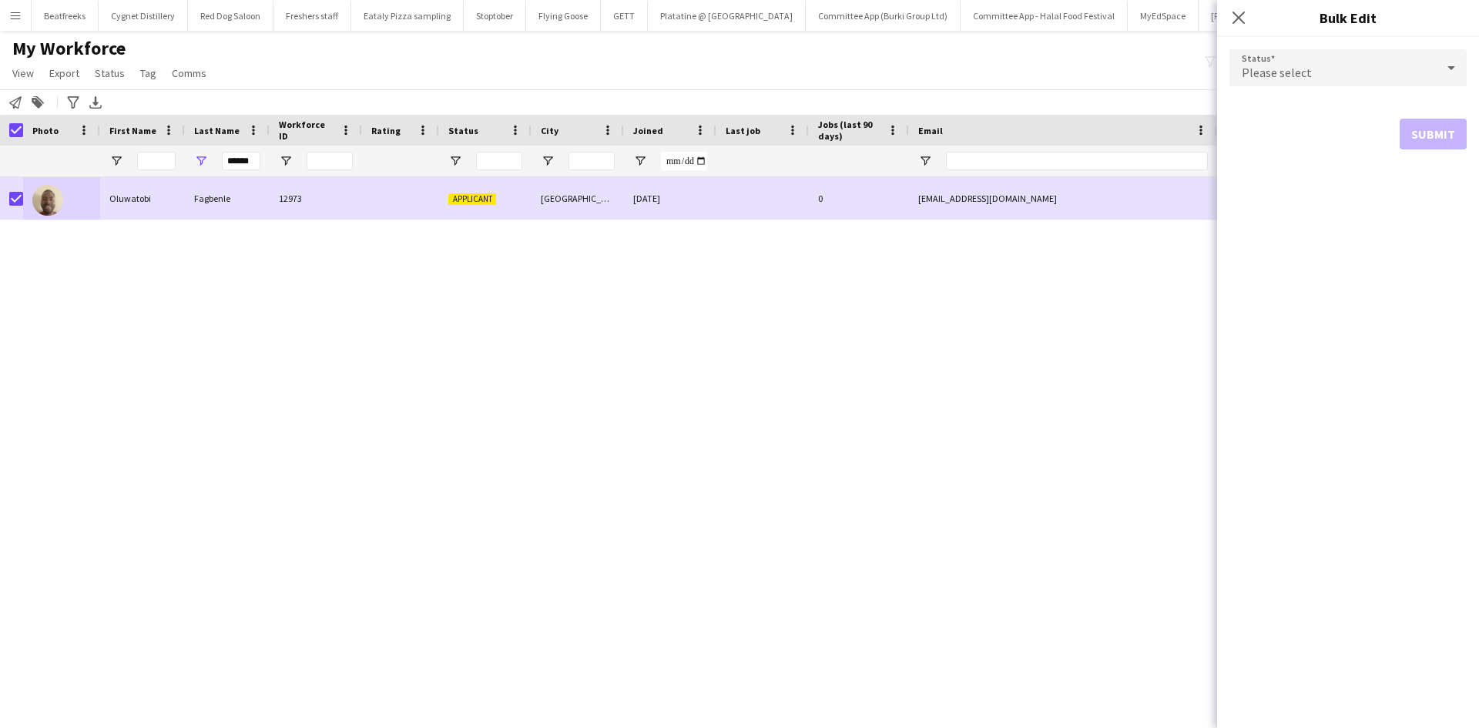
click at [1331, 72] on div "Please select" at bounding box center [1332, 67] width 206 height 37
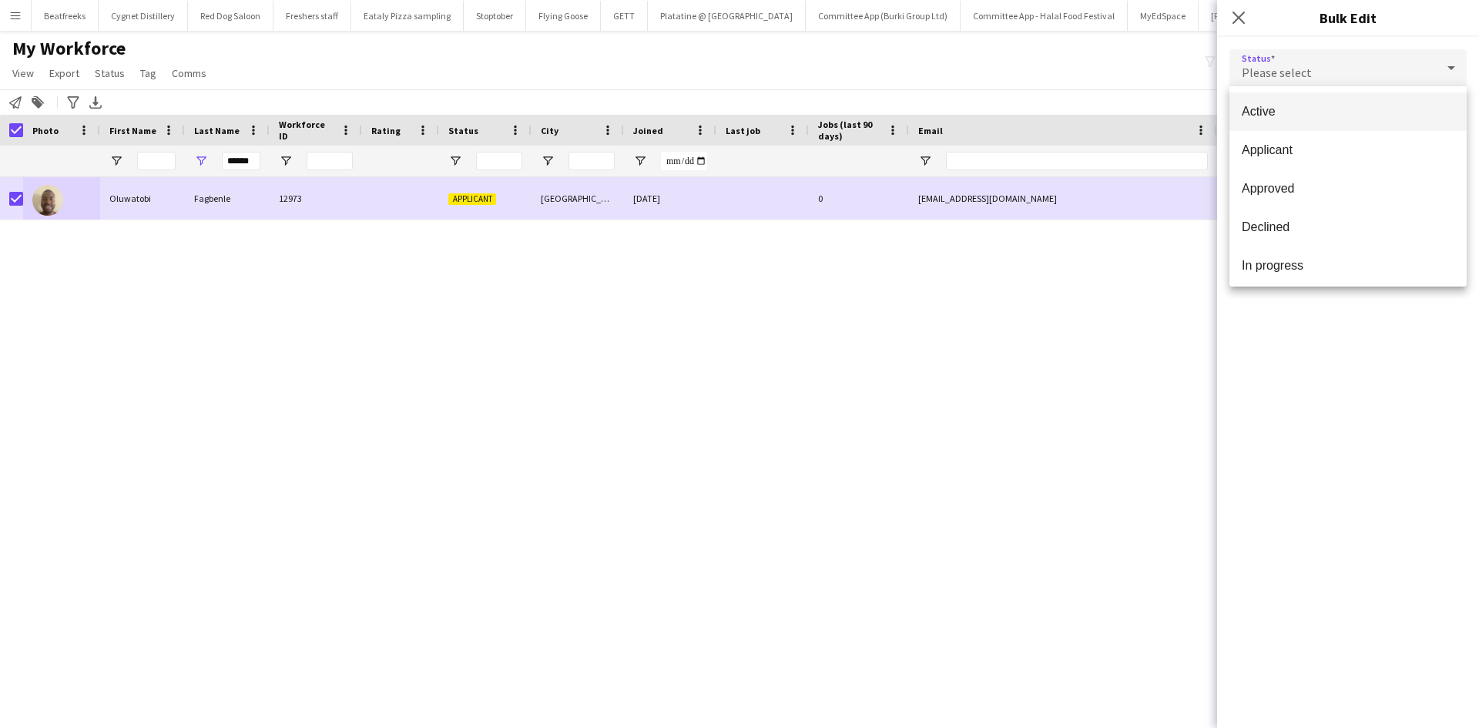
click at [1328, 105] on span "Active" at bounding box center [1347, 111] width 213 height 15
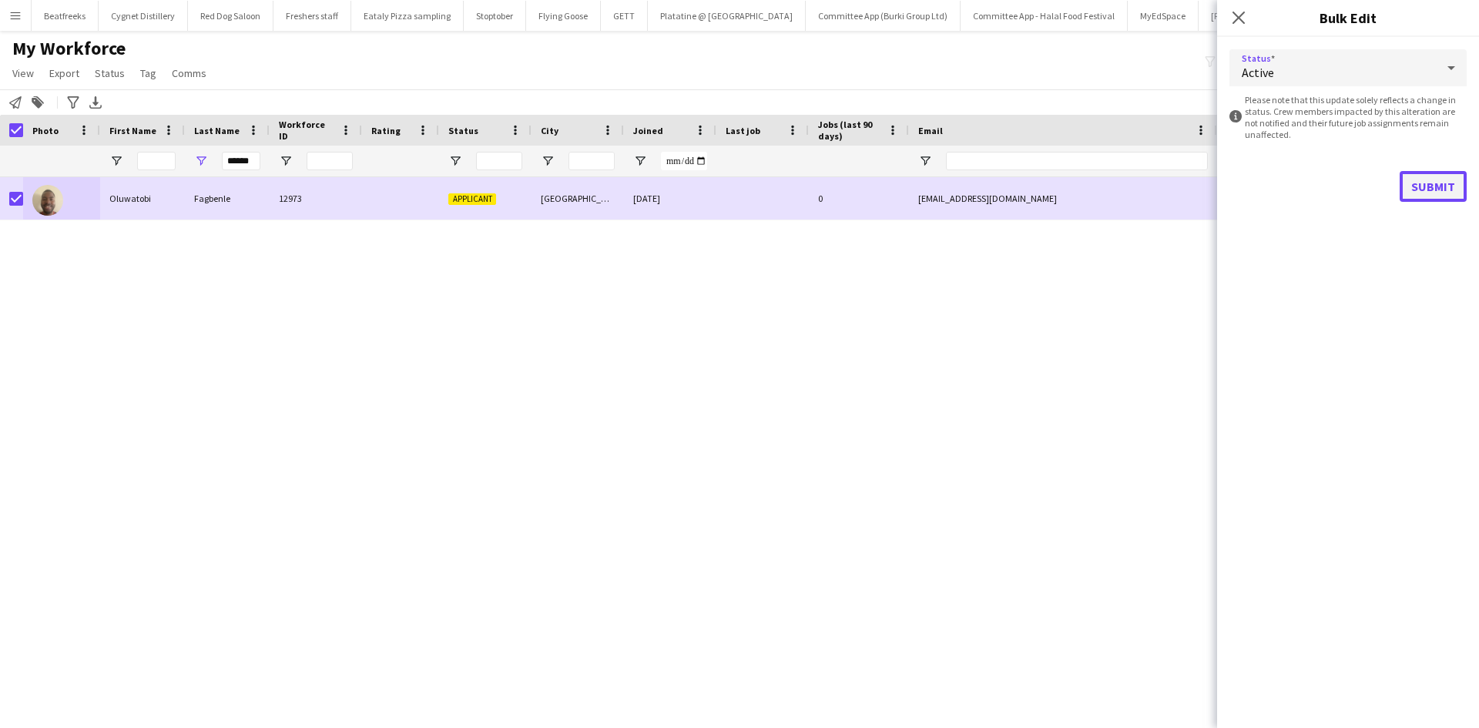
click at [1442, 183] on button "Submit" at bounding box center [1432, 186] width 67 height 31
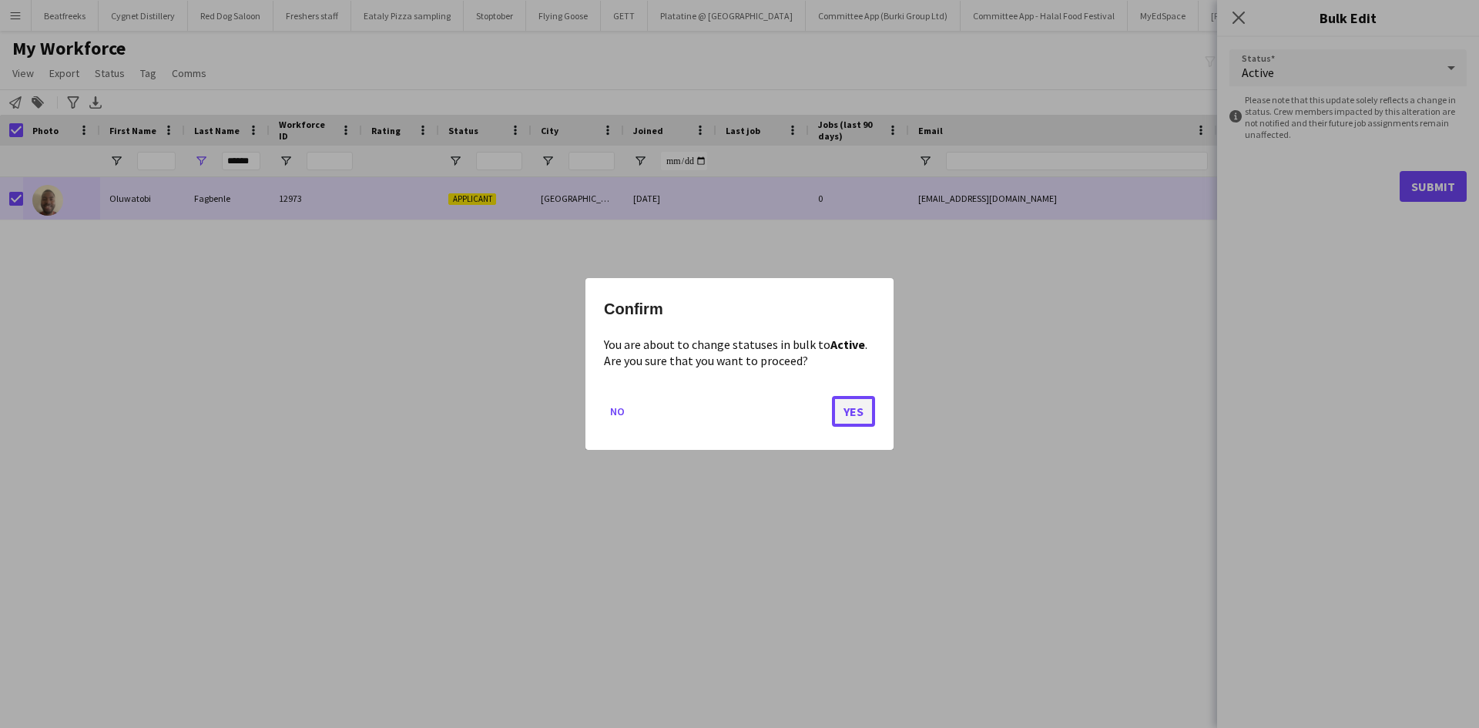
click at [856, 410] on button "Yes" at bounding box center [853, 411] width 43 height 31
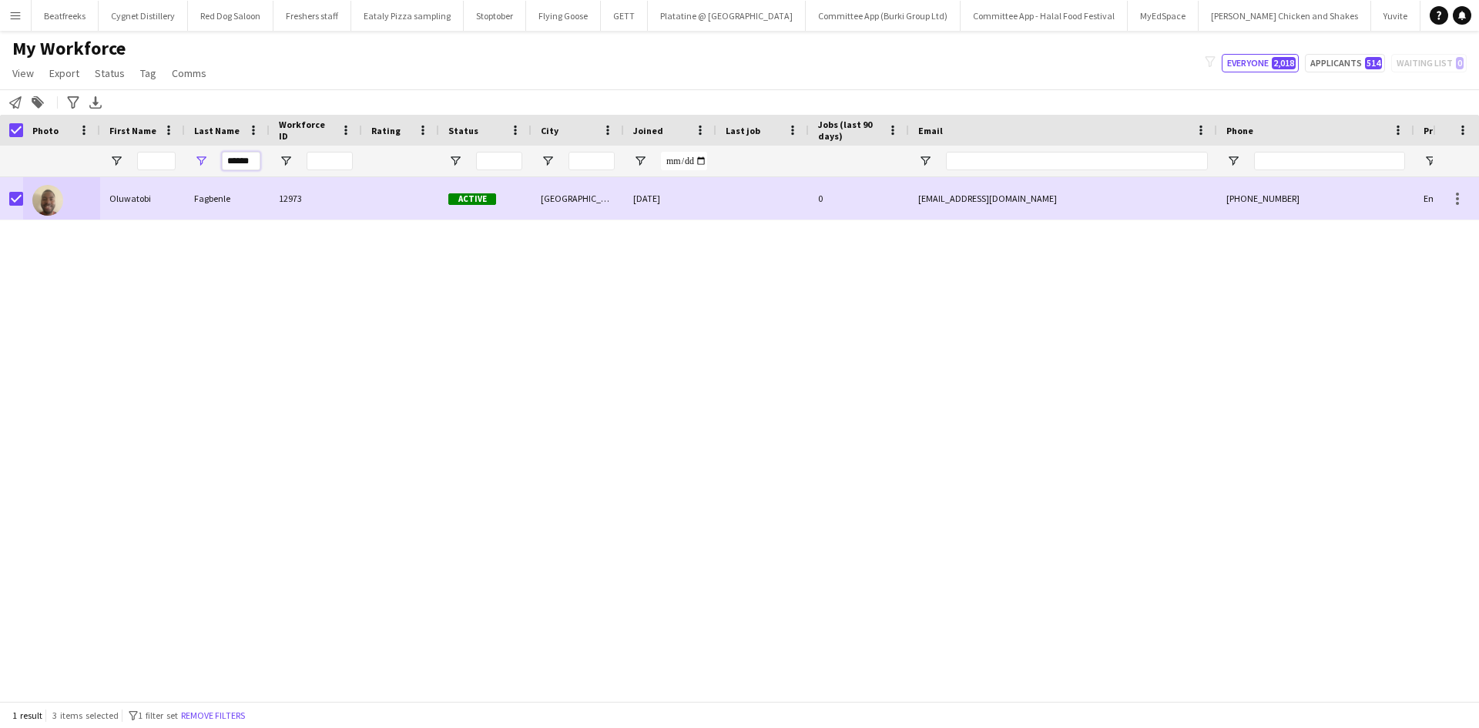
drag, startPoint x: 256, startPoint y: 165, endPoint x: 190, endPoint y: 169, distance: 65.6
click at [190, 169] on div "******" at bounding box center [227, 161] width 85 height 31
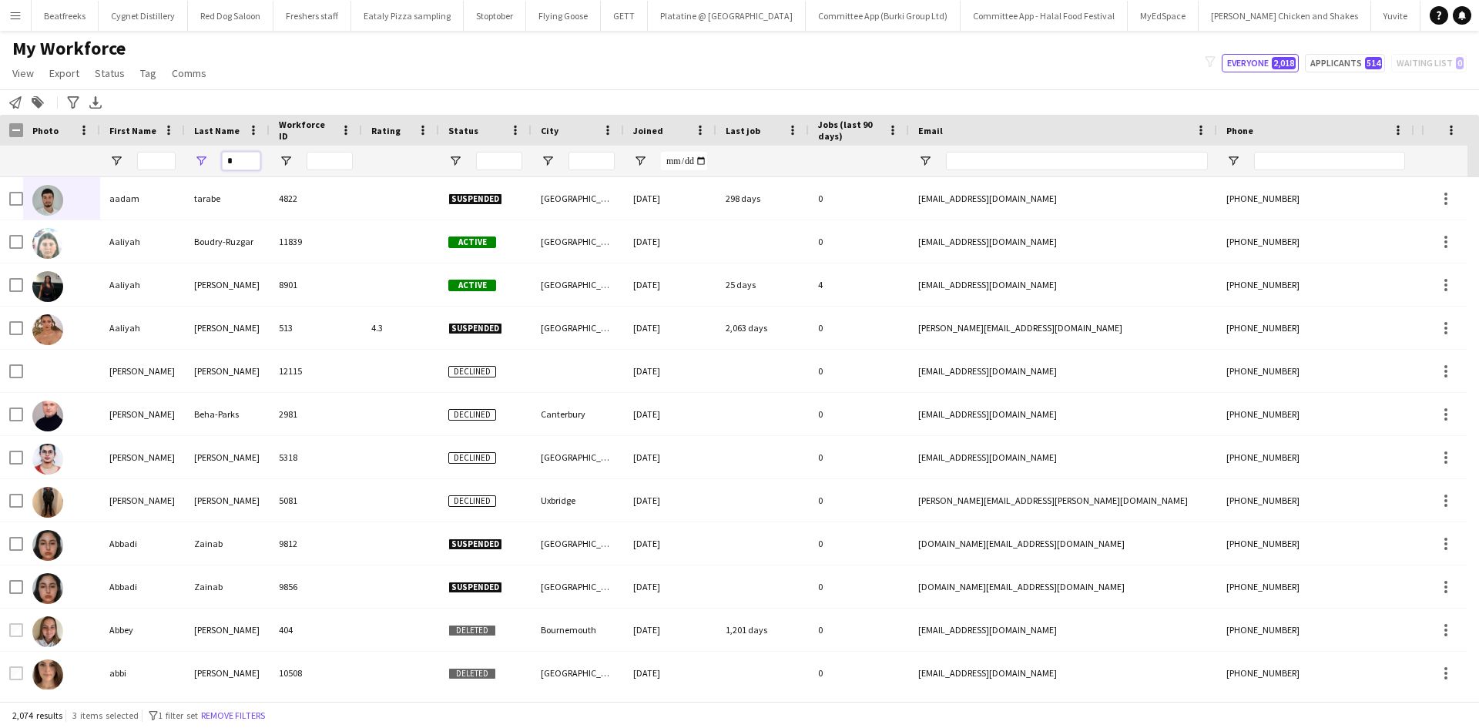
type input "*"
click at [144, 163] on input "First Name Filter Input" at bounding box center [156, 161] width 39 height 18
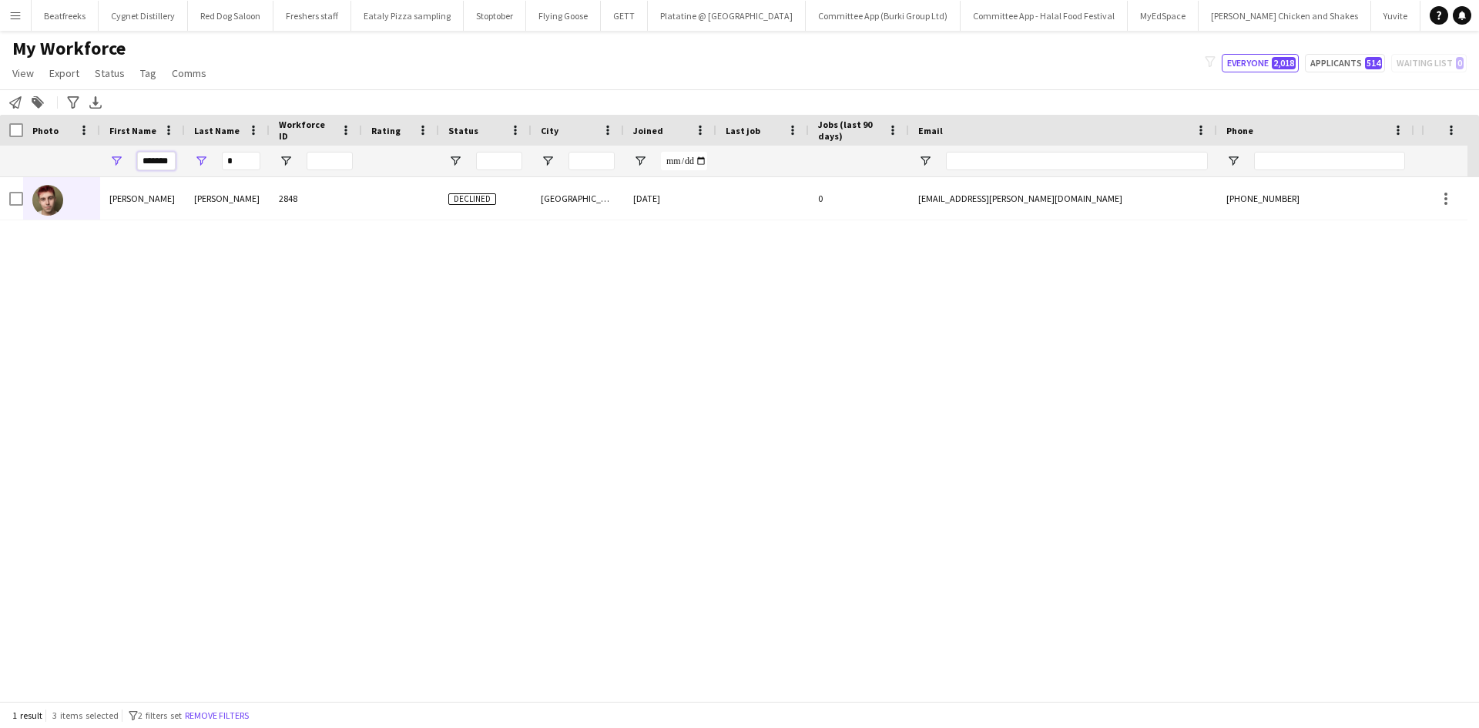
scroll to position [0, 4]
type input "*******"
drag, startPoint x: 236, startPoint y: 161, endPoint x: 186, endPoint y: 162, distance: 50.1
click at [186, 162] on div "*" at bounding box center [227, 161] width 85 height 31
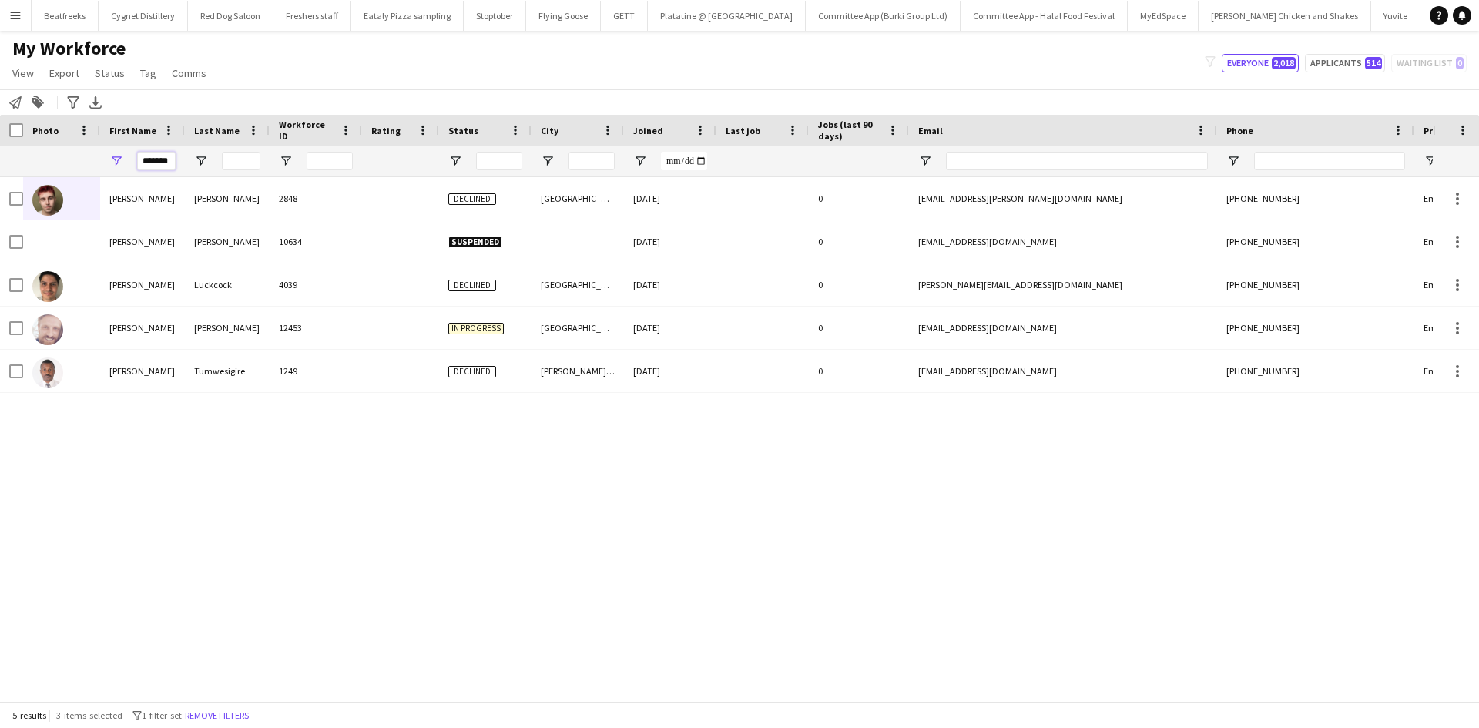
click at [169, 154] on input "*******" at bounding box center [156, 161] width 39 height 18
drag, startPoint x: 157, startPoint y: 160, endPoint x: 216, endPoint y: 171, distance: 59.5
click at [216, 171] on div "*******" at bounding box center [835, 161] width 1670 height 31
click at [170, 160] on input "*******" at bounding box center [156, 161] width 39 height 18
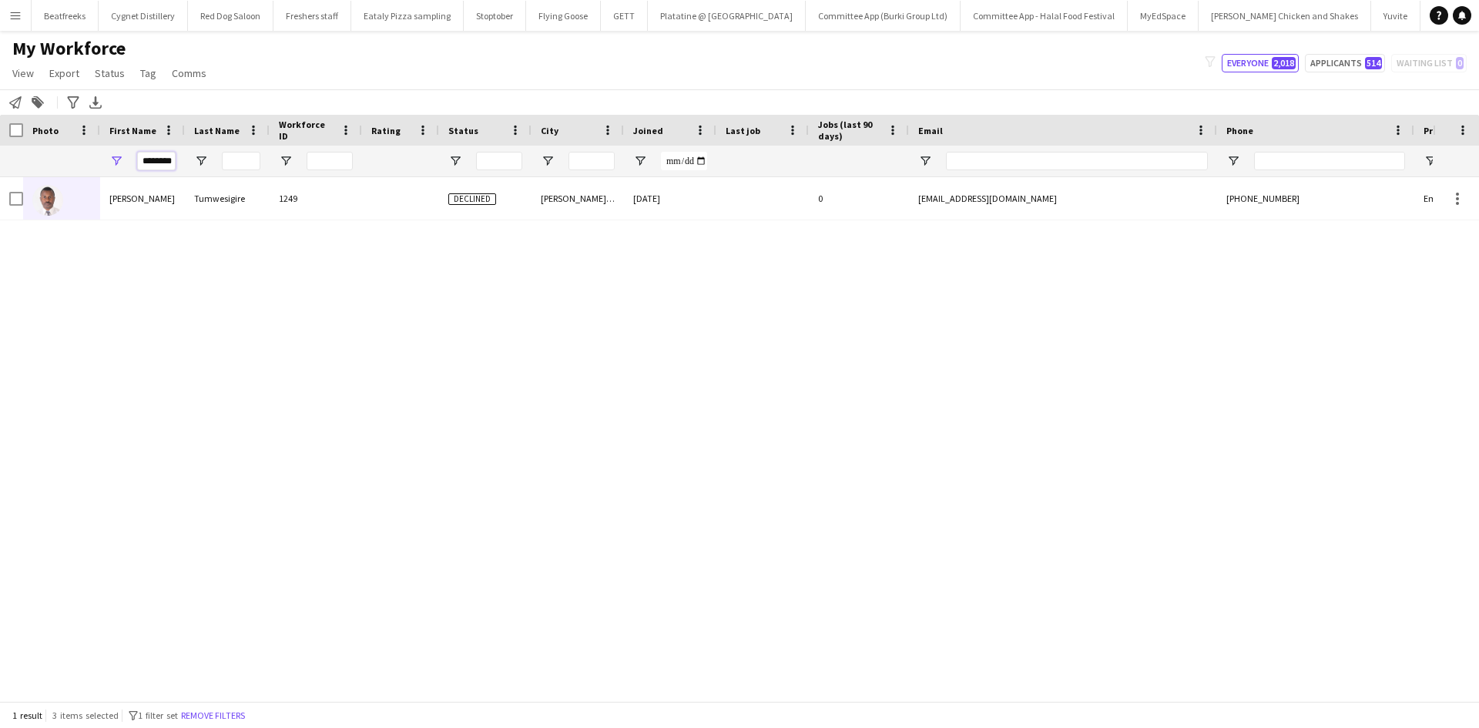
type input "*******"
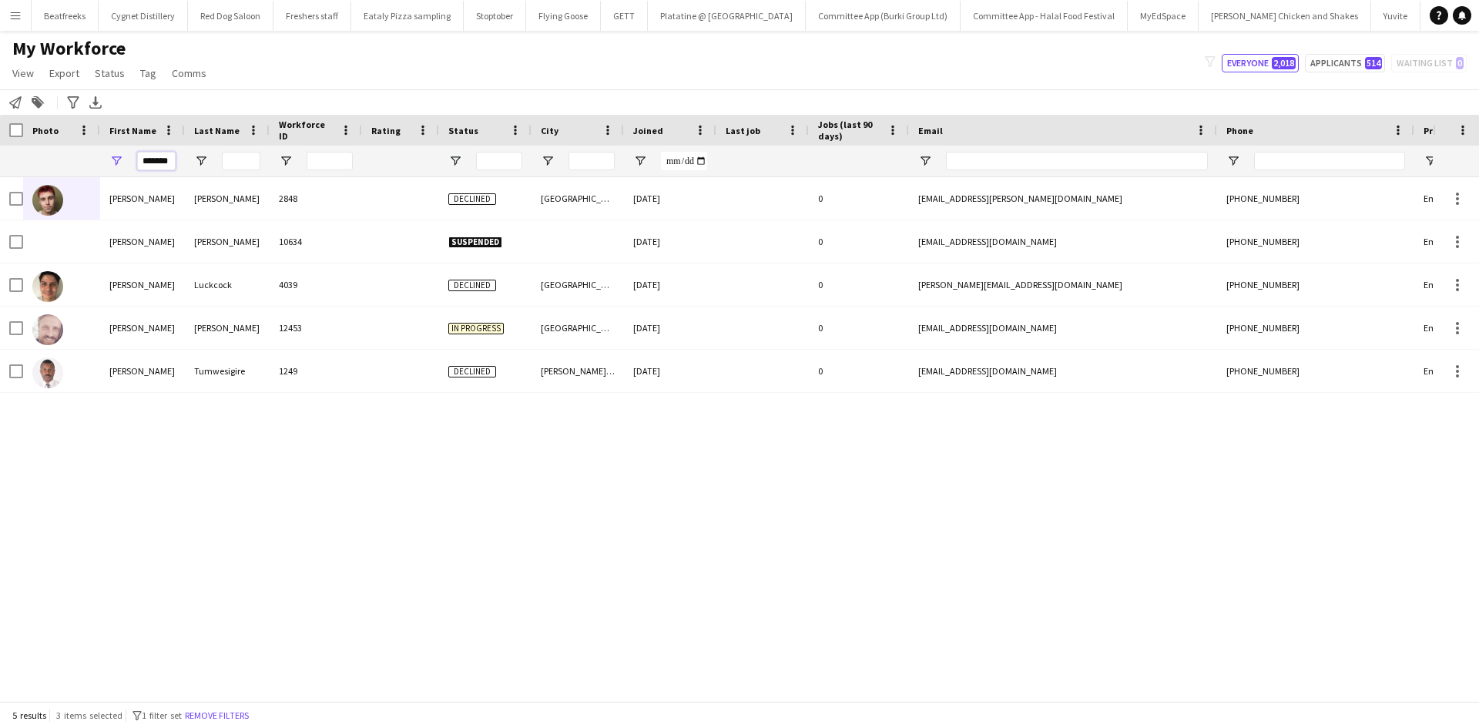
scroll to position [0, 0]
drag, startPoint x: 173, startPoint y: 162, endPoint x: 39, endPoint y: 164, distance: 134.8
click at [39, 164] on div "*******" at bounding box center [835, 161] width 1670 height 31
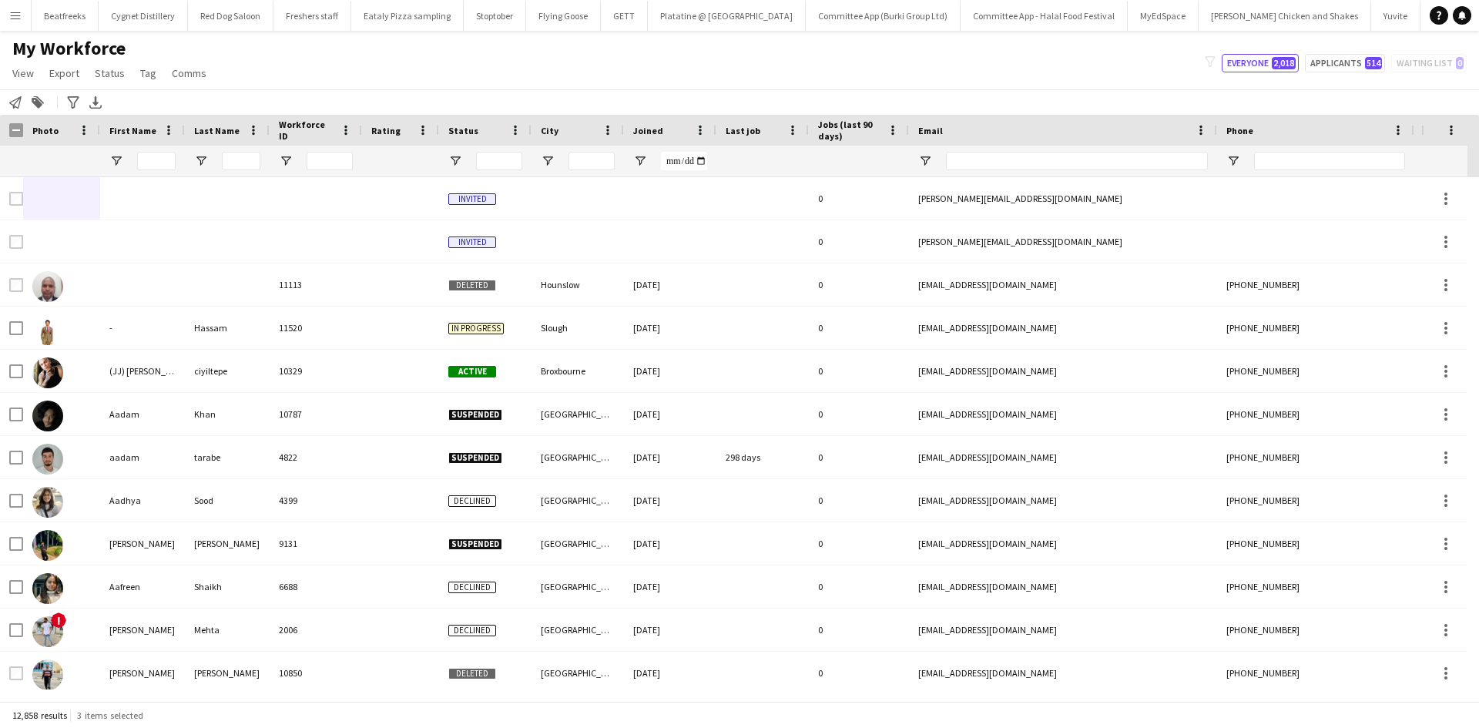
click at [219, 148] on div at bounding box center [227, 161] width 85 height 31
click at [223, 157] on input "Last Name Filter Input" at bounding box center [241, 161] width 39 height 18
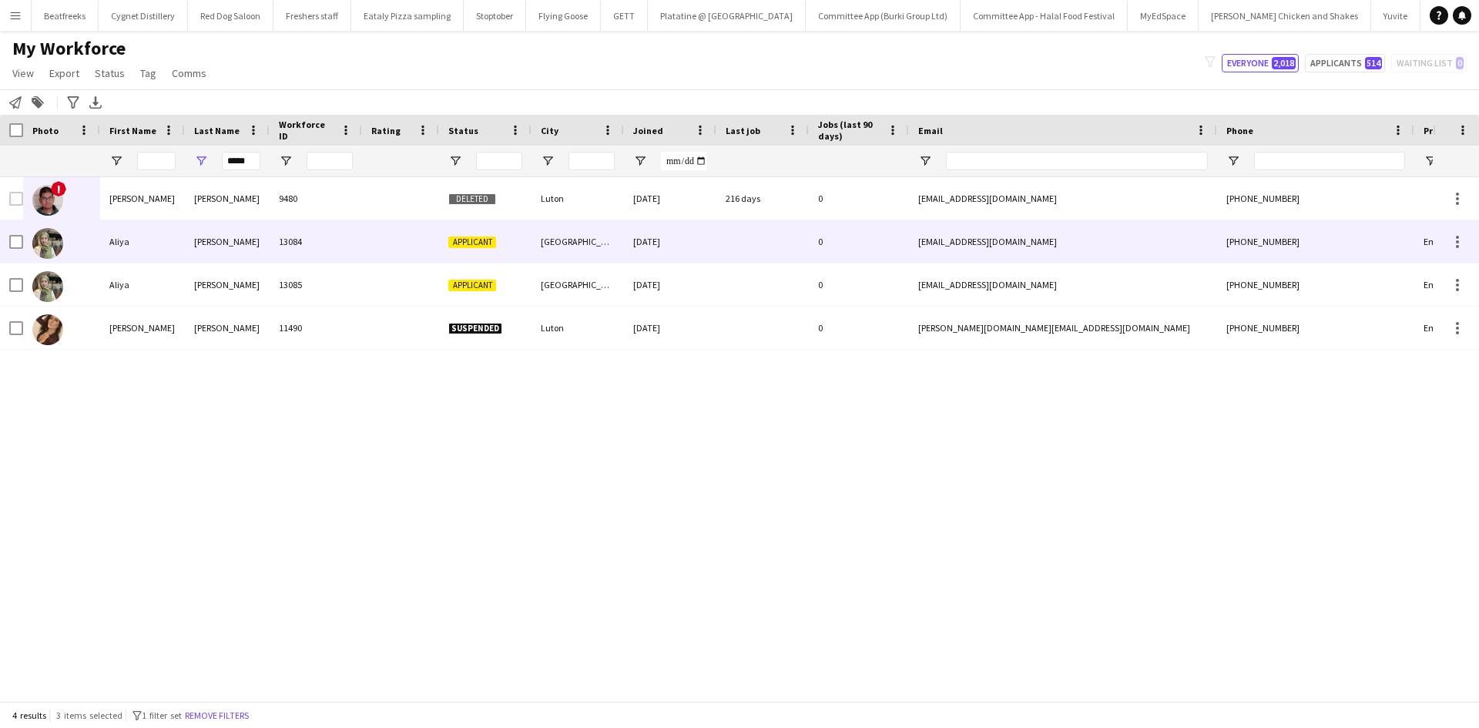
click at [323, 239] on div "13084" at bounding box center [316, 241] width 92 height 42
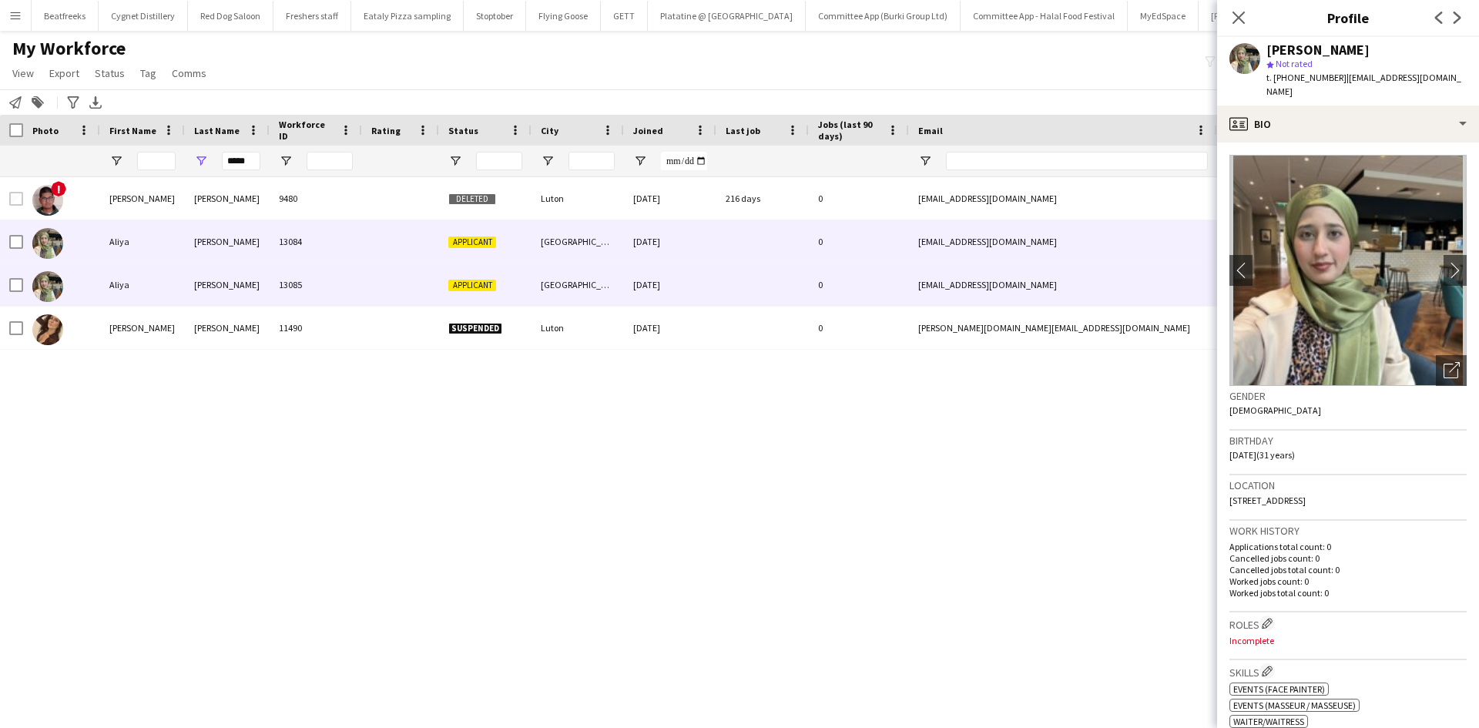
click at [310, 273] on div "13085" at bounding box center [316, 284] width 92 height 42
click at [299, 241] on div "13084" at bounding box center [316, 241] width 92 height 42
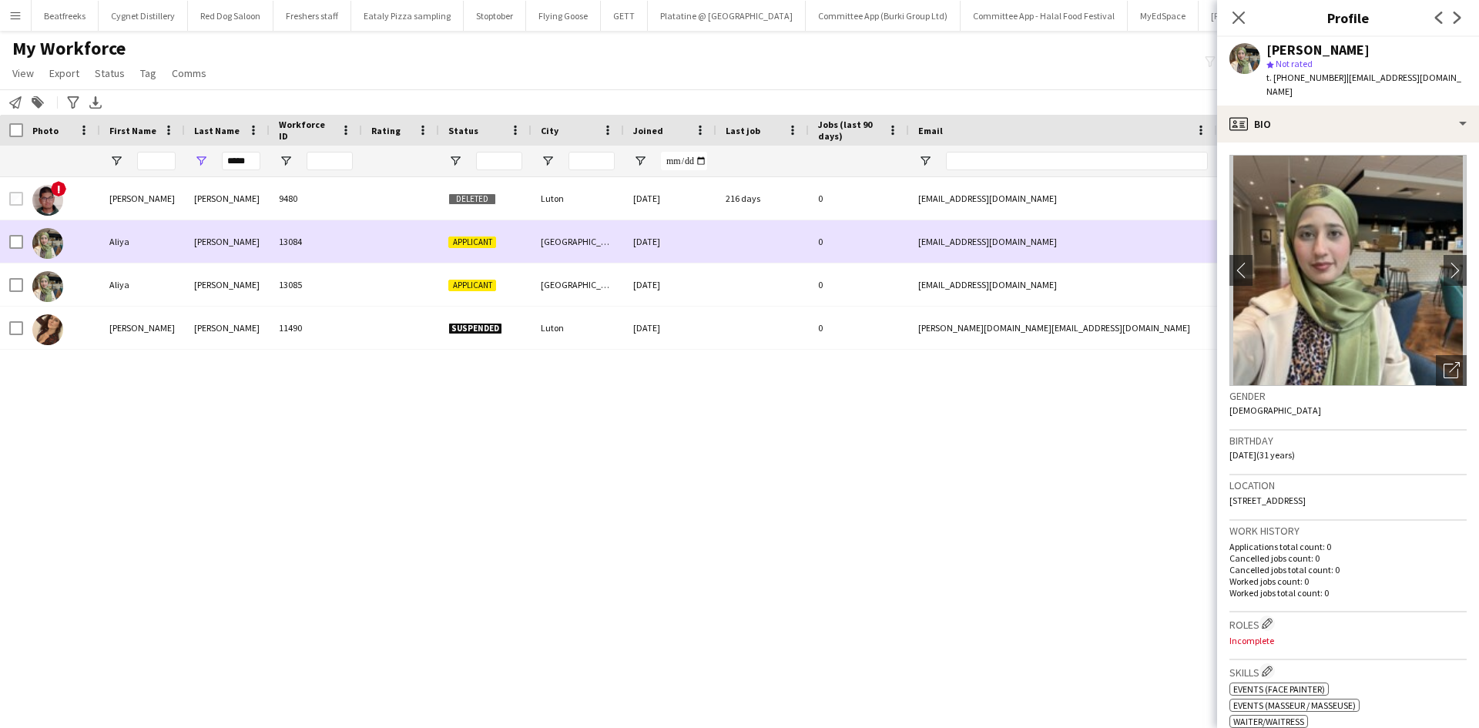
click at [480, 234] on div "Applicant" at bounding box center [485, 241] width 92 height 42
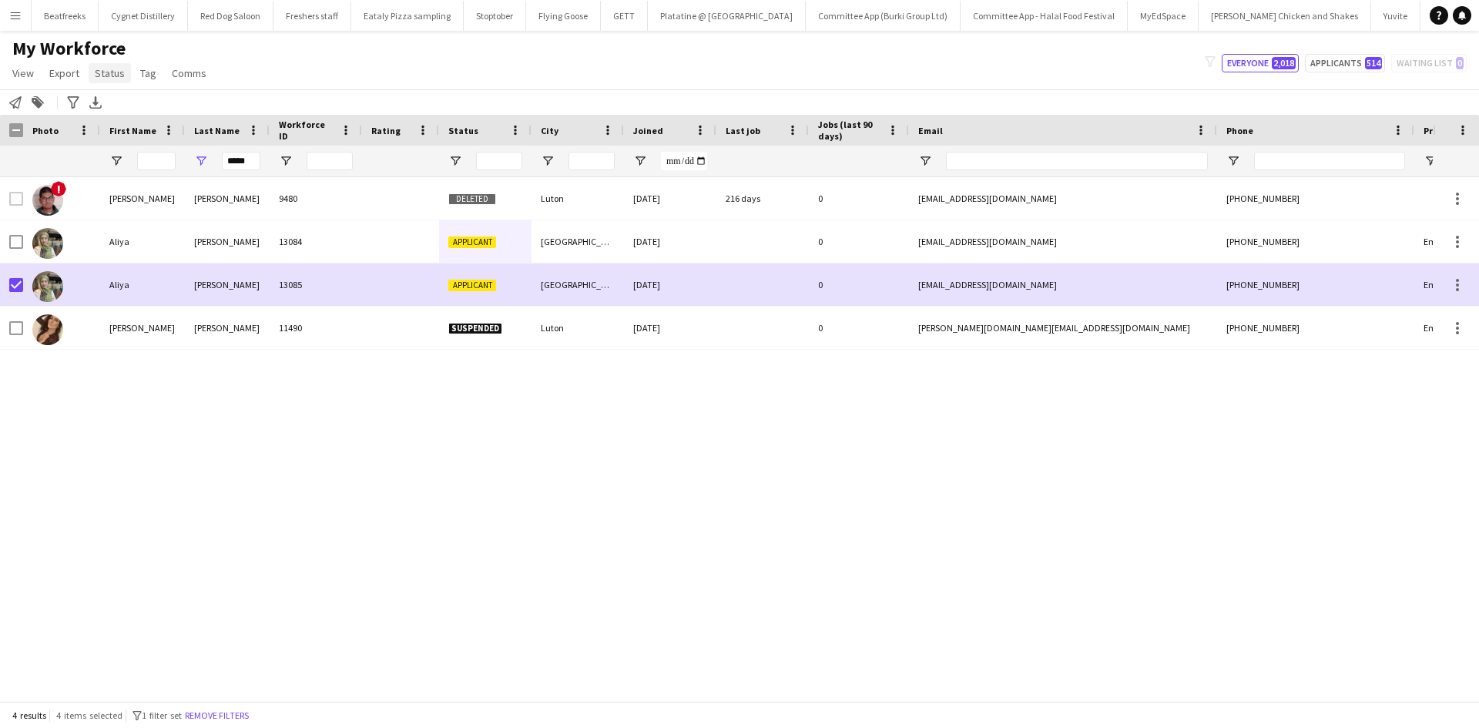
click at [108, 69] on span "Status" at bounding box center [110, 73] width 30 height 14
click at [122, 102] on link "Edit" at bounding box center [143, 106] width 108 height 32
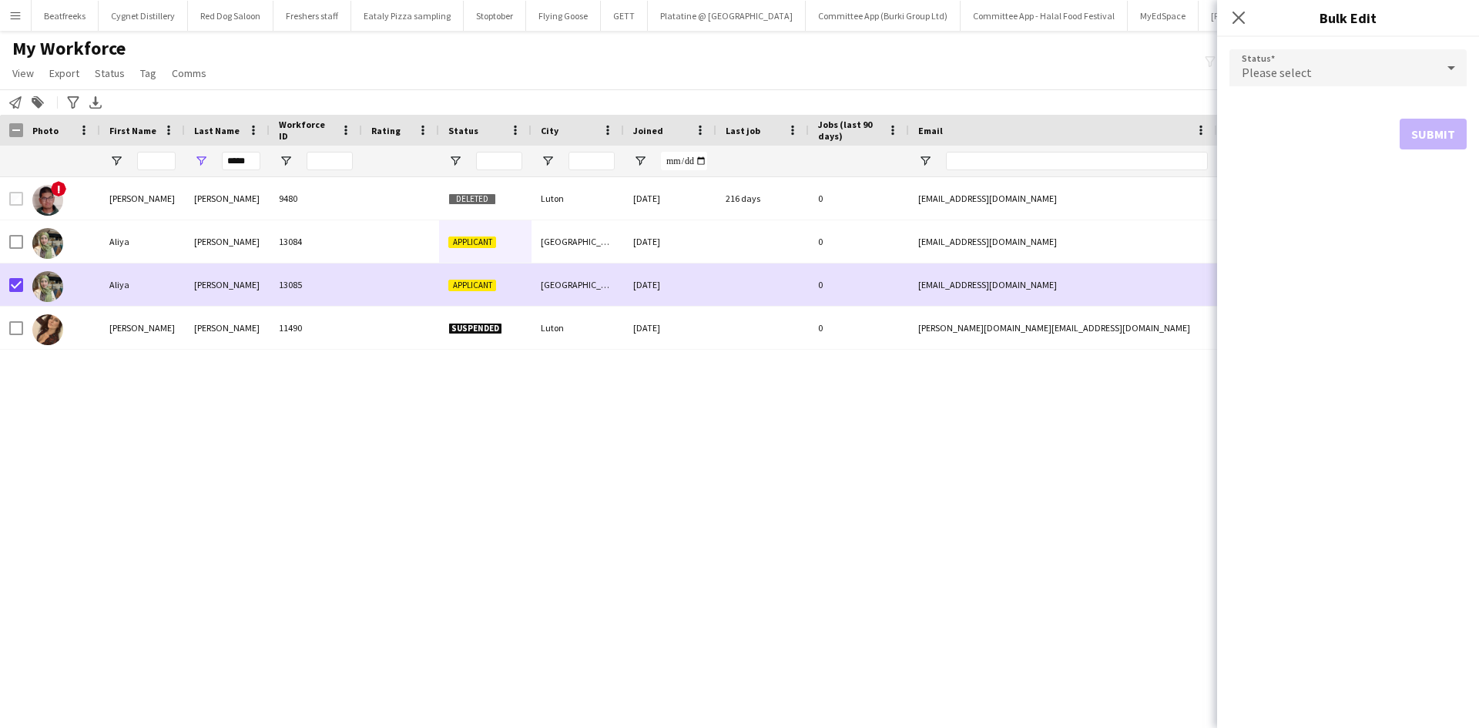
click at [1374, 68] on div "Please select" at bounding box center [1332, 67] width 206 height 37
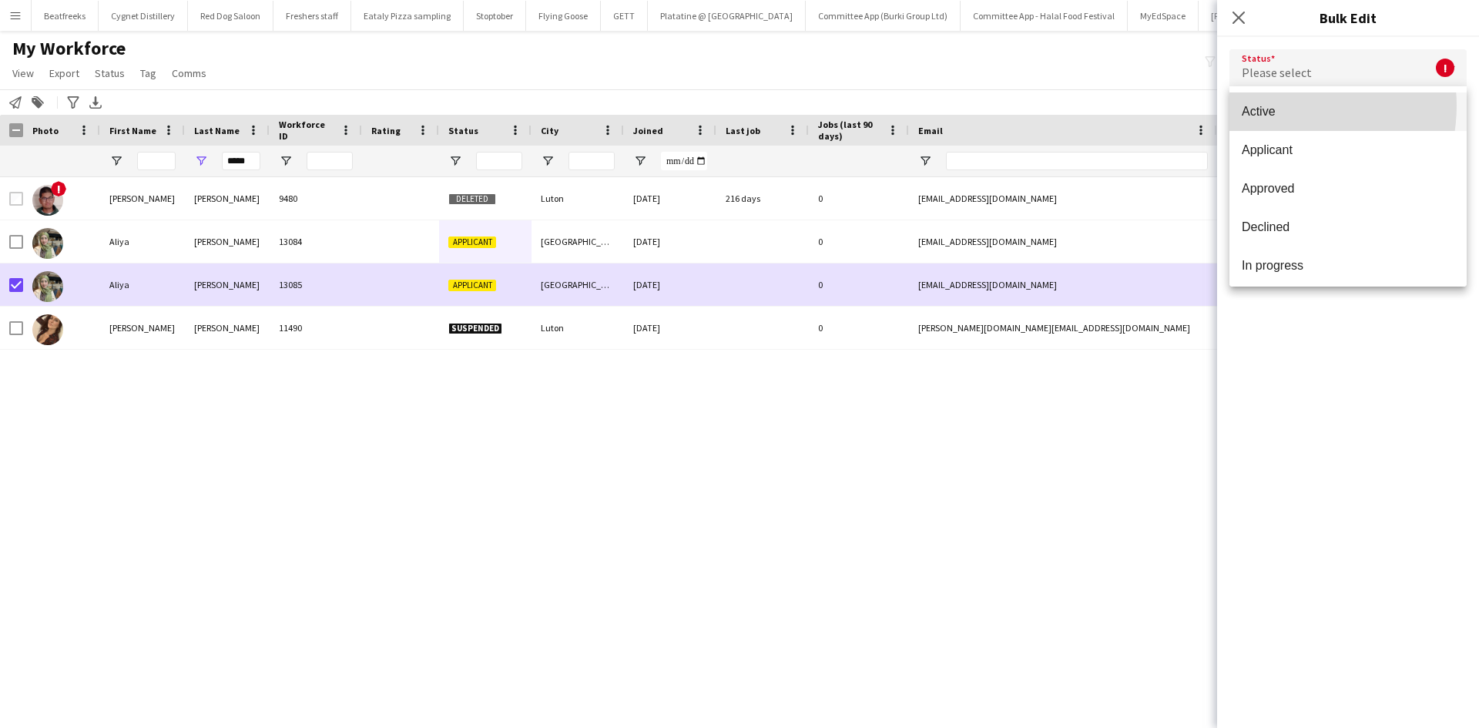
click at [1278, 106] on span "Active" at bounding box center [1347, 111] width 213 height 15
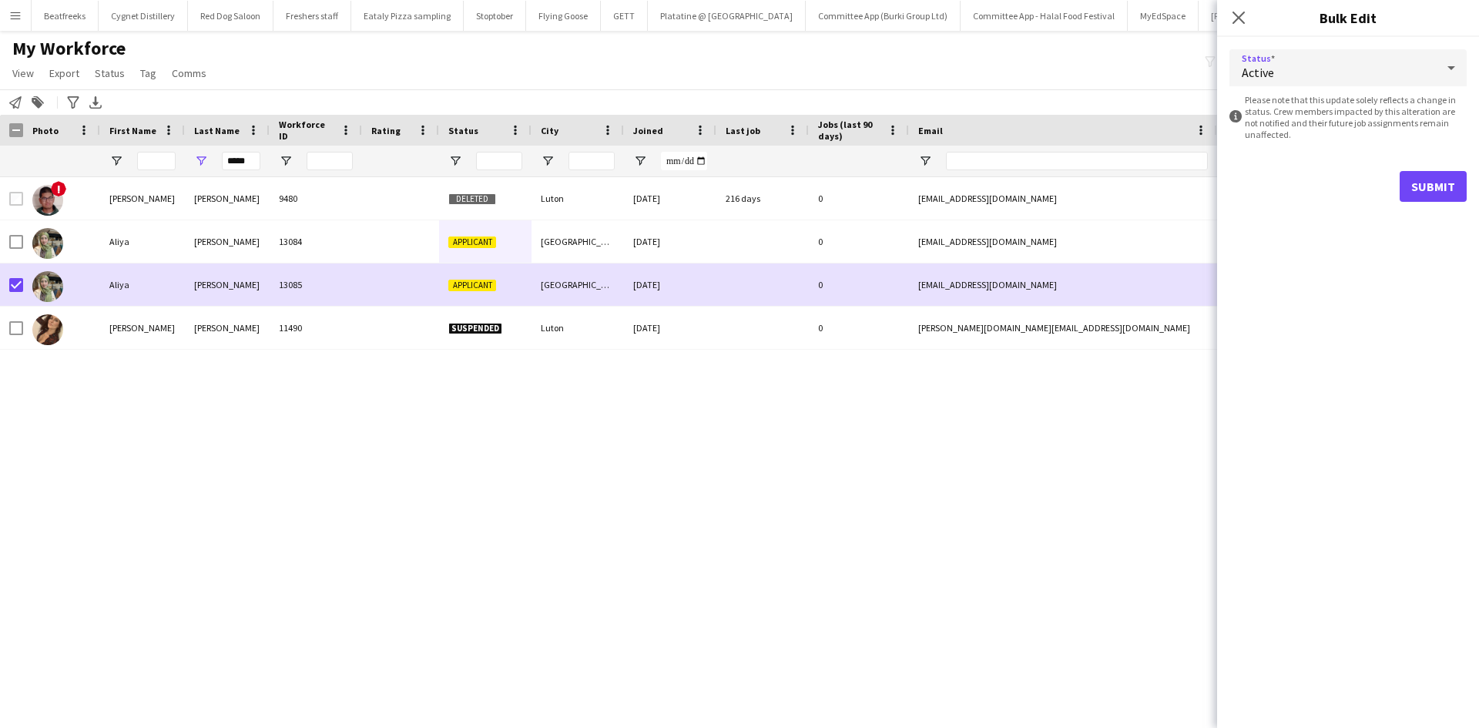
click at [1280, 79] on div "Active" at bounding box center [1332, 67] width 206 height 37
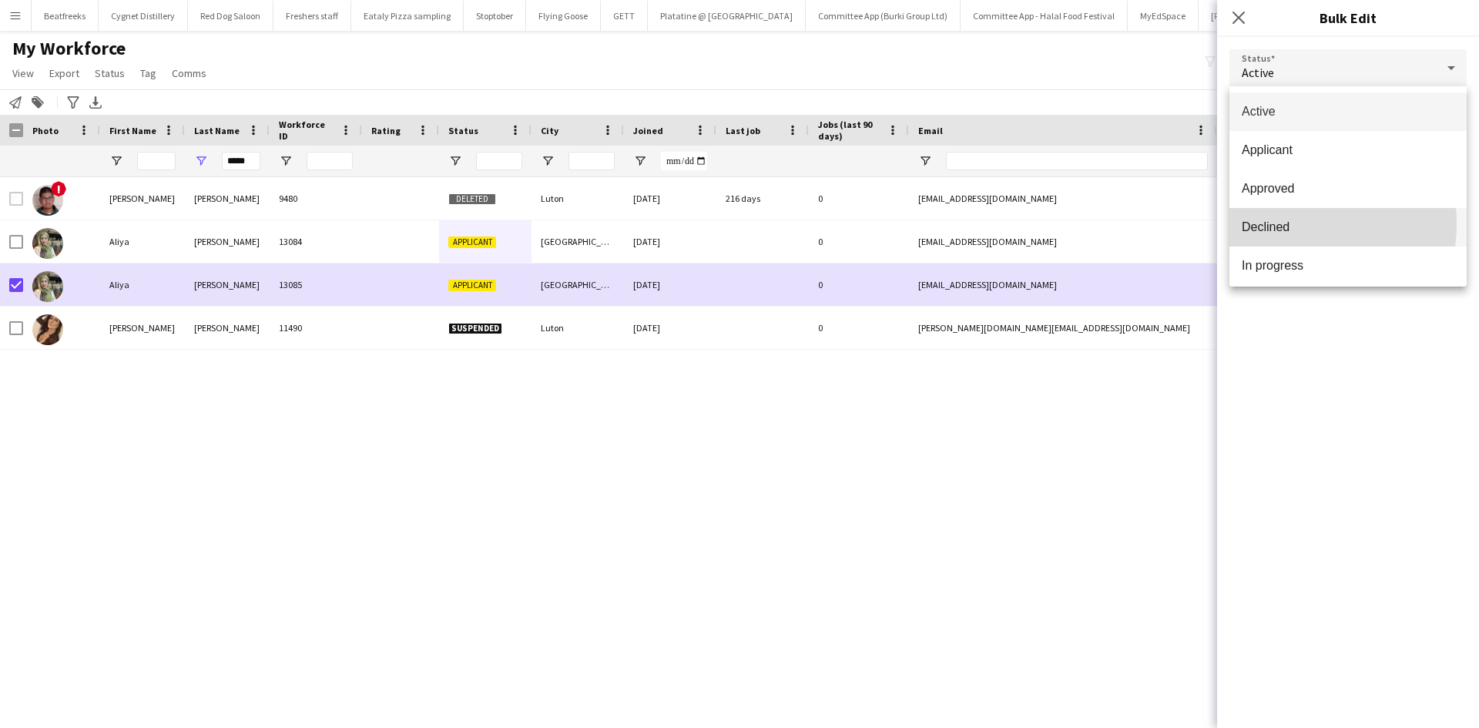
click at [1273, 223] on span "Declined" at bounding box center [1347, 226] width 213 height 15
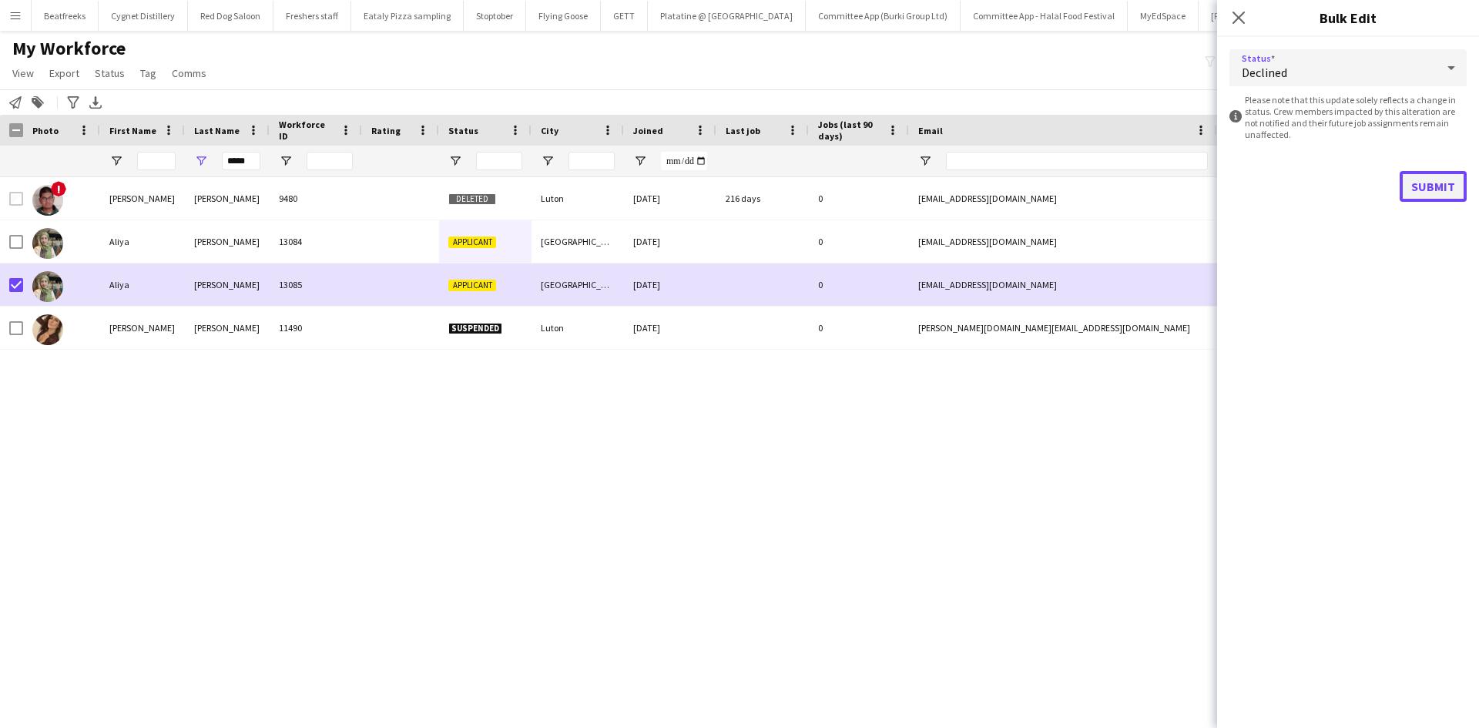
click at [1436, 179] on button "Submit" at bounding box center [1432, 186] width 67 height 31
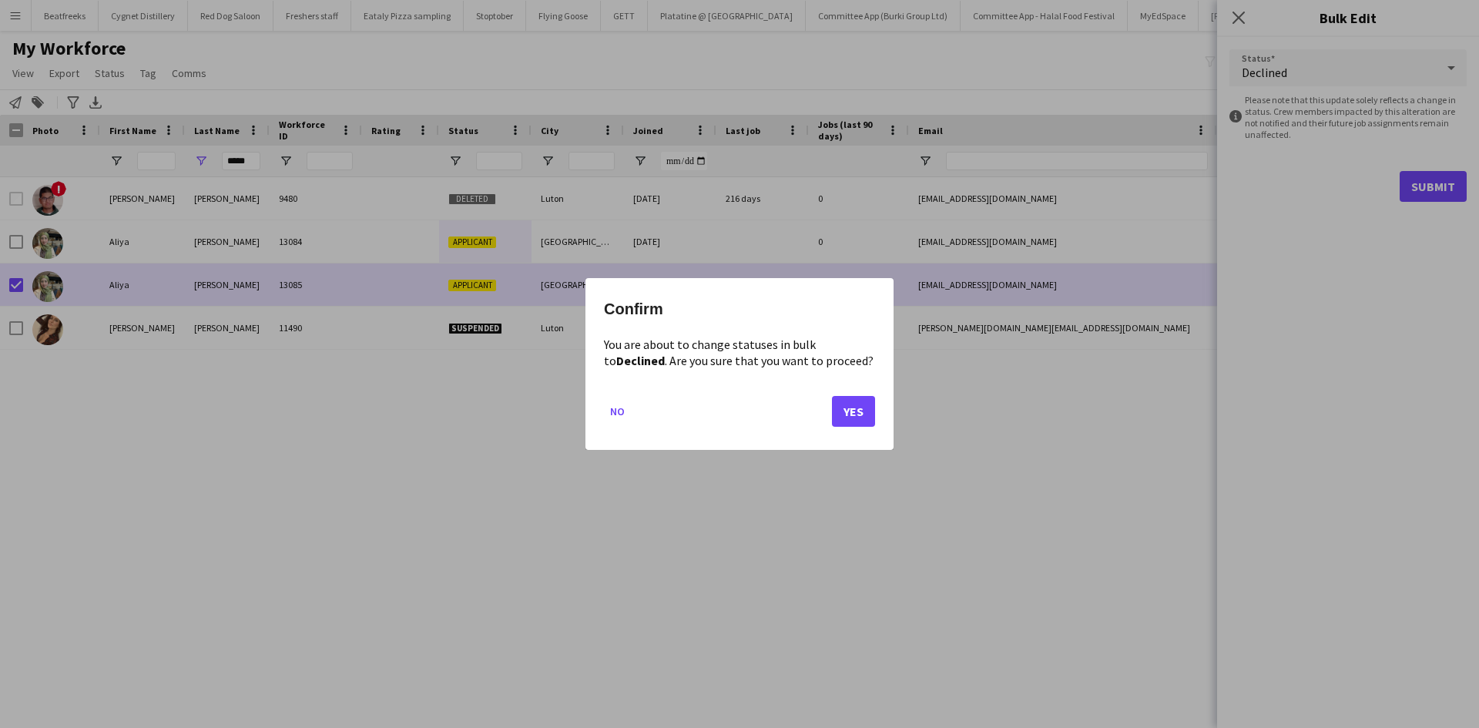
click at [852, 427] on mat-dialog-actions "No Yes" at bounding box center [739, 416] width 271 height 65
click at [849, 411] on button "Yes" at bounding box center [853, 411] width 43 height 31
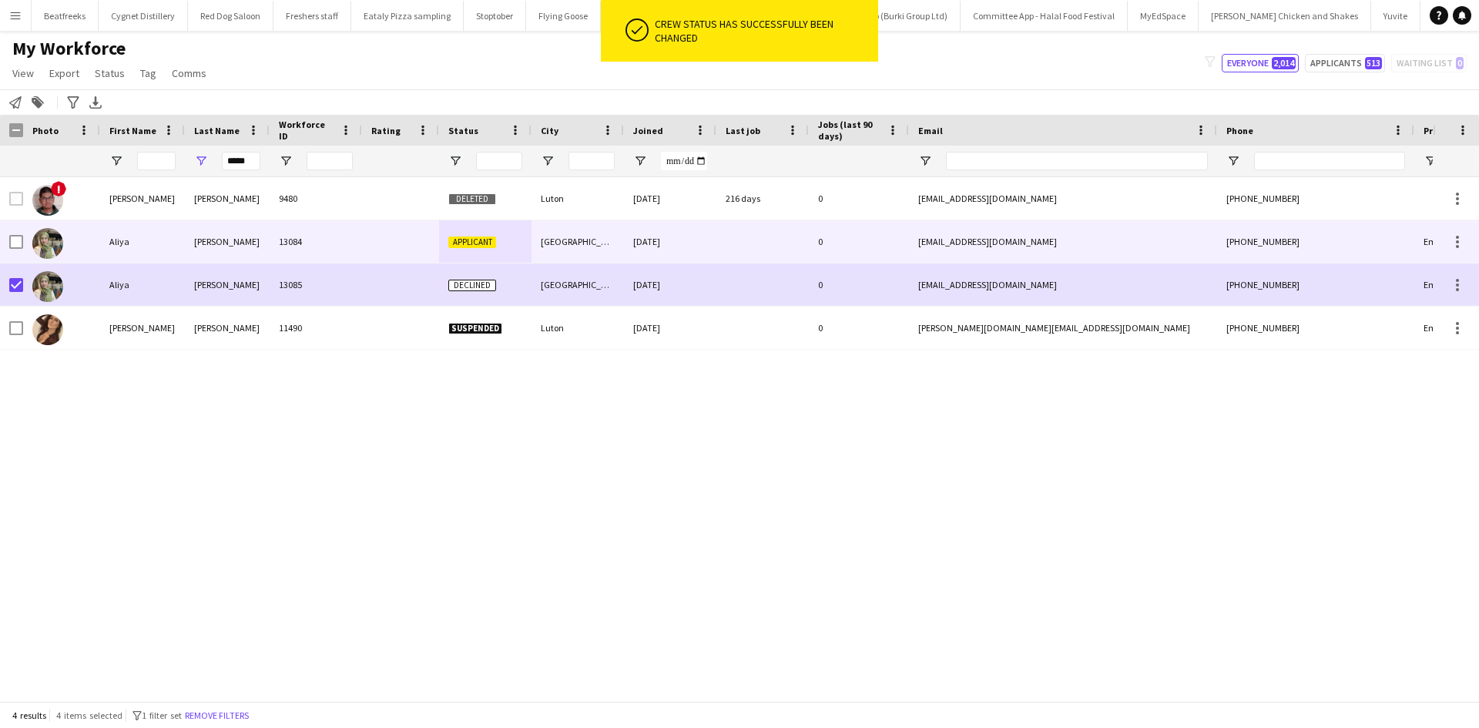
click at [297, 239] on div "13084" at bounding box center [316, 241] width 92 height 42
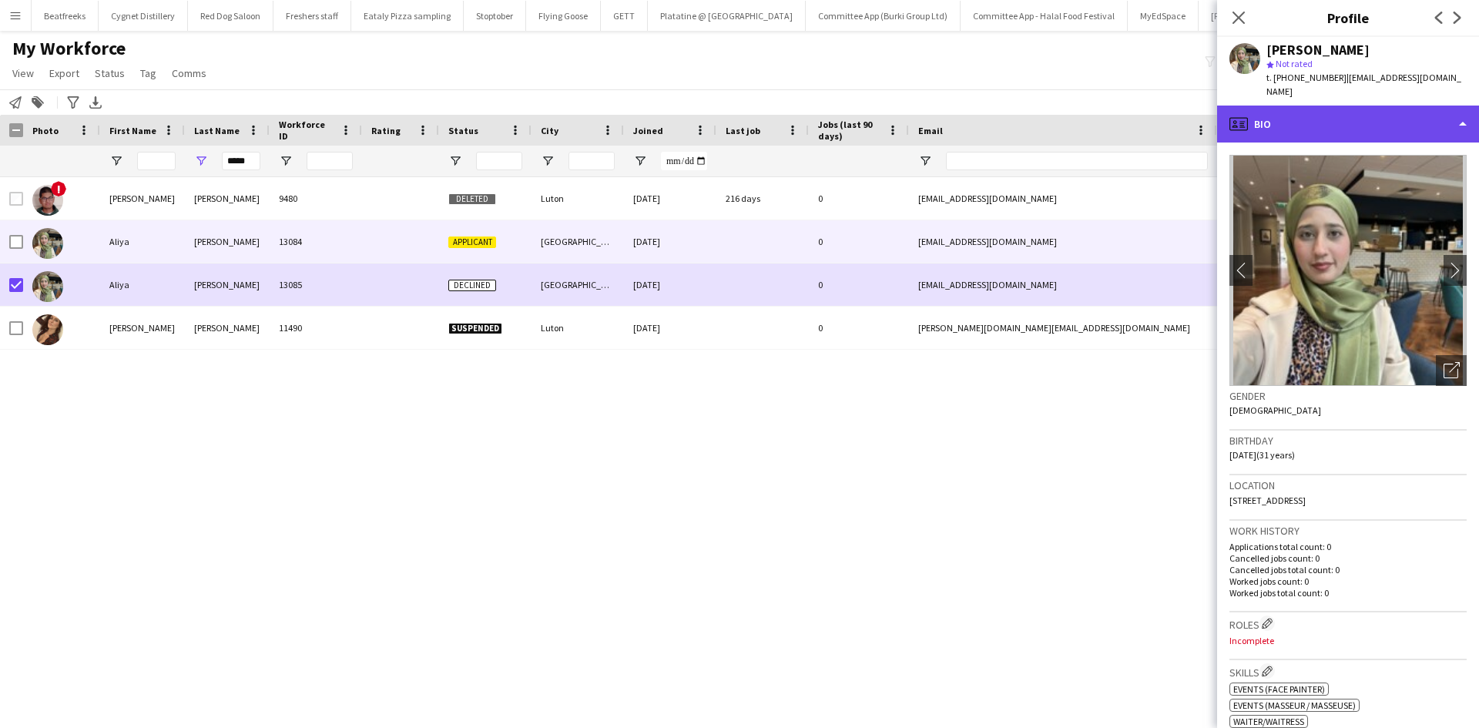
click at [1335, 110] on div "profile Bio" at bounding box center [1348, 124] width 262 height 37
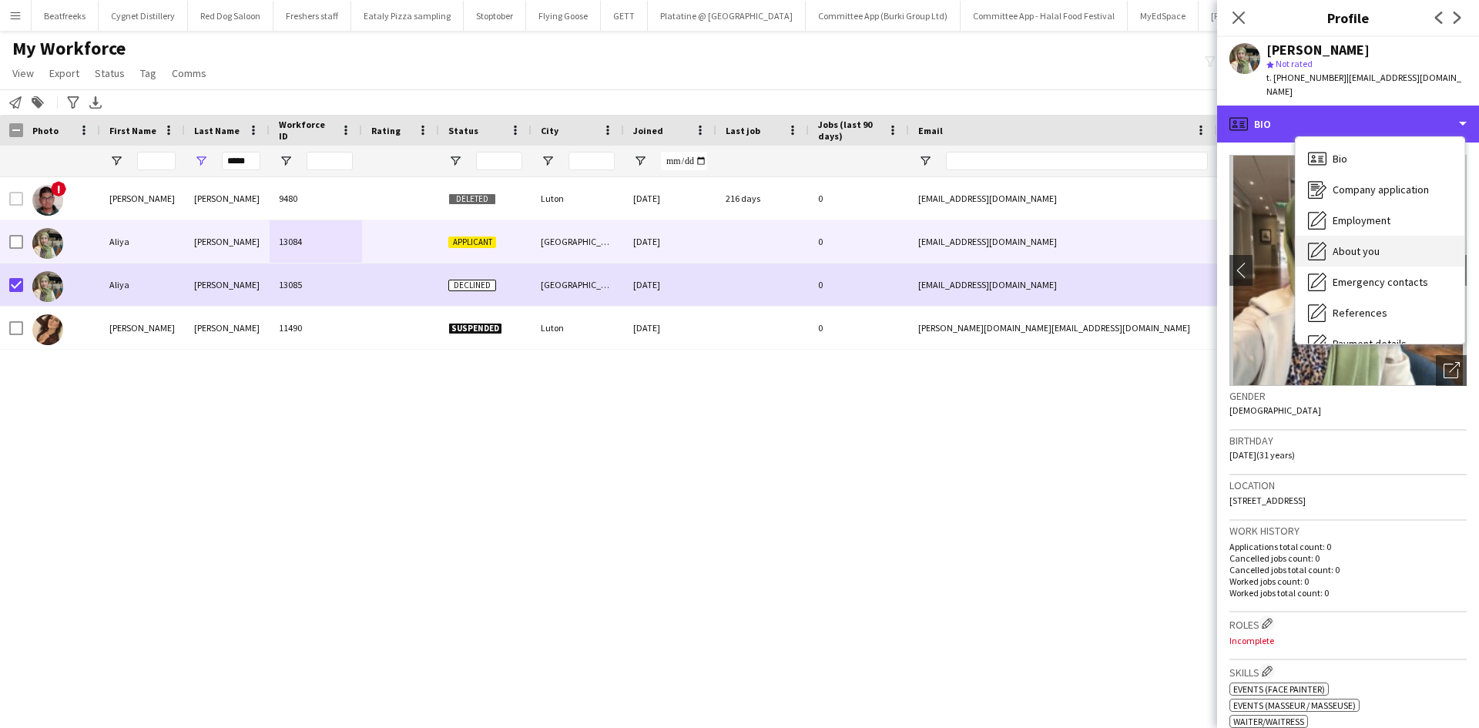
scroll to position [206, 0]
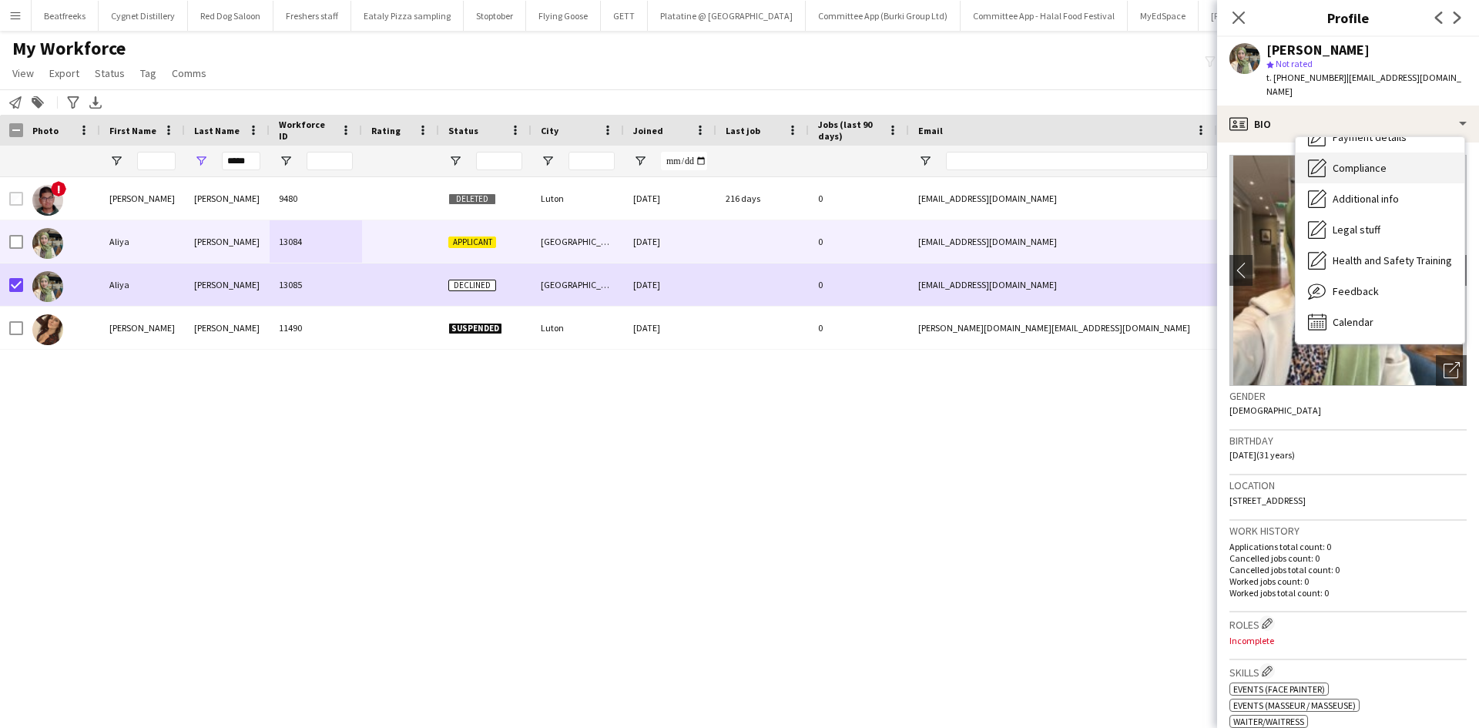
click at [1354, 161] on span "Compliance" at bounding box center [1359, 168] width 54 height 14
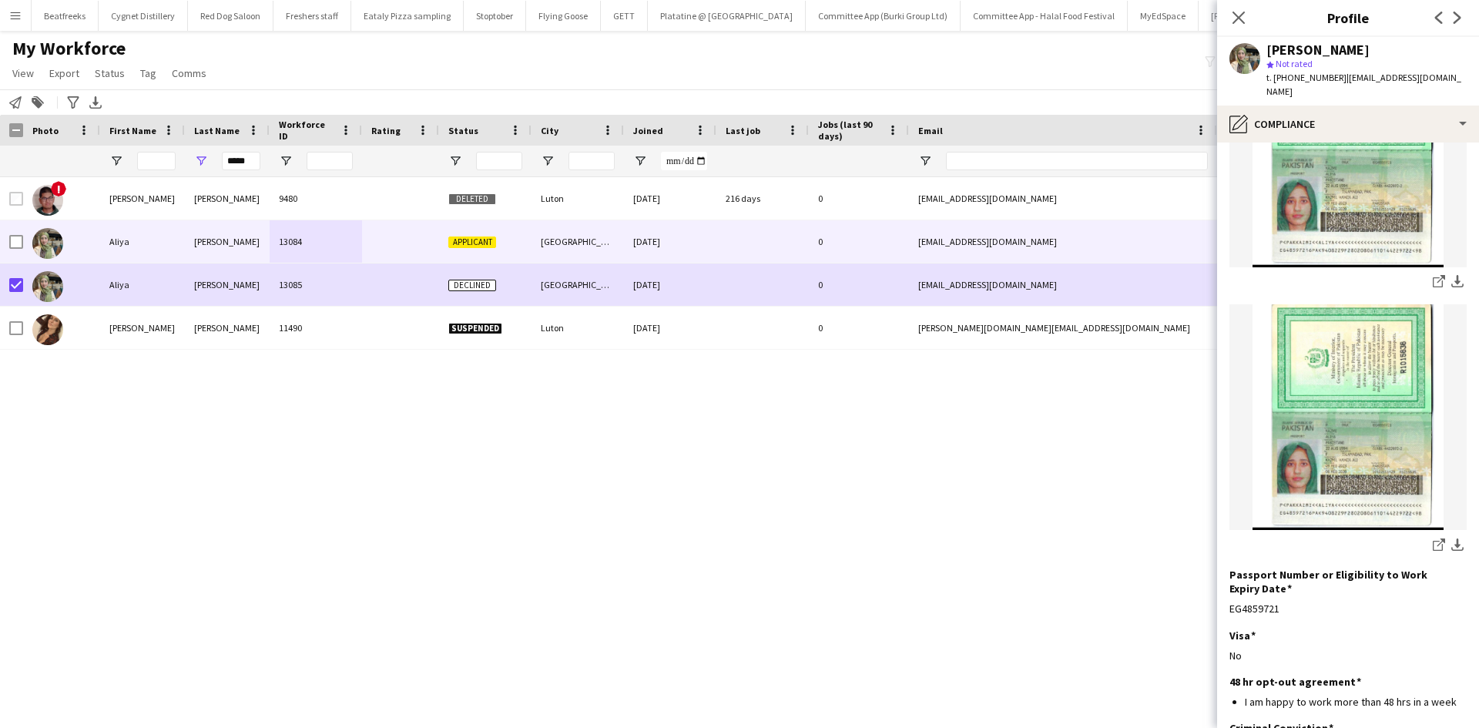
scroll to position [385, 0]
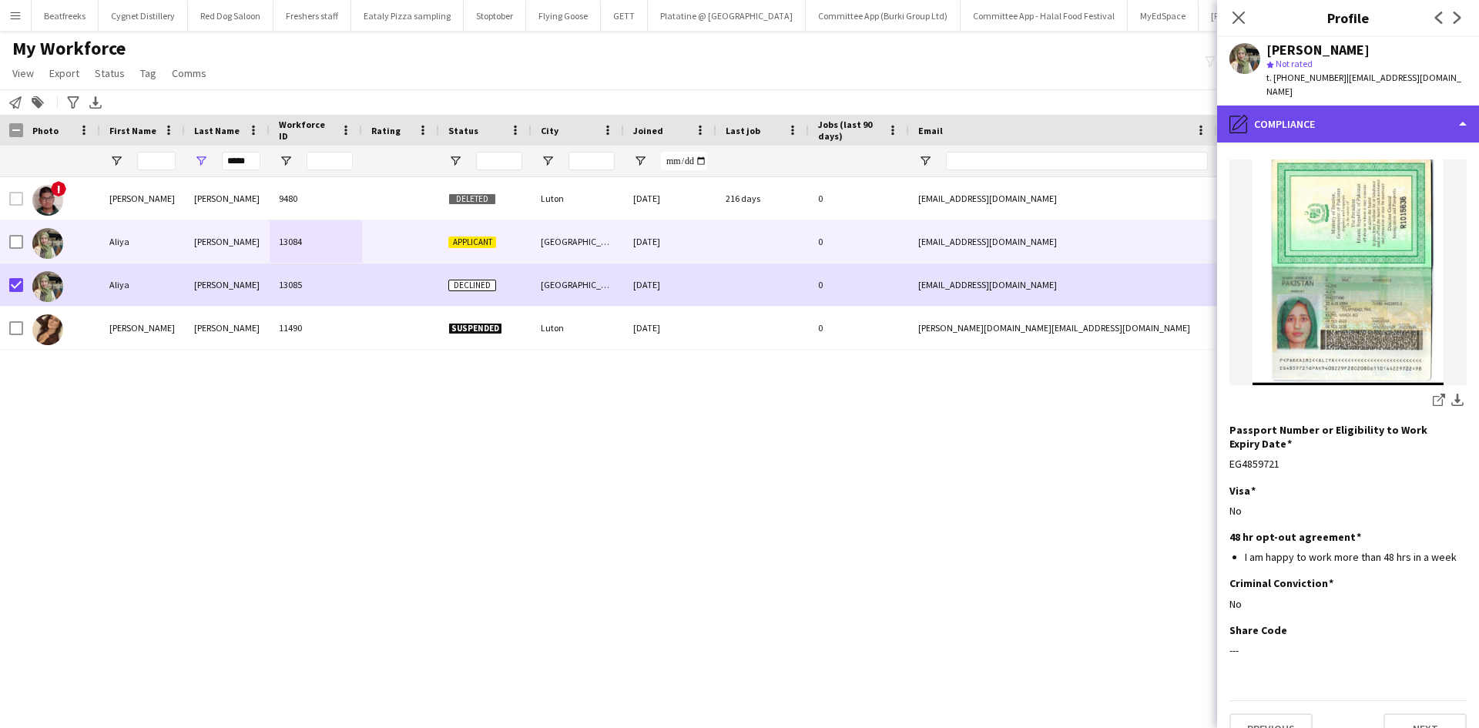
click at [1299, 107] on div "pencil4 Compliance" at bounding box center [1348, 124] width 262 height 37
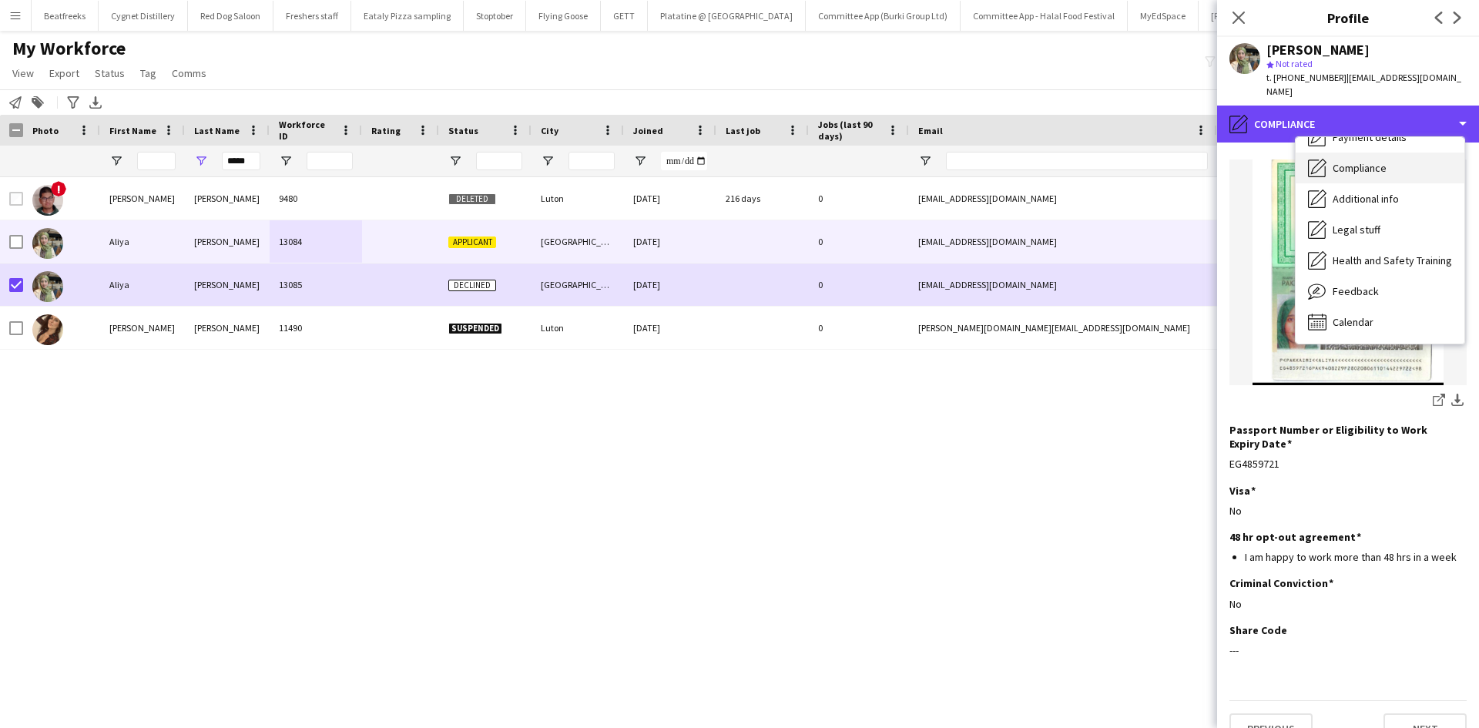
scroll to position [0, 0]
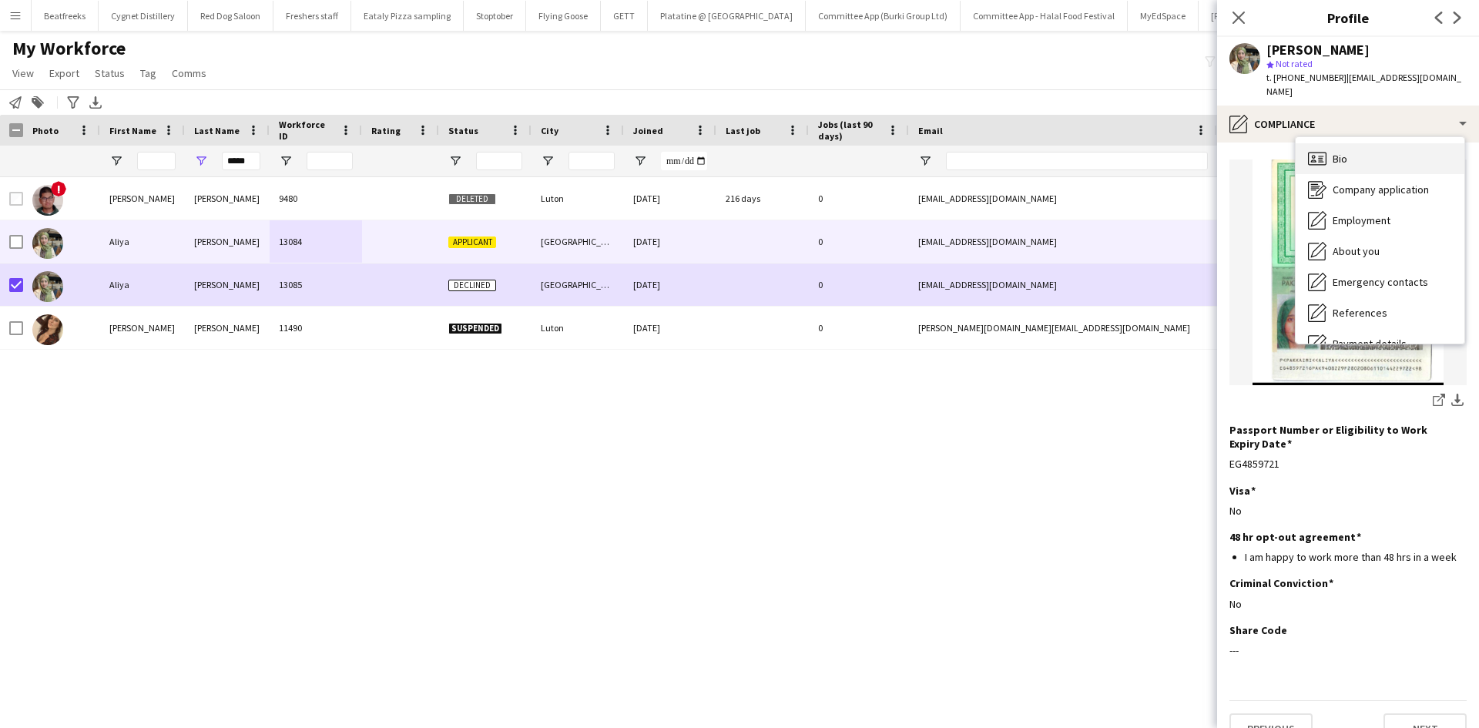
click at [1326, 144] on div "Bio Bio" at bounding box center [1379, 158] width 169 height 31
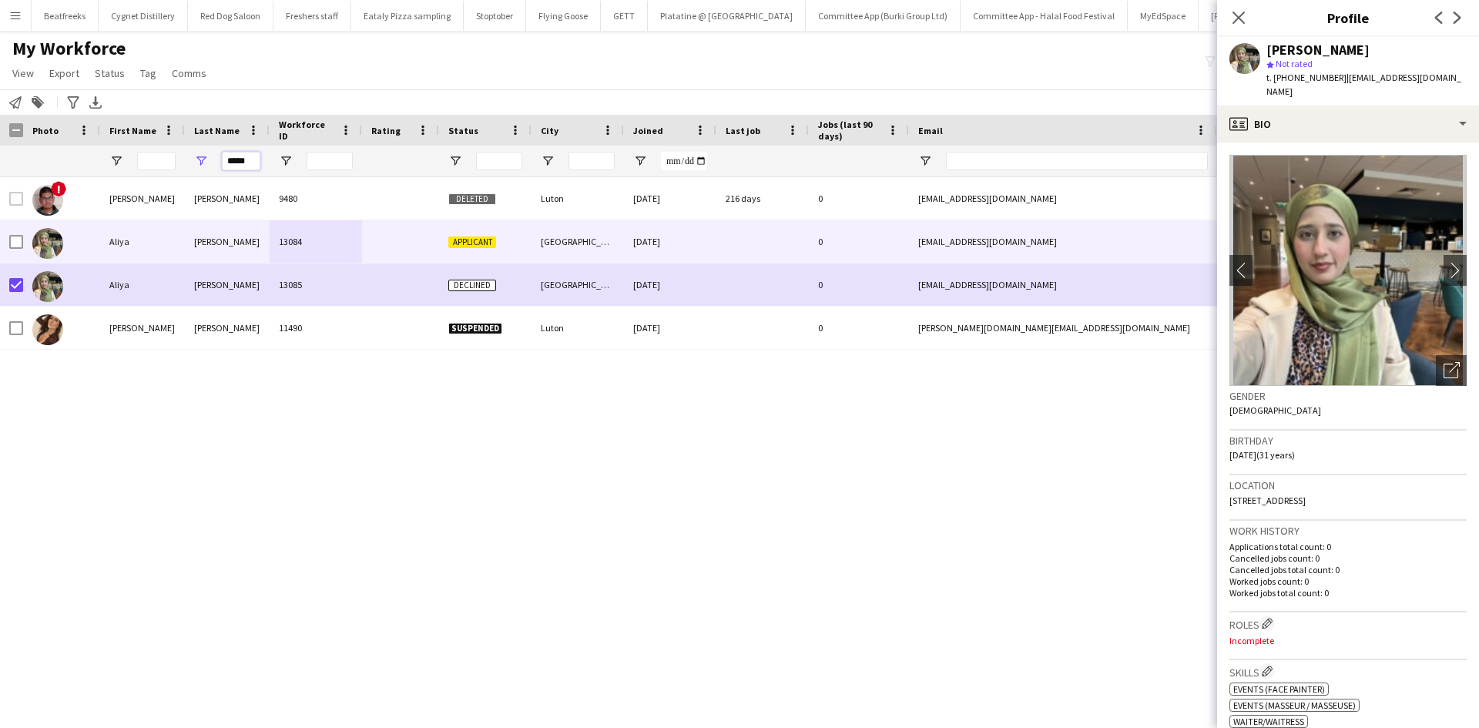
drag, startPoint x: 256, startPoint y: 167, endPoint x: 218, endPoint y: 172, distance: 38.0
click at [218, 172] on div "*****" at bounding box center [227, 161] width 85 height 31
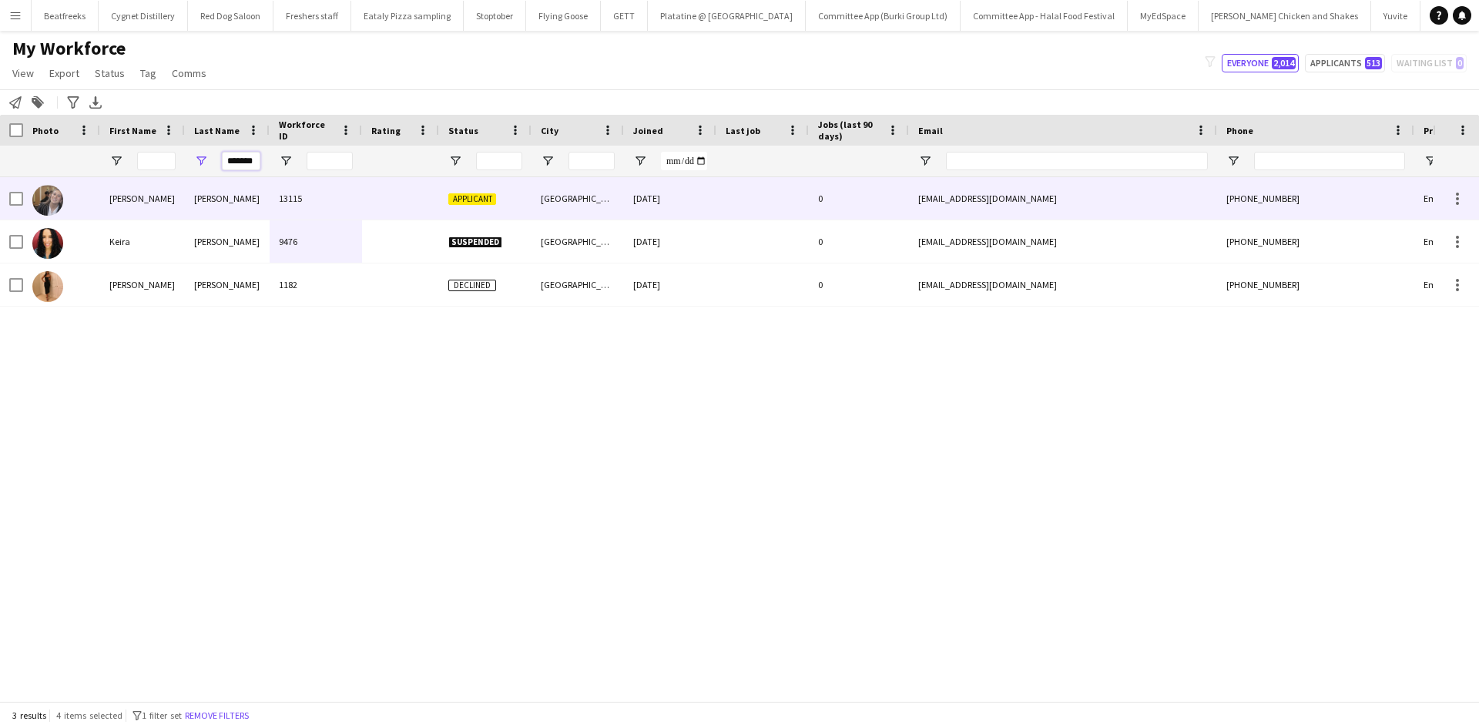
type input "*******"
click at [362, 190] on div at bounding box center [400, 198] width 77 height 42
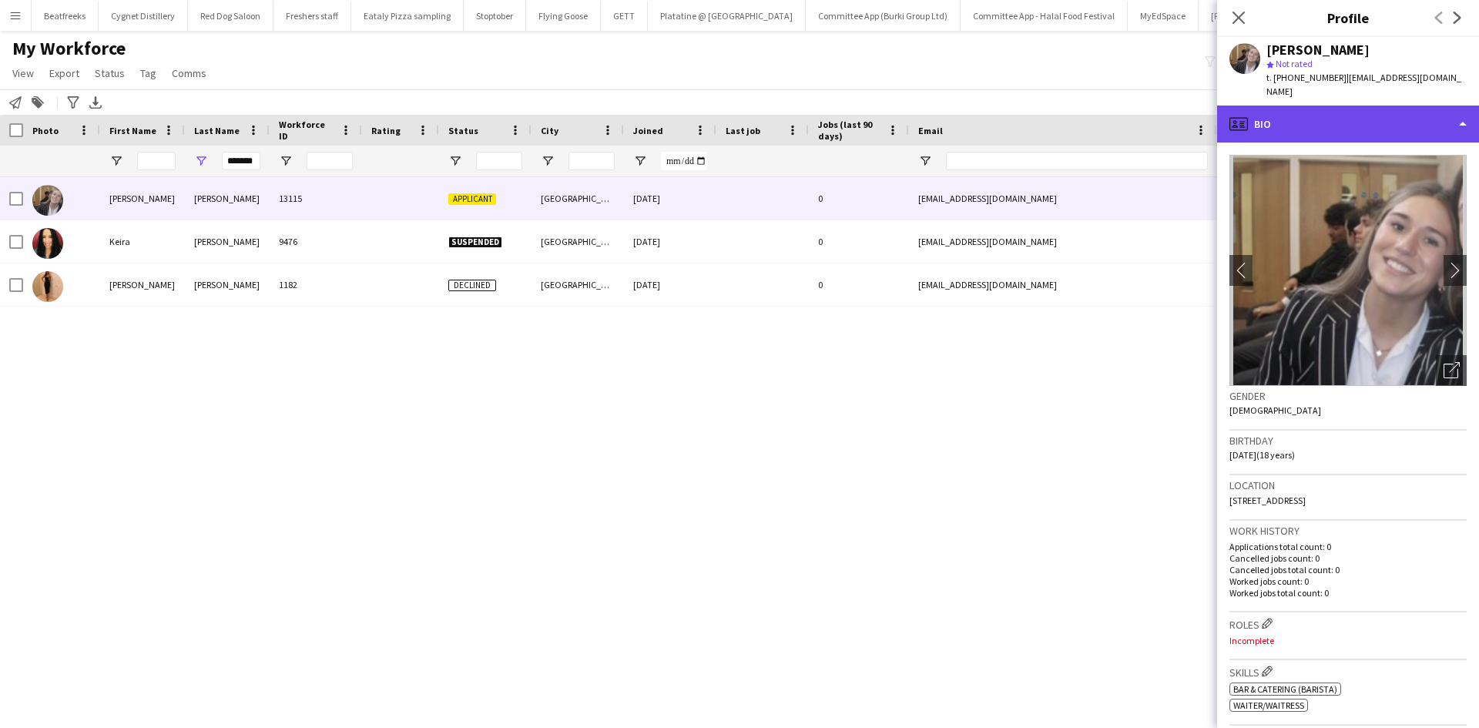
click at [1340, 111] on div "profile Bio" at bounding box center [1348, 124] width 262 height 37
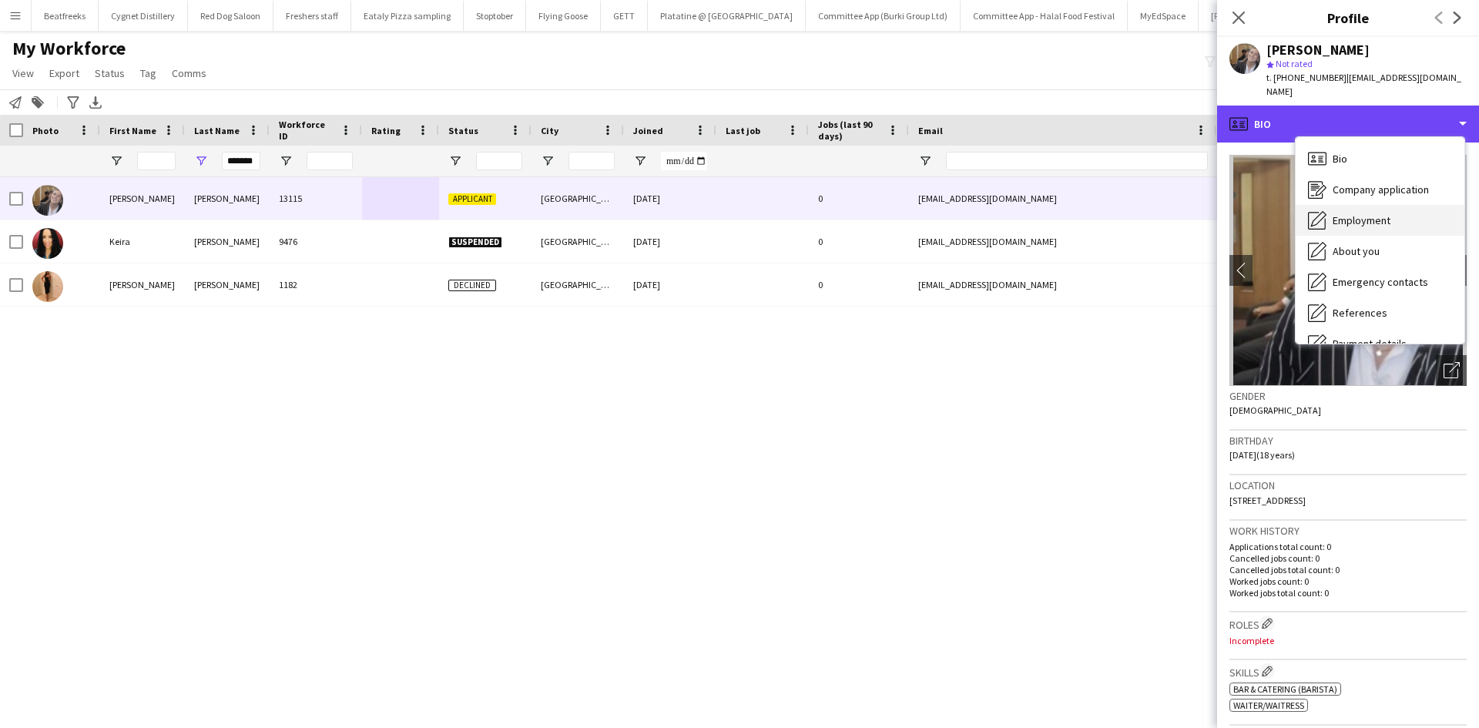
scroll to position [206, 0]
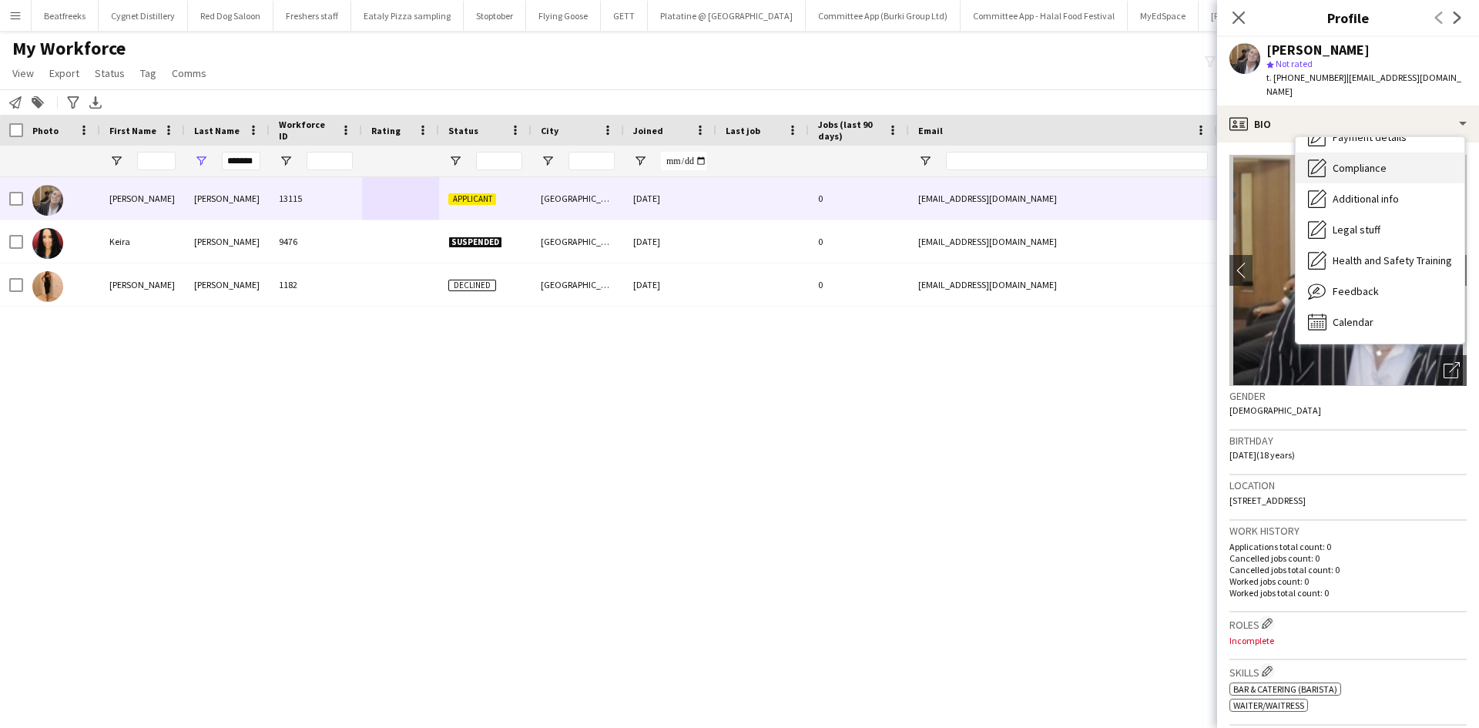
click at [1365, 161] on span "Compliance" at bounding box center [1359, 168] width 54 height 14
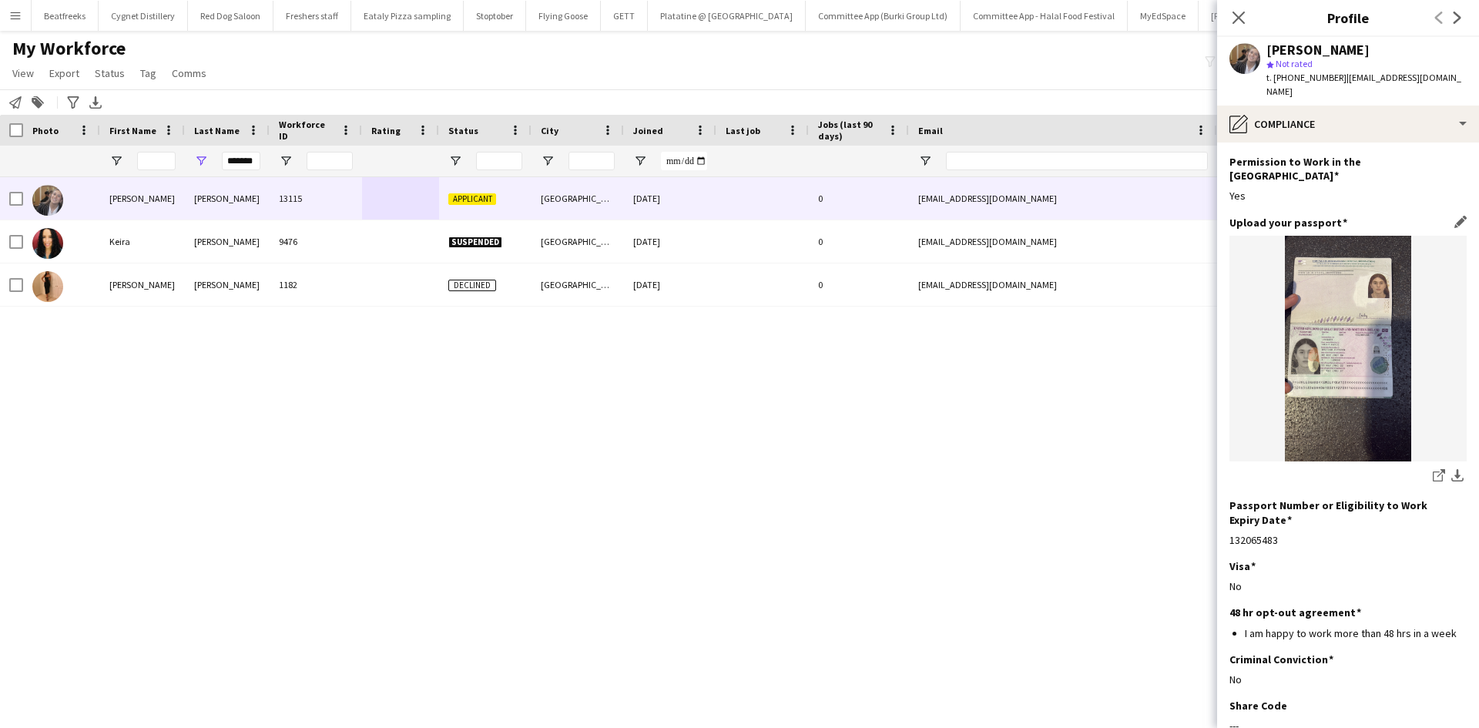
scroll to position [47, 0]
click at [1451, 468] on app-icon "download-bottom" at bounding box center [1457, 475] width 12 height 15
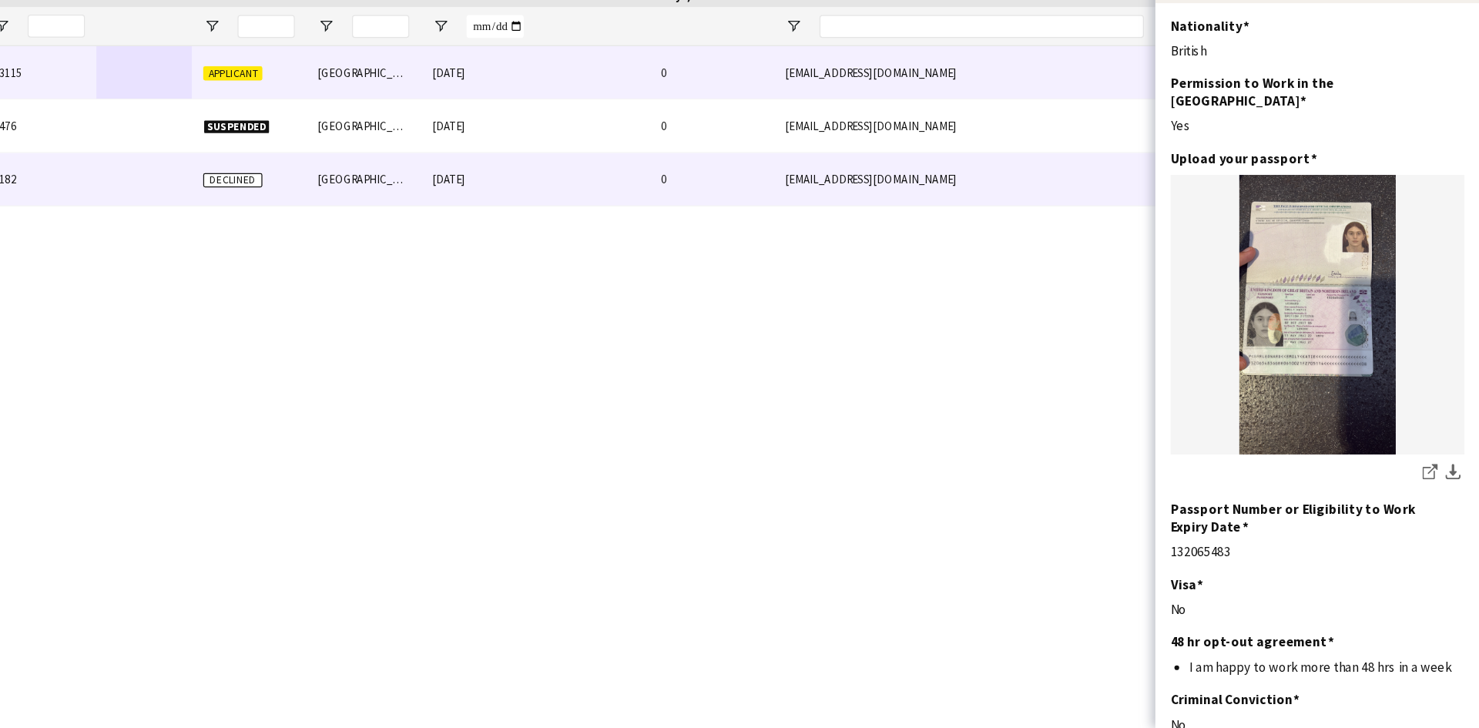
scroll to position [0, 0]
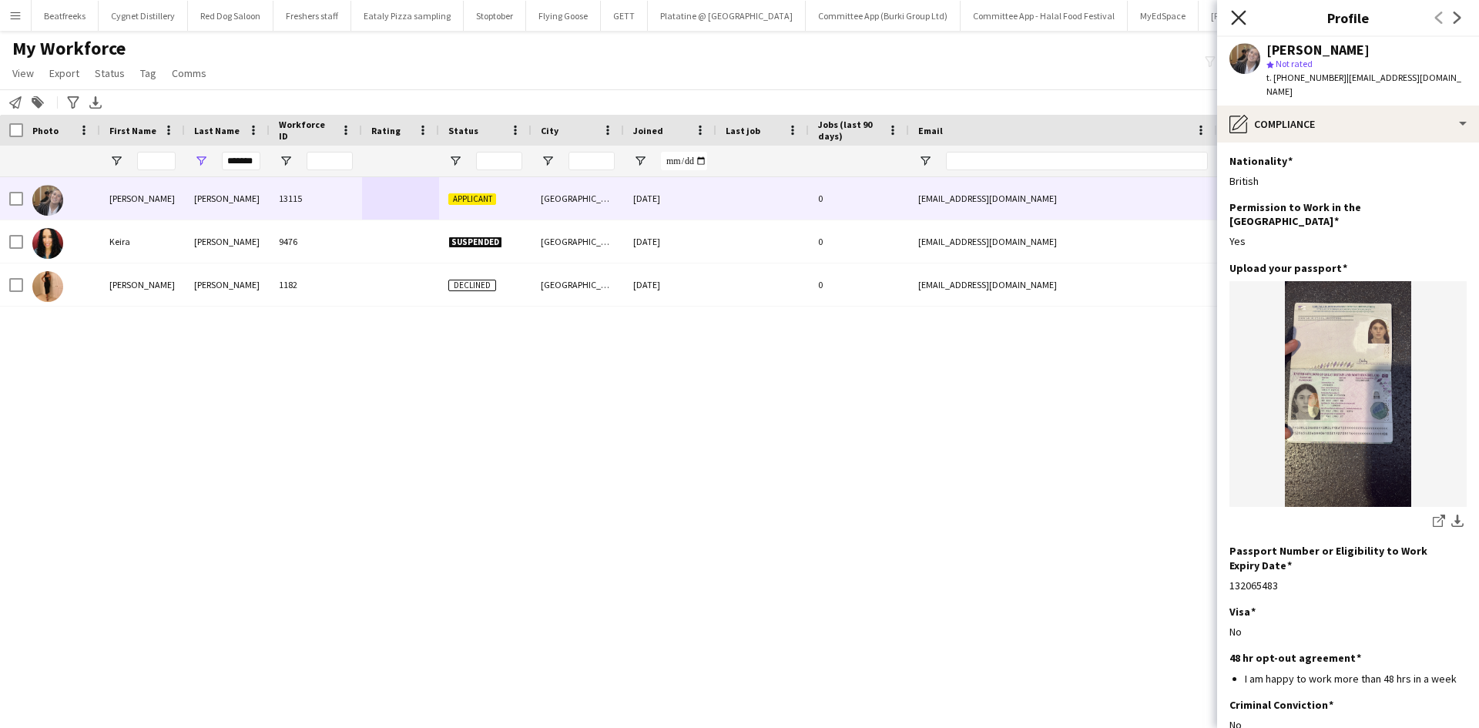
click at [1238, 14] on icon "Close pop-in" at bounding box center [1238, 17] width 15 height 15
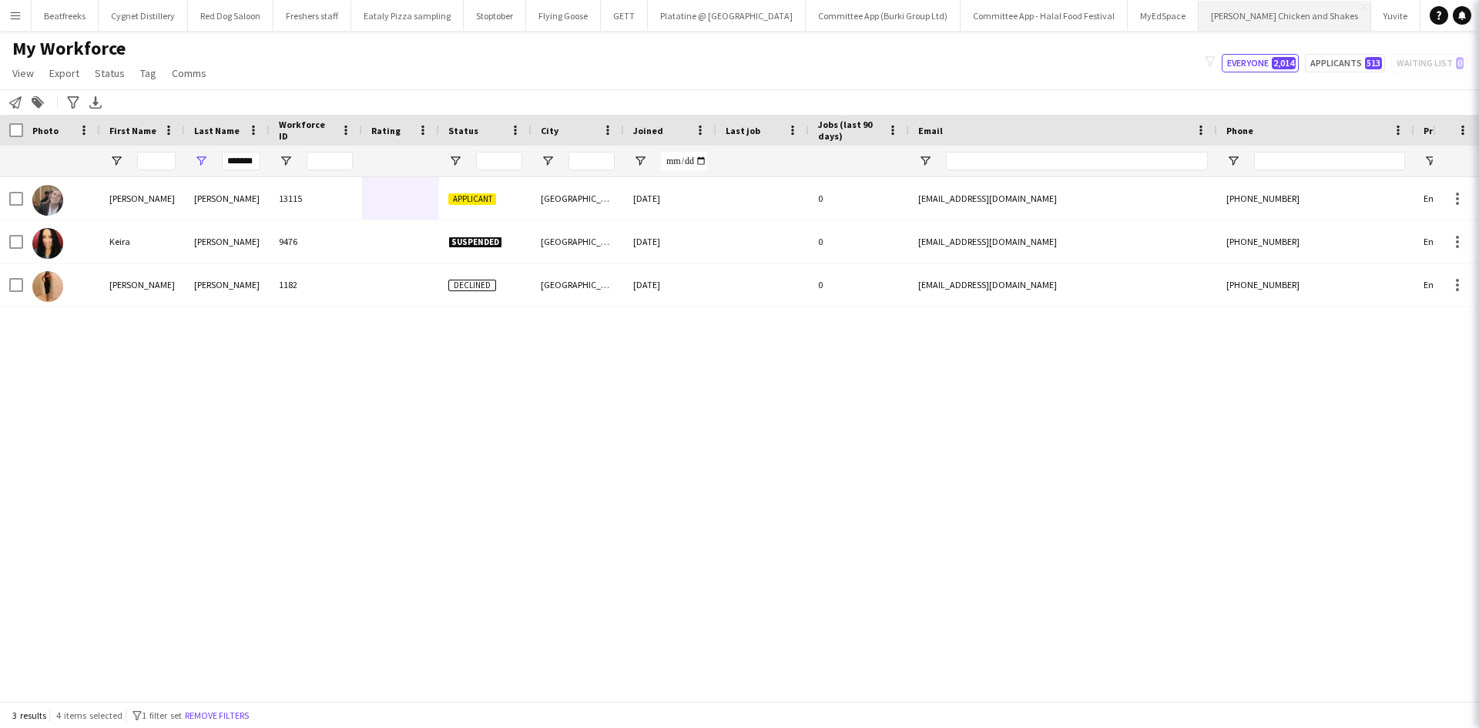
click at [1233, 18] on button "Miss Millies Chicken and Shakes Close" at bounding box center [1284, 16] width 173 height 30
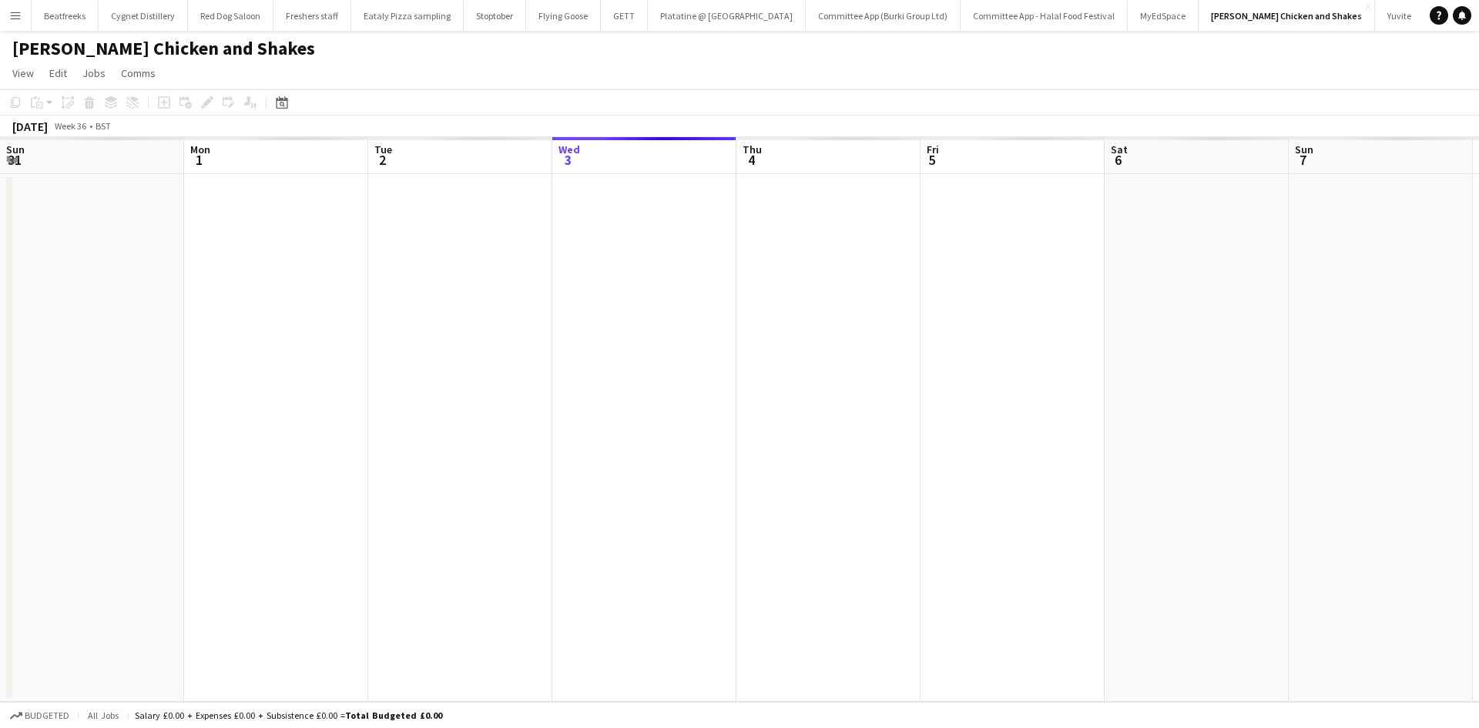
scroll to position [0, 368]
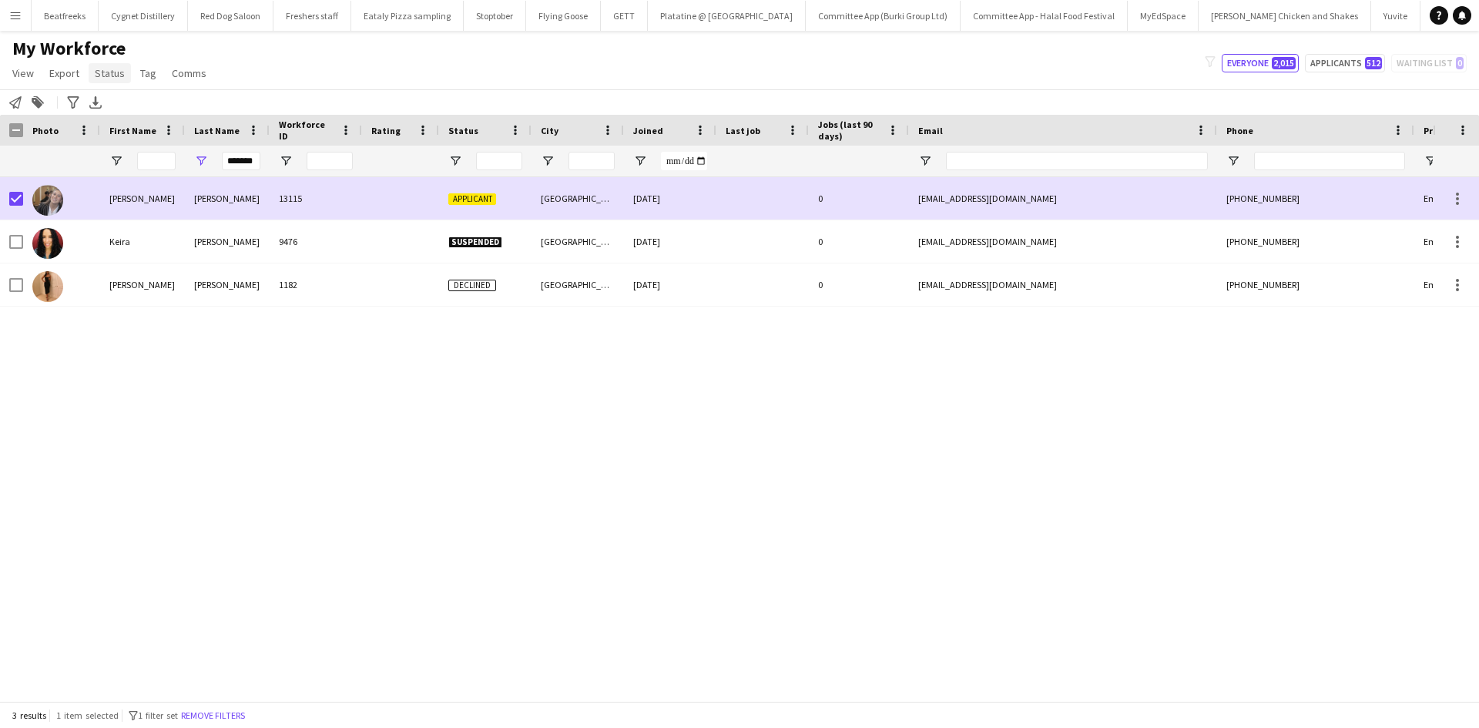
click at [104, 69] on span "Status" at bounding box center [110, 73] width 30 height 14
click at [166, 116] on link "Edit" at bounding box center [143, 106] width 108 height 32
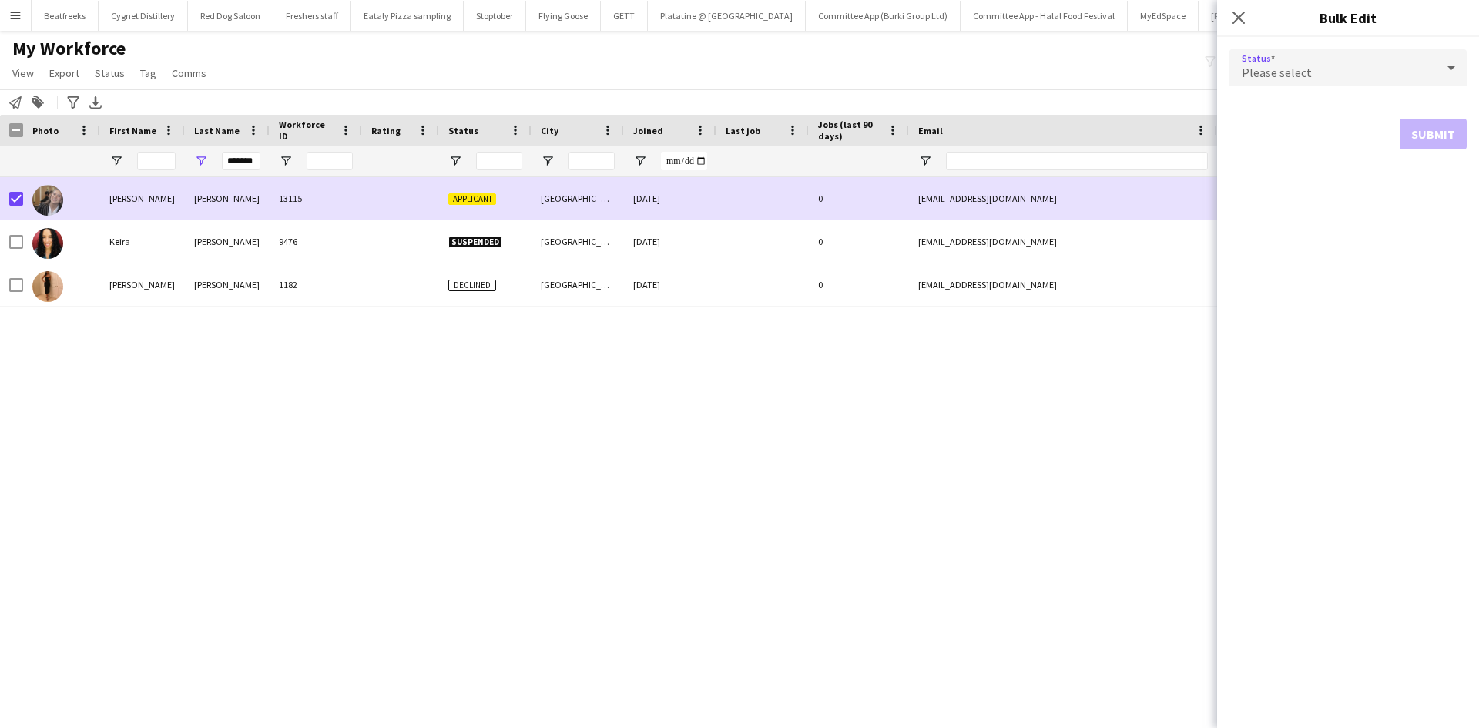
click at [1397, 61] on div "Please select" at bounding box center [1332, 67] width 206 height 37
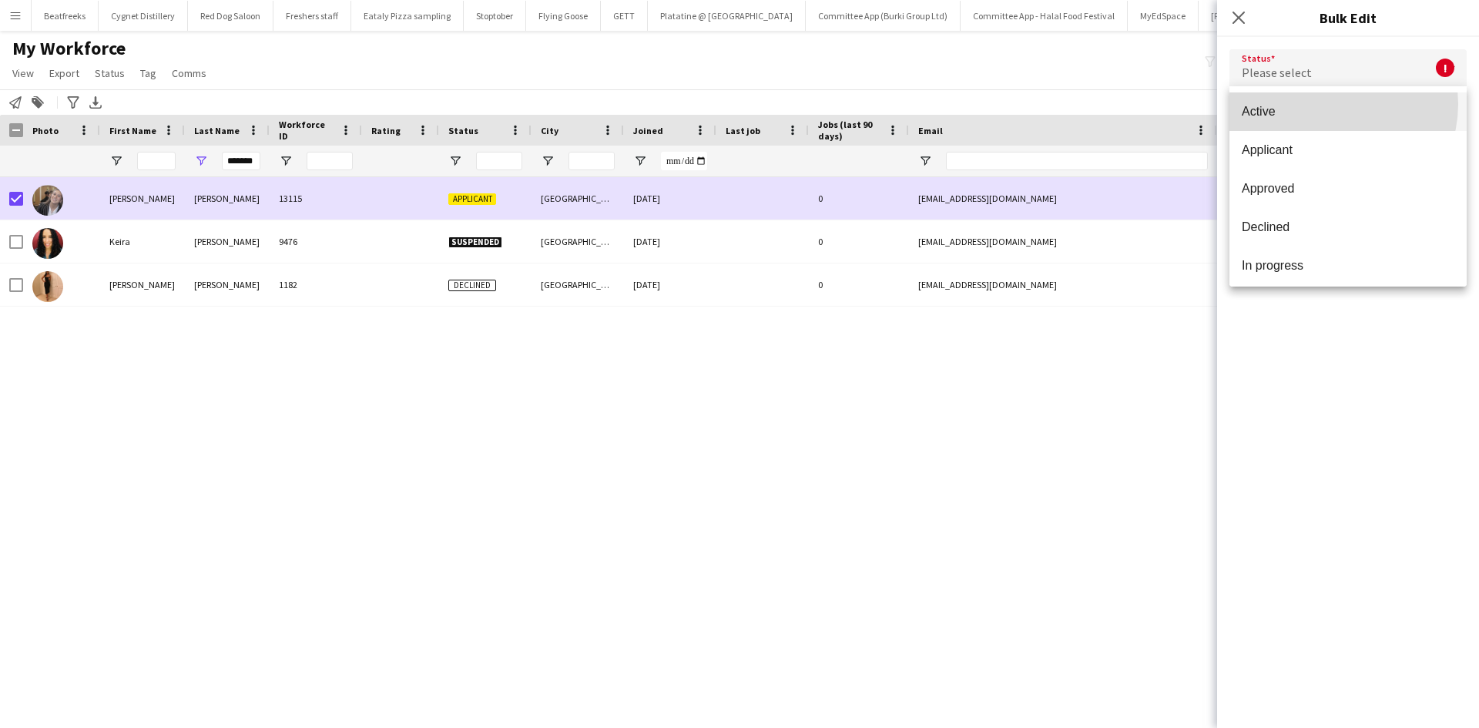
click at [1328, 104] on span "Active" at bounding box center [1347, 111] width 213 height 15
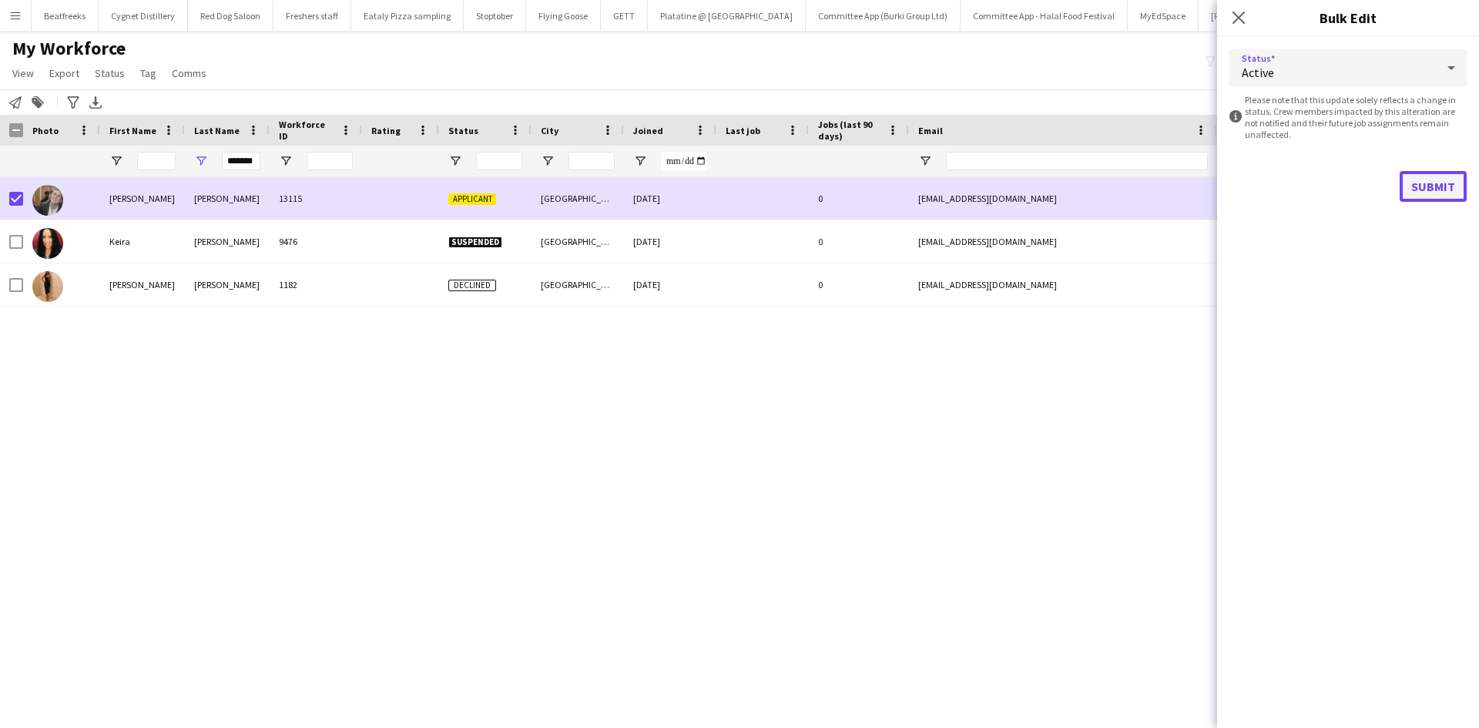
click at [1440, 187] on button "Submit" at bounding box center [1432, 186] width 67 height 31
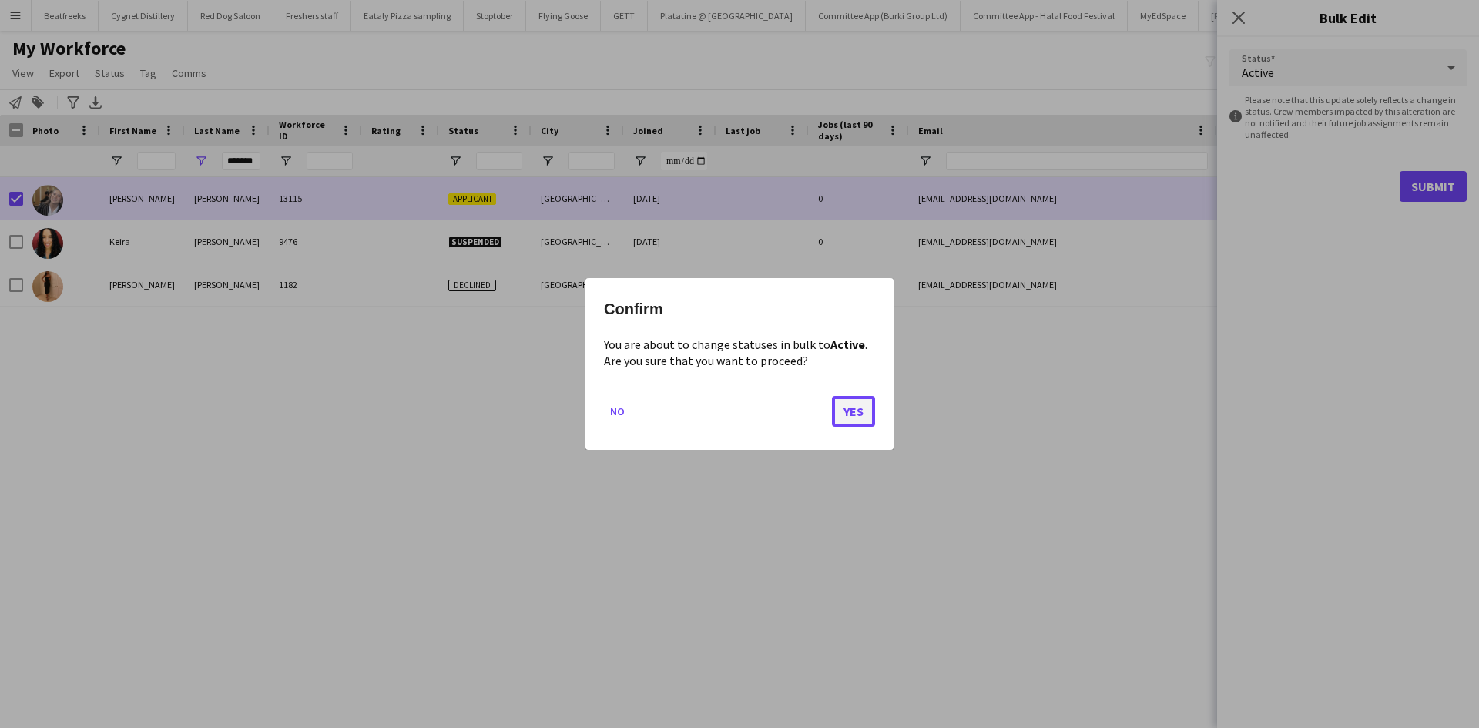
click at [849, 413] on button "Yes" at bounding box center [853, 411] width 43 height 31
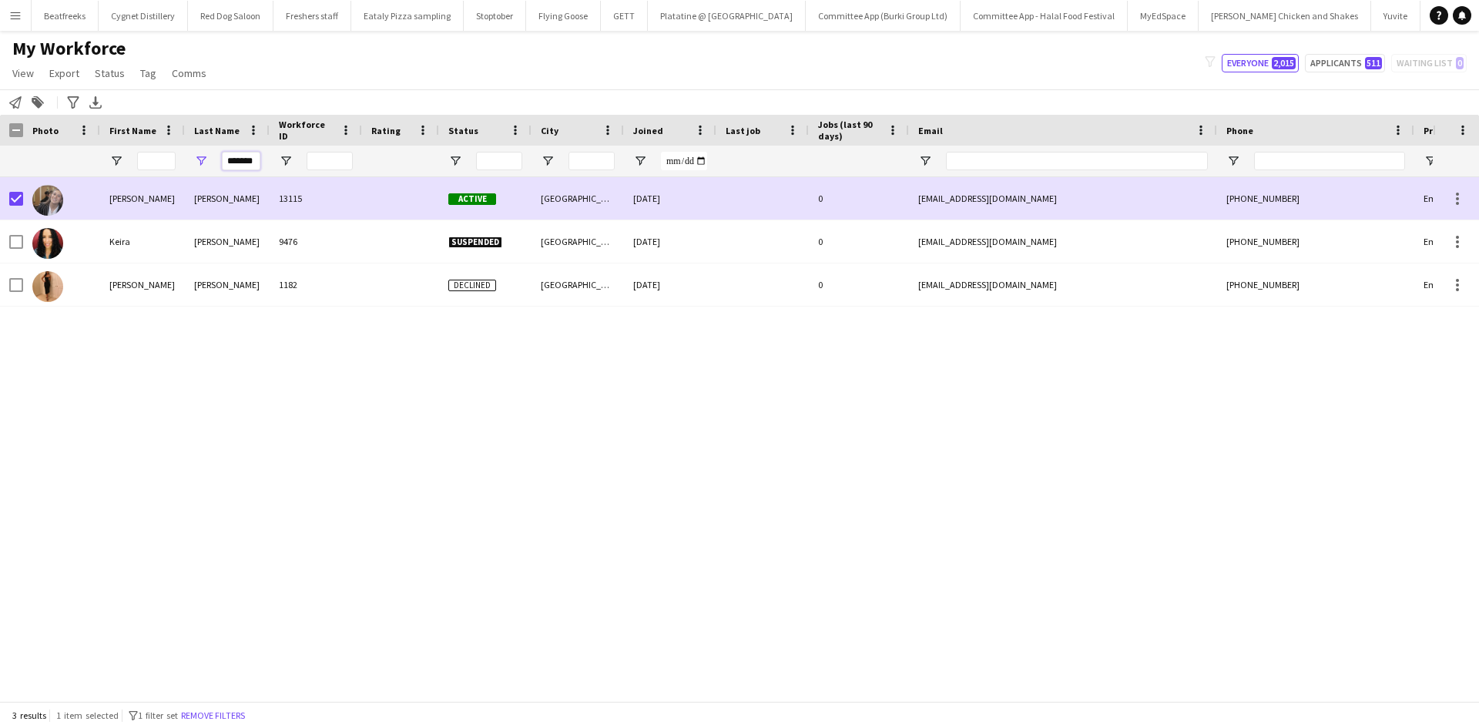
drag, startPoint x: 259, startPoint y: 161, endPoint x: 187, endPoint y: 168, distance: 72.0
click at [187, 168] on div "*******" at bounding box center [227, 161] width 85 height 31
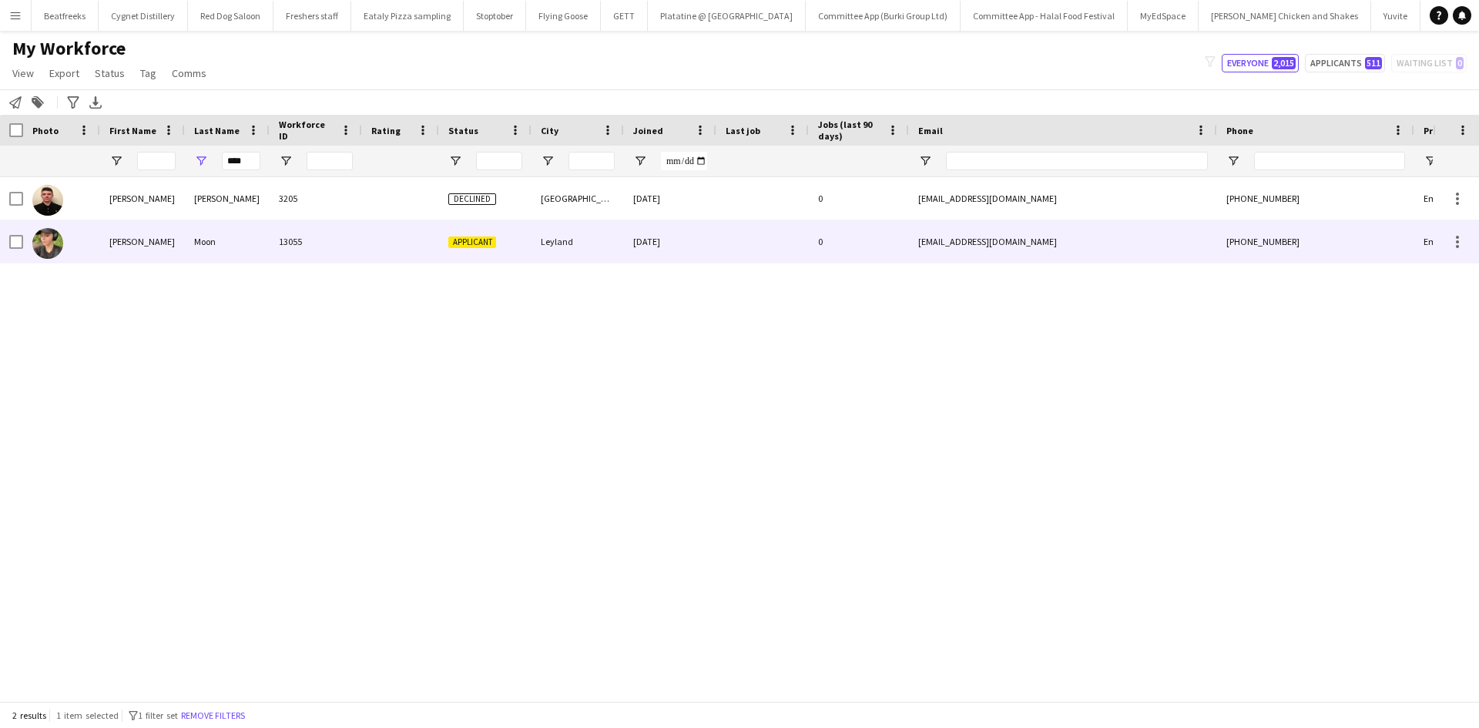
click at [185, 237] on div "Moon" at bounding box center [227, 241] width 85 height 42
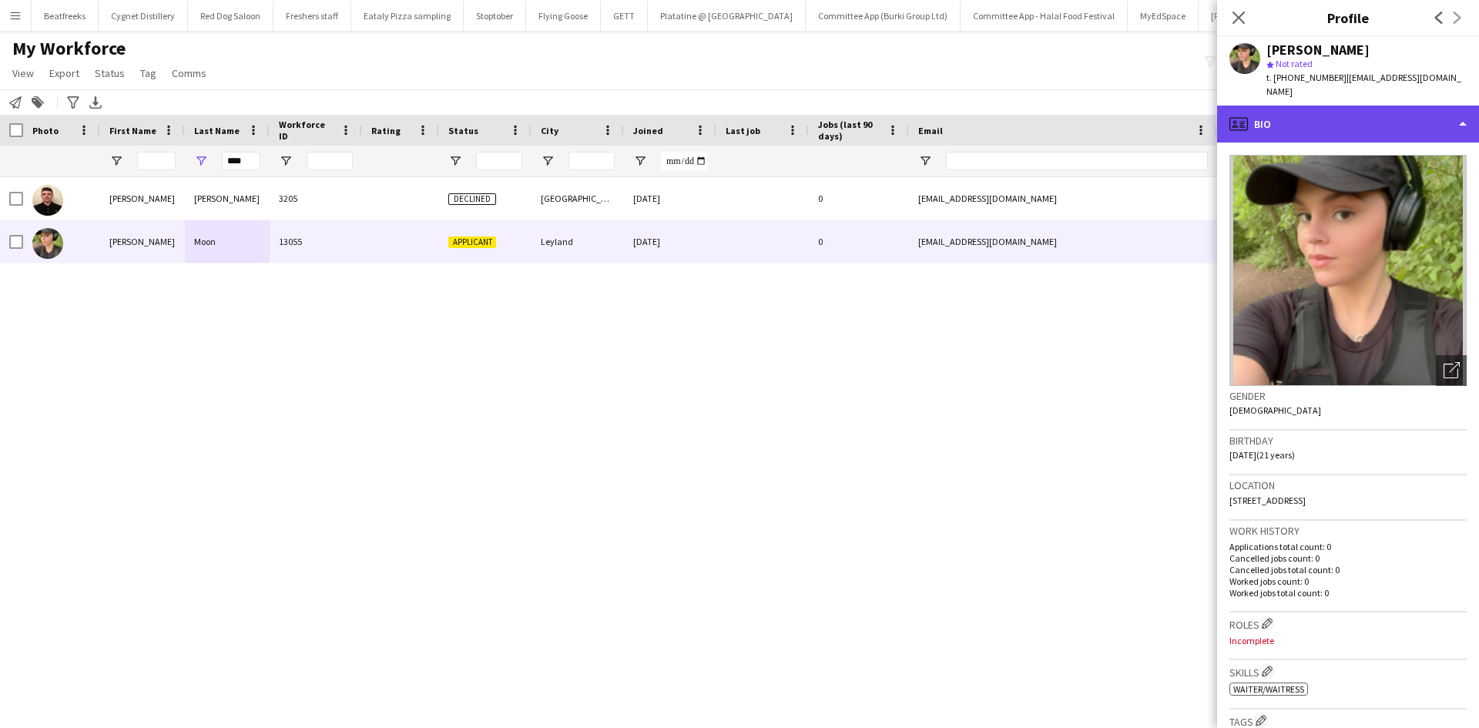
click at [1321, 125] on div "profile Bio" at bounding box center [1348, 124] width 262 height 37
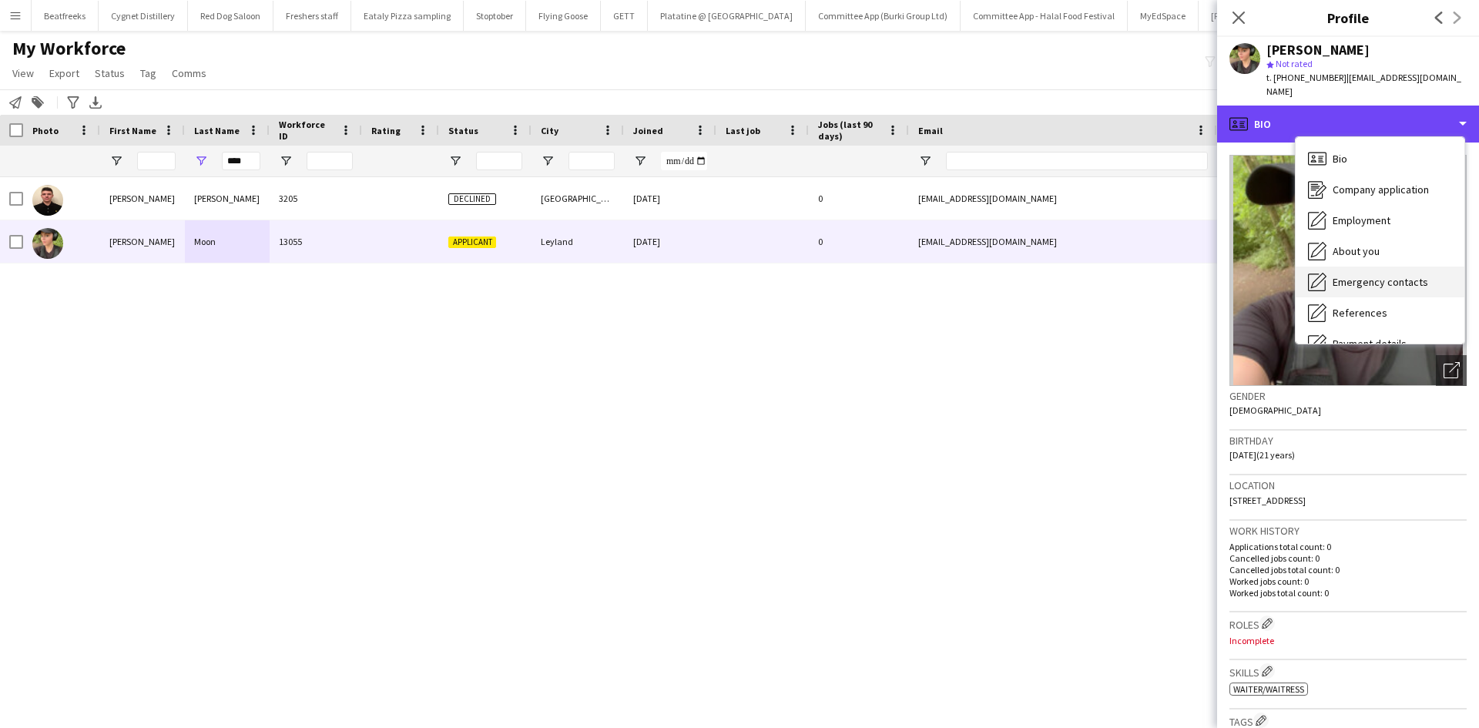
scroll to position [206, 0]
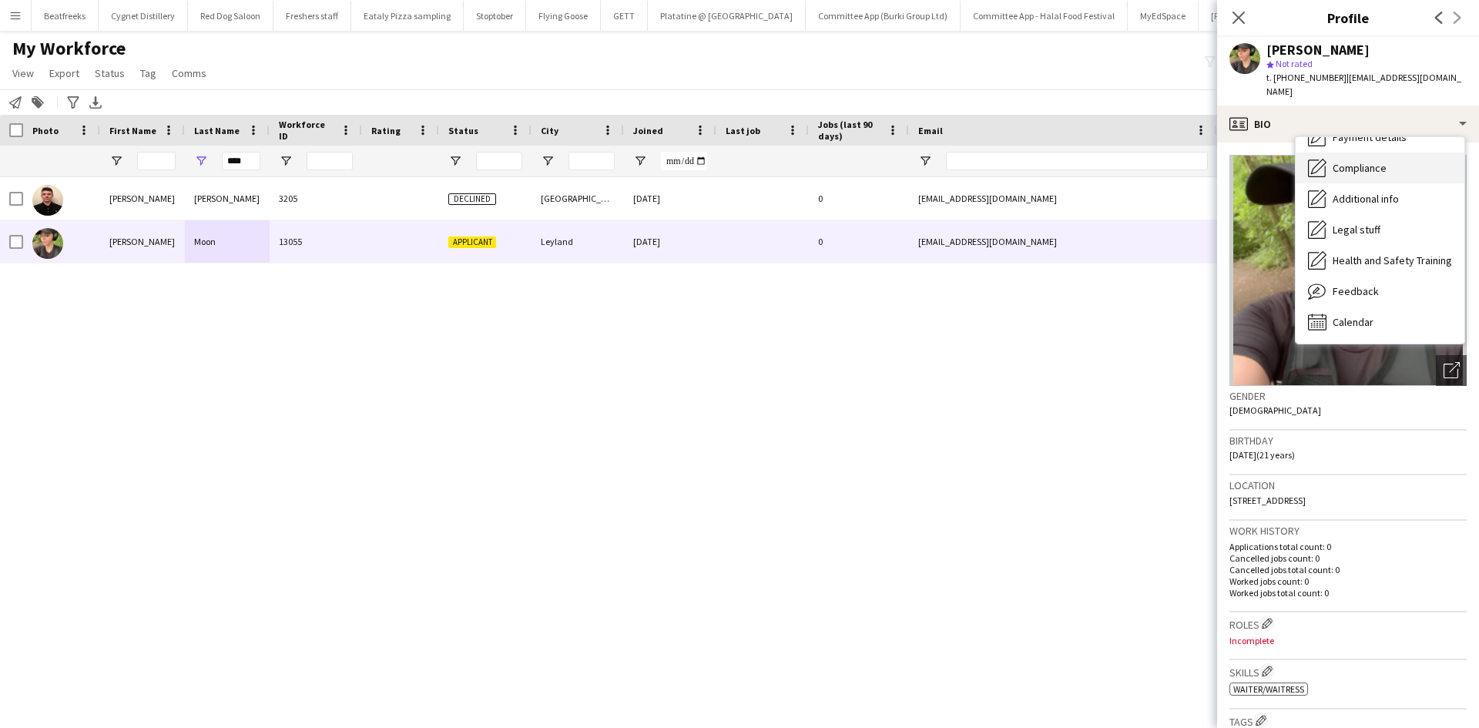
click at [1358, 161] on span "Compliance" at bounding box center [1359, 168] width 54 height 14
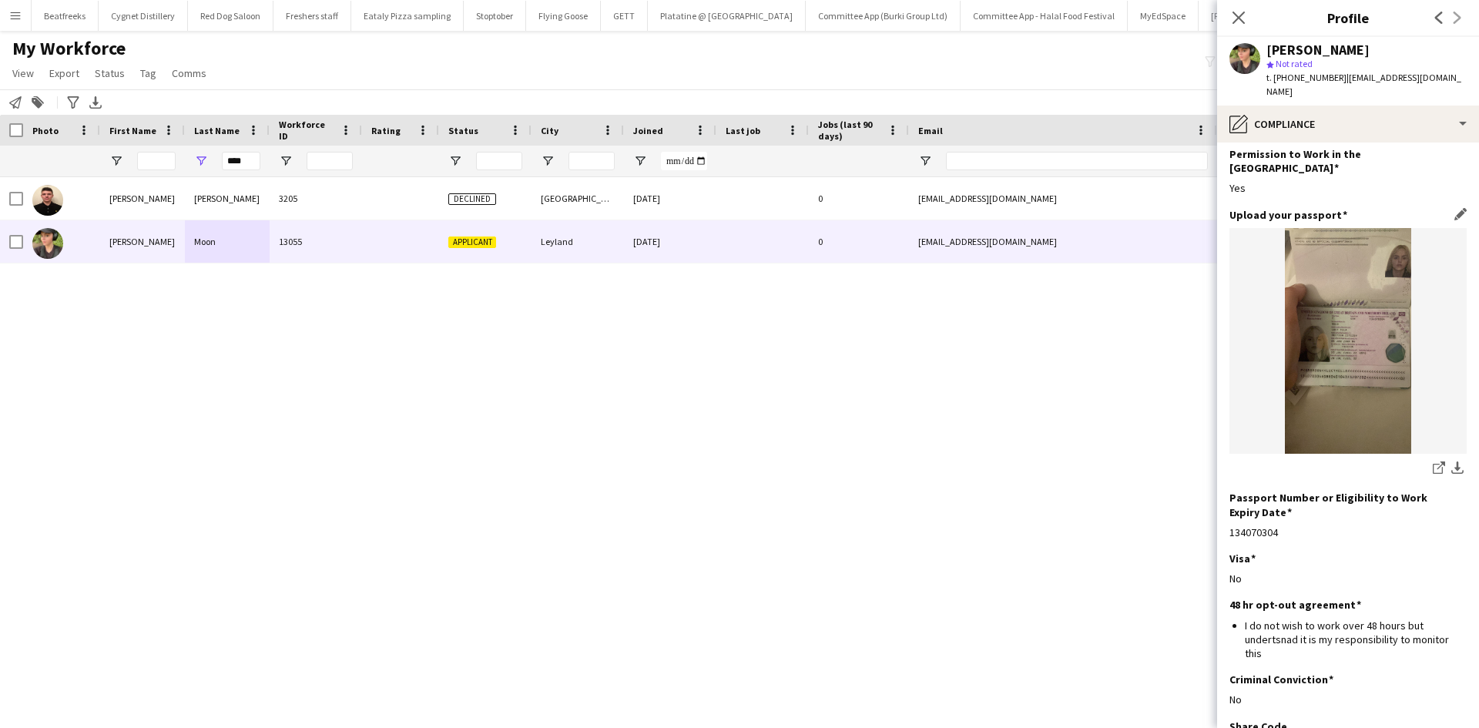
scroll to position [55, 0]
click at [1451, 461] on app-icon "download-bottom" at bounding box center [1457, 468] width 12 height 15
click at [1231, 12] on icon "Close pop-in" at bounding box center [1238, 17] width 15 height 15
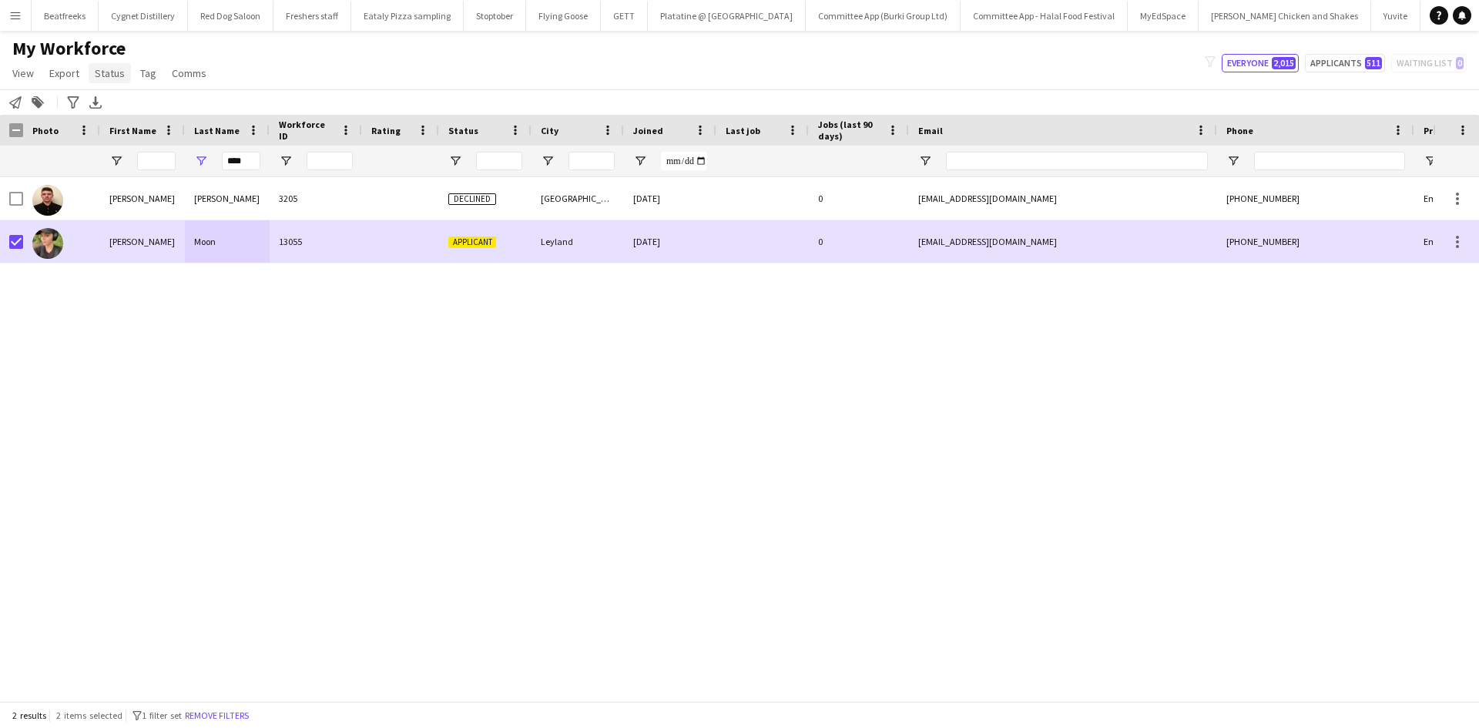
click at [104, 75] on span "Status" at bounding box center [110, 73] width 30 height 14
click at [139, 100] on link "Edit" at bounding box center [143, 106] width 108 height 32
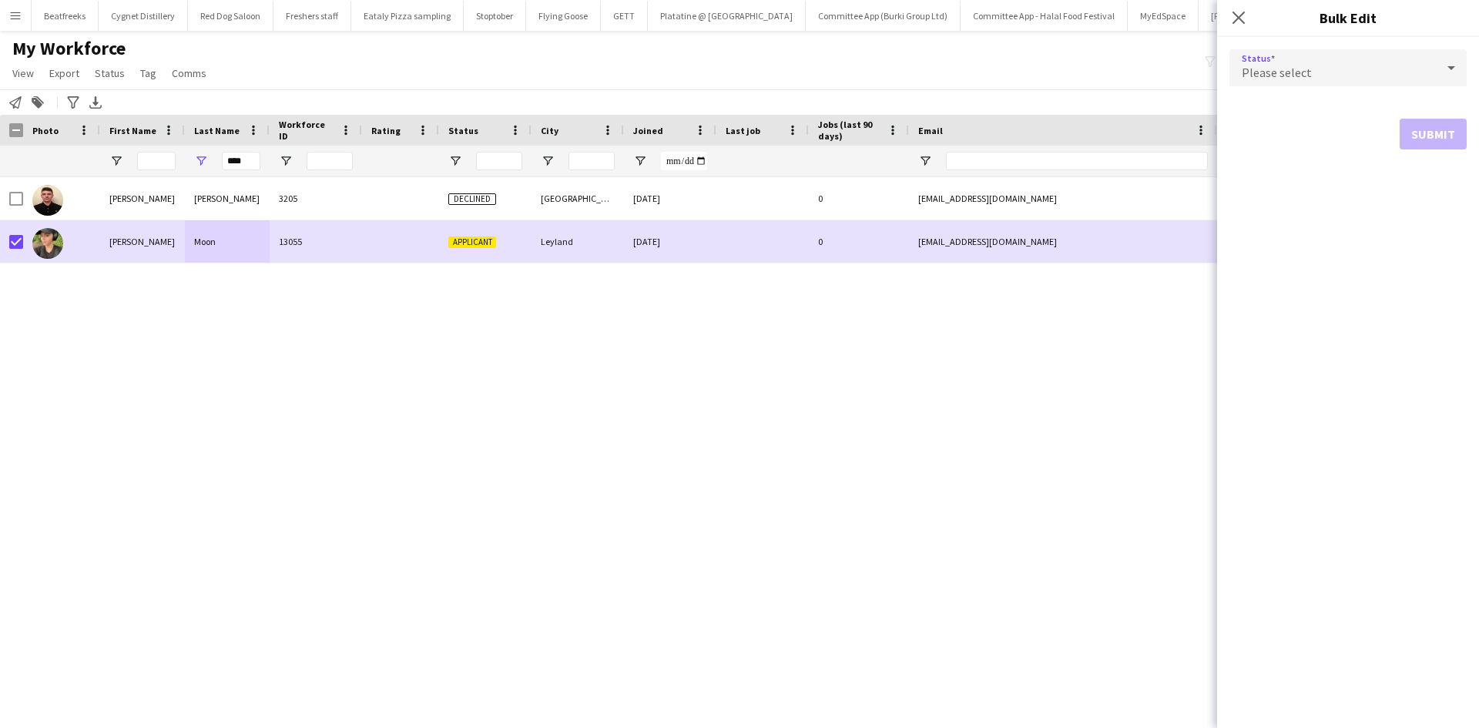
click at [1292, 65] on span "Please select" at bounding box center [1276, 72] width 70 height 15
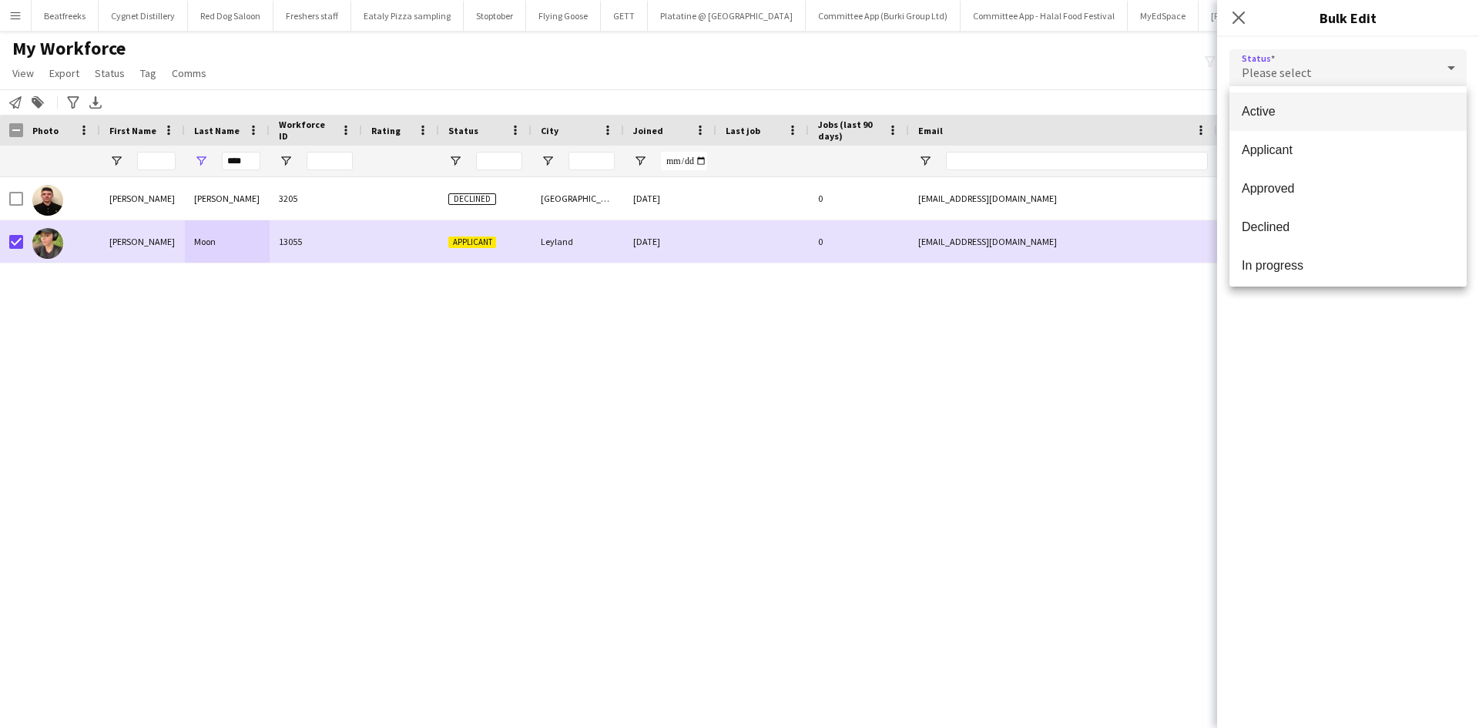
click at [1320, 113] on span "Active" at bounding box center [1347, 111] width 213 height 15
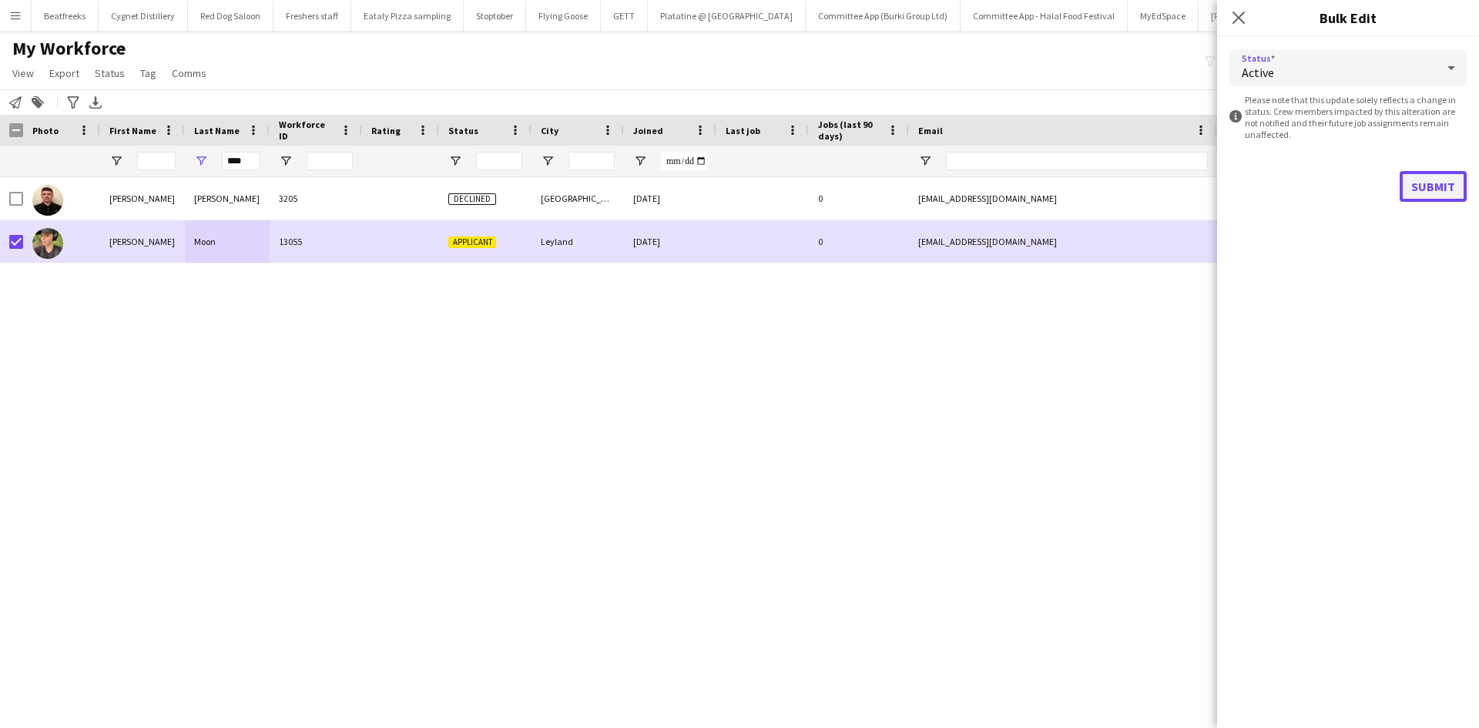
click at [1419, 197] on button "Submit" at bounding box center [1432, 186] width 67 height 31
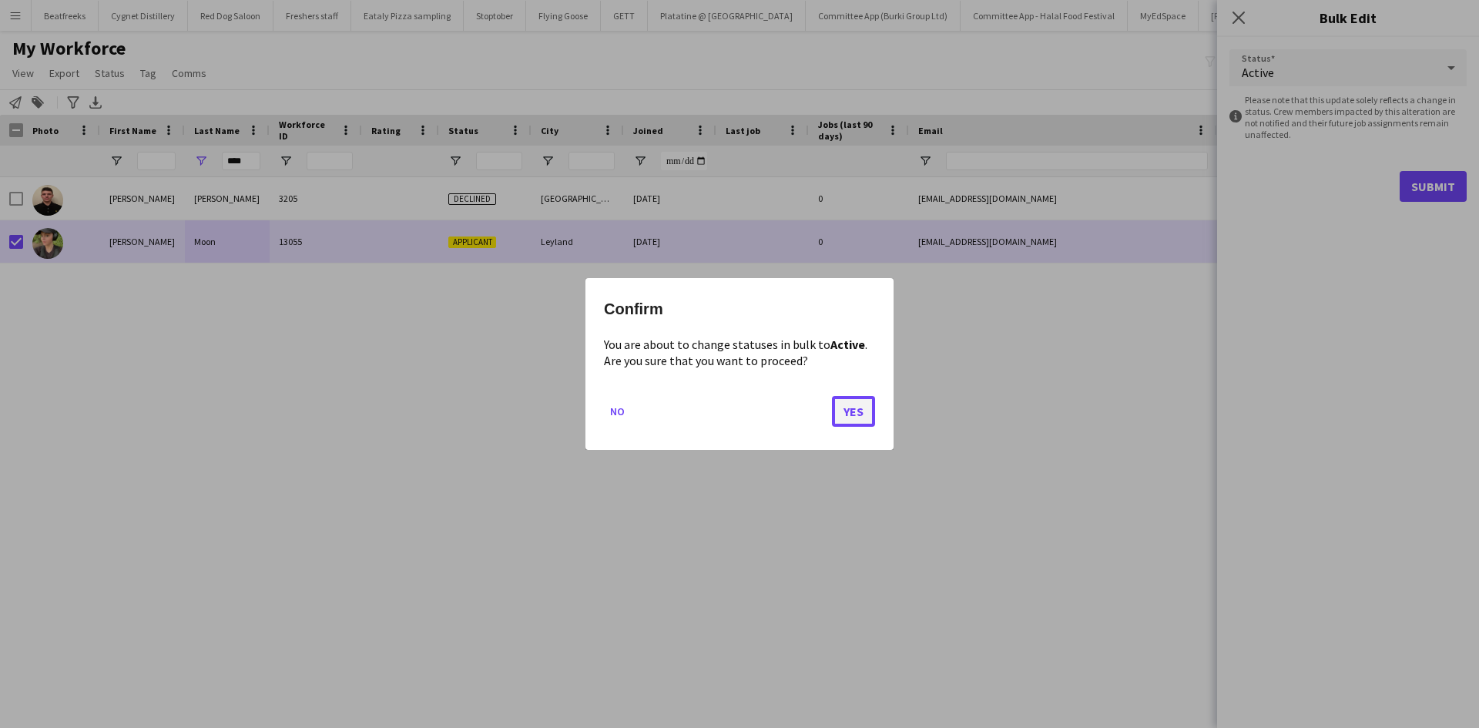
click at [849, 407] on button "Yes" at bounding box center [853, 411] width 43 height 31
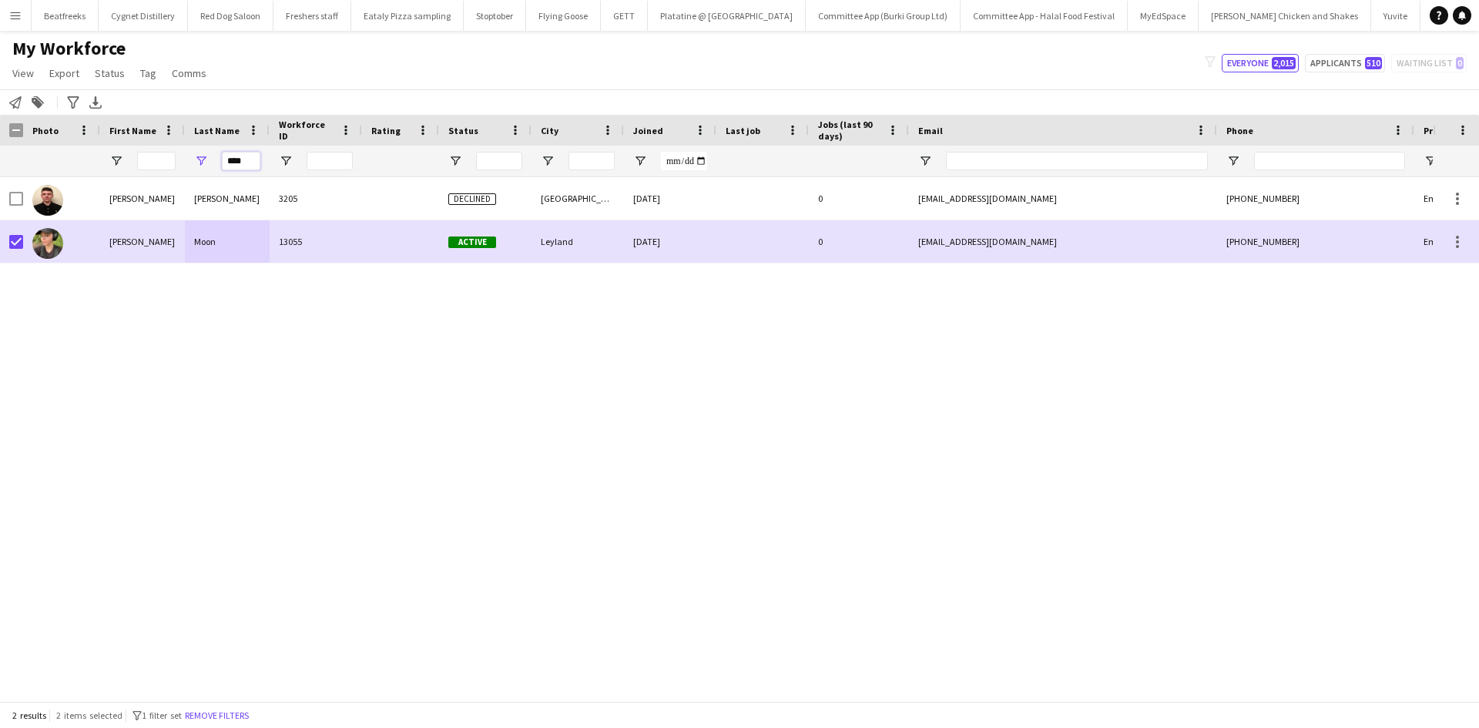
drag, startPoint x: 256, startPoint y: 164, endPoint x: 185, endPoint y: 163, distance: 70.9
click at [185, 163] on div "****" at bounding box center [227, 161] width 85 height 31
click at [117, 76] on span "Status" at bounding box center [110, 73] width 30 height 14
click at [173, 110] on link "Edit" at bounding box center [143, 106] width 108 height 32
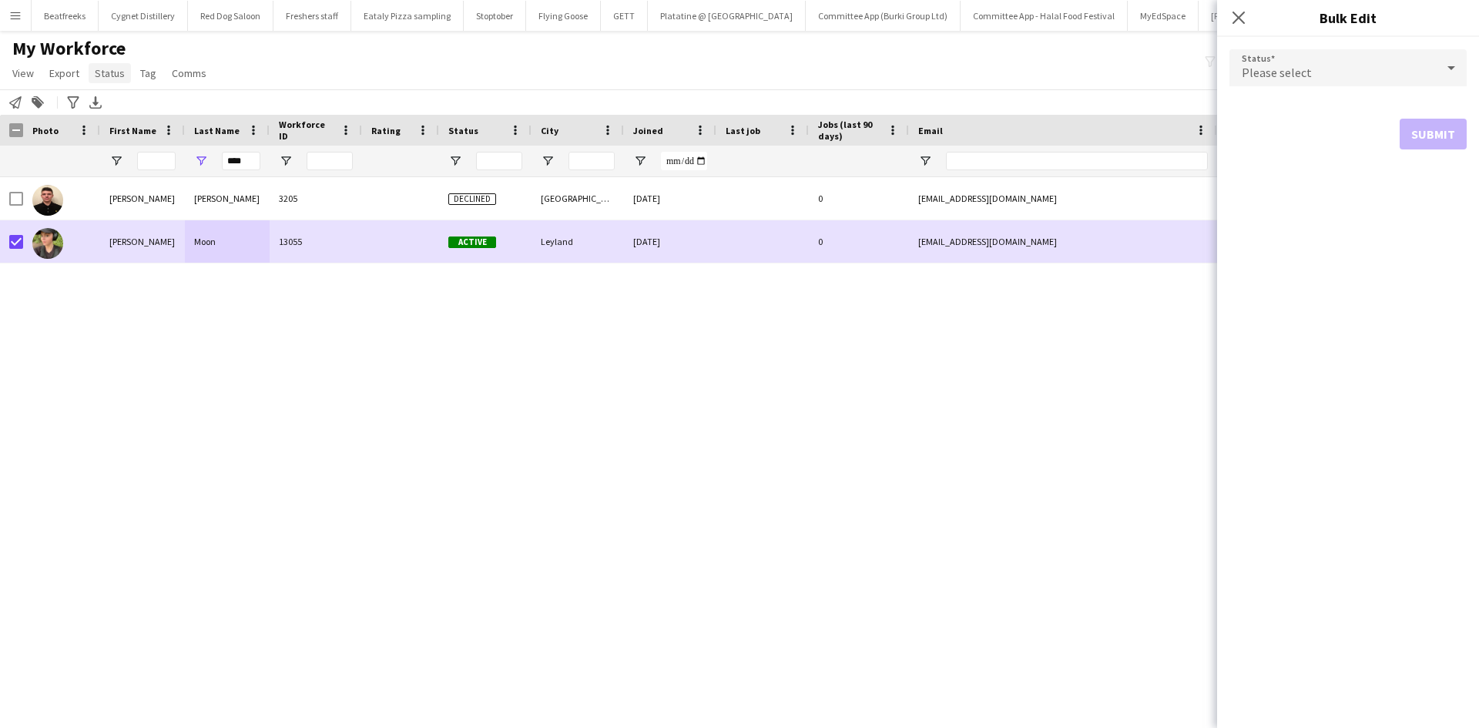
click at [111, 71] on span "Status" at bounding box center [110, 73] width 30 height 14
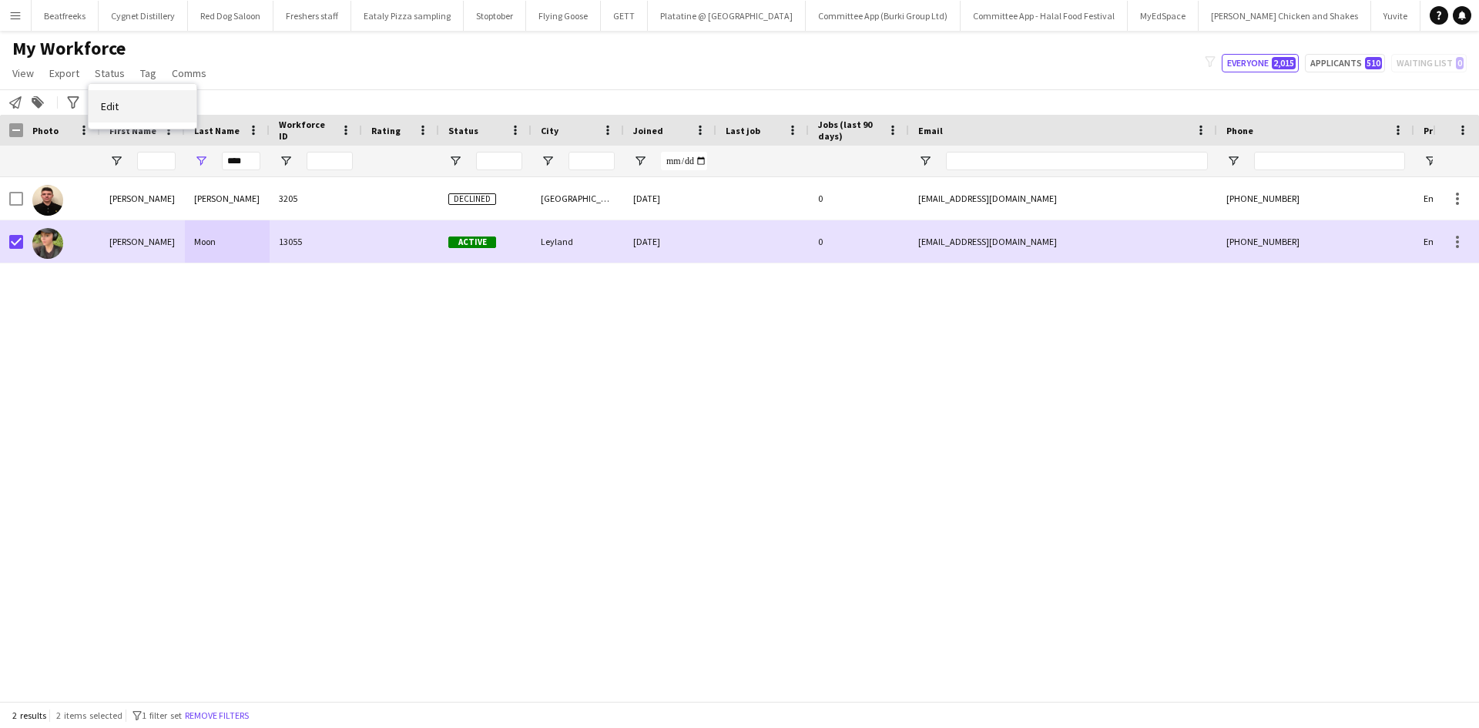
click at [132, 102] on link "Edit" at bounding box center [143, 106] width 108 height 32
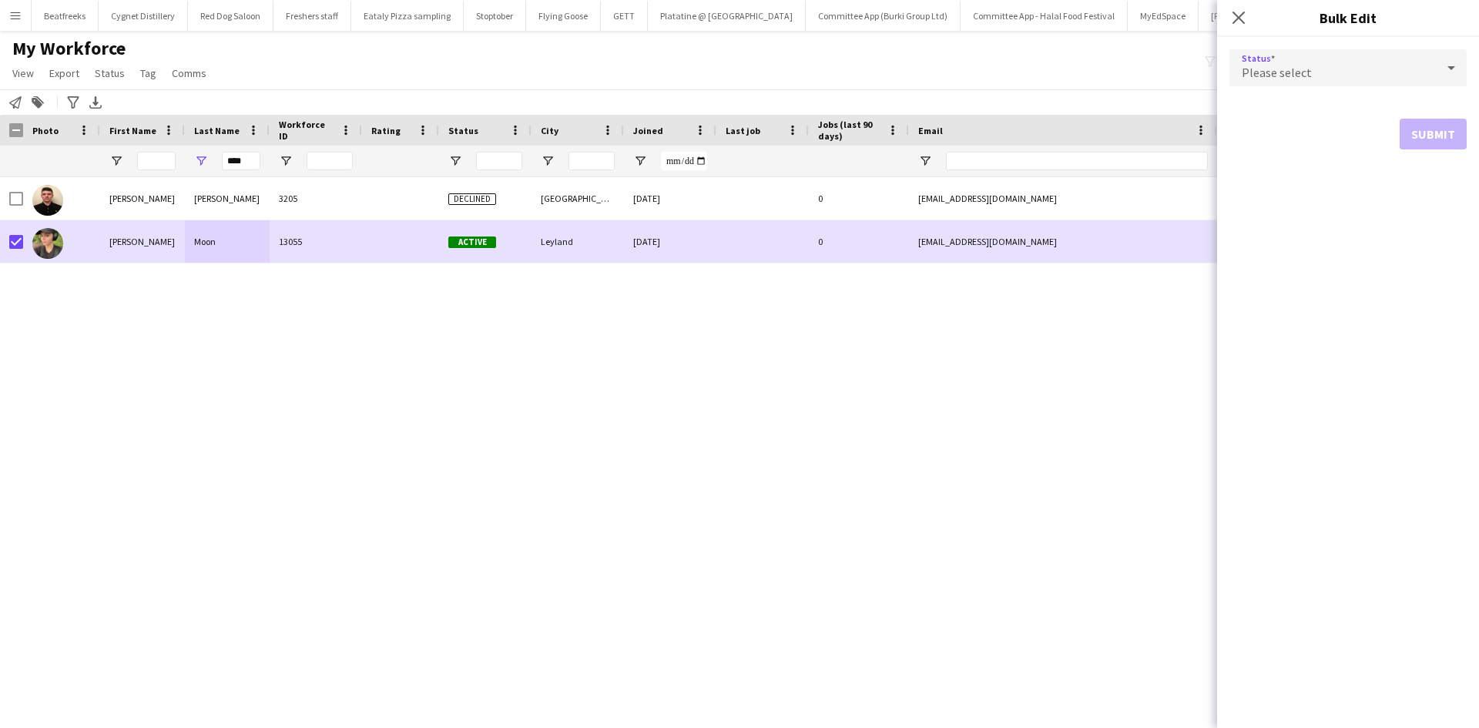
click at [1388, 76] on div "Please select" at bounding box center [1332, 67] width 206 height 37
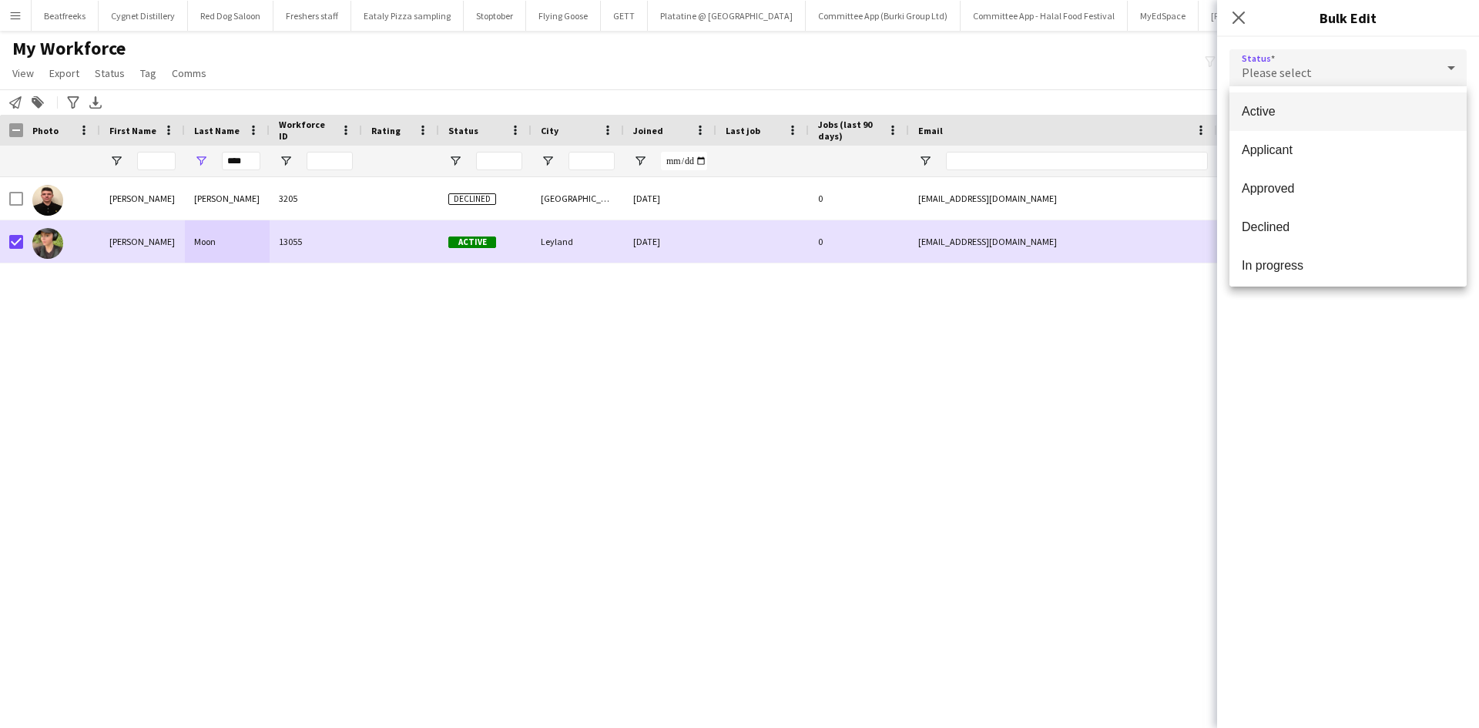
click at [1296, 112] on span "Active" at bounding box center [1347, 111] width 213 height 15
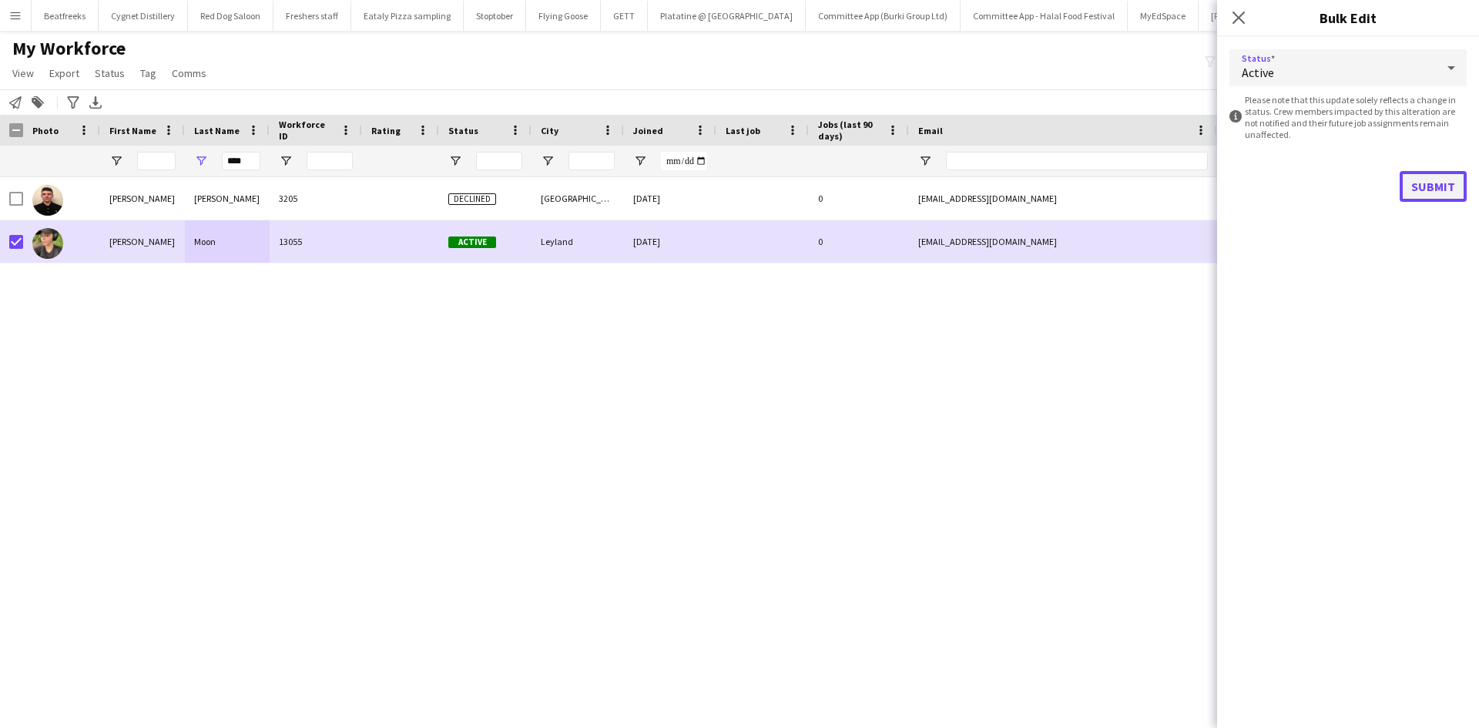
click at [1425, 177] on button "Submit" at bounding box center [1432, 186] width 67 height 31
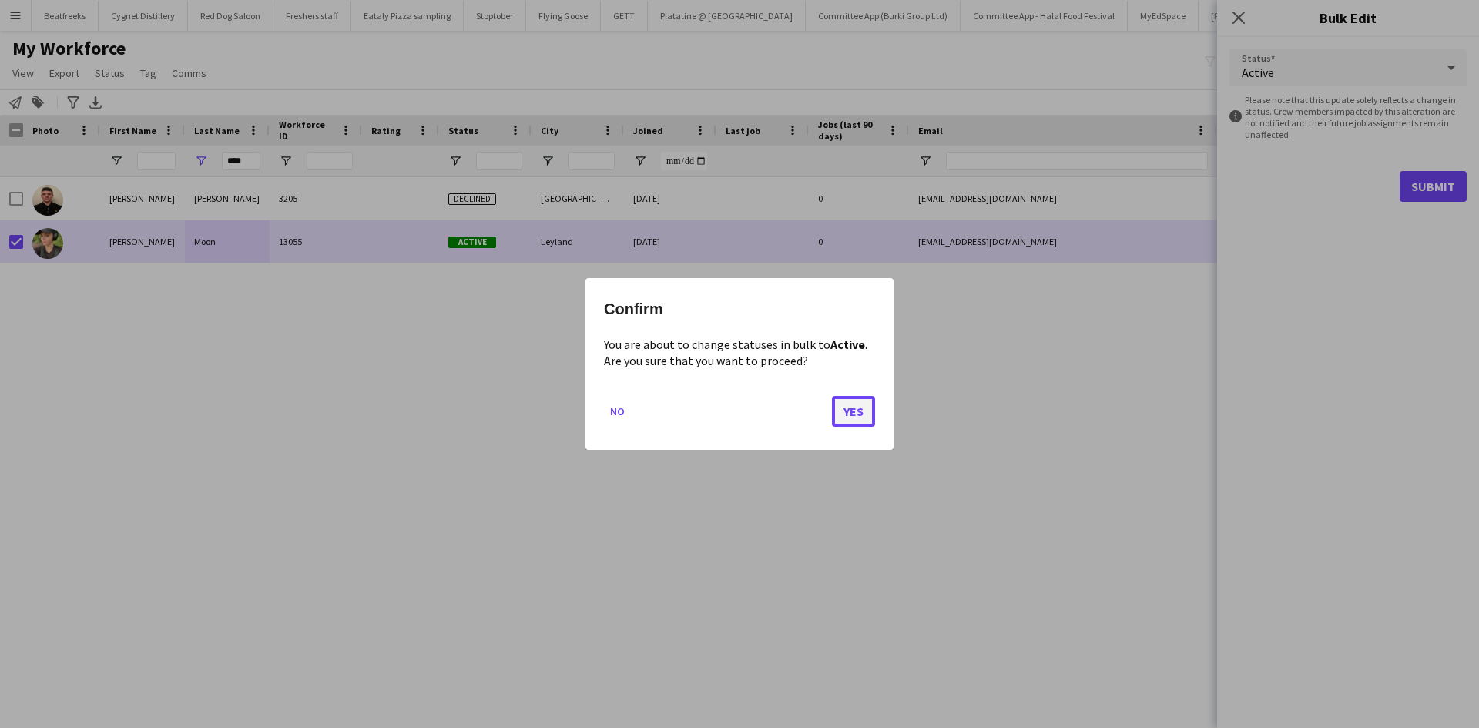
click at [856, 410] on button "Yes" at bounding box center [853, 411] width 43 height 31
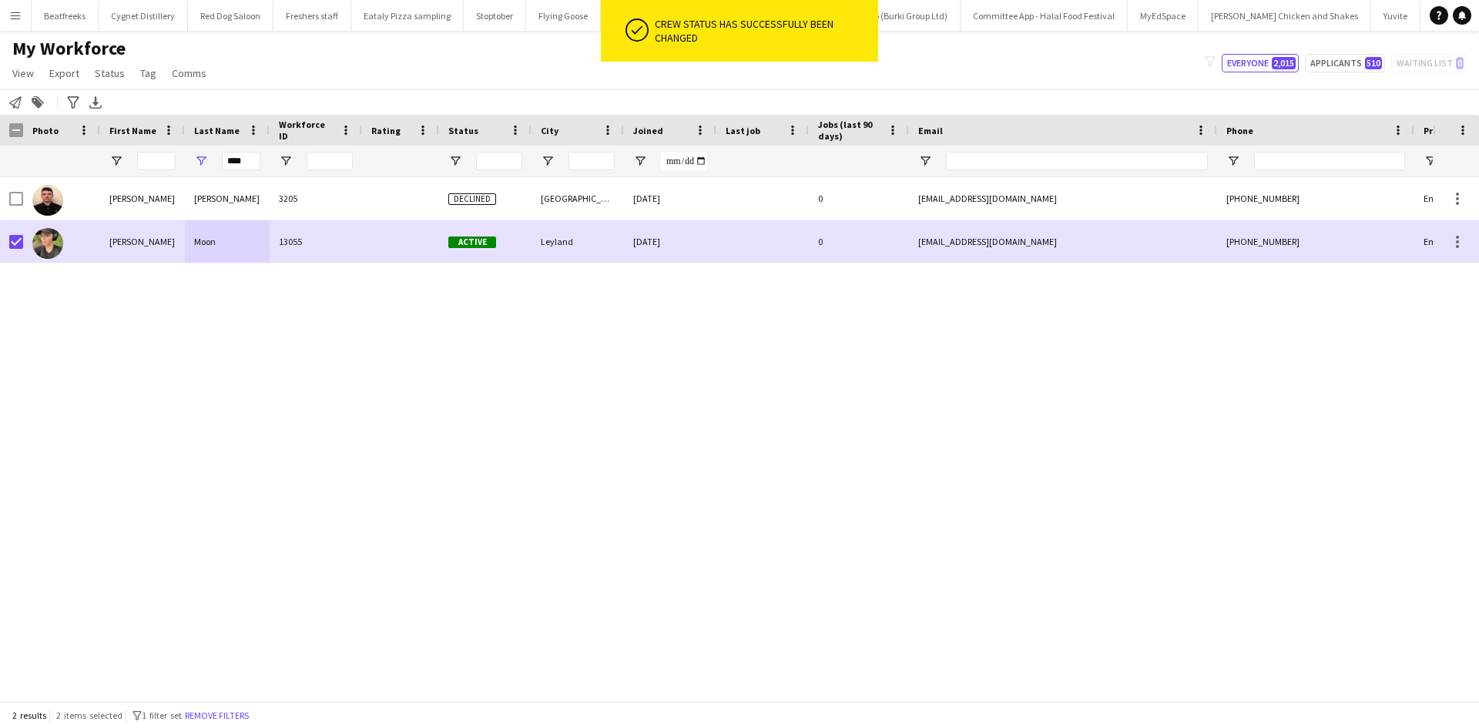
click at [577, 384] on div "Jonny Mooney 3205 Declined Southampton 07-06-2022 0 jonathanmooney97@gmail.com …" at bounding box center [716, 433] width 1432 height 512
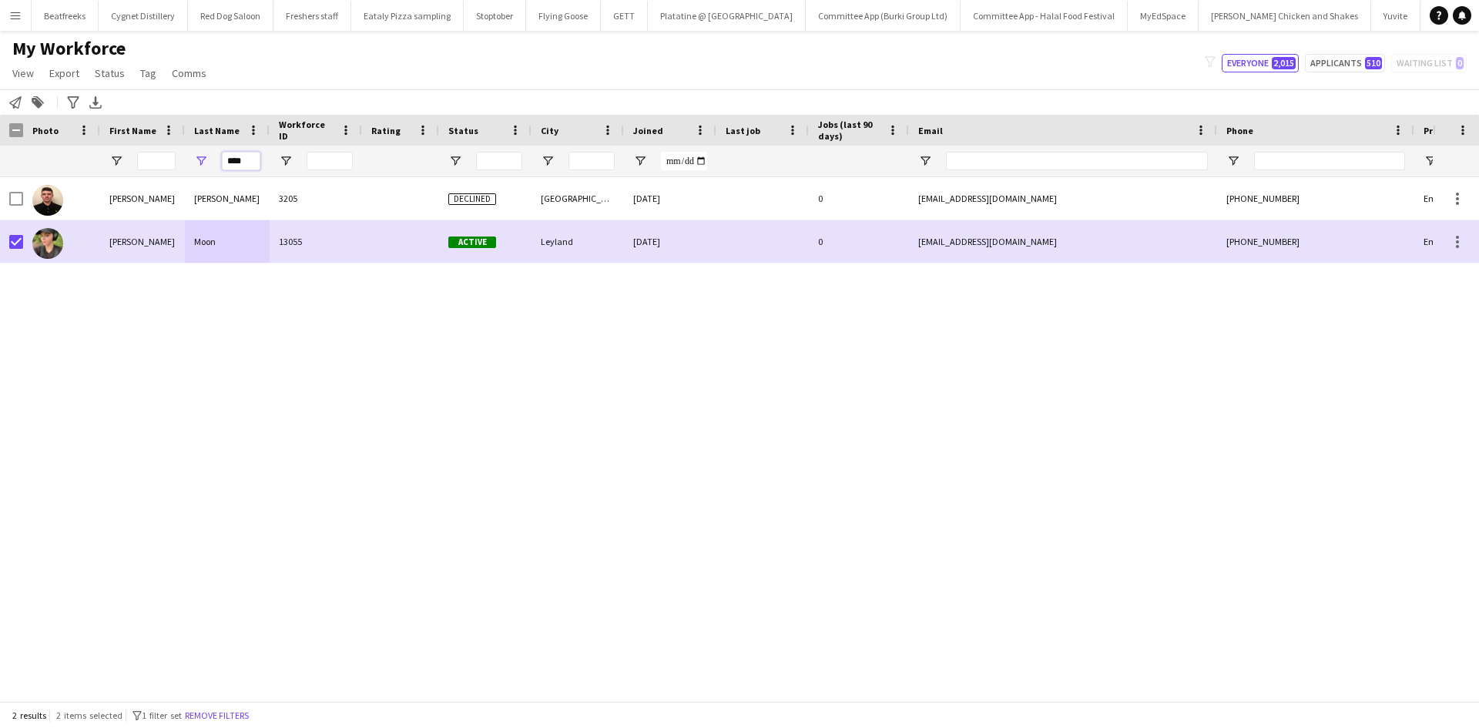
drag, startPoint x: 253, startPoint y: 166, endPoint x: 204, endPoint y: 169, distance: 49.4
click at [204, 169] on div "****" at bounding box center [227, 161] width 85 height 31
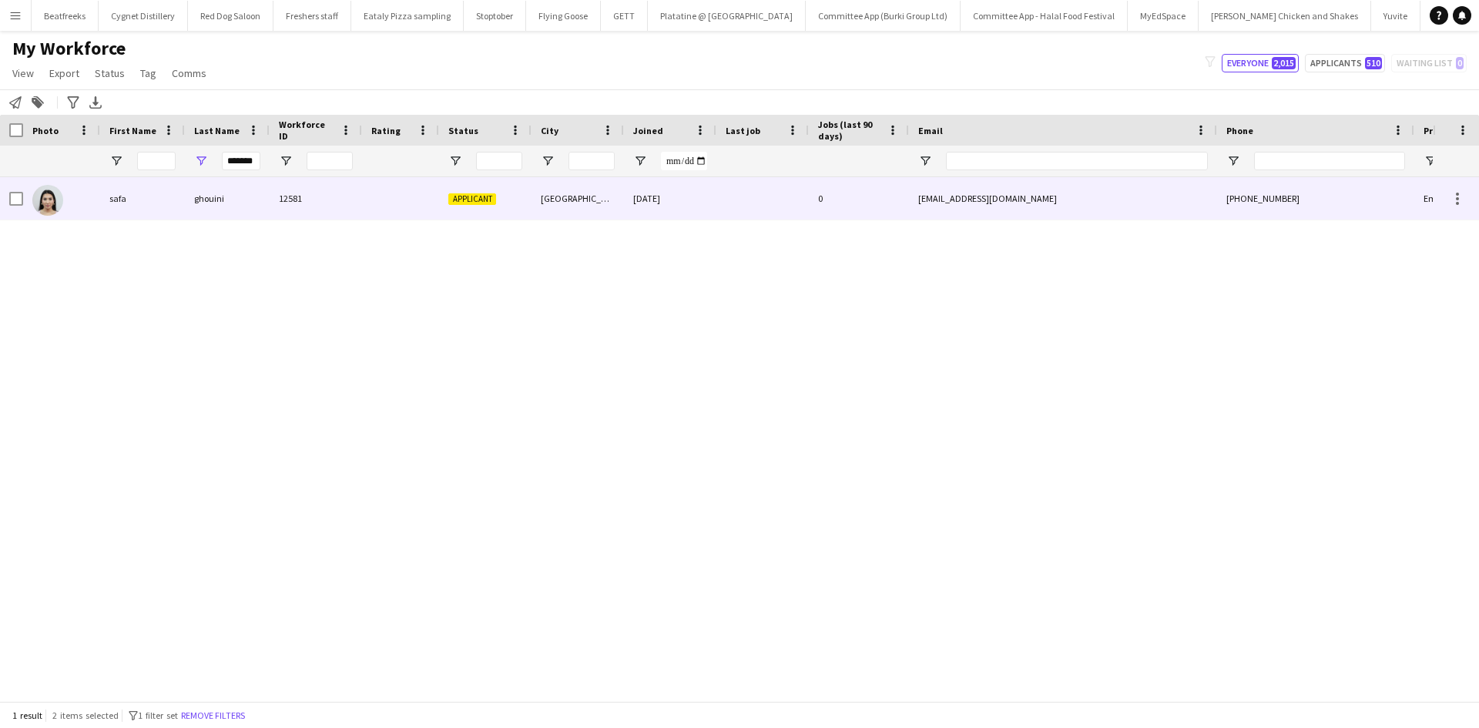
click at [218, 188] on div "ghouini" at bounding box center [227, 198] width 85 height 42
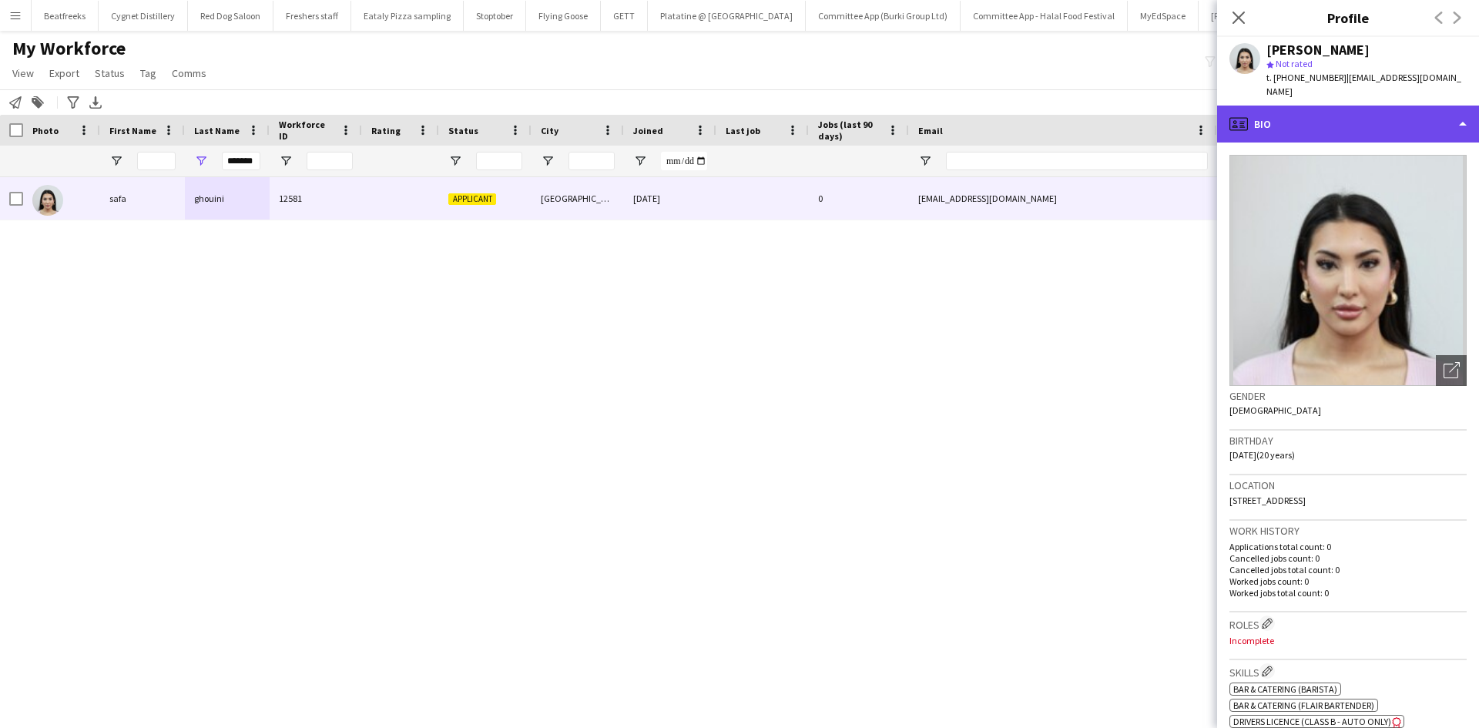
click at [1280, 110] on div "profile Bio" at bounding box center [1348, 124] width 262 height 37
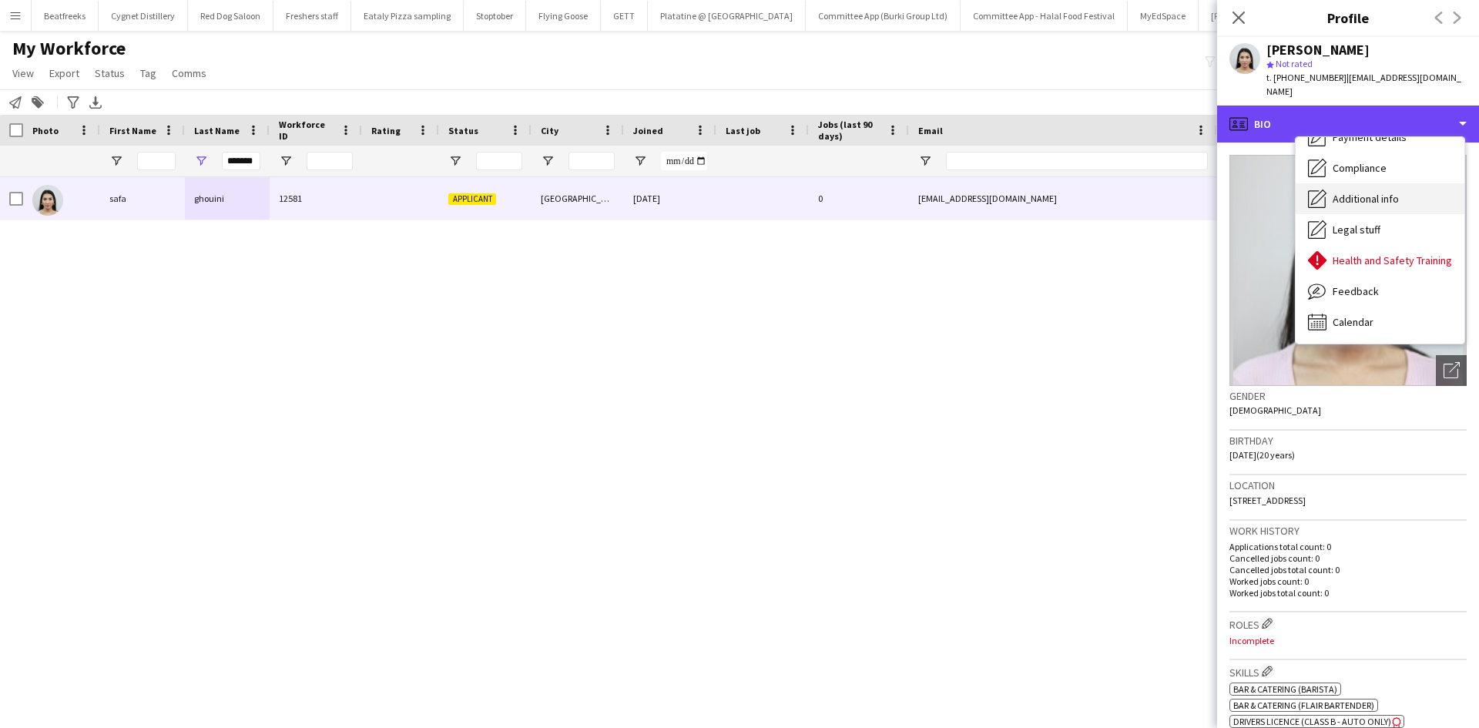
scroll to position [206, 0]
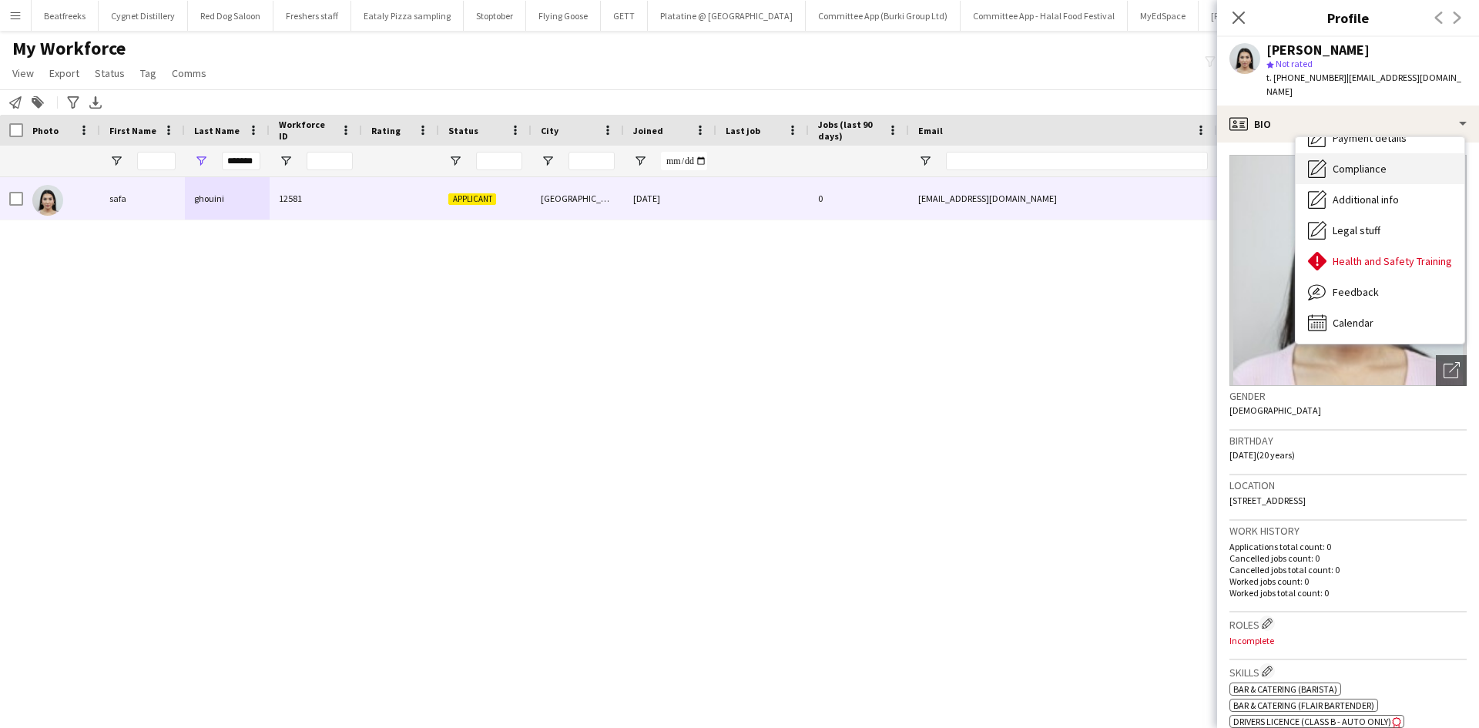
click at [1338, 162] on span "Compliance" at bounding box center [1359, 169] width 54 height 14
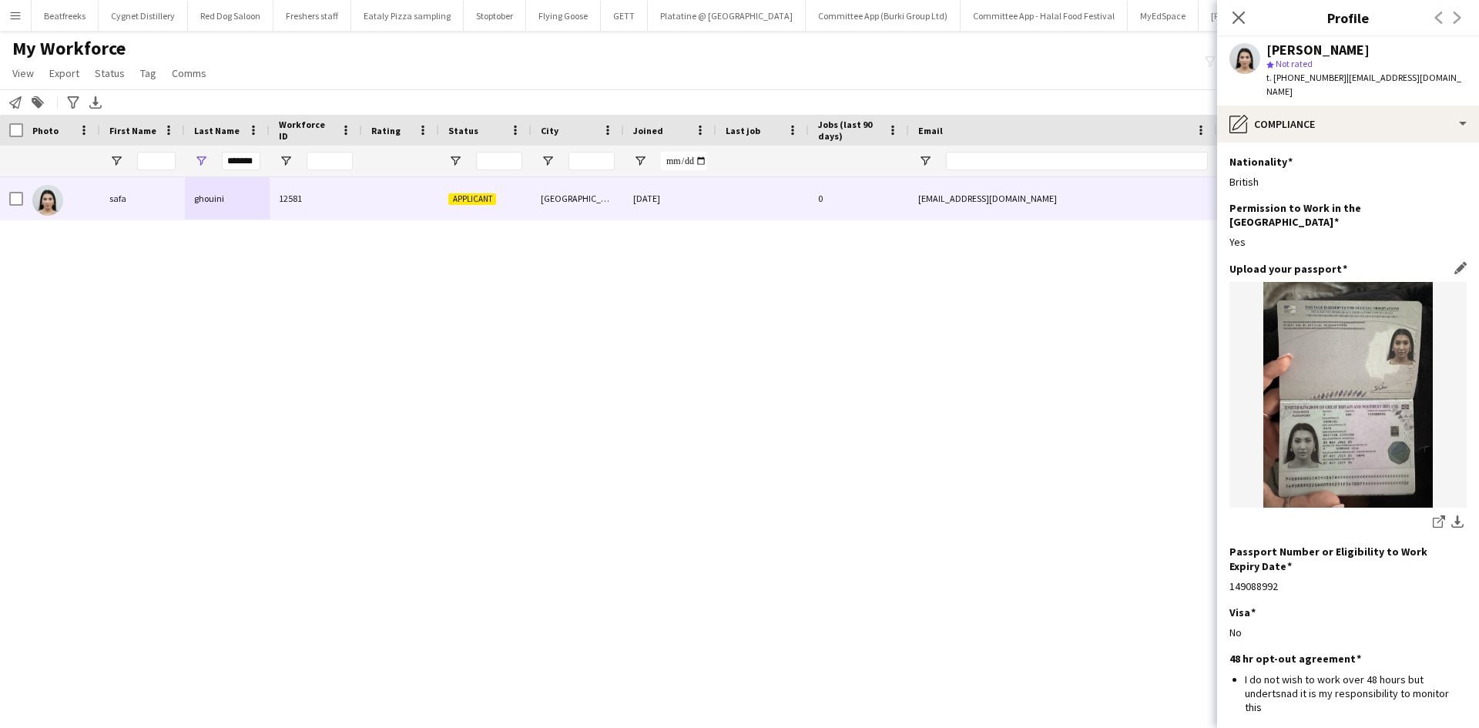
click at [1318, 359] on img at bounding box center [1347, 395] width 237 height 226
click at [1451, 515] on app-icon "download-bottom" at bounding box center [1457, 522] width 12 height 15
click at [1259, 513] on div "Upload your passport Edit this field share-external-link-1 download-bottom" at bounding box center [1347, 403] width 237 height 283
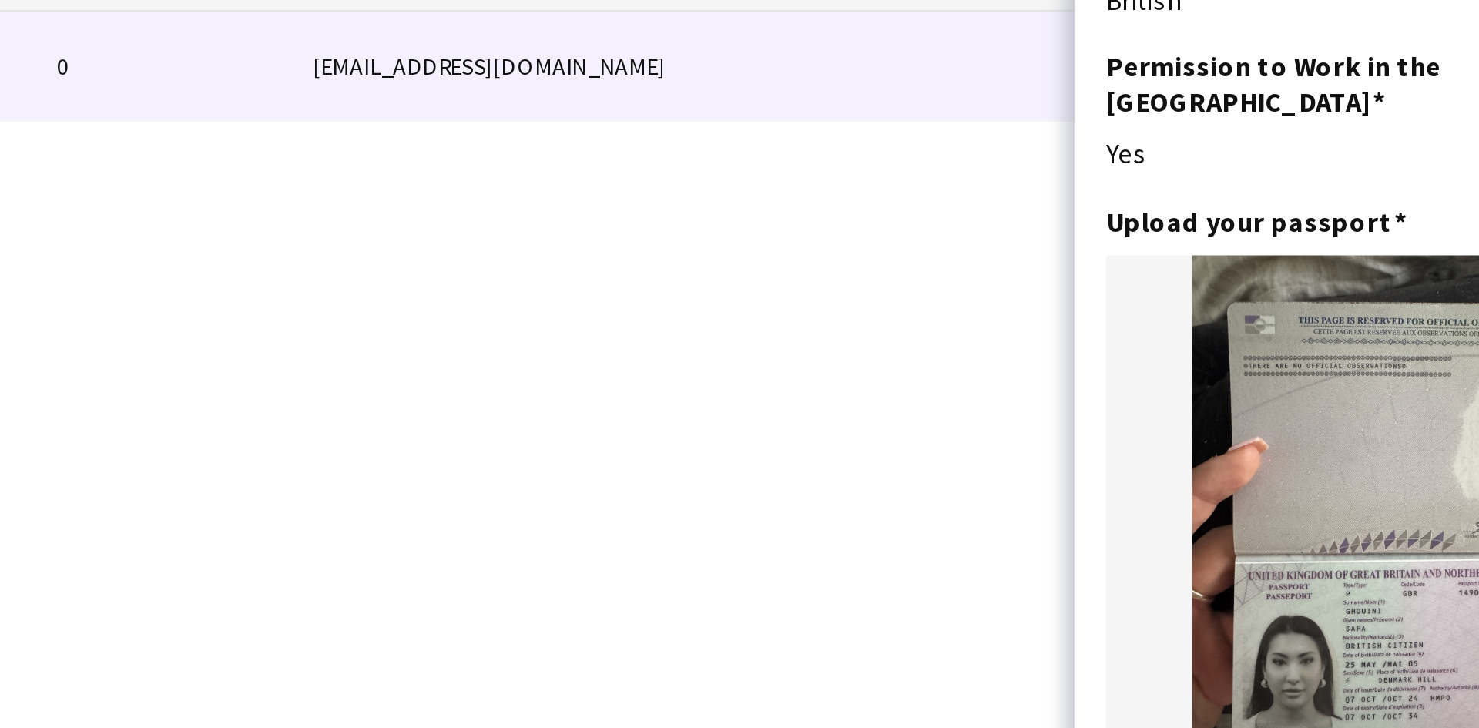
scroll to position [10, 0]
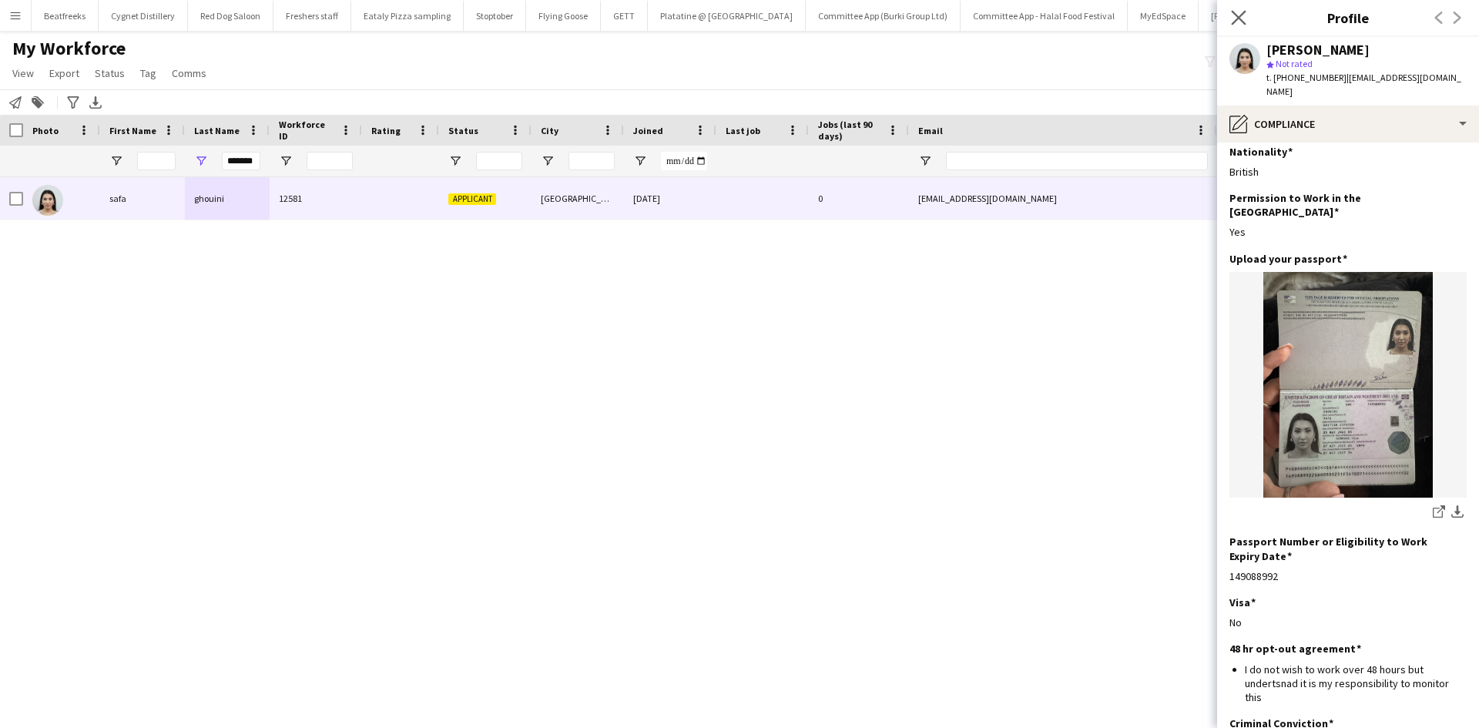
click at [1230, 15] on app-icon "Close pop-in" at bounding box center [1239, 18] width 22 height 22
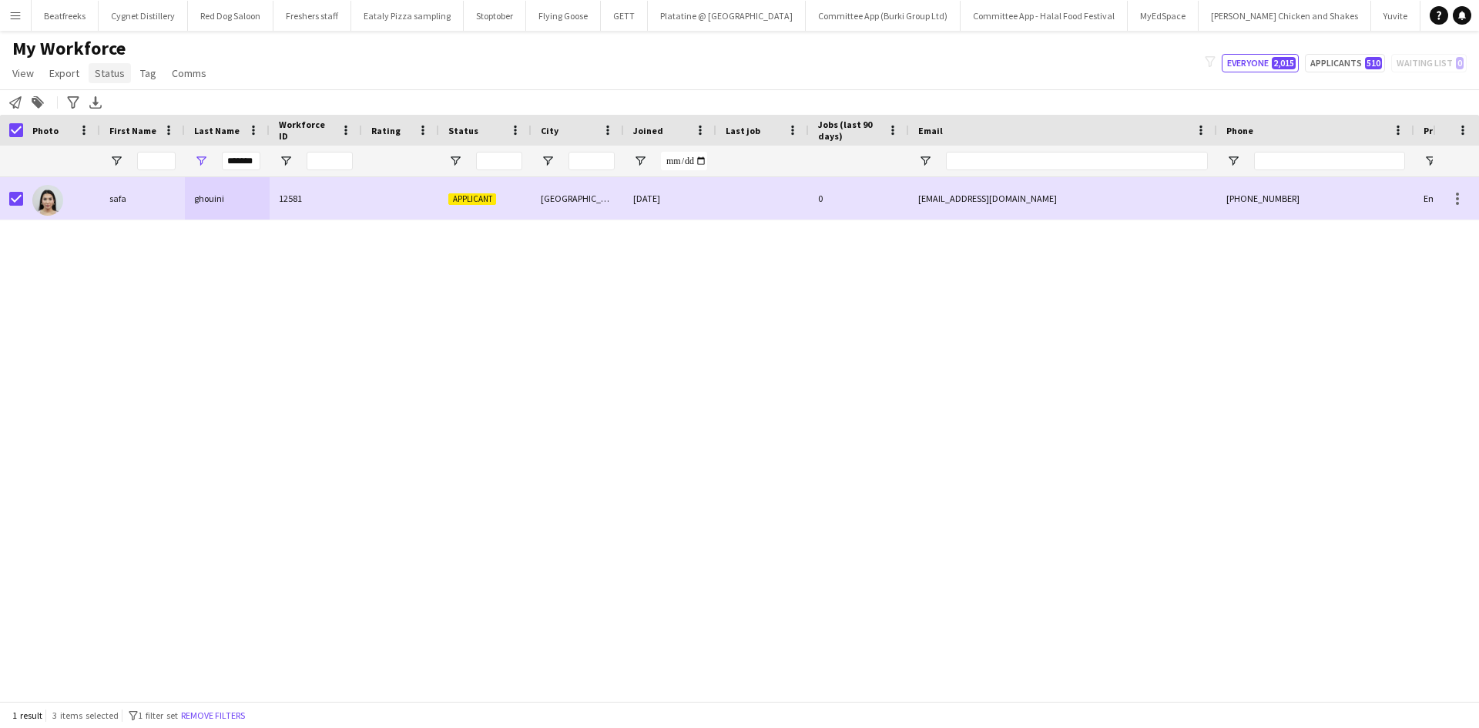
click at [108, 69] on span "Status" at bounding box center [110, 73] width 30 height 14
click at [167, 104] on link "Edit" at bounding box center [143, 106] width 108 height 32
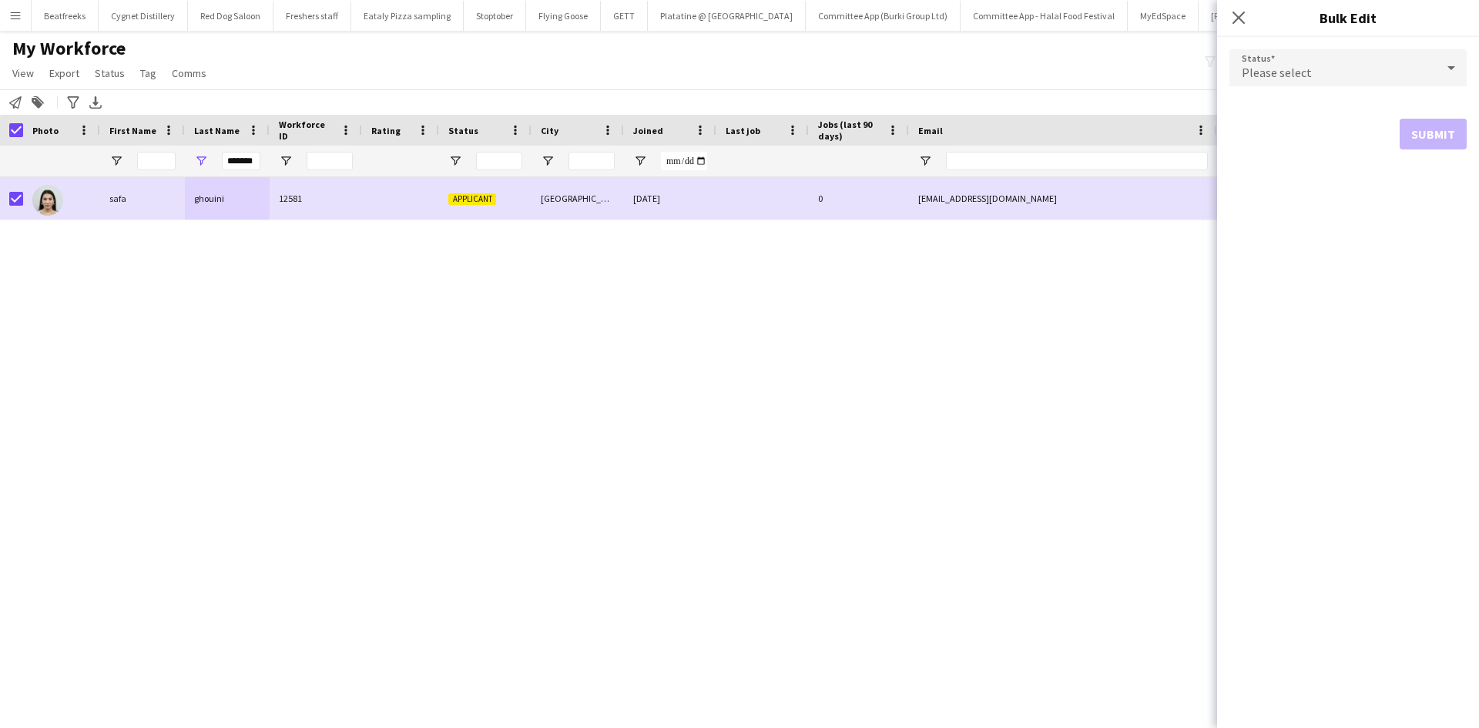
click at [1314, 62] on div "Please select" at bounding box center [1332, 67] width 206 height 37
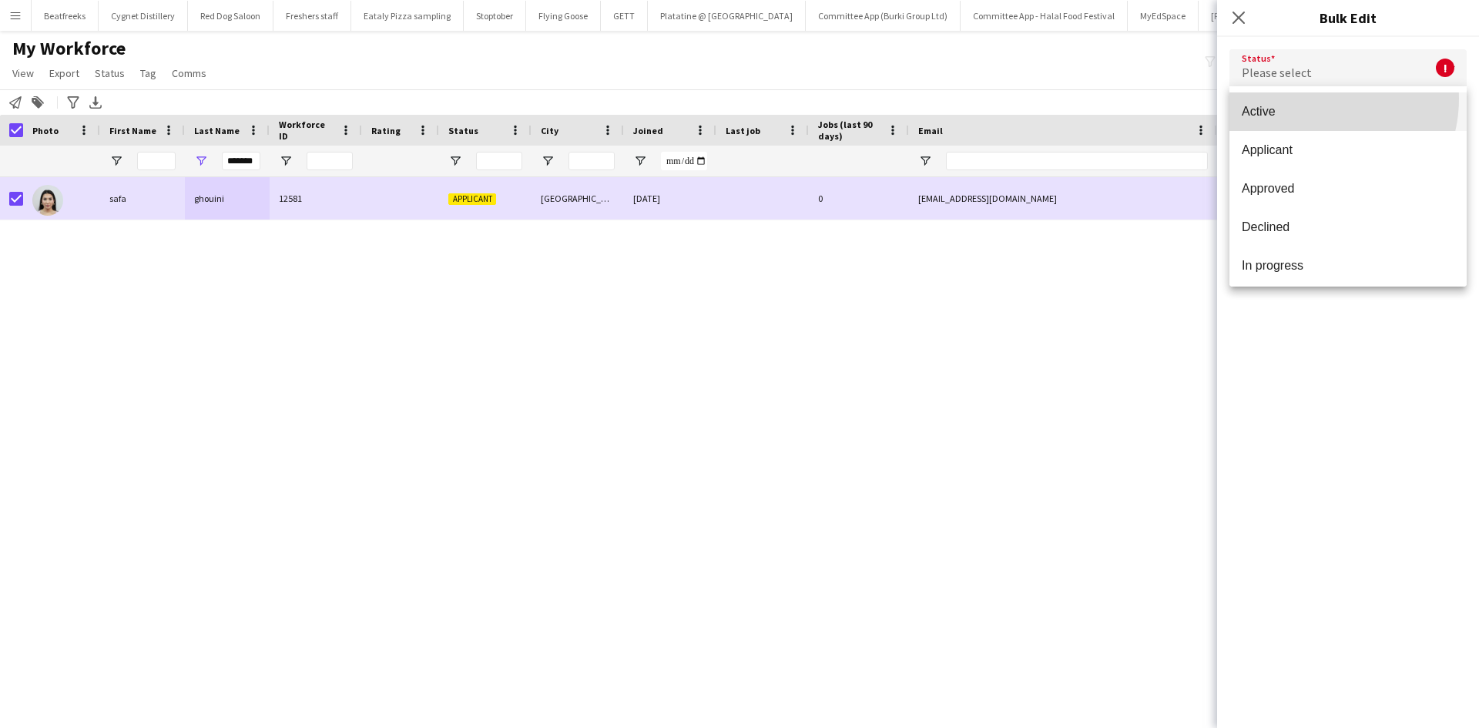
click at [1315, 99] on mat-option "Active" at bounding box center [1347, 111] width 237 height 39
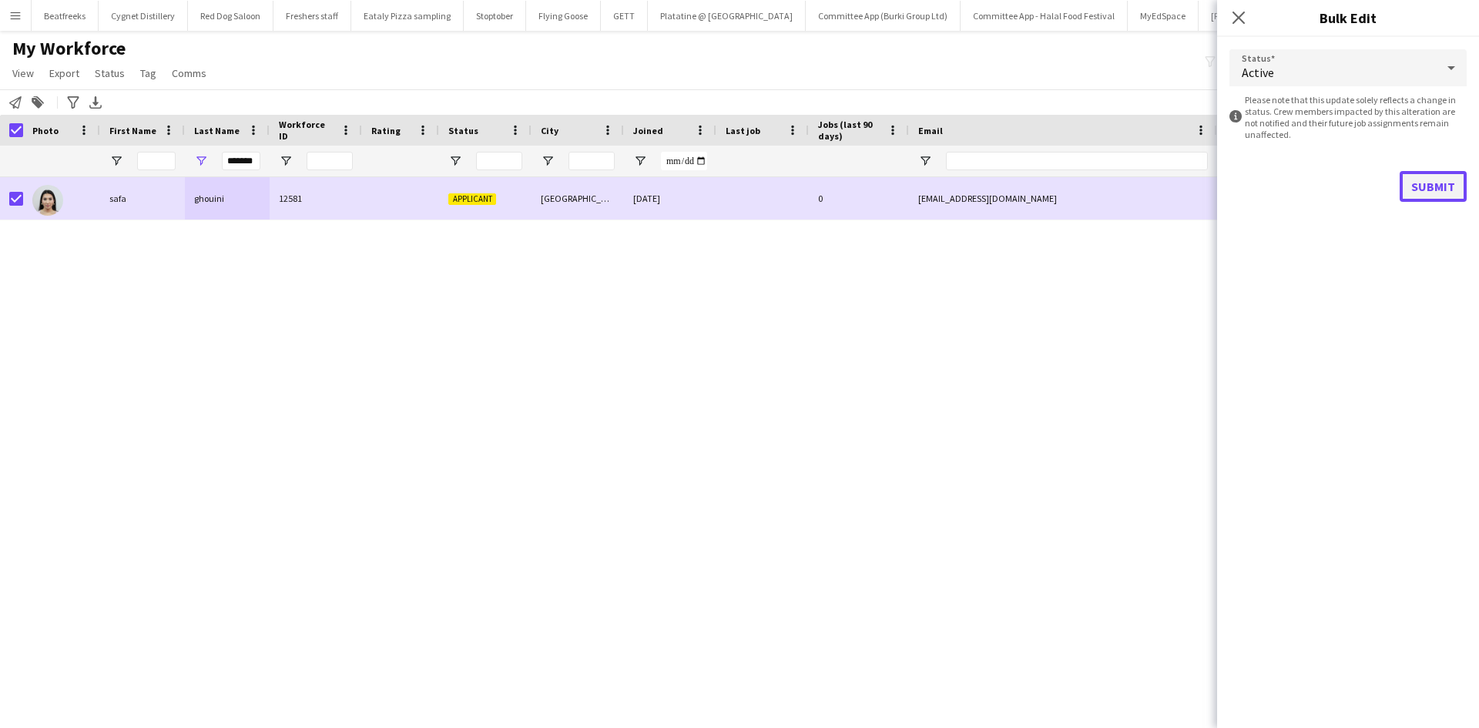
click at [1425, 178] on button "Submit" at bounding box center [1432, 186] width 67 height 31
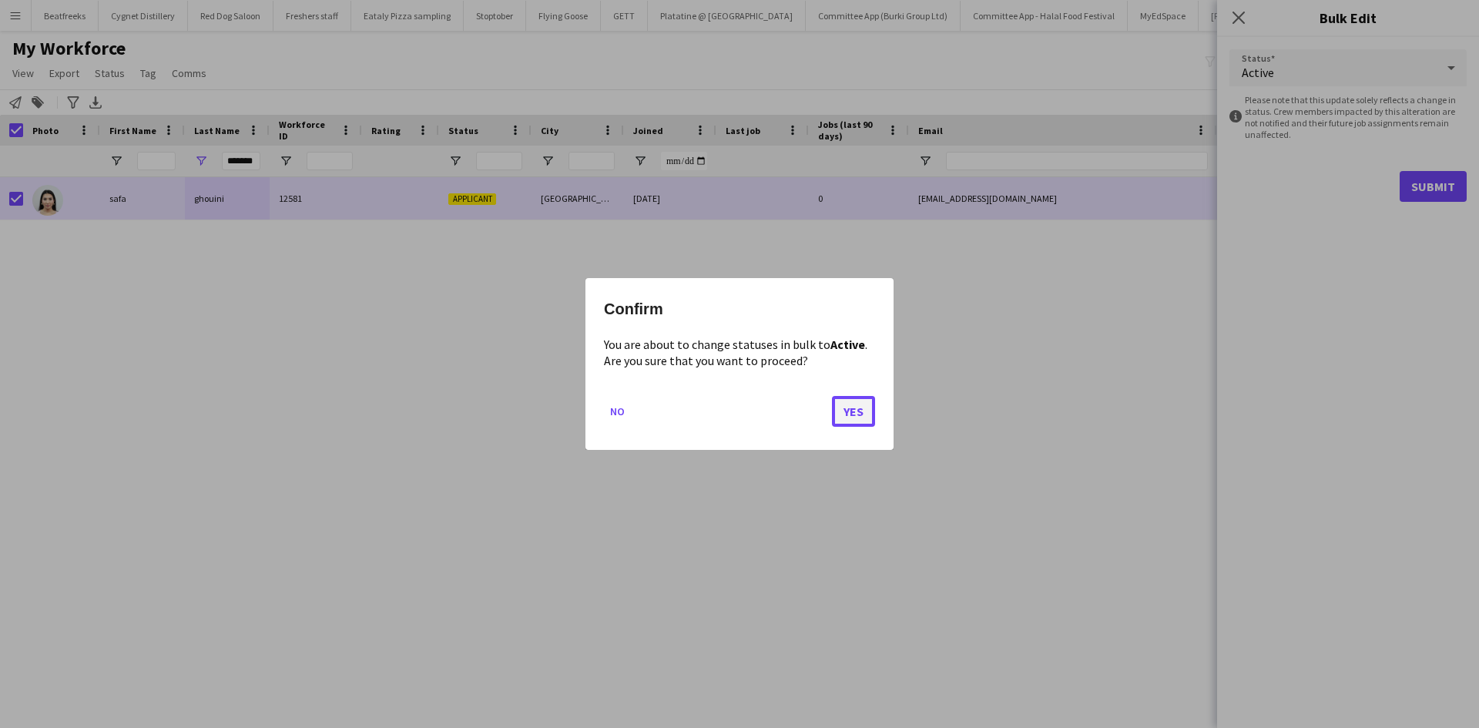
click at [839, 411] on button "Yes" at bounding box center [853, 411] width 43 height 31
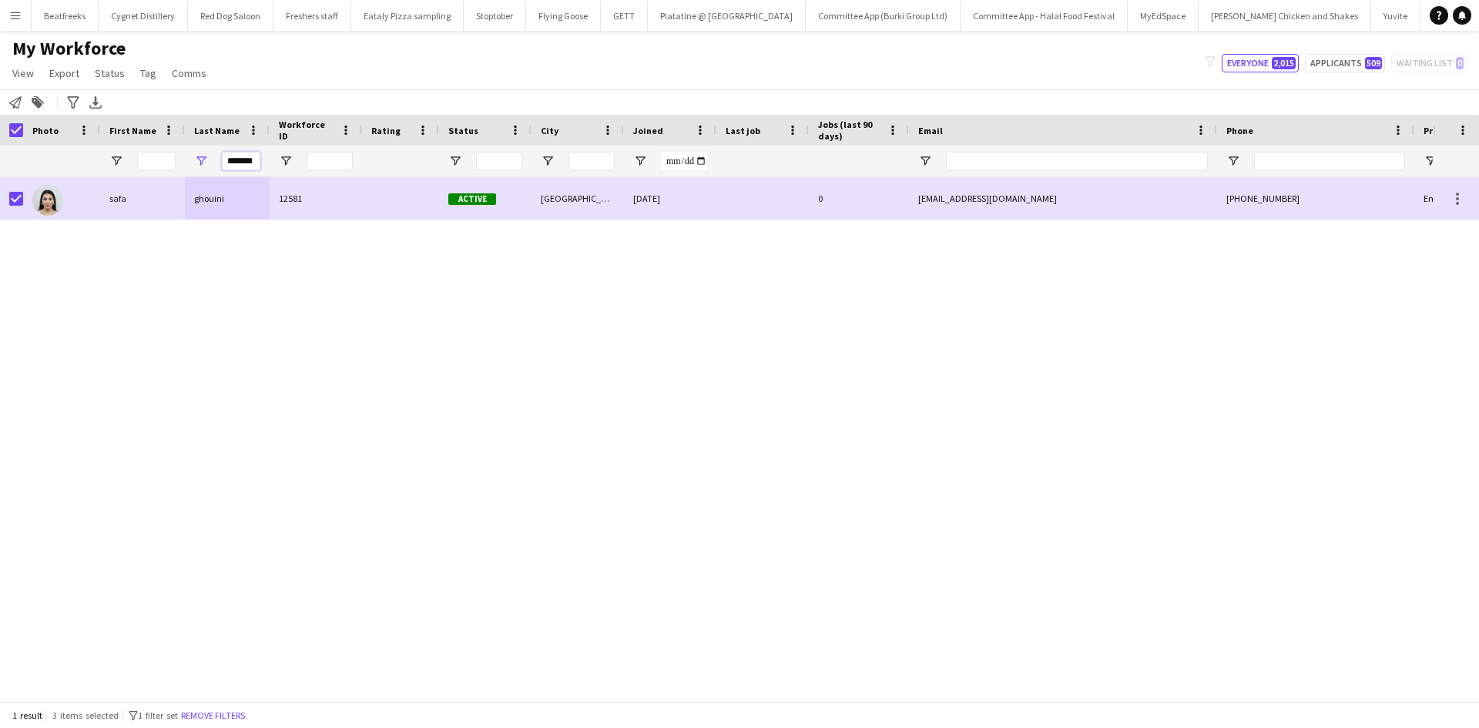
click at [255, 157] on input "*******" at bounding box center [241, 161] width 39 height 18
drag, startPoint x: 258, startPoint y: 162, endPoint x: 123, endPoint y: 173, distance: 135.3
click at [123, 173] on div "*******" at bounding box center [835, 161] width 1670 height 31
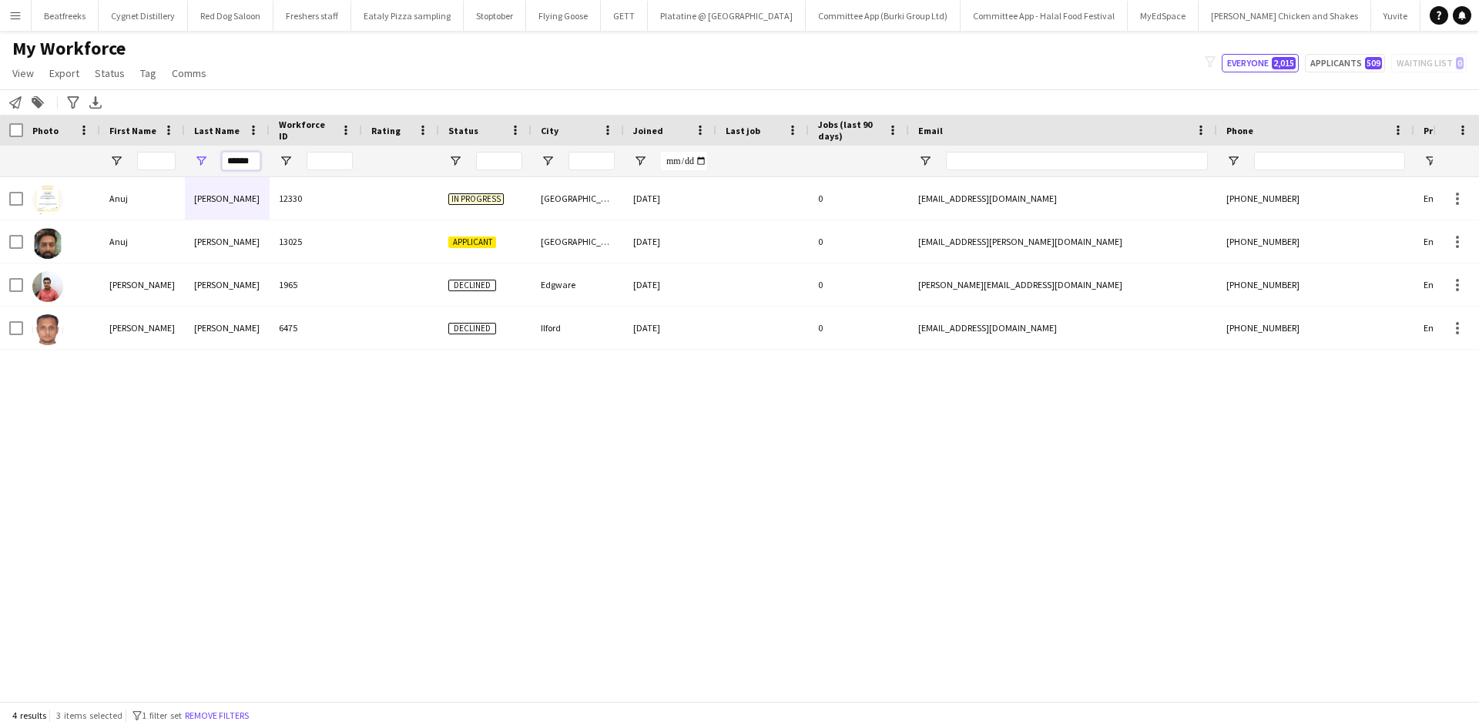
type input "*******"
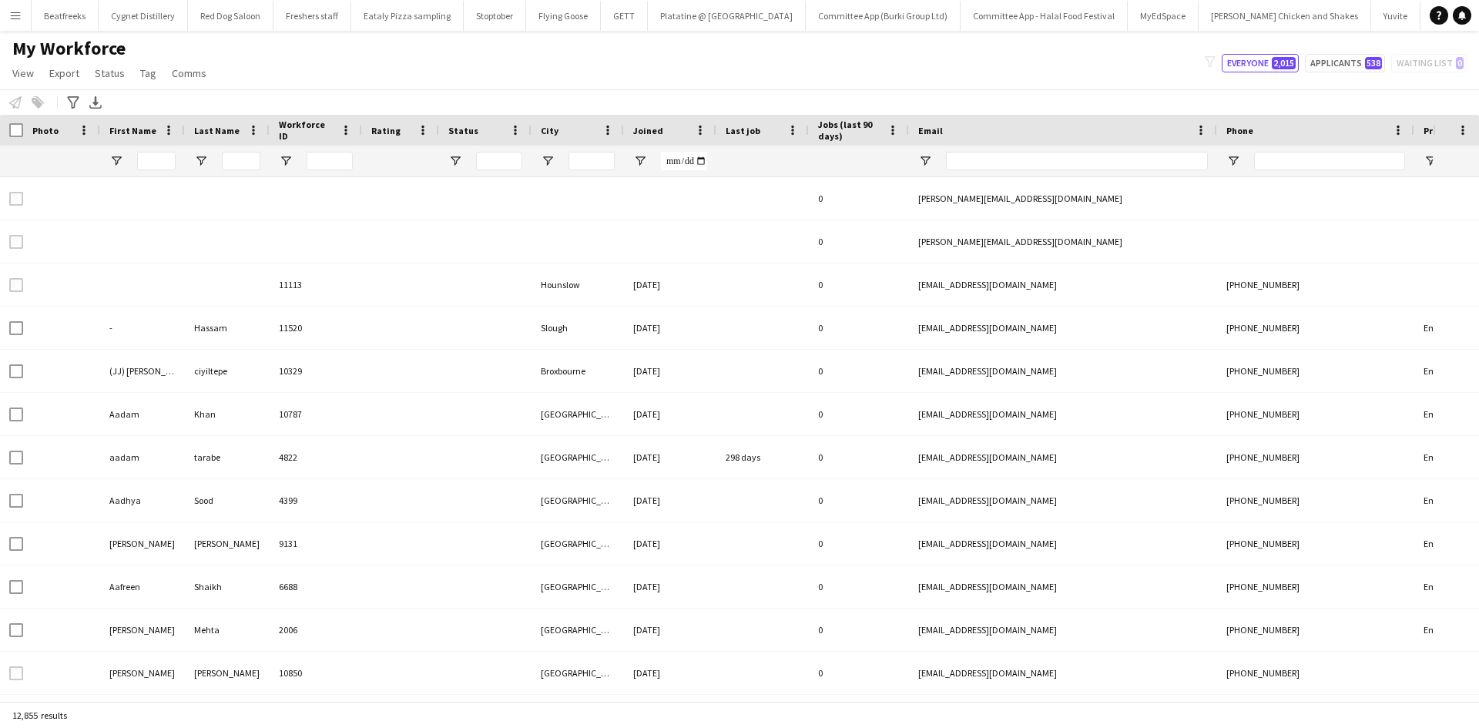
type input "******"
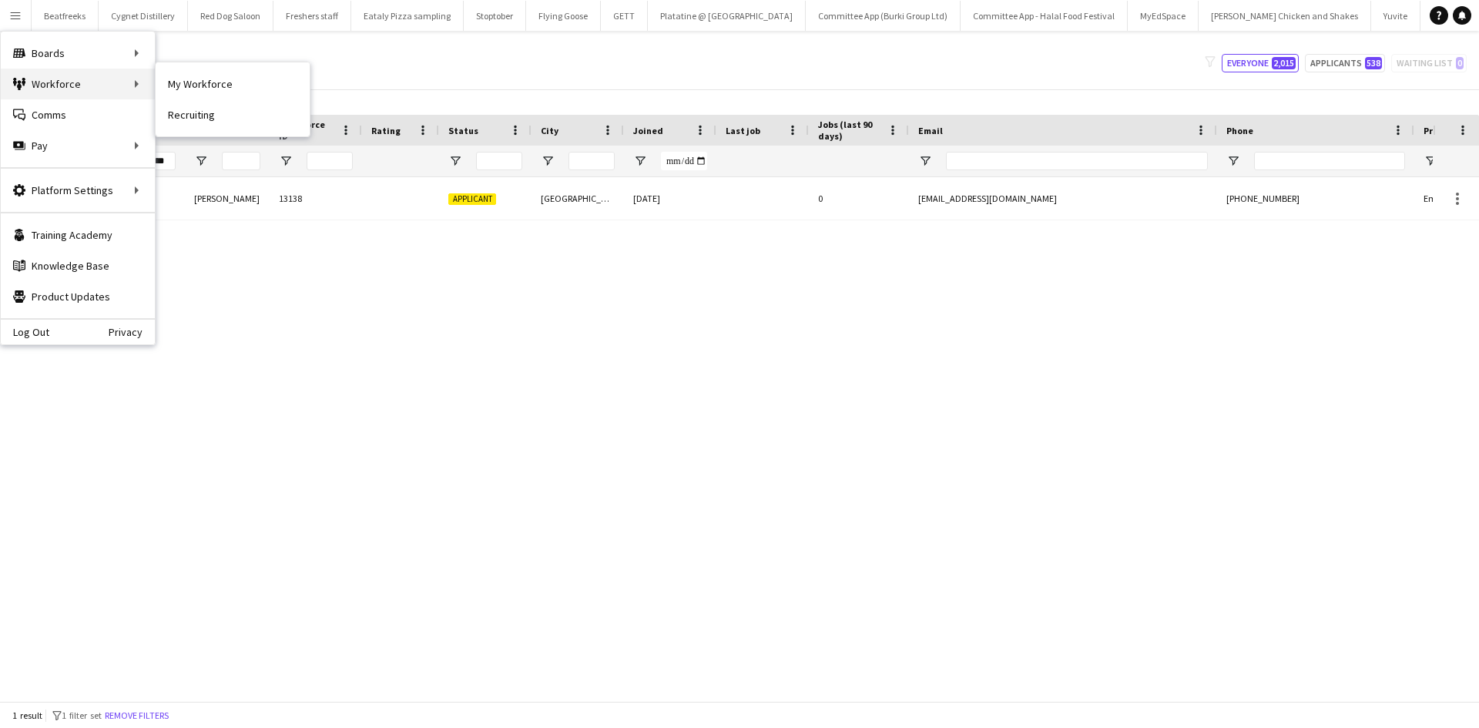
click at [72, 80] on div "Workforce Workforce" at bounding box center [78, 84] width 154 height 31
click at [209, 75] on link "My Workforce" at bounding box center [233, 84] width 154 height 31
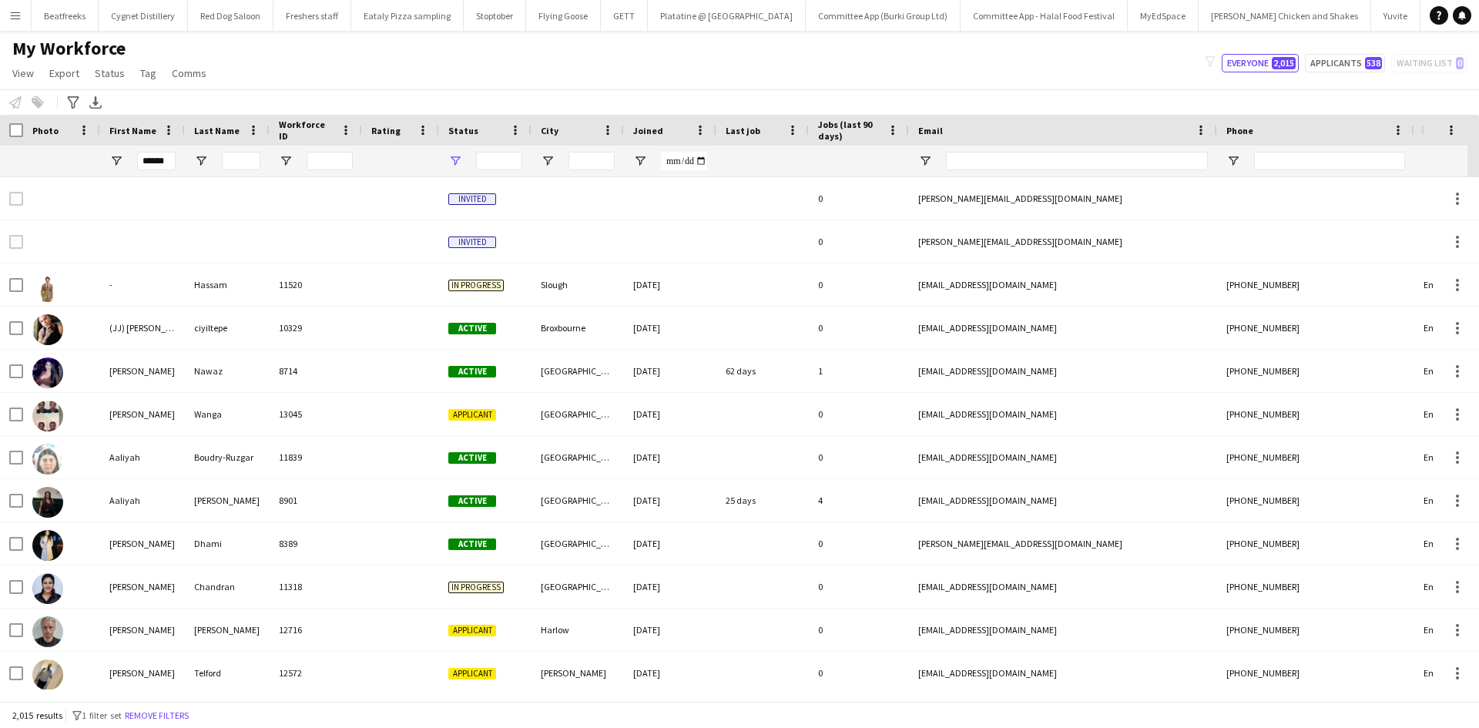
type input "**********"
drag, startPoint x: 179, startPoint y: 160, endPoint x: 127, endPoint y: 159, distance: 52.4
click at [127, 159] on div at bounding box center [142, 161] width 85 height 31
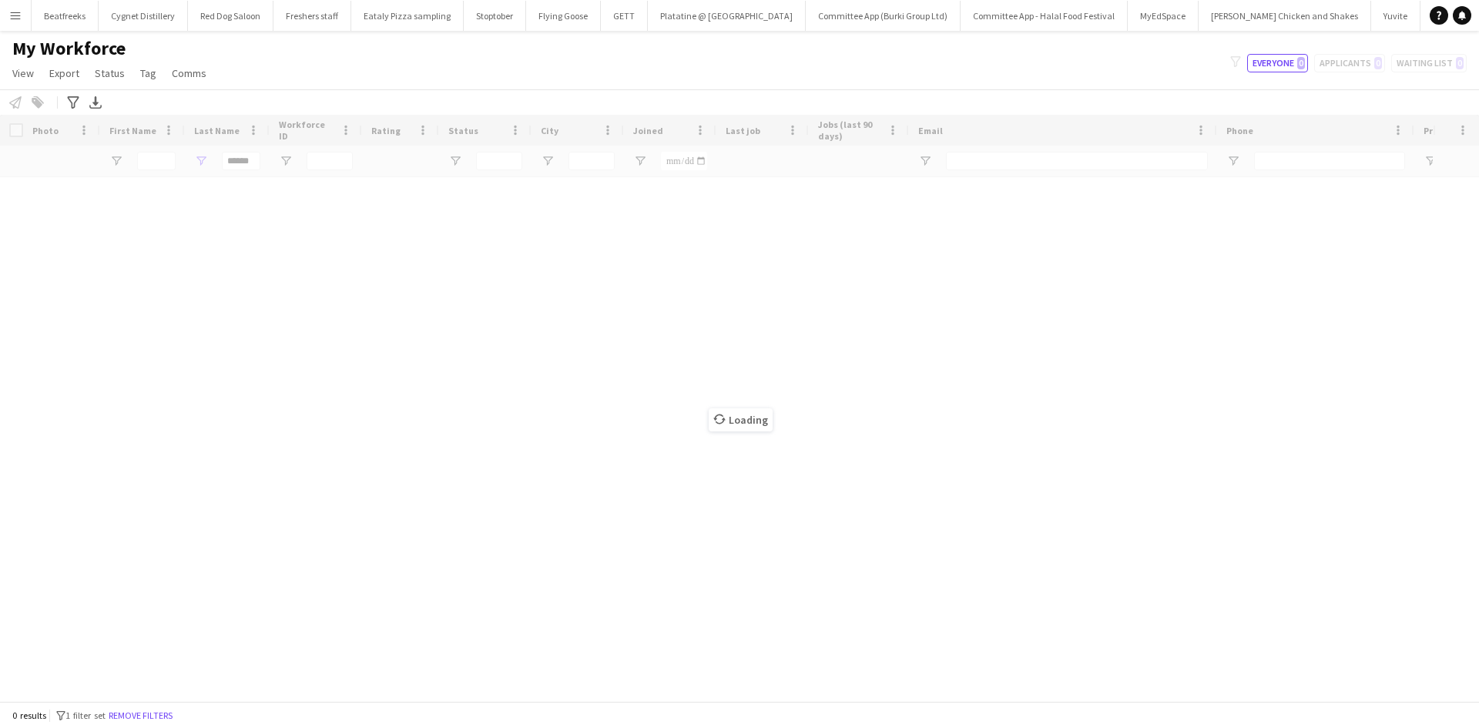
click at [245, 159] on div "Loading" at bounding box center [739, 408] width 1479 height 586
click at [250, 166] on div "Workforce Details Photo First Name" at bounding box center [739, 408] width 1479 height 586
click at [249, 160] on input "******" at bounding box center [241, 161] width 39 height 18
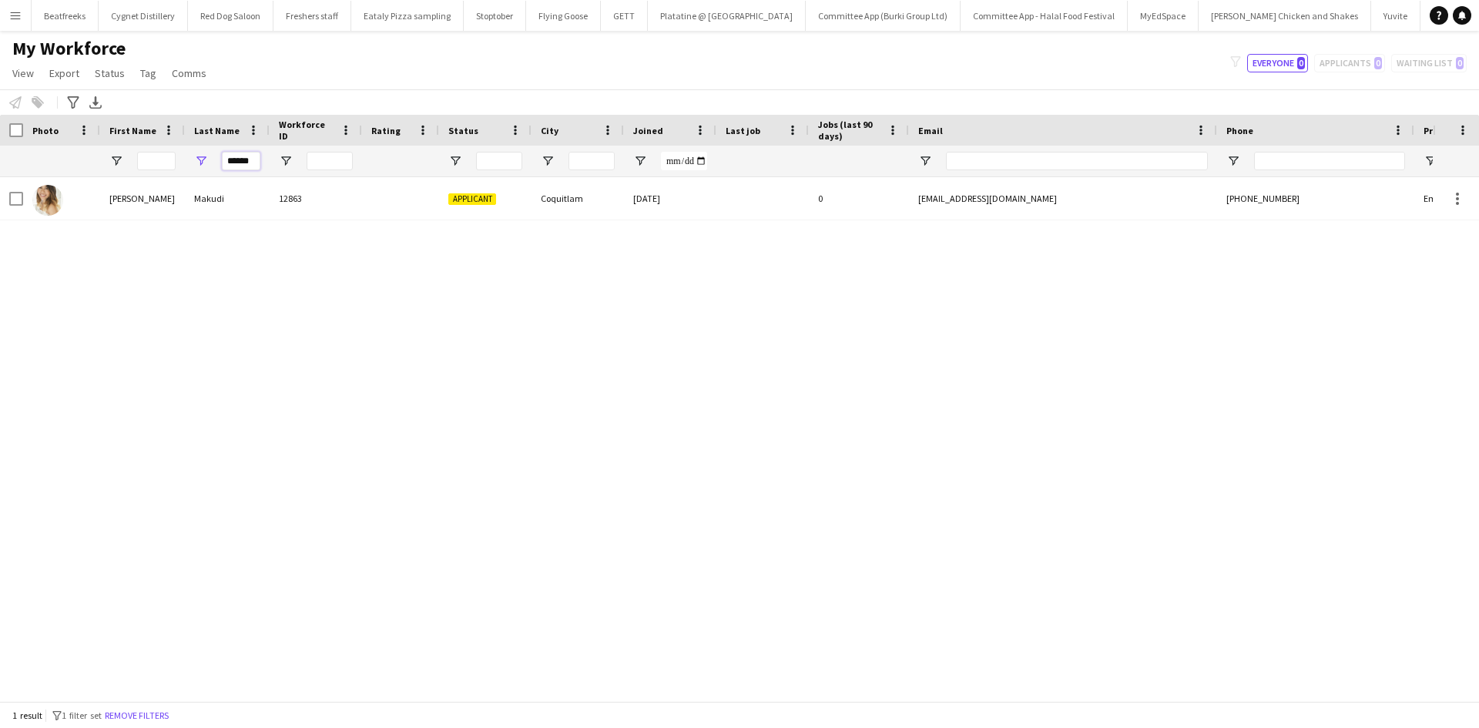
drag, startPoint x: 229, startPoint y: 162, endPoint x: 445, endPoint y: 156, distance: 215.7
click at [445, 156] on div "******" at bounding box center [835, 161] width 1670 height 31
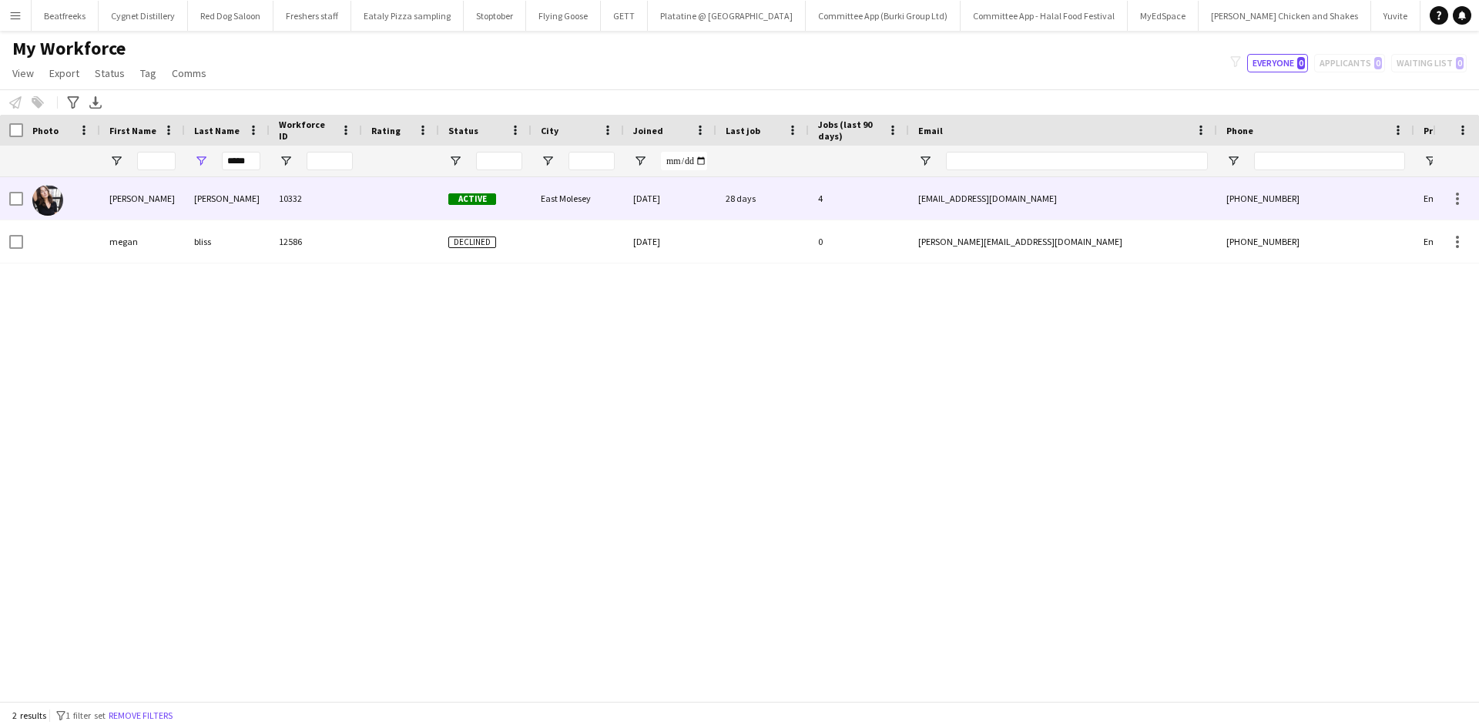
click at [291, 195] on div "10332" at bounding box center [316, 198] width 92 height 42
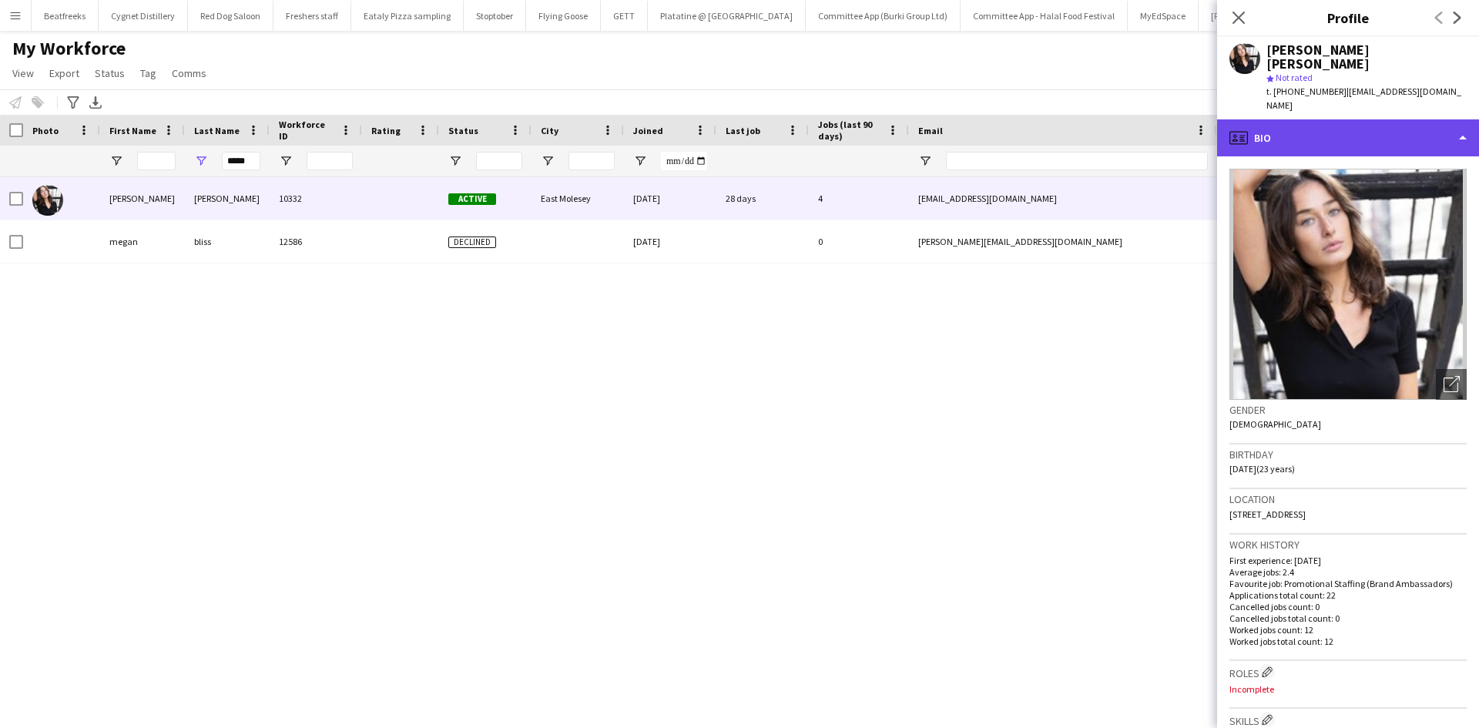
click at [1326, 119] on div "profile Bio" at bounding box center [1348, 137] width 262 height 37
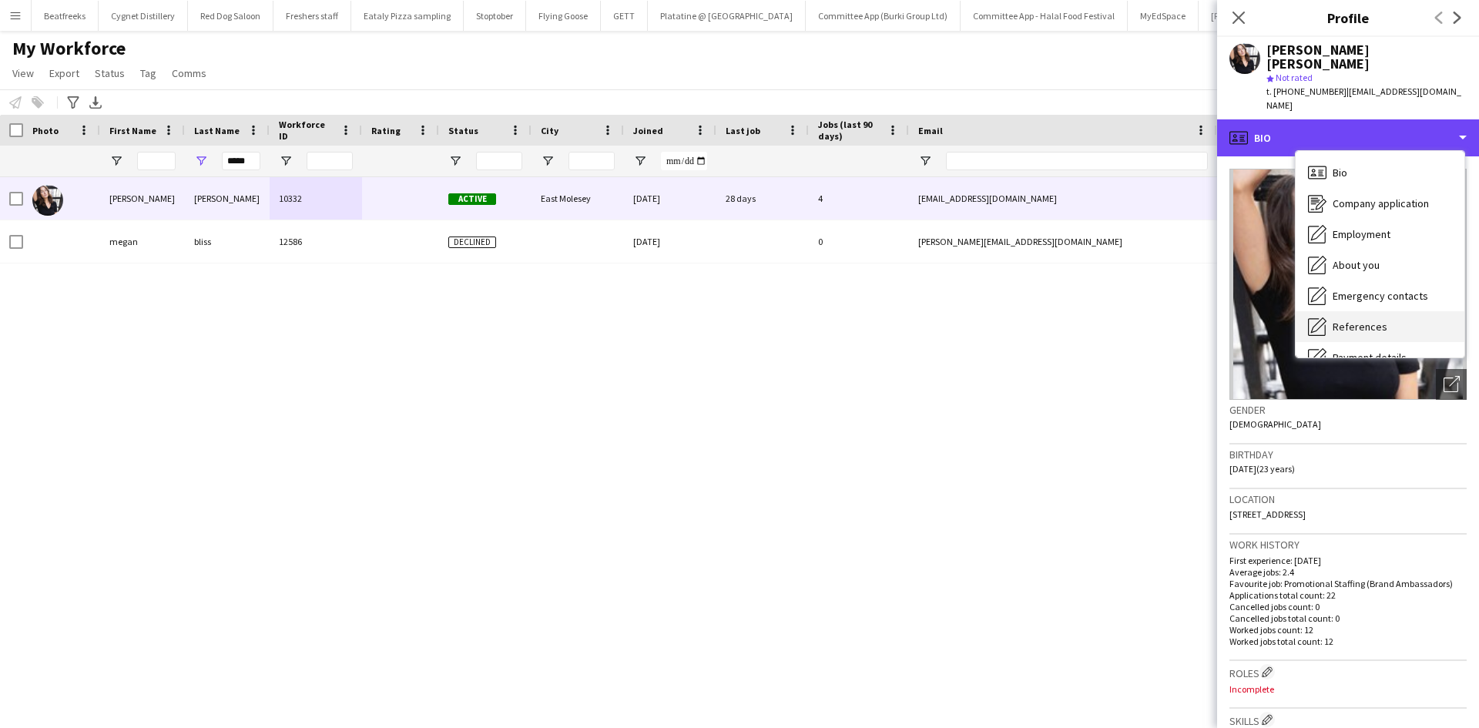
scroll to position [206, 0]
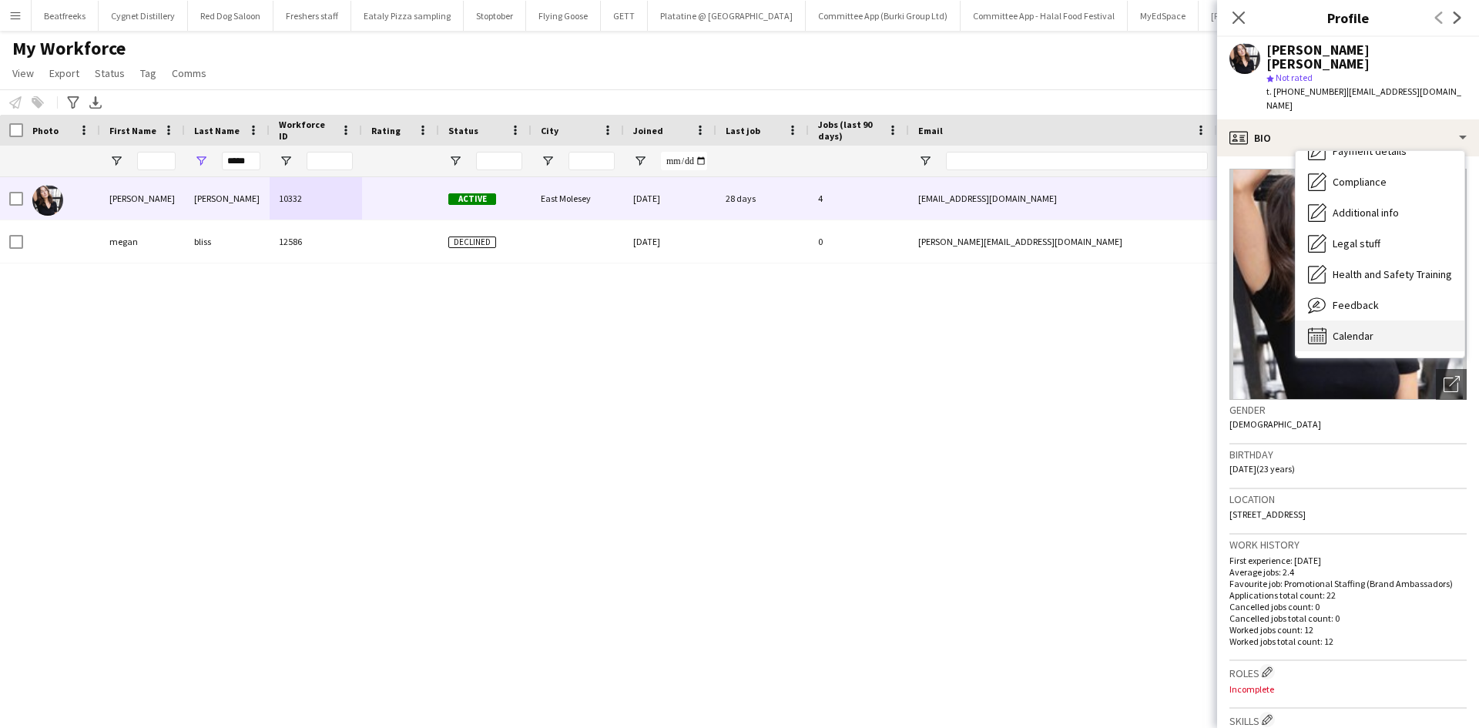
click at [1365, 329] on span "Calendar" at bounding box center [1352, 336] width 41 height 14
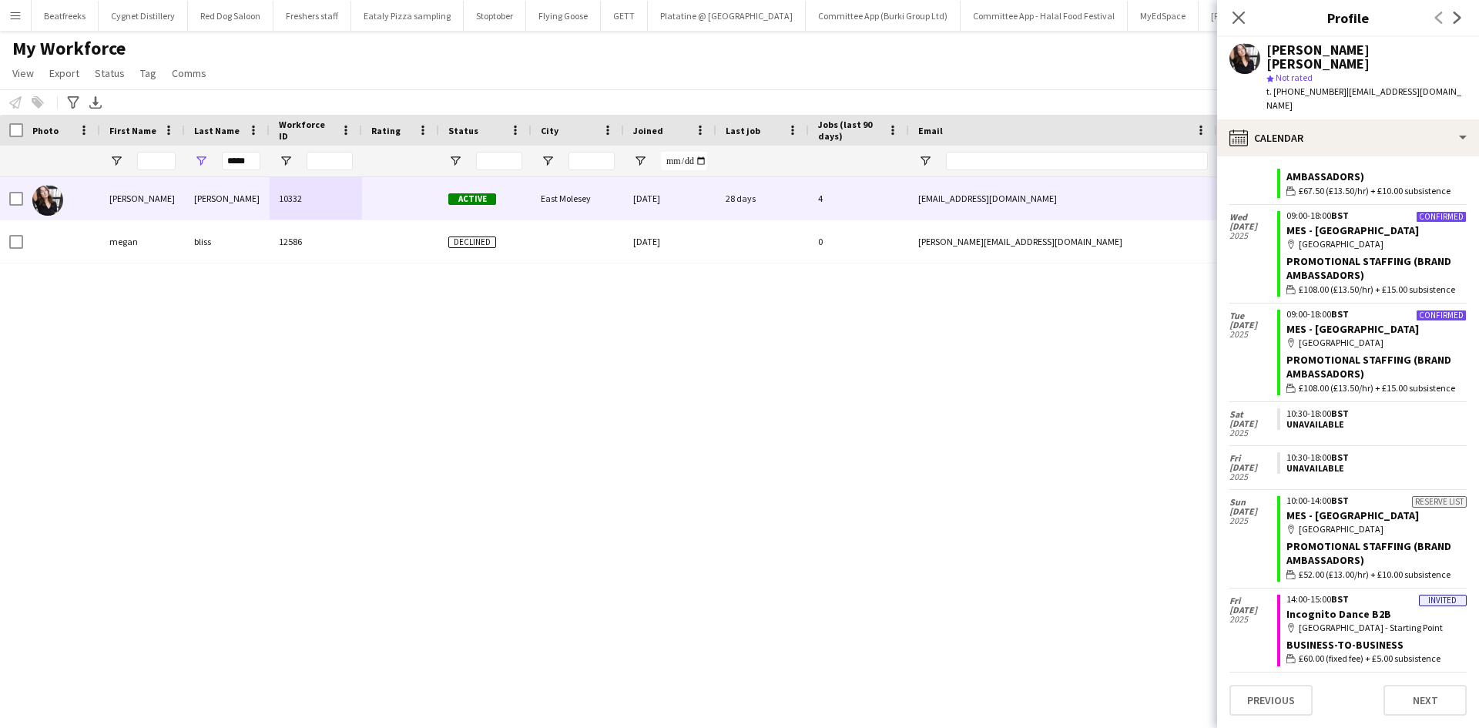
scroll to position [595, 0]
click at [139, 183] on div "Workforce Details Photo First Name" at bounding box center [739, 408] width 1479 height 586
click at [253, 163] on input "*****" at bounding box center [241, 161] width 39 height 18
drag, startPoint x: 253, startPoint y: 163, endPoint x: 186, endPoint y: 172, distance: 67.5
click at [186, 172] on div "*****" at bounding box center [227, 161] width 85 height 31
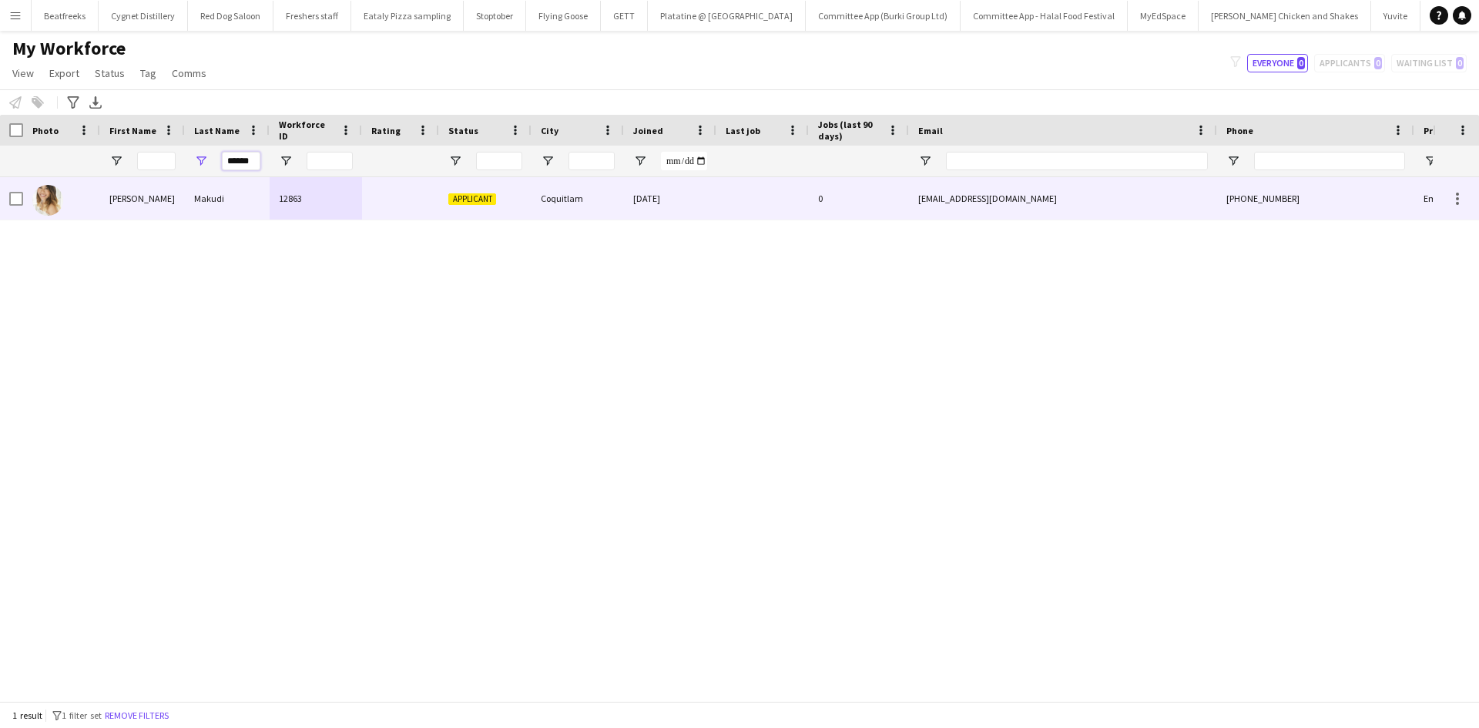
type input "******"
click at [177, 199] on div "Emily" at bounding box center [142, 198] width 85 height 42
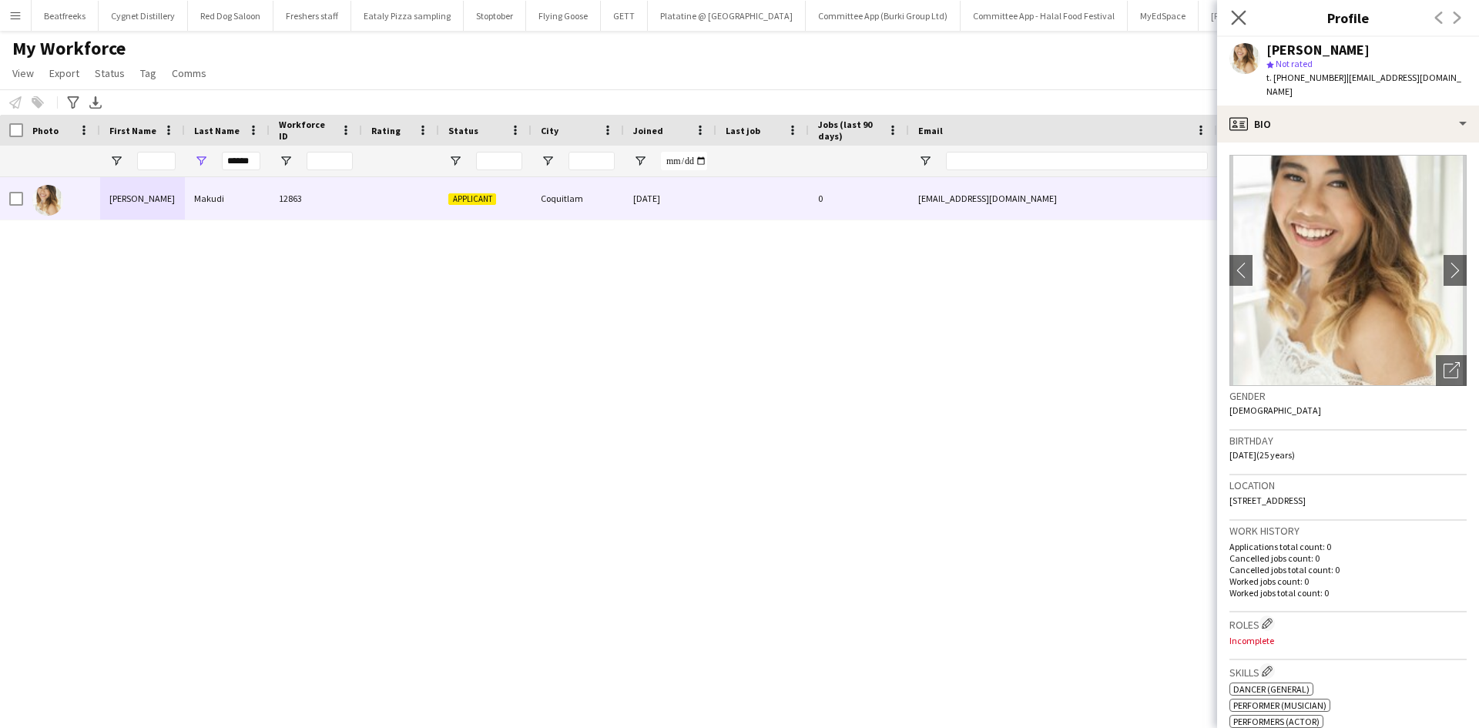
click at [1239, 10] on icon "Close pop-in" at bounding box center [1238, 17] width 15 height 15
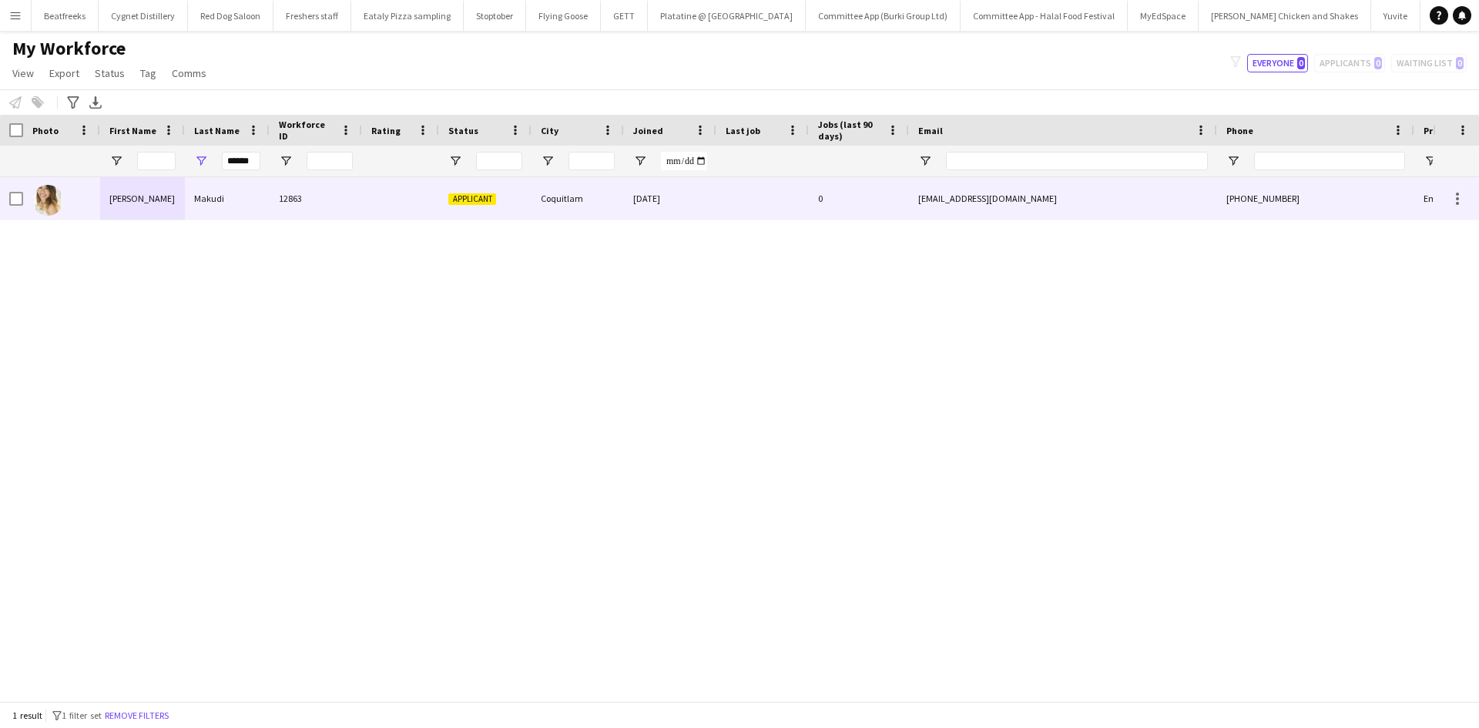
click at [25, 196] on div at bounding box center [61, 198] width 77 height 42
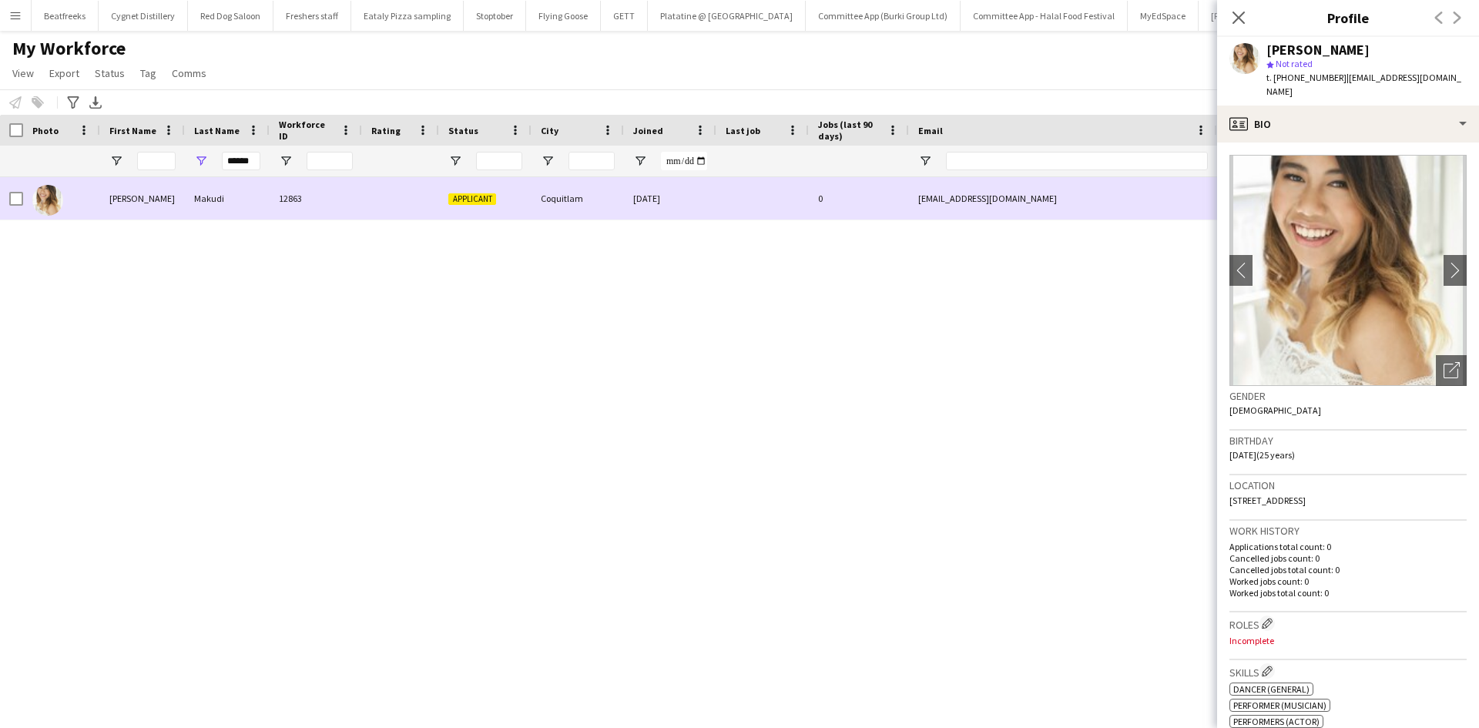
click at [22, 190] on div at bounding box center [16, 198] width 14 height 43
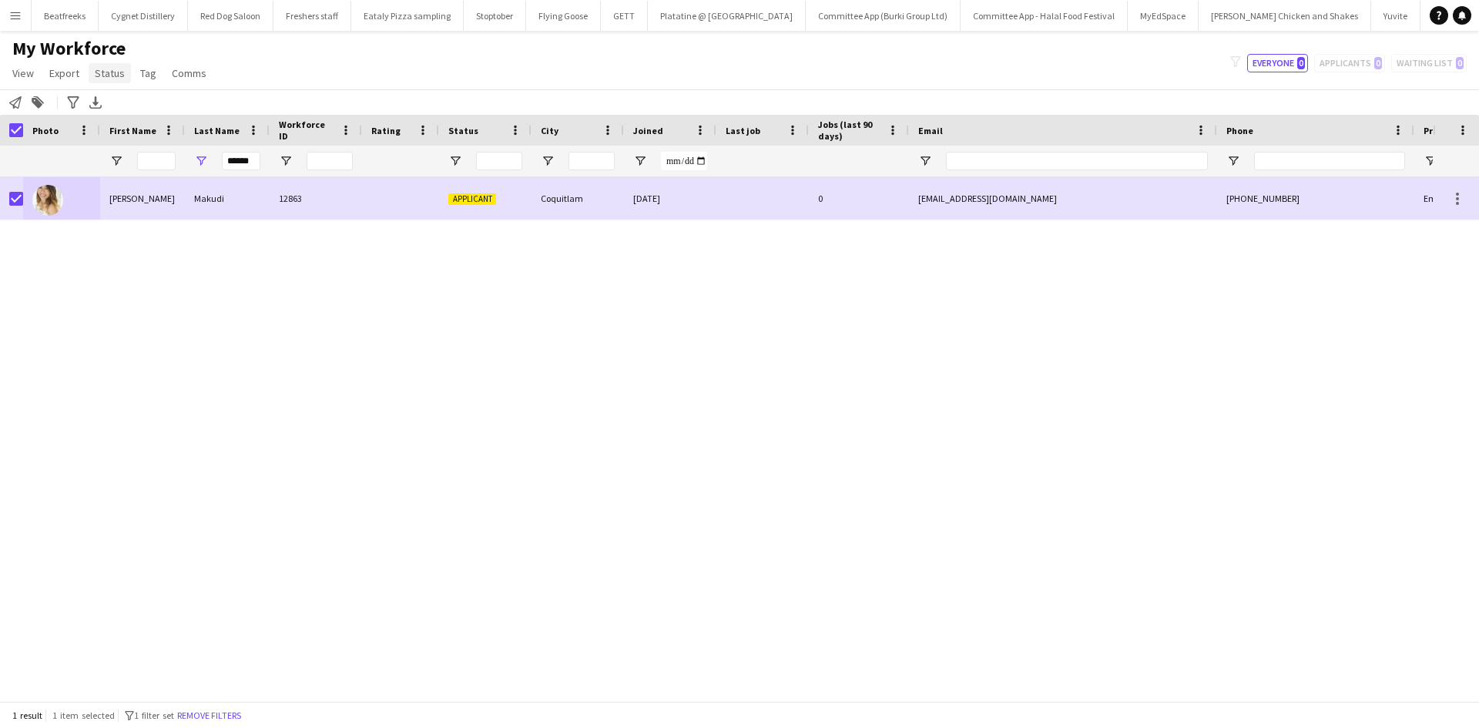
click at [105, 67] on span "Status" at bounding box center [110, 73] width 30 height 14
click at [166, 107] on link "Edit" at bounding box center [143, 106] width 108 height 32
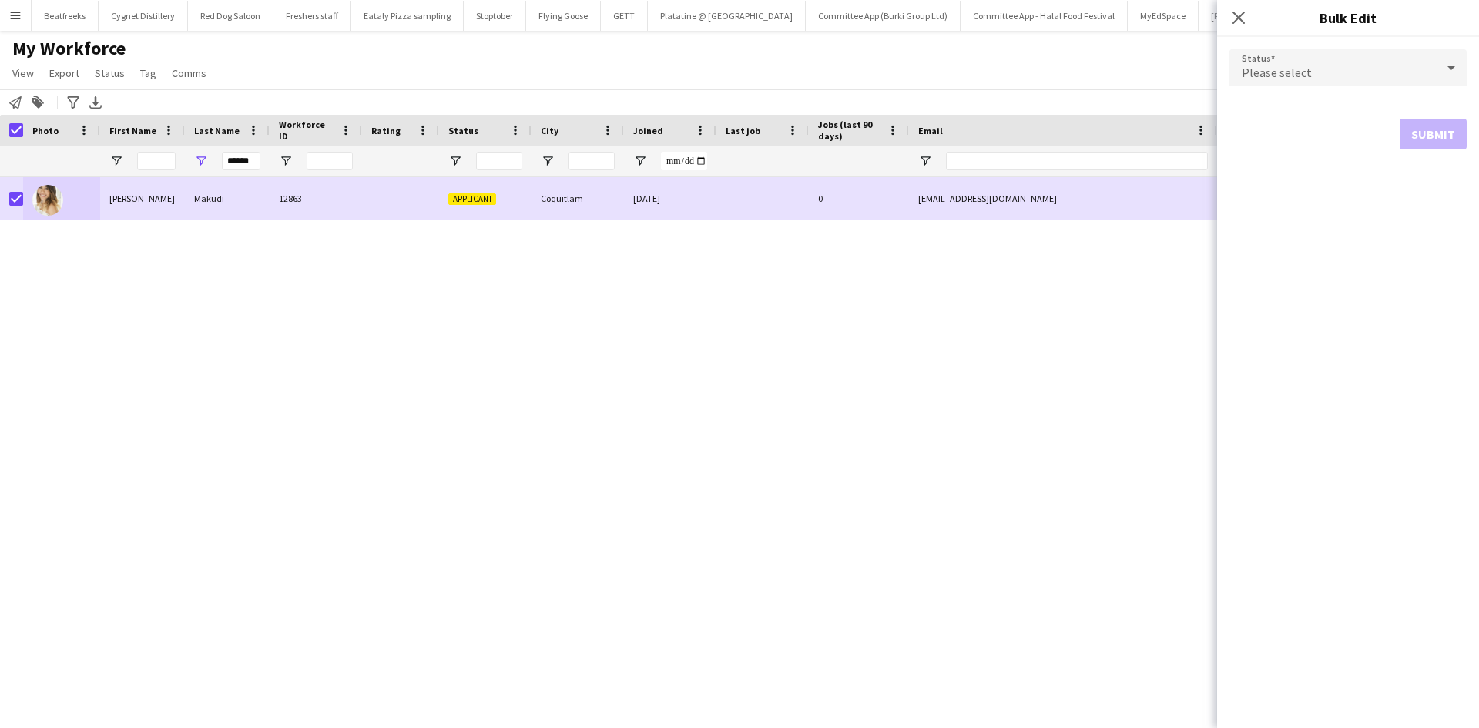
click at [1321, 69] on div "Please select" at bounding box center [1332, 67] width 206 height 37
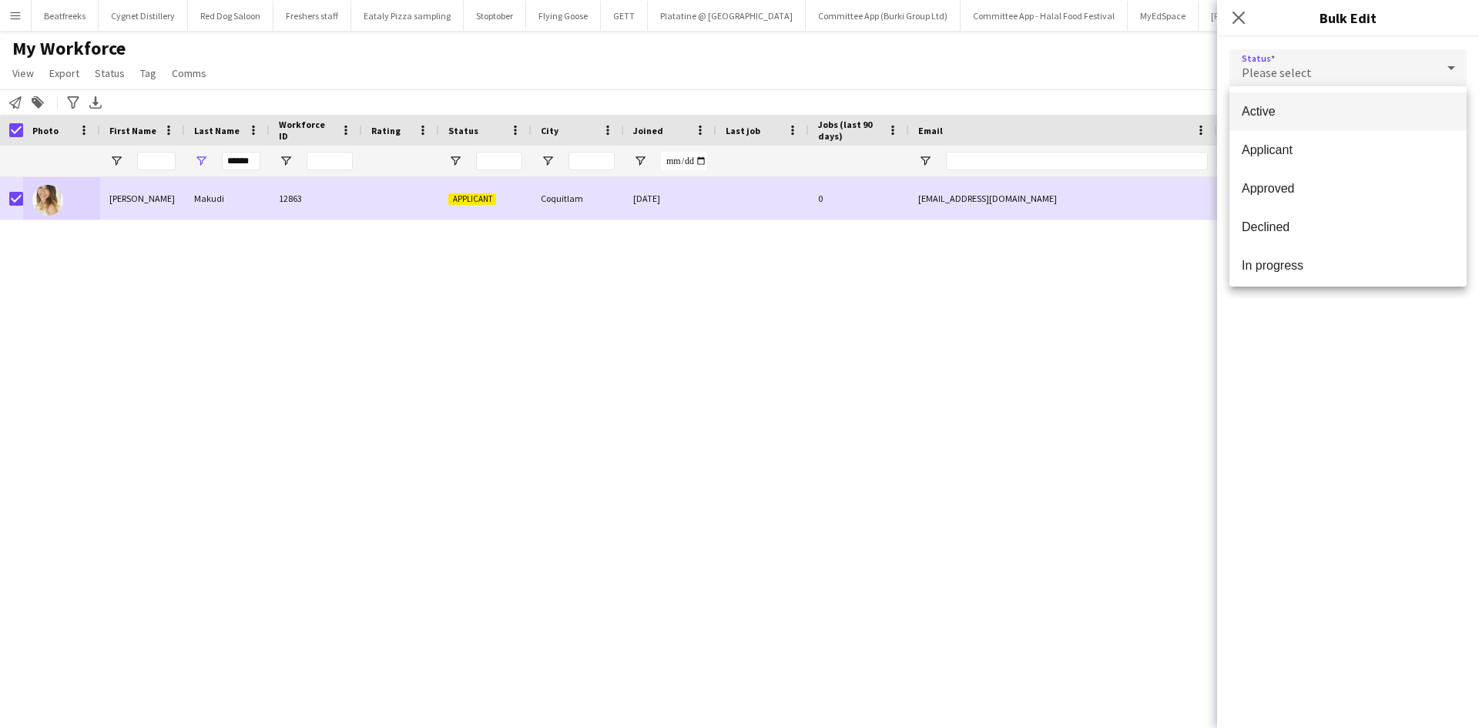
click at [1313, 116] on span "Active" at bounding box center [1347, 111] width 213 height 15
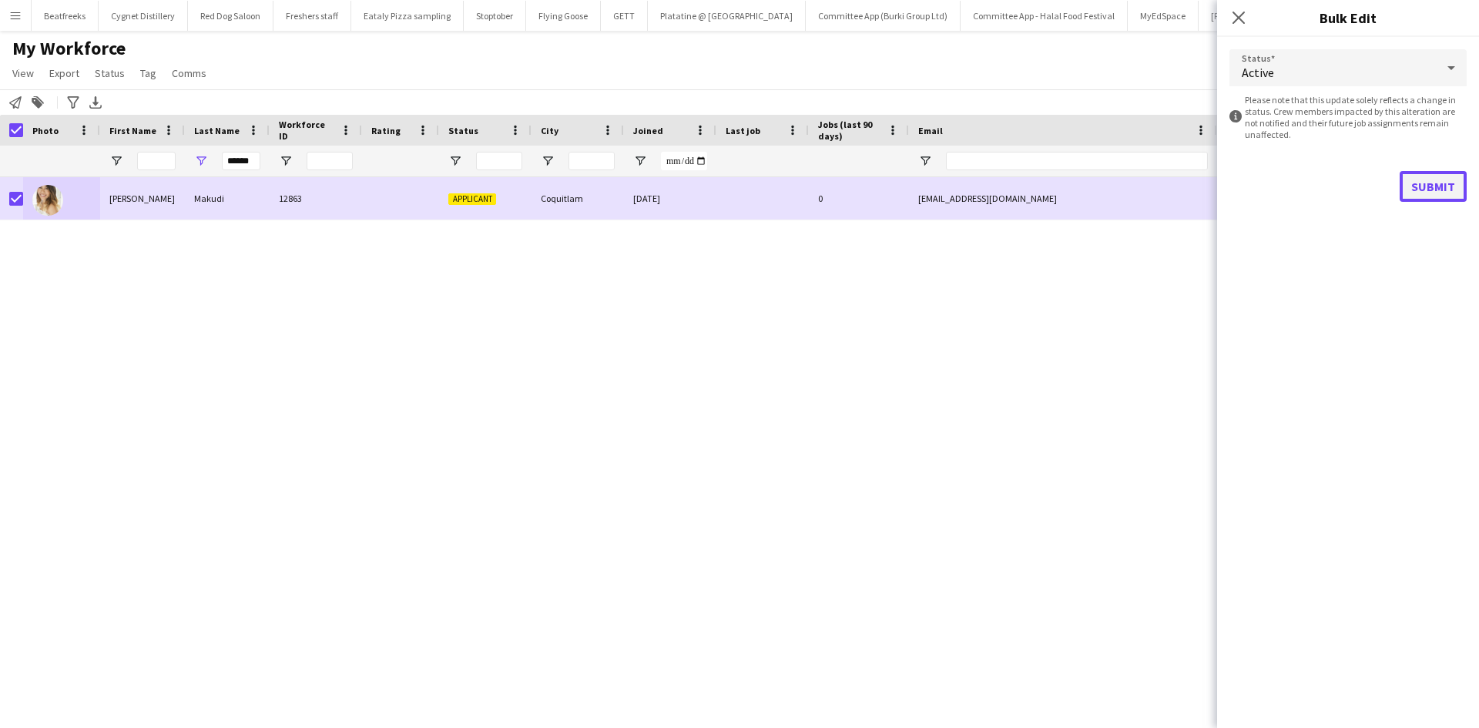
click at [1441, 186] on button "Submit" at bounding box center [1432, 186] width 67 height 31
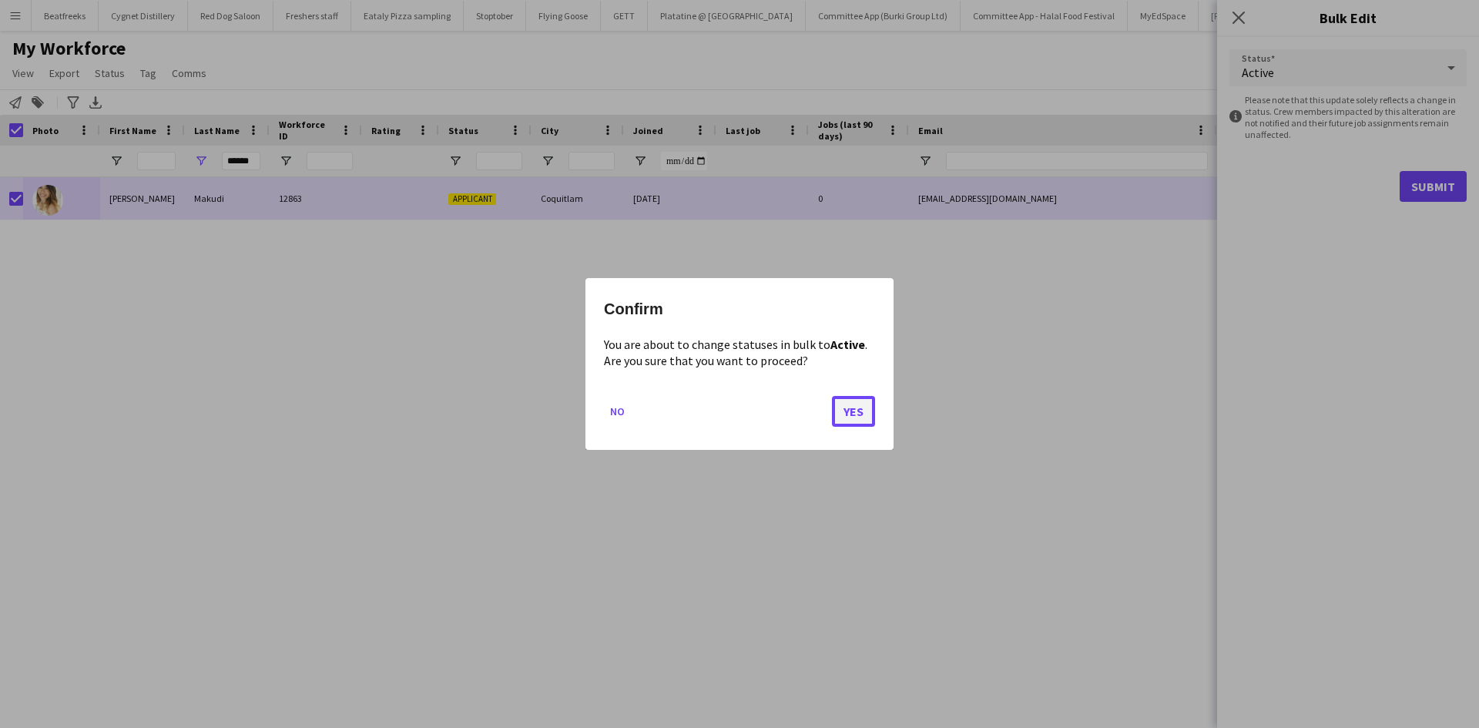
click at [856, 409] on button "Yes" at bounding box center [853, 411] width 43 height 31
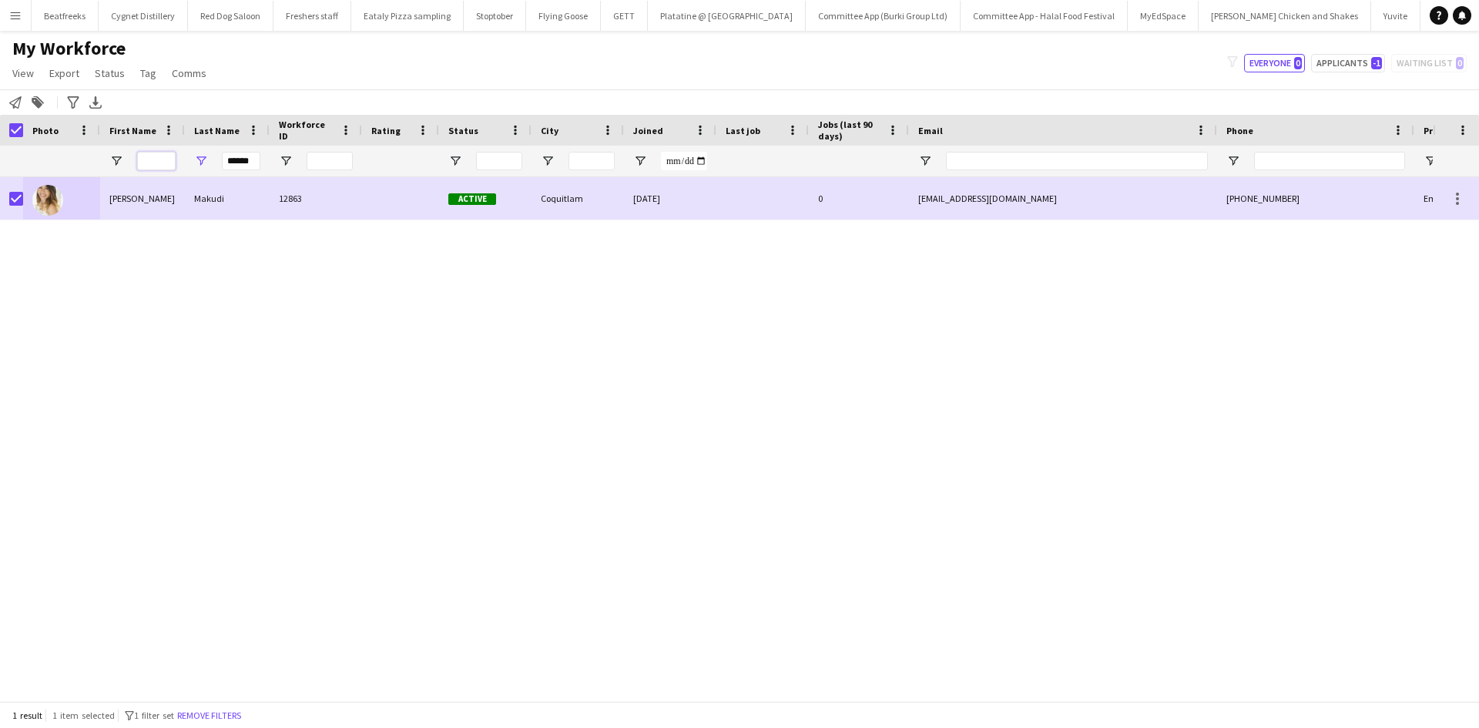
click at [153, 162] on input "First Name Filter Input" at bounding box center [156, 161] width 39 height 18
type input "****"
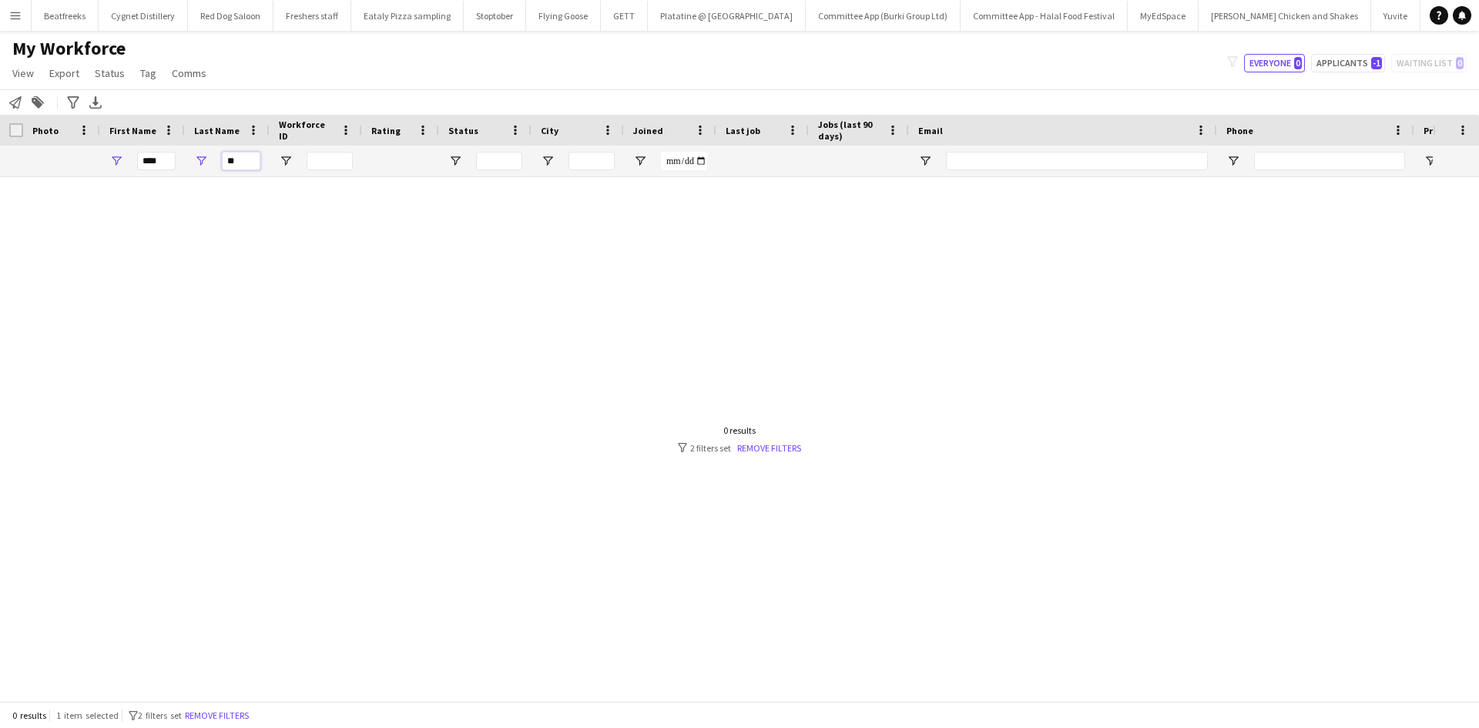
type input "*"
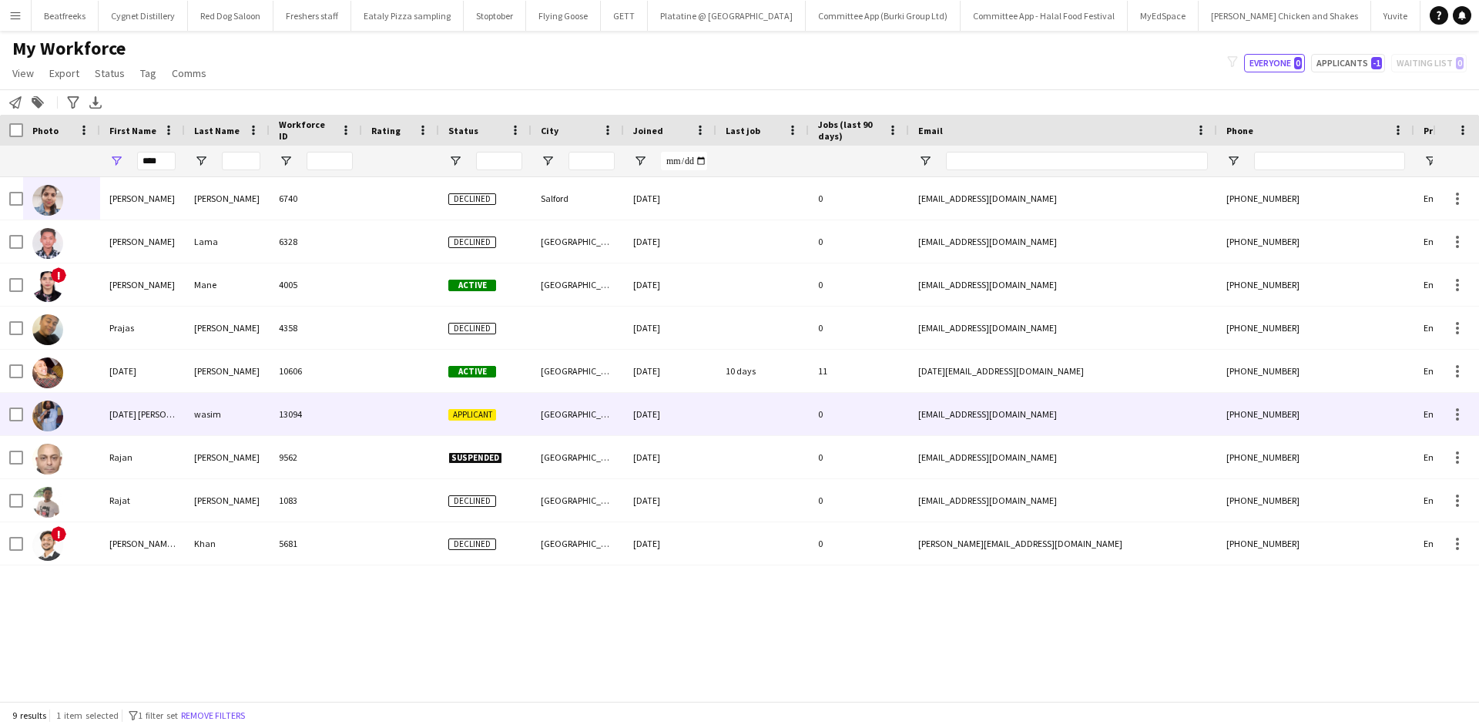
click at [131, 410] on div "raja mohammed ali khan" at bounding box center [142, 414] width 85 height 42
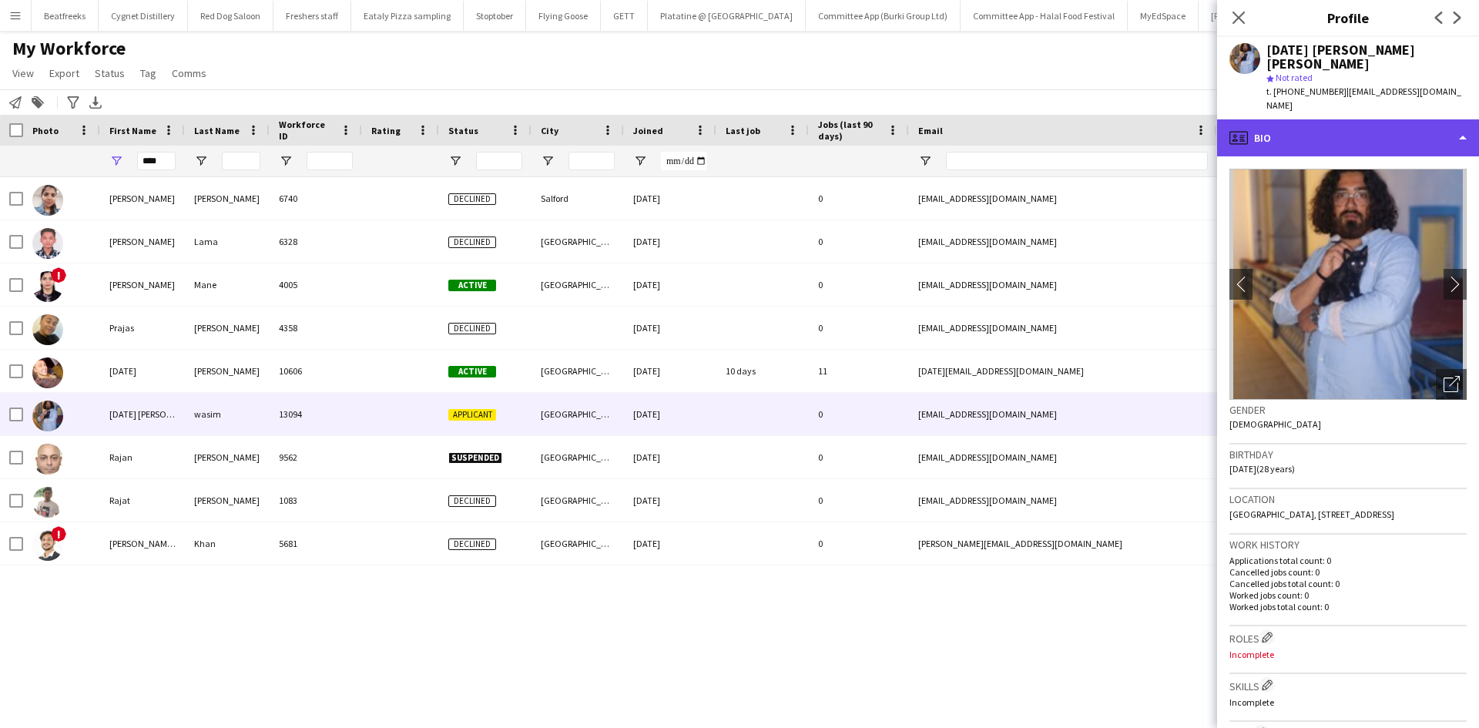
click at [1303, 119] on div "profile Bio" at bounding box center [1348, 137] width 262 height 37
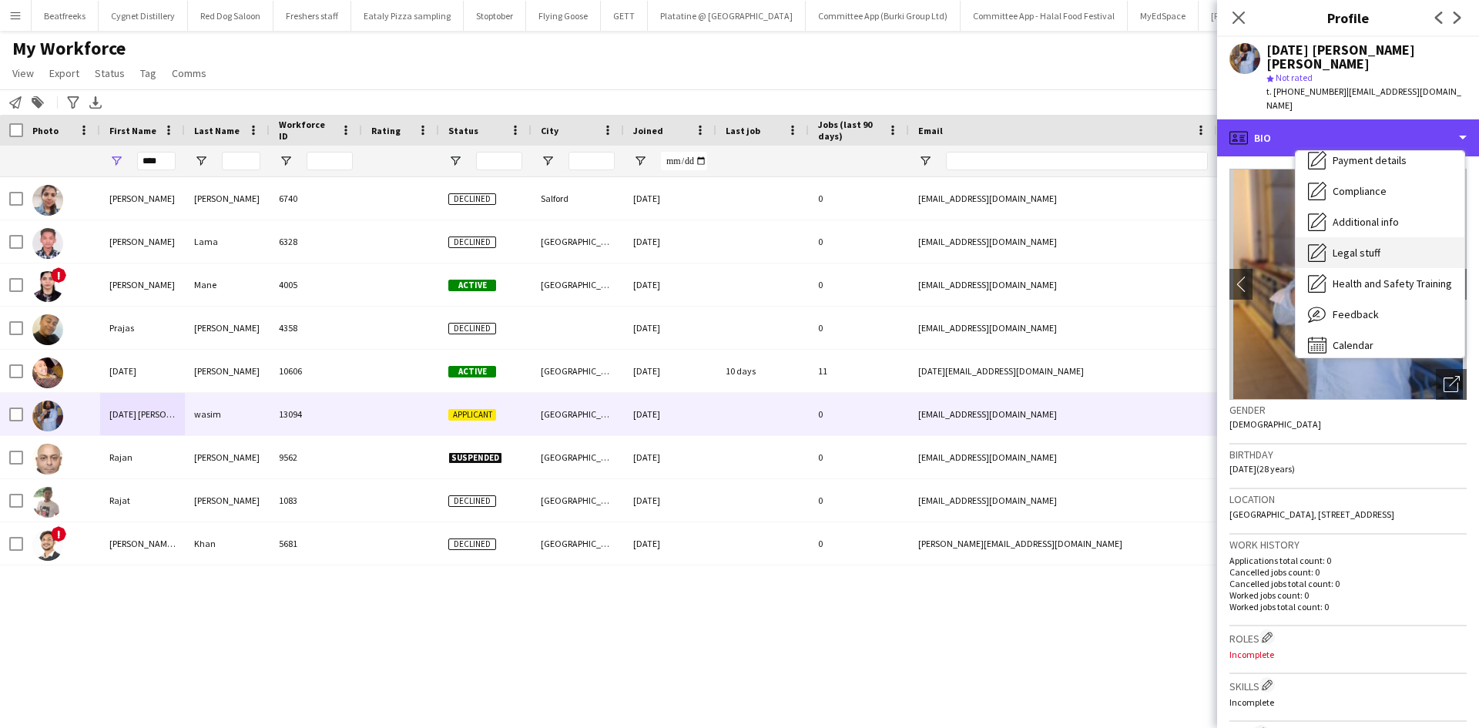
scroll to position [206, 0]
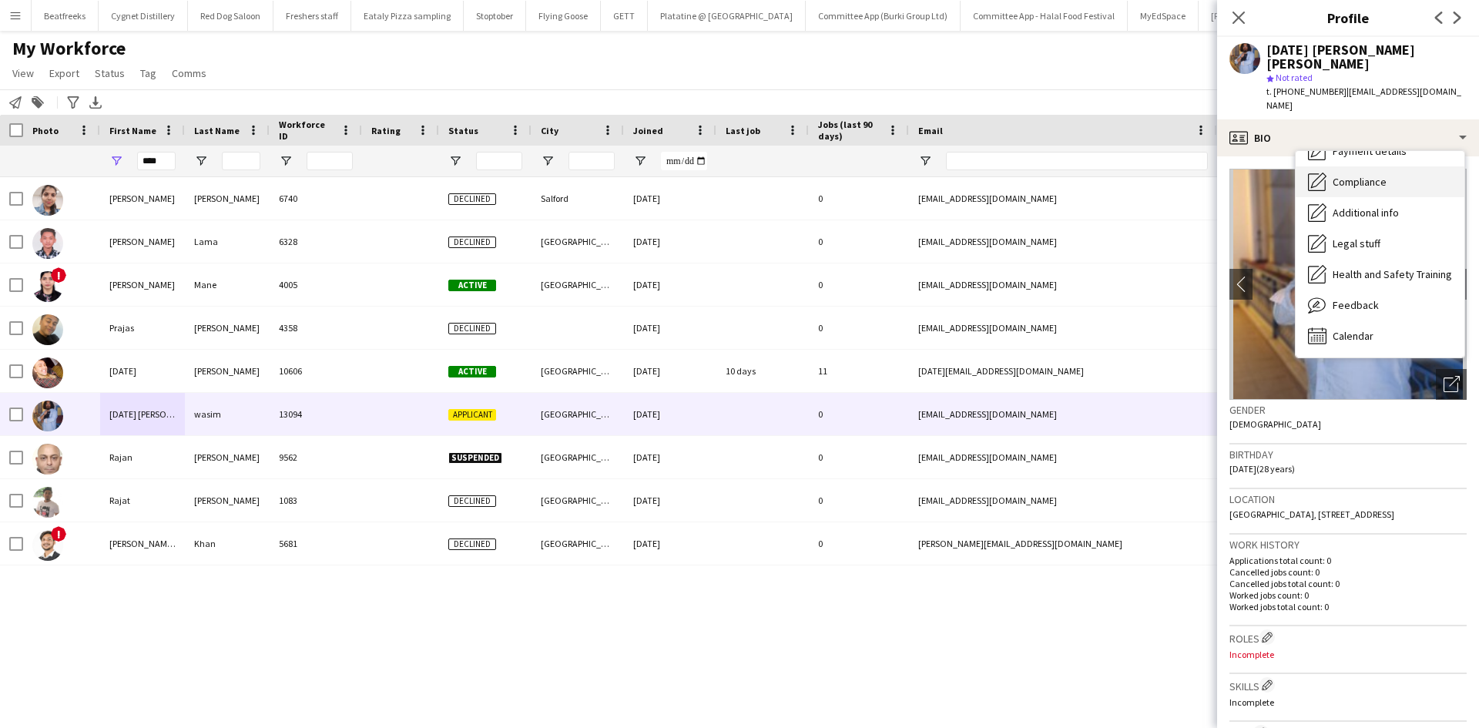
click at [1345, 166] on div "Compliance Compliance" at bounding box center [1379, 181] width 169 height 31
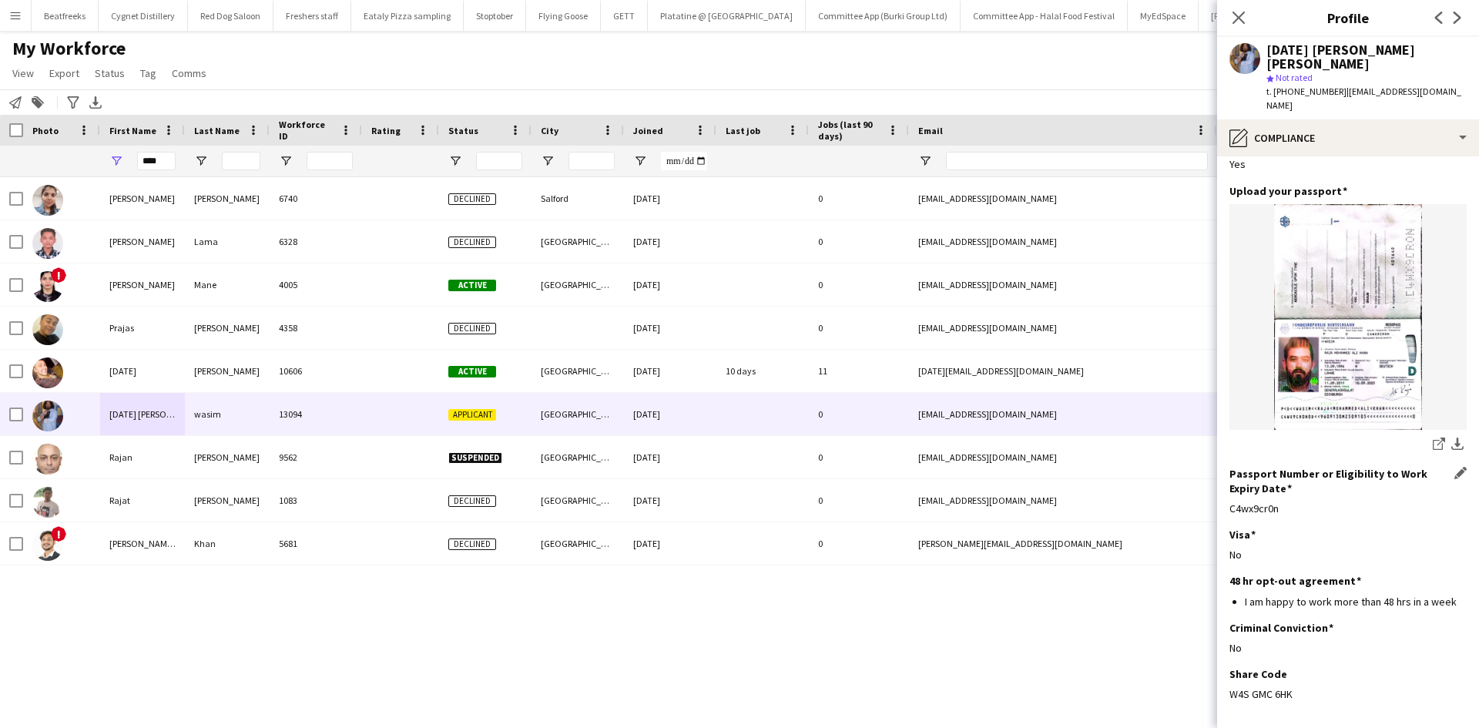
scroll to position [122, 0]
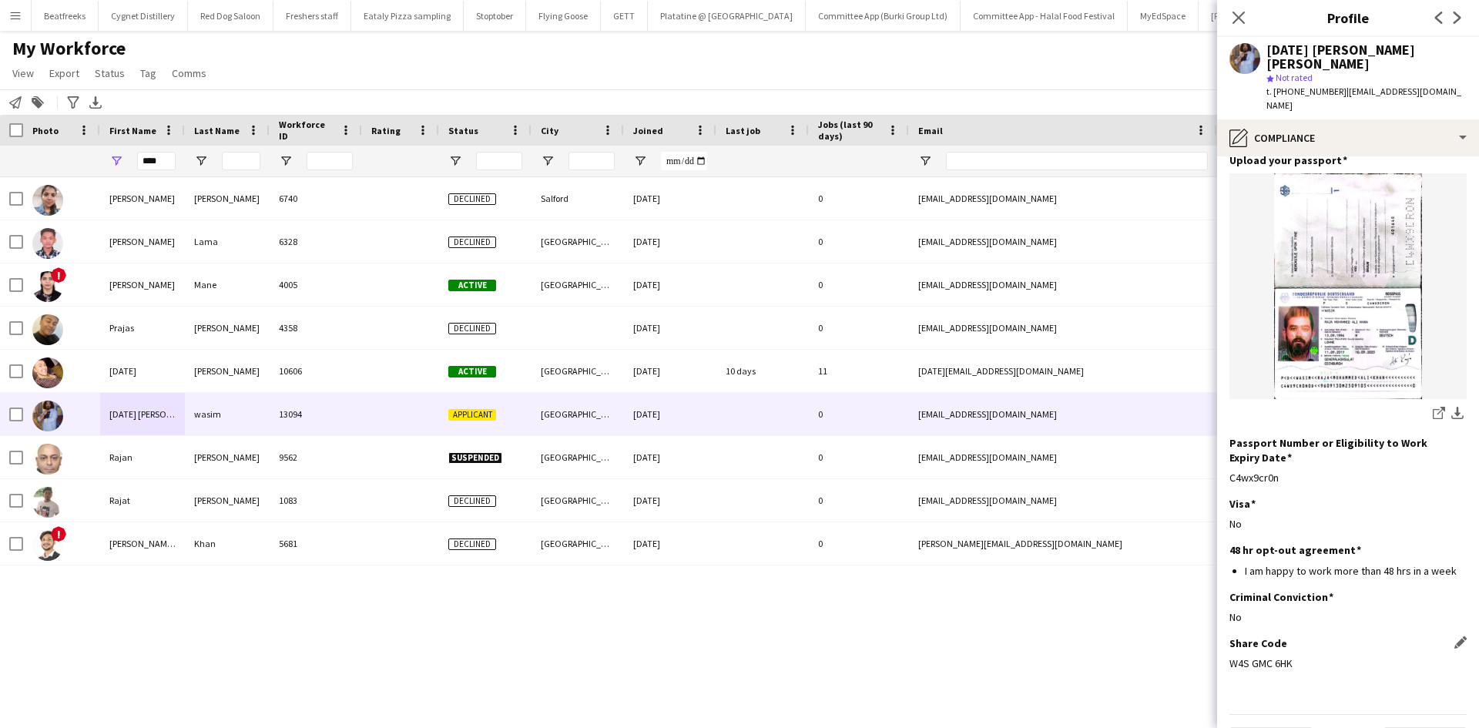
drag, startPoint x: 1306, startPoint y: 626, endPoint x: 1232, endPoint y: 628, distance: 73.9
click at [1232, 656] on div "W4S GMC 6HK" at bounding box center [1347, 663] width 237 height 14
copy div "W4S GMC 6HK"
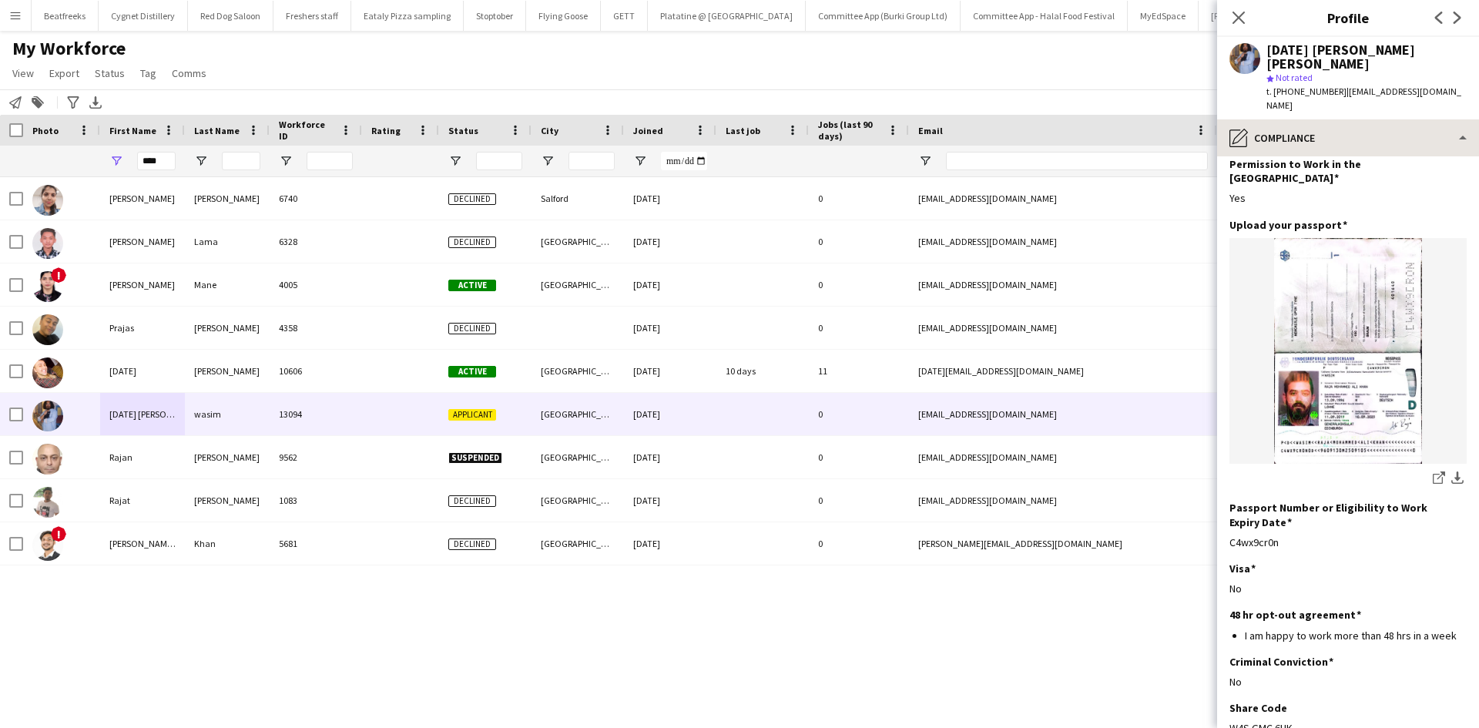
scroll to position [0, 0]
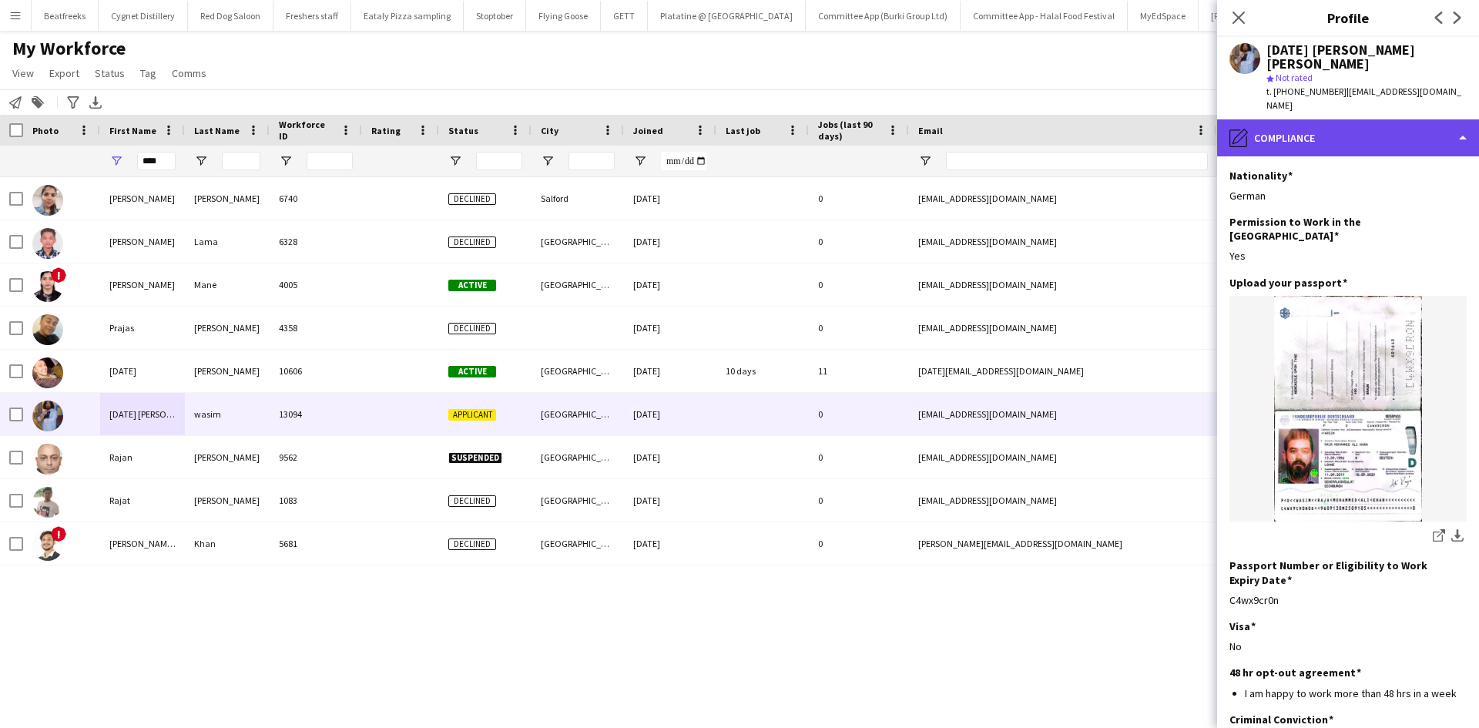
click at [1329, 119] on div "pencil4 Compliance" at bounding box center [1348, 137] width 262 height 37
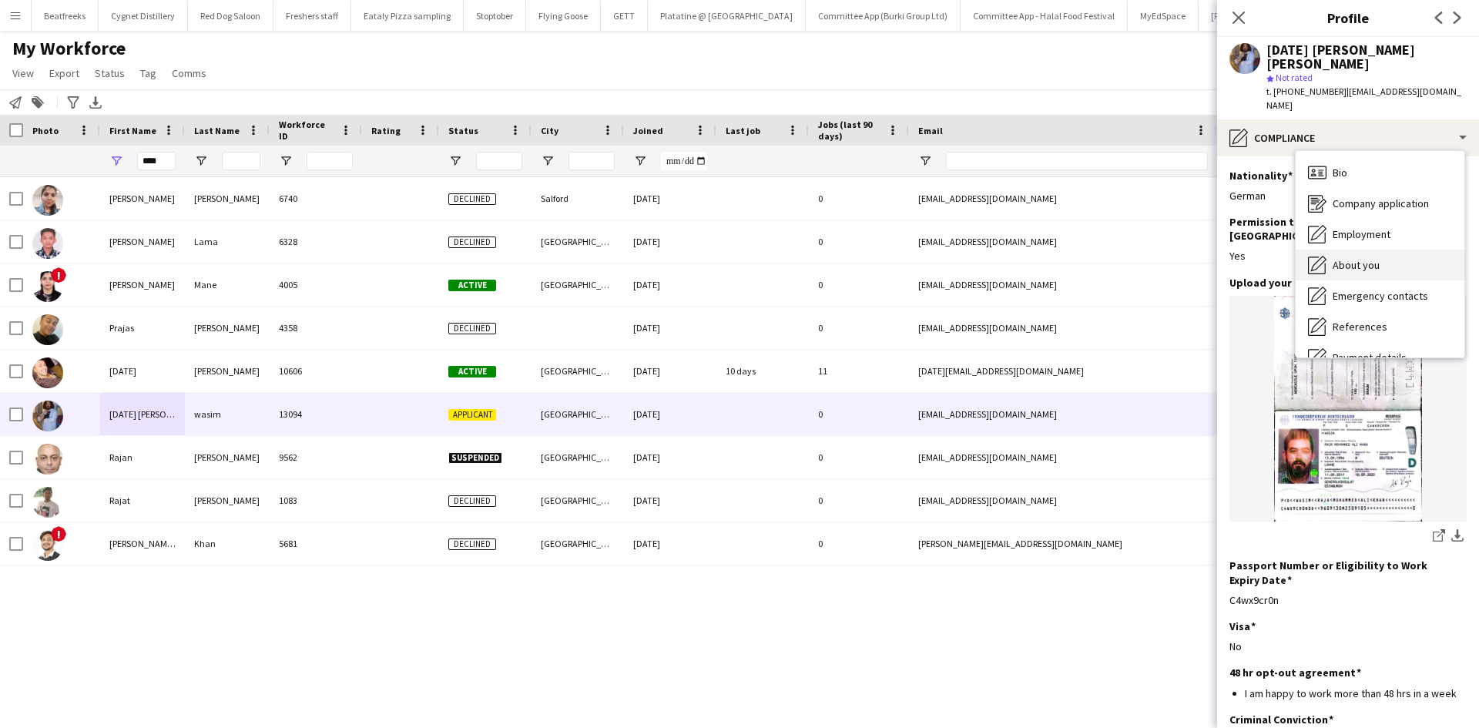
click at [1357, 157] on div "Bio Bio" at bounding box center [1379, 172] width 169 height 31
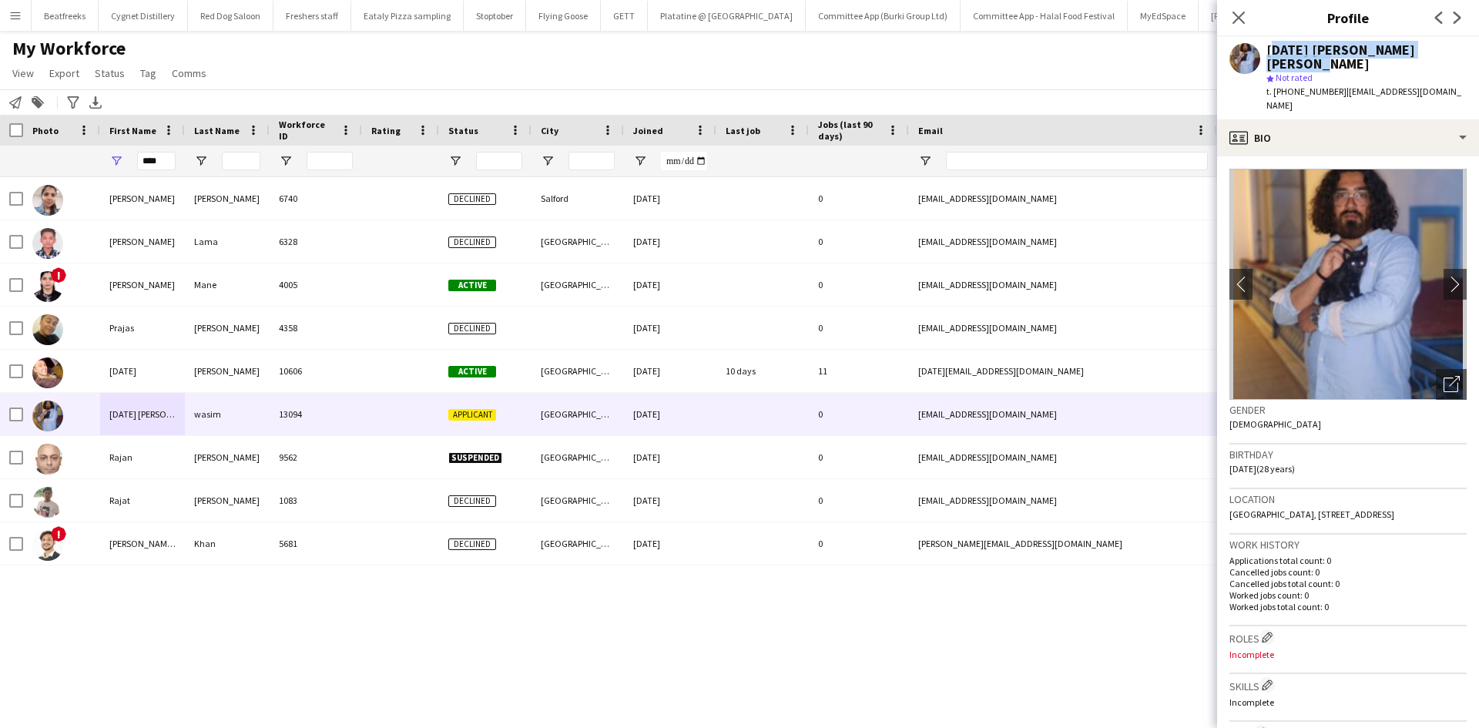
drag, startPoint x: 1267, startPoint y: 47, endPoint x: 1465, endPoint y: 44, distance: 197.9
click at [1465, 44] on div "raja mohammed ali khan wasim star Not rated t. +447923923613 | aliraja502@gmail…" at bounding box center [1348, 78] width 262 height 82
copy div "raja mohammed ali khan wasim"
click at [1244, 14] on icon "Close pop-in" at bounding box center [1238, 17] width 15 height 15
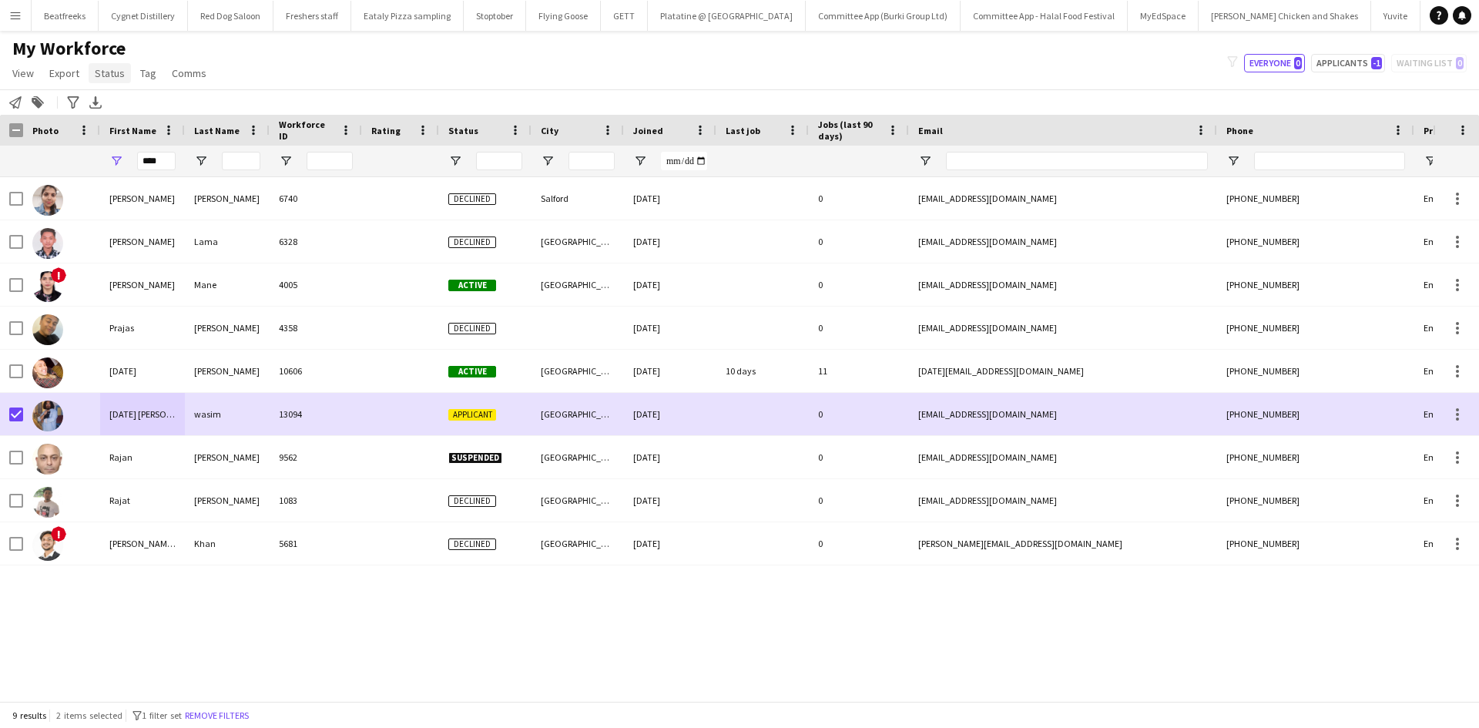
click at [109, 77] on span "Status" at bounding box center [110, 73] width 30 height 14
click at [102, 114] on link "Edit" at bounding box center [143, 106] width 108 height 32
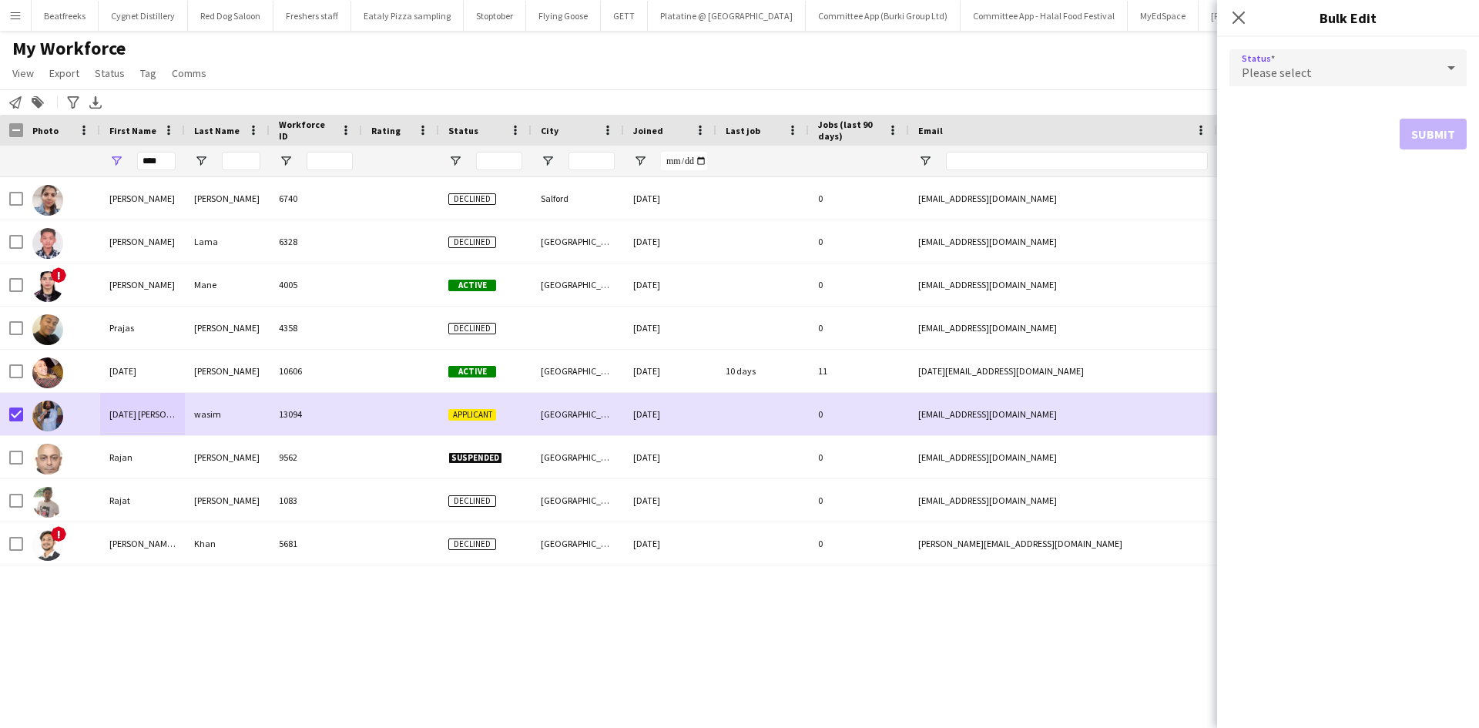
click at [1305, 74] on span "Please select" at bounding box center [1276, 72] width 70 height 15
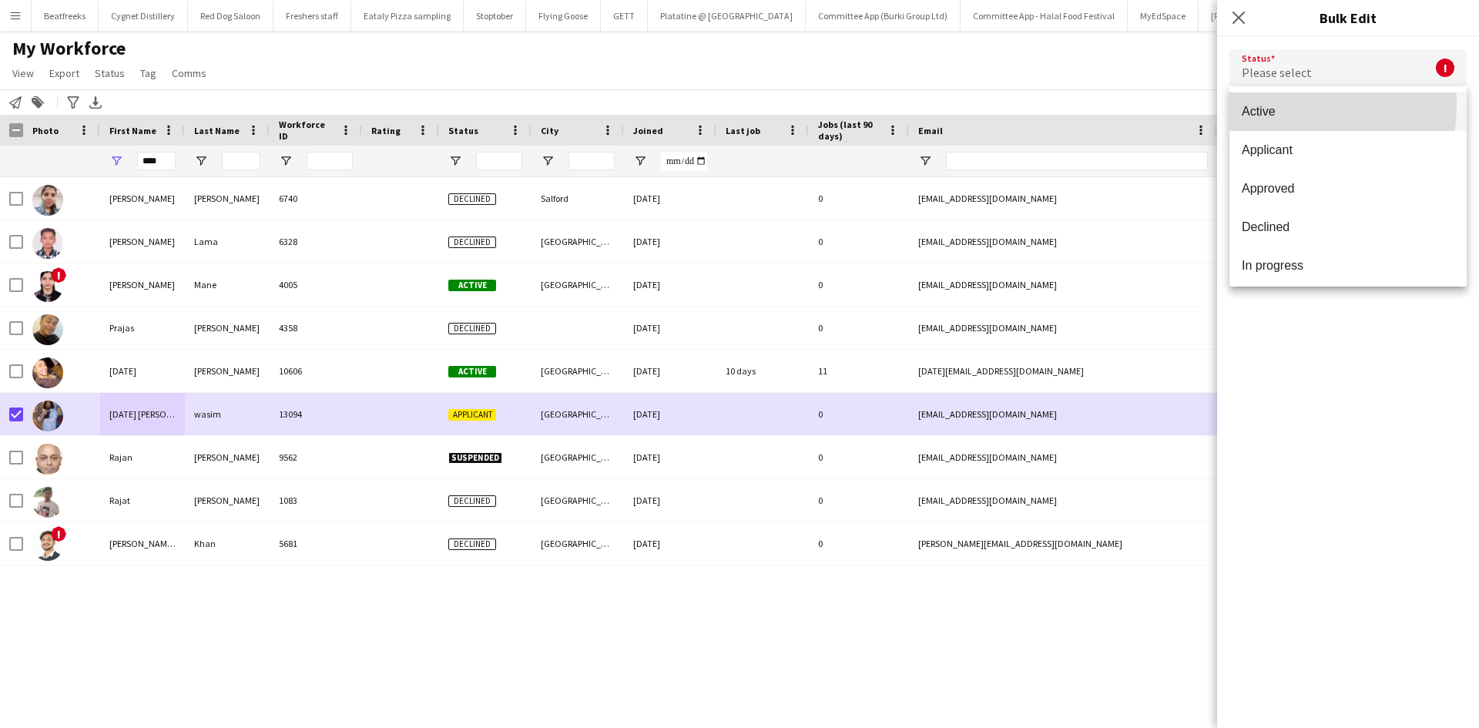
click at [1258, 104] on span "Active" at bounding box center [1347, 111] width 213 height 15
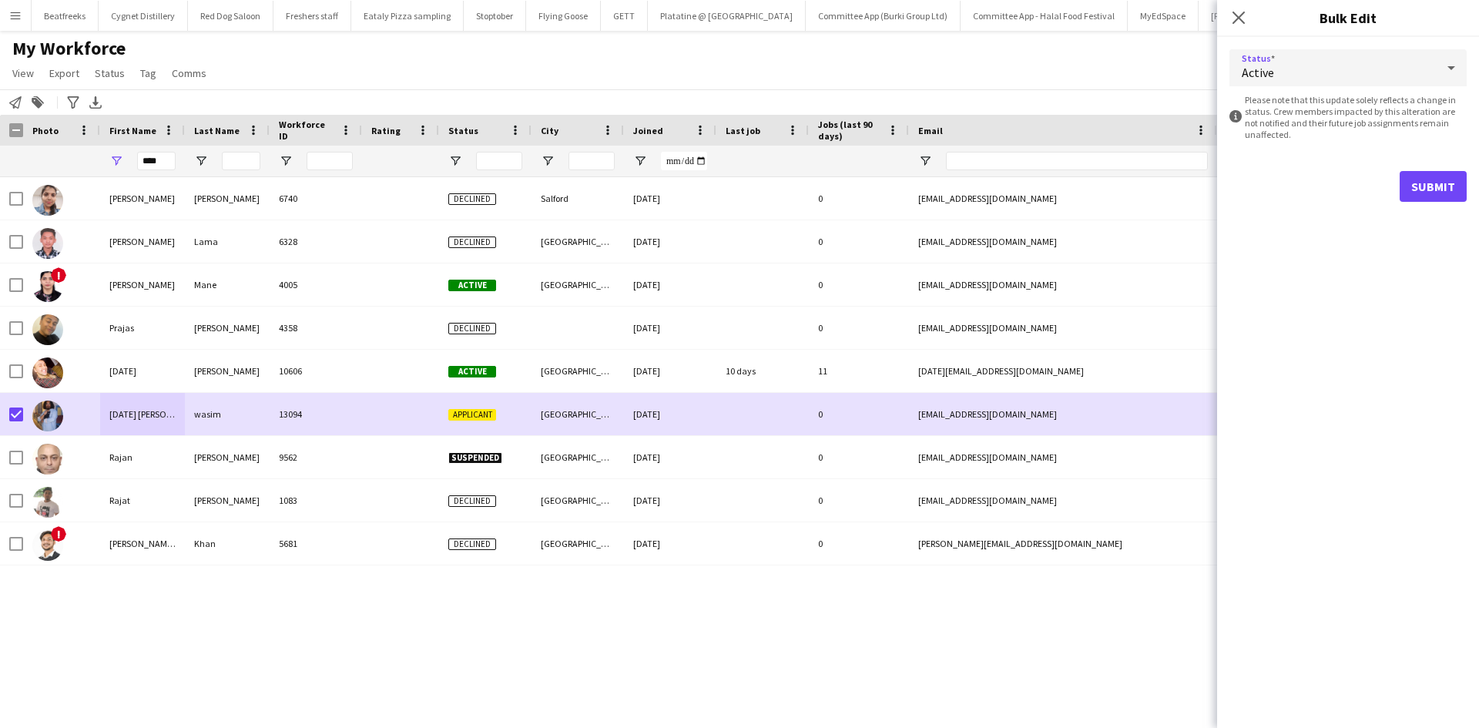
click at [1428, 173] on form "Status Active information-circle Please note that this update solely reflects a…" at bounding box center [1347, 125] width 237 height 177
click at [1430, 181] on button "Submit" at bounding box center [1432, 186] width 67 height 31
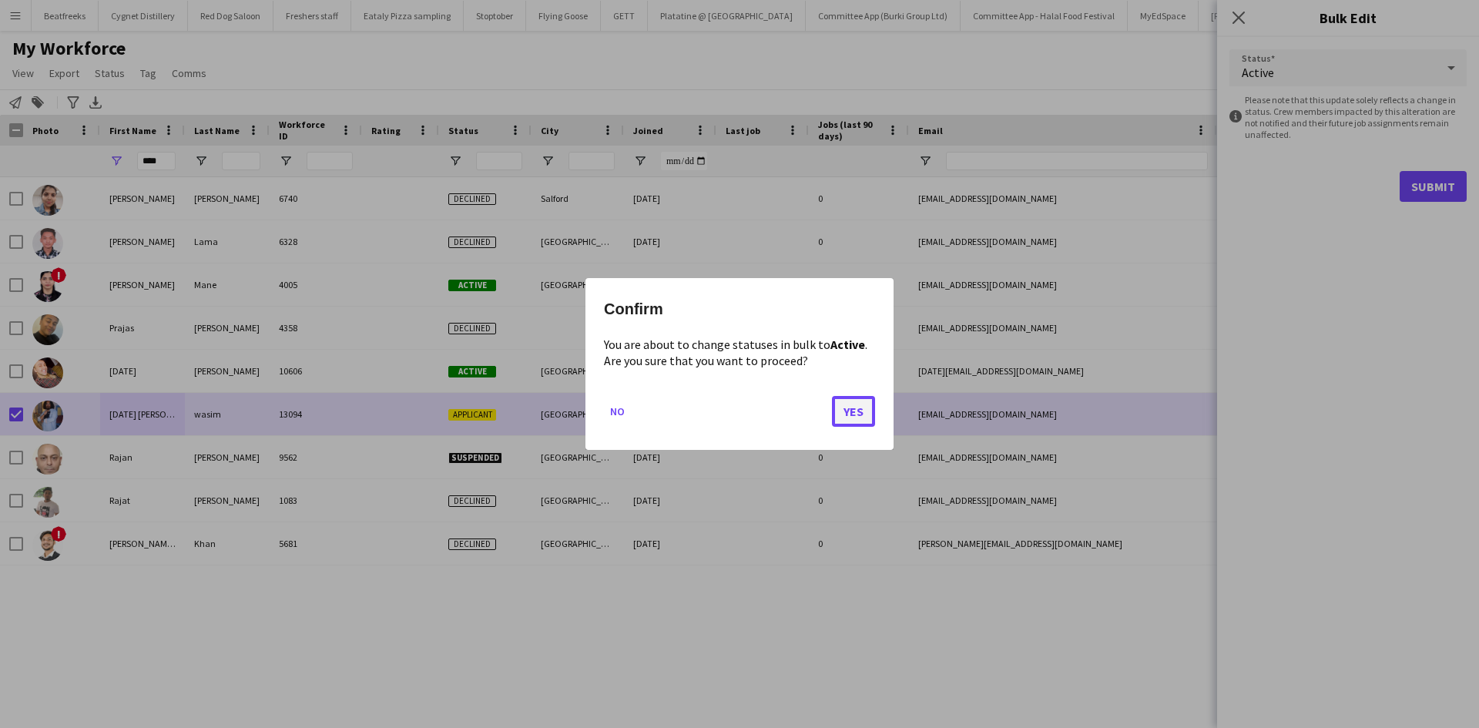
click at [840, 425] on button "Yes" at bounding box center [853, 411] width 43 height 31
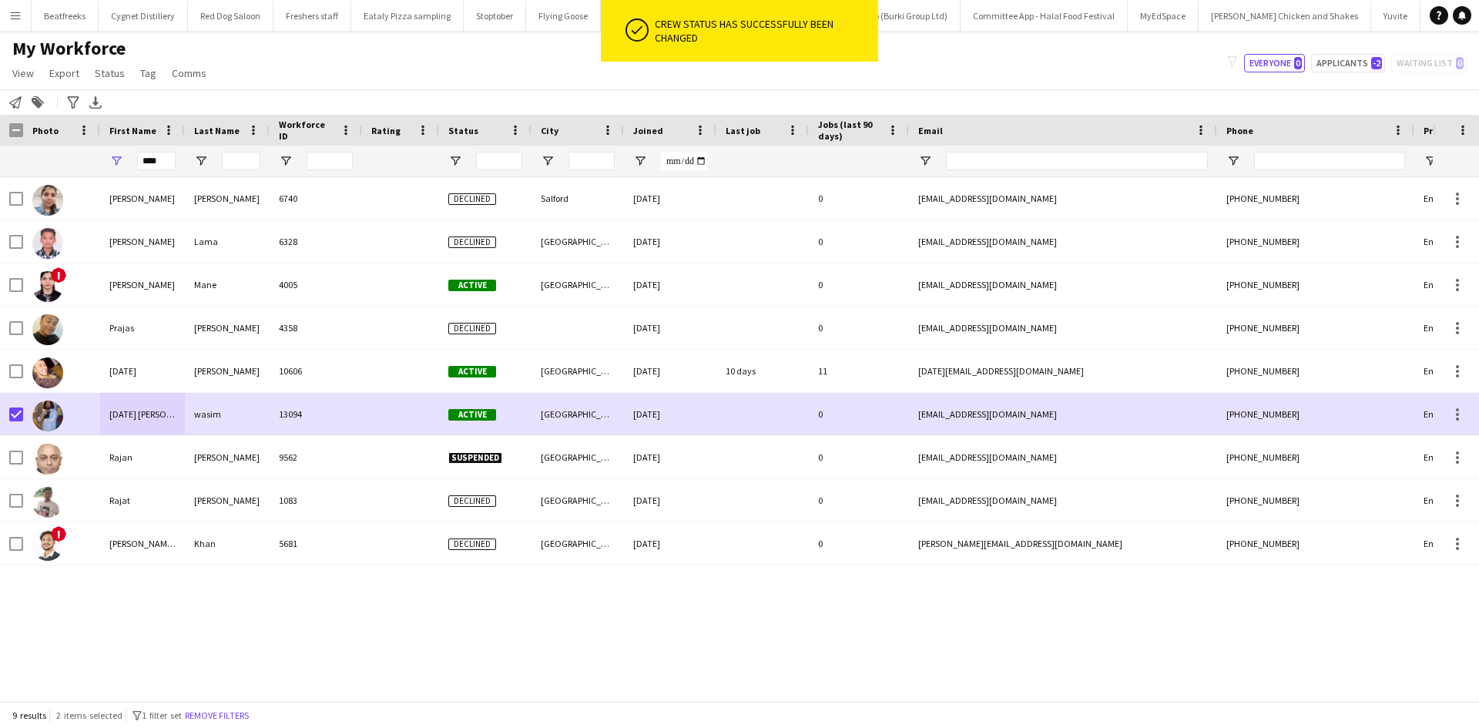
click at [347, 688] on div "Neeraja Garikapati 6740 Declined Salford 30-11-2023 0 jastineeraja@gmail.co +44…" at bounding box center [716, 433] width 1432 height 512
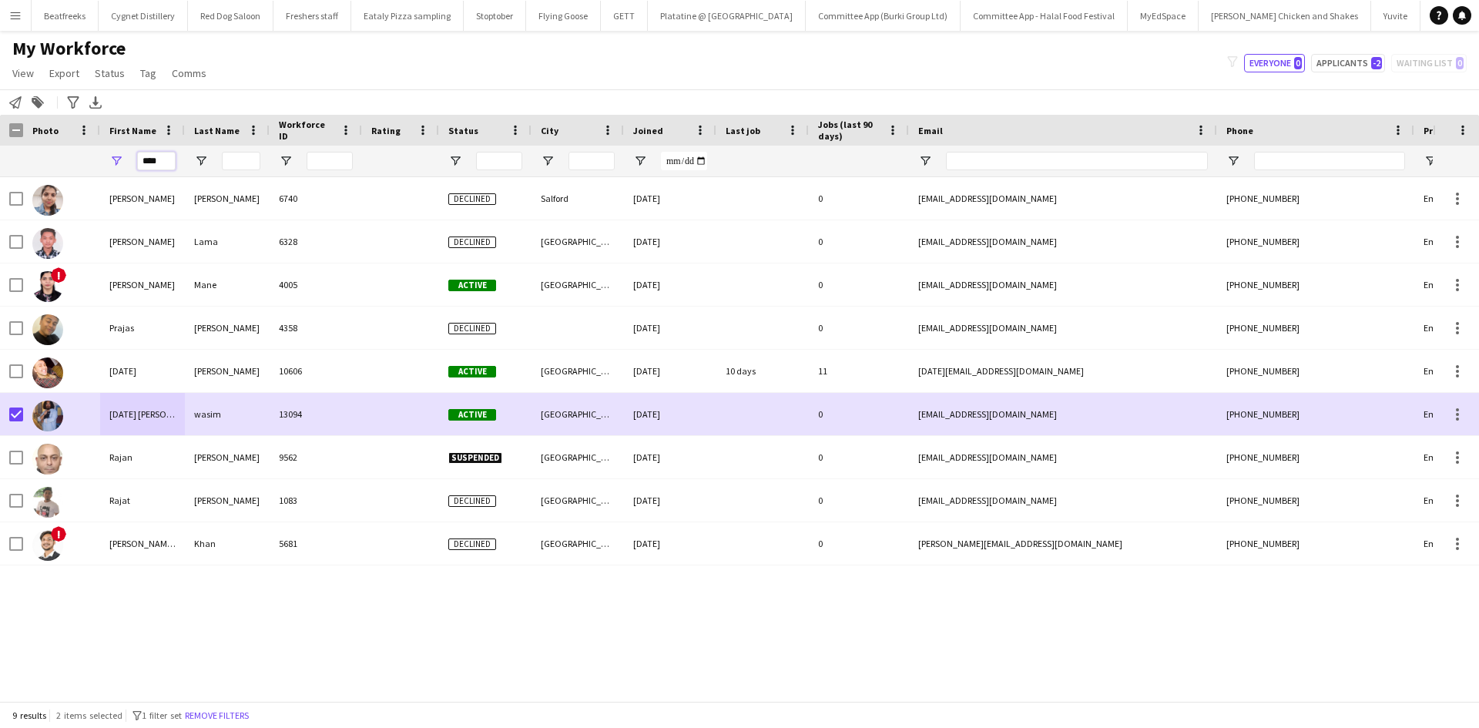
drag, startPoint x: 175, startPoint y: 158, endPoint x: 86, endPoint y: 173, distance: 89.9
click at [86, 173] on div "****" at bounding box center [835, 161] width 1670 height 31
type input "*"
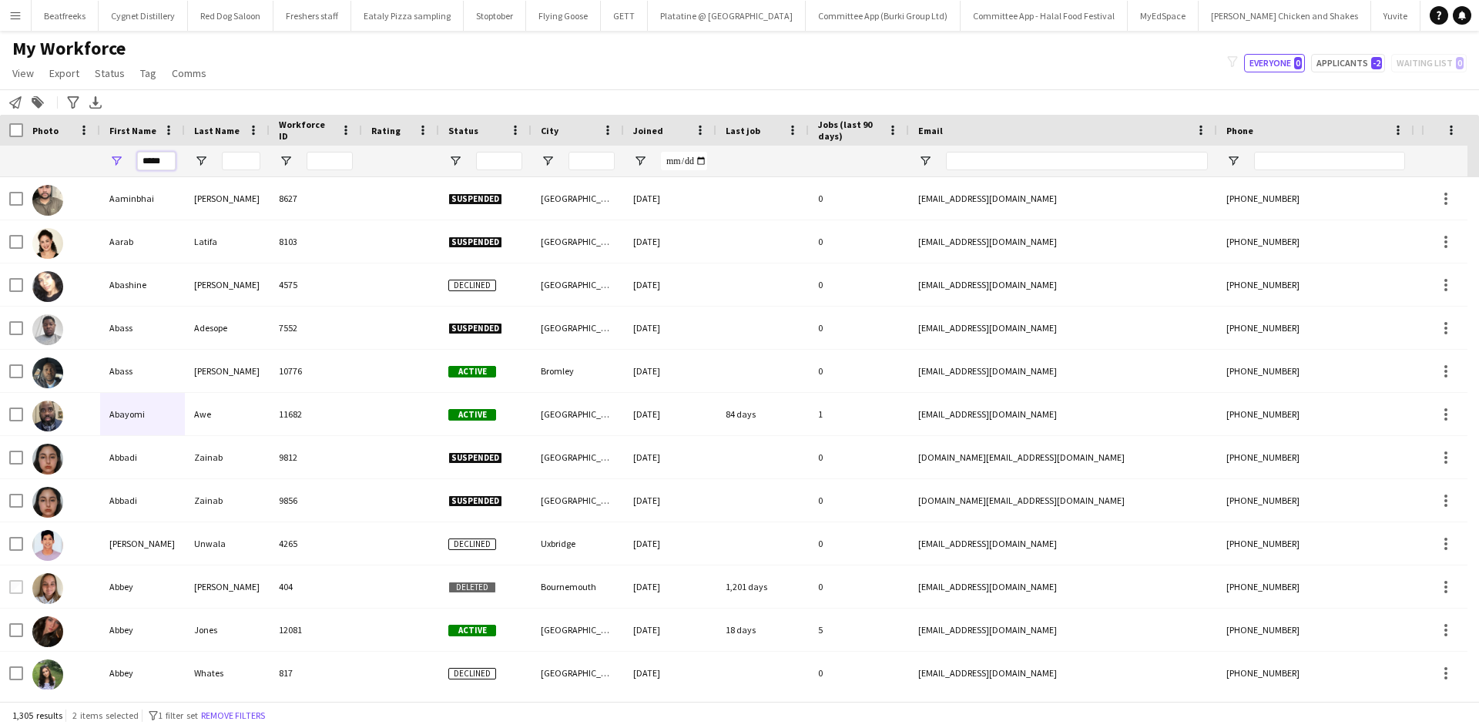
type input "*****"
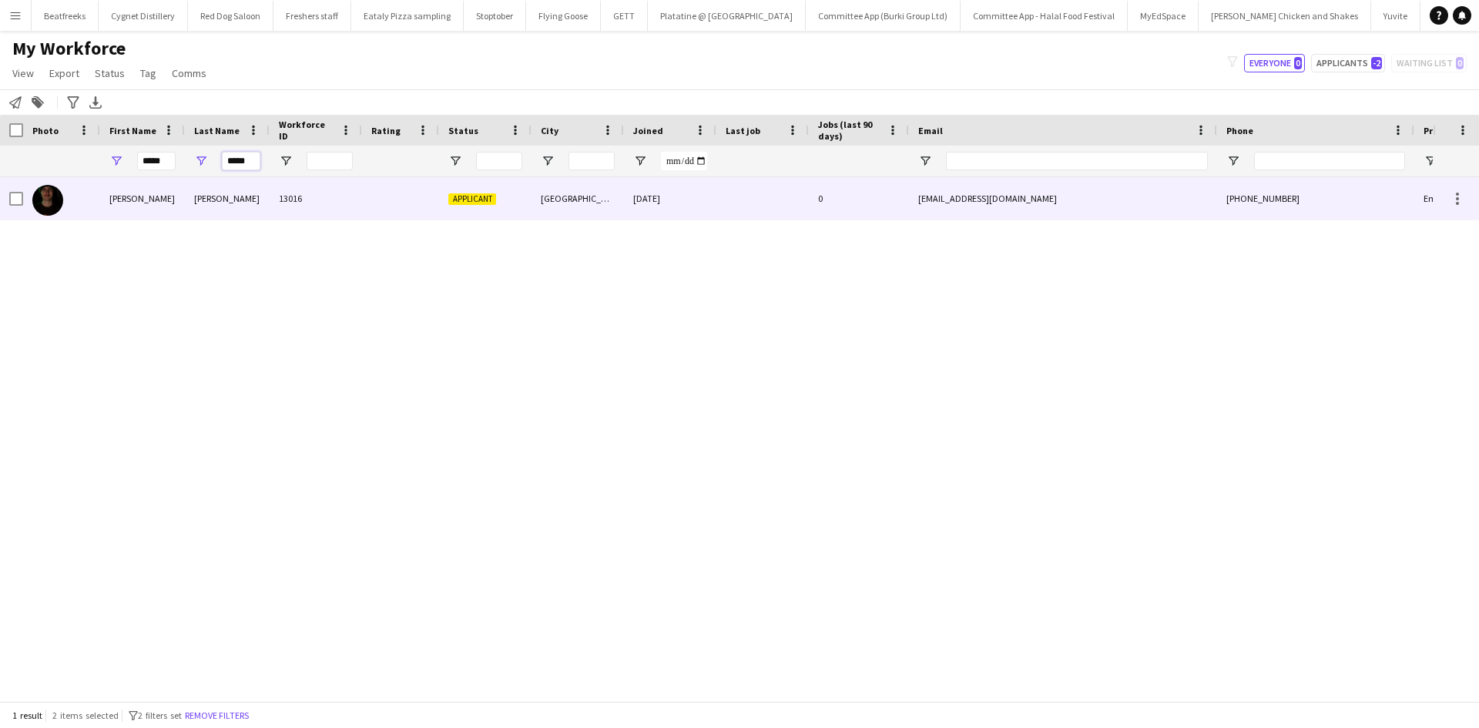
type input "*****"
click at [189, 193] on div "Evans" at bounding box center [227, 198] width 85 height 42
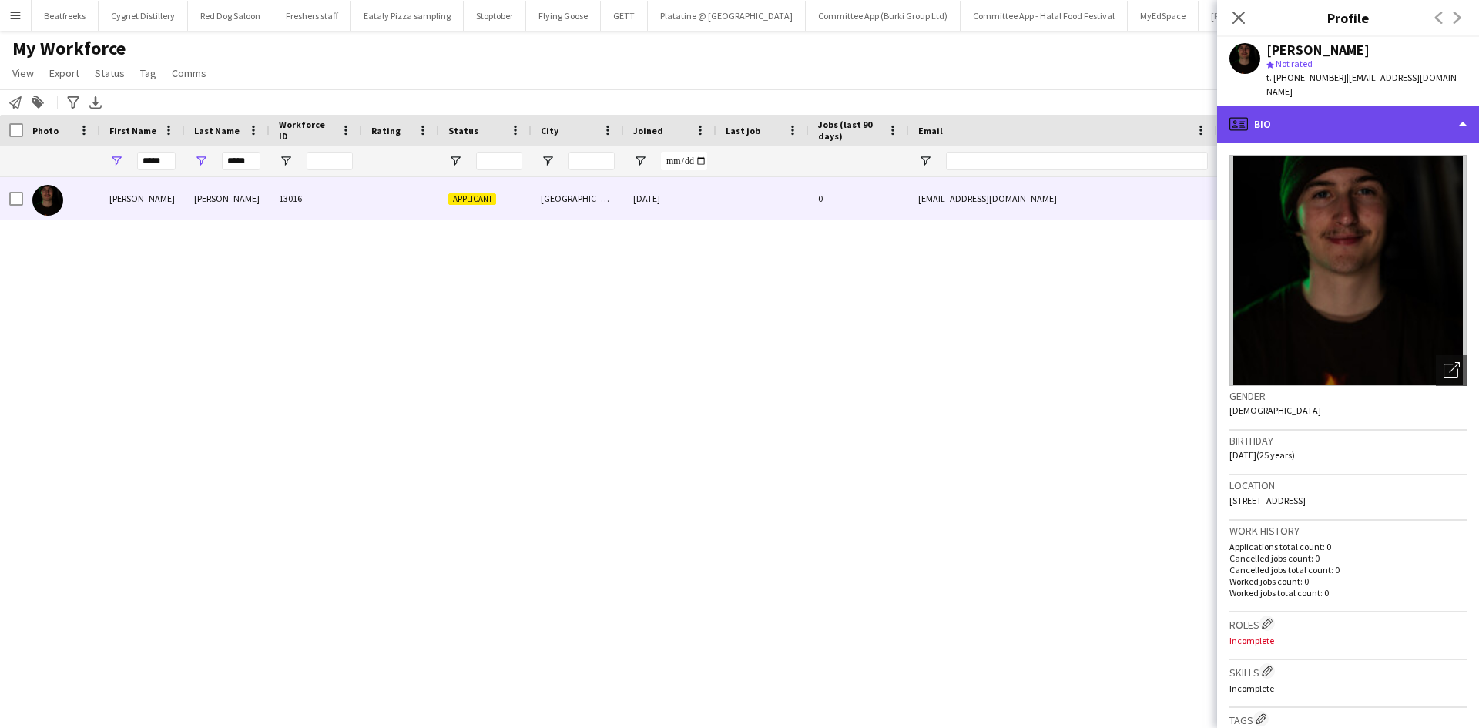
click at [1301, 106] on div "profile Bio" at bounding box center [1348, 124] width 262 height 37
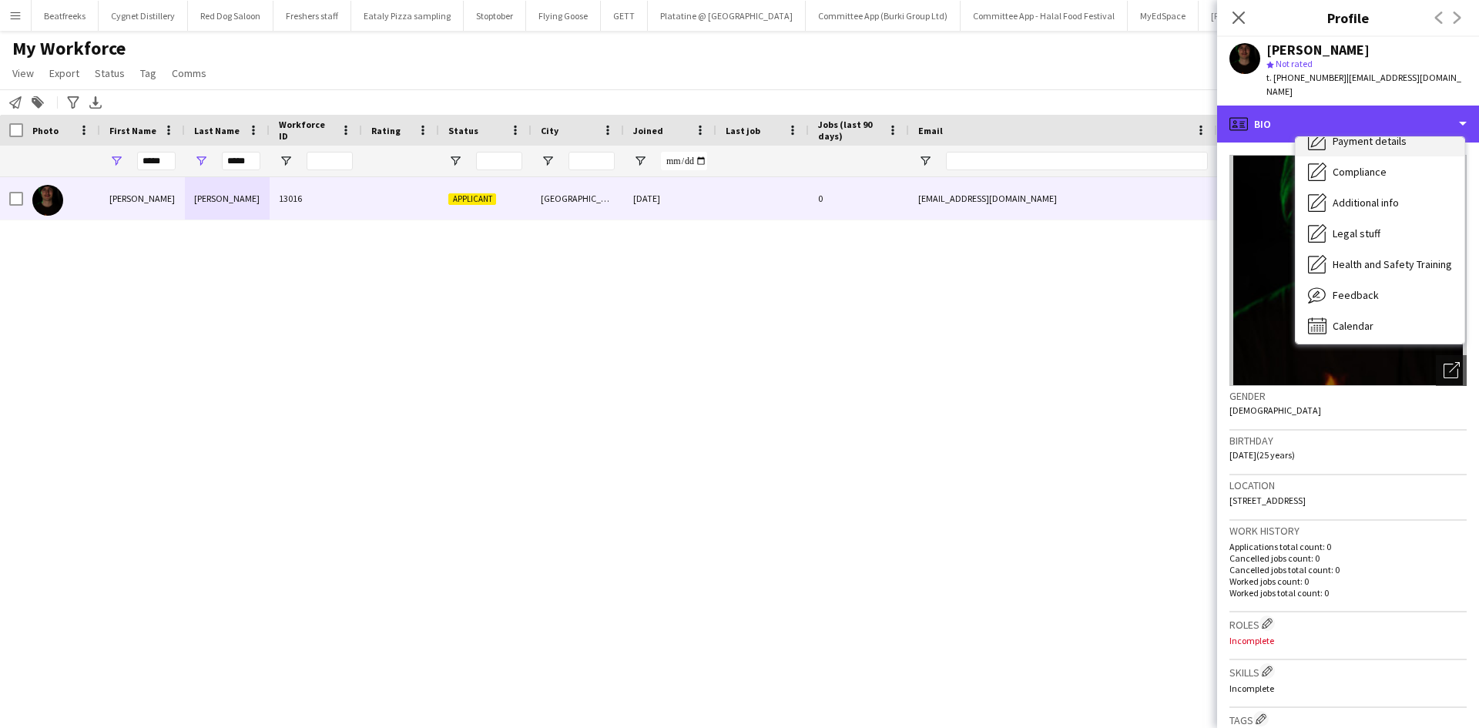
scroll to position [206, 0]
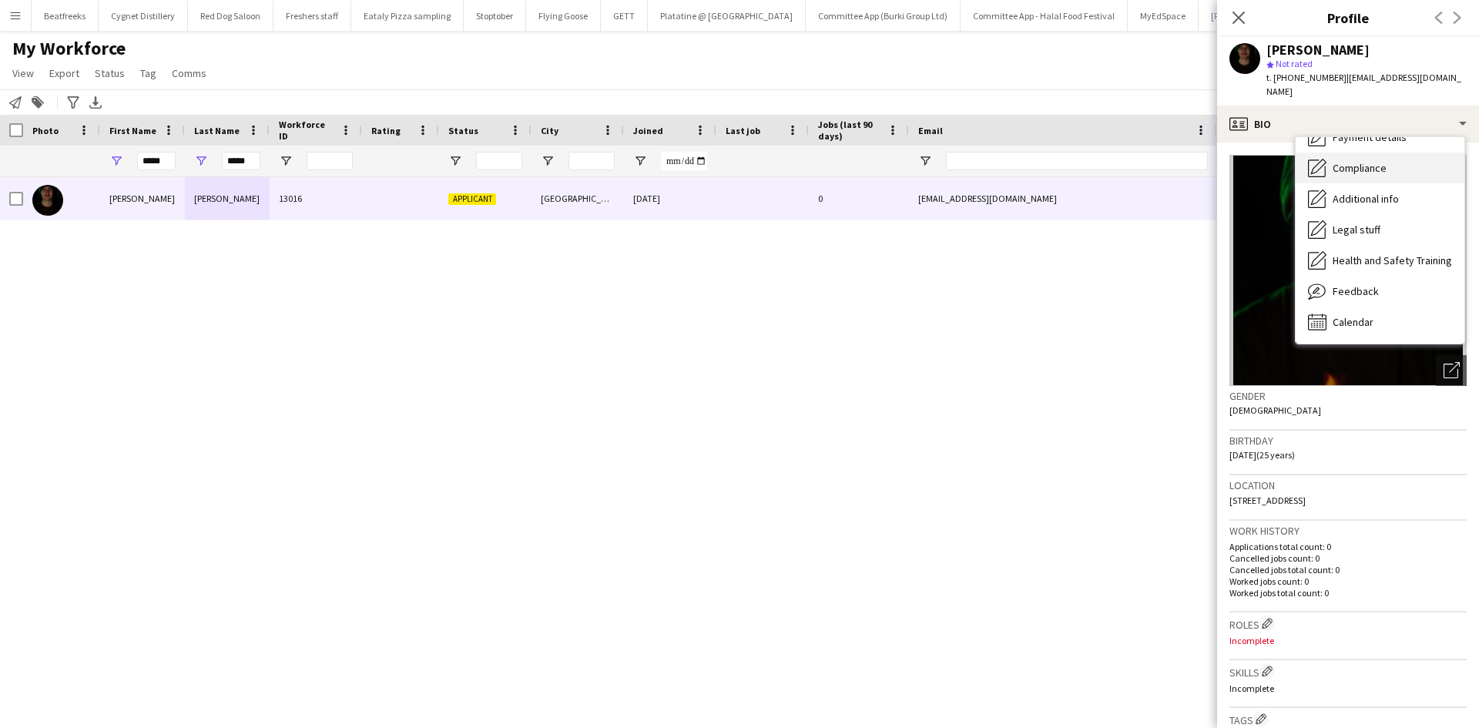
click at [1355, 161] on span "Compliance" at bounding box center [1359, 168] width 54 height 14
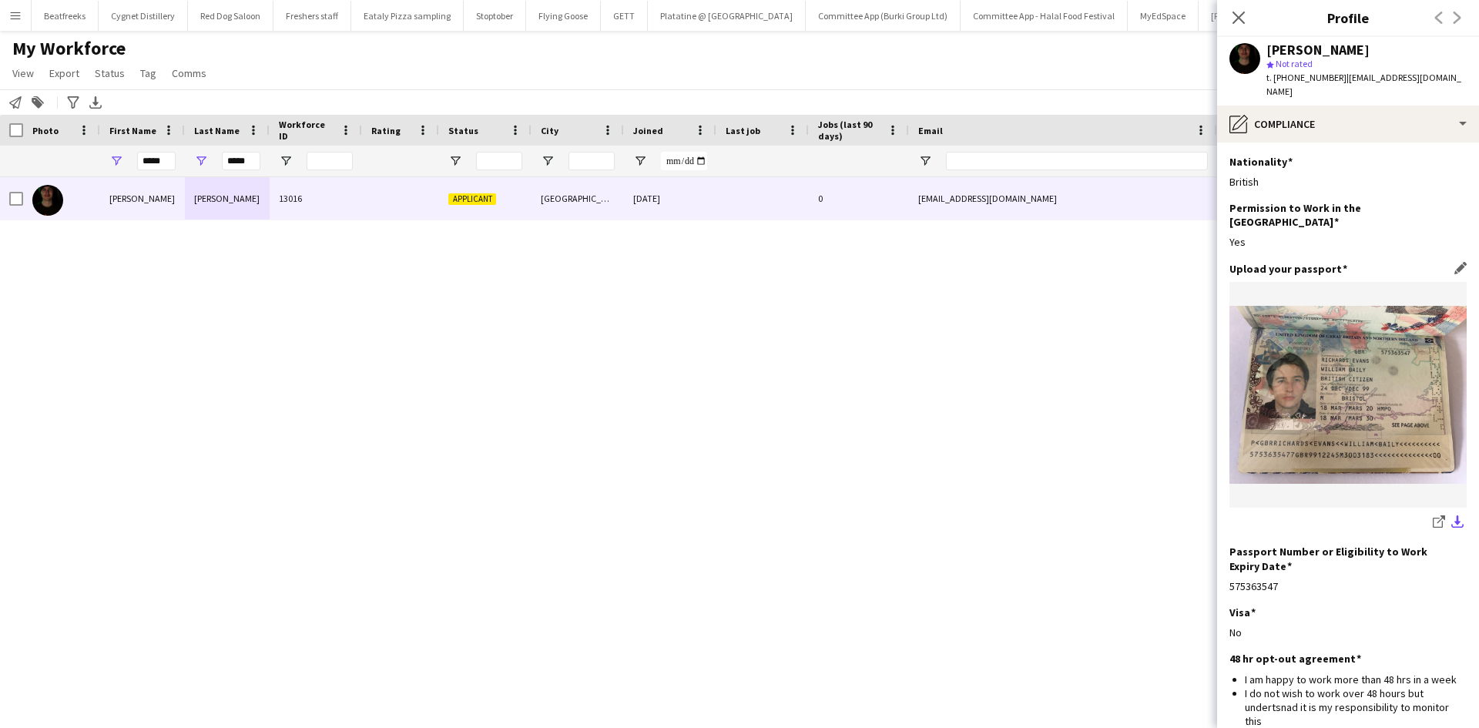
click at [1451, 515] on app-icon "download-bottom" at bounding box center [1457, 522] width 12 height 15
click at [1389, 282] on figure at bounding box center [1347, 395] width 237 height 226
click at [1234, 14] on icon at bounding box center [1238, 17] width 15 height 15
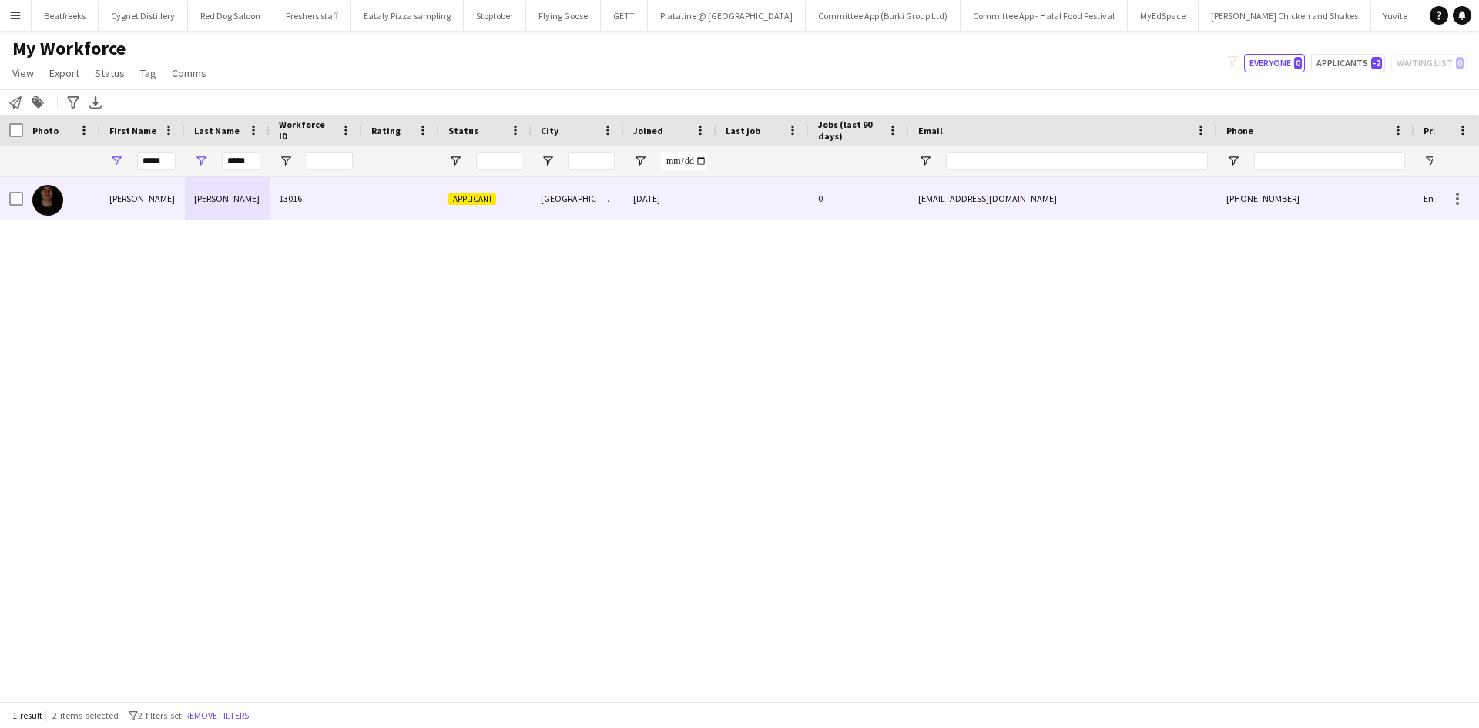
click at [25, 200] on div at bounding box center [61, 198] width 77 height 42
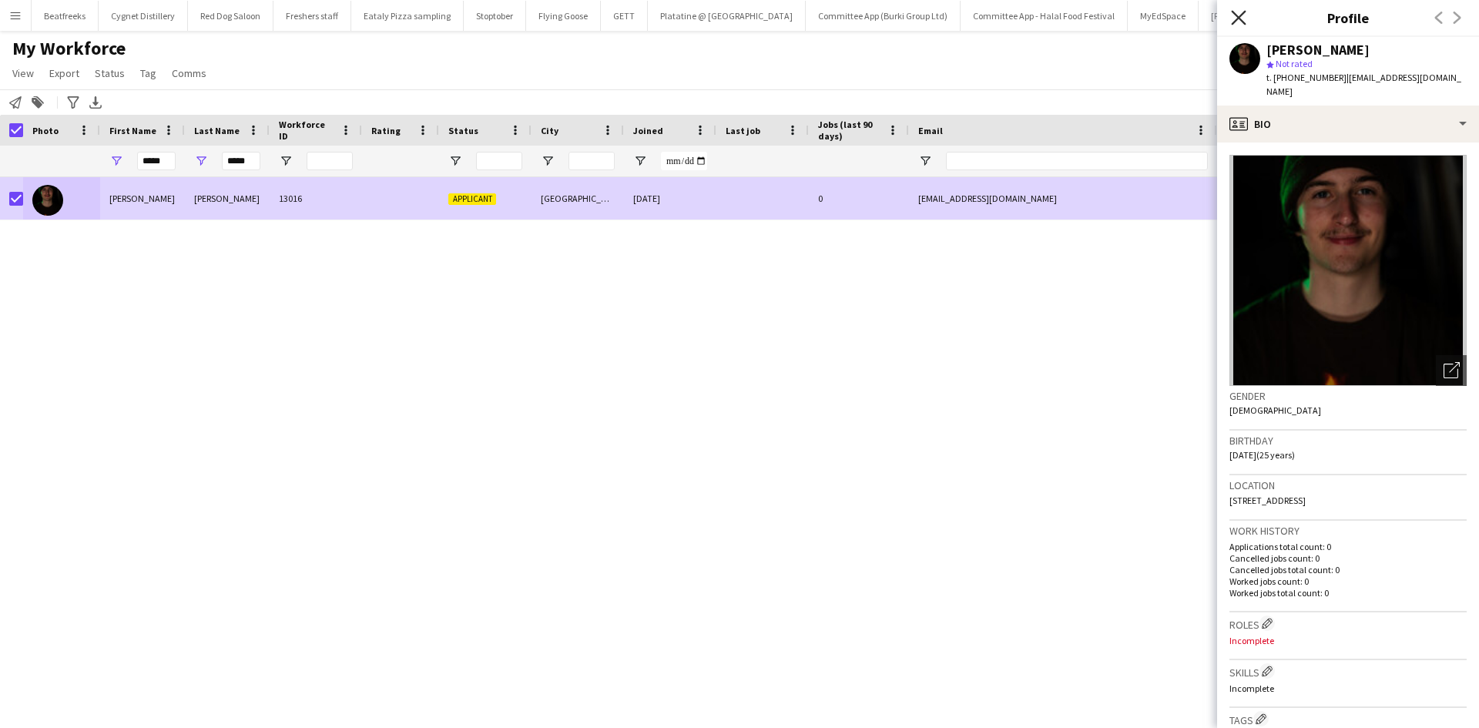
click at [1231, 15] on icon "Close pop-in" at bounding box center [1238, 17] width 15 height 15
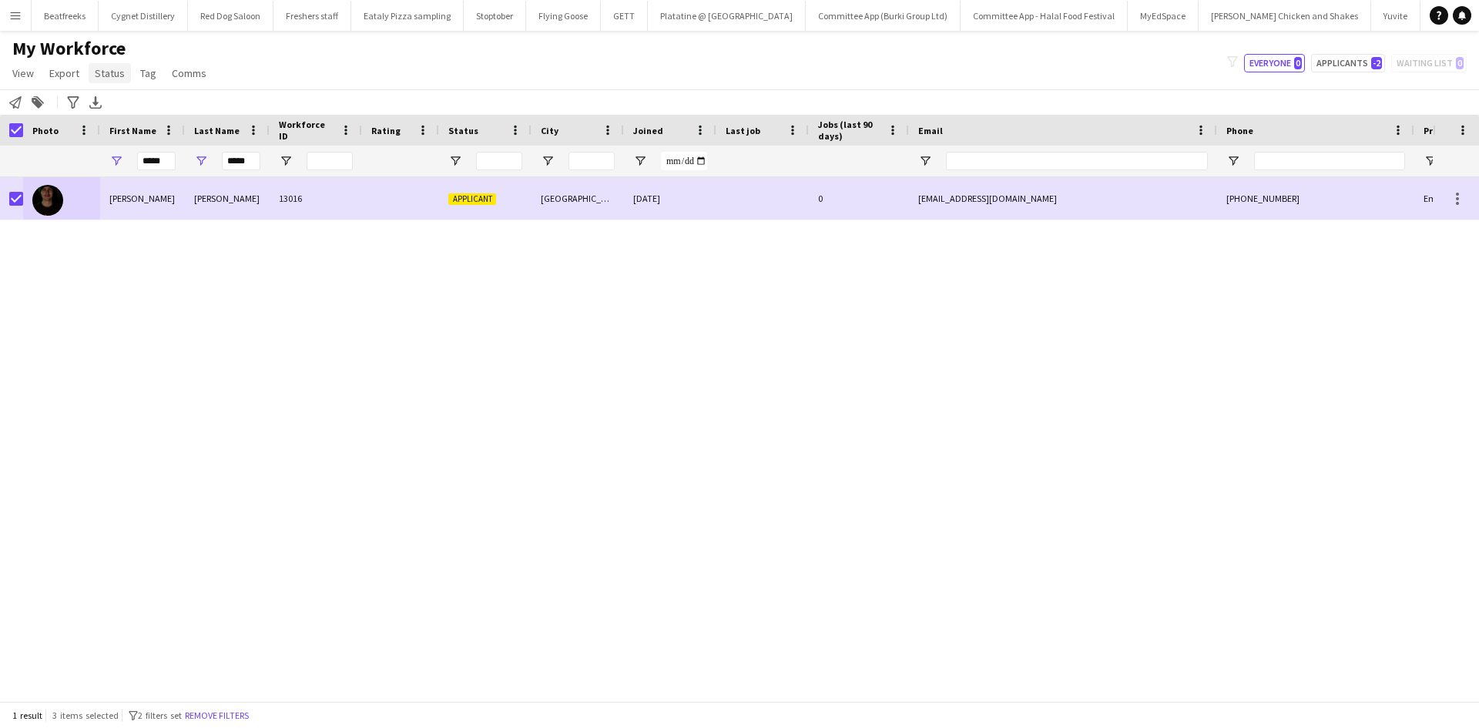
click at [109, 76] on span "Status" at bounding box center [110, 73] width 30 height 14
click at [132, 116] on link "Edit" at bounding box center [143, 106] width 108 height 32
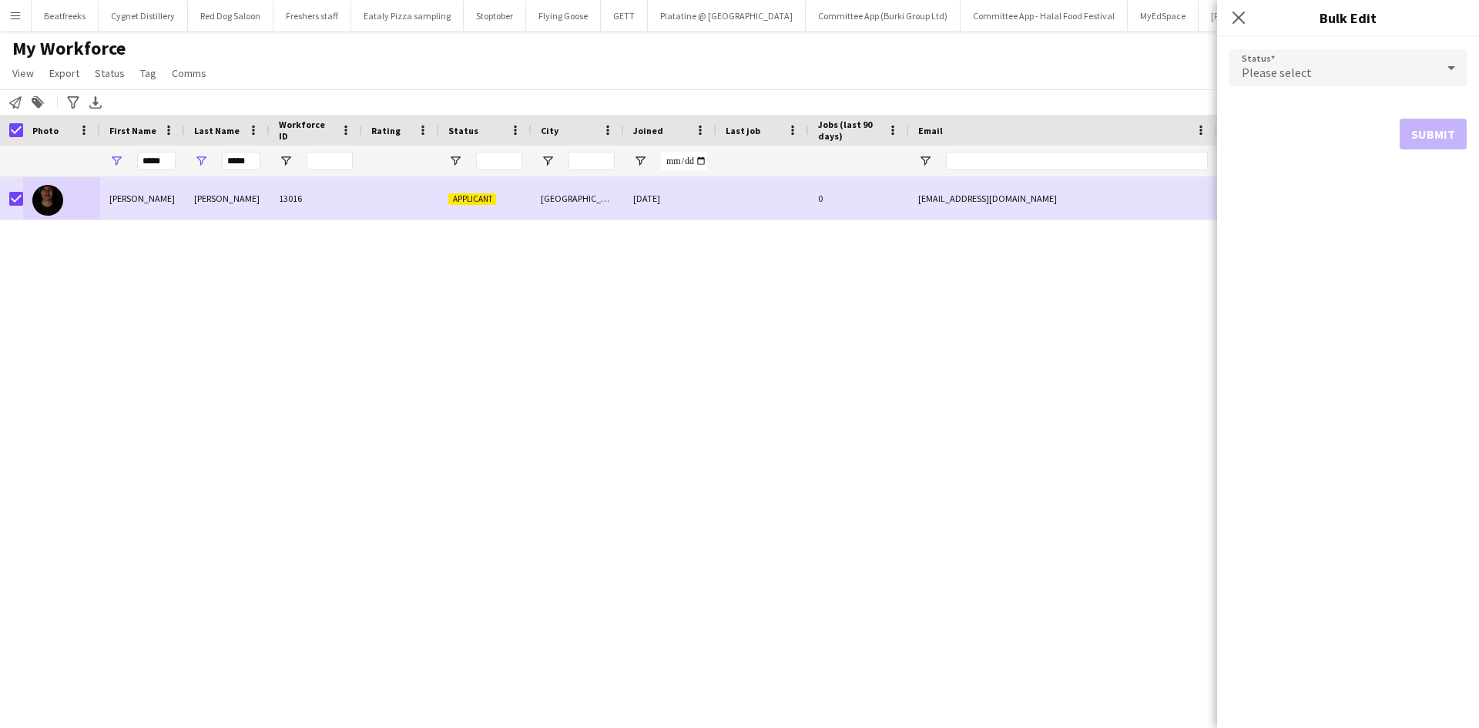
click at [1340, 68] on div "Please select" at bounding box center [1332, 67] width 206 height 37
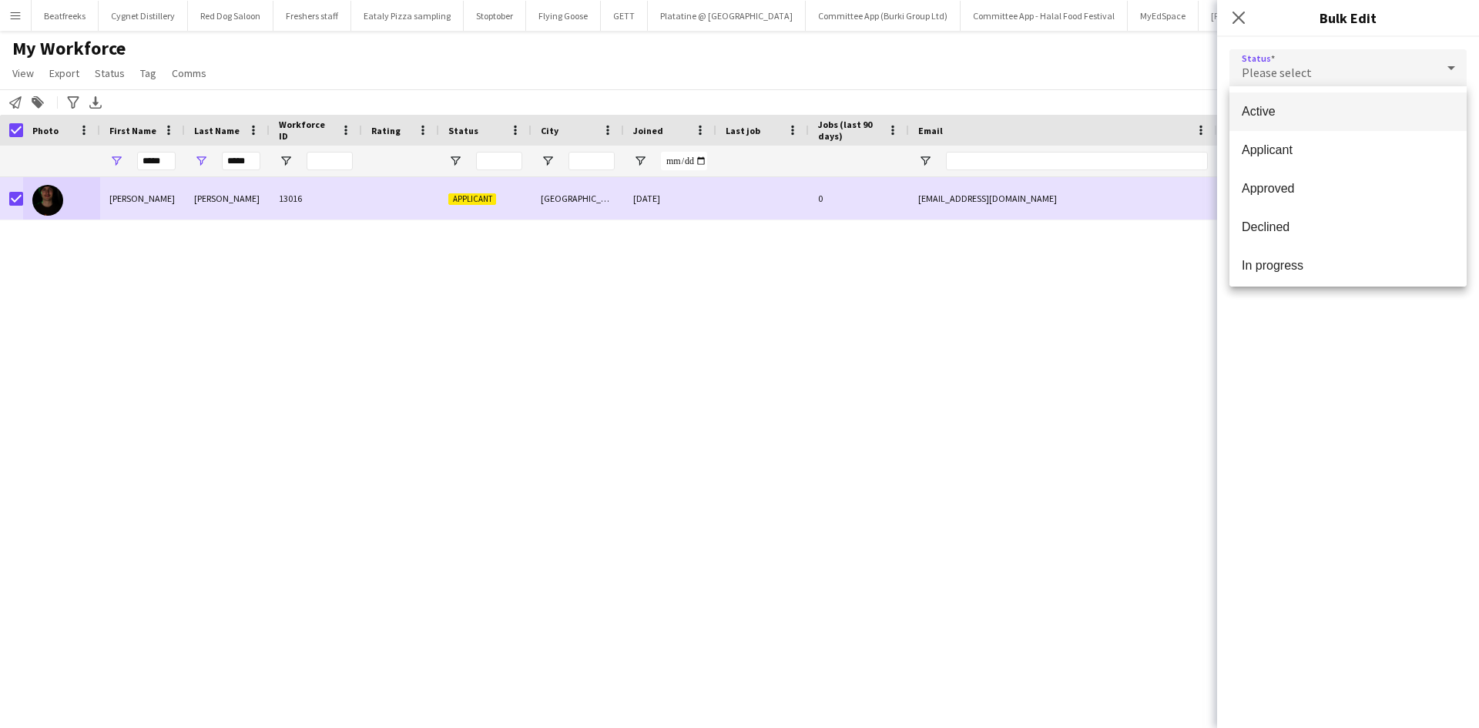
click at [1311, 109] on span "Active" at bounding box center [1347, 111] width 213 height 15
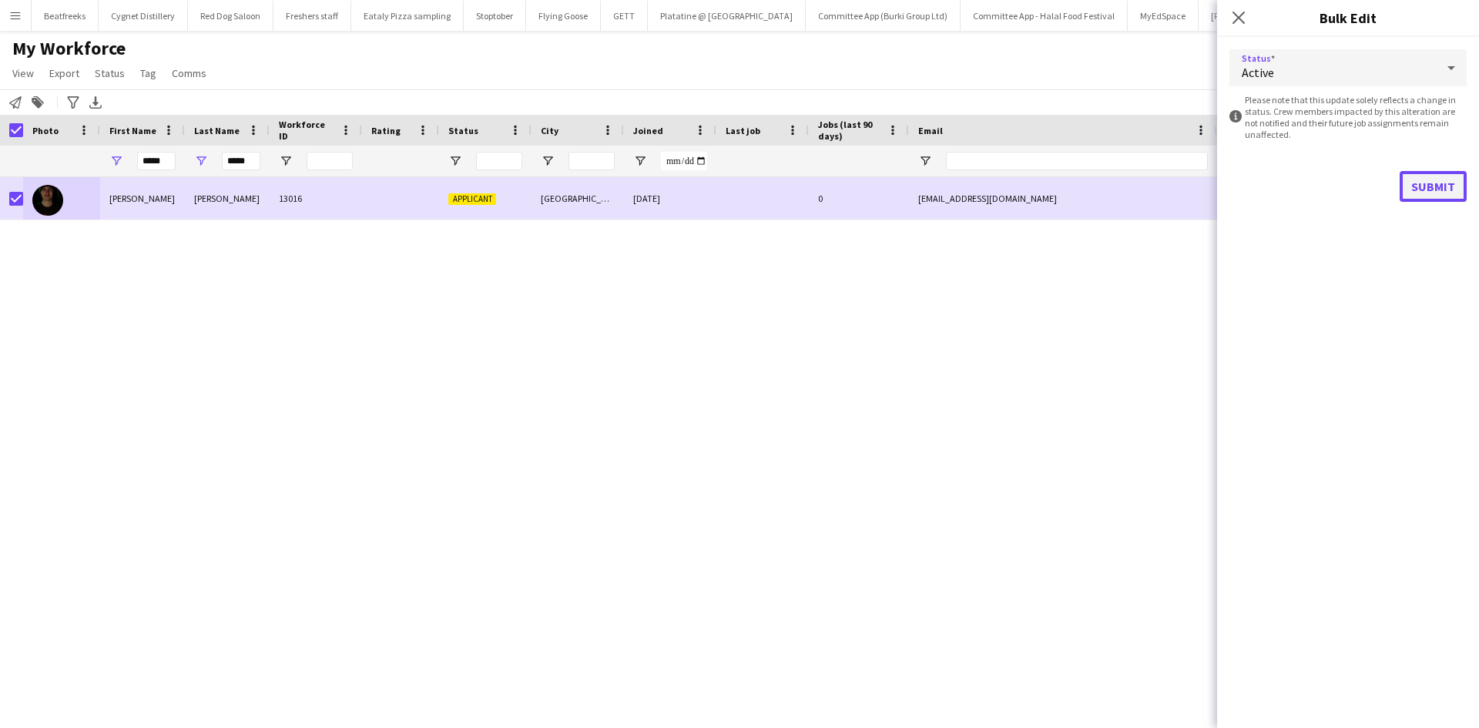
click at [1425, 186] on button "Submit" at bounding box center [1432, 186] width 67 height 31
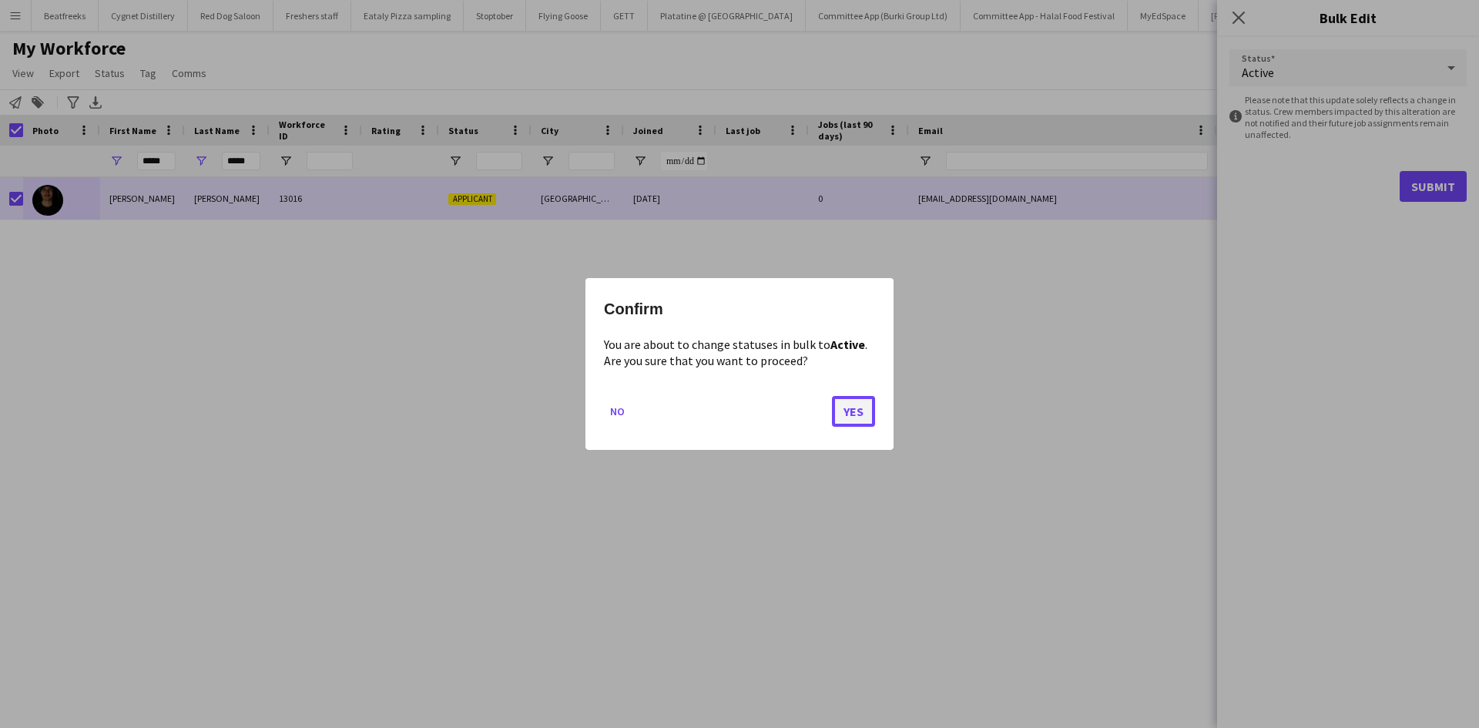
click at [865, 399] on button "Yes" at bounding box center [853, 411] width 43 height 31
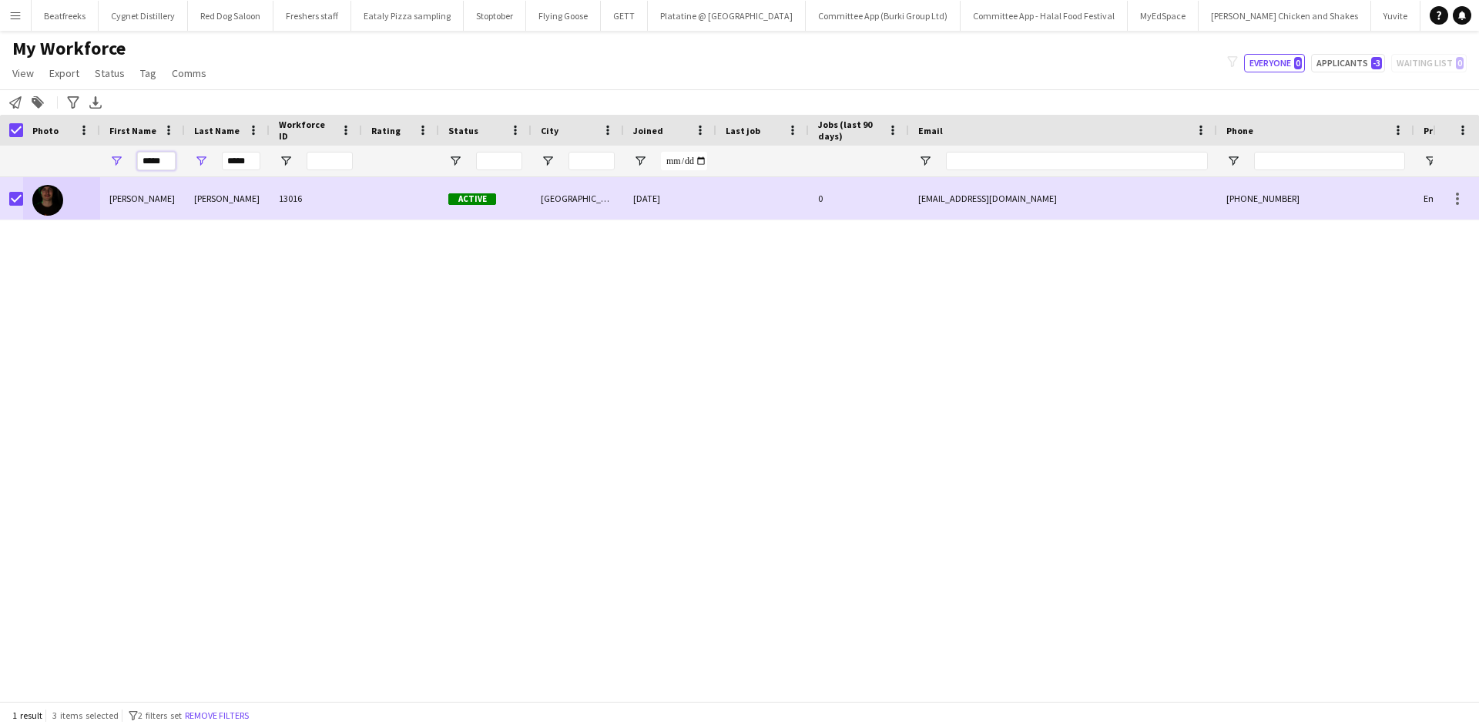
drag, startPoint x: 166, startPoint y: 159, endPoint x: 65, endPoint y: 176, distance: 102.2
click at [65, 176] on div "***** *****" at bounding box center [835, 161] width 1670 height 31
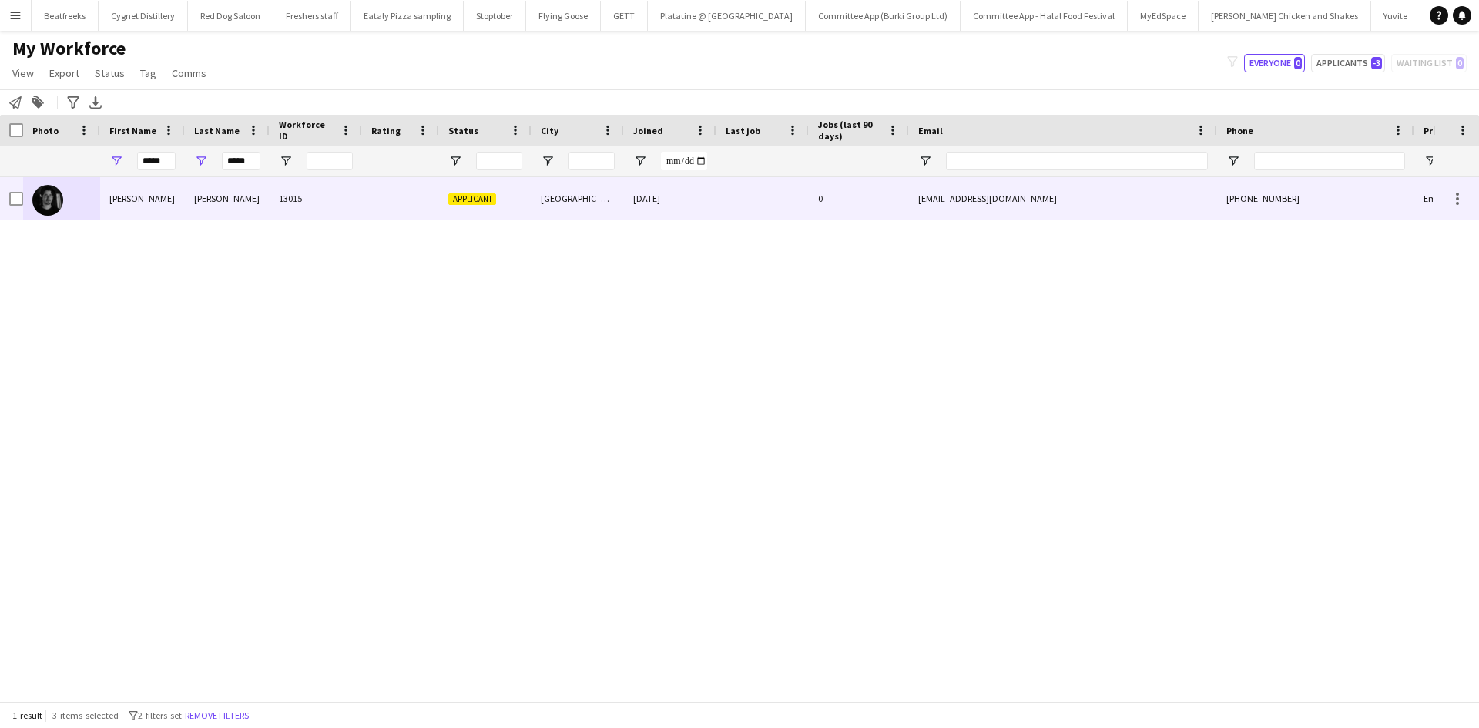
click at [219, 193] on div "Evans" at bounding box center [227, 198] width 85 height 42
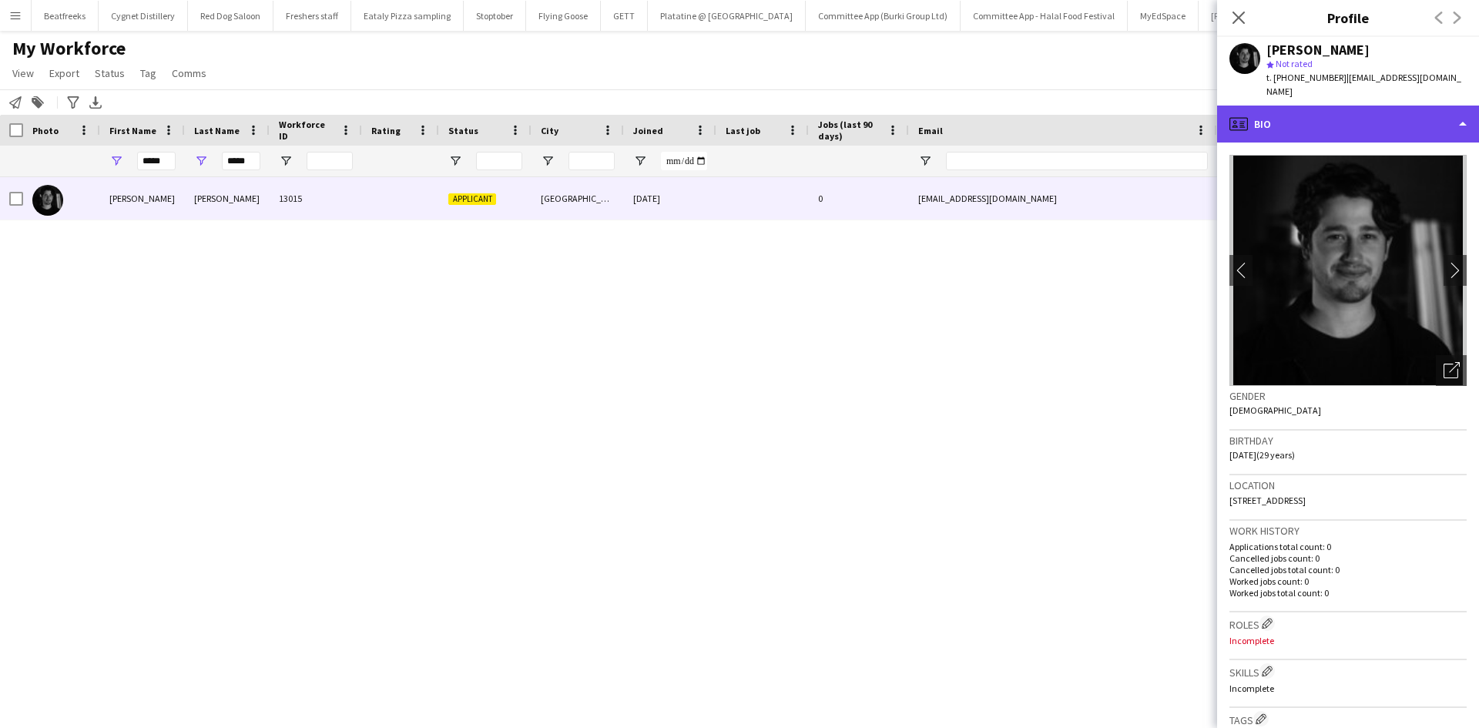
click at [1304, 106] on div "profile Bio" at bounding box center [1348, 124] width 262 height 37
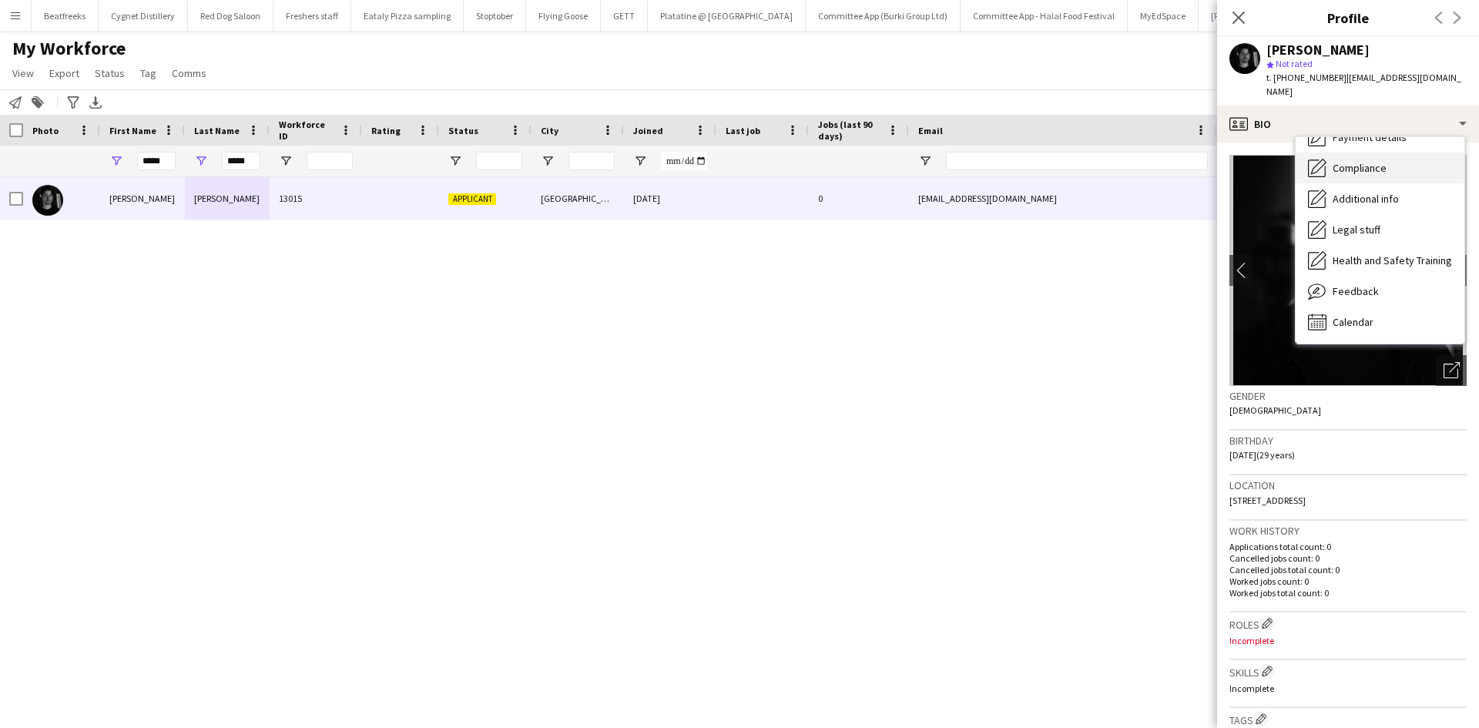
click at [1353, 161] on span "Compliance" at bounding box center [1359, 168] width 54 height 14
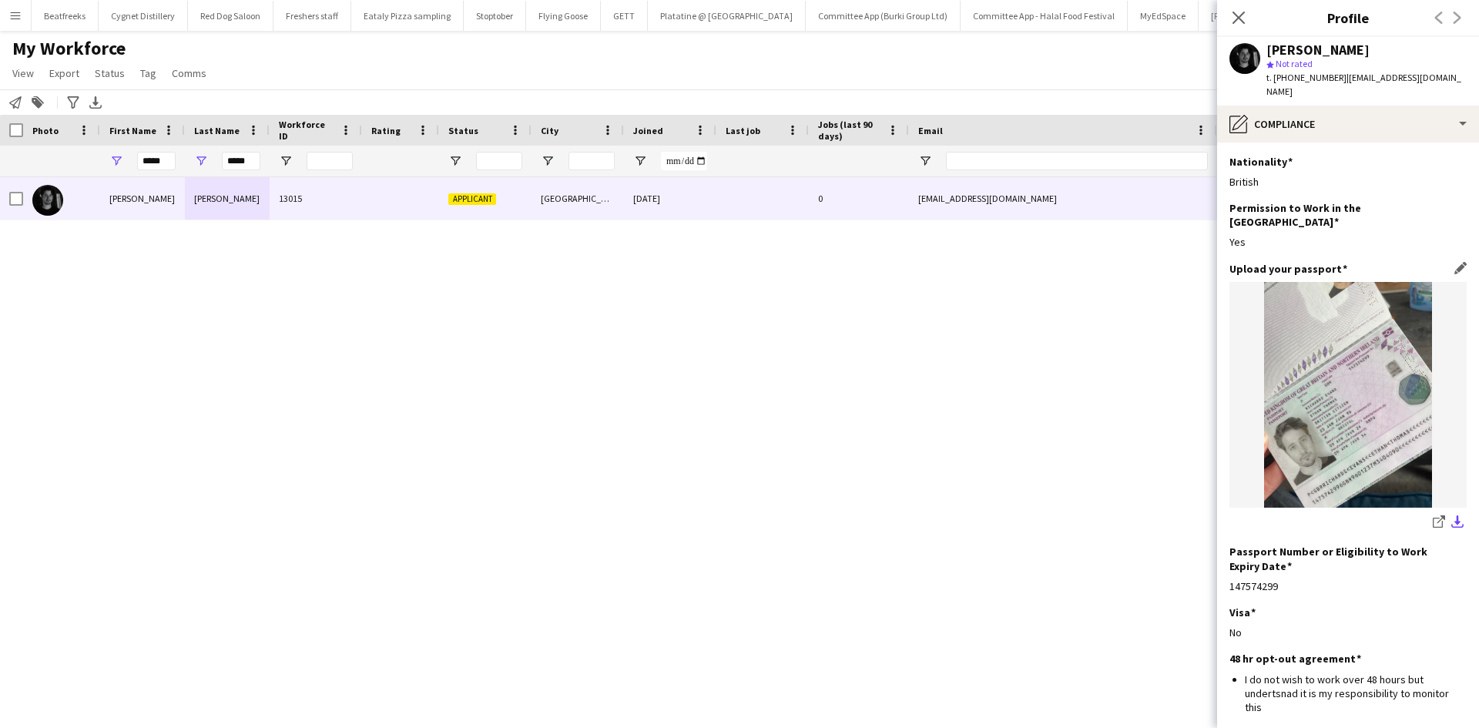
click at [1451, 515] on app-icon "download-bottom" at bounding box center [1457, 522] width 12 height 15
click at [1237, 18] on icon at bounding box center [1238, 17] width 15 height 15
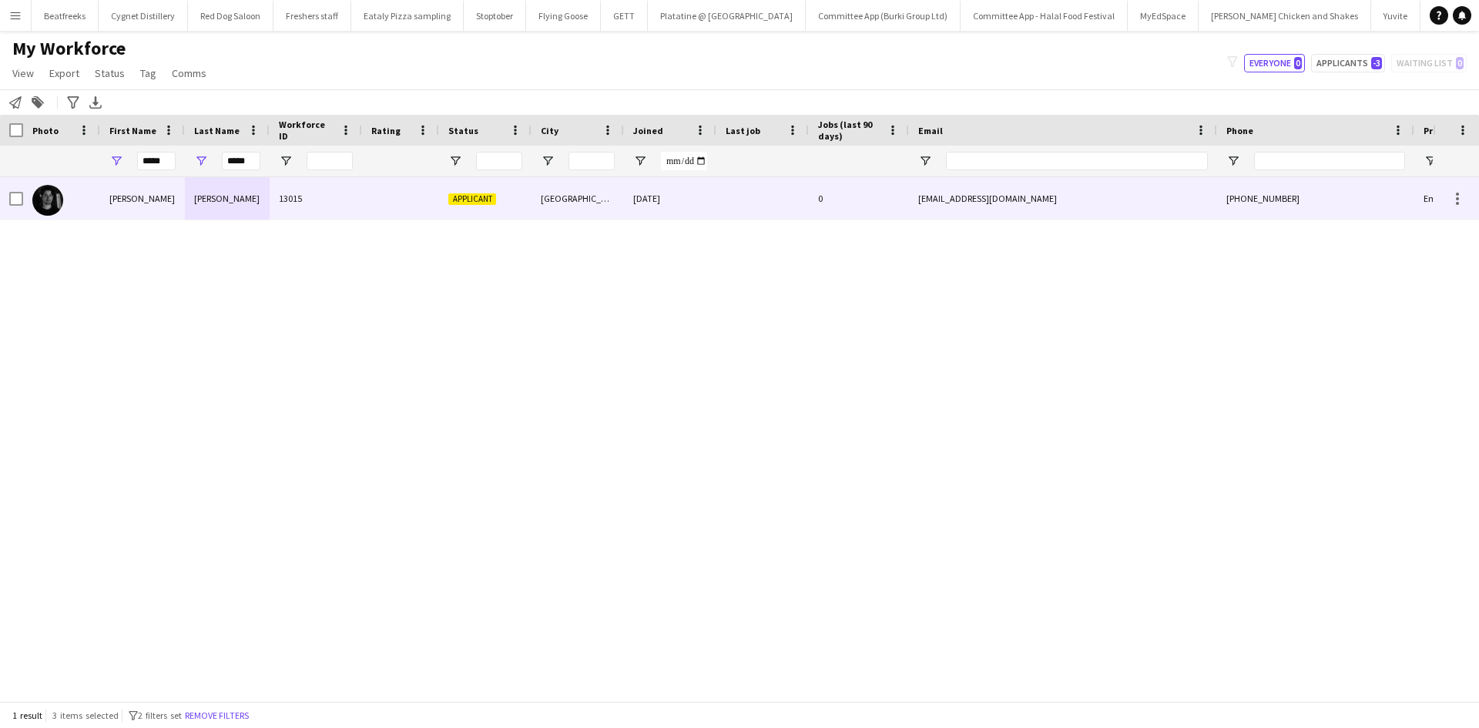
click at [807, 199] on div at bounding box center [762, 198] width 92 height 42
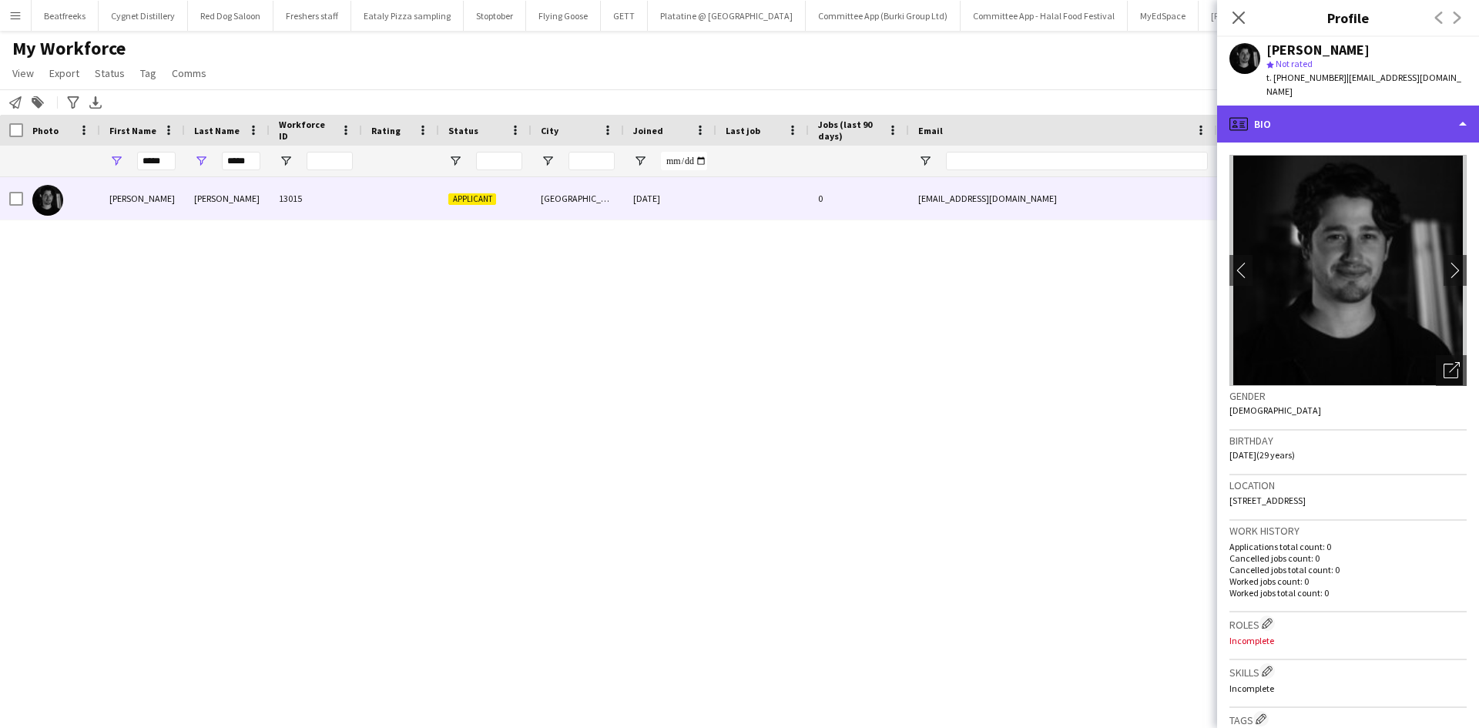
click at [1328, 107] on div "profile Bio" at bounding box center [1348, 124] width 262 height 37
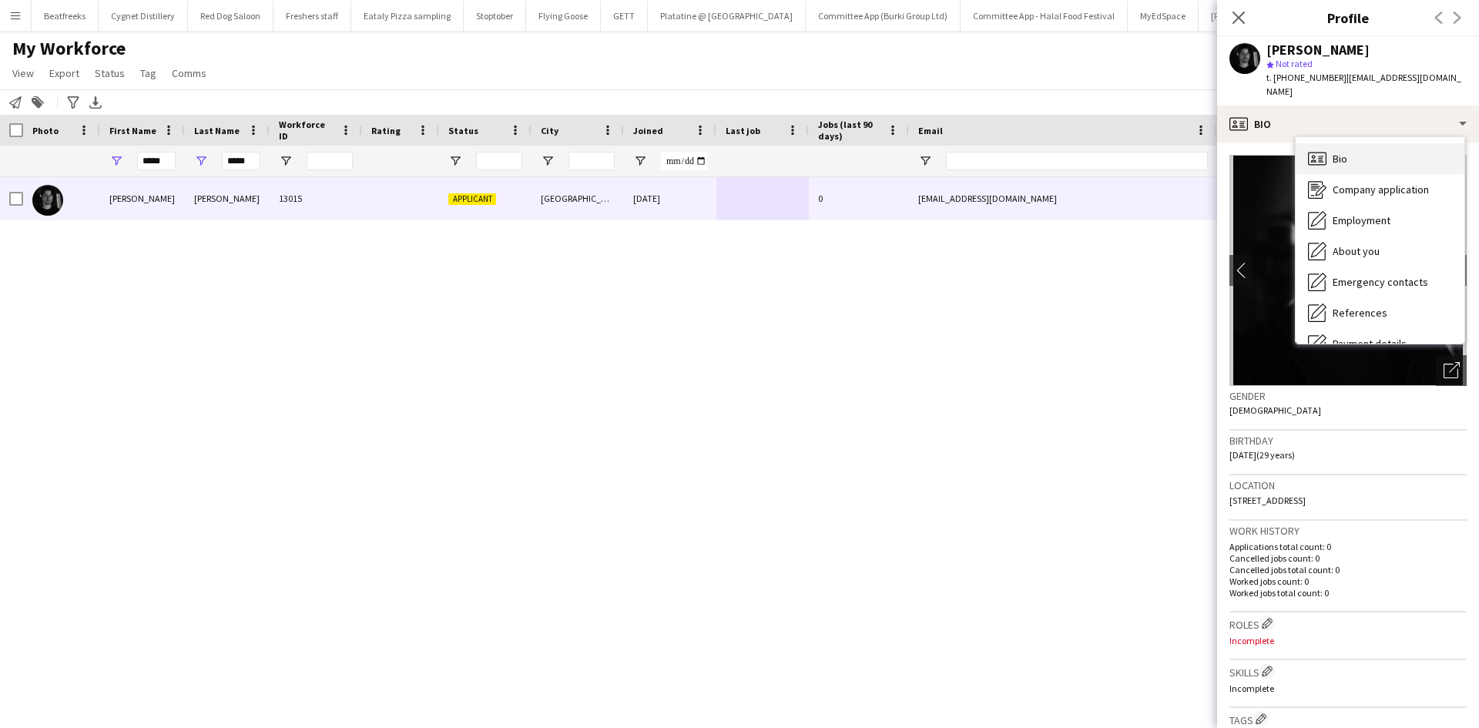
click at [1339, 143] on div "Bio Bio" at bounding box center [1379, 158] width 169 height 31
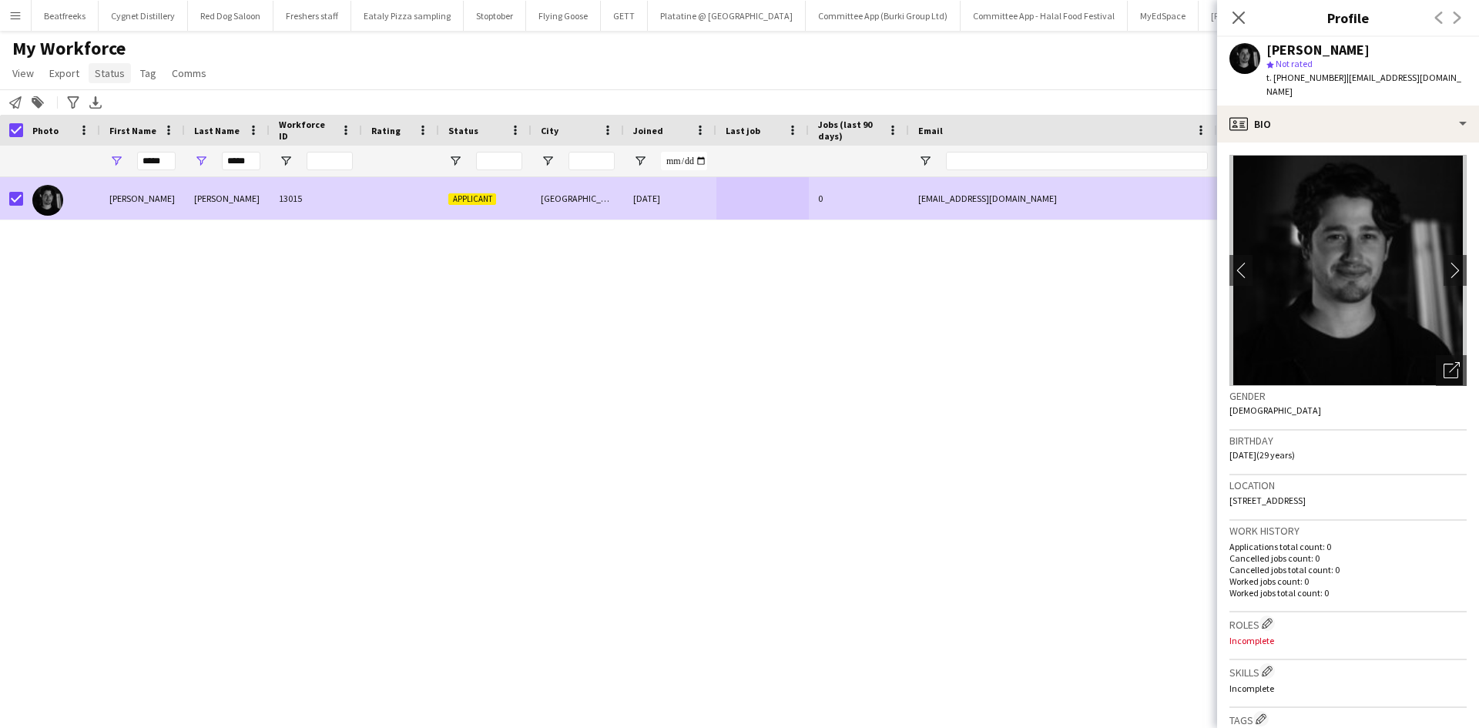
click at [111, 72] on span "Status" at bounding box center [110, 73] width 30 height 14
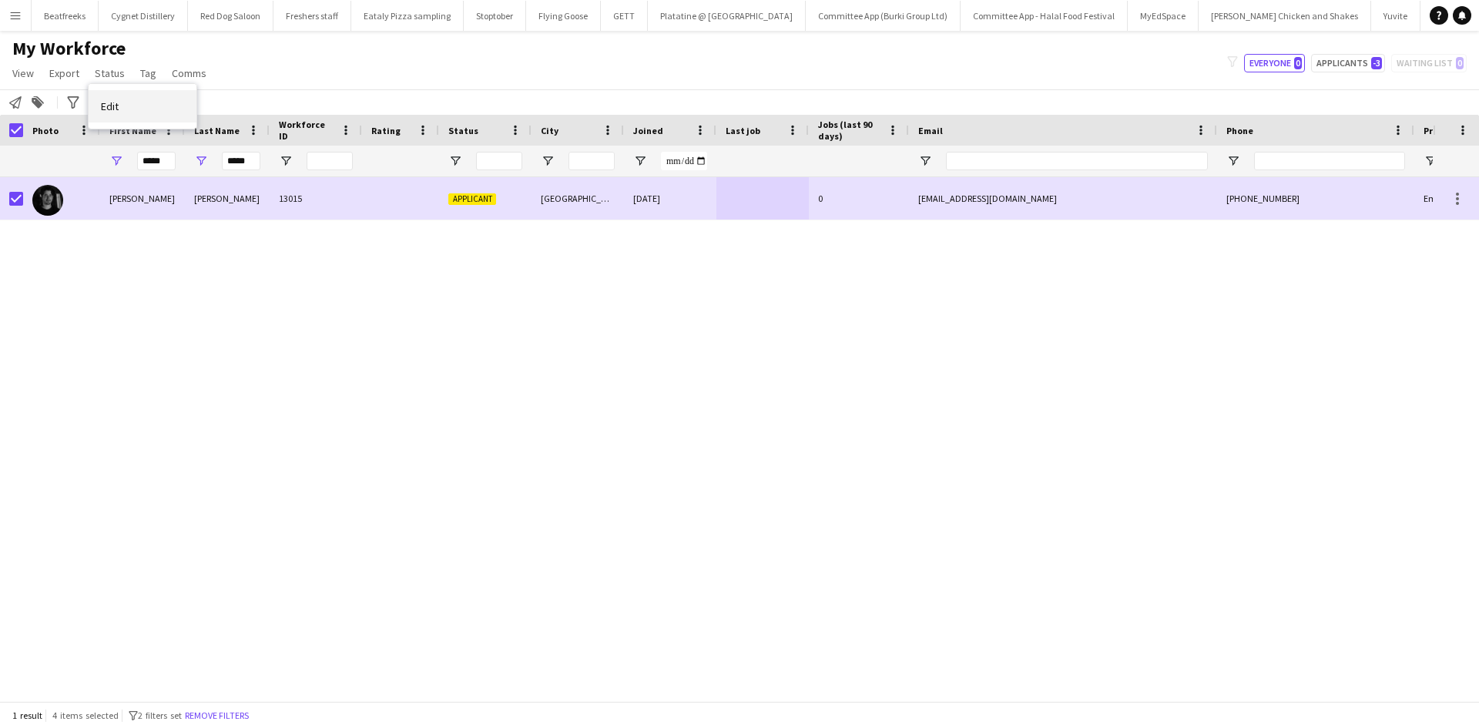
click at [159, 109] on link "Edit" at bounding box center [143, 106] width 108 height 32
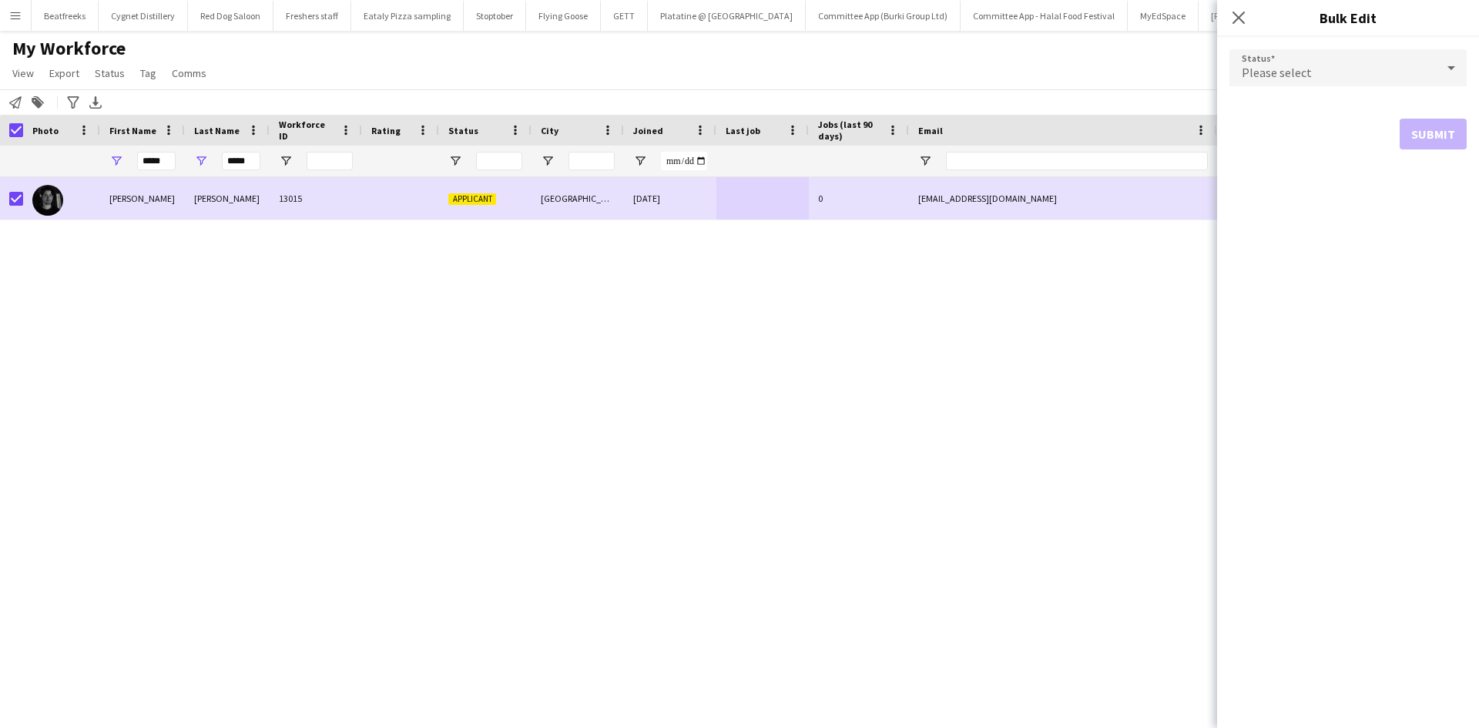
click at [1342, 62] on div "Please select" at bounding box center [1332, 67] width 206 height 37
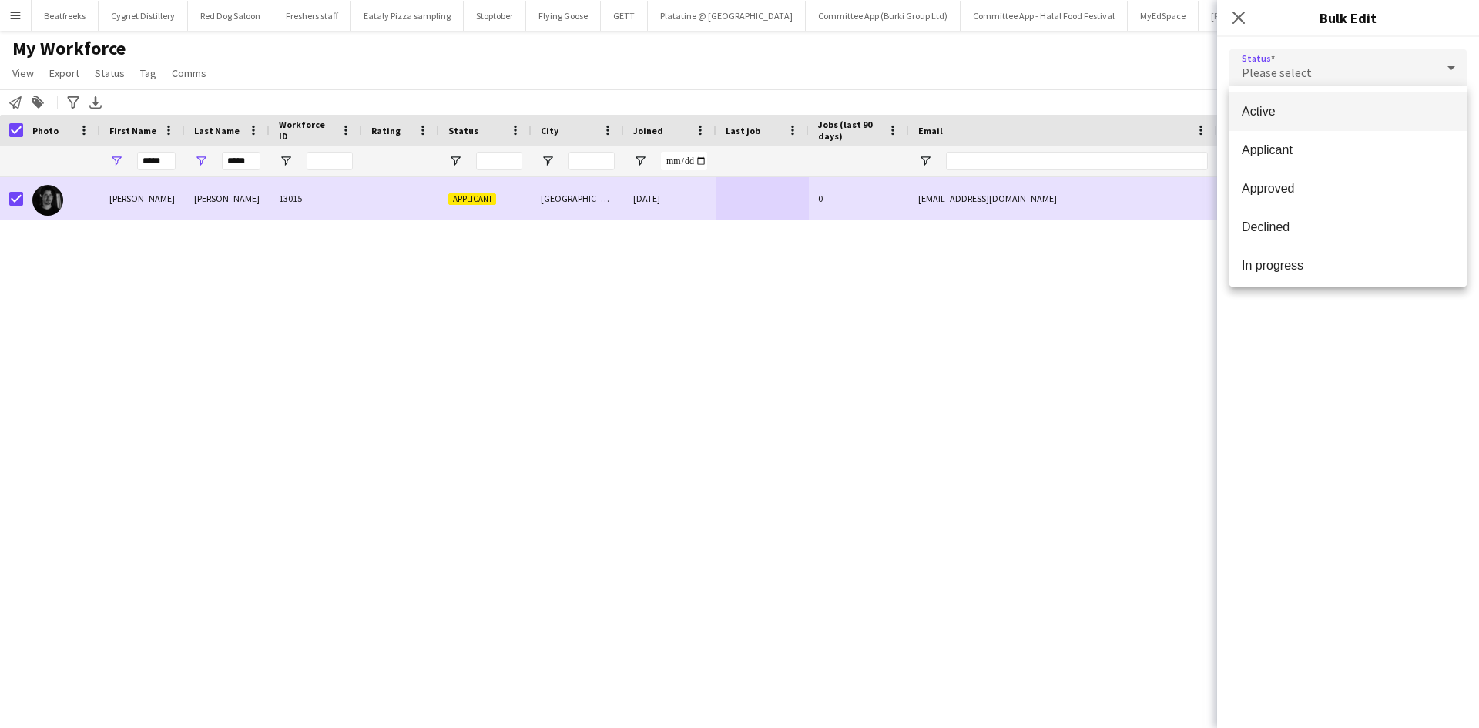
click at [1301, 115] on span "Active" at bounding box center [1347, 111] width 213 height 15
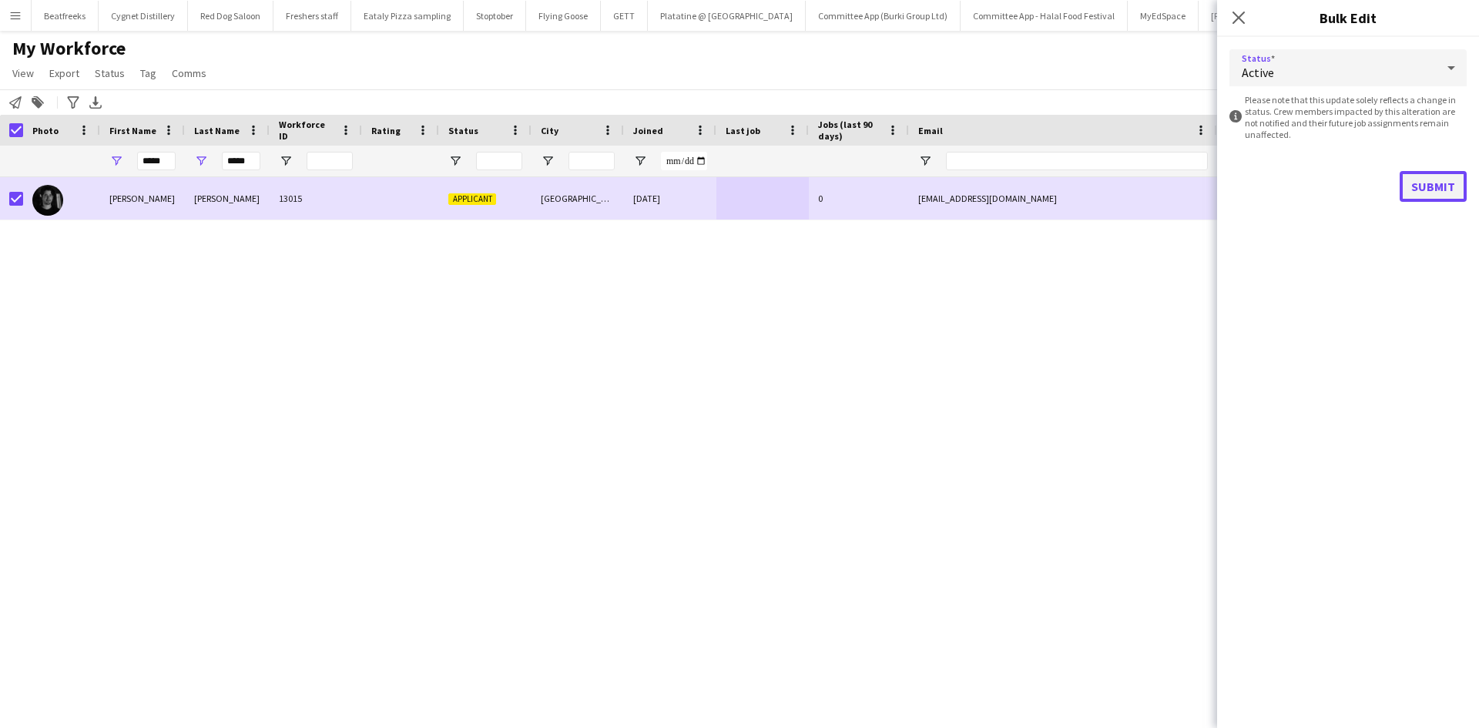
click at [1438, 194] on button "Submit" at bounding box center [1432, 186] width 67 height 31
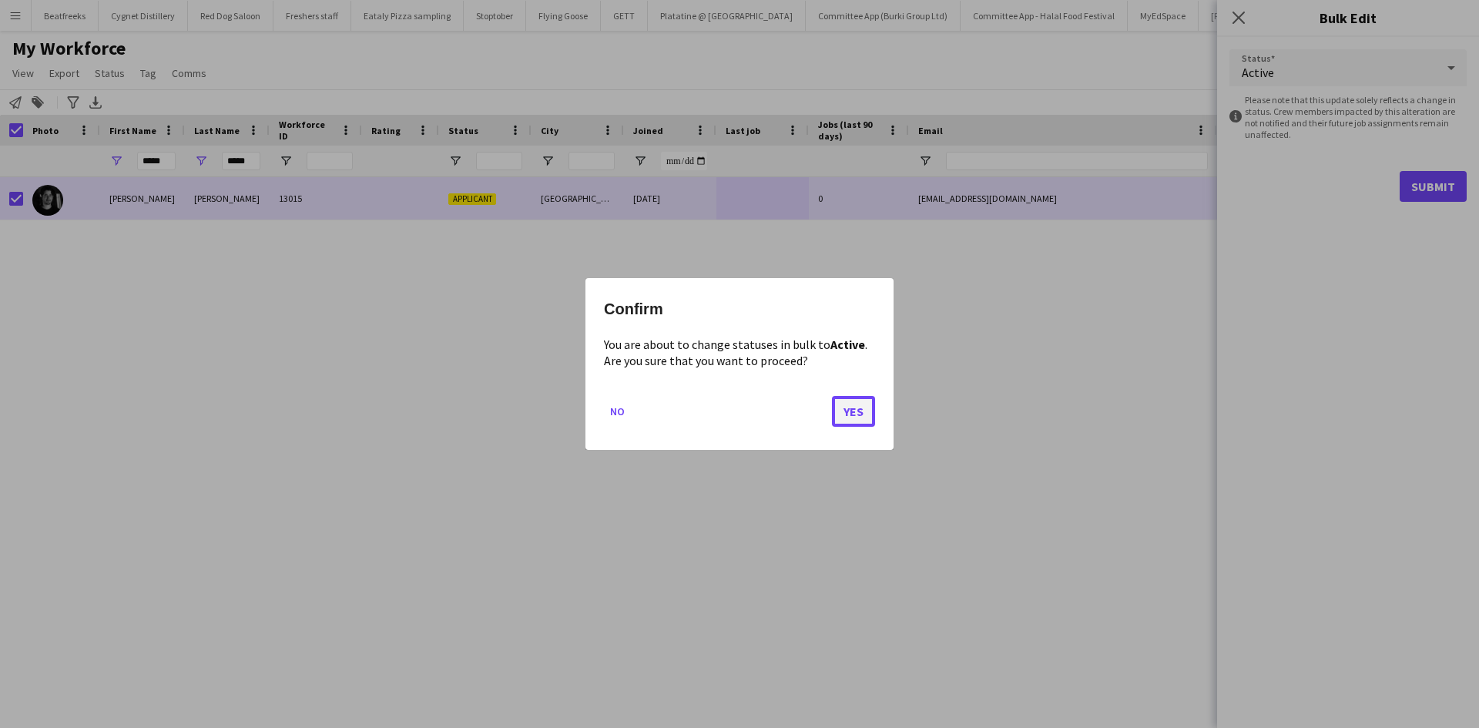
click at [858, 404] on button "Yes" at bounding box center [853, 411] width 43 height 31
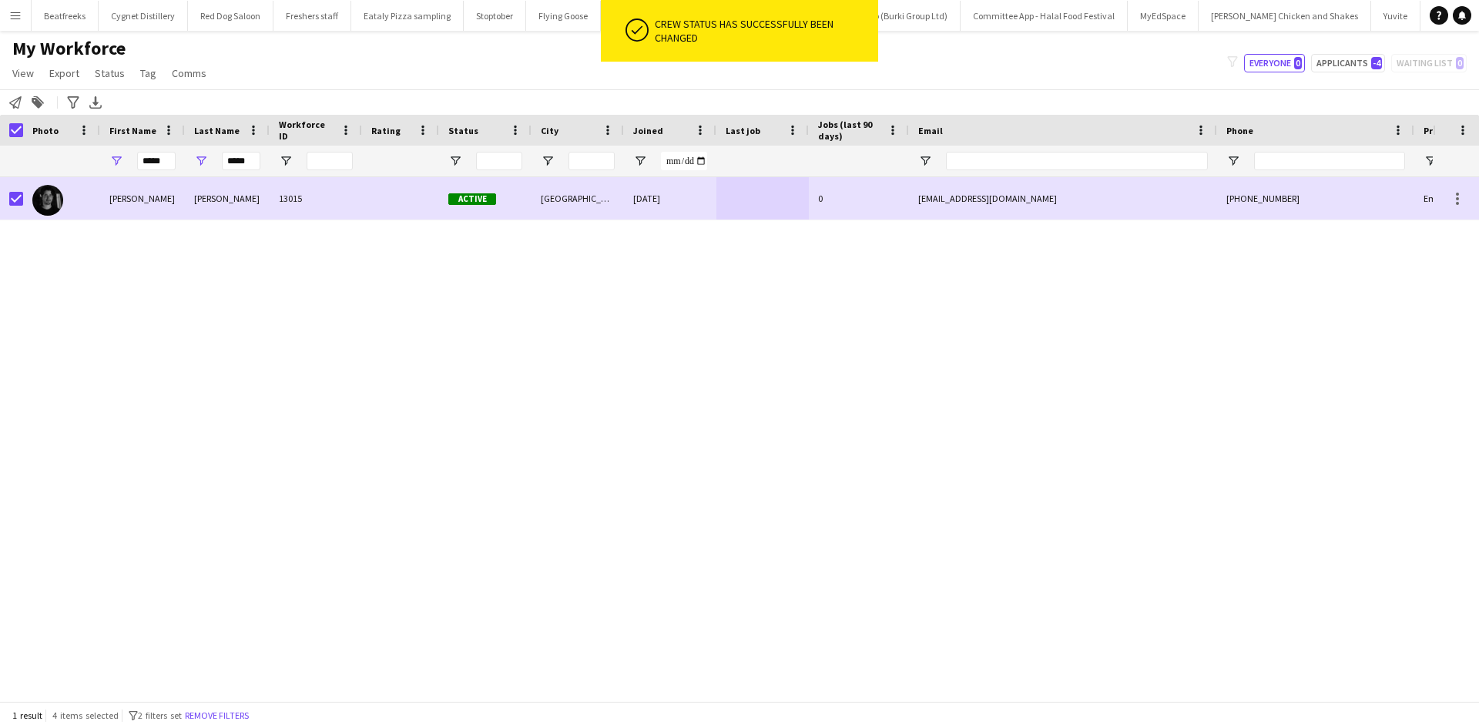
click at [595, 392] on div "Ethan Evans 13015 Active Bristol 19-08-2025 0 ethanfilmfreelance@gmail.com +447…" at bounding box center [716, 433] width 1432 height 512
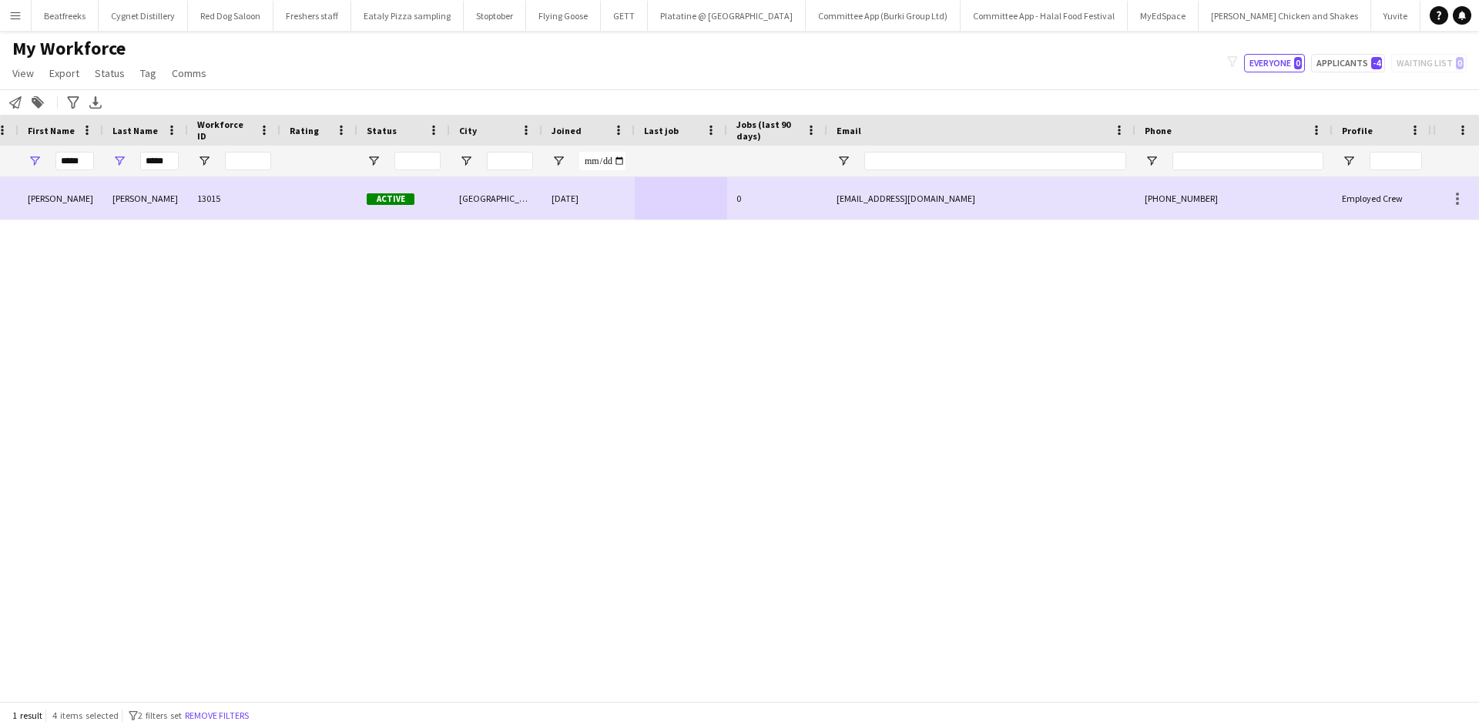
scroll to position [0, 0]
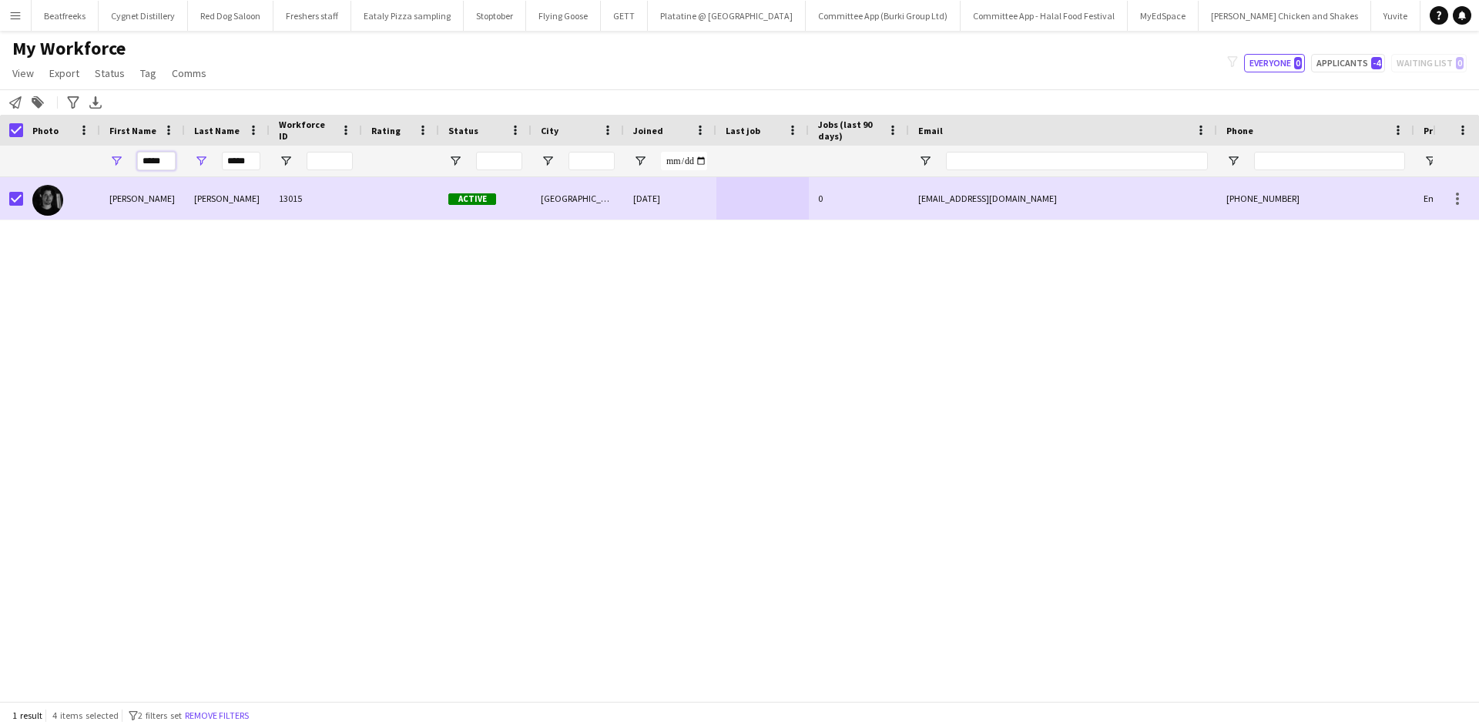
drag, startPoint x: 170, startPoint y: 163, endPoint x: 72, endPoint y: 162, distance: 97.8
click at [72, 162] on div "***** *****" at bounding box center [835, 161] width 1670 height 31
type input "******"
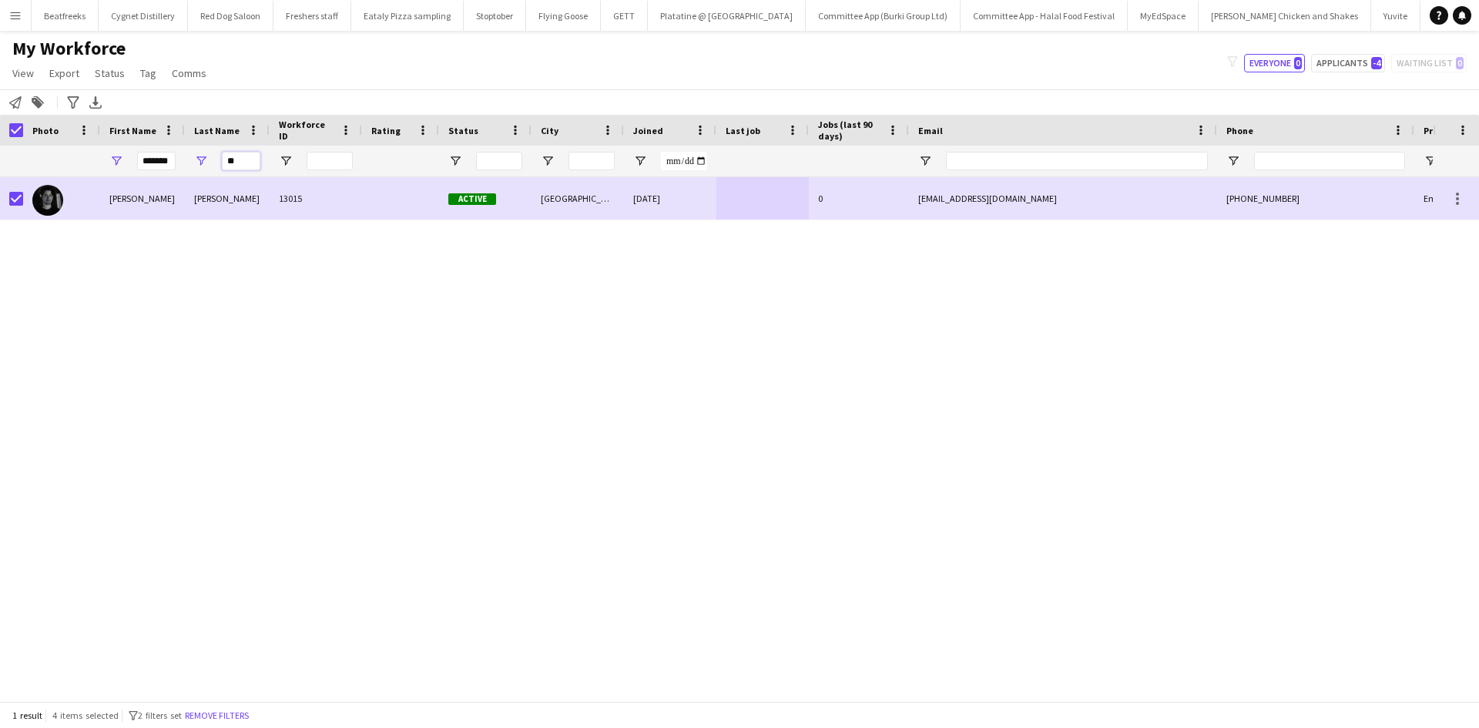
type input "*"
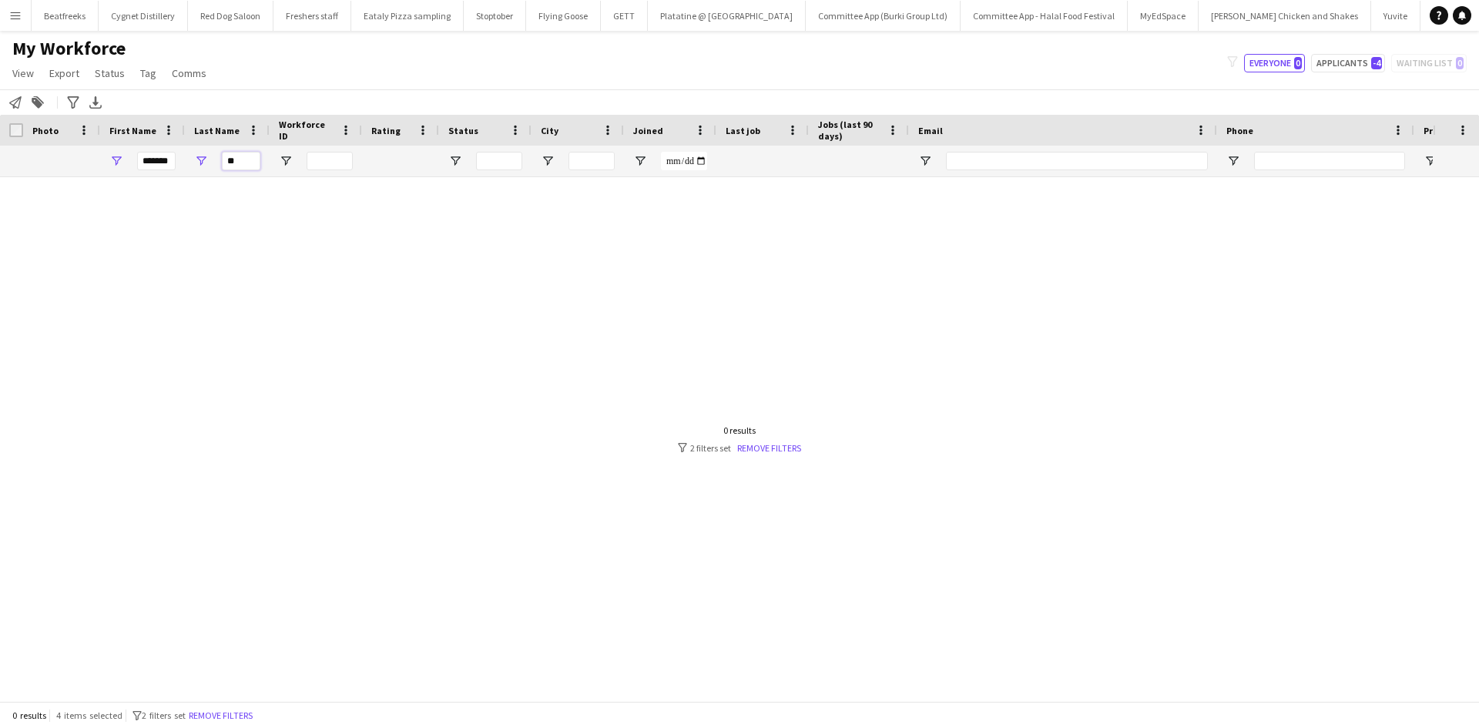
type input "*"
type input "******"
drag, startPoint x: 174, startPoint y: 164, endPoint x: 139, endPoint y: 165, distance: 34.7
click at [139, 165] on input "******" at bounding box center [156, 161] width 39 height 18
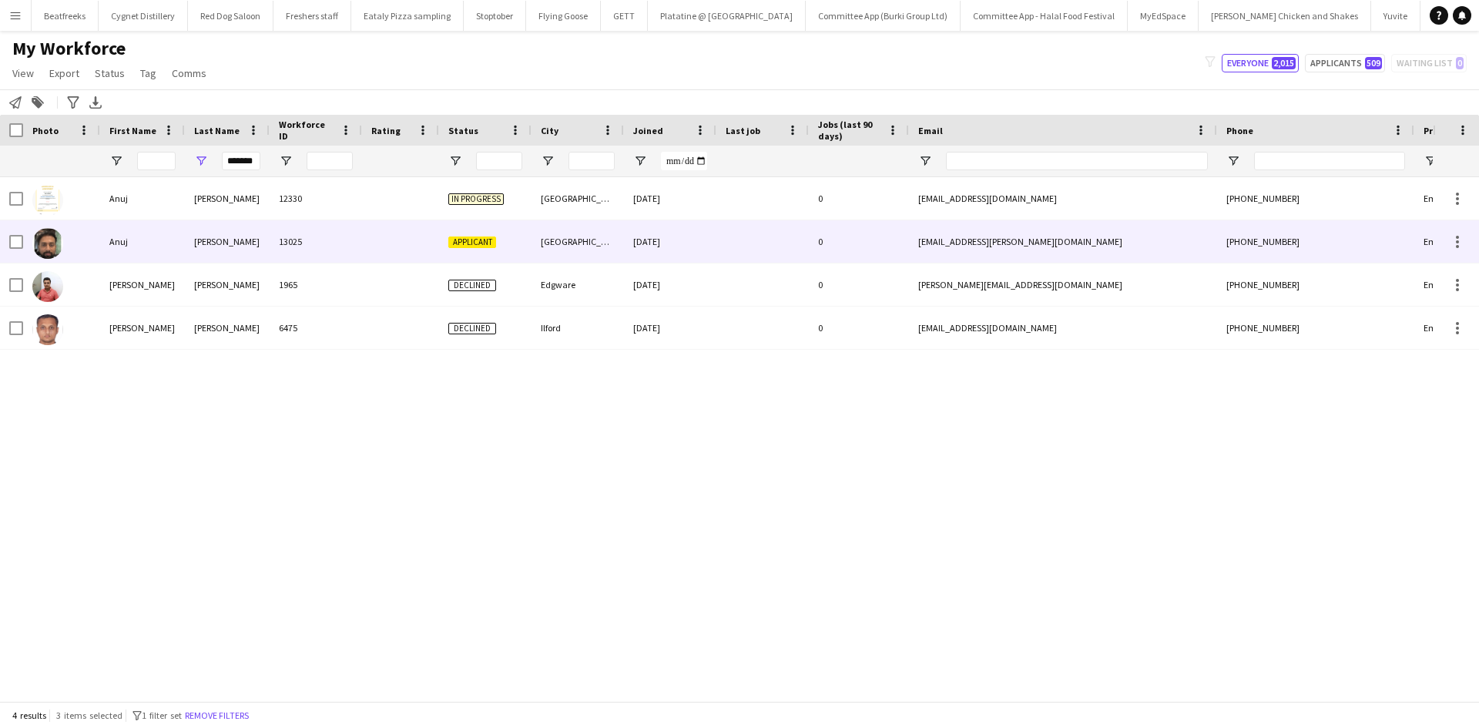
click at [203, 238] on div "thakkar" at bounding box center [227, 241] width 85 height 42
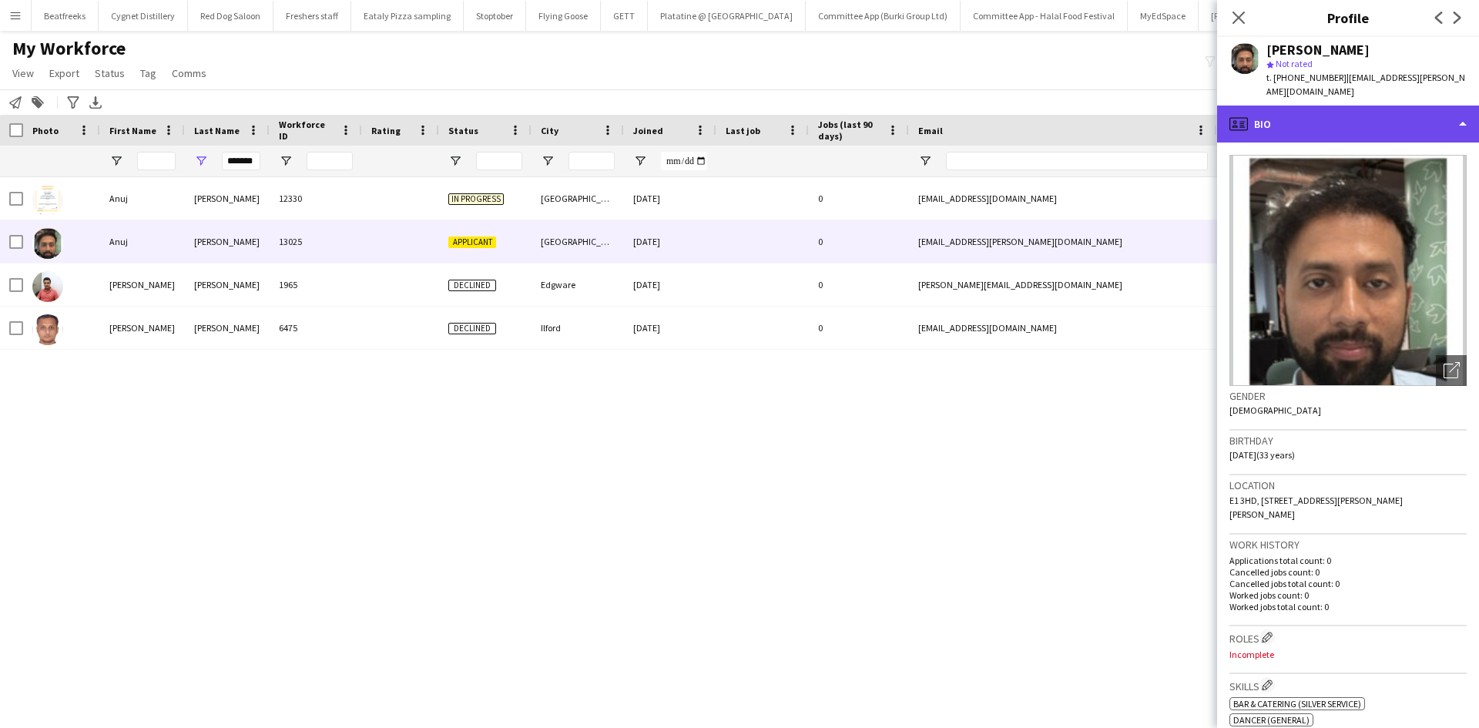
click at [1318, 110] on div "profile Bio" at bounding box center [1348, 124] width 262 height 37
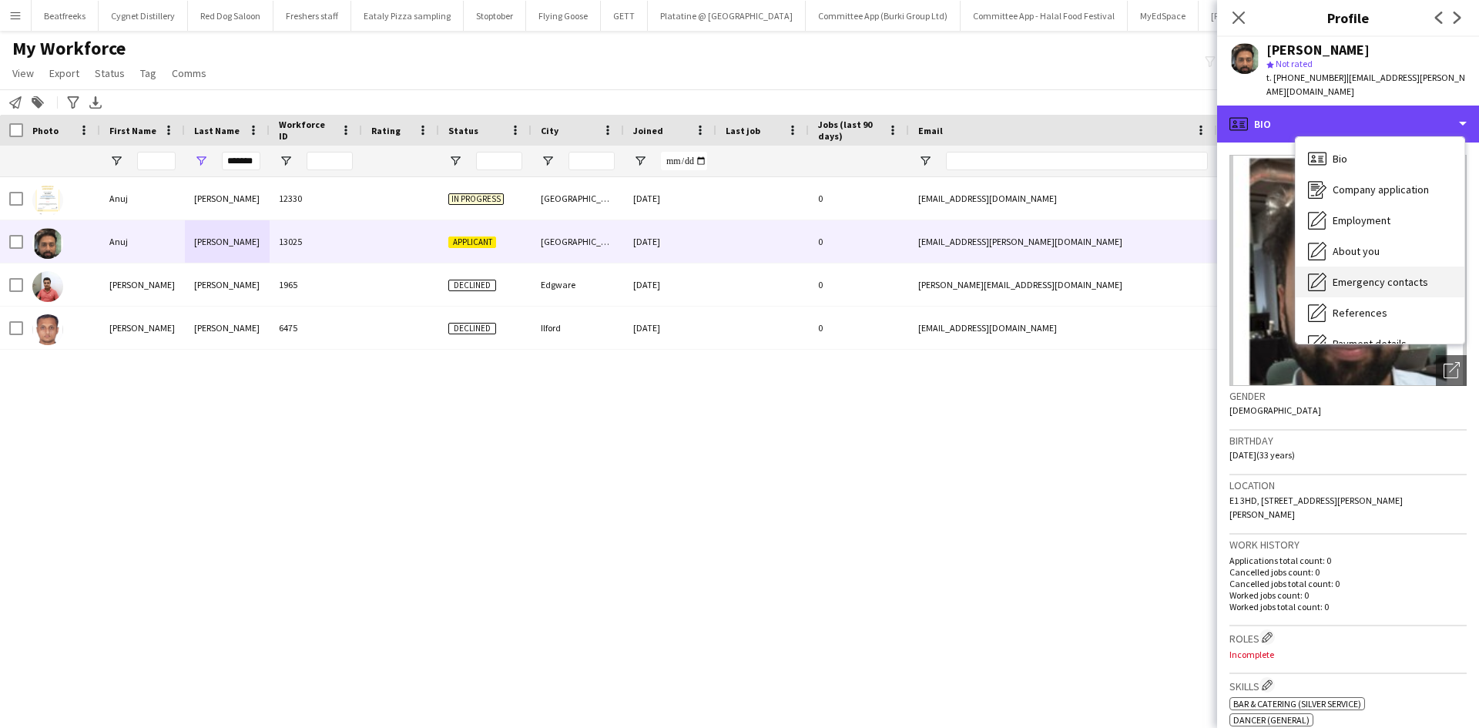
scroll to position [206, 0]
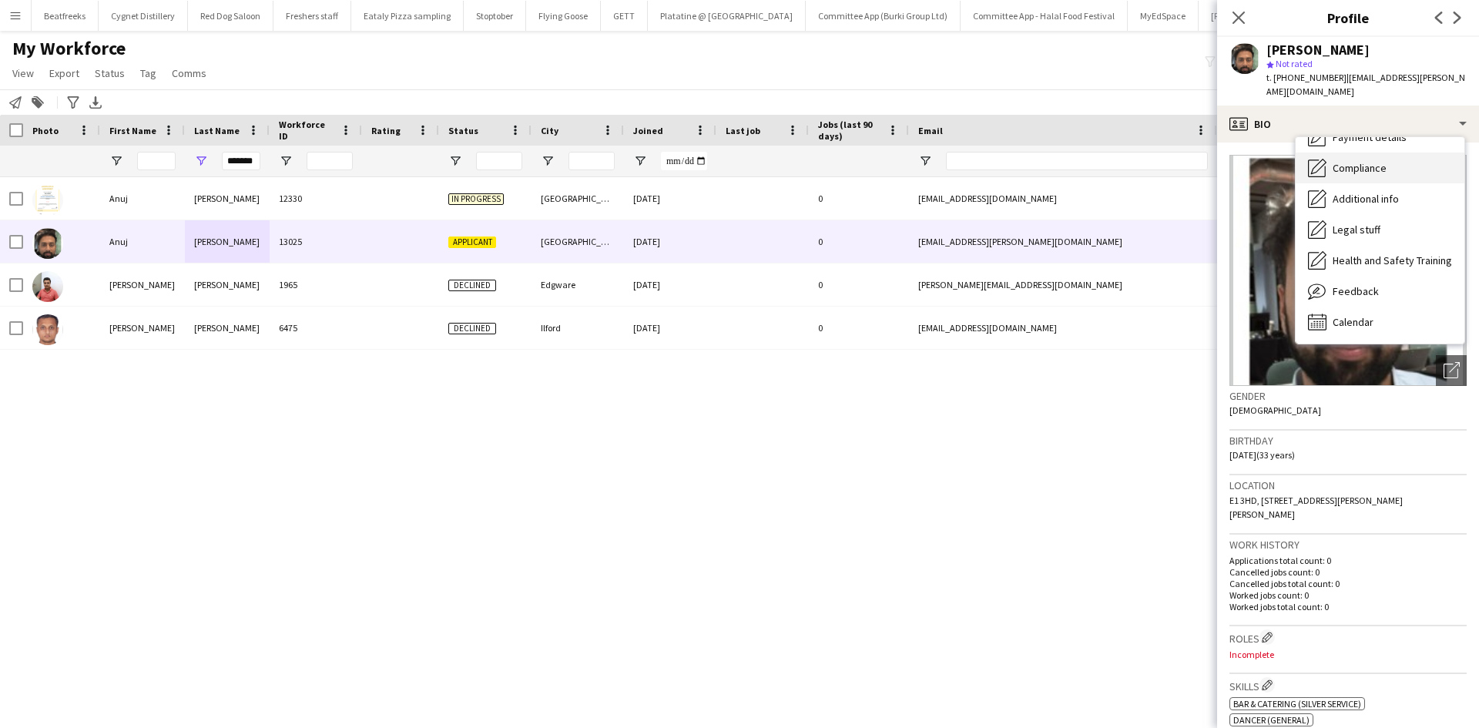
click at [1372, 161] on span "Compliance" at bounding box center [1359, 168] width 54 height 14
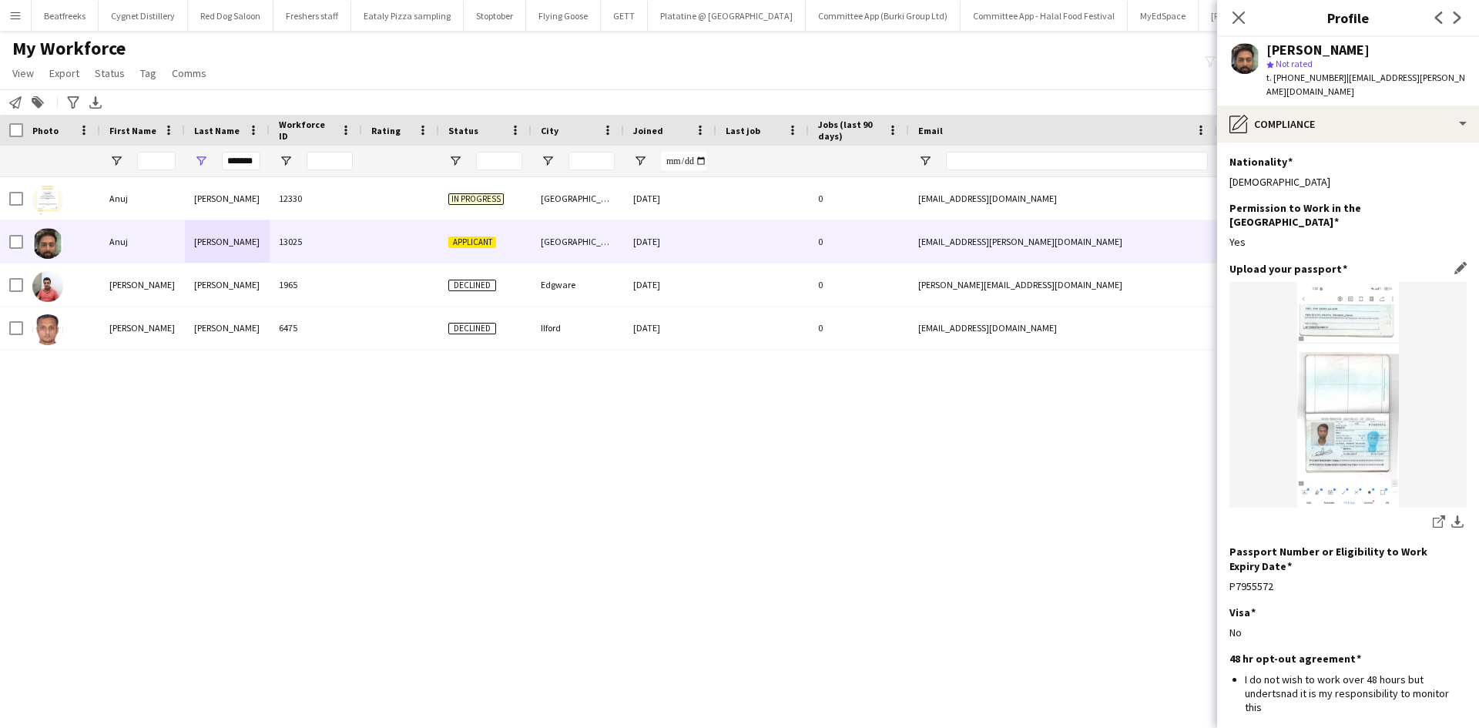
scroll to position [150, 0]
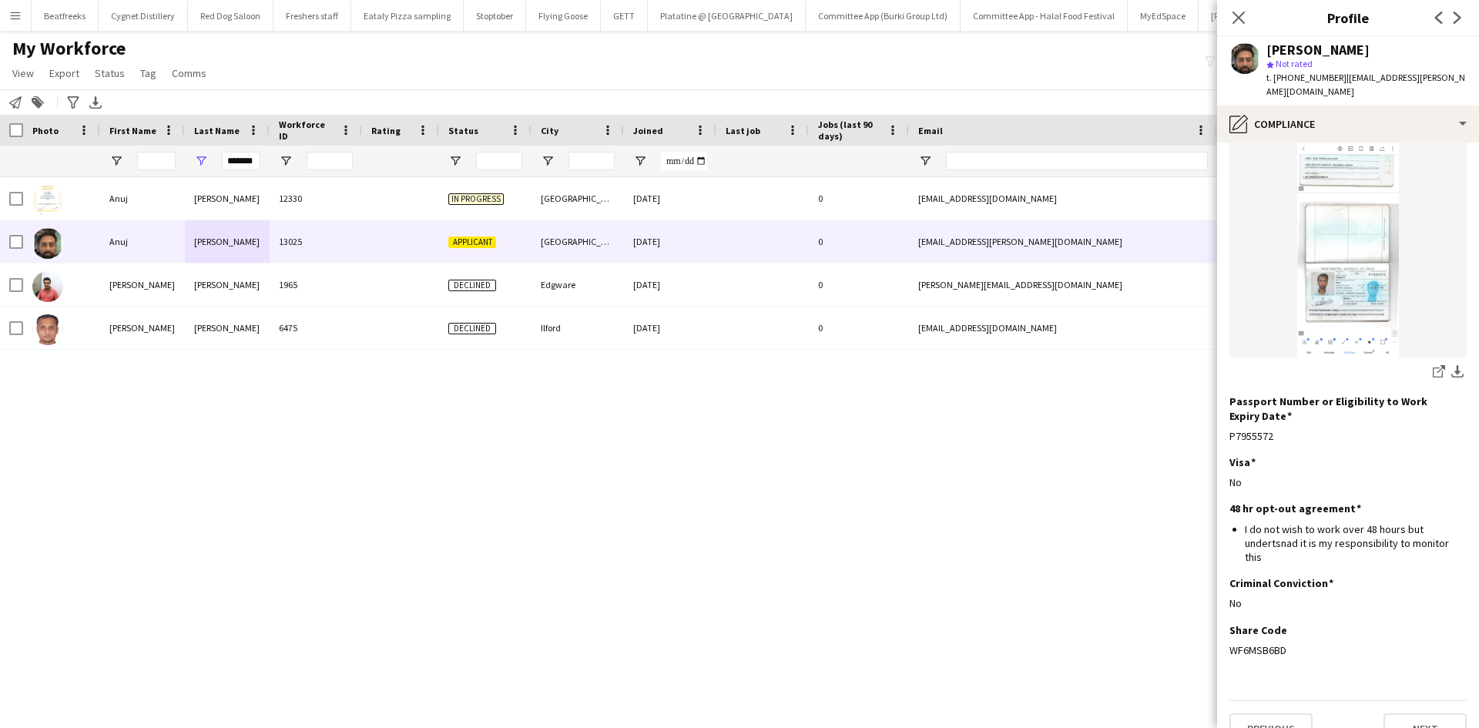
drag, startPoint x: 1289, startPoint y: 618, endPoint x: 1224, endPoint y: 616, distance: 64.7
click at [1224, 616] on app-section-data-types "Nationality Edit this field Indian Permission to Work in the UK Edit this field…" at bounding box center [1348, 434] width 262 height 585
copy div "WF6MSB6BD"
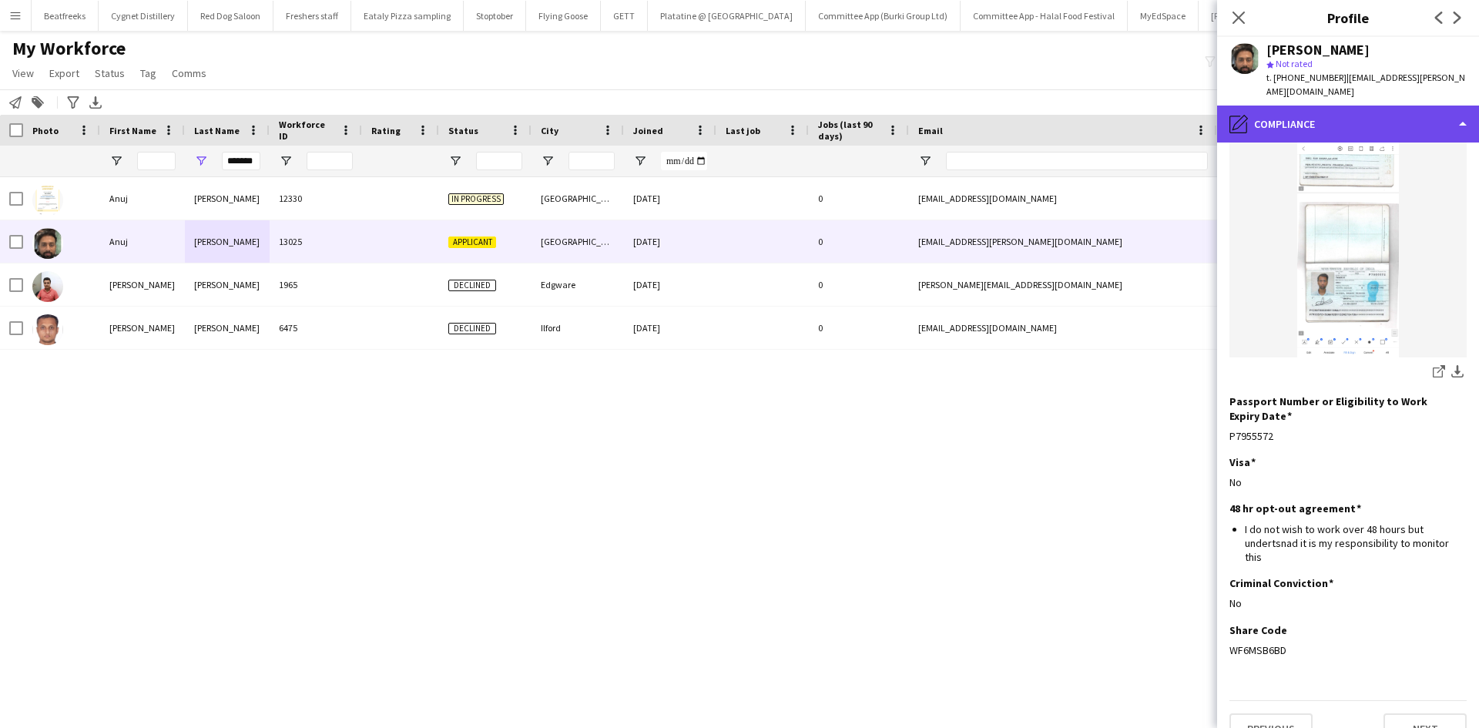
click at [1341, 106] on div "pencil4 Compliance" at bounding box center [1348, 124] width 262 height 37
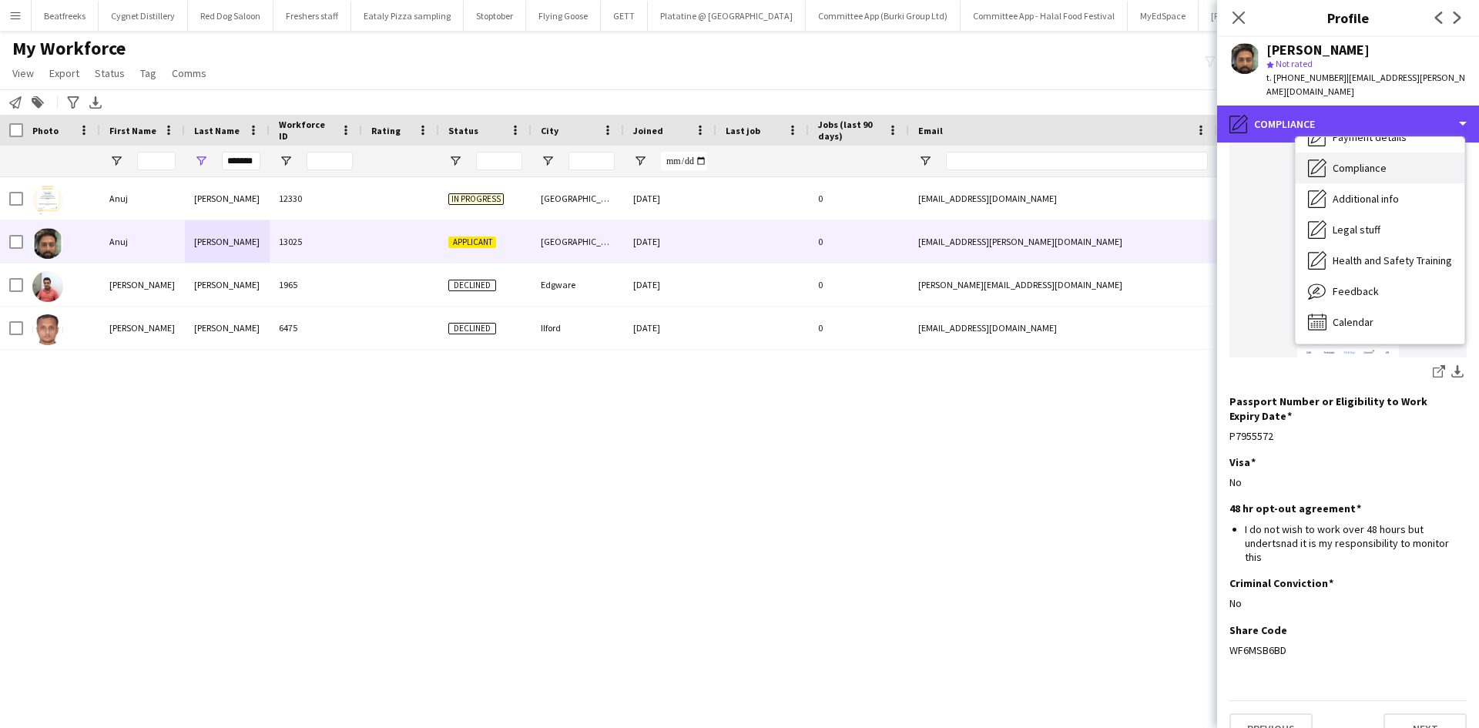
scroll to position [0, 0]
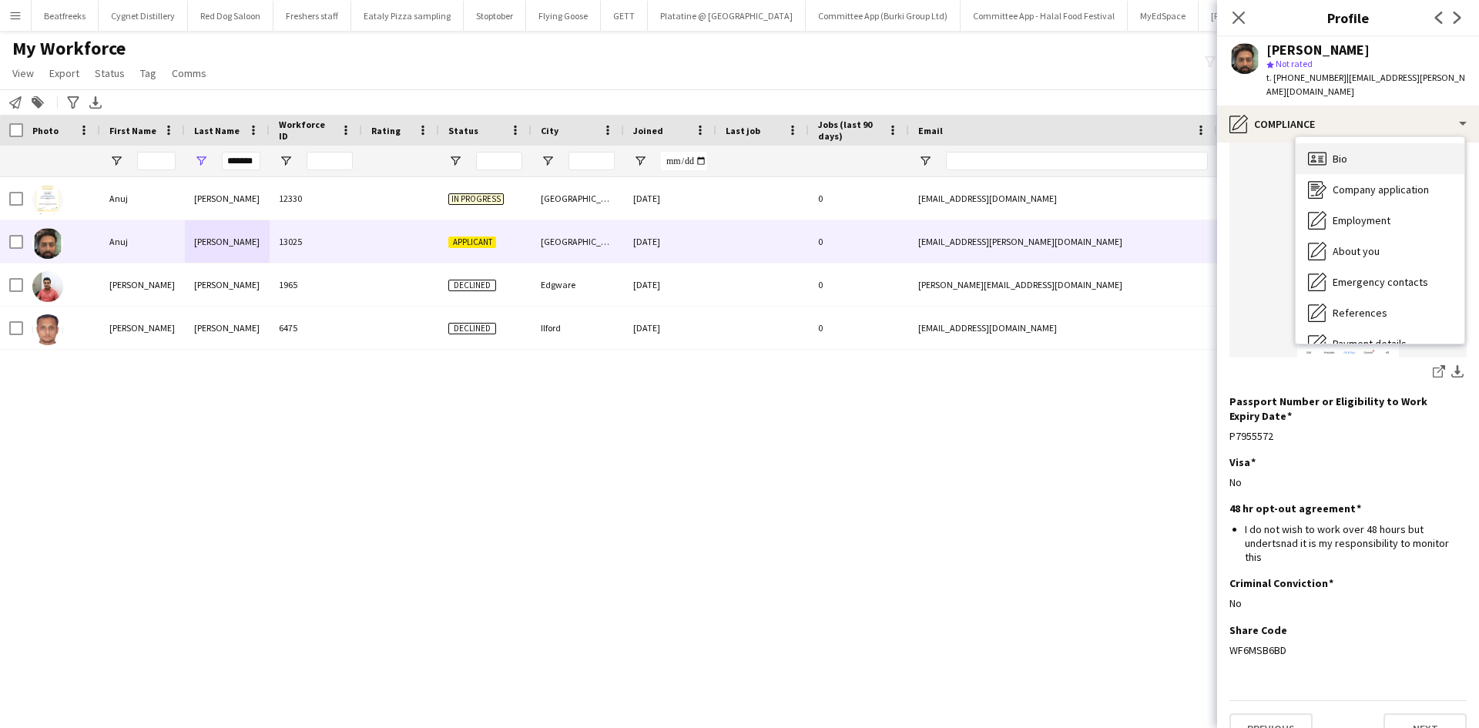
click at [1347, 152] on span "Bio" at bounding box center [1339, 159] width 15 height 14
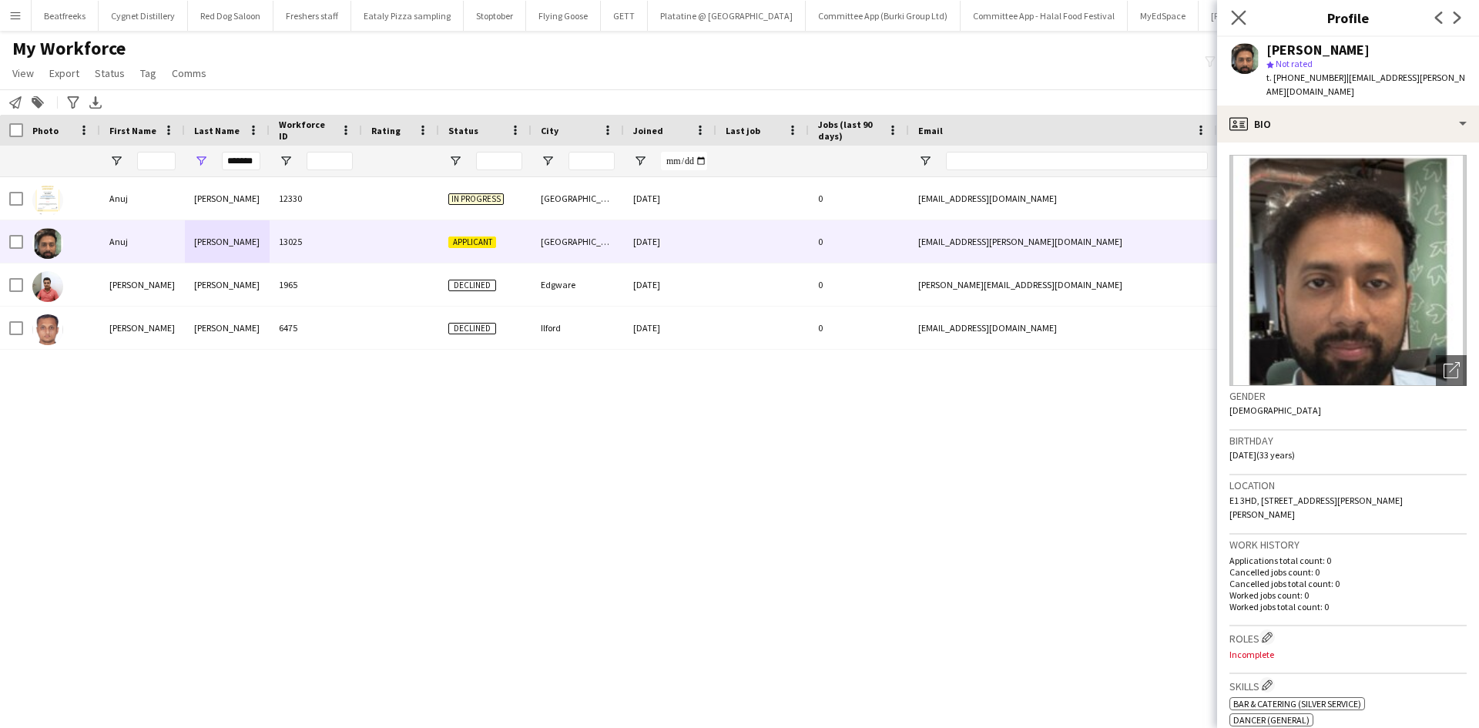
click at [1237, 9] on app-icon "Close pop-in" at bounding box center [1239, 18] width 22 height 22
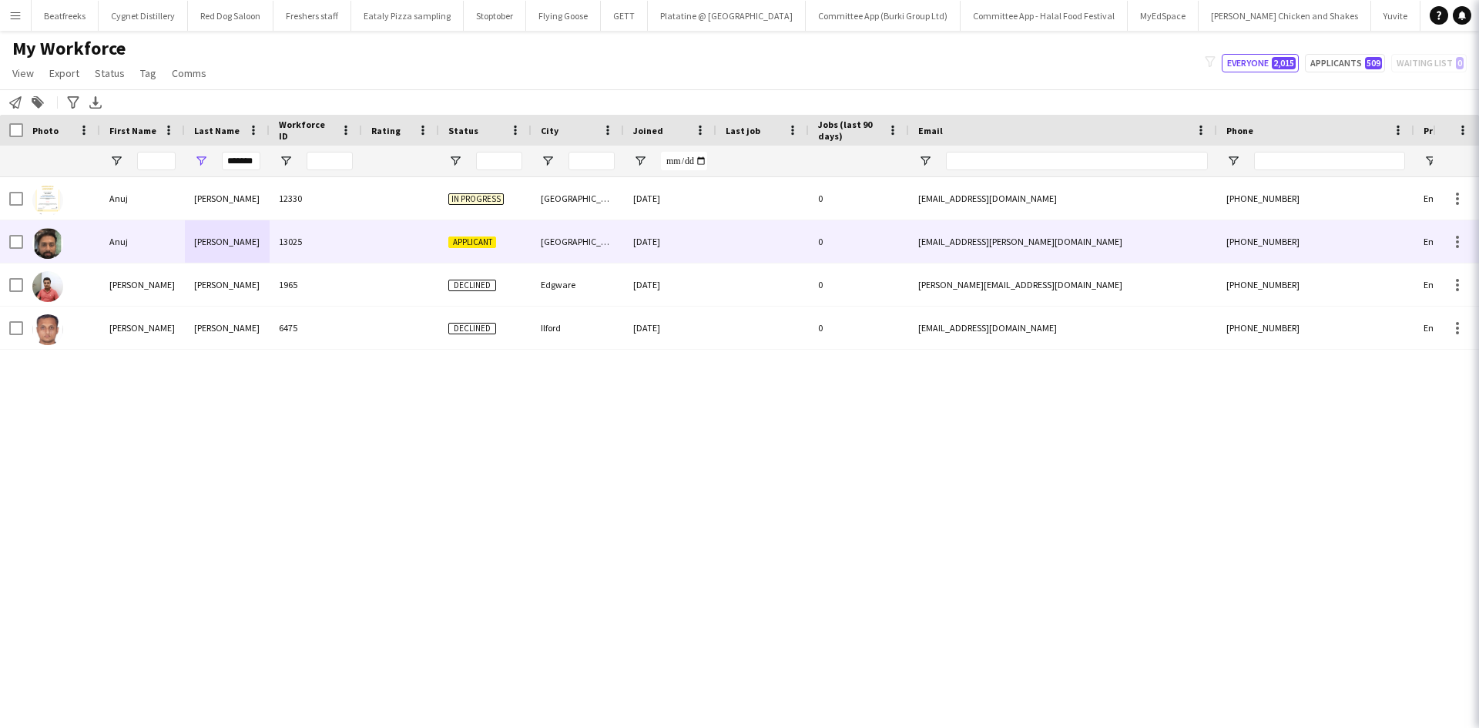
click at [1478, 19] on icon at bounding box center [1500, 18] width 12 height 12
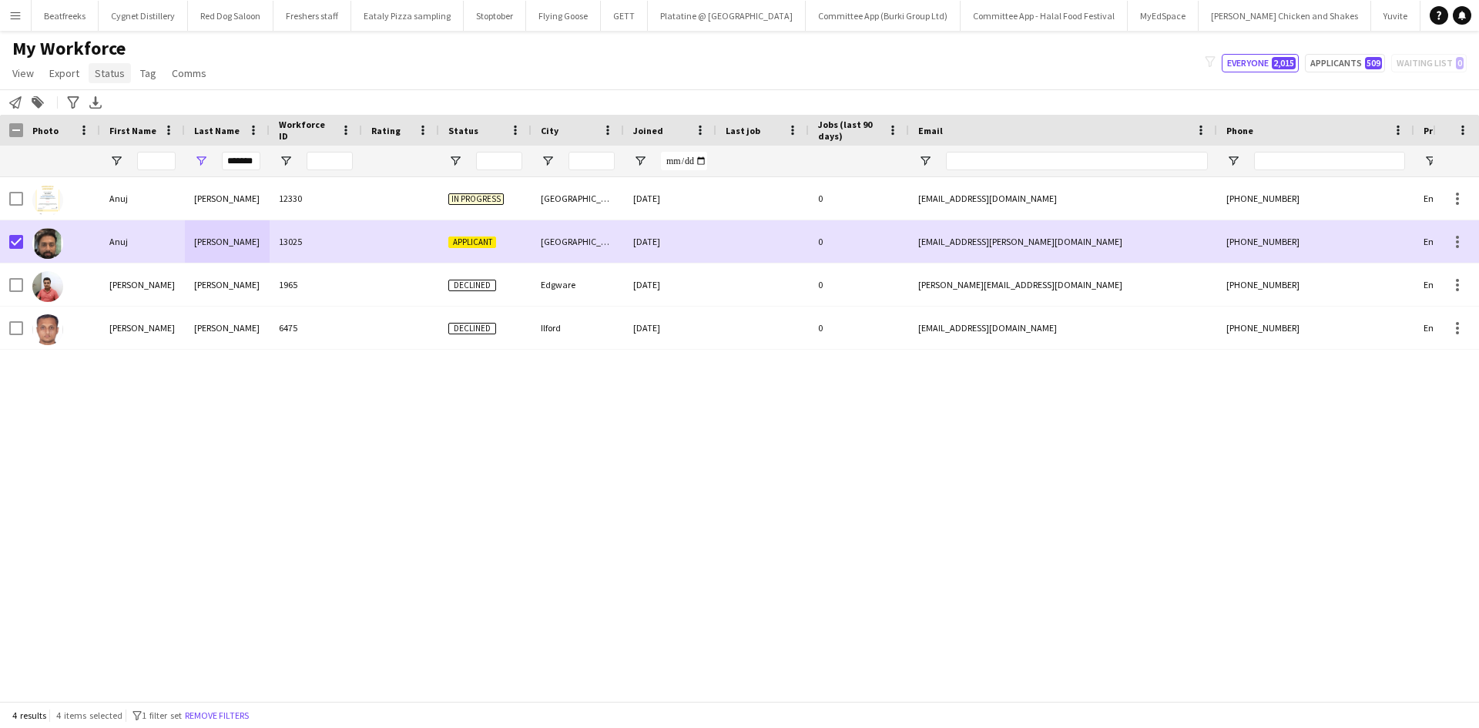
click at [116, 77] on span "Status" at bounding box center [110, 73] width 30 height 14
click at [140, 115] on link "Edit" at bounding box center [143, 106] width 108 height 32
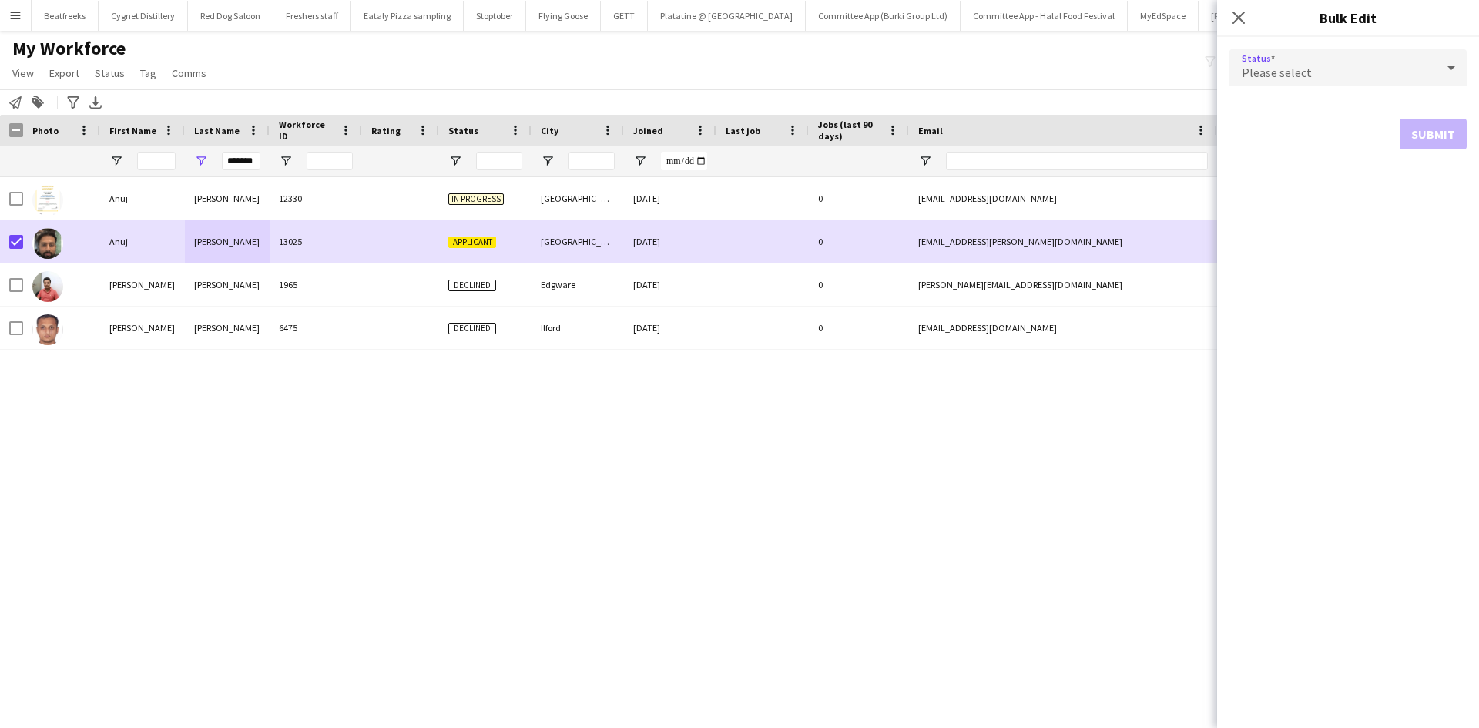
click at [1275, 65] on span "Please select" at bounding box center [1276, 72] width 70 height 15
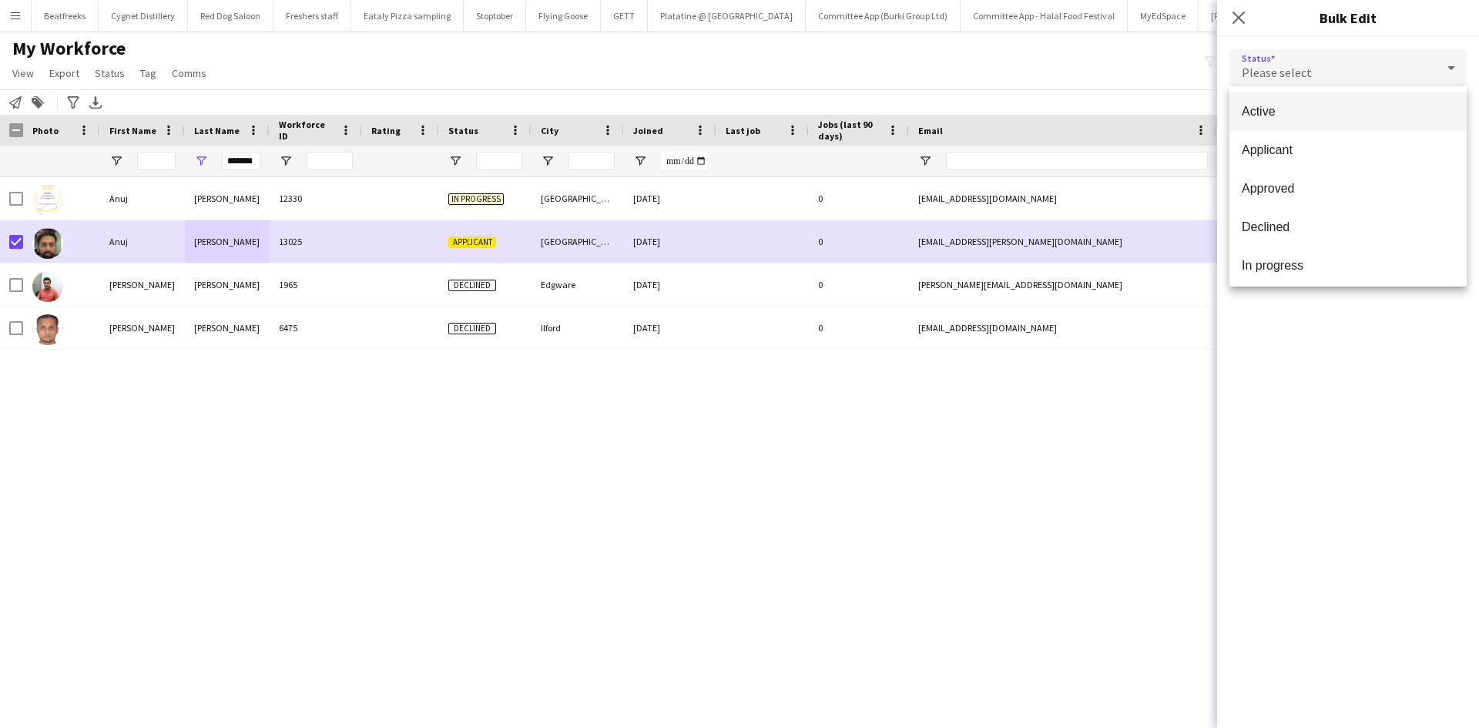
click at [1277, 108] on span "Active" at bounding box center [1347, 111] width 213 height 15
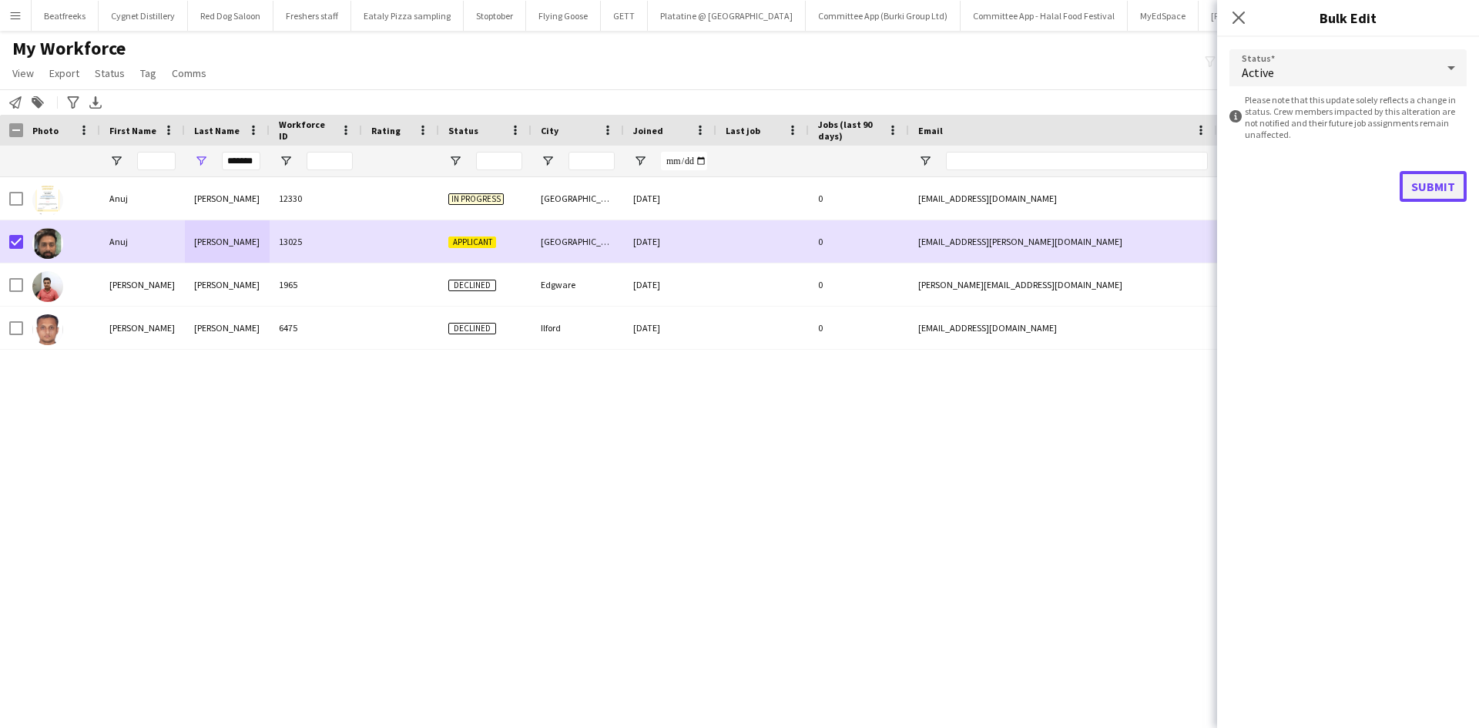
click at [1422, 186] on button "Submit" at bounding box center [1432, 186] width 67 height 31
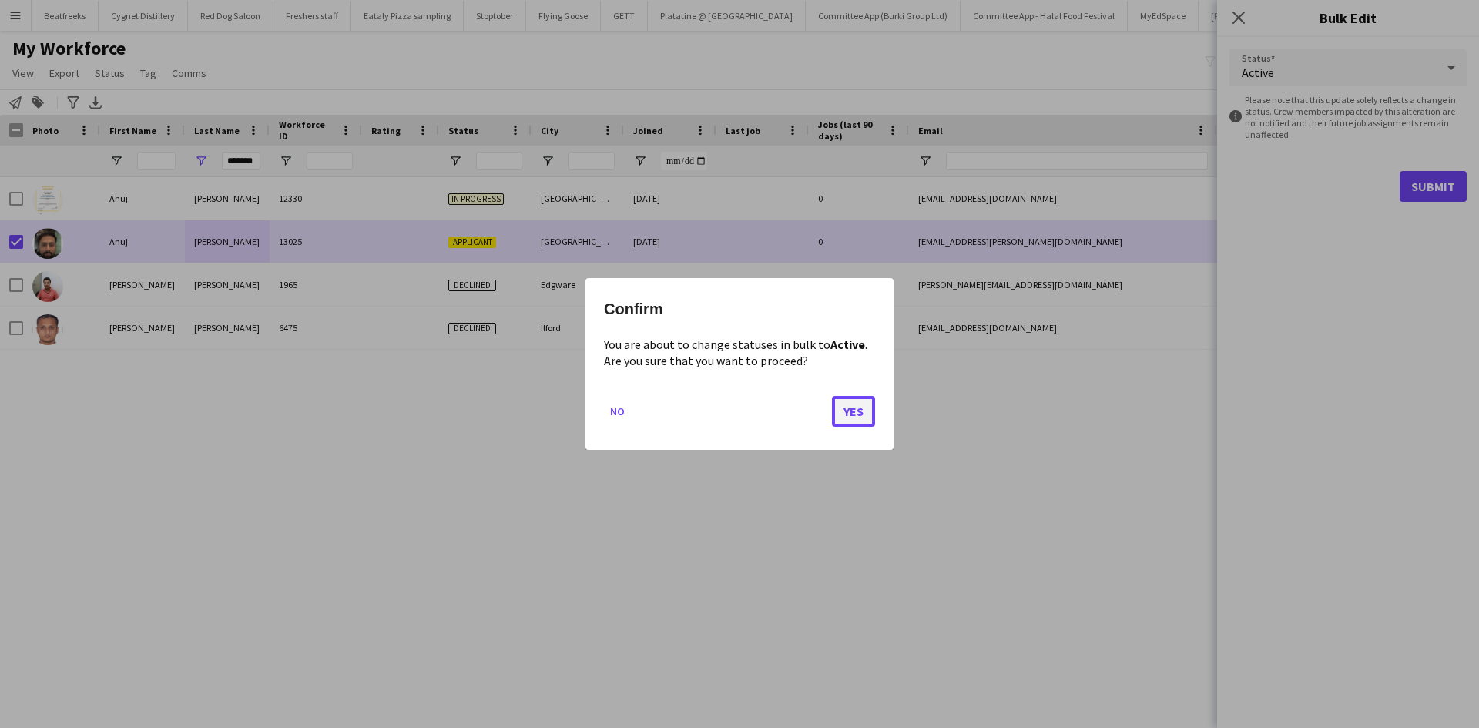
click at [849, 409] on button "Yes" at bounding box center [853, 411] width 43 height 31
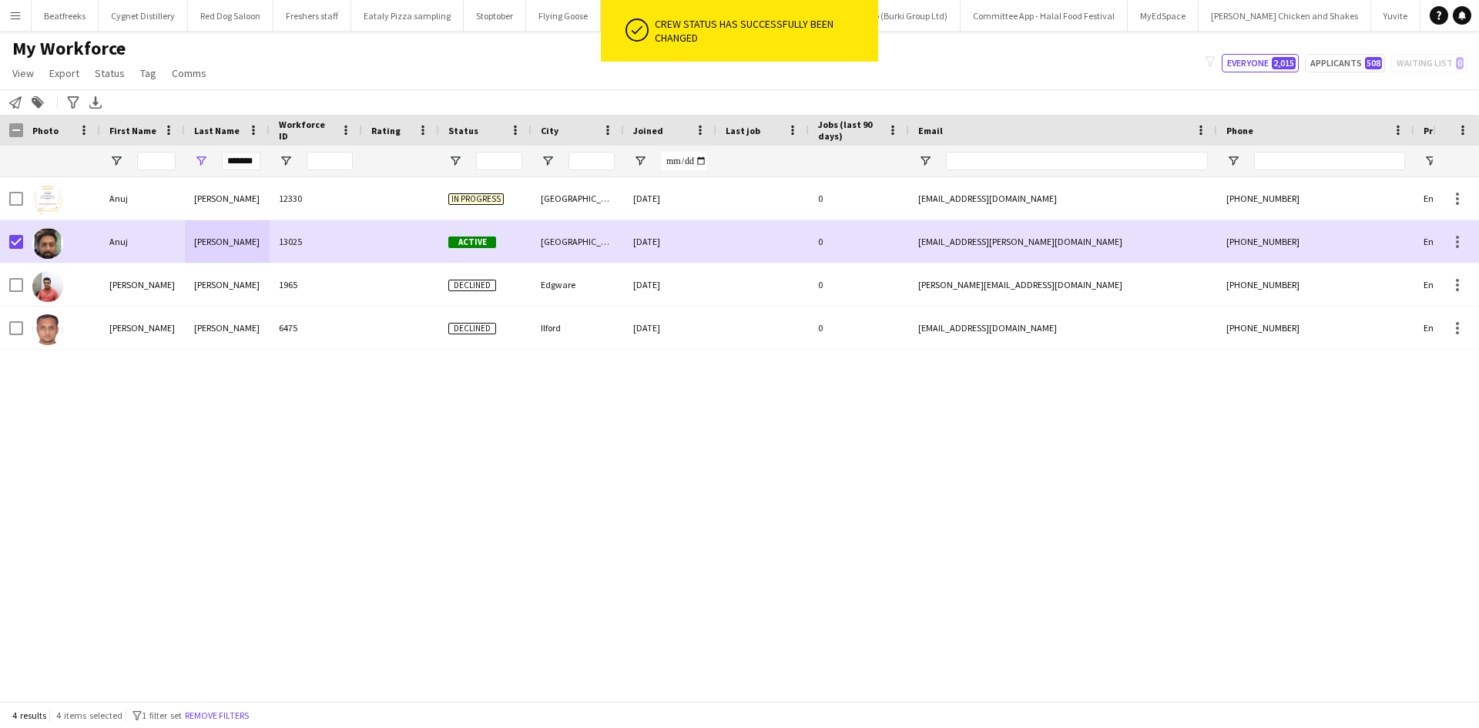
click at [555, 497] on div "Anuj thakkar 12330 In progress London 08-07-2025 0 anujthakkar31@gmail.com +447…" at bounding box center [716, 433] width 1432 height 512
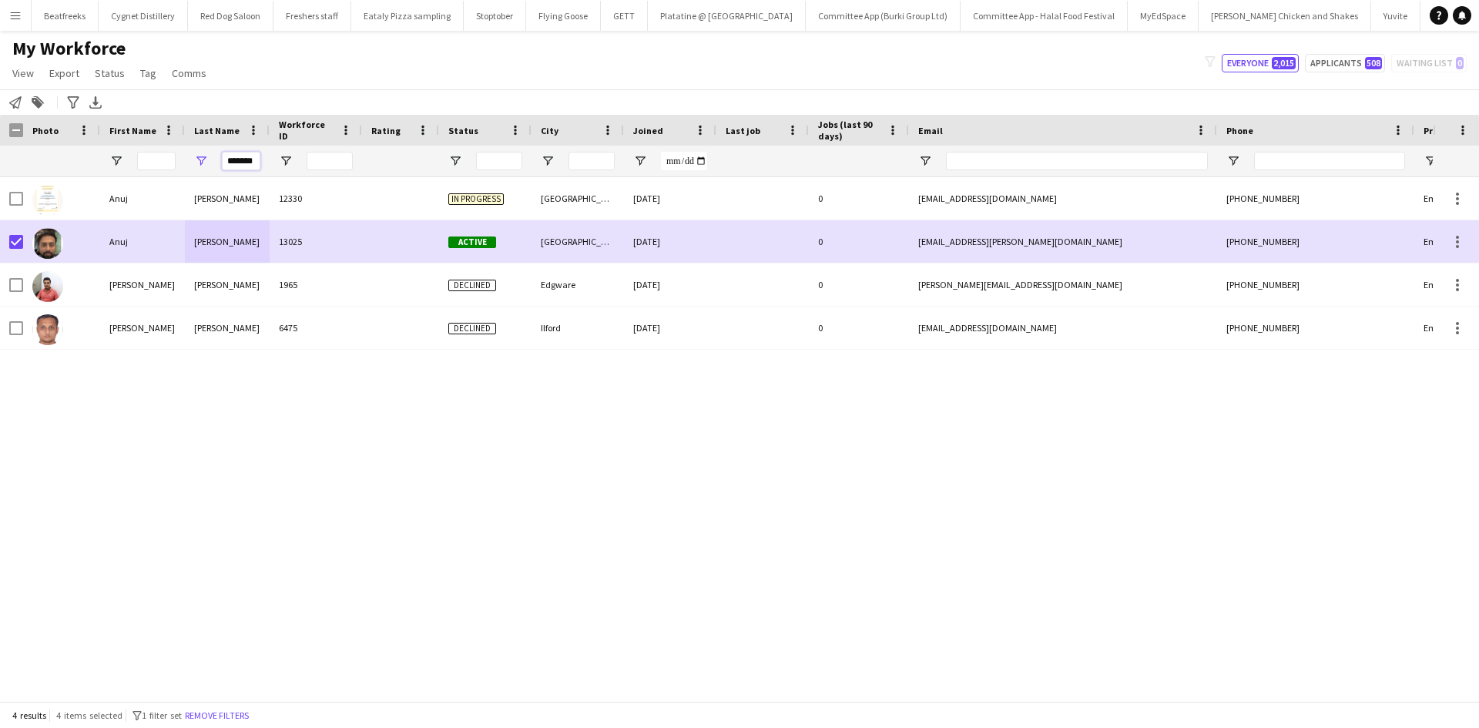
drag, startPoint x: 226, startPoint y: 161, endPoint x: 271, endPoint y: 159, distance: 45.5
click at [304, 161] on div "*******" at bounding box center [835, 161] width 1670 height 31
click at [247, 158] on input "*******" at bounding box center [241, 161] width 39 height 18
click at [271, 159] on div "*******" at bounding box center [835, 161] width 1670 height 31
type input "*"
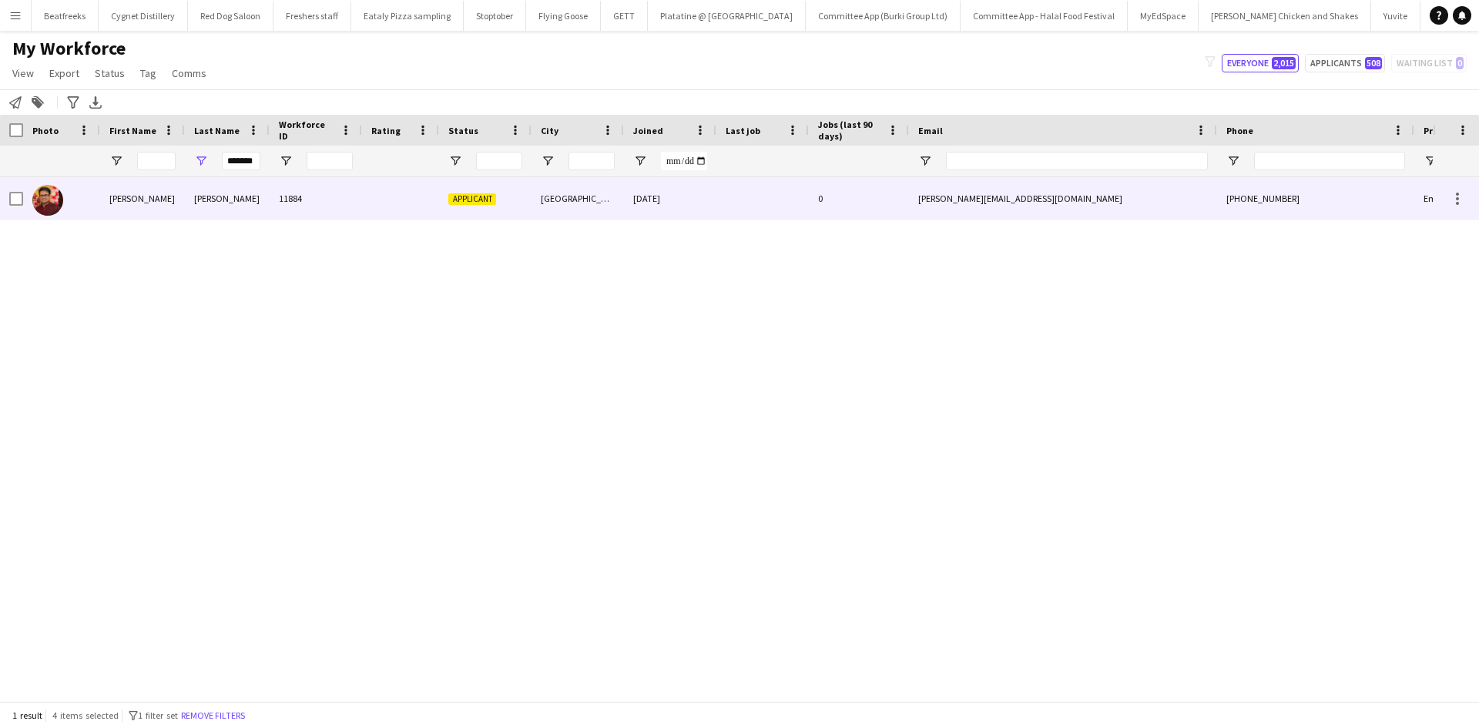
click at [186, 195] on div "Nookala" at bounding box center [227, 198] width 85 height 42
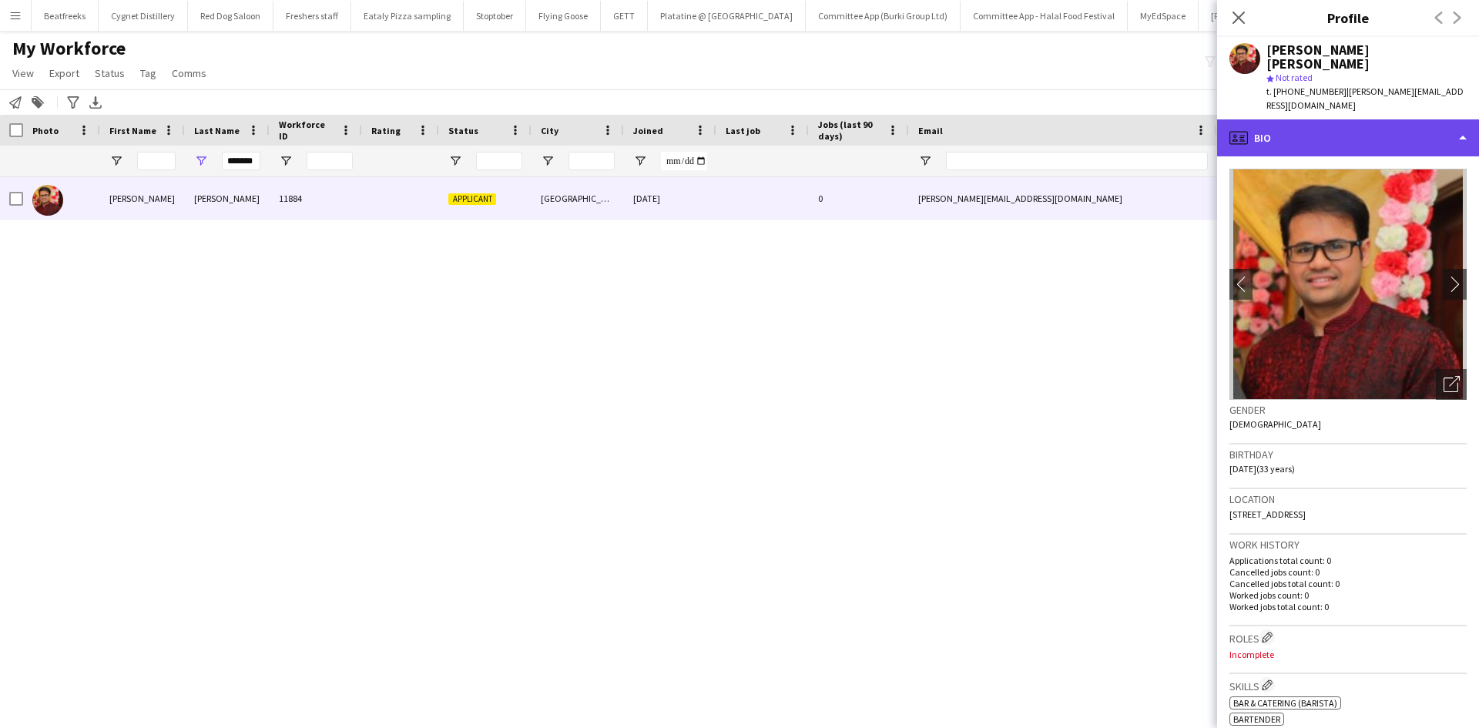
click at [1311, 119] on div "profile Bio" at bounding box center [1348, 137] width 262 height 37
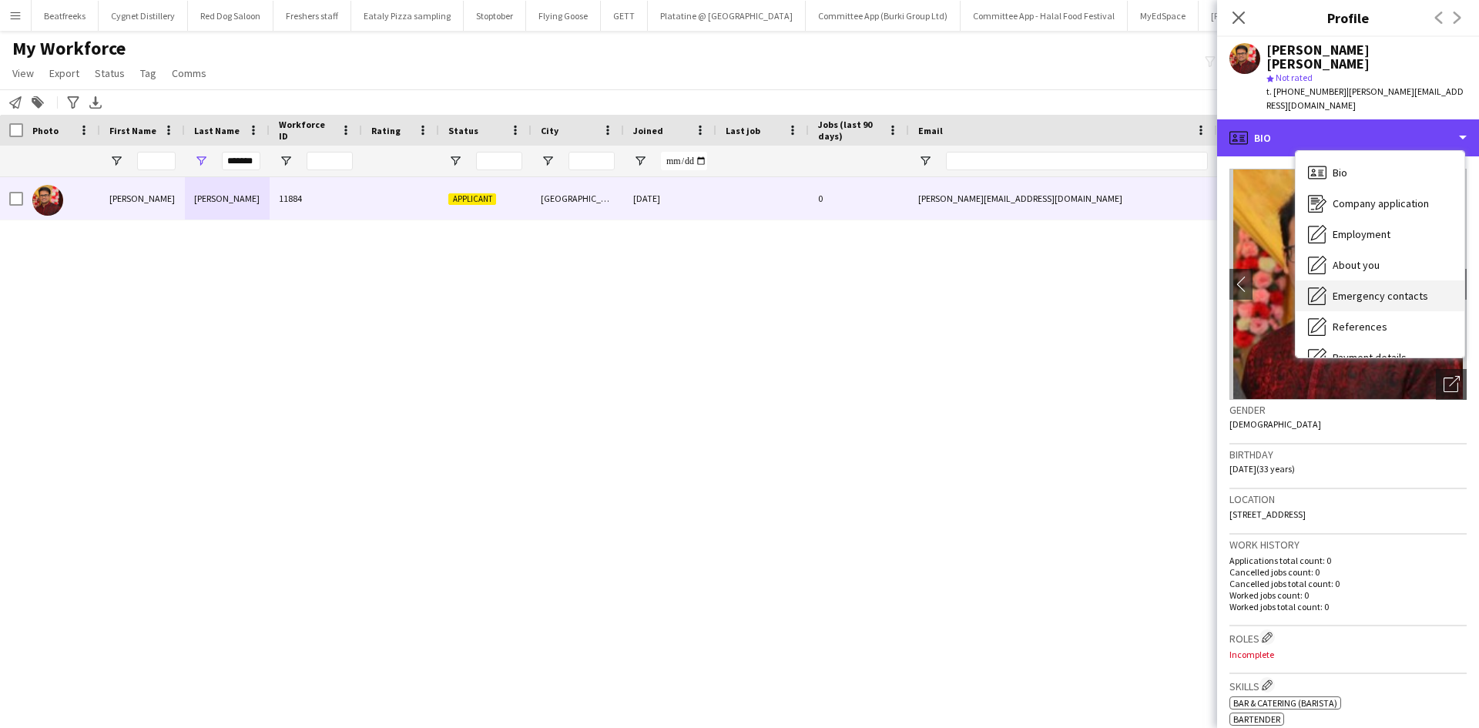
scroll to position [206, 0]
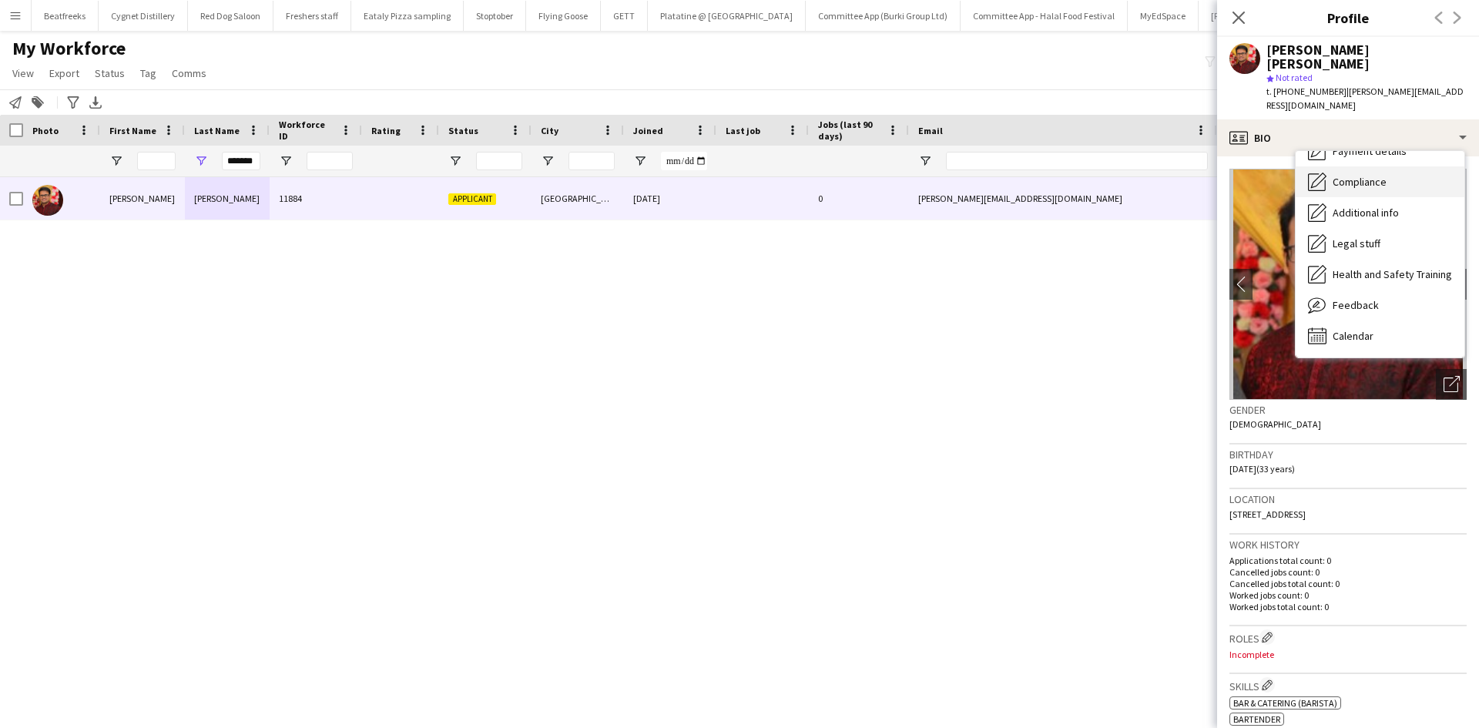
click at [1352, 175] on span "Compliance" at bounding box center [1359, 182] width 54 height 14
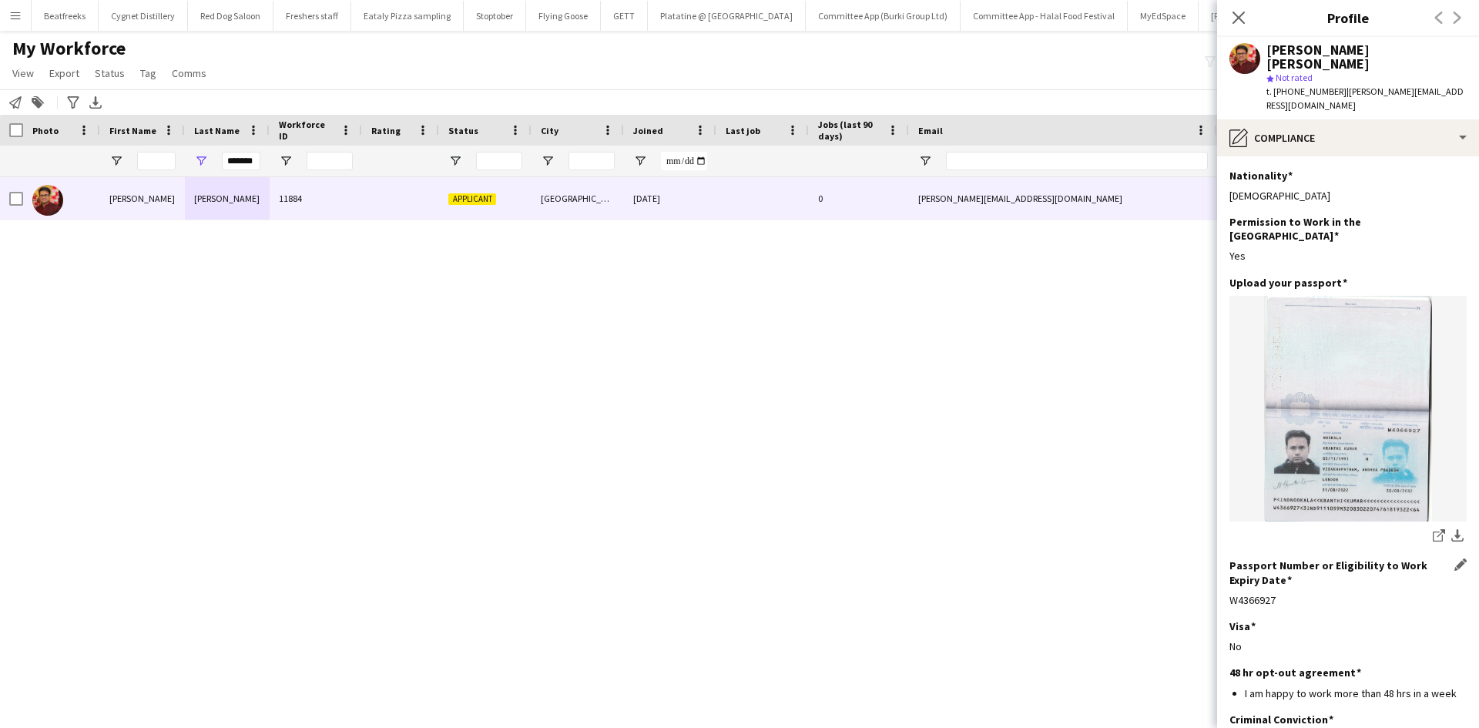
scroll to position [122, 0]
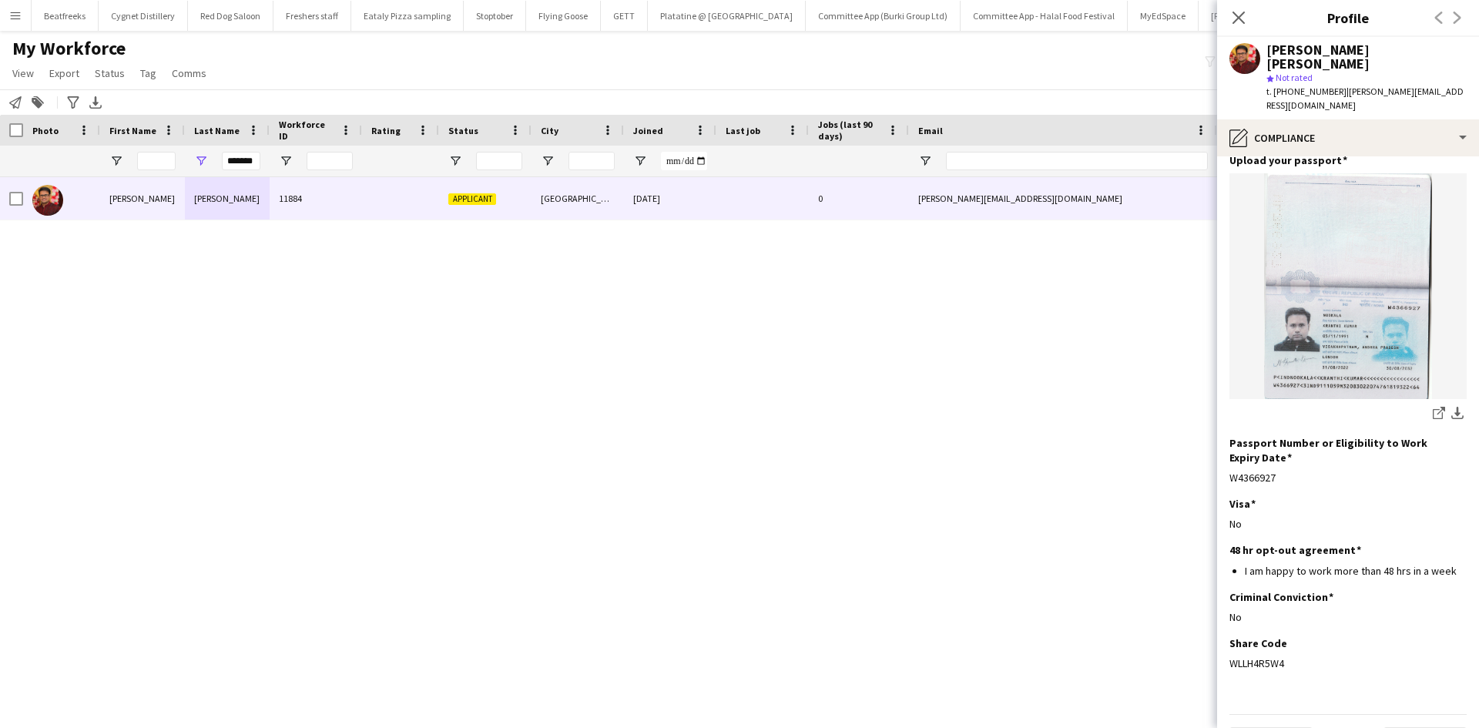
drag, startPoint x: 1291, startPoint y: 618, endPoint x: 1228, endPoint y: 622, distance: 63.3
click at [1228, 622] on app-section-data-types "Nationality Edit this field Indian Permission to Work in the UK Edit this field…" at bounding box center [1348, 441] width 262 height 571
copy div "WLLH4R5W4"
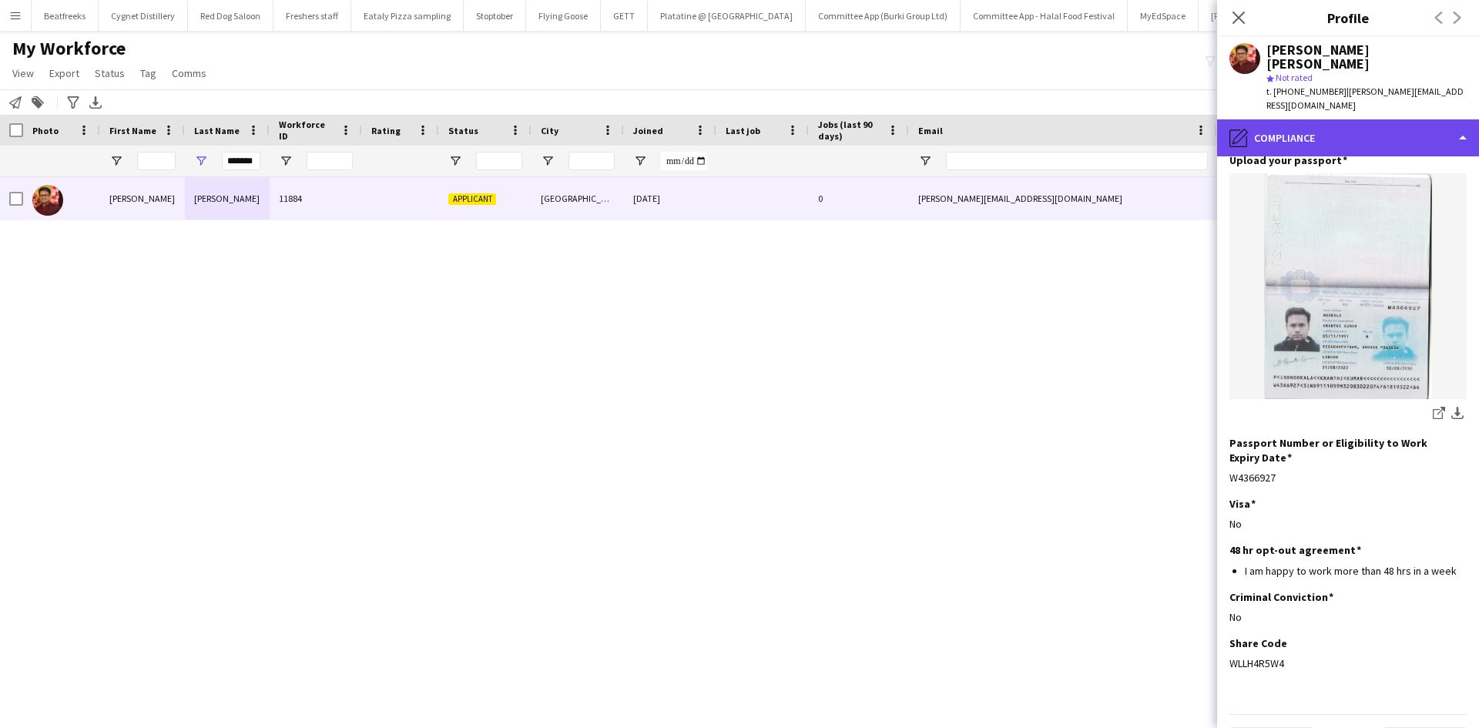
click at [1388, 119] on div "pencil4 Compliance" at bounding box center [1348, 137] width 262 height 37
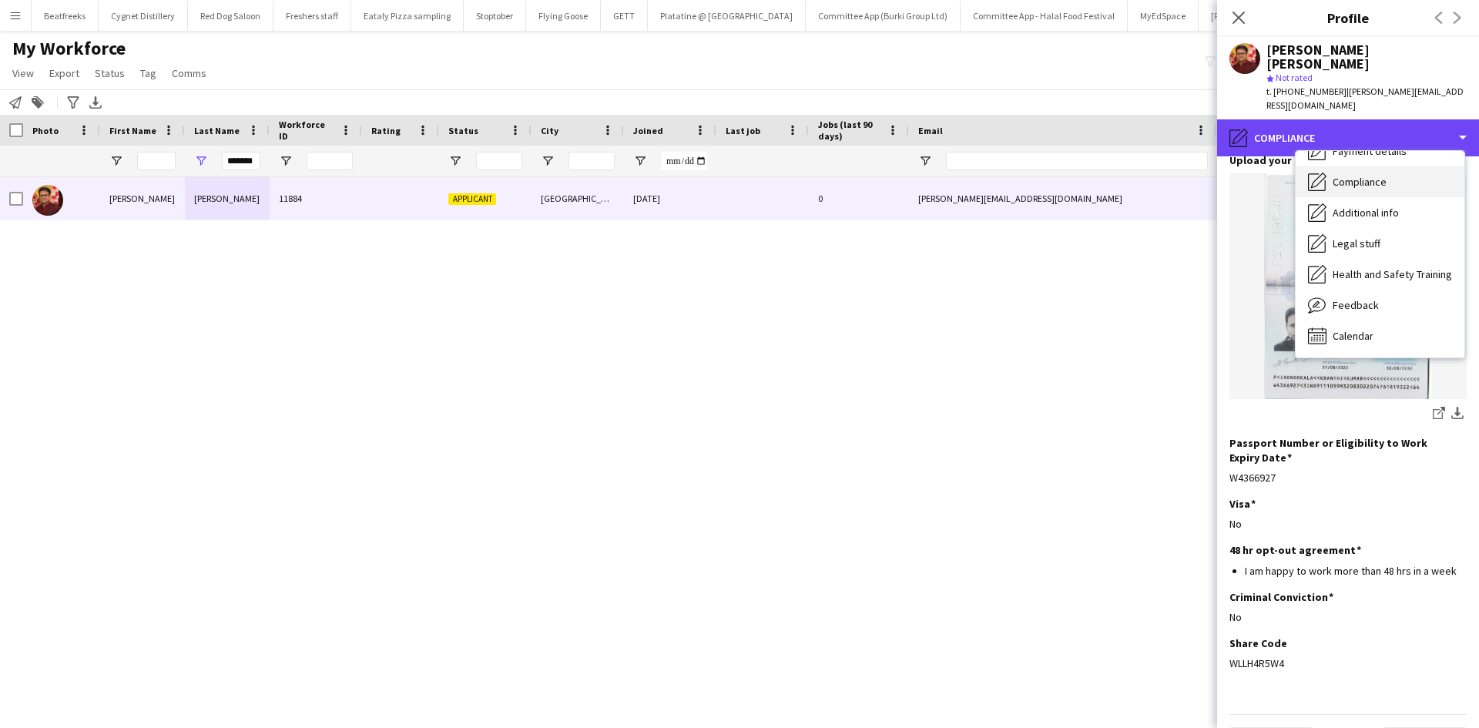
scroll to position [0, 0]
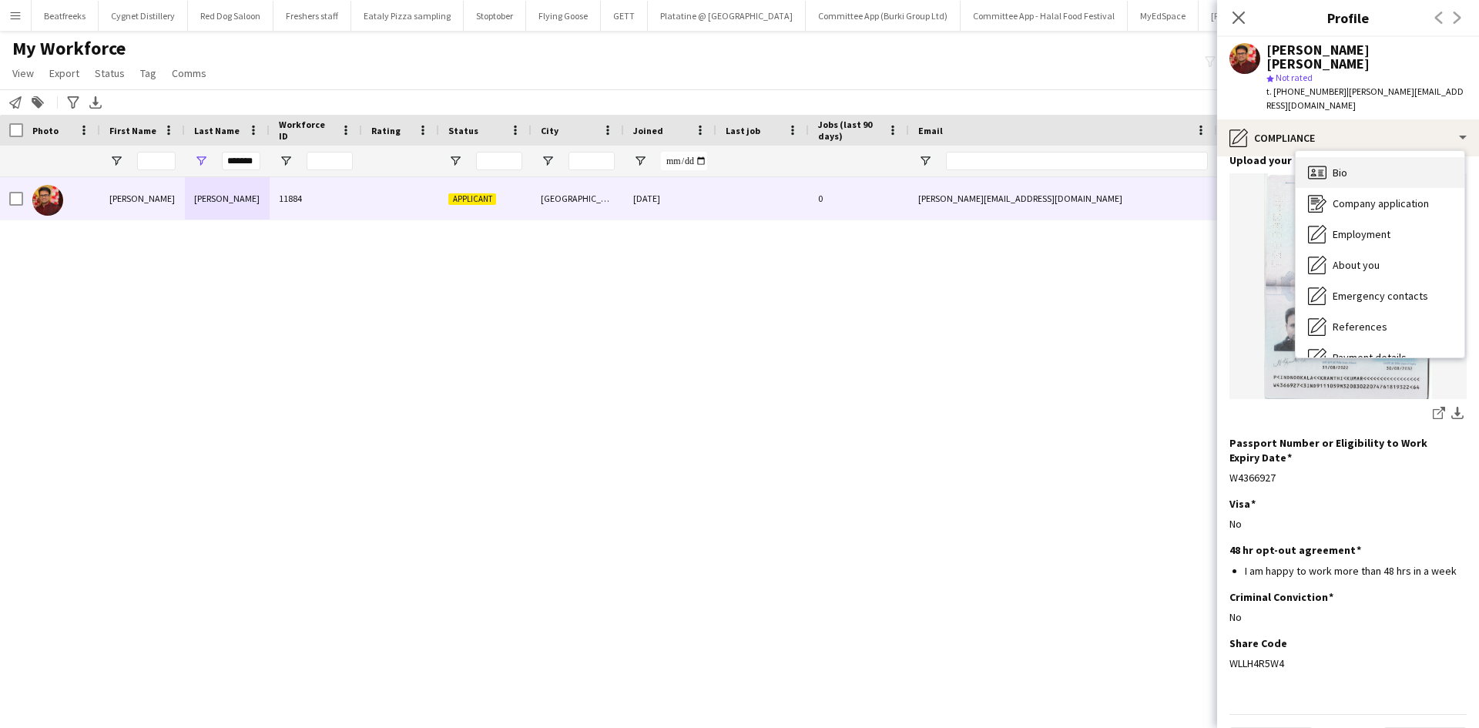
click at [1346, 166] on span "Bio" at bounding box center [1339, 173] width 15 height 14
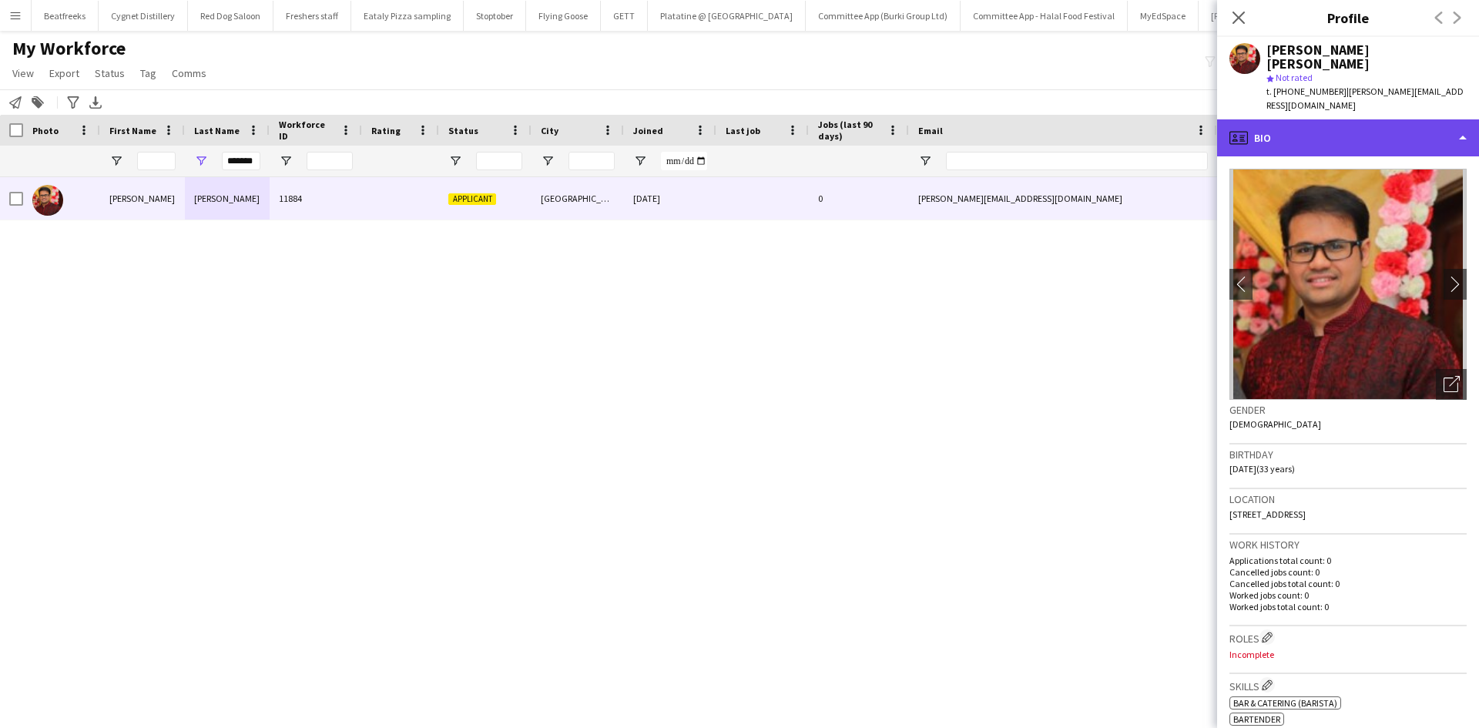
click at [1295, 119] on div "profile Bio" at bounding box center [1348, 137] width 262 height 37
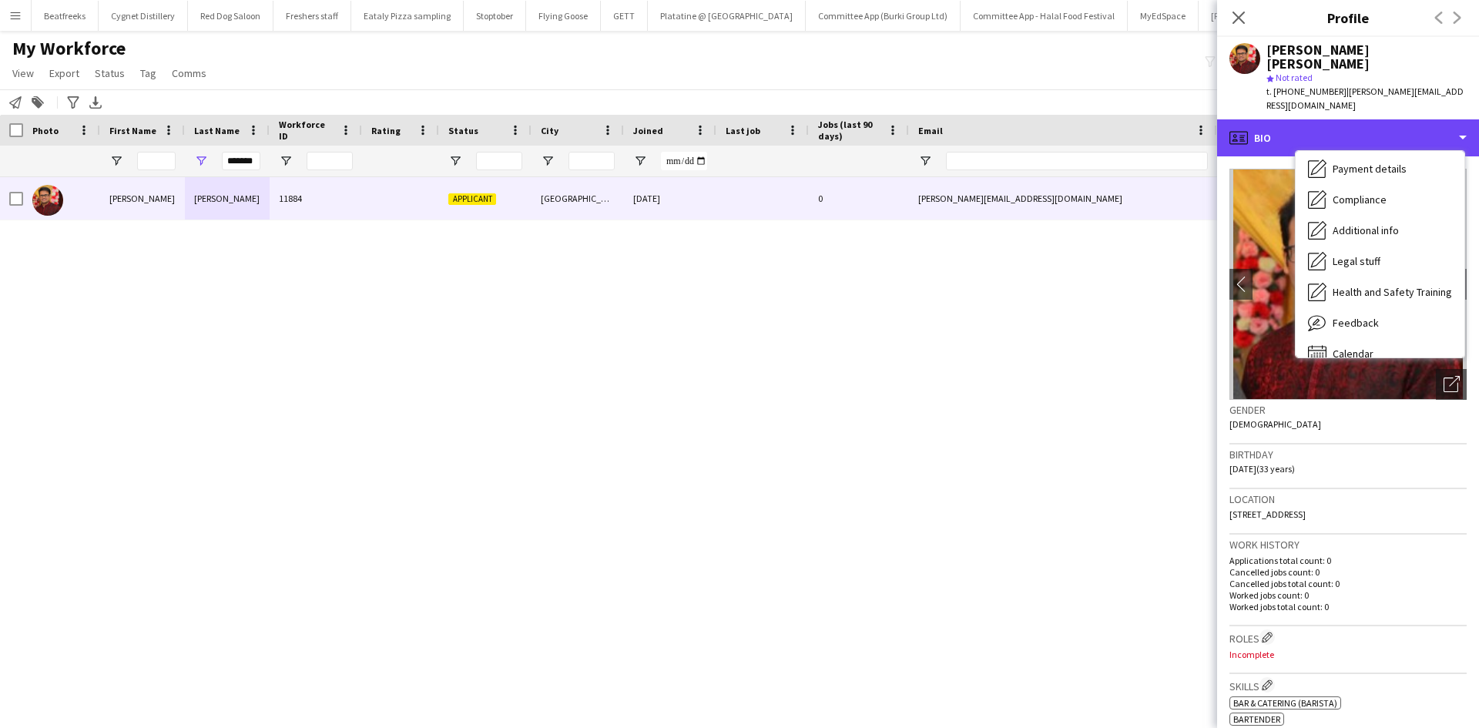
scroll to position [206, 0]
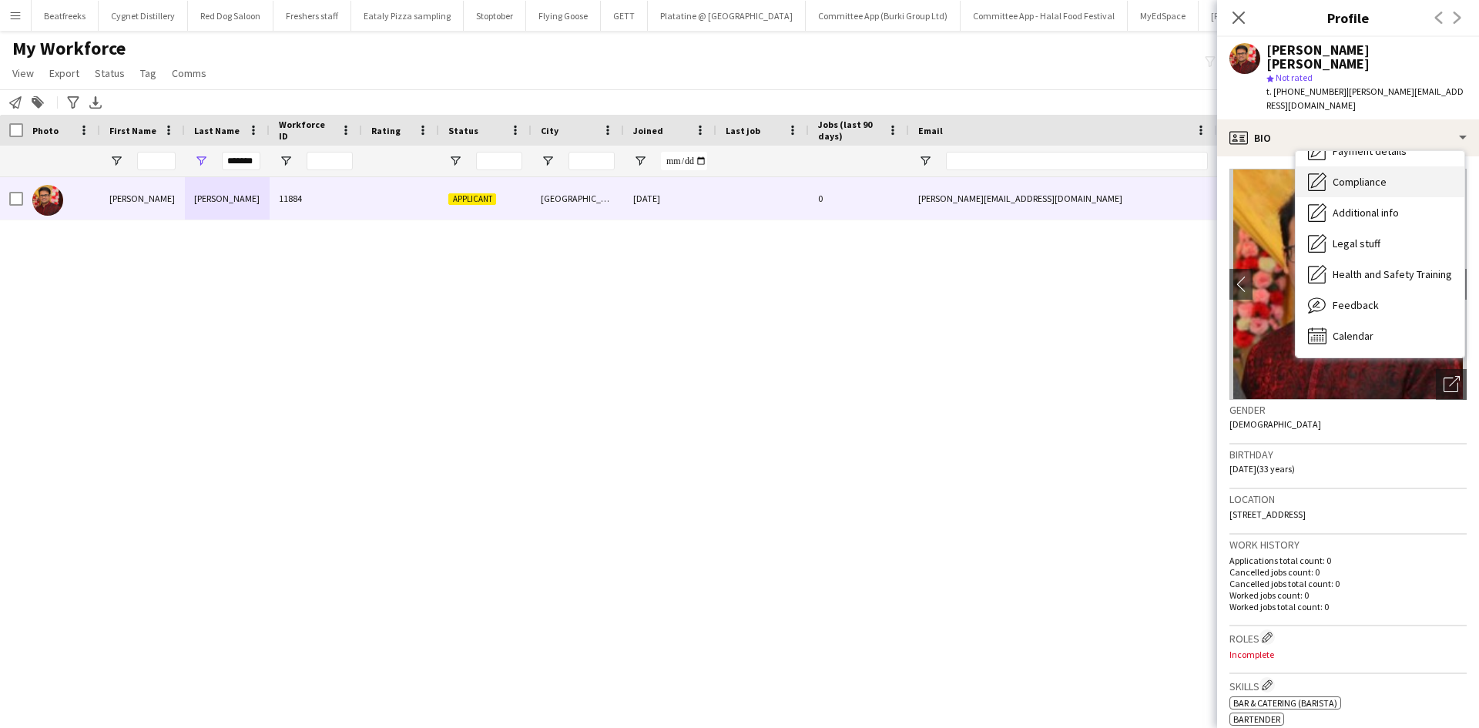
click at [1377, 175] on span "Compliance" at bounding box center [1359, 182] width 54 height 14
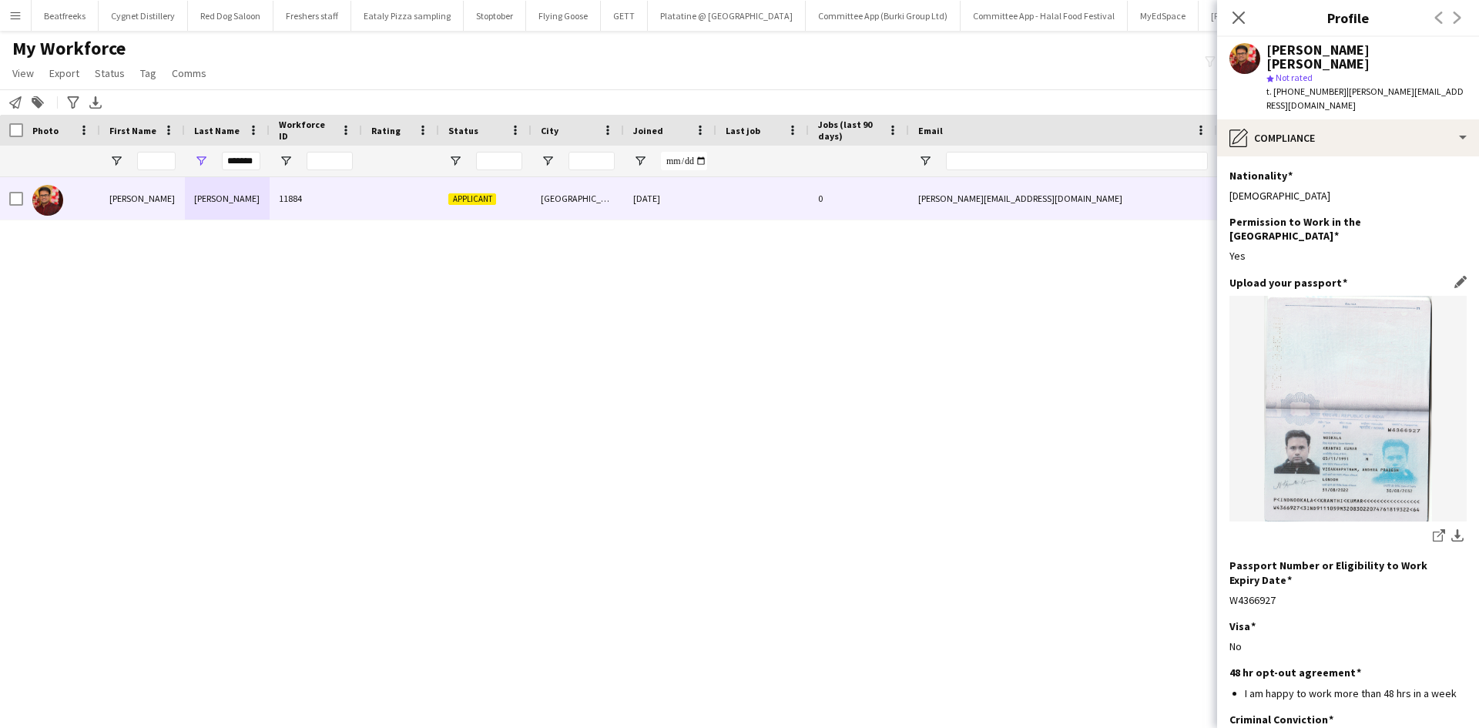
click at [1342, 432] on img at bounding box center [1347, 409] width 237 height 226
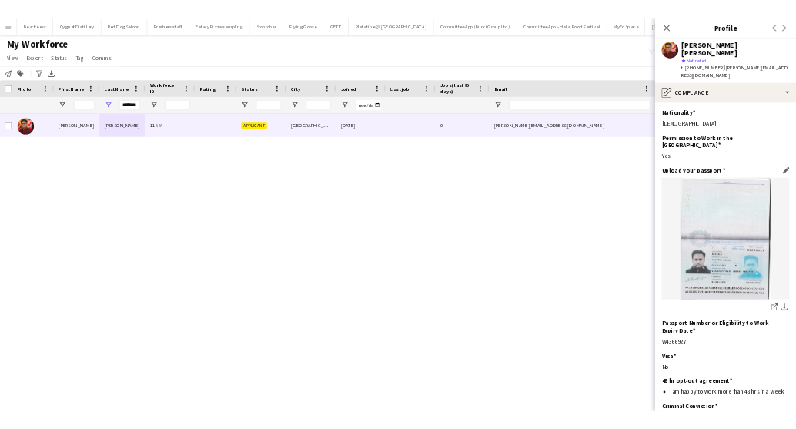
scroll to position [122, 0]
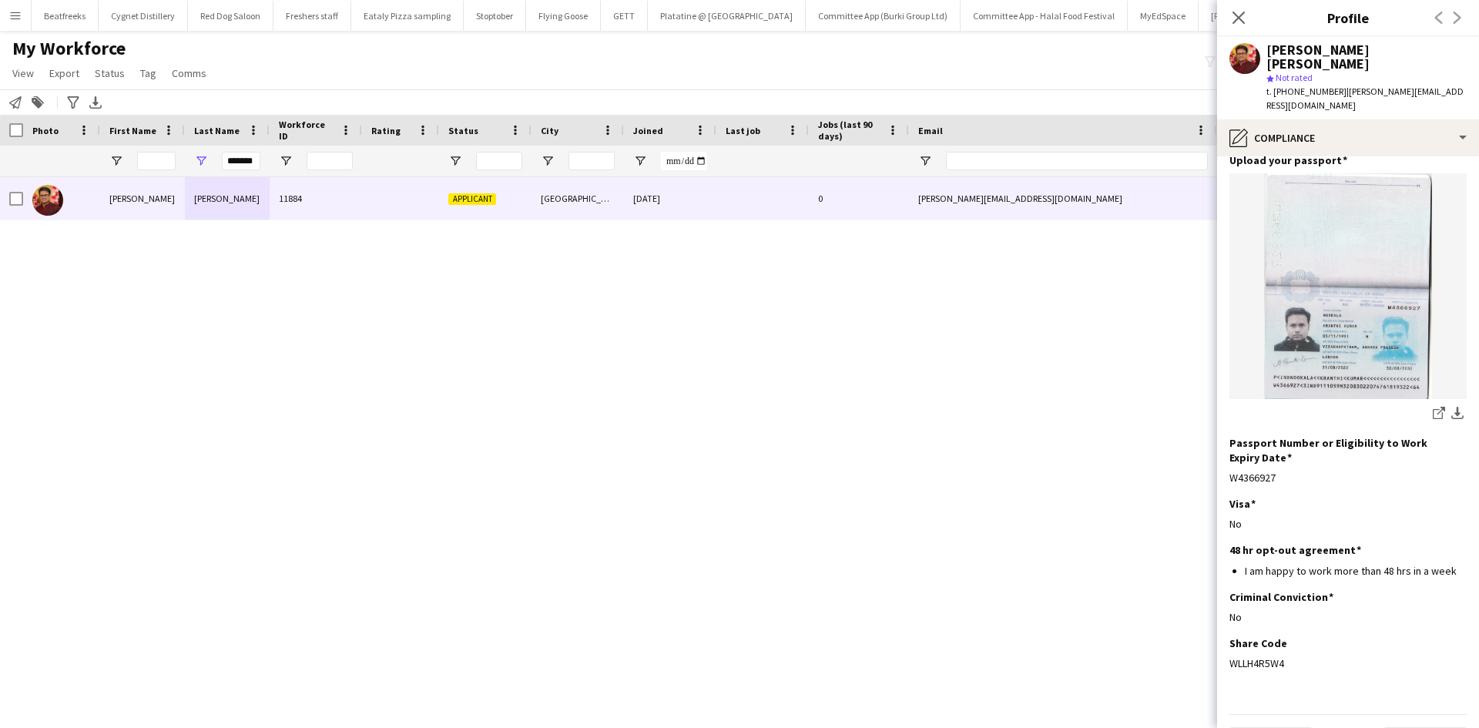
drag, startPoint x: 1298, startPoint y: 621, endPoint x: 1222, endPoint y: 621, distance: 76.2
click at [1222, 621] on app-section-data-types "Nationality Edit this field Indian Permission to Work in the UK Edit this field…" at bounding box center [1348, 441] width 262 height 571
copy div "WLLH4R5W4"
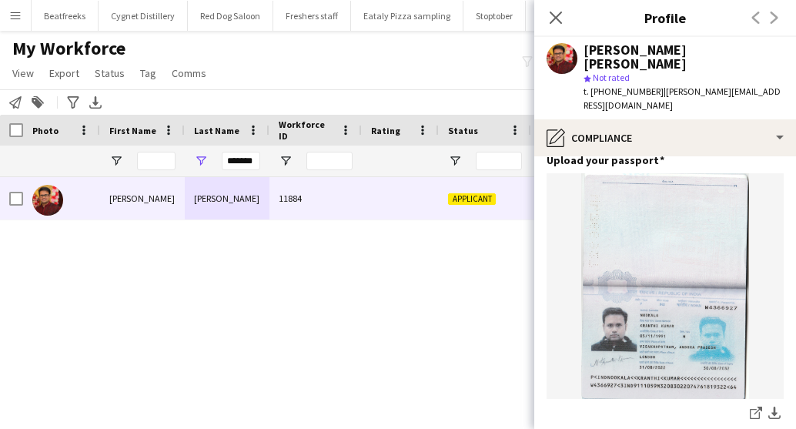
click at [467, 357] on div "Kranthi Kumar Nookala 11884 Applicant London 12-06-2025 0" at bounding box center [375, 283] width 750 height 213
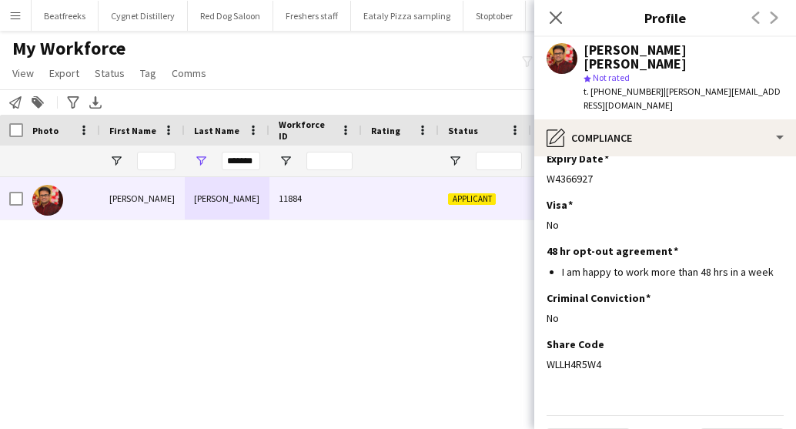
click at [114, 299] on div "Kranthi Kumar Nookala 11884 Applicant London 12-06-2025 0" at bounding box center [375, 283] width 750 height 213
click at [239, 162] on input "*******" at bounding box center [241, 161] width 39 height 18
drag, startPoint x: 229, startPoint y: 163, endPoint x: 365, endPoint y: 150, distance: 136.9
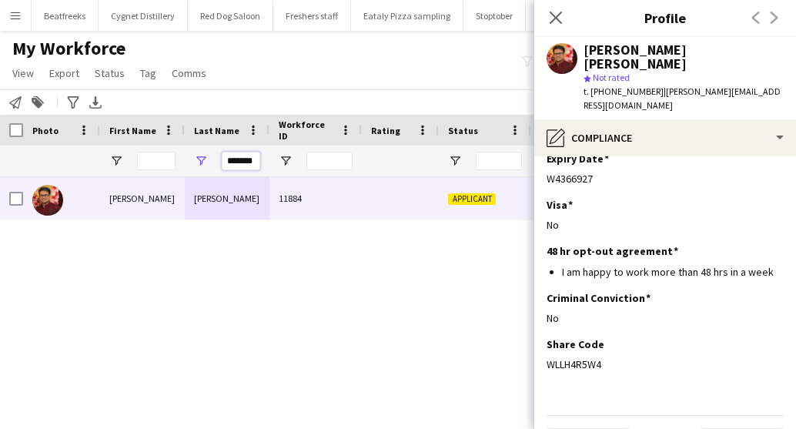
paste input "Last Name Filter Input"
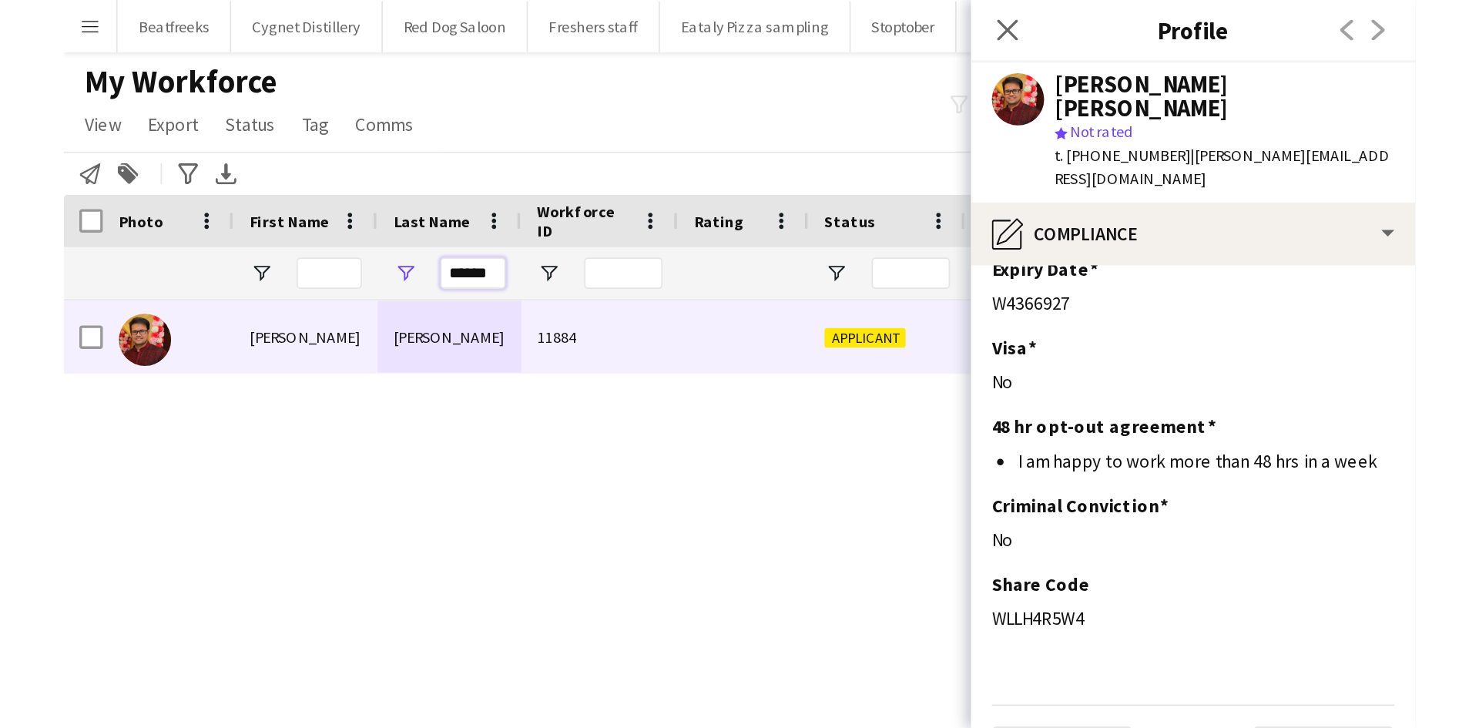
scroll to position [0, 0]
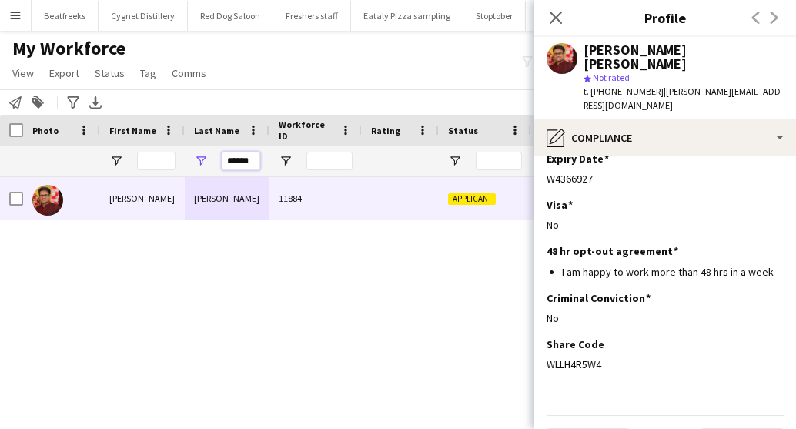
type input "******"
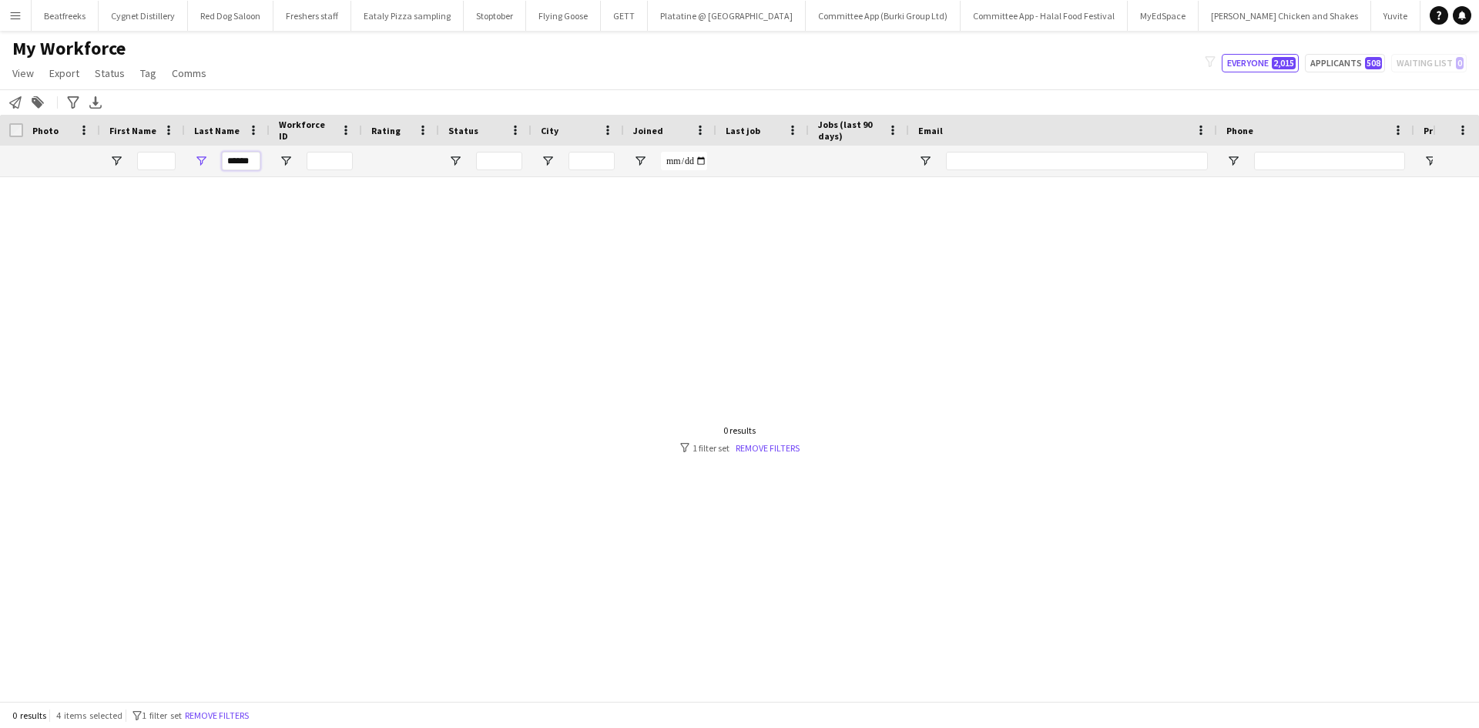
drag, startPoint x: 249, startPoint y: 161, endPoint x: 129, endPoint y: 161, distance: 120.1
click at [129, 161] on div "******" at bounding box center [835, 161] width 1670 height 31
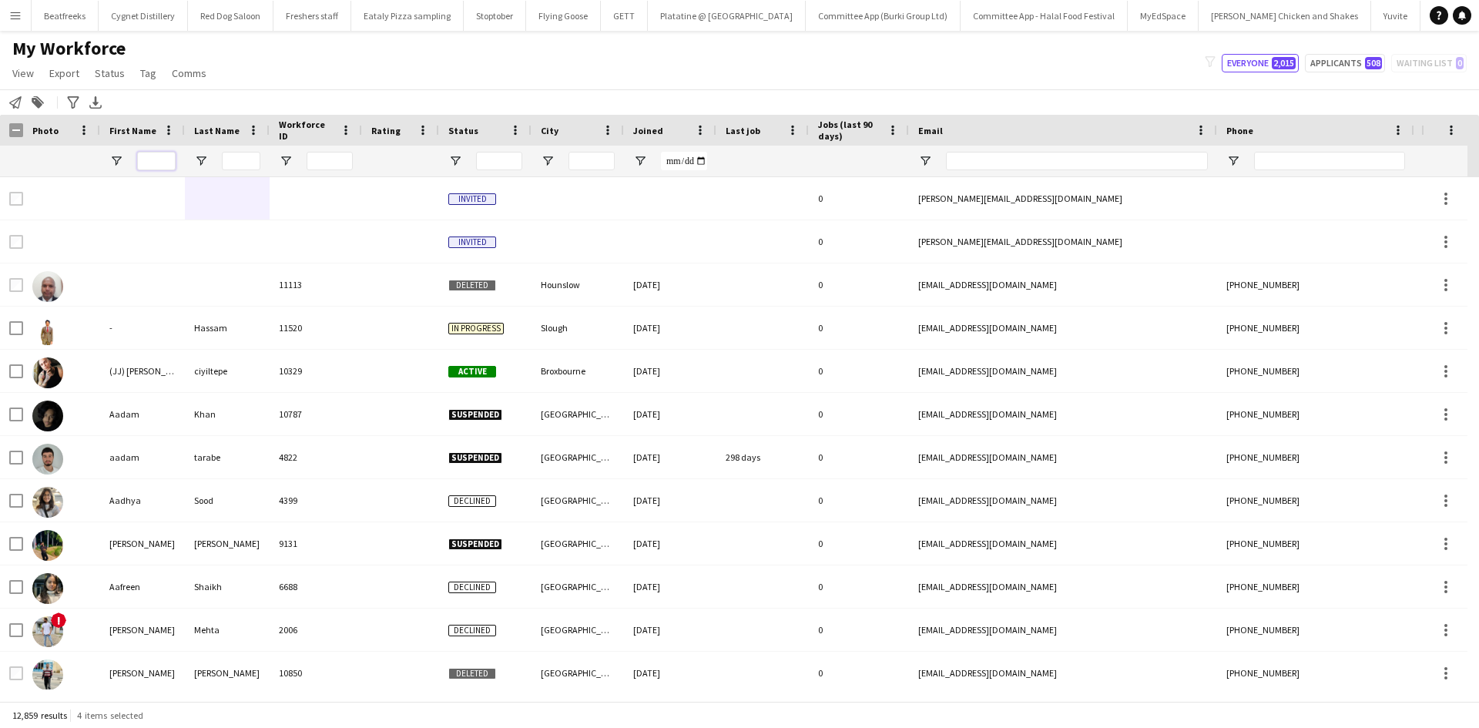
click at [137, 162] on input "First Name Filter Input" at bounding box center [156, 161] width 39 height 18
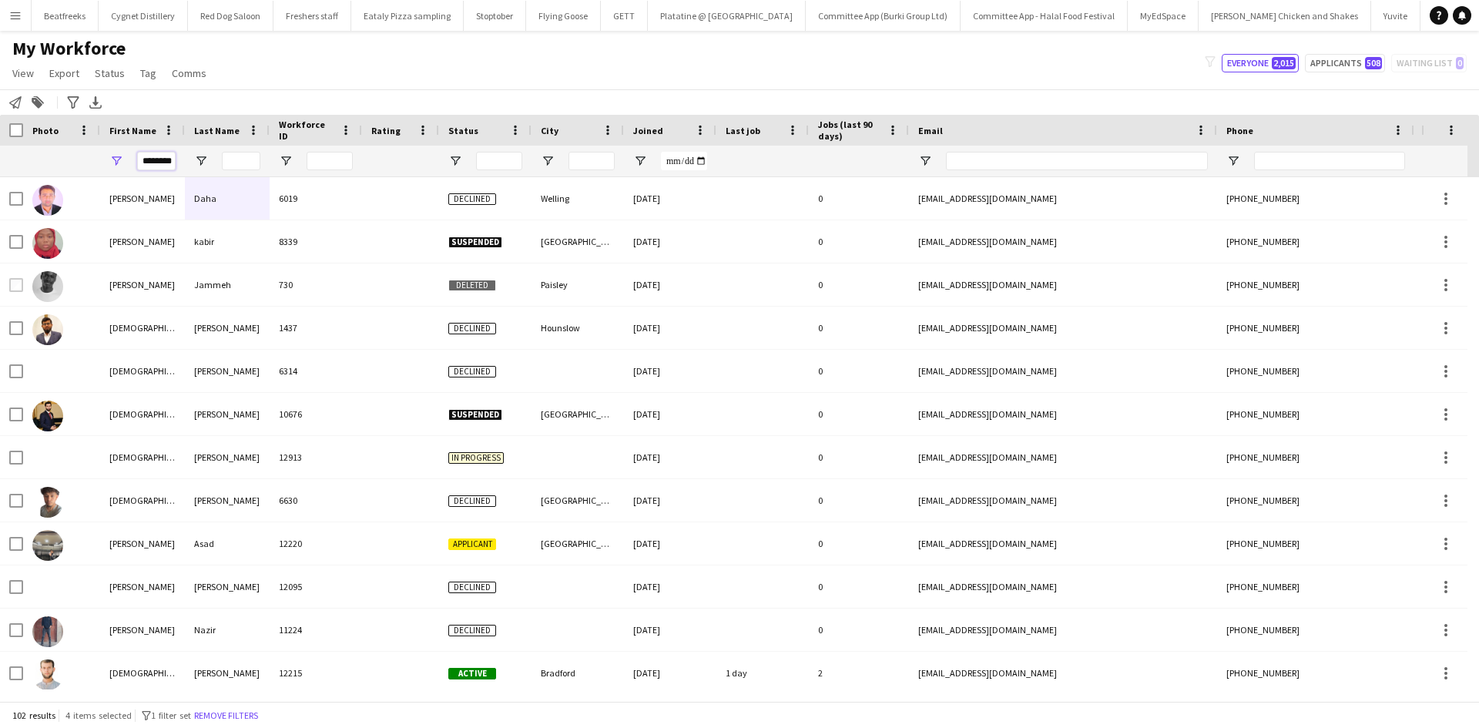
scroll to position [0, 16]
type input "********"
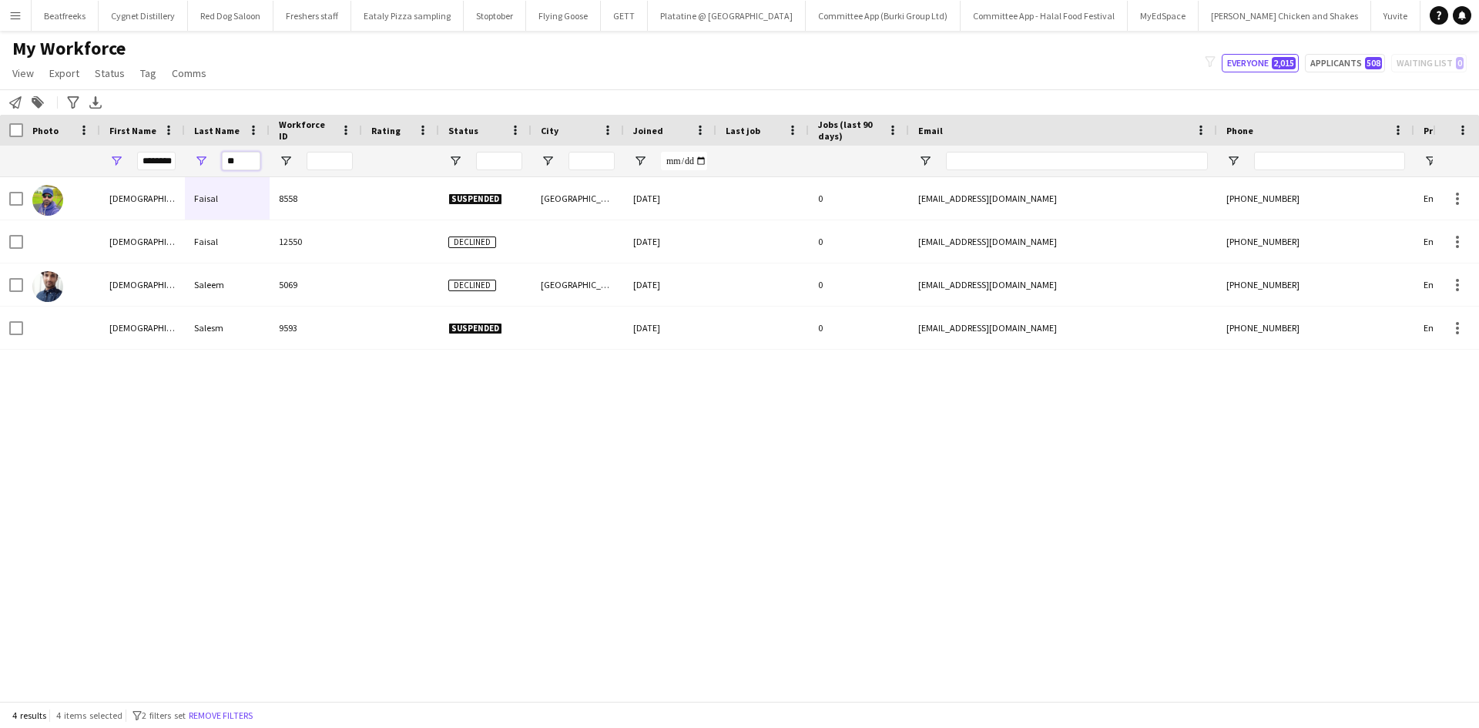
type input "*"
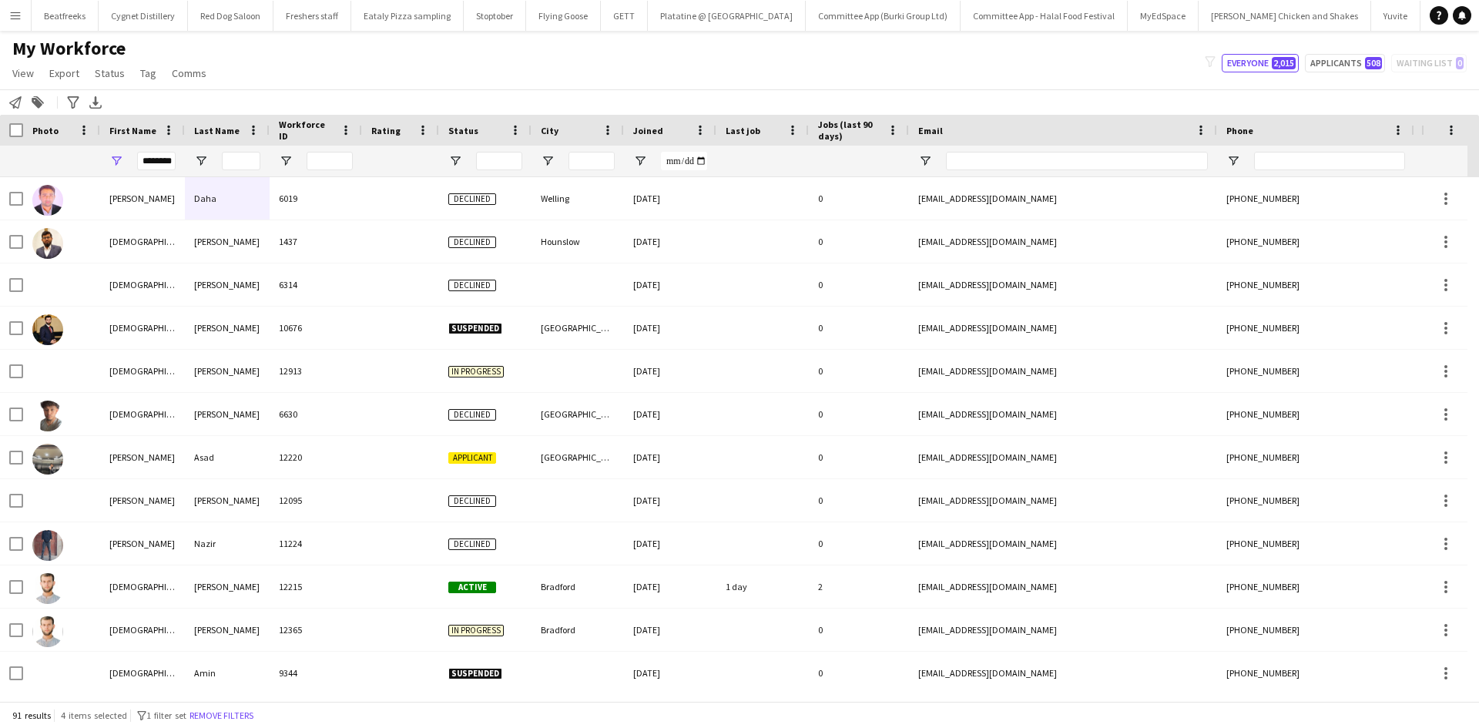
click at [469, 150] on div at bounding box center [485, 161] width 92 height 31
click at [470, 155] on div at bounding box center [485, 161] width 92 height 31
click at [475, 166] on div at bounding box center [485, 161] width 92 height 31
click at [453, 158] on span "Open Filter Menu" at bounding box center [455, 161] width 14 height 14
click at [484, 273] on div "Active" at bounding box center [534, 274] width 122 height 12
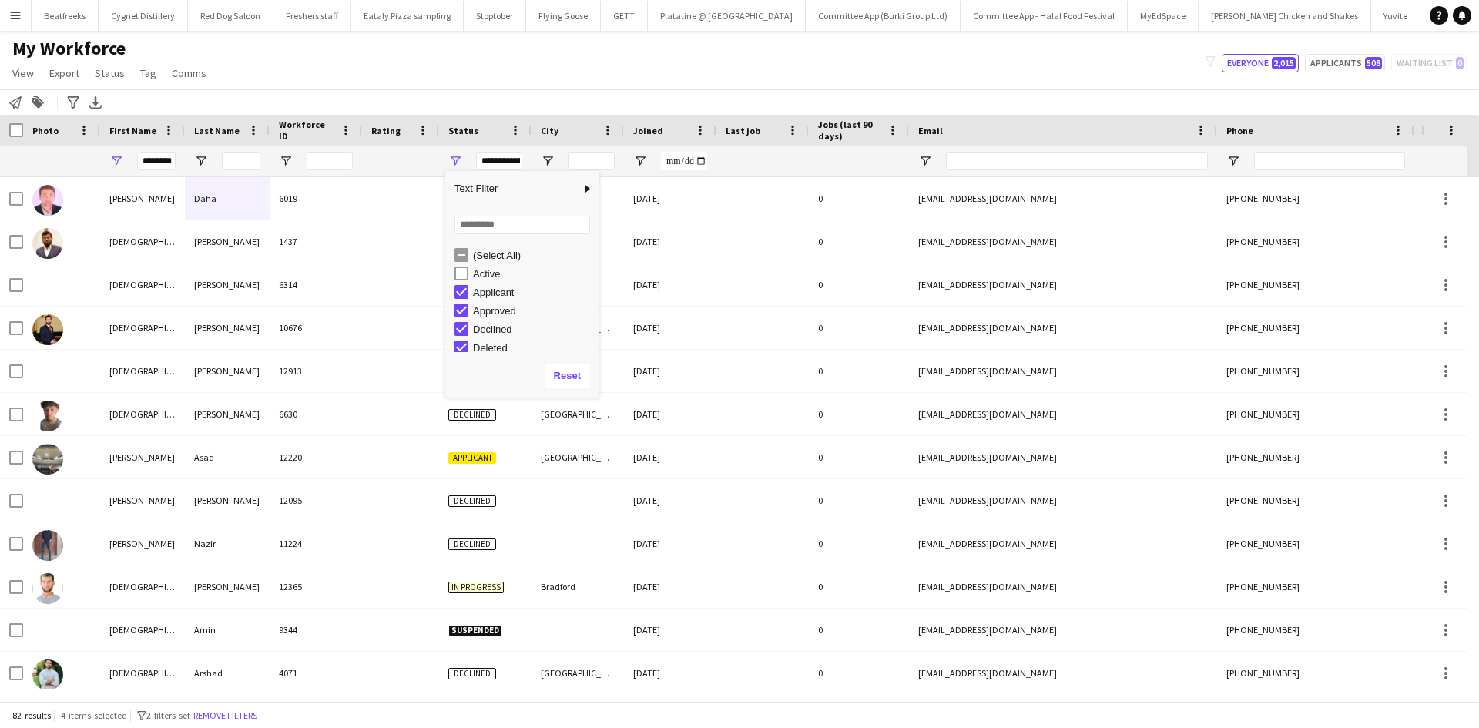
click at [489, 310] on div "Approved" at bounding box center [534, 311] width 122 height 12
click at [488, 327] on div "Declined" at bounding box center [534, 329] width 122 height 12
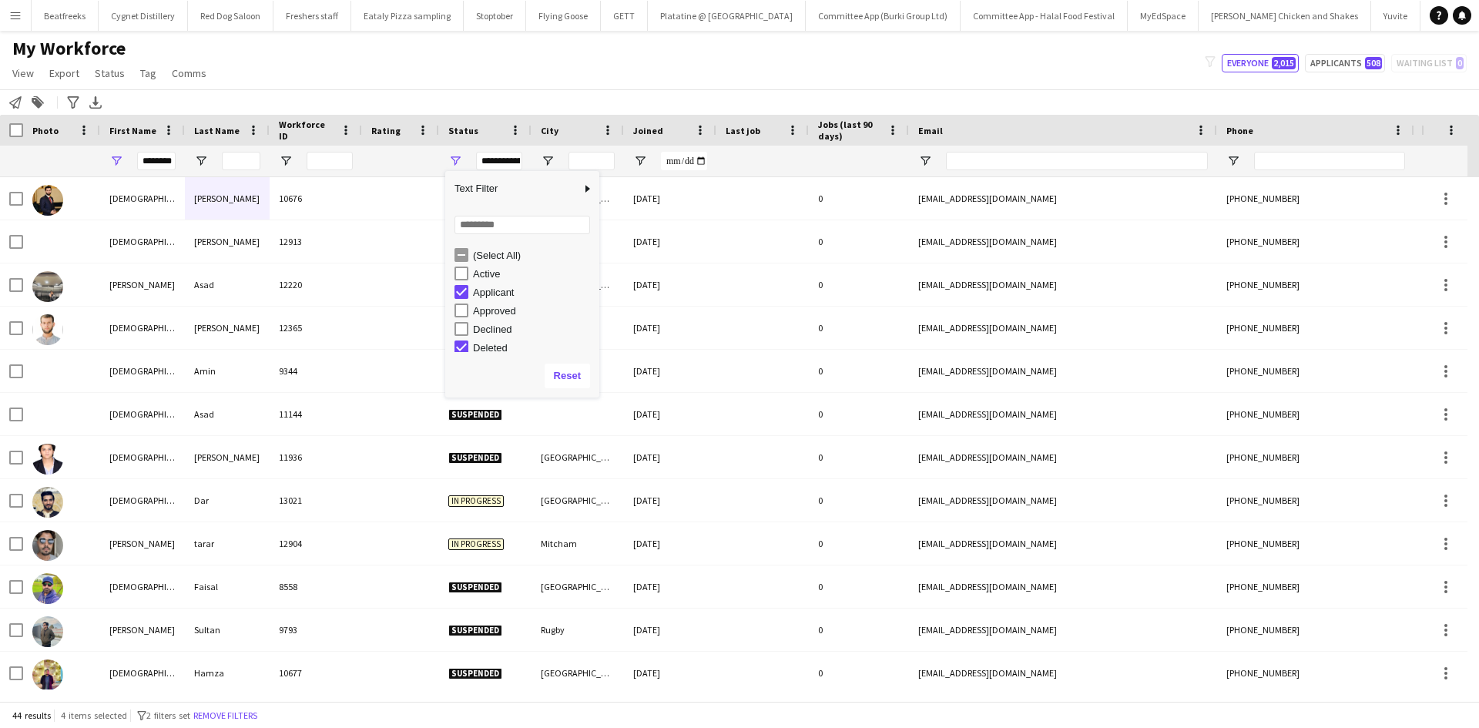
click at [488, 344] on div "Deleted" at bounding box center [534, 348] width 122 height 12
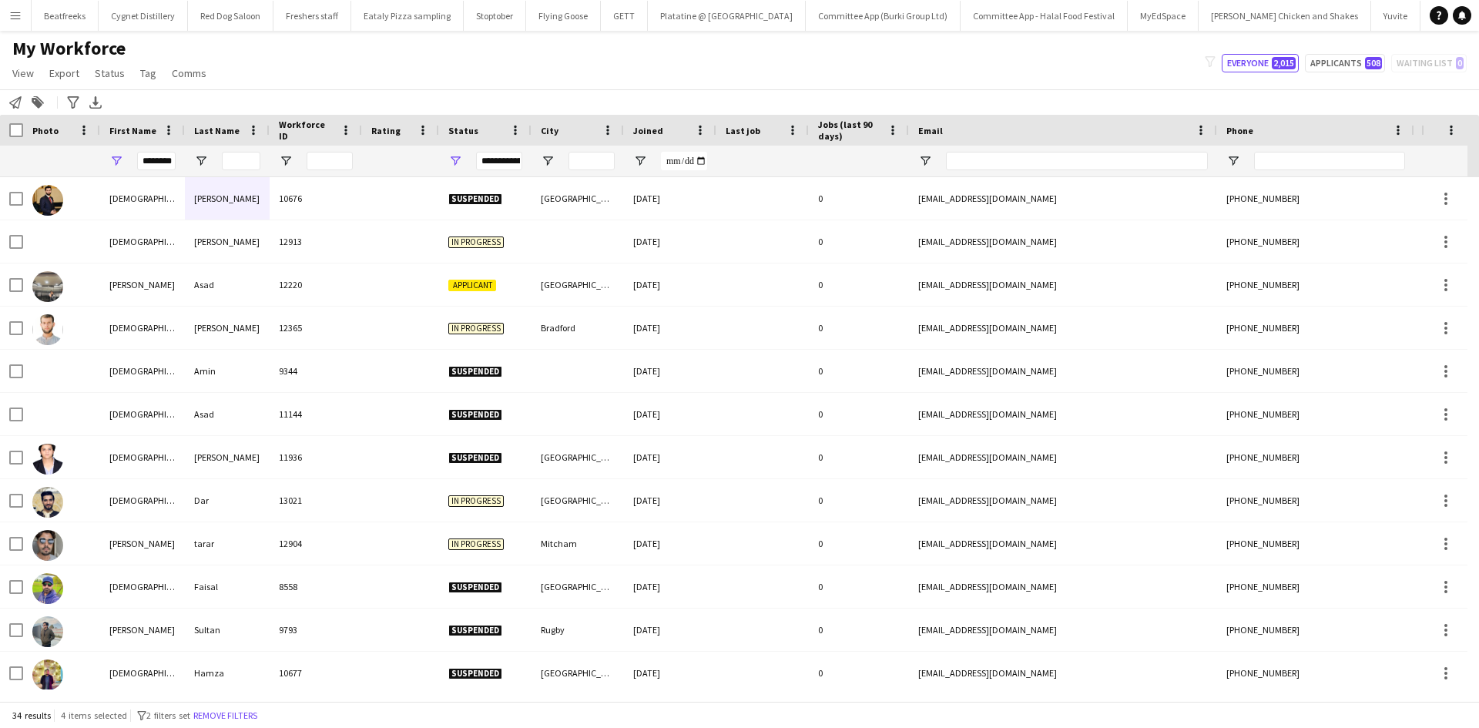
click at [610, 71] on div "My Workforce View Views Default view New view Update view Delete view Edit name…" at bounding box center [739, 63] width 1479 height 52
click at [505, 162] on div "**********" at bounding box center [499, 161] width 46 height 18
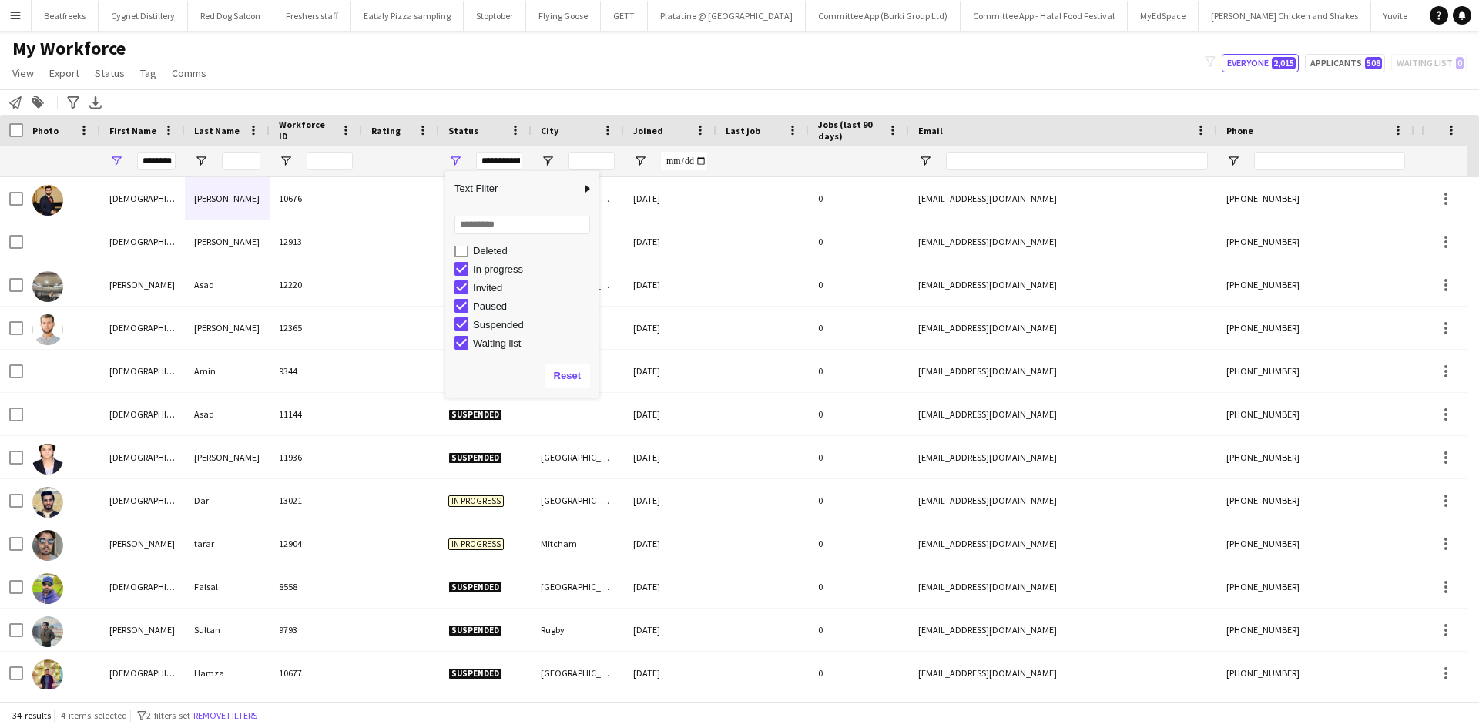
click at [500, 270] on div "In progress" at bounding box center [534, 269] width 122 height 12
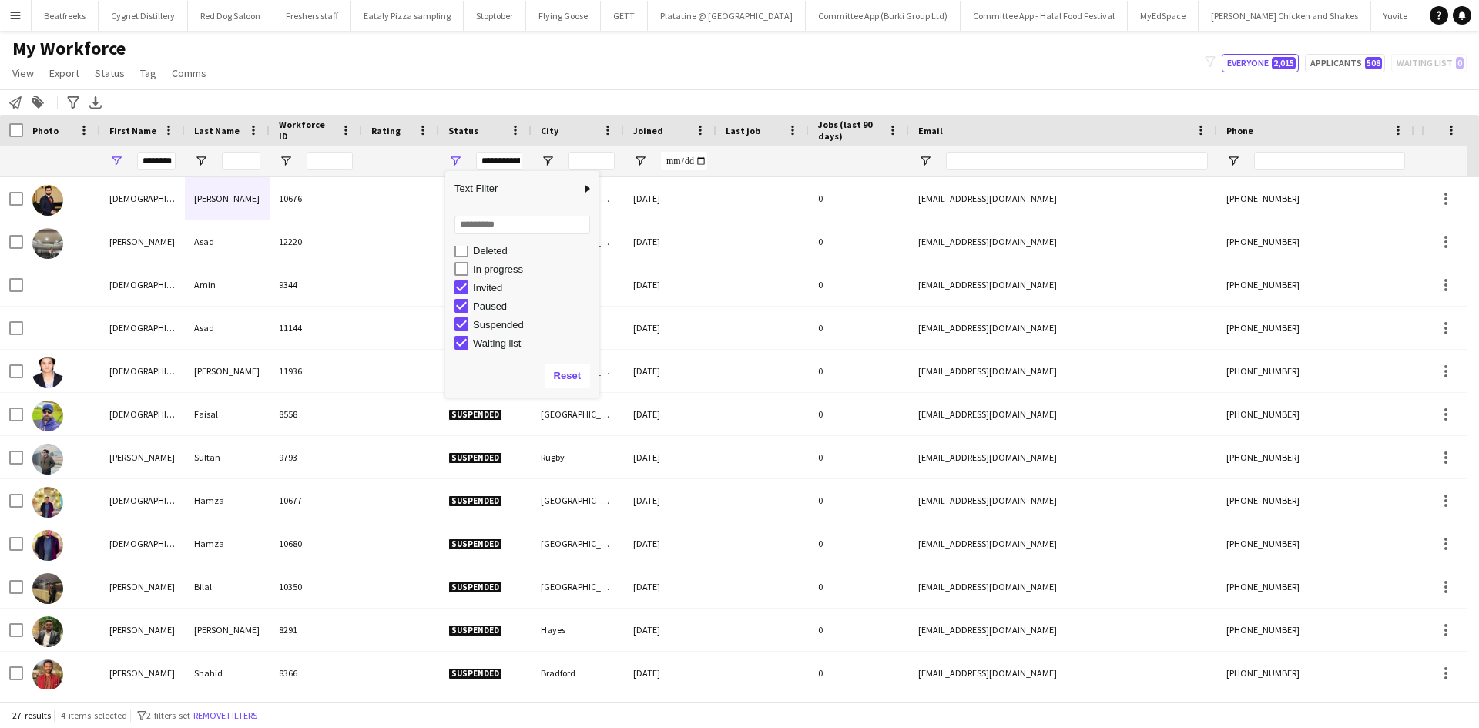
click at [493, 283] on div "Invited" at bounding box center [534, 288] width 122 height 12
click at [498, 316] on div "Suspended" at bounding box center [526, 324] width 145 height 18
click at [491, 305] on div "Paused" at bounding box center [534, 306] width 122 height 12
click at [488, 322] on div "Suspended" at bounding box center [534, 325] width 122 height 12
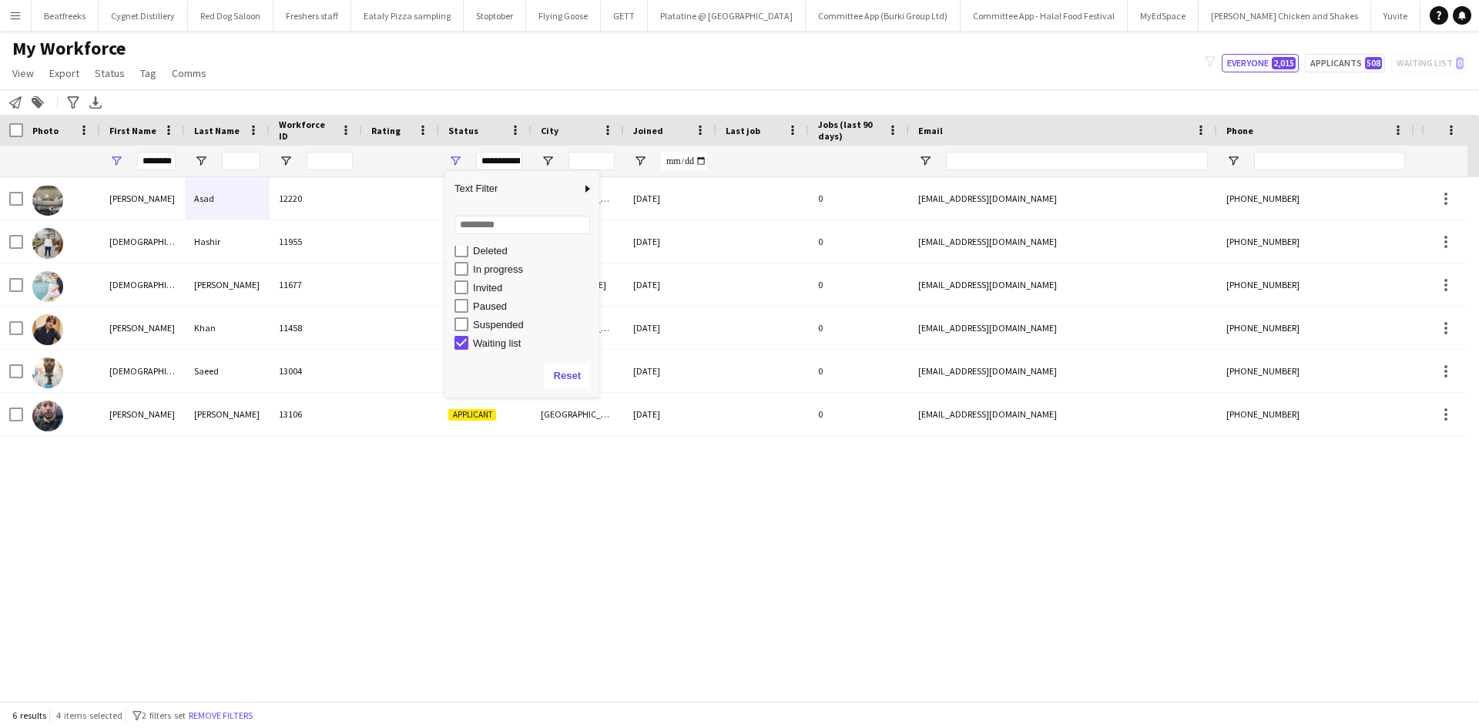
click at [490, 344] on div "Waiting list" at bounding box center [534, 343] width 122 height 12
type input "**********"
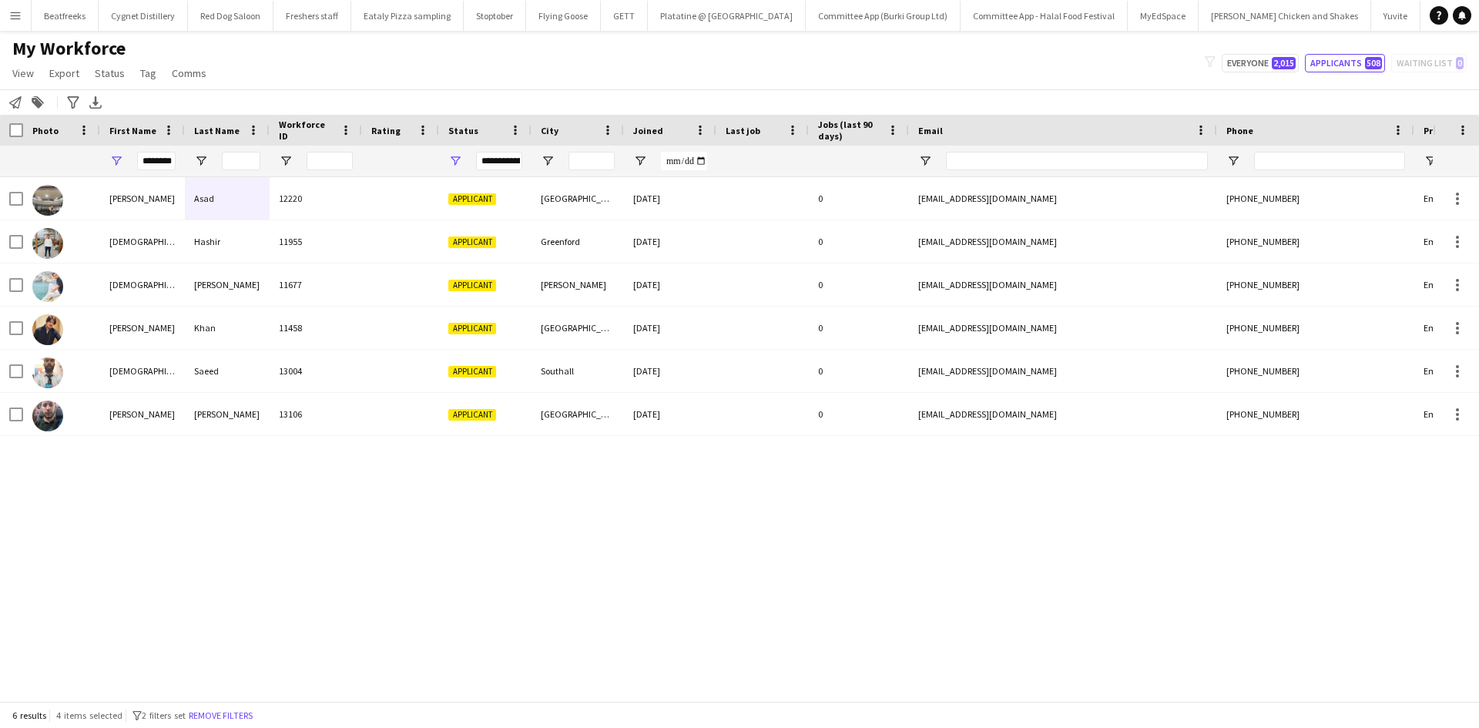
click at [571, 52] on div "My Workforce View Views Default view New view Update view Delete view Edit name…" at bounding box center [739, 63] width 1479 height 52
click at [155, 159] on input "********" at bounding box center [156, 161] width 39 height 18
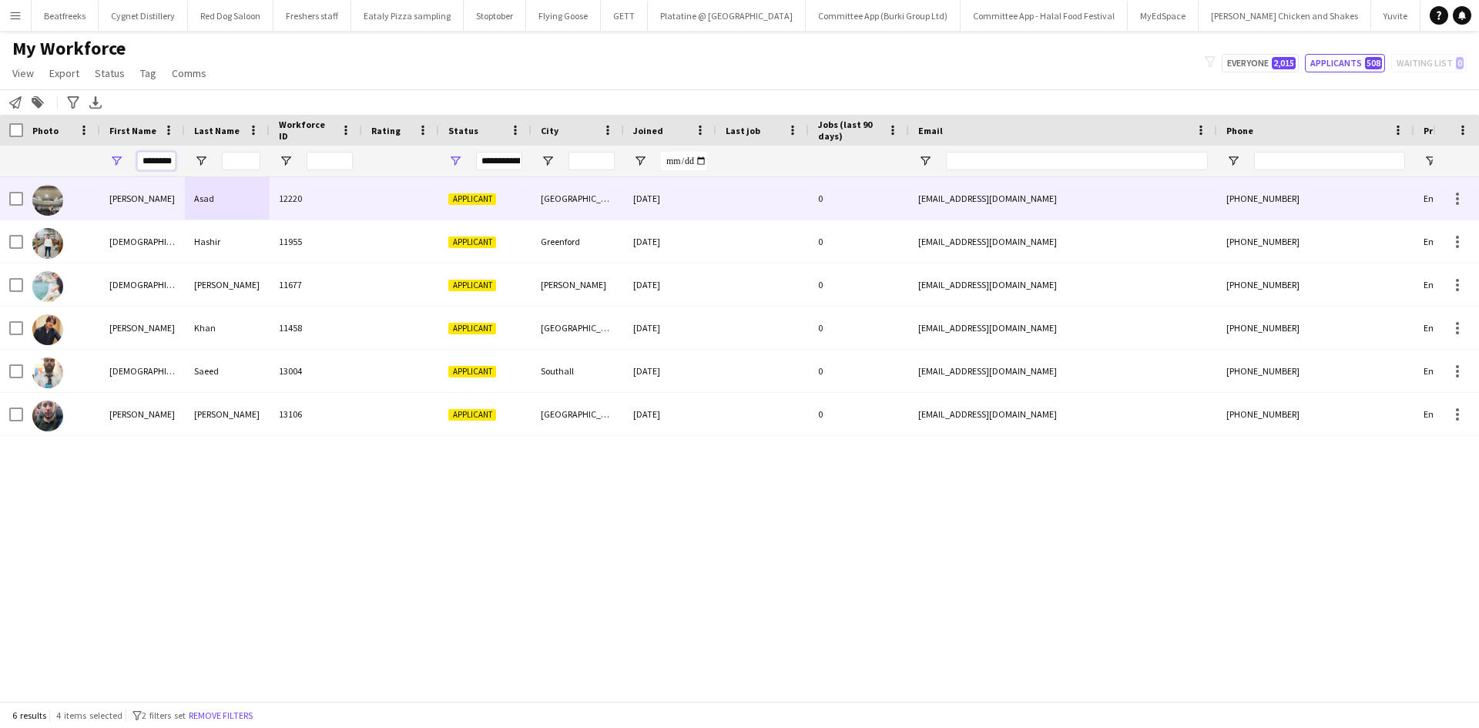
drag, startPoint x: 141, startPoint y: 164, endPoint x: 343, endPoint y: 186, distance: 203.0
click at [343, 186] on div "Workforce Details Photo First Name" at bounding box center [739, 408] width 1479 height 586
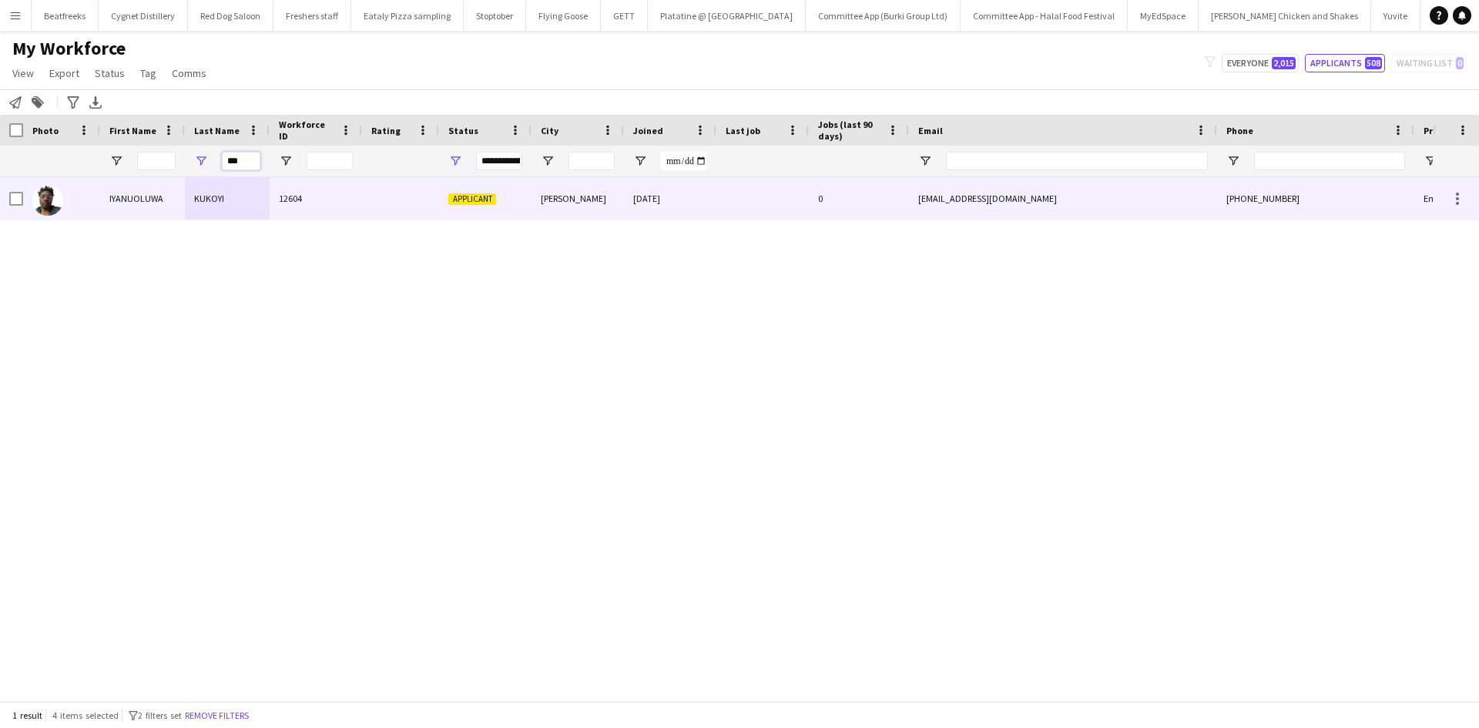
type input "***"
click at [343, 186] on div "12604" at bounding box center [316, 198] width 92 height 42
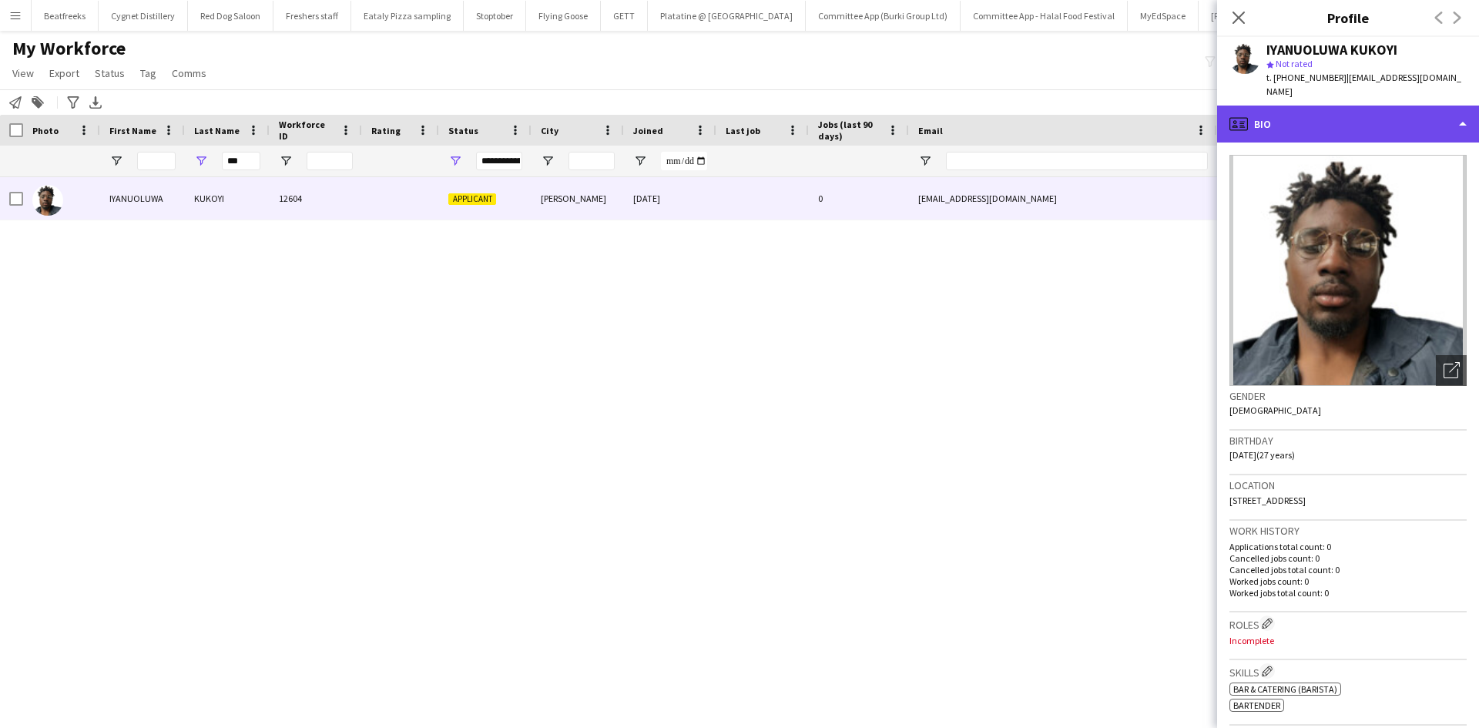
click at [1305, 106] on div "profile Bio" at bounding box center [1348, 124] width 262 height 37
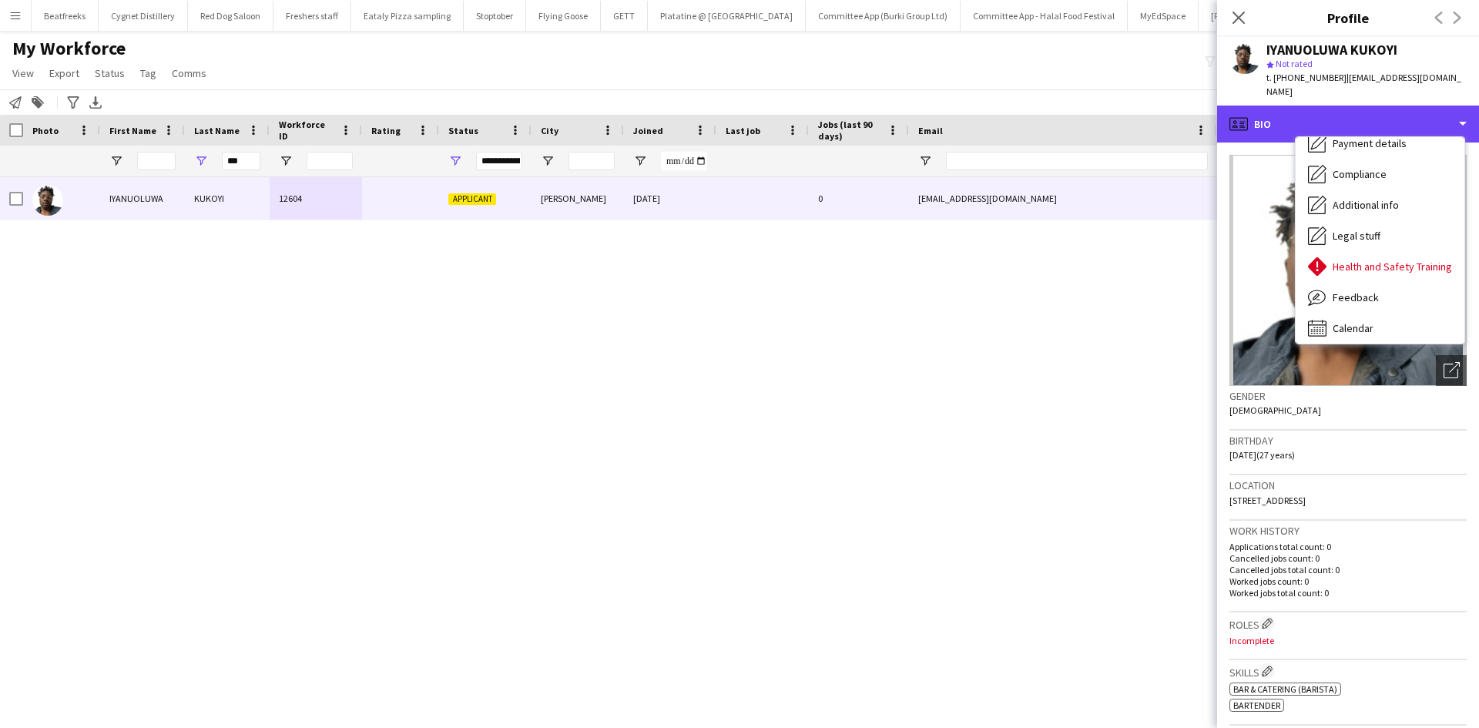
scroll to position [206, 0]
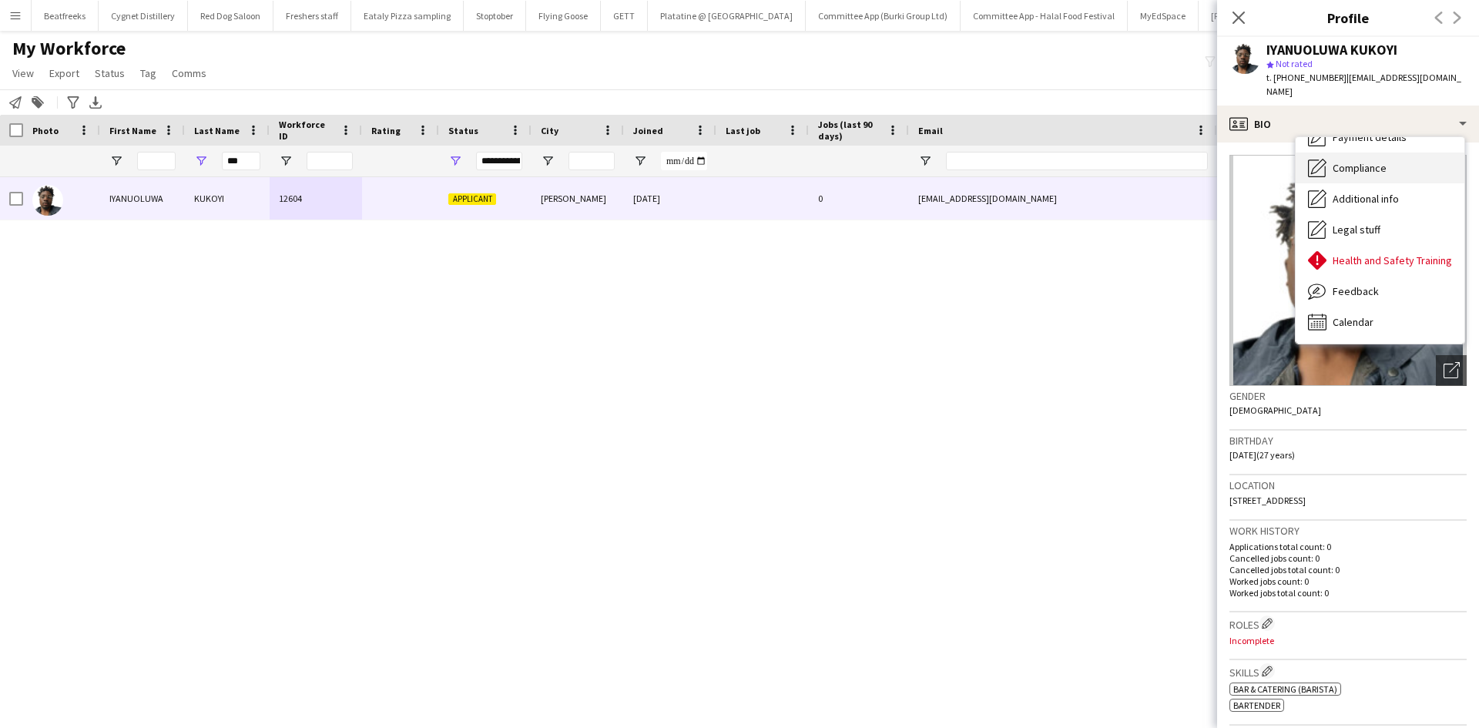
click at [1360, 161] on span "Compliance" at bounding box center [1359, 168] width 54 height 14
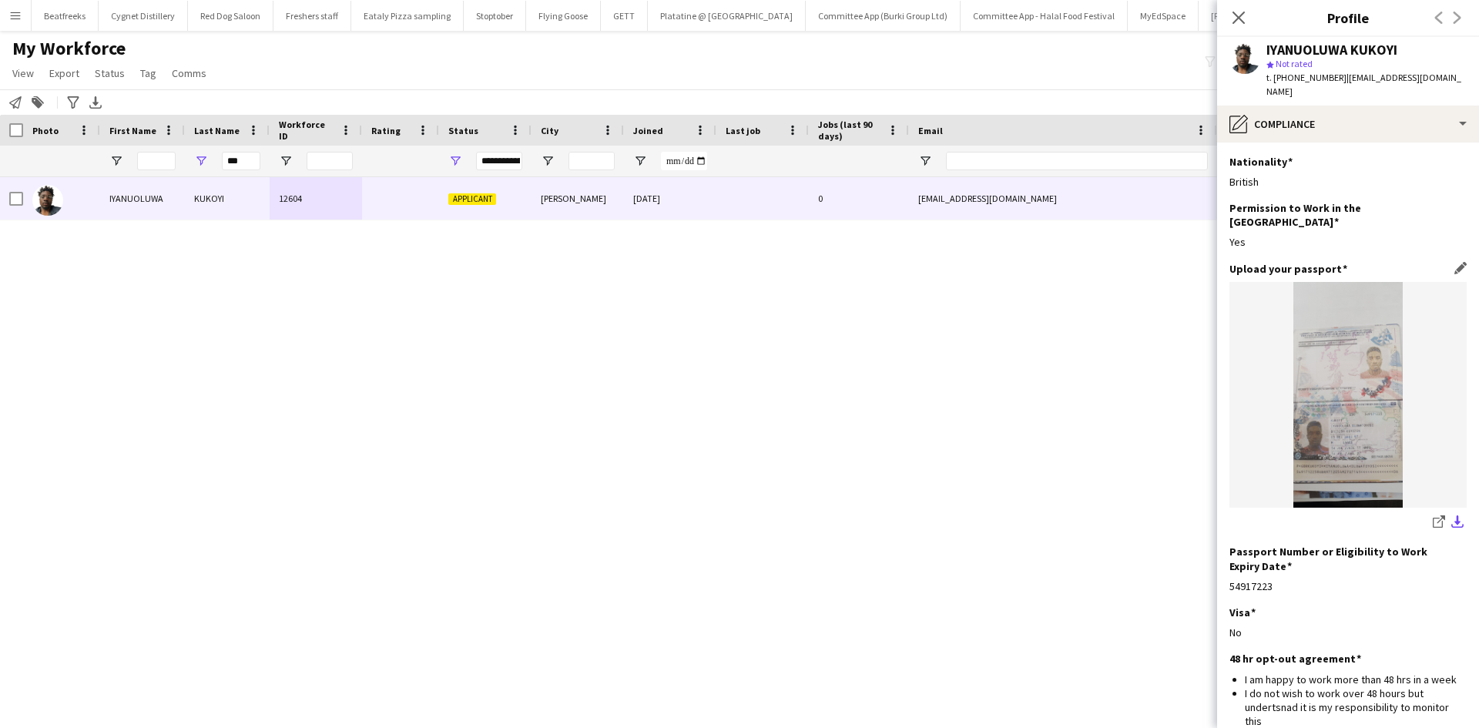
click at [1451, 515] on app-icon "download-bottom" at bounding box center [1457, 522] width 12 height 15
drag, startPoint x: 1241, startPoint y: 9, endPoint x: 12, endPoint y: 189, distance: 1242.1
click at [1241, 12] on icon "Close pop-in" at bounding box center [1238, 18] width 12 height 12
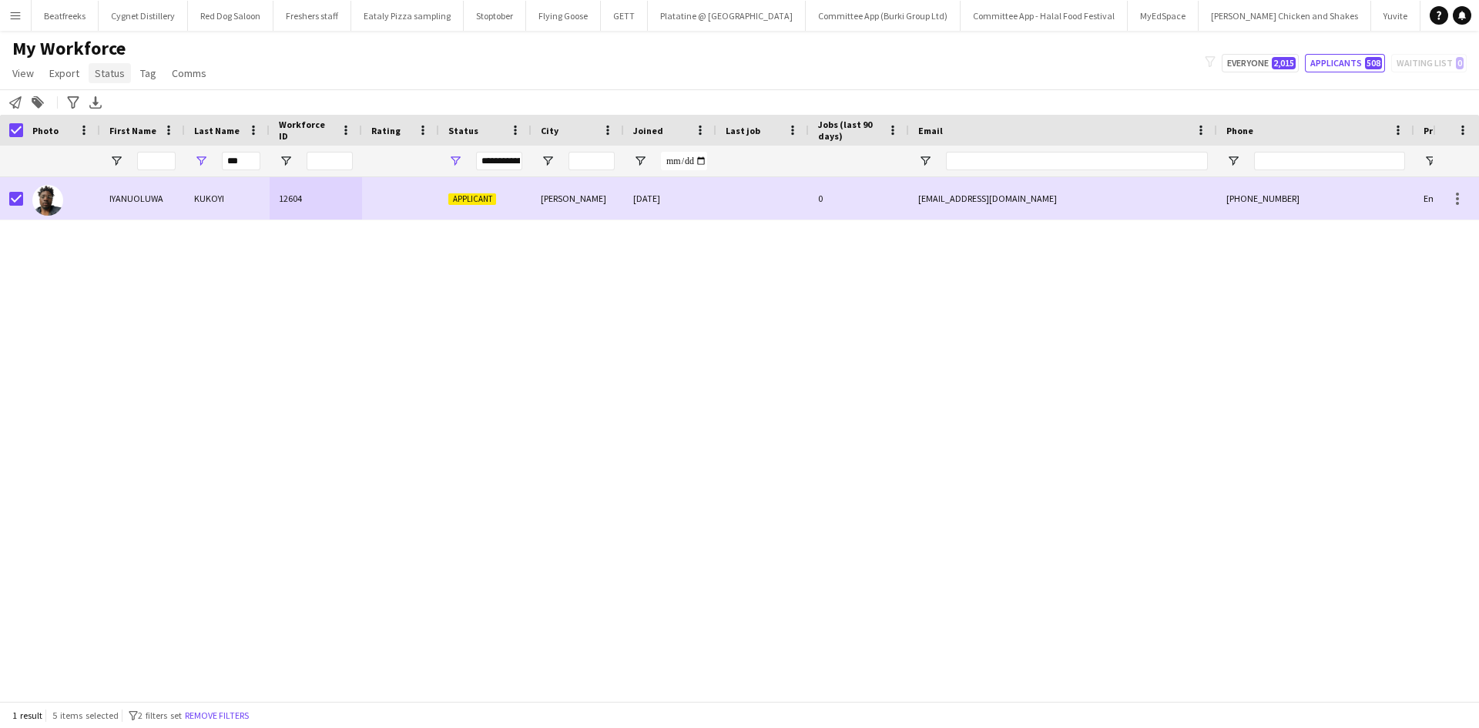
click at [117, 69] on span "Status" at bounding box center [110, 73] width 30 height 14
click at [158, 110] on link "Edit" at bounding box center [143, 106] width 108 height 32
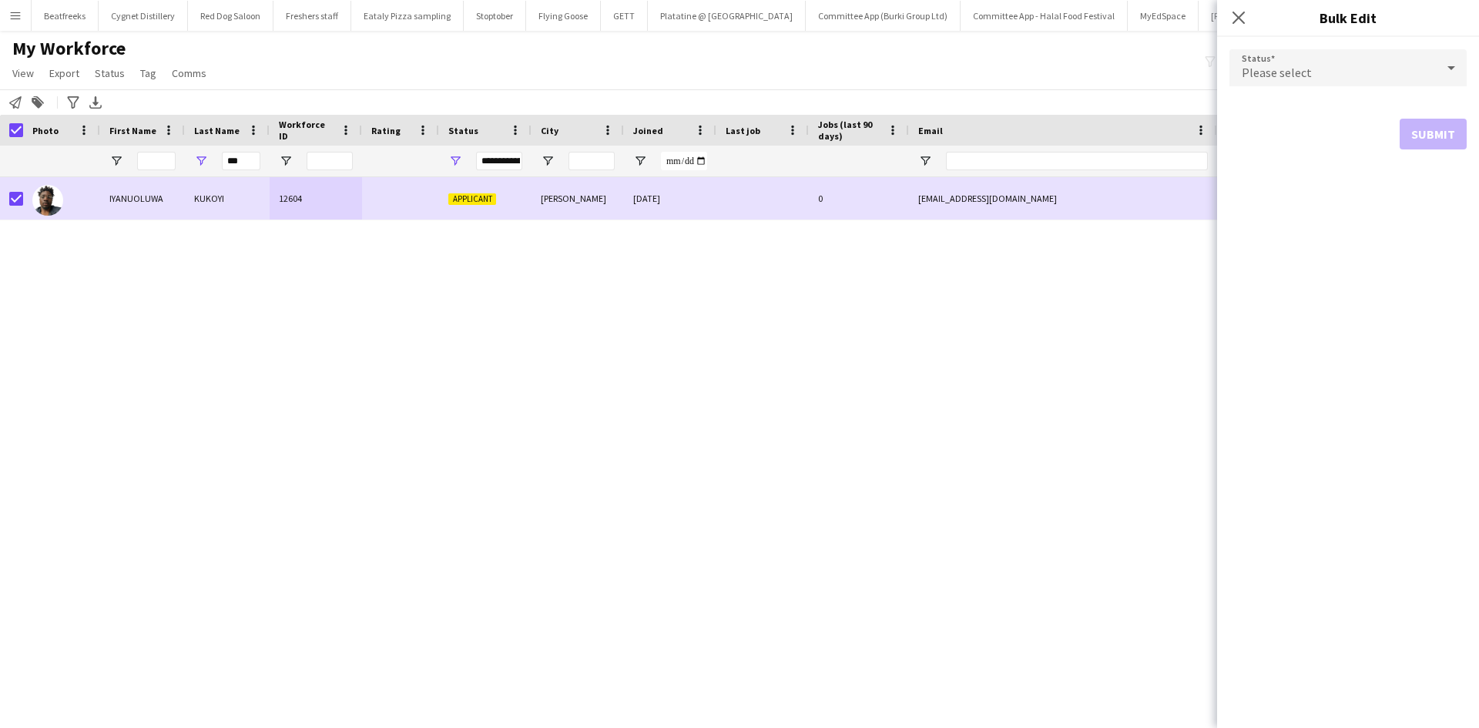
click at [1252, 69] on span "Please select" at bounding box center [1276, 72] width 70 height 15
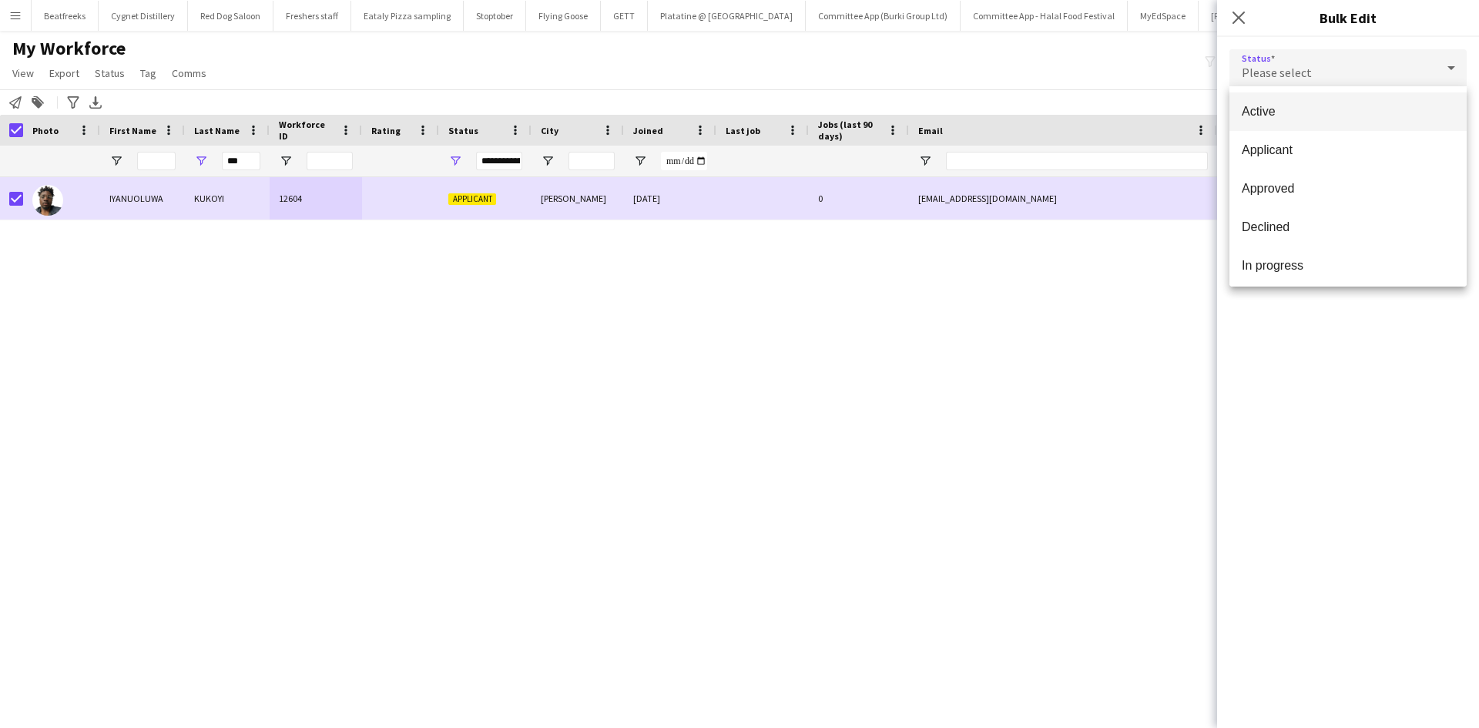
click at [1283, 110] on span "Active" at bounding box center [1347, 111] width 213 height 15
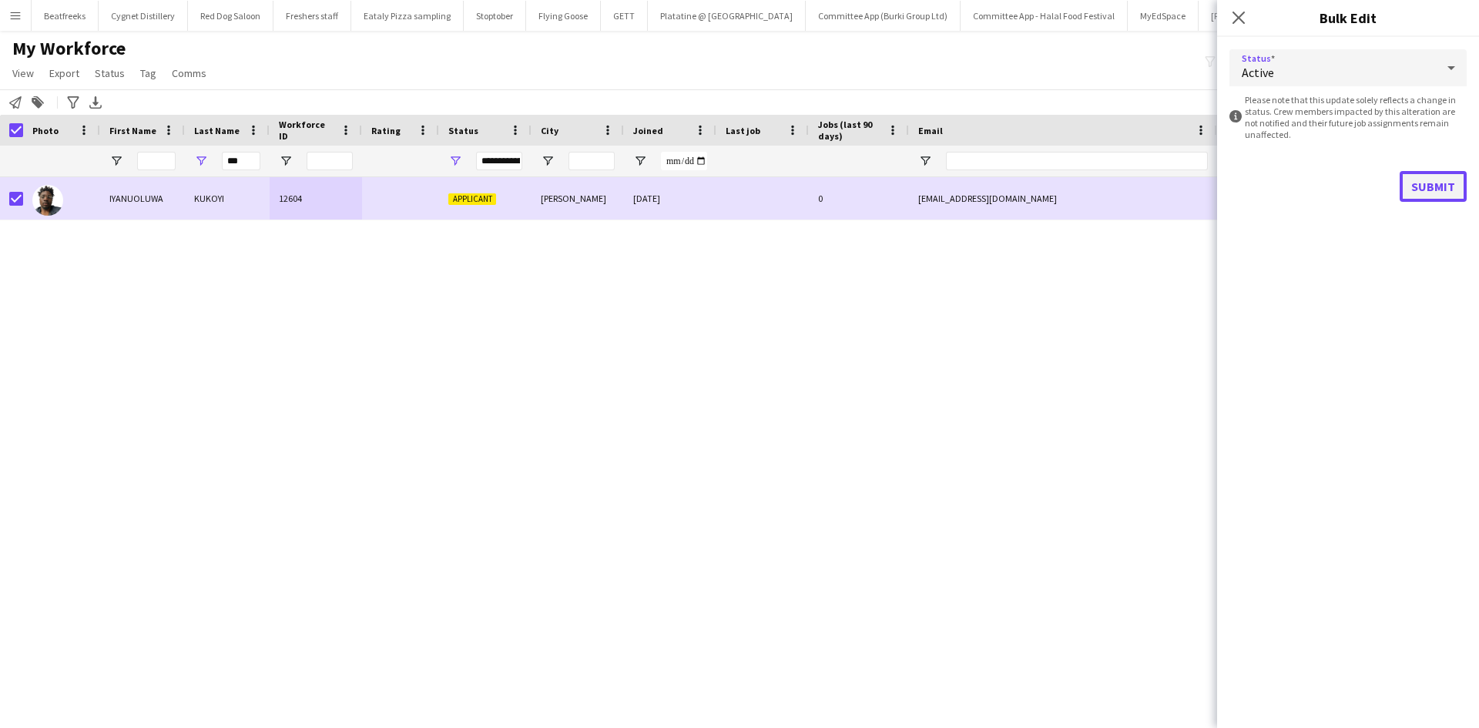
click at [1438, 179] on button "Submit" at bounding box center [1432, 186] width 67 height 31
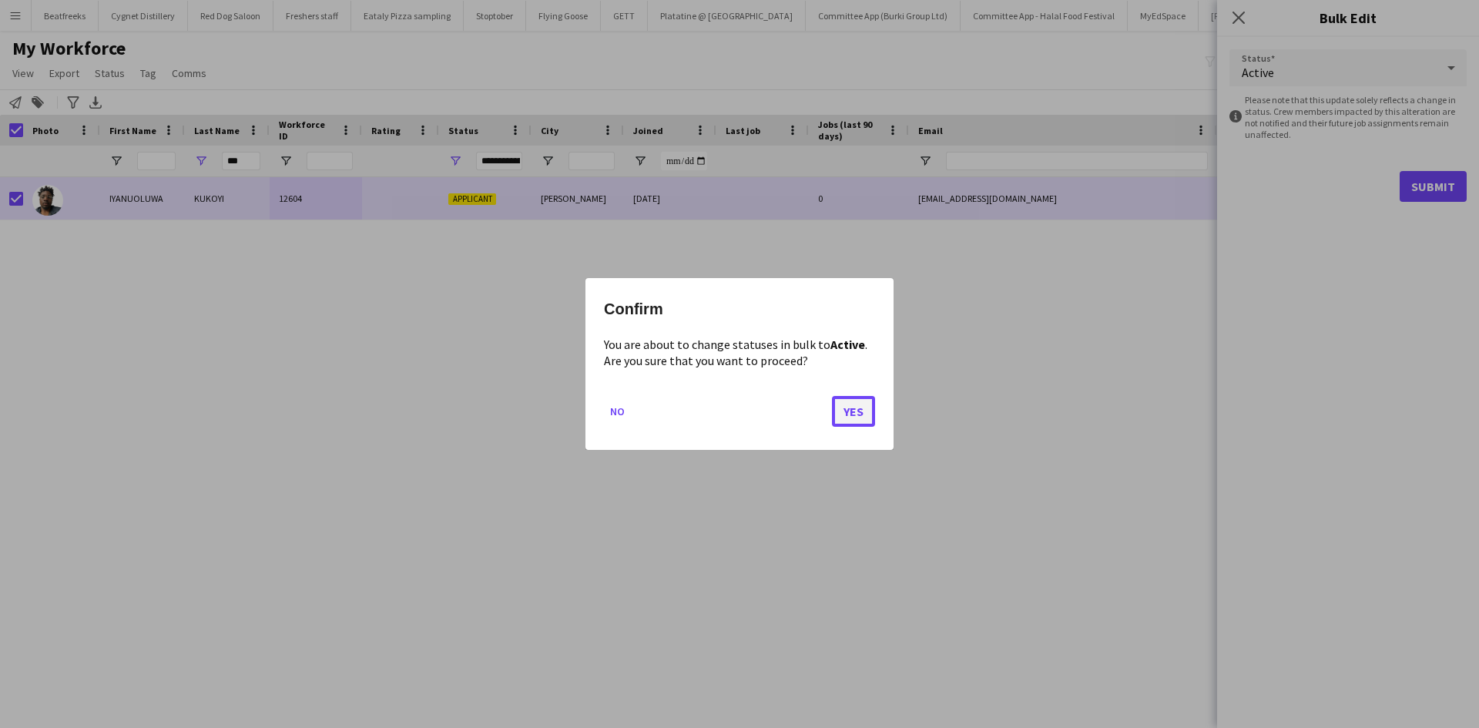
click at [851, 416] on button "Yes" at bounding box center [853, 411] width 43 height 31
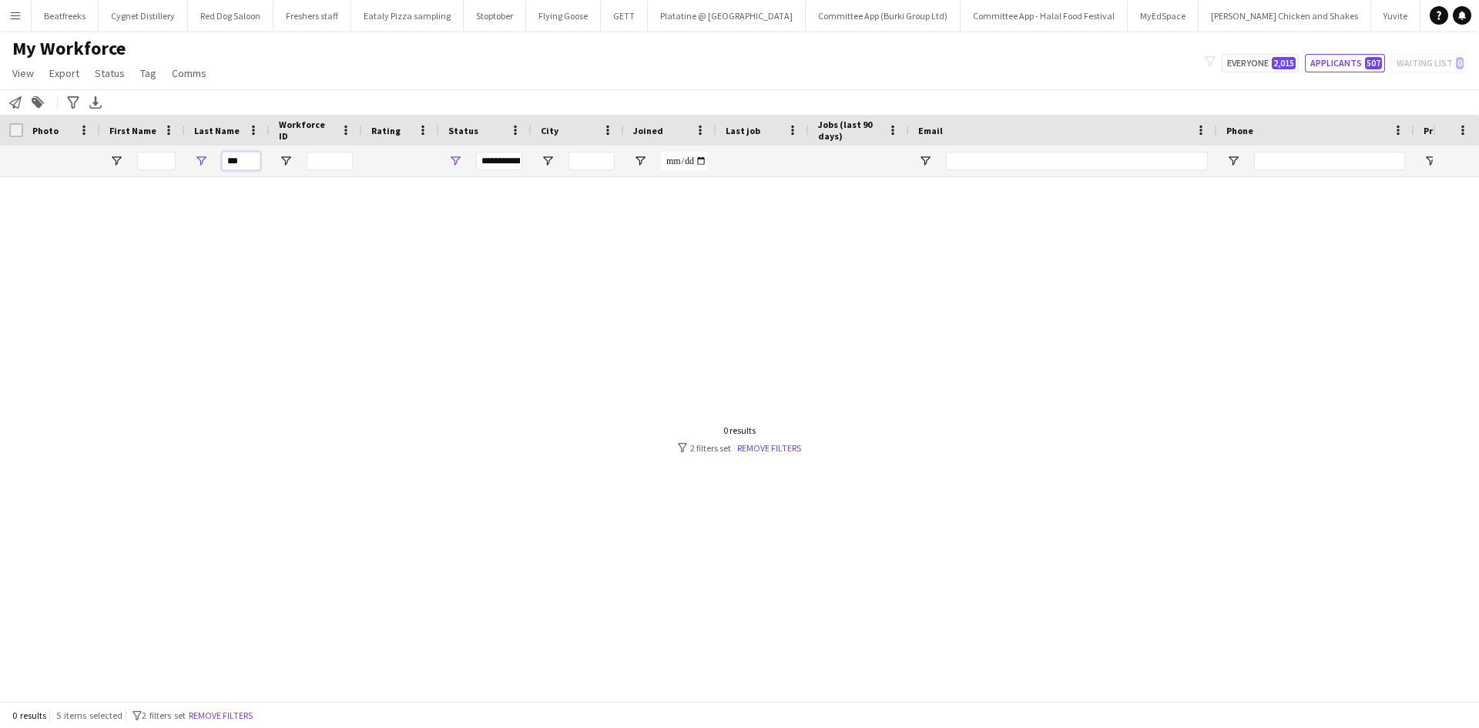
drag, startPoint x: 247, startPoint y: 160, endPoint x: 191, endPoint y: 159, distance: 56.2
click at [191, 159] on div "***" at bounding box center [227, 161] width 85 height 31
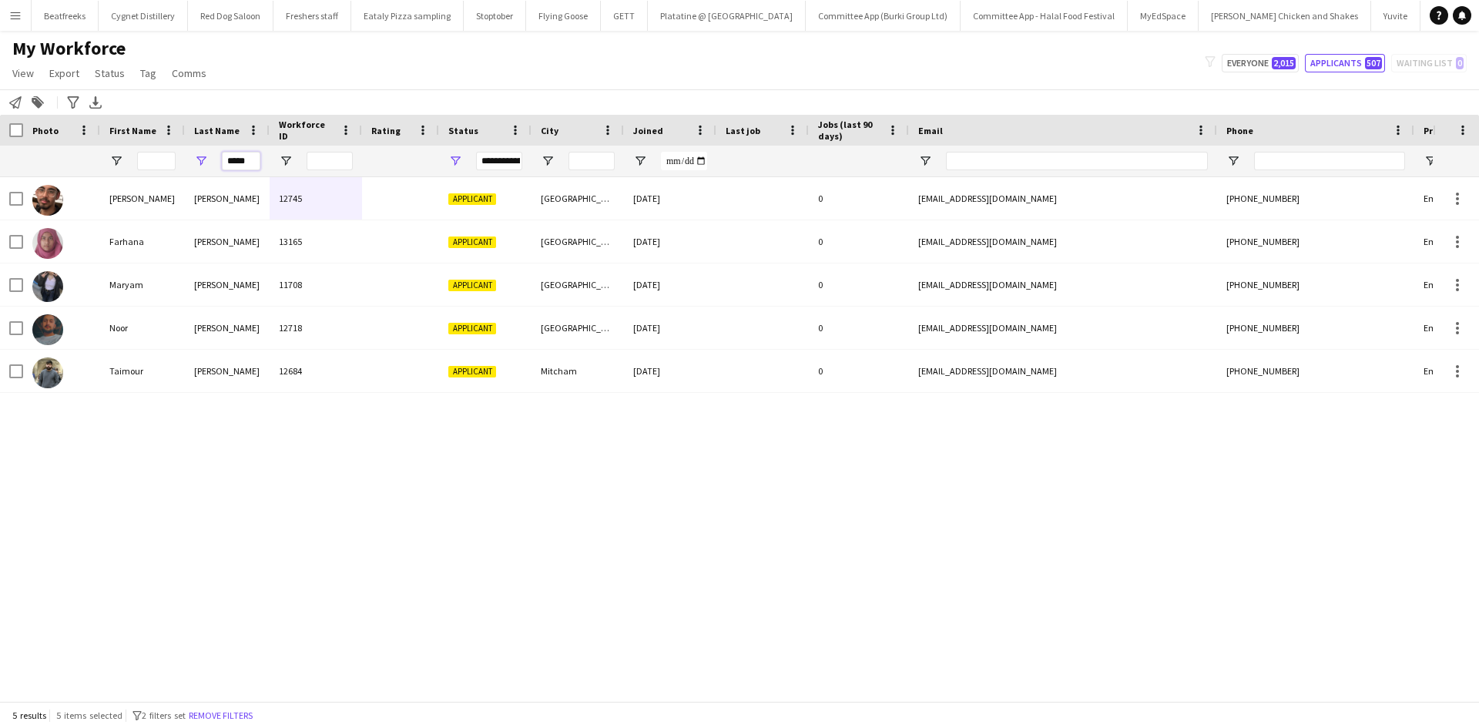
type input "*****"
click at [142, 161] on input "First Name Filter Input" at bounding box center [156, 161] width 39 height 18
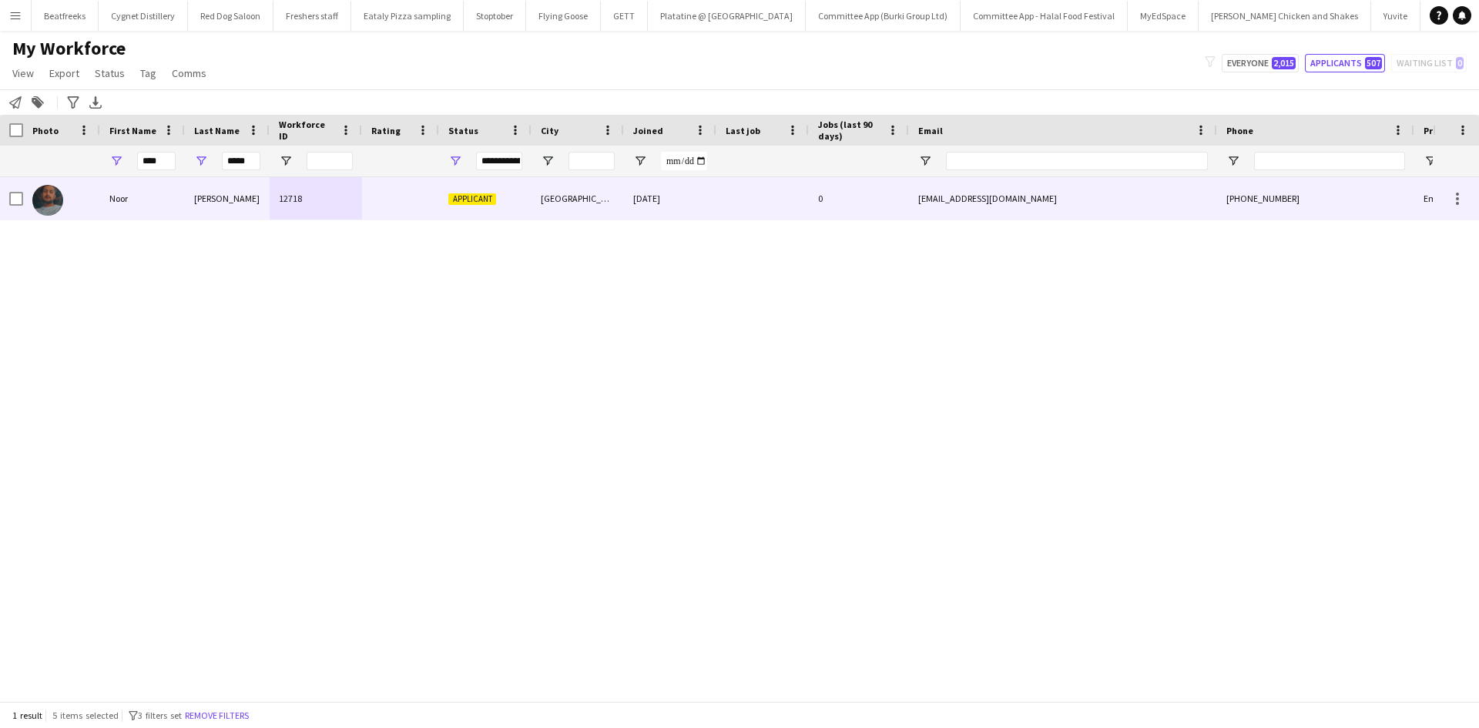
click at [193, 196] on div "Ahmed" at bounding box center [227, 198] width 85 height 42
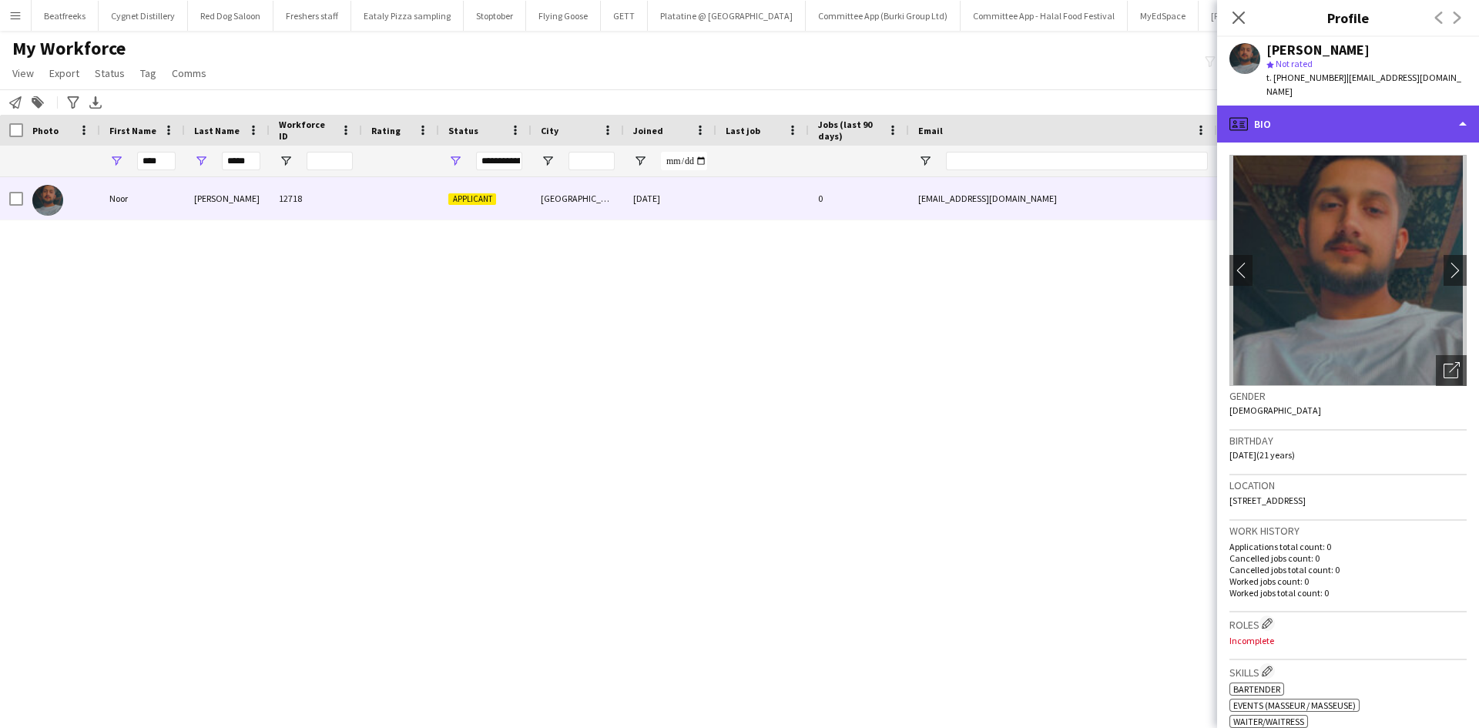
click at [1258, 119] on div "profile Bio" at bounding box center [1348, 124] width 262 height 37
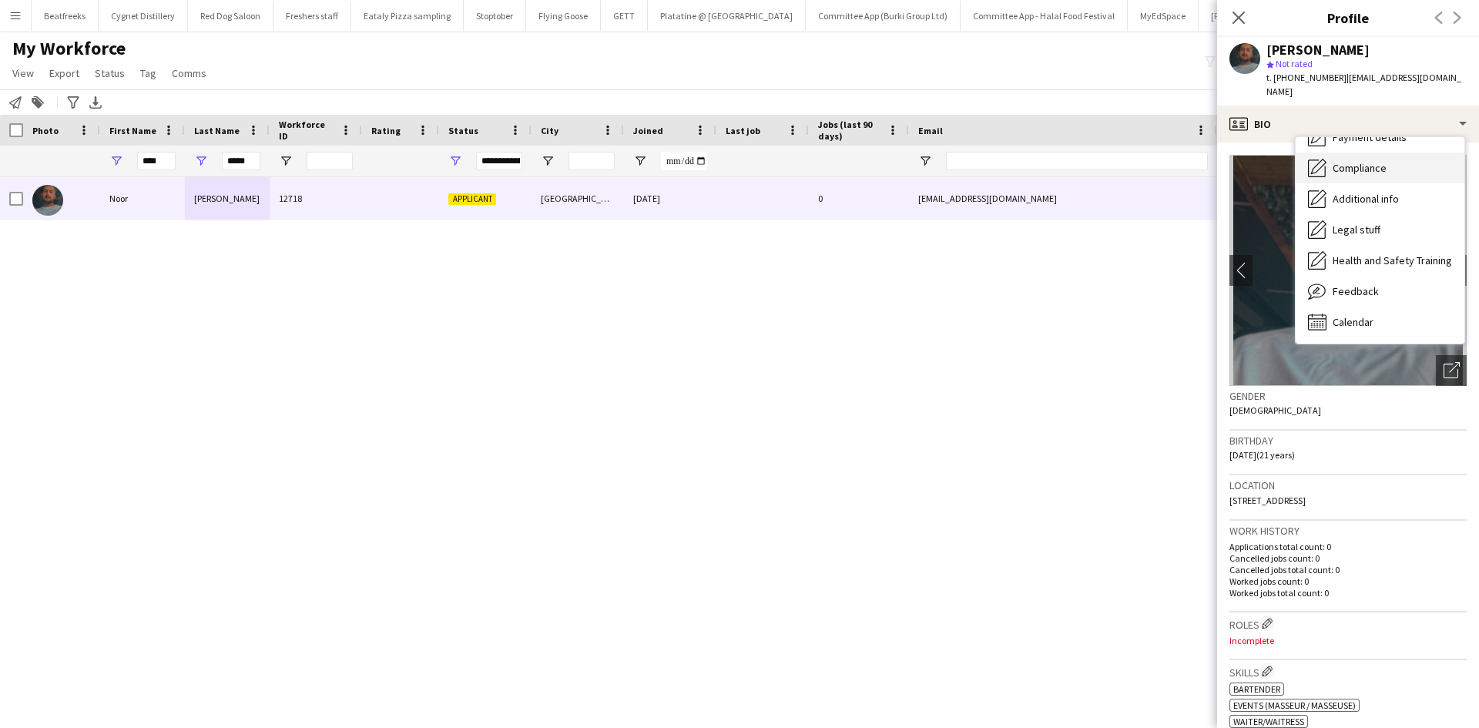
click at [1355, 161] on span "Compliance" at bounding box center [1359, 168] width 54 height 14
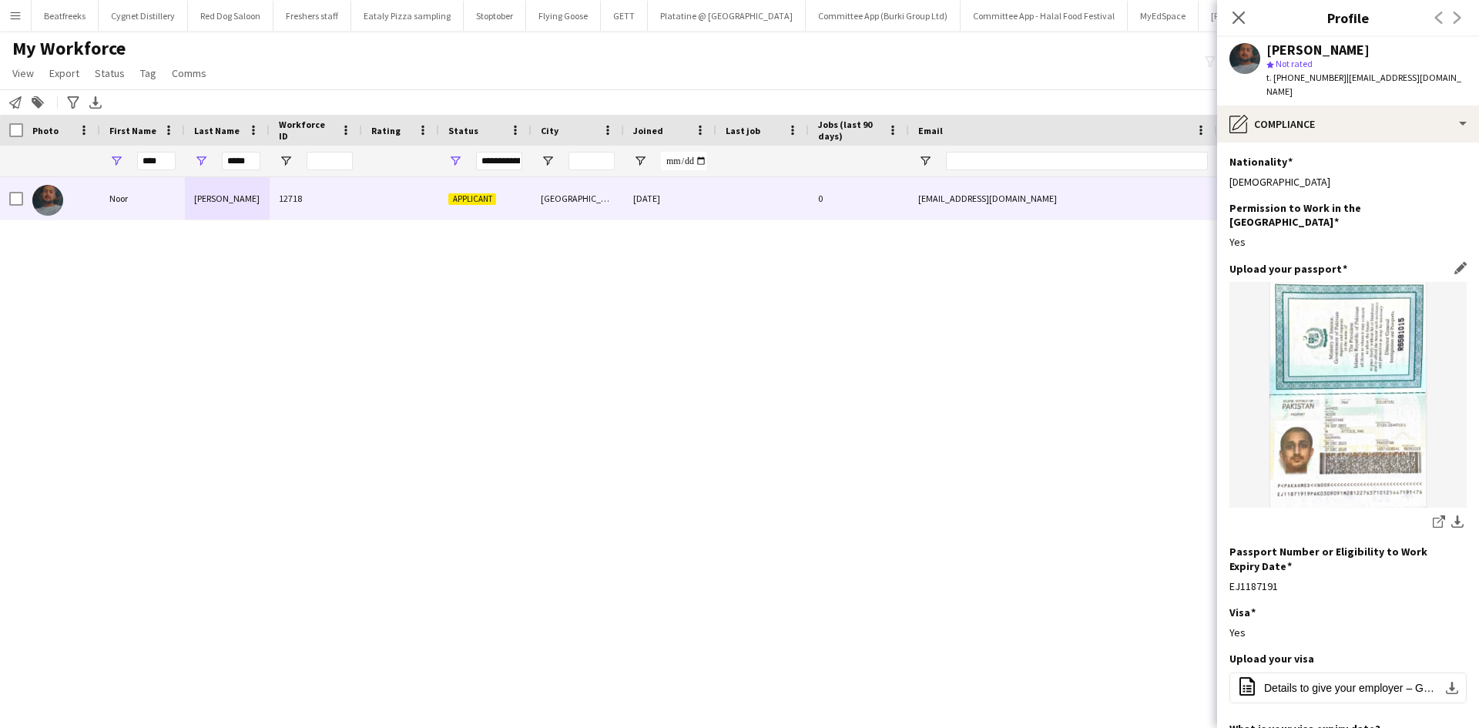
scroll to position [266, 0]
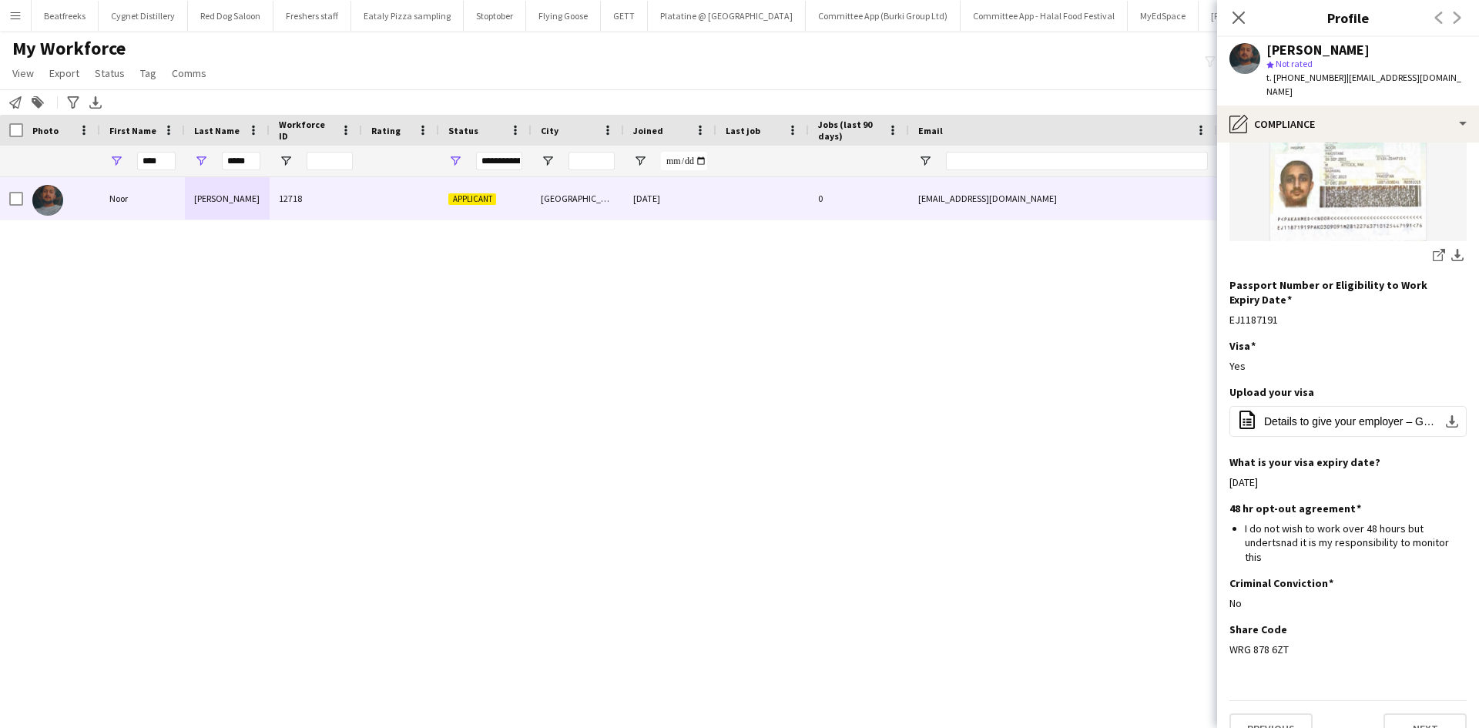
drag, startPoint x: 1286, startPoint y: 619, endPoint x: 1220, endPoint y: 625, distance: 66.4
click at [1220, 625] on app-section-data-types "Nationality Edit this field Pakistani Permission to Work in the UK Edit this fi…" at bounding box center [1348, 434] width 262 height 585
copy div "WRG 878 6ZT"
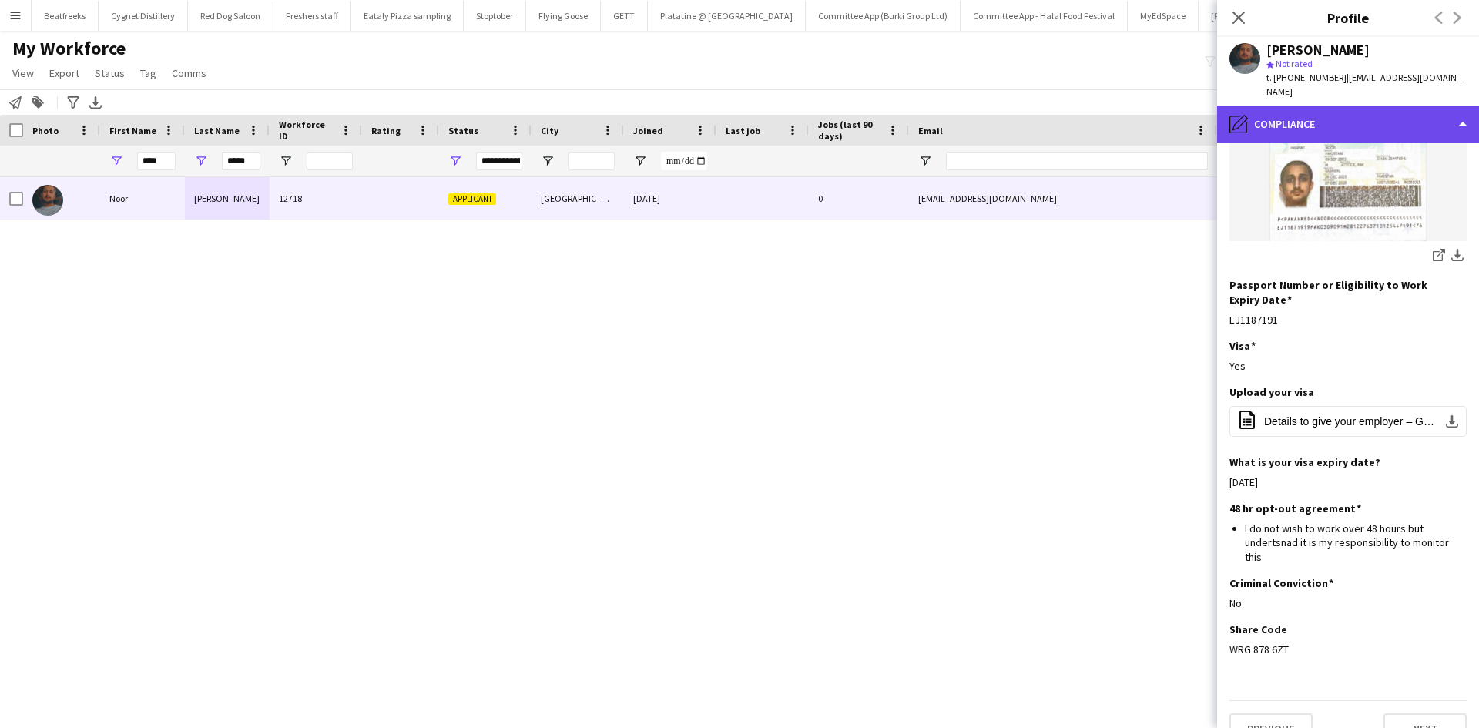
click at [1317, 106] on div "pencil4 Compliance" at bounding box center [1348, 124] width 262 height 37
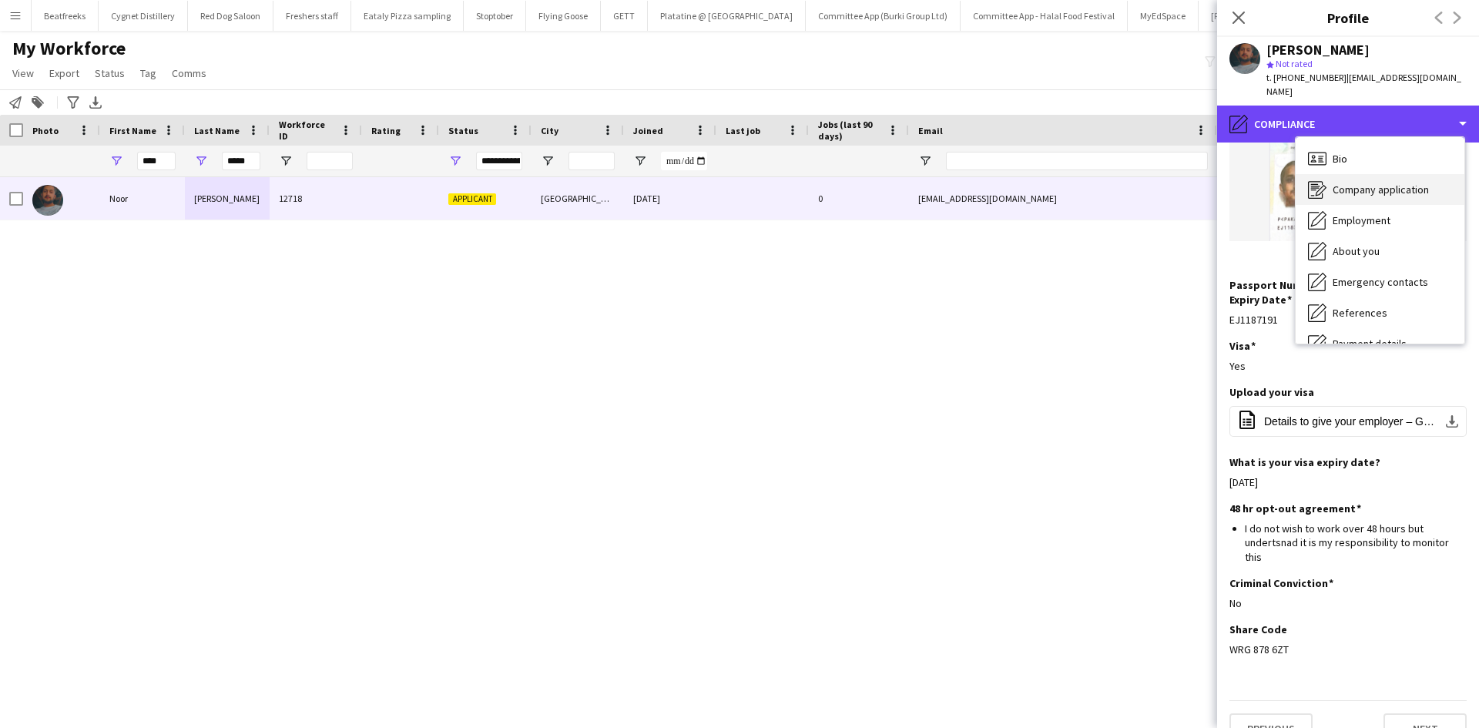
scroll to position [1, 0]
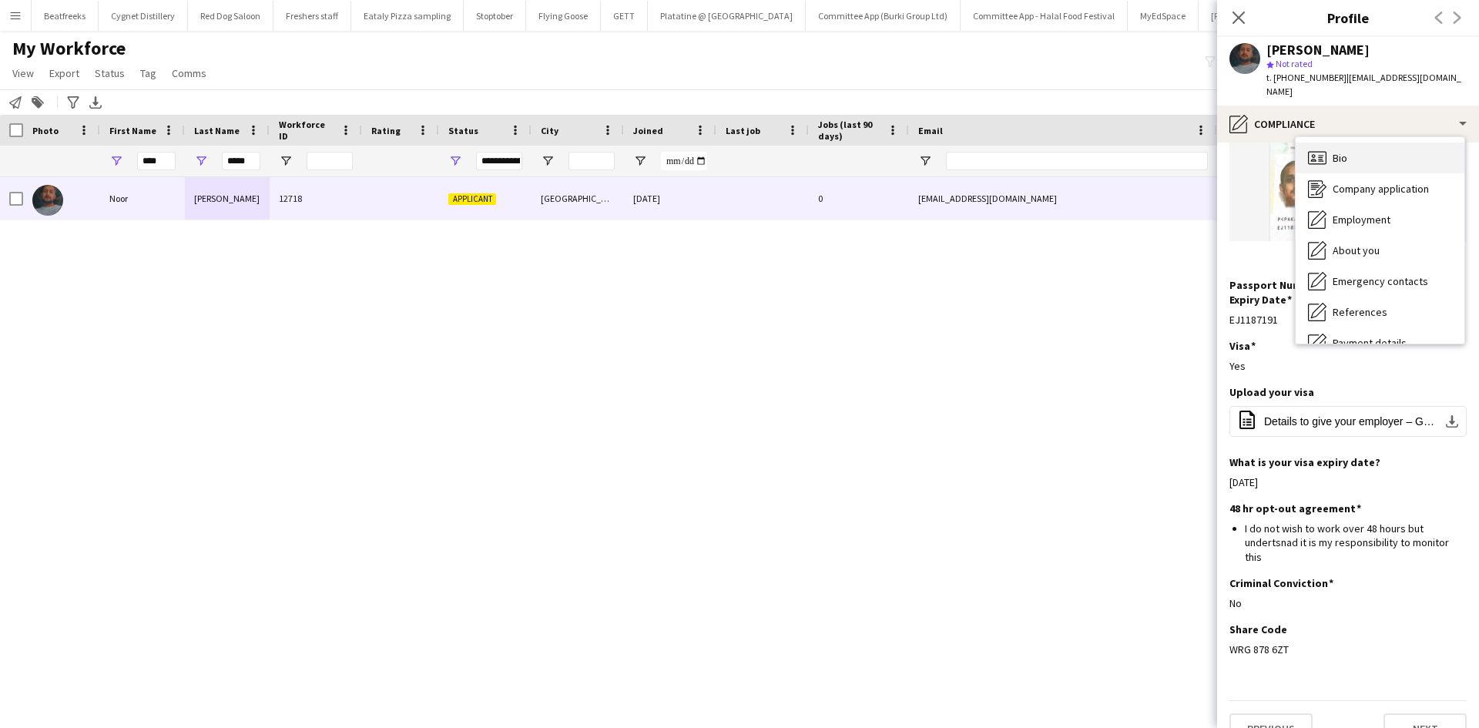
click at [1331, 150] on div "Bio Bio" at bounding box center [1379, 157] width 169 height 31
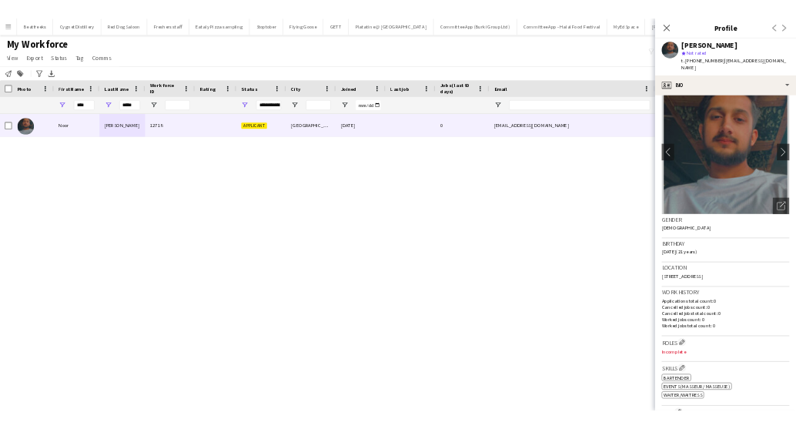
scroll to position [22, 0]
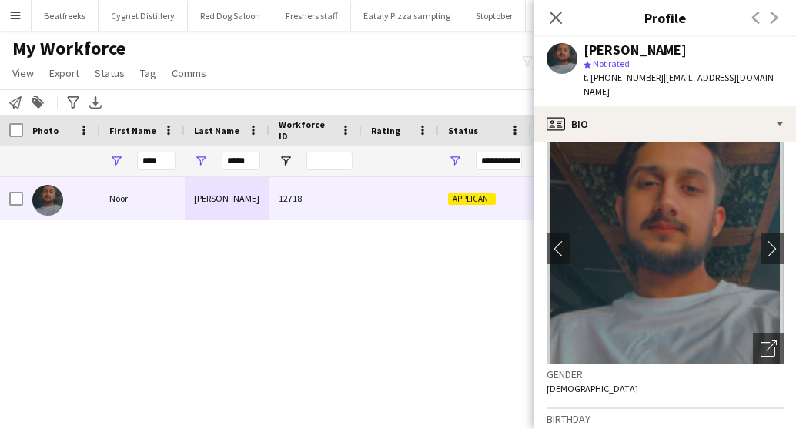
click at [444, 357] on div "Noor Ahmed 12718 Applicant Manchester 01-08-2025 0" at bounding box center [375, 283] width 750 height 213
drag, startPoint x: 169, startPoint y: 161, endPoint x: 66, endPoint y: 168, distance: 103.4
type input "*****"
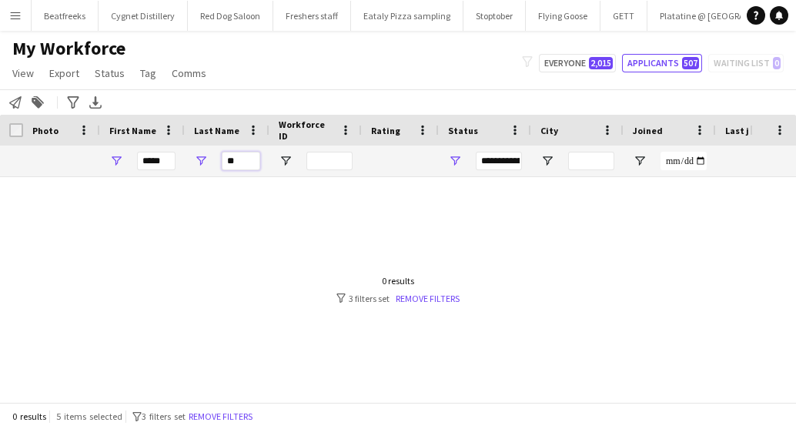
type input "*"
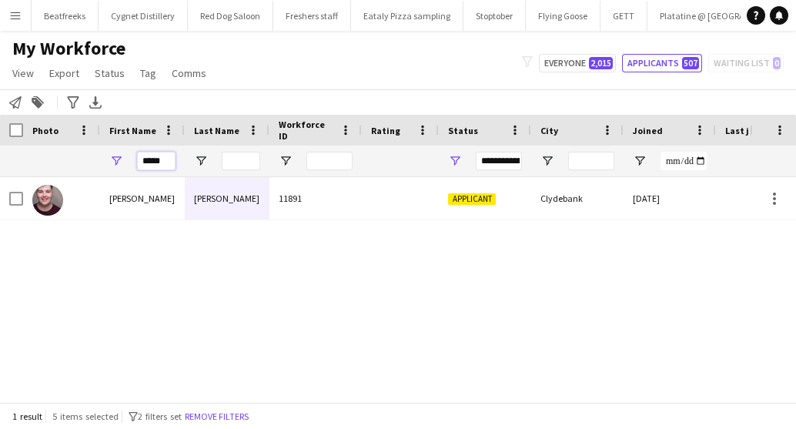
drag, startPoint x: 162, startPoint y: 161, endPoint x: 75, endPoint y: 172, distance: 87.7
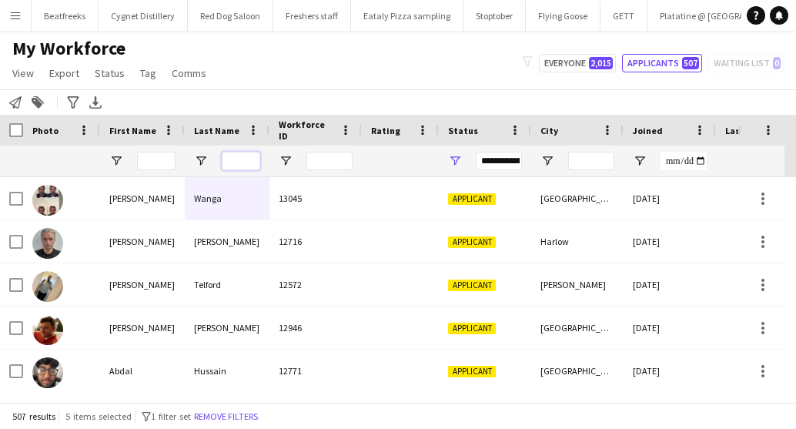
click at [223, 156] on input "Last Name Filter Input" at bounding box center [241, 161] width 39 height 18
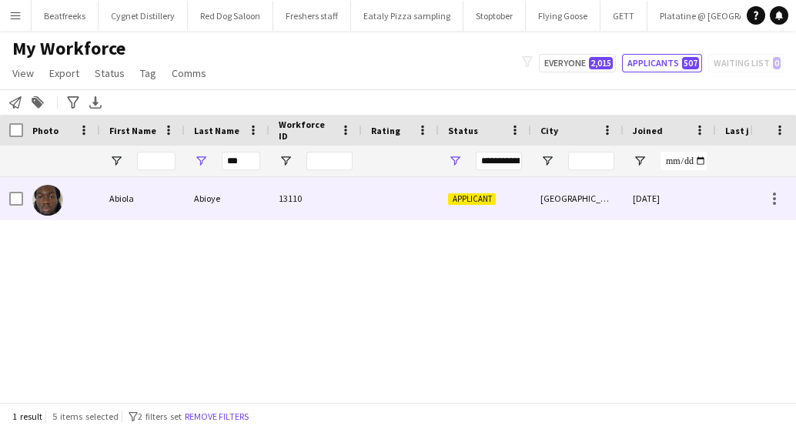
click at [193, 196] on div "Abioye" at bounding box center [227, 198] width 85 height 42
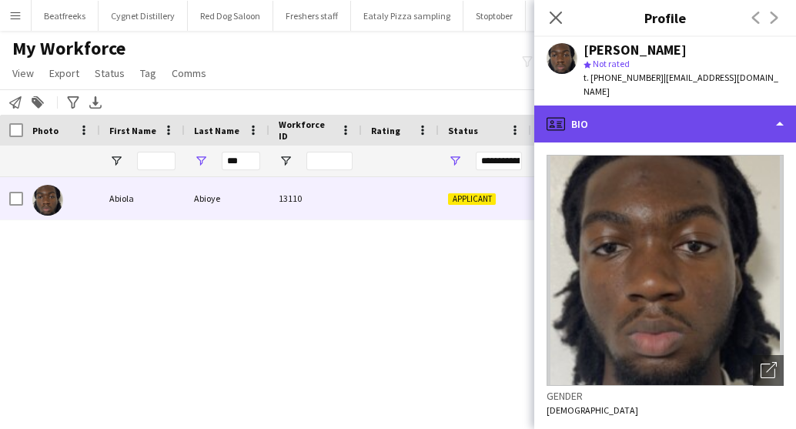
click at [621, 106] on div "profile Bio" at bounding box center [665, 124] width 262 height 37
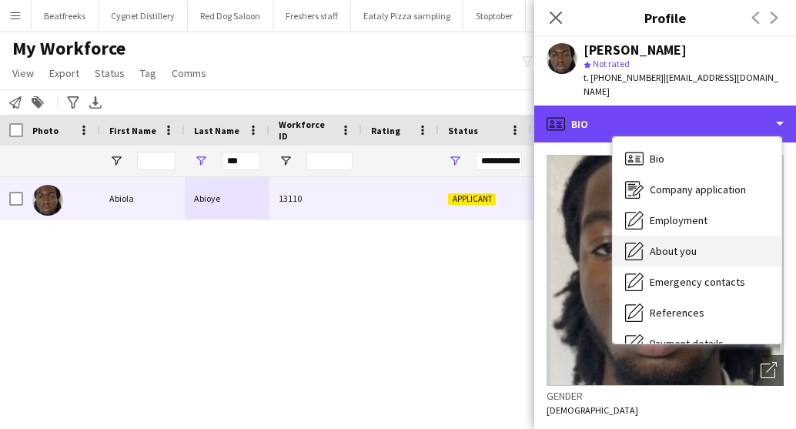
scroll to position [206, 0]
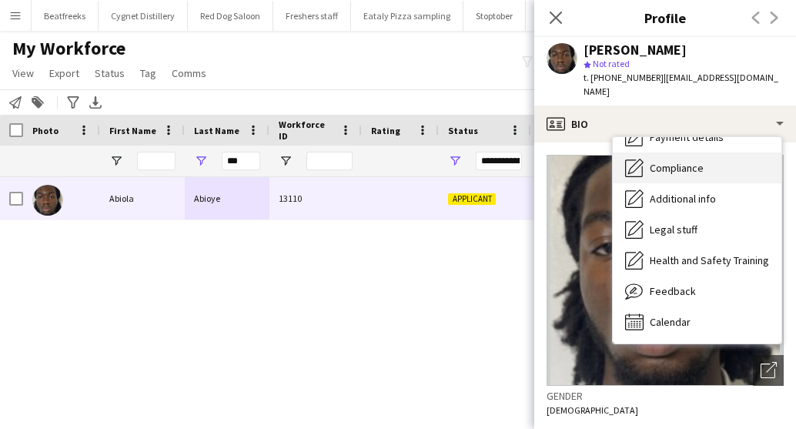
click at [678, 161] on span "Compliance" at bounding box center [677, 168] width 54 height 14
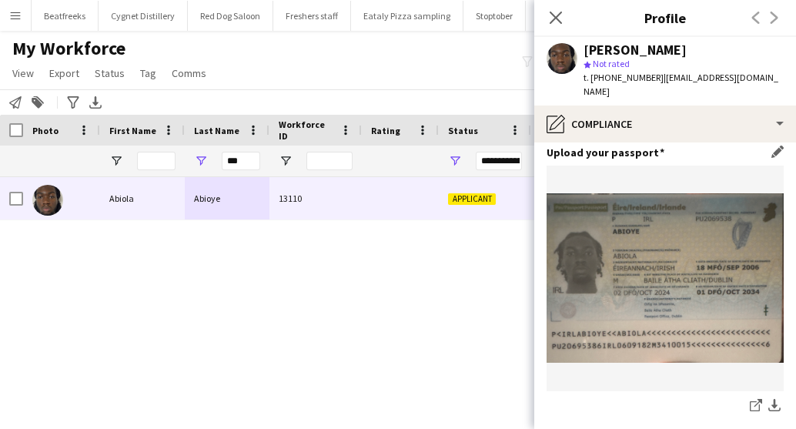
scroll to position [117, 0]
click at [769, 398] on app-icon "download-bottom" at bounding box center [775, 405] width 12 height 15
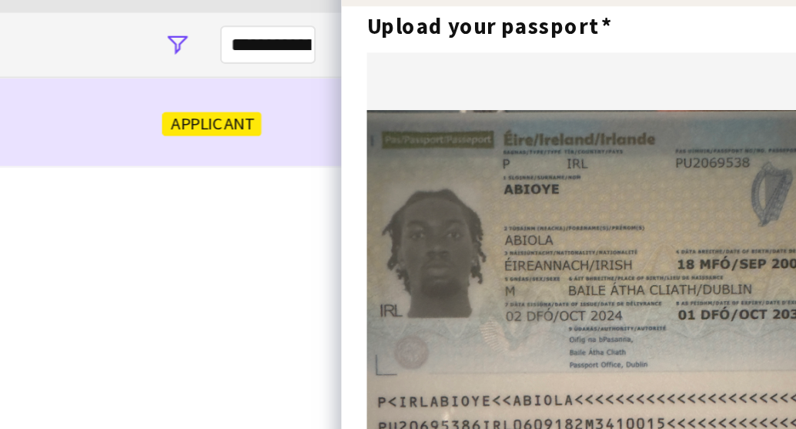
click at [424, 206] on div at bounding box center [400, 198] width 77 height 42
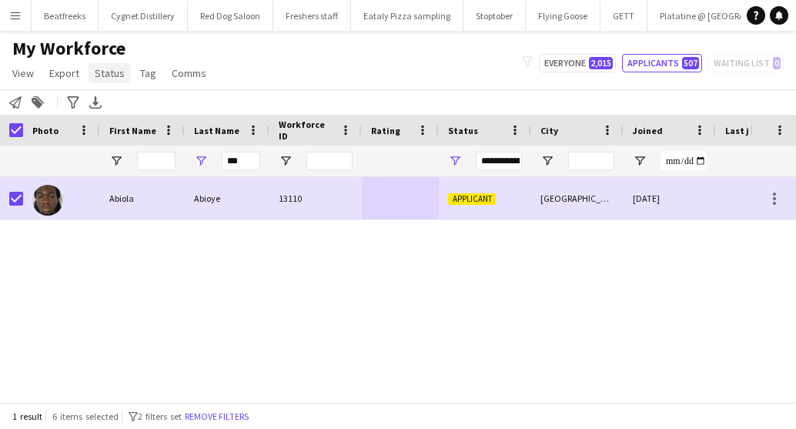
click at [112, 72] on span "Status" at bounding box center [110, 73] width 30 height 14
click at [116, 101] on span "Edit" at bounding box center [110, 106] width 18 height 14
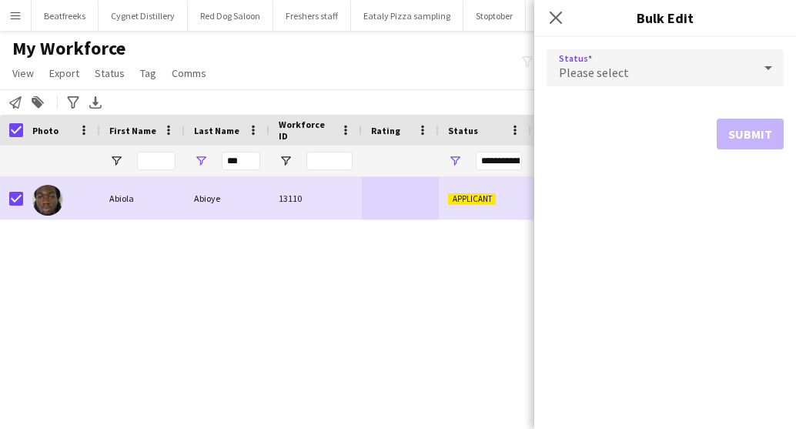
click at [588, 68] on span "Please select" at bounding box center [594, 72] width 70 height 15
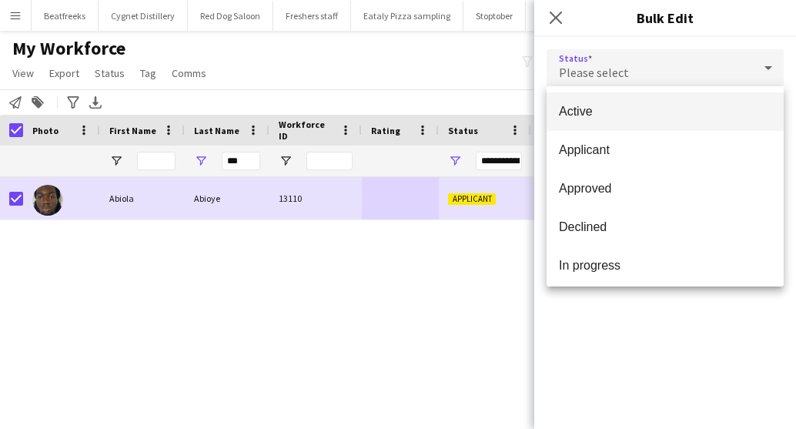
click at [584, 106] on span "Active" at bounding box center [665, 111] width 213 height 15
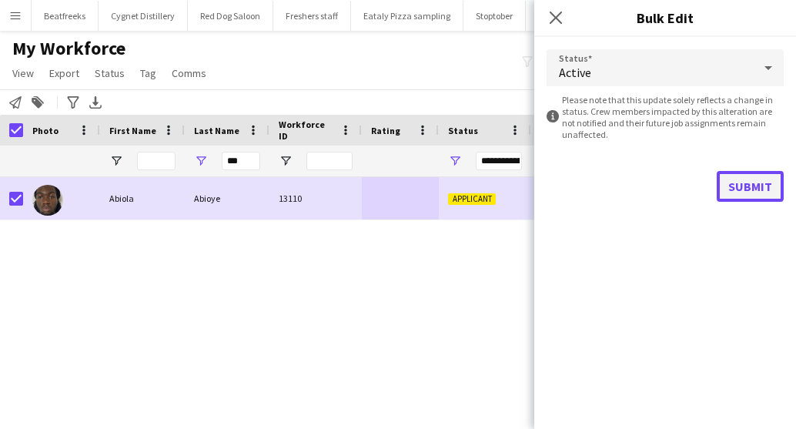
click at [739, 174] on button "Submit" at bounding box center [750, 186] width 67 height 31
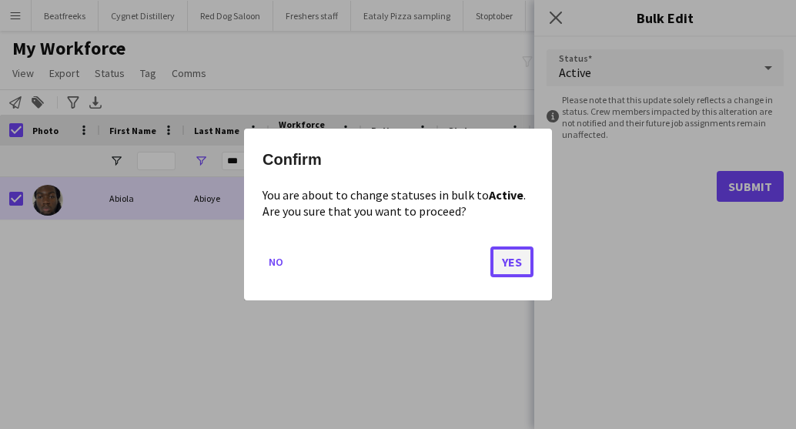
click at [514, 263] on button "Yes" at bounding box center [512, 261] width 43 height 31
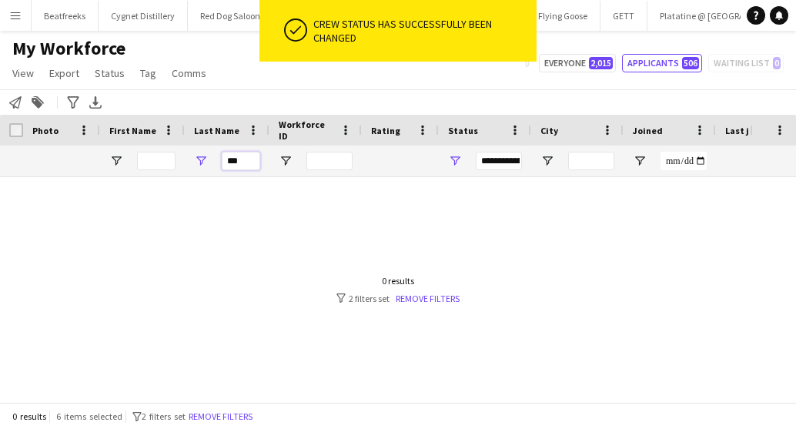
drag, startPoint x: 256, startPoint y: 164, endPoint x: 180, endPoint y: 178, distance: 77.5
click at [180, 178] on div "Workforce Details Photo First Name" at bounding box center [398, 258] width 796 height 287
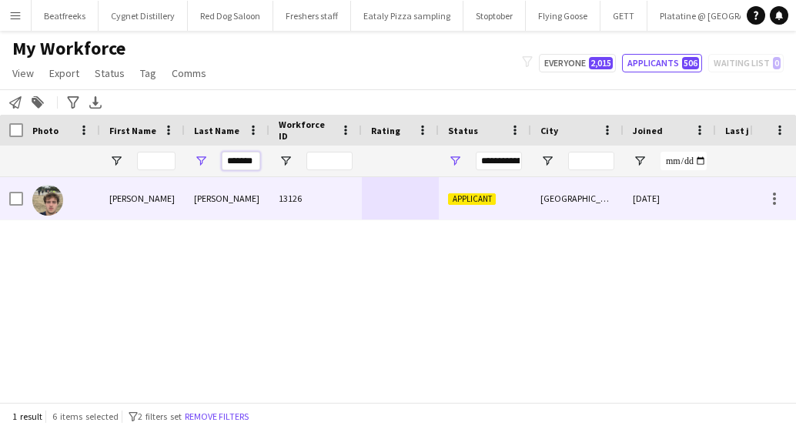
type input "*******"
click at [180, 190] on div "Jack Nils" at bounding box center [142, 198] width 85 height 42
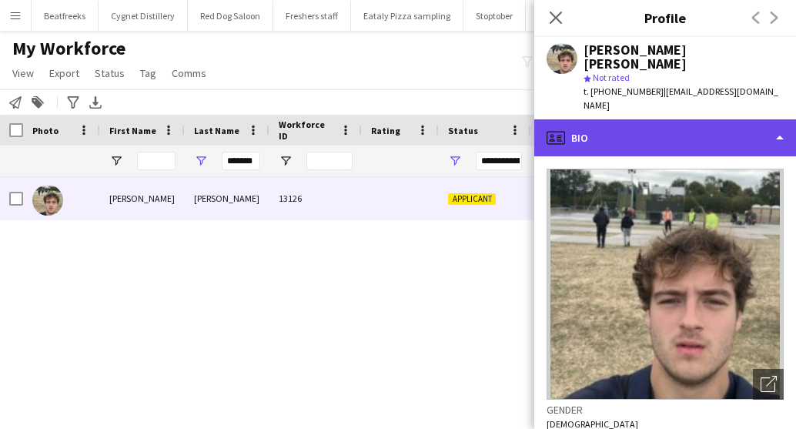
click at [617, 119] on div "profile Bio" at bounding box center [665, 137] width 262 height 37
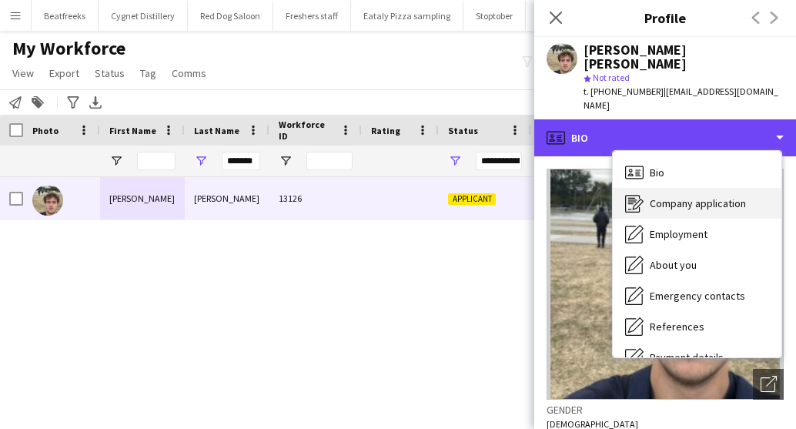
scroll to position [206, 0]
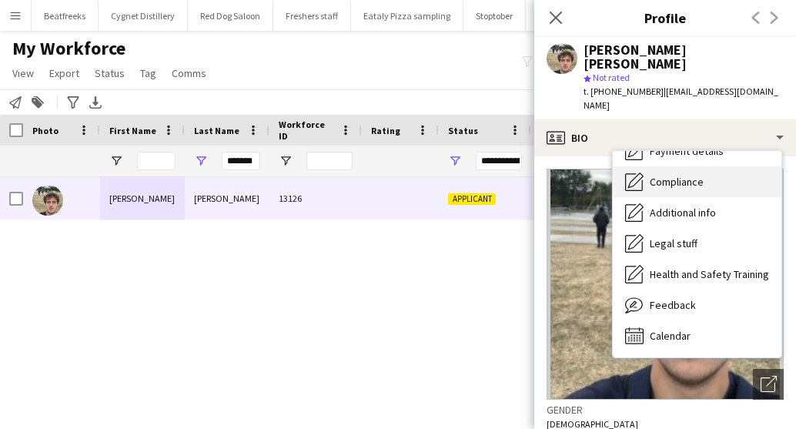
click at [682, 175] on span "Compliance" at bounding box center [677, 182] width 54 height 14
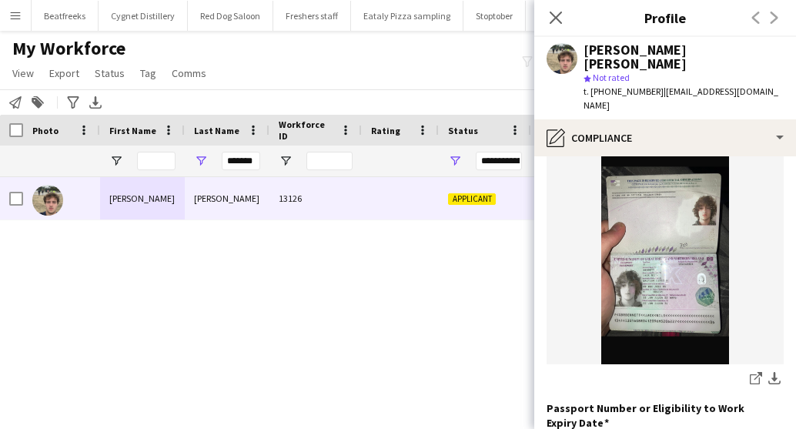
scroll to position [158, 0]
click at [769, 371] on app-icon "download-bottom" at bounding box center [775, 378] width 12 height 15
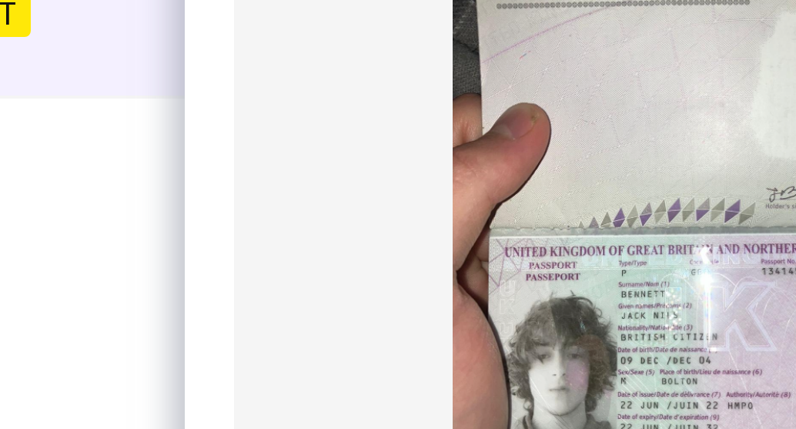
click at [574, 286] on img at bounding box center [665, 251] width 237 height 226
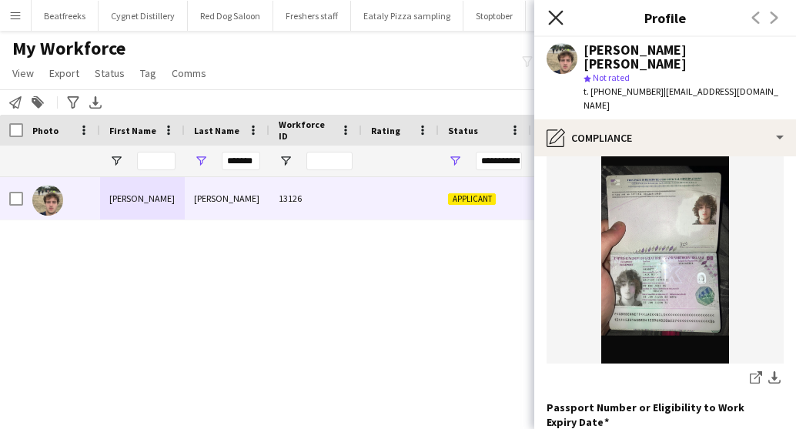
click at [555, 16] on icon at bounding box center [555, 17] width 15 height 15
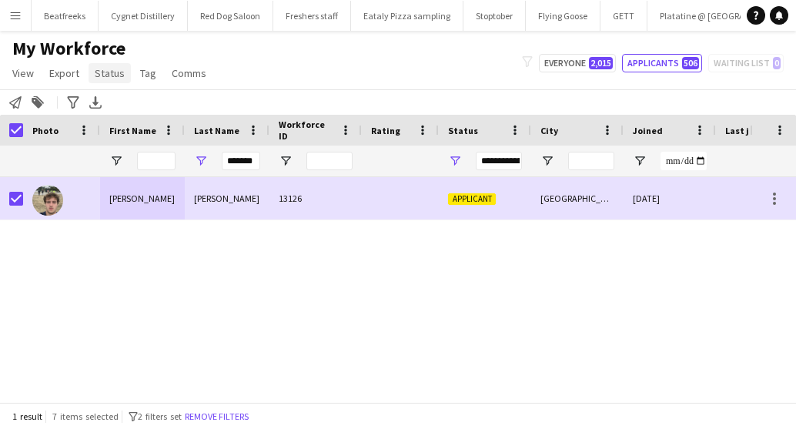
click at [100, 69] on span "Status" at bounding box center [110, 73] width 30 height 14
click at [121, 101] on link "Edit" at bounding box center [143, 106] width 108 height 32
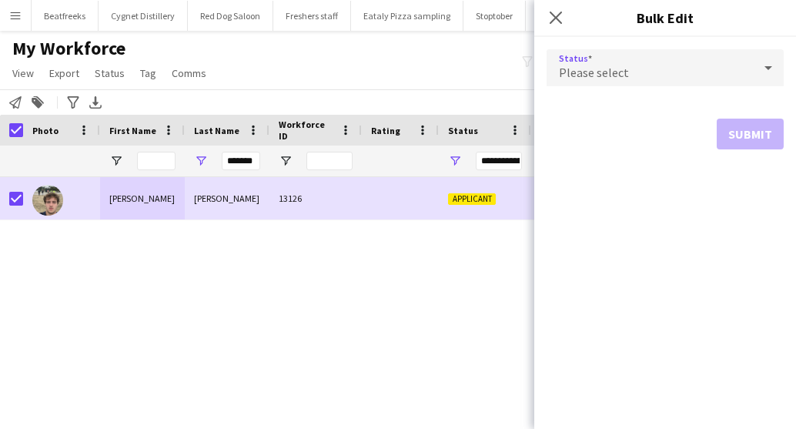
click at [613, 67] on span "Please select" at bounding box center [594, 72] width 70 height 15
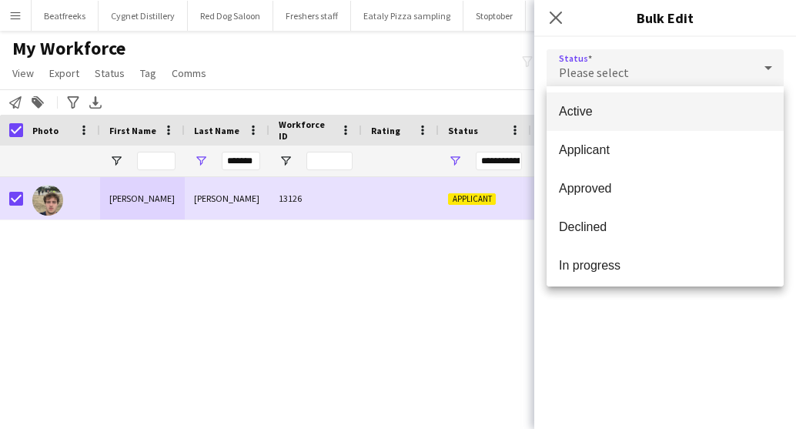
click at [622, 103] on mat-option "Active" at bounding box center [665, 111] width 237 height 39
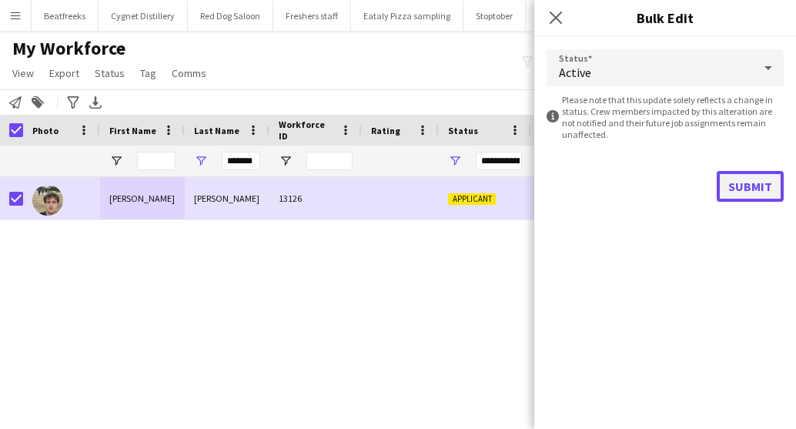
click at [731, 173] on button "Submit" at bounding box center [750, 186] width 67 height 31
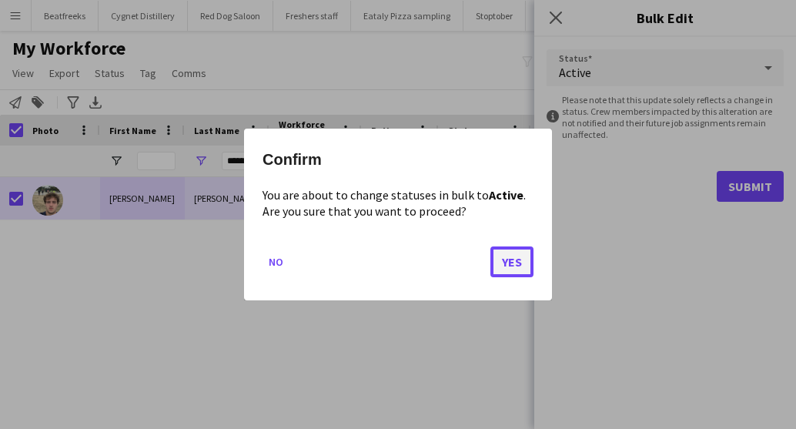
click at [499, 264] on button "Yes" at bounding box center [512, 261] width 43 height 31
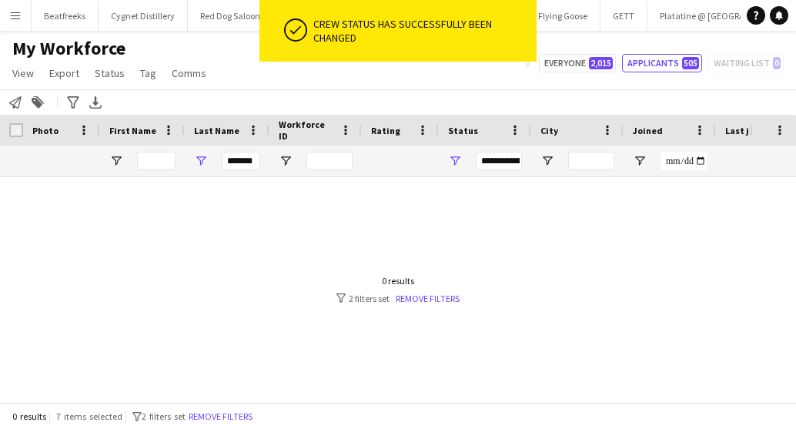
drag, startPoint x: 263, startPoint y: 162, endPoint x: 239, endPoint y: 166, distance: 24.3
click at [239, 166] on div "*******" at bounding box center [227, 161] width 85 height 31
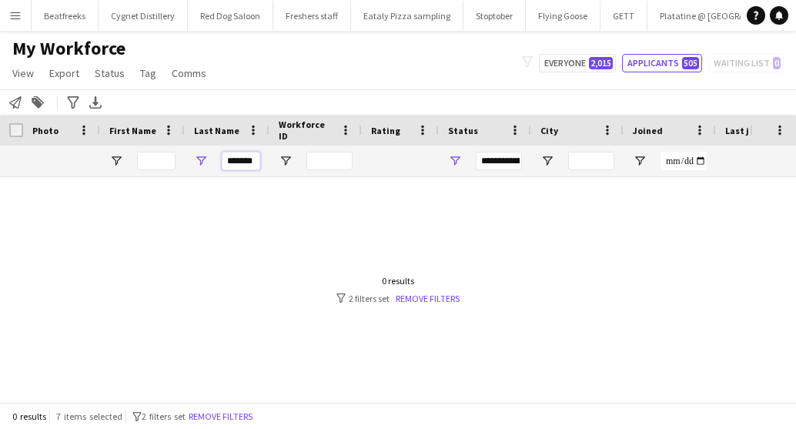
drag, startPoint x: 259, startPoint y: 161, endPoint x: 62, endPoint y: 178, distance: 197.1
click at [62, 178] on div "Workforce Details Photo First Name" at bounding box center [398, 258] width 796 height 287
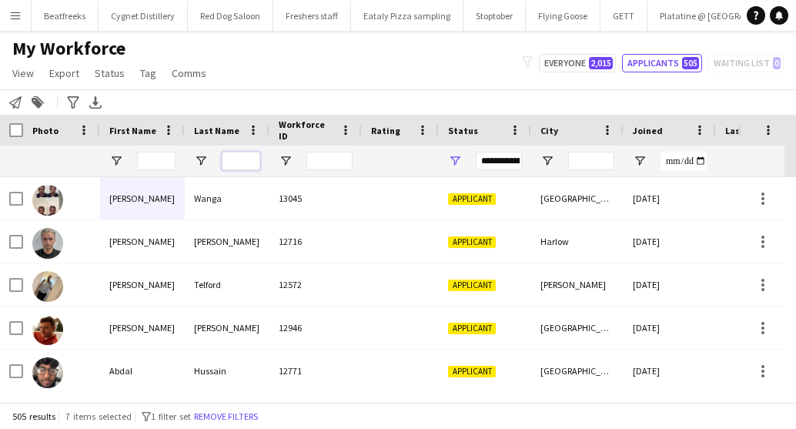
click at [233, 159] on input "Last Name Filter Input" at bounding box center [241, 161] width 39 height 18
type input "*"
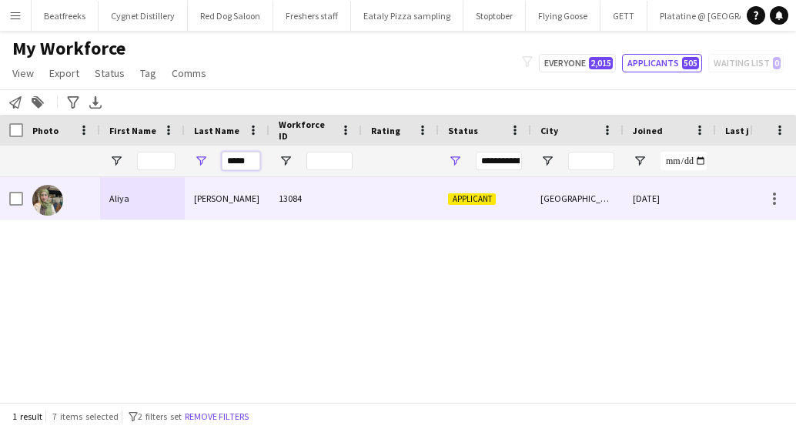
type input "*****"
click at [370, 190] on div at bounding box center [400, 198] width 77 height 42
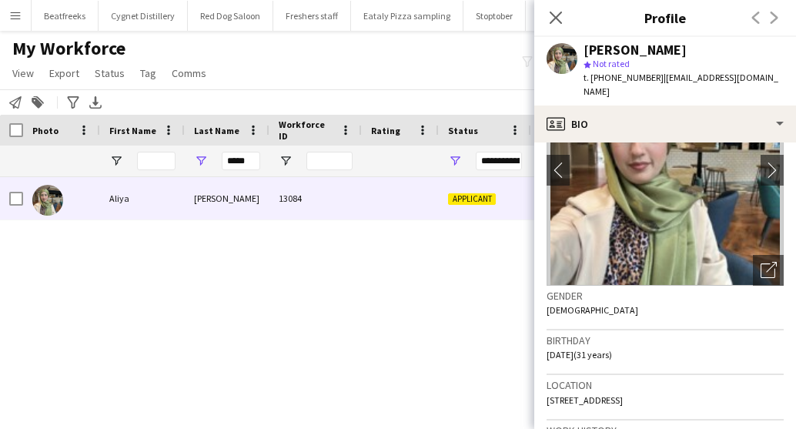
scroll to position [133, 0]
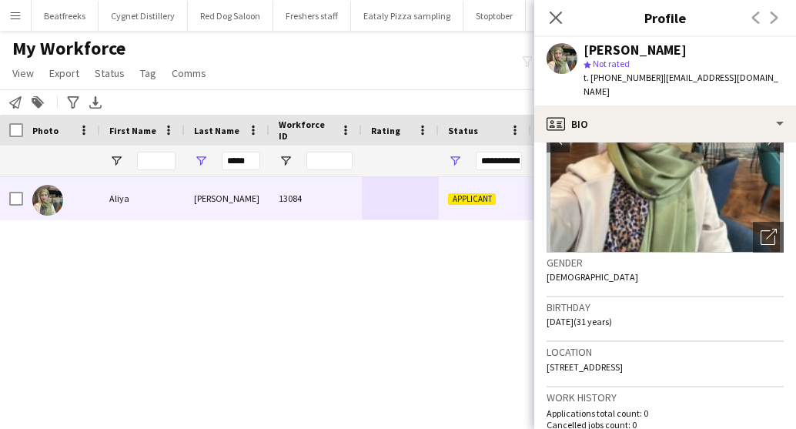
click at [452, 403] on main "My Workforce View Views Default view New view Update view Delete view Edit name…" at bounding box center [398, 219] width 796 height 377
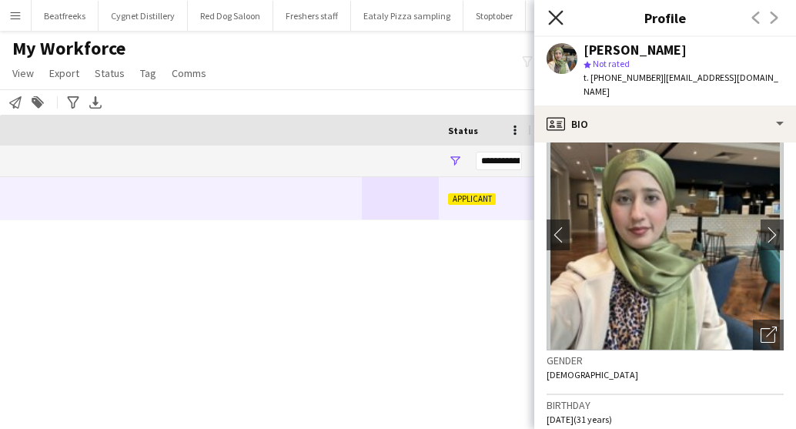
scroll to position [0, 656]
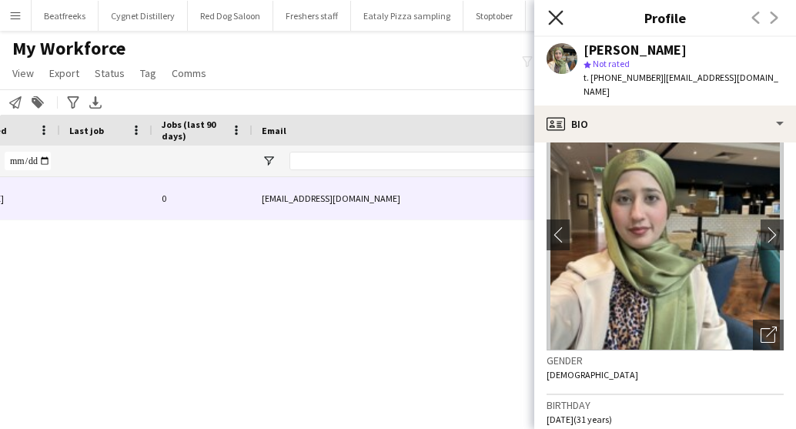
click at [561, 12] on icon at bounding box center [555, 17] width 15 height 15
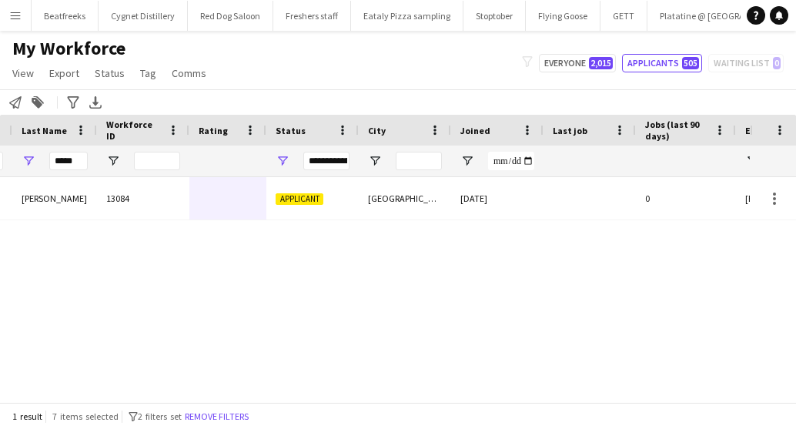
scroll to position [0, 130]
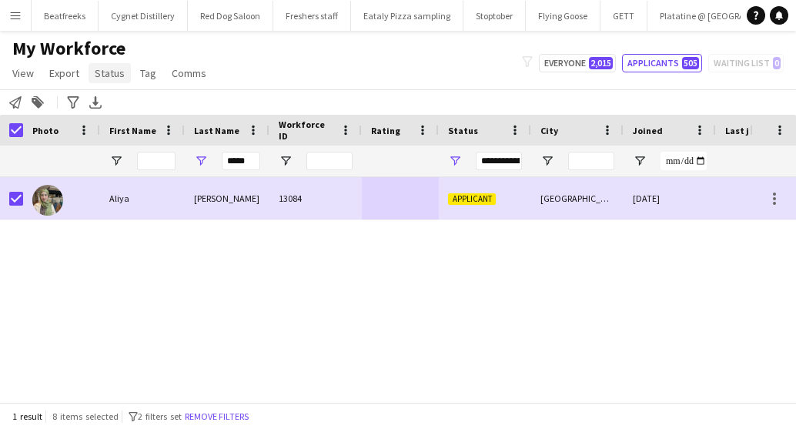
click at [108, 75] on span "Status" at bounding box center [110, 73] width 30 height 14
click at [158, 106] on link "Edit" at bounding box center [143, 106] width 108 height 32
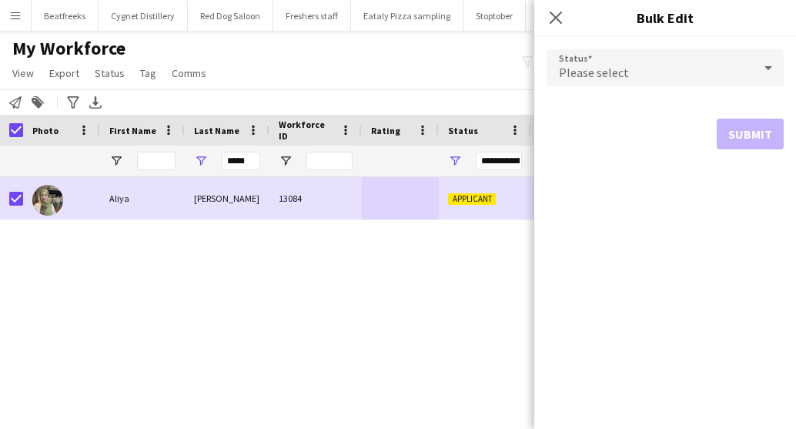
click at [611, 62] on div "Please select" at bounding box center [650, 67] width 206 height 37
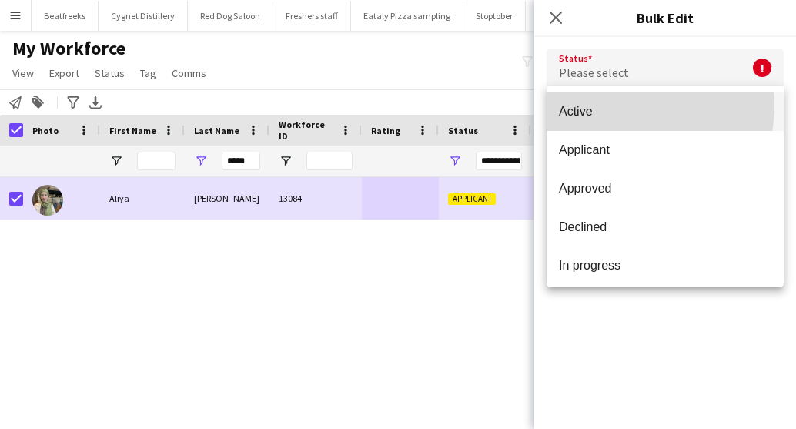
click at [616, 106] on span "Active" at bounding box center [665, 111] width 213 height 15
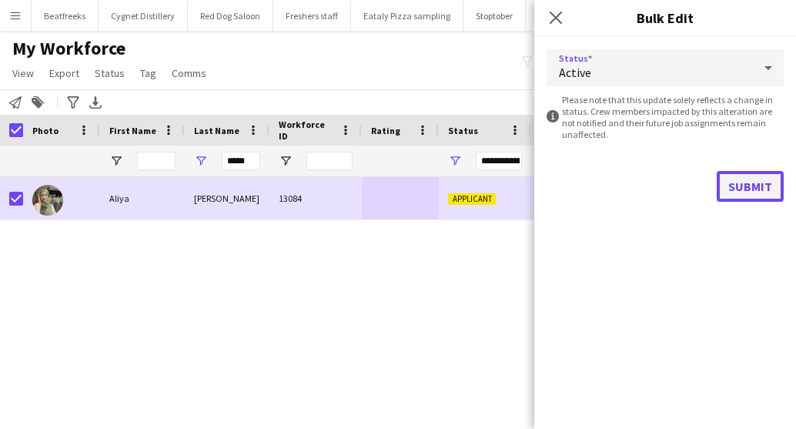
click at [737, 178] on button "Submit" at bounding box center [750, 186] width 67 height 31
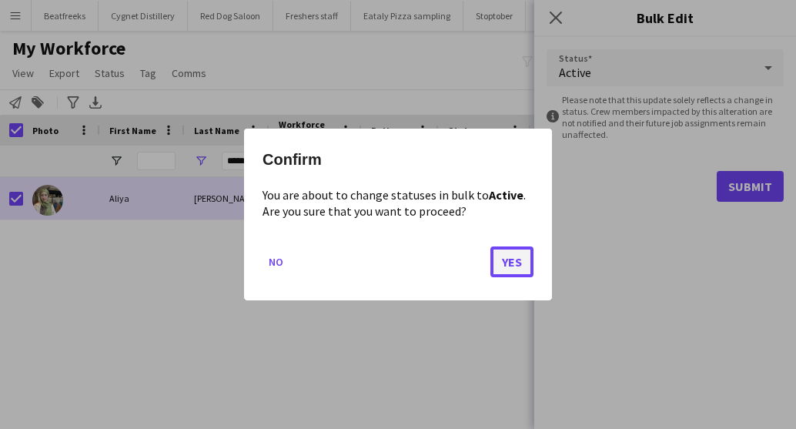
click at [502, 257] on button "Yes" at bounding box center [512, 261] width 43 height 31
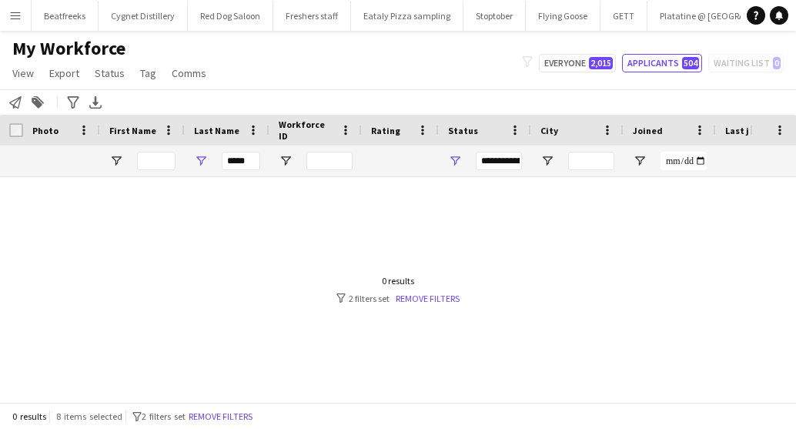
click at [229, 368] on div at bounding box center [375, 283] width 750 height 213
click at [246, 156] on input "*****" at bounding box center [241, 161] width 39 height 18
drag, startPoint x: 248, startPoint y: 157, endPoint x: 107, endPoint y: 181, distance: 142.9
click at [107, 181] on div "Workforce Details Status City Joined" at bounding box center [398, 258] width 796 height 287
type input "*"
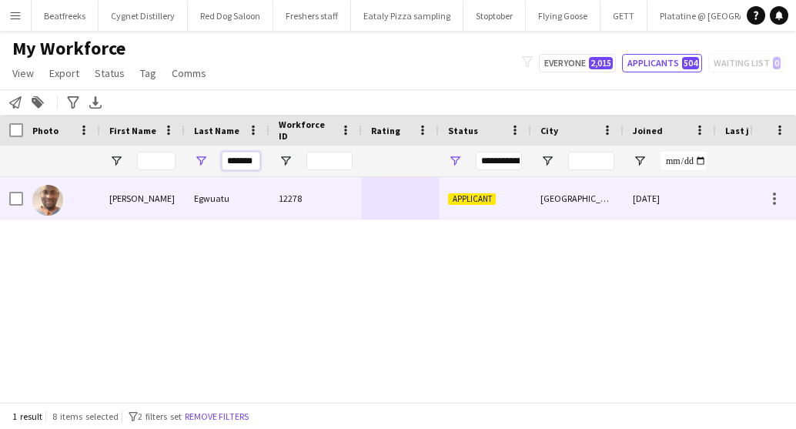
scroll to position [0, 8]
type input "*******"
click at [152, 192] on div "John" at bounding box center [142, 198] width 85 height 42
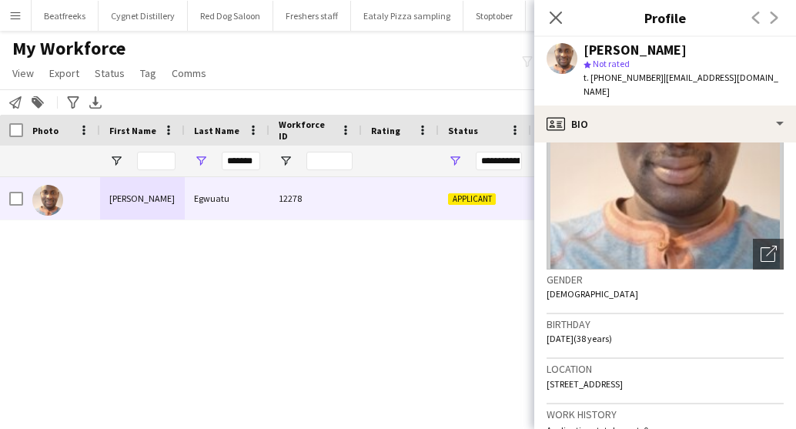
scroll to position [116, 0]
click at [446, 350] on div "John Egwuatu 12278 Applicant Portsmouth 05-07-2025 0" at bounding box center [375, 283] width 750 height 213
click at [548, 22] on app-icon "Close pop-in" at bounding box center [556, 17] width 18 height 18
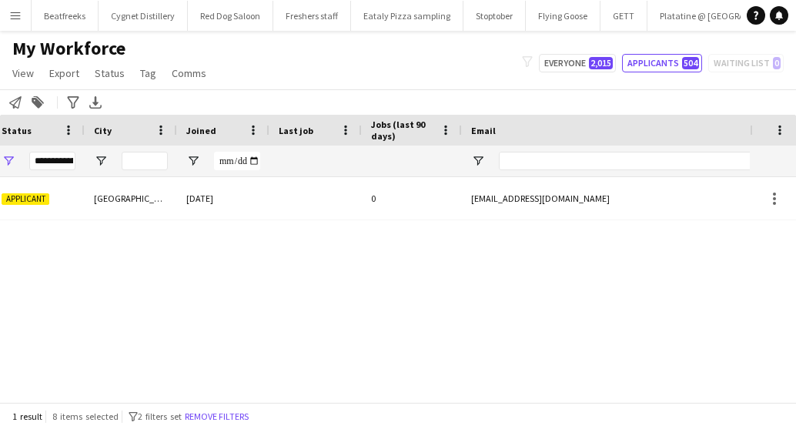
scroll to position [0, 114]
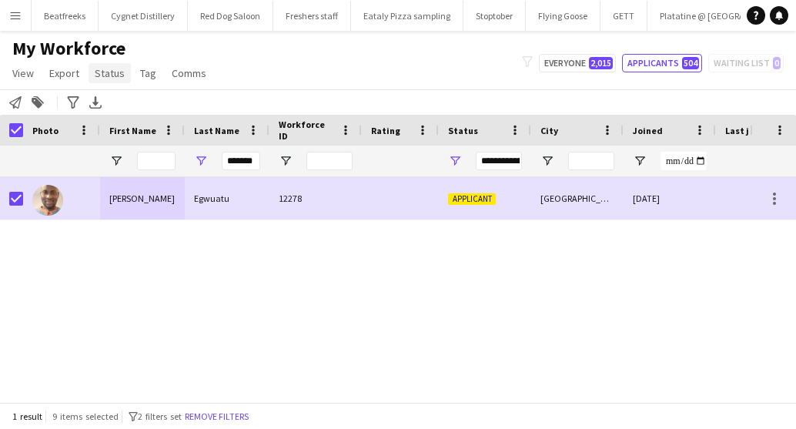
click at [100, 73] on span "Status" at bounding box center [110, 73] width 30 height 14
click at [131, 115] on link "Edit" at bounding box center [143, 106] width 108 height 32
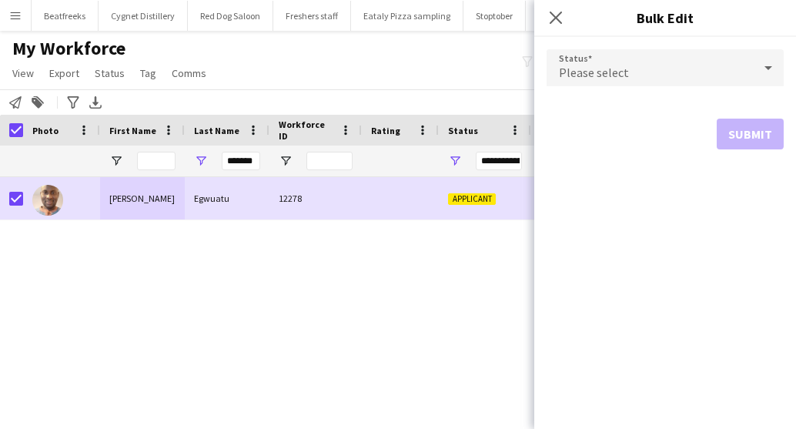
click at [584, 59] on div "Please select" at bounding box center [650, 67] width 206 height 37
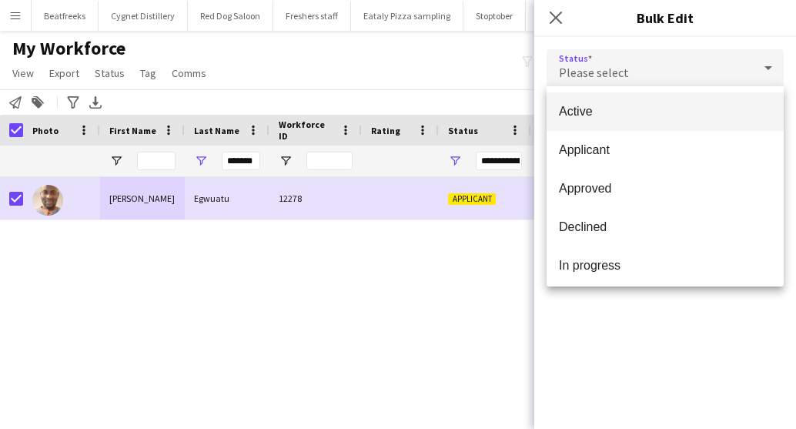
click at [601, 102] on mat-option "Active" at bounding box center [665, 111] width 237 height 39
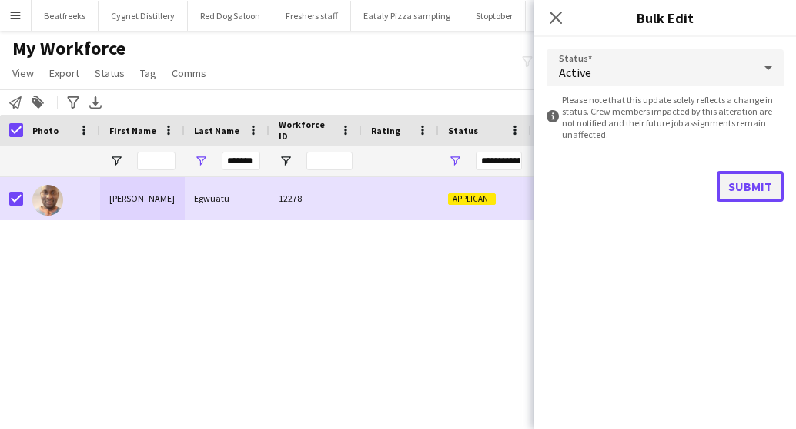
click at [730, 179] on button "Submit" at bounding box center [750, 186] width 67 height 31
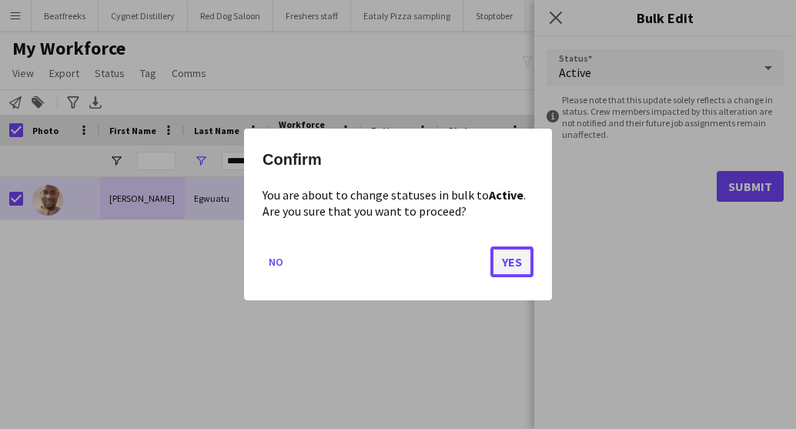
click at [507, 253] on button "Yes" at bounding box center [512, 261] width 43 height 31
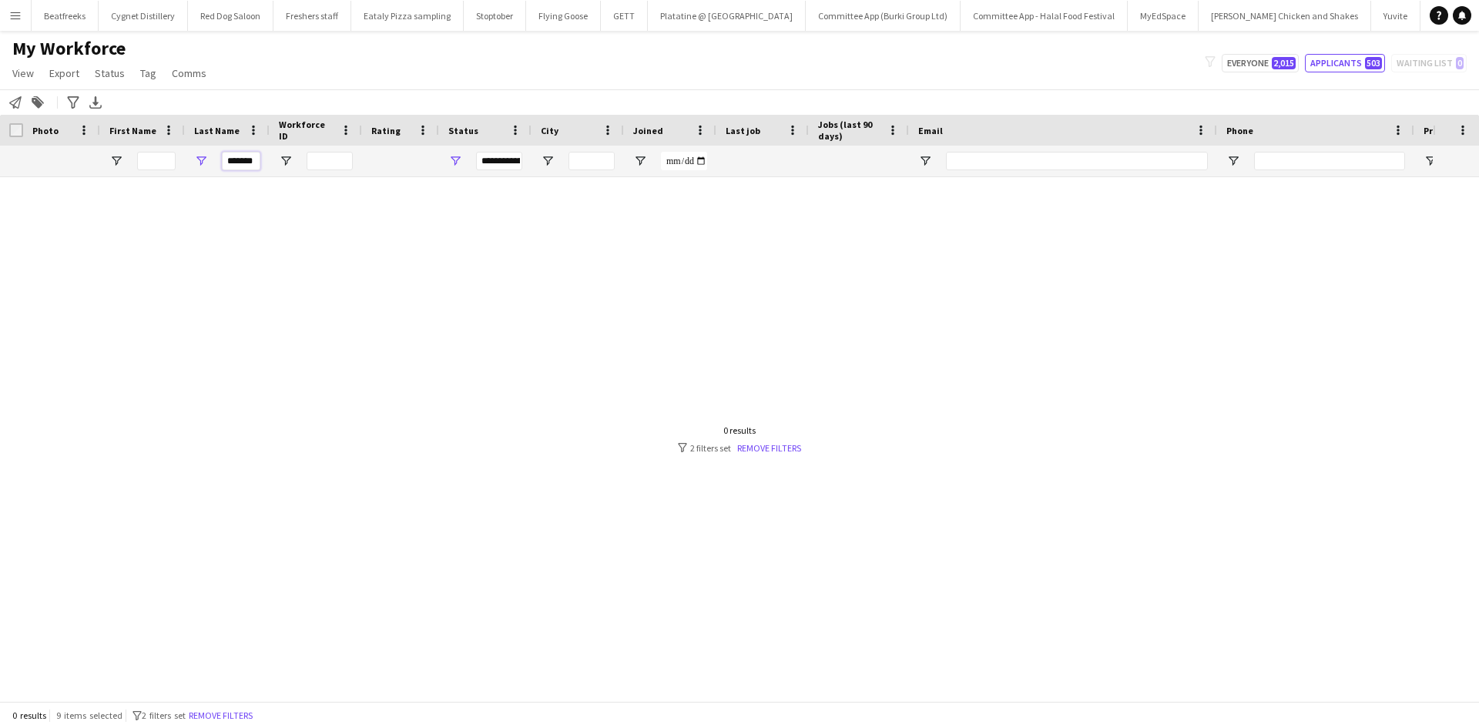
drag, startPoint x: 229, startPoint y: 161, endPoint x: 360, endPoint y: 170, distance: 131.2
click at [360, 170] on div "**********" at bounding box center [835, 161] width 1670 height 31
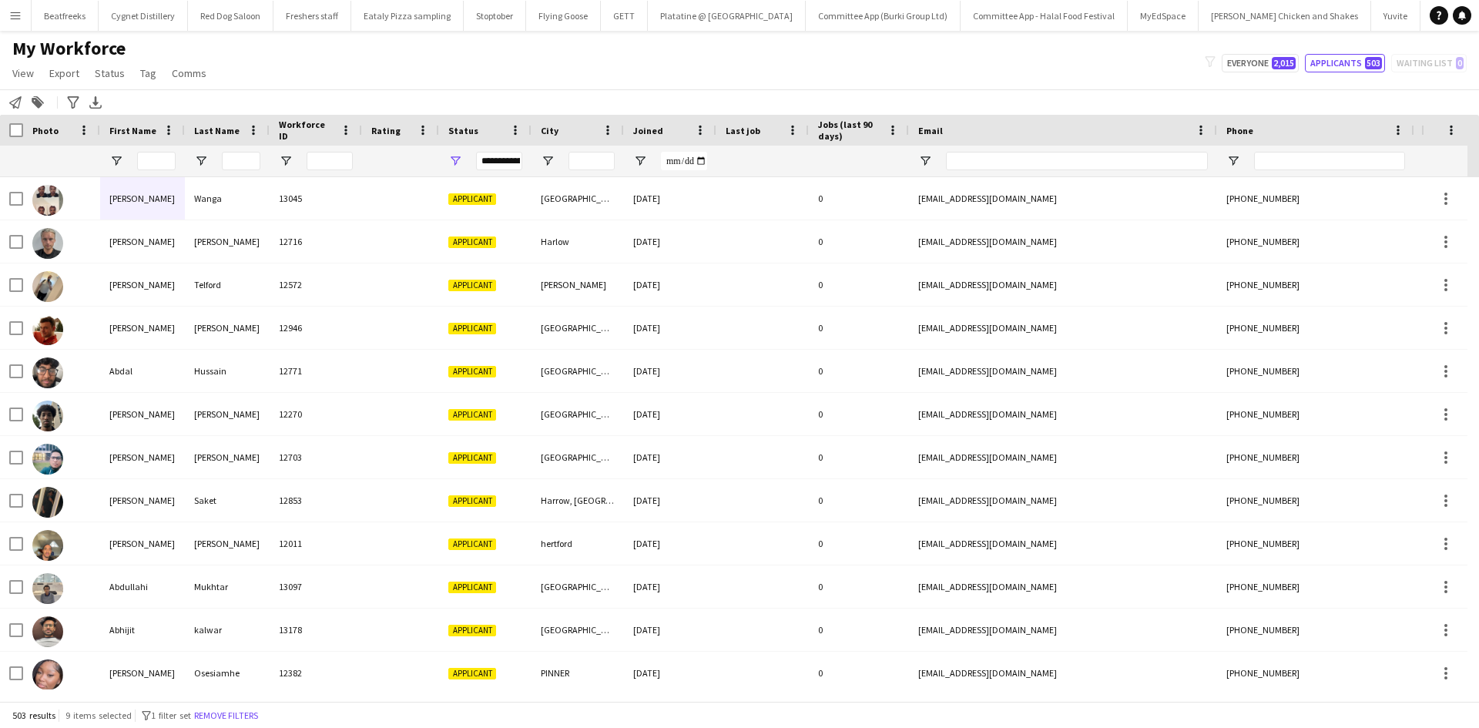
click at [511, 158] on div "**********" at bounding box center [499, 161] width 46 height 18
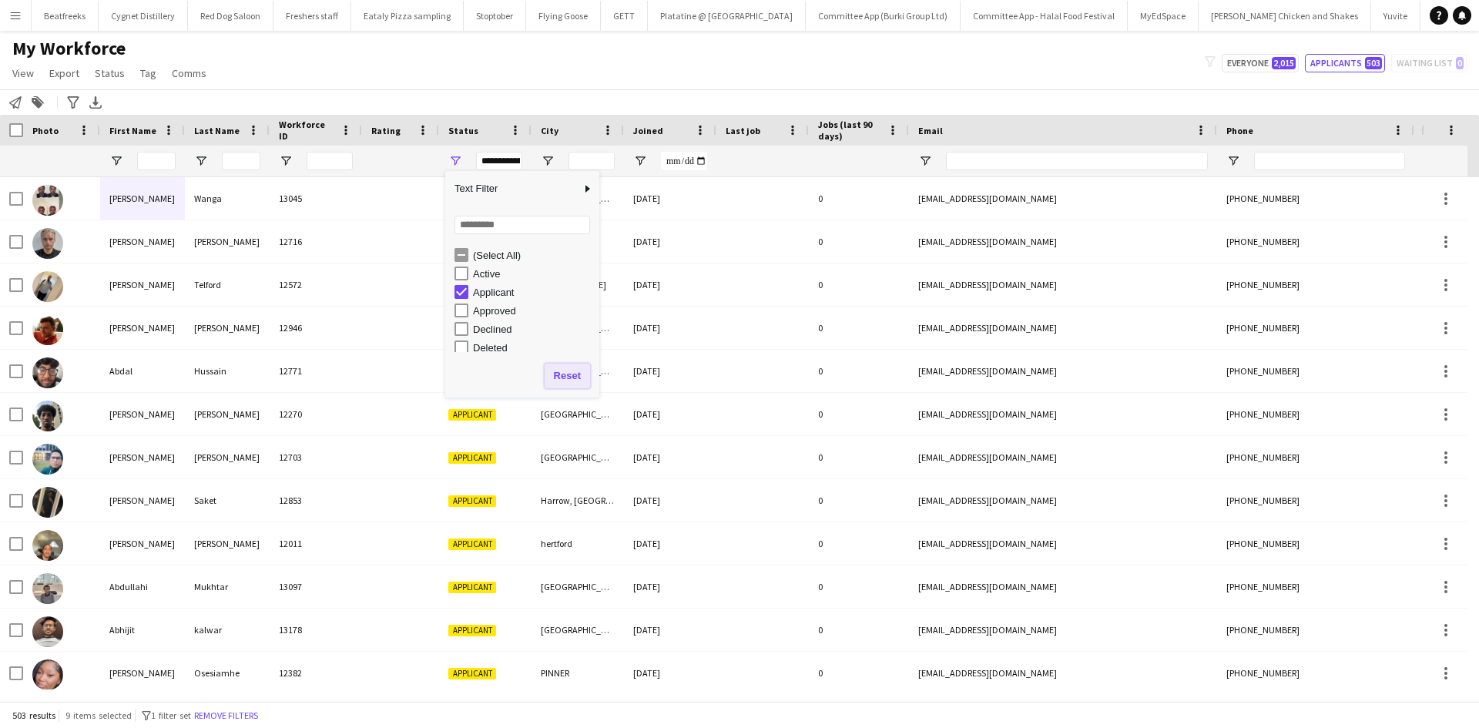
click at [572, 380] on button "Reset" at bounding box center [566, 375] width 45 height 25
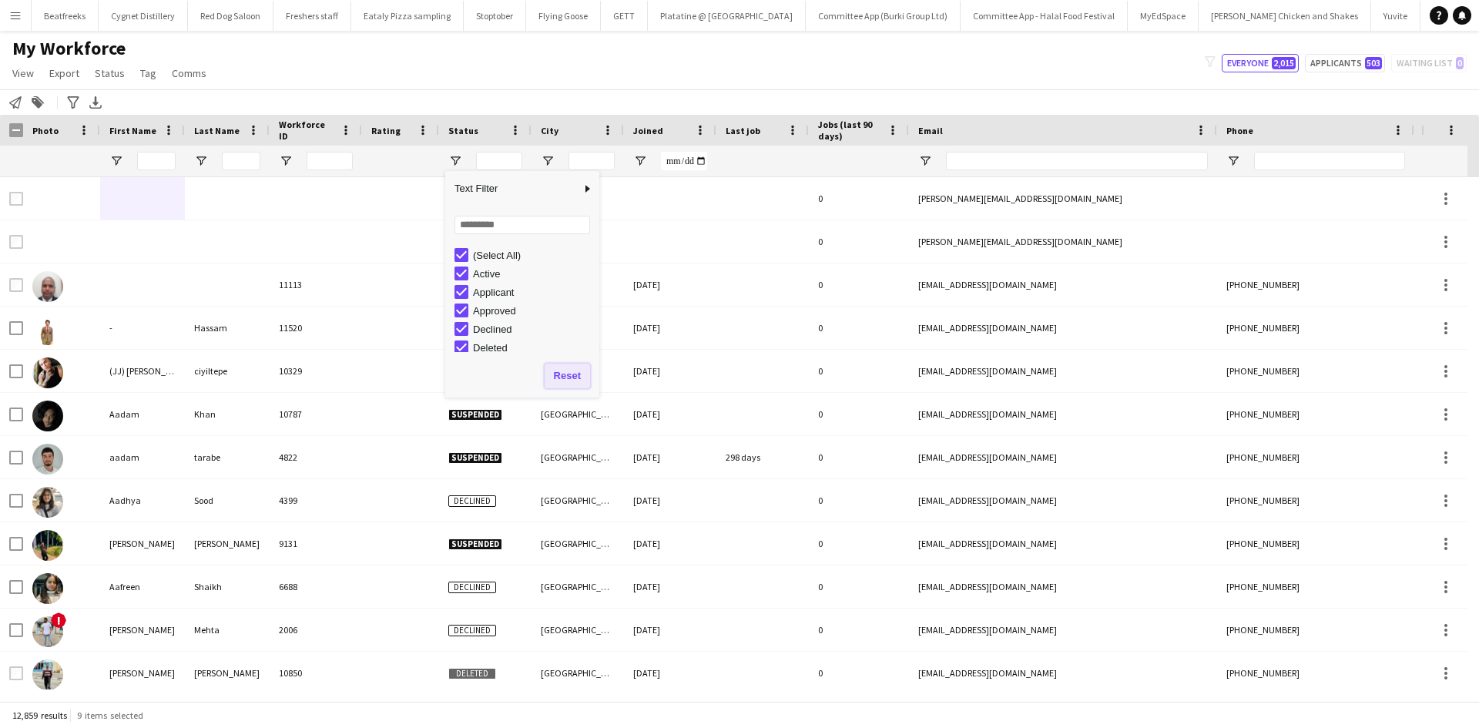
click at [566, 375] on button "Reset" at bounding box center [566, 375] width 45 height 25
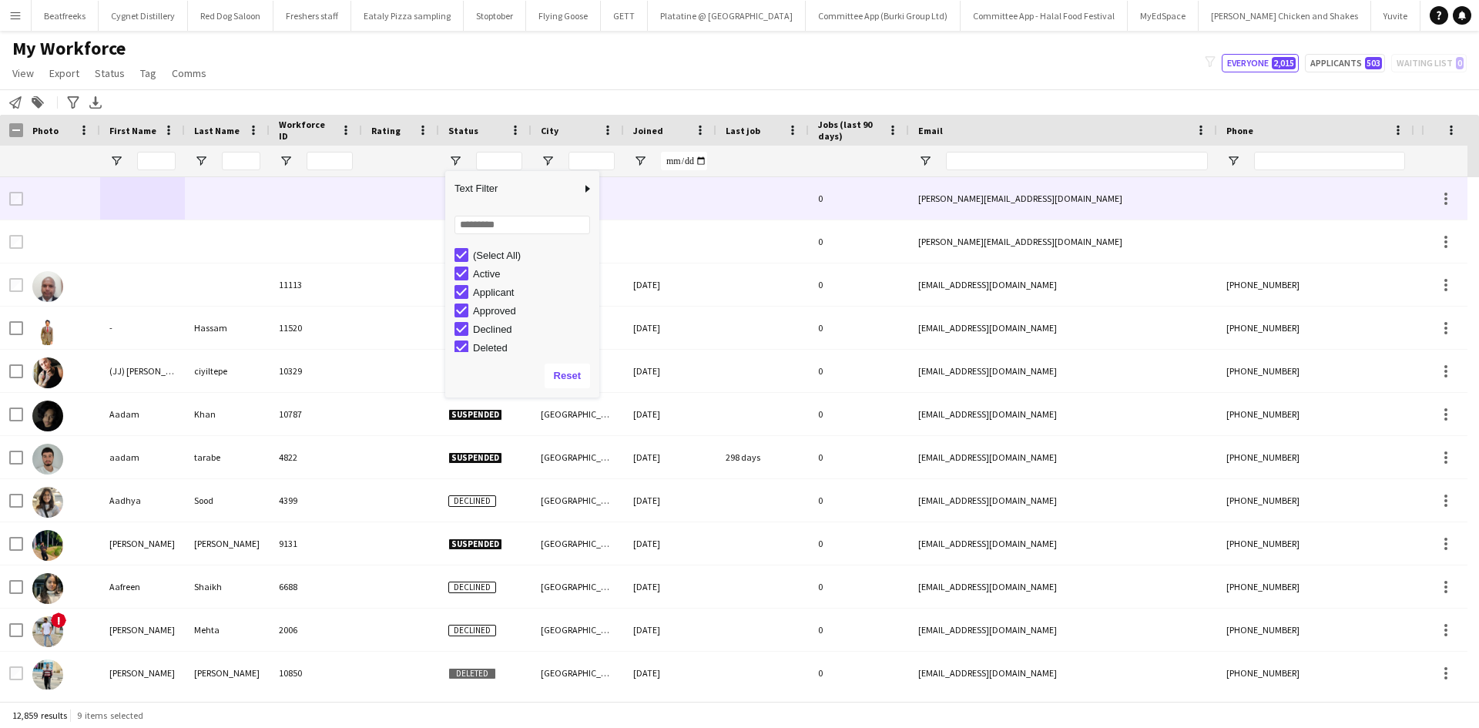
click at [183, 191] on div at bounding box center [142, 198] width 85 height 42
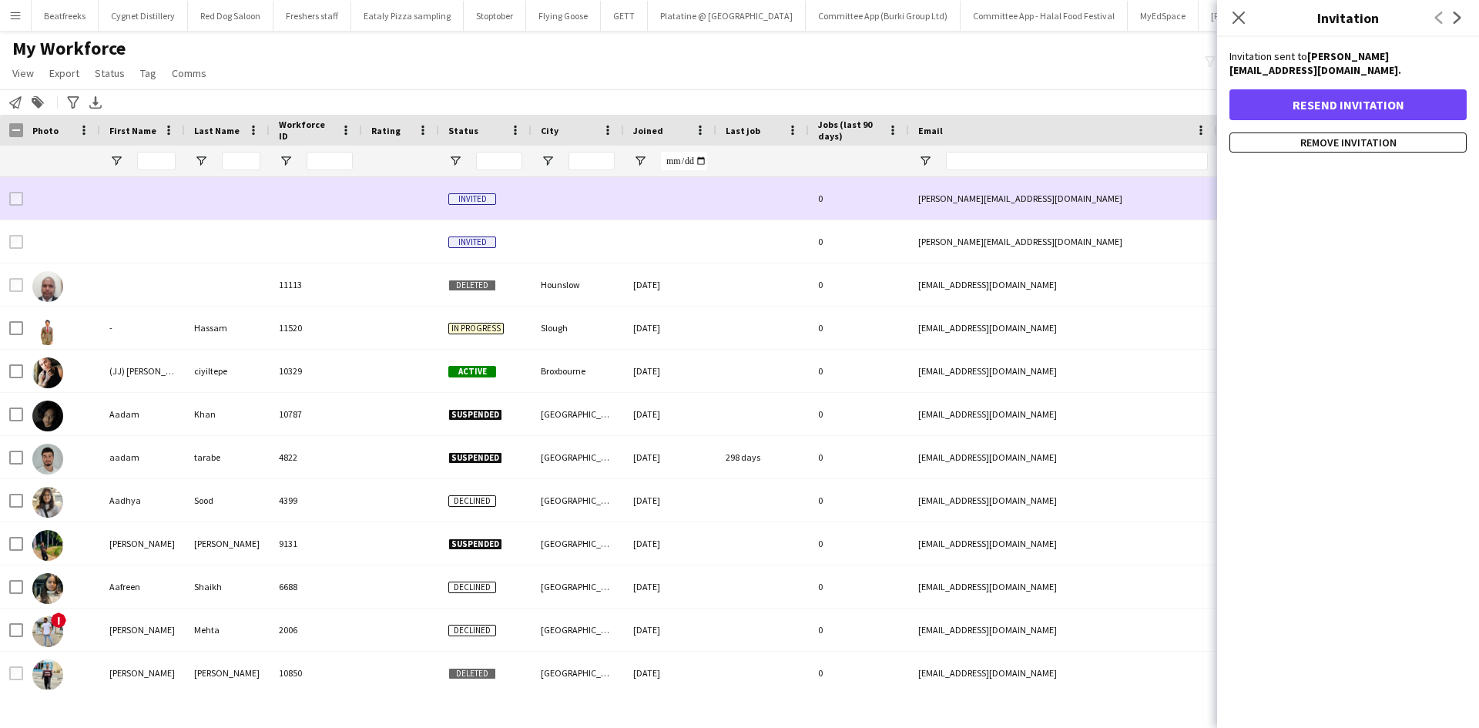
click at [115, 185] on div at bounding box center [142, 198] width 85 height 42
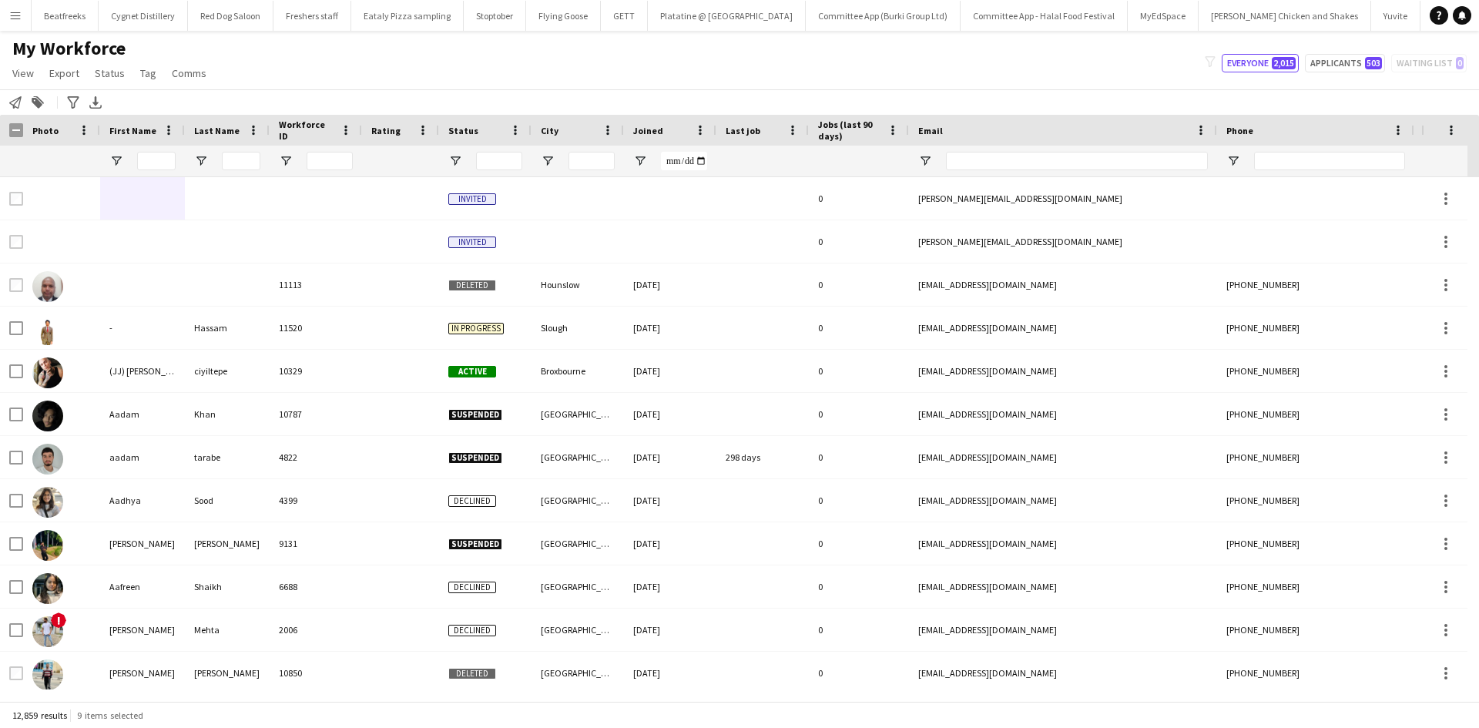
click at [135, 160] on div at bounding box center [142, 161] width 85 height 31
click at [142, 154] on input "First Name Filter Input" at bounding box center [156, 161] width 39 height 18
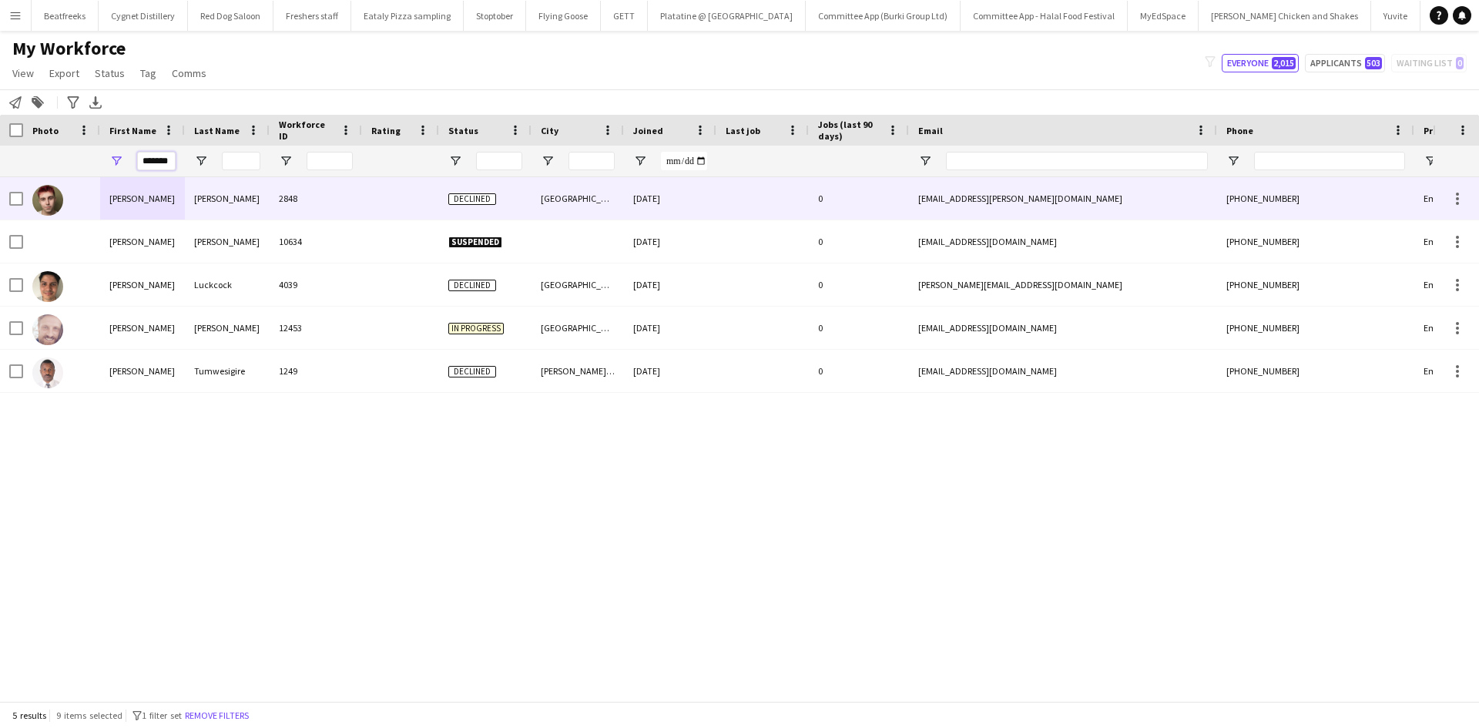
drag, startPoint x: 170, startPoint y: 162, endPoint x: 33, endPoint y: 182, distance: 138.5
click at [33, 182] on div "Workforce Details Status City Joined Age" at bounding box center [739, 408] width 1479 height 586
type input "*"
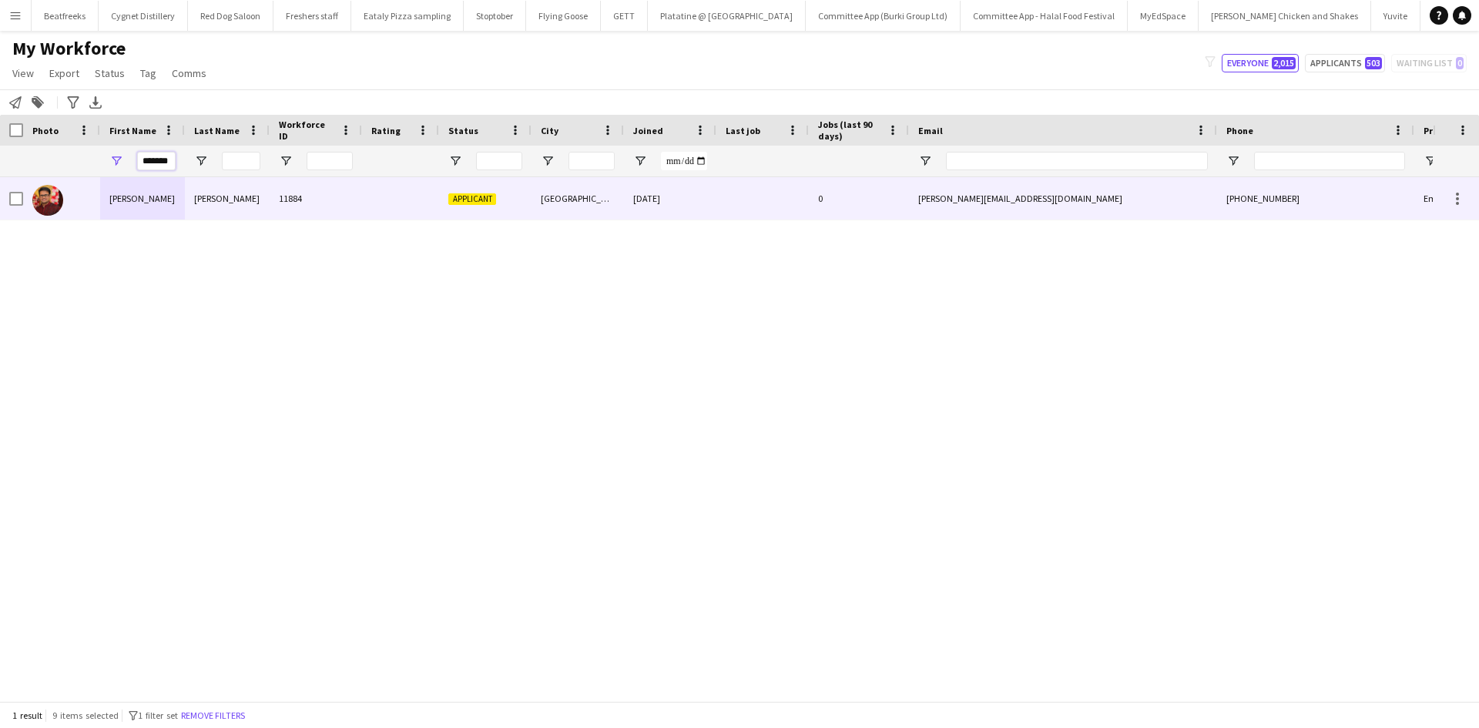
type input "*******"
click at [249, 199] on div "Nookala" at bounding box center [227, 198] width 85 height 42
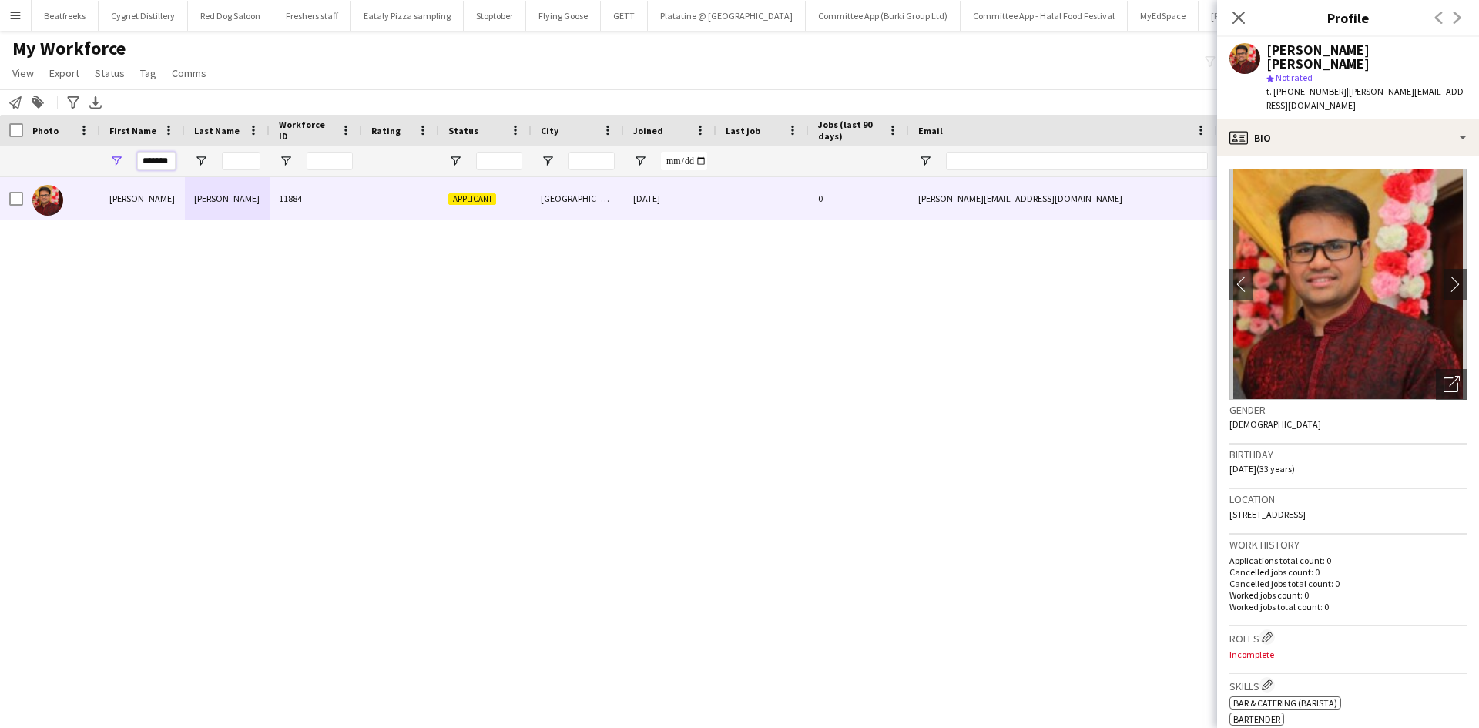
drag, startPoint x: 170, startPoint y: 159, endPoint x: 103, endPoint y: 173, distance: 68.4
click at [103, 173] on div "*******" at bounding box center [142, 161] width 85 height 31
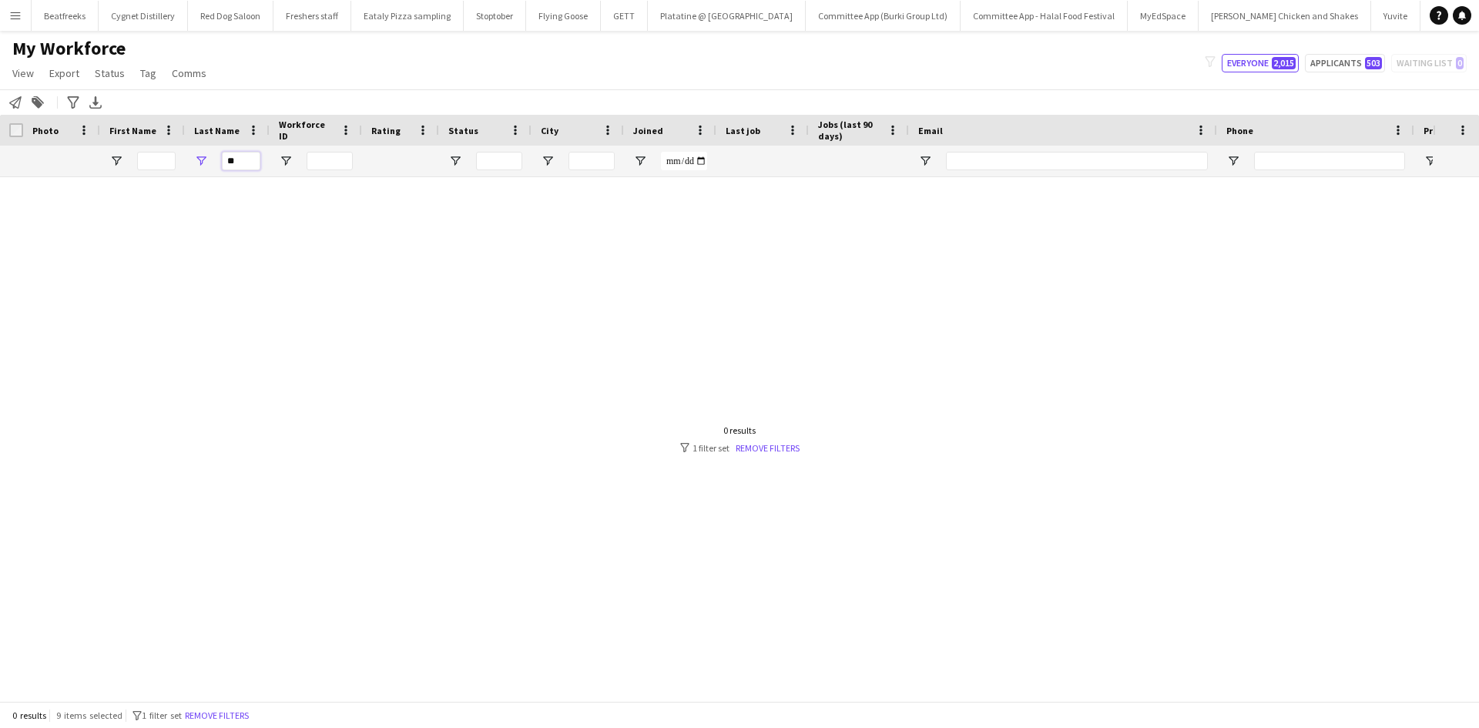
type input "*"
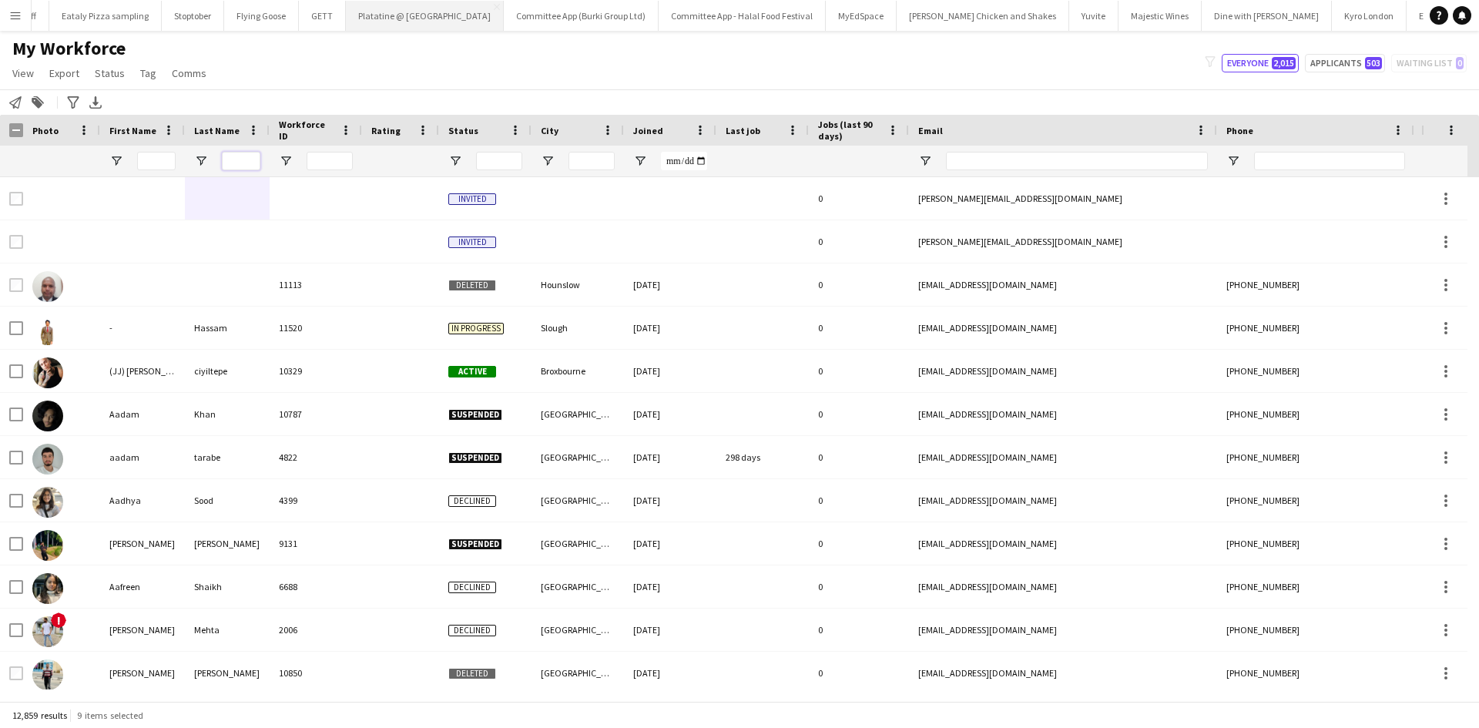
scroll to position [0, 357]
click at [842, 9] on button "Miss Millies Chicken and Shakes Close" at bounding box center [928, 16] width 173 height 30
click at [842, 19] on button "Miss Millies Chicken and Shakes Close" at bounding box center [928, 16] width 173 height 30
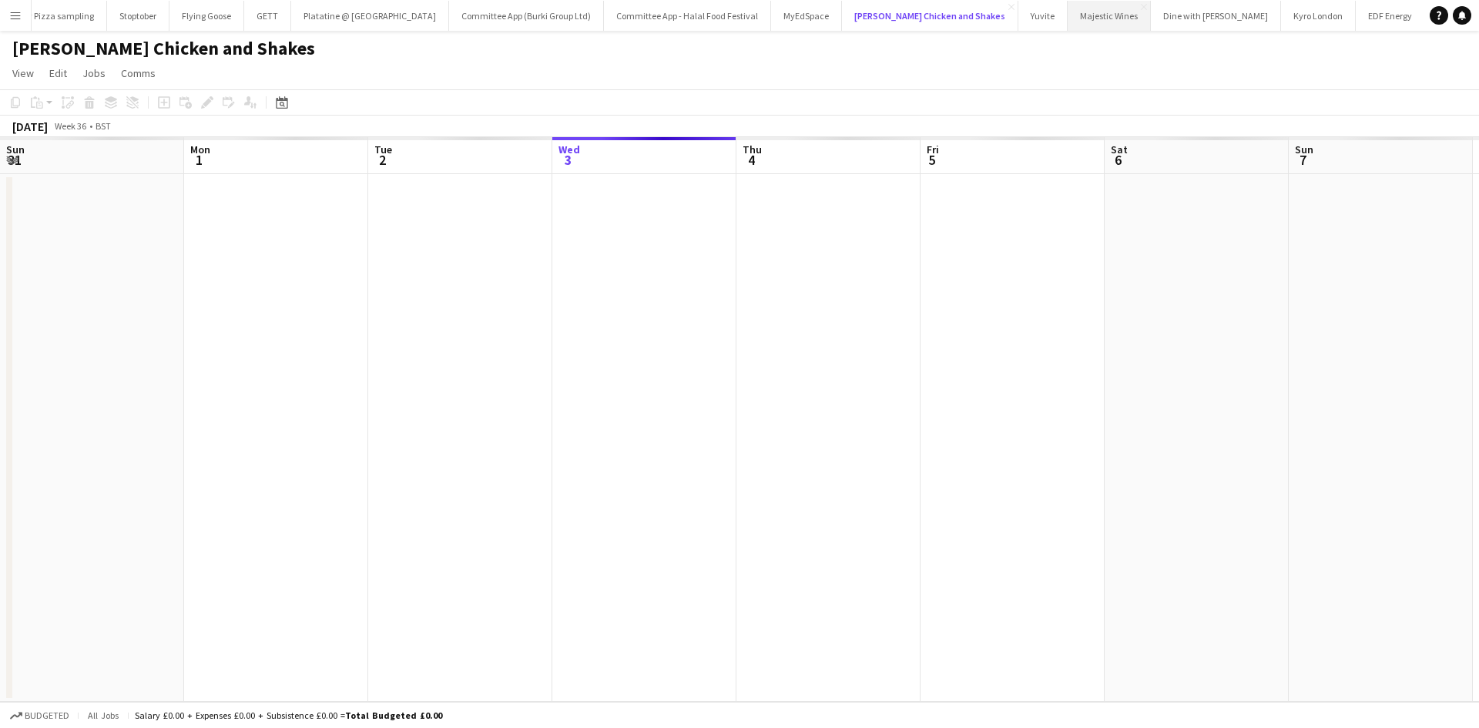
scroll to position [0, 368]
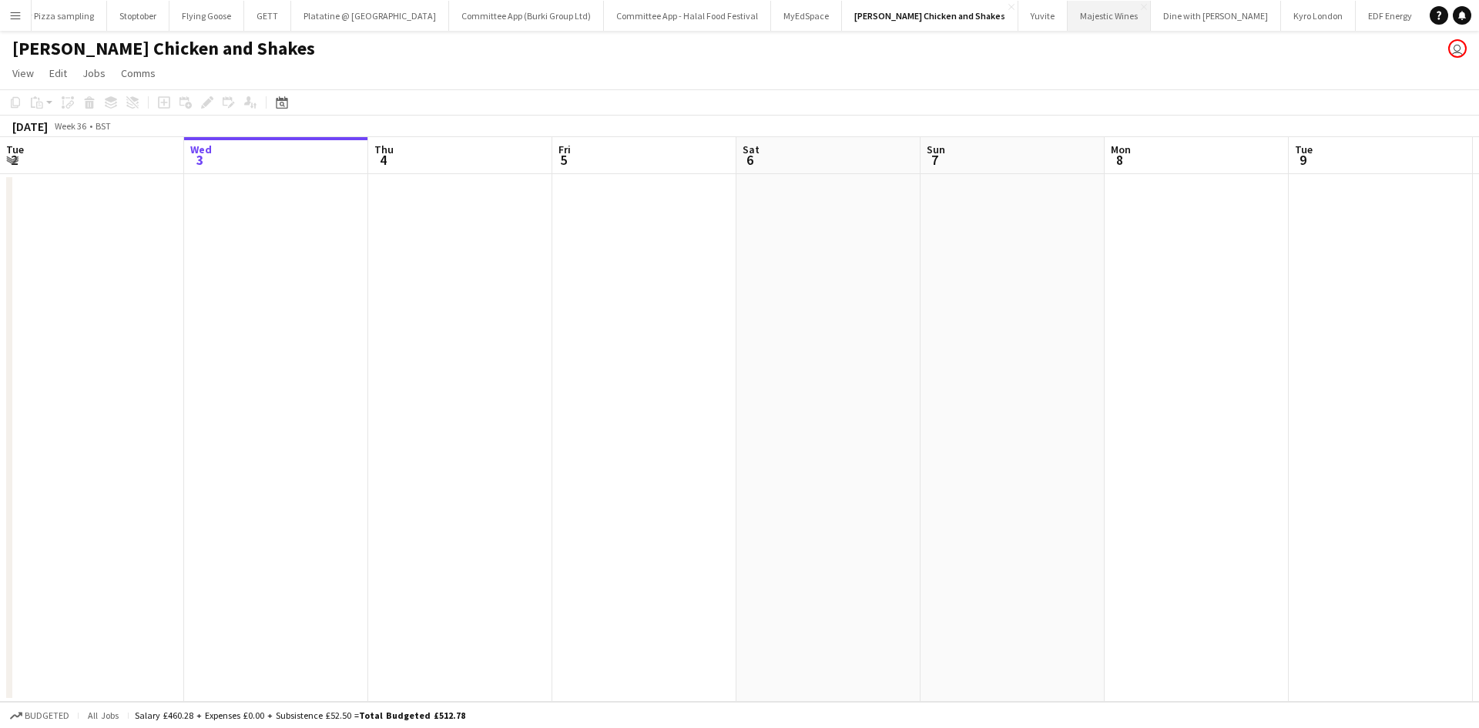
click at [1067, 14] on button "Majestic Wines Close" at bounding box center [1108, 16] width 83 height 30
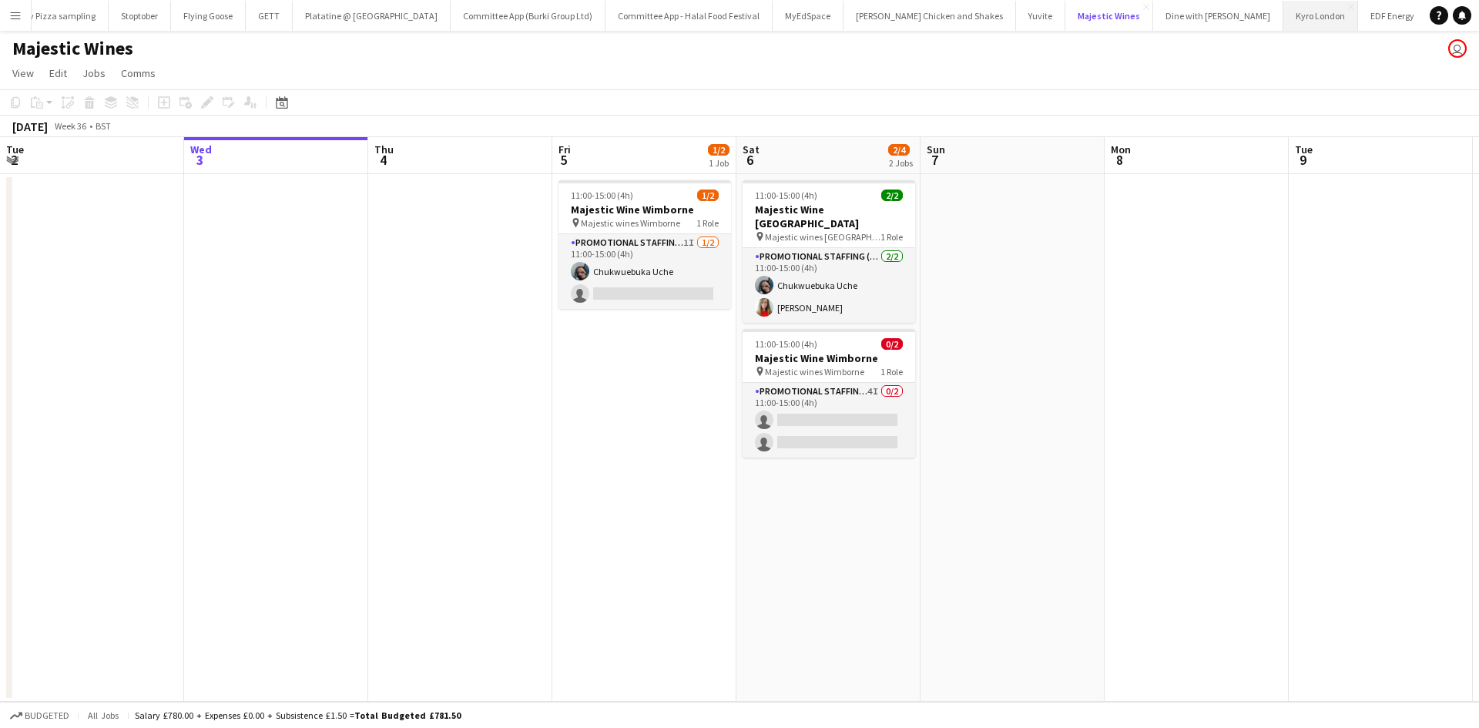
scroll to position [0, 358]
click at [1424, 12] on button "Precision - Taylor Wimpey Close" at bounding box center [1490, 16] width 132 height 30
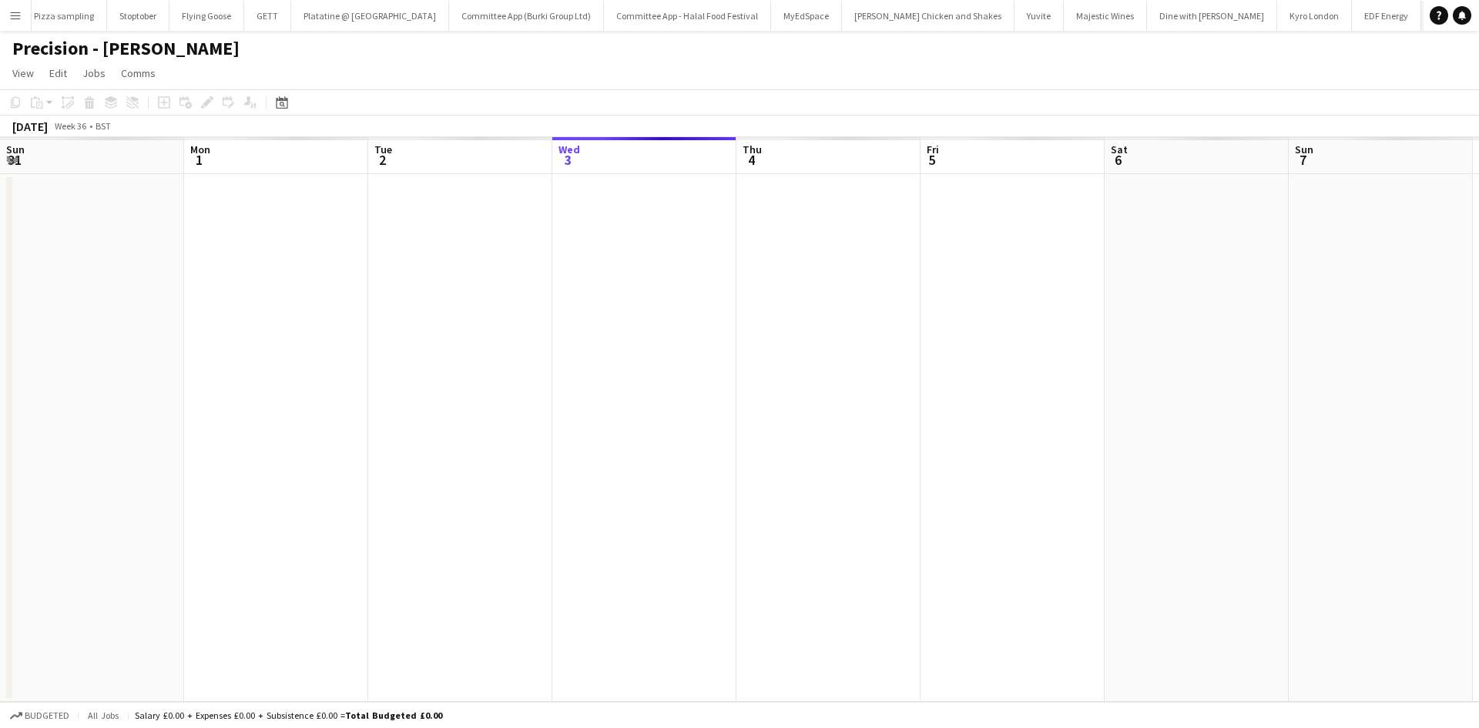
scroll to position [0, 368]
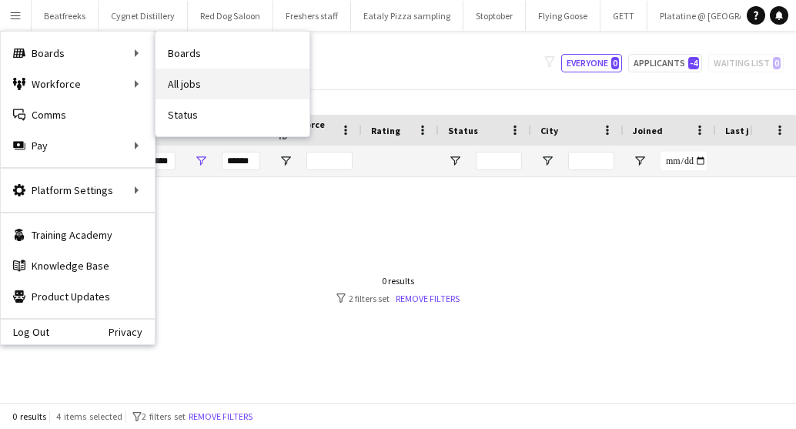
click at [192, 81] on link "All jobs" at bounding box center [233, 84] width 154 height 31
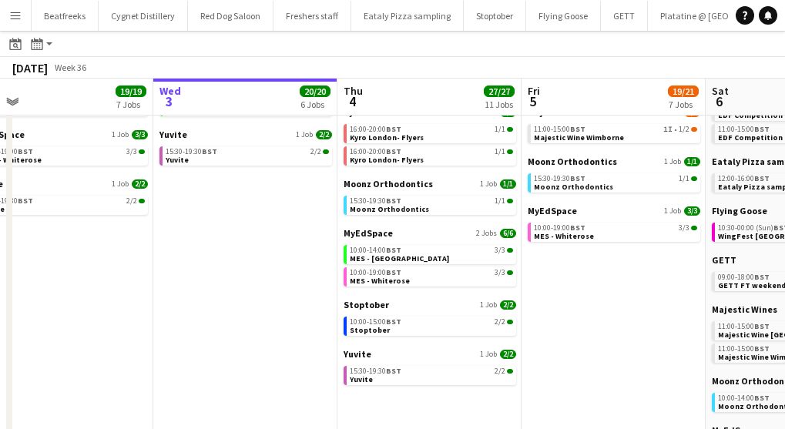
scroll to position [203, 0]
click at [411, 311] on app-calendar-brief-board "Stoptober 1 Job [DATE] 10:00-15:00 BST 2/2 Stoptober" at bounding box center [429, 316] width 173 height 37
click at [380, 304] on span "Stoptober" at bounding box center [365, 304] width 45 height 12
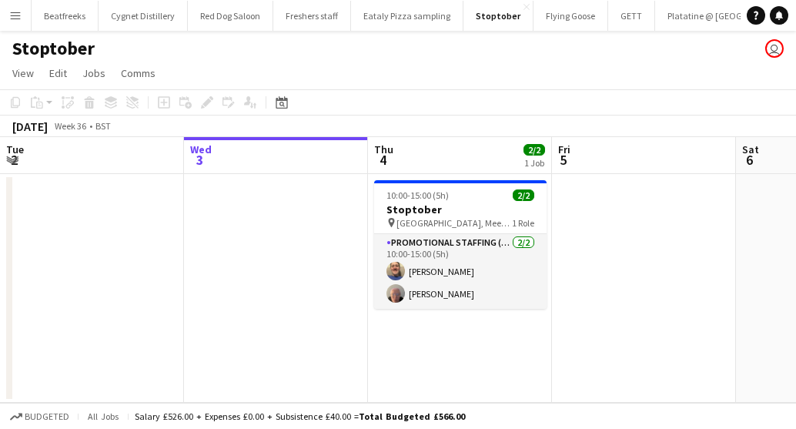
click at [336, 384] on app-date-cell at bounding box center [276, 288] width 184 height 229
